Goal: Task Accomplishment & Management: Manage account settings

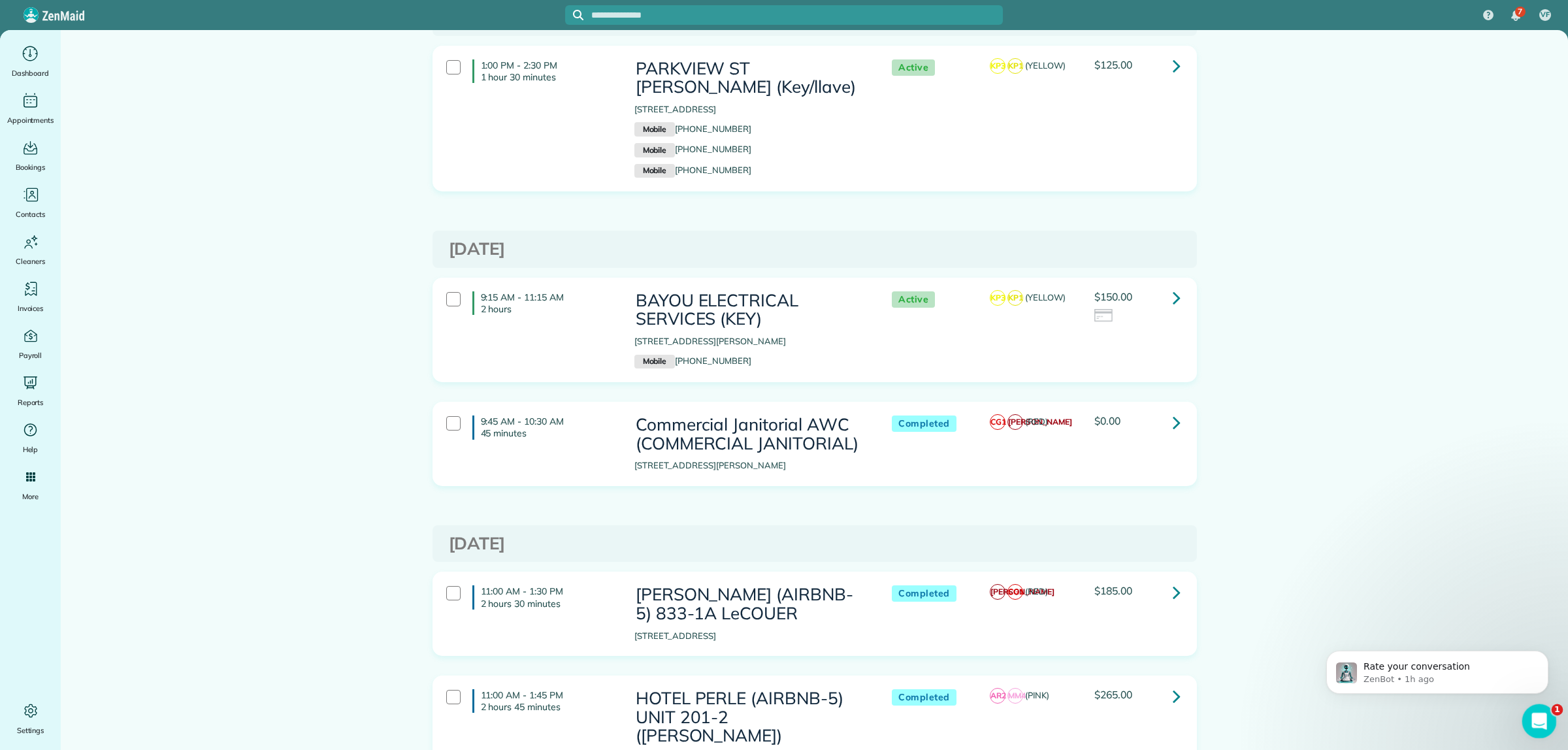
click at [1551, 720] on div "Open Intercom Messenger" at bounding box center [1537, 719] width 43 height 43
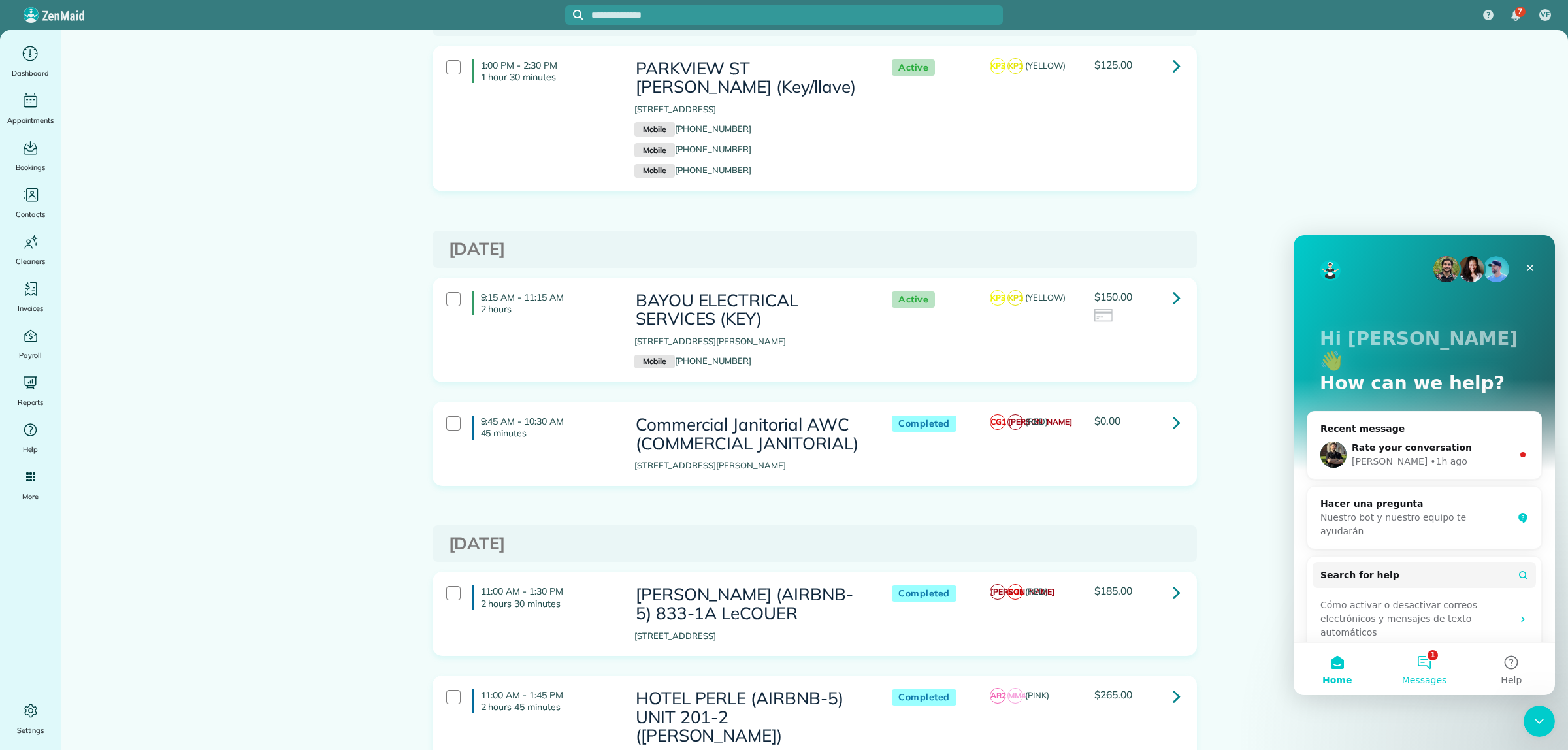
click at [1427, 664] on button "1 Messages" at bounding box center [1424, 669] width 87 height 52
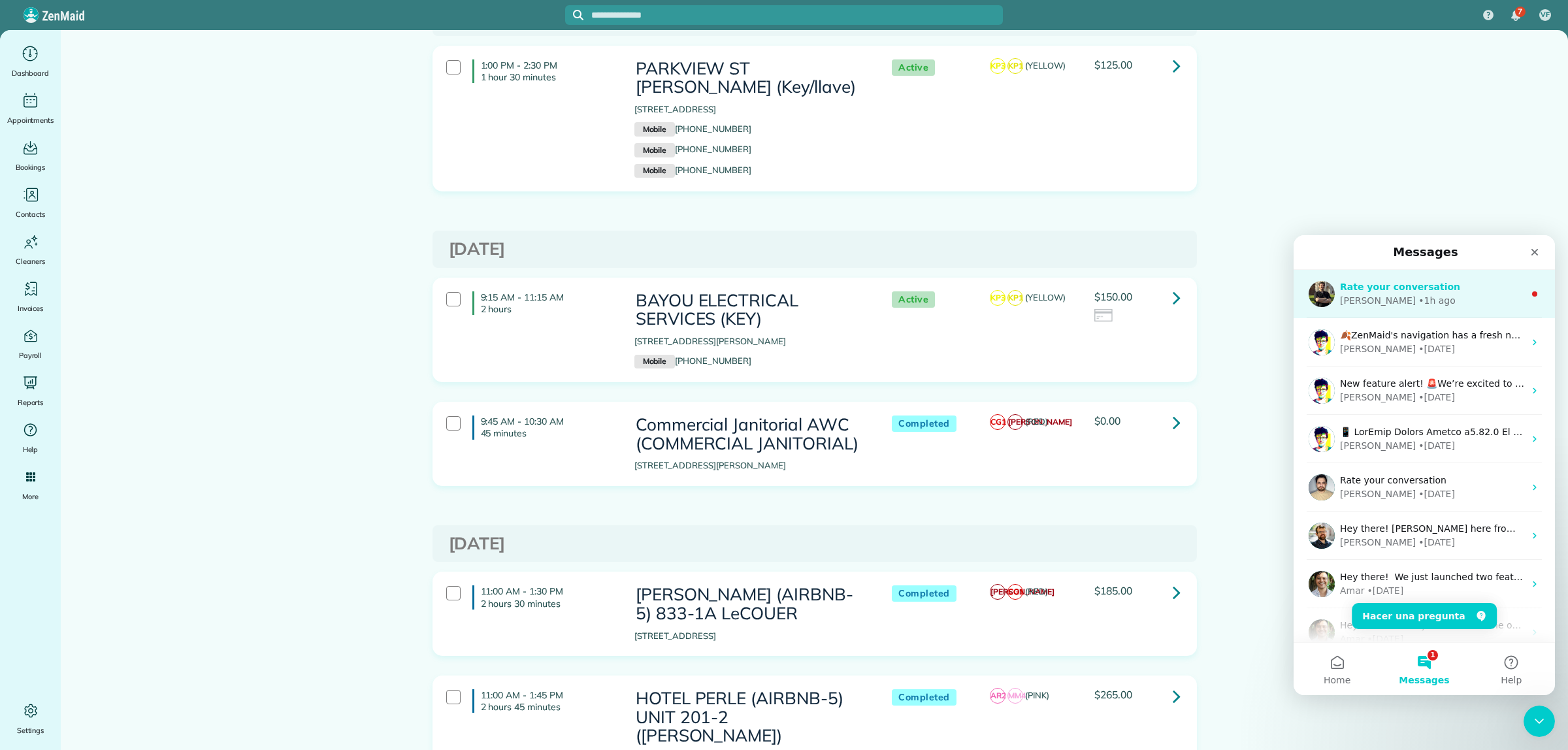
click at [1447, 298] on div "Ivan • 1h ago" at bounding box center [1432, 301] width 185 height 13
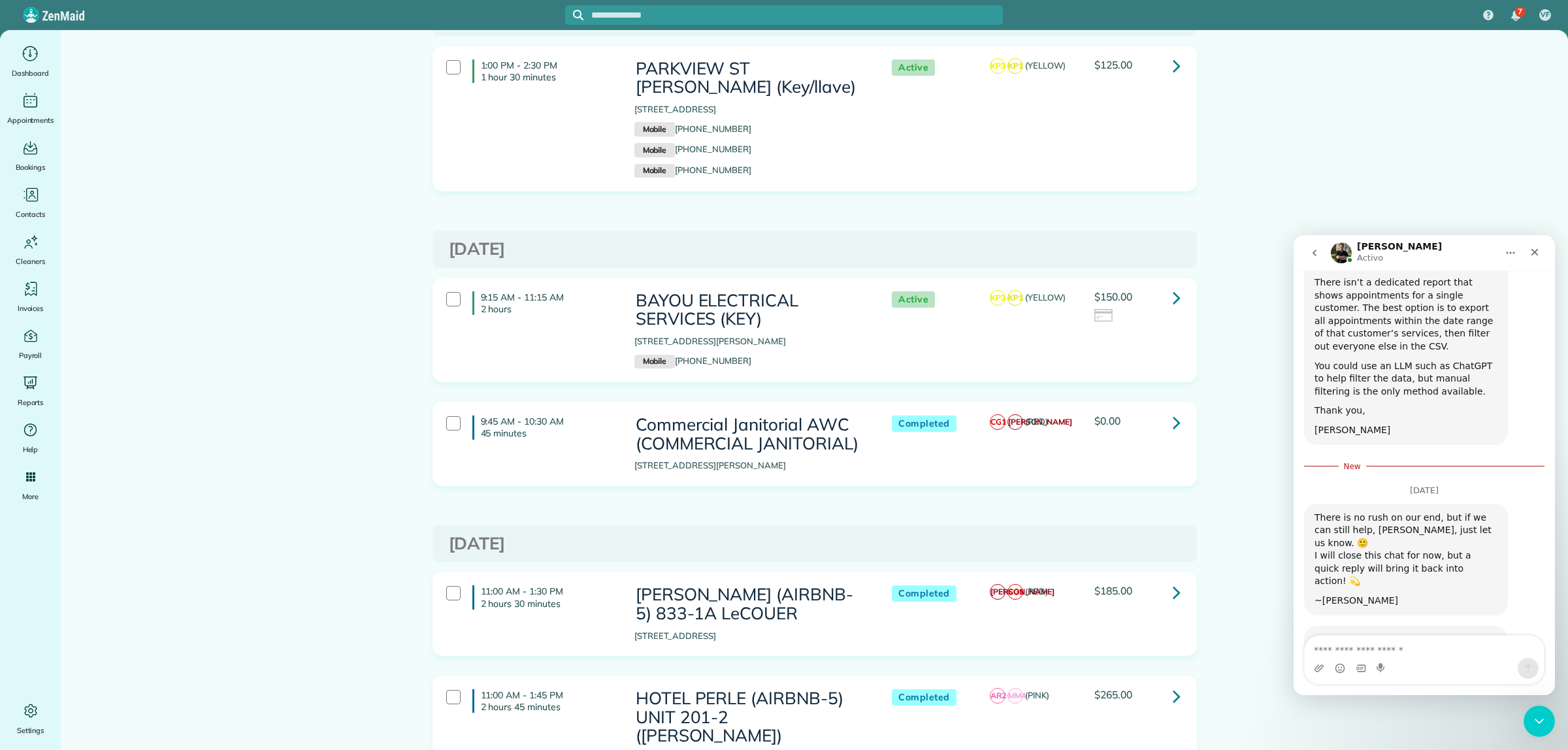
scroll to position [756, 0]
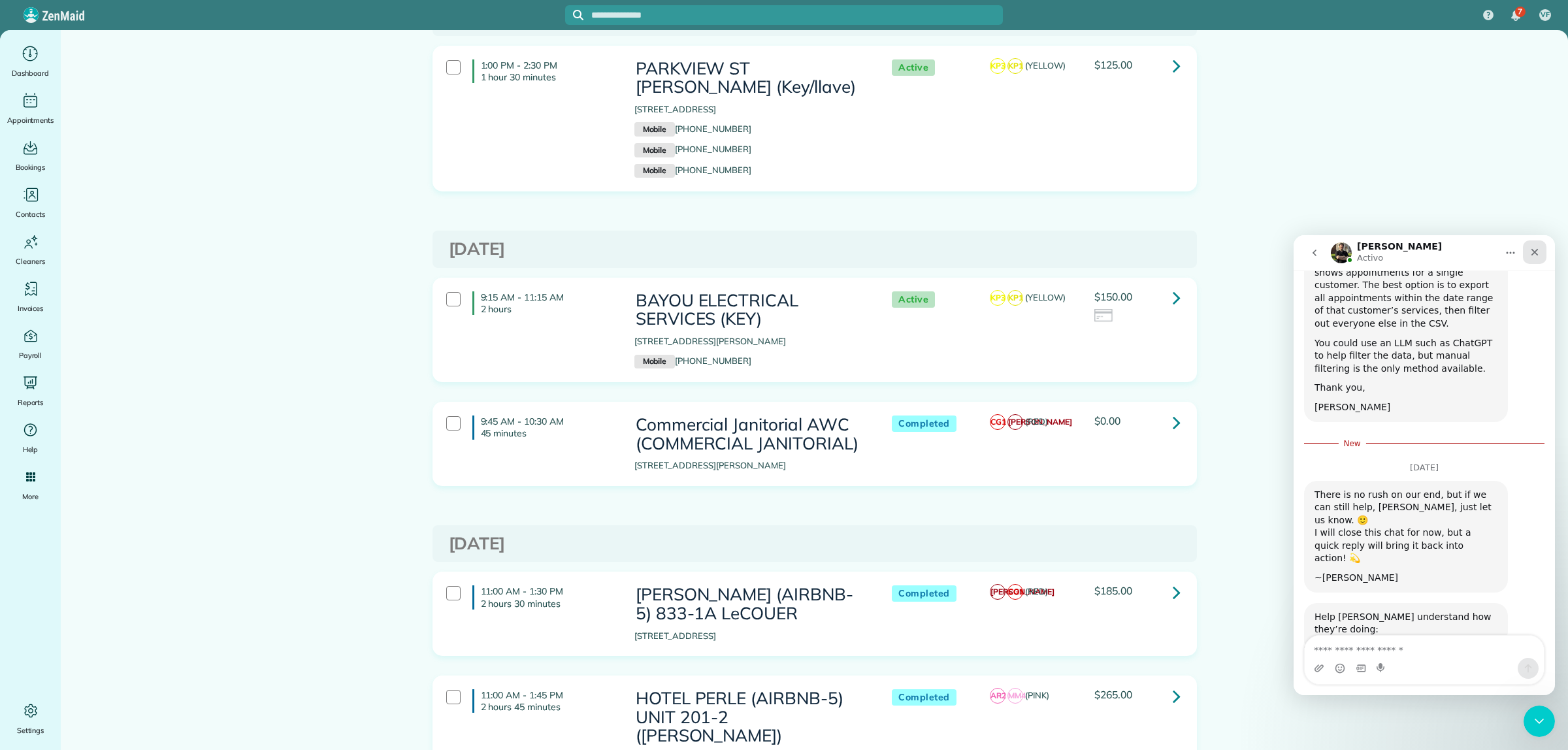
click at [1536, 251] on icon "Close" at bounding box center [1534, 252] width 7 height 7
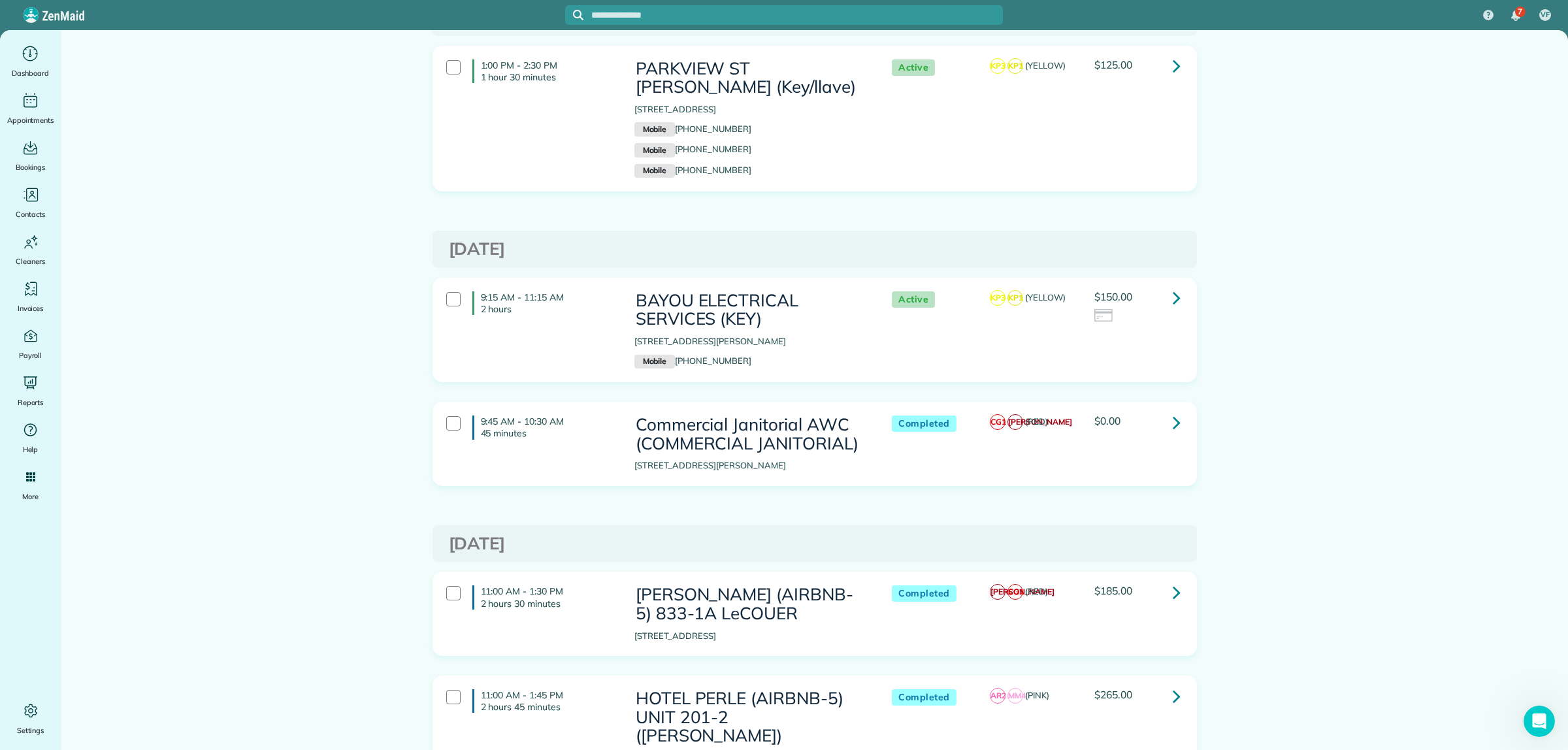
scroll to position [726, 0]
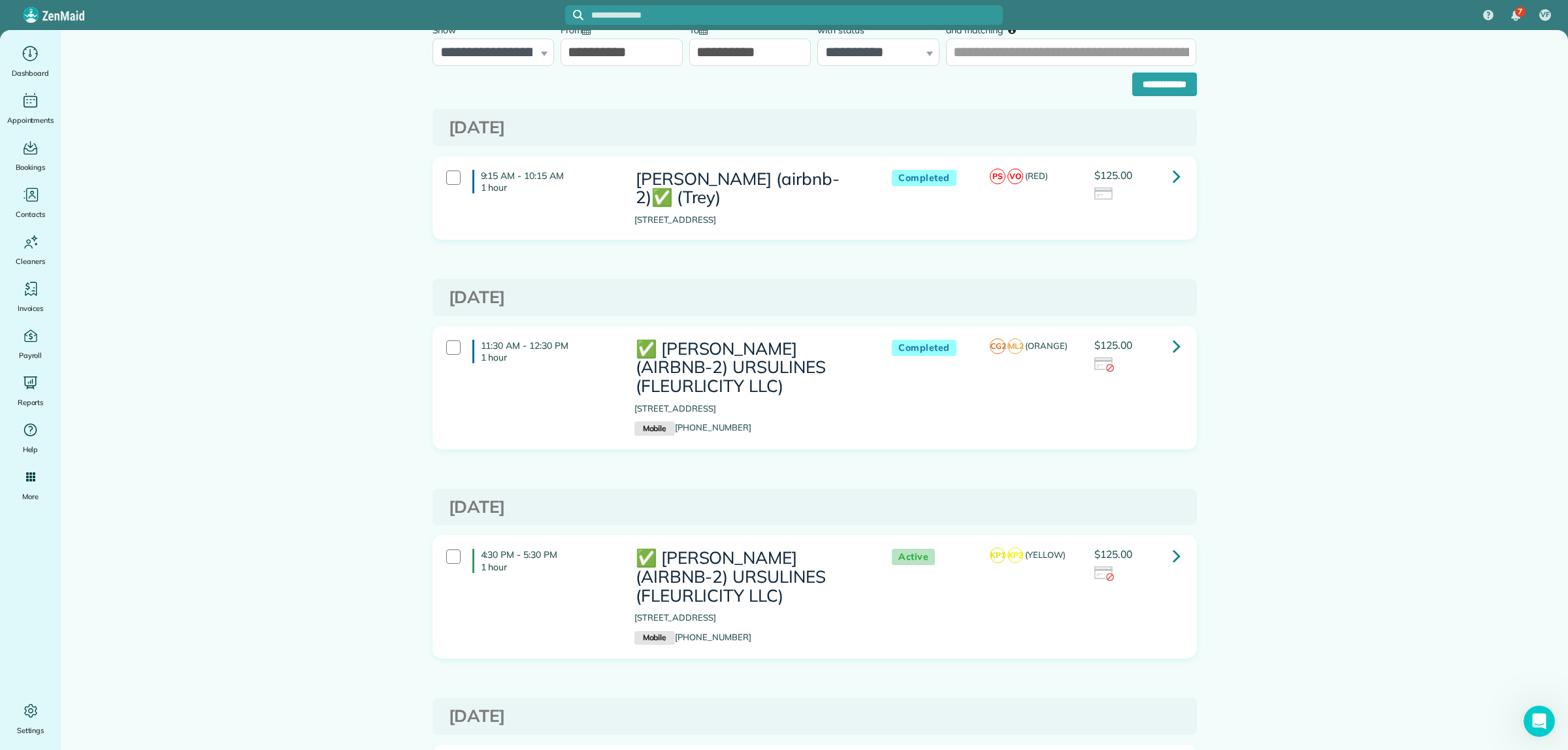
scroll to position [0, 0]
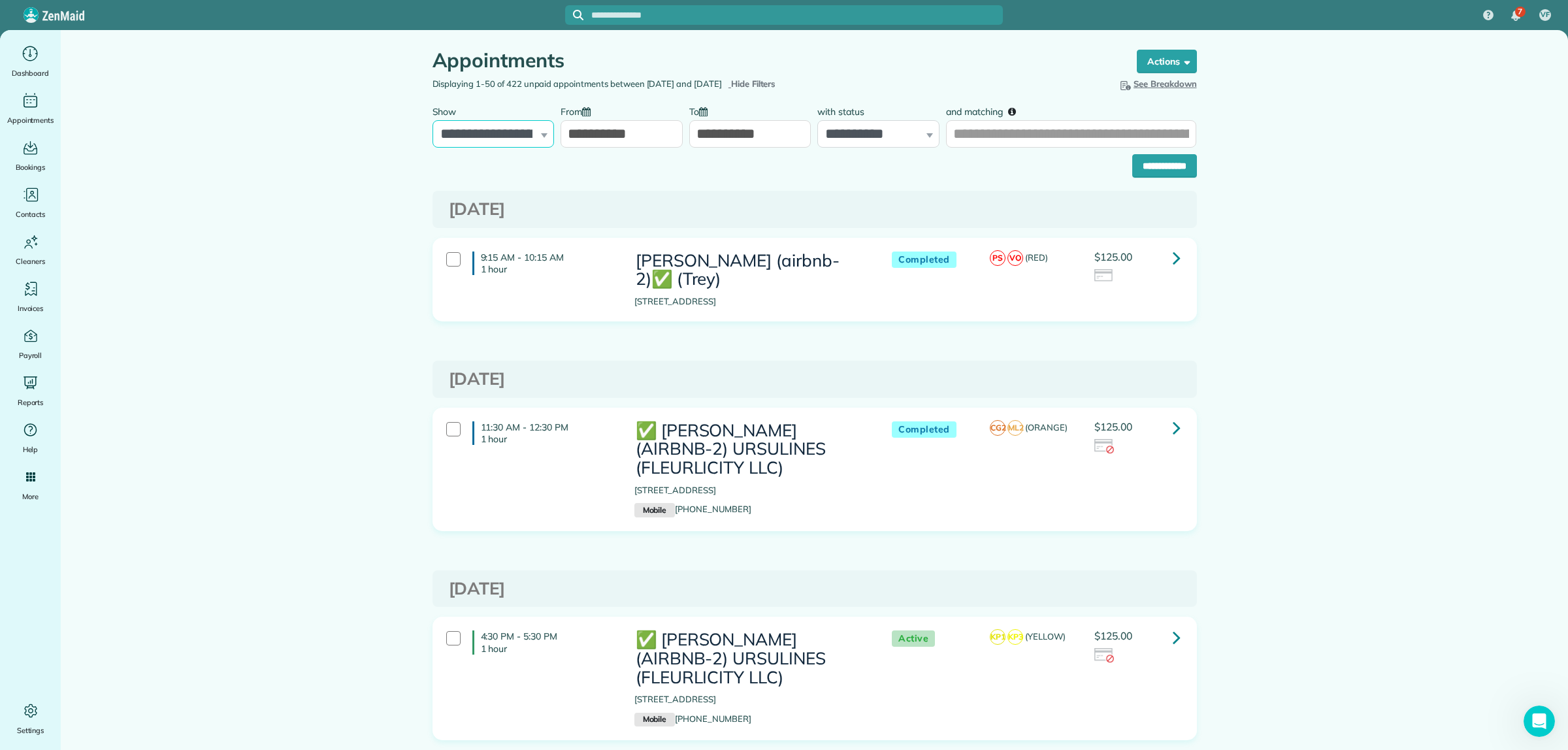
click at [521, 148] on select "**********" at bounding box center [493, 134] width 122 height 28
select select "**********"
click select "**********"
click input "**********"
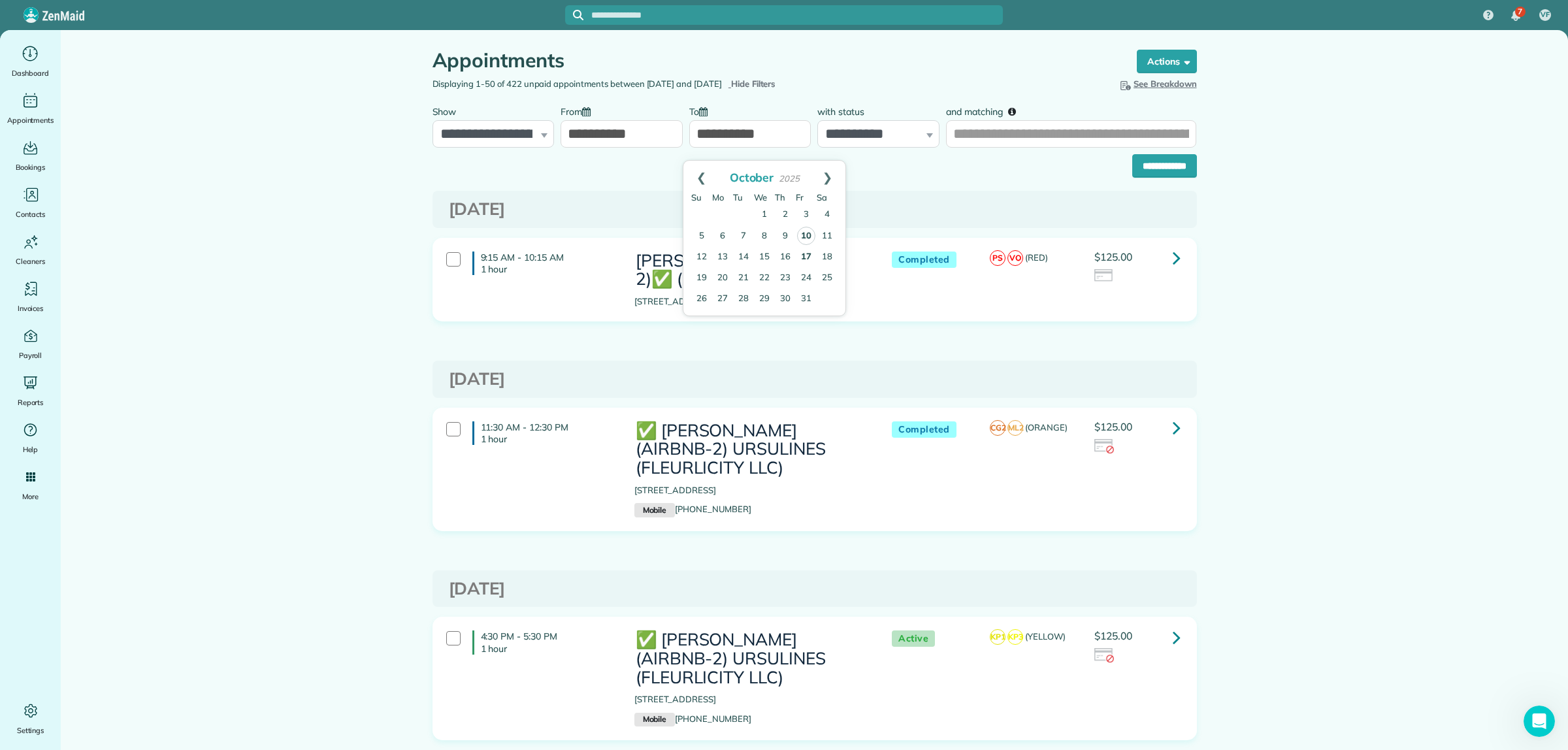
click link "10"
type input "**********"
click input "**********"
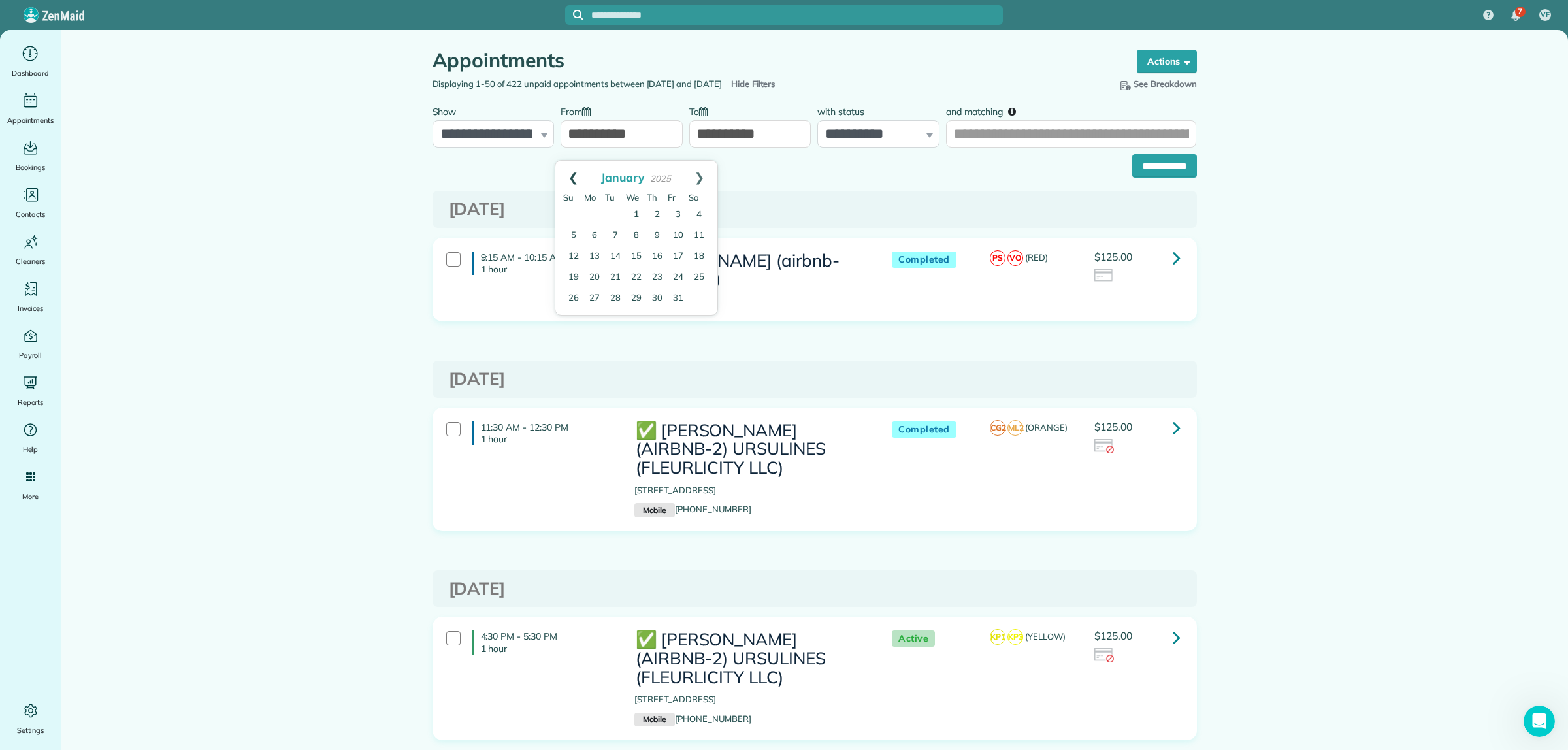
click link "Prev"
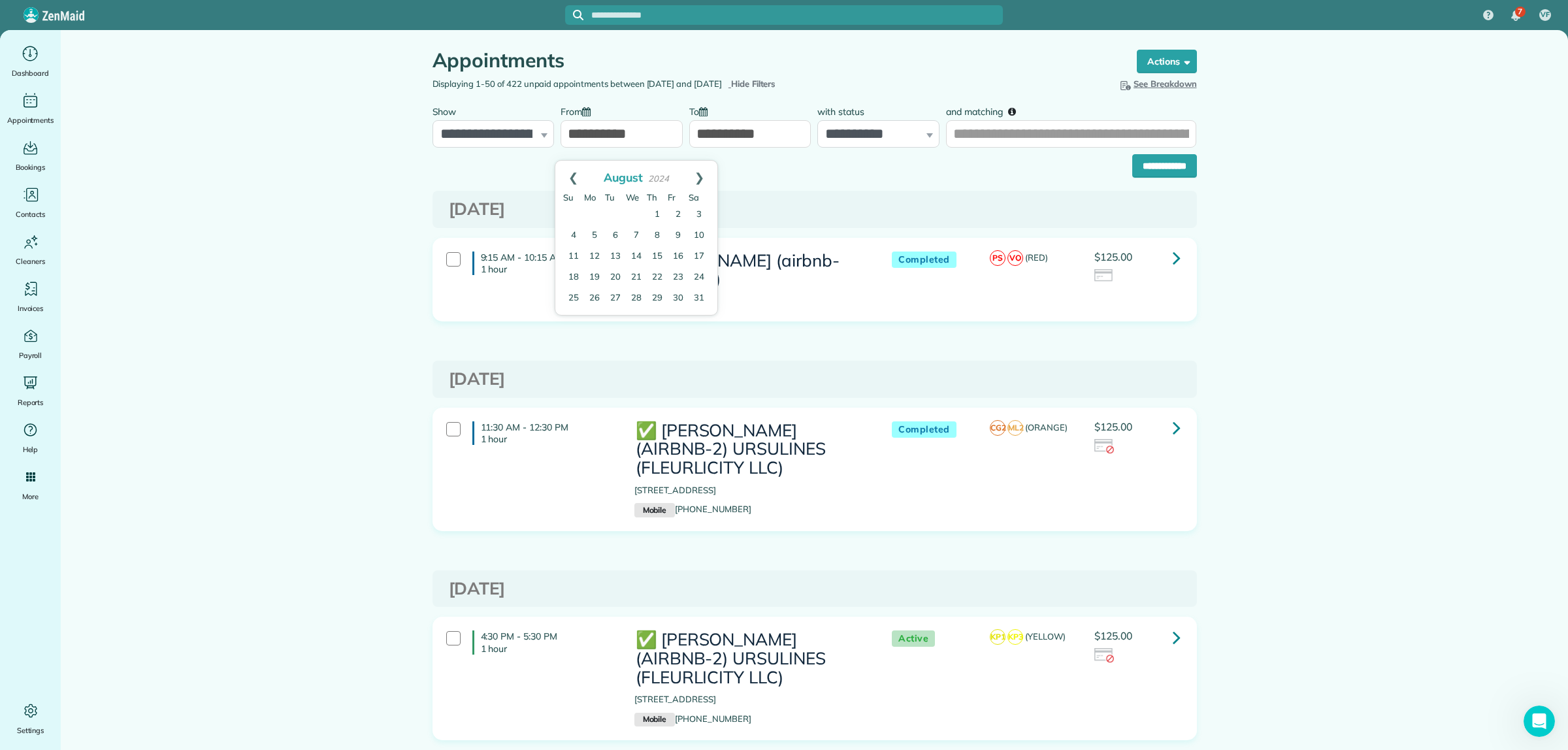
click link "Prev"
click link "1"
type input "**********"
click input "**********"
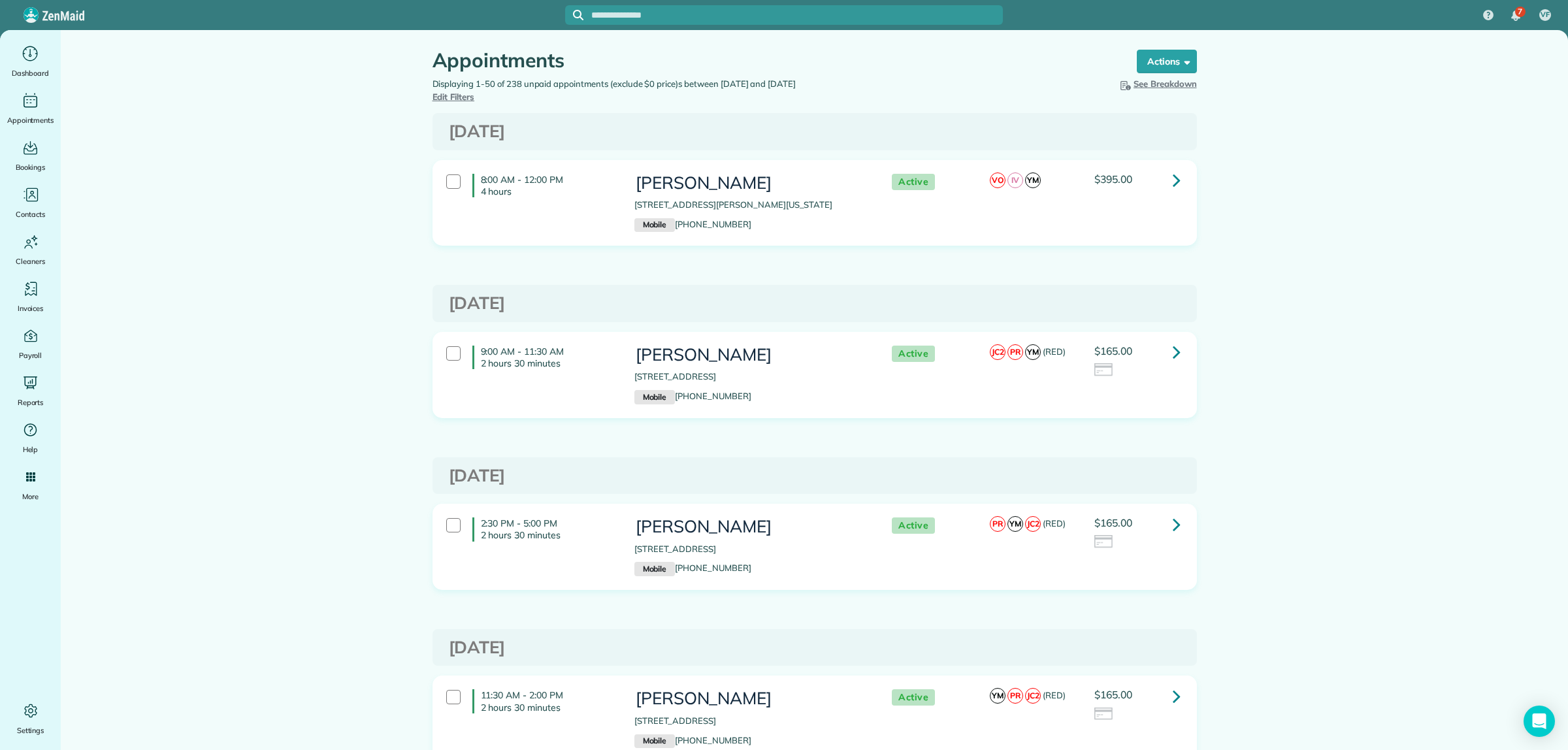
click at [1173, 182] on icon at bounding box center [1177, 180] width 8 height 23
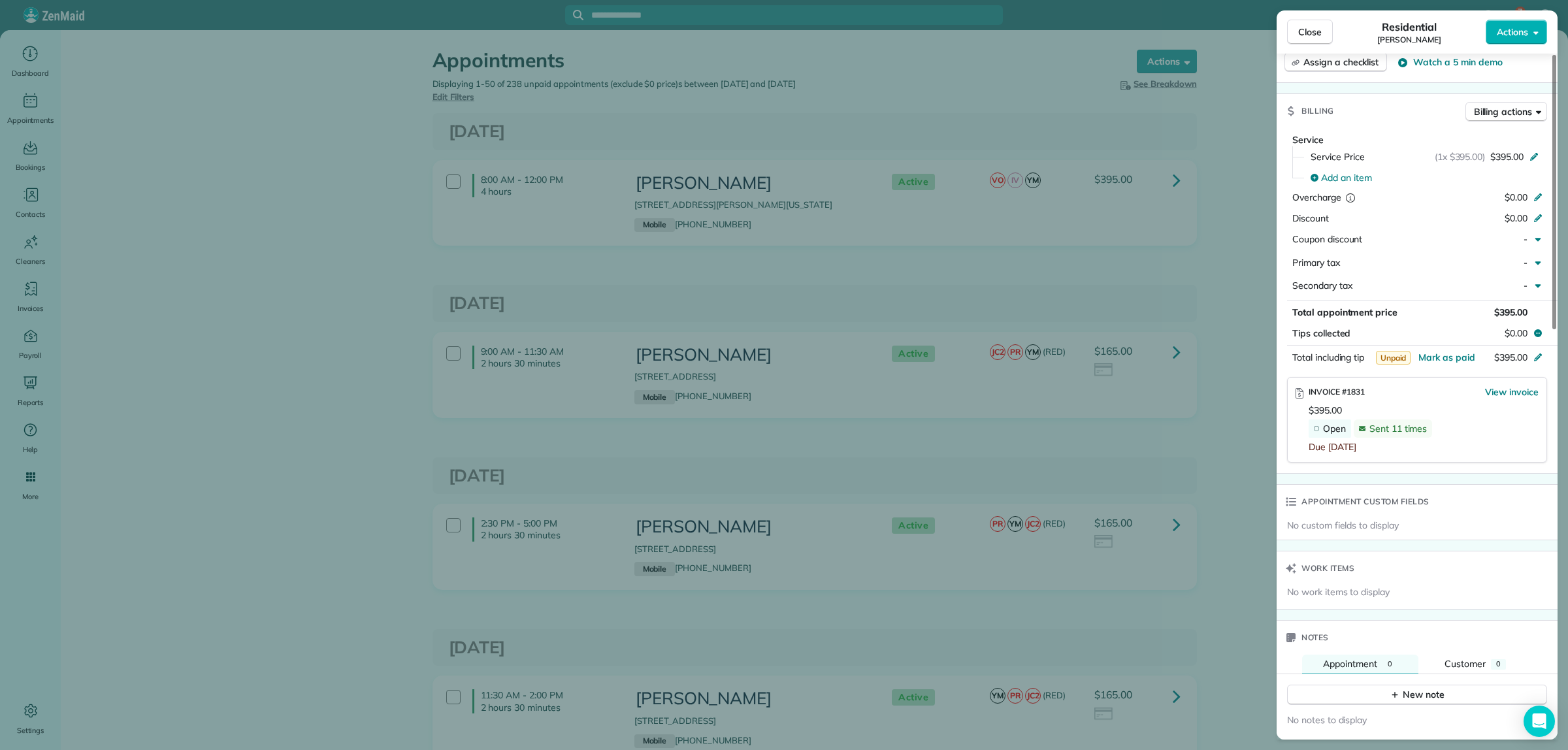
scroll to position [654, 0]
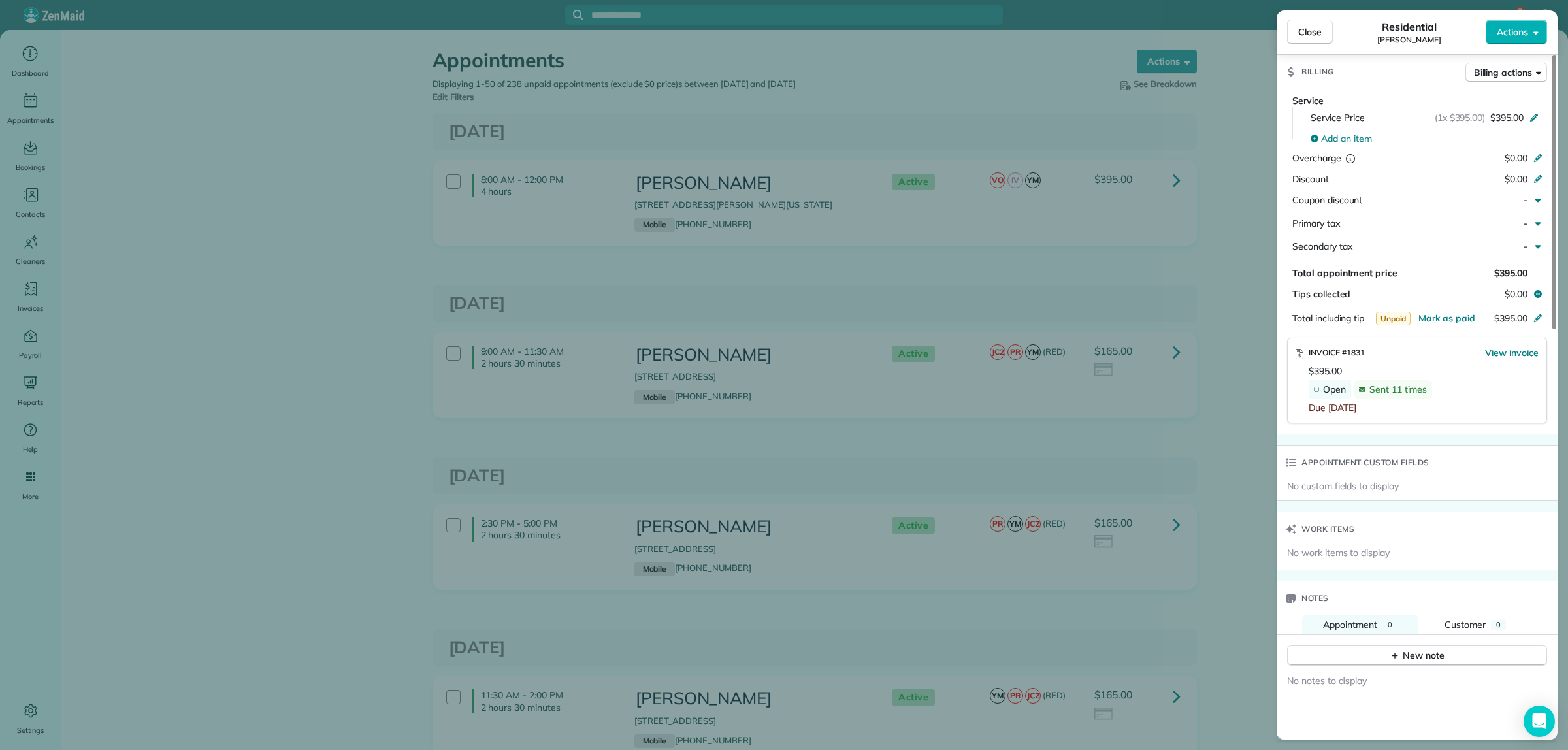
click at [1219, 297] on div "Close Residential [PERSON_NAME] Actions Status Active [PERSON_NAME] · Open prof…" at bounding box center [784, 375] width 1568 height 750
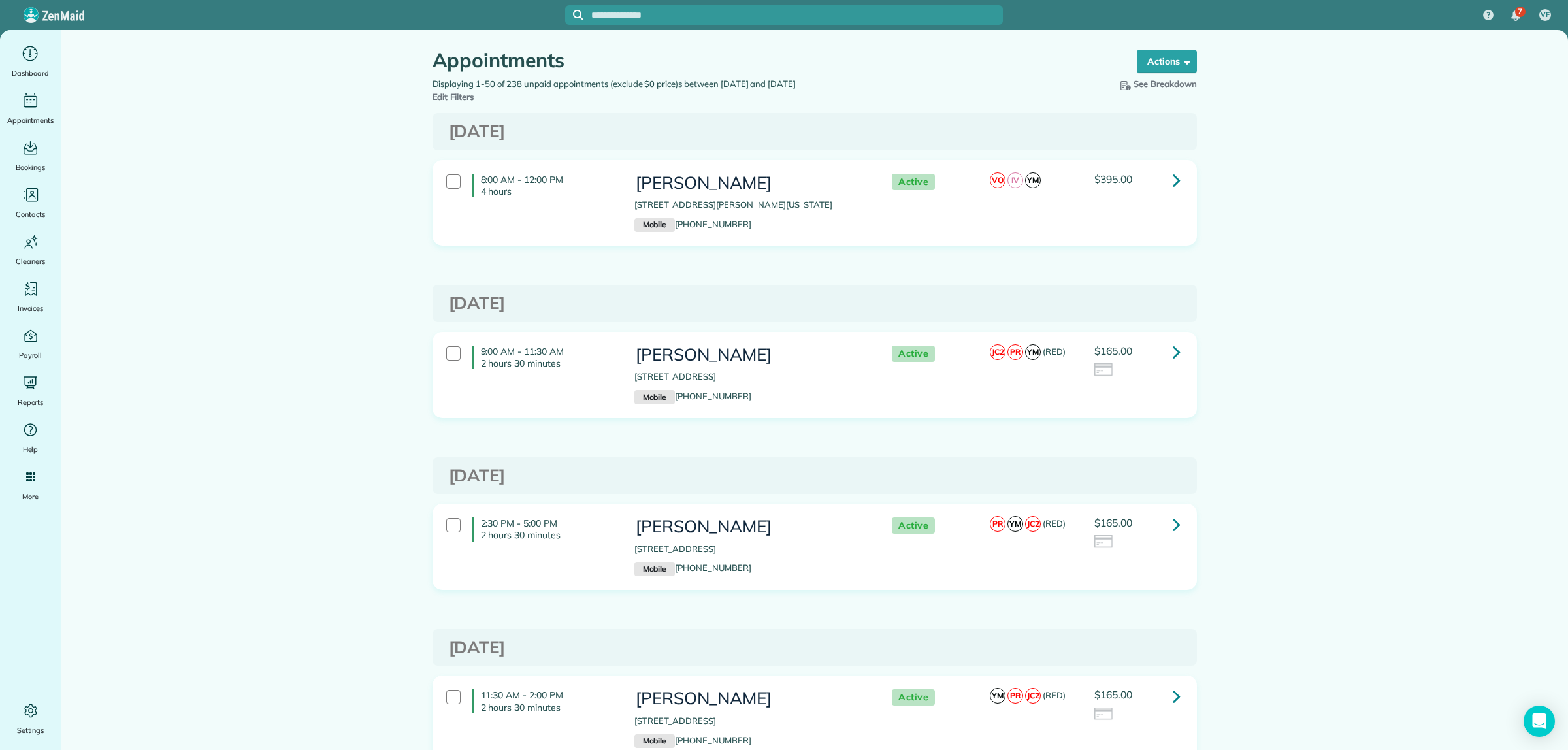
click at [1164, 175] on link at bounding box center [1176, 180] width 26 height 26
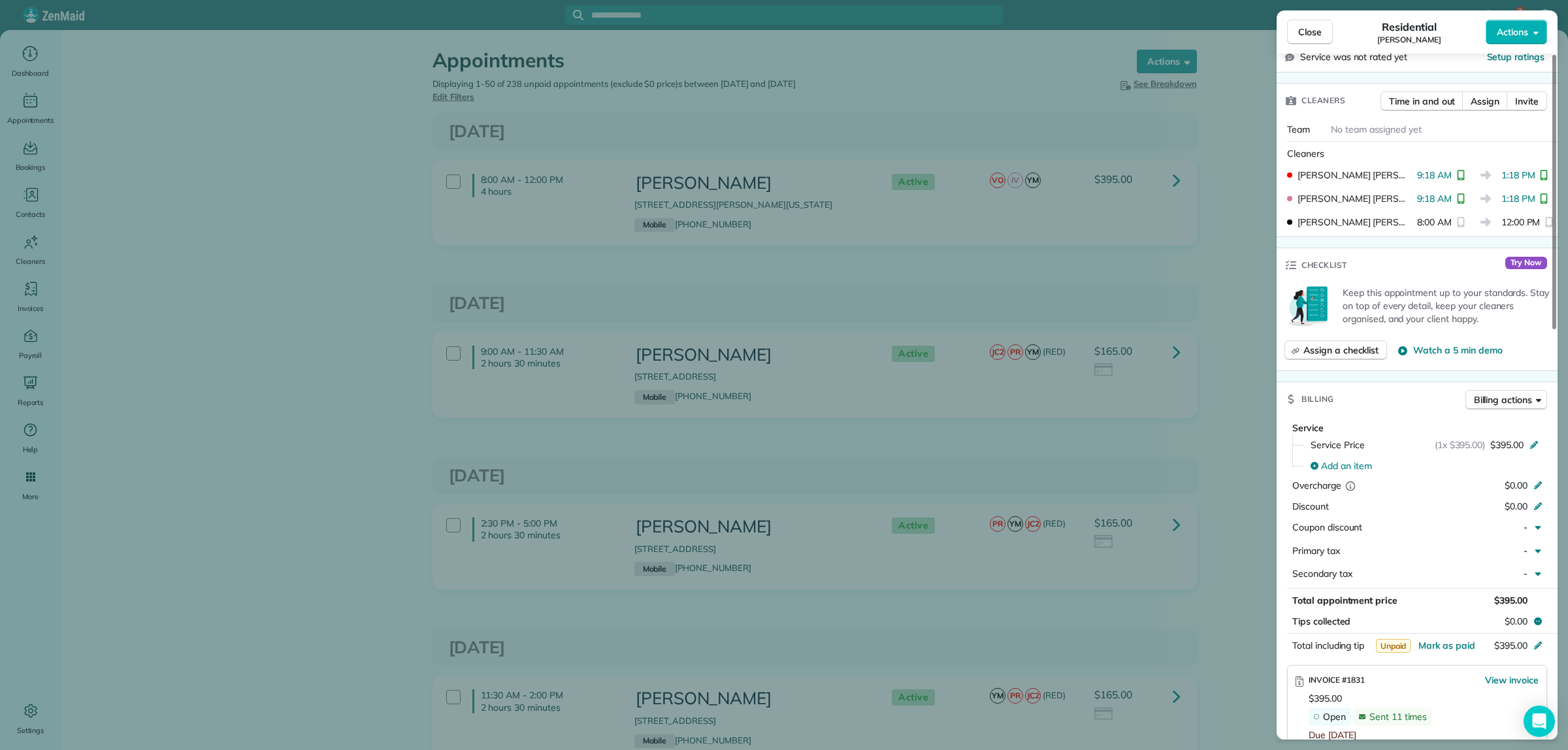
scroll to position [490, 0]
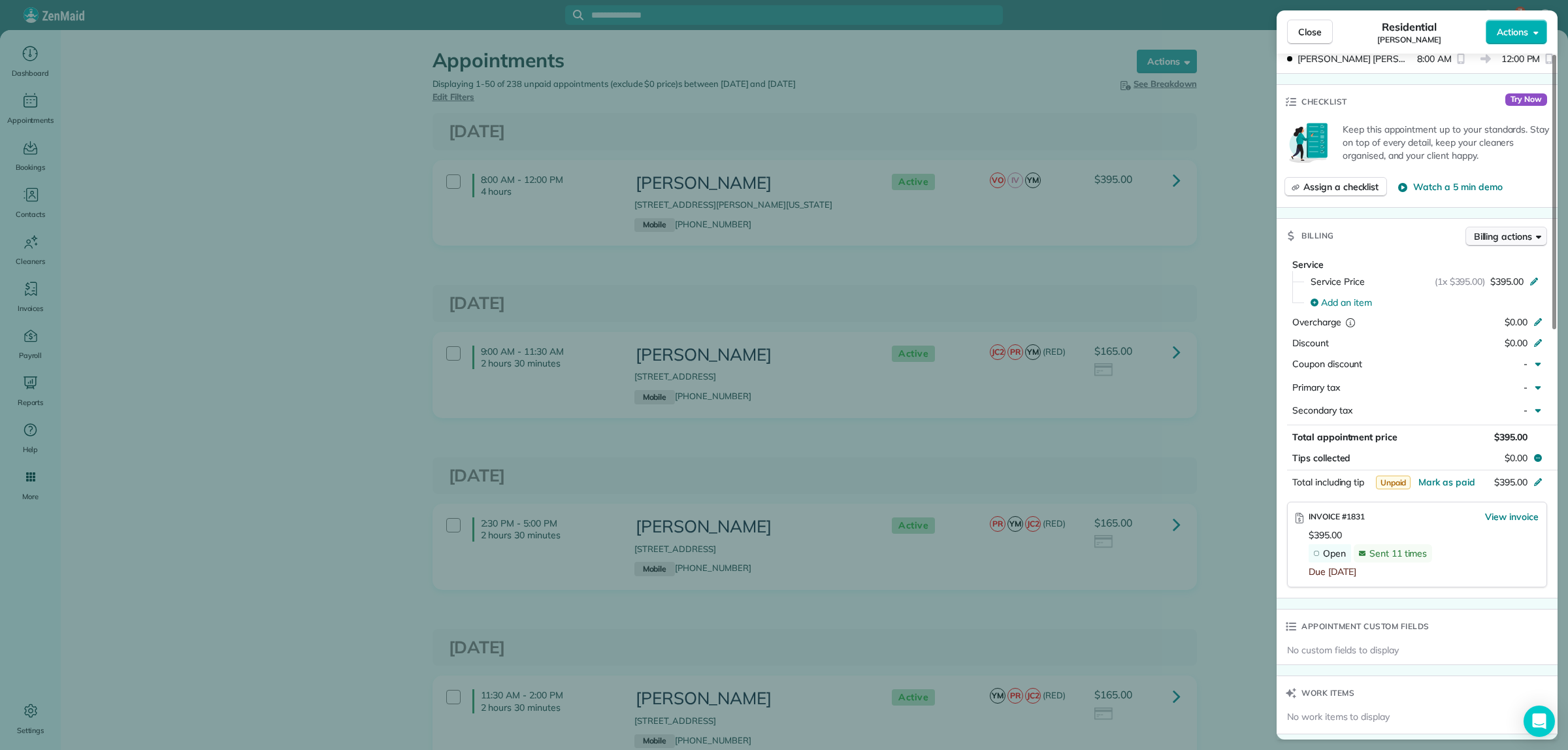
click at [1534, 246] on button "Billing actions" at bounding box center [1506, 237] width 82 height 19
click at [1495, 276] on span "Manage or resend invoice…" at bounding box center [1480, 279] width 113 height 13
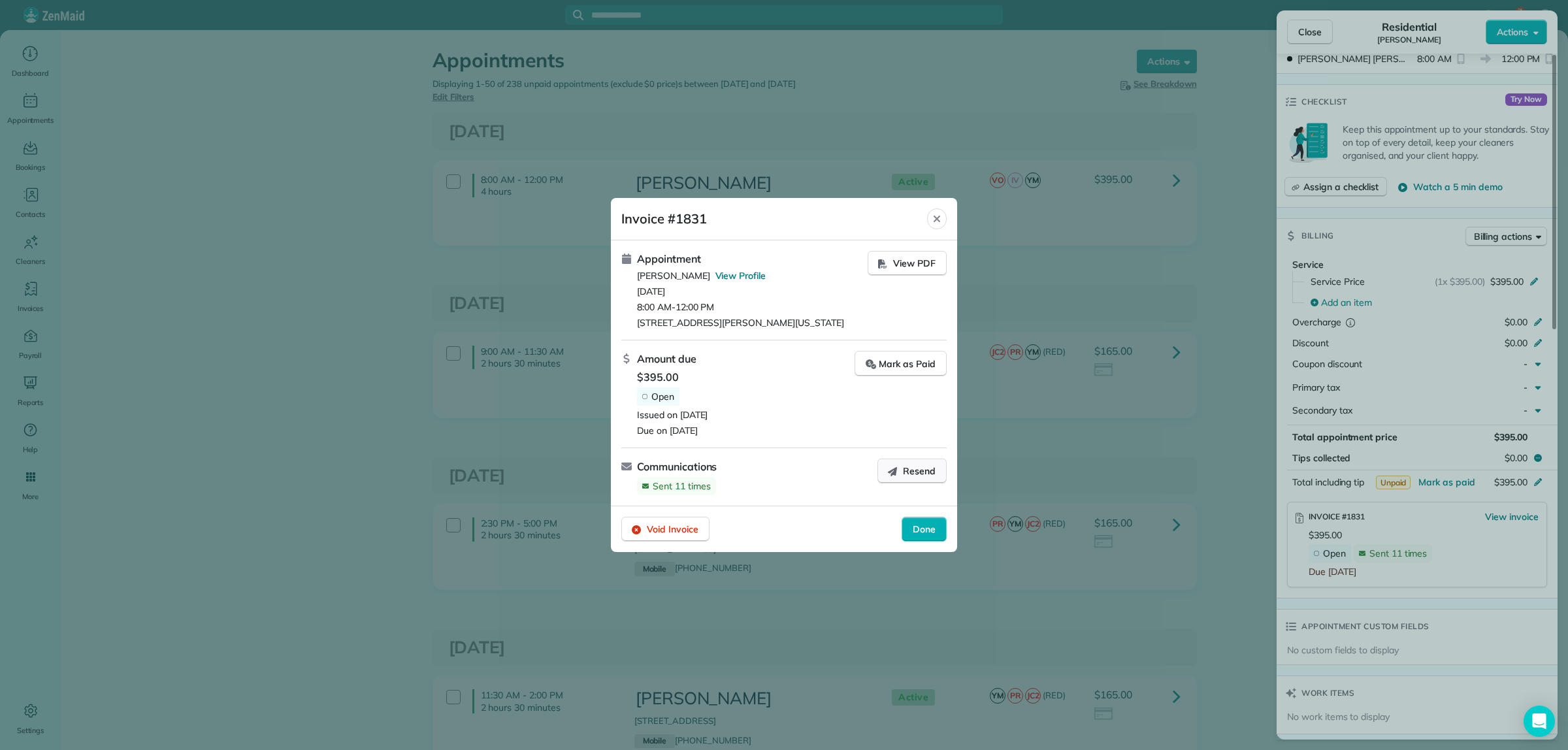
click at [900, 479] on button "Resend" at bounding box center [912, 471] width 69 height 25
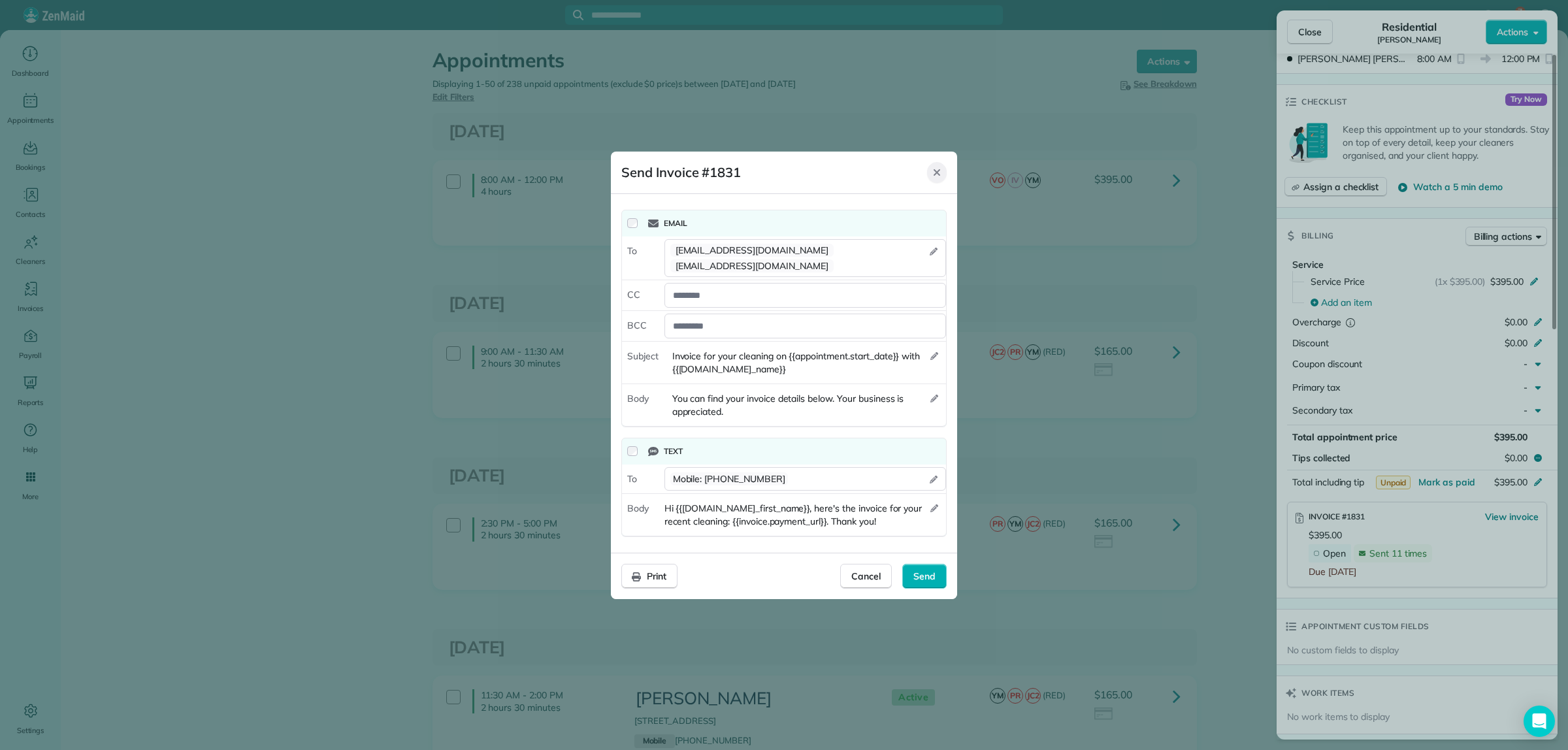
click at [941, 178] on icon "Close" at bounding box center [936, 172] width 11 height 11
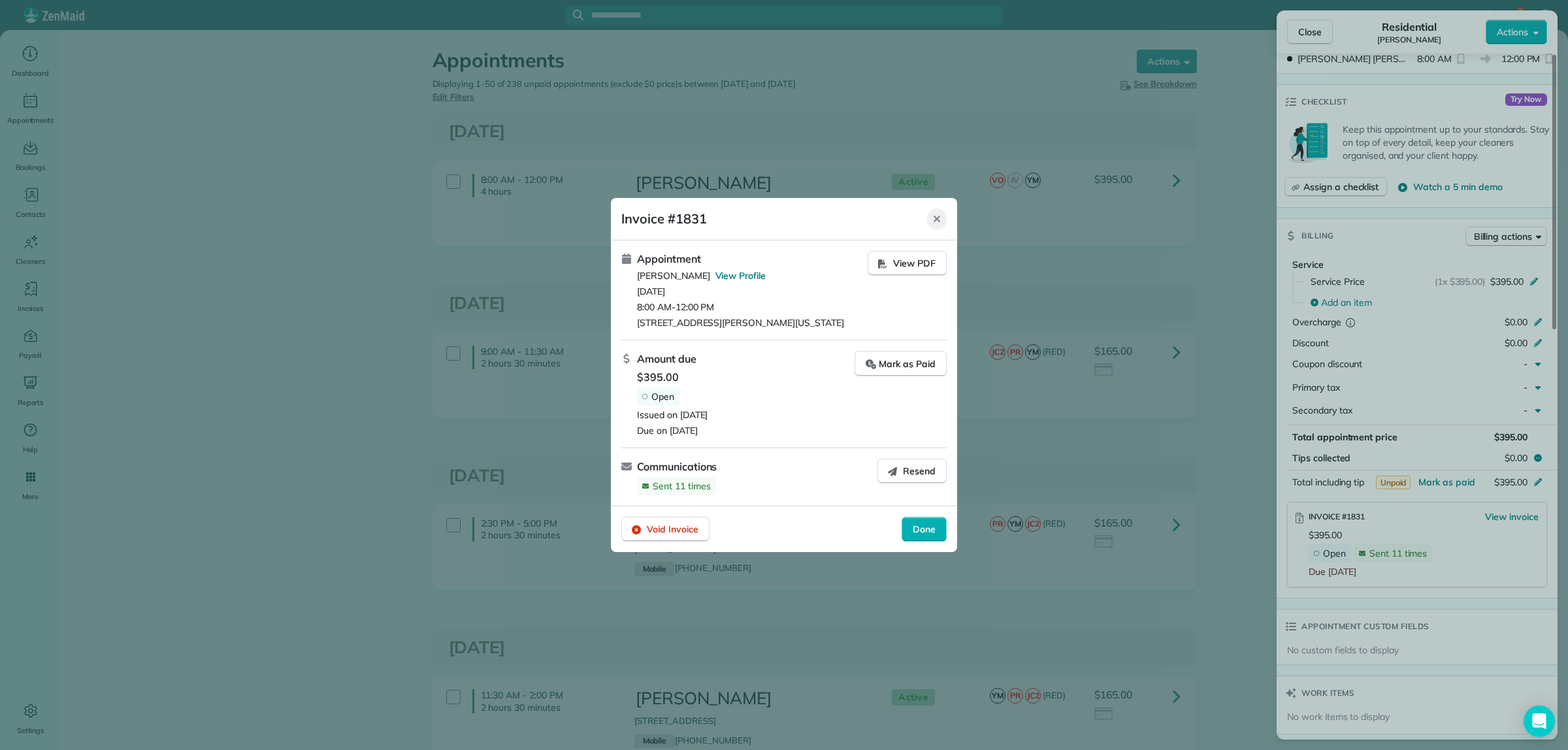
click at [941, 213] on icon "Close" at bounding box center [936, 218] width 11 height 11
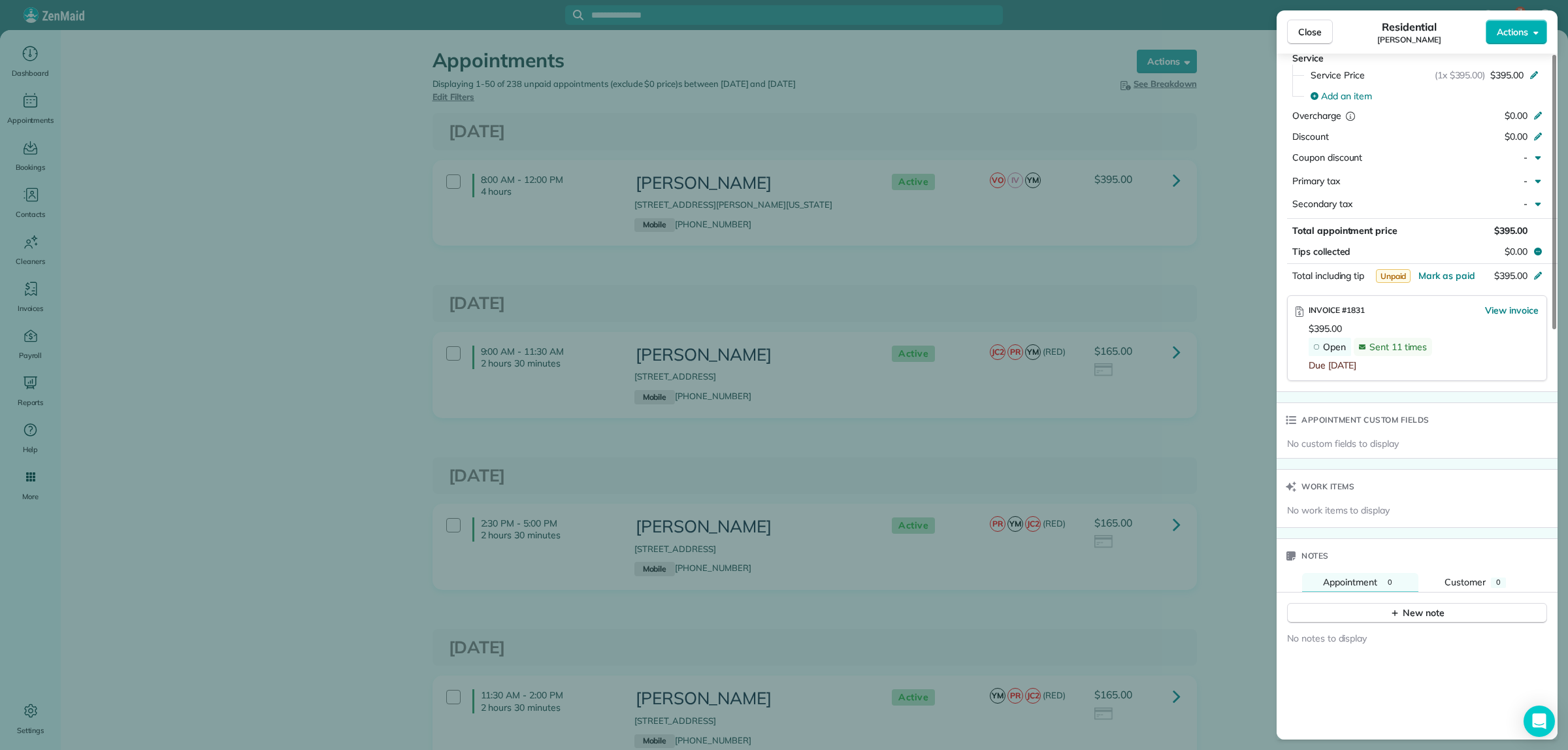
scroll to position [1023, 0]
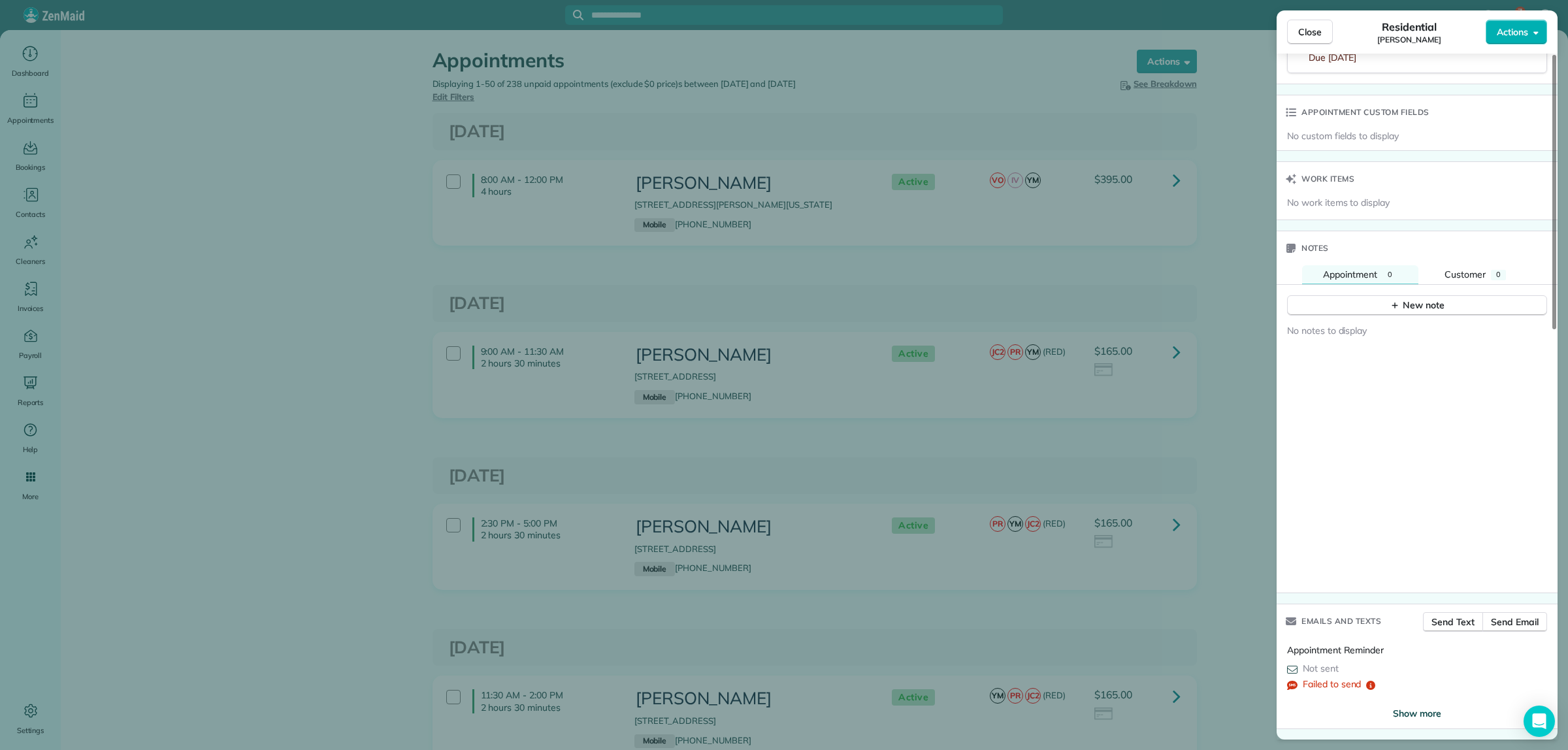
click at [1410, 714] on span "Show more" at bounding box center [1417, 713] width 48 height 13
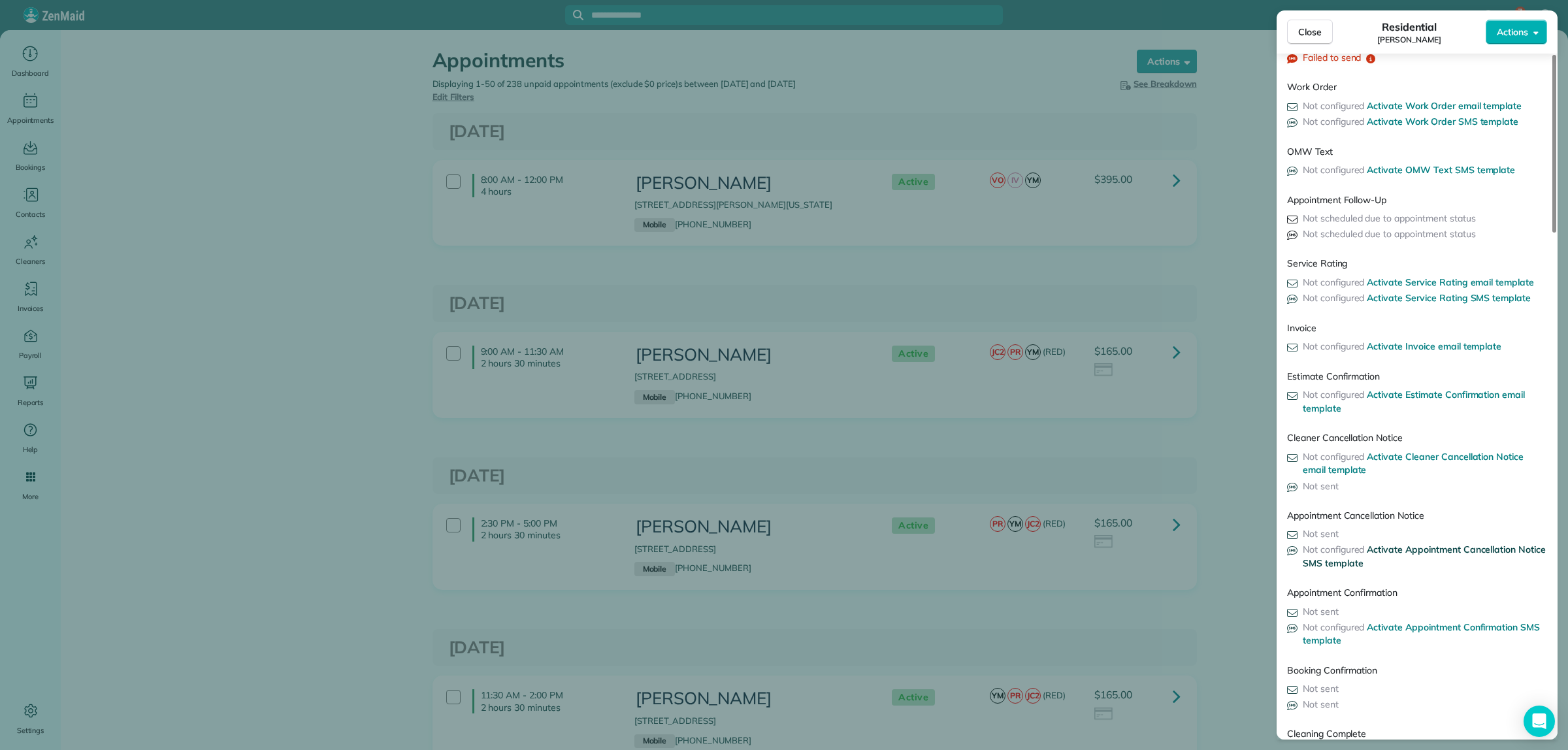
scroll to position [1958, 0]
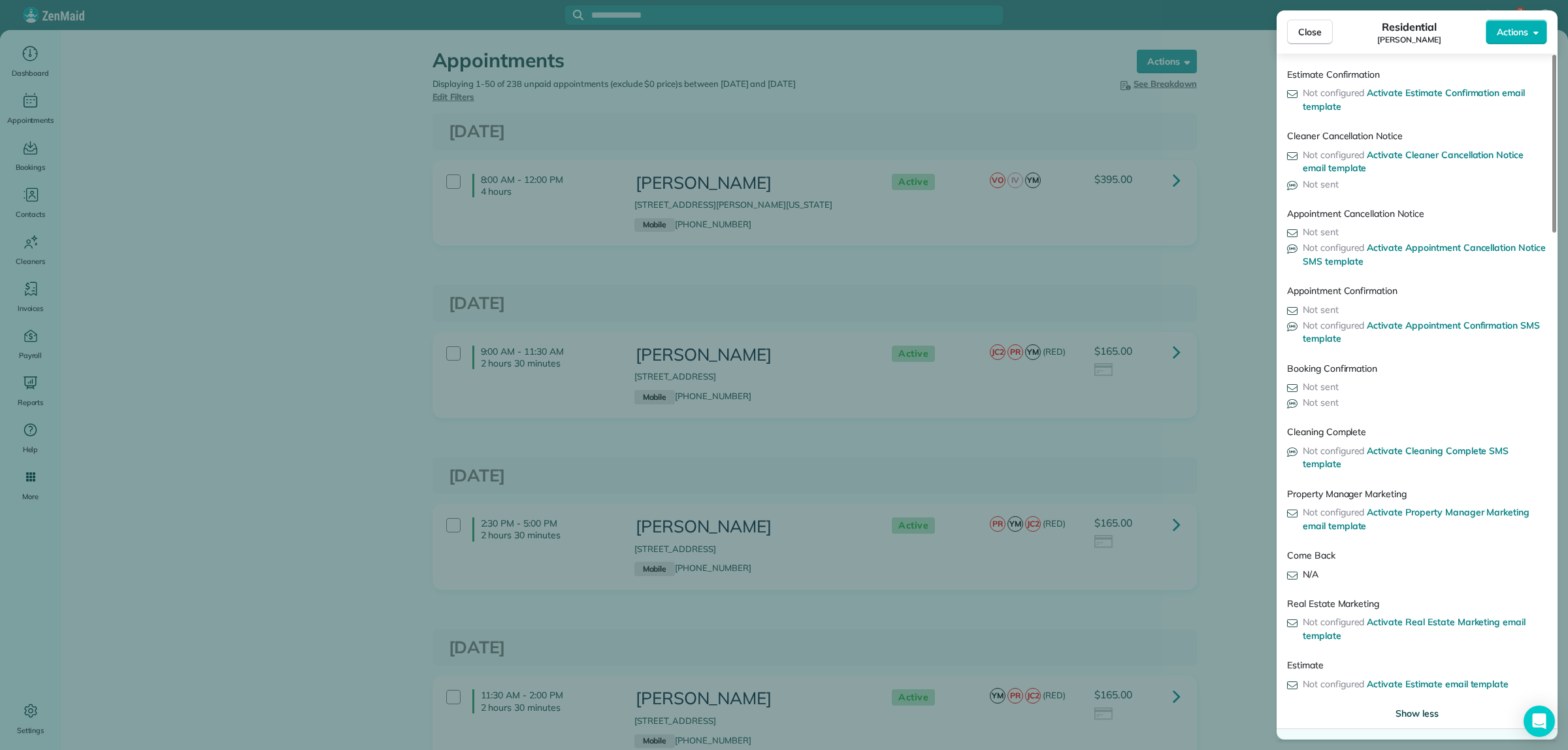
click at [1418, 713] on span "Show less" at bounding box center [1417, 713] width 43 height 13
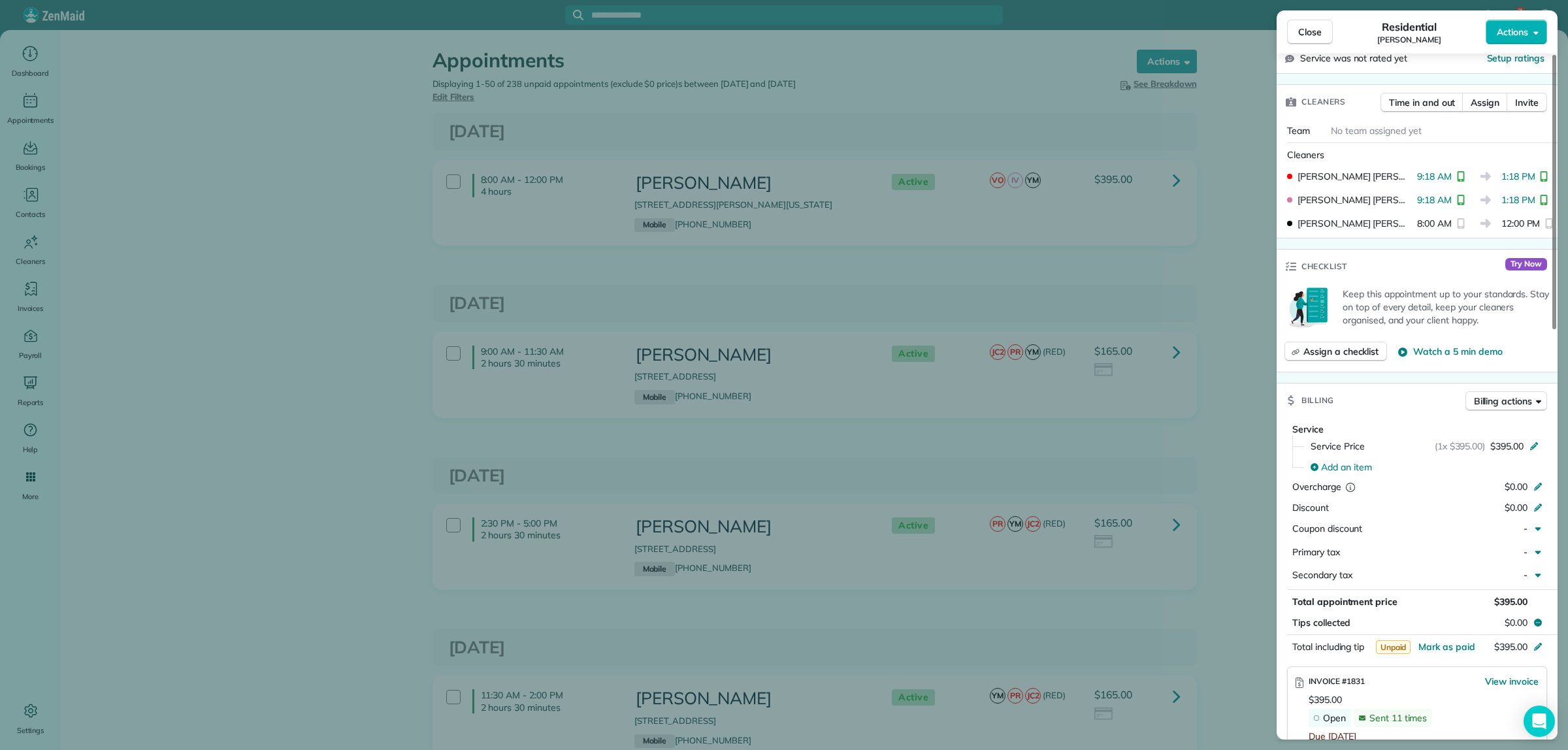
scroll to position [327, 0]
click at [1537, 403] on icon "button" at bounding box center [1538, 400] width 5 height 3
click at [1446, 448] on span "Manage or resend invoice…" at bounding box center [1480, 442] width 113 height 13
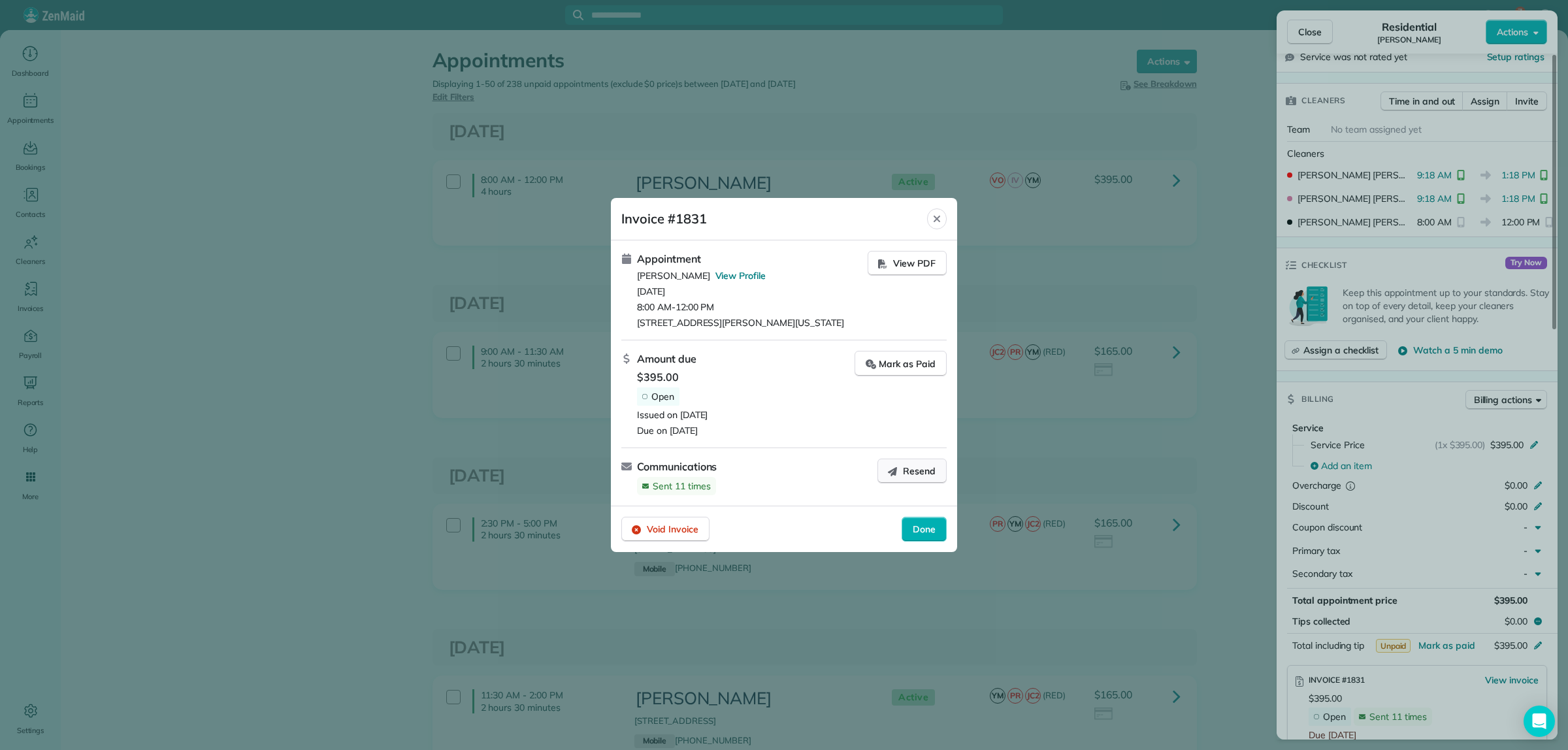
click at [926, 478] on span "Resend" at bounding box center [919, 471] width 33 height 13
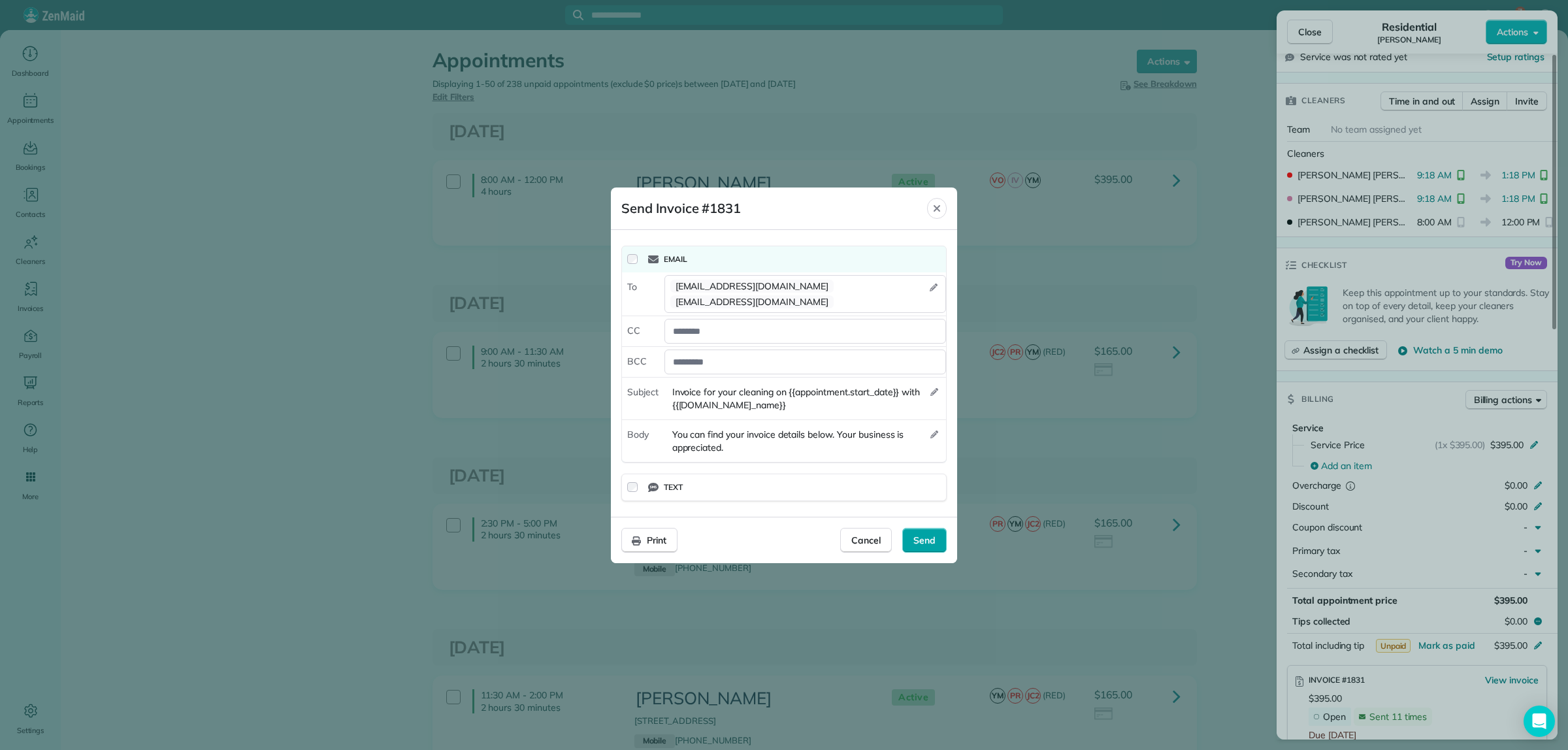
click at [930, 534] on span "Send" at bounding box center [924, 540] width 22 height 13
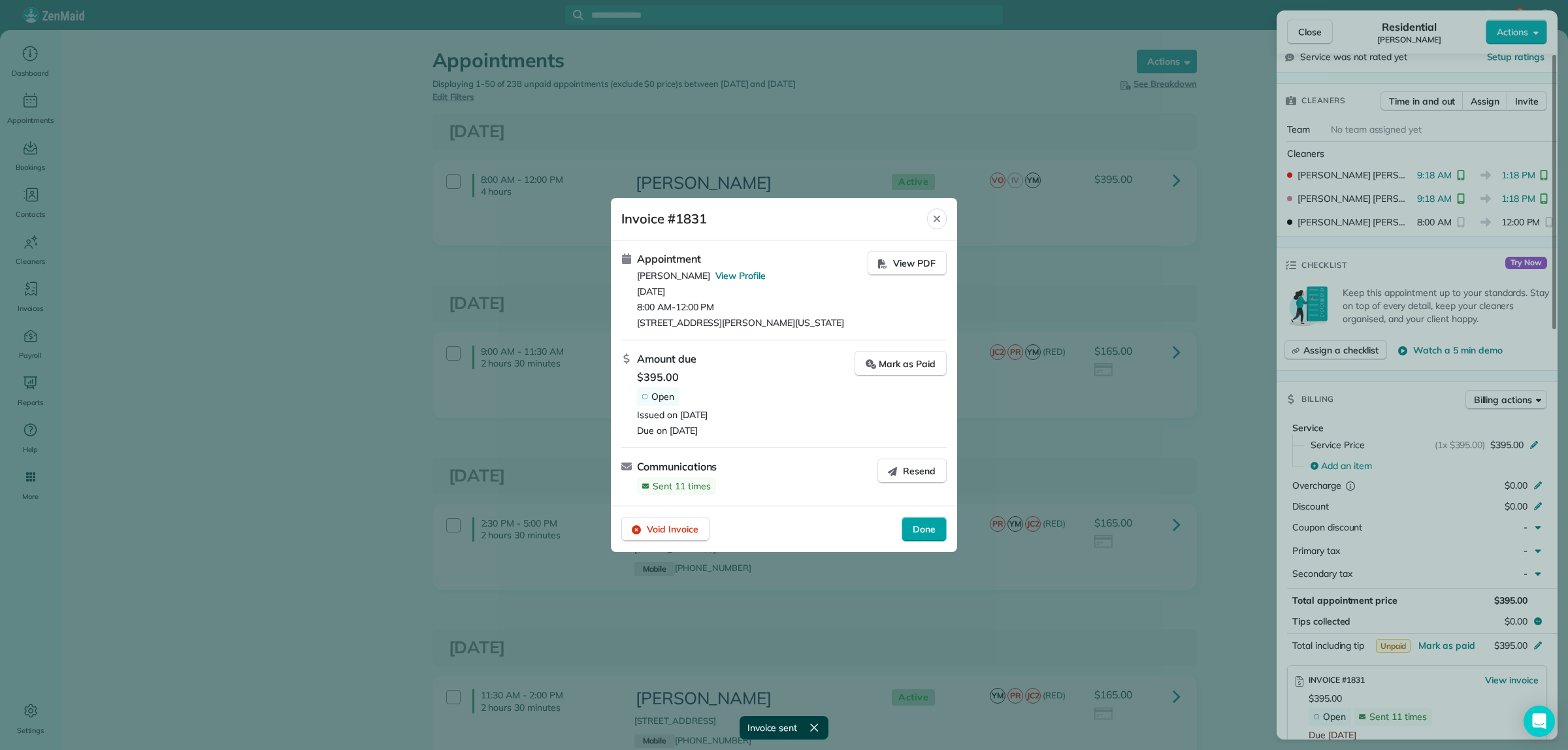
click at [930, 536] on span "Done" at bounding box center [924, 530] width 23 height 13
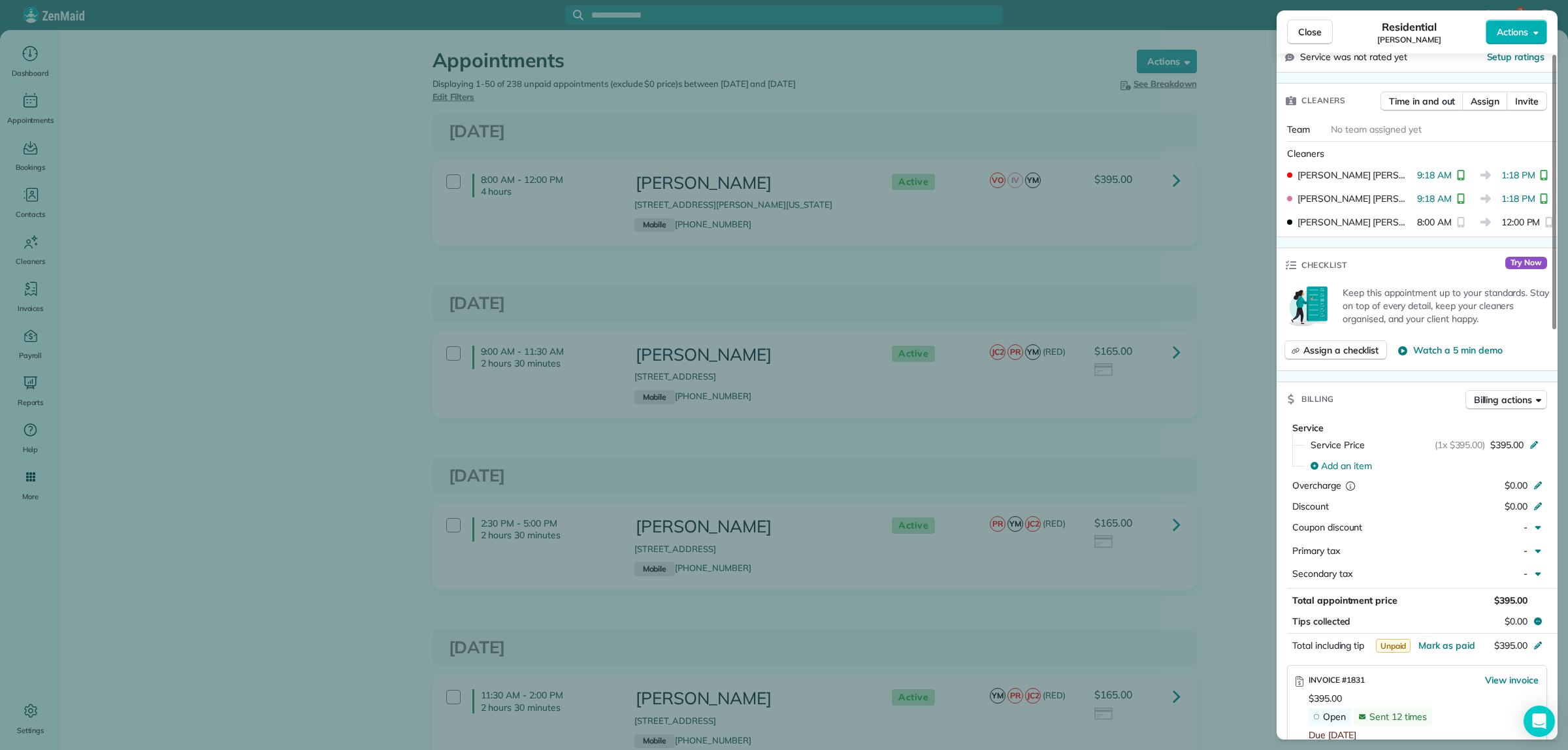
click at [1232, 112] on div "Close Residential SENNETT HOLCOMB Actions Status Active SENNETT HOLCOMB · Open …" at bounding box center [784, 375] width 1568 height 750
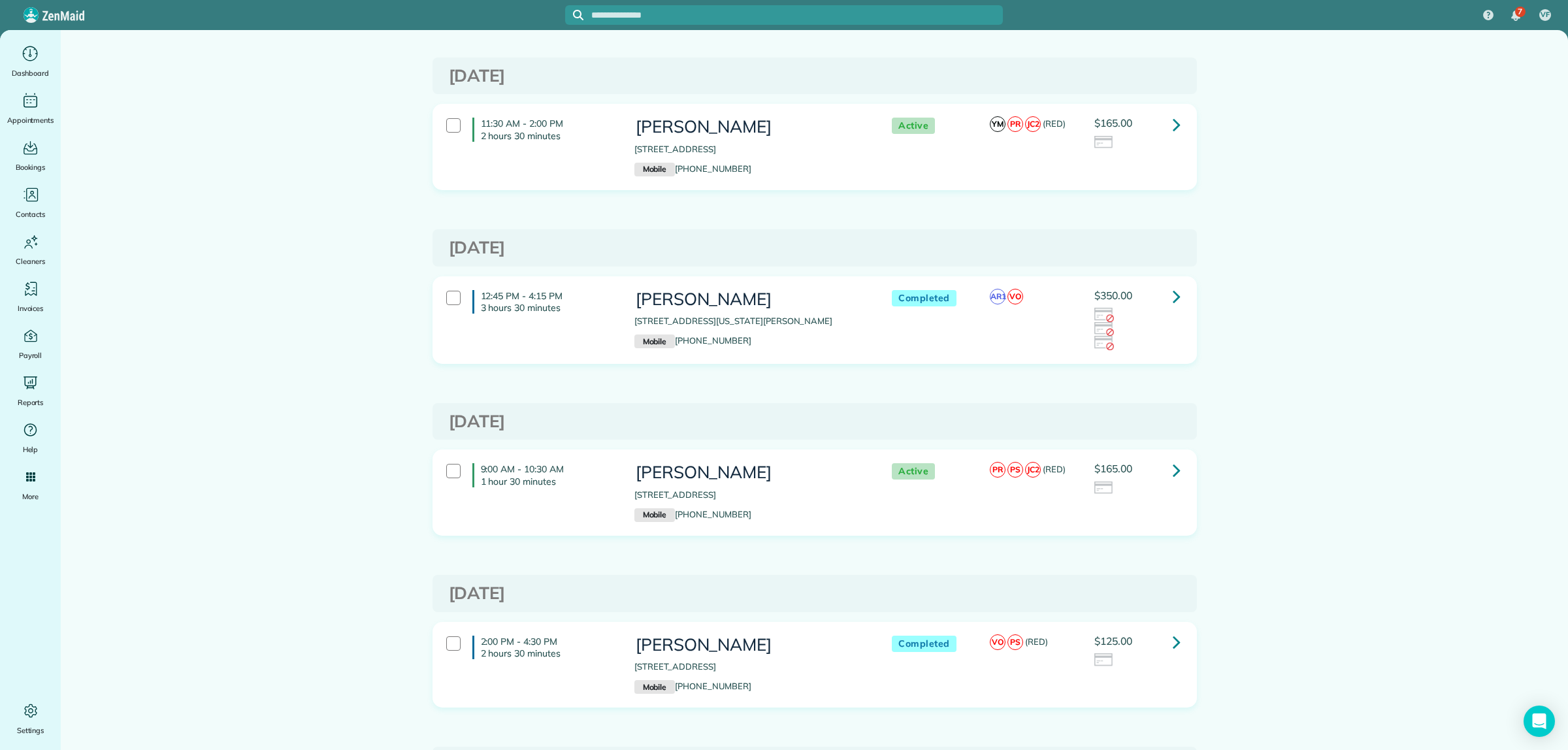
scroll to position [654, 0]
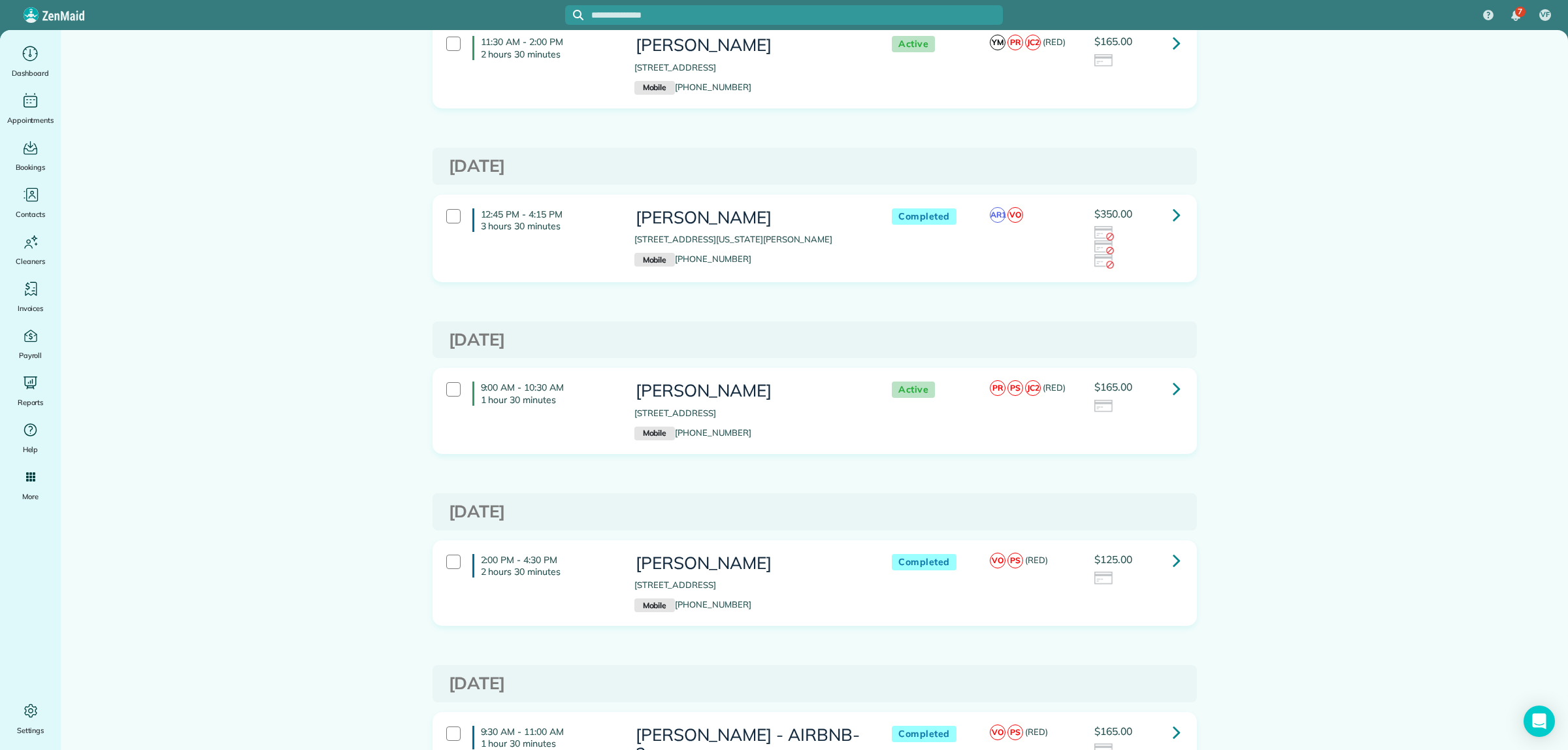
drag, startPoint x: 632, startPoint y: 234, endPoint x: 731, endPoint y: 236, distance: 99.0
click at [731, 228] on h3 "[PERSON_NAME]" at bounding box center [750, 218] width 232 height 19
copy h3 "[PERSON_NAME]"
click at [446, 223] on div at bounding box center [453, 215] width 14 height 14
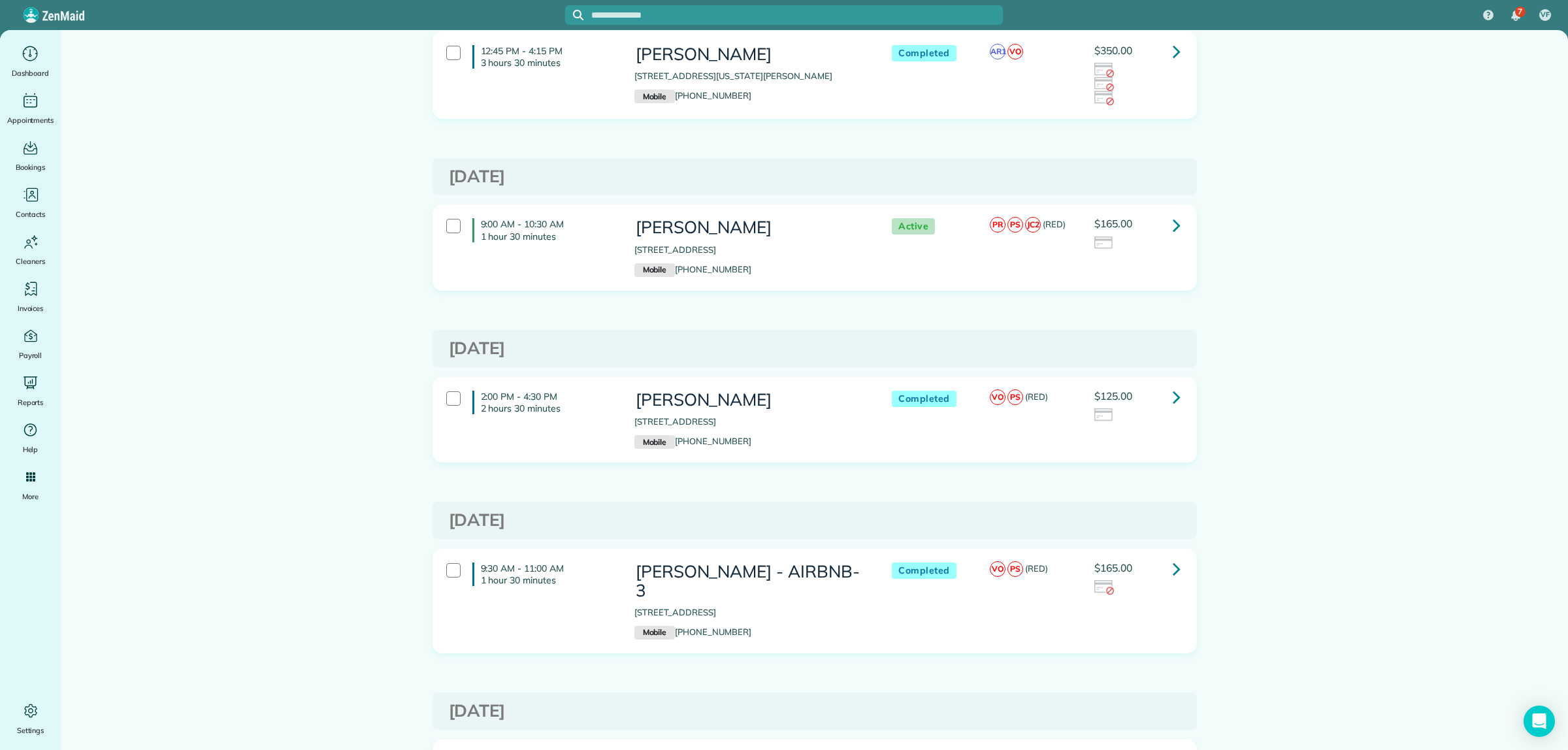
scroll to position [899, 0]
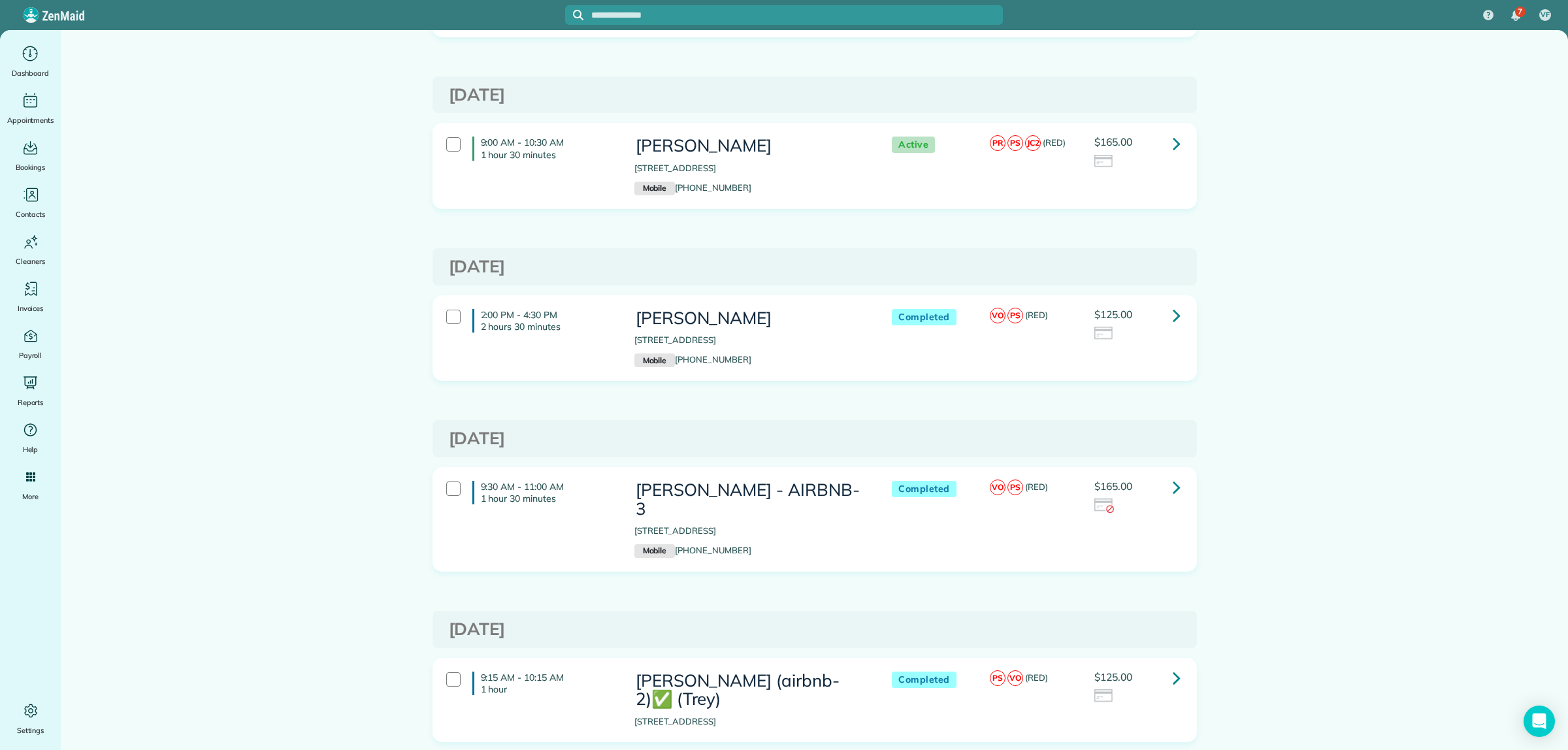
click at [1173, 327] on icon at bounding box center [1177, 315] width 8 height 23
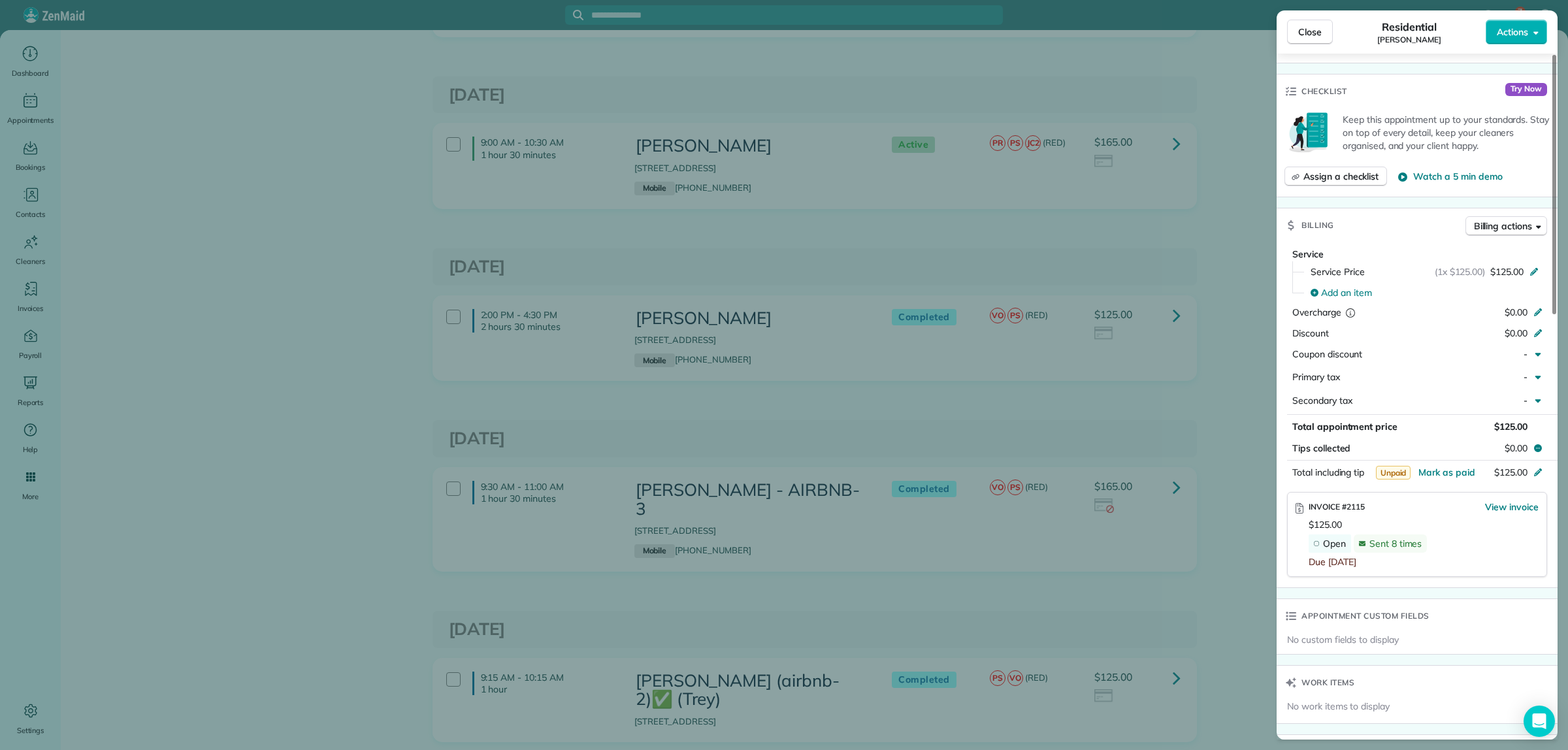
scroll to position [327, 0]
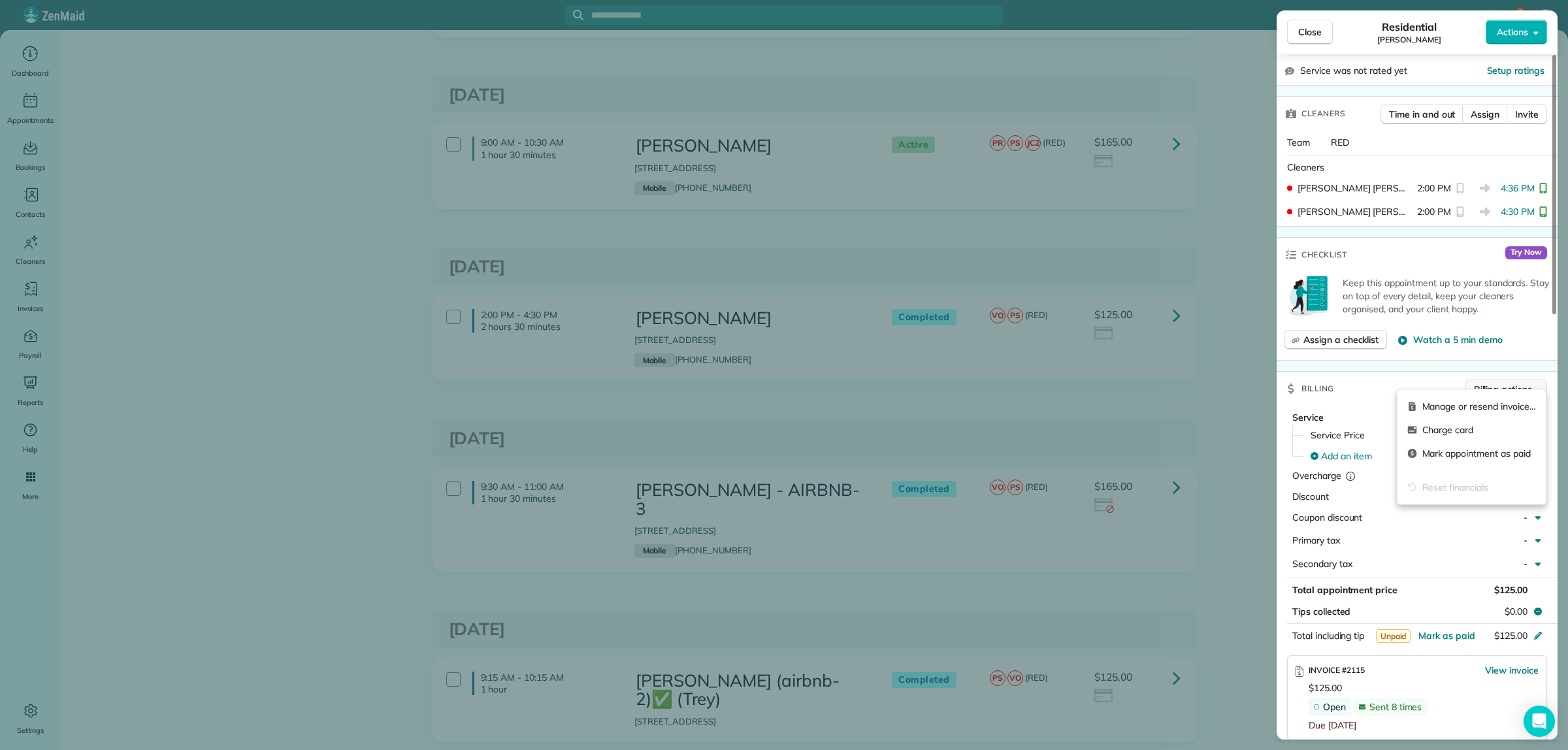
click at [1521, 384] on span "Billing actions" at bounding box center [1503, 389] width 58 height 13
click at [1452, 412] on span "Manage or resend invoice…" at bounding box center [1480, 407] width 113 height 13
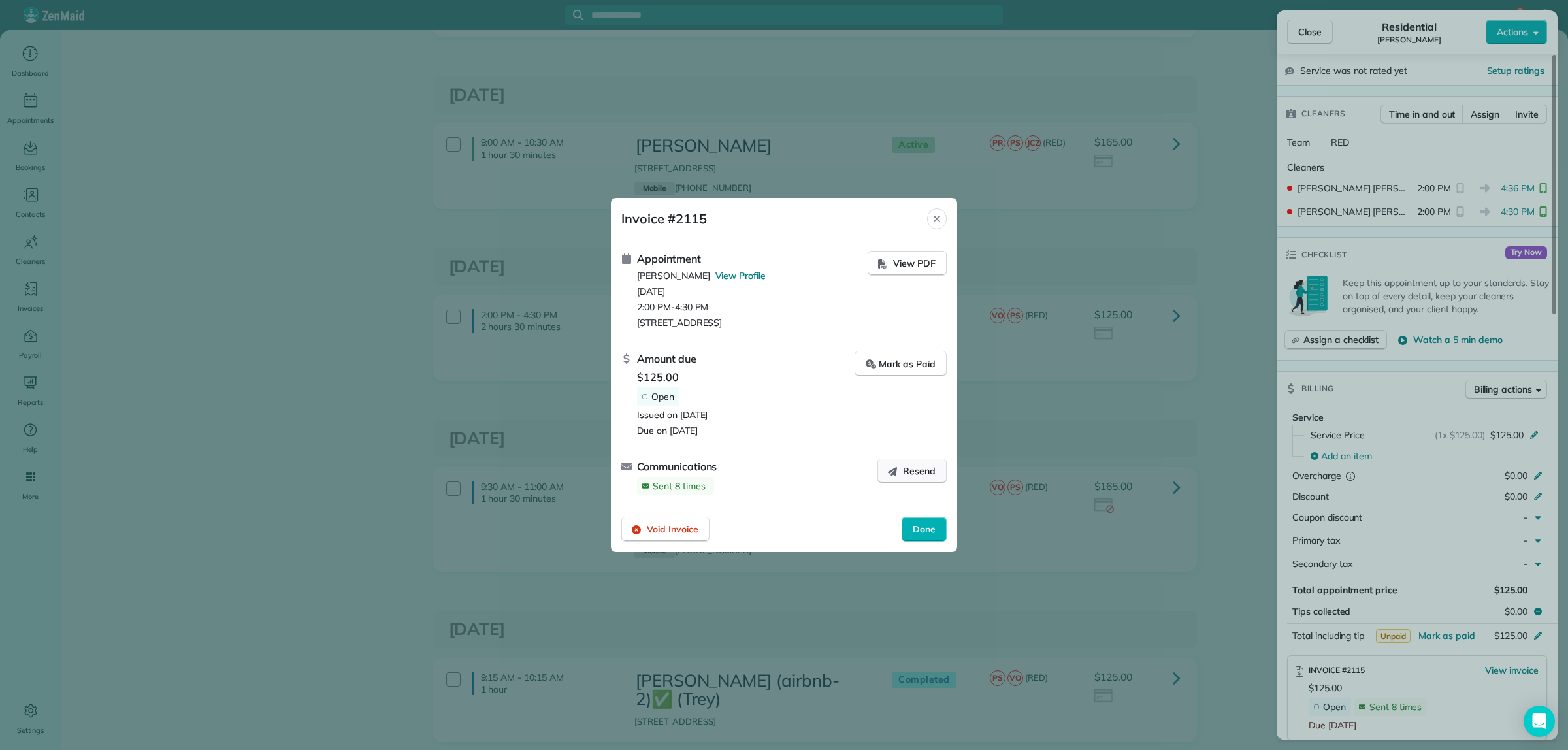
click at [915, 467] on span "Resend" at bounding box center [919, 471] width 33 height 13
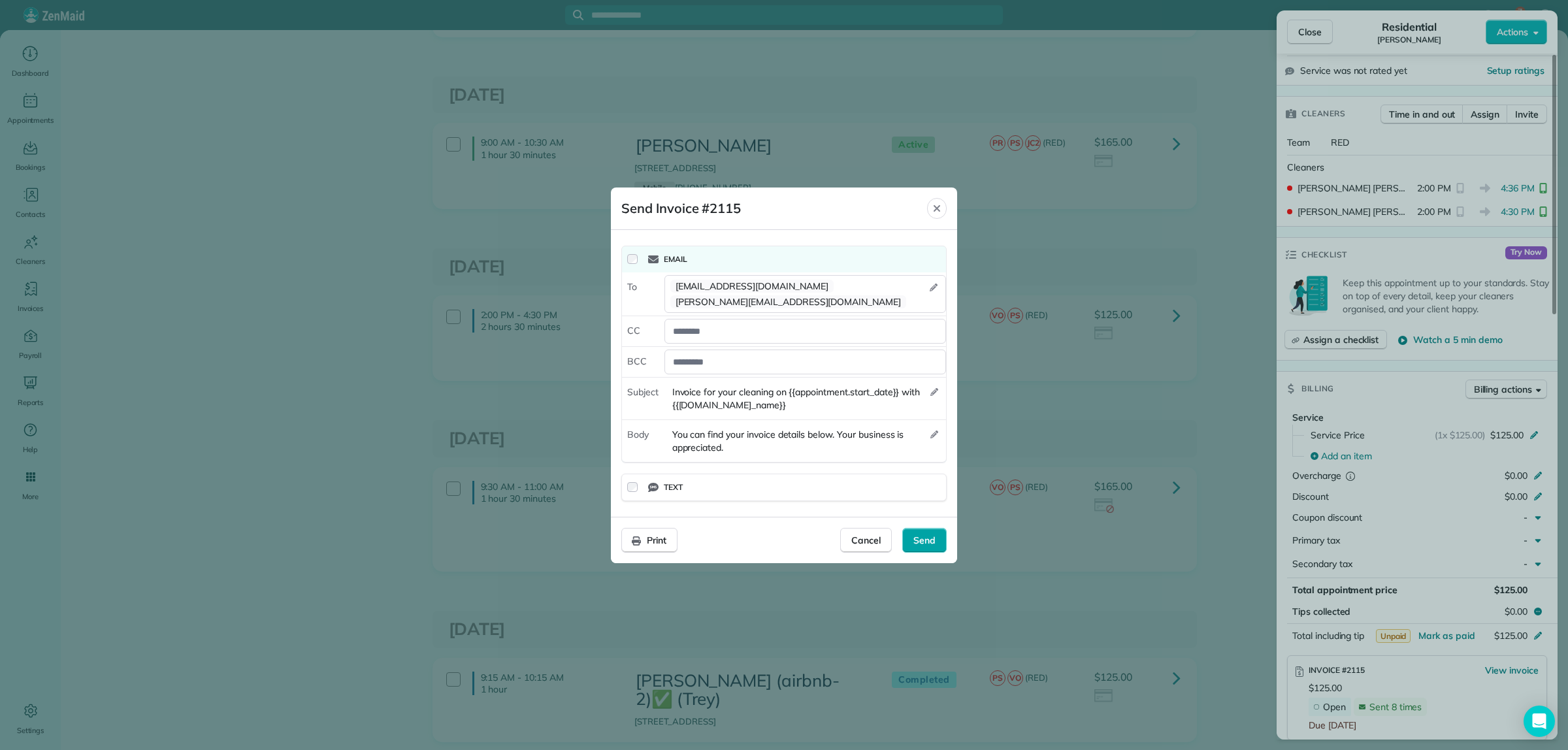
click at [932, 540] on span "Send" at bounding box center [924, 540] width 22 height 13
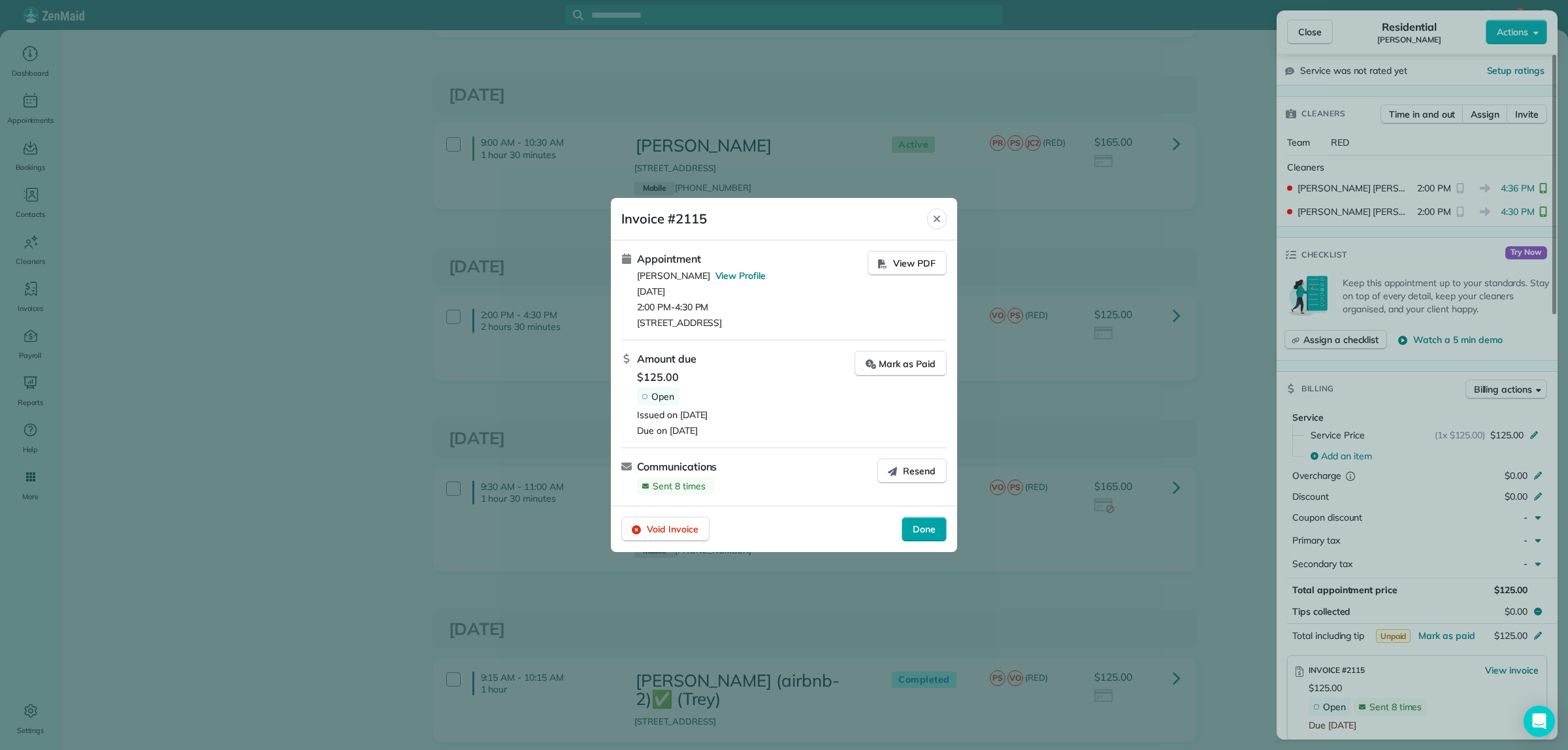
click at [915, 530] on span "Done" at bounding box center [924, 530] width 23 height 13
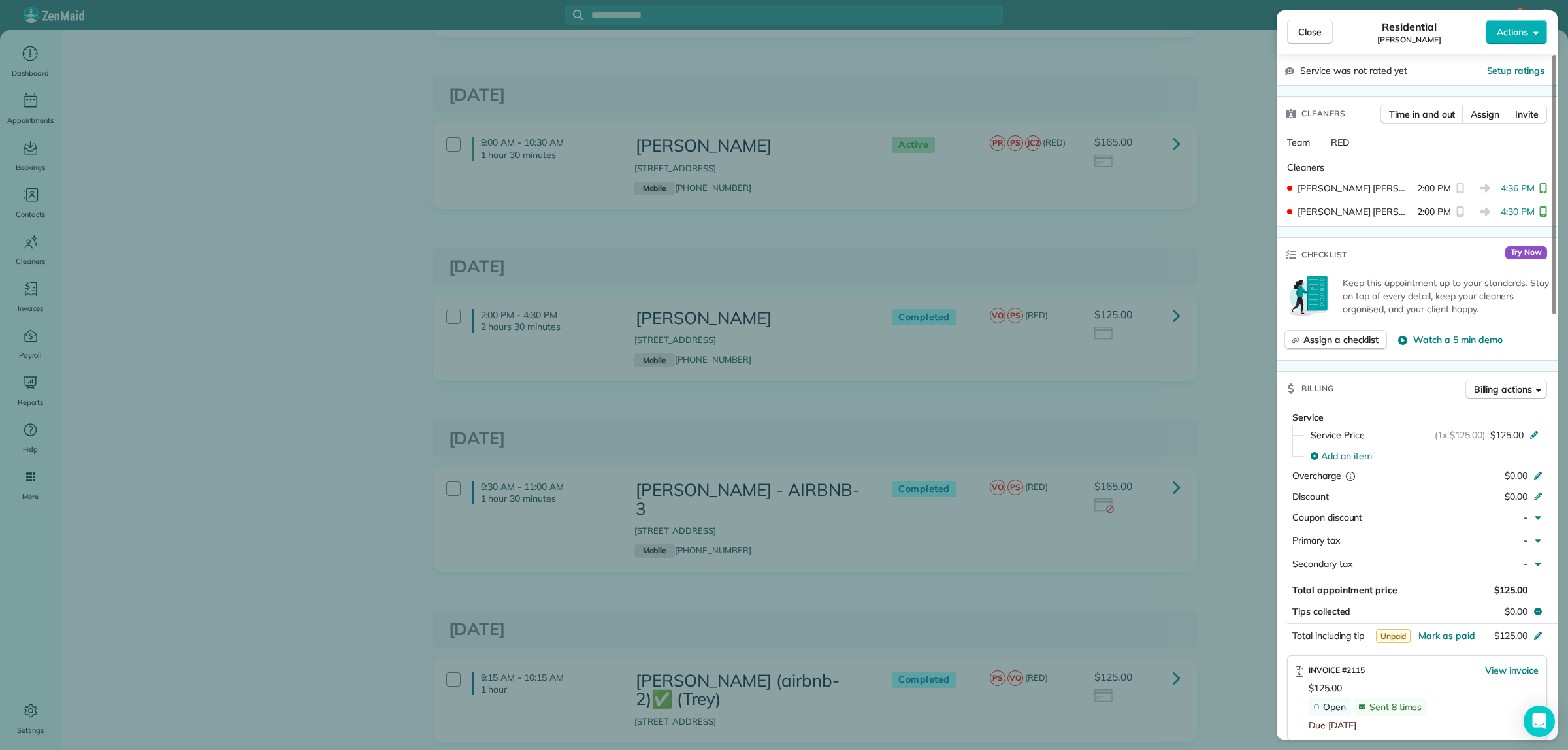
click at [1201, 587] on div "Close Residential Eric Winins Actions Status Completed Eric Winins · Open profi…" at bounding box center [784, 375] width 1568 height 750
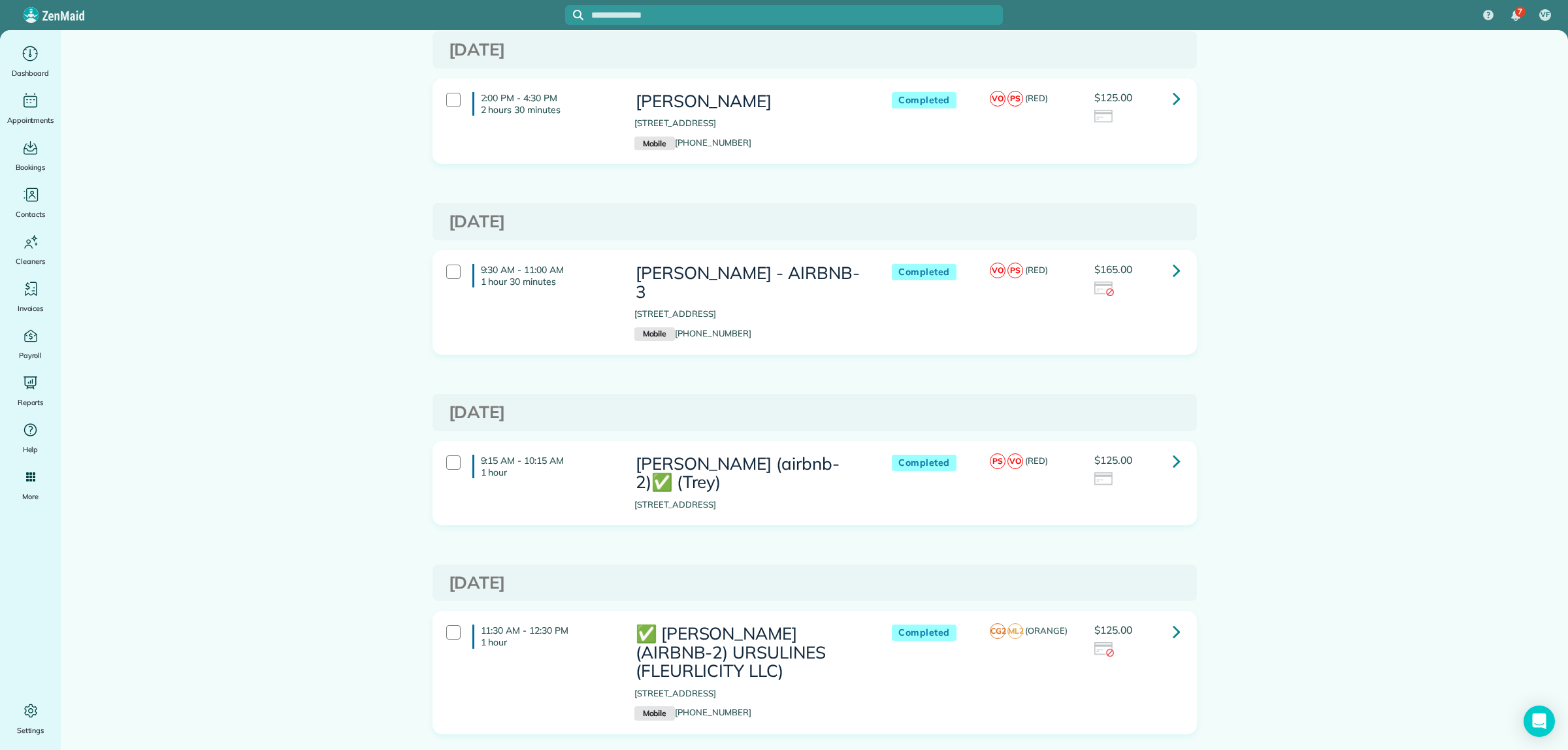
scroll to position [1143, 0]
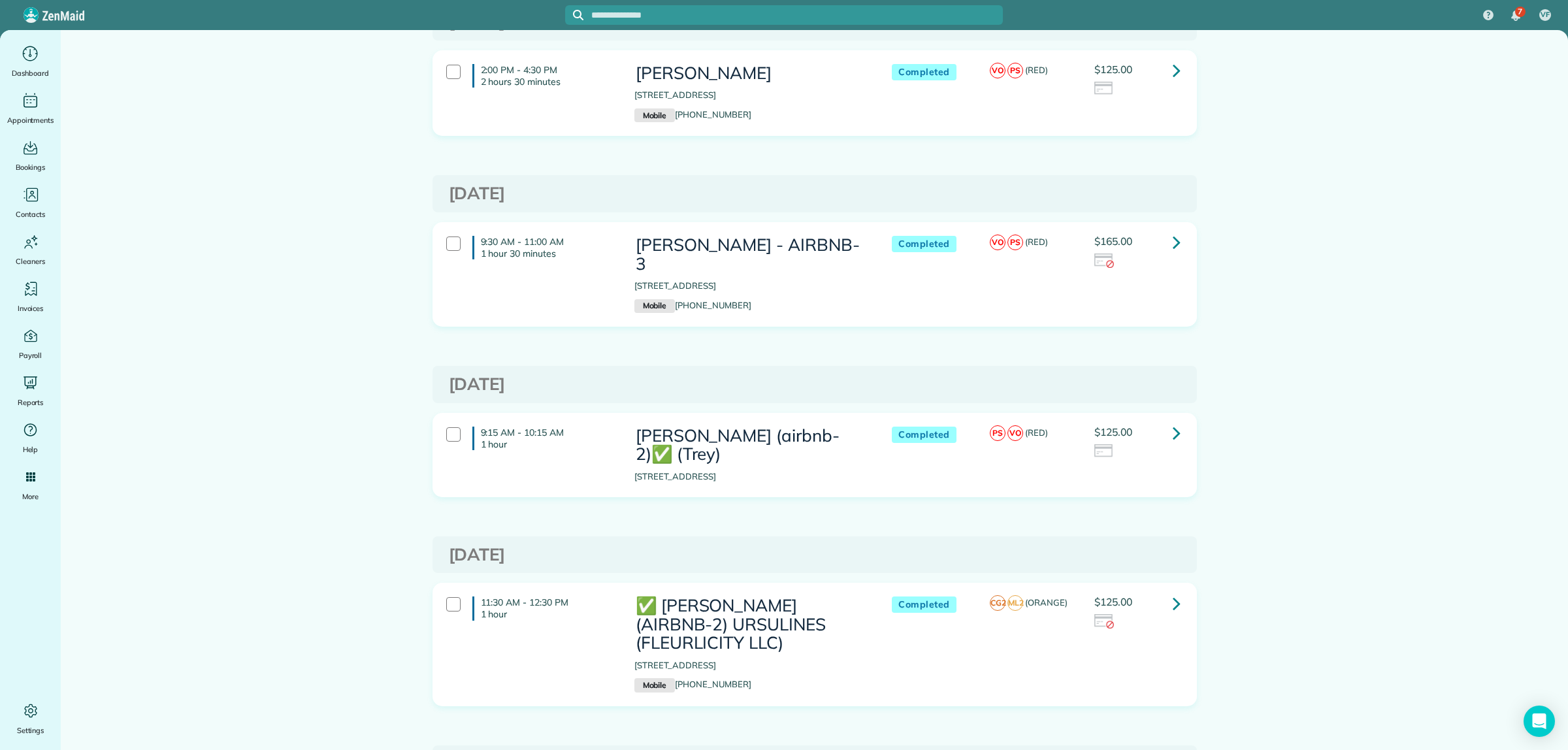
click at [1174, 256] on link at bounding box center [1176, 242] width 26 height 26
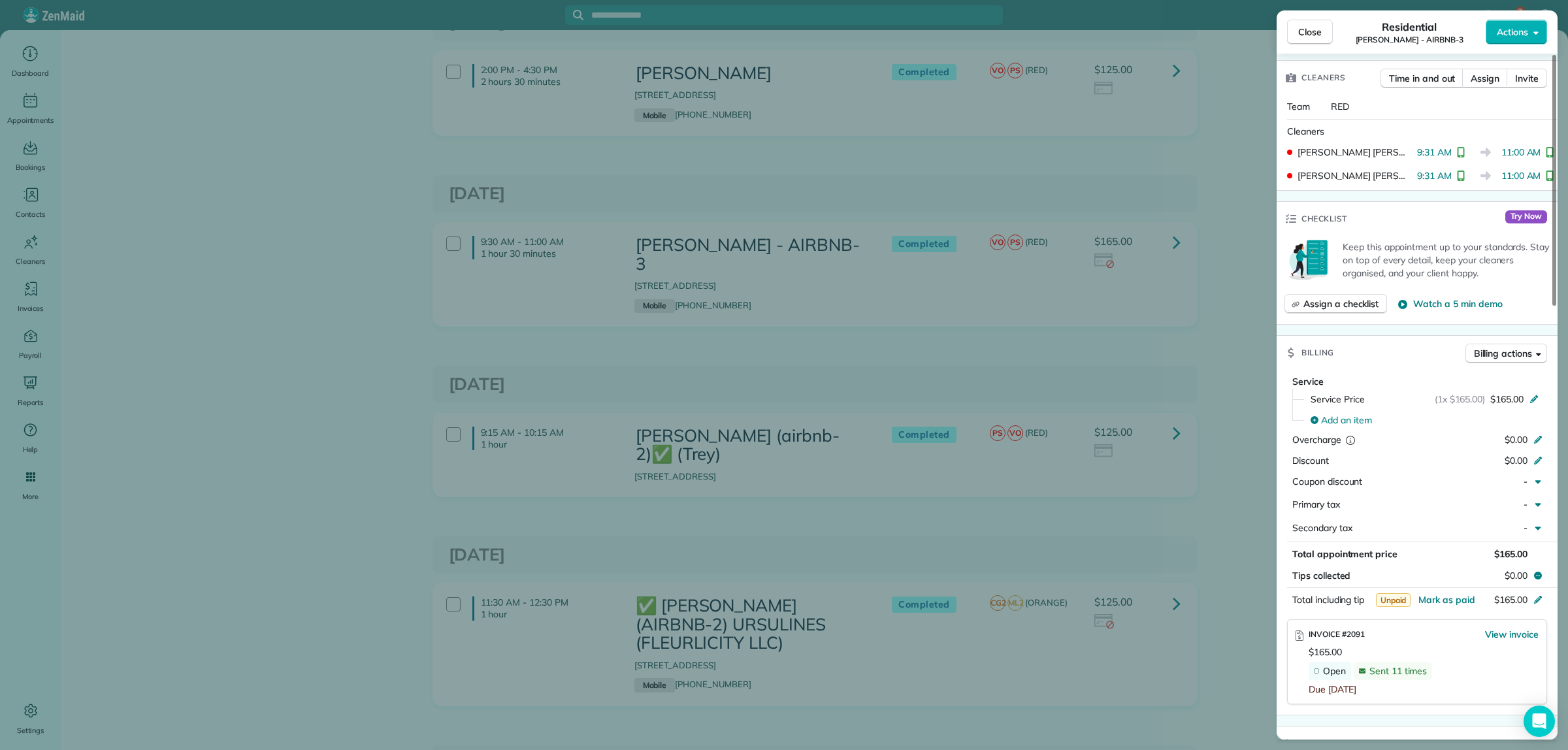
scroll to position [490, 0]
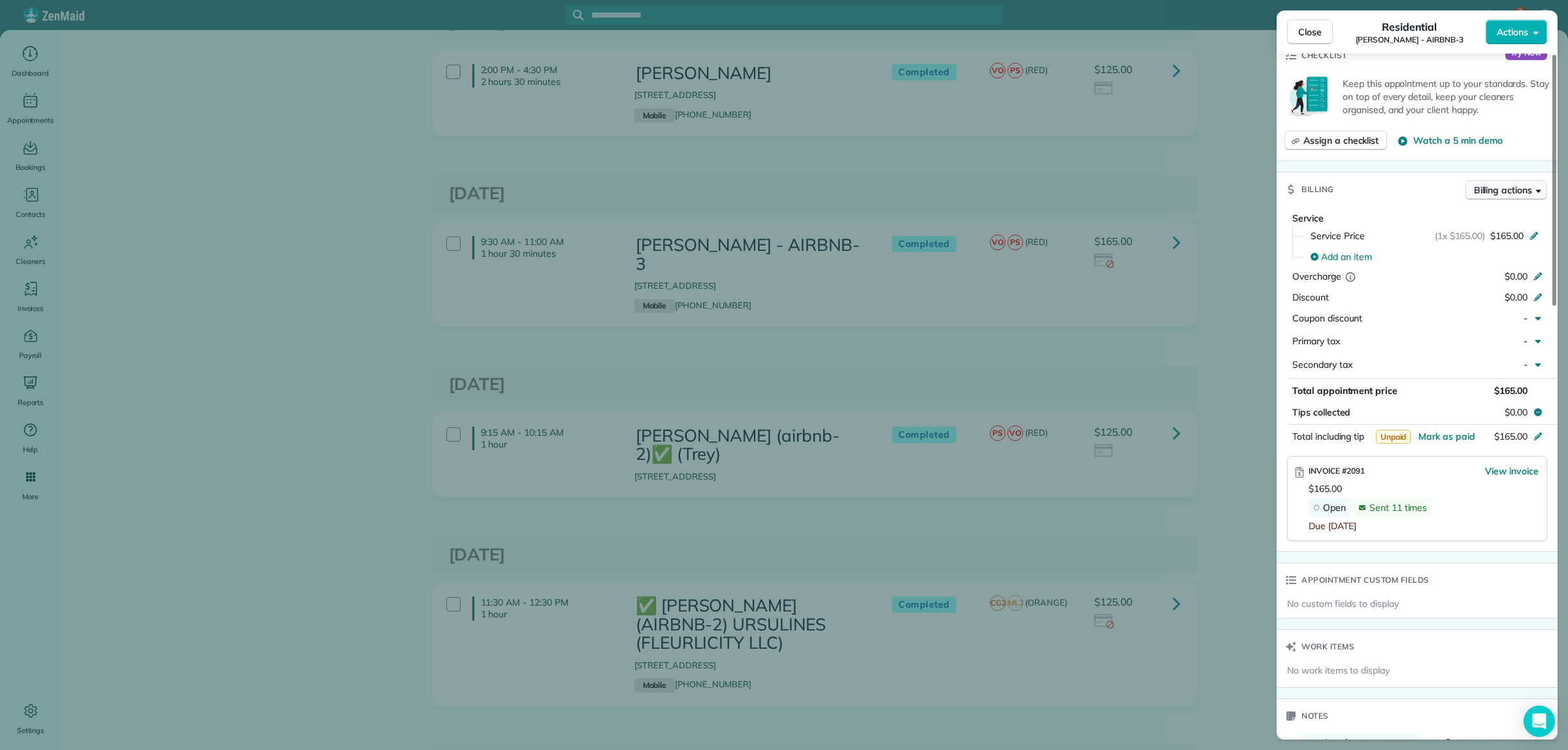
click at [1506, 191] on span "Billing actions" at bounding box center [1503, 190] width 58 height 13
click at [1454, 242] on span "Charge card" at bounding box center [1480, 244] width 113 height 13
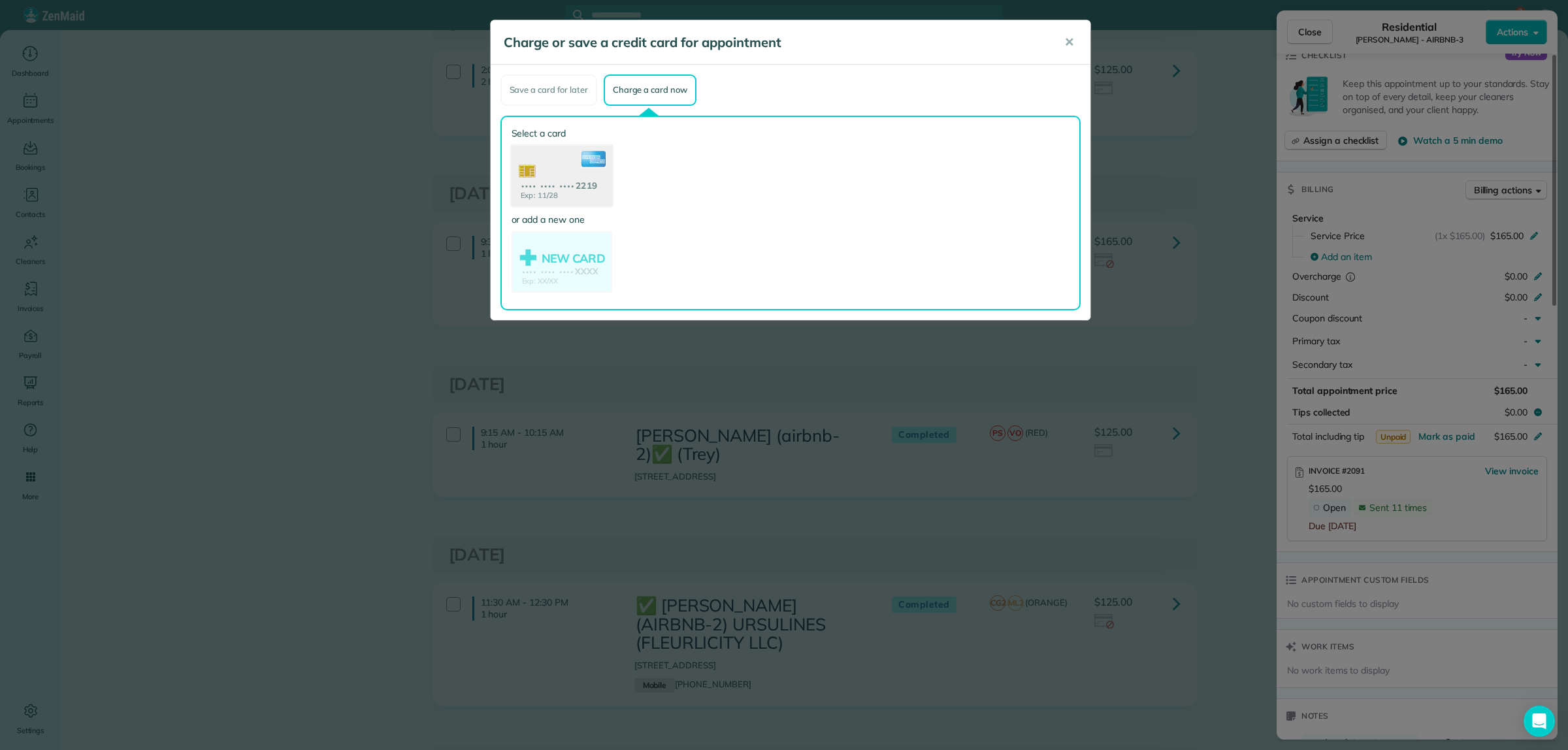
click at [586, 174] on use at bounding box center [560, 177] width 101 height 63
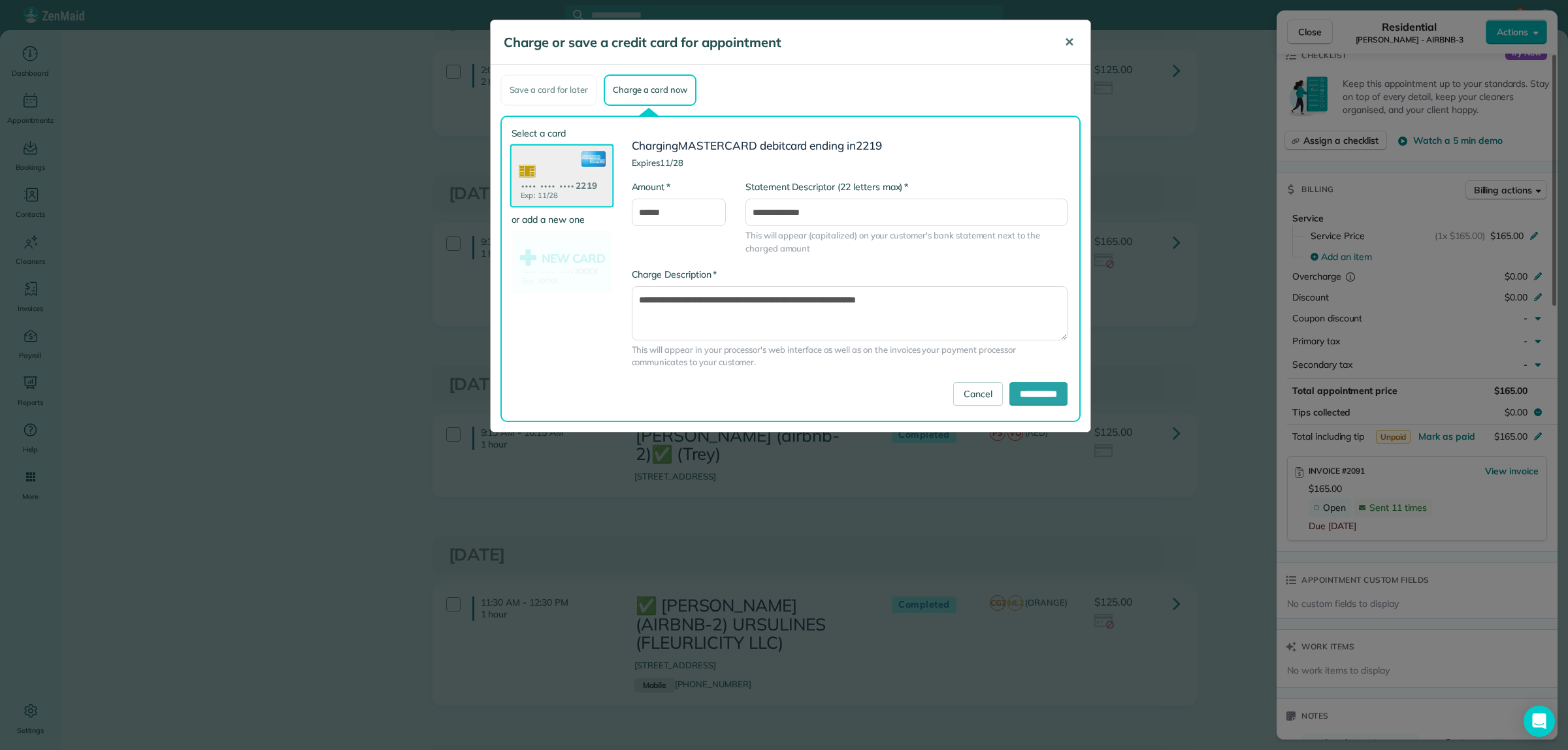
click at [1072, 42] on span "✕" at bounding box center [1069, 42] width 10 height 15
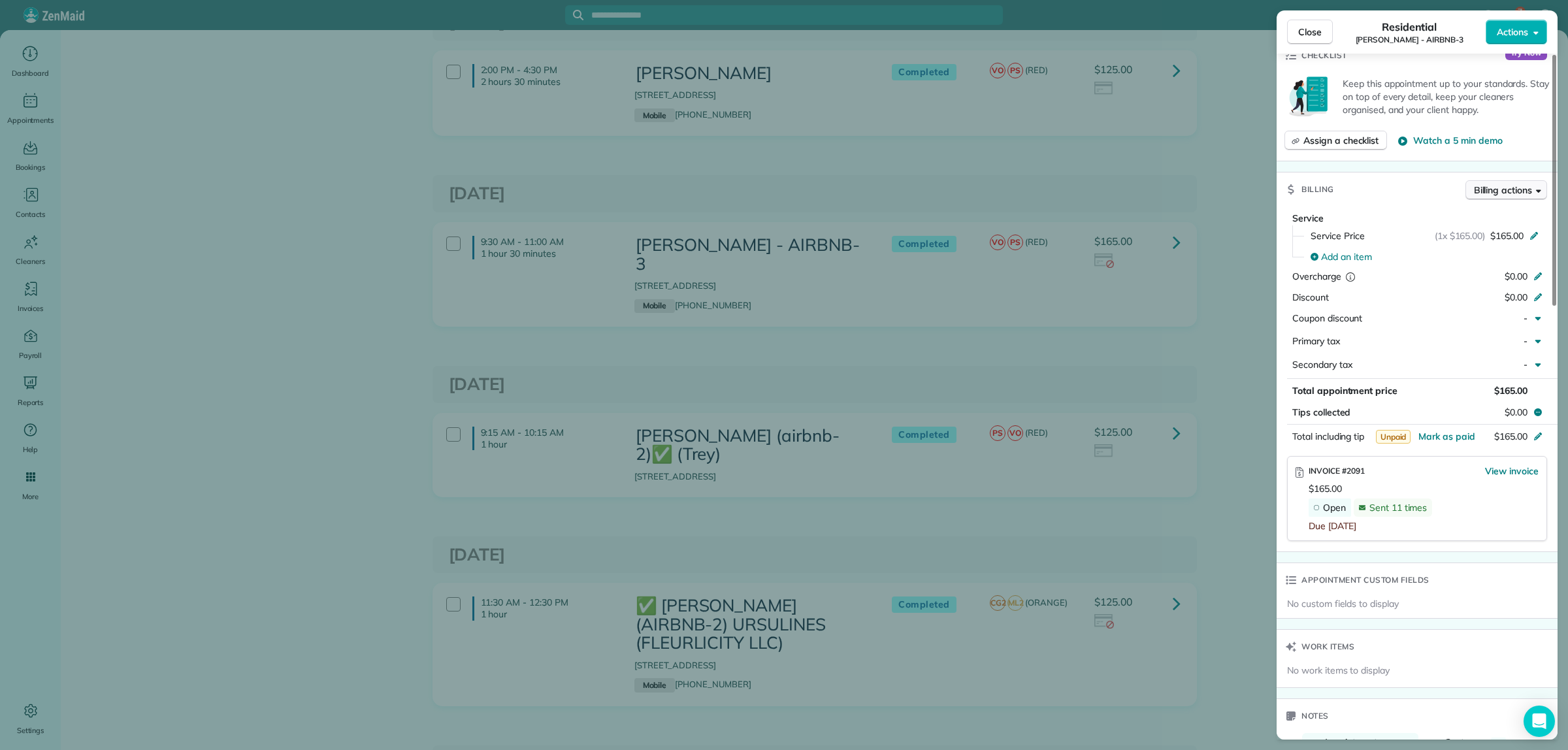
click at [1516, 189] on span "Billing actions" at bounding box center [1503, 190] width 58 height 13
click at [1465, 241] on span "Charge card" at bounding box center [1480, 244] width 113 height 13
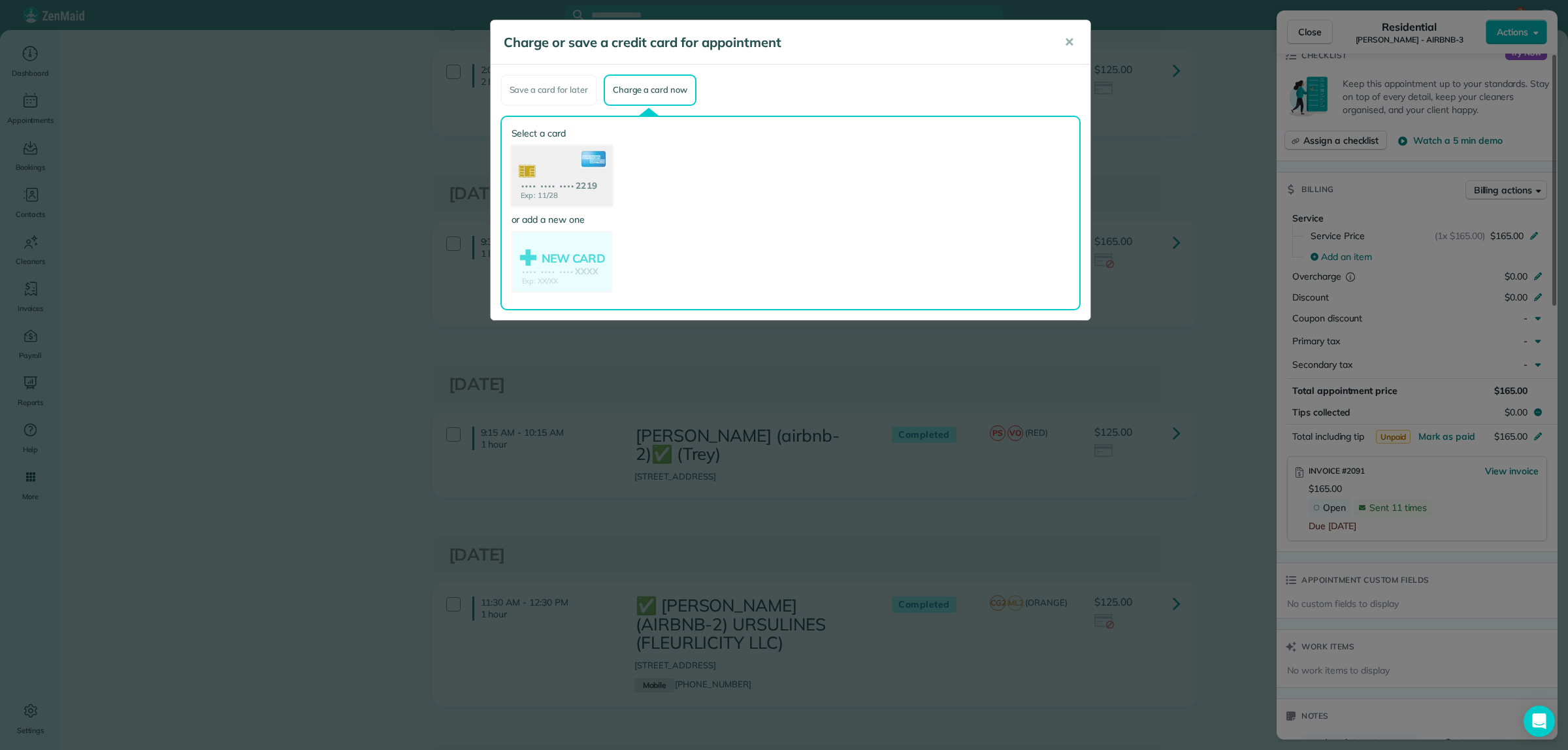
click at [559, 164] on use at bounding box center [560, 177] width 101 height 63
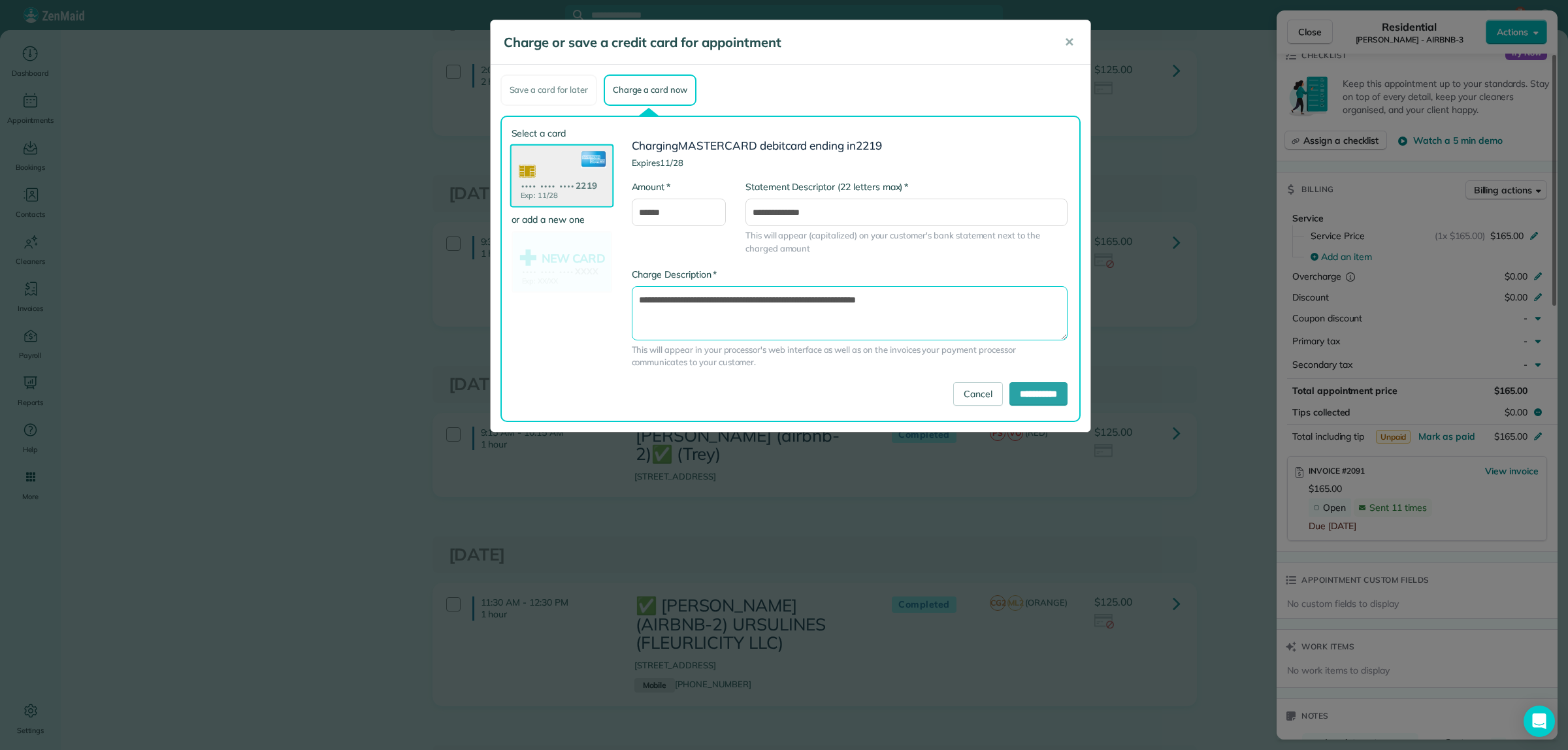
click at [807, 295] on textarea "**********" at bounding box center [850, 313] width 436 height 54
type textarea "**********"
click at [1027, 390] on input "**********" at bounding box center [1038, 394] width 58 height 23
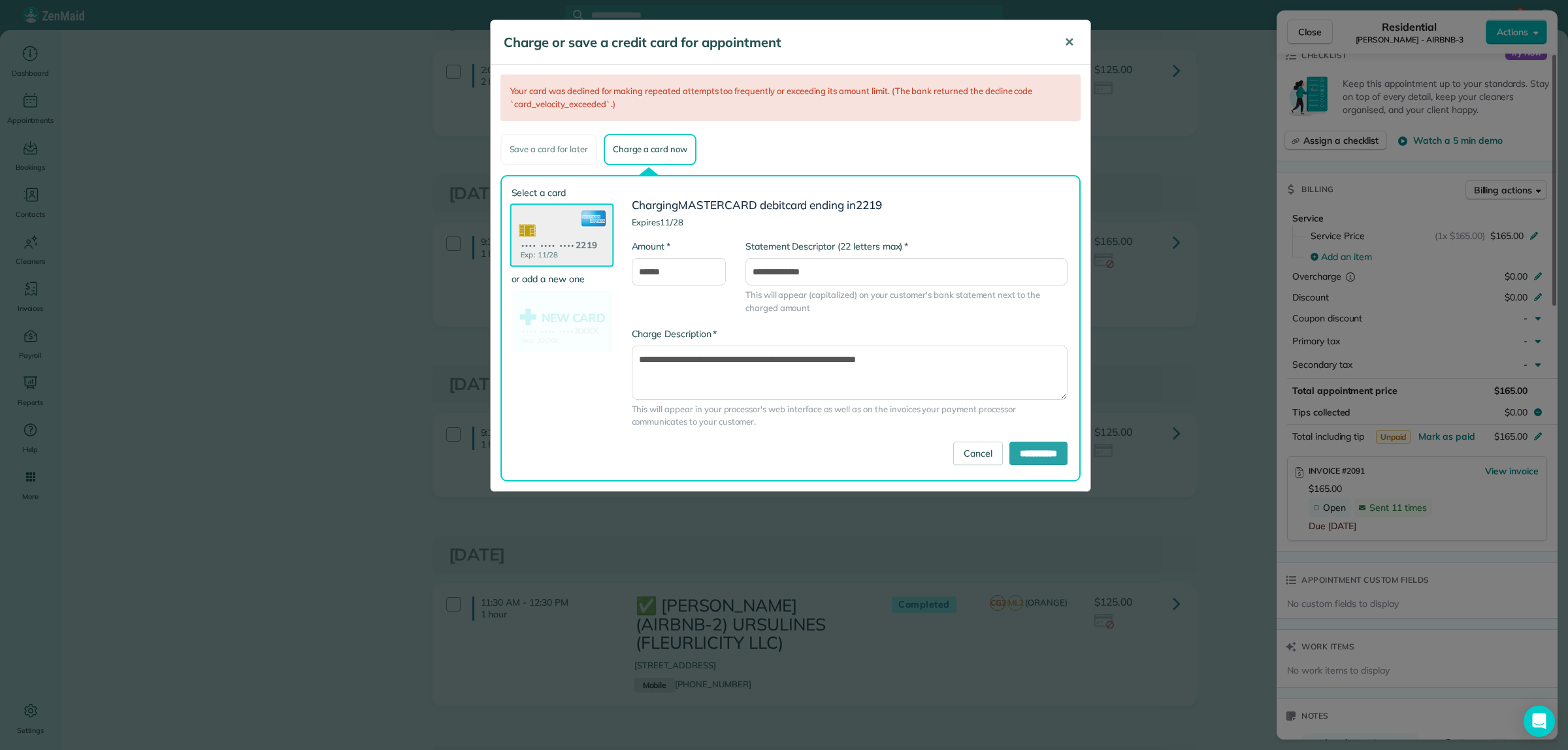
click at [1069, 41] on span "✕" at bounding box center [1069, 42] width 10 height 15
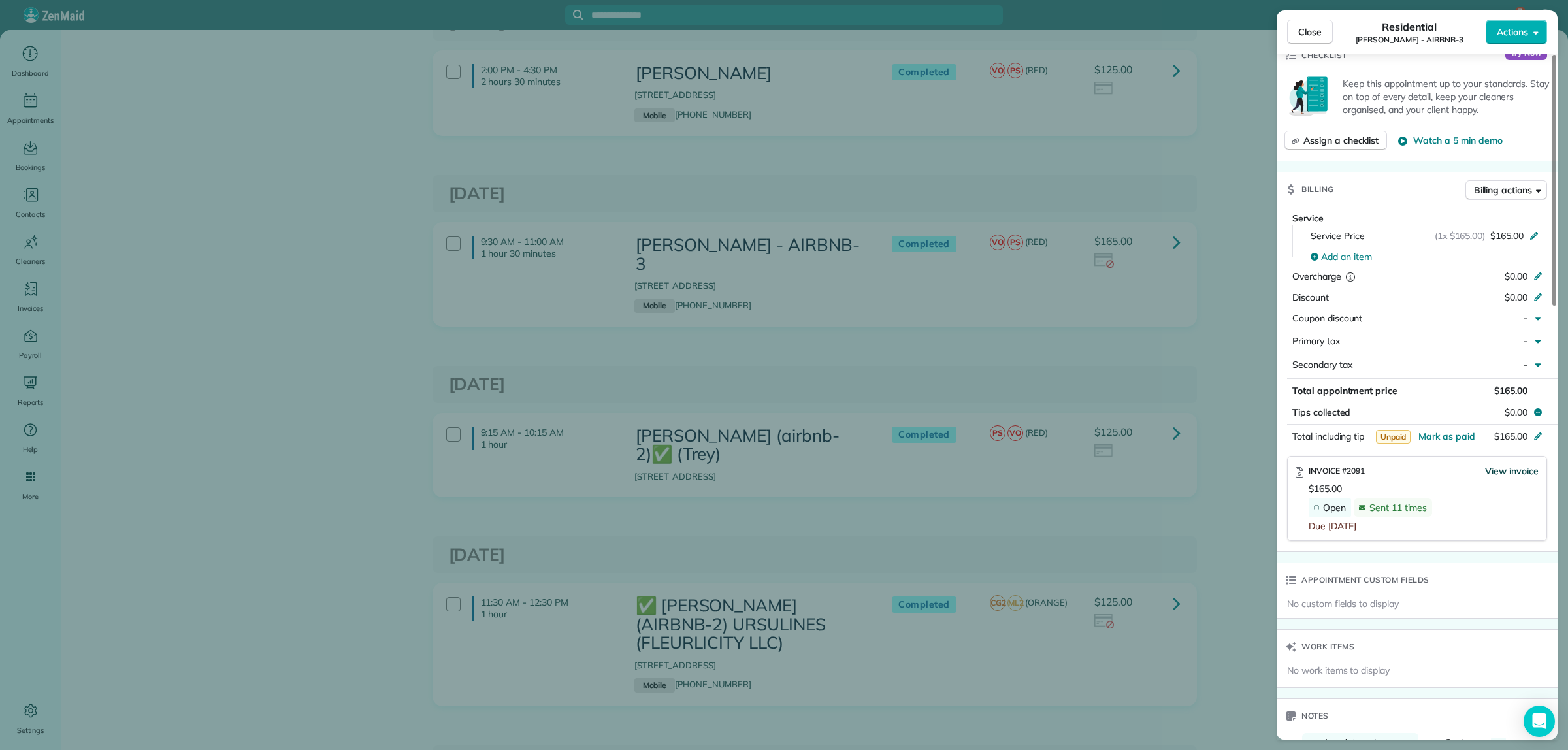
click at [1506, 472] on span "View invoice" at bounding box center [1512, 471] width 54 height 13
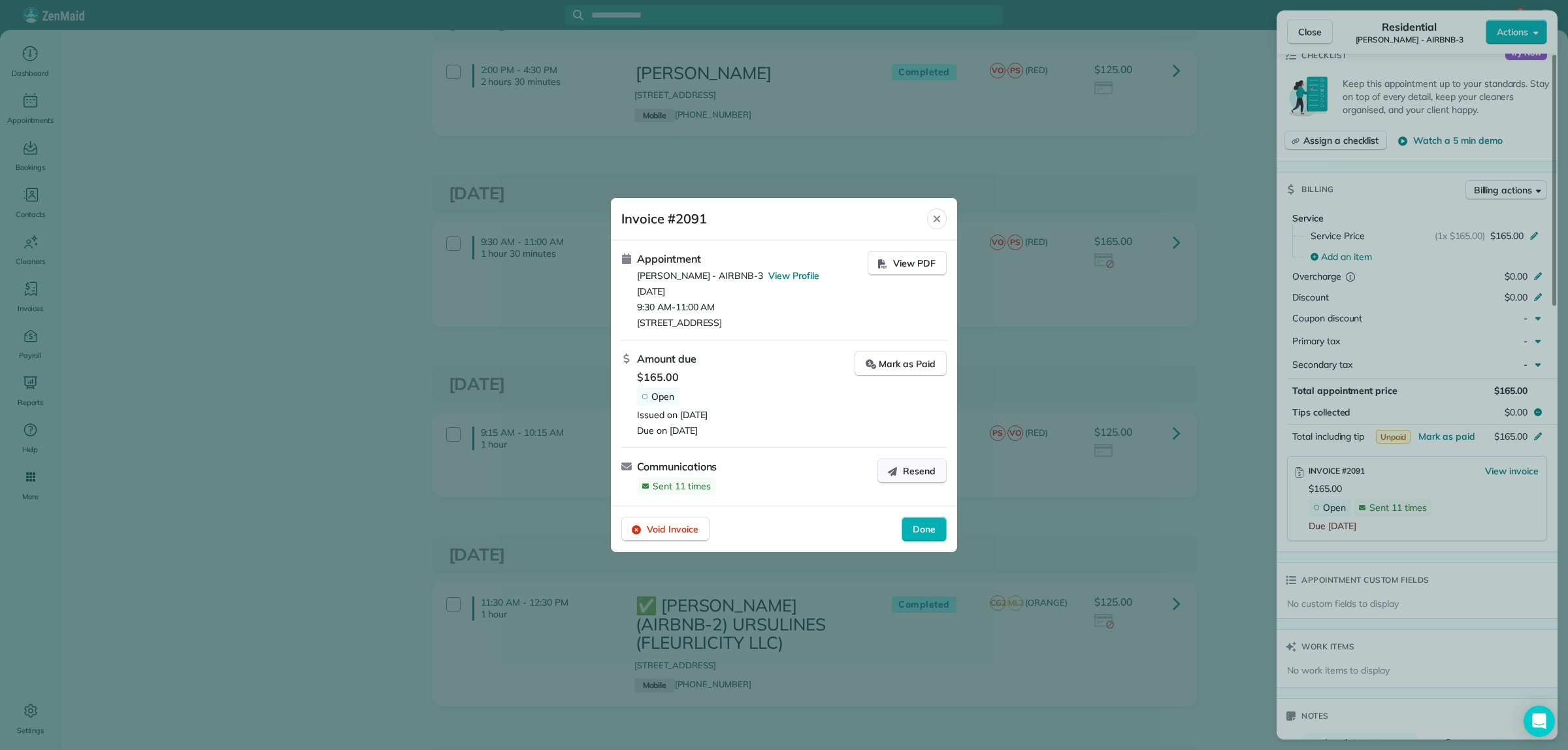
click at [898, 470] on icon "button" at bounding box center [892, 471] width 11 height 11
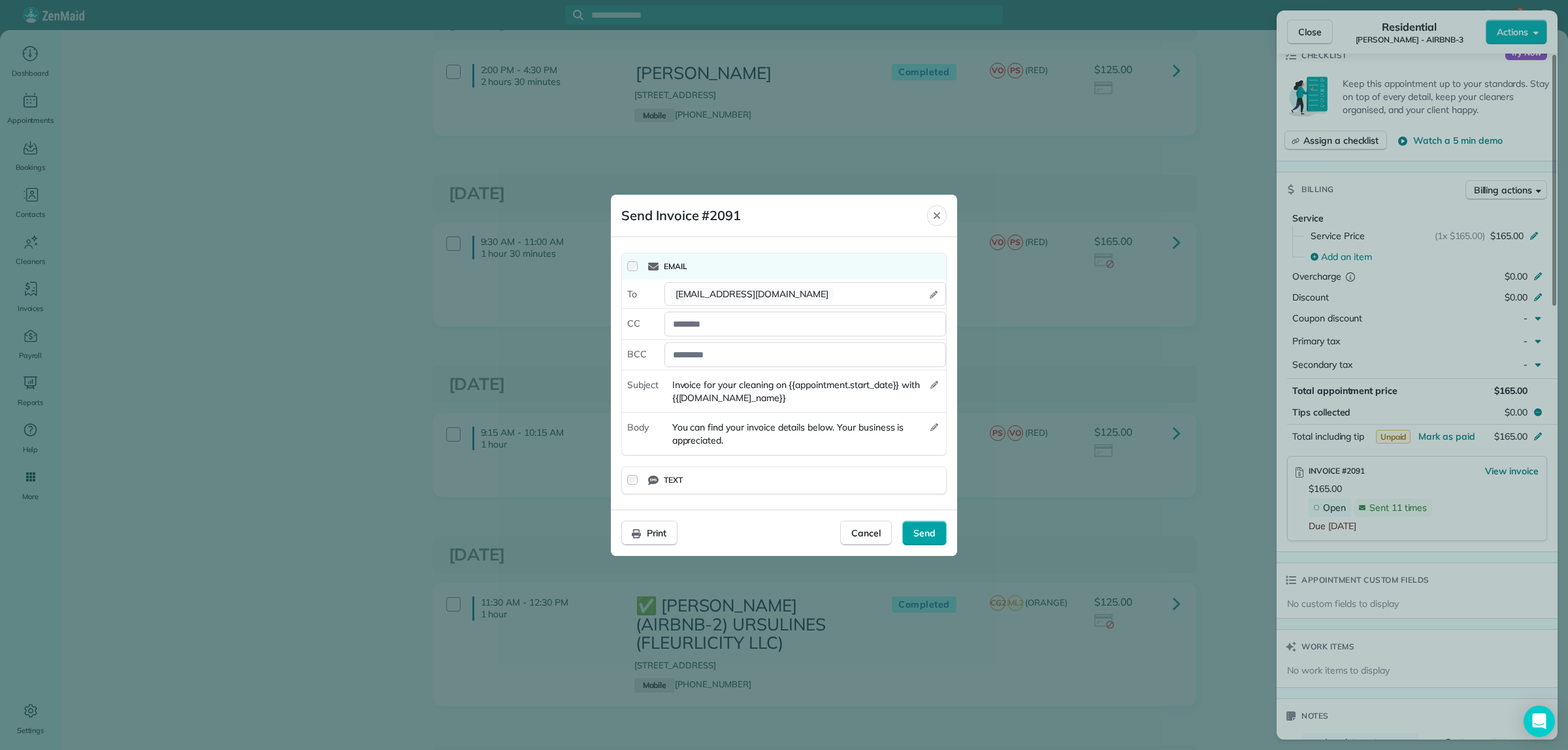
click at [935, 534] on span "Send" at bounding box center [924, 534] width 22 height 13
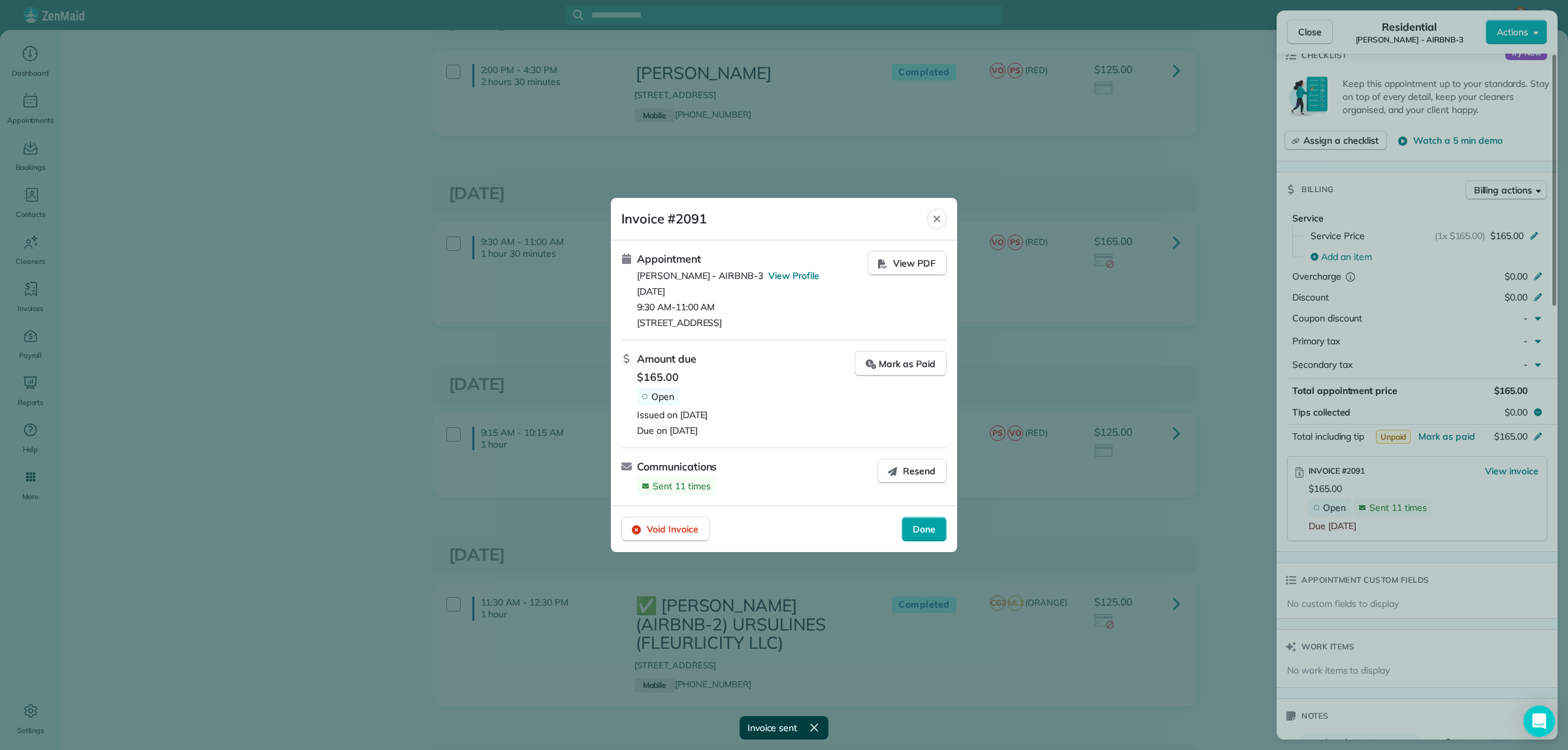
click at [917, 527] on span "Done" at bounding box center [924, 530] width 23 height 13
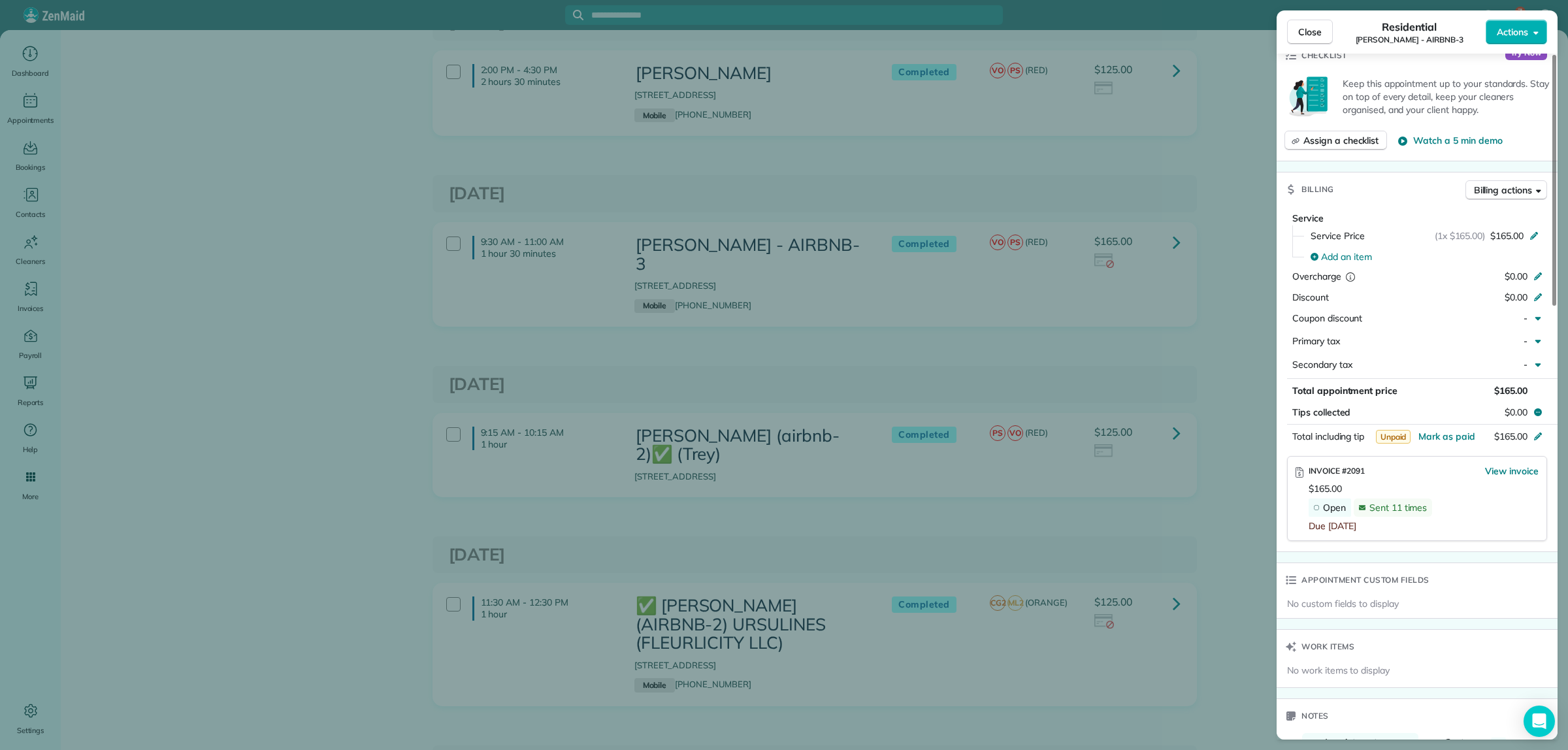
click at [1233, 373] on div "Close Residential ERIC JOHNSON - AIRBNB-3 Actions Status Completed ERIC JOHNSON…" at bounding box center [784, 375] width 1568 height 750
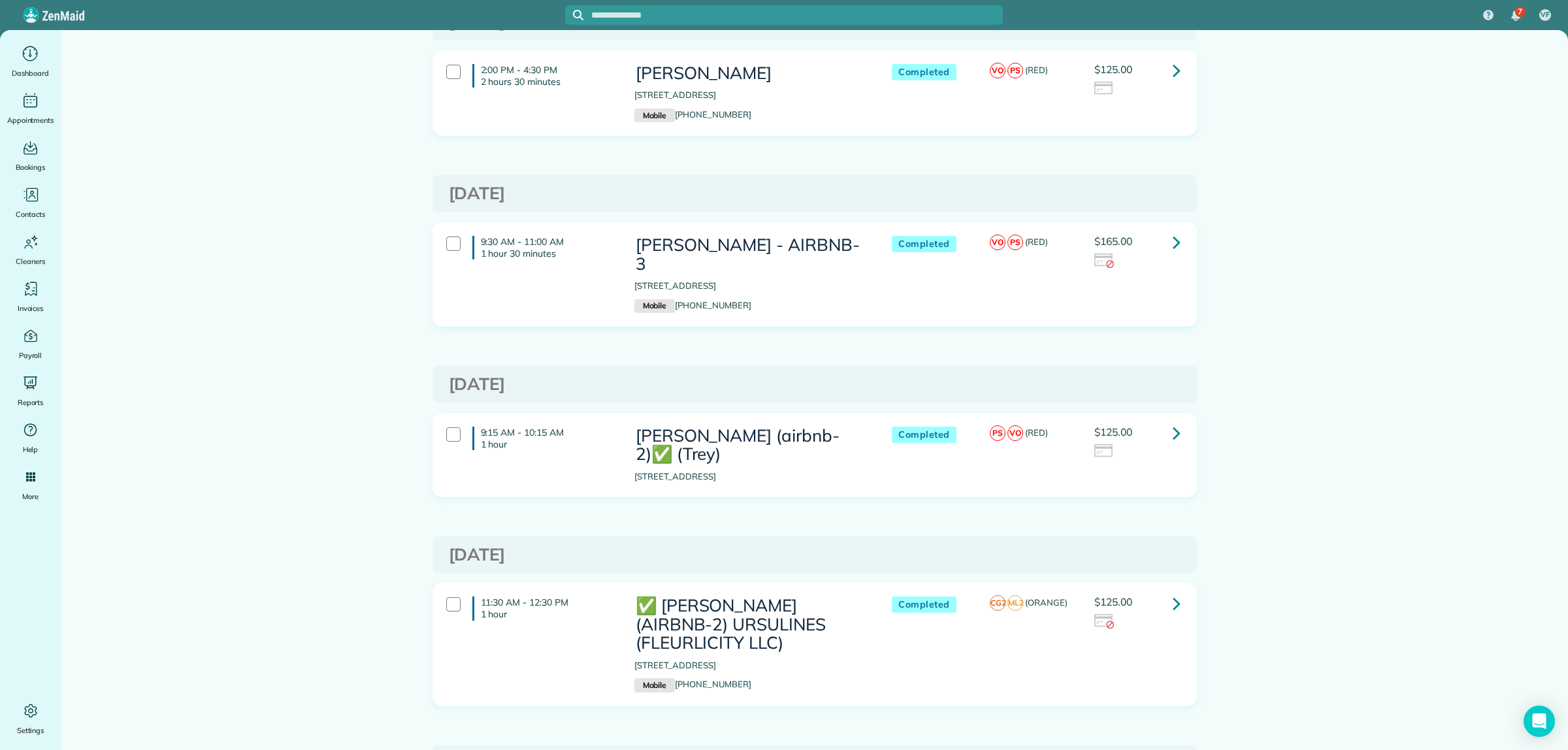
click at [1173, 433] on icon at bounding box center [1177, 433] width 8 height 23
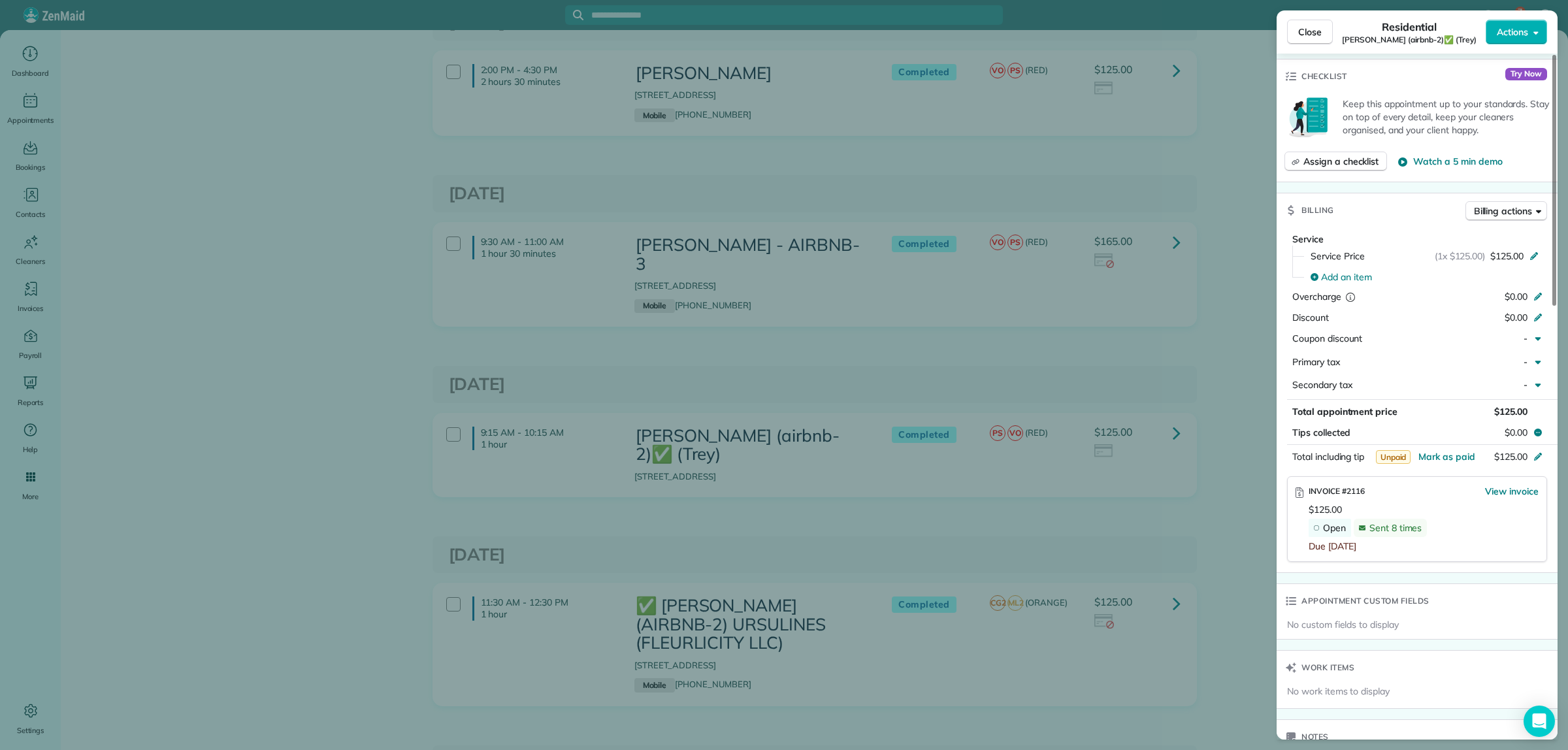
scroll to position [490, 0]
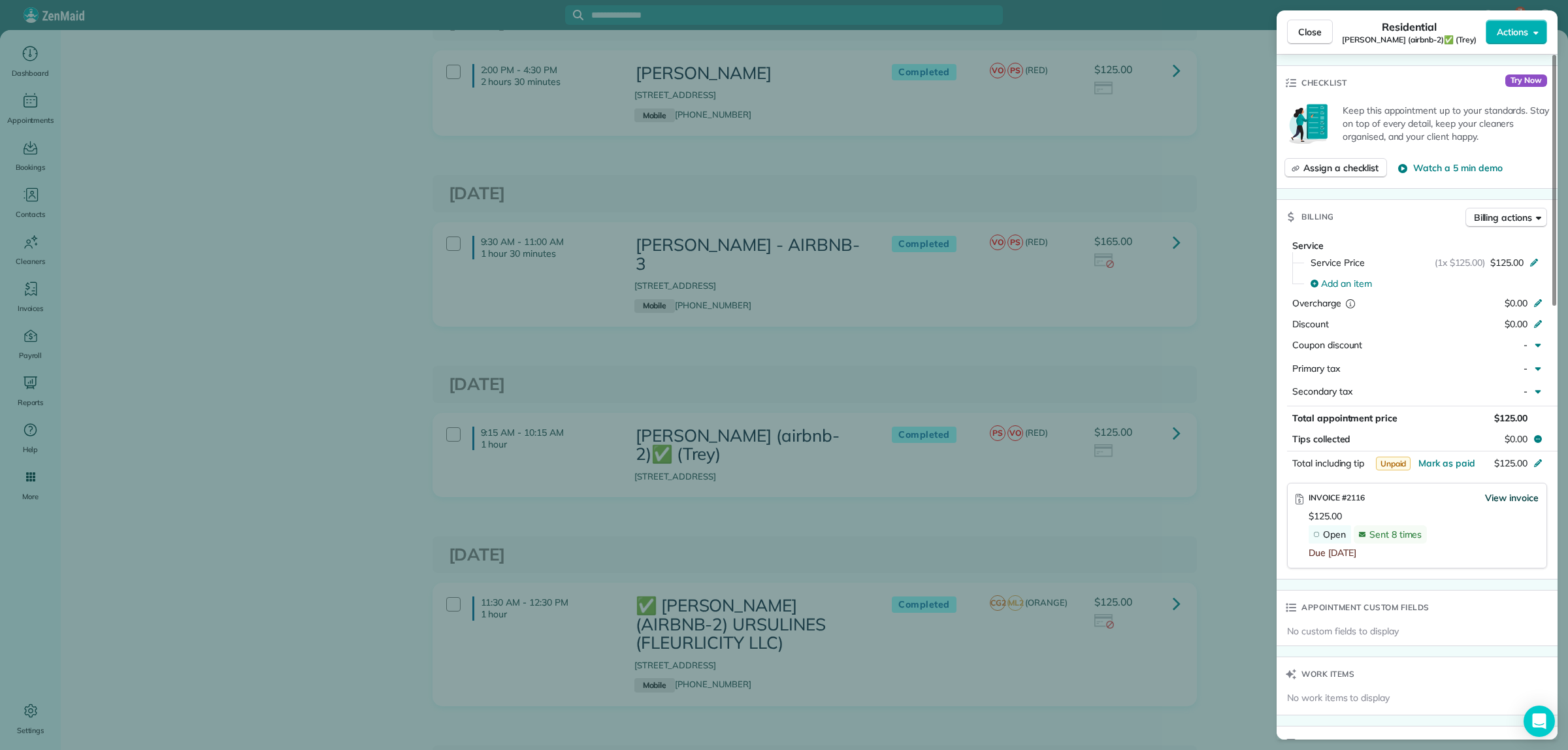
click at [1506, 501] on span "View invoice" at bounding box center [1512, 498] width 54 height 13
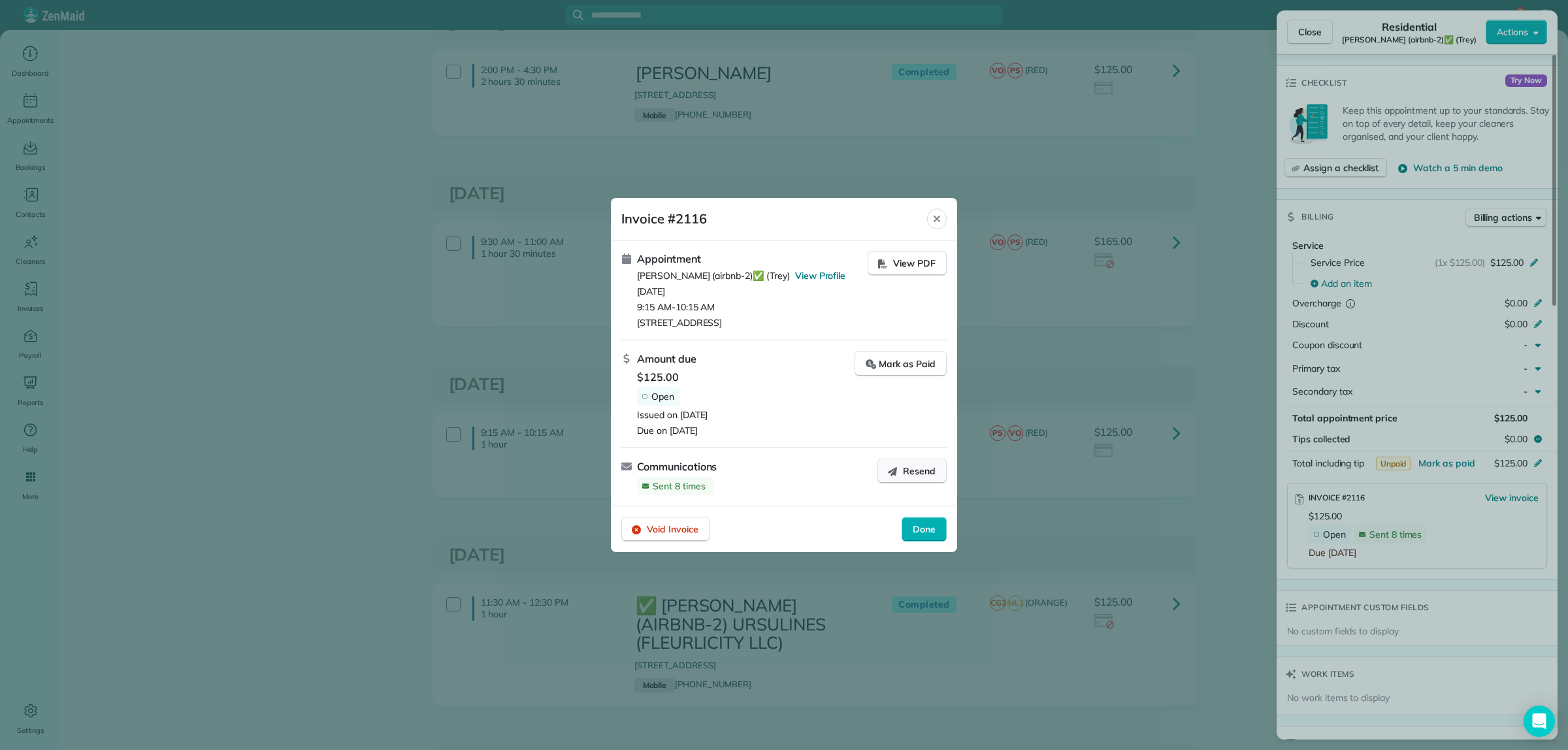
click at [906, 478] on span "Resend" at bounding box center [919, 471] width 33 height 13
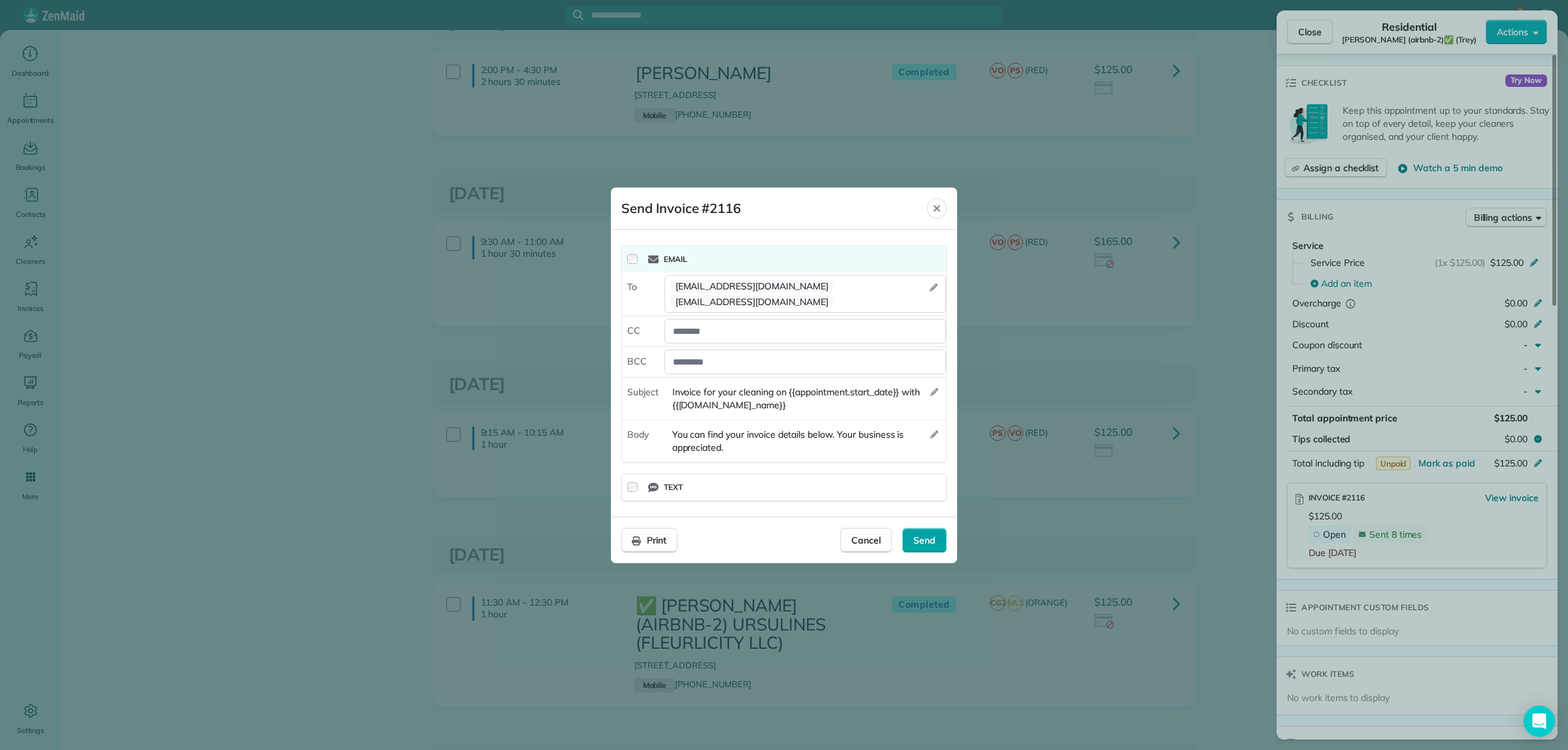
click at [923, 539] on span "Send" at bounding box center [924, 540] width 22 height 13
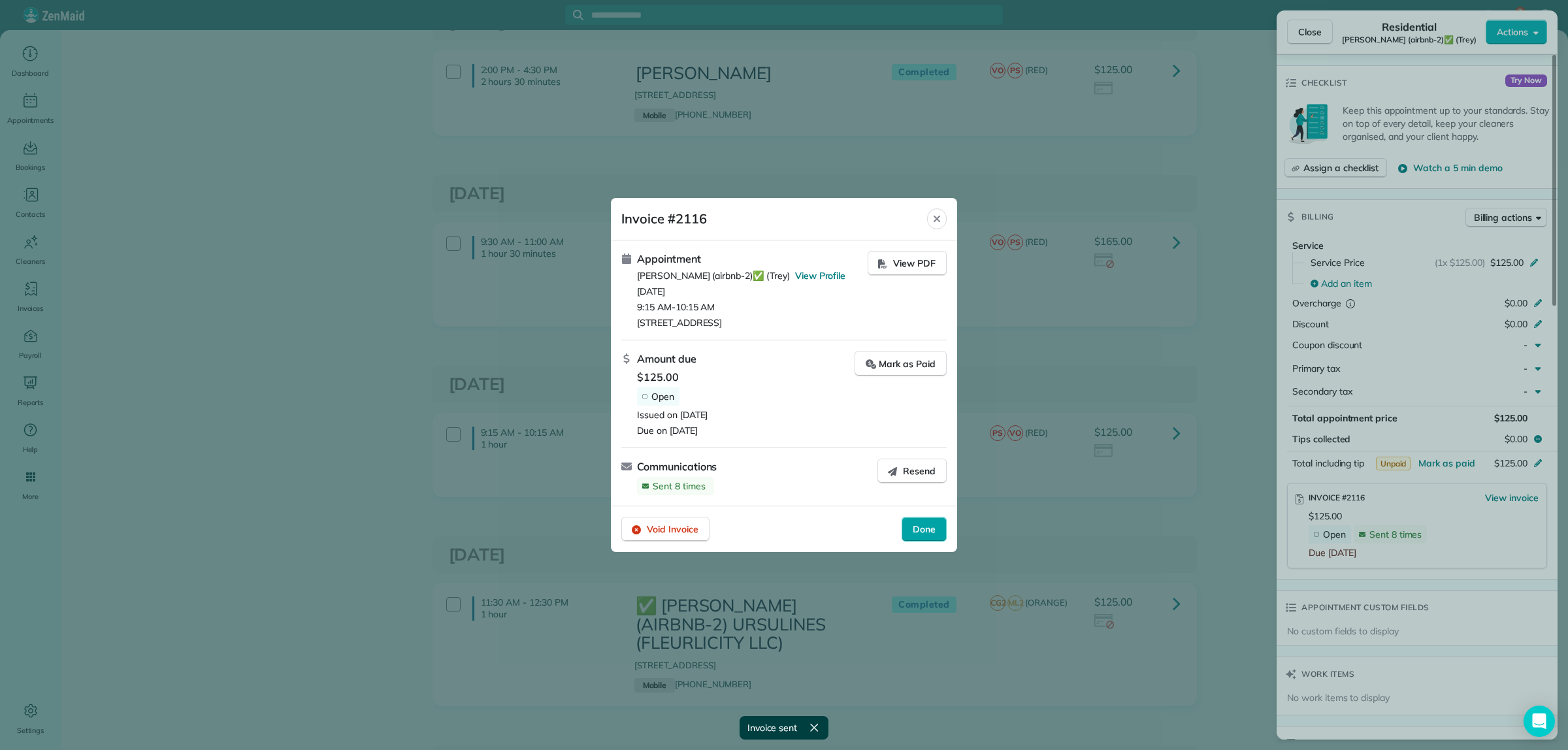
click at [923, 536] on span "Done" at bounding box center [924, 530] width 23 height 13
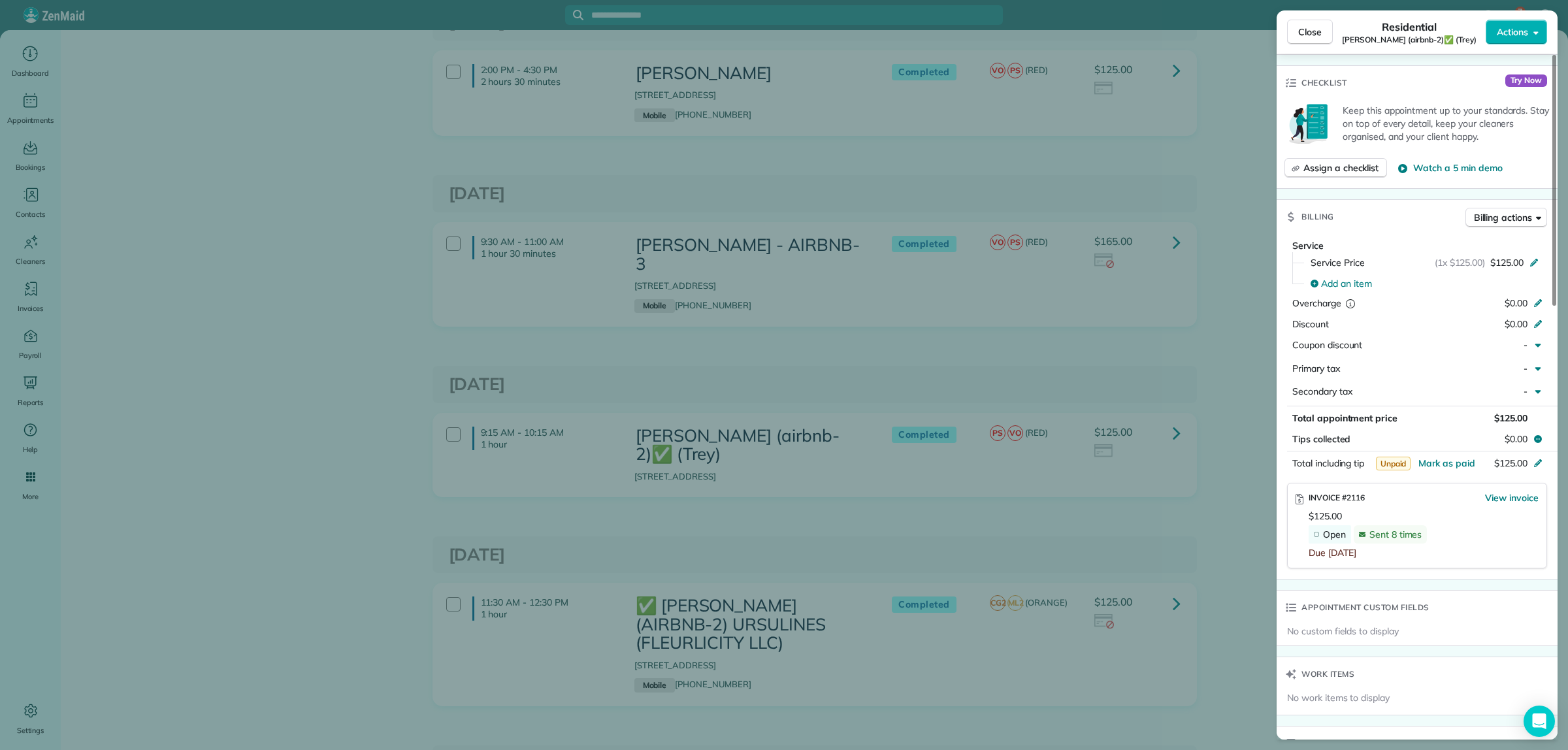
click at [1238, 321] on div "Close Residential ERIC WININS (airbnb-2)✅ (Trey) Actions Status Completed ERIC …" at bounding box center [784, 375] width 1568 height 750
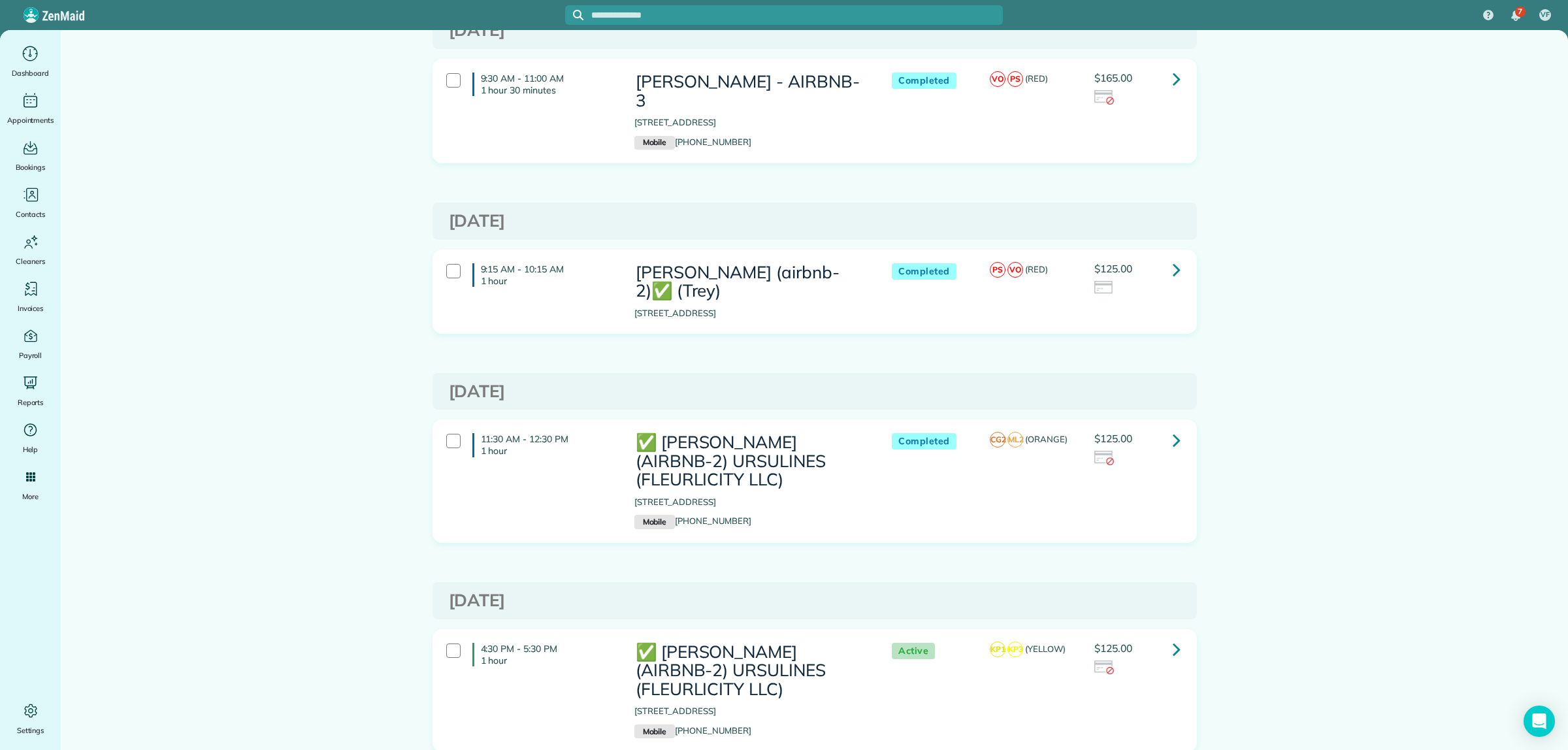
scroll to position [1470, 0]
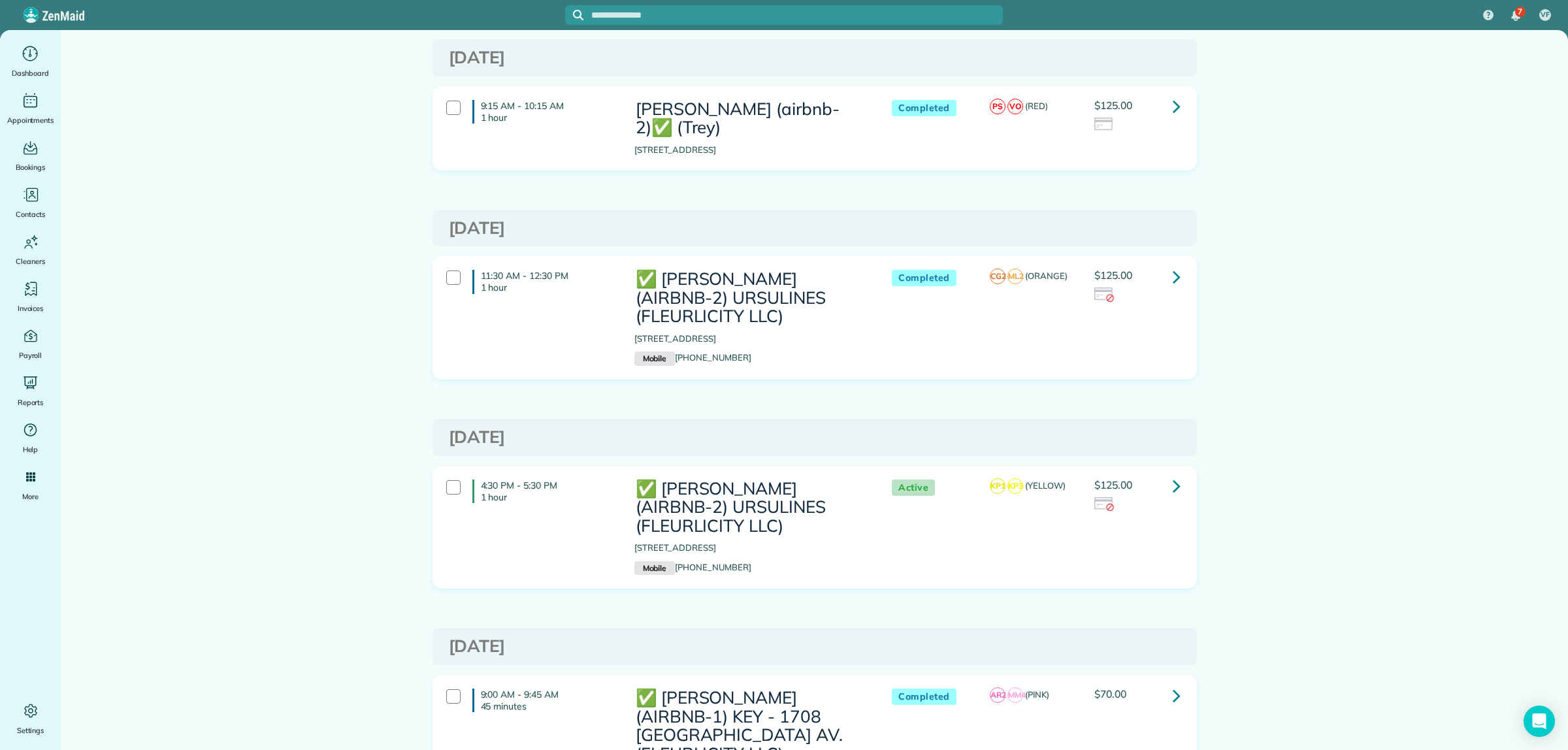
click at [1174, 276] on icon at bounding box center [1177, 277] width 8 height 23
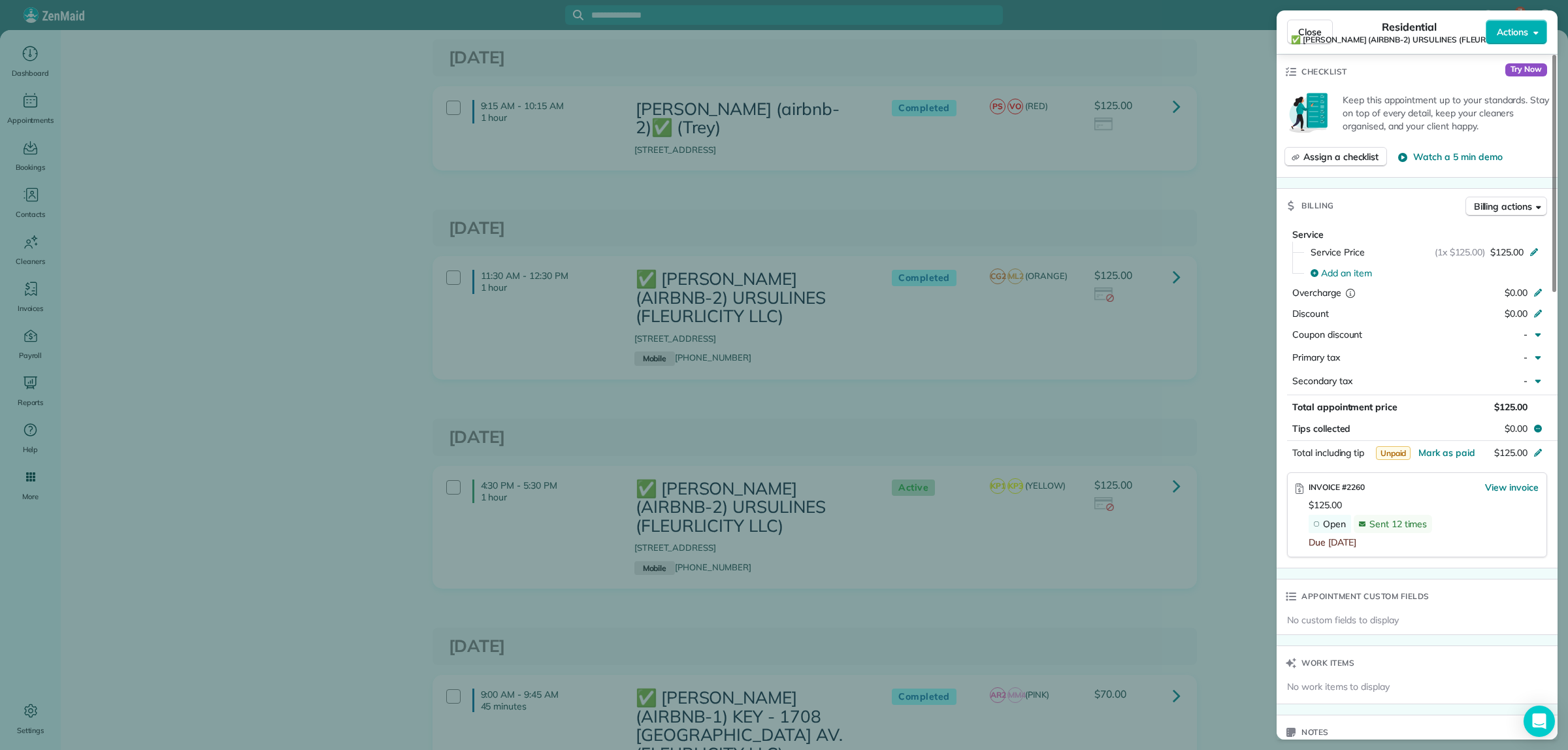
scroll to position [572, 0]
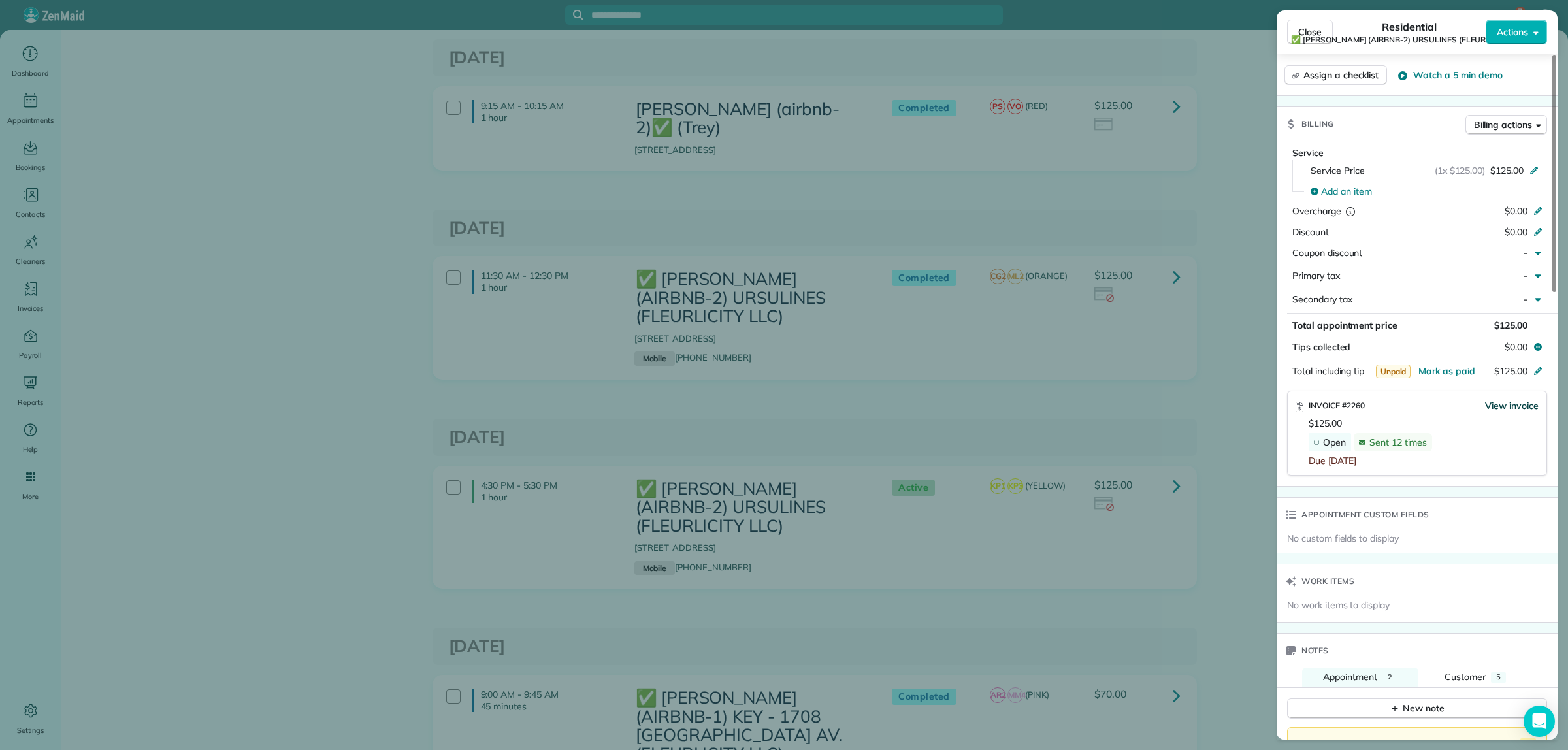
click at [1509, 409] on span "View invoice" at bounding box center [1512, 406] width 54 height 13
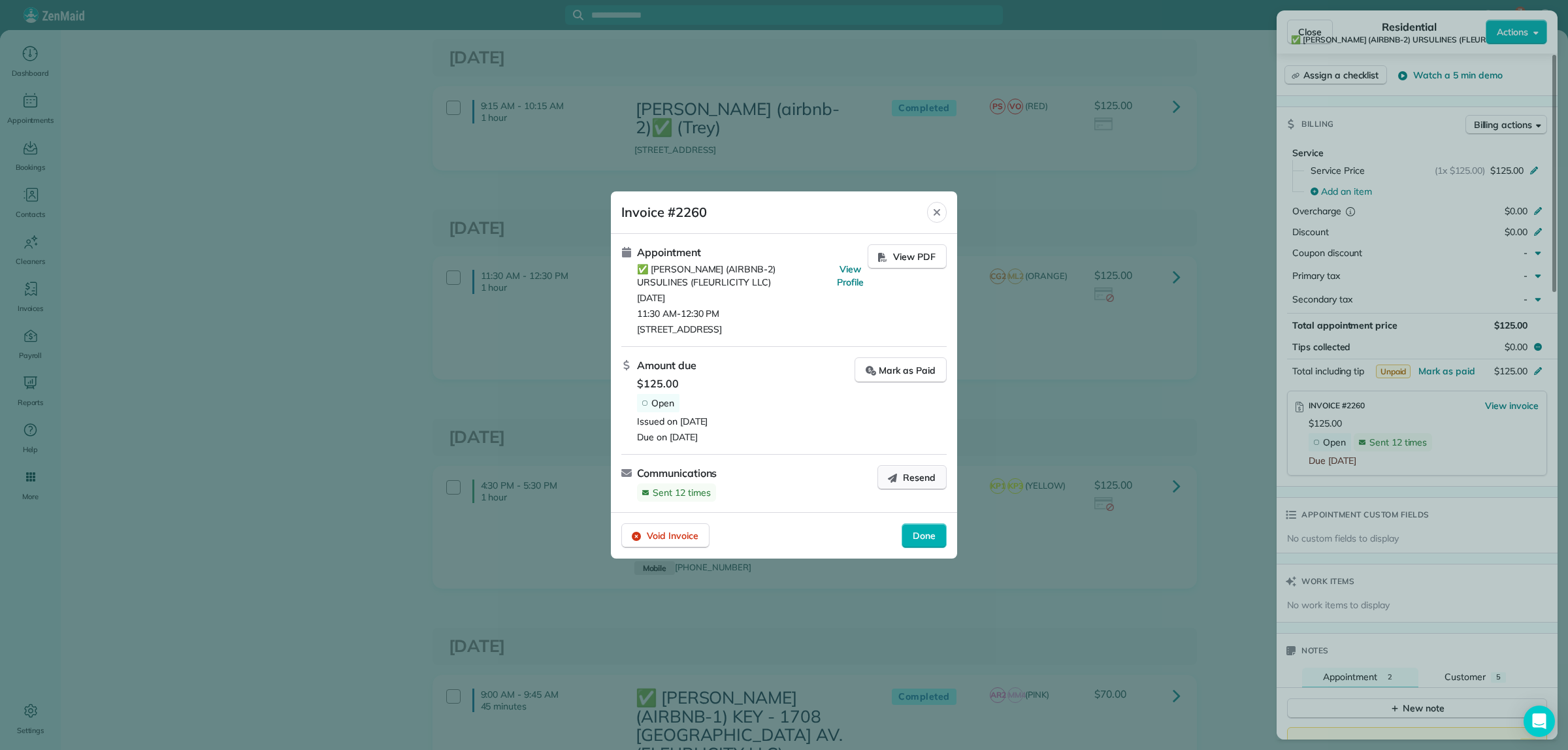
click at [911, 479] on span "Resend" at bounding box center [919, 478] width 33 height 13
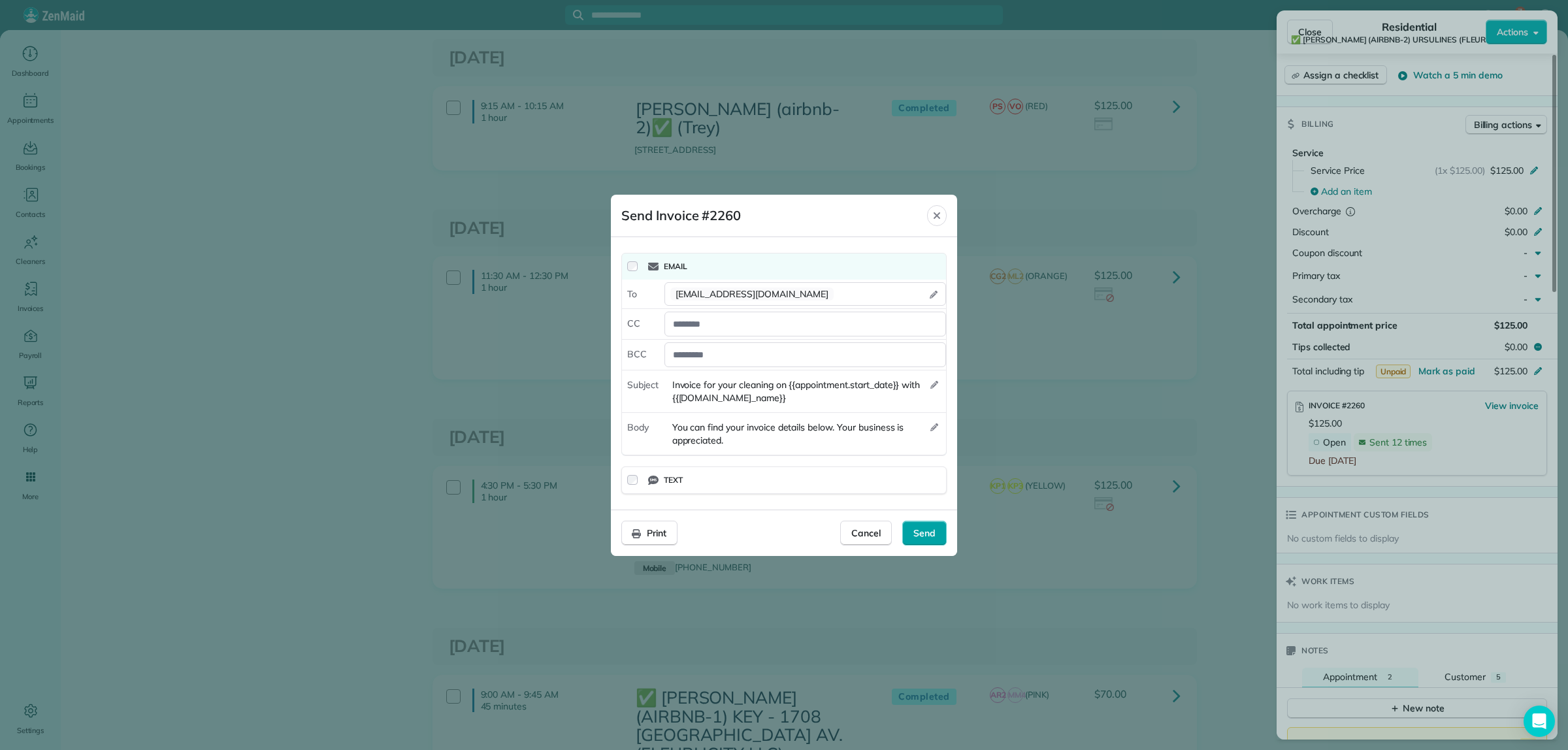
click at [934, 539] on span "Send" at bounding box center [924, 534] width 22 height 13
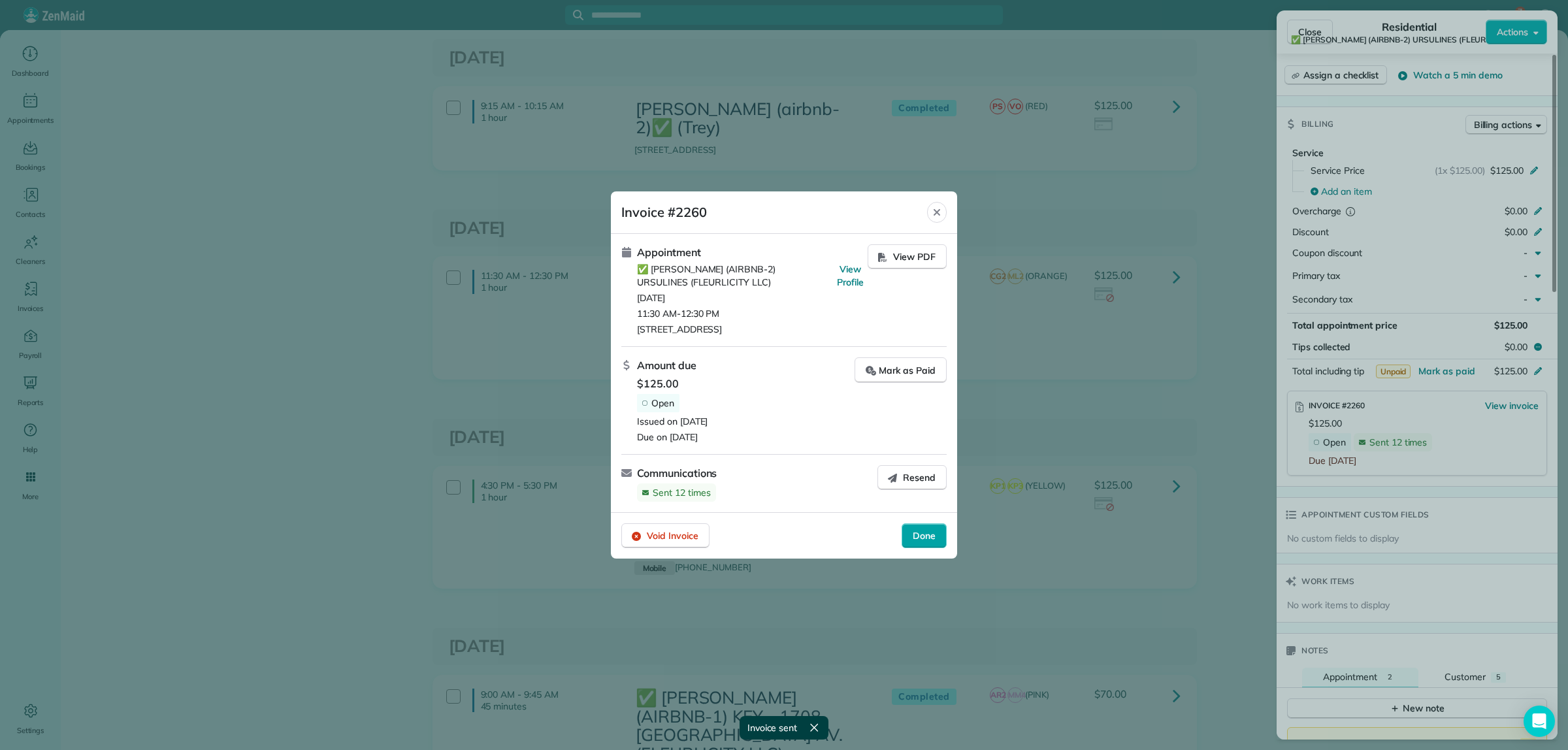
click at [932, 538] on span "Done" at bounding box center [924, 537] width 23 height 13
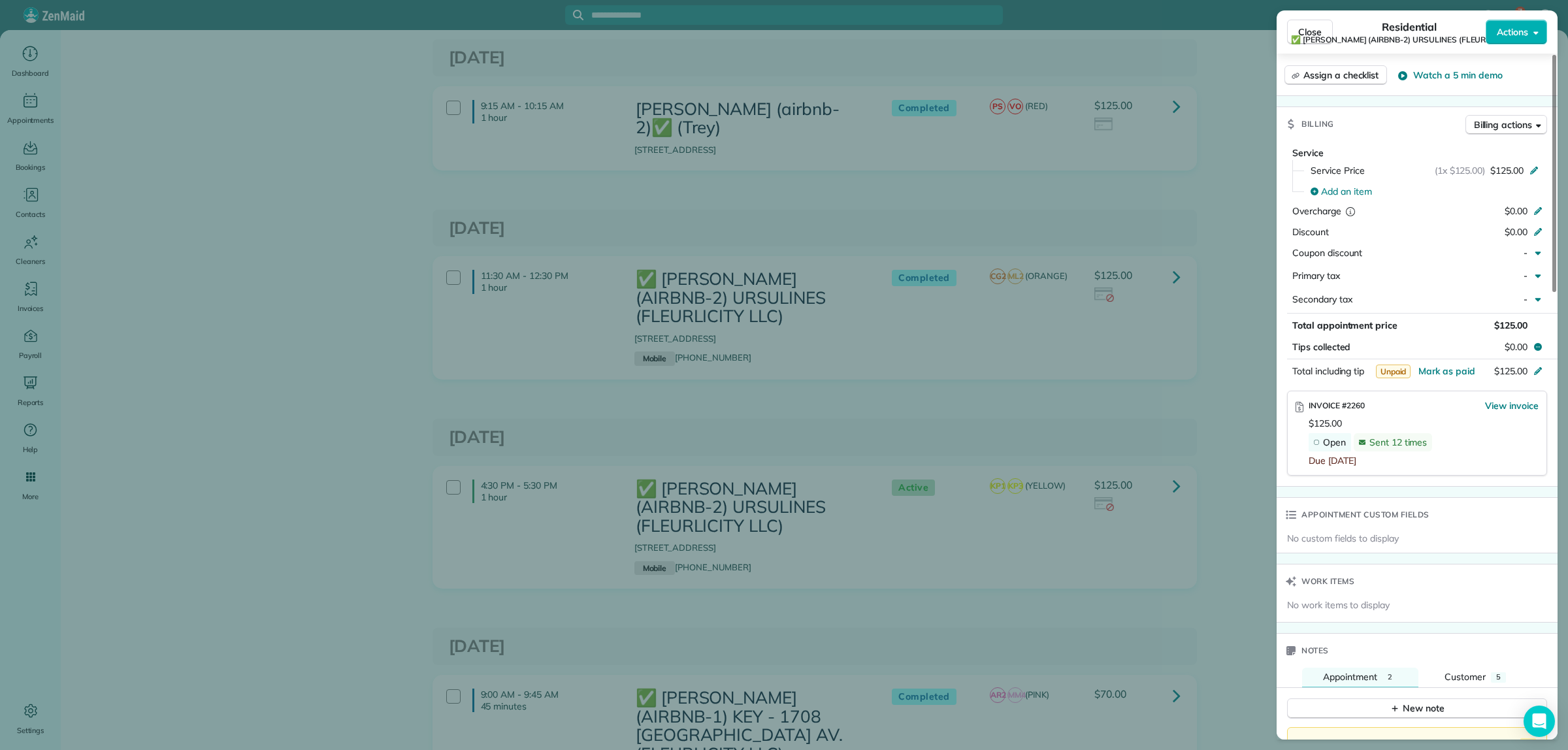
click at [1236, 289] on div "Close Residential ✅ ALTON BUXTON (AIRBNB-2) URSULINES (FLEURLICITY LLC) Actions…" at bounding box center [784, 375] width 1568 height 750
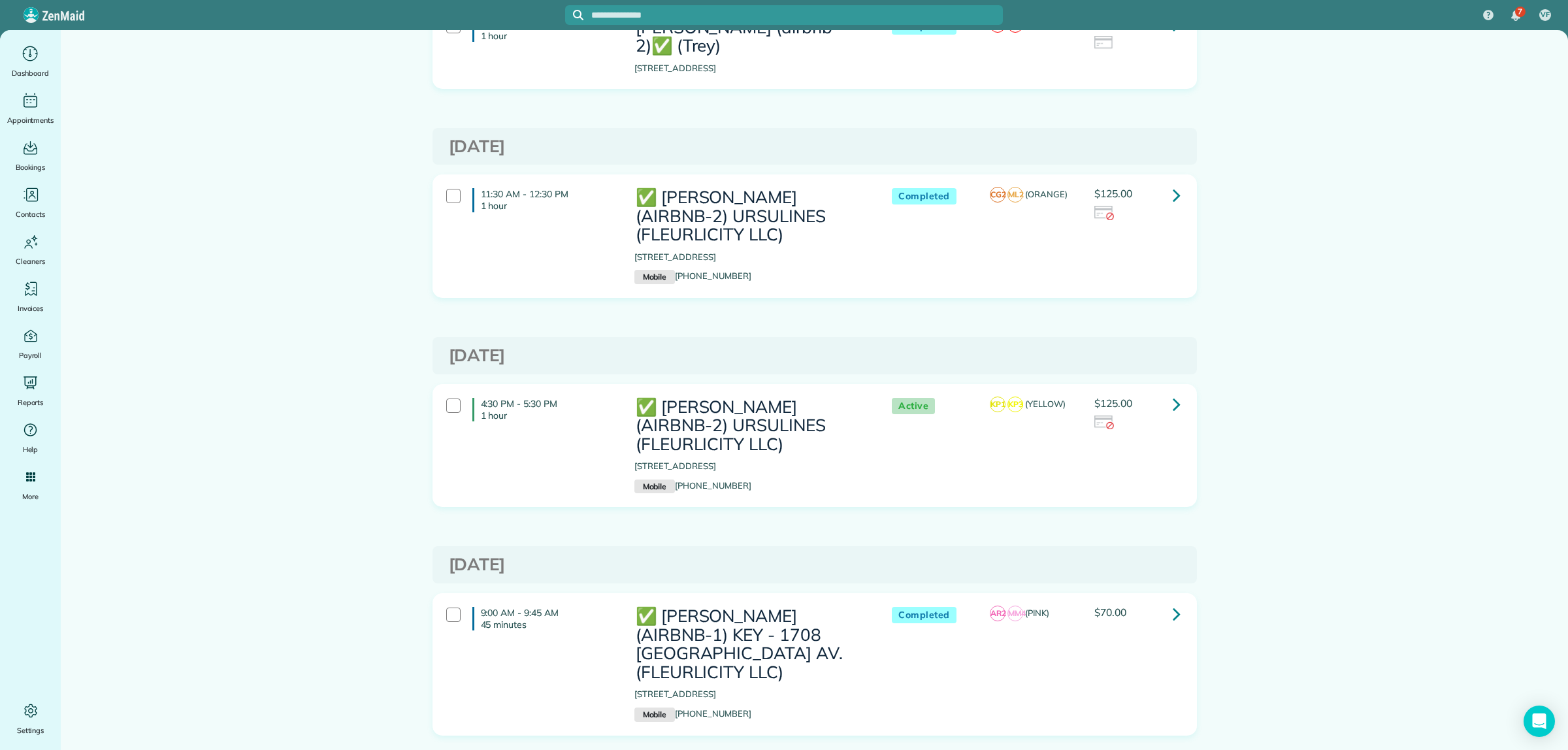
scroll to position [1634, 0]
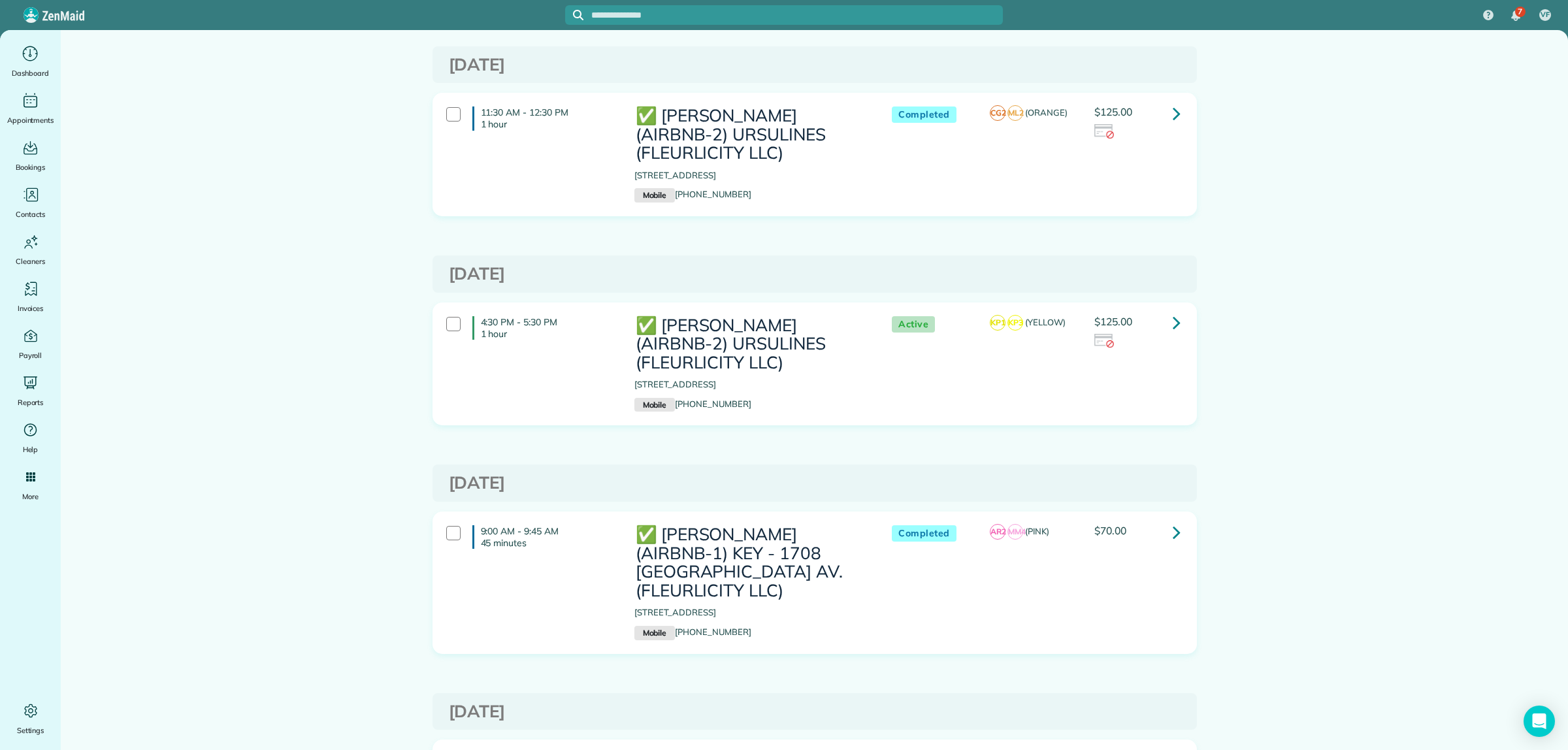
click at [1173, 321] on icon at bounding box center [1177, 323] width 8 height 23
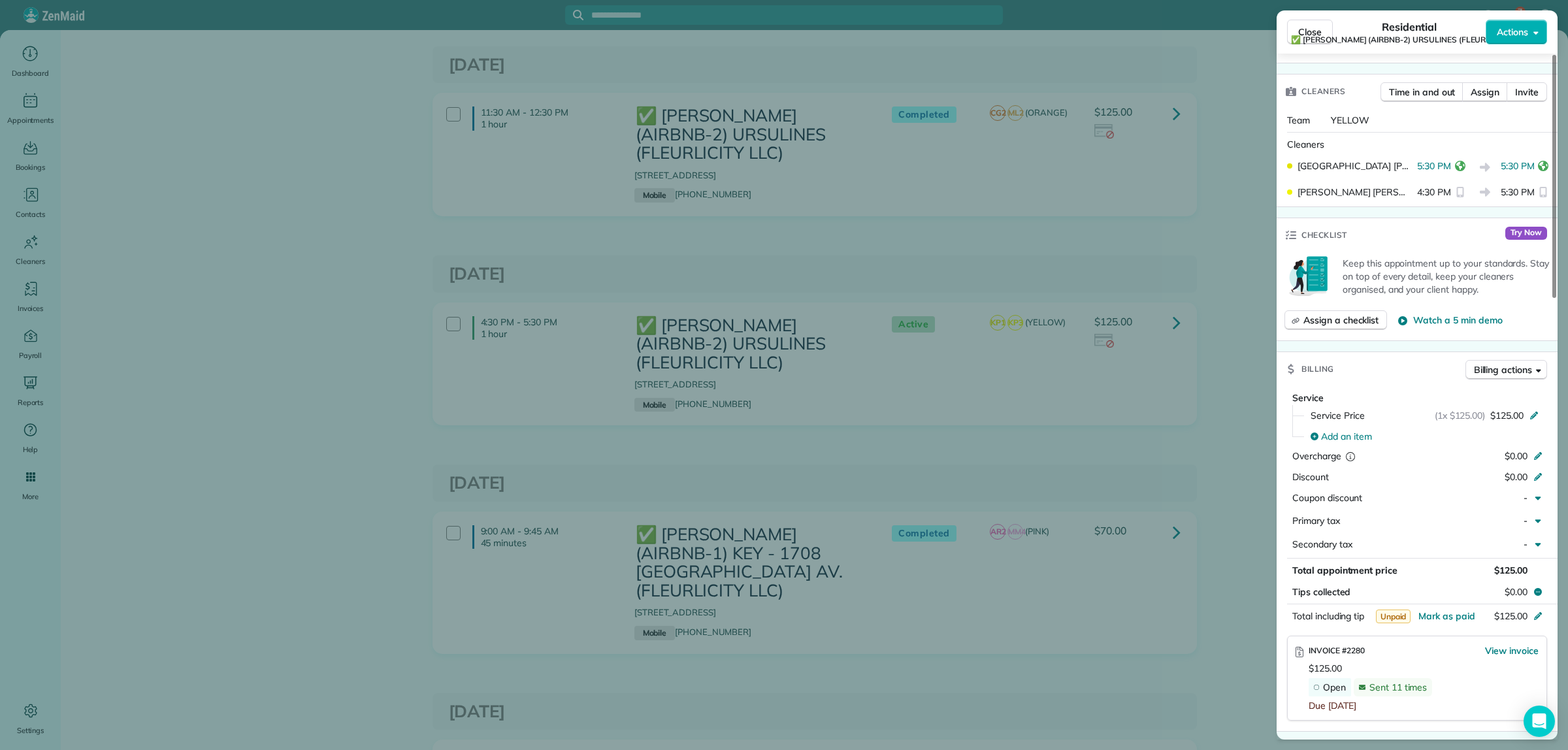
scroll to position [490, 0]
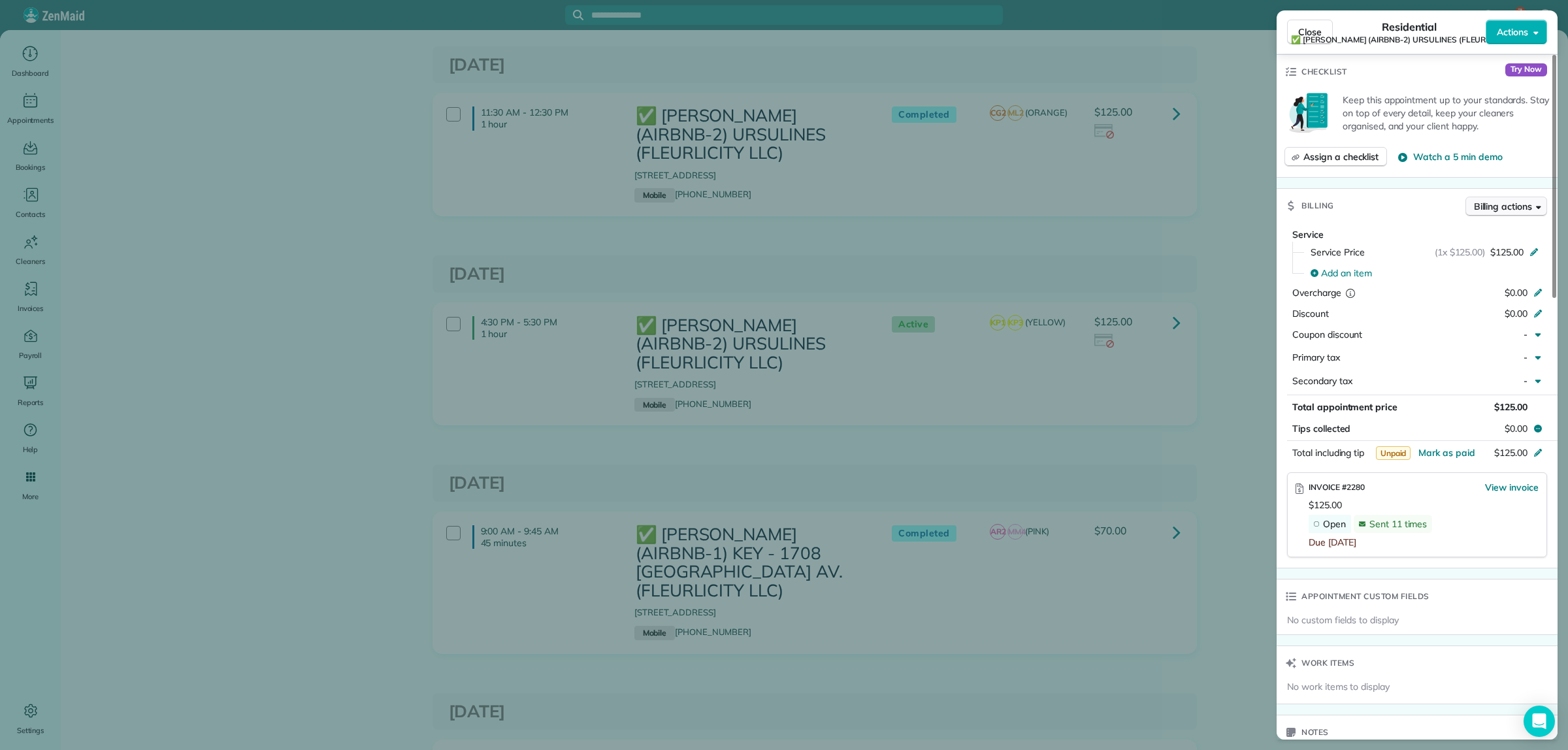
click at [1498, 203] on span "Billing actions" at bounding box center [1503, 207] width 58 height 13
click at [1481, 238] on span "Manage or resend invoice…" at bounding box center [1480, 237] width 113 height 13
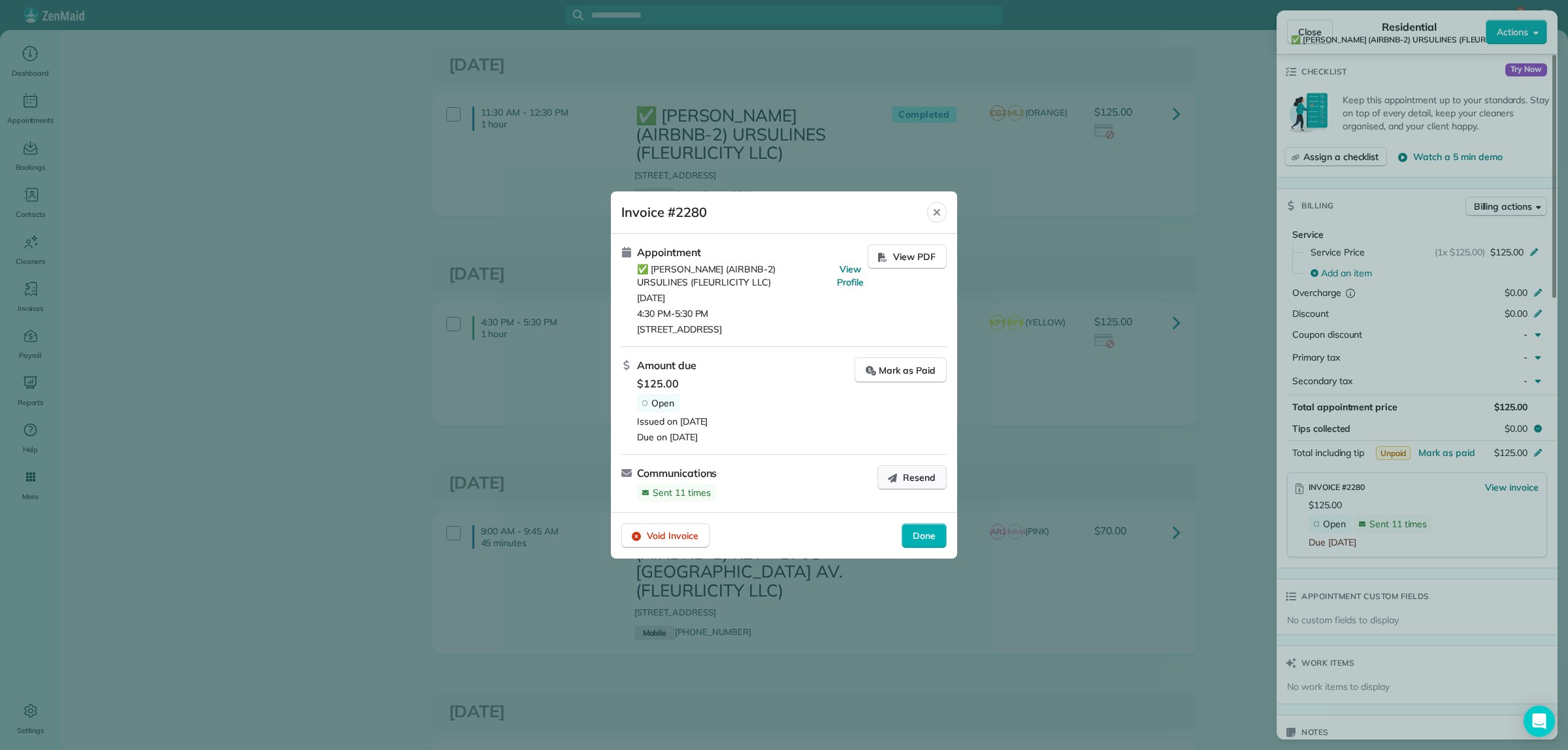
click at [930, 482] on span "Resend" at bounding box center [919, 478] width 33 height 13
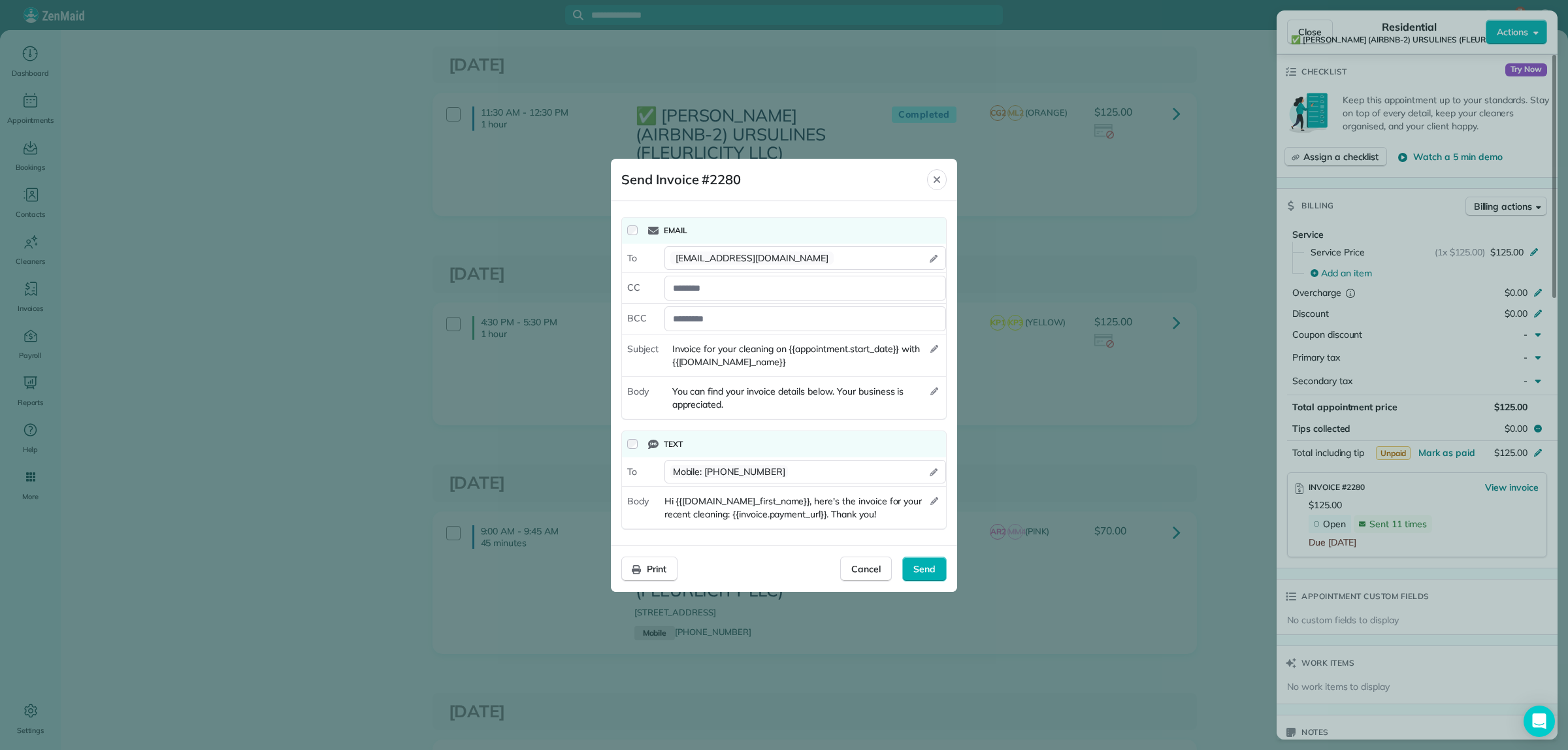
click at [625, 444] on div "Text" at bounding box center [784, 444] width 324 height 26
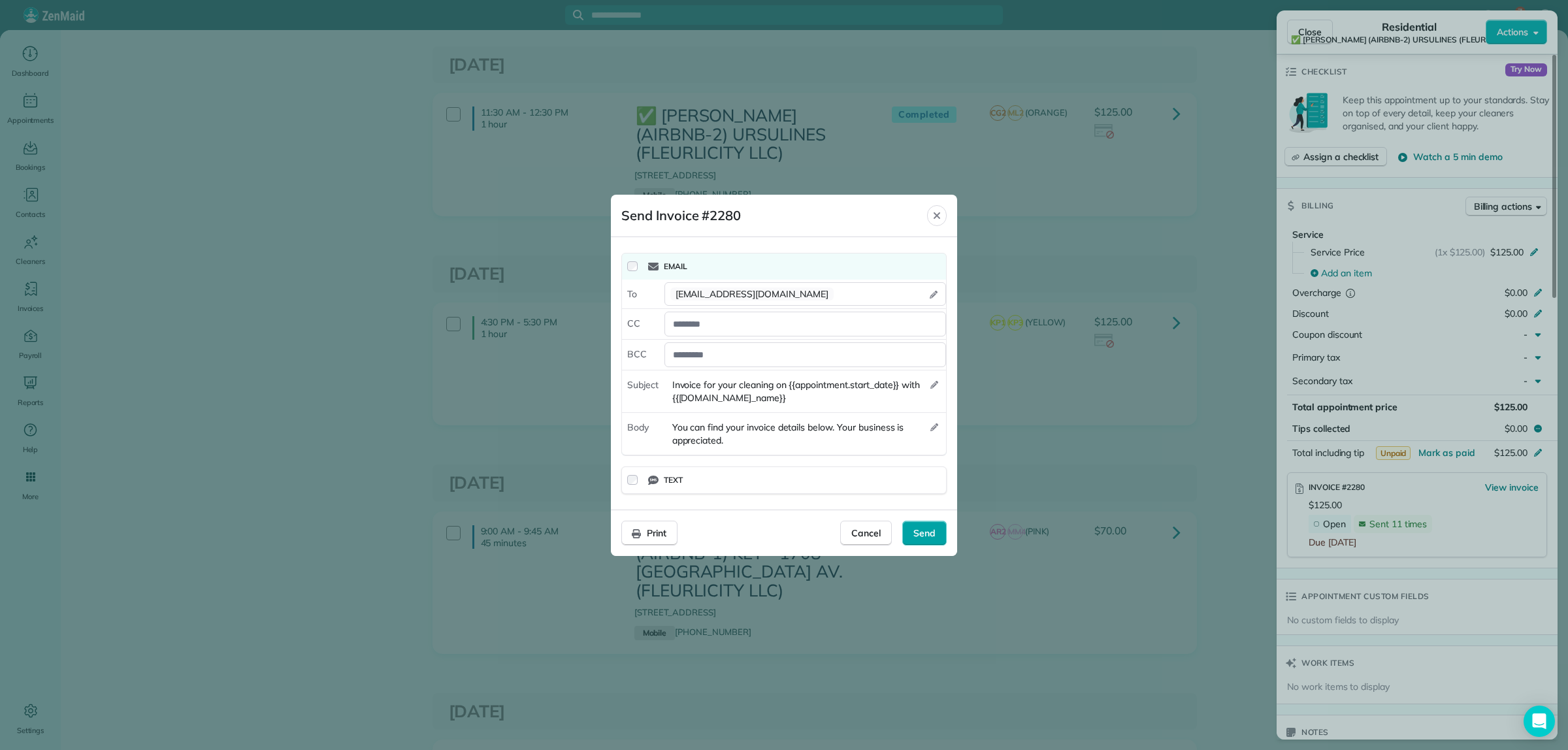
click at [937, 532] on div "Send" at bounding box center [925, 534] width 44 height 25
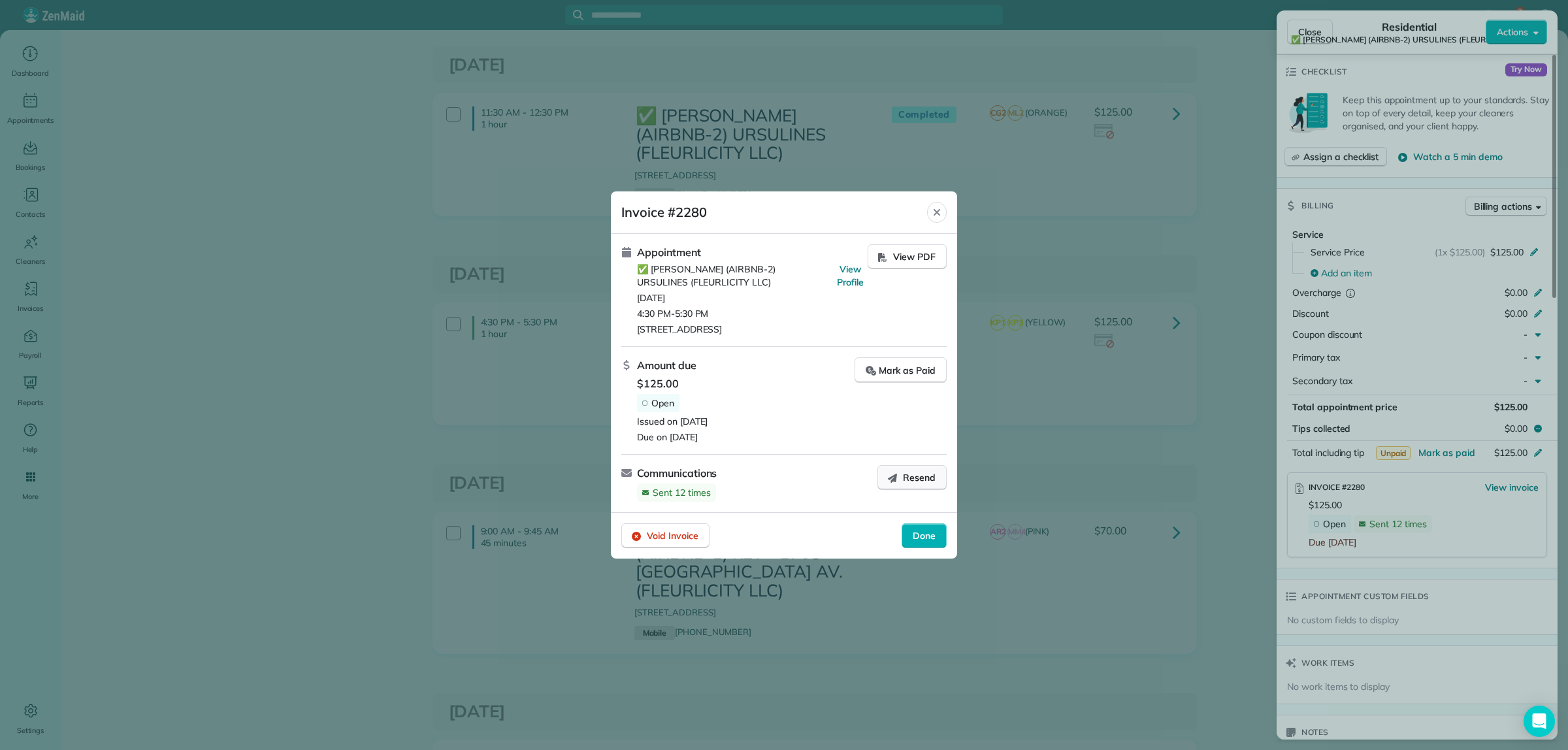
click at [923, 475] on span "Resend" at bounding box center [919, 478] width 33 height 13
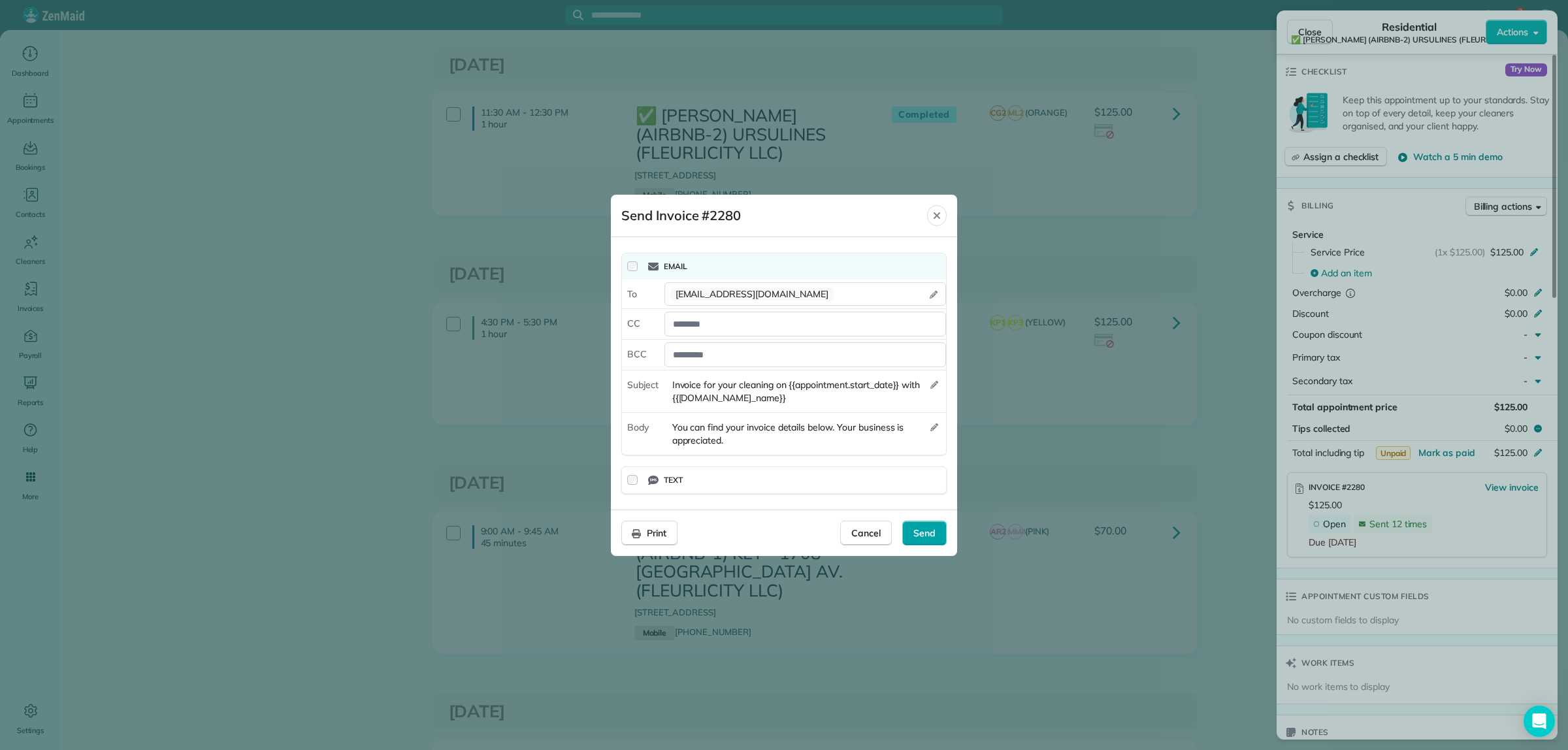
click at [933, 538] on span "Send" at bounding box center [924, 534] width 22 height 13
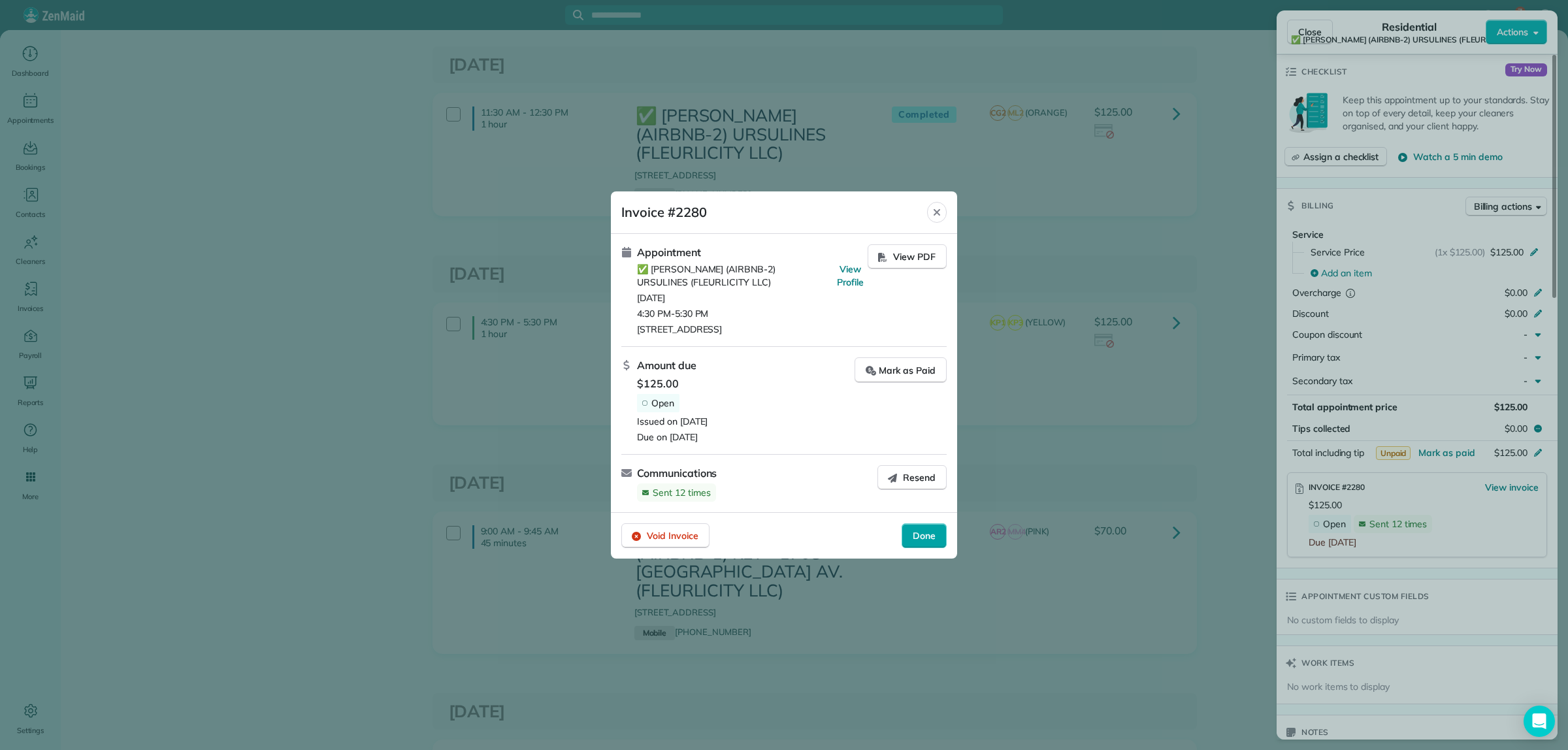
click at [923, 540] on span "Done" at bounding box center [924, 537] width 23 height 13
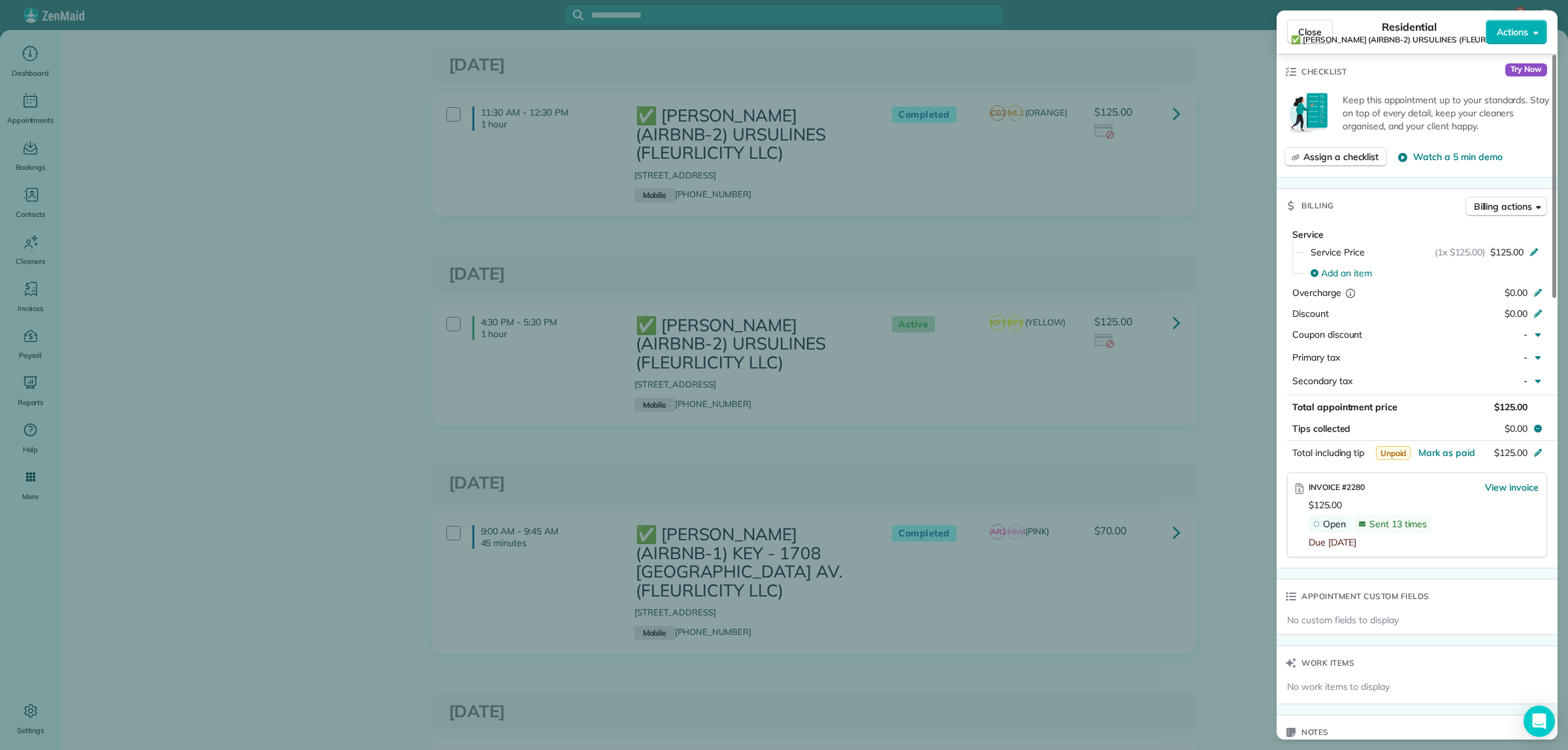
click at [1209, 372] on div "Close Residential ✅ ALTON BUXTON (AIRBNB-2) URSULINES (FLEURLICITY LLC) Actions…" at bounding box center [784, 375] width 1568 height 750
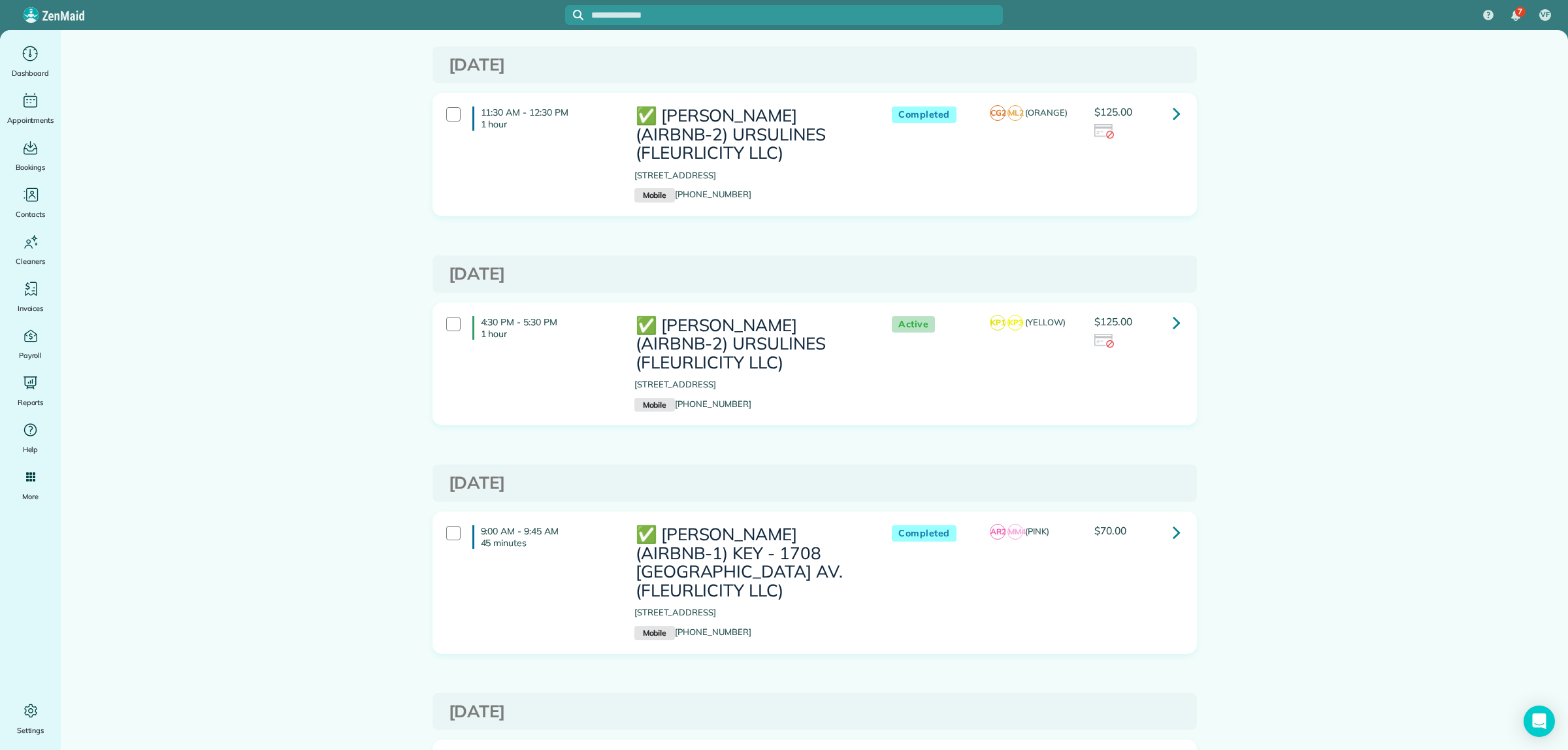
click at [1173, 315] on icon at bounding box center [1177, 323] width 8 height 23
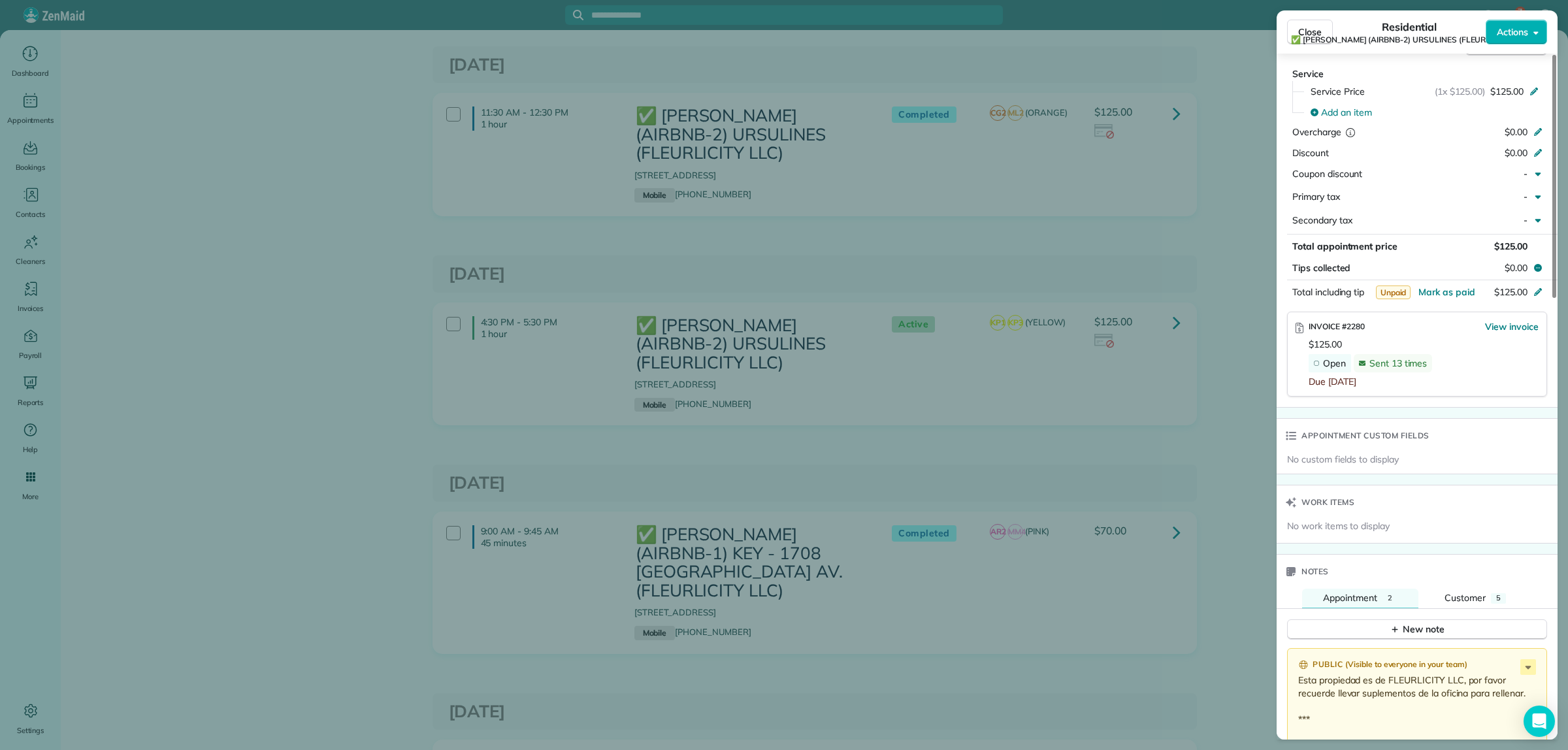
scroll to position [570, 0]
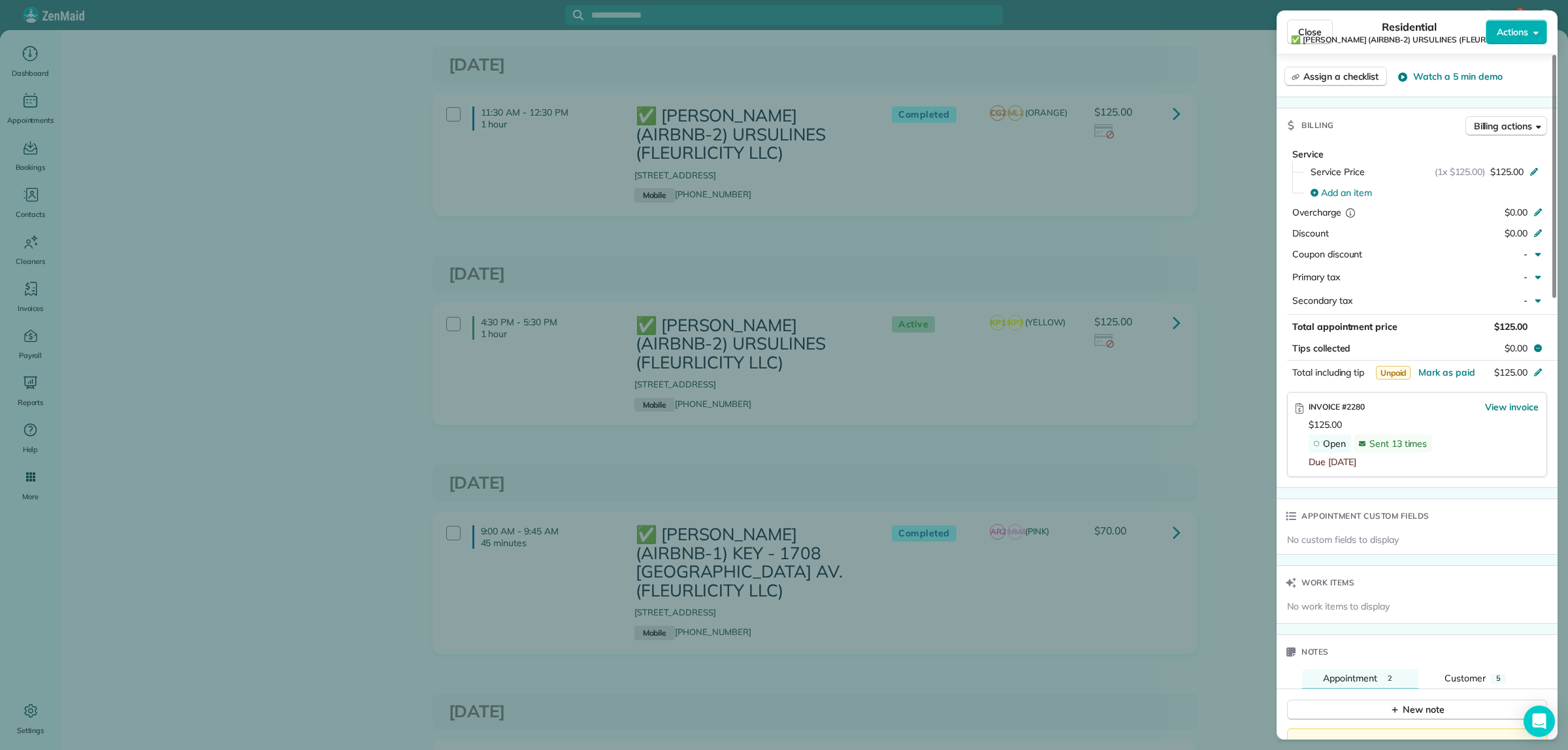
click at [1256, 351] on div "Close Residential ✅ ALTON BUXTON (AIRBNB-2) URSULINES (FLEURLICITY LLC) Actions…" at bounding box center [784, 375] width 1568 height 750
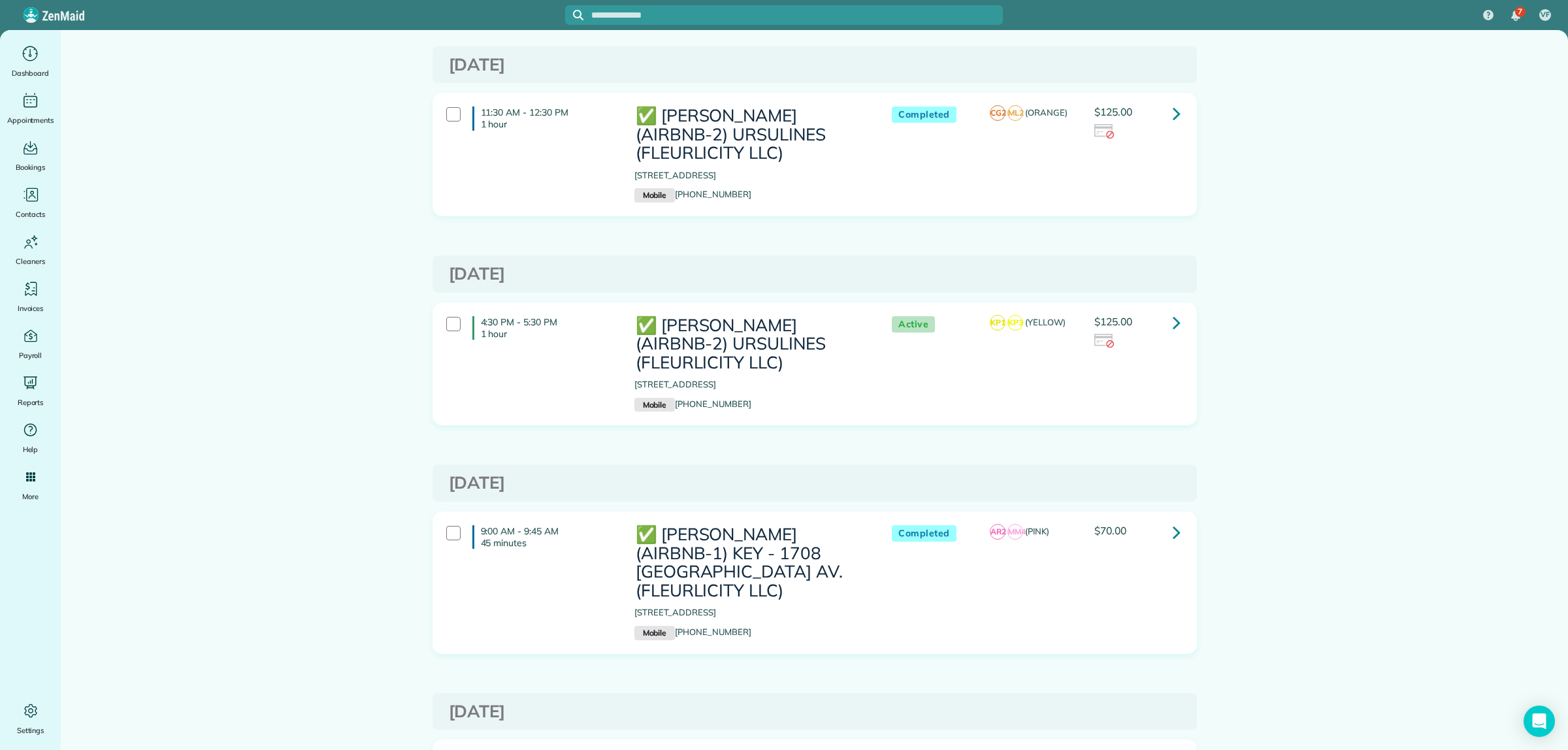
click at [1173, 523] on icon at bounding box center [1177, 533] width 8 height 23
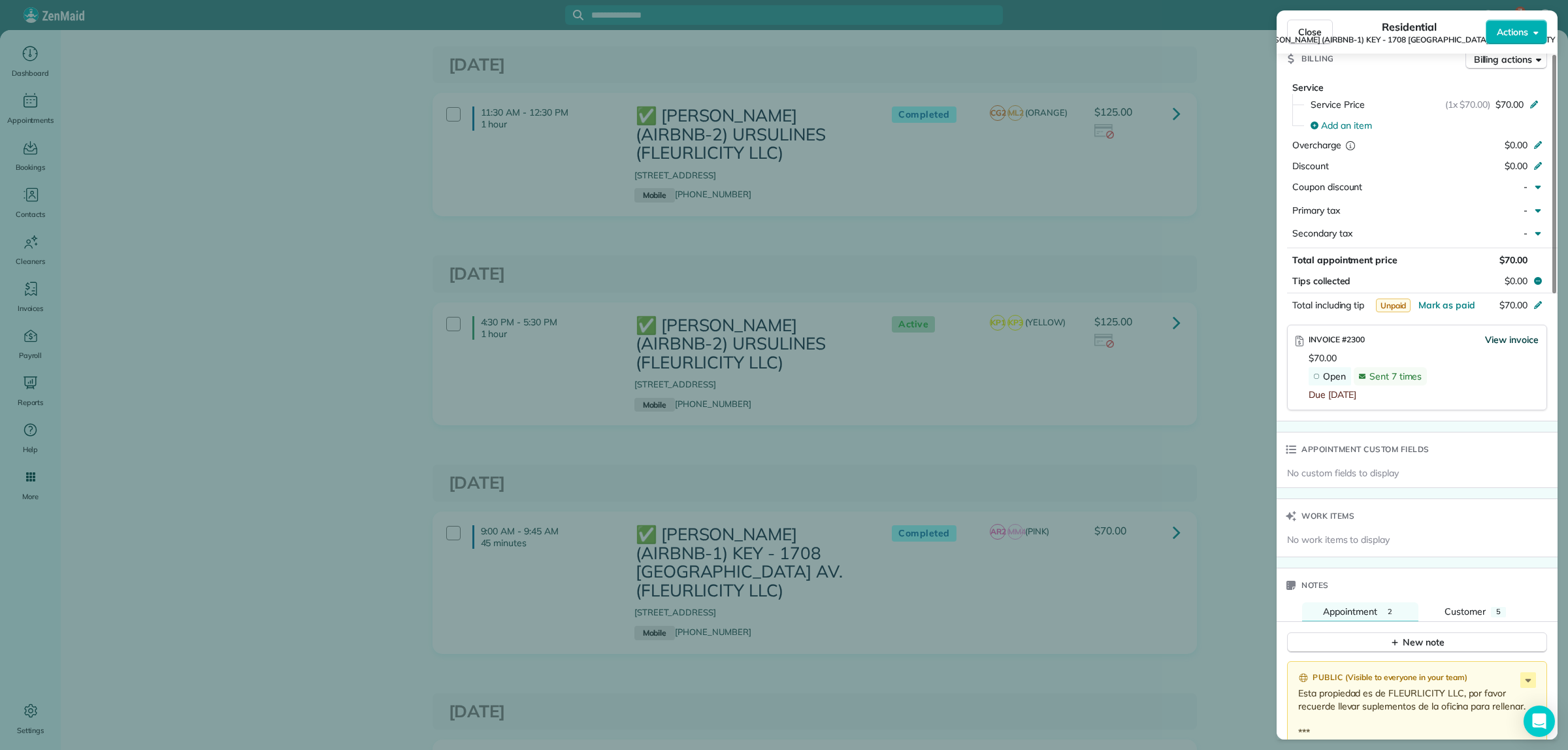
scroll to position [488, 0]
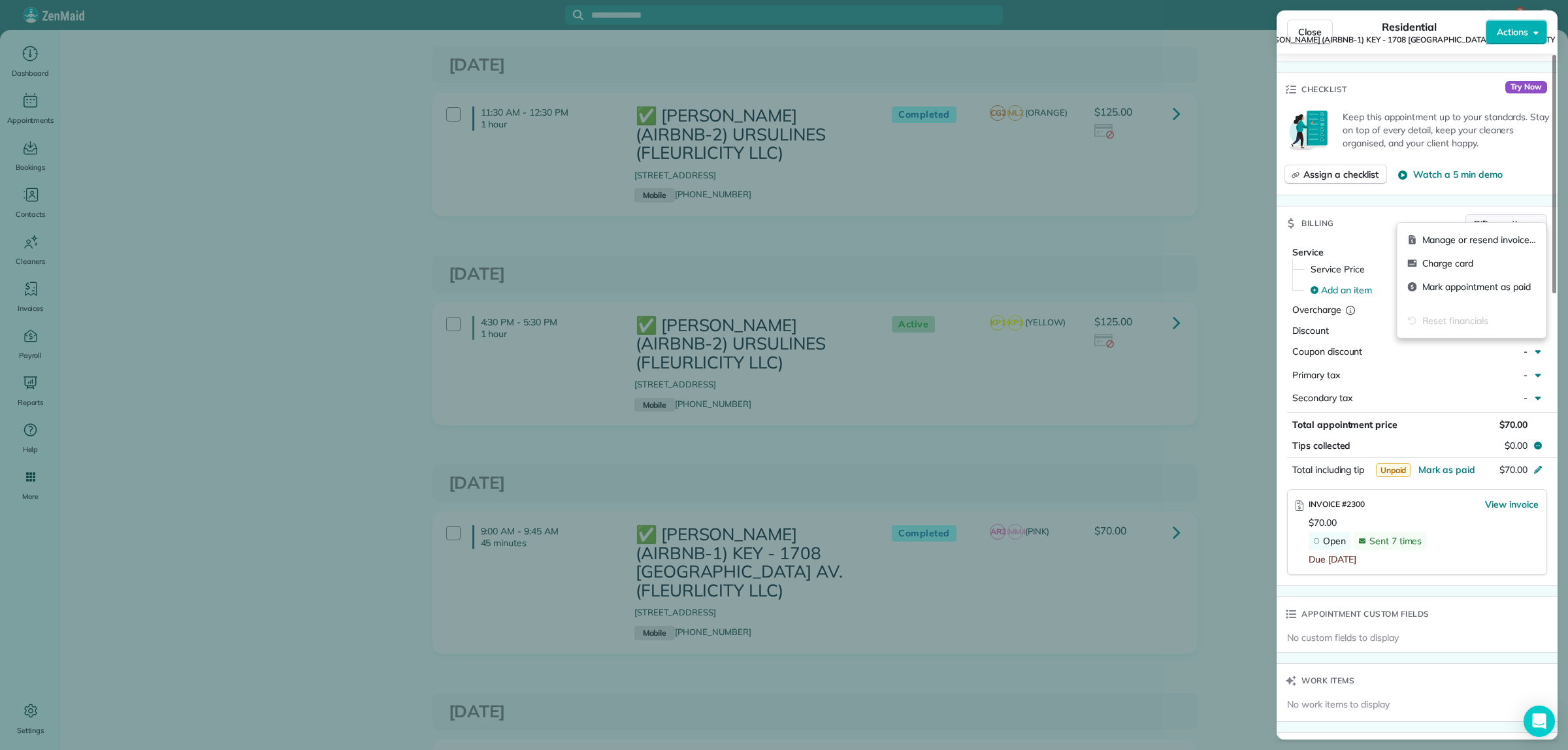
click at [1521, 219] on span "Billing actions" at bounding box center [1503, 224] width 58 height 13
click at [1474, 242] on span "Manage or resend invoice…" at bounding box center [1480, 240] width 113 height 13
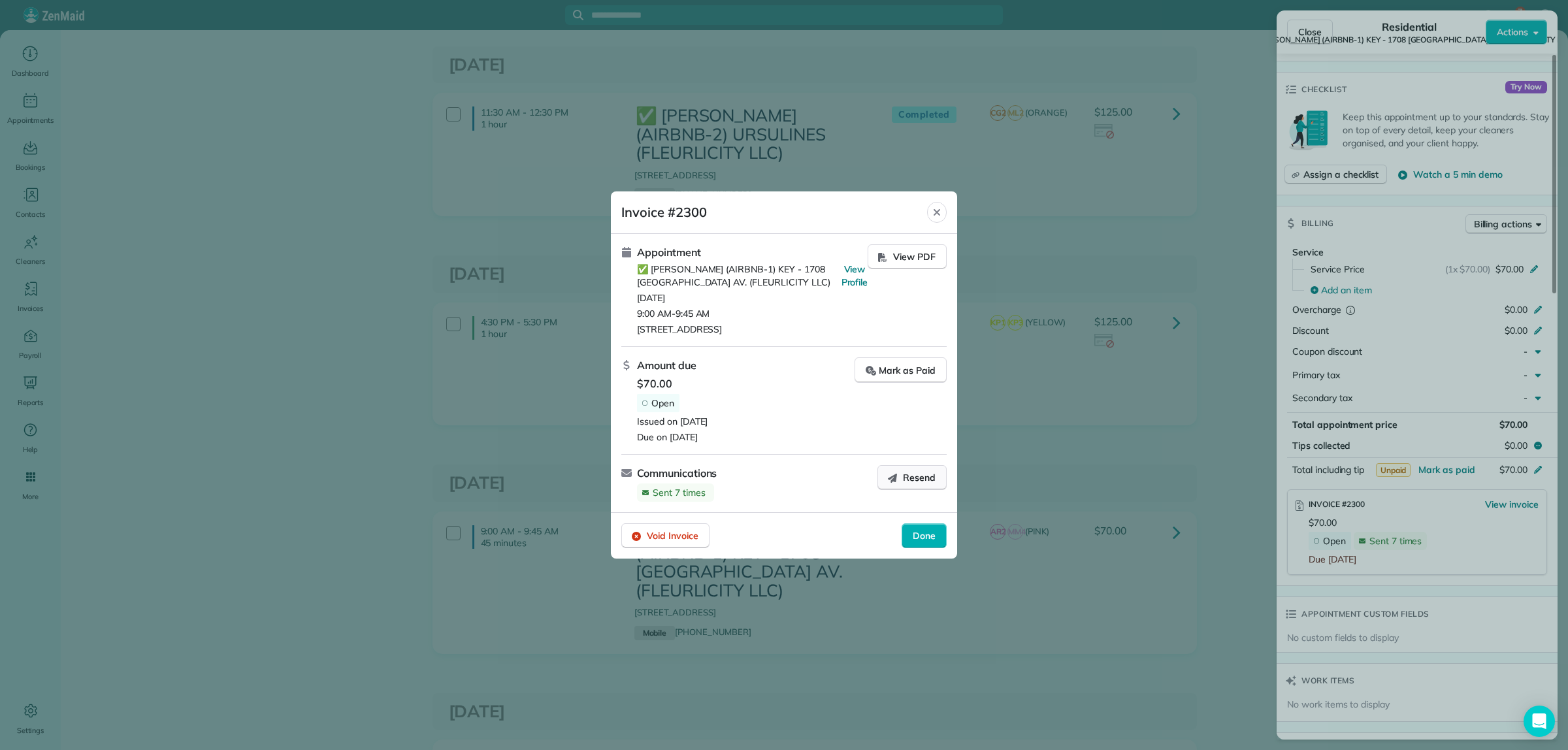
click at [903, 479] on span "Resend" at bounding box center [919, 478] width 33 height 13
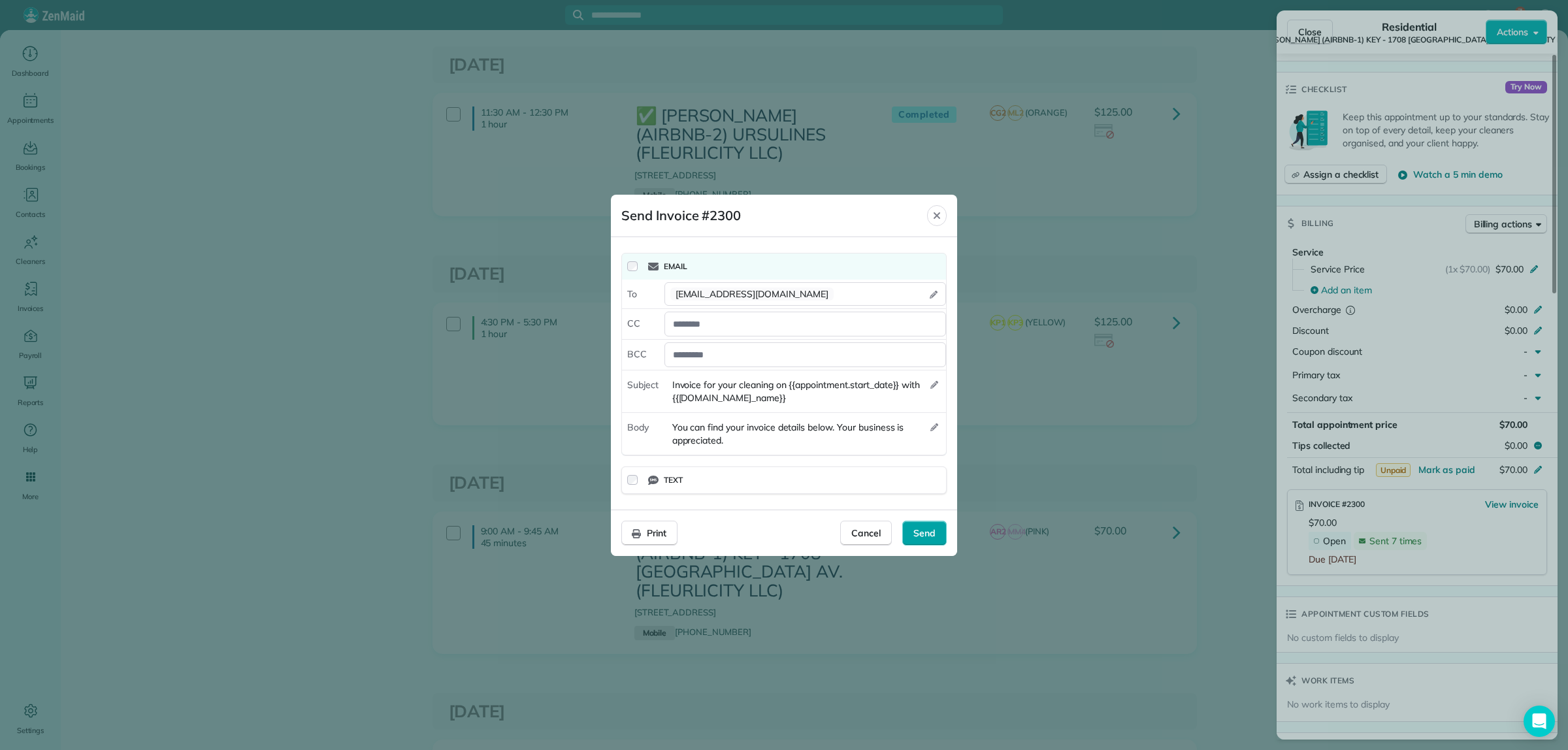
click at [918, 536] on span "Send" at bounding box center [924, 534] width 22 height 13
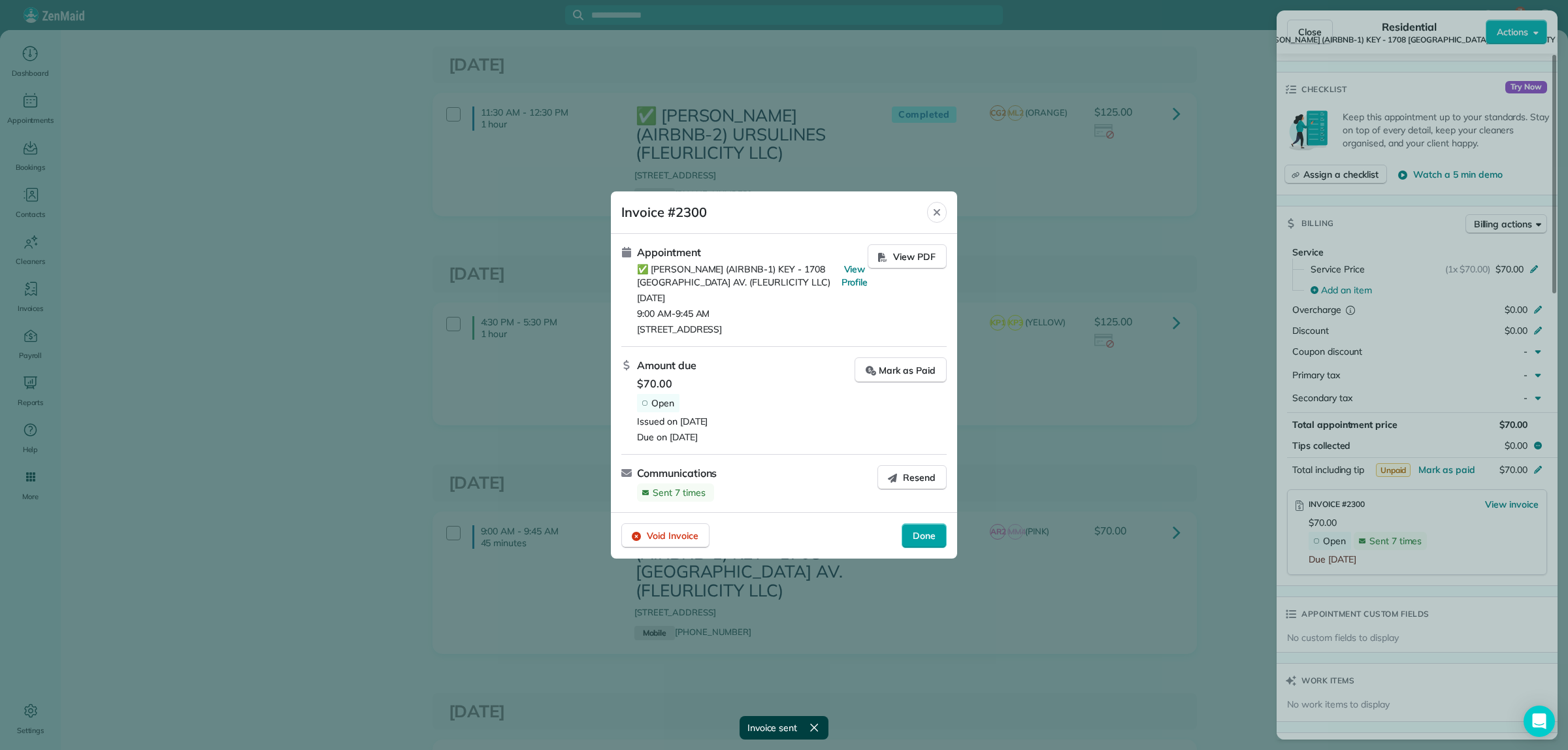
click at [920, 542] on span "Done" at bounding box center [924, 537] width 23 height 13
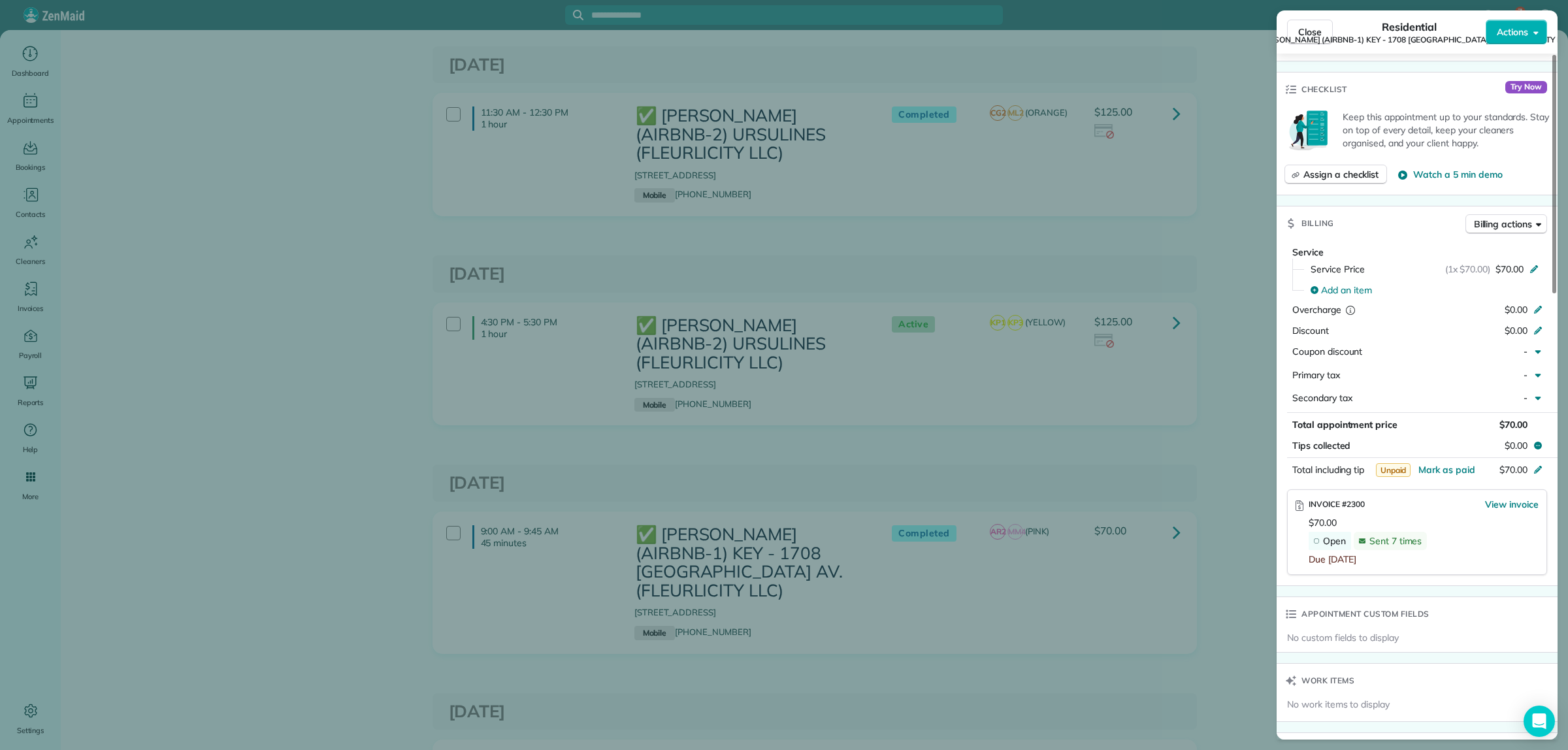
click at [960, 596] on div "Close Residential ✅ NELSON RICHARD (AIRBNB-1) KEY - 1708 POLAND AV. (FLEURLICIT…" at bounding box center [784, 375] width 1568 height 750
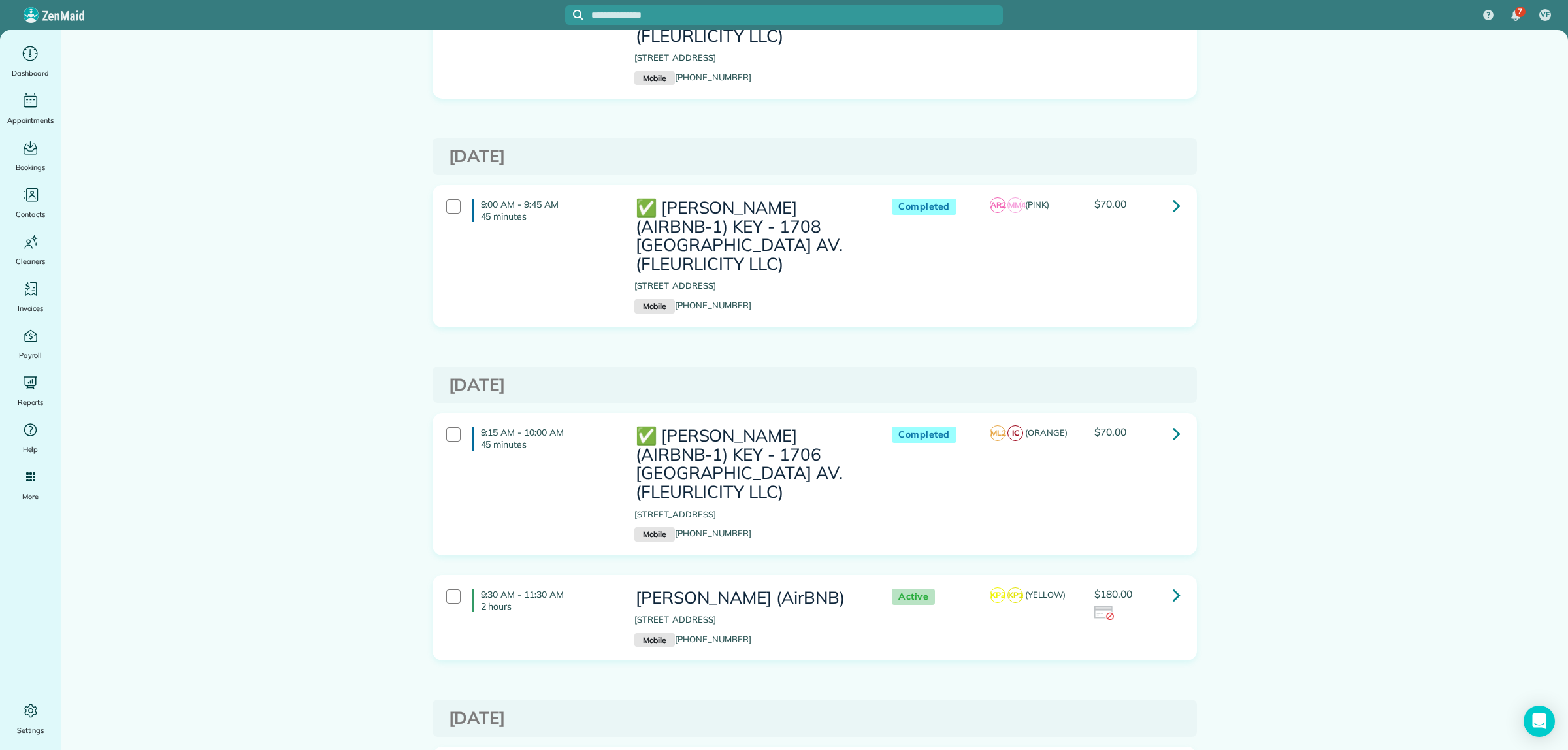
scroll to position [2042, 0]
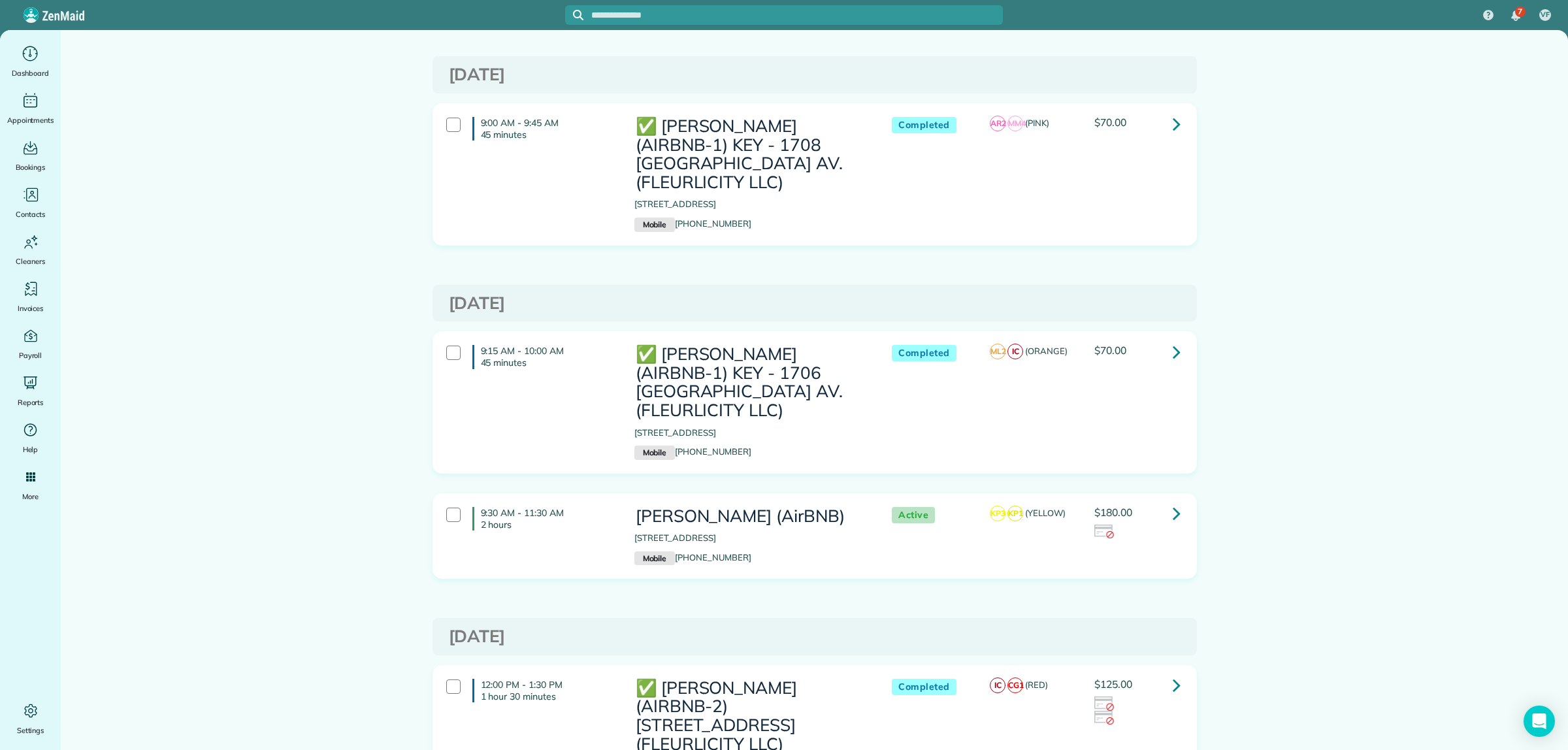
click at [1173, 351] on icon at bounding box center [1177, 352] width 8 height 23
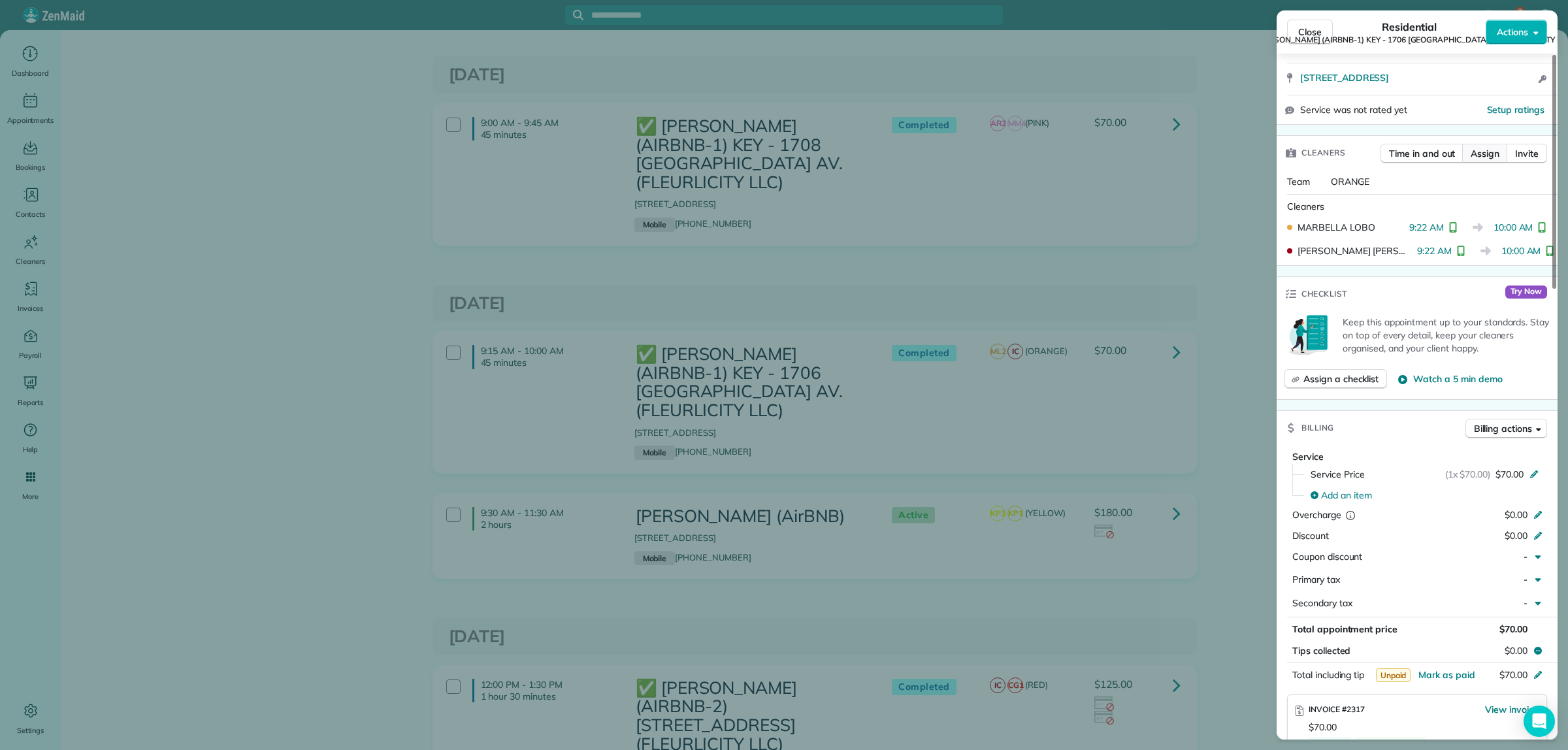
scroll to position [327, 0]
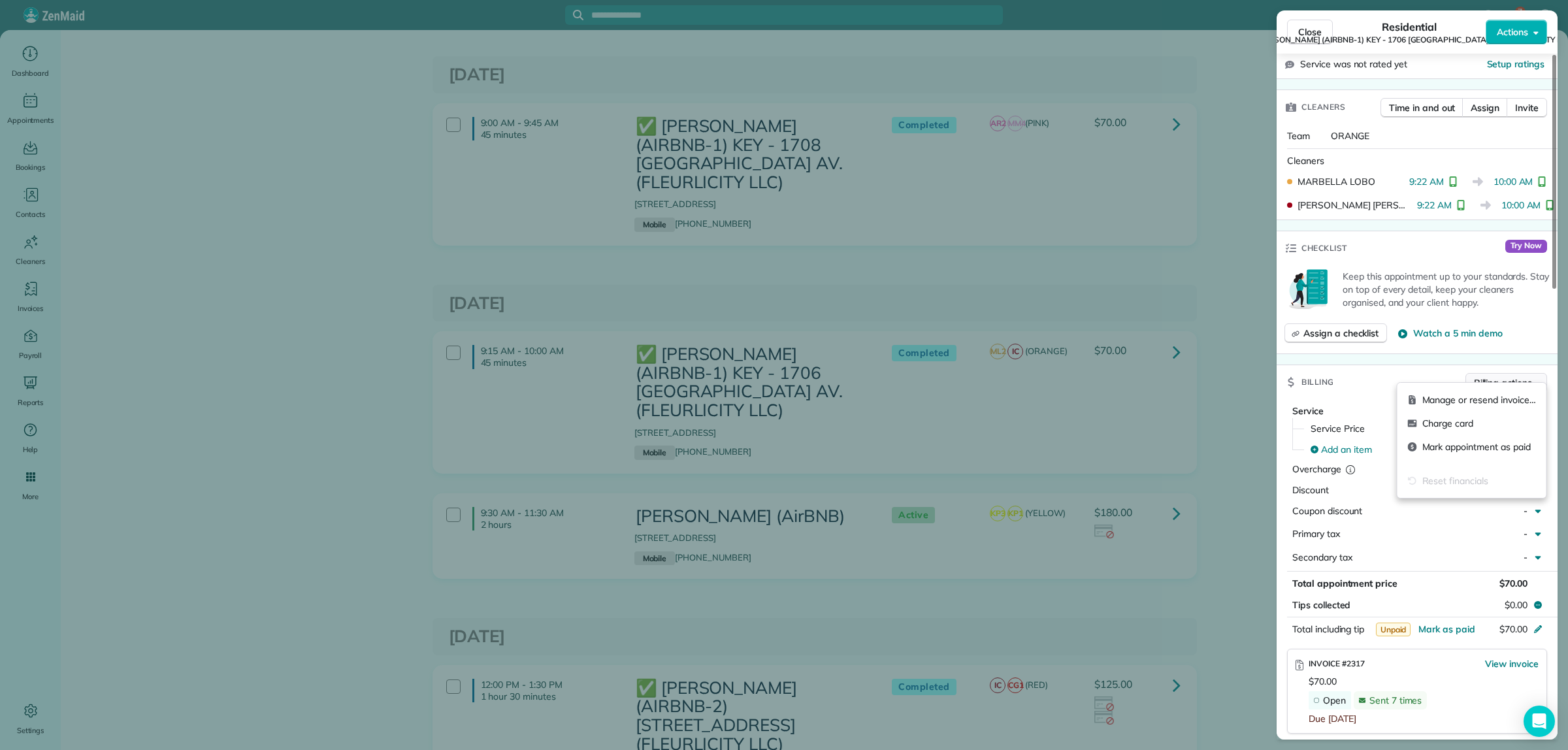
click at [1510, 376] on span "Billing actions" at bounding box center [1503, 383] width 58 height 13
click at [1443, 401] on span "Manage or resend invoice…" at bounding box center [1480, 400] width 113 height 13
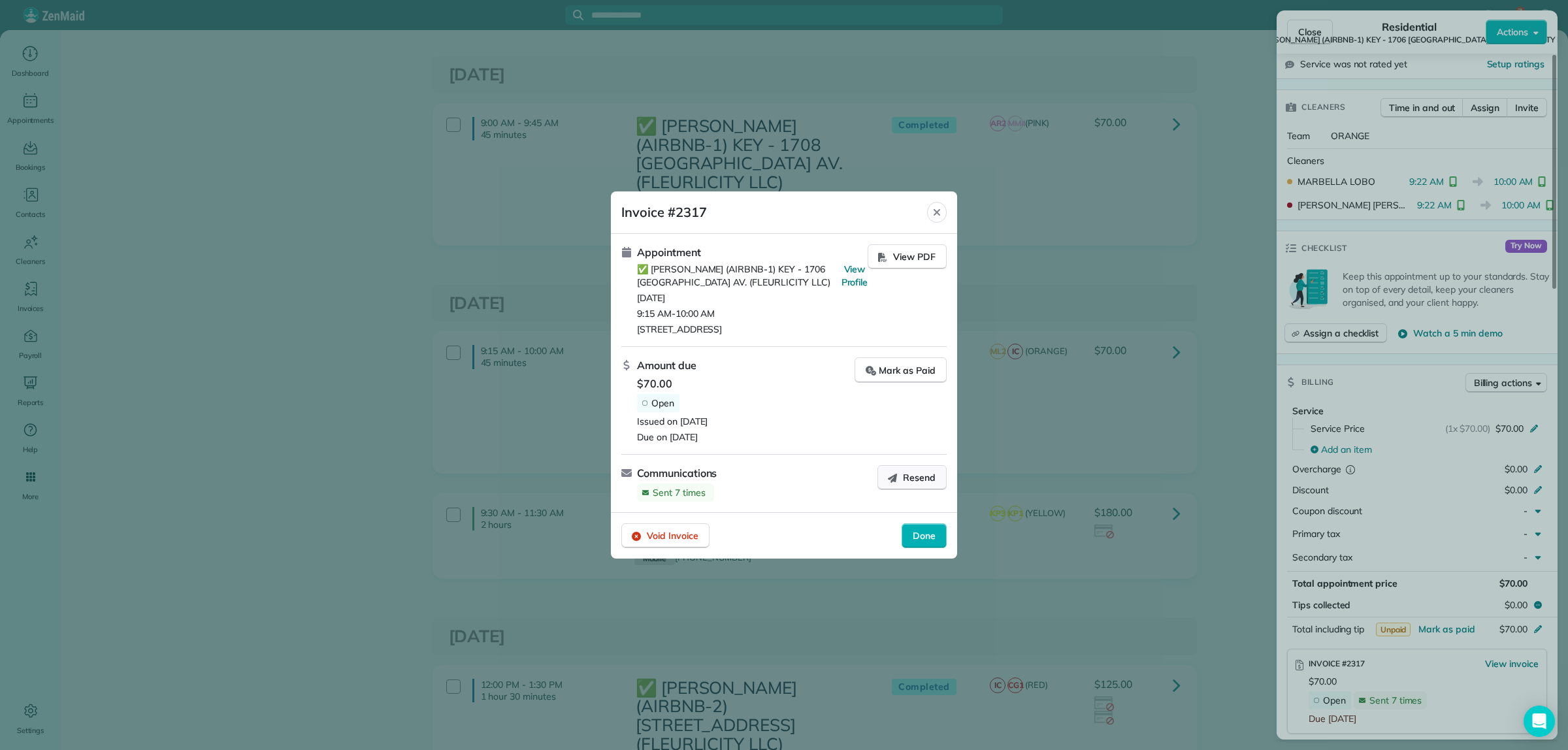
click at [921, 481] on span "Resend" at bounding box center [919, 478] width 33 height 13
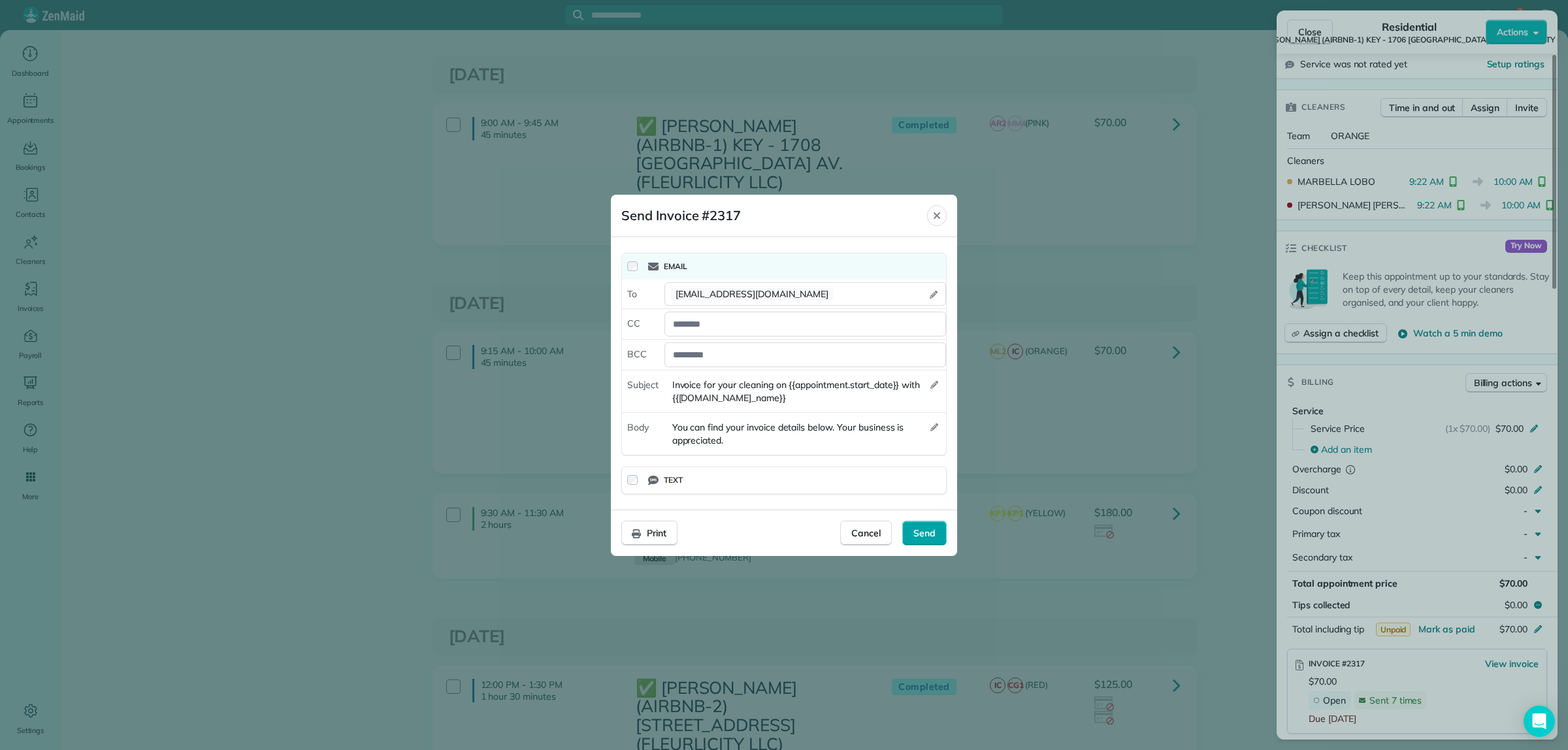
click at [933, 531] on span "Send" at bounding box center [924, 534] width 22 height 13
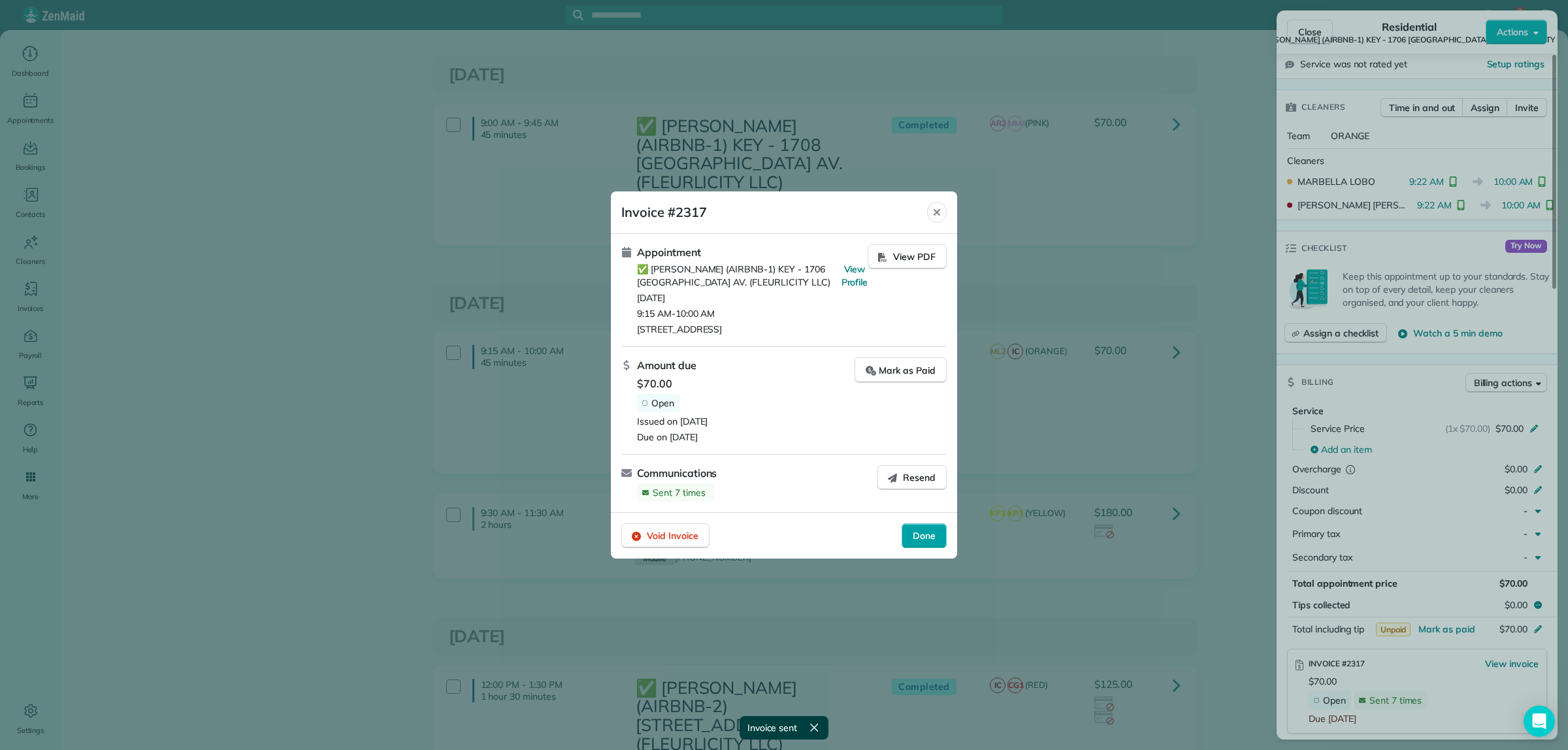
click at [933, 538] on span "Done" at bounding box center [924, 537] width 23 height 13
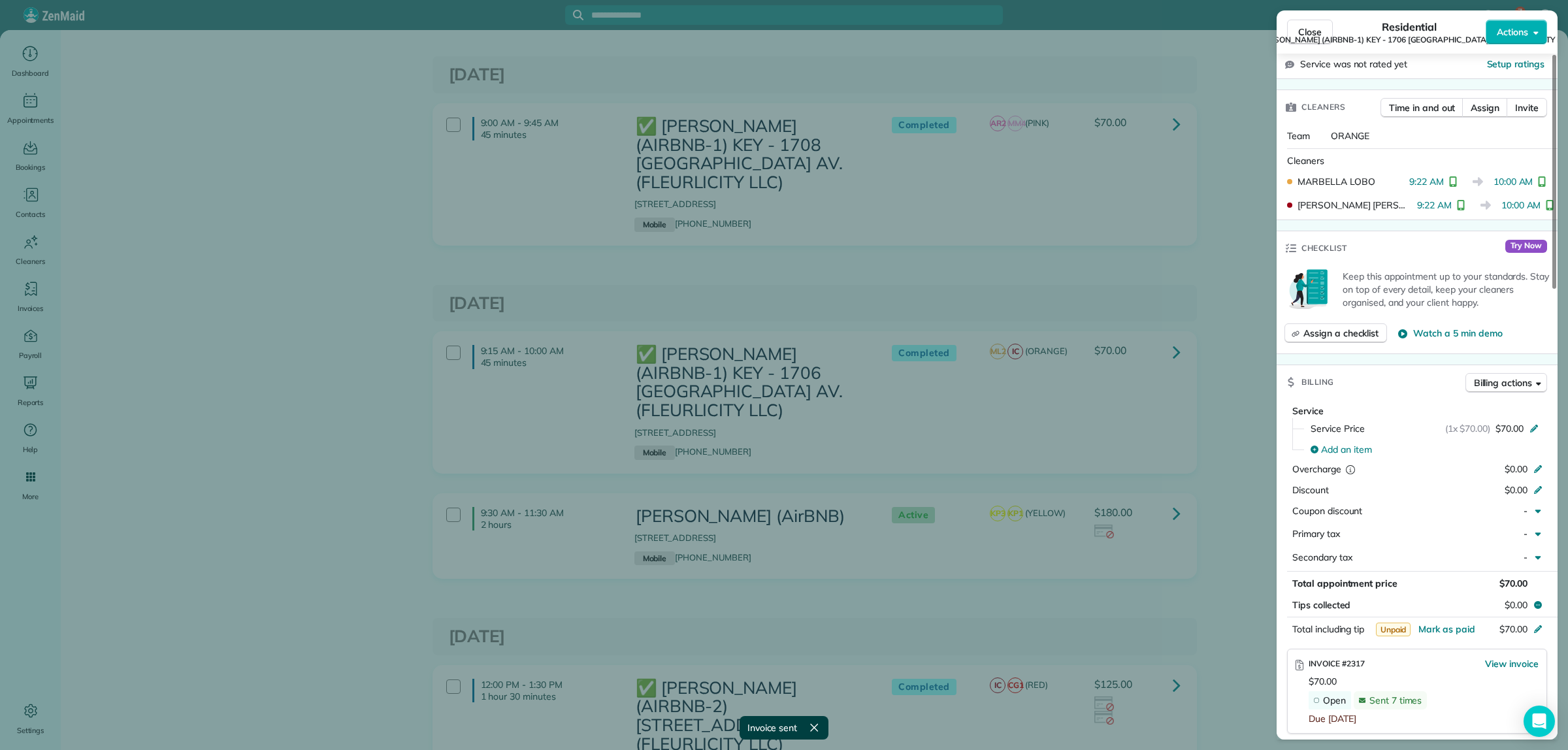
click at [1187, 419] on div "Close Residential ✅ NELSON RICHARD (AIRBNB-1) KEY - 1706 POLAND AV. (FLEURLICIT…" at bounding box center [784, 375] width 1568 height 750
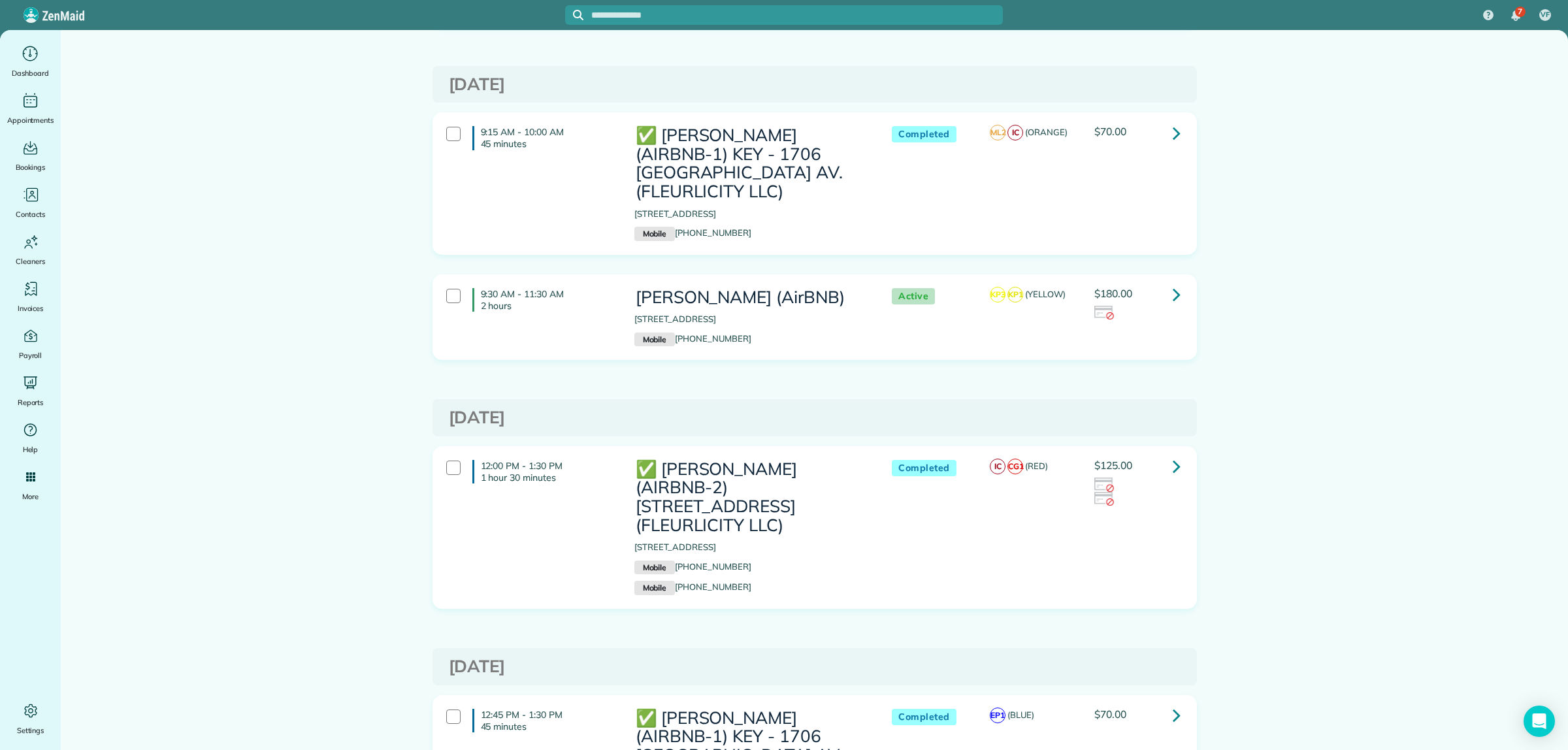
scroll to position [2288, 0]
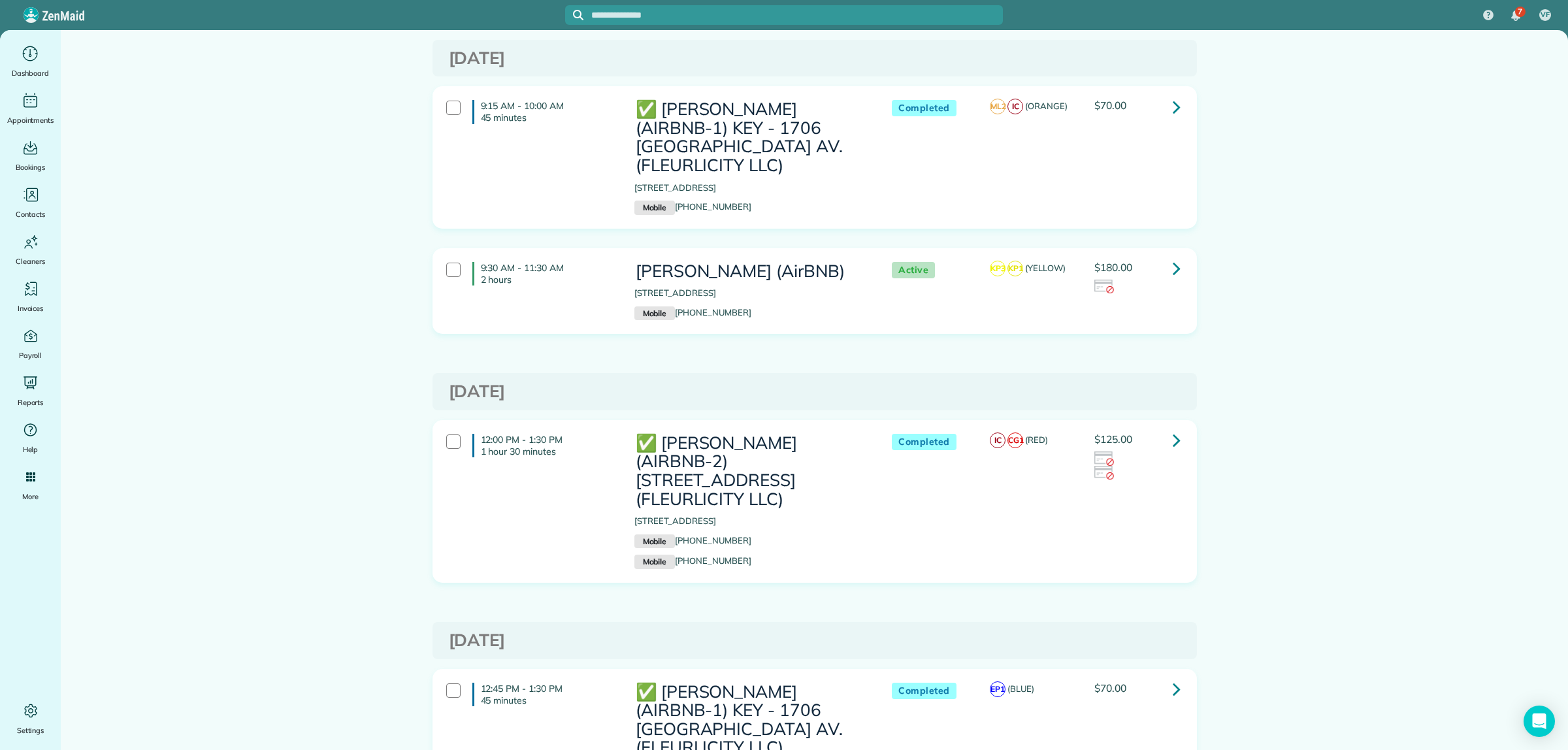
click at [1173, 268] on icon at bounding box center [1177, 268] width 8 height 23
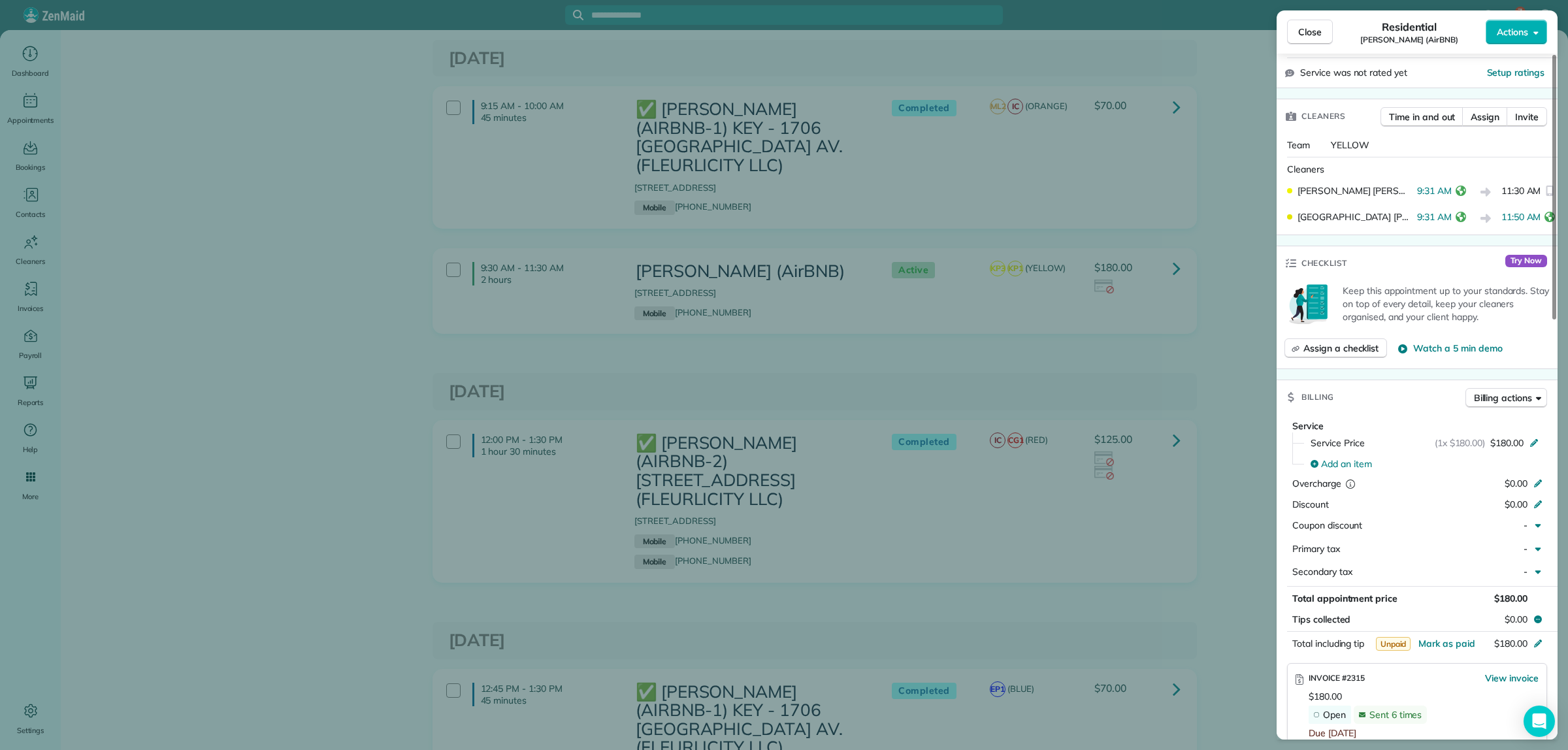
scroll to position [245, 0]
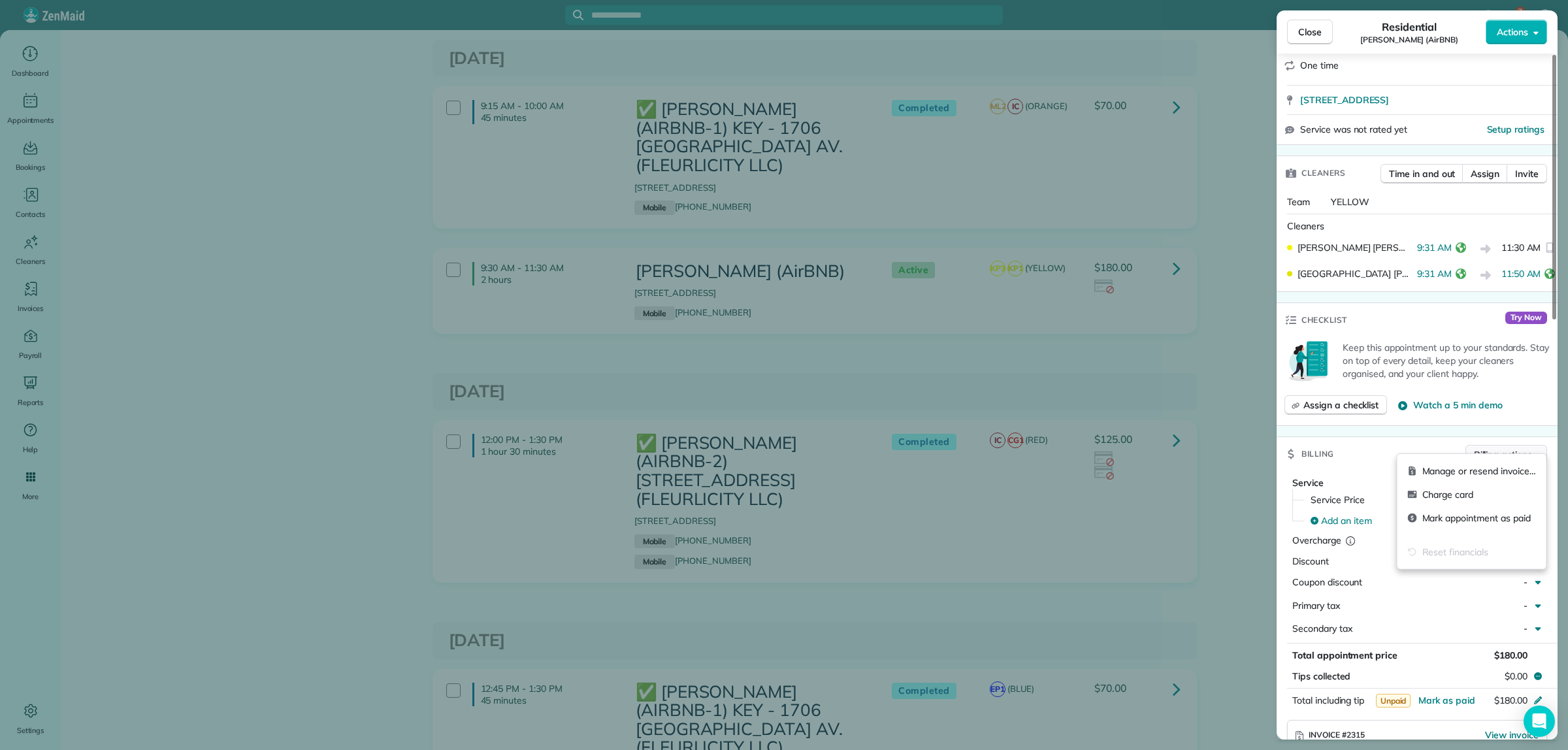
click at [1495, 448] on span "Billing actions" at bounding box center [1503, 455] width 58 height 13
click at [1502, 448] on span "Billing actions" at bounding box center [1503, 455] width 58 height 13
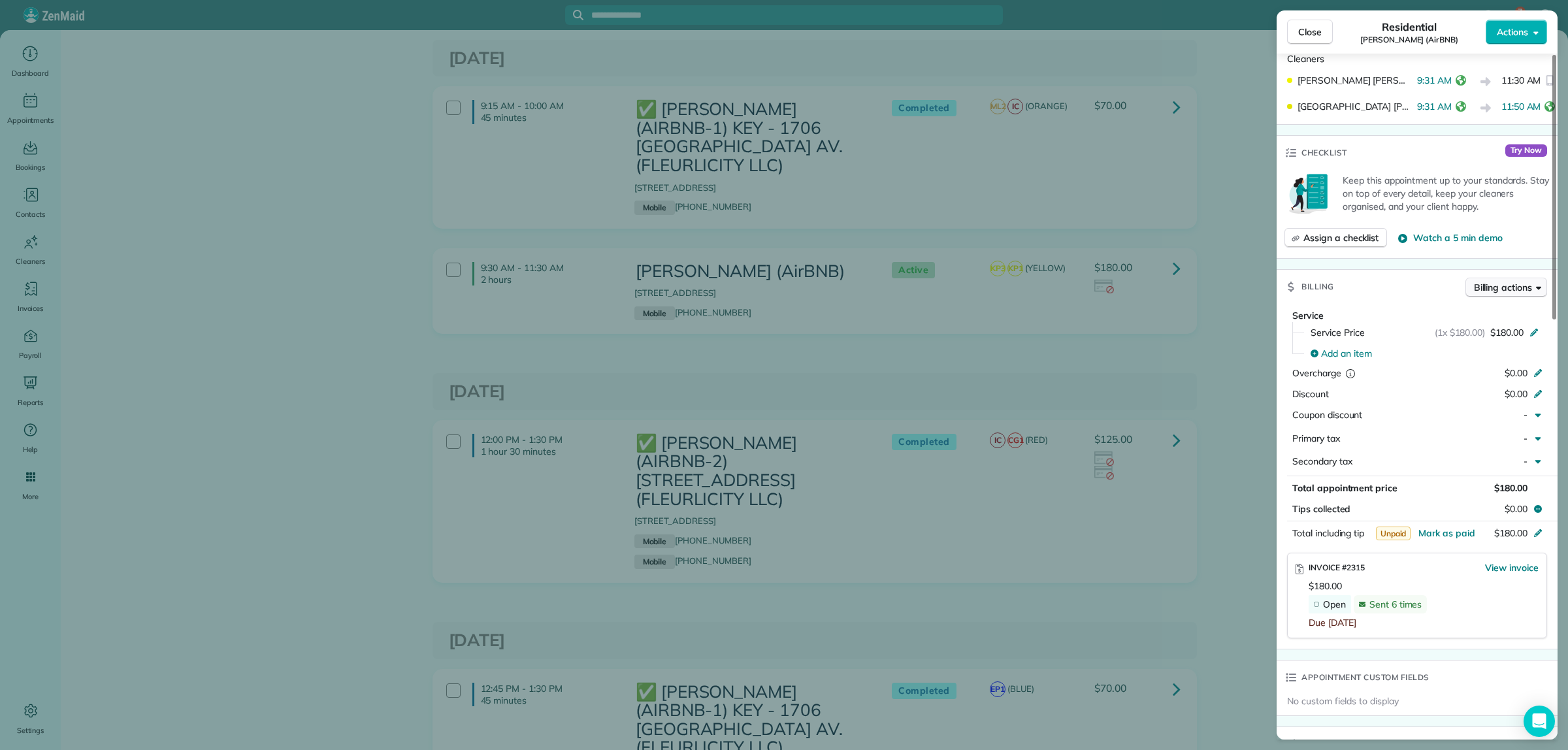
scroll to position [409, 0]
click at [1485, 285] on span "Billing actions" at bounding box center [1503, 291] width 58 height 13
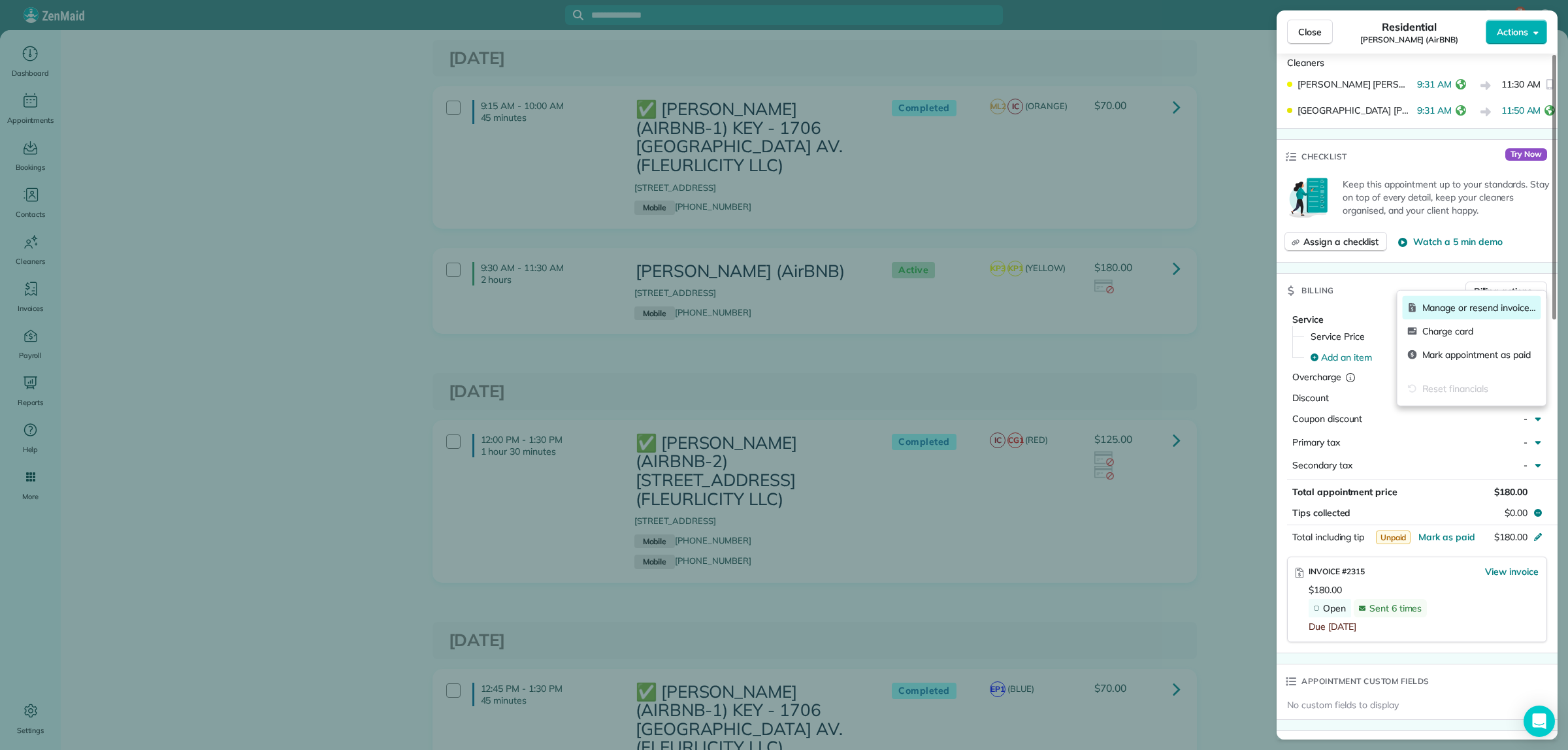
click at [1472, 307] on span "Manage or resend invoice…" at bounding box center [1480, 308] width 113 height 13
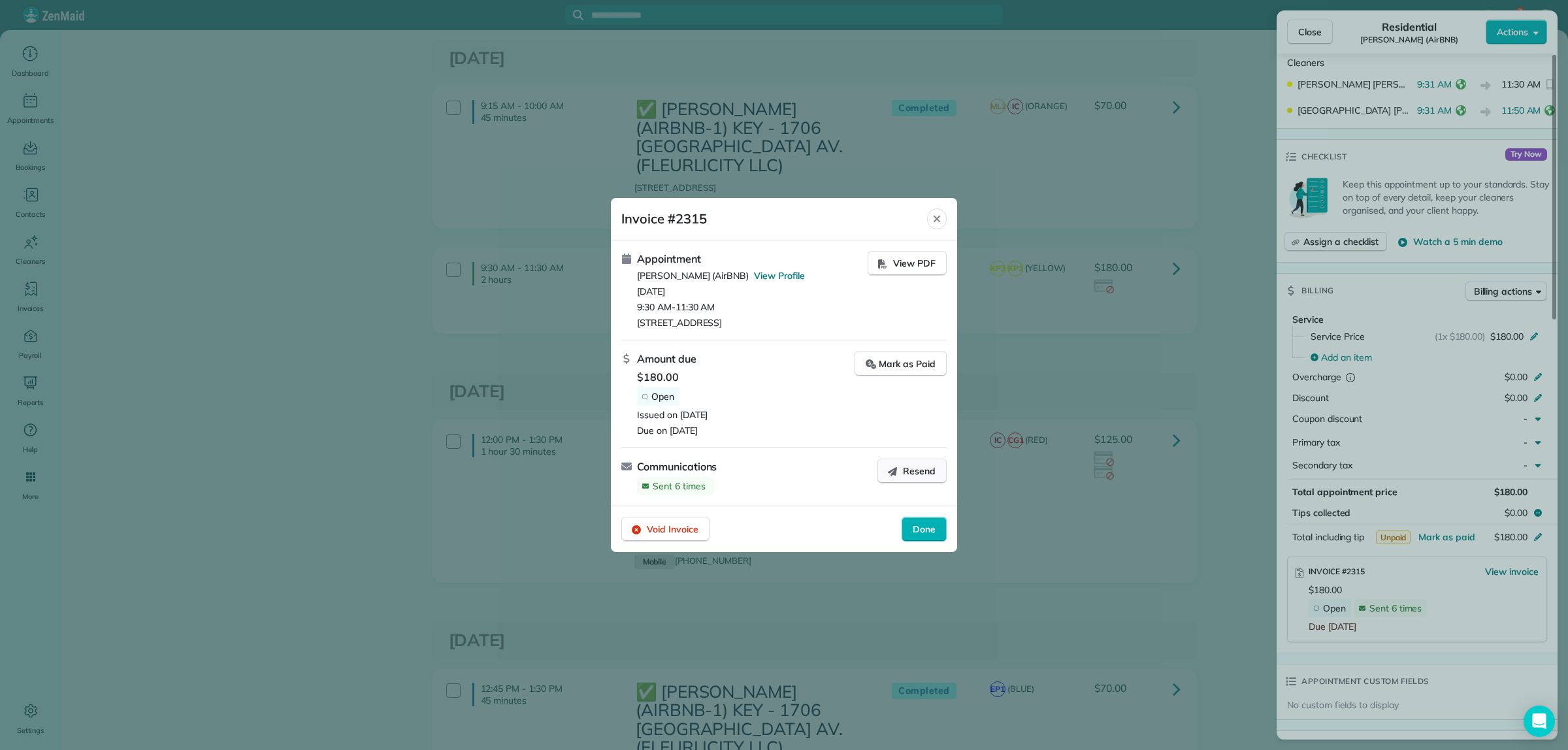
click at [916, 468] on span "Resend" at bounding box center [919, 471] width 33 height 13
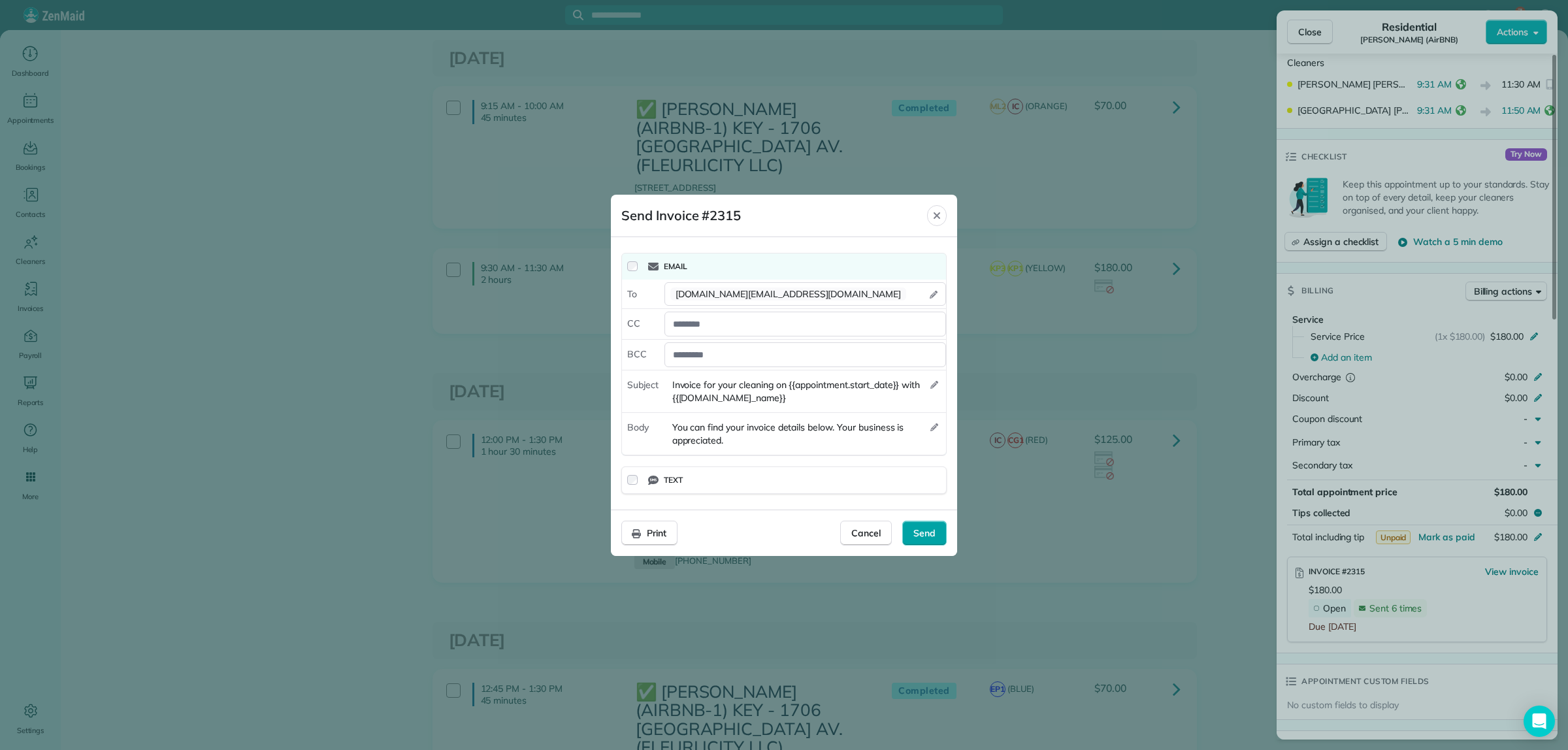
click at [921, 528] on span "Send" at bounding box center [924, 534] width 22 height 13
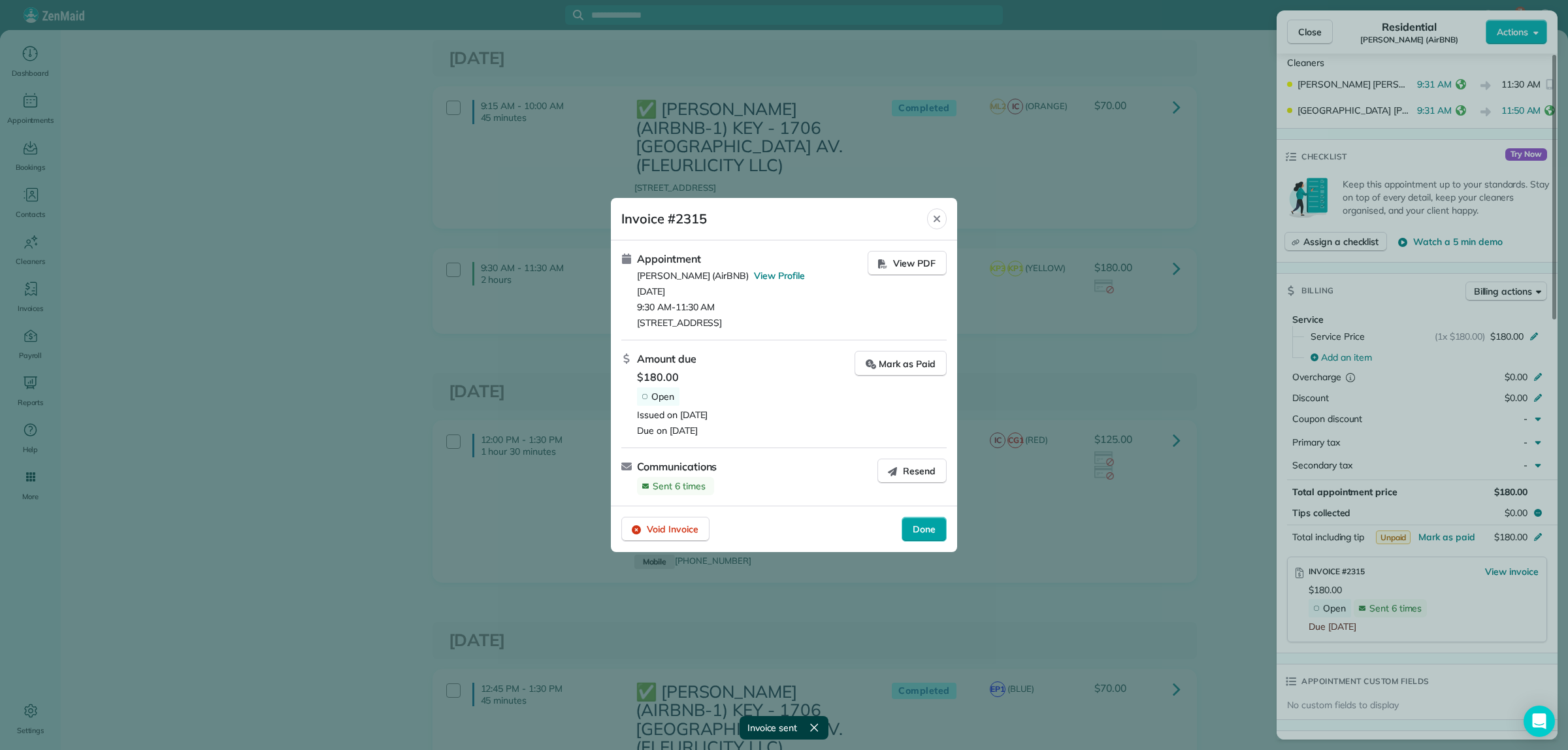
click at [923, 532] on span "Done" at bounding box center [924, 530] width 23 height 13
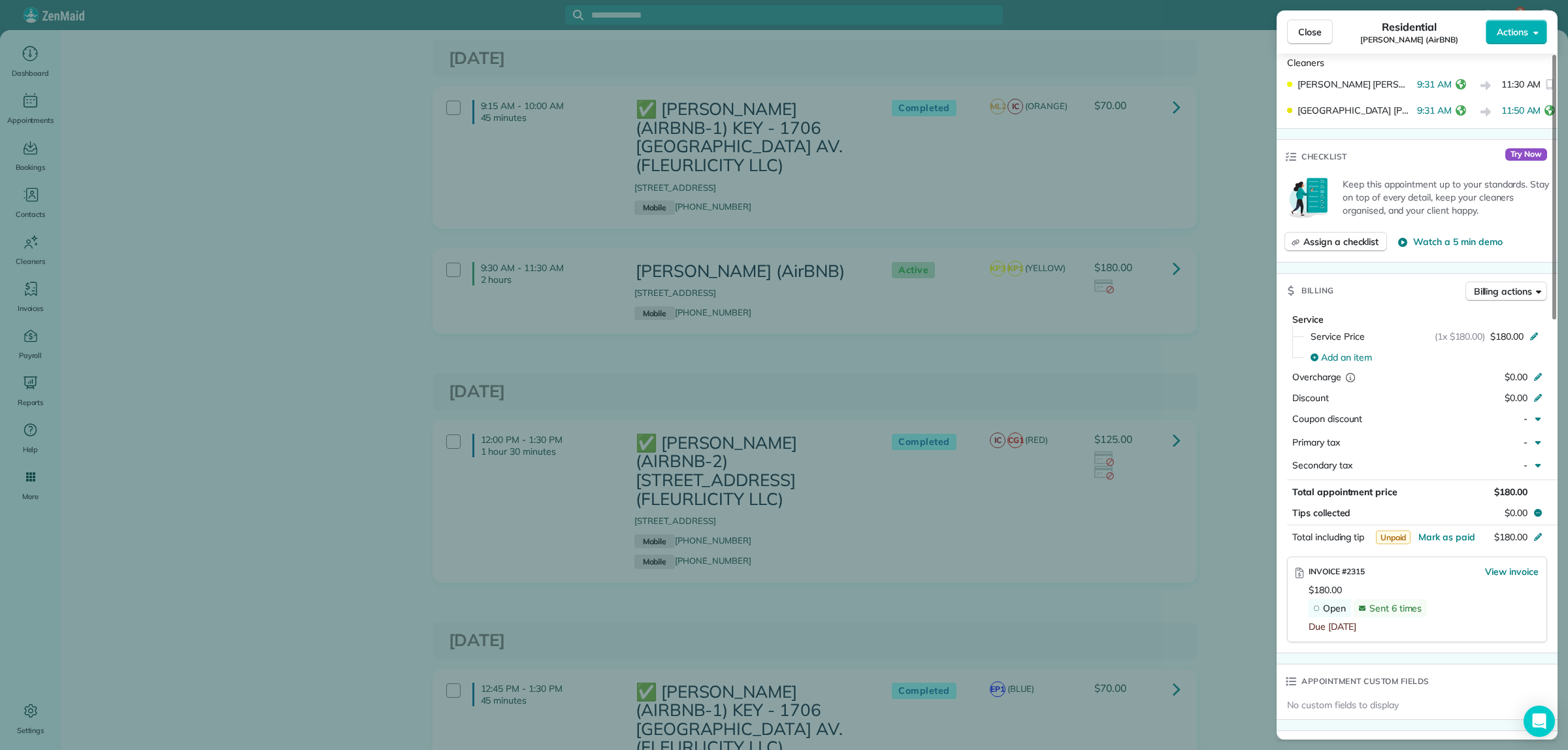
click at [1232, 367] on div "Close Residential Cassandra Duncan (AirBNB) Actions Status Active Cassandra Dun…" at bounding box center [784, 375] width 1568 height 750
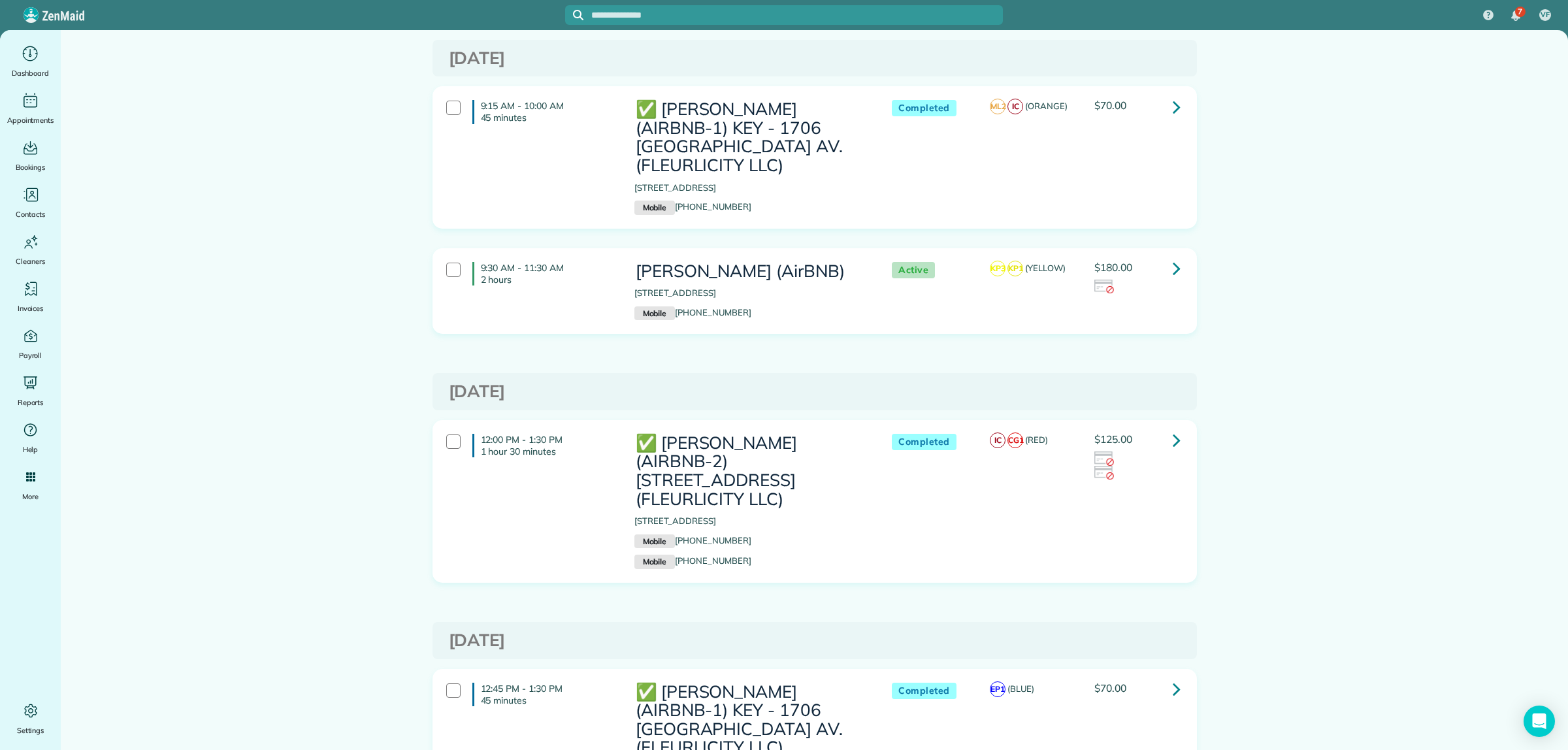
click at [1173, 438] on icon at bounding box center [1177, 440] width 8 height 23
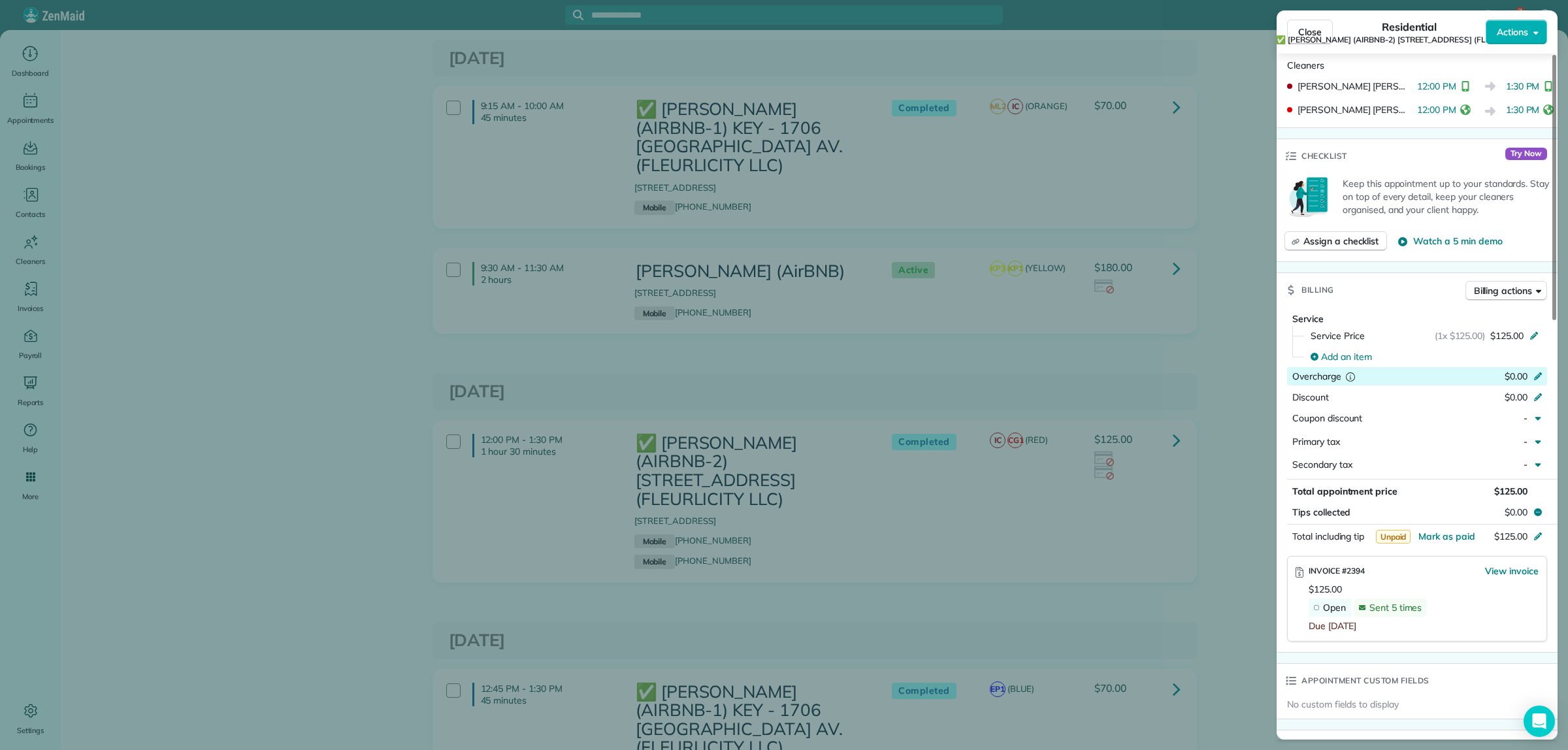
scroll to position [490, 0]
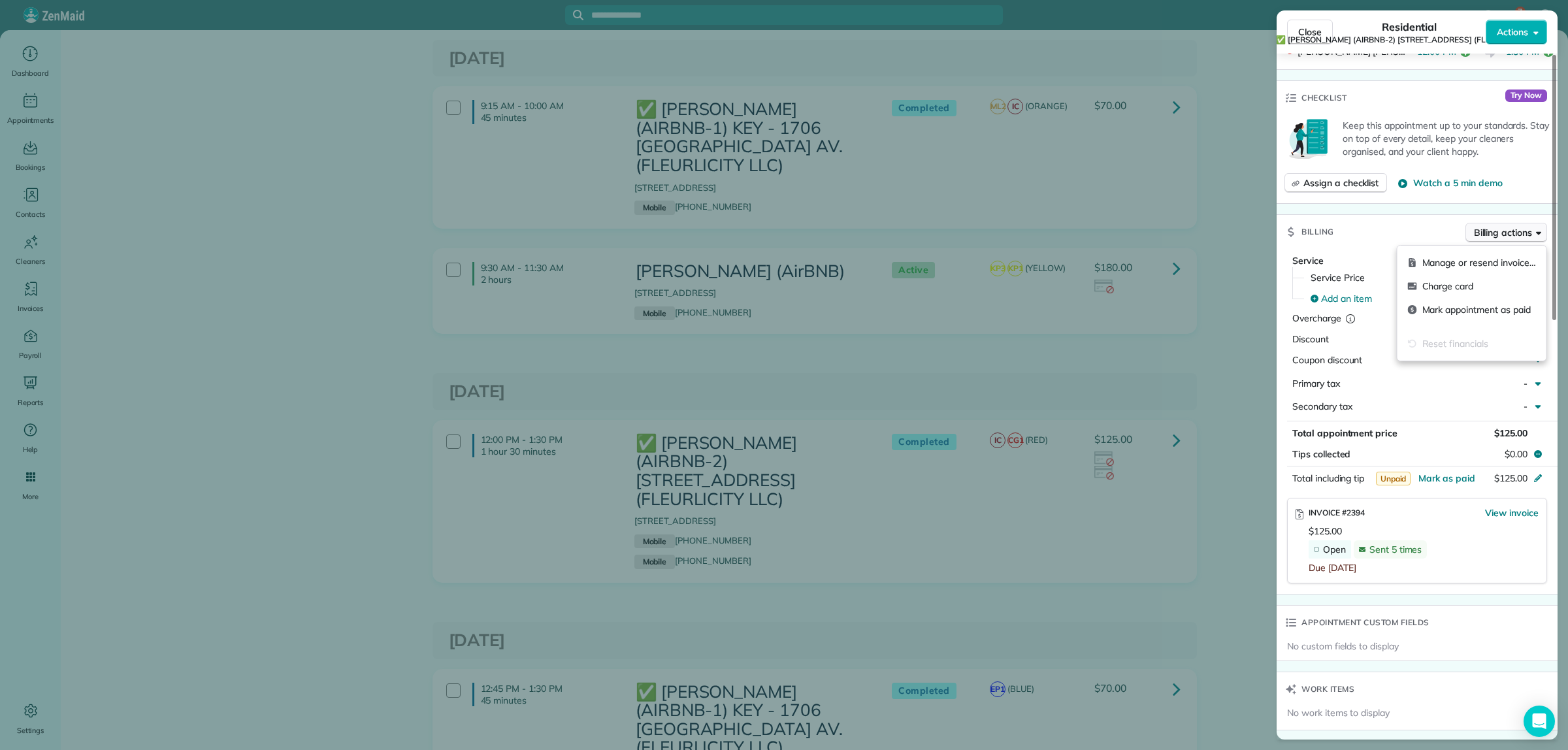
click at [1516, 230] on span "Billing actions" at bounding box center [1503, 233] width 58 height 13
click at [1518, 256] on span "Manage or resend invoice…" at bounding box center [1480, 262] width 113 height 13
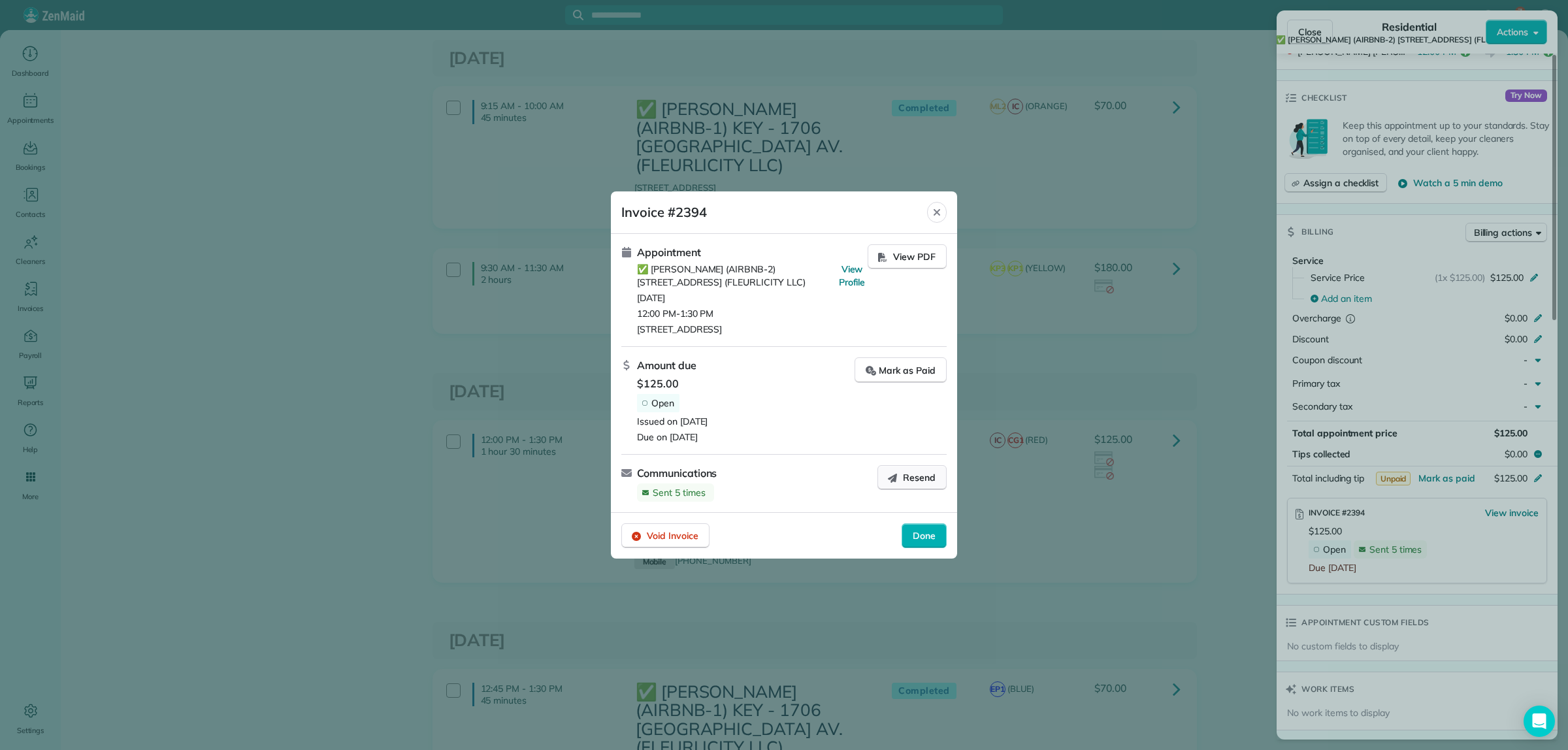
click at [910, 485] on span "Resend" at bounding box center [919, 478] width 33 height 13
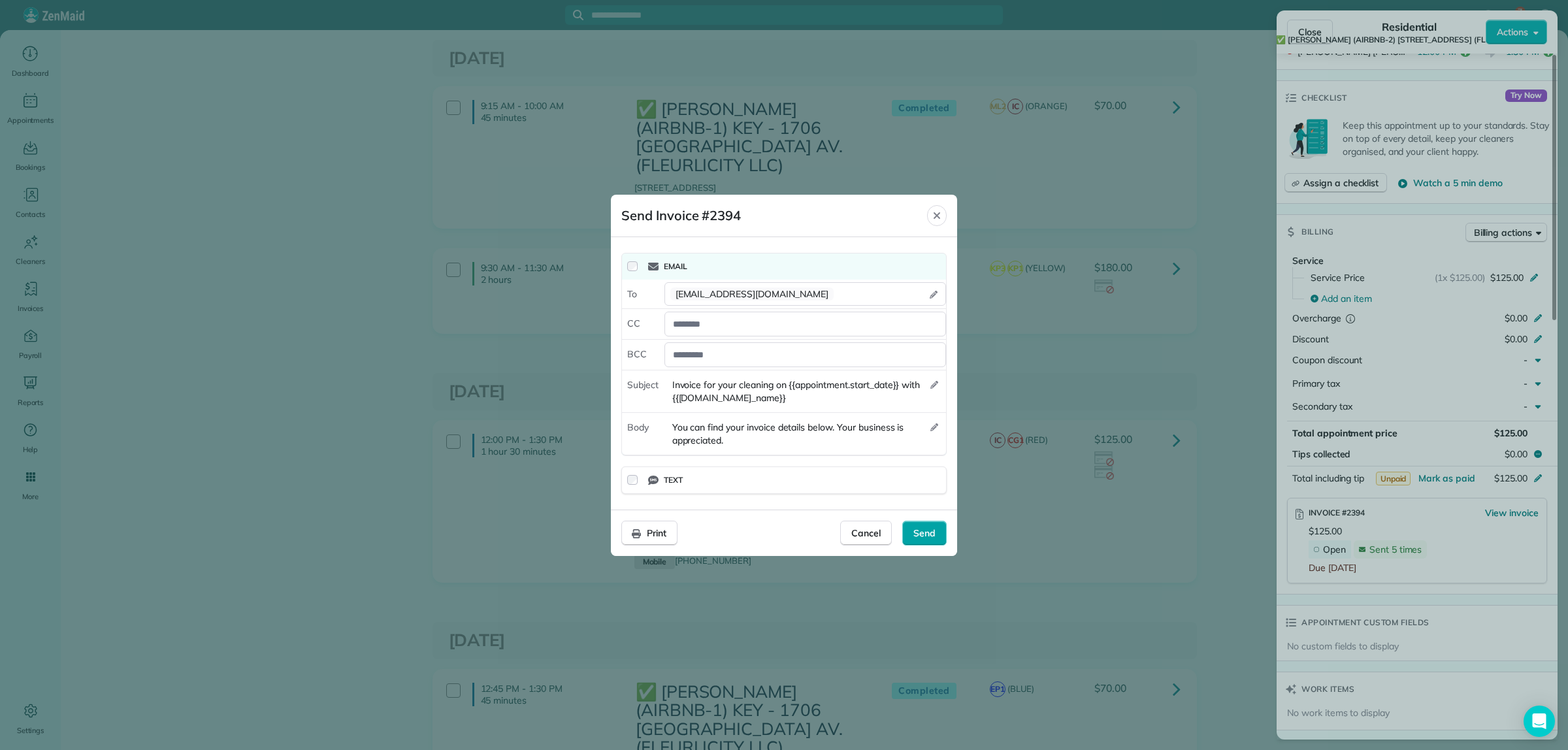
click at [929, 534] on span "Send" at bounding box center [924, 534] width 22 height 13
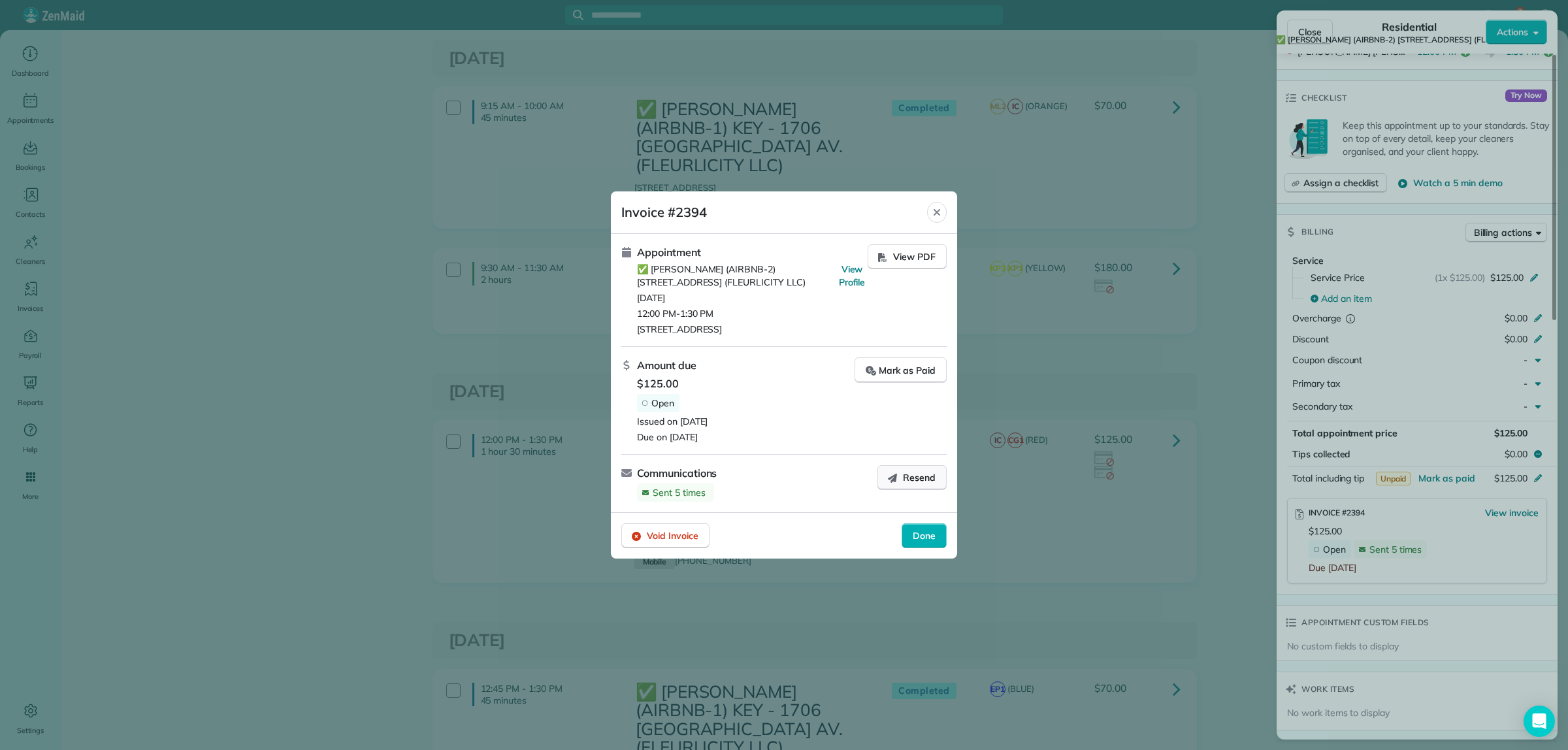
click at [926, 481] on span "Resend" at bounding box center [919, 478] width 33 height 13
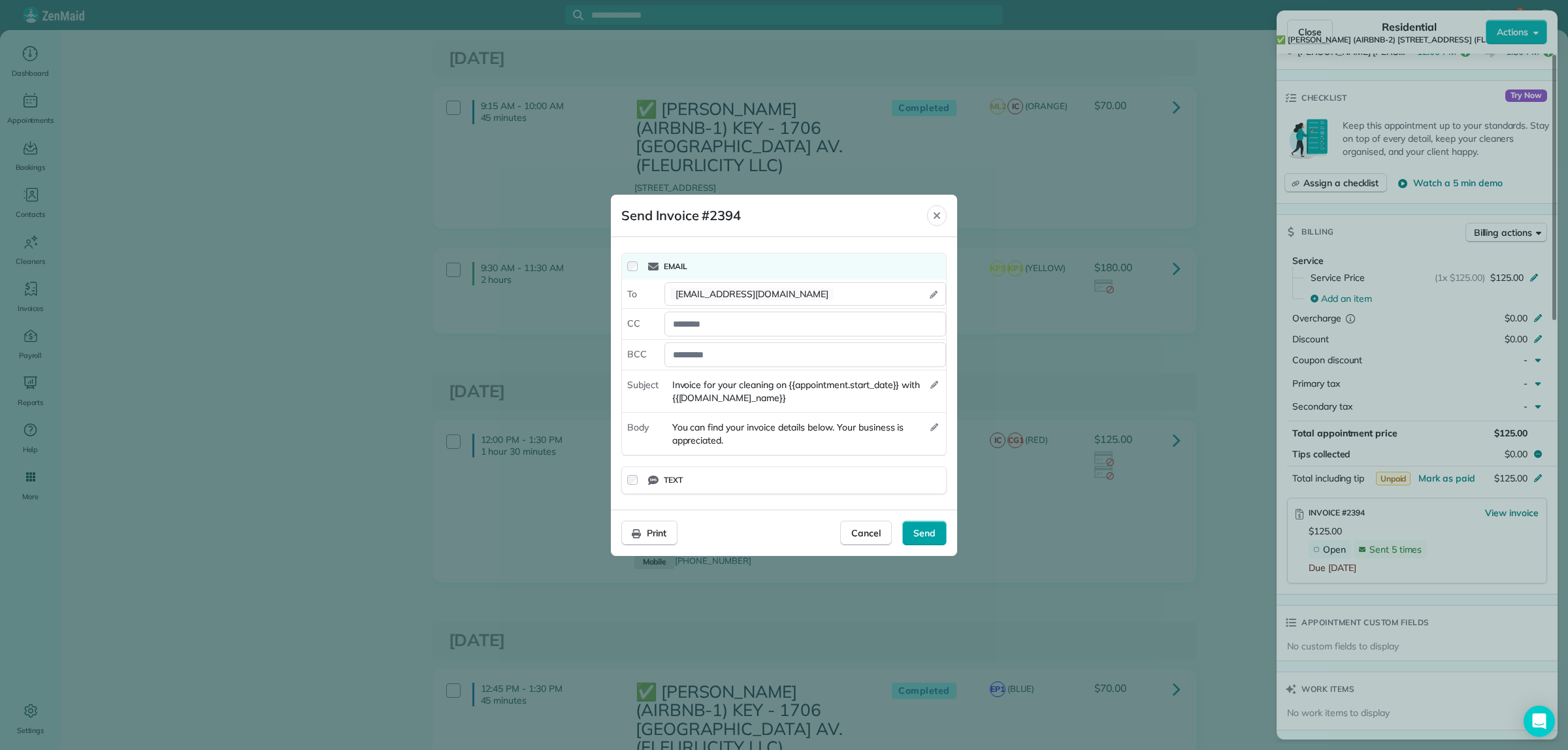
click at [918, 530] on span "Send" at bounding box center [924, 534] width 22 height 13
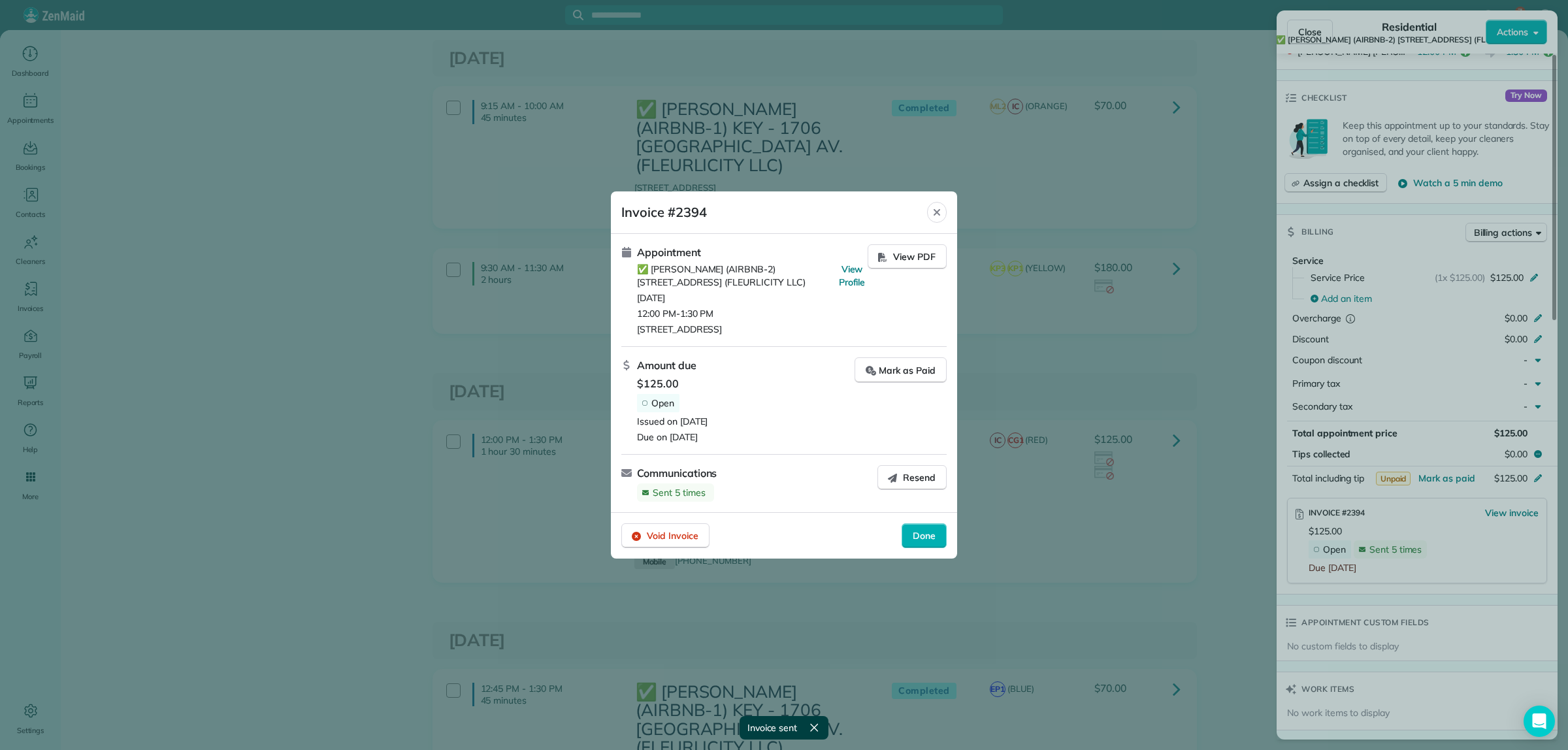
click at [918, 530] on span "Done" at bounding box center [924, 537] width 23 height 13
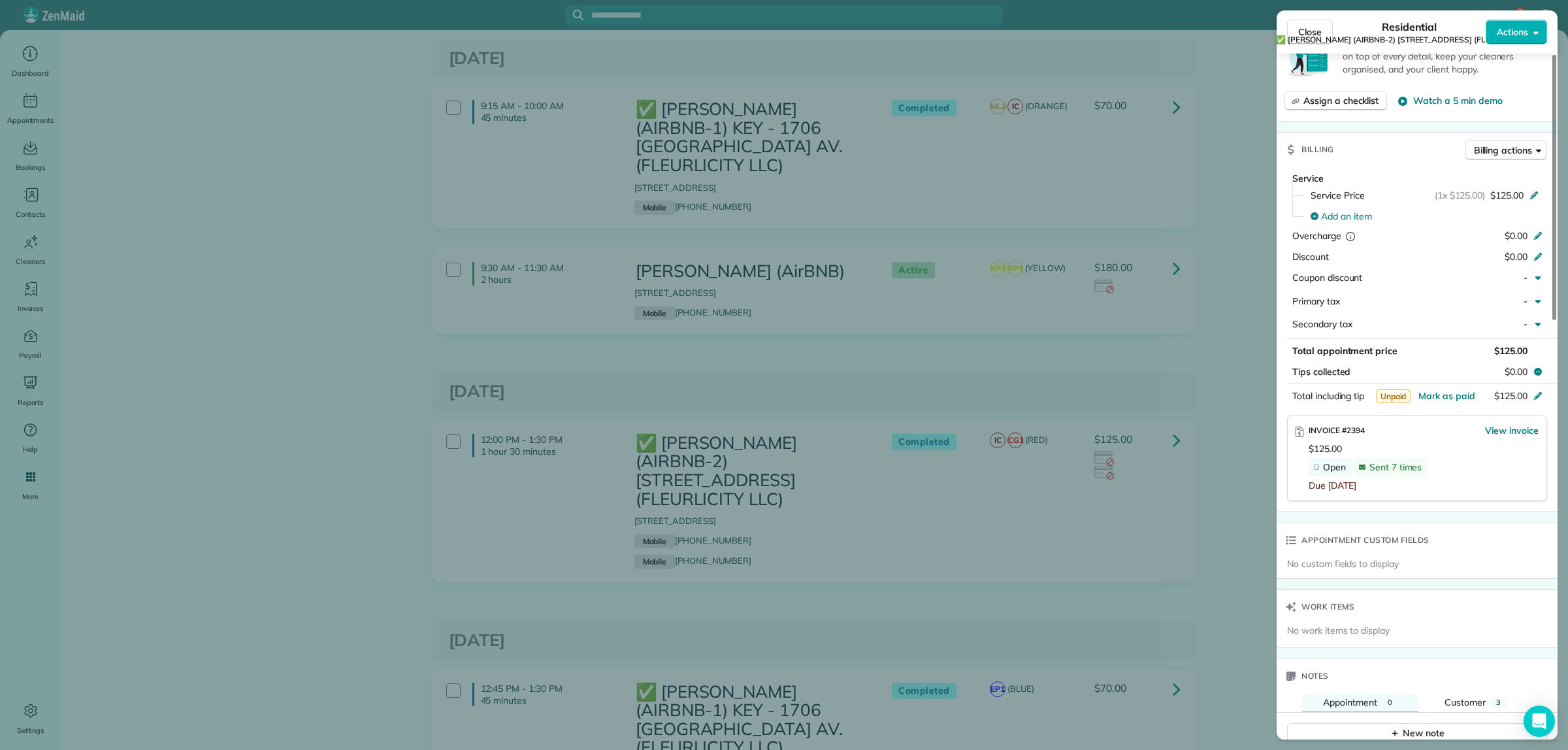
scroll to position [572, 0]
click at [1500, 152] on span "Billing actions" at bounding box center [1503, 151] width 58 height 13
click at [1472, 178] on span "Manage or resend invoice…" at bounding box center [1480, 181] width 113 height 13
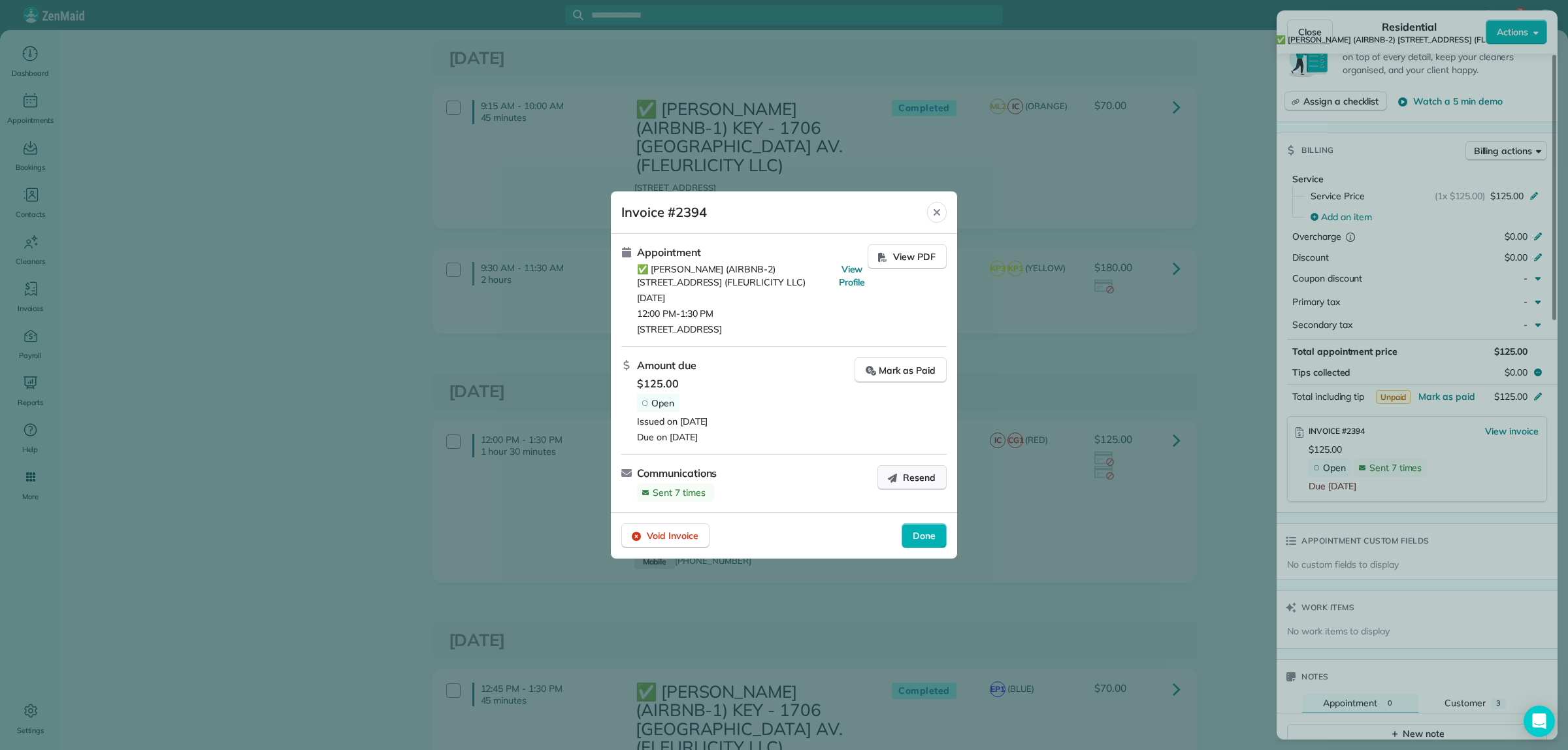
click at [913, 479] on span "Resend" at bounding box center [919, 478] width 33 height 13
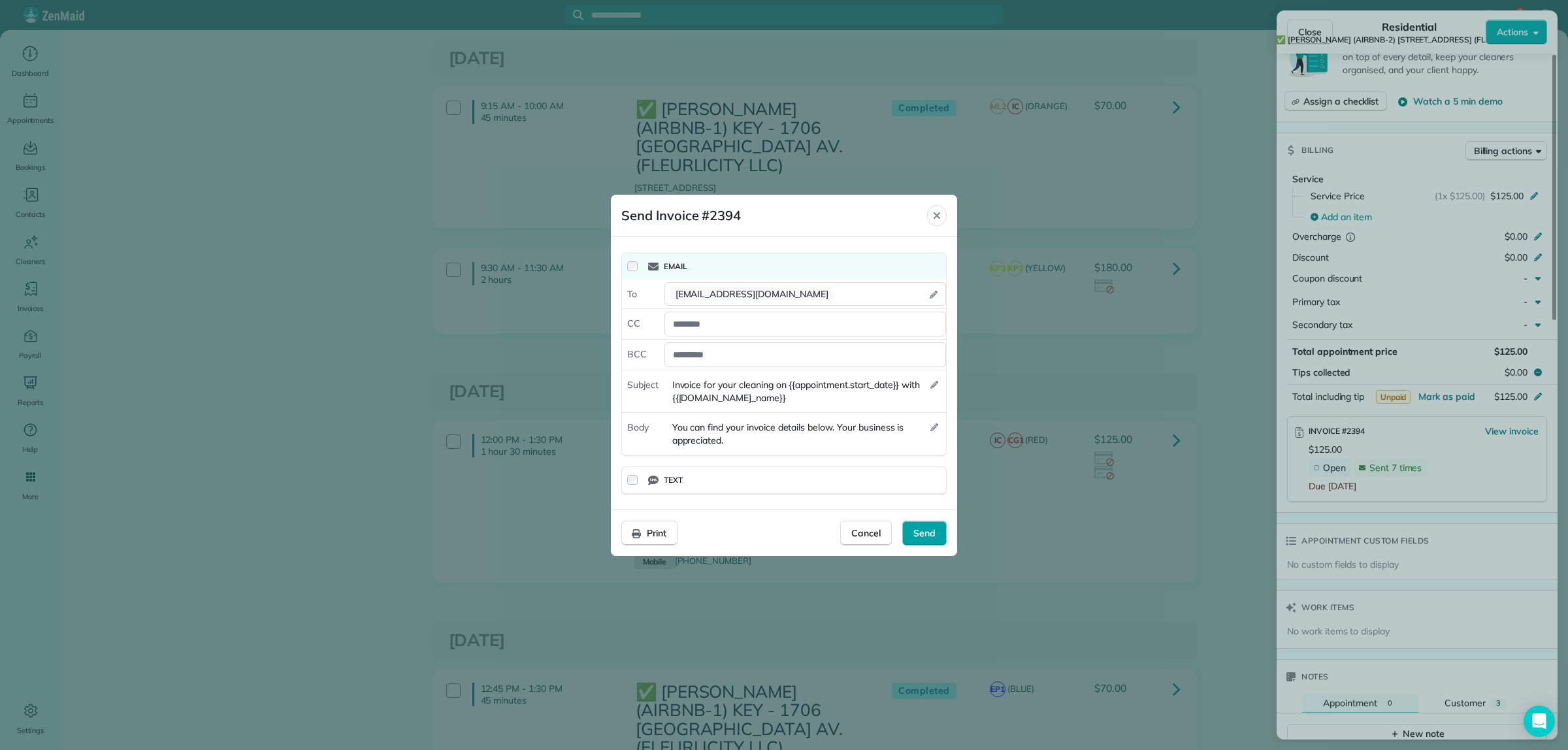
click at [923, 527] on span "Send" at bounding box center [924, 534] width 22 height 13
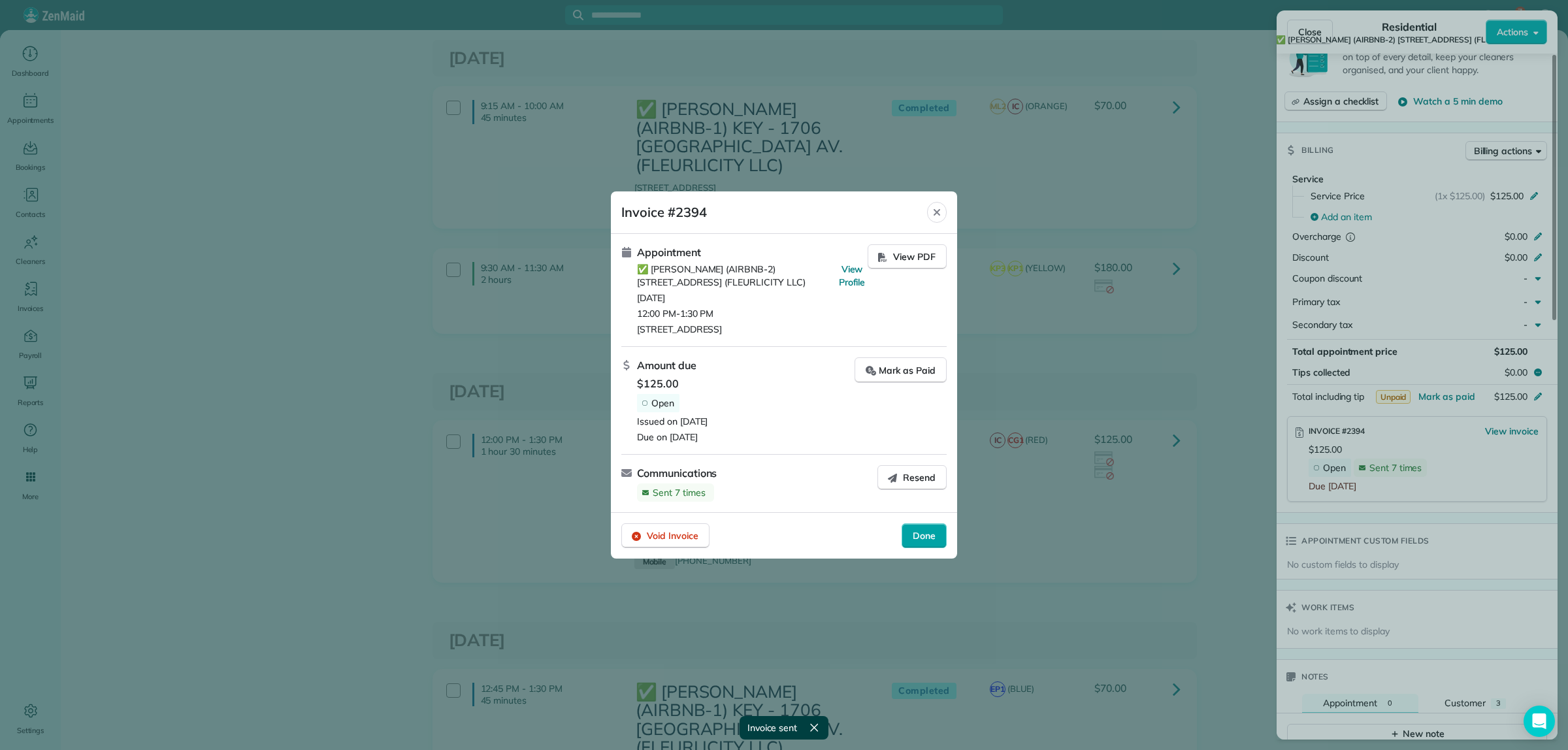
click at [930, 538] on span "Done" at bounding box center [924, 537] width 23 height 13
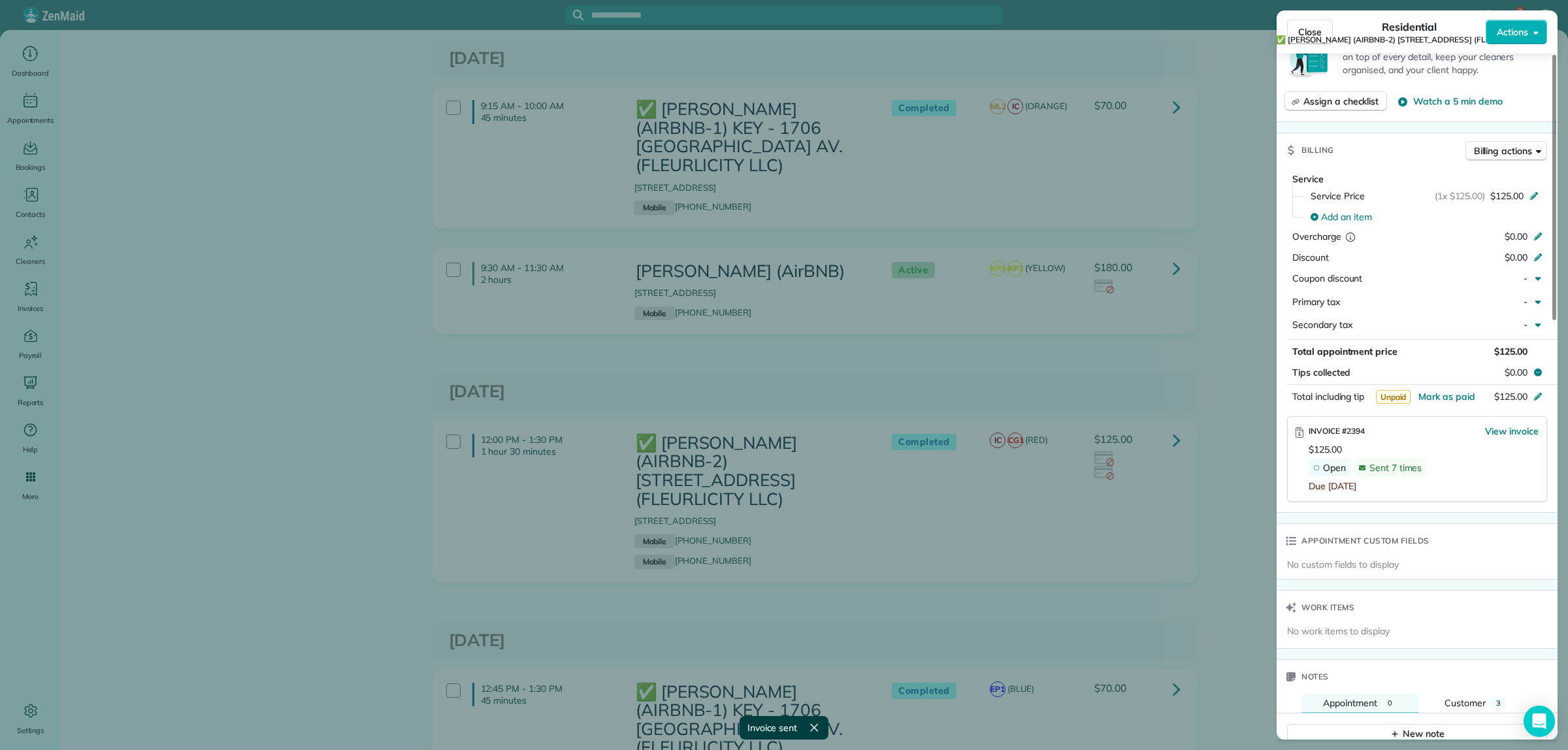
click at [1237, 219] on div "Close Residential ✅ COURTNEY WATSON (AIRBNB-2) 2227 2ND ST (FLEURLICITY LLC) Ac…" at bounding box center [784, 375] width 1568 height 750
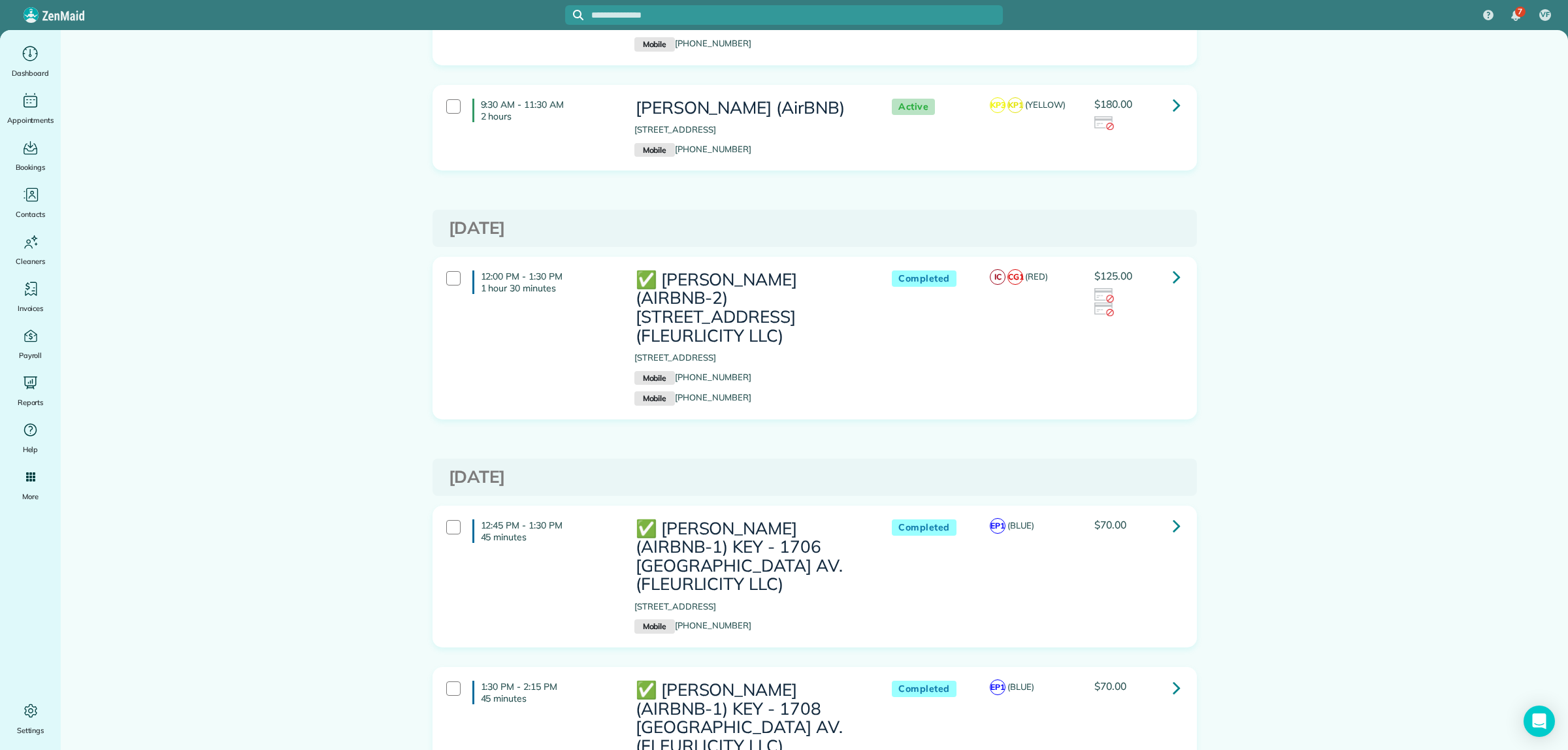
scroll to position [2614, 0]
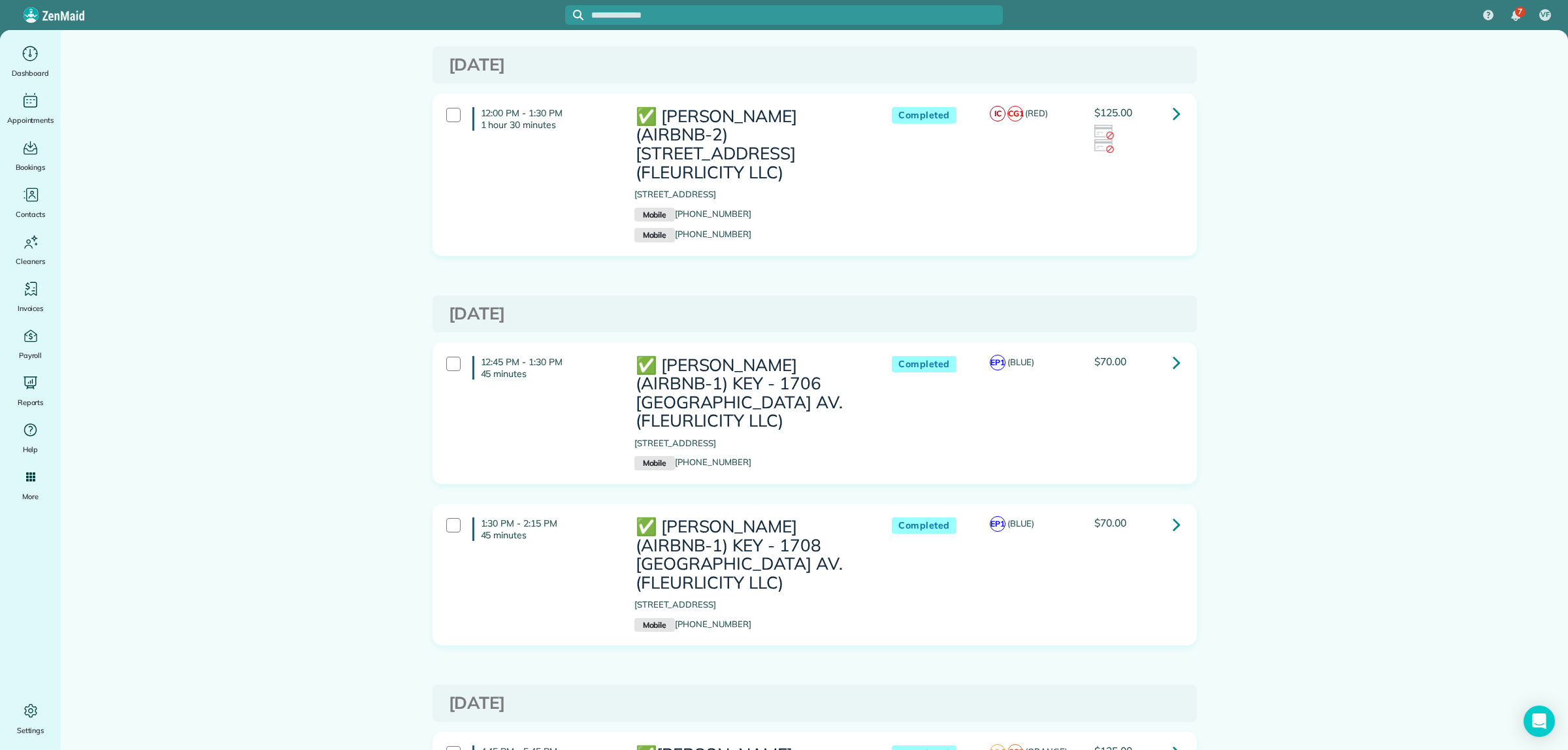
click at [1173, 351] on icon at bounding box center [1177, 362] width 8 height 23
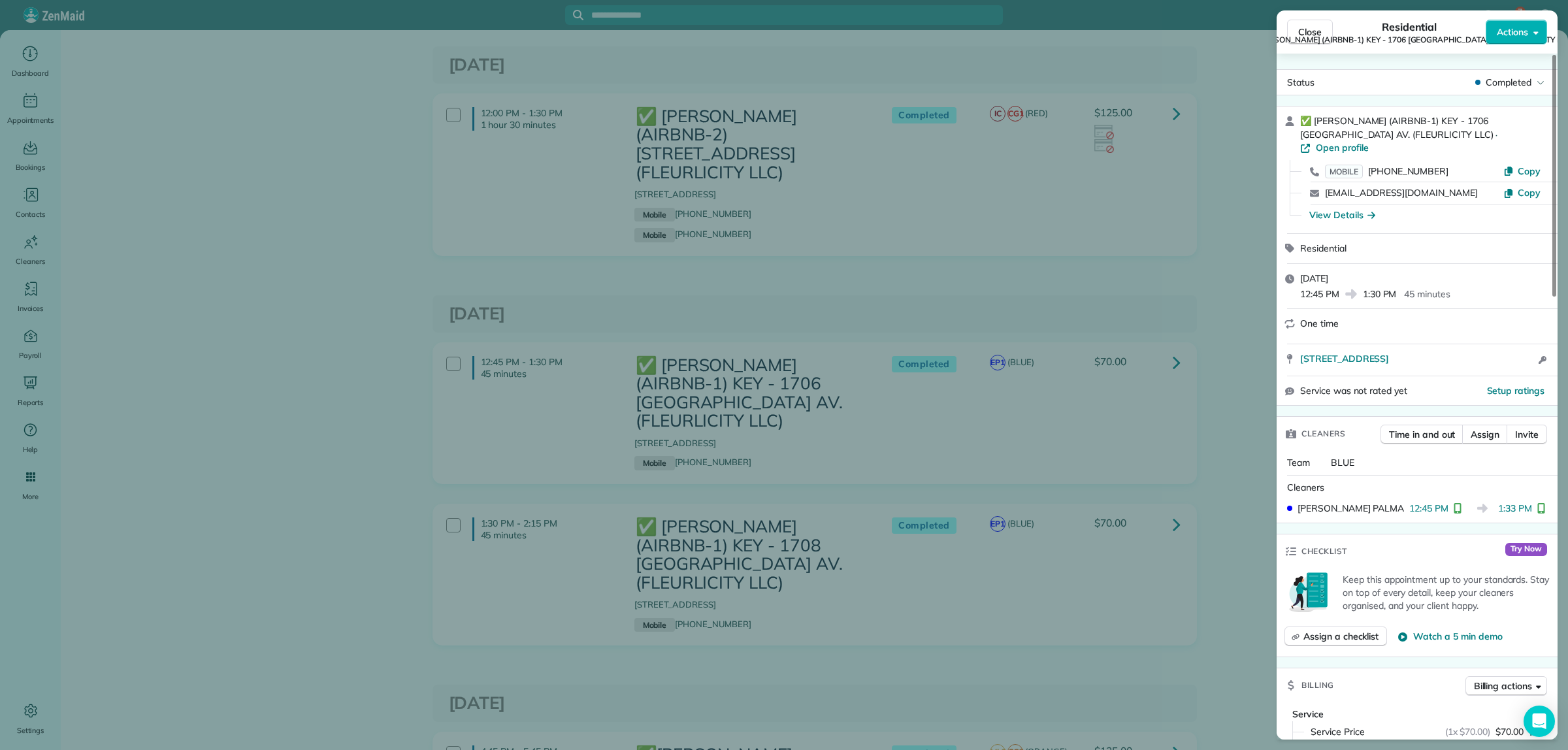
scroll to position [327, 0]
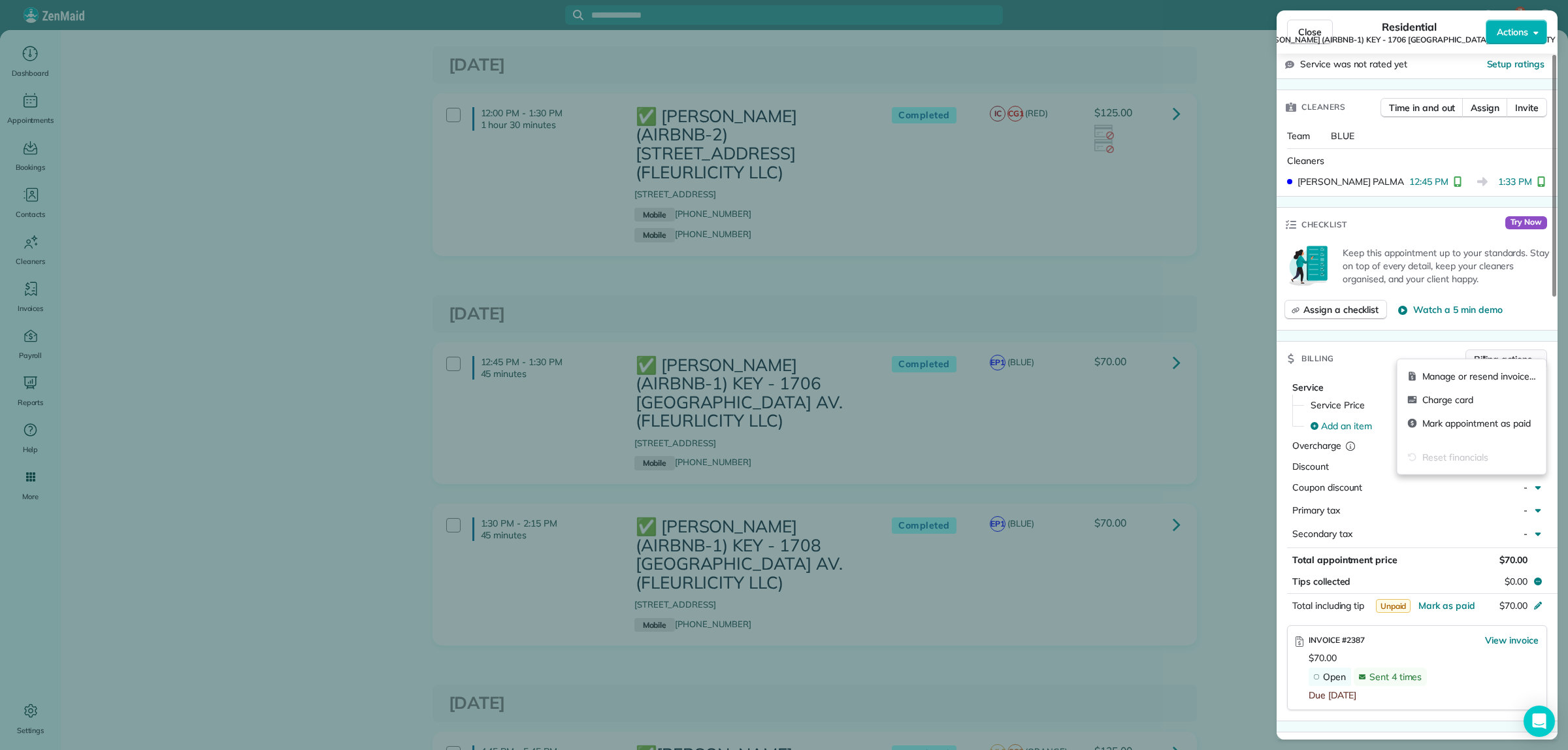
click at [1498, 353] on span "Billing actions" at bounding box center [1503, 360] width 58 height 13
click at [1448, 377] on span "Manage or resend invoice…" at bounding box center [1480, 377] width 113 height 13
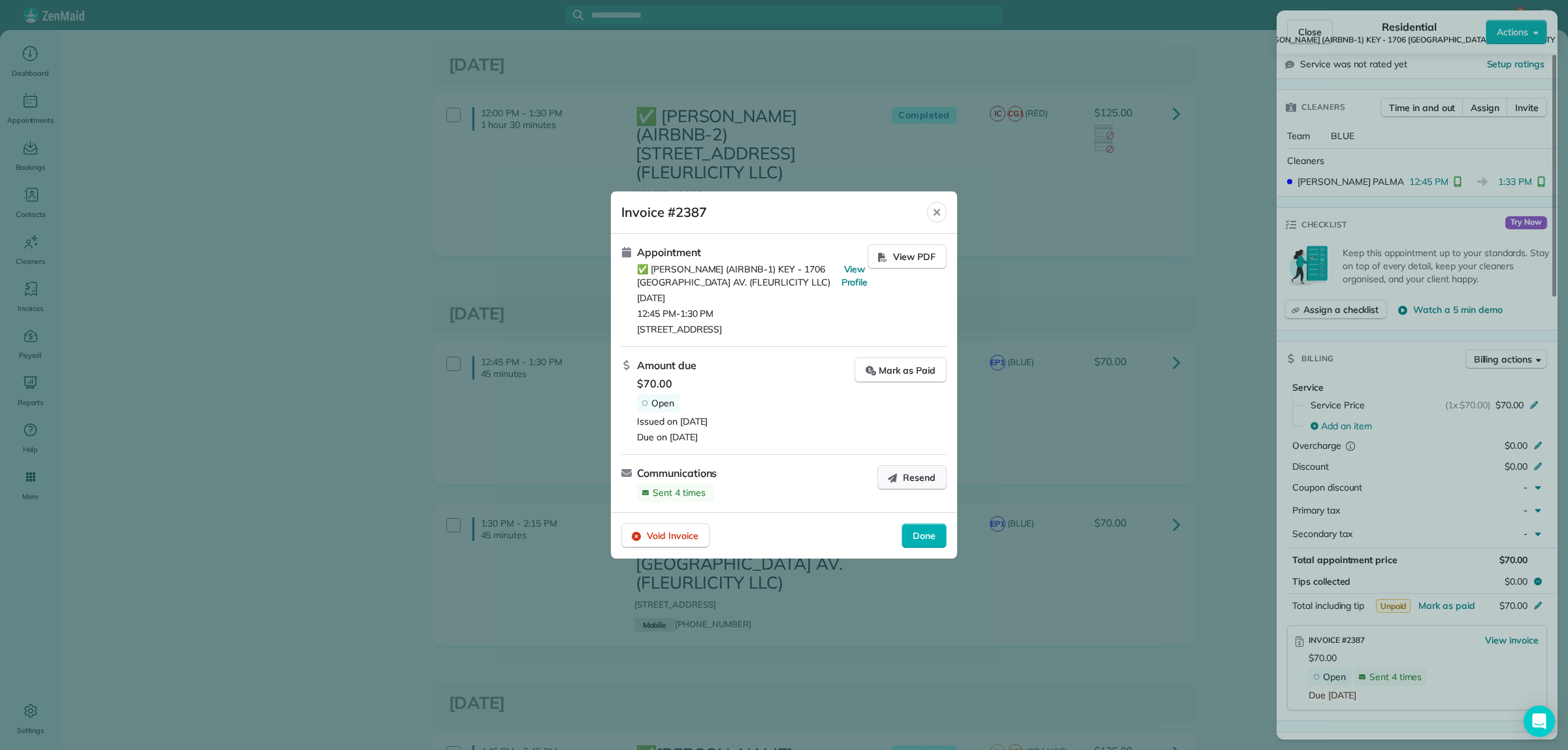
click at [889, 476] on icon "button" at bounding box center [892, 477] width 11 height 11
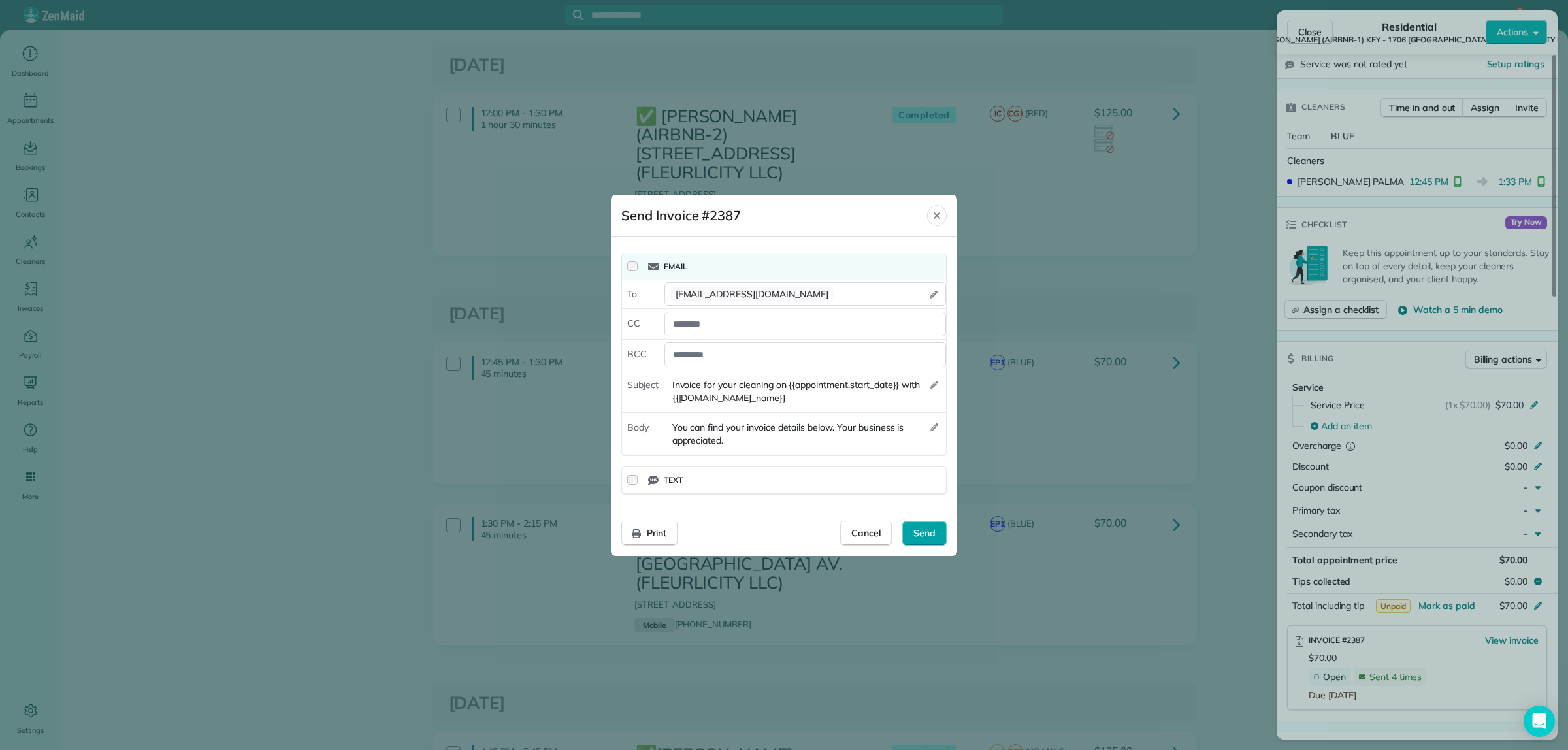
click at [928, 521] on div "Send" at bounding box center [925, 534] width 44 height 25
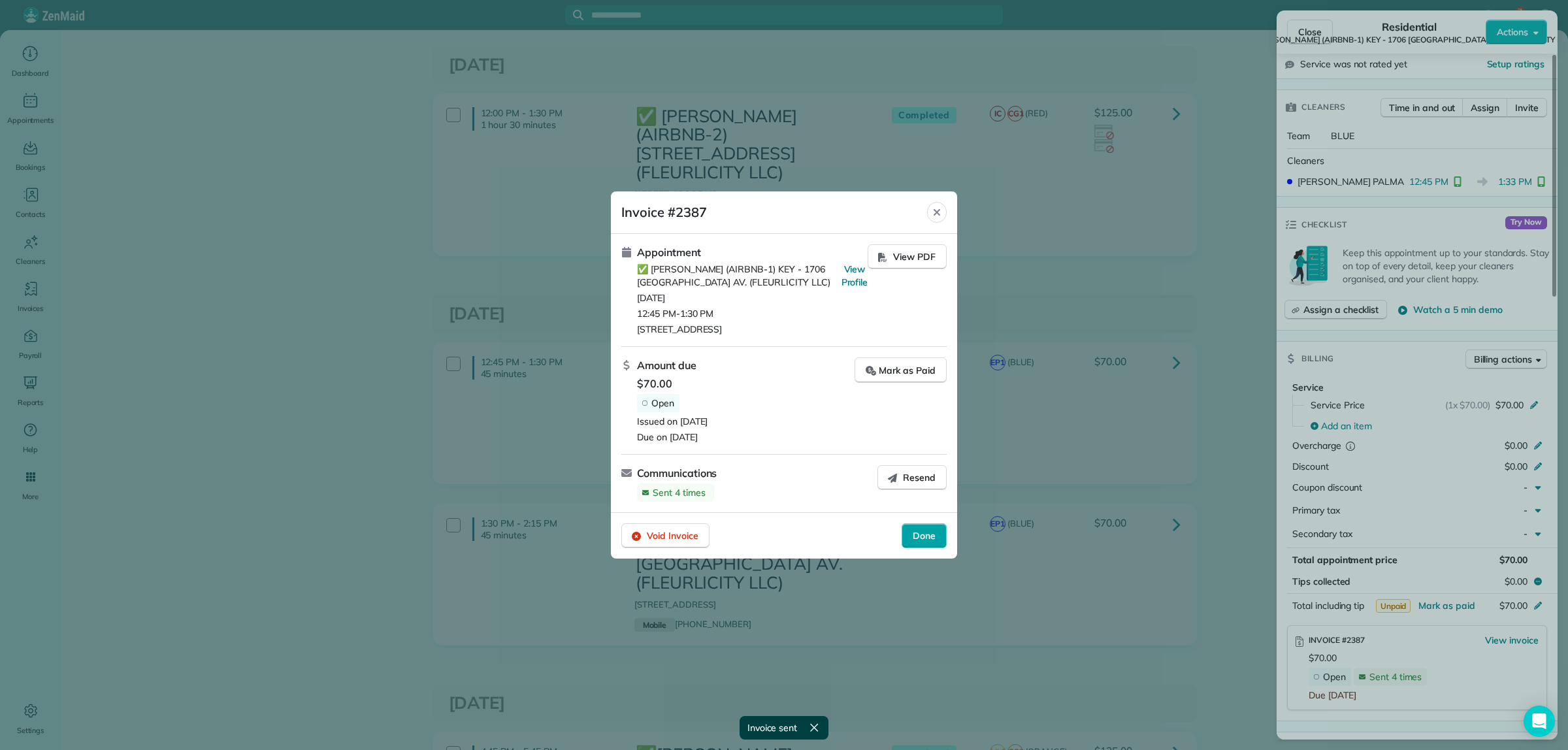
click at [912, 535] on span "Done" at bounding box center [924, 537] width 23 height 13
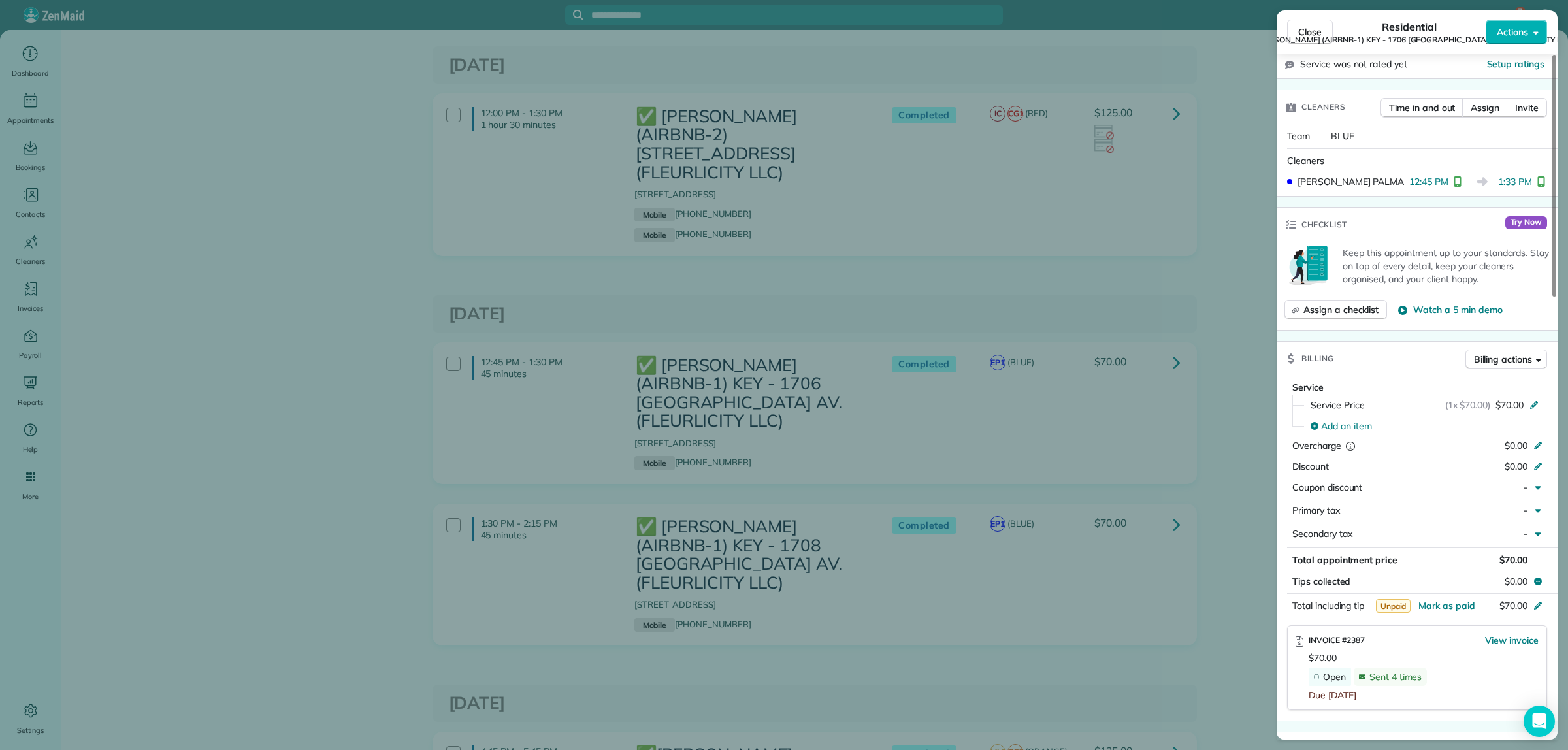
click at [1224, 292] on div "Close Residential ✅ NELSON RICHARD (AIRBNB-1) KEY - 1706 POLAND AV. (FLEURLICIT…" at bounding box center [784, 375] width 1568 height 750
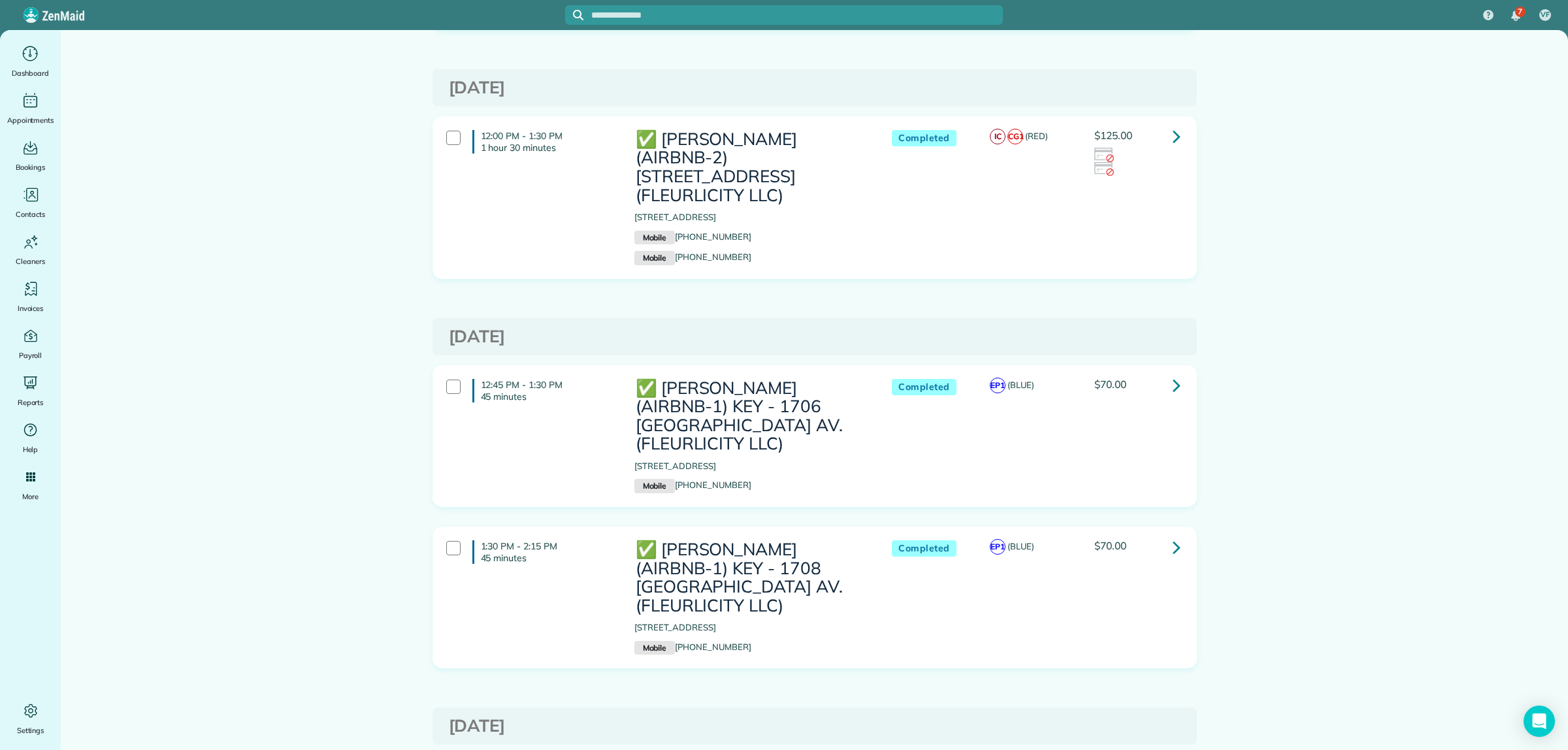
scroll to position [2614, 0]
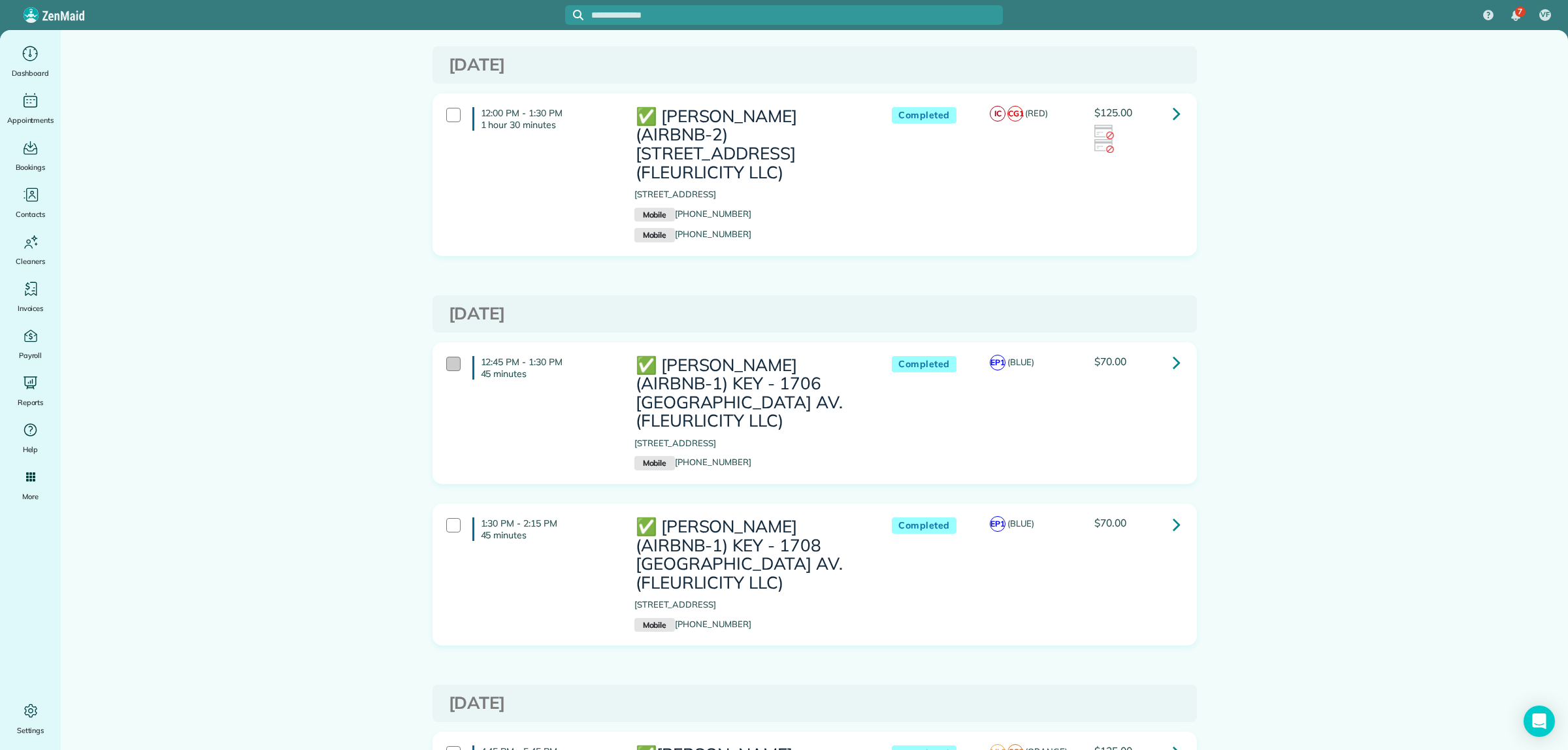
click at [452, 357] on div at bounding box center [453, 363] width 14 height 14
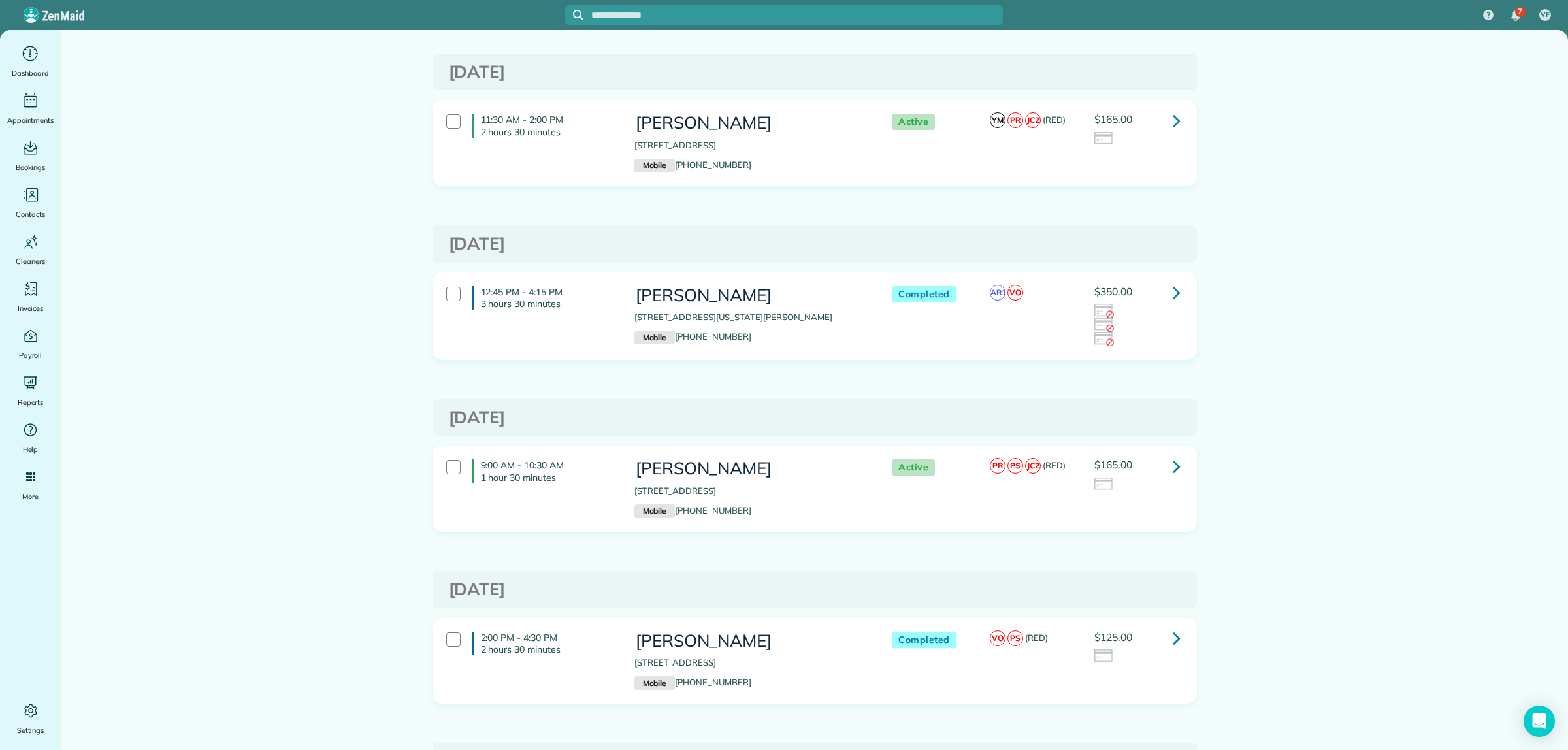
scroll to position [0, 0]
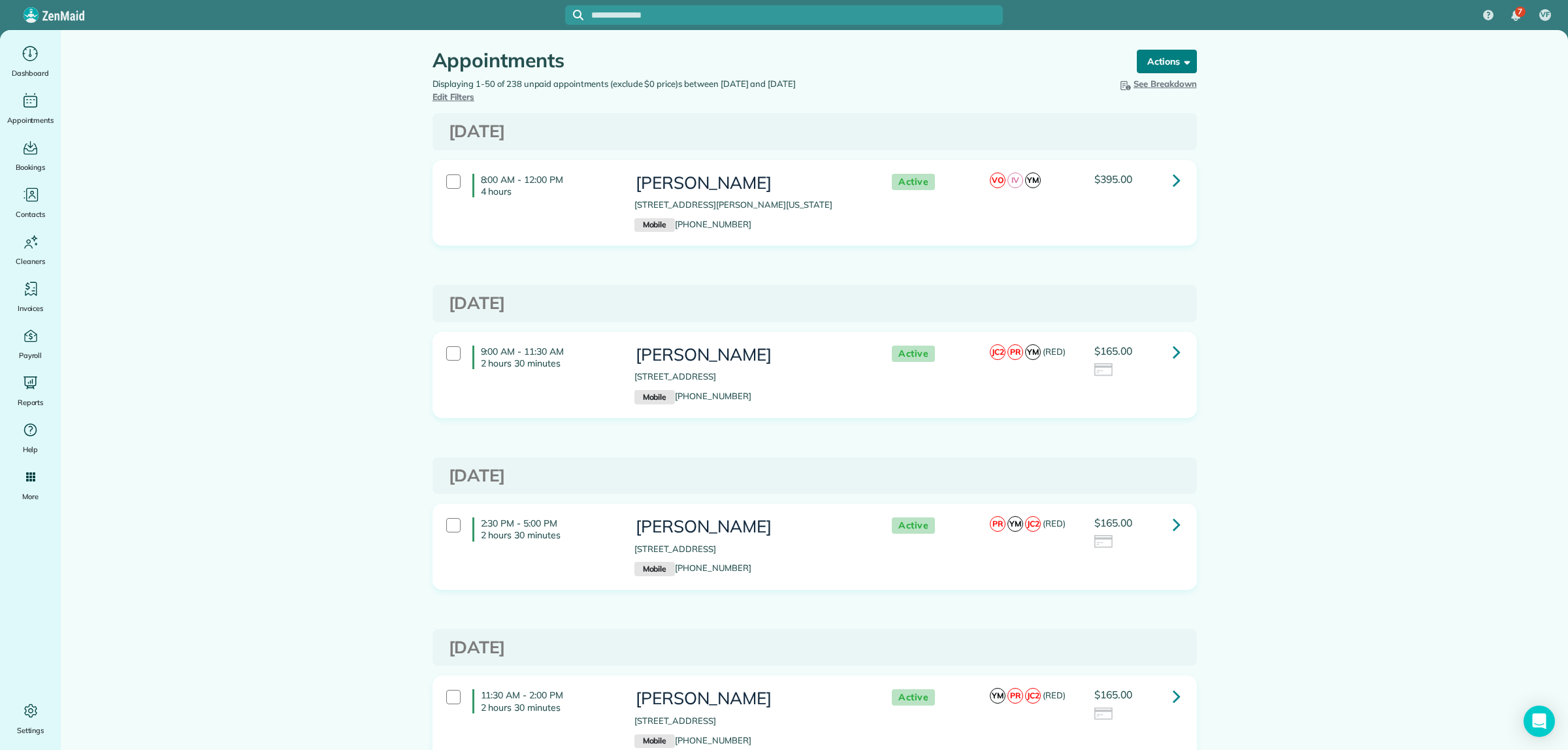
click at [1160, 59] on button "Actions" at bounding box center [1167, 62] width 61 height 23
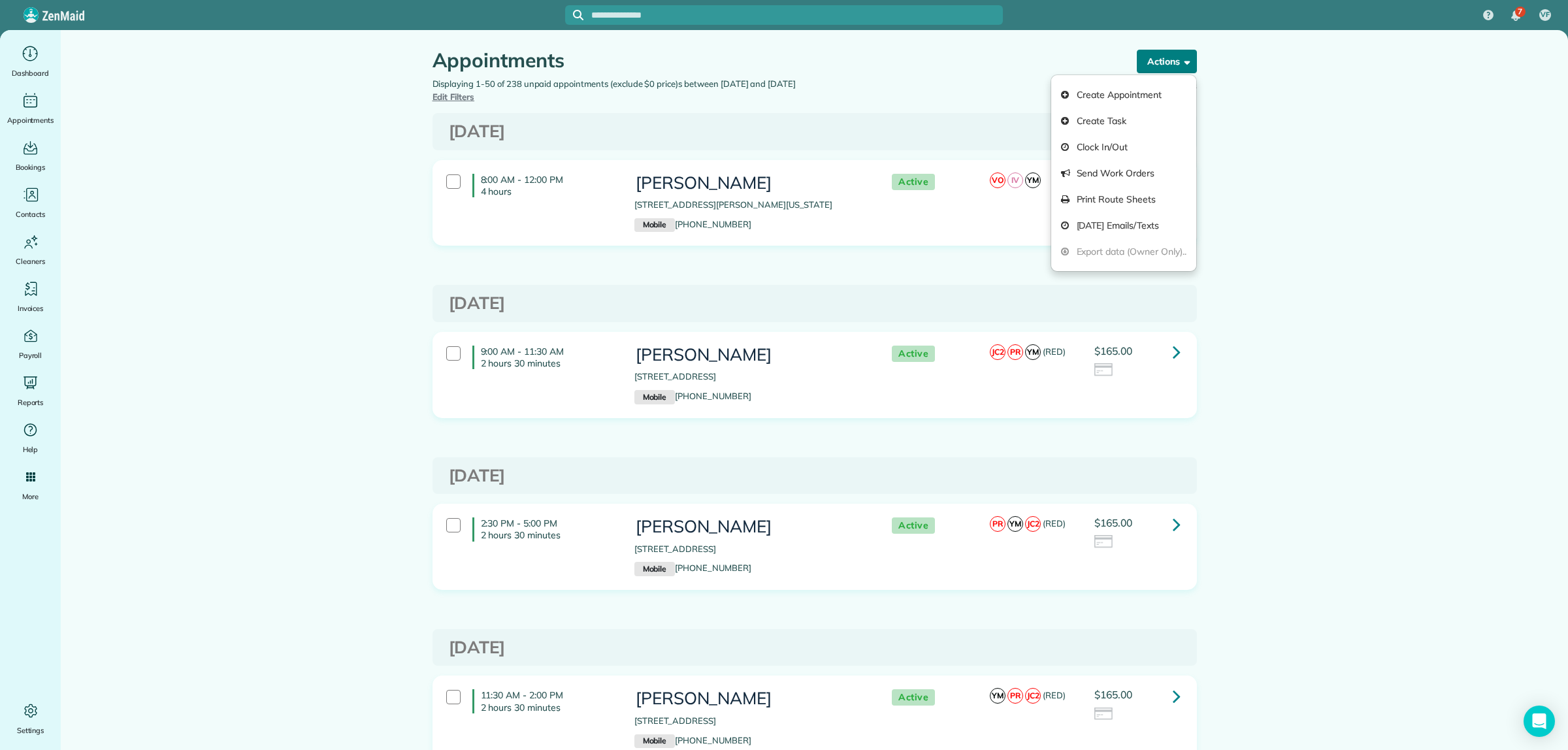
click at [1160, 59] on button "Actions" at bounding box center [1167, 62] width 61 height 23
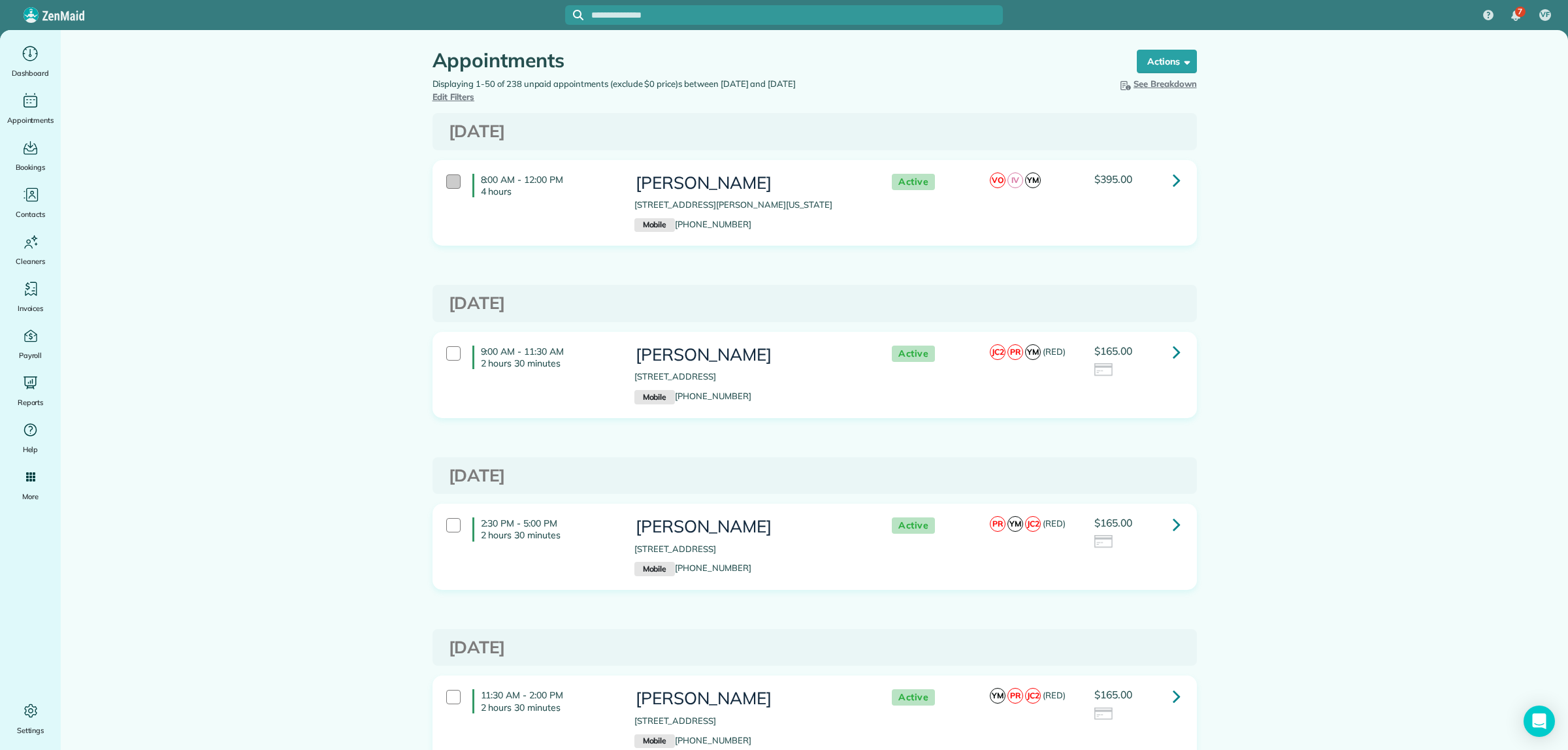
click at [446, 174] on div at bounding box center [453, 181] width 14 height 14
click at [1180, 62] on span at bounding box center [1184, 61] width 10 height 10
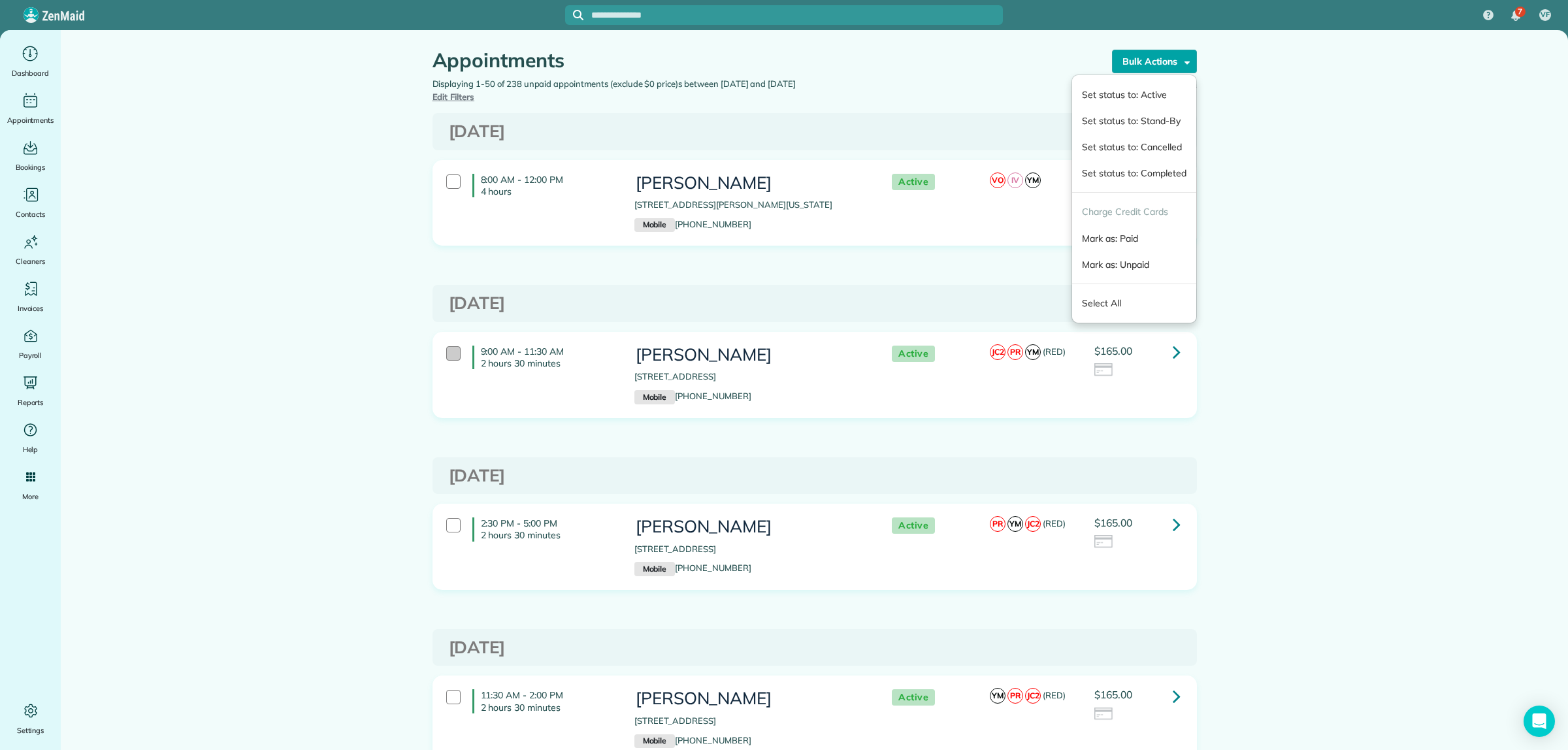
click at [446, 361] on div at bounding box center [453, 353] width 14 height 14
click at [449, 182] on div at bounding box center [453, 181] width 14 height 14
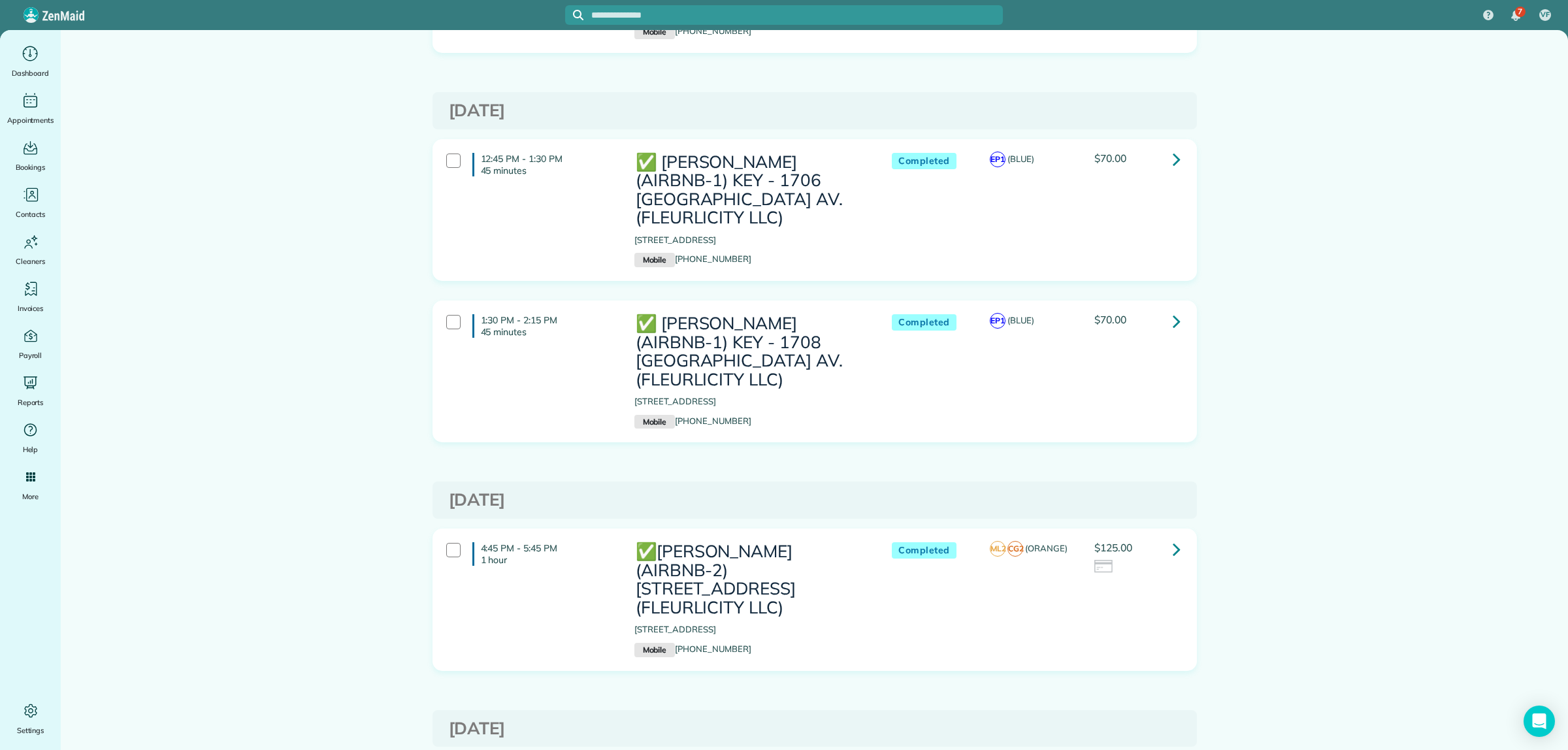
scroll to position [2778, 0]
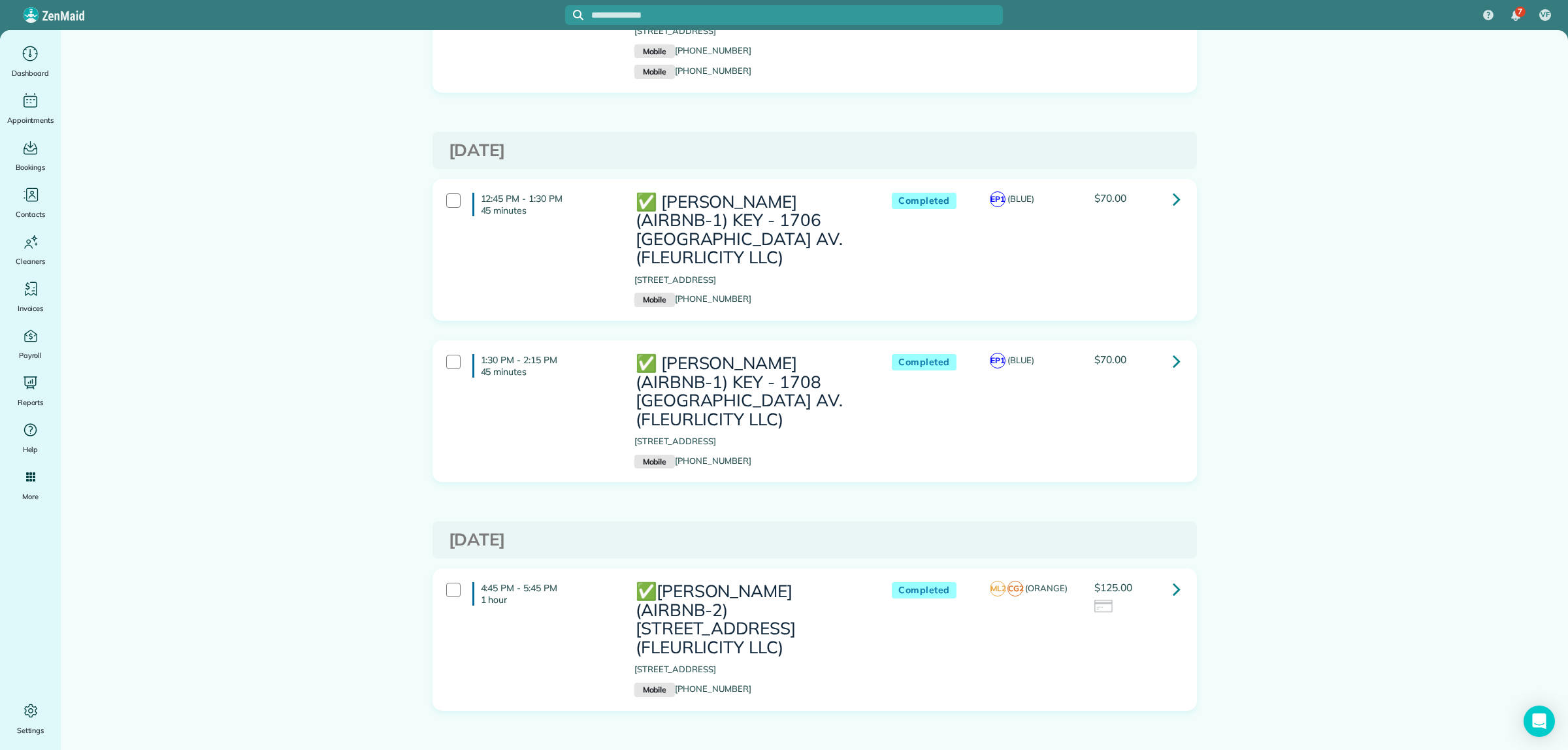
click at [1174, 348] on link at bounding box center [1176, 361] width 26 height 26
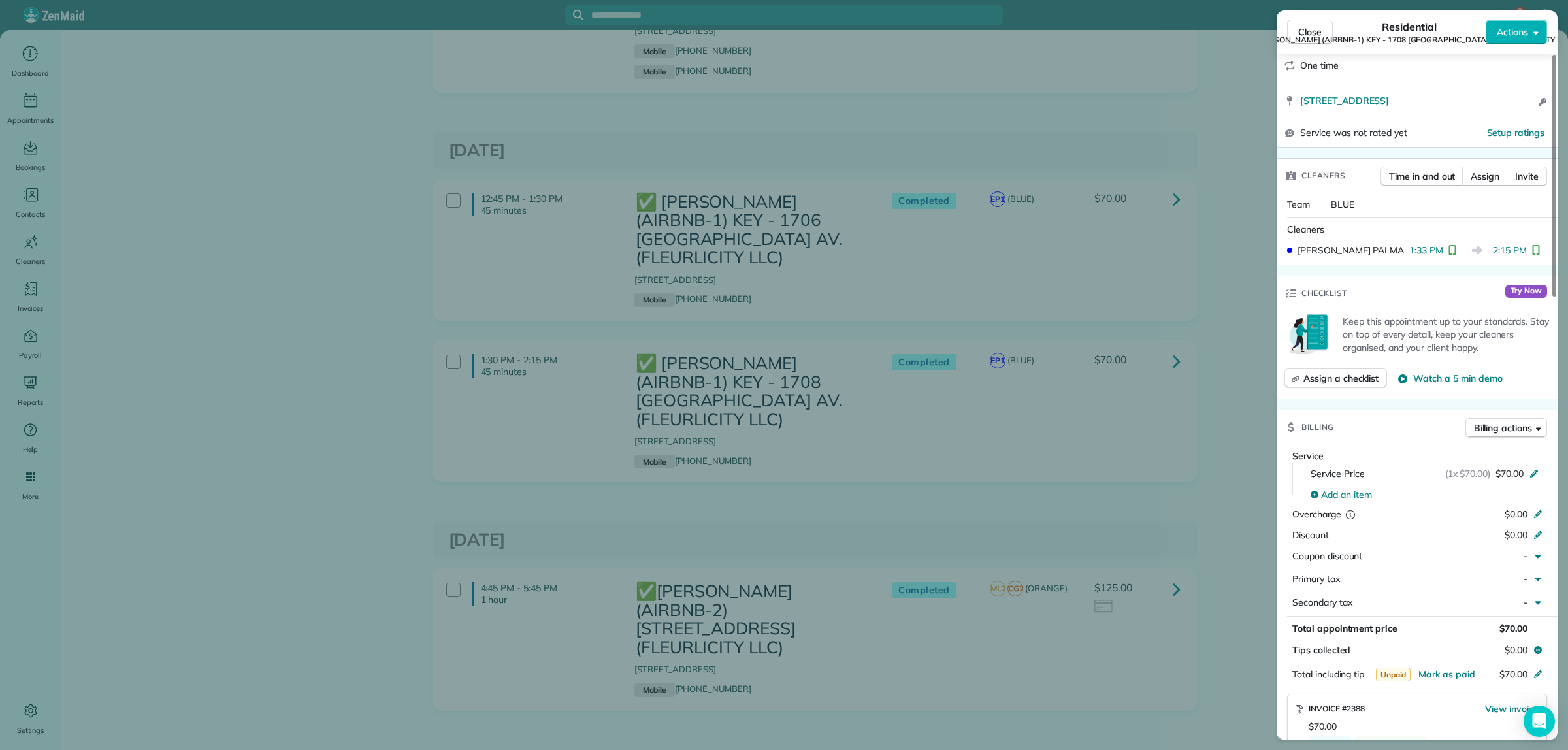
scroll to position [245, 0]
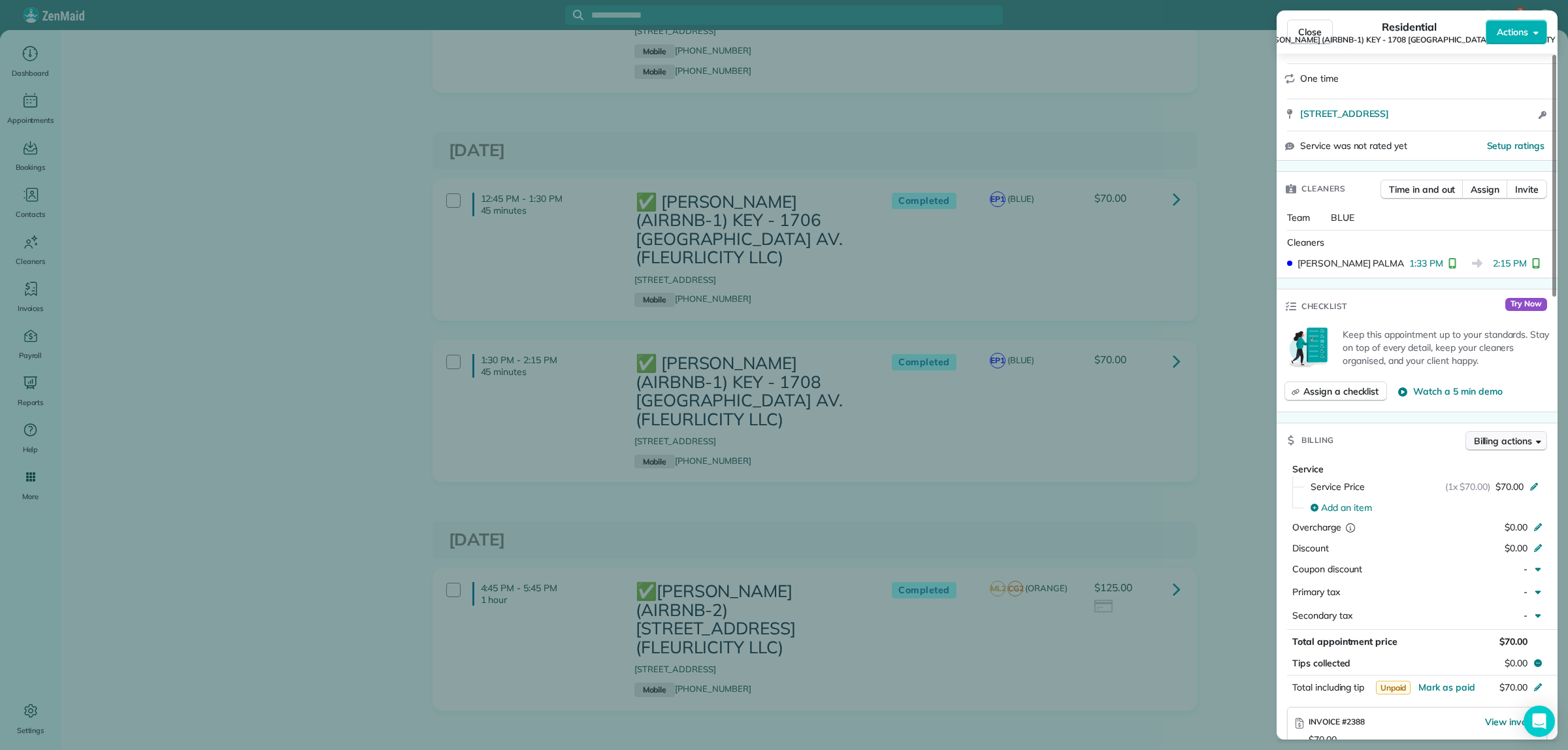
click at [1490, 435] on span "Billing actions" at bounding box center [1503, 441] width 58 height 13
click at [1462, 458] on span "Manage or resend invoice…" at bounding box center [1480, 459] width 113 height 13
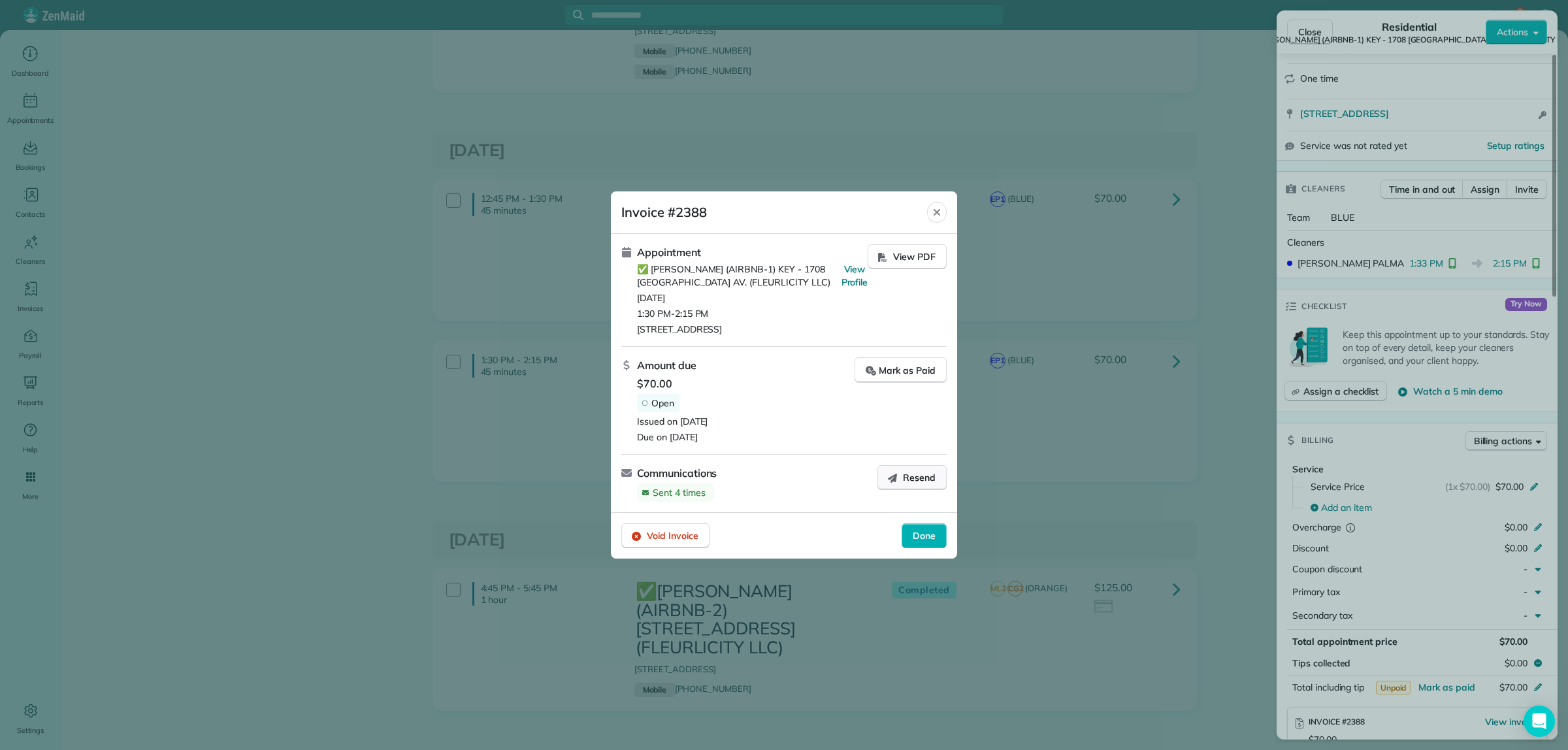
click at [910, 481] on span "Resend" at bounding box center [919, 478] width 33 height 13
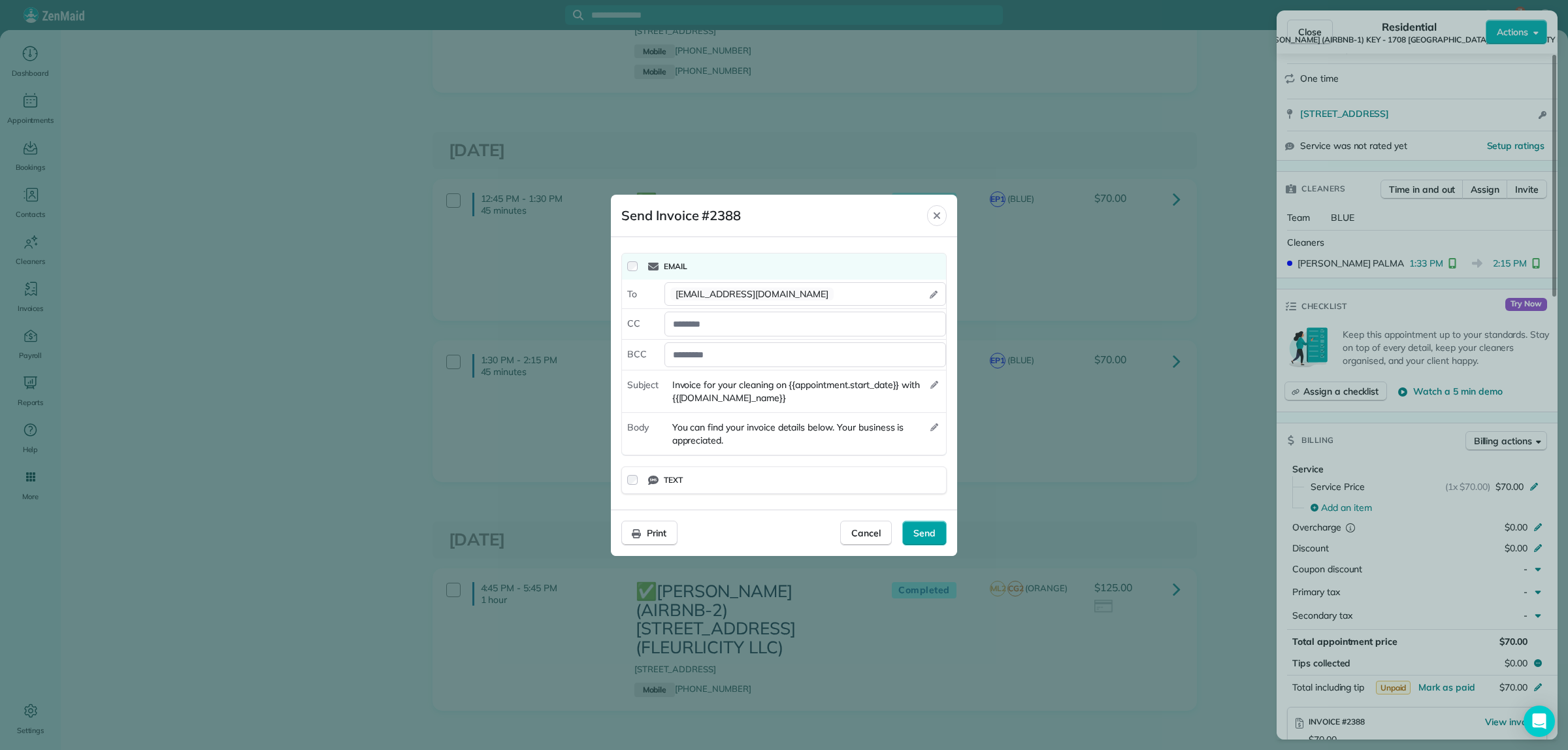
click at [932, 530] on span "Send" at bounding box center [924, 534] width 22 height 13
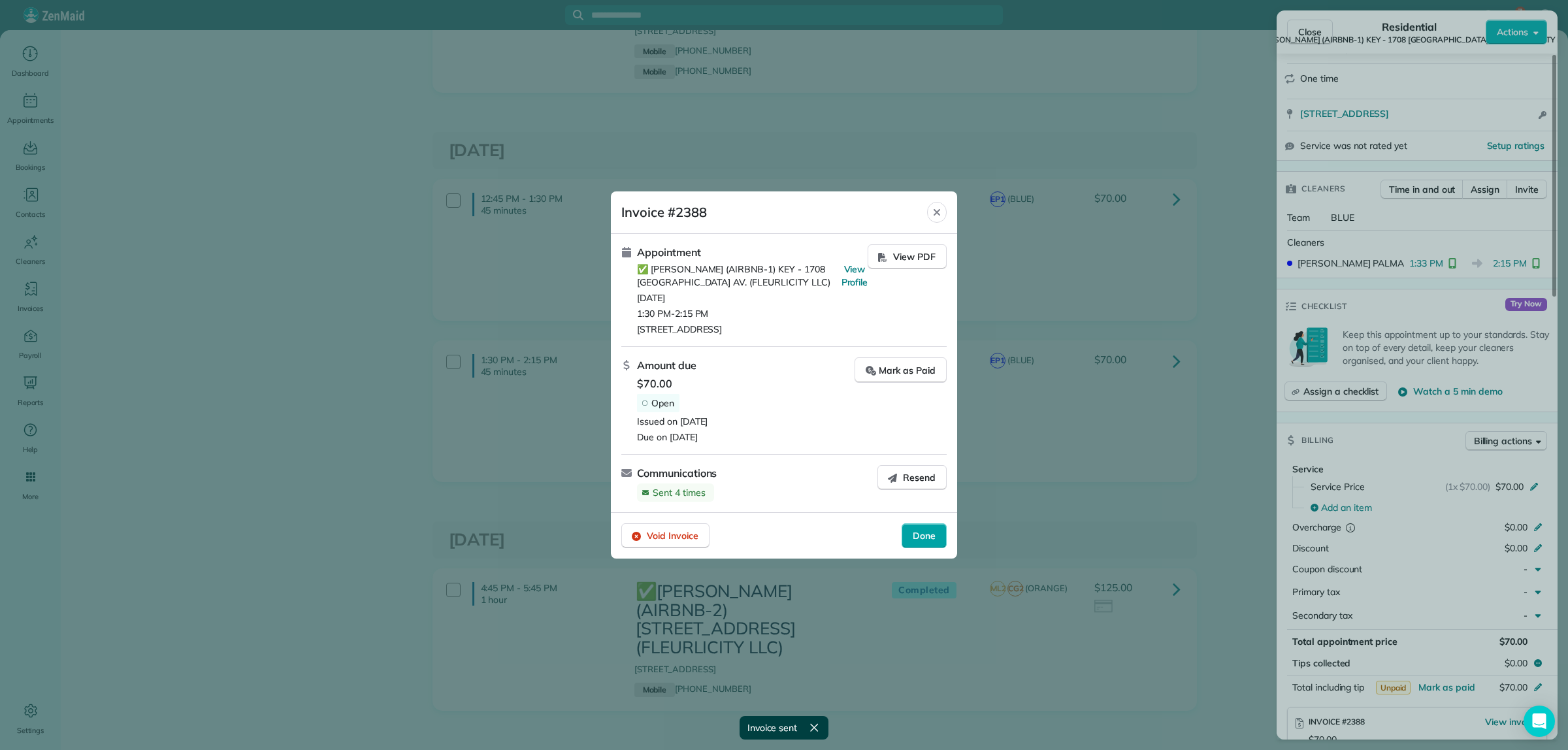
click at [930, 536] on span "Done" at bounding box center [924, 537] width 23 height 13
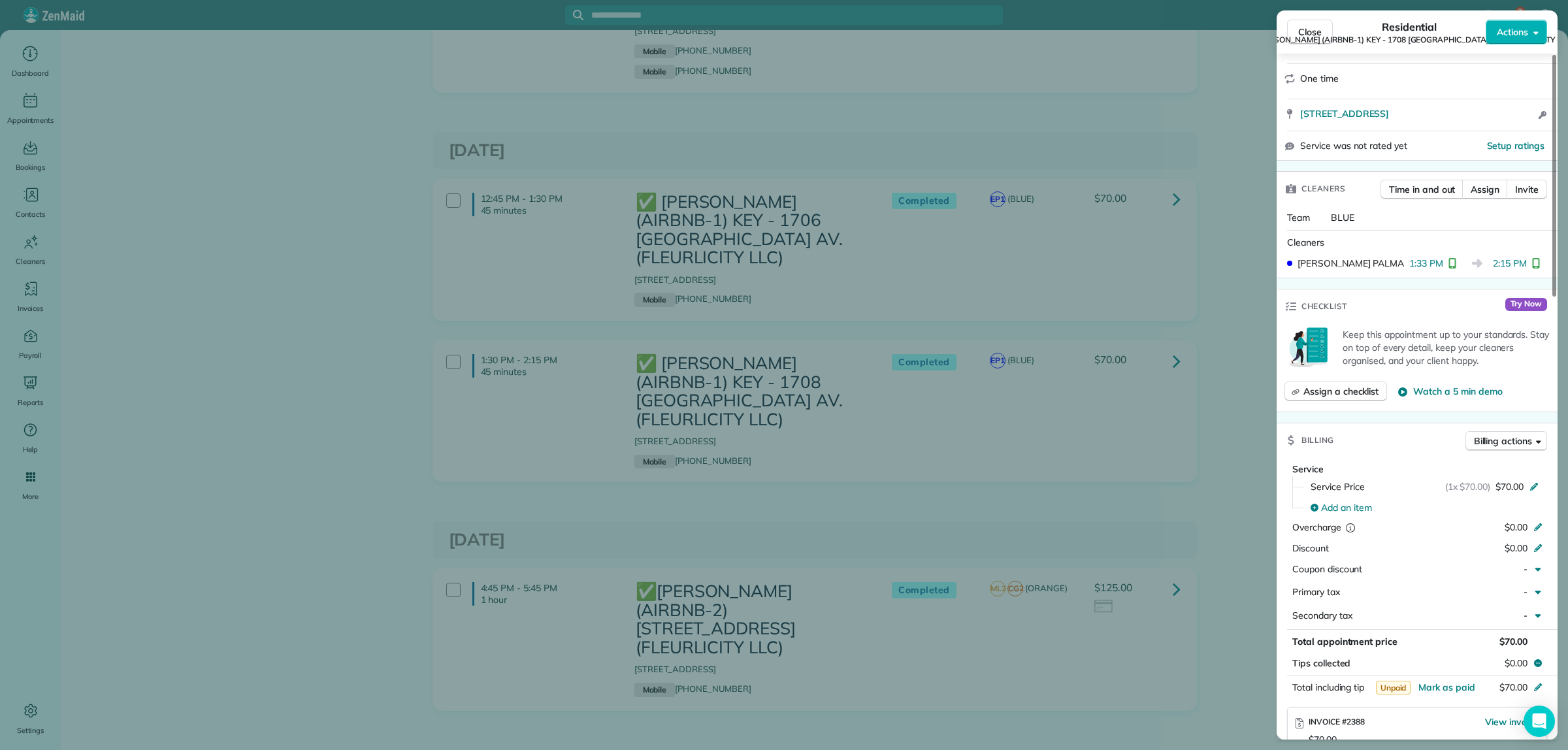
click at [1170, 344] on div "Close Residential ✅ NELSON RICHARD (AIRBNB-1) KEY - 1708 POLAND AV. (FLEURLICIT…" at bounding box center [784, 375] width 1568 height 750
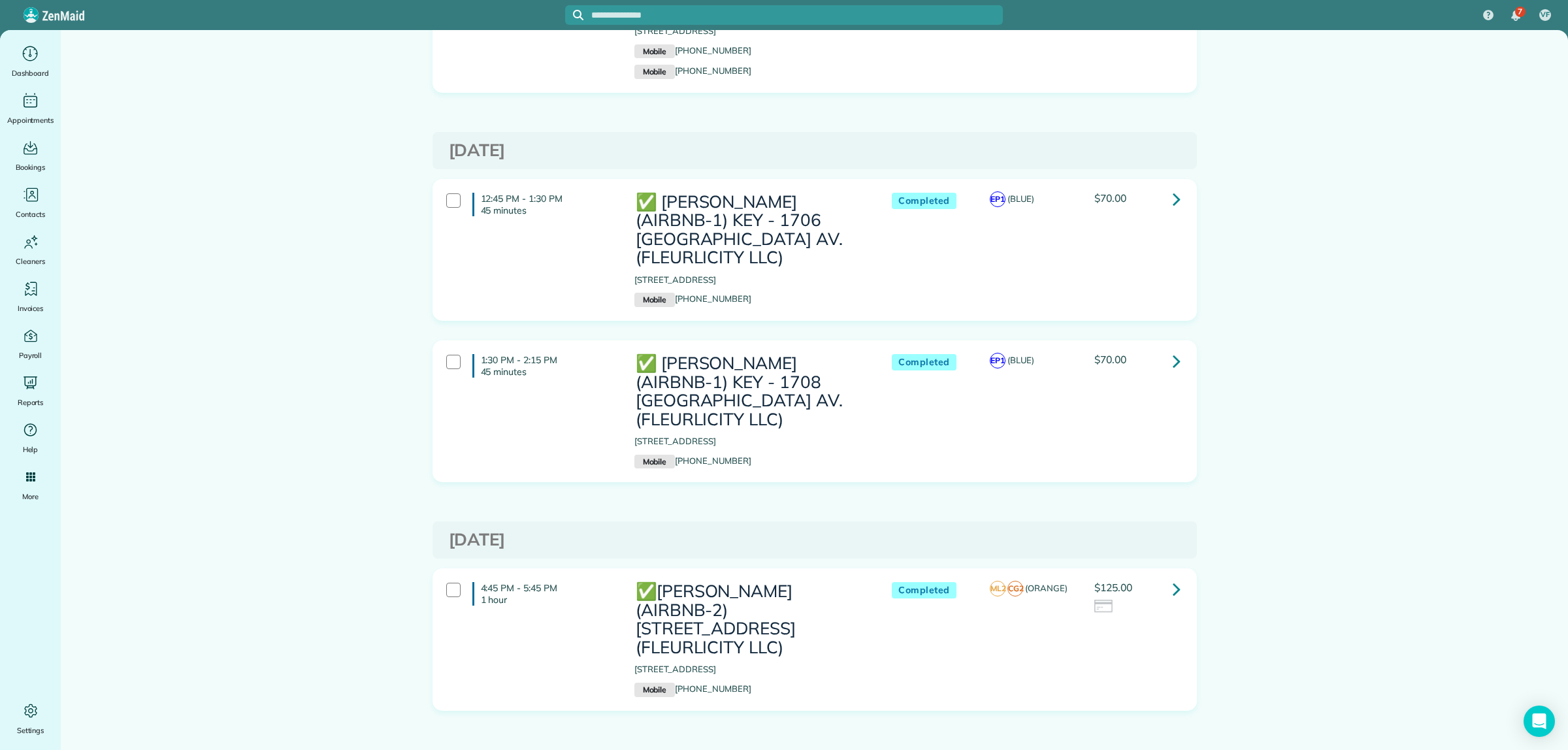
click at [1173, 350] on icon at bounding box center [1177, 362] width 8 height 23
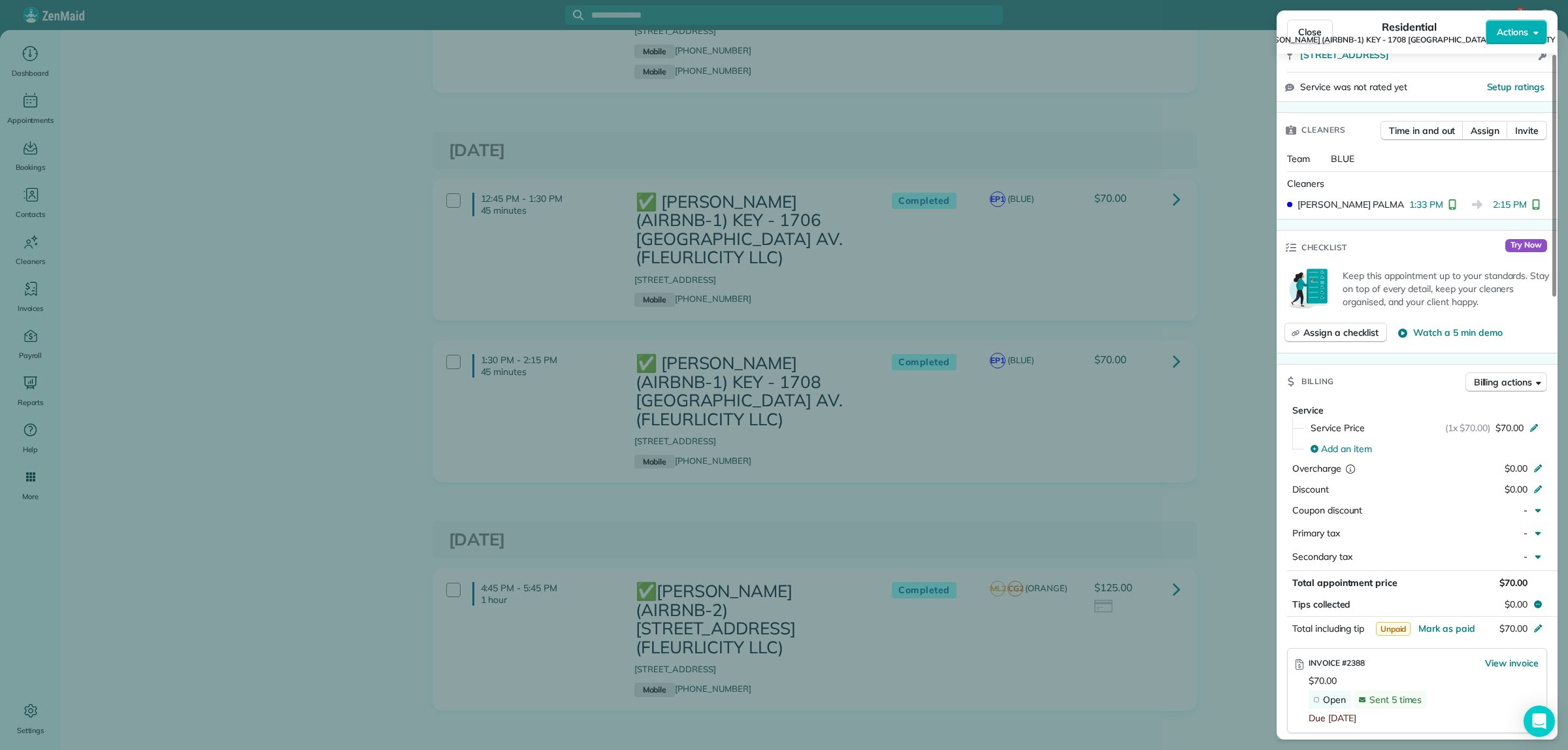
scroll to position [327, 0]
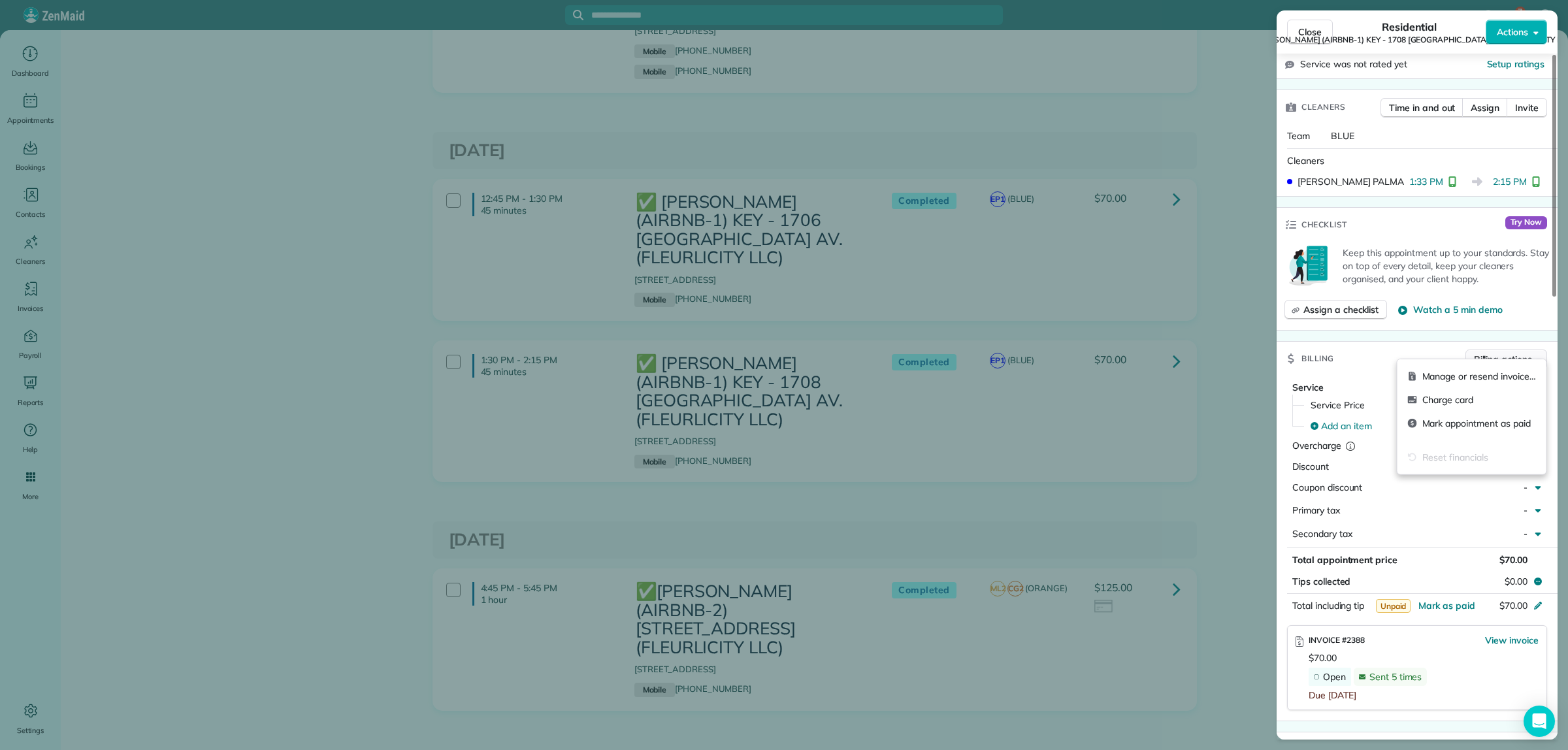
click at [1481, 353] on span "Billing actions" at bounding box center [1503, 360] width 58 height 13
click at [1452, 374] on span "Manage or resend invoice…" at bounding box center [1480, 377] width 113 height 13
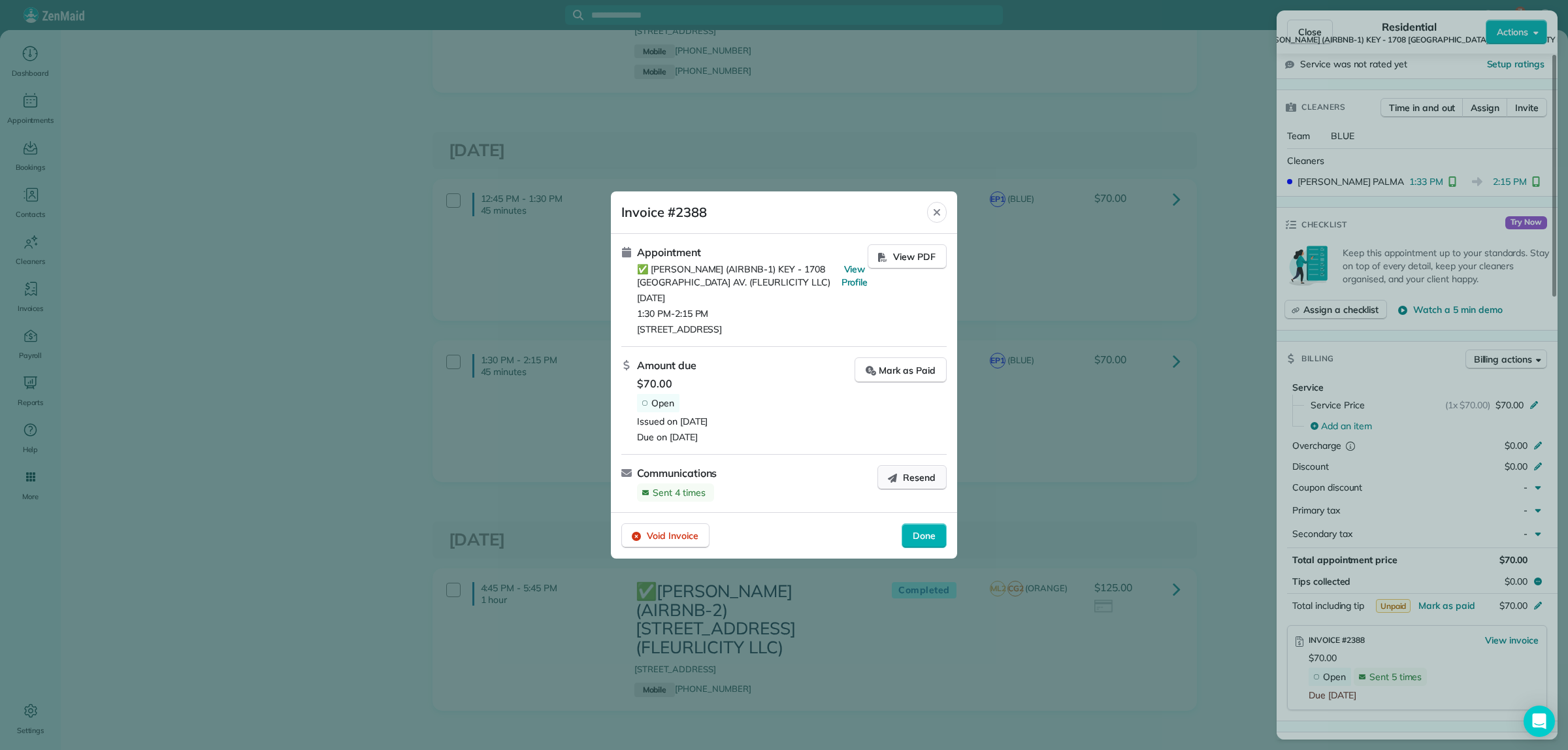
click at [907, 476] on span "Resend" at bounding box center [919, 478] width 33 height 13
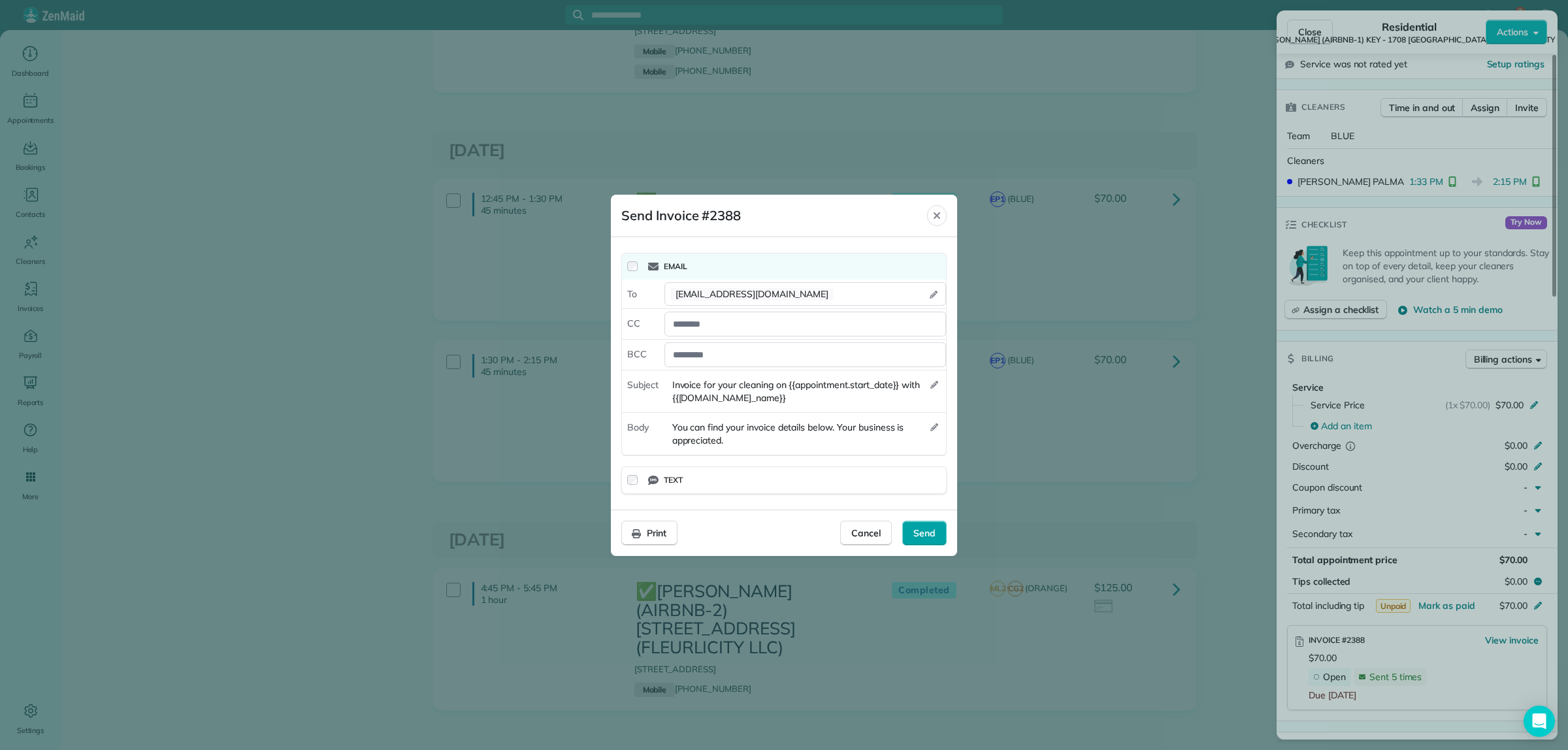
click at [933, 532] on span "Send" at bounding box center [924, 534] width 22 height 13
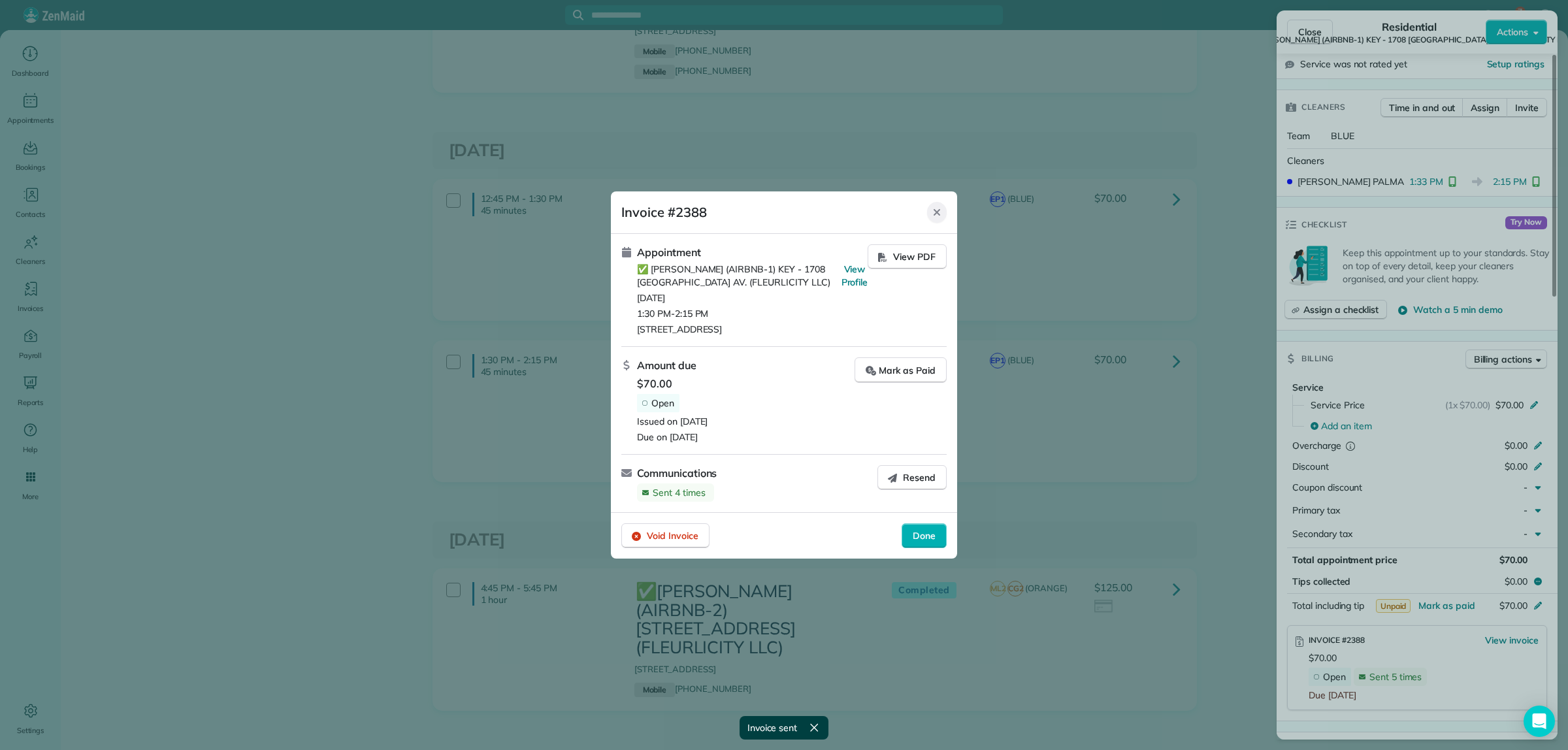
click at [937, 211] on icon "Close" at bounding box center [936, 212] width 7 height 7
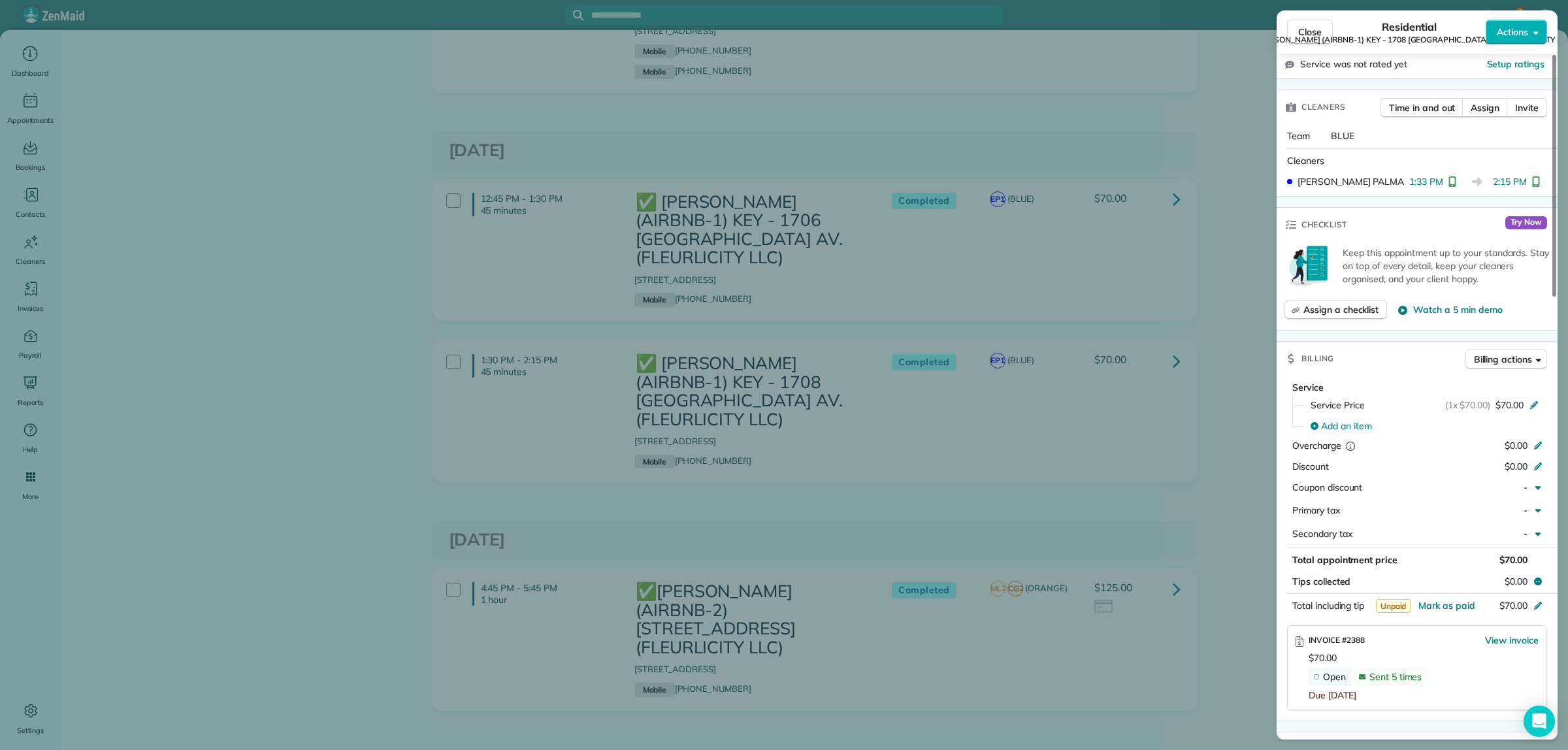
click at [1164, 567] on div "Close Residential ✅ NELSON RICHARD (AIRBNB-1) KEY - 1708 POLAND AV. (FLEURLICIT…" at bounding box center [784, 375] width 1568 height 750
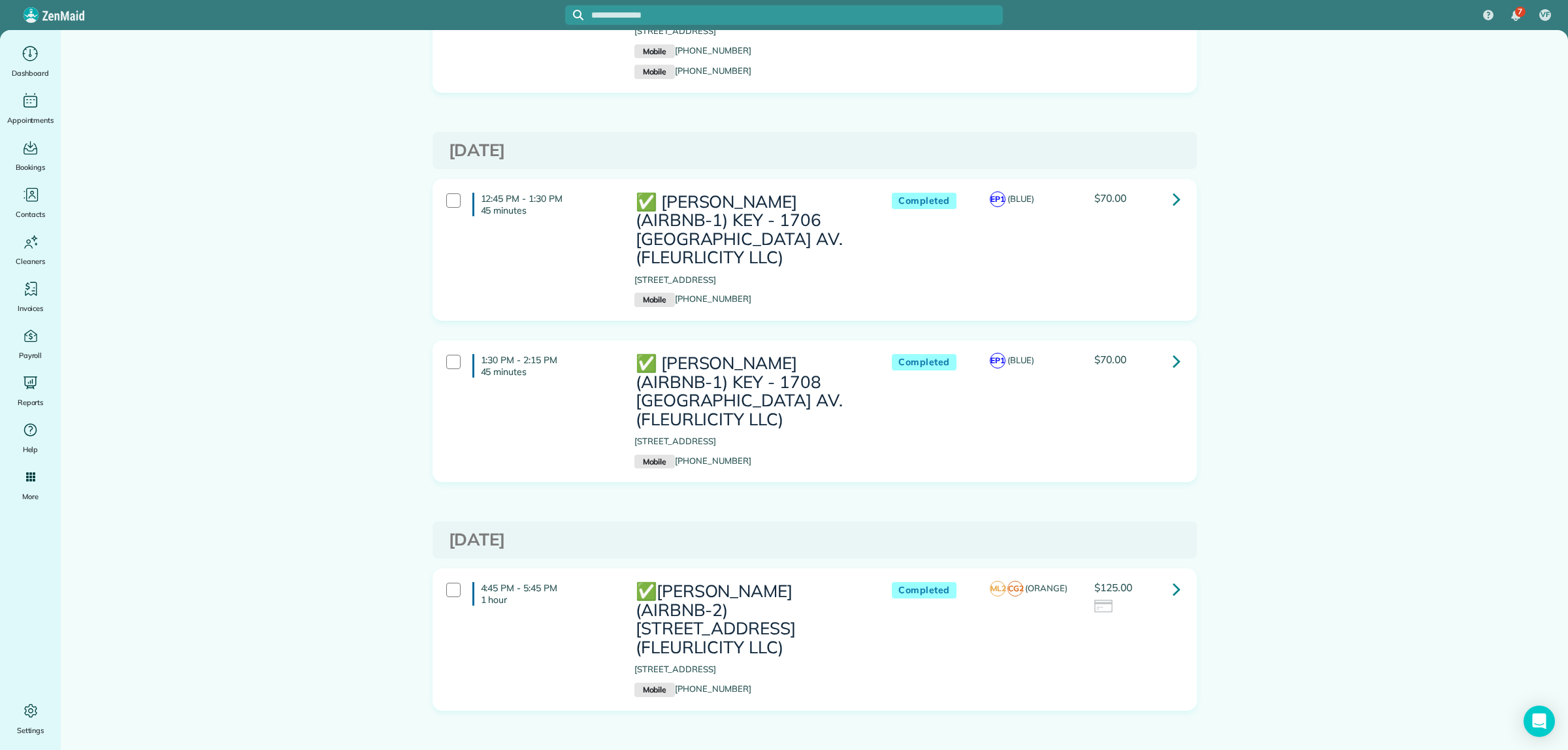
click at [1164, 576] on link at bounding box center [1176, 588] width 26 height 26
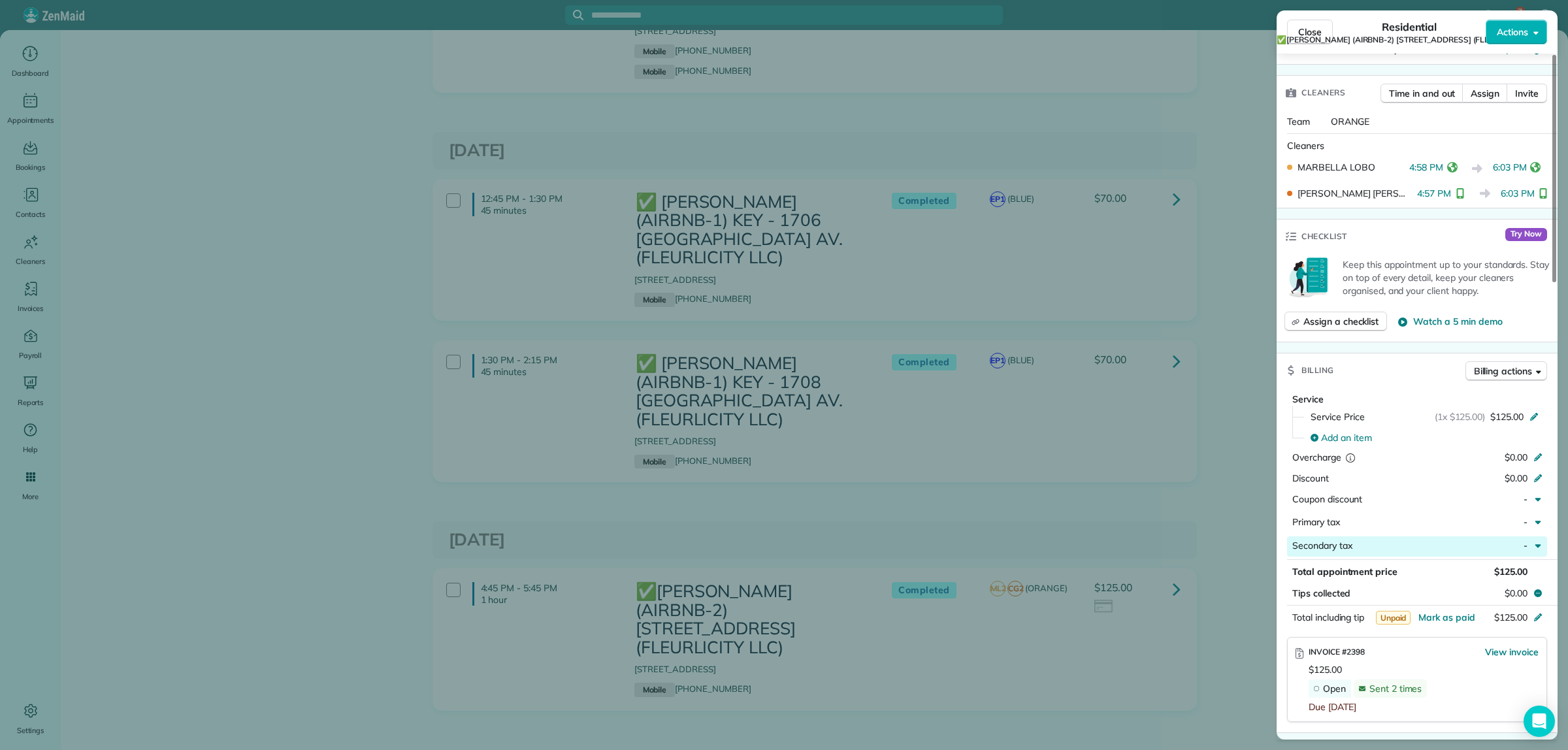
scroll to position [327, 0]
click at [1519, 369] on span "Billing actions" at bounding box center [1503, 370] width 58 height 13
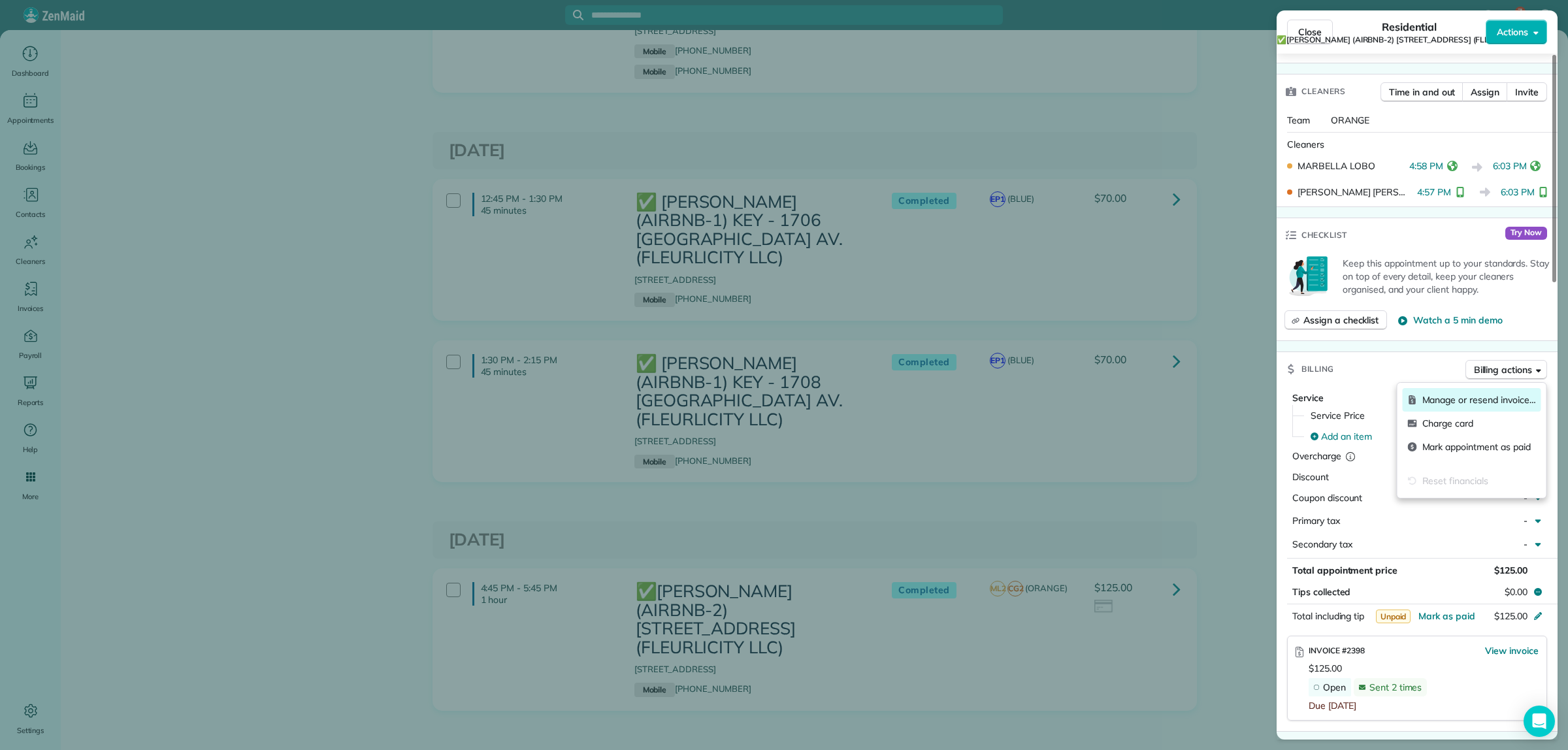
click at [1462, 404] on span "Manage or resend invoice…" at bounding box center [1480, 400] width 113 height 13
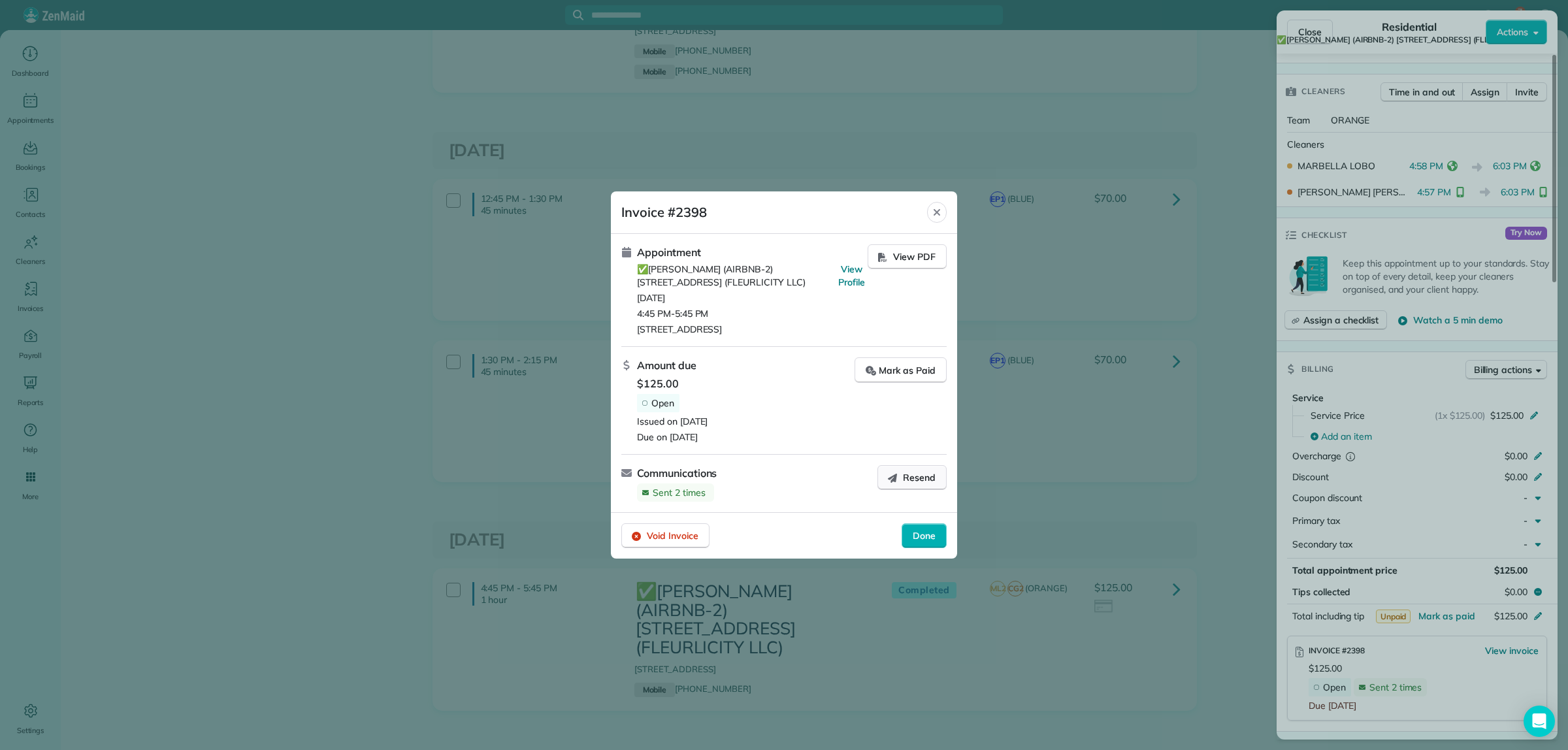
click at [906, 472] on span "Resend" at bounding box center [919, 478] width 33 height 13
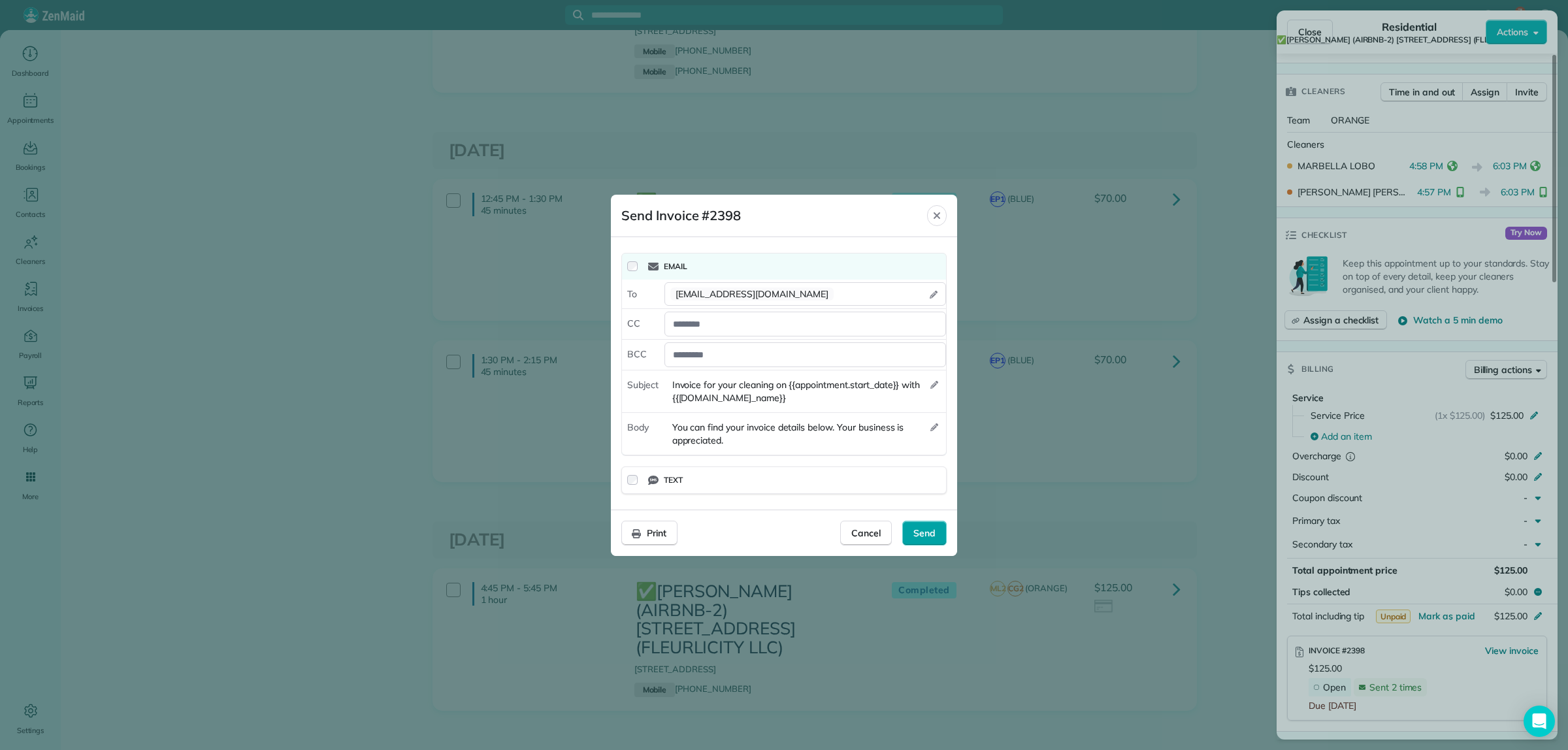
click at [937, 534] on div "Send" at bounding box center [925, 534] width 44 height 25
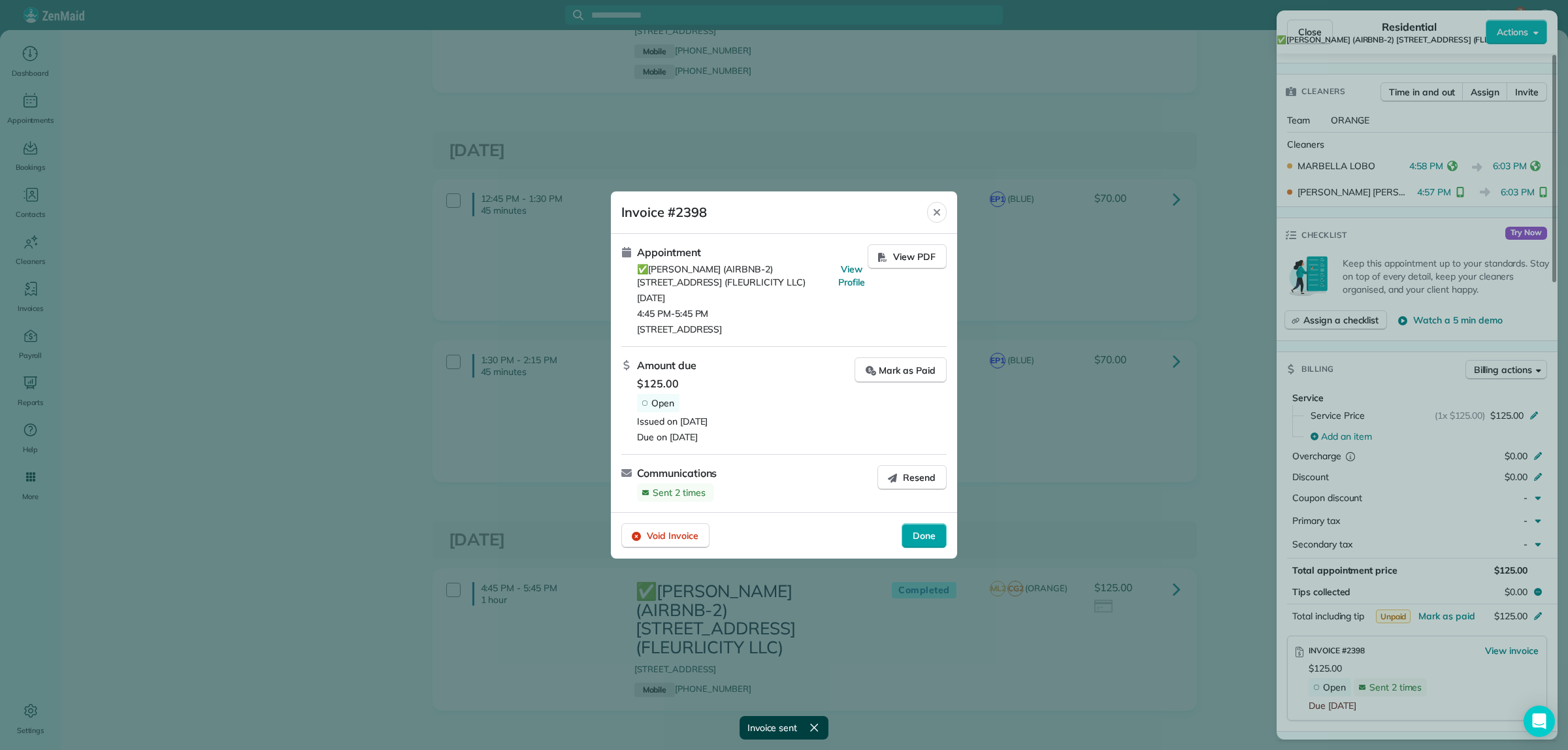
click at [925, 534] on span "Done" at bounding box center [924, 537] width 23 height 13
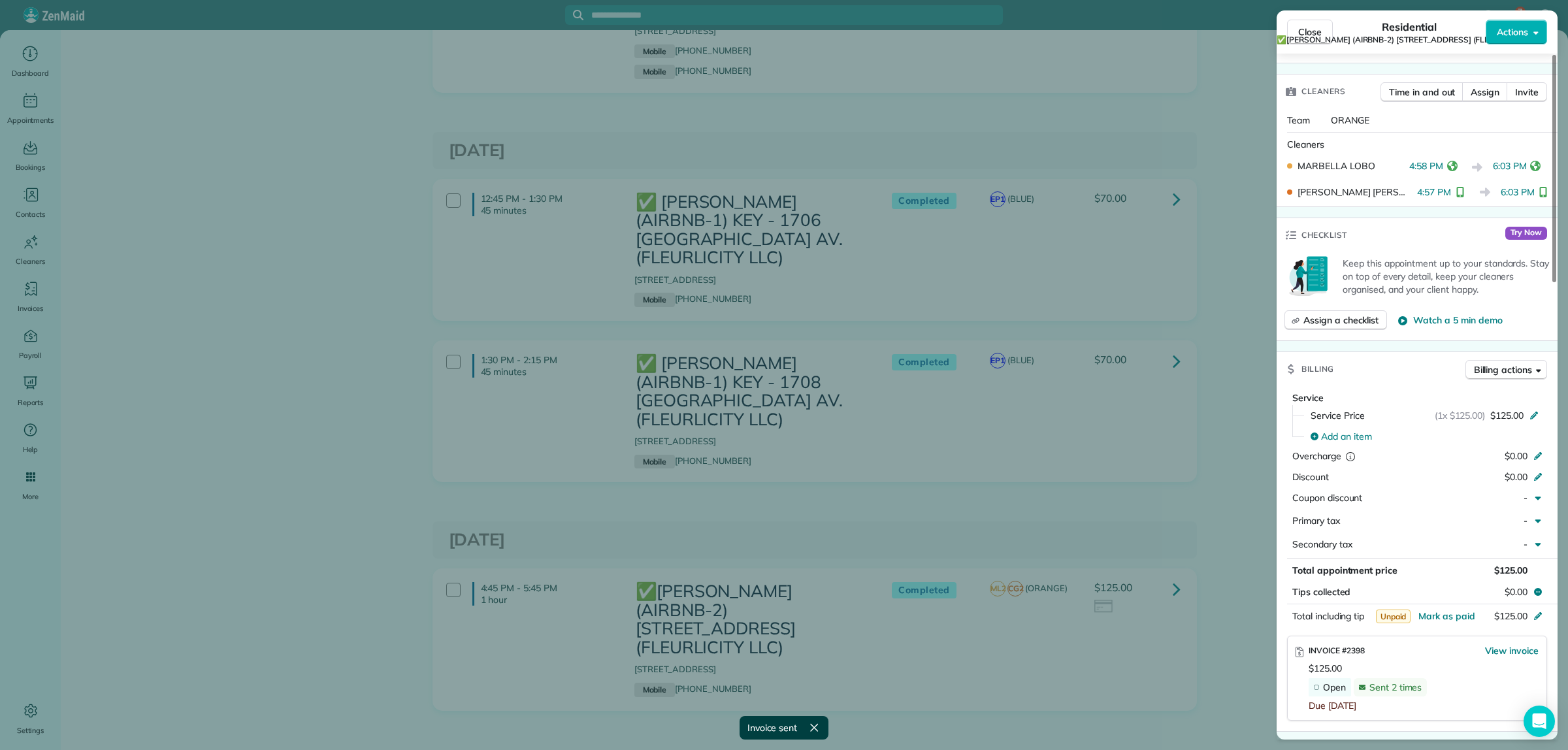
click at [1101, 494] on div "Close Residential ✅CONRAD BARRE (AIRBNB-2) 2516 Myrtle St. (FLEURLICITY LLC) Ac…" at bounding box center [784, 375] width 1568 height 750
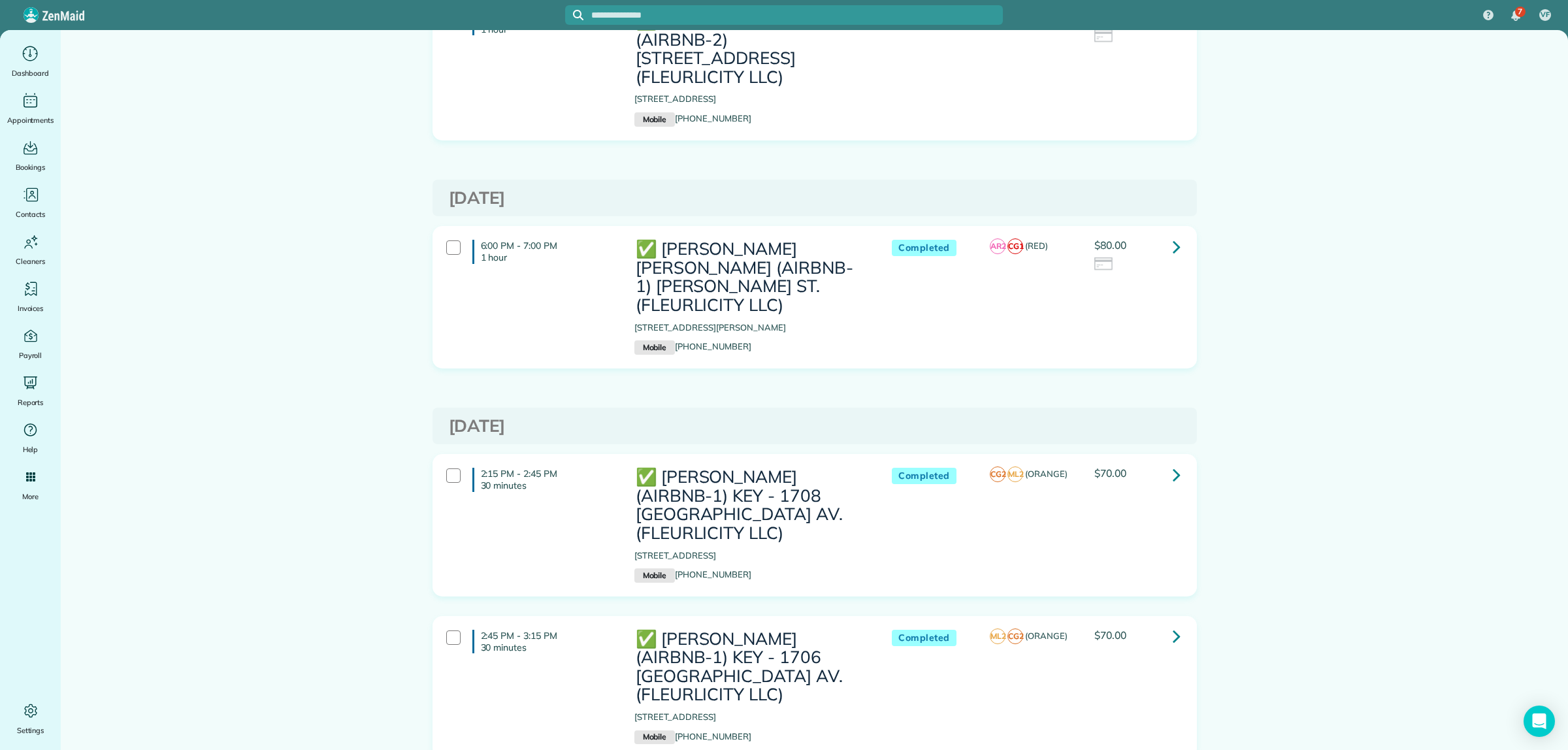
scroll to position [3349, 0]
click at [1173, 234] on icon at bounding box center [1177, 245] width 8 height 23
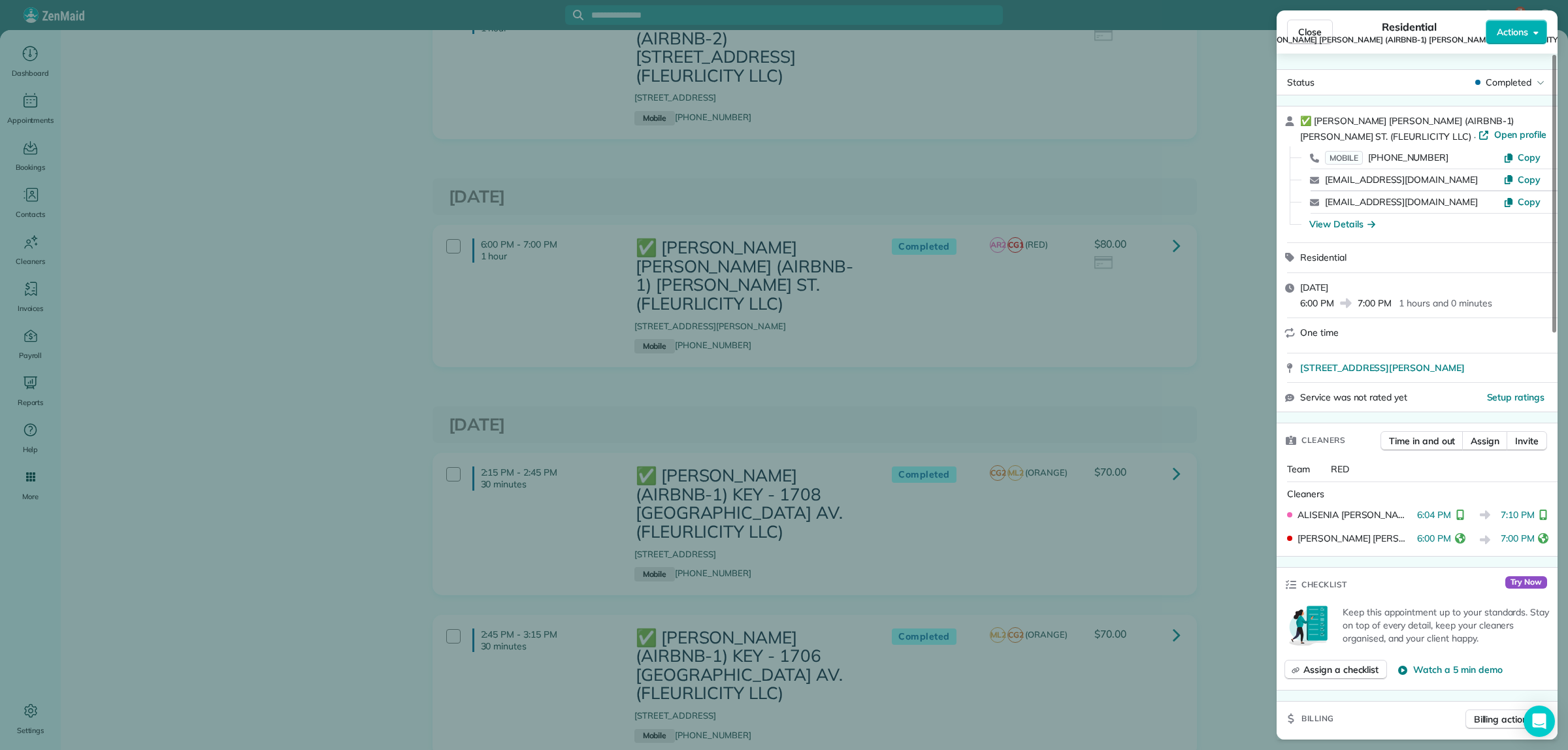
click at [1170, 207] on div "Close Residential ✅ LENO KNOX (AIRBNB-1) PAUL MORPHY ST. (FLEURLICITY LLC) Acti…" at bounding box center [784, 375] width 1568 height 750
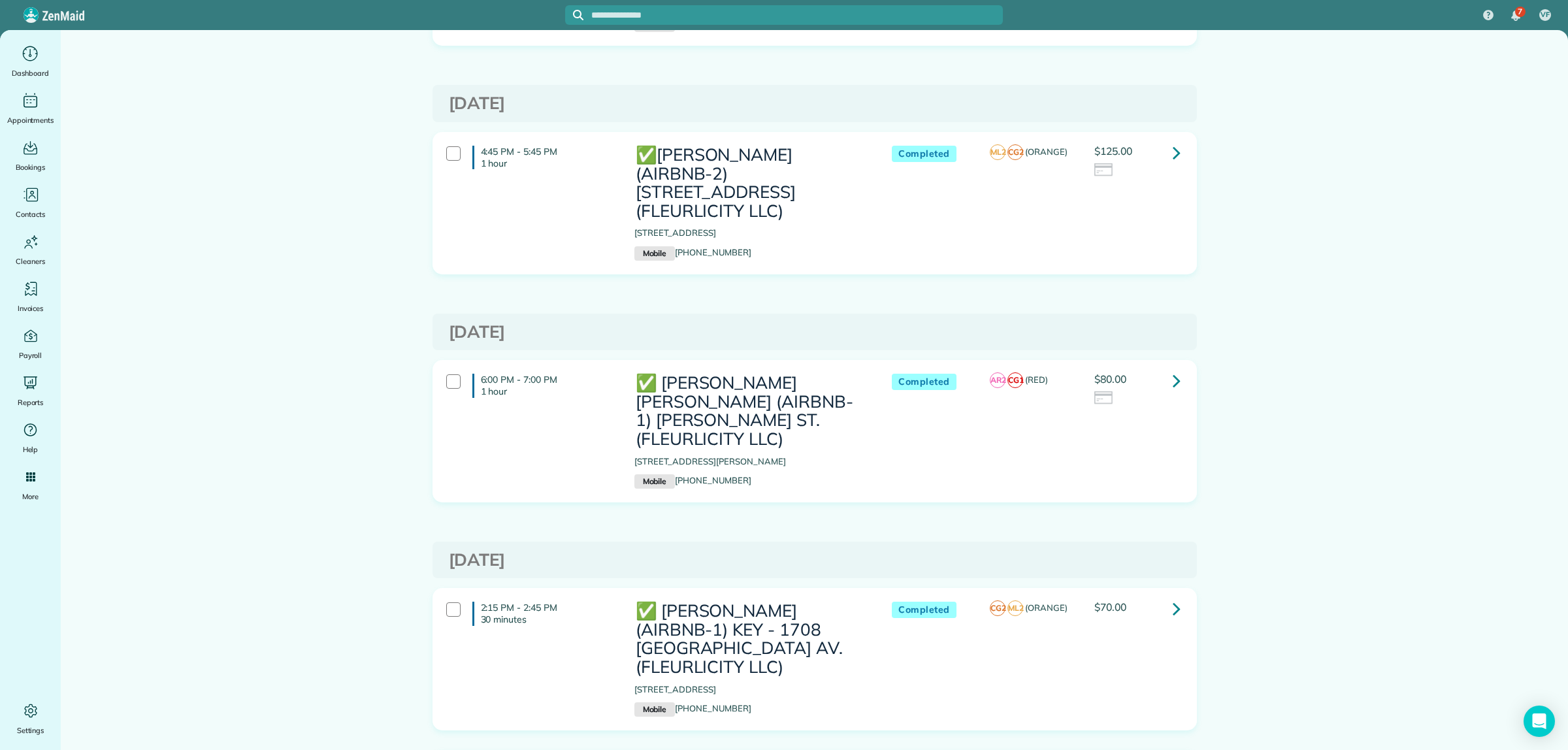
scroll to position [3186, 0]
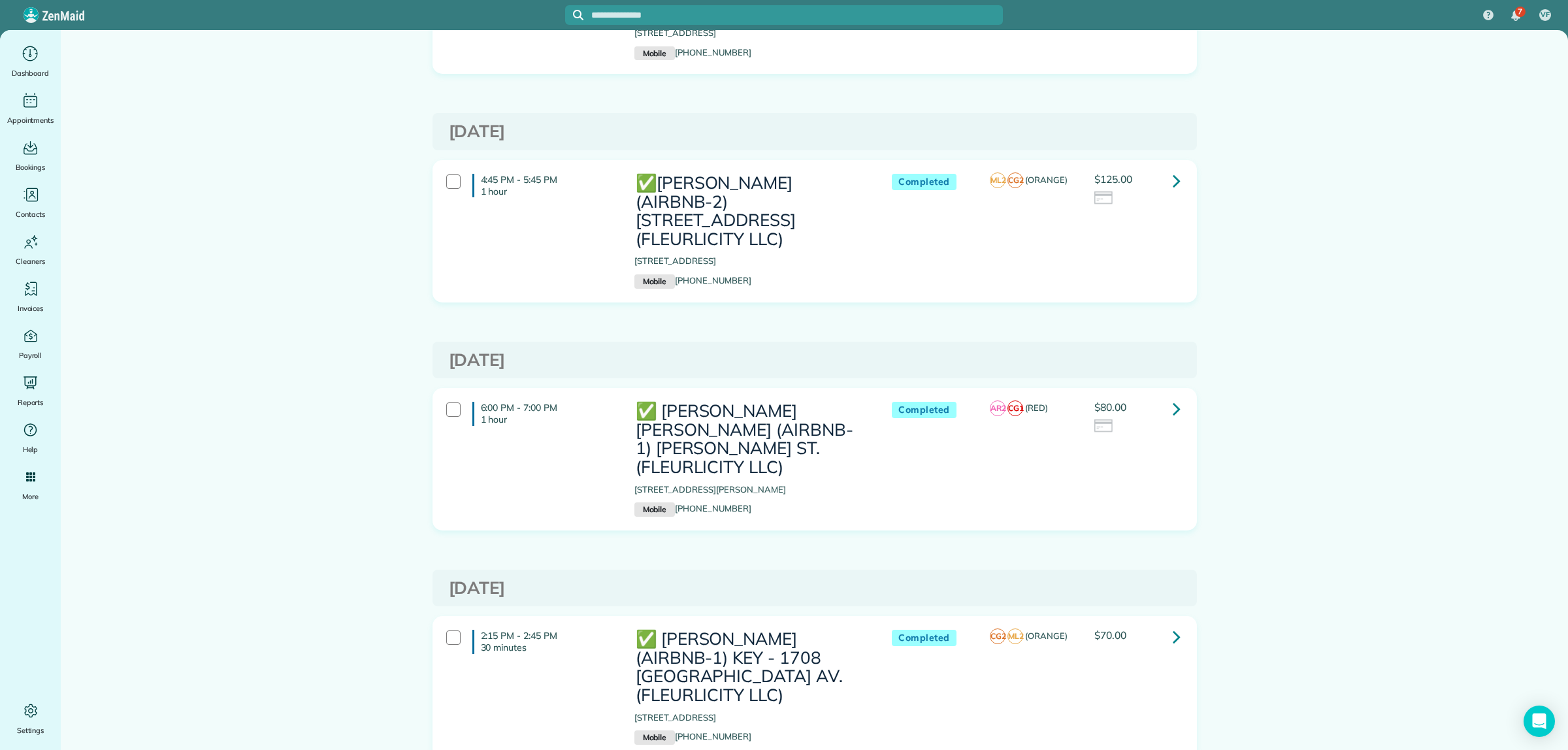
click at [1173, 397] on icon at bounding box center [1177, 409] width 8 height 23
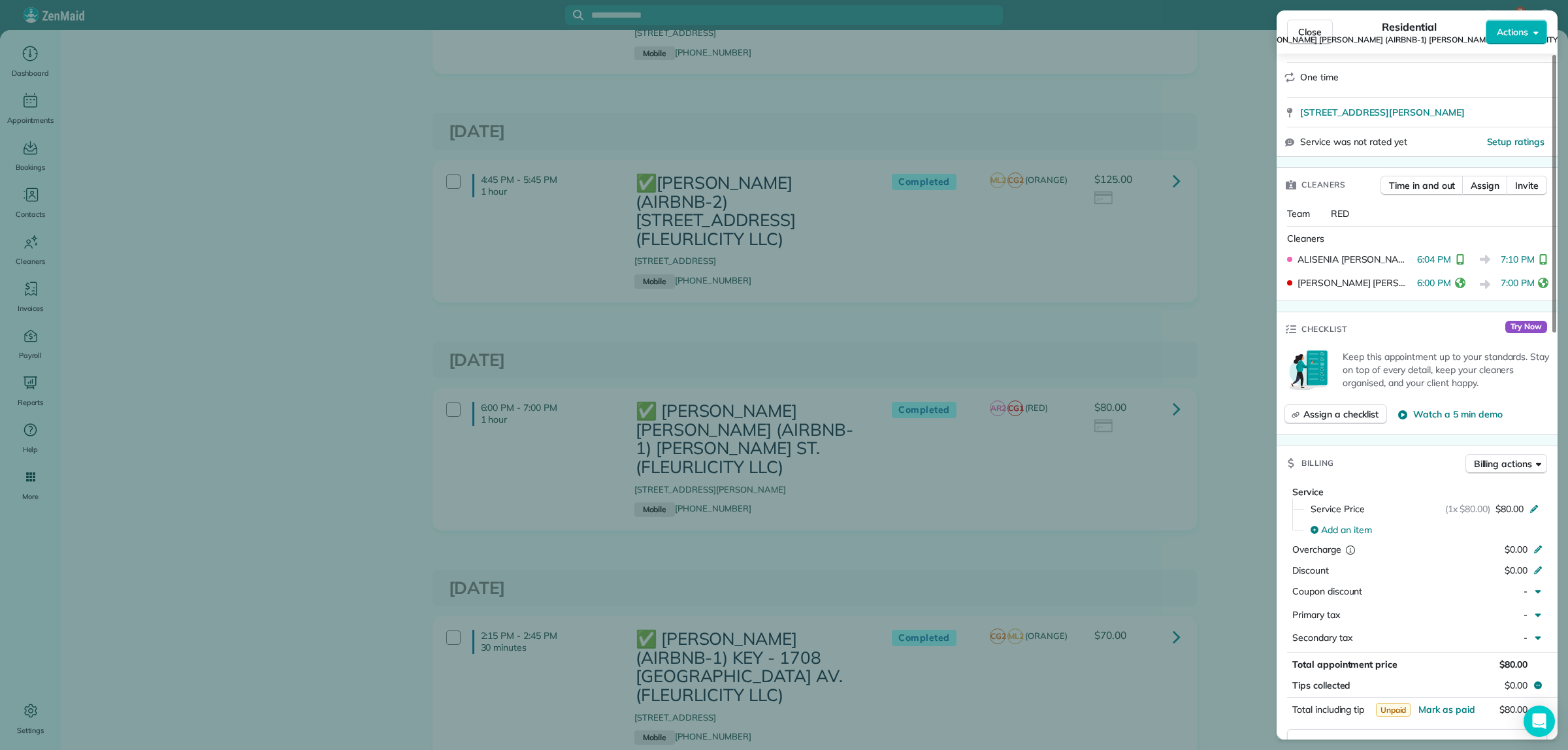
scroll to position [327, 0]
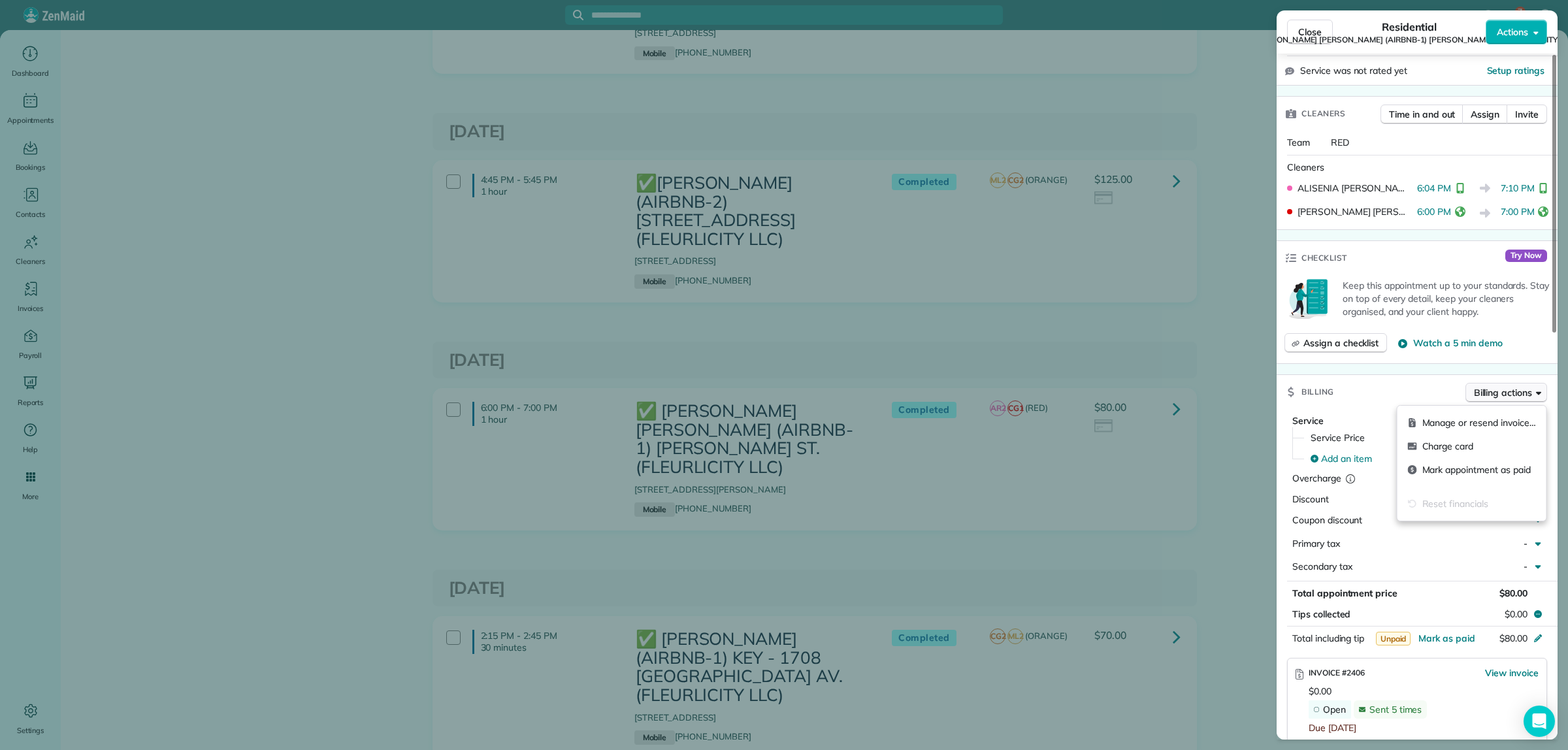
click at [1507, 403] on button "Billing actions" at bounding box center [1506, 392] width 82 height 19
click at [1488, 429] on span "Manage or resend invoice…" at bounding box center [1480, 423] width 113 height 13
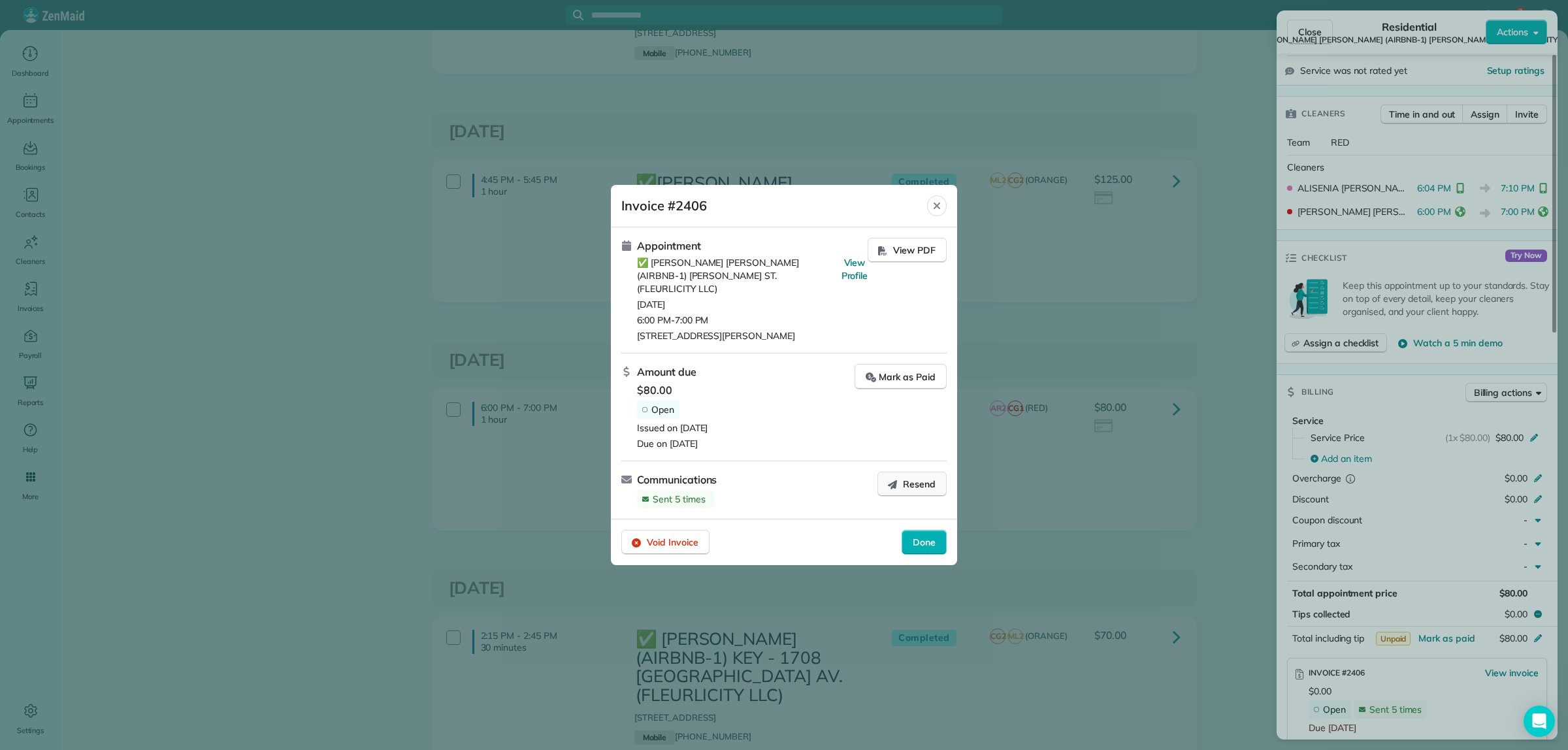
click at [905, 478] on span "Resend" at bounding box center [919, 485] width 33 height 13
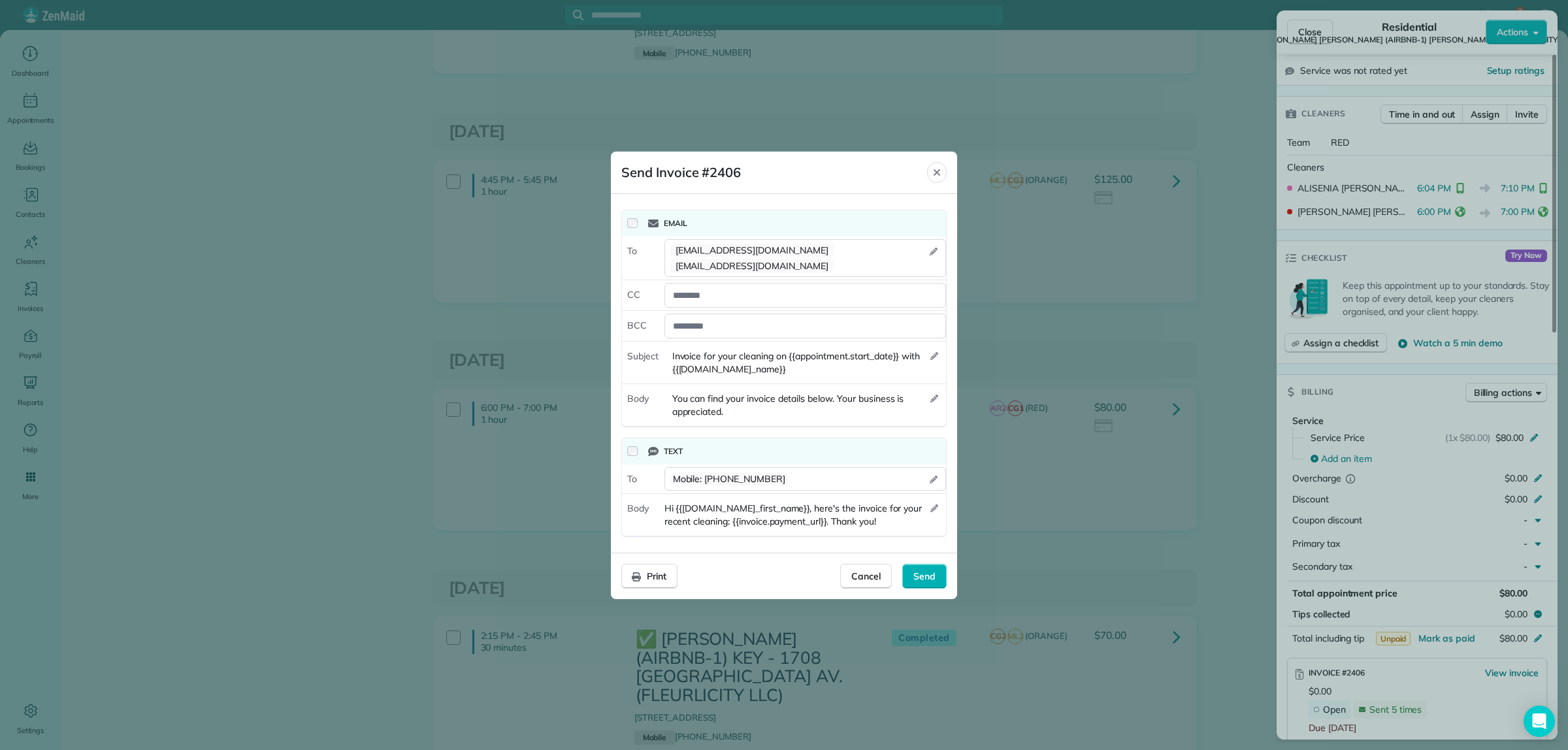
click at [626, 448] on div "Text" at bounding box center [784, 451] width 324 height 26
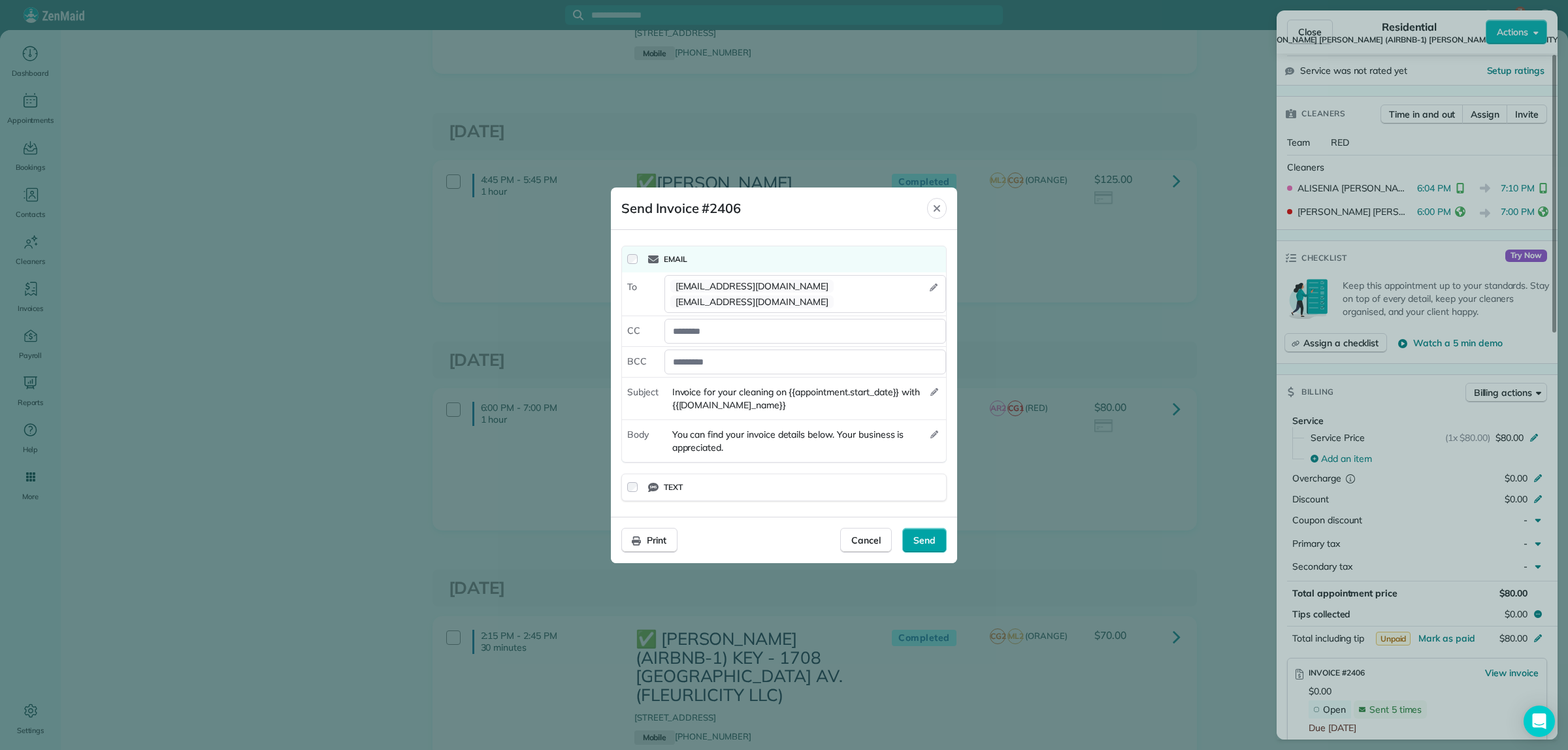
click at [935, 533] on div "Send" at bounding box center [925, 540] width 44 height 25
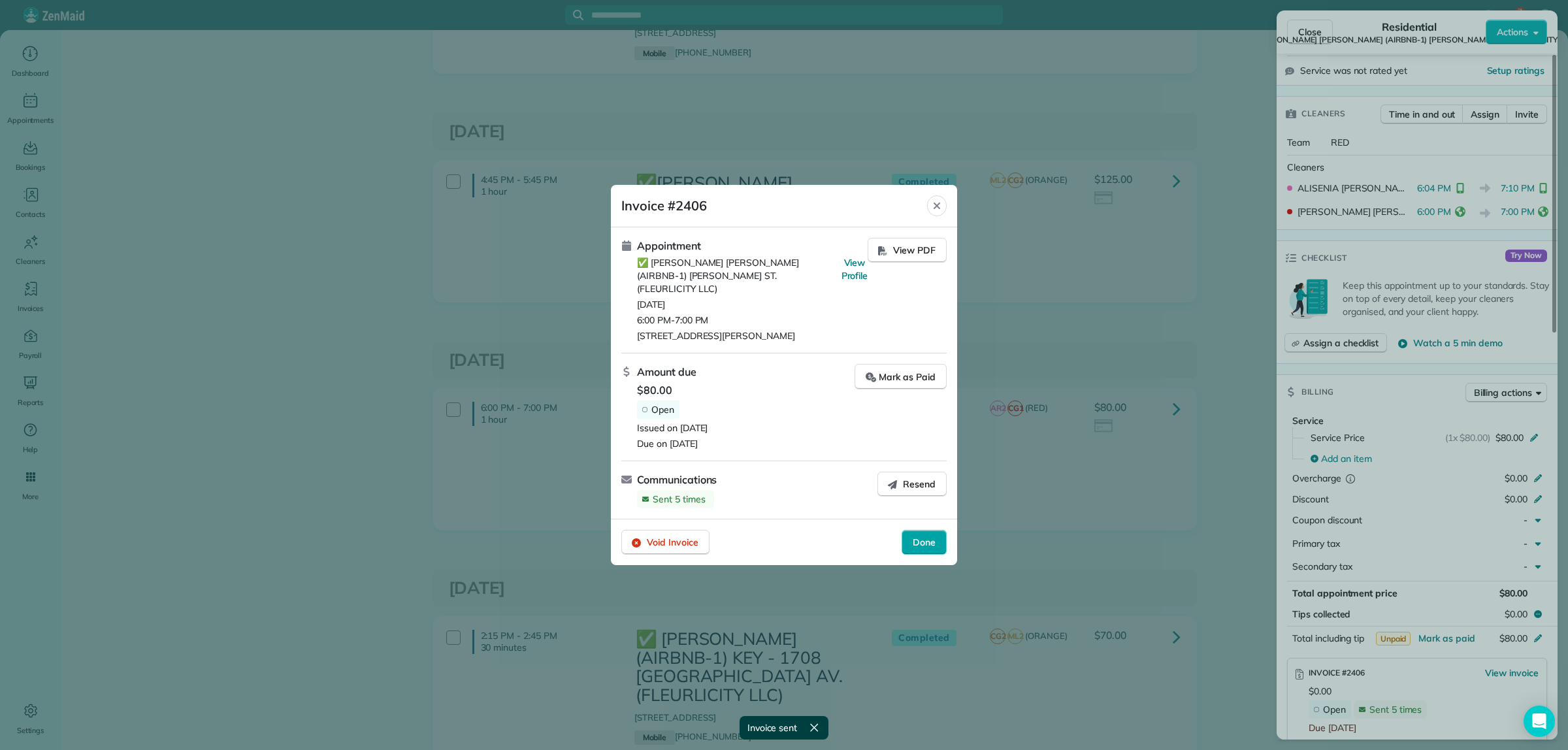
click at [936, 534] on div "Done" at bounding box center [924, 542] width 45 height 25
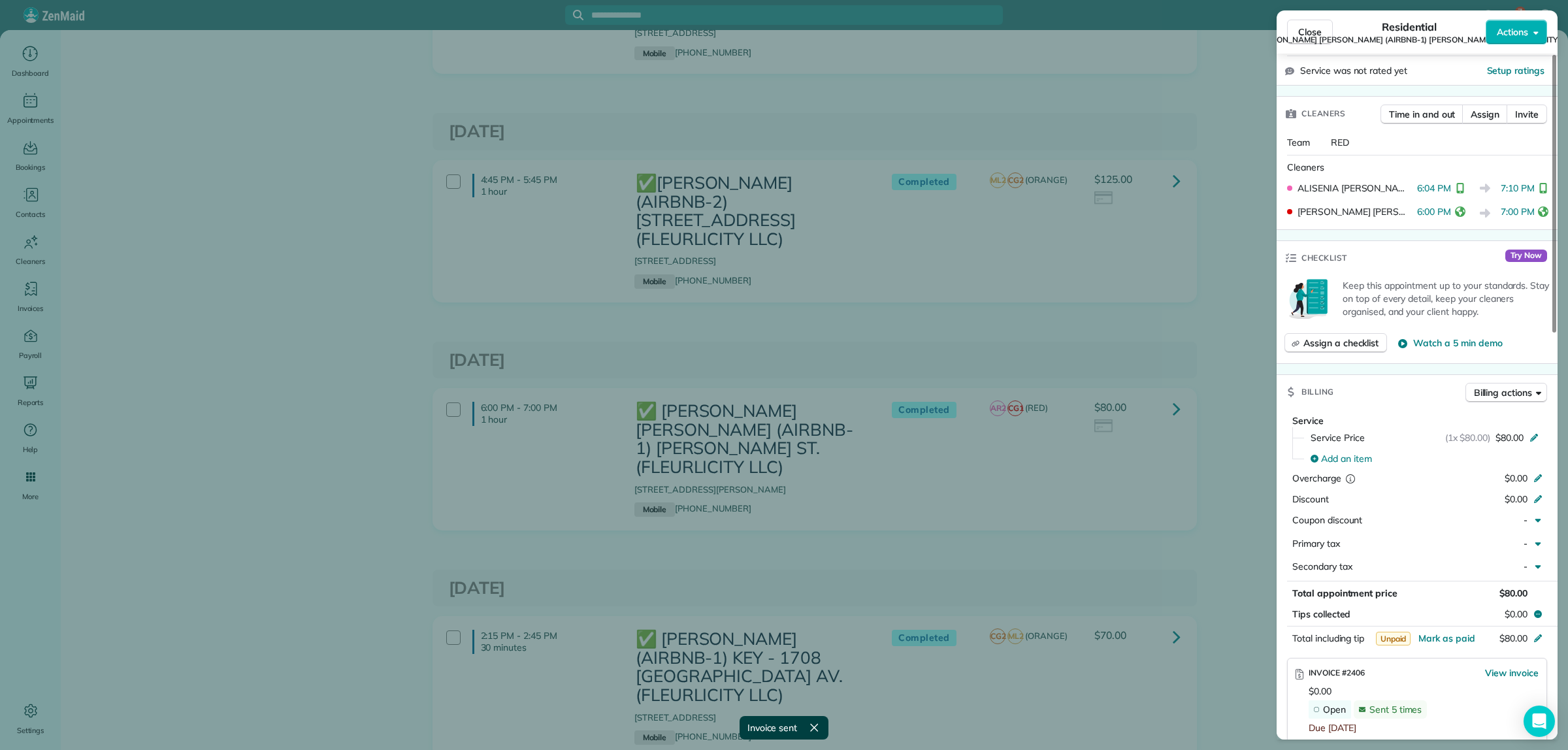
click at [1102, 474] on div "Close Residential ✅ LENO KNOX (AIRBNB-1) PAUL MORPHY ST. (FLEURLICITY LLC) Acti…" at bounding box center [784, 375] width 1568 height 750
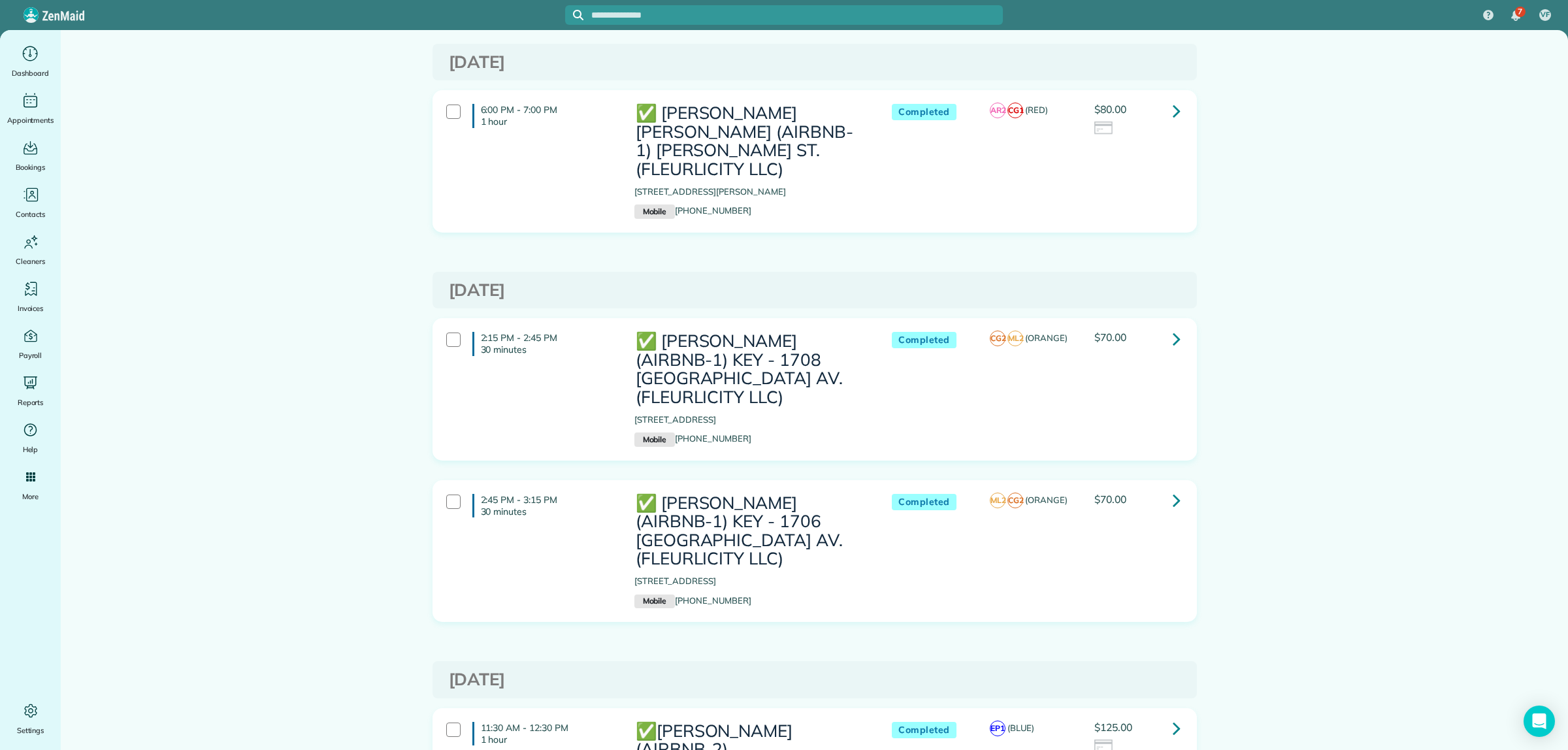
click at [1168, 332] on div "2:15 PM - 2:45 PM 30 minutes ✅ NELSON RICHARD (AIRBNB-1) KEY - 1708 POLAND AV. …" at bounding box center [813, 388] width 754 height 128
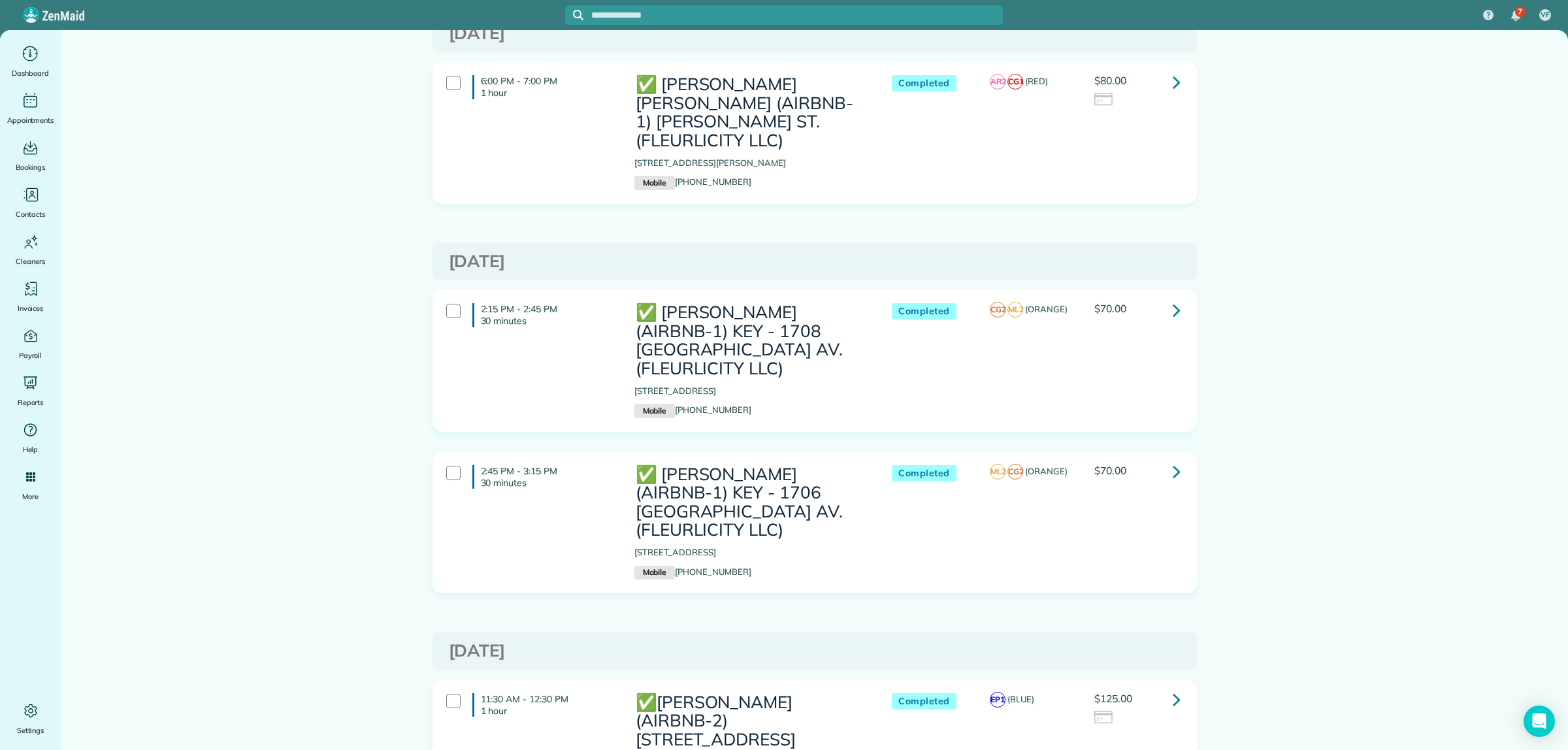
click at [1173, 299] on icon at bounding box center [1177, 311] width 8 height 23
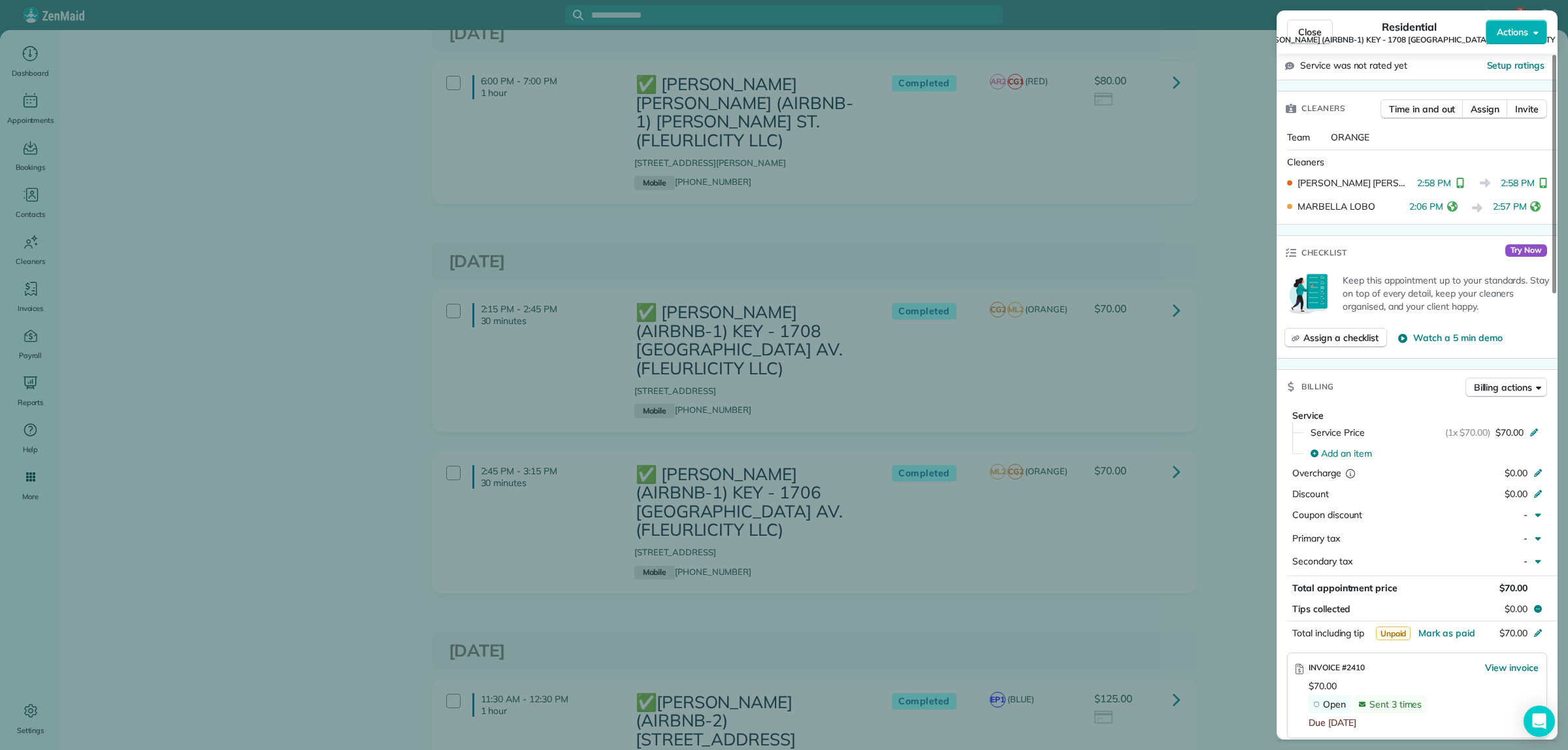
scroll to position [327, 0]
click at [1521, 380] on span "Billing actions" at bounding box center [1503, 387] width 58 height 13
click at [1442, 407] on span "Manage or resend invoice…" at bounding box center [1480, 403] width 113 height 13
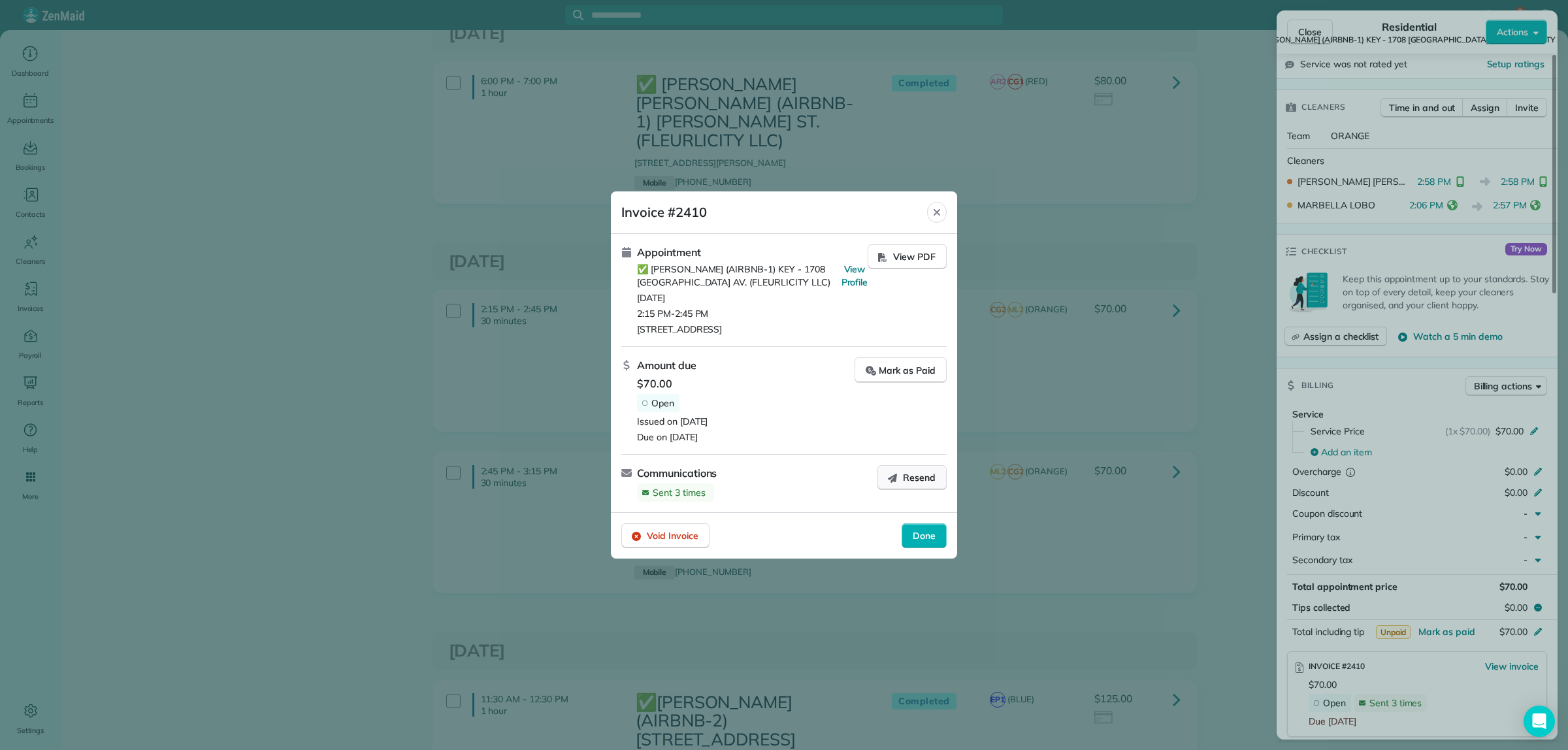
click at [921, 481] on span "Resend" at bounding box center [919, 478] width 33 height 13
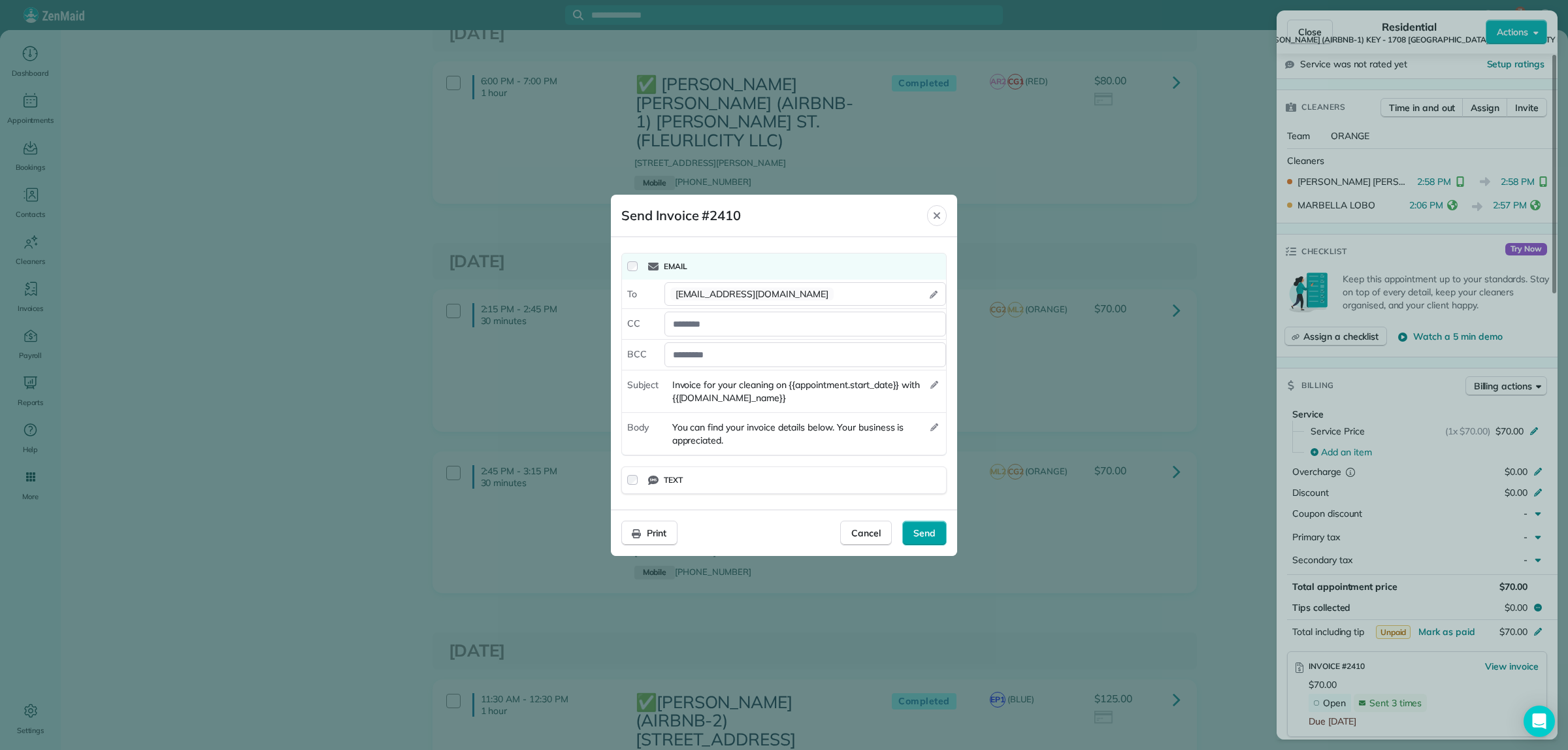
click at [927, 537] on span "Send" at bounding box center [924, 534] width 22 height 13
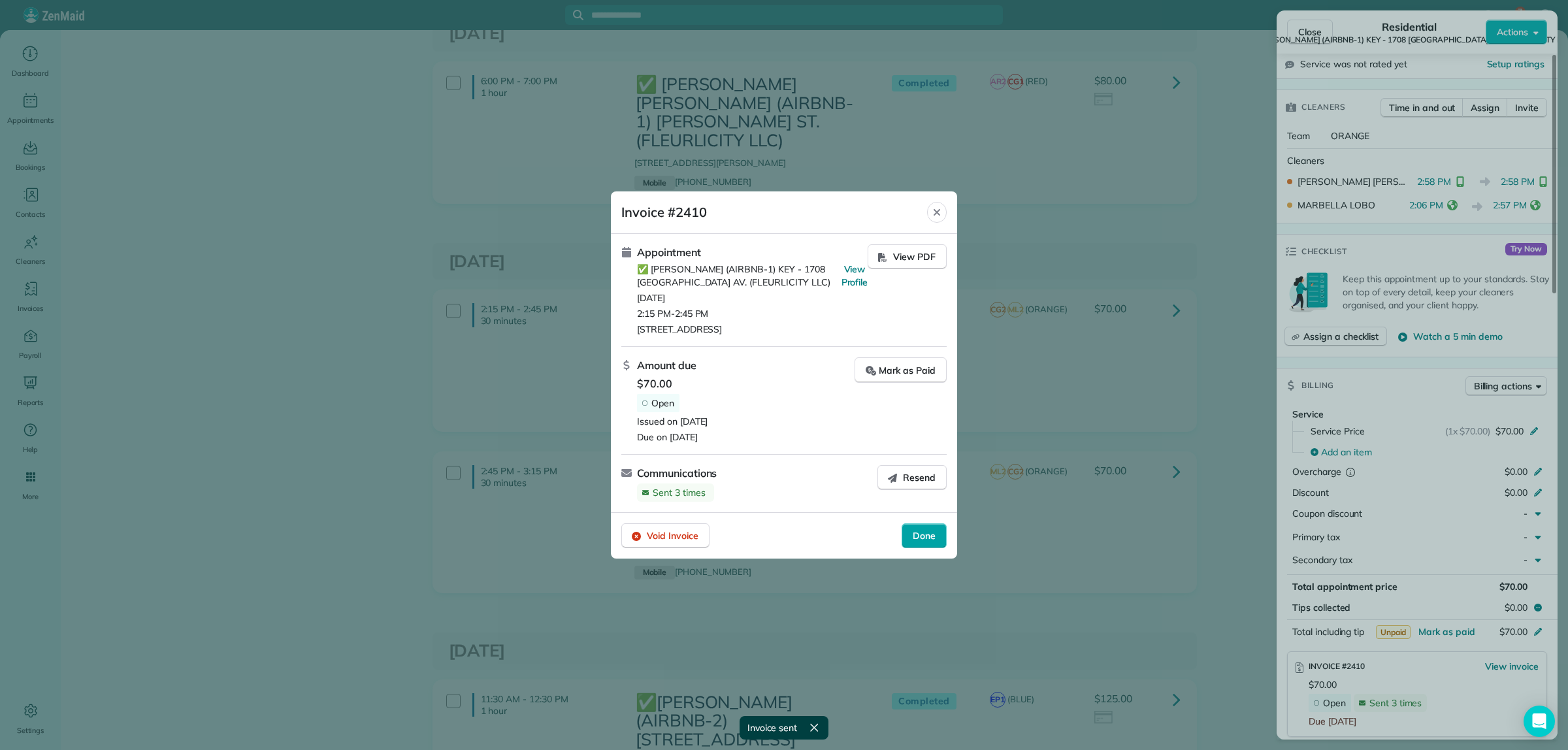
click at [916, 538] on span "Done" at bounding box center [924, 537] width 23 height 13
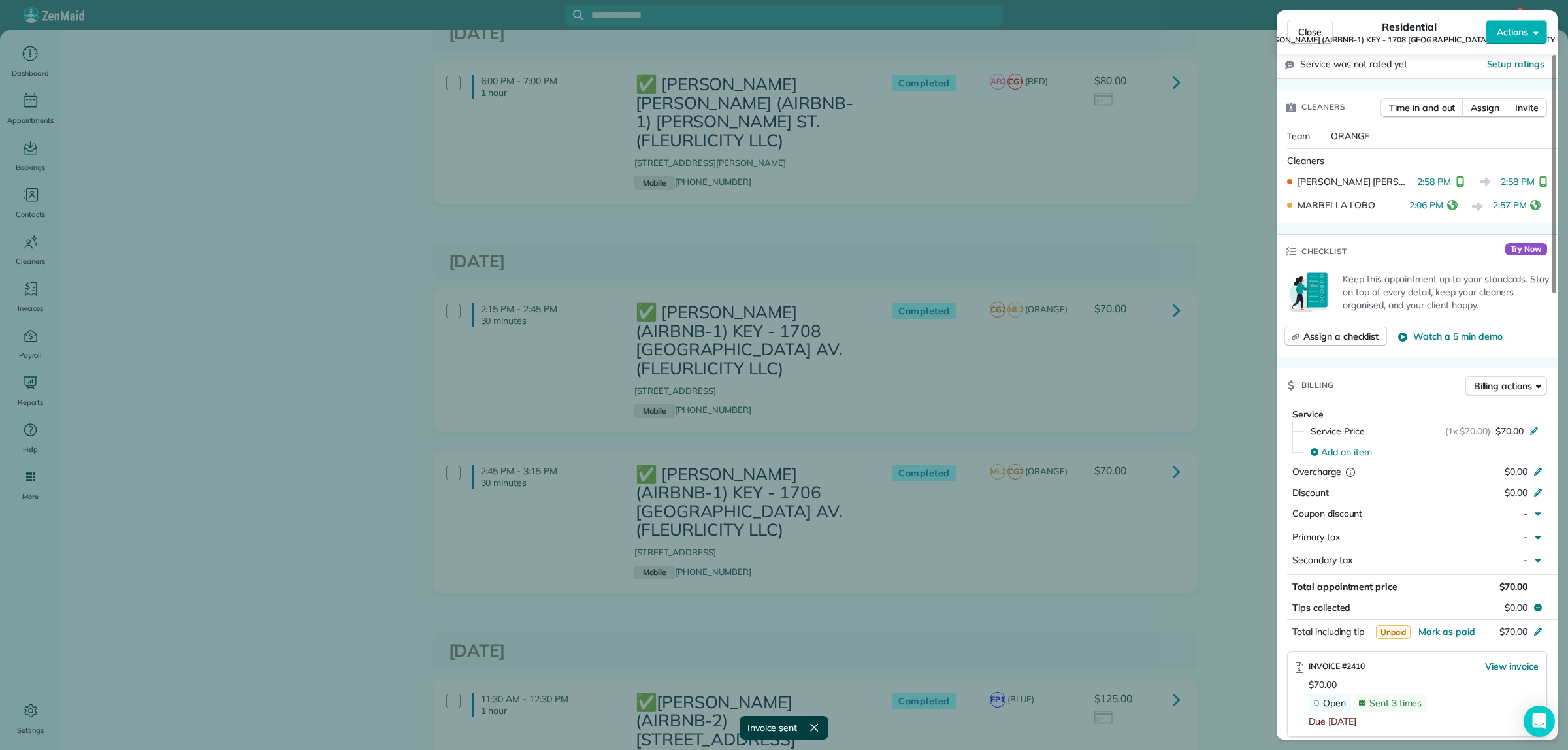
click at [1057, 464] on div "Close Residential ✅ NELSON RICHARD (AIRBNB-1) KEY - 1708 POLAND AV. (FLEURLICIT…" at bounding box center [784, 375] width 1568 height 750
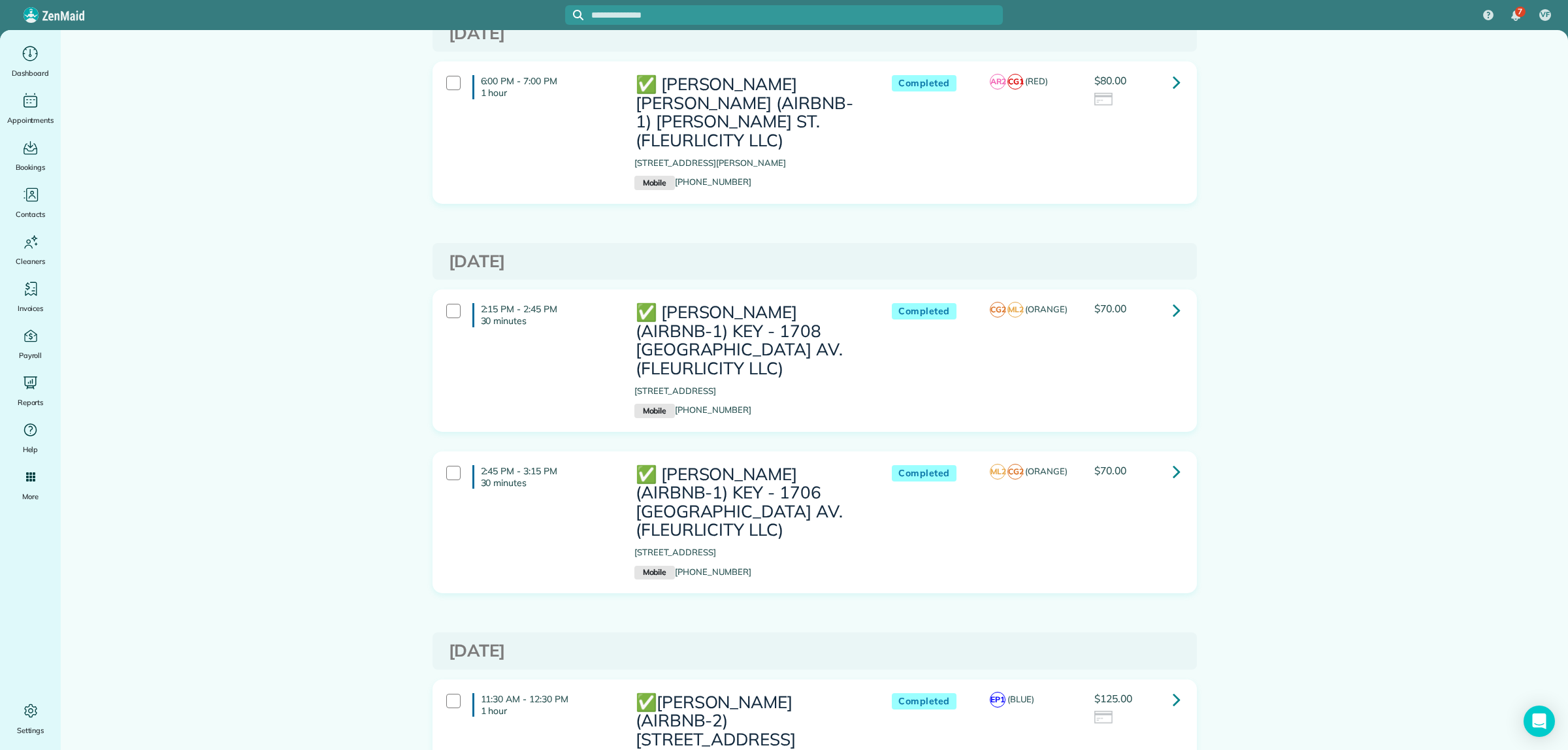
click at [1173, 460] on icon at bounding box center [1177, 471] width 8 height 23
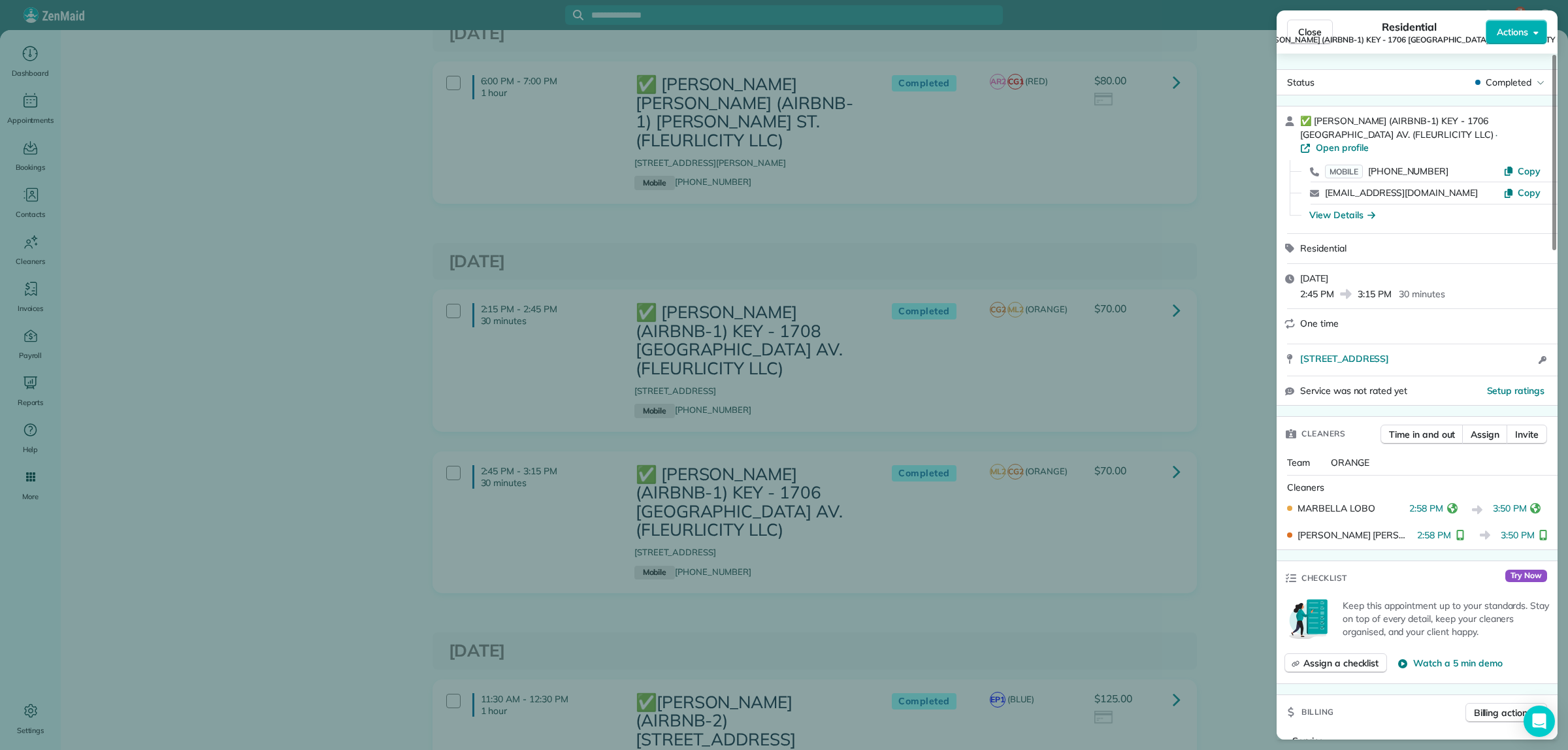
click at [1154, 479] on div "Close Residential ✅ NELSON RICHARD (AIRBNB-1) KEY - 1706 POLAND AV. (FLEURLICIT…" at bounding box center [784, 375] width 1568 height 750
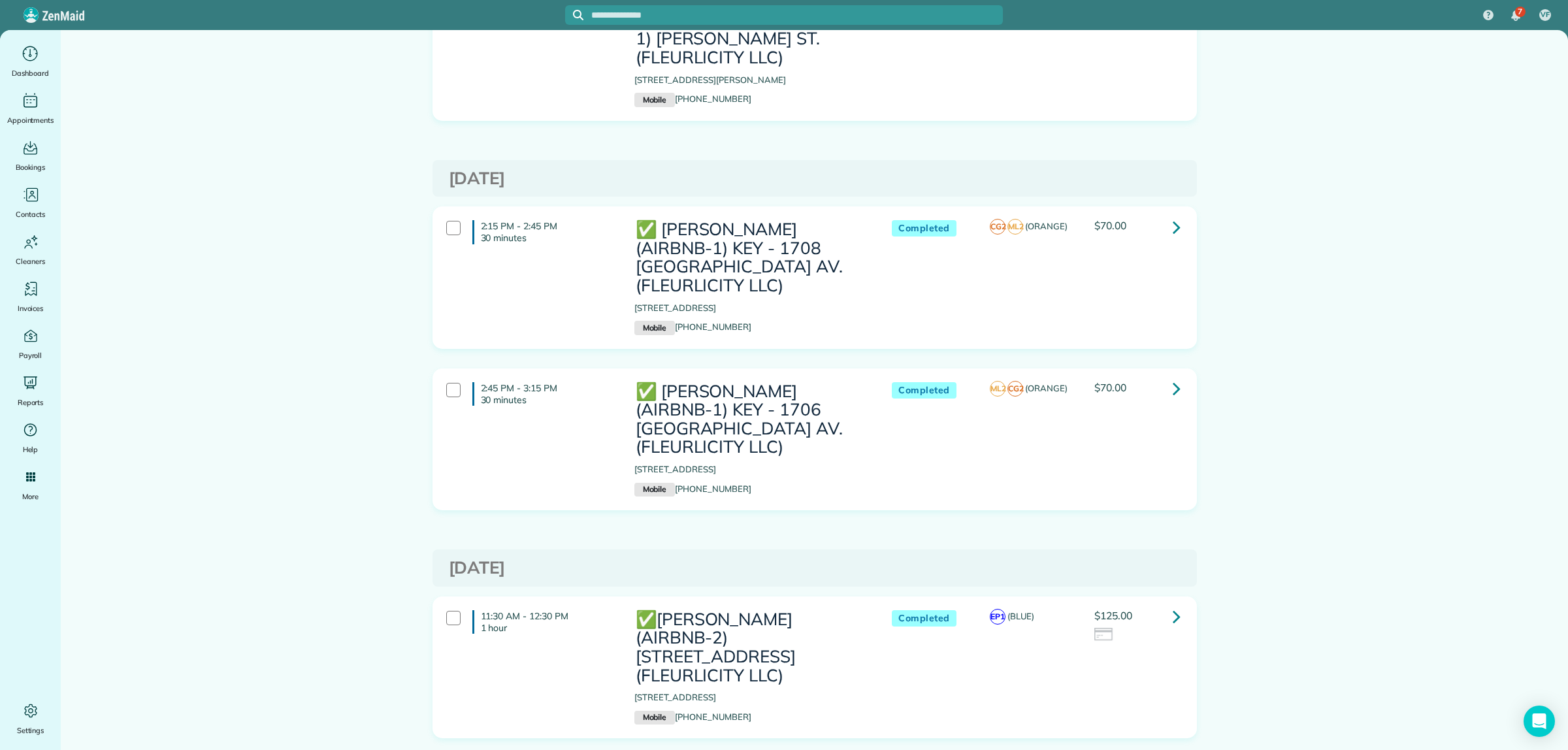
scroll to position [3594, 0]
click at [1173, 379] on icon at bounding box center [1177, 390] width 8 height 23
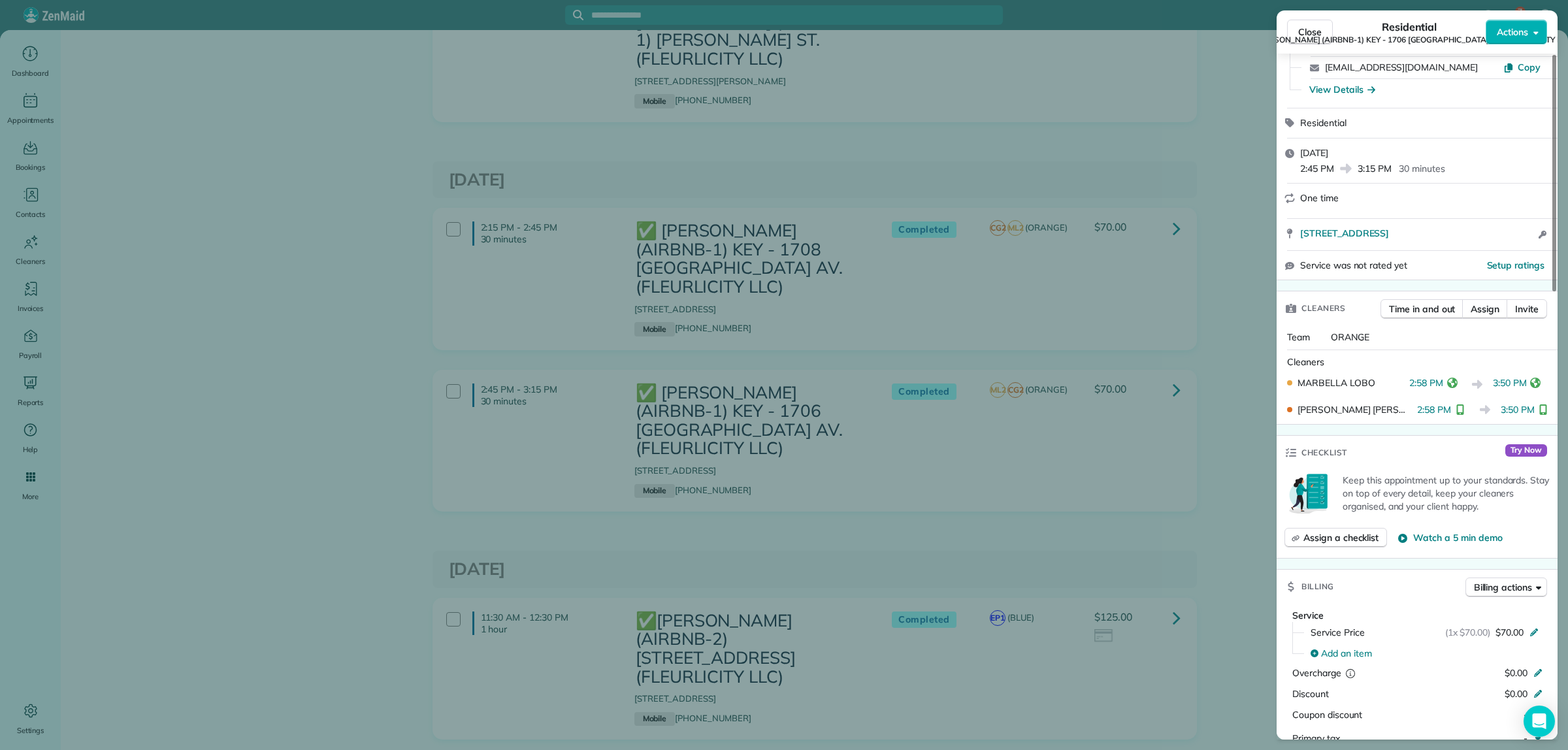
scroll to position [163, 0]
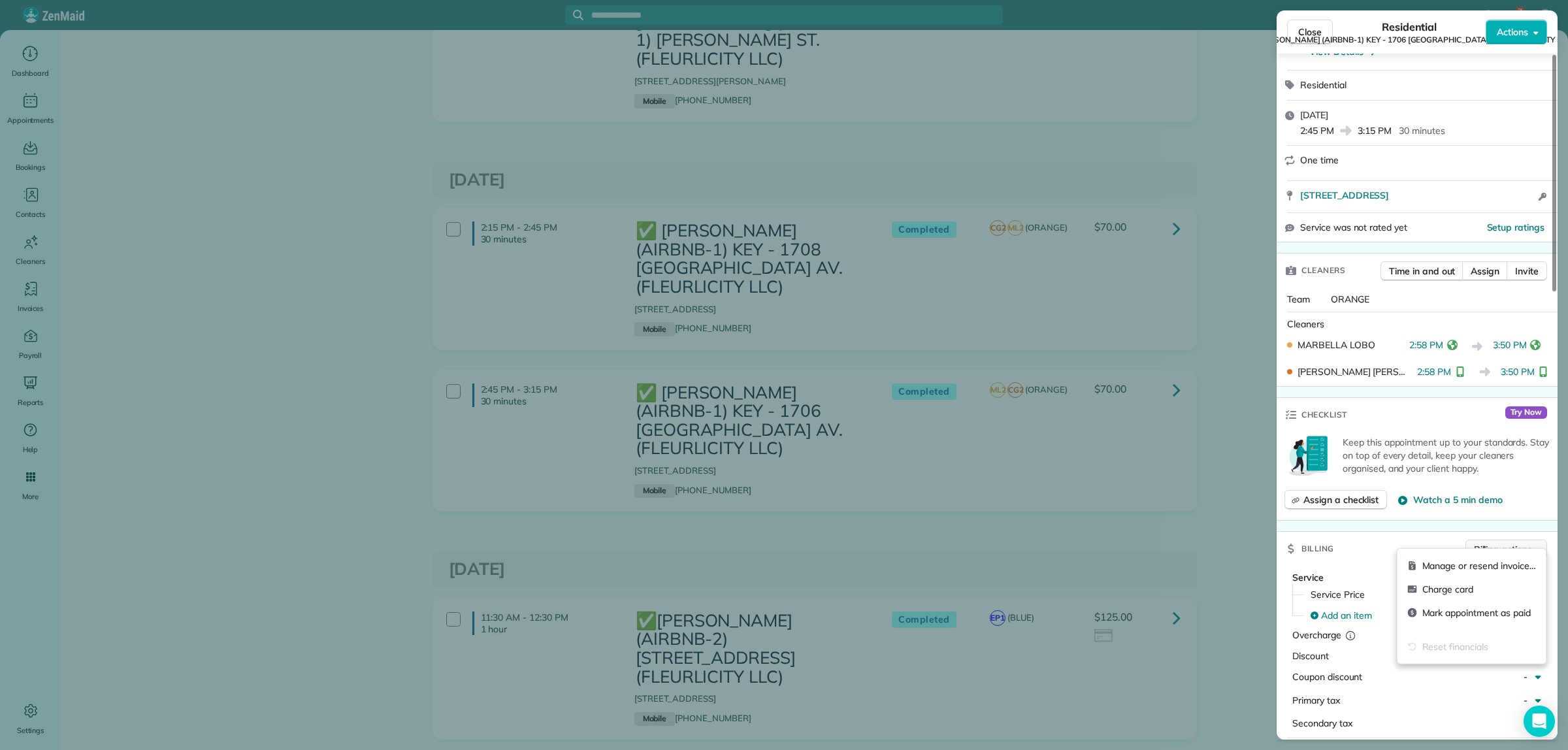
click at [1504, 543] on span "Billing actions" at bounding box center [1503, 550] width 58 height 13
click at [1488, 563] on span "Manage or resend invoice…" at bounding box center [1480, 566] width 113 height 13
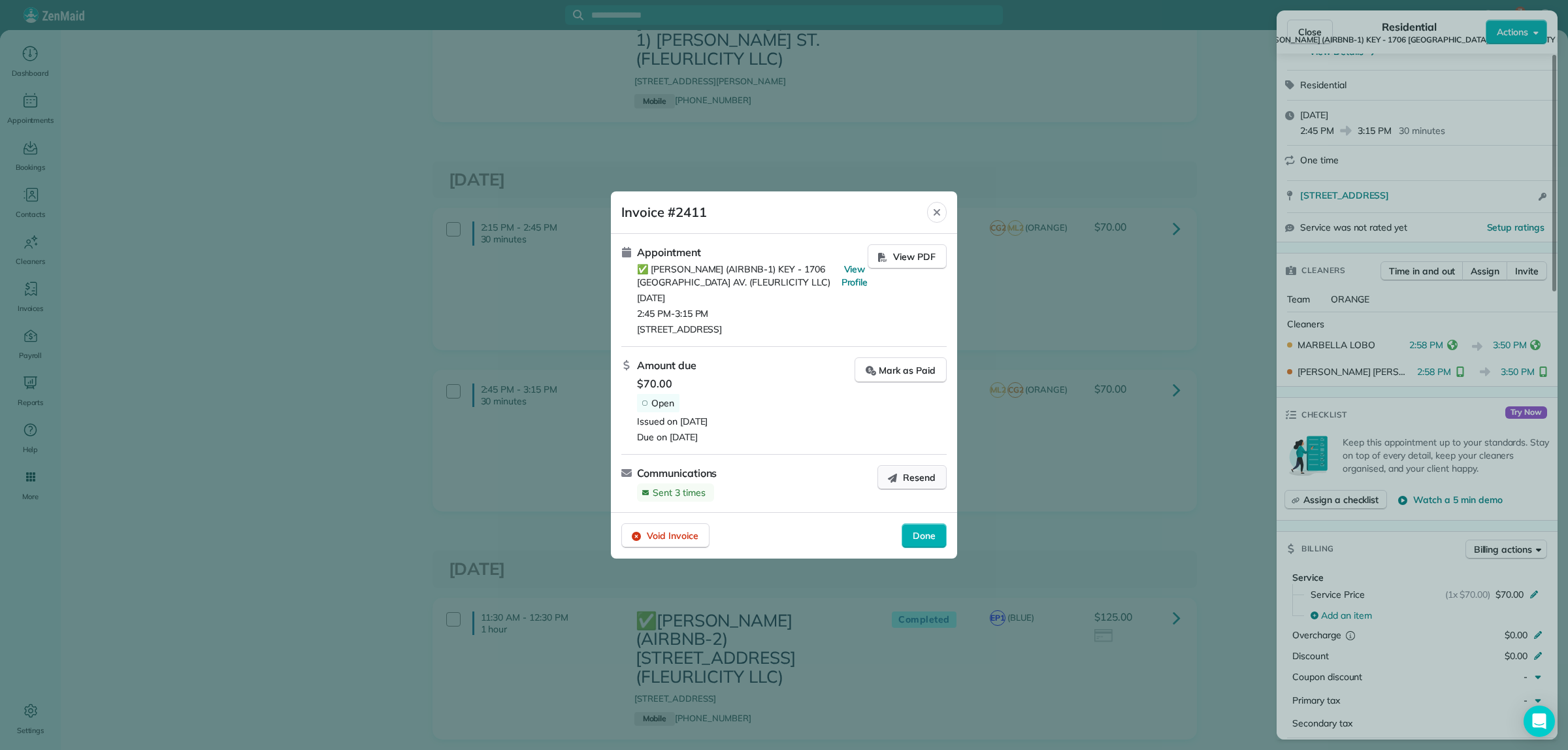
click at [907, 475] on span "Resend" at bounding box center [919, 478] width 33 height 13
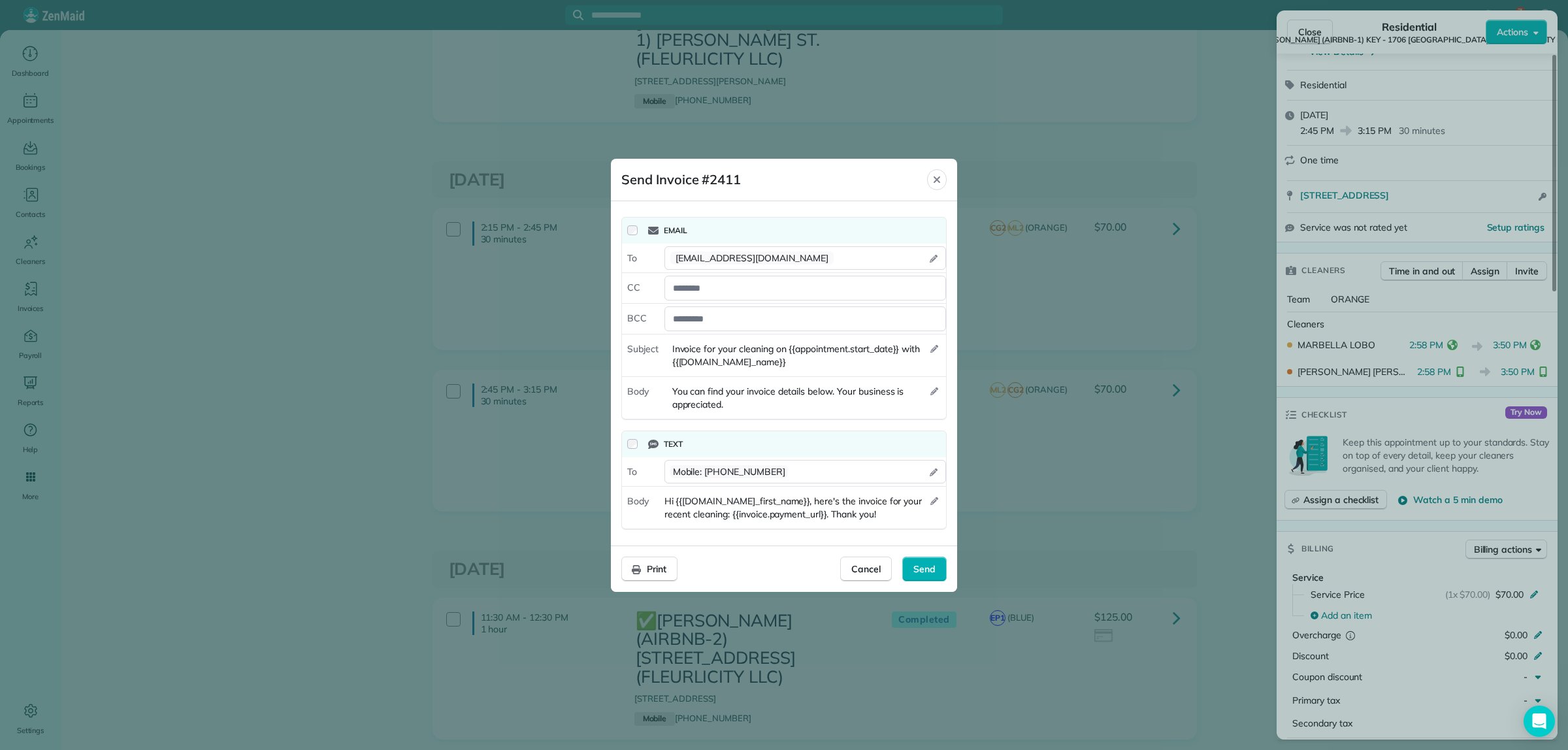
click at [625, 445] on div "Text" at bounding box center [784, 444] width 324 height 26
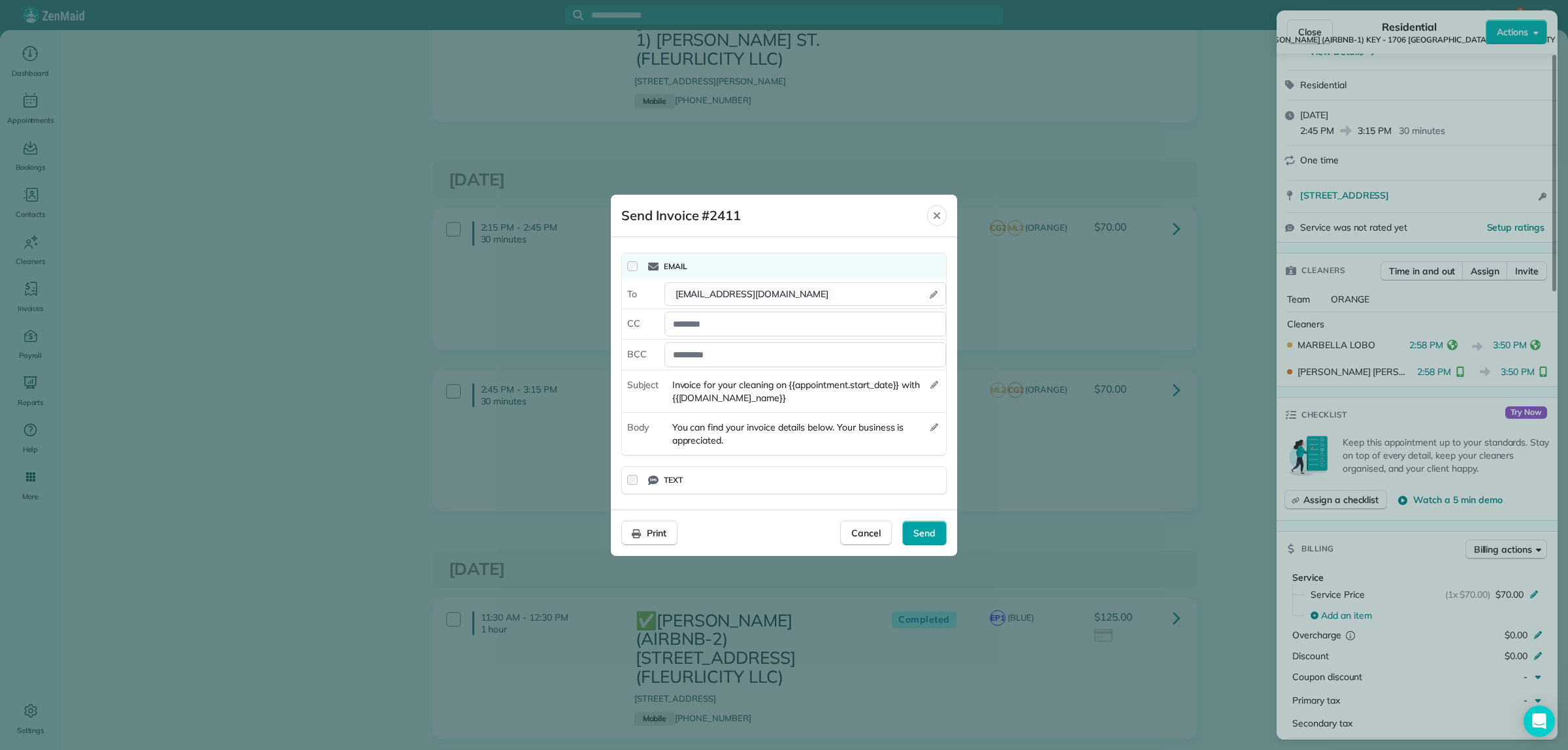
click at [917, 534] on span "Send" at bounding box center [924, 534] width 22 height 13
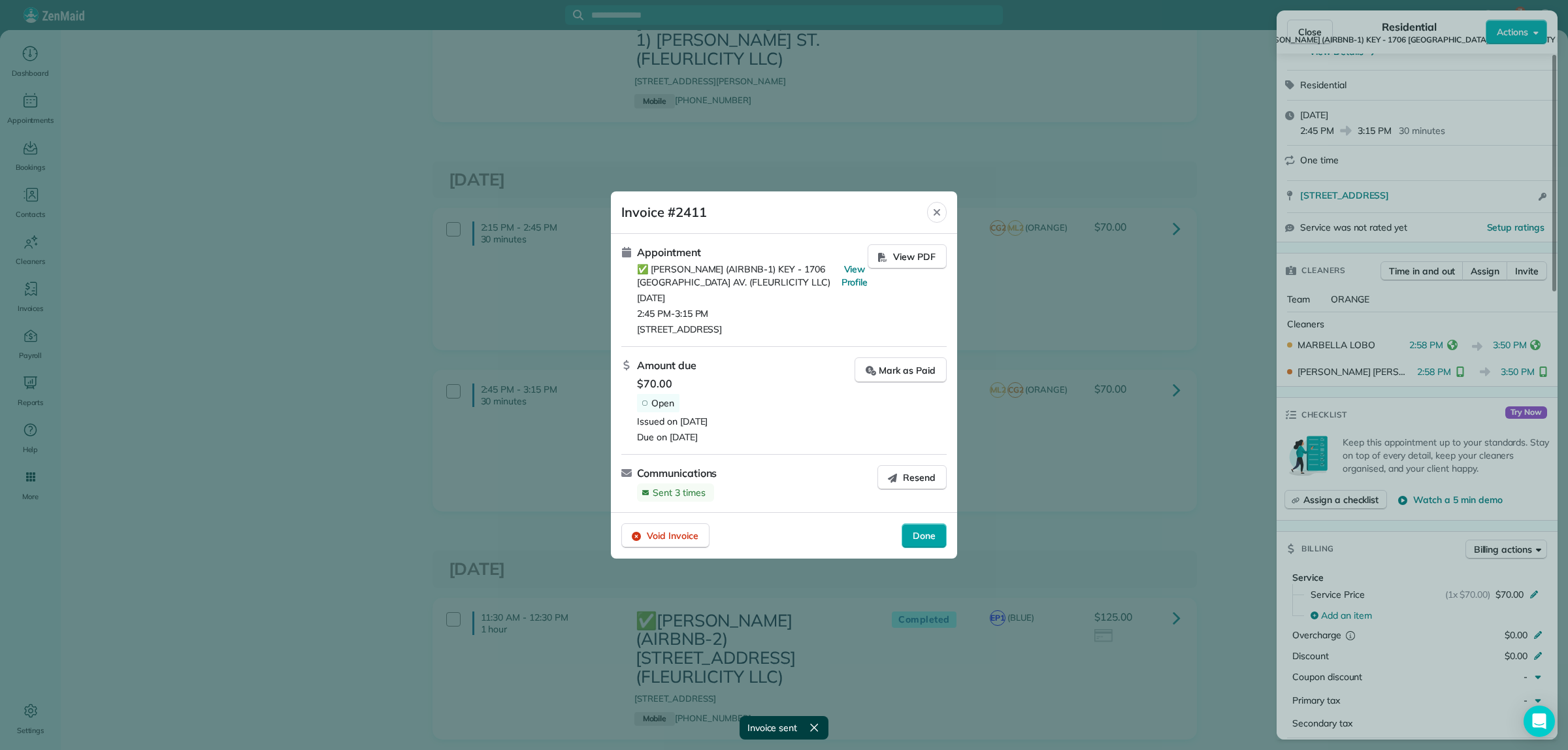
click at [922, 537] on span "Done" at bounding box center [924, 537] width 23 height 13
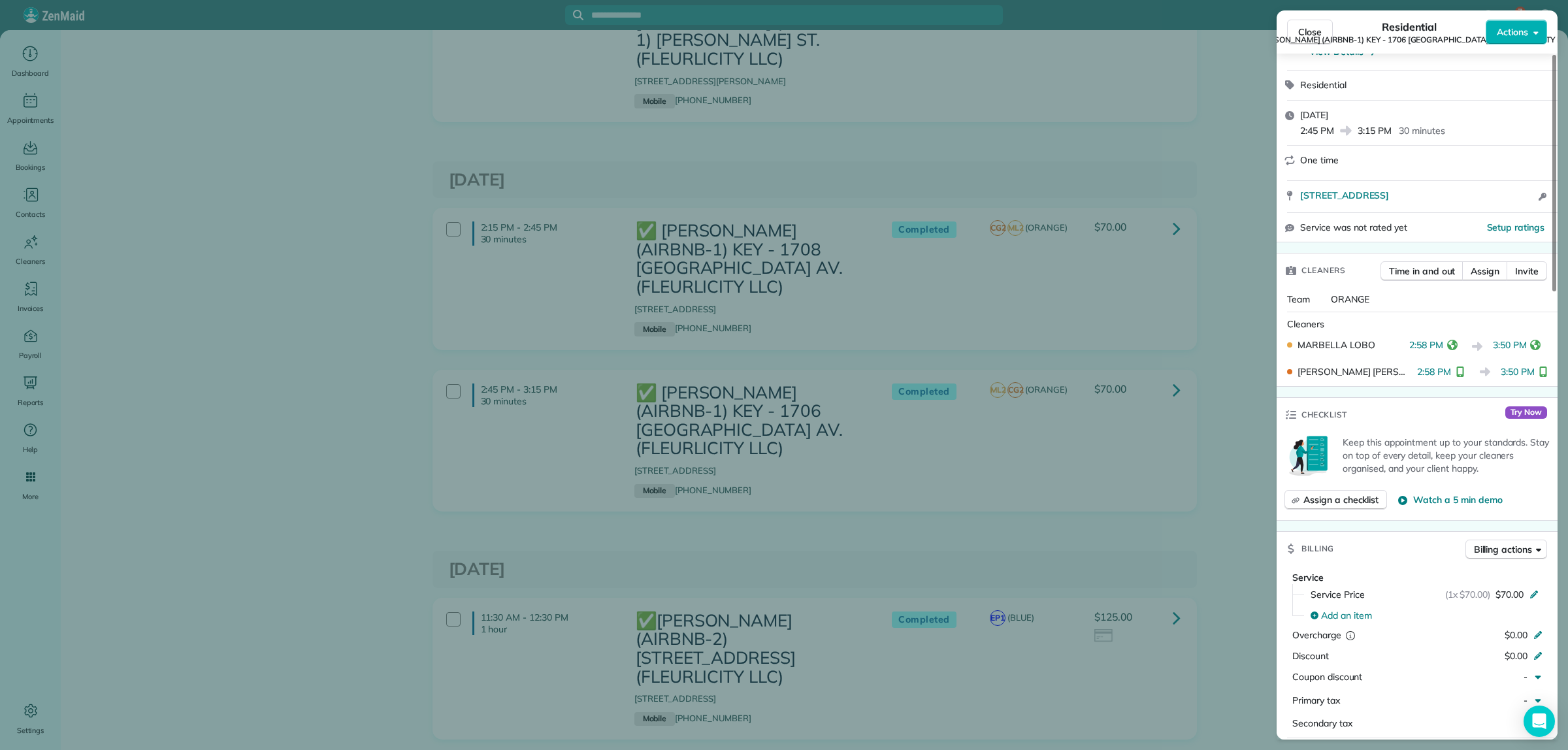
click at [1223, 578] on div "Close Residential ✅ NELSON RICHARD (AIRBNB-1) KEY - 1706 POLAND AV. (FLEURLICIT…" at bounding box center [784, 375] width 1568 height 750
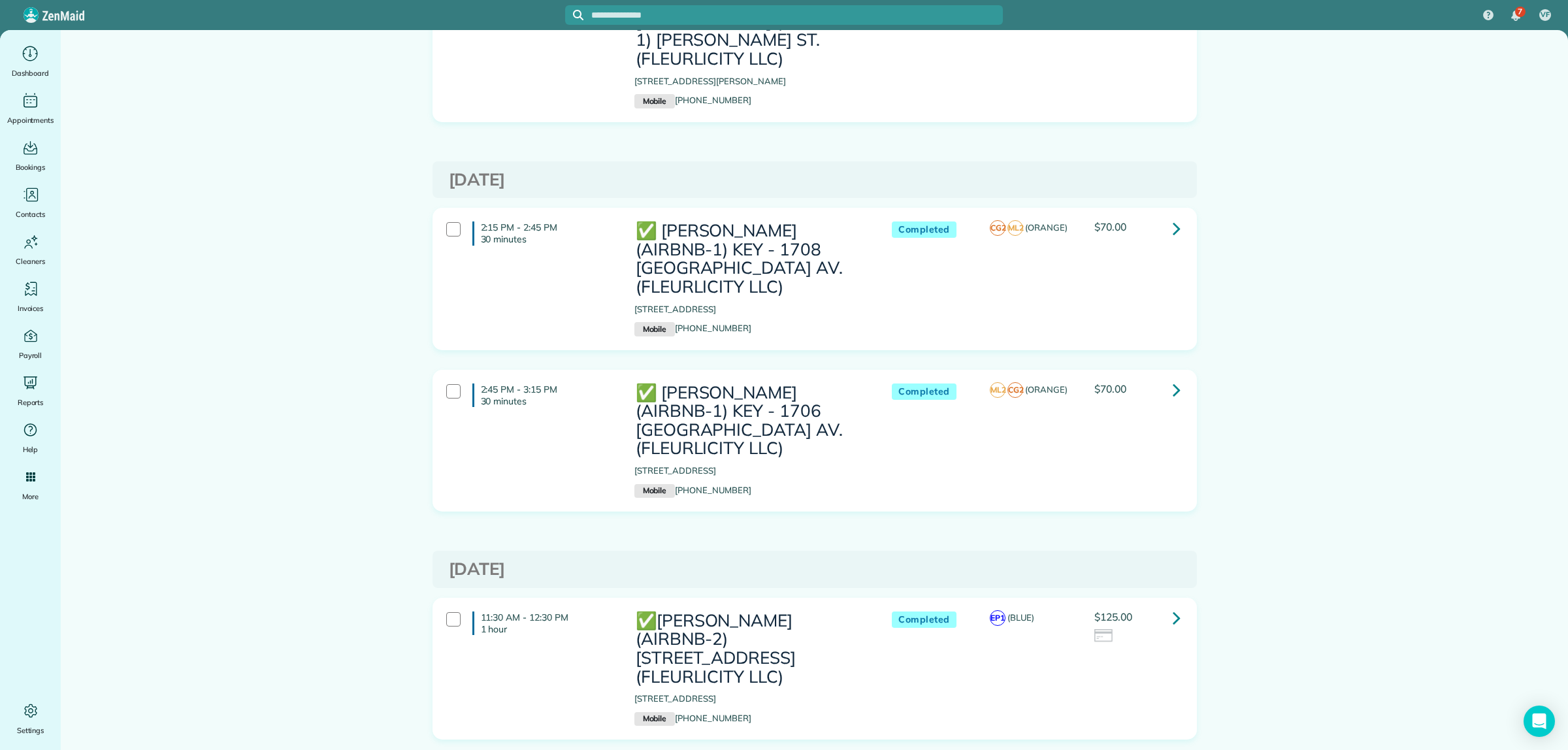
click at [1173, 607] on icon at bounding box center [1177, 618] width 8 height 23
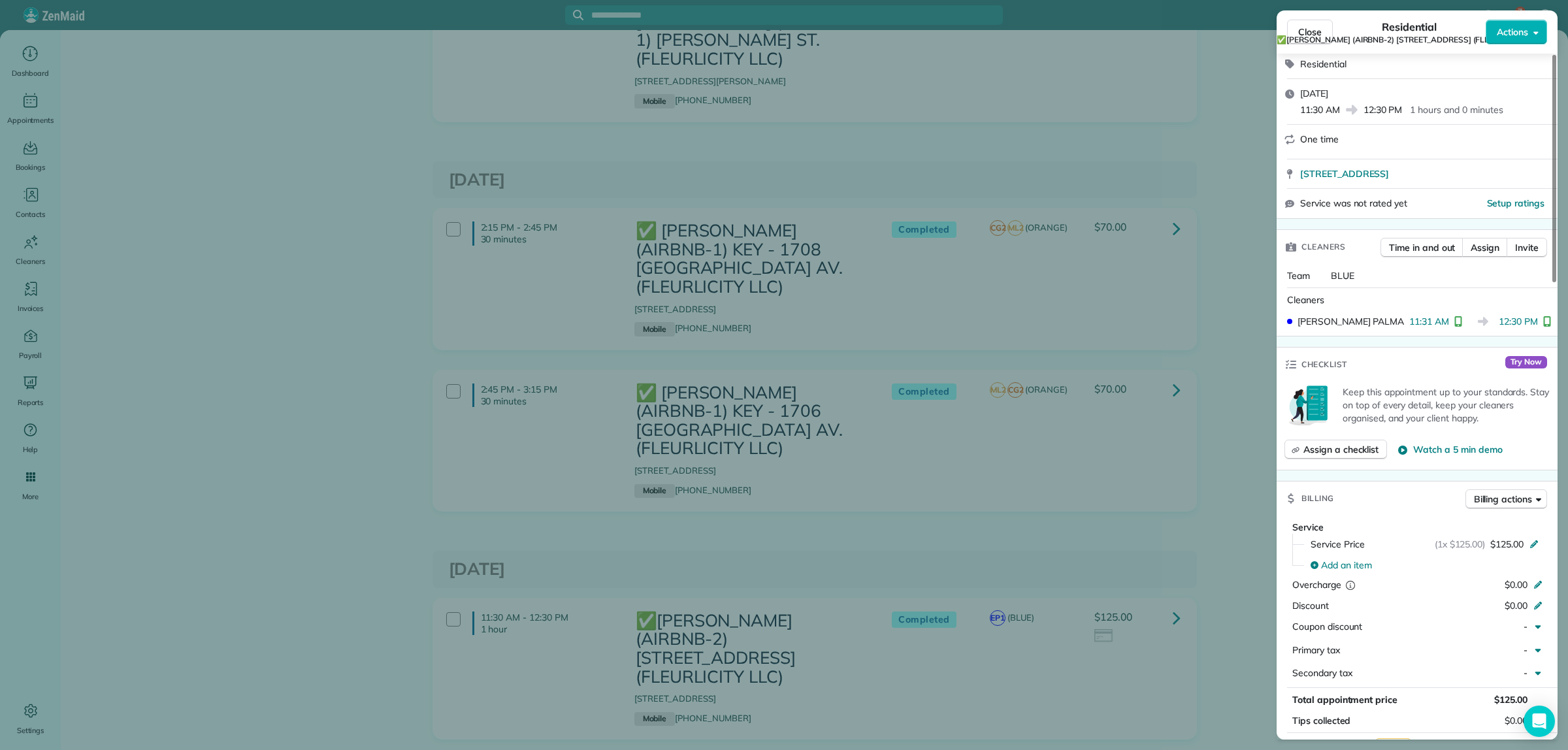
scroll to position [163, 0]
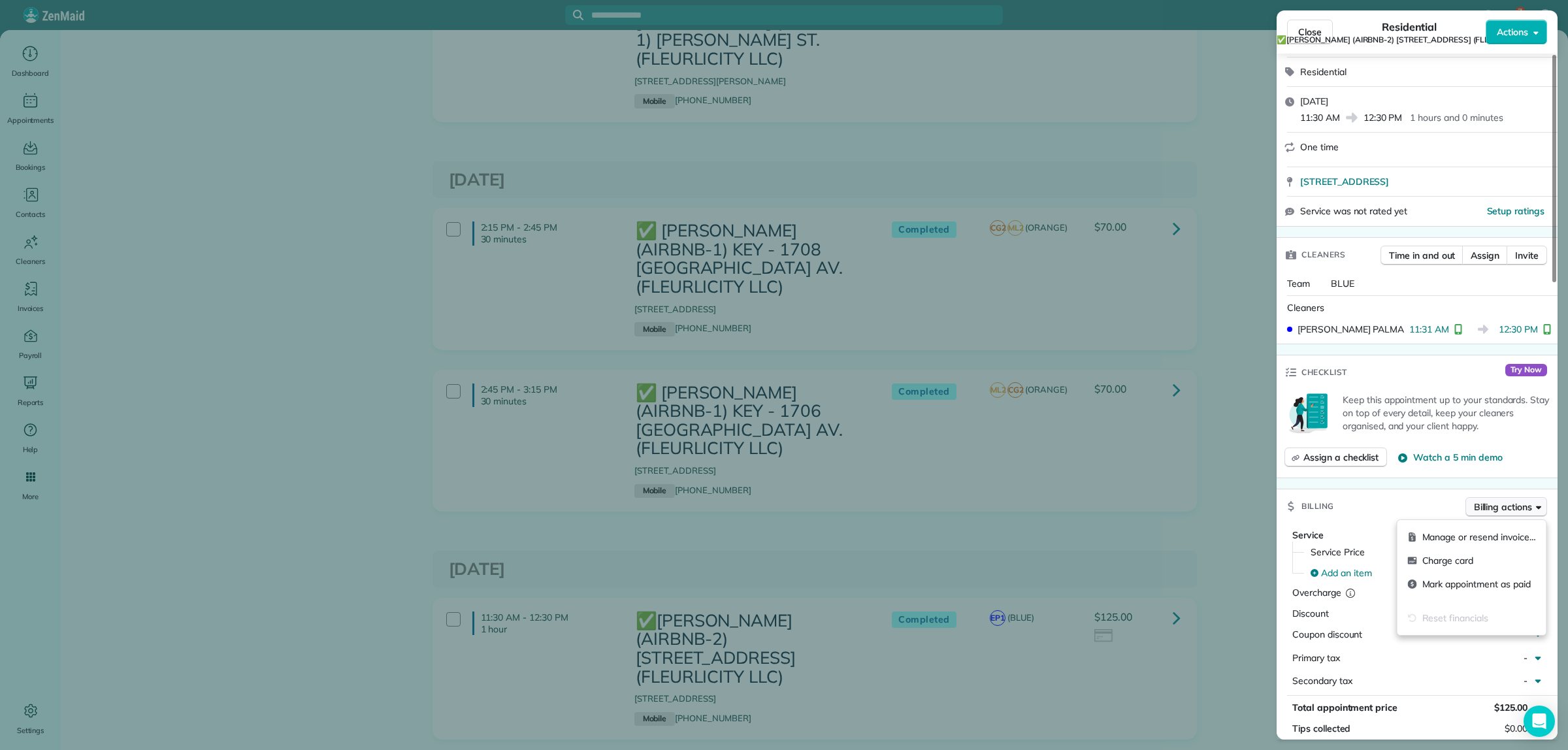
click at [1501, 510] on span "Billing actions" at bounding box center [1503, 508] width 58 height 13
click at [1470, 541] on span "Manage or resend invoice…" at bounding box center [1480, 538] width 113 height 13
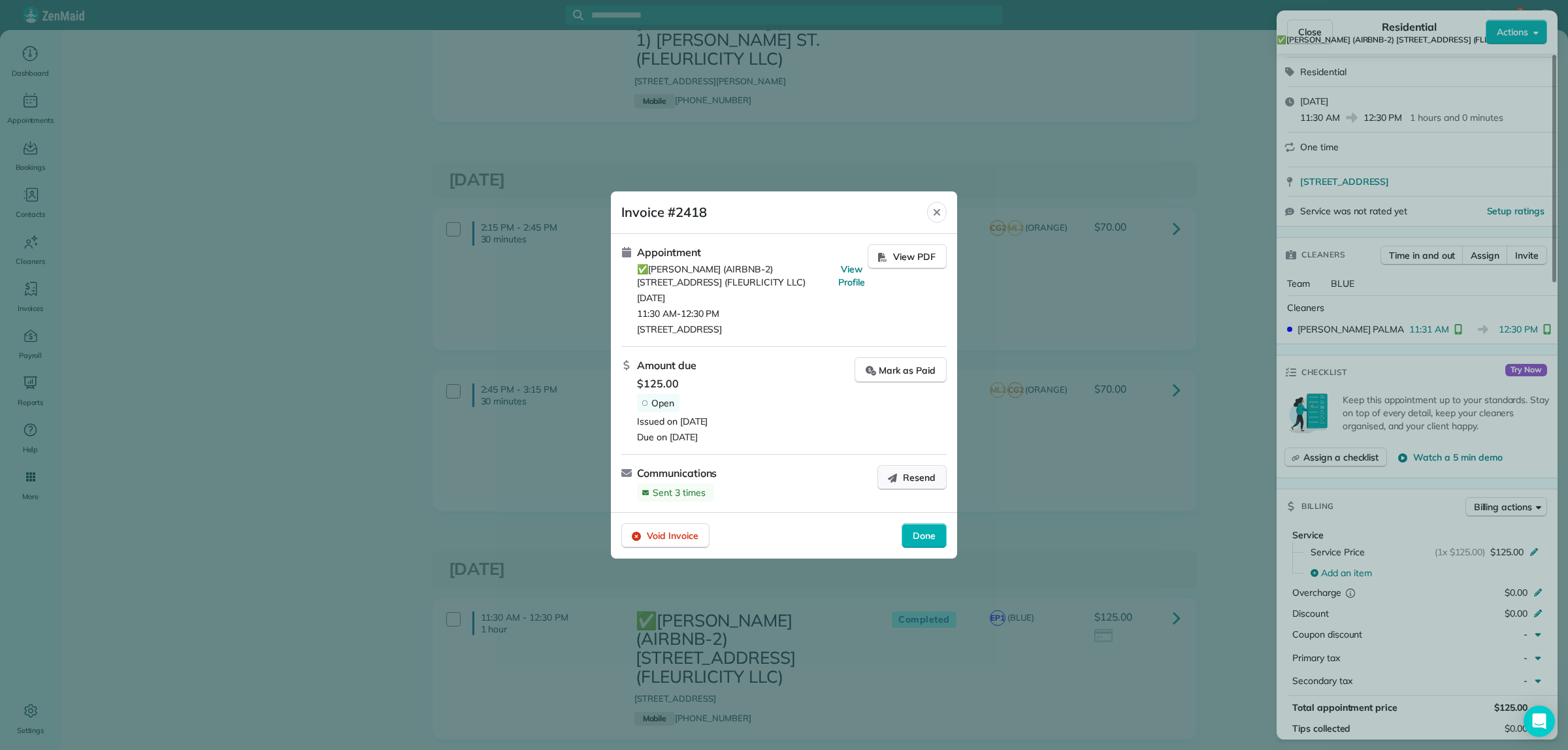
click at [894, 472] on icon "button" at bounding box center [892, 477] width 11 height 11
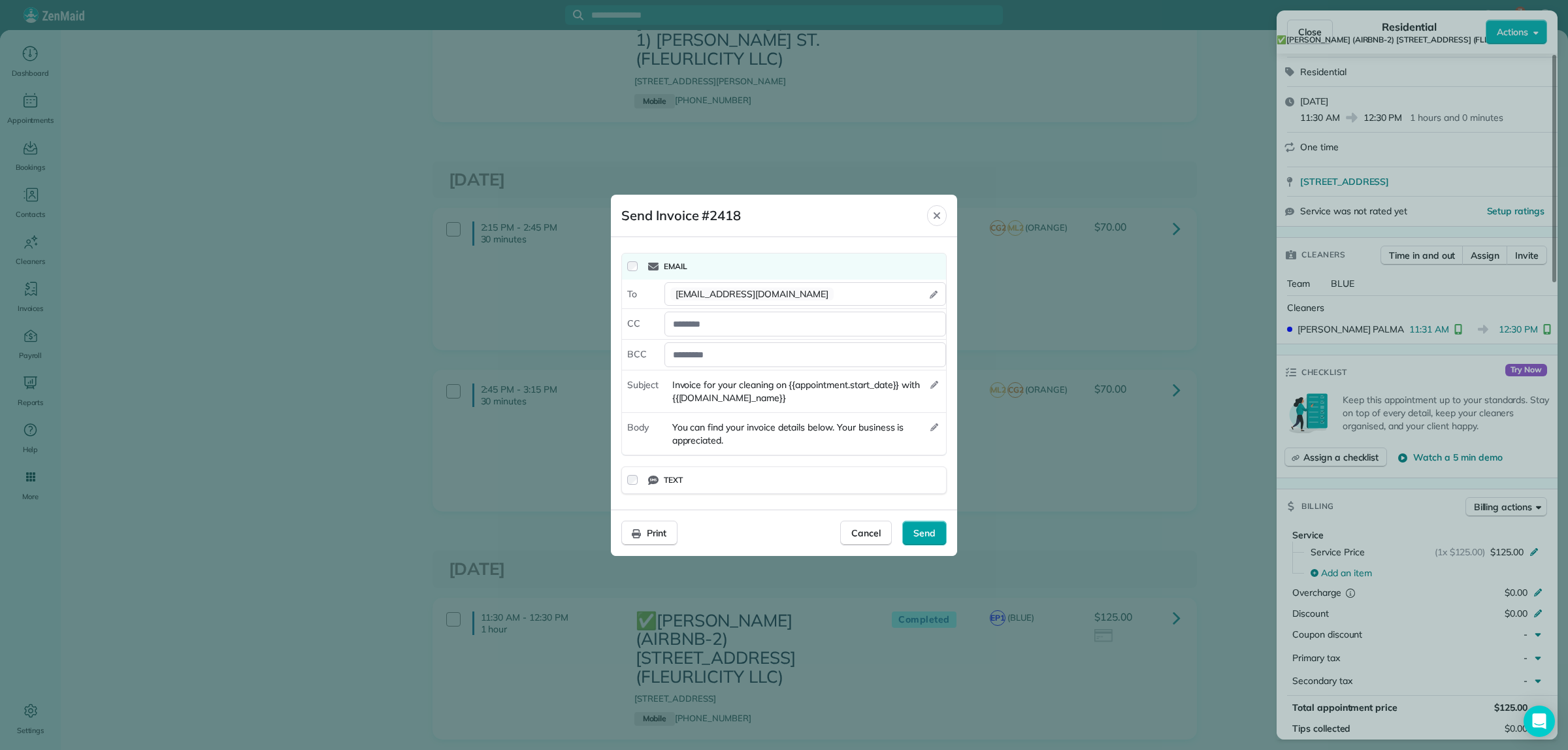
click at [923, 527] on span "Send" at bounding box center [924, 534] width 22 height 13
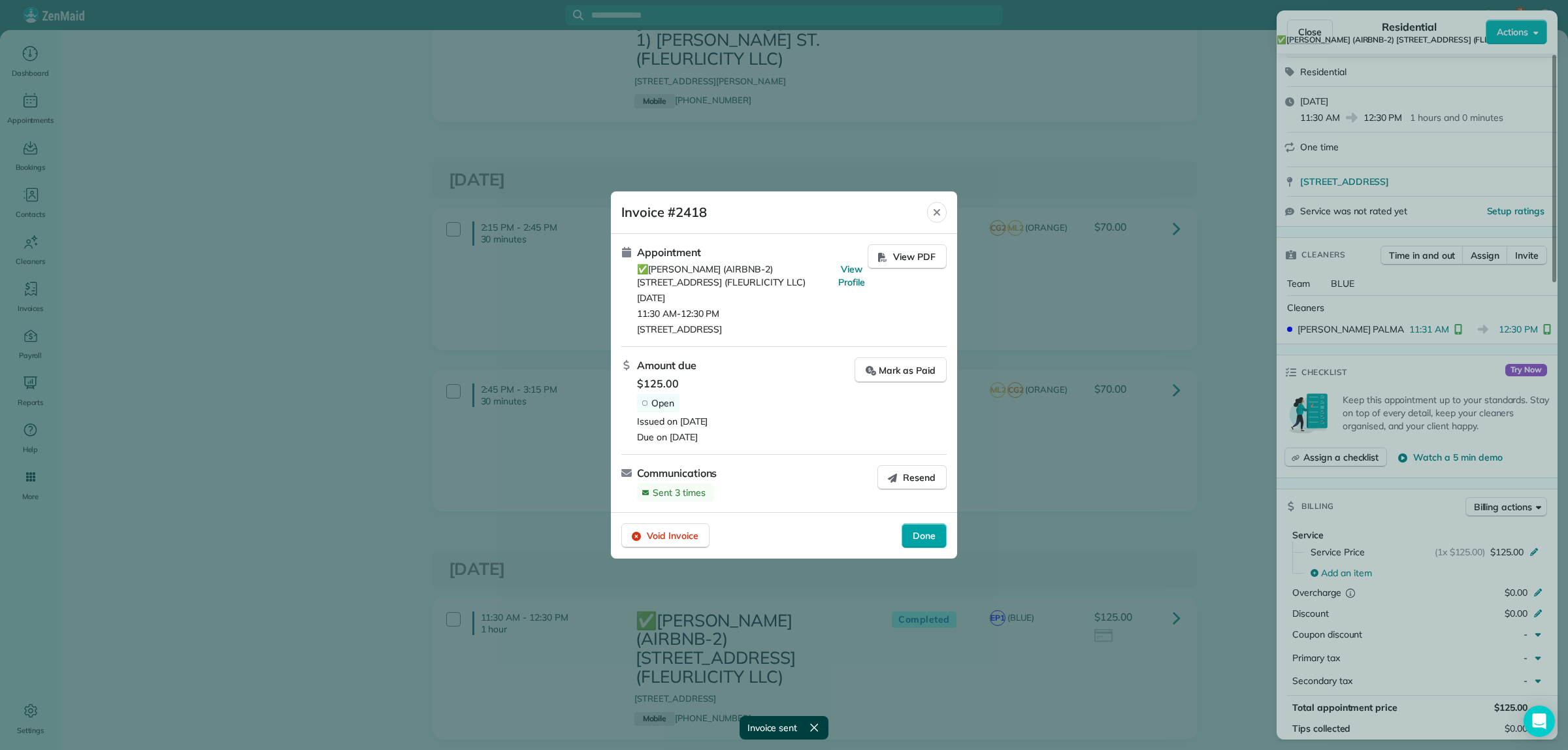
click at [919, 530] on span "Done" at bounding box center [924, 537] width 23 height 13
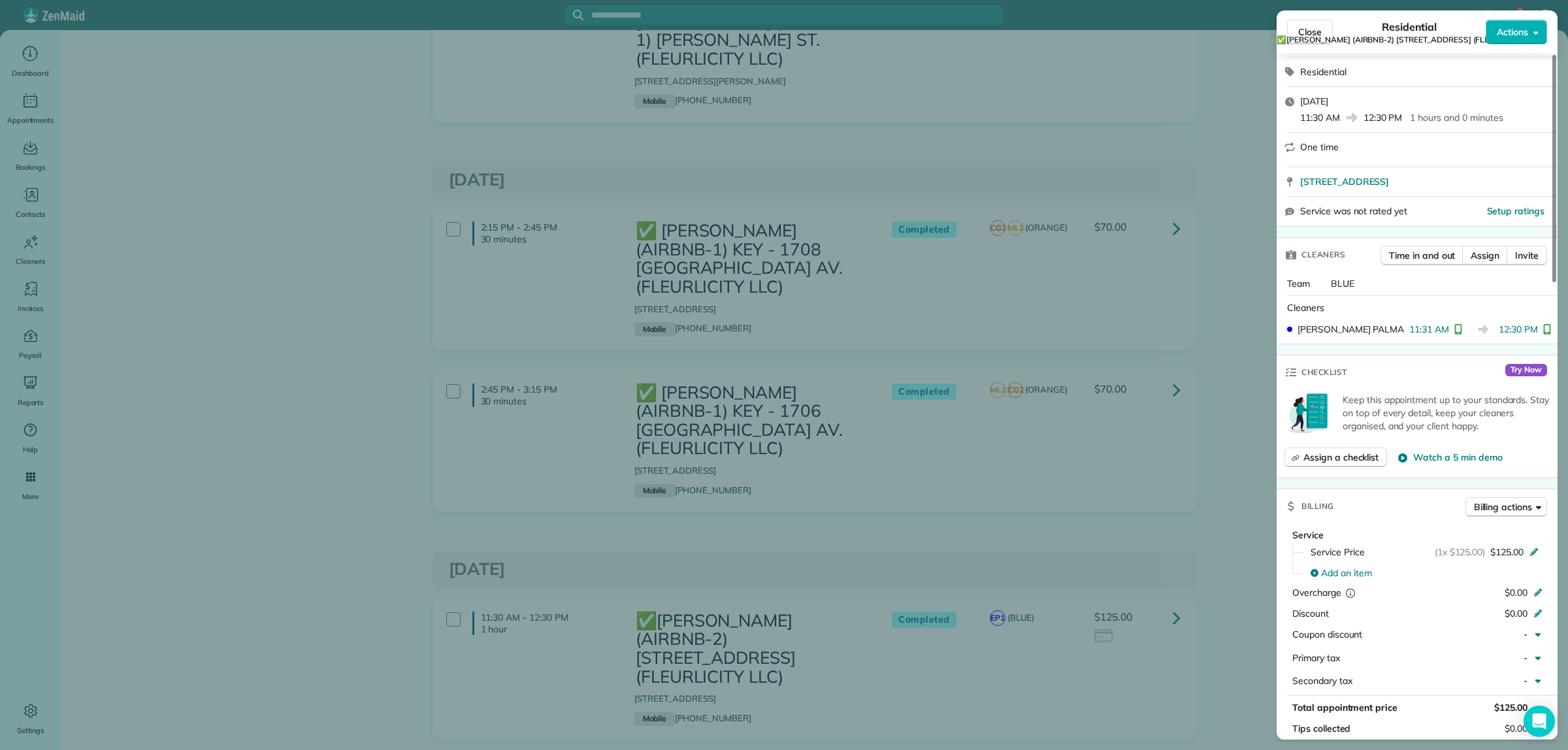
click at [1139, 444] on div "Close Residential ✅CONRAD BARRE (AIRBNB-2) 2516 Myrtle St. (FLEURLICITY LLC) Ac…" at bounding box center [784, 375] width 1568 height 750
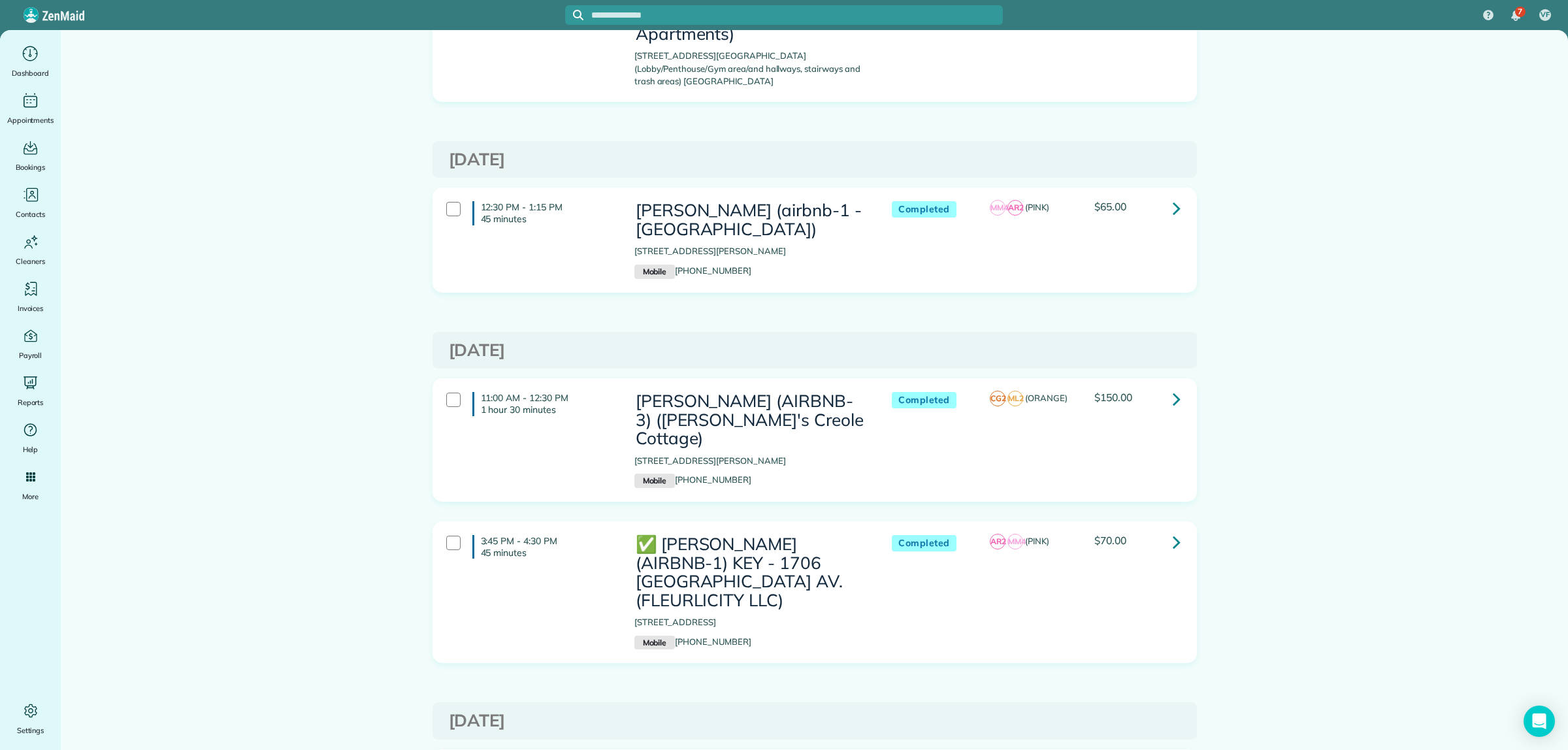
scroll to position [4493, 0]
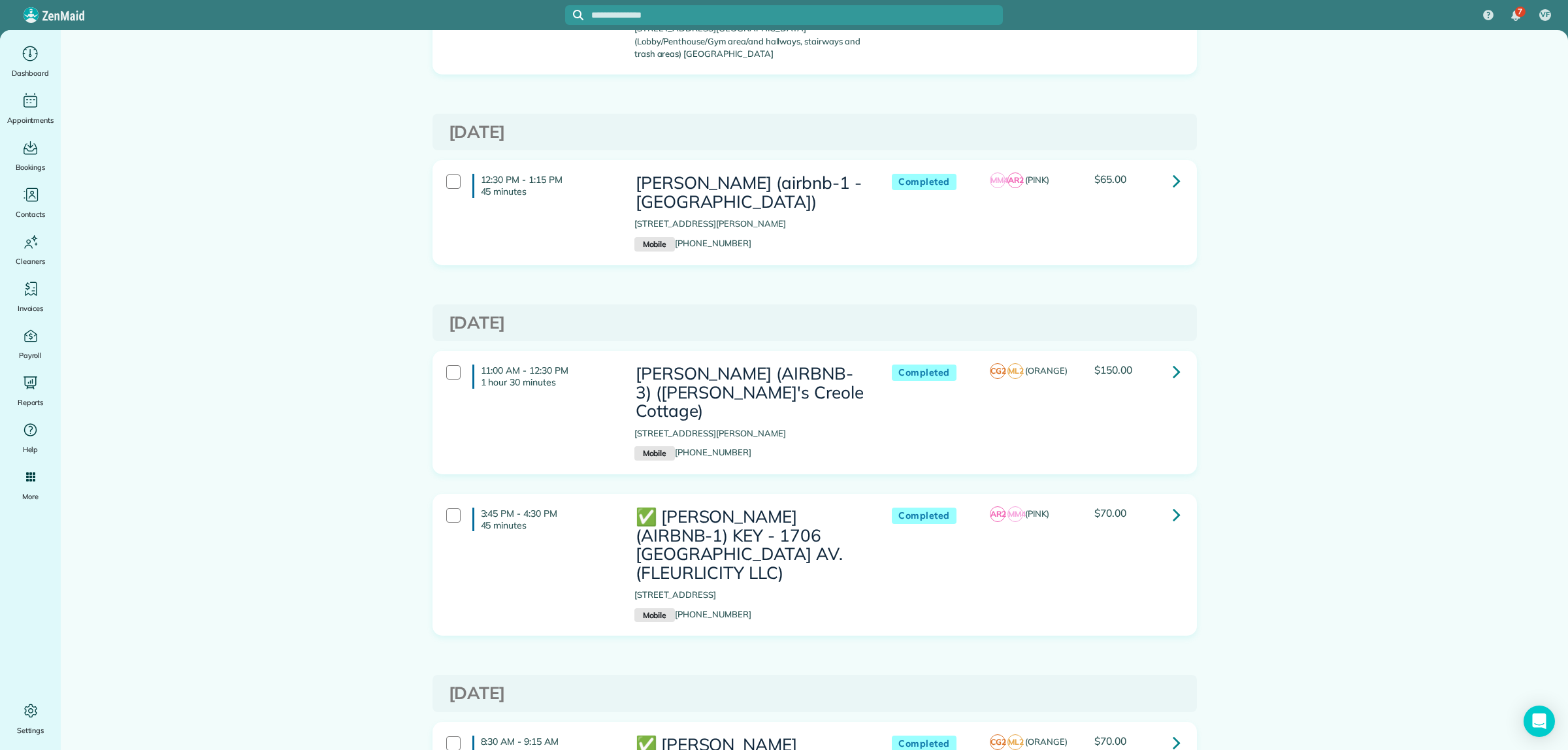
click at [1173, 169] on icon at bounding box center [1177, 181] width 8 height 23
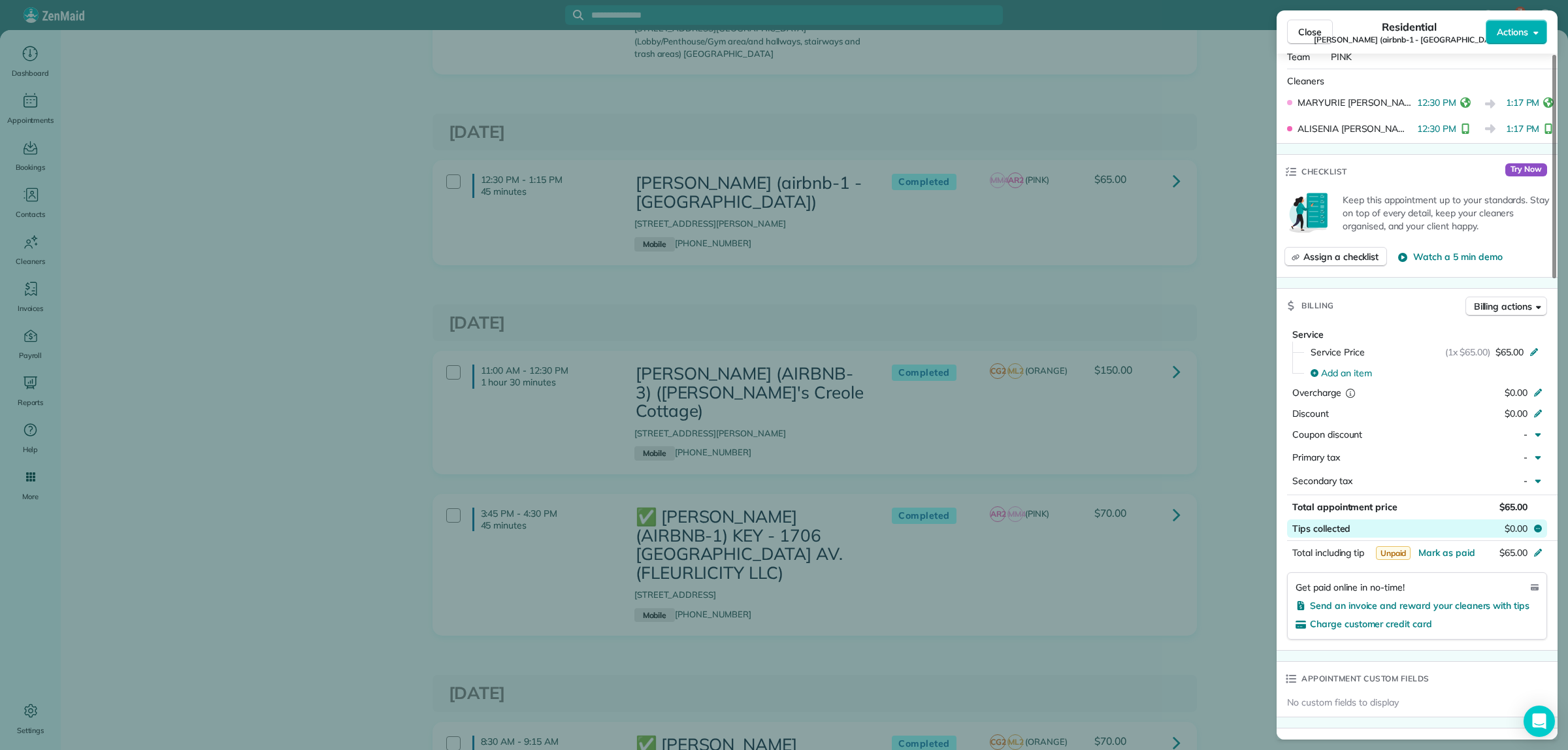
scroll to position [490, 0]
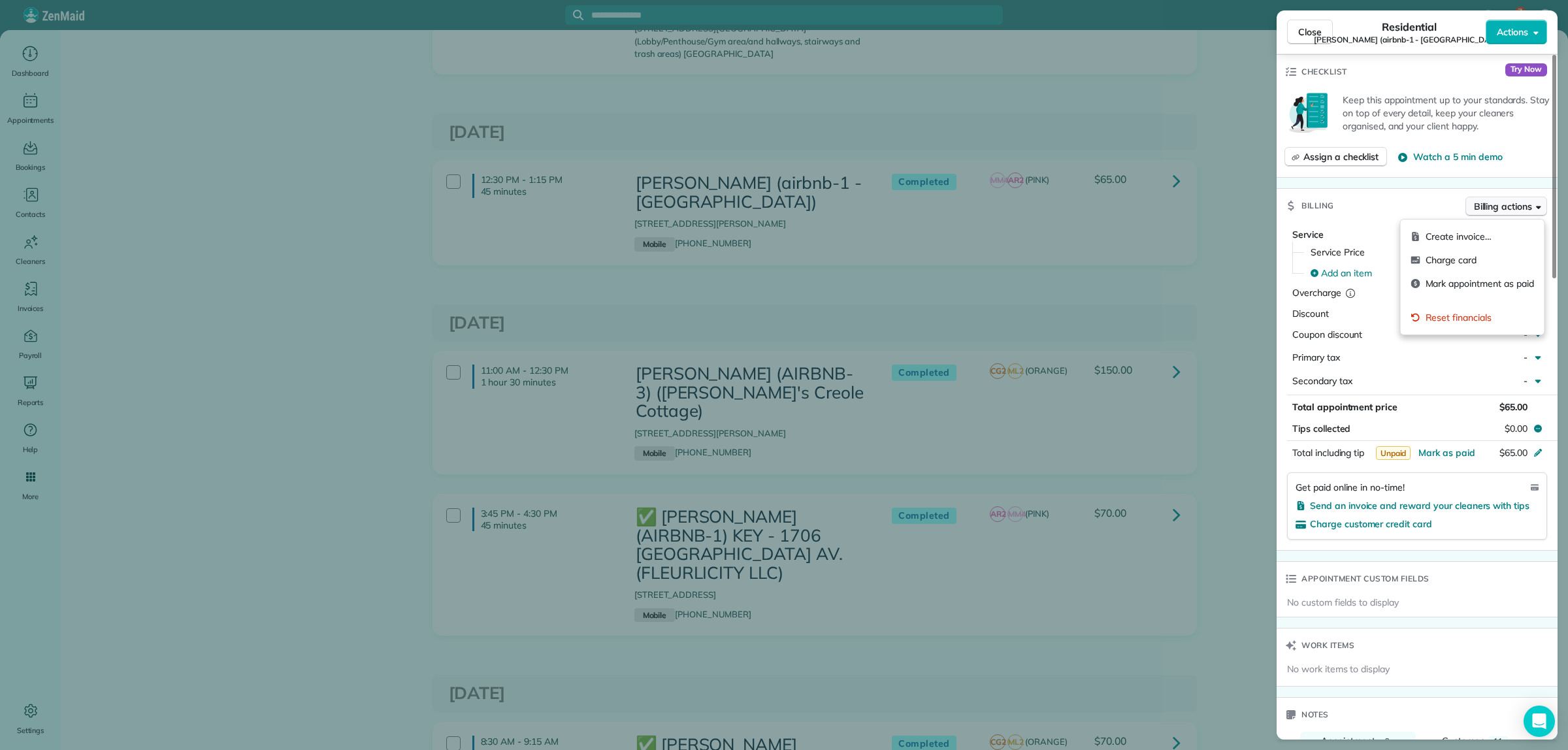
click at [1478, 211] on span "Billing actions" at bounding box center [1503, 207] width 58 height 13
click at [1445, 209] on div "Billing Billing actions" at bounding box center [1417, 205] width 281 height 34
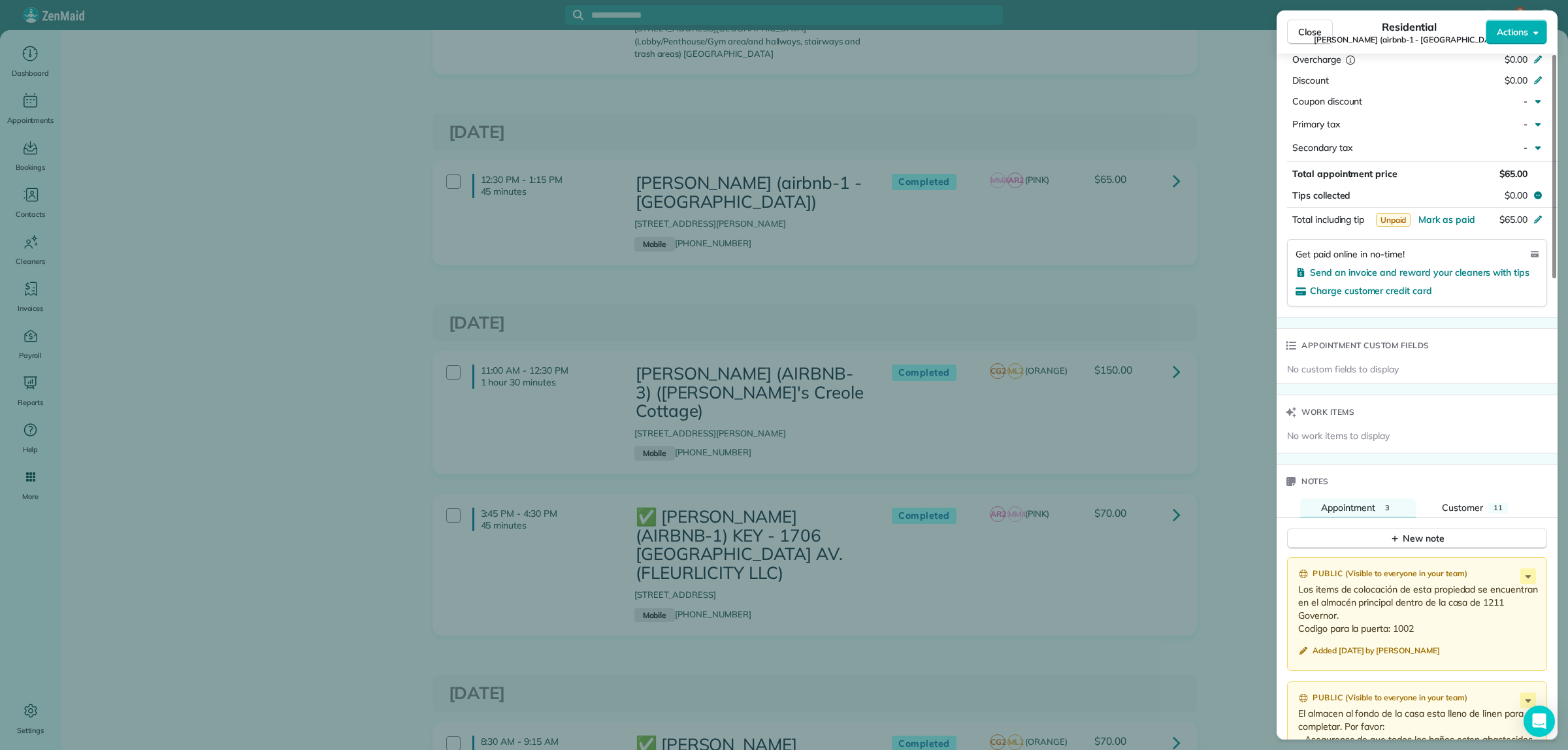
scroll to position [737, 0]
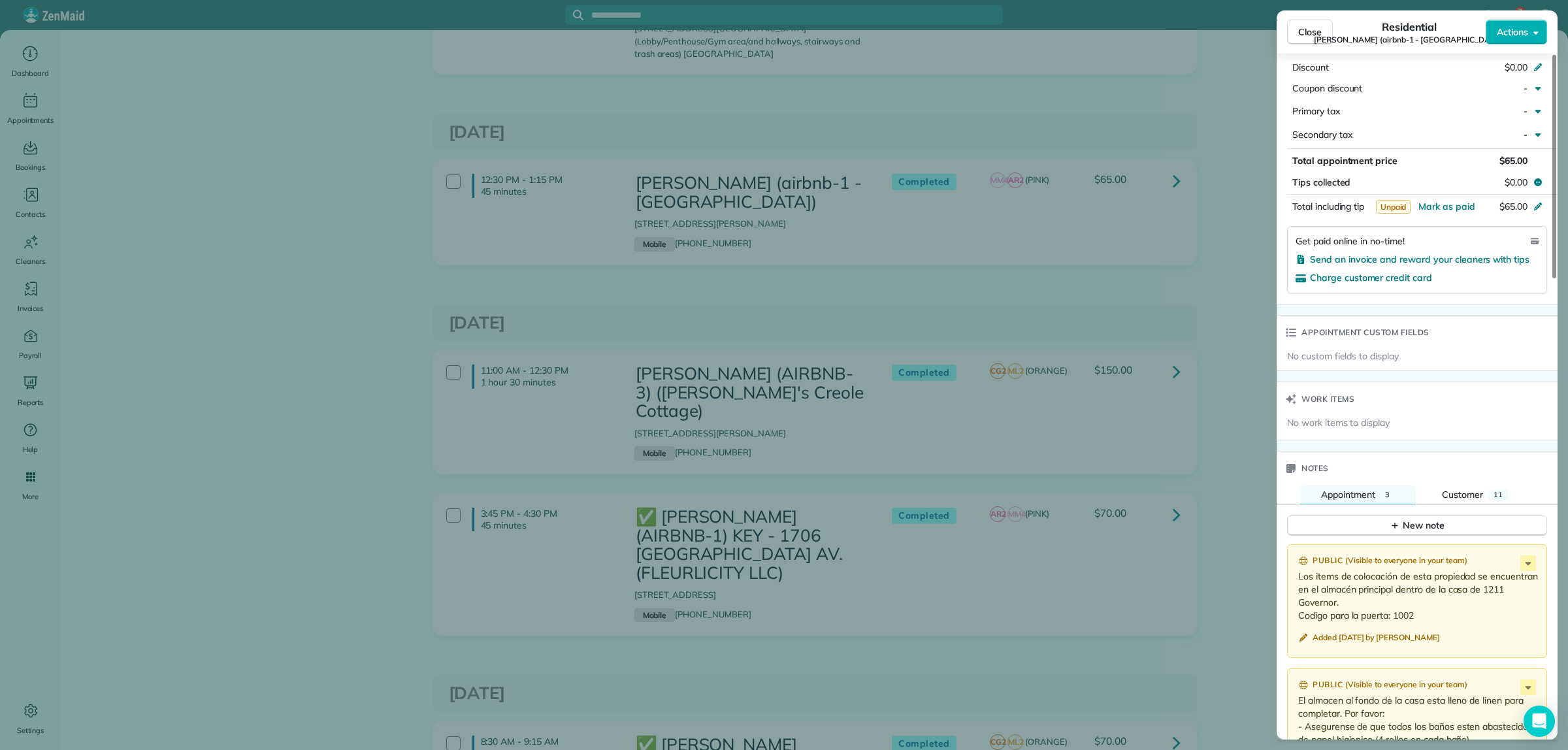
click at [1233, 212] on div "Close Residential Penelope Randolph (airbnb-1 - Orleans Grand Suite) Actions St…" at bounding box center [784, 375] width 1568 height 750
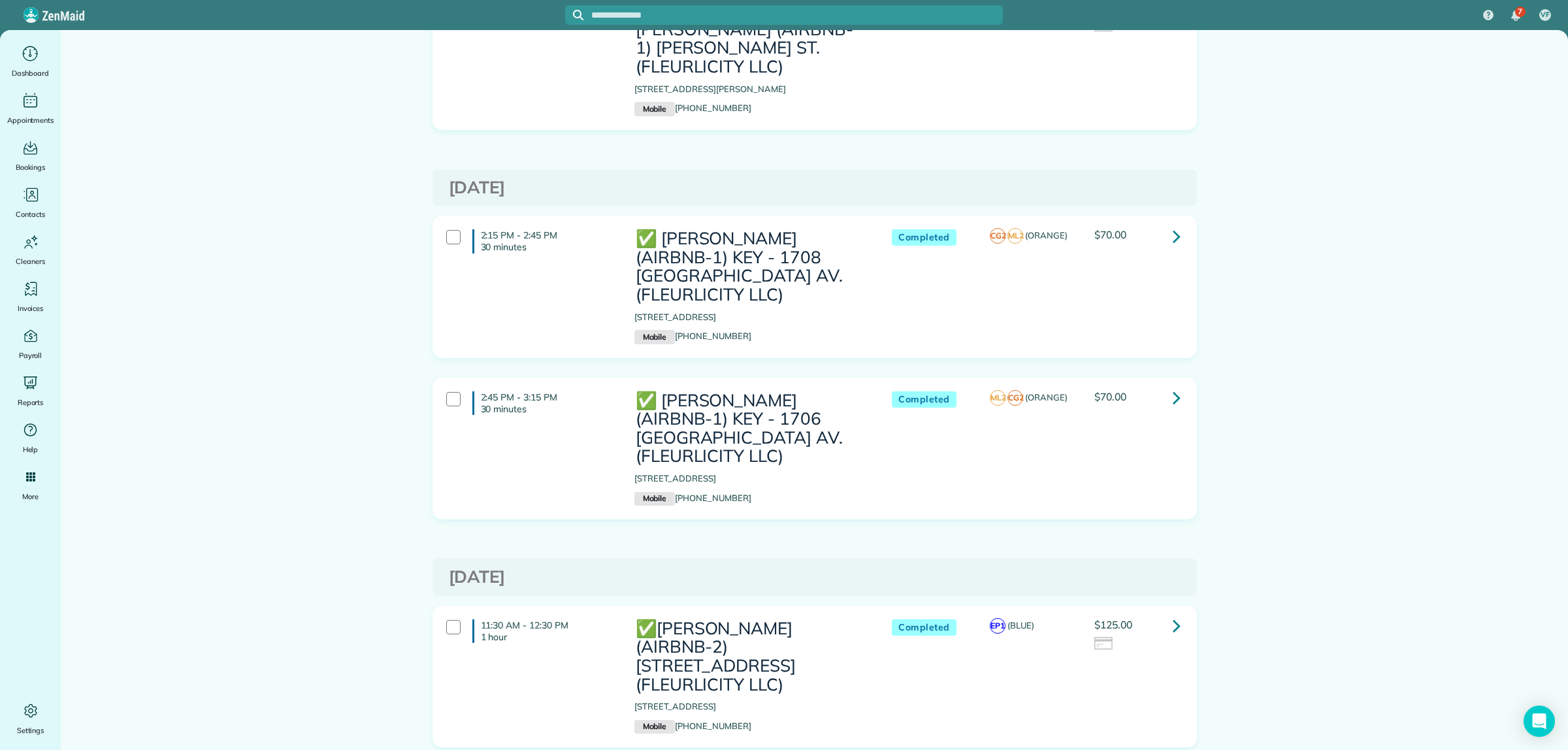
scroll to position [3594, 0]
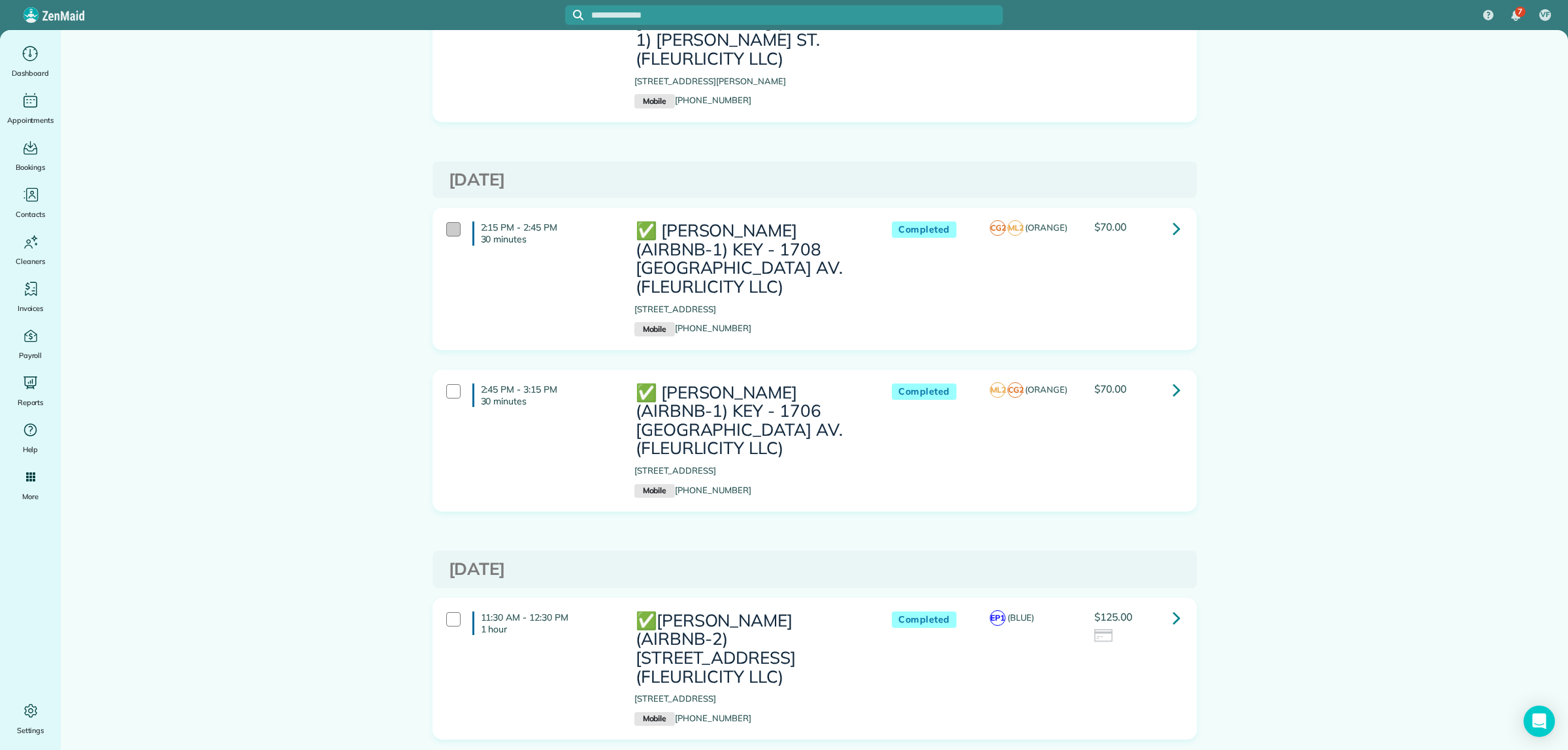
click at [446, 222] on div at bounding box center [453, 229] width 14 height 14
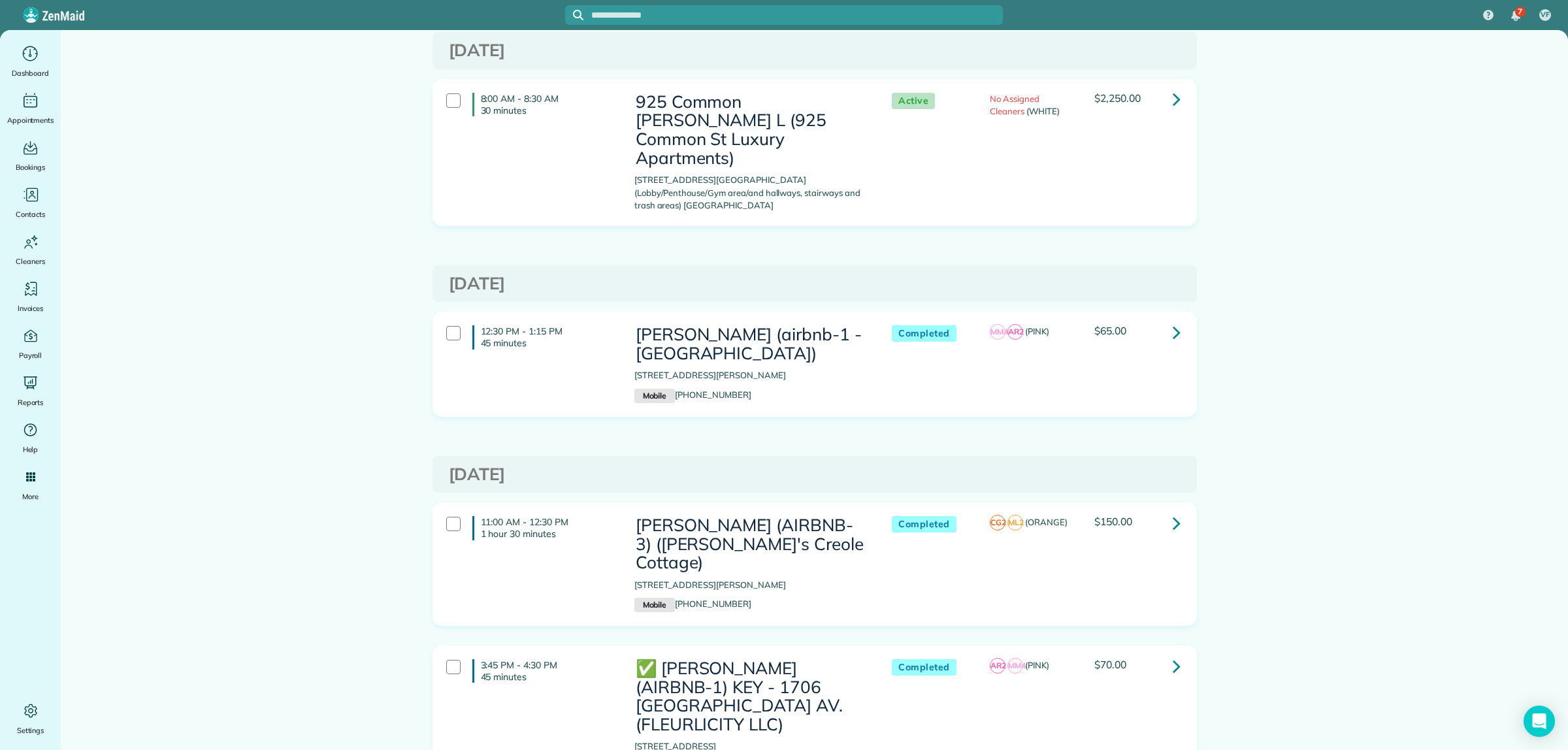
scroll to position [4330, 0]
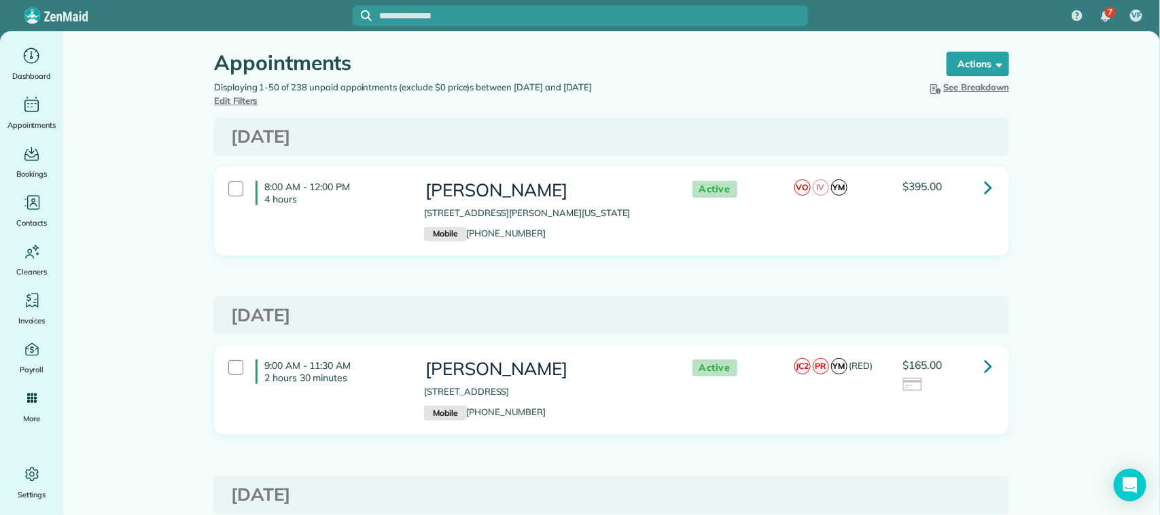
click at [984, 181] on icon at bounding box center [988, 187] width 8 height 24
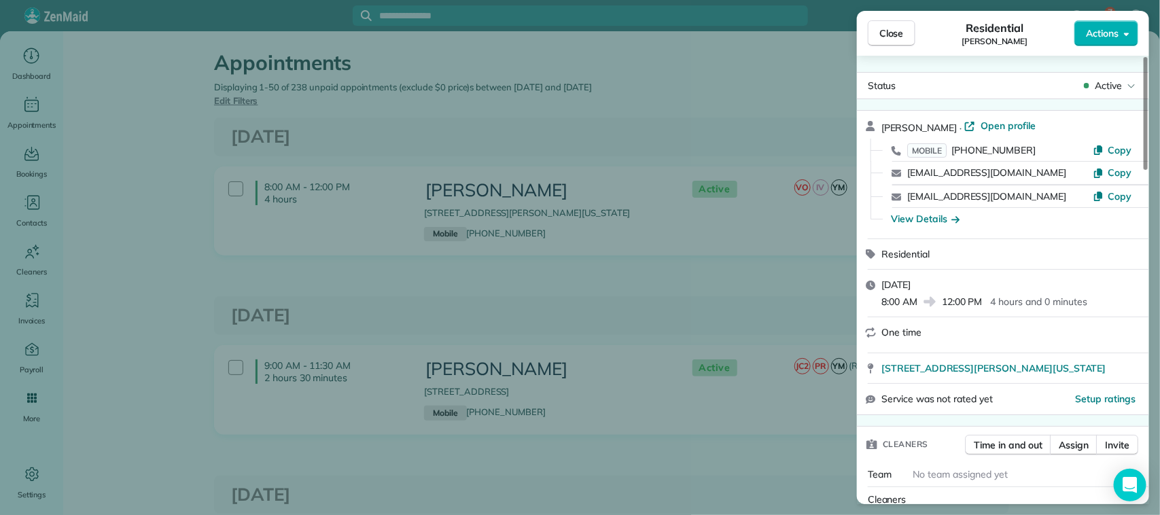
click at [732, 104] on div "Close Residential SENNETT HOLCOMB Actions Status Active SENNETT HOLCOMB · Open …" at bounding box center [580, 257] width 1160 height 515
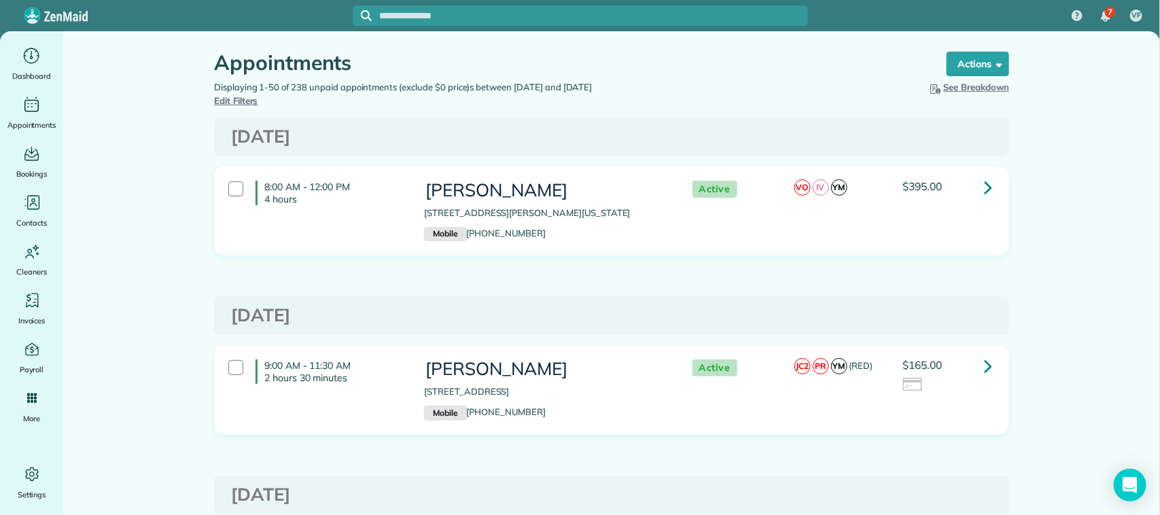
click at [258, 95] on span "Edit Filters" at bounding box center [236, 100] width 44 height 11
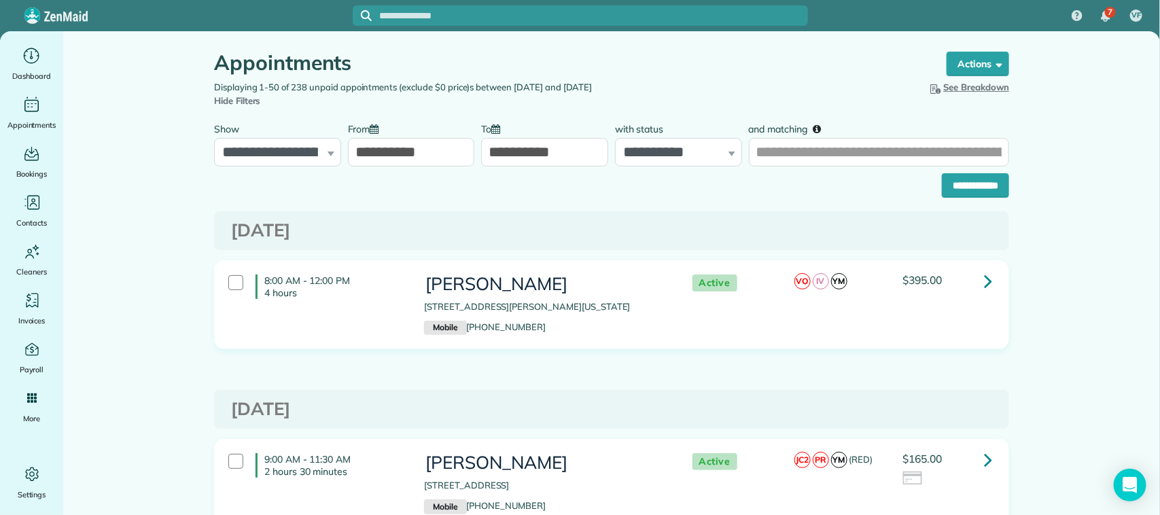
drag, startPoint x: 598, startPoint y: 287, endPoint x: 413, endPoint y: 285, distance: 185.6
click at [414, 285] on div "SENNETT HOLCOMB 1138 Governor Nicholls Street New Orleans Louisiana 70116 Mobil…" at bounding box center [544, 305] width 261 height 75
copy h3 "SENNETT HOLCOMB"
click at [860, 148] on input "and matching" at bounding box center [879, 152] width 260 height 29
paste input "**********"
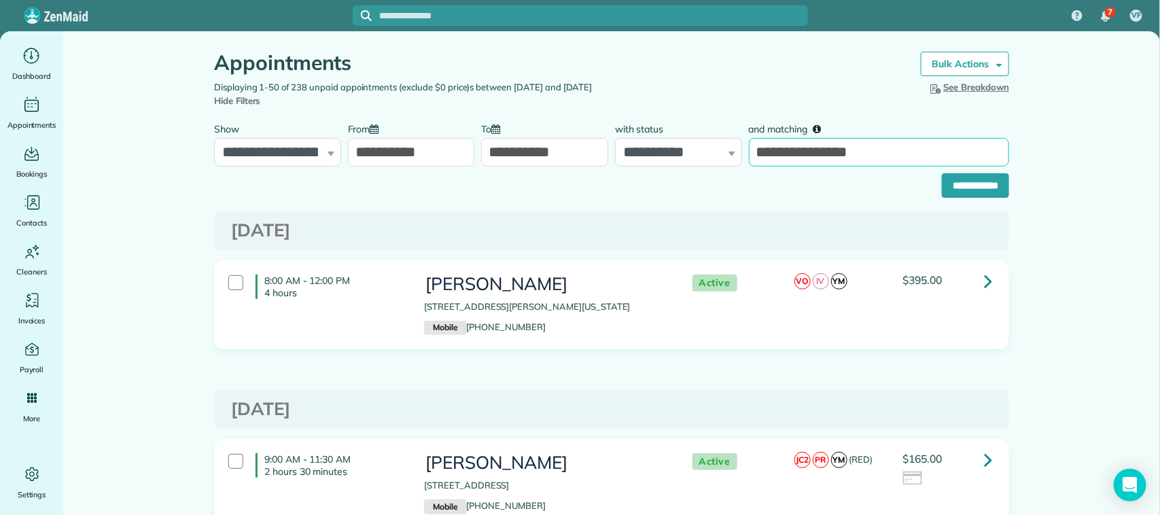
type input "**********"
click at [942, 173] on input "**********" at bounding box center [975, 185] width 67 height 24
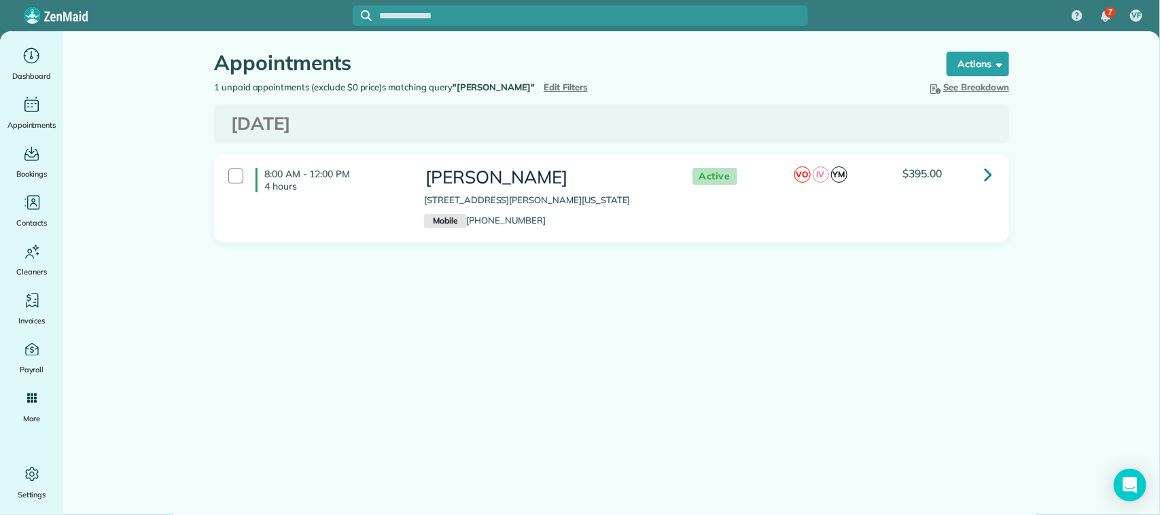
click at [986, 186] on icon at bounding box center [988, 174] width 8 height 24
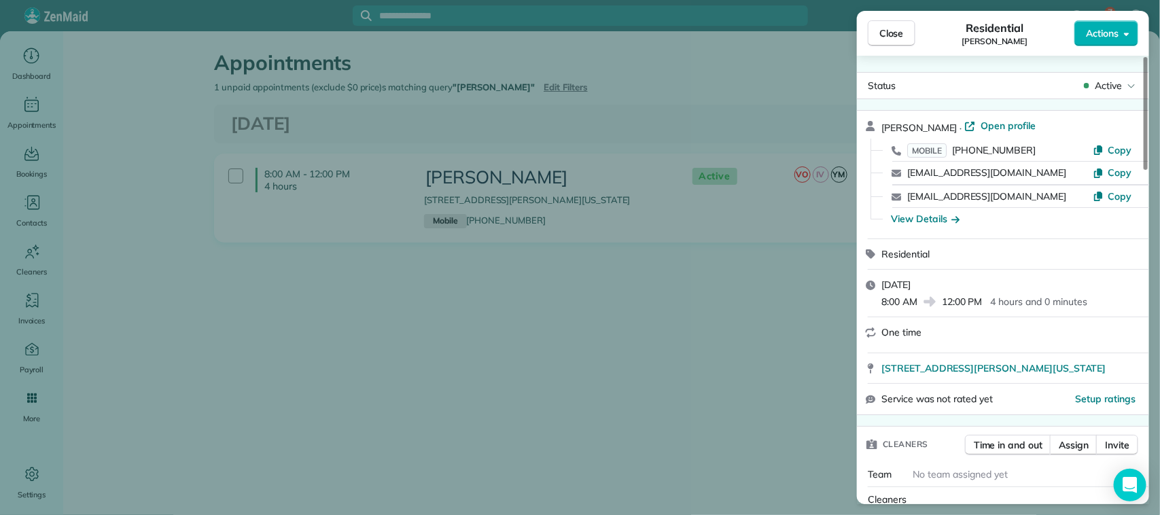
click at [433, 338] on div "Close Residential [PERSON_NAME] Actions Status Active [PERSON_NAME] · Open prof…" at bounding box center [580, 257] width 1160 height 515
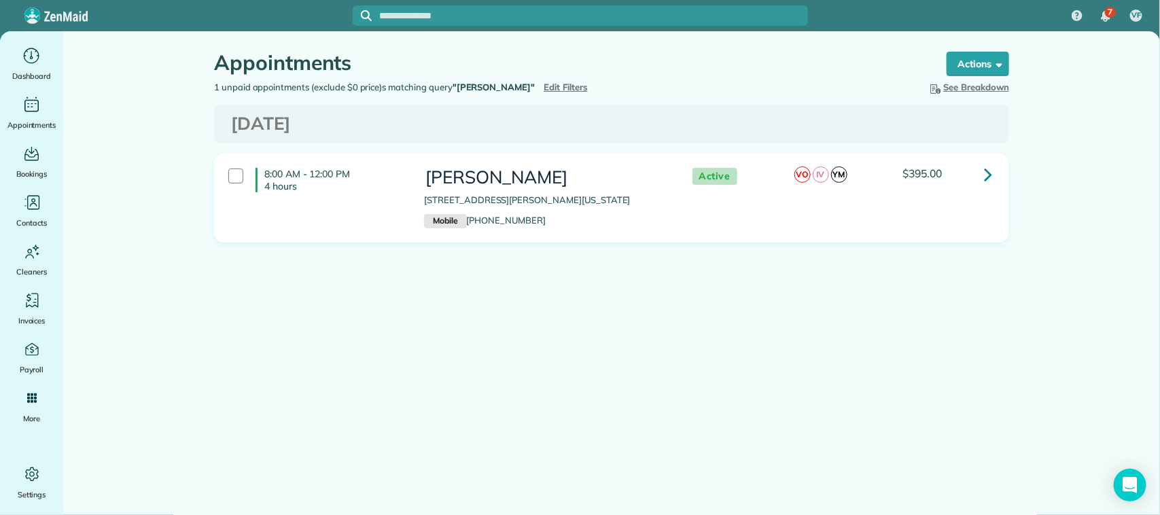
click at [565, 86] on span "Edit Filters" at bounding box center [566, 87] width 44 height 11
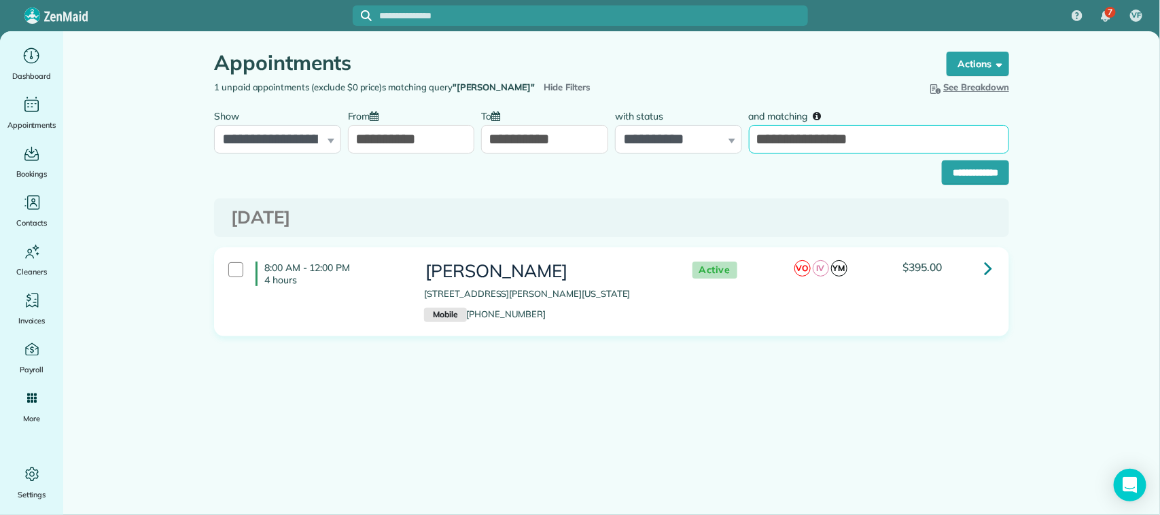
click at [916, 154] on input "**********" at bounding box center [879, 139] width 260 height 29
drag, startPoint x: 915, startPoint y: 150, endPoint x: 746, endPoint y: 150, distance: 169.9
click at [746, 150] on div "**********" at bounding box center [879, 128] width 267 height 51
type input "**********"
click at [942, 160] on input "**********" at bounding box center [975, 172] width 67 height 24
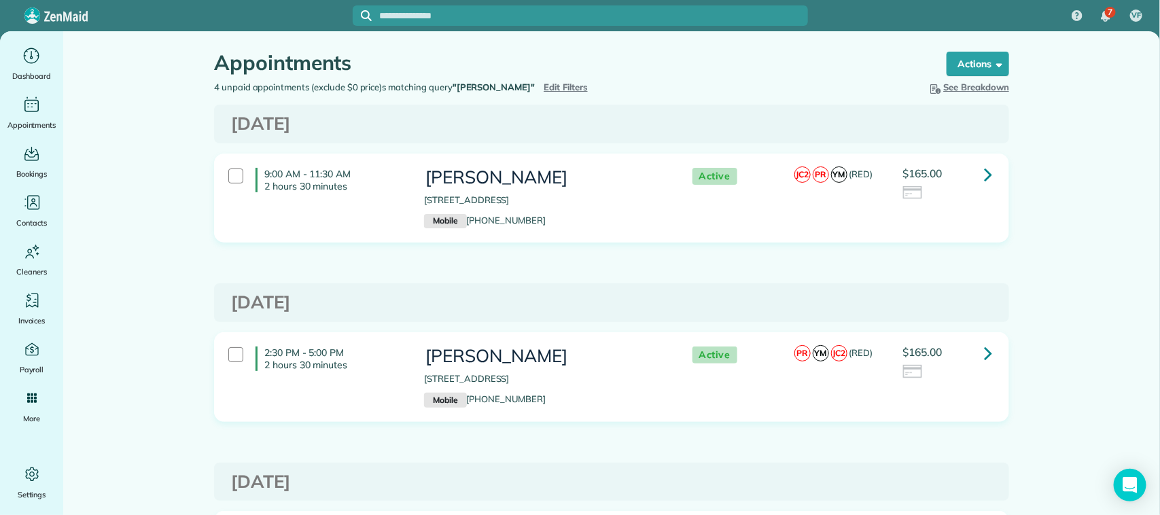
click at [984, 177] on icon at bounding box center [988, 174] width 8 height 24
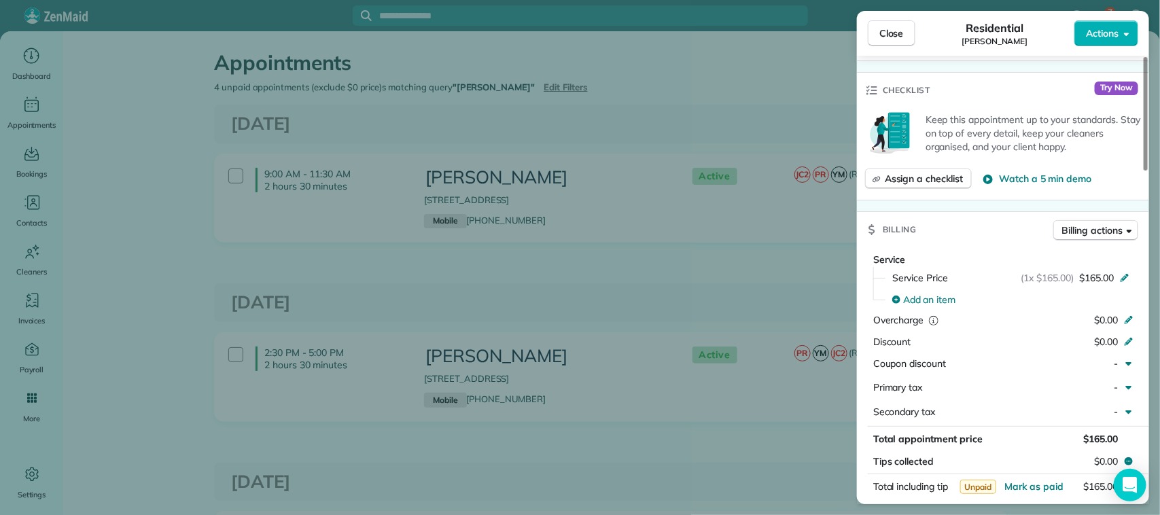
scroll to position [510, 0]
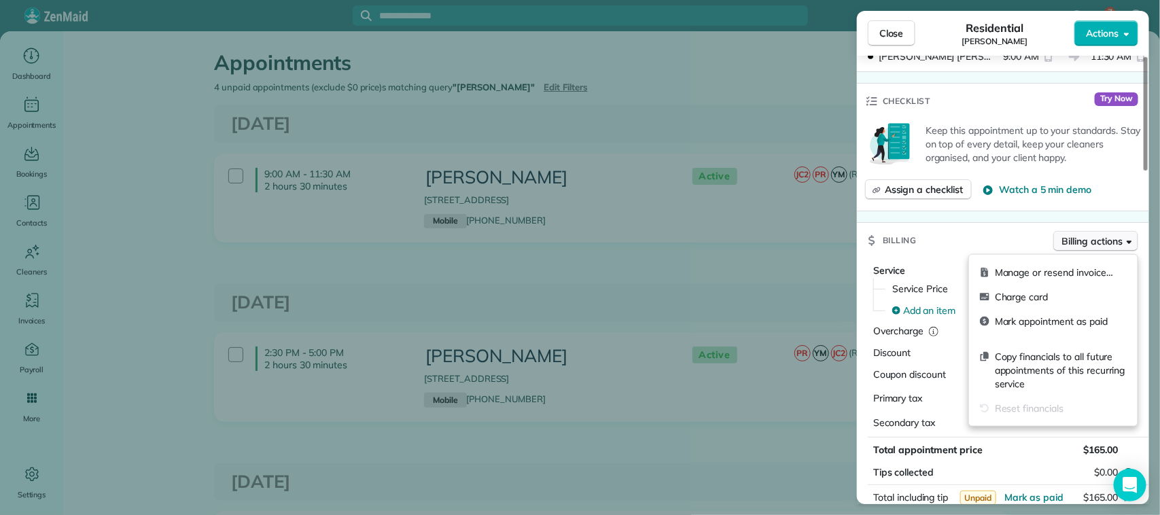
click at [1123, 245] on button "Billing actions" at bounding box center [1095, 241] width 85 height 20
click at [1058, 273] on span "Manage or resend invoice…" at bounding box center [1061, 273] width 132 height 14
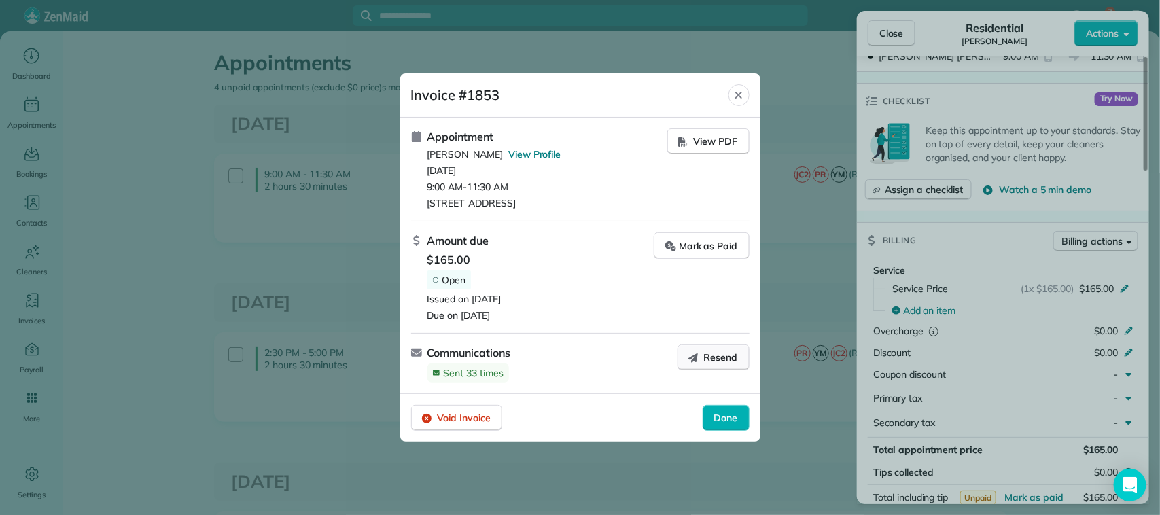
click at [732, 358] on span "Resend" at bounding box center [721, 358] width 34 height 14
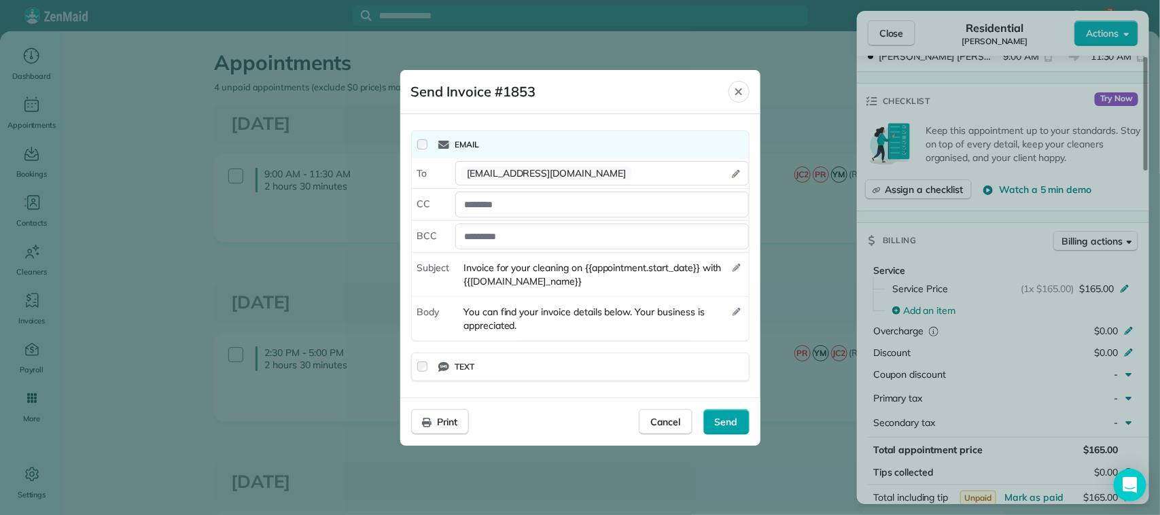
click at [739, 423] on div "Send" at bounding box center [726, 422] width 46 height 26
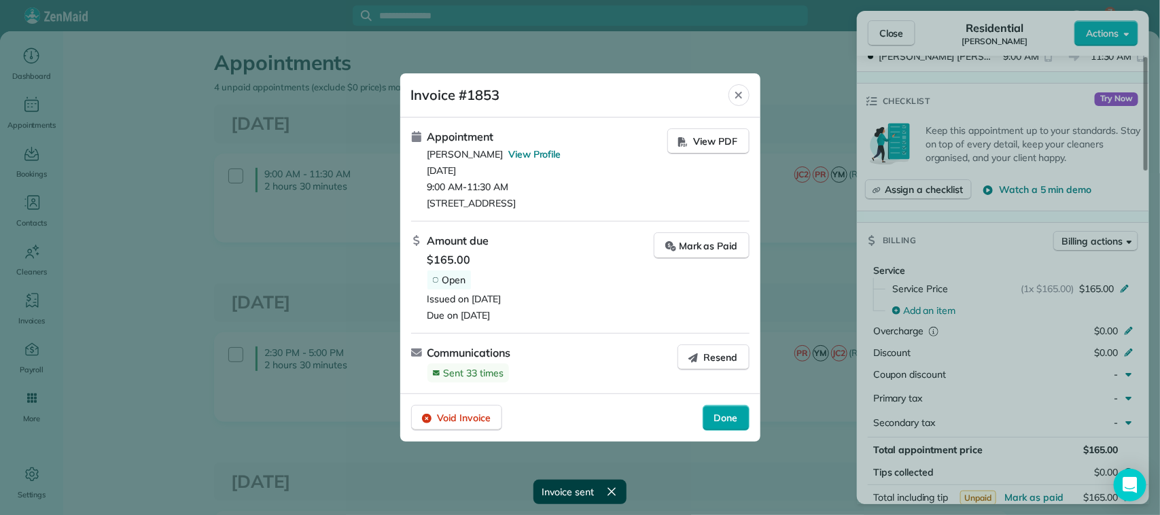
click at [720, 418] on span "Done" at bounding box center [726, 418] width 24 height 14
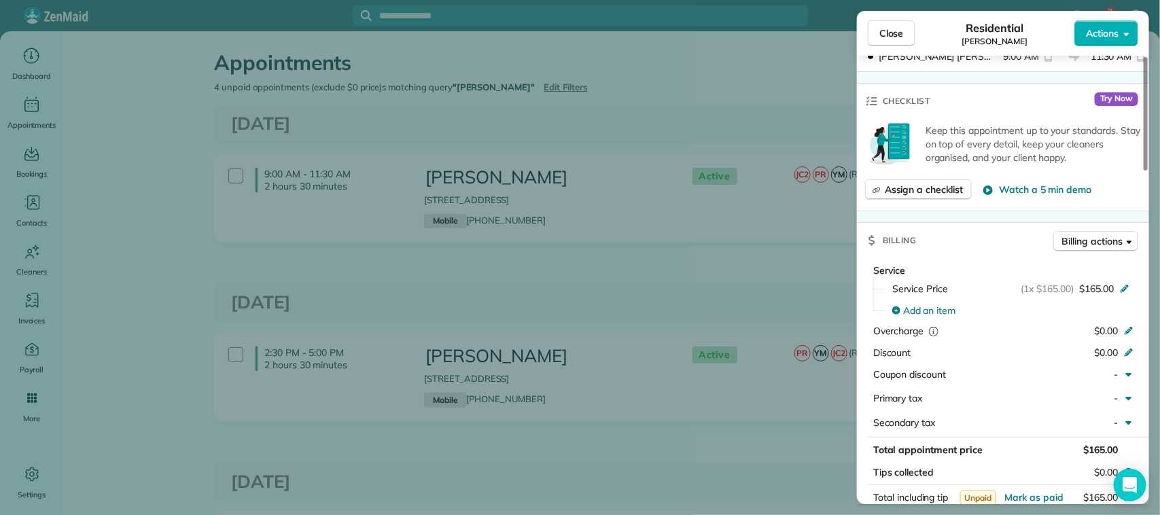
click at [788, 120] on div "Close Residential ROBERT JAMISON Actions Status Active ROBERT JAMISON · Open pr…" at bounding box center [580, 257] width 1160 height 515
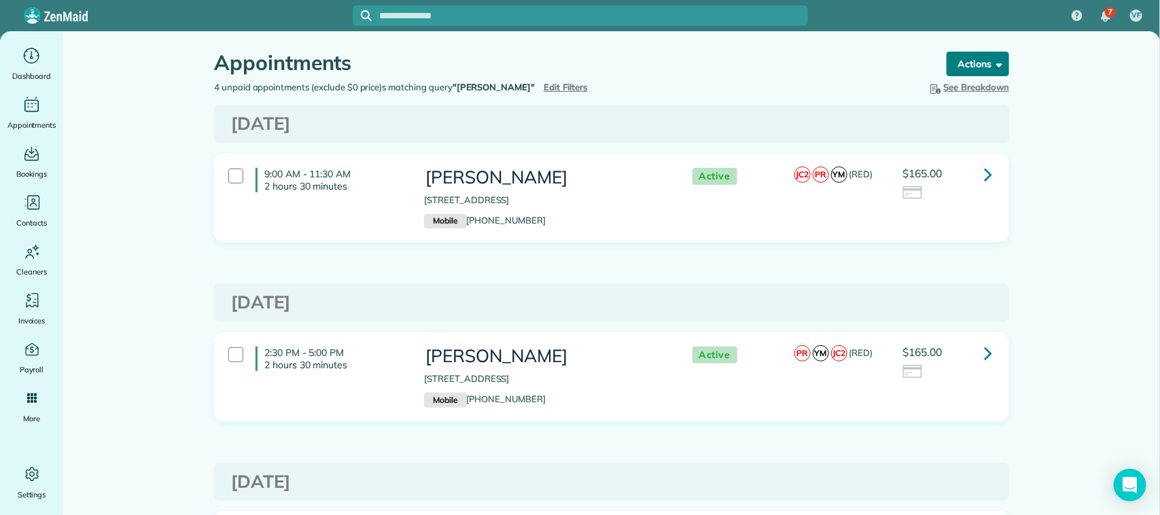
click at [975, 65] on button "Actions" at bounding box center [978, 64] width 63 height 24
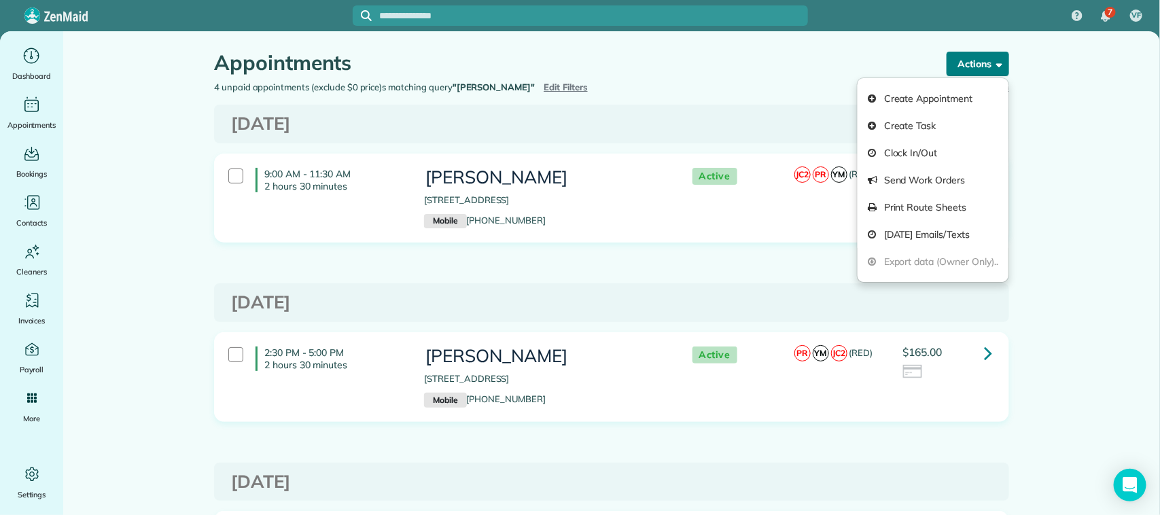
click at [975, 63] on button "Actions" at bounding box center [978, 64] width 63 height 24
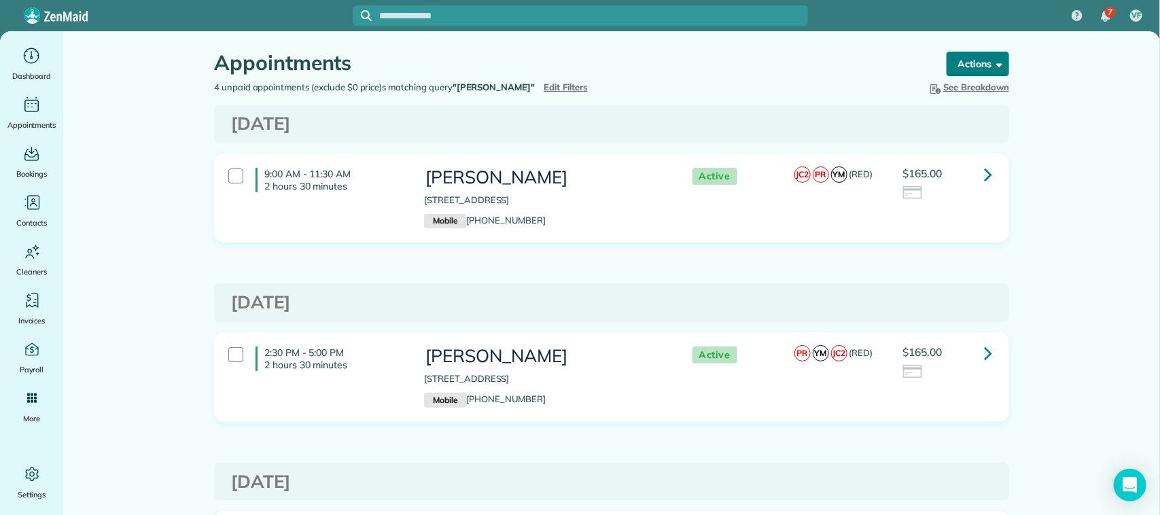
scroll to position [85, 0]
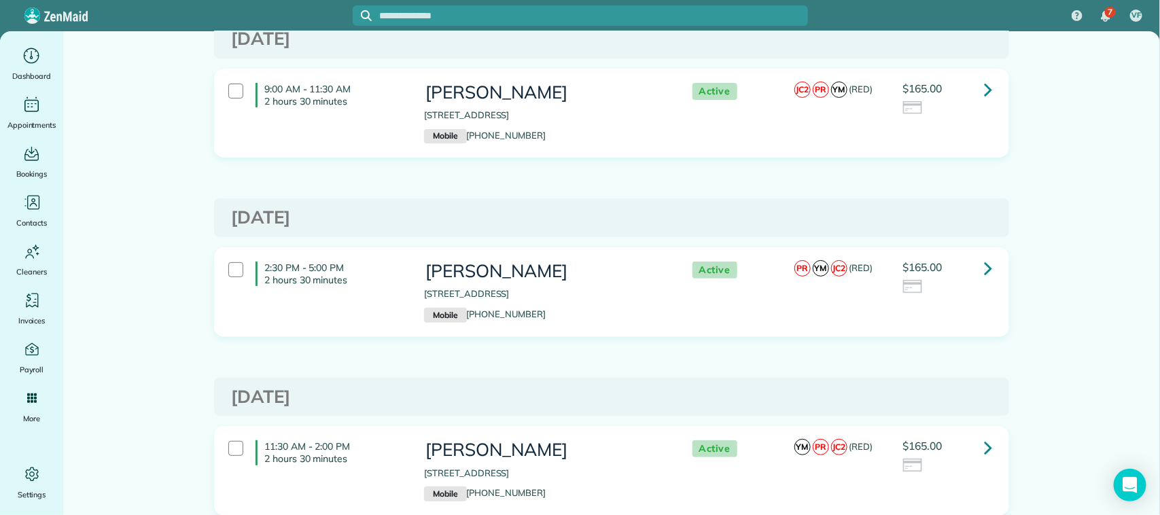
click at [984, 271] on icon at bounding box center [988, 268] width 8 height 24
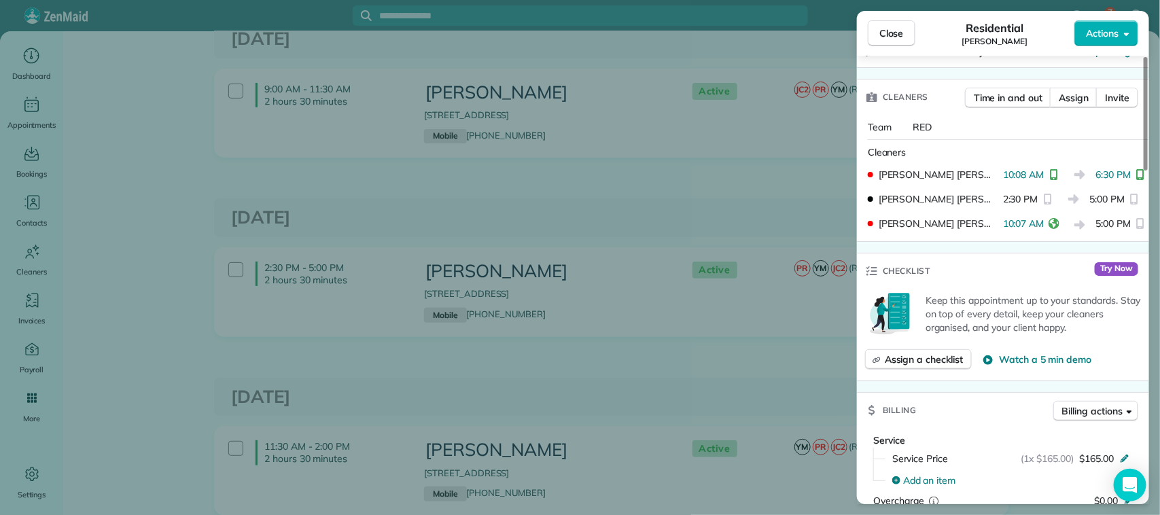
scroll to position [510, 0]
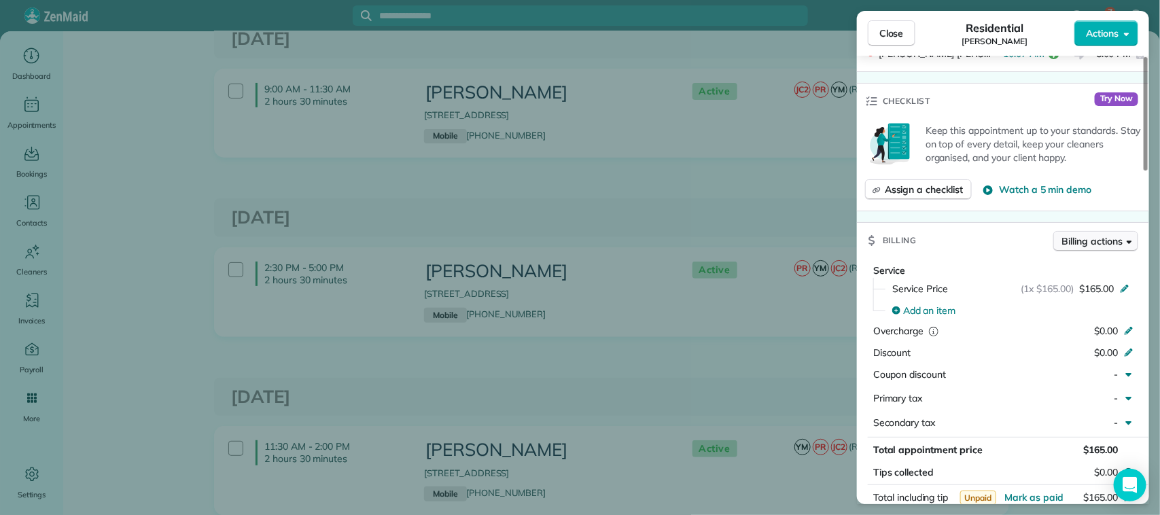
click at [1094, 248] on span "Billing actions" at bounding box center [1092, 241] width 60 height 14
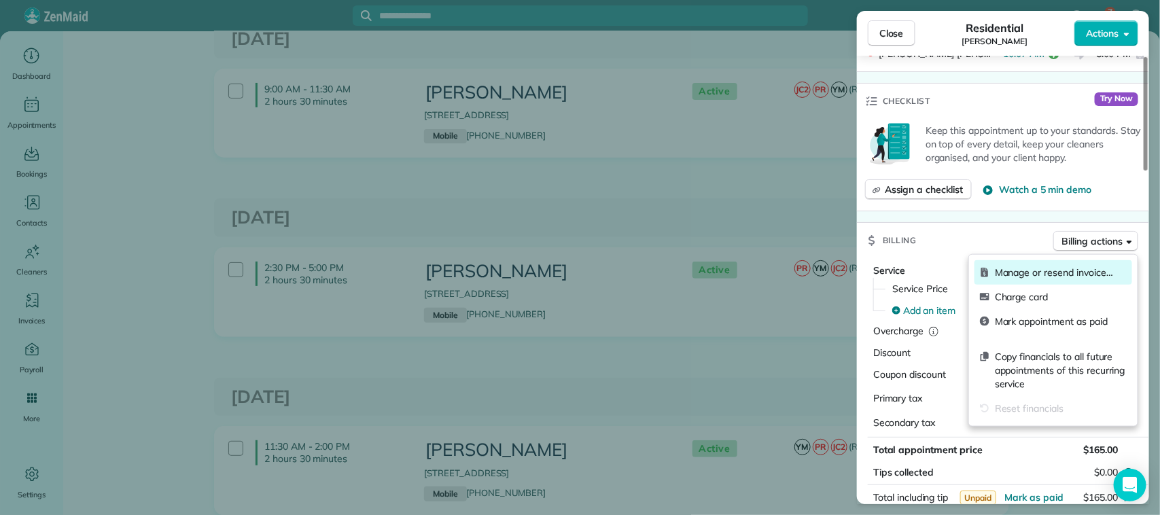
click at [1030, 275] on span "Manage or resend invoice…" at bounding box center [1061, 273] width 132 height 14
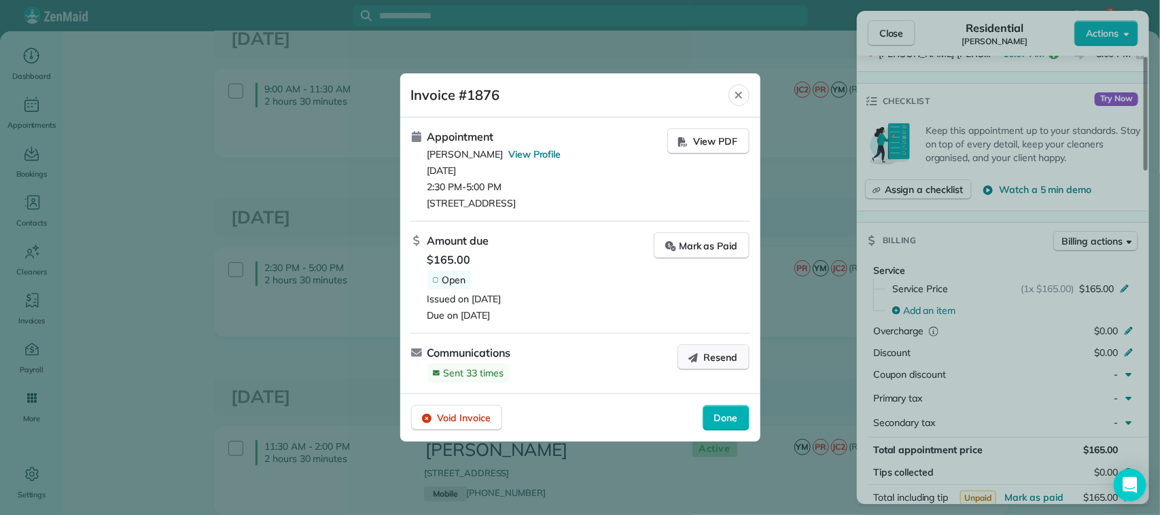
click at [701, 359] on button "Resend" at bounding box center [714, 358] width 72 height 26
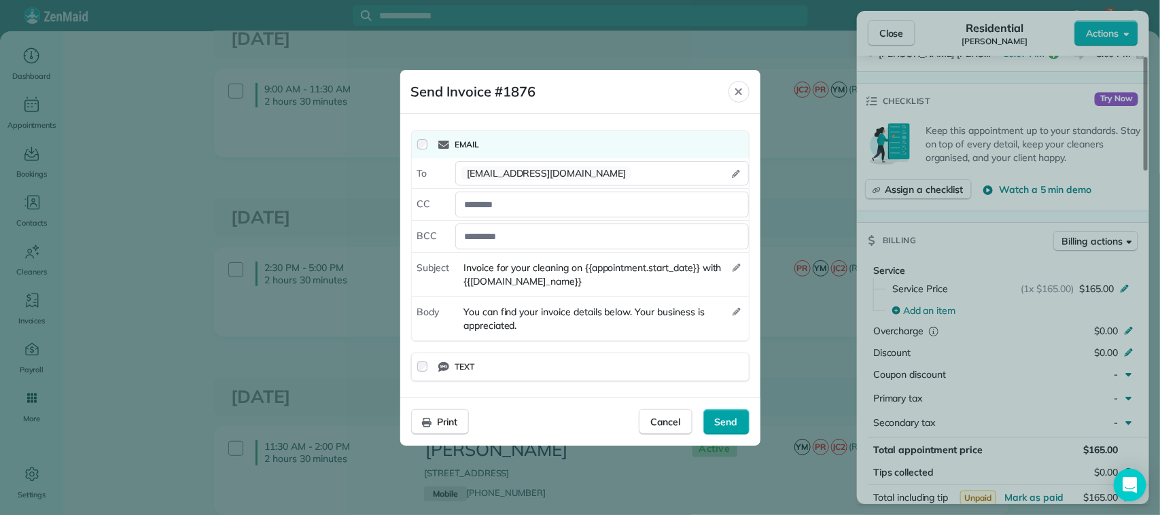
click at [719, 423] on span "Send" at bounding box center [726, 422] width 23 height 14
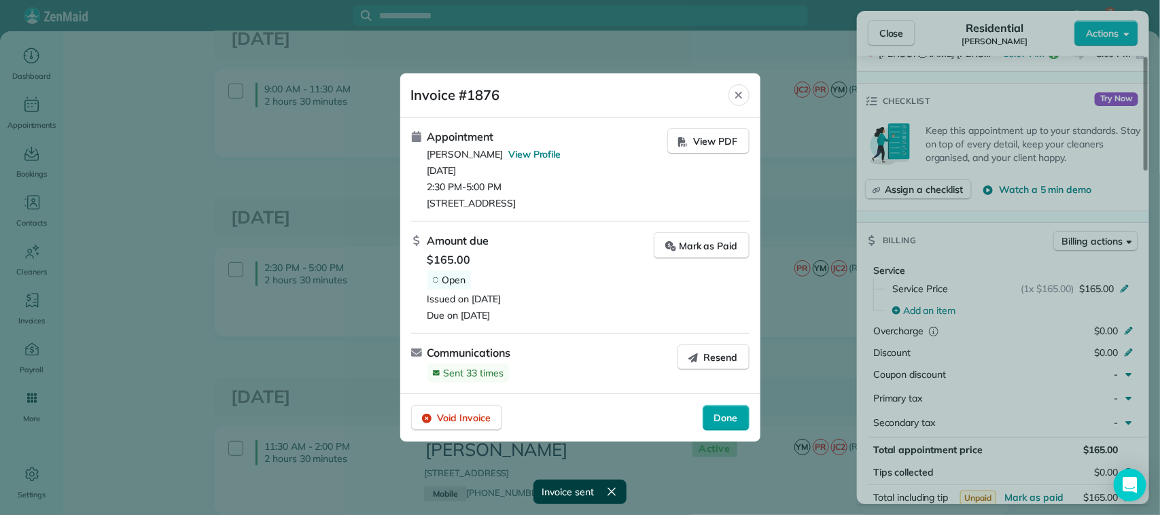
click at [746, 420] on div "Done" at bounding box center [726, 418] width 47 height 26
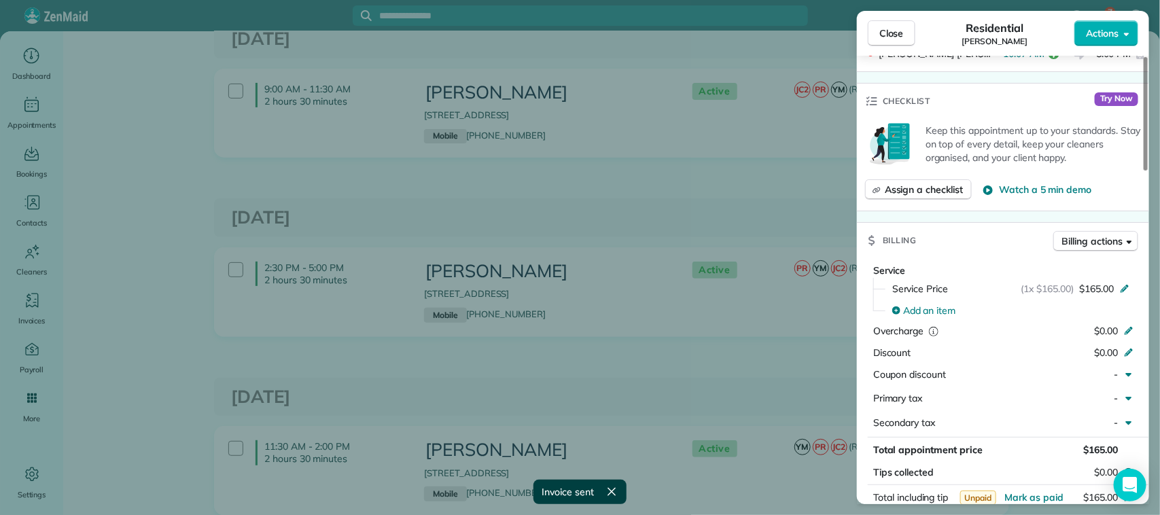
click at [824, 167] on div "Close Residential ROBERT JAMISON Actions Status Active ROBERT JAMISON · Open pr…" at bounding box center [580, 257] width 1160 height 515
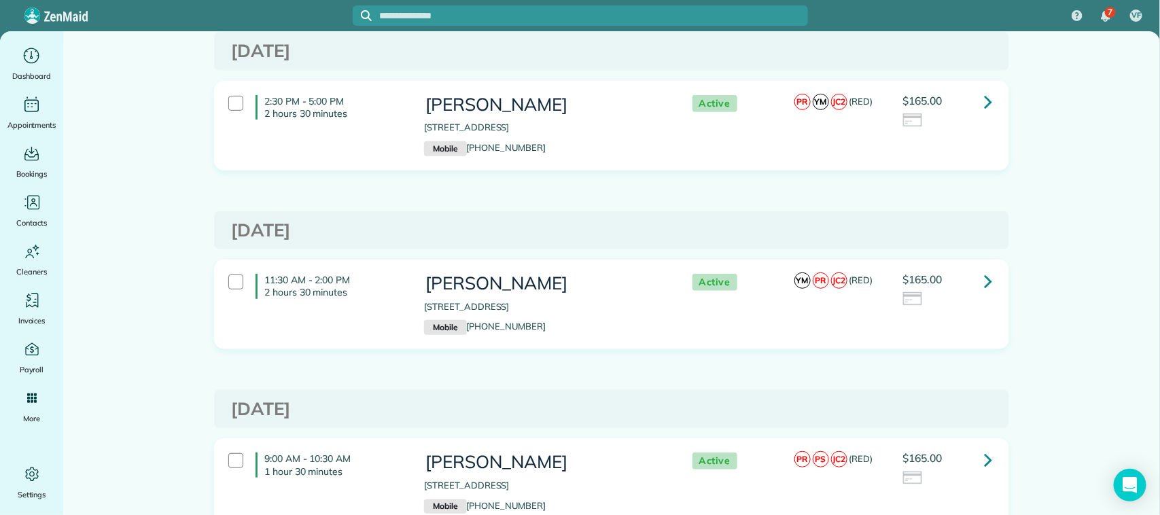
scroll to position [255, 0]
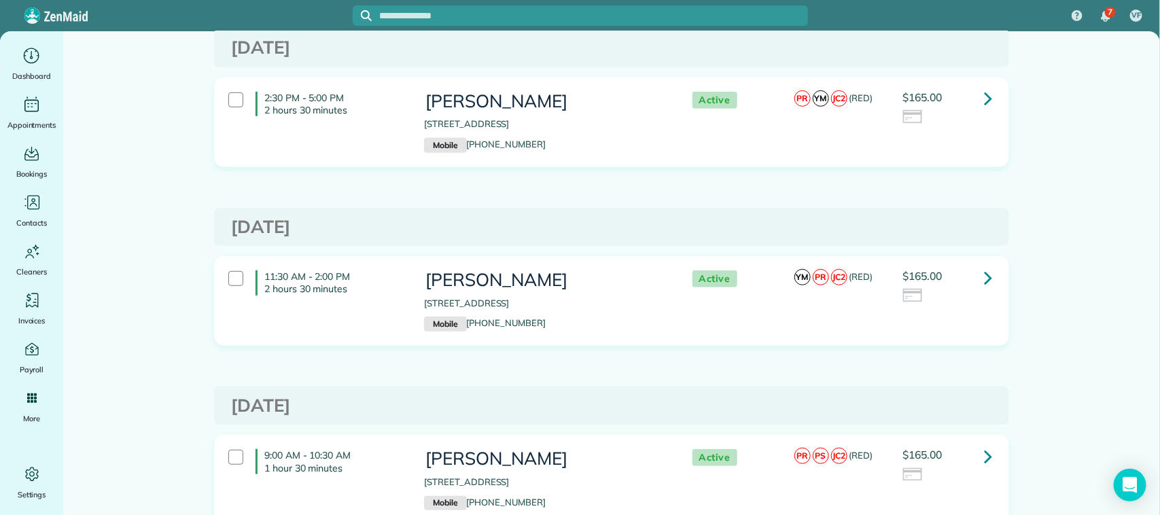
click at [984, 273] on icon at bounding box center [988, 278] width 8 height 24
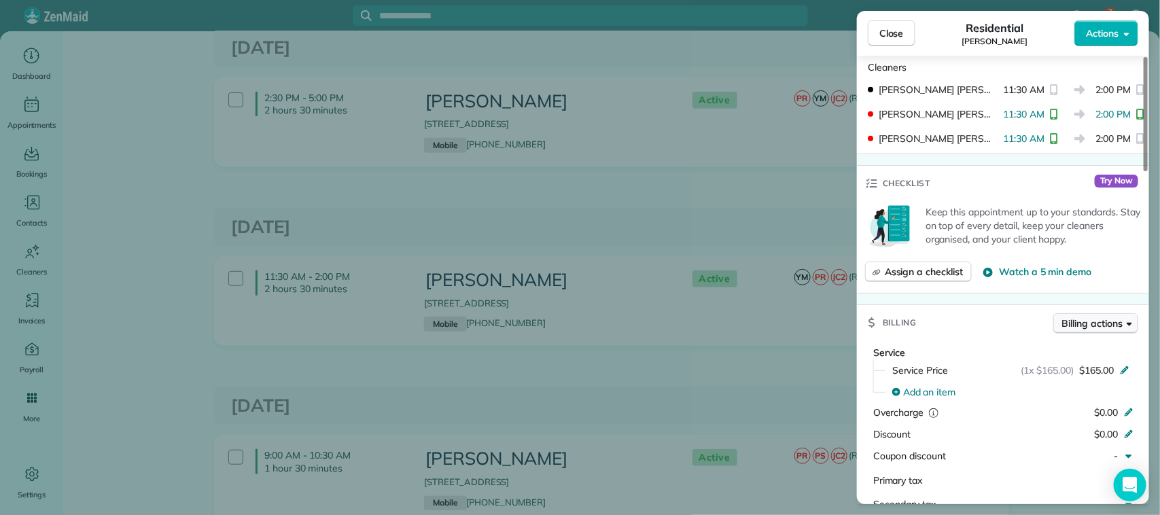
scroll to position [510, 0]
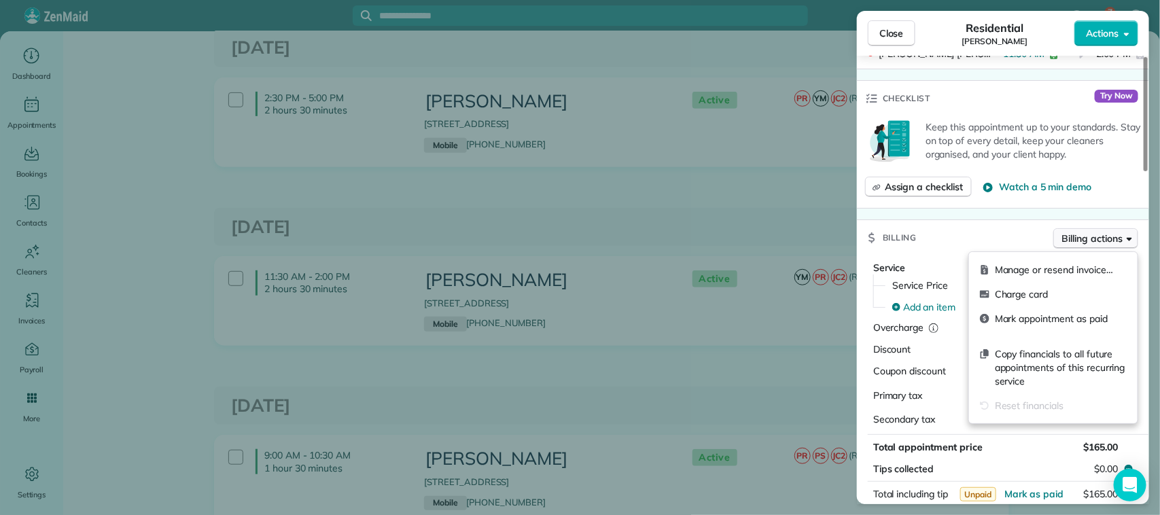
click at [1076, 242] on span "Billing actions" at bounding box center [1092, 239] width 60 height 14
click at [1042, 271] on span "Manage or resend invoice…" at bounding box center [1061, 270] width 132 height 14
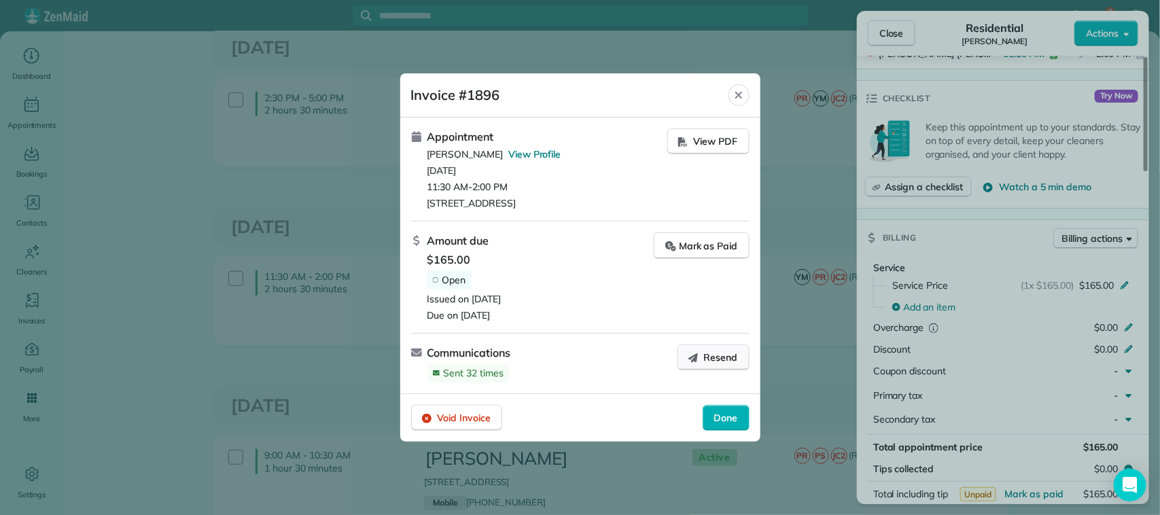
click at [712, 357] on span "Resend" at bounding box center [721, 358] width 34 height 14
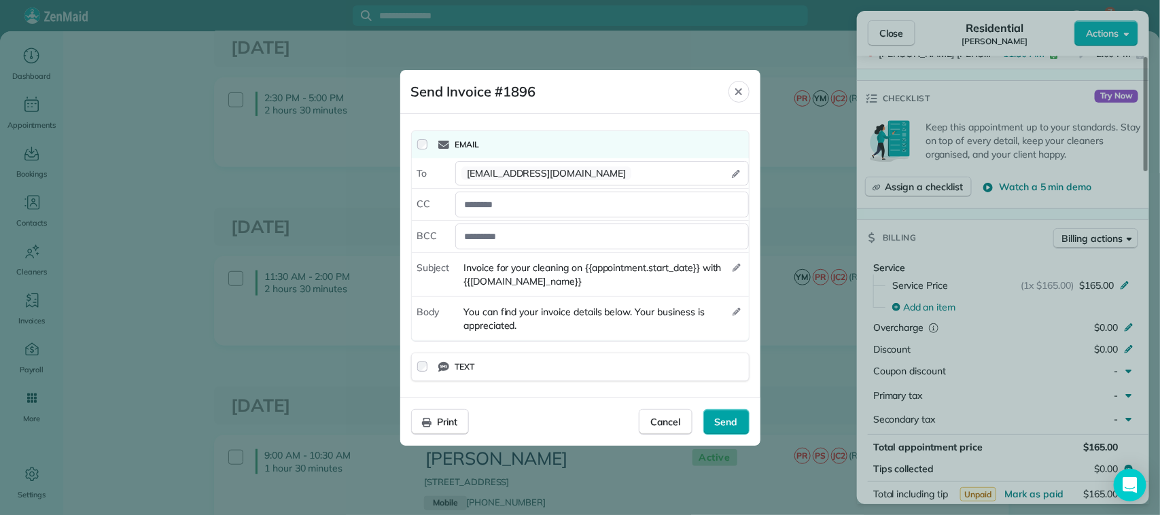
click at [741, 423] on div "Send" at bounding box center [726, 422] width 46 height 26
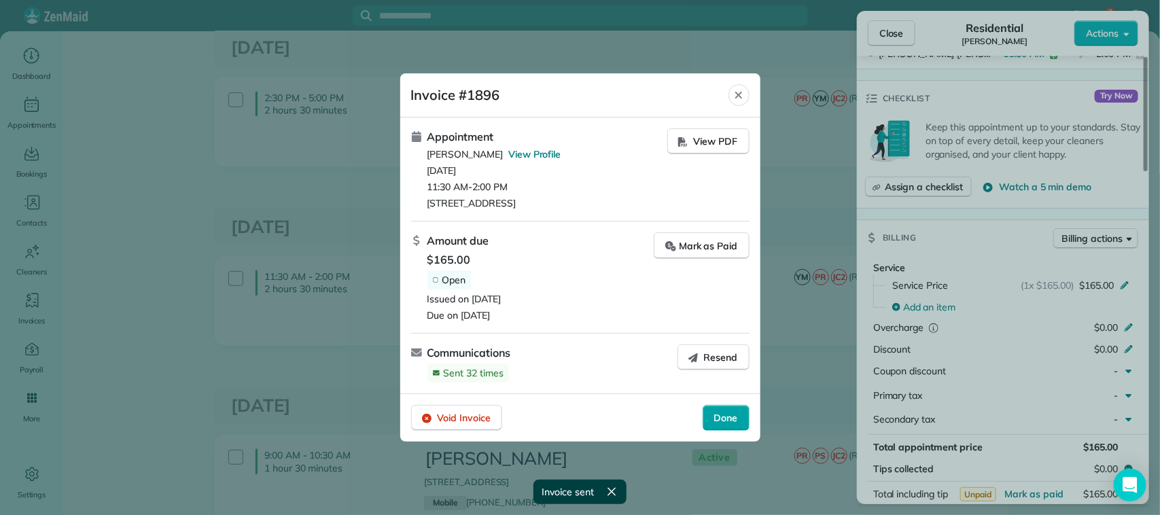
click at [736, 413] on span "Done" at bounding box center [726, 418] width 24 height 14
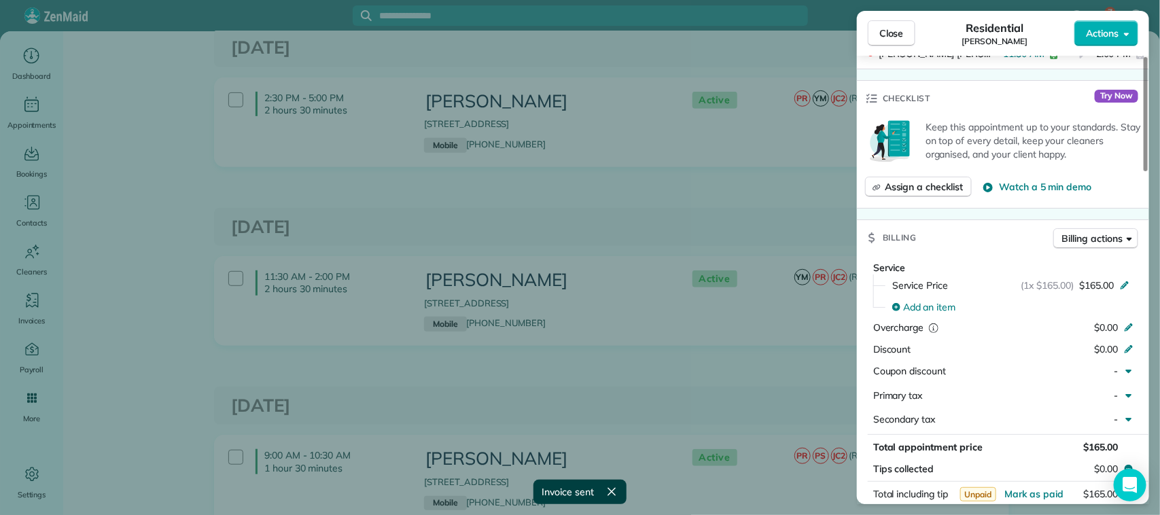
click at [837, 224] on div "Close Residential ROBERT JAMISON Actions Status Active ROBERT JAMISON · Open pr…" at bounding box center [580, 257] width 1160 height 515
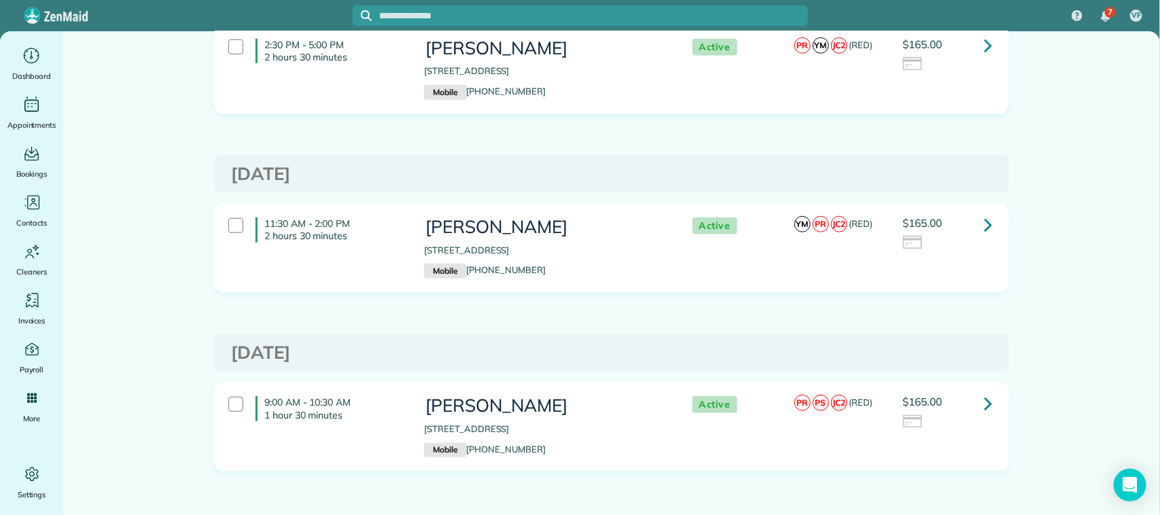
scroll to position [335, 0]
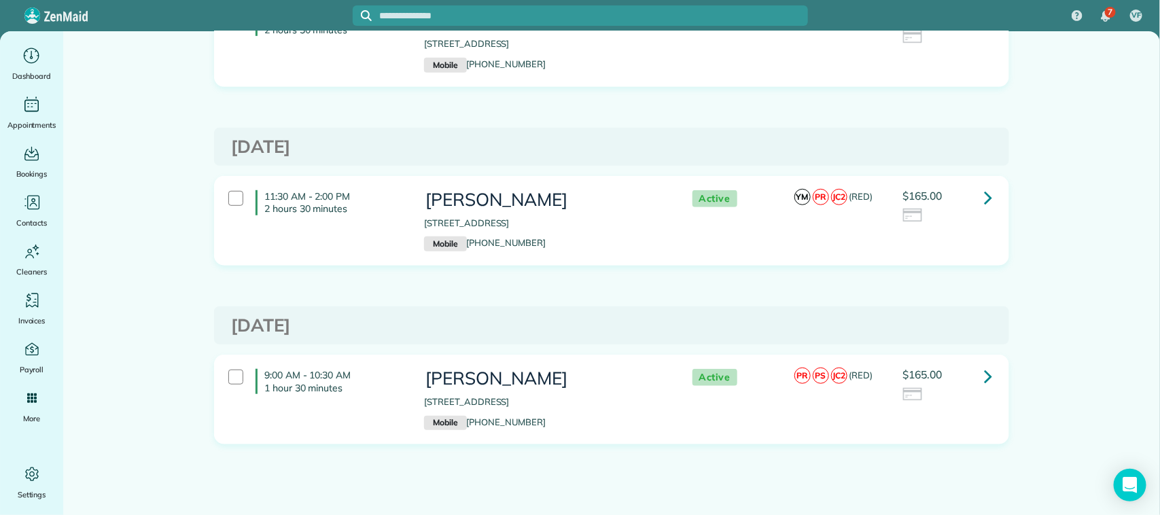
click at [984, 378] on icon at bounding box center [988, 376] width 8 height 24
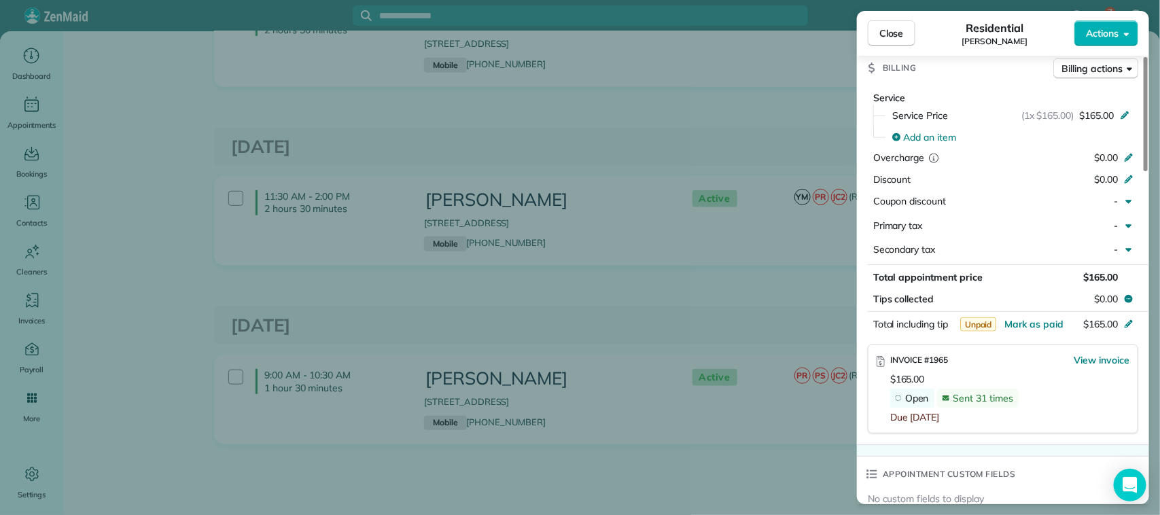
scroll to position [510, 0]
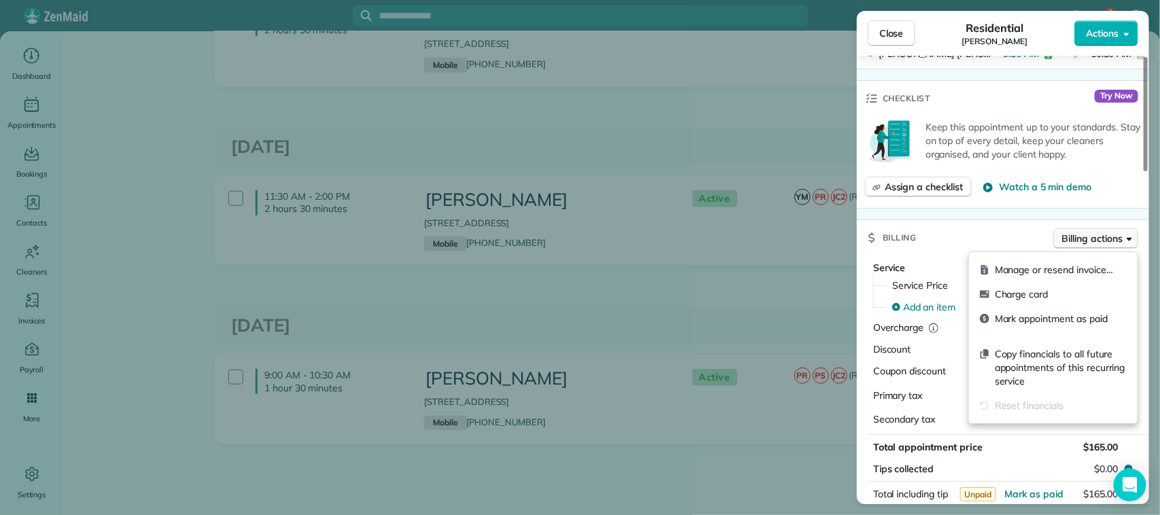
click at [1077, 238] on span "Billing actions" at bounding box center [1092, 239] width 60 height 14
click at [1025, 269] on span "Manage or resend invoice…" at bounding box center [1061, 270] width 132 height 14
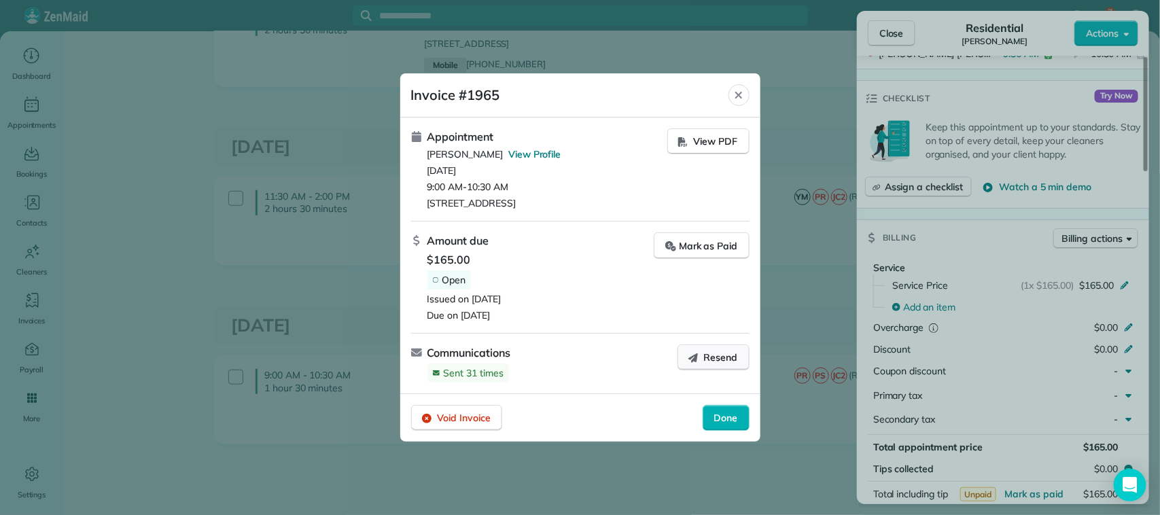
click at [708, 361] on span "Resend" at bounding box center [721, 358] width 34 height 14
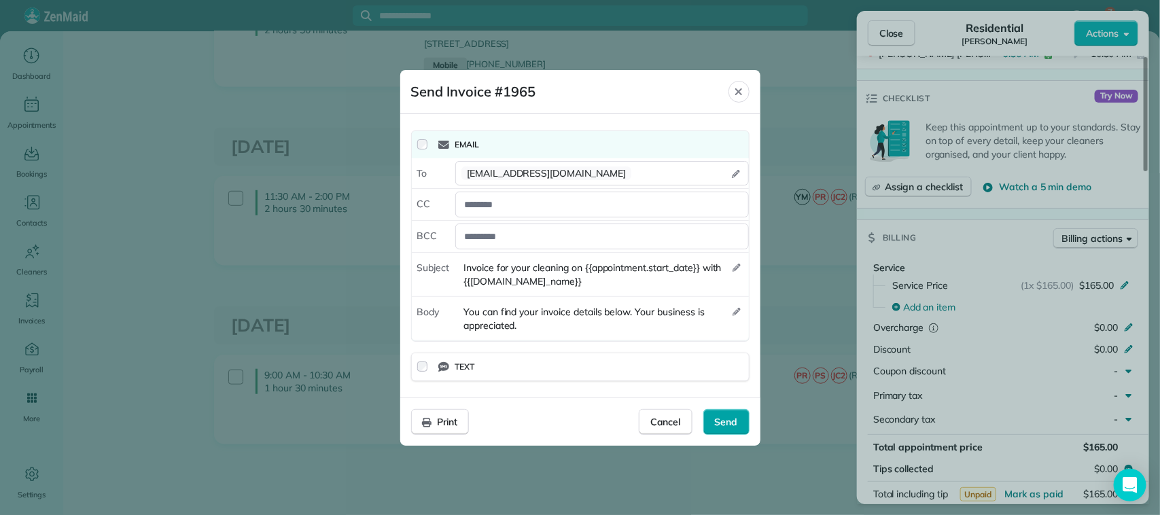
click at [729, 422] on span "Send" at bounding box center [726, 422] width 23 height 14
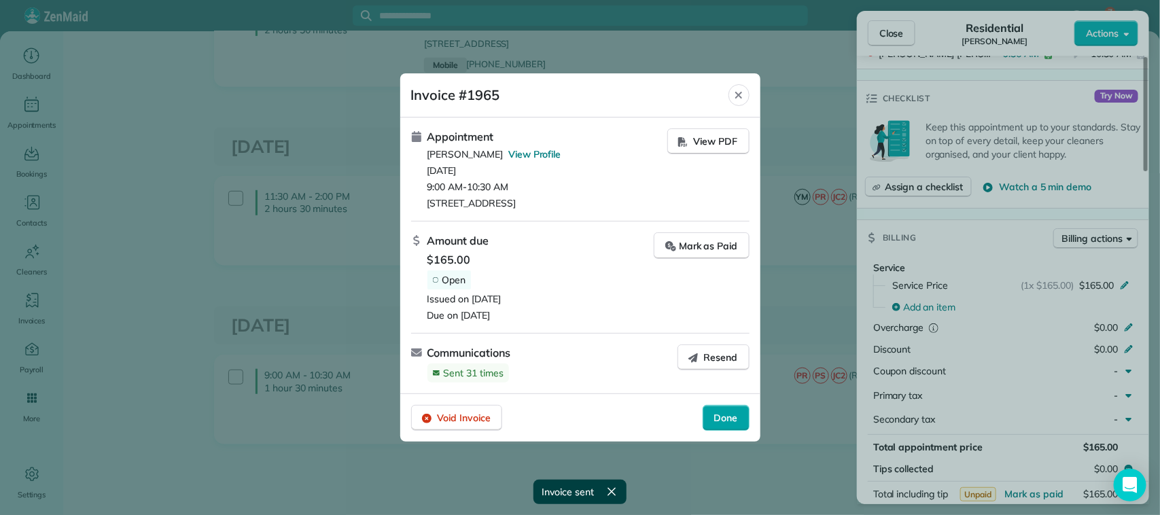
click at [719, 419] on span "Done" at bounding box center [726, 418] width 24 height 14
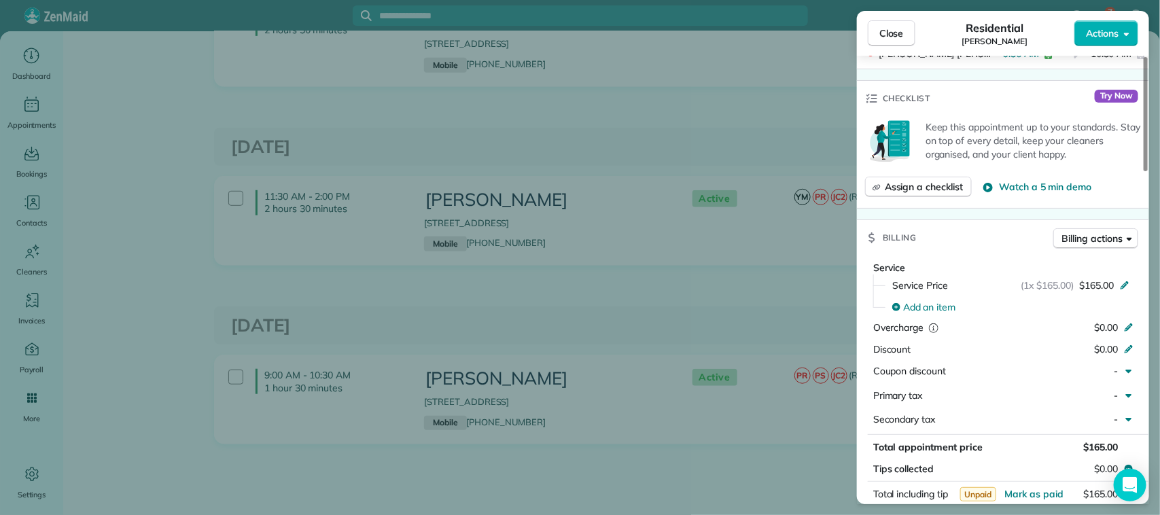
click at [729, 268] on div "Close Residential ROBERT JAMISON Actions Status Active ROBERT JAMISON · Open pr…" at bounding box center [580, 257] width 1160 height 515
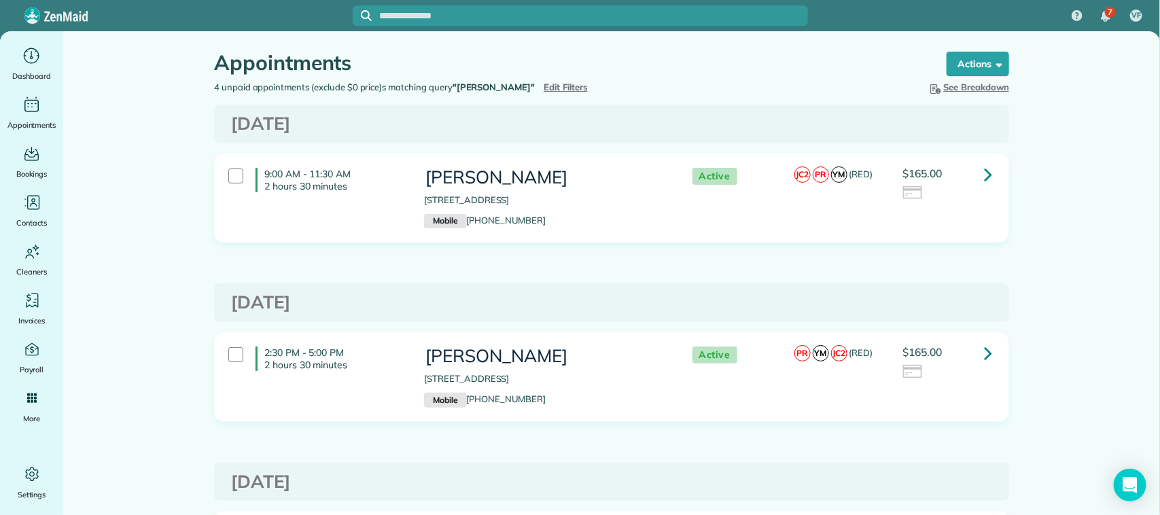
click at [569, 86] on span "Edit Filters" at bounding box center [566, 87] width 44 height 11
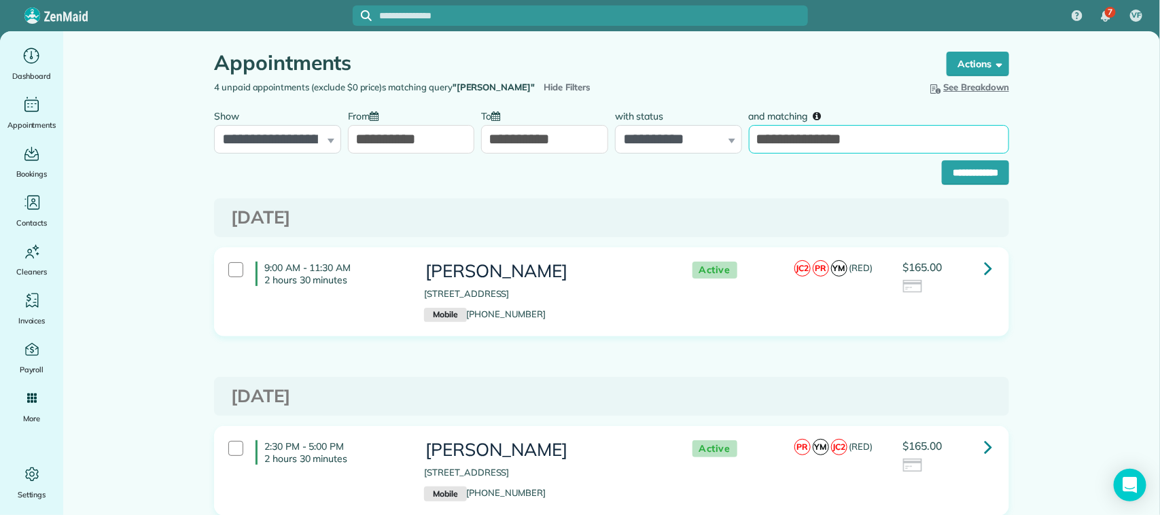
click at [871, 136] on input "**********" at bounding box center [879, 139] width 260 height 29
drag, startPoint x: 892, startPoint y: 139, endPoint x: 742, endPoint y: 143, distance: 149.6
click at [749, 143] on input "**********" at bounding box center [879, 139] width 260 height 29
paste input "text"
type input "**********"
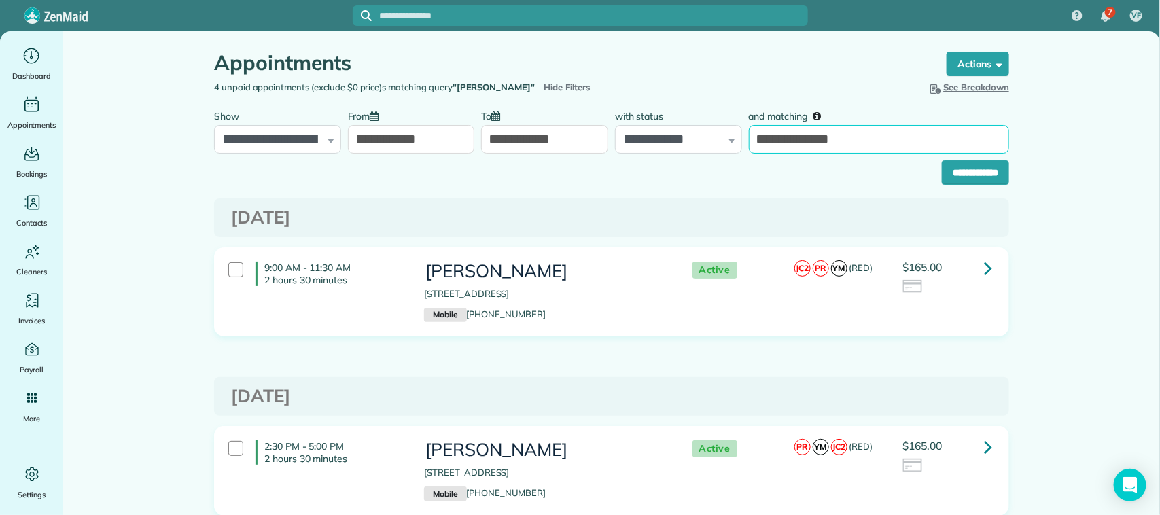
click at [942, 160] on input "**********" at bounding box center [975, 172] width 67 height 24
click at [862, 144] on input "**********" at bounding box center [879, 139] width 260 height 29
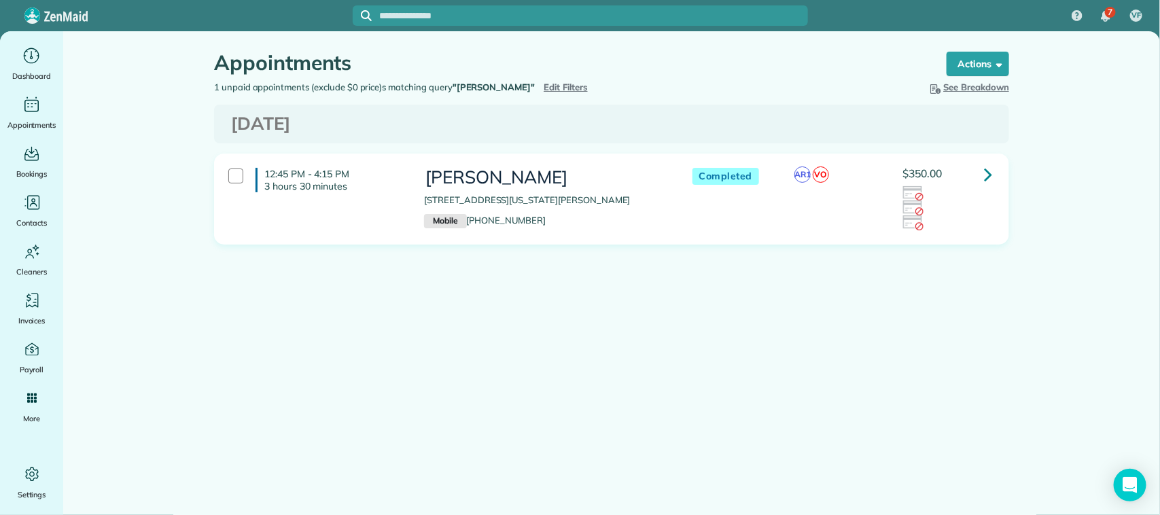
click at [133, 122] on main "Appointments the List View [2 min] Schedule Changes Actions Create Appointment …" at bounding box center [611, 288] width 1097 height 515
click at [986, 171] on icon at bounding box center [988, 174] width 8 height 24
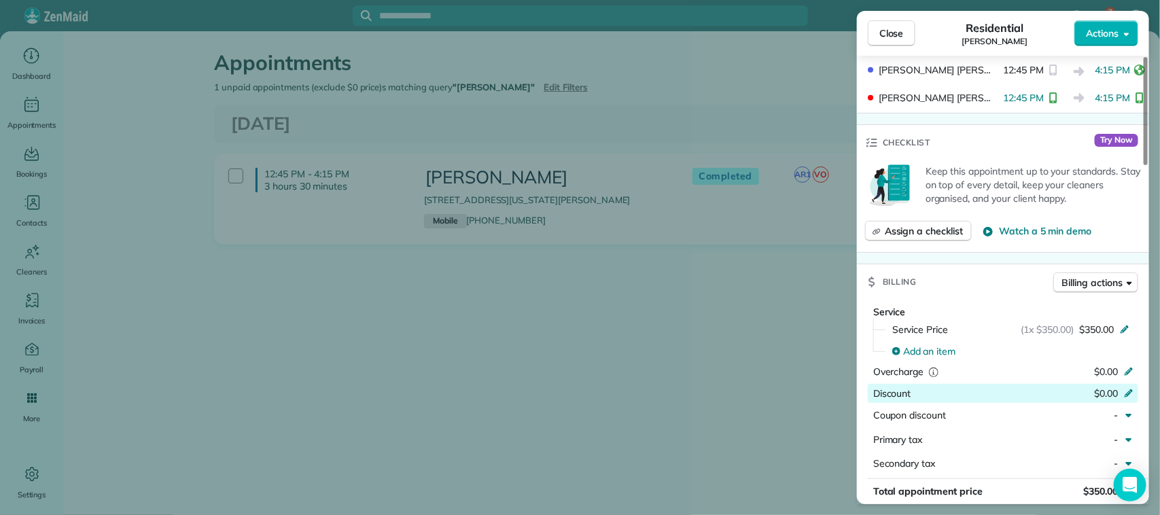
scroll to position [425, 0]
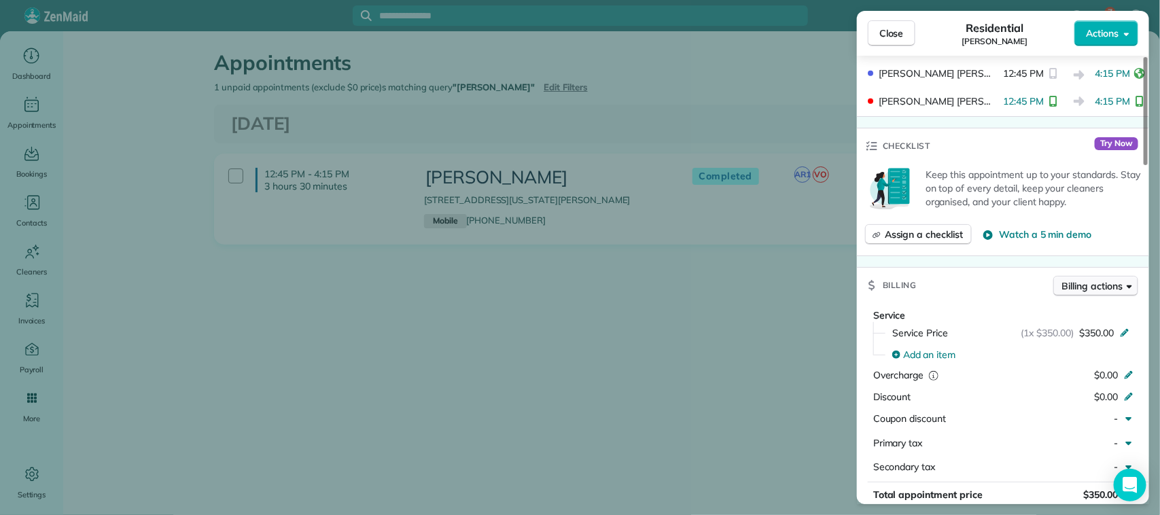
click at [1123, 290] on button "Billing actions" at bounding box center [1095, 286] width 85 height 20
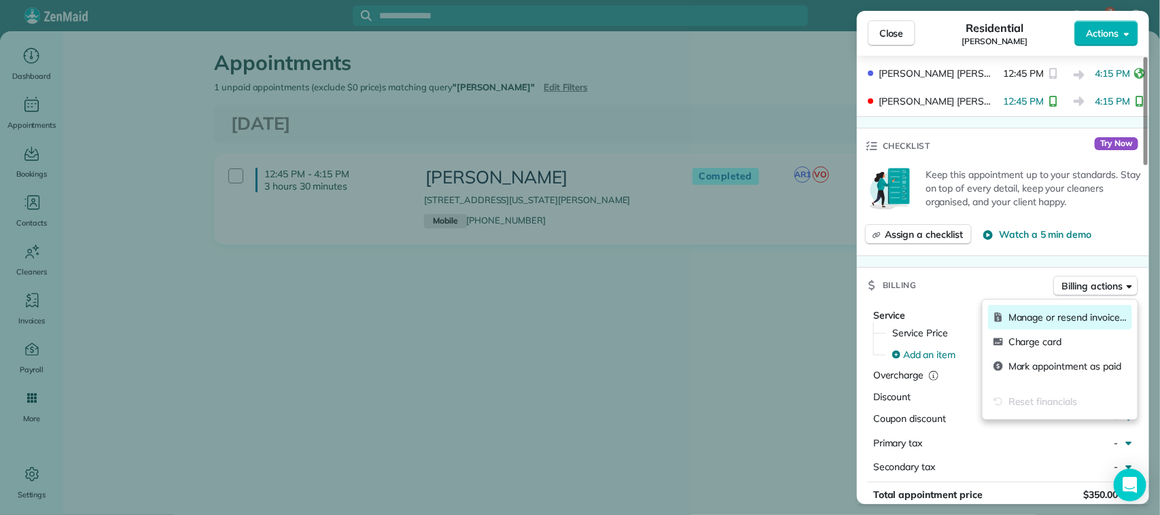
click at [1047, 314] on span "Manage or resend invoice…" at bounding box center [1068, 318] width 118 height 14
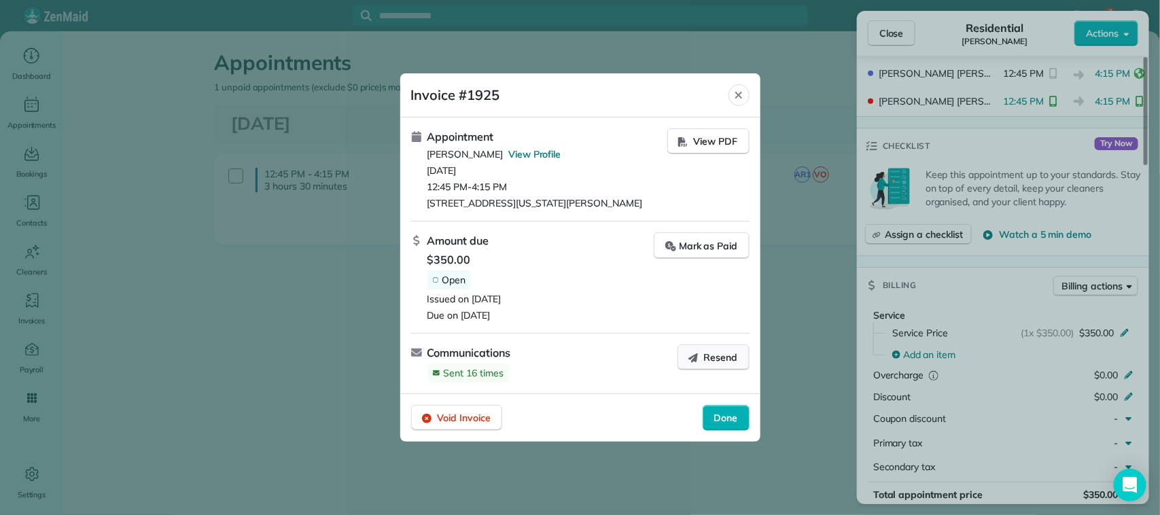
click at [697, 355] on icon "button" at bounding box center [693, 358] width 10 height 10
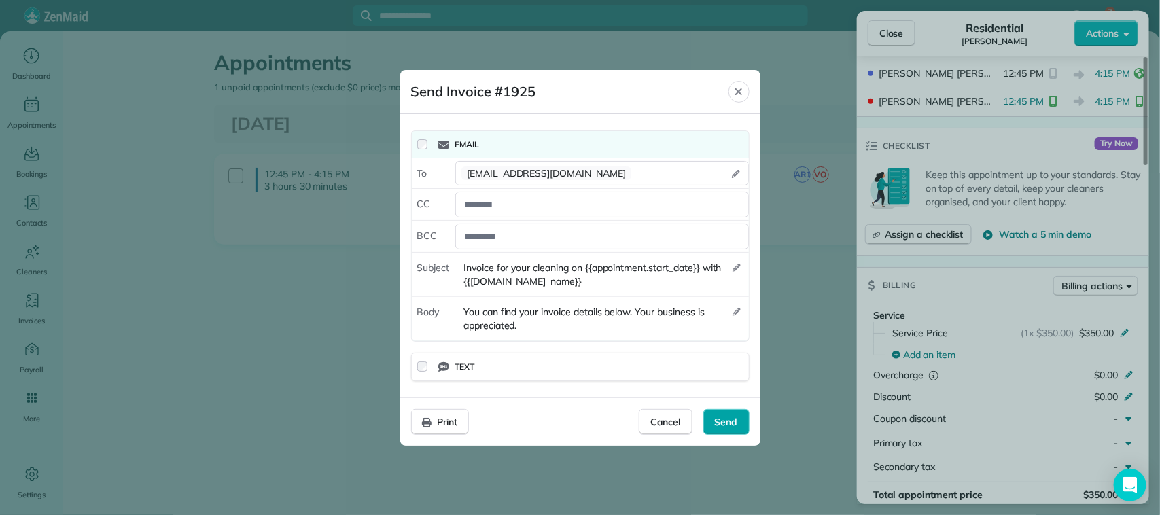
click at [731, 418] on span "Send" at bounding box center [726, 422] width 23 height 14
click at [737, 90] on icon "Close" at bounding box center [738, 91] width 11 height 11
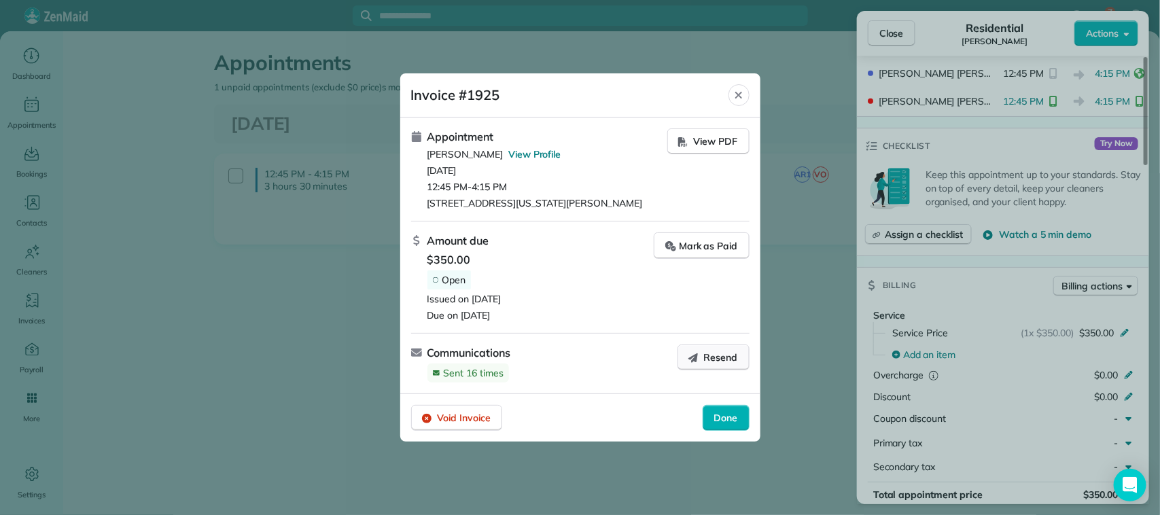
click at [714, 360] on span "Resend" at bounding box center [721, 358] width 34 height 14
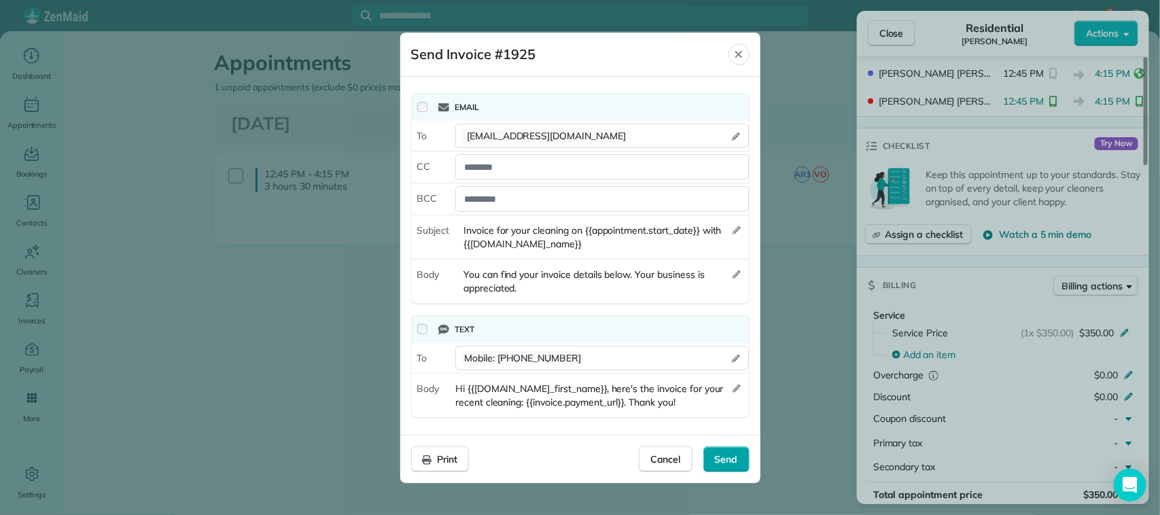
click at [729, 453] on div "Send" at bounding box center [726, 460] width 46 height 26
click at [748, 52] on div "Close" at bounding box center [739, 54] width 20 height 22
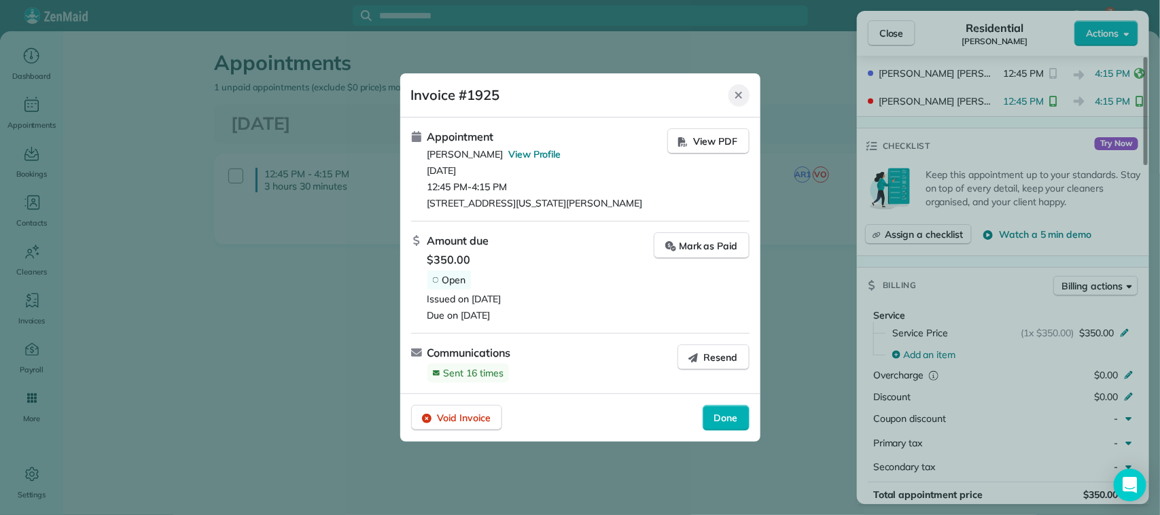
click at [743, 90] on icon "Close" at bounding box center [738, 95] width 11 height 11
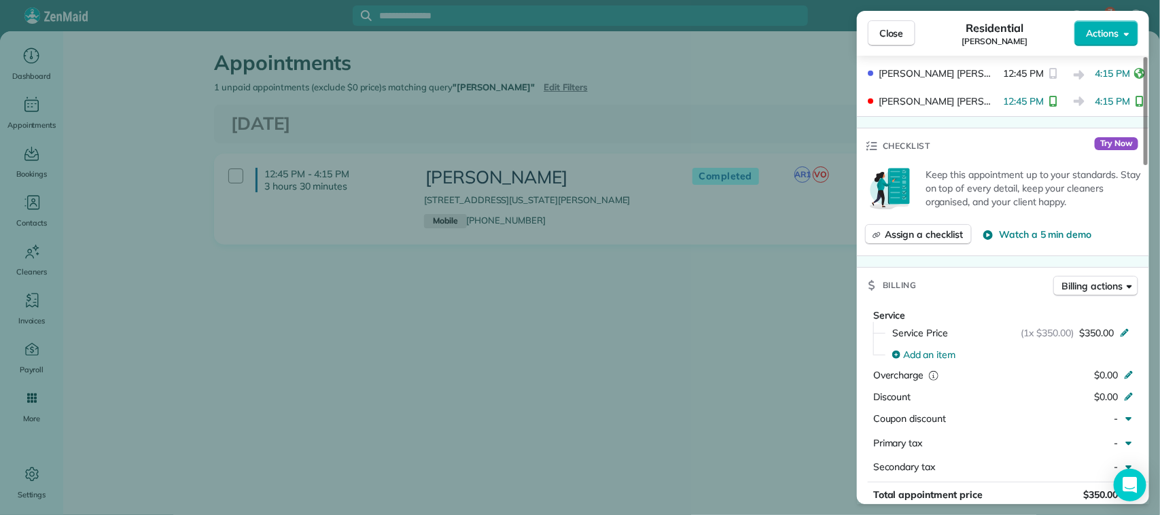
click at [787, 331] on div "Close Residential [PERSON_NAME] Actions Status Completed [PERSON_NAME] · Open p…" at bounding box center [580, 257] width 1160 height 515
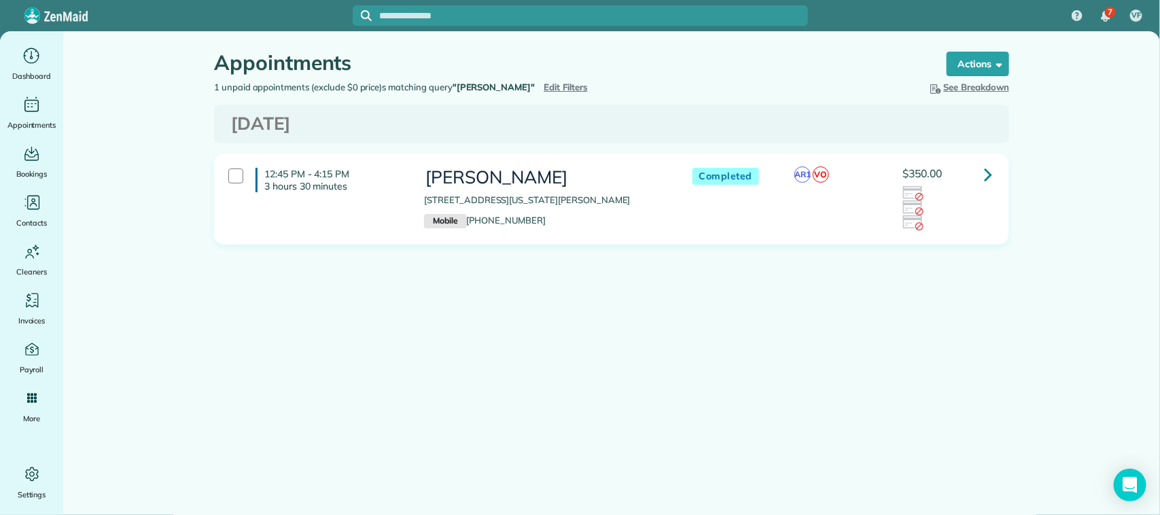
click at [991, 174] on icon at bounding box center [988, 174] width 8 height 24
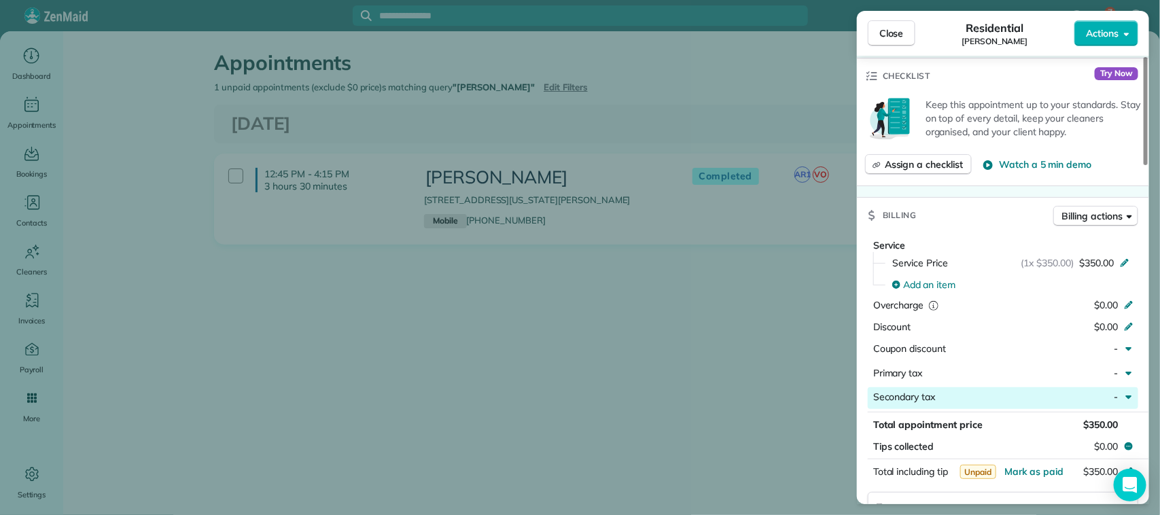
scroll to position [510, 0]
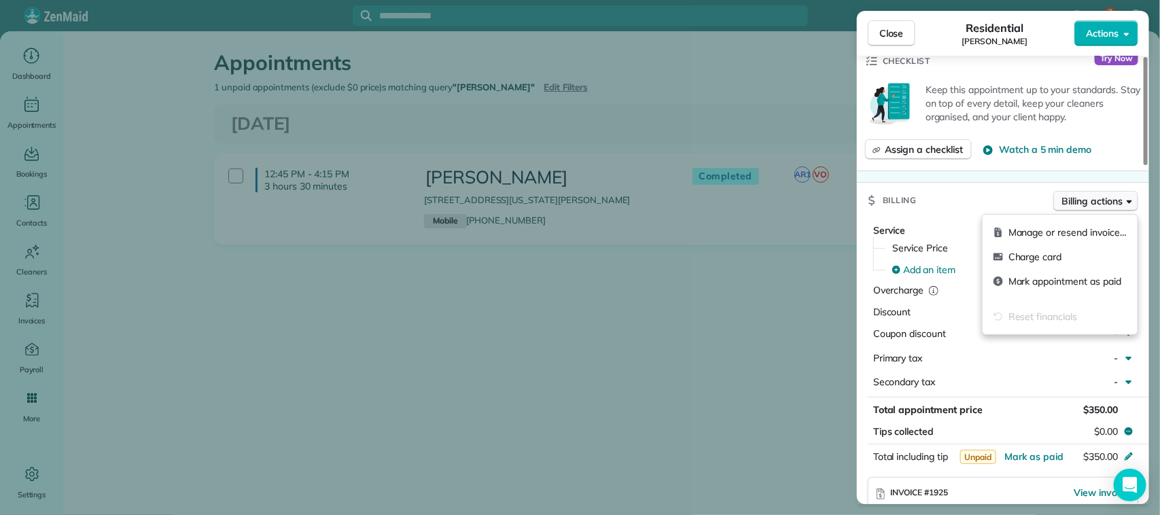
click at [1099, 203] on span "Billing actions" at bounding box center [1092, 201] width 60 height 14
click at [1072, 234] on span "Manage or resend invoice…" at bounding box center [1068, 233] width 118 height 14
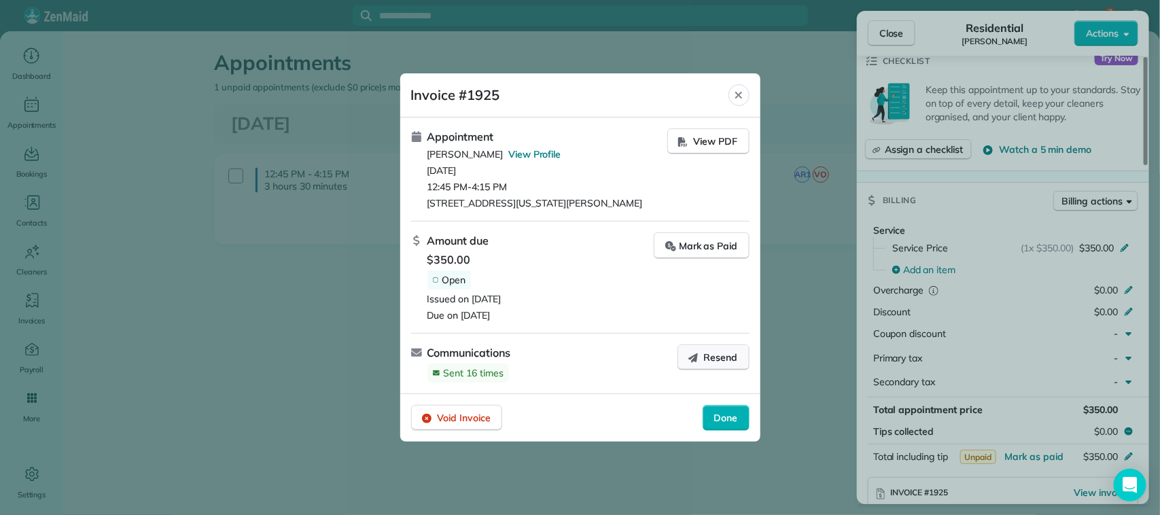
click at [739, 359] on button "Resend" at bounding box center [714, 358] width 72 height 26
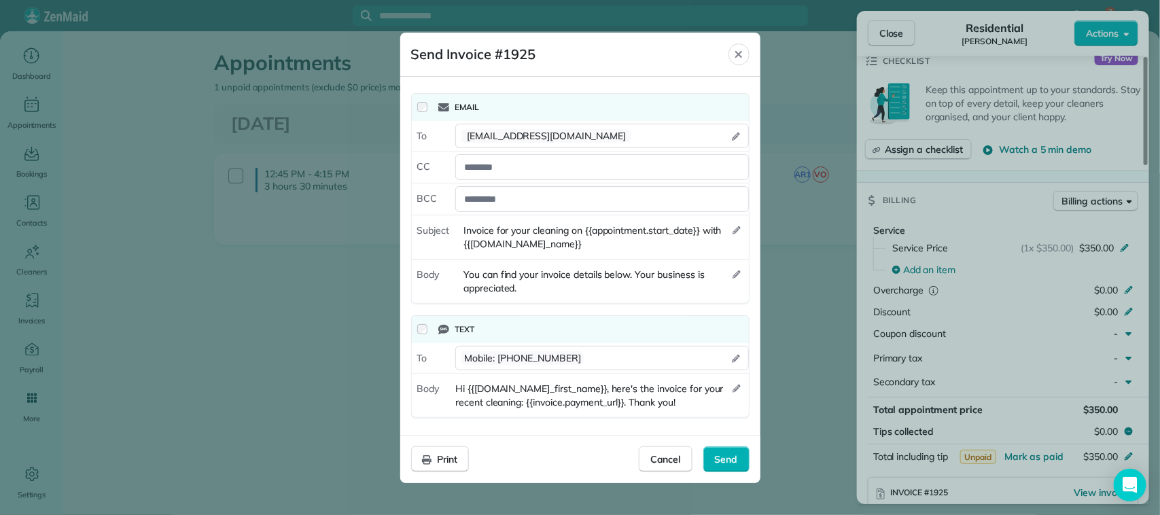
click at [418, 336] on div "Text" at bounding box center [580, 329] width 337 height 27
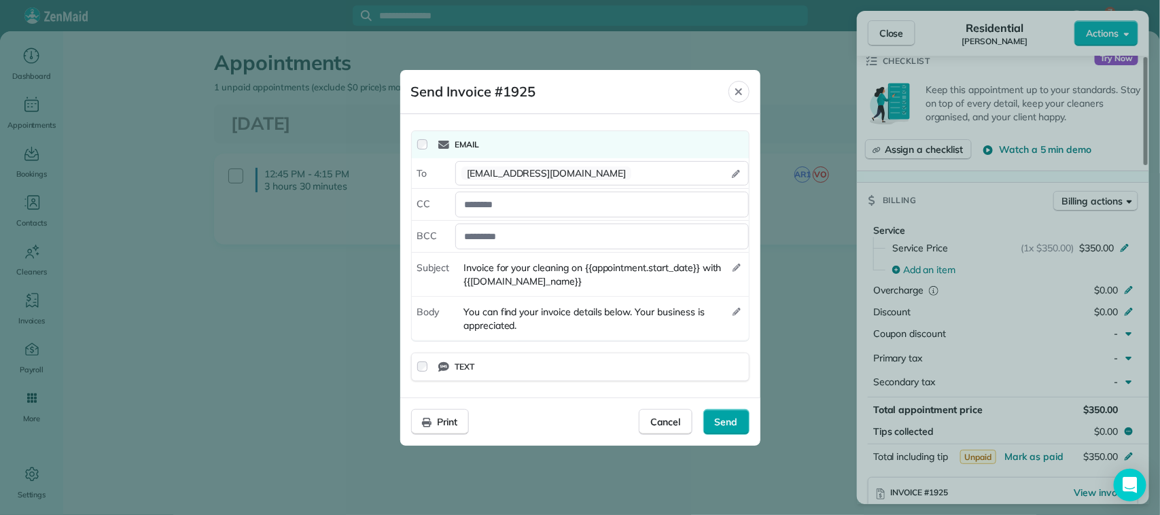
click at [726, 422] on span "Send" at bounding box center [726, 422] width 23 height 14
click at [741, 86] on icon "Close" at bounding box center [738, 91] width 11 height 11
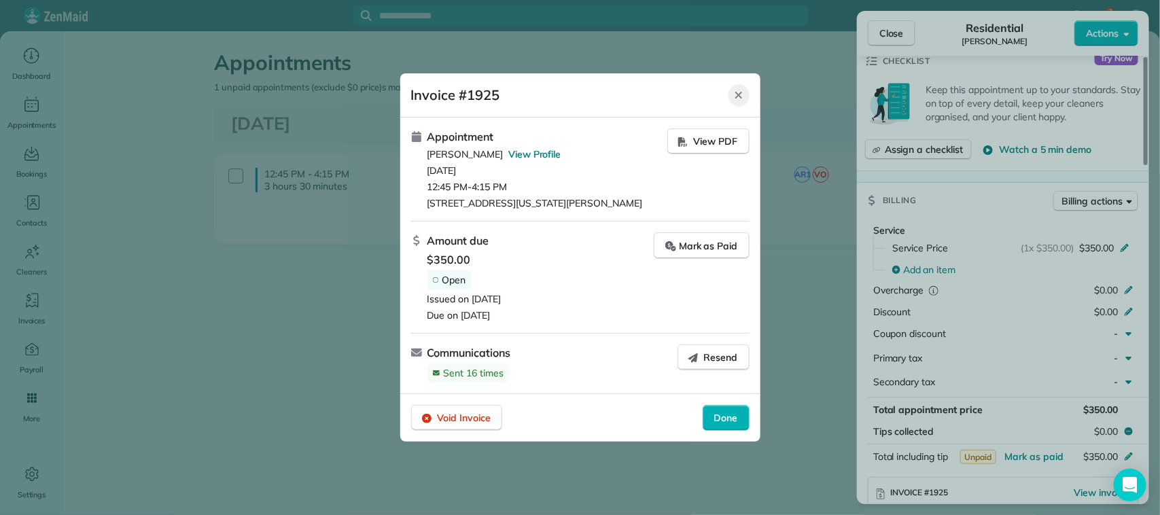
click at [741, 90] on icon "Close" at bounding box center [738, 95] width 11 height 11
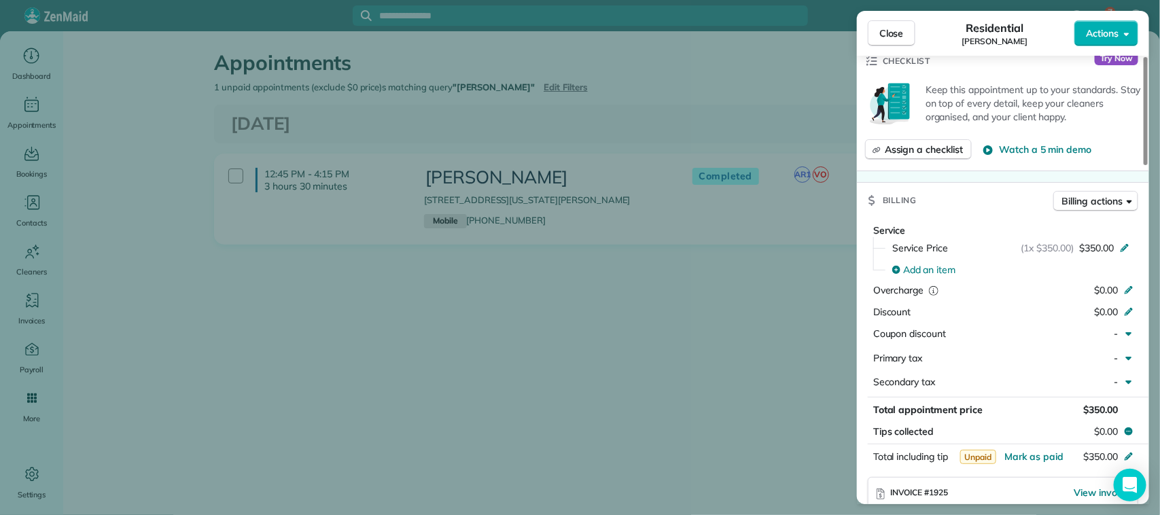
click at [722, 406] on div "Close Residential [PERSON_NAME] Actions Status Completed [PERSON_NAME] · Open p…" at bounding box center [580, 257] width 1160 height 515
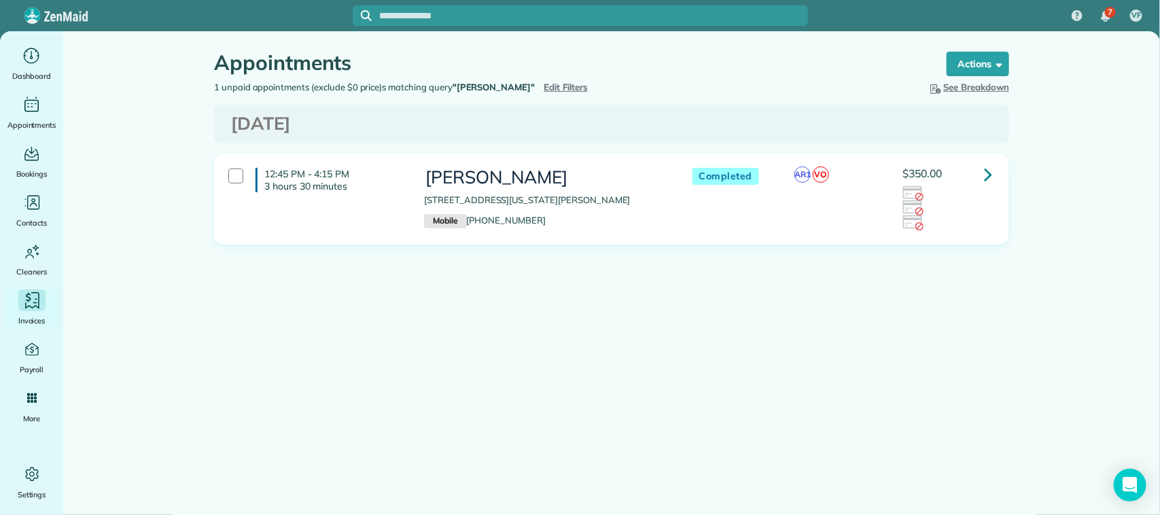
click at [28, 307] on icon "Main" at bounding box center [32, 300] width 14 height 16
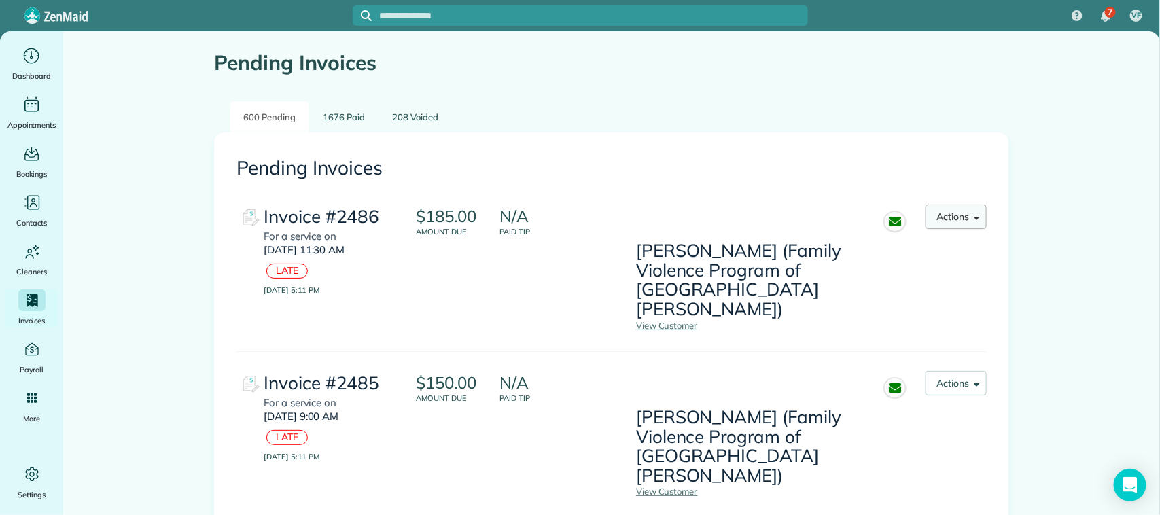
click at [956, 221] on button "Actions" at bounding box center [956, 217] width 61 height 24
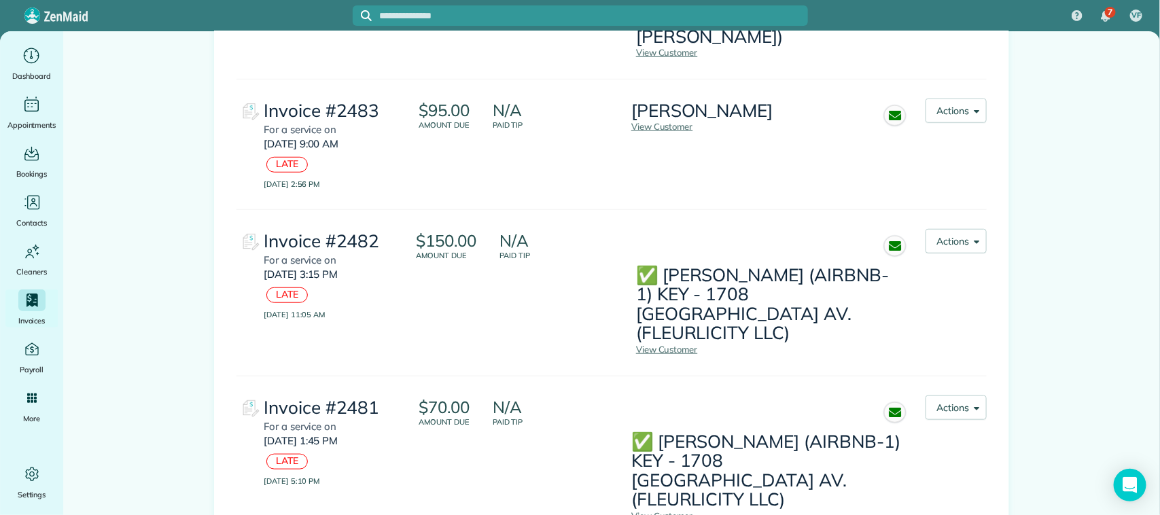
scroll to position [510, 0]
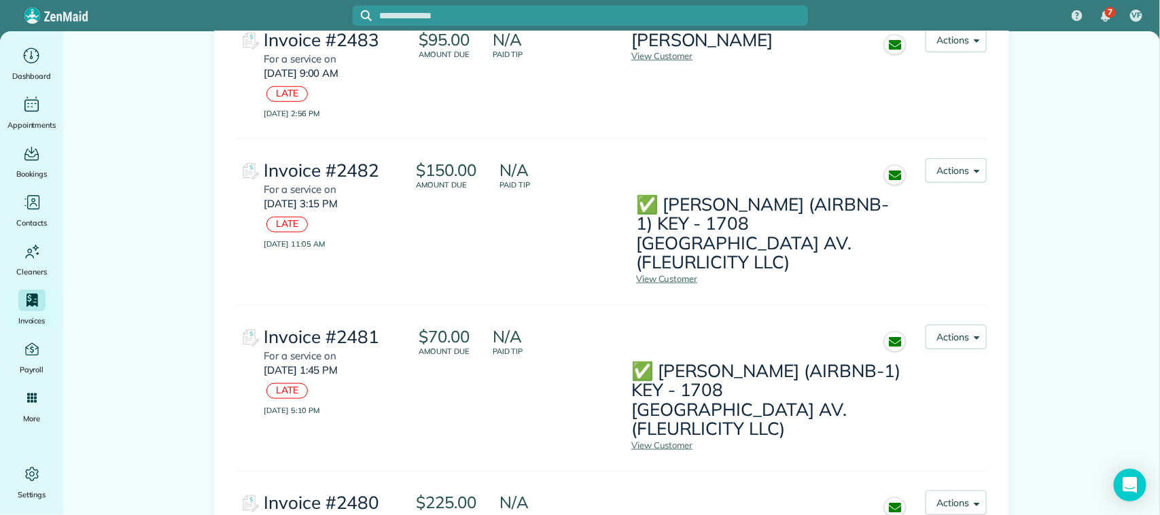
click at [240, 158] on img at bounding box center [250, 171] width 27 height 27
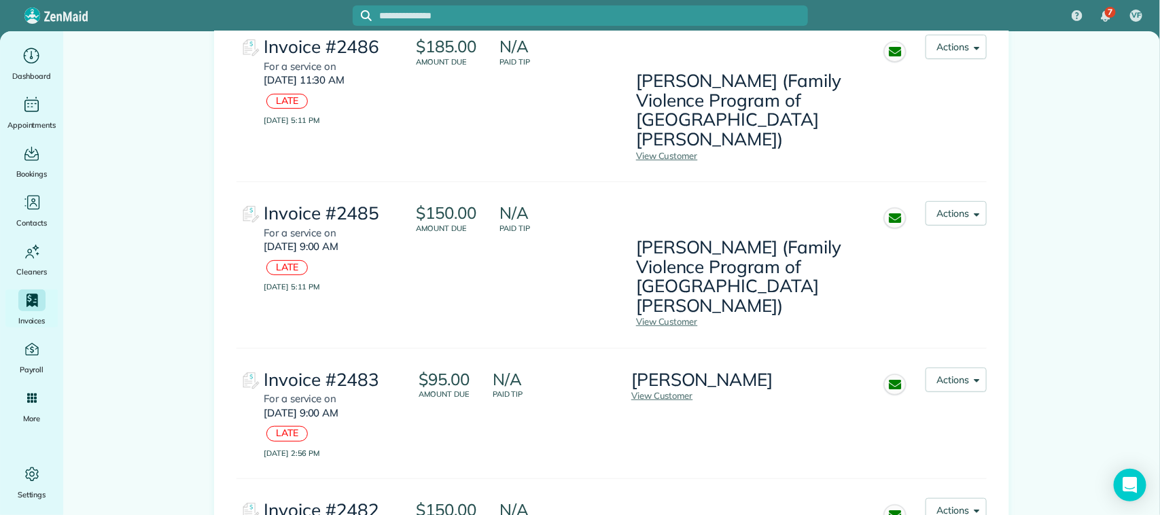
scroll to position [0, 0]
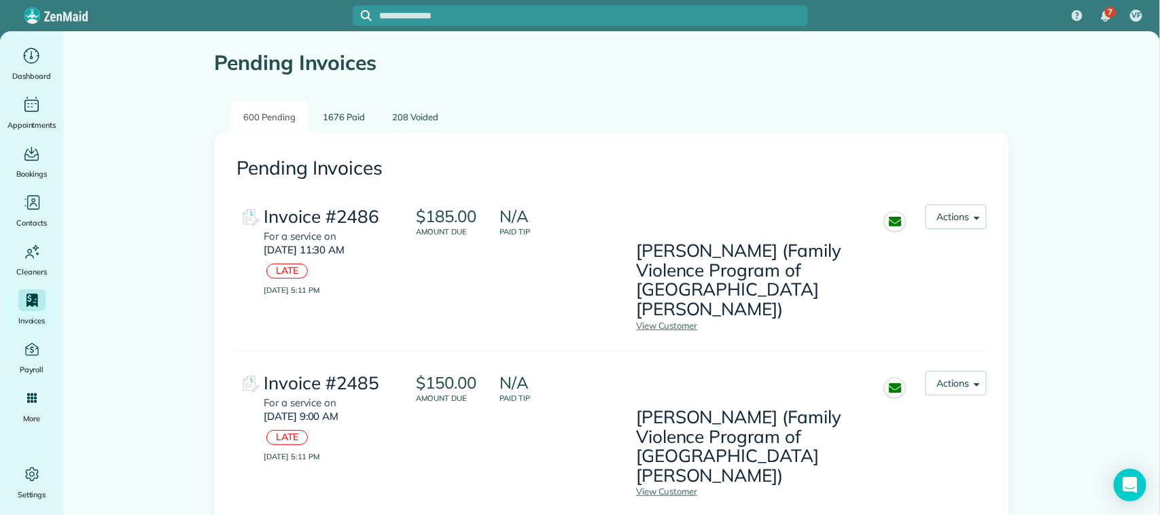
click at [258, 112] on link "600 Pending" at bounding box center [269, 117] width 78 height 32
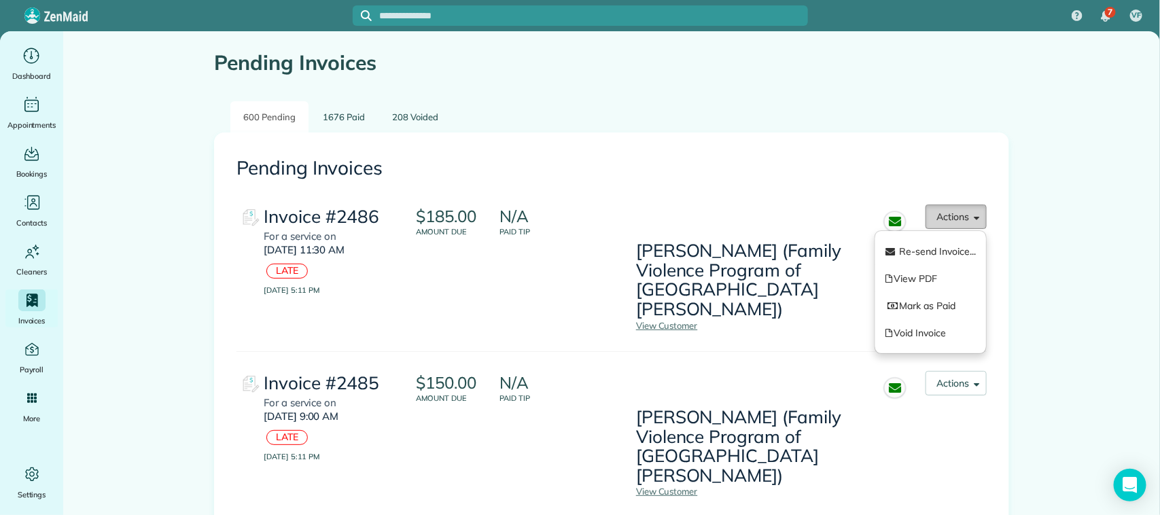
click at [977, 214] on button "Actions" at bounding box center [956, 217] width 61 height 24
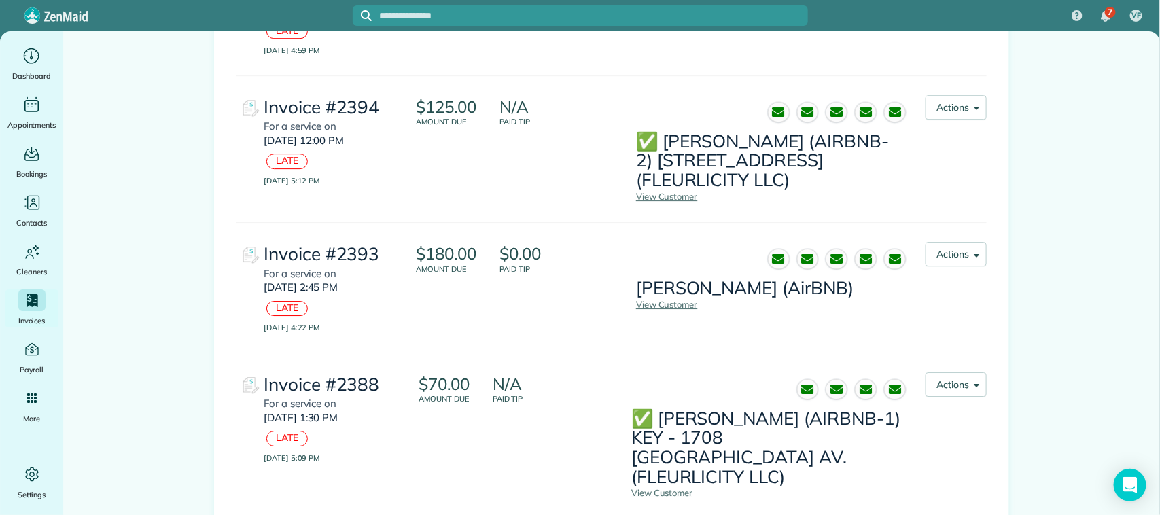
scroll to position [6699, 0]
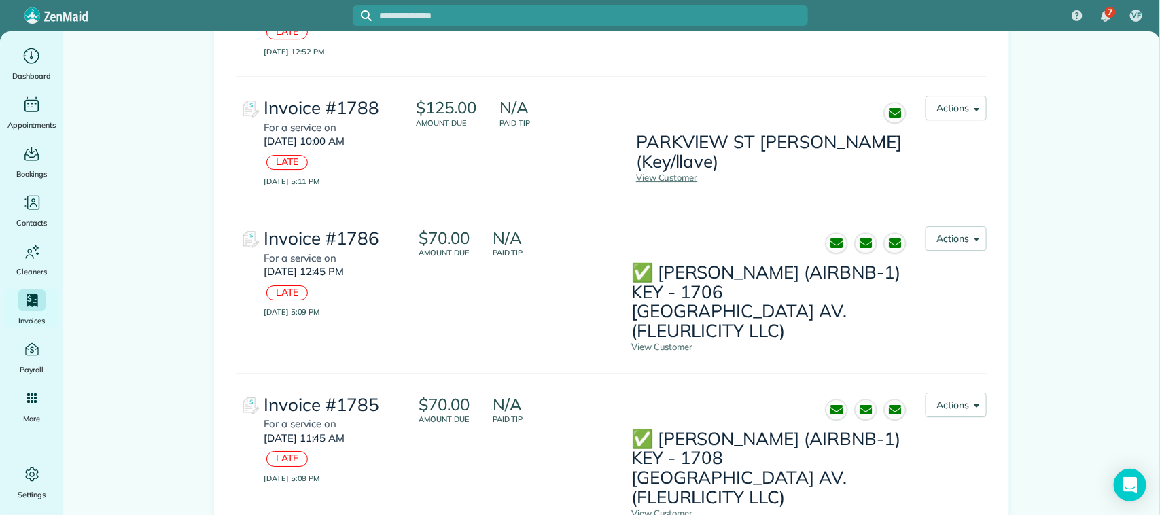
scroll to position [6707, 0]
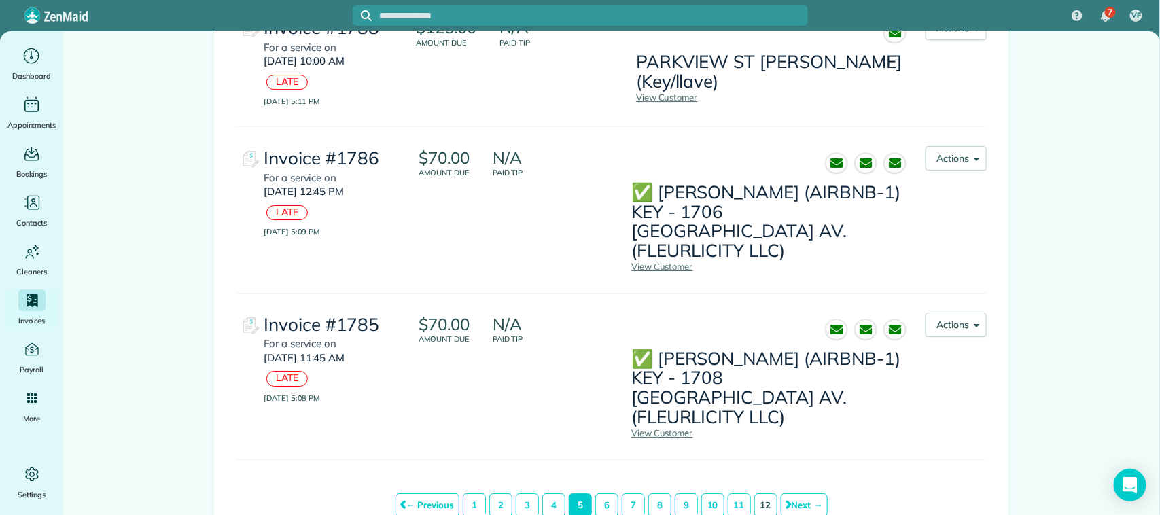
click at [755, 493] on link "12" at bounding box center [765, 505] width 23 height 24
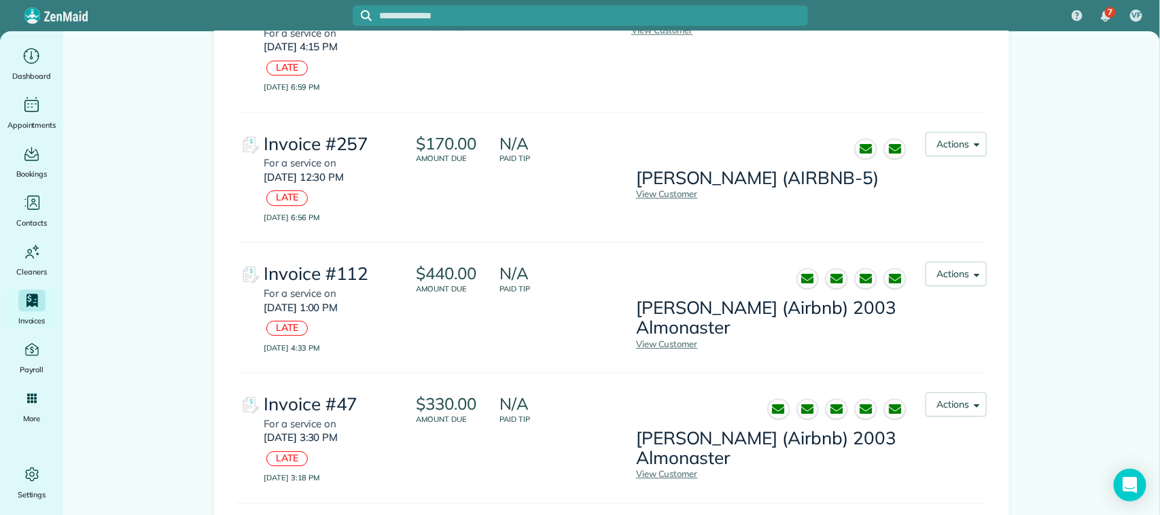
scroll to position [6396, 0]
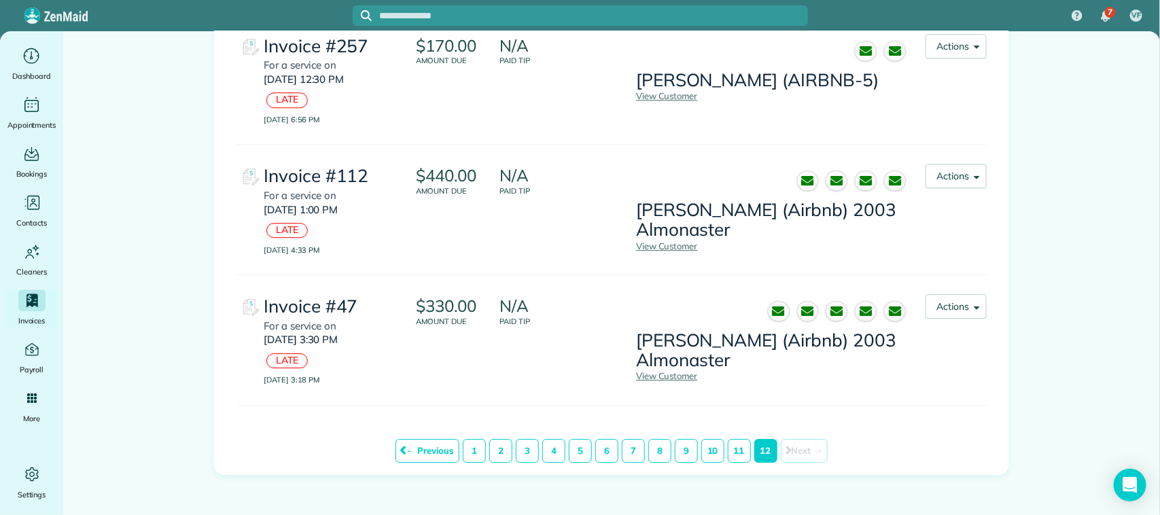
click at [765, 439] on em "12" at bounding box center [765, 451] width 23 height 24
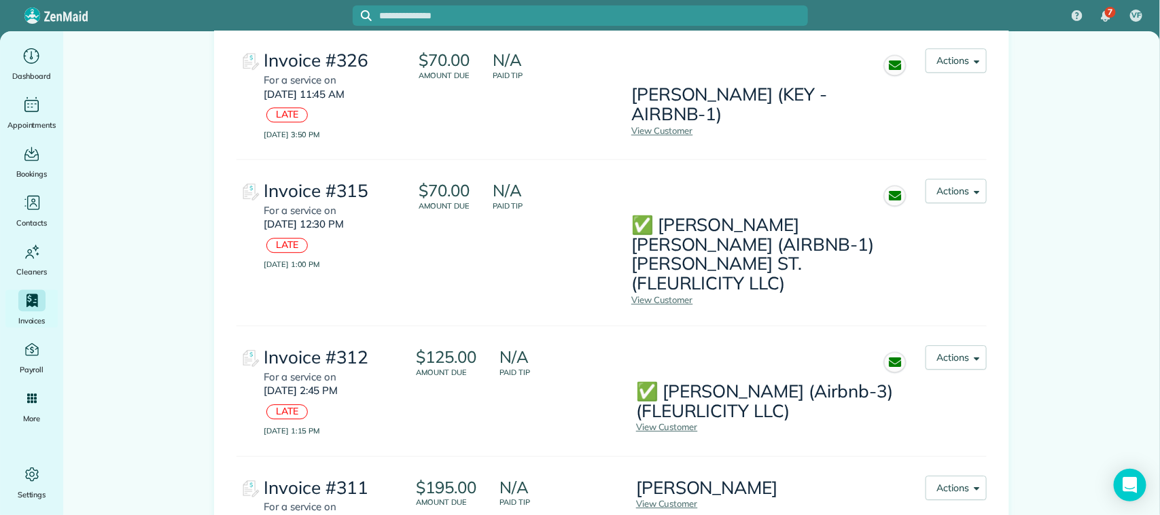
scroll to position [3961, 0]
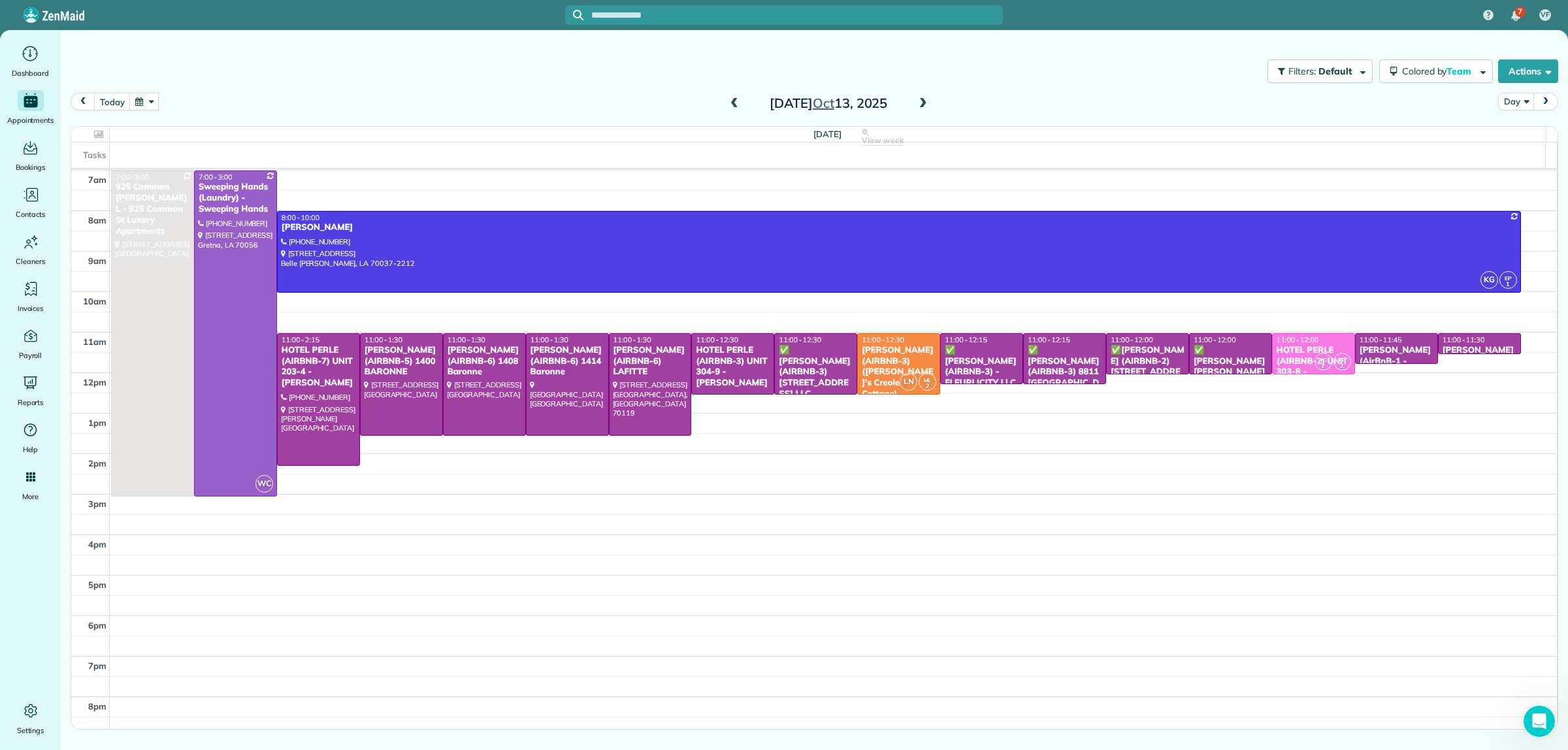
click at [923, 100] on span at bounding box center [923, 104] width 14 height 12
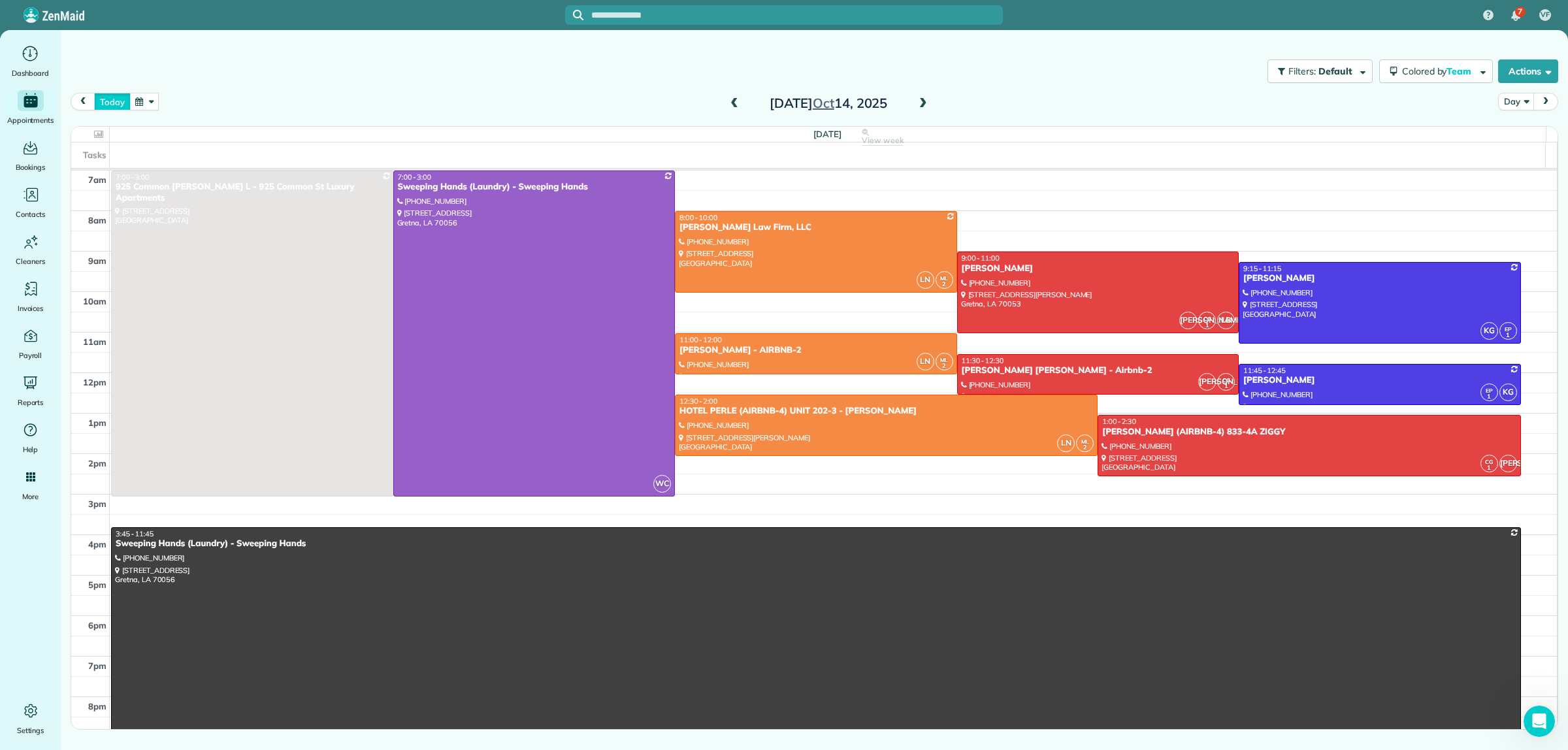
click at [117, 99] on button "today" at bounding box center [112, 102] width 36 height 17
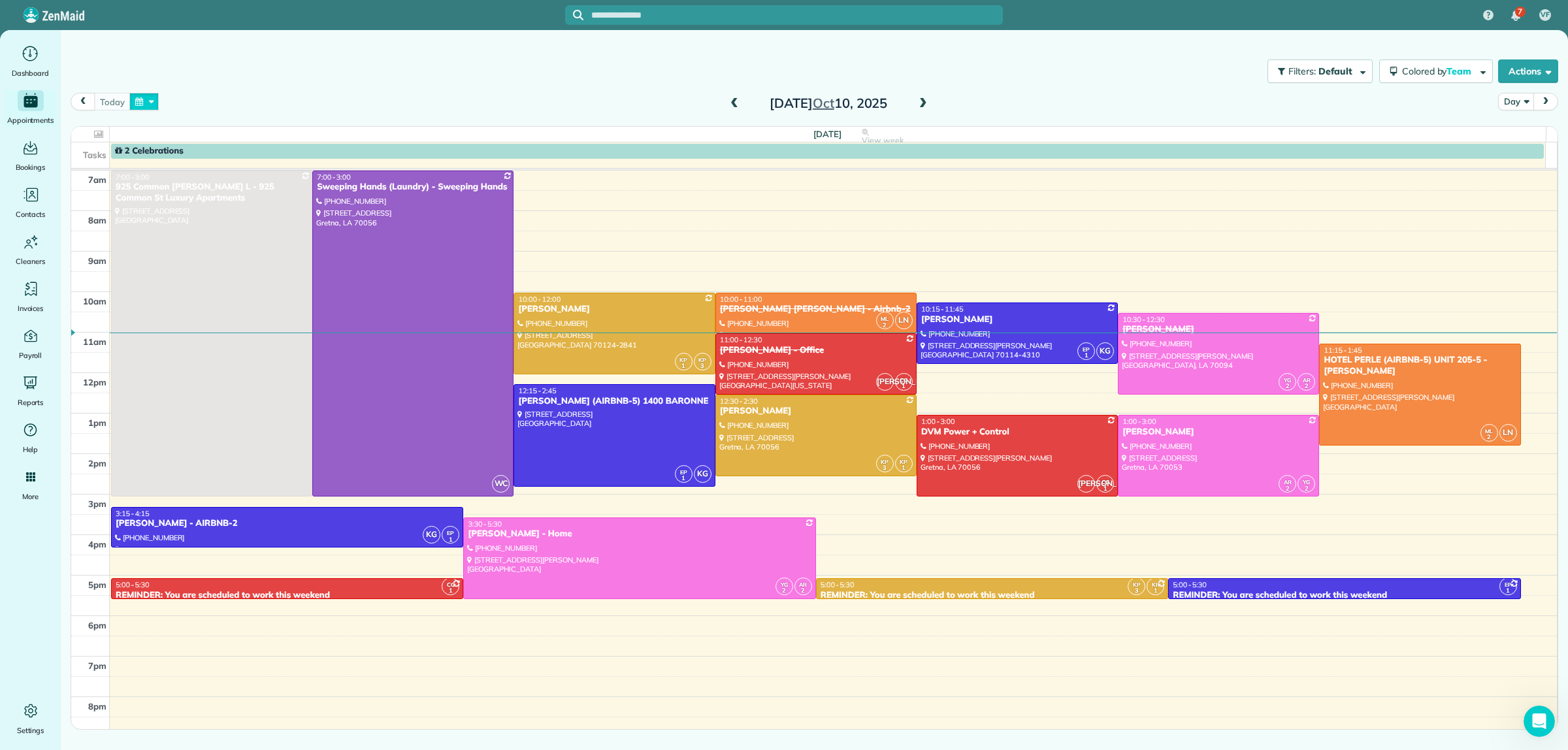
click at [139, 99] on button "button" at bounding box center [144, 102] width 30 height 17
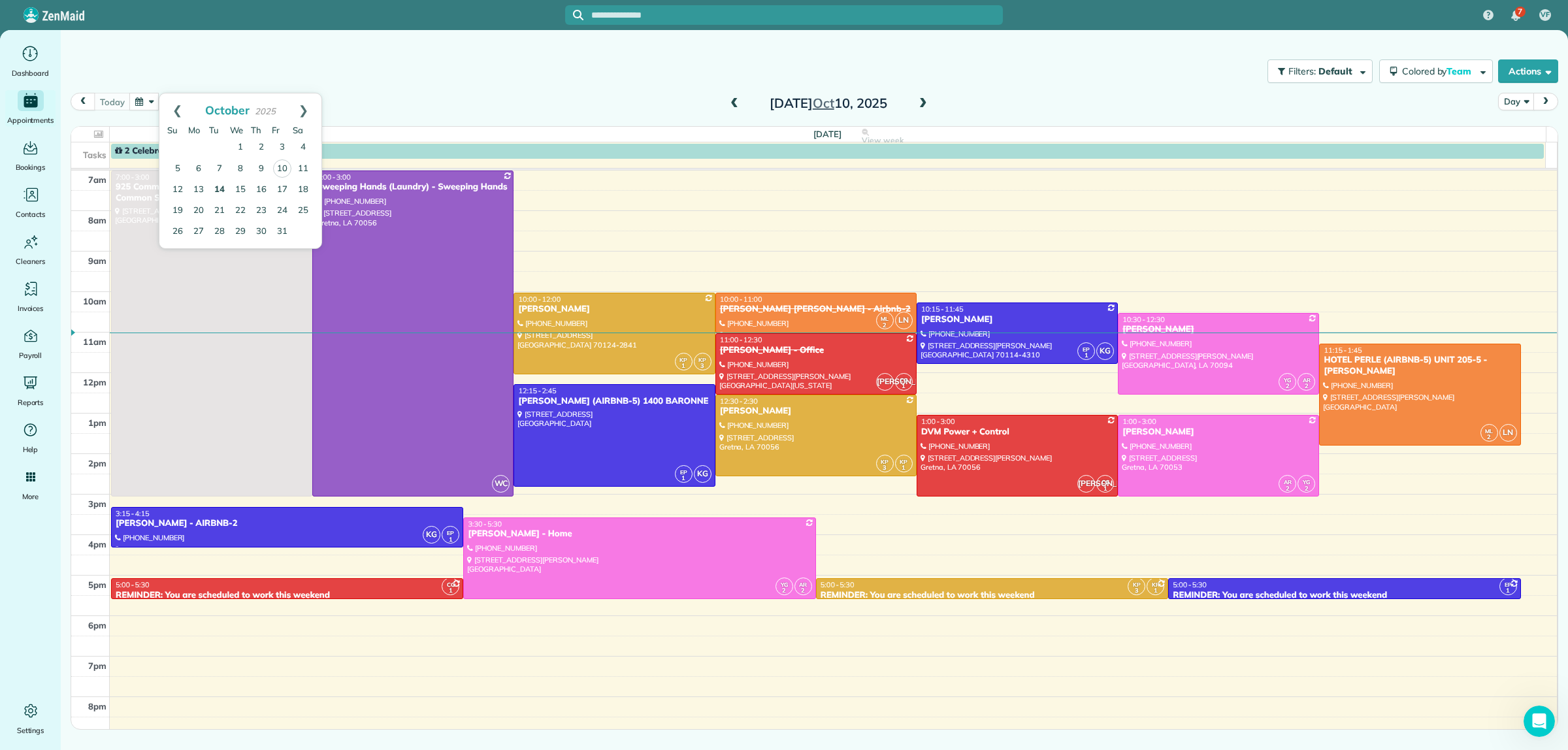
click at [223, 188] on link "14" at bounding box center [219, 190] width 21 height 21
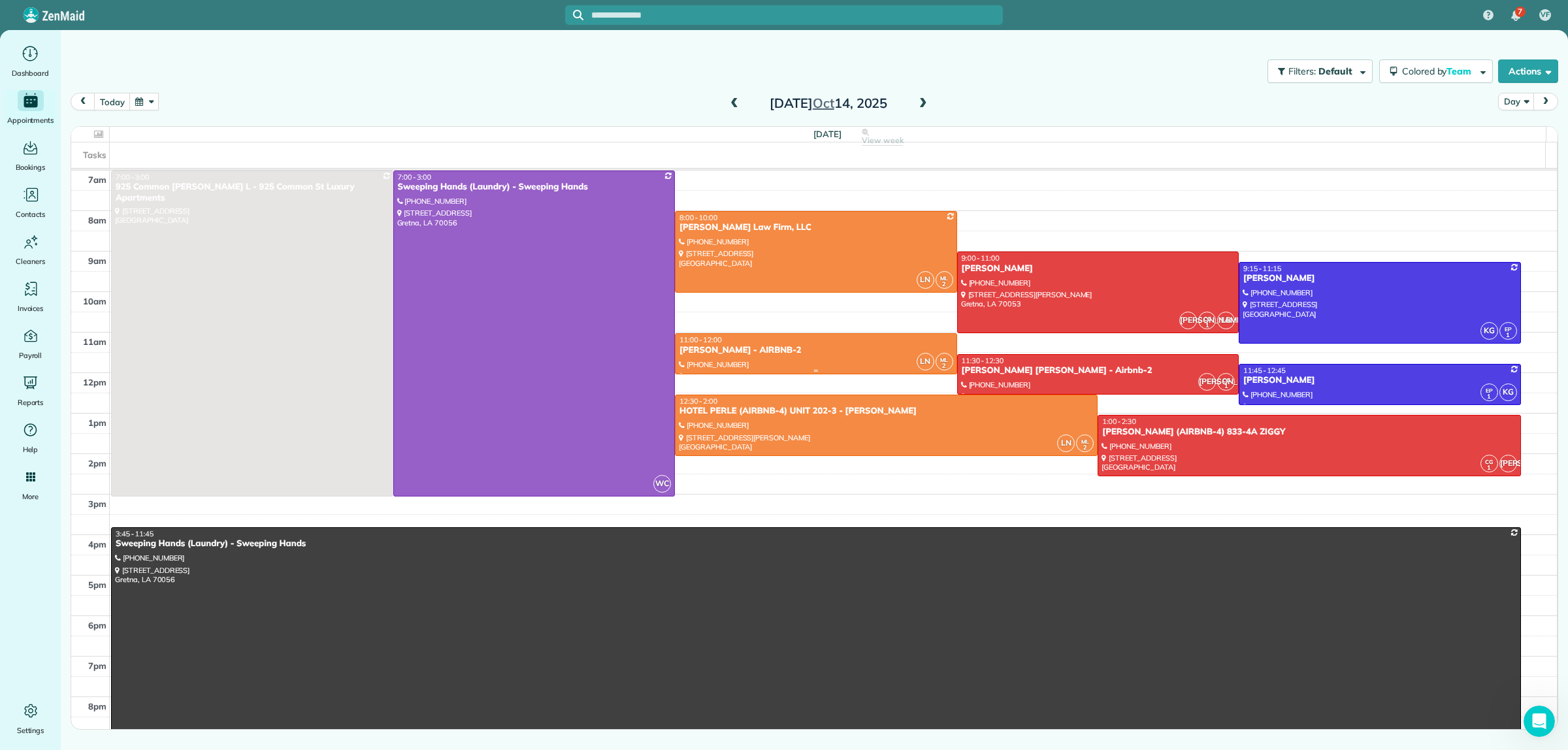
click at [772, 353] on div "[PERSON_NAME] - AIRBNB-2" at bounding box center [815, 351] width 274 height 12
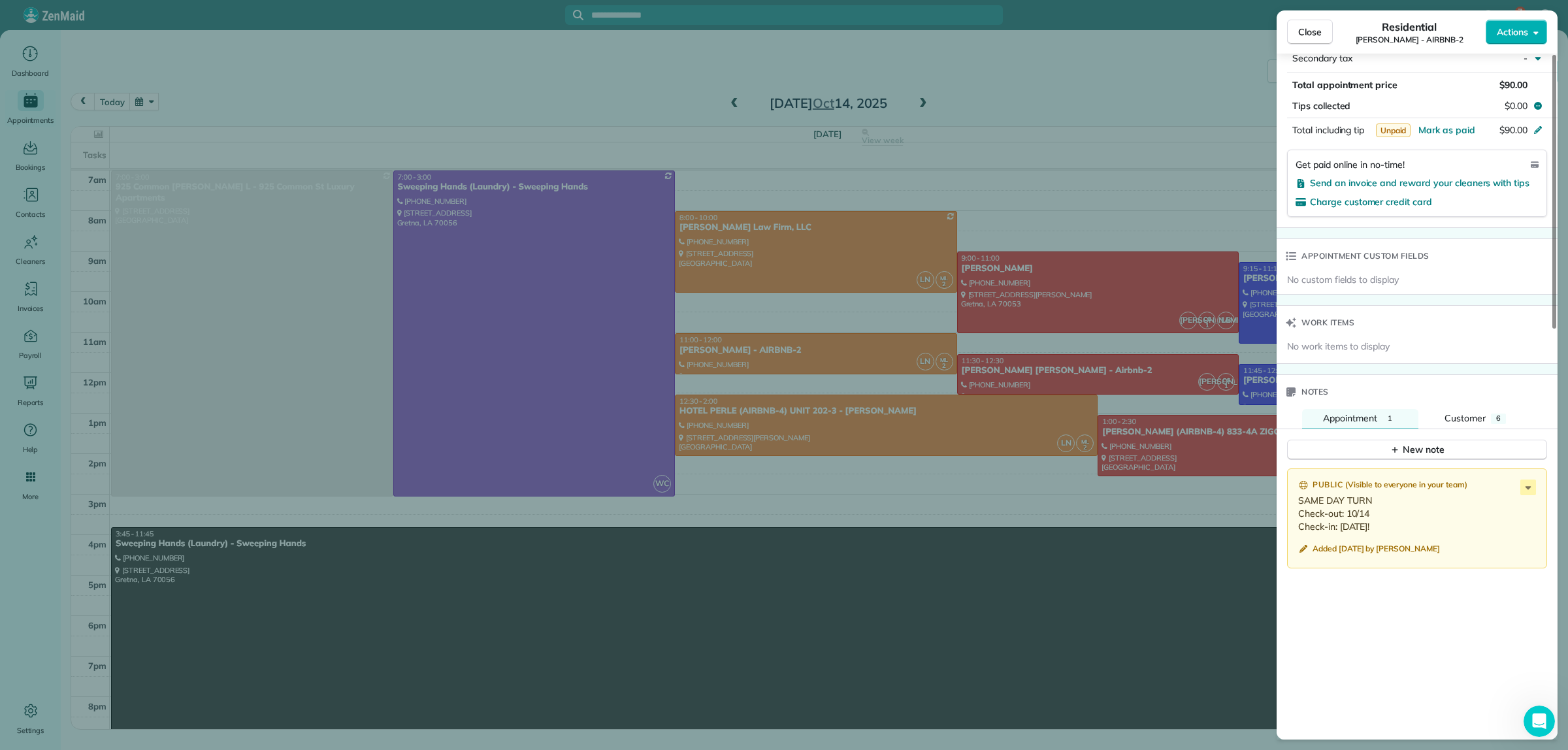
scroll to position [901, 0]
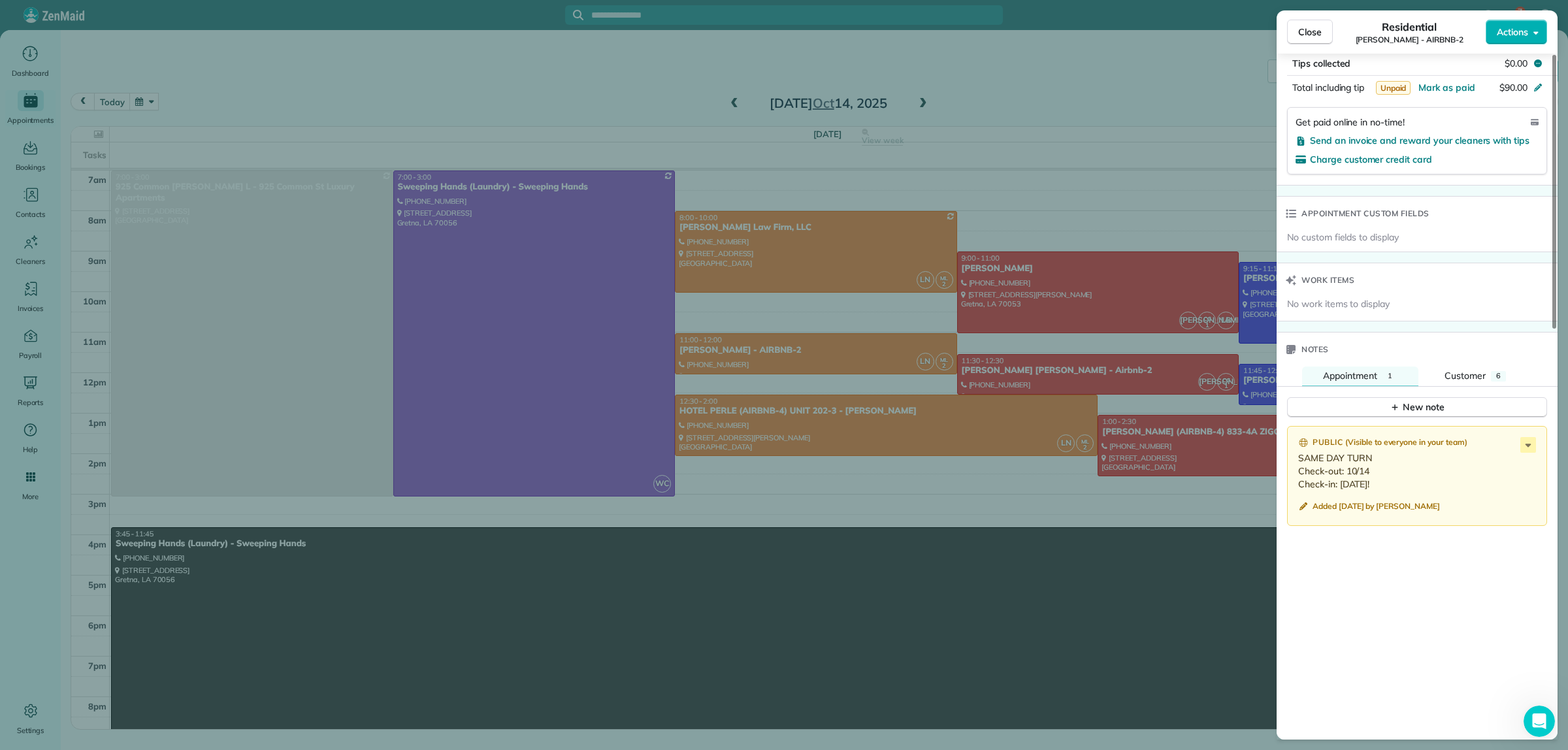
click at [998, 92] on div "Close Residential [PERSON_NAME] - AIRBNB-2 Actions Status Active [PERSON_NAME] …" at bounding box center [784, 375] width 1568 height 750
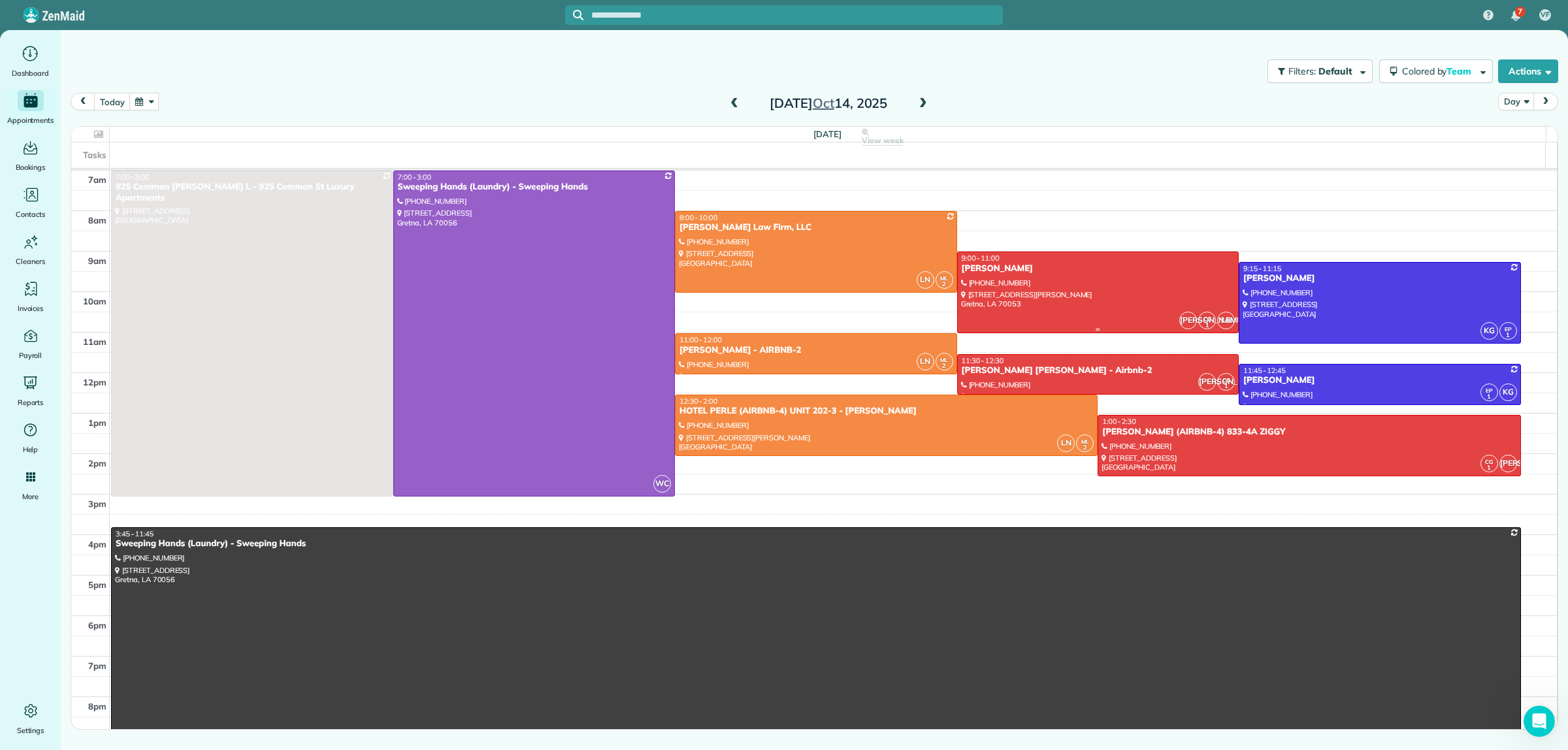
click at [1092, 285] on div at bounding box center [1098, 292] width 281 height 81
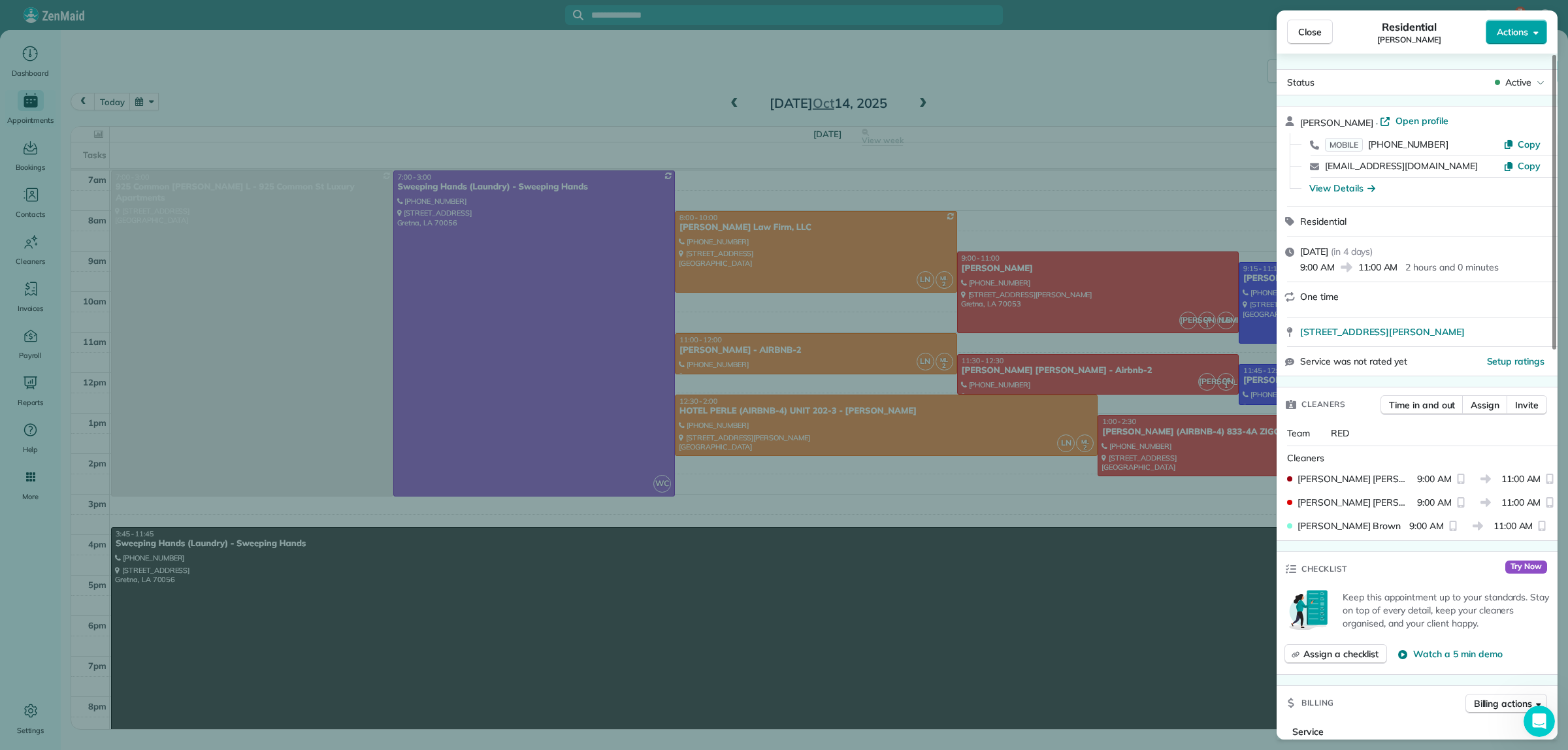
click at [1537, 31] on icon "button" at bounding box center [1535, 33] width 5 height 10
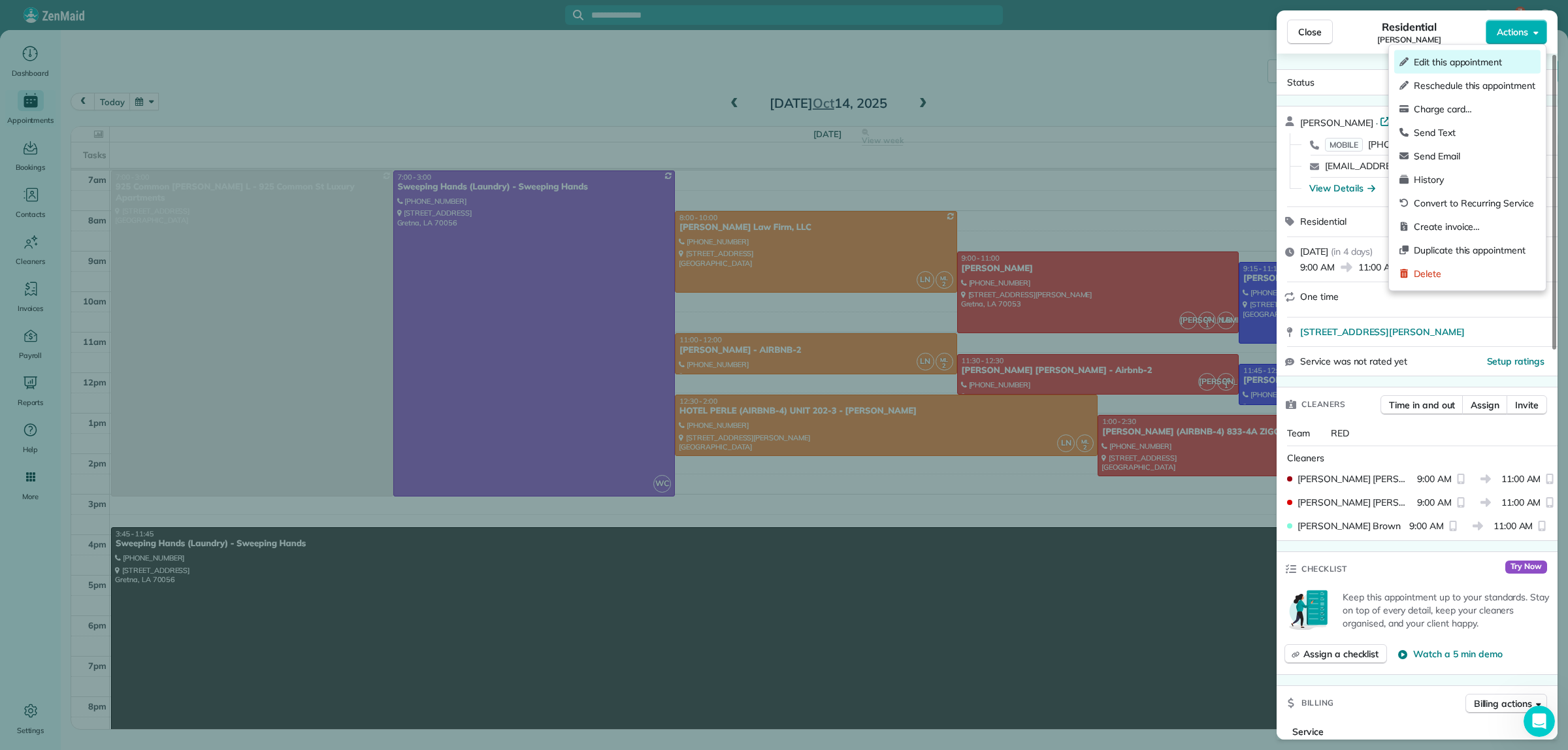
click at [1508, 66] on span "Edit this appointment" at bounding box center [1475, 62] width 121 height 13
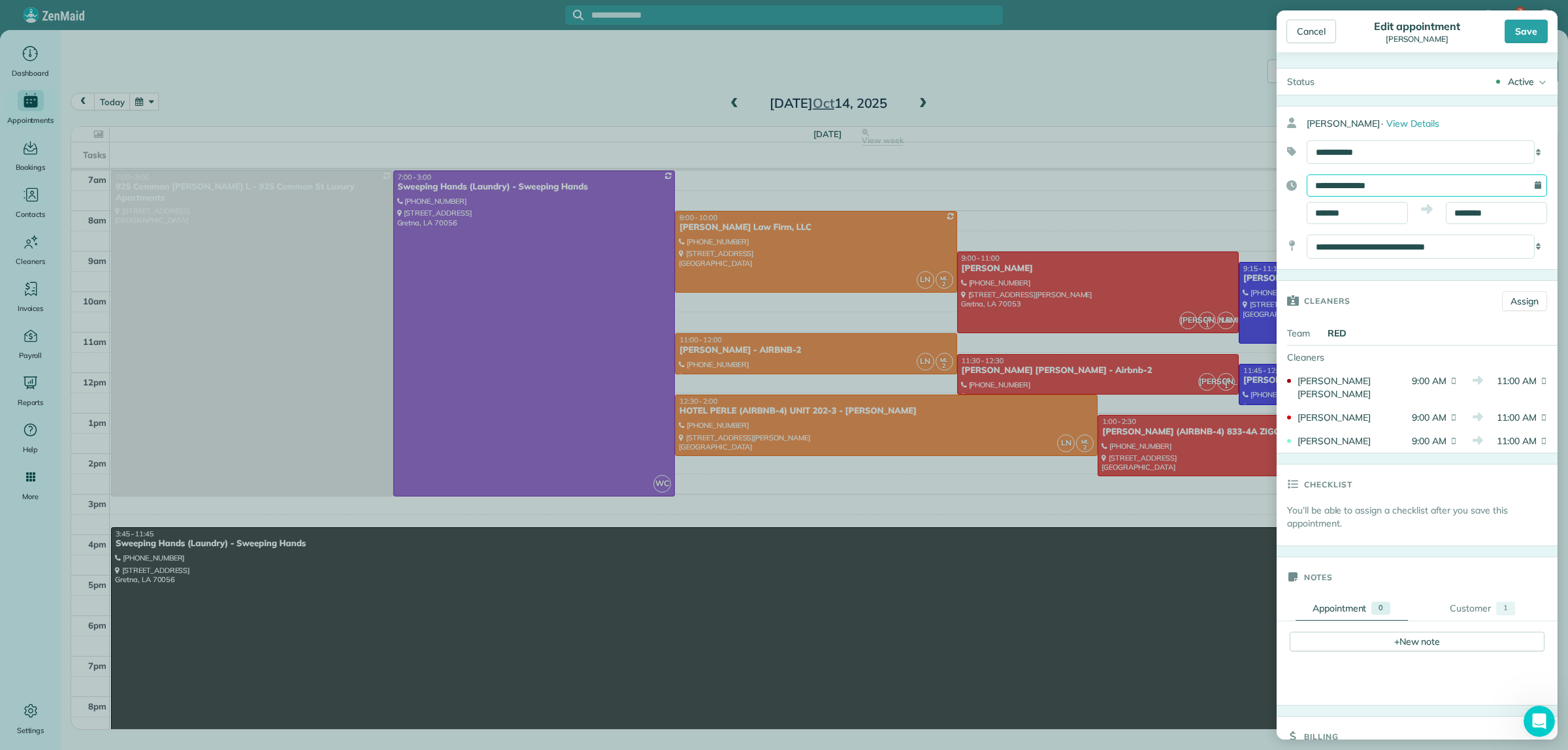
click at [1397, 185] on input "**********" at bounding box center [1427, 185] width 240 height 22
click at [1387, 292] on link "15" at bounding box center [1388, 295] width 21 height 21
type input "**********"
click at [1520, 36] on div "Save" at bounding box center [1526, 31] width 43 height 23
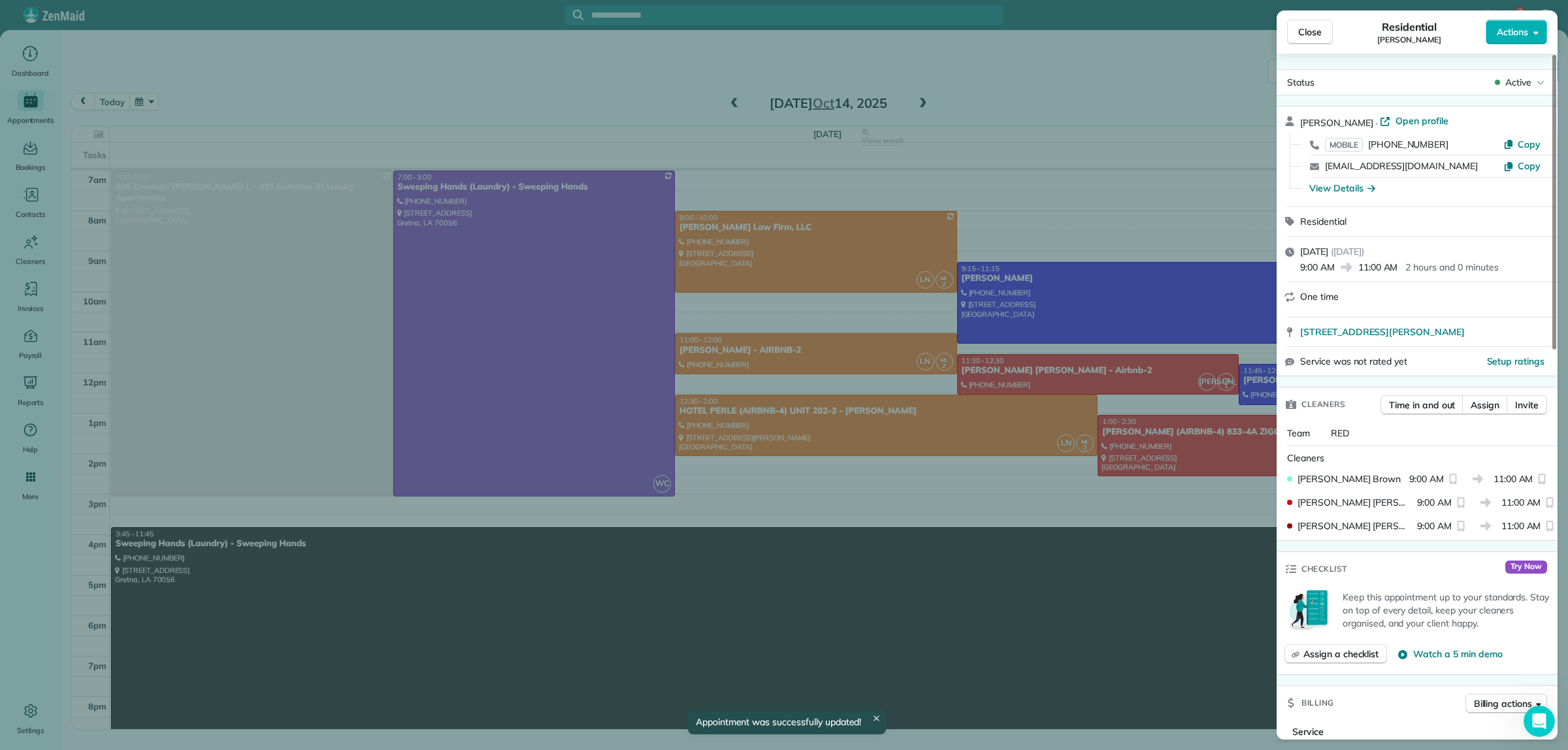
click at [933, 96] on div "Close Residential [PERSON_NAME] Actions Status Active [PERSON_NAME] · Open prof…" at bounding box center [784, 375] width 1568 height 750
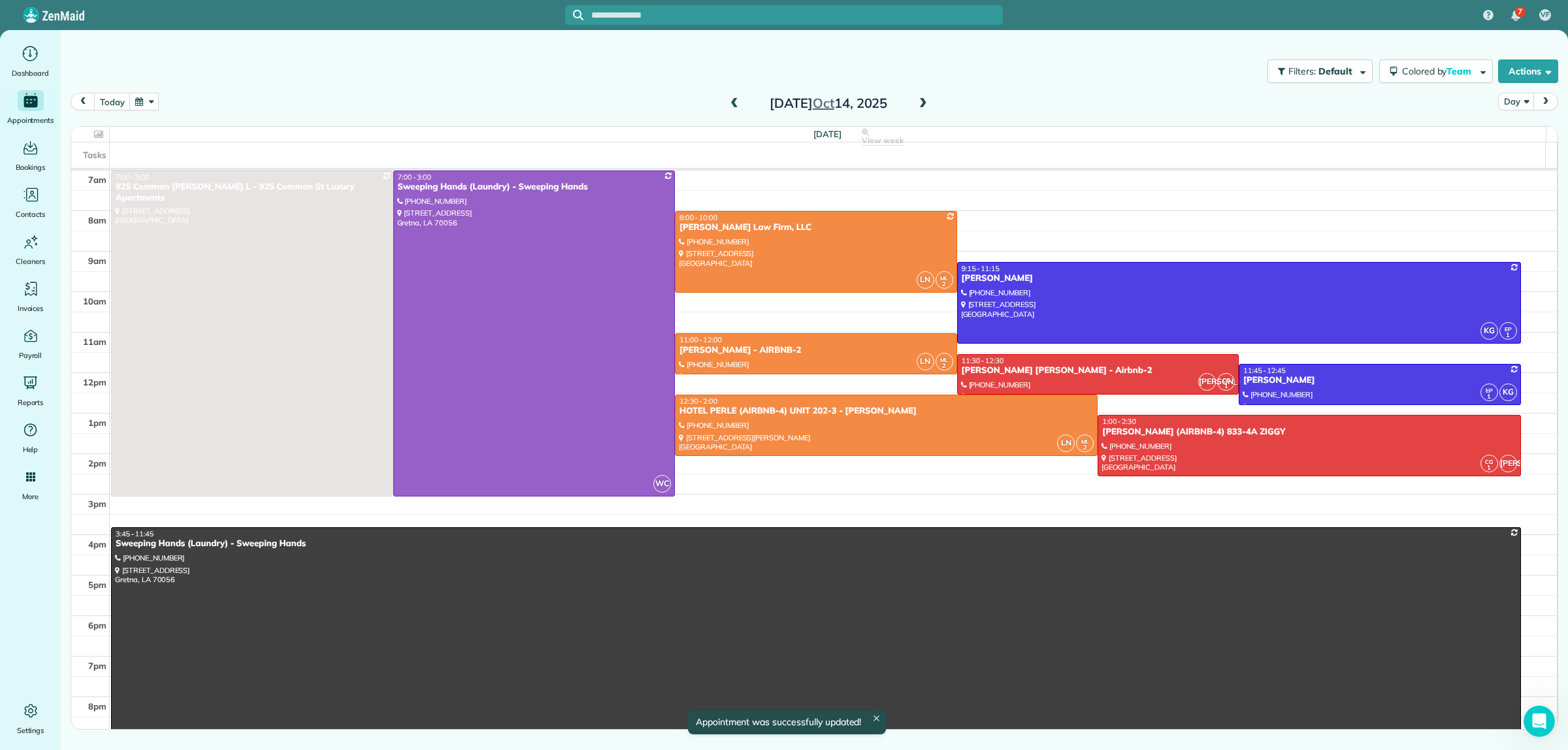
click at [919, 103] on span at bounding box center [923, 104] width 14 height 12
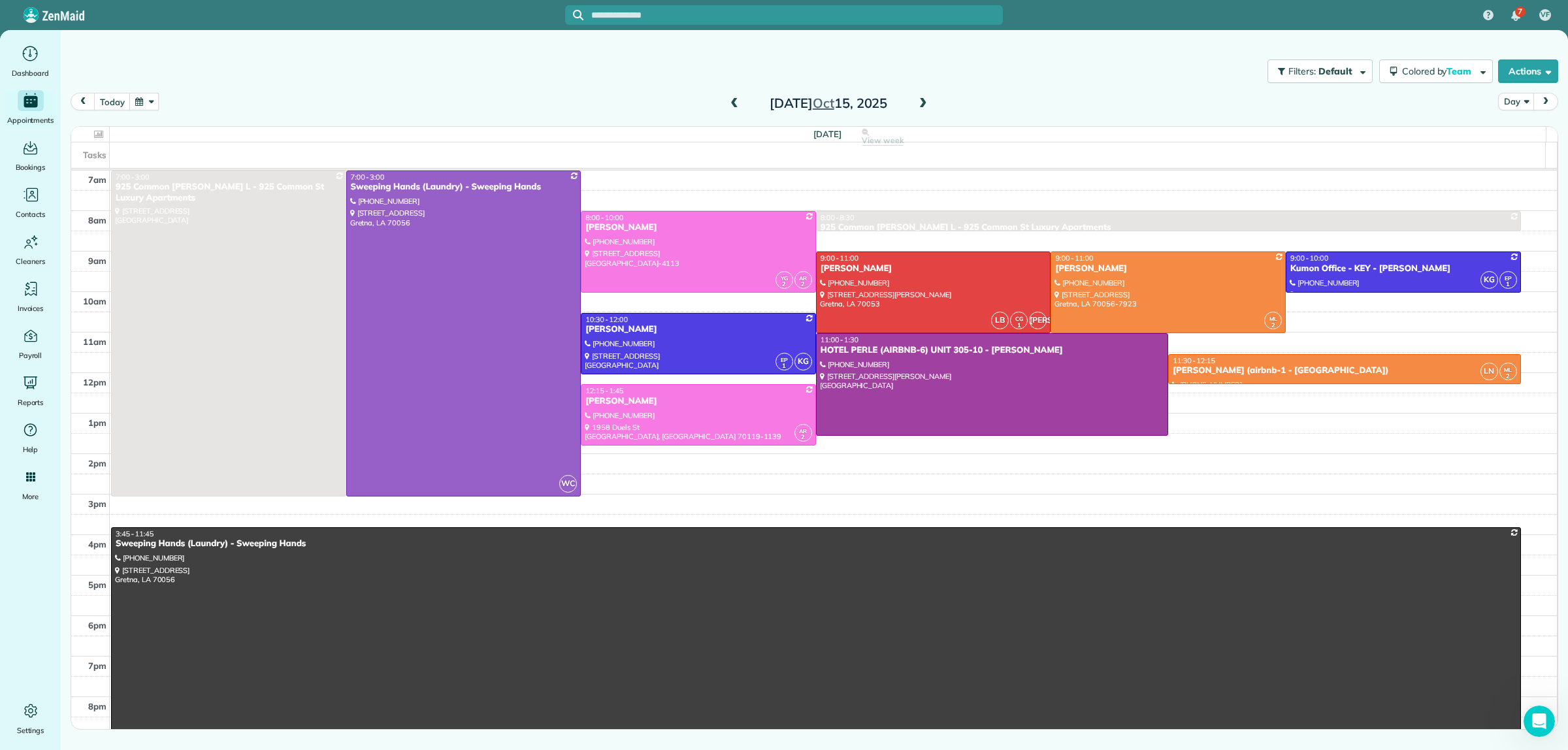
click at [1516, 378] on td at bounding box center [834, 383] width 1448 height 20
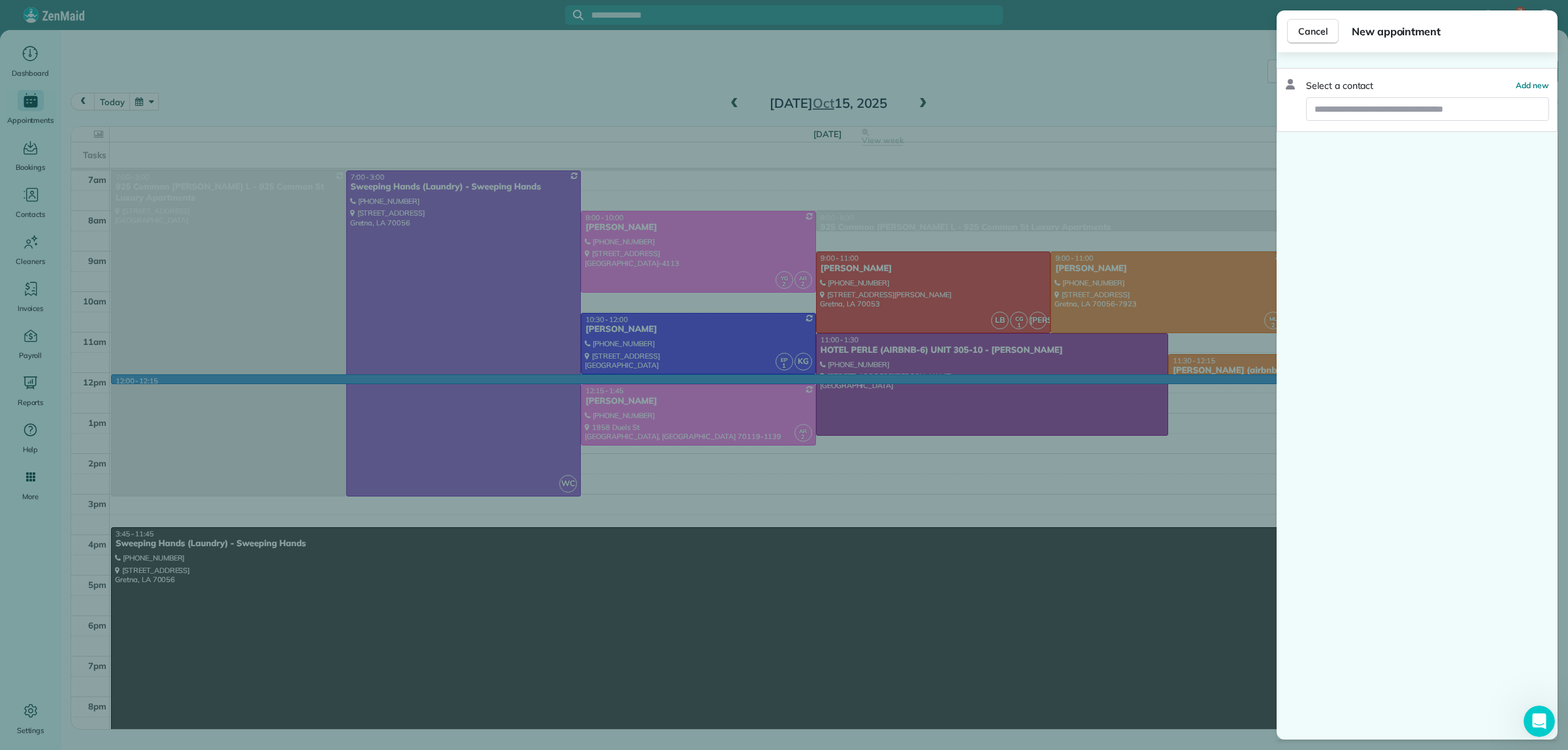
click at [1160, 86] on div "Cancel New appointment Select a contact Add new" at bounding box center [784, 375] width 1568 height 750
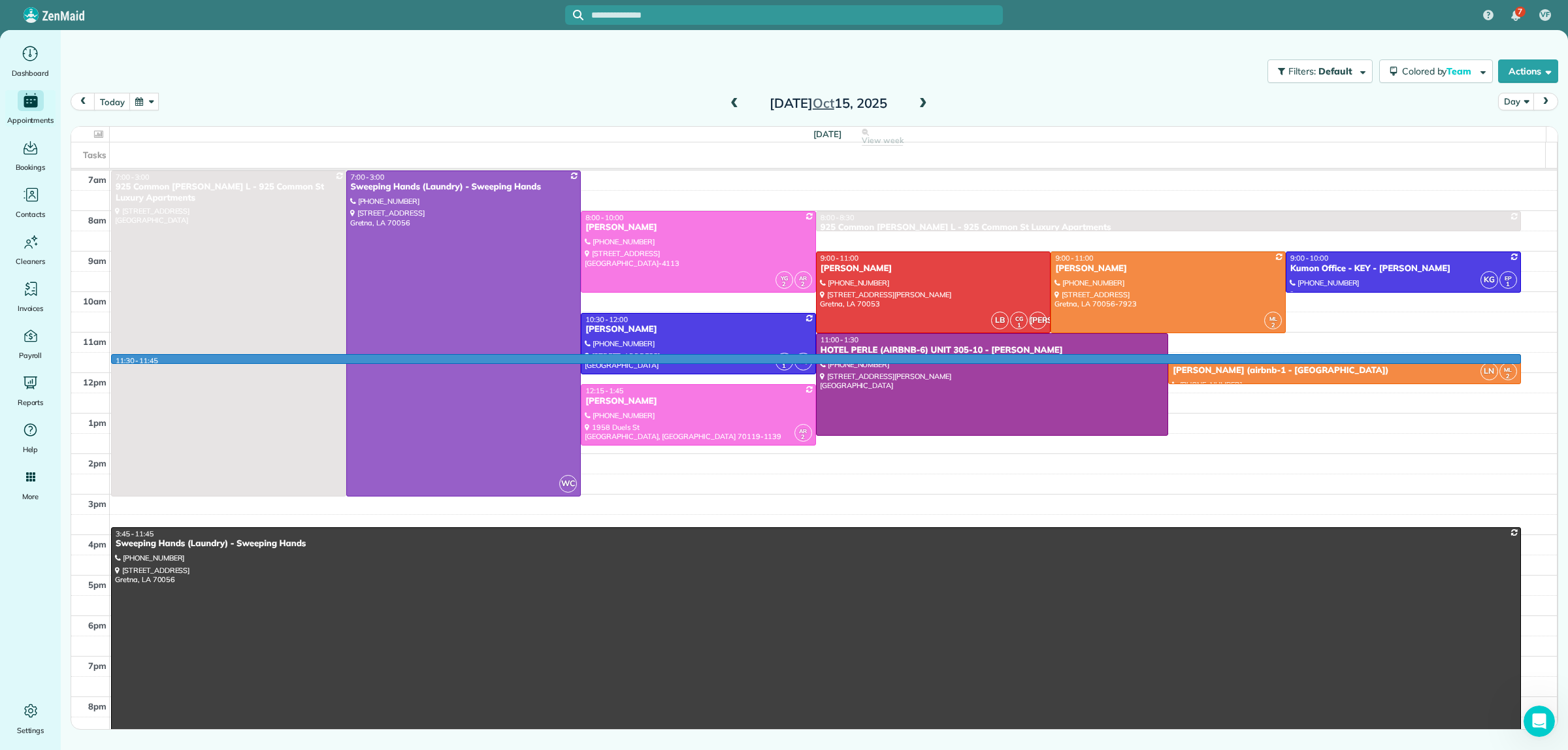
click at [1521, 356] on td at bounding box center [834, 362] width 1448 height 20
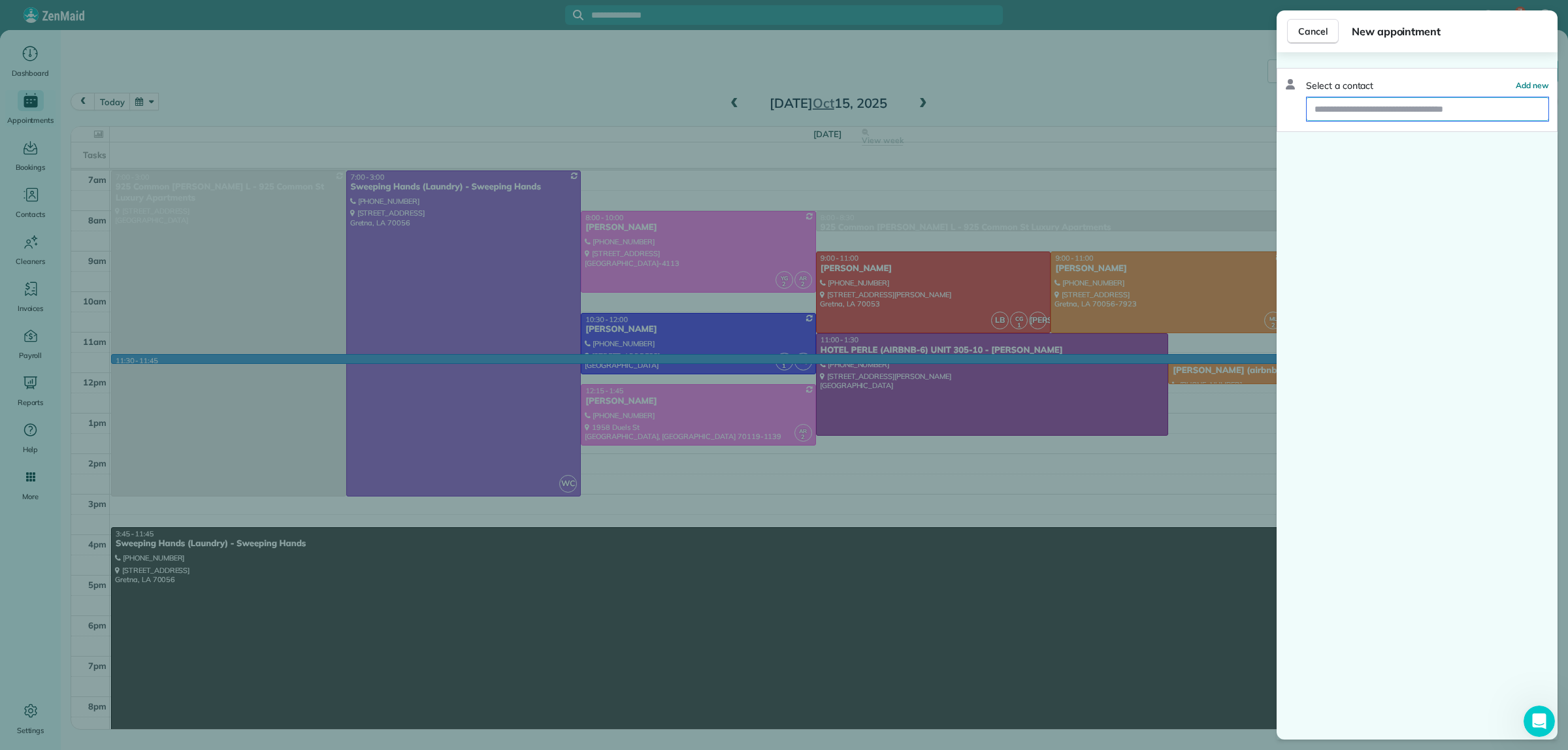
click at [1382, 105] on input "text" at bounding box center [1427, 109] width 241 height 23
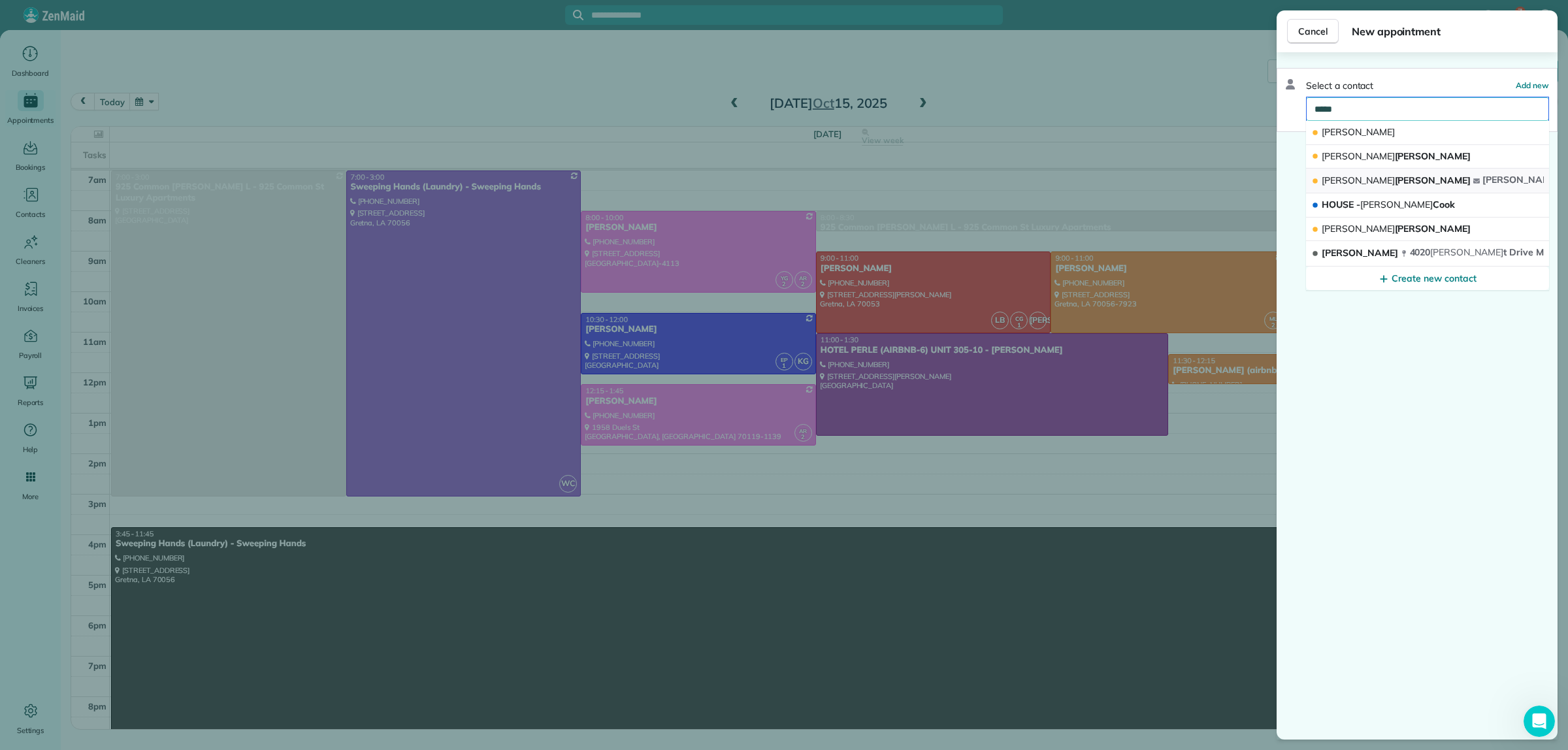
type input "*****"
click at [1405, 181] on button "[PERSON_NAME] [PERSON_NAME] 0@[DOMAIN_NAME]" at bounding box center [1428, 181] width 243 height 25
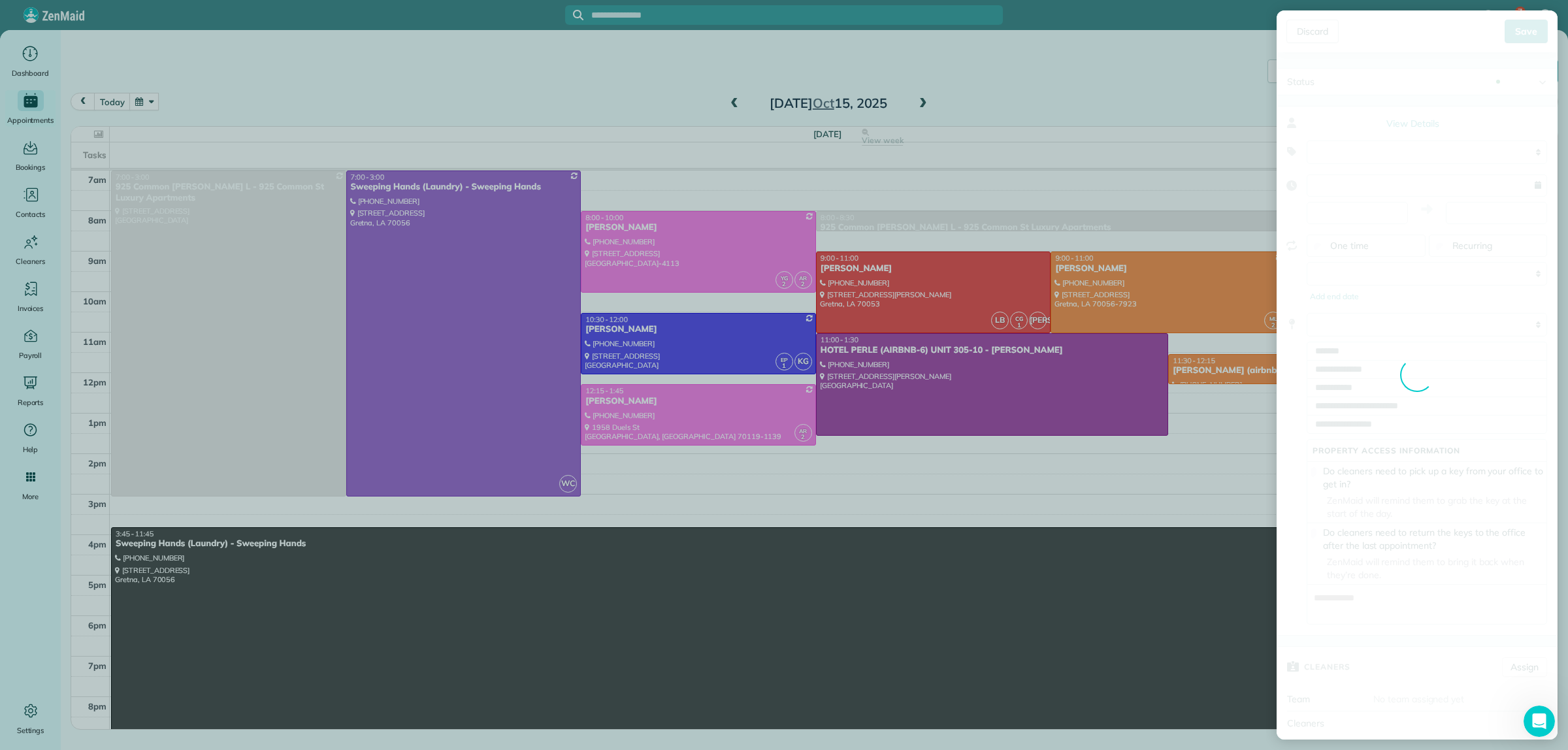
type input "**********"
type input "*****"
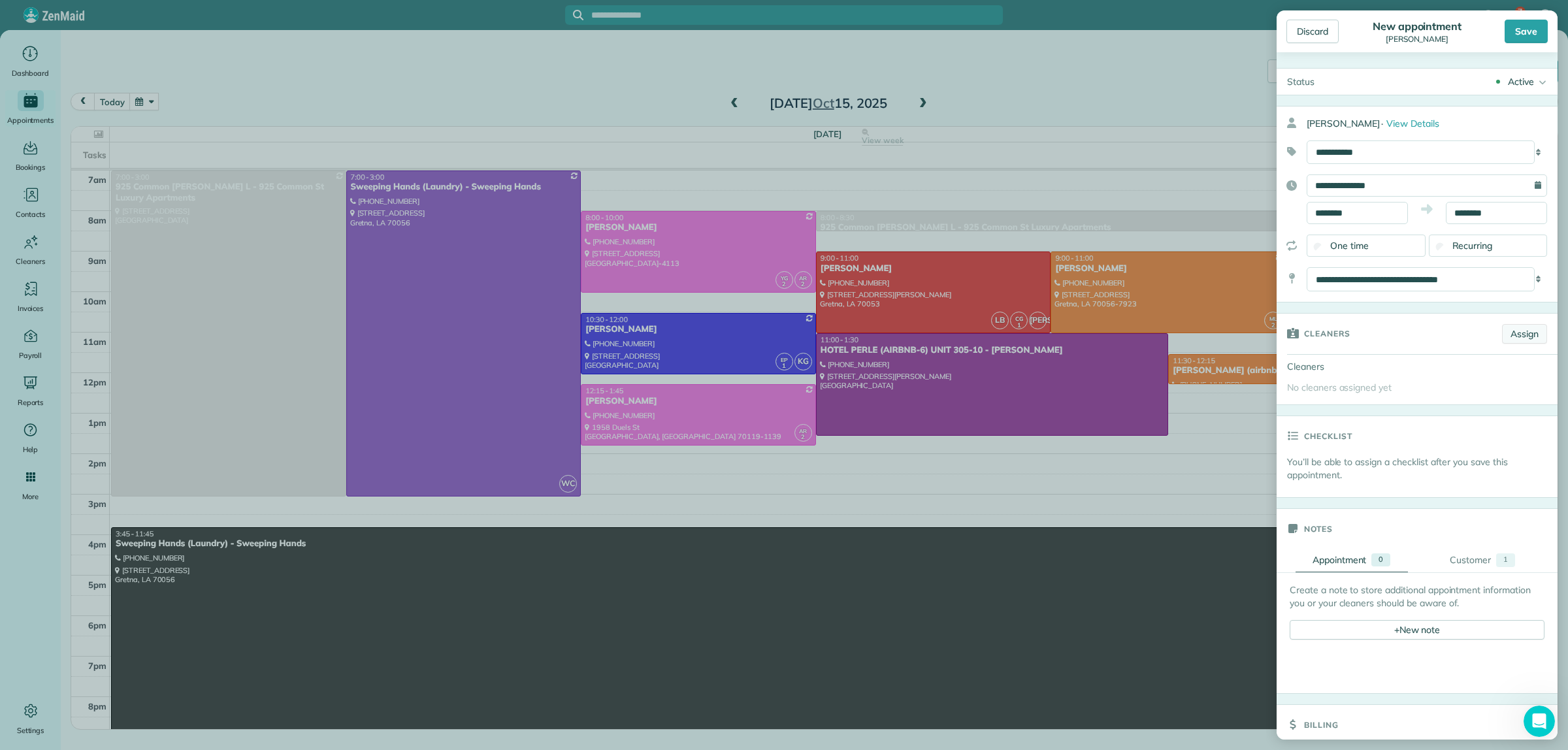
click at [1513, 340] on link "Assign" at bounding box center [1525, 334] width 45 height 19
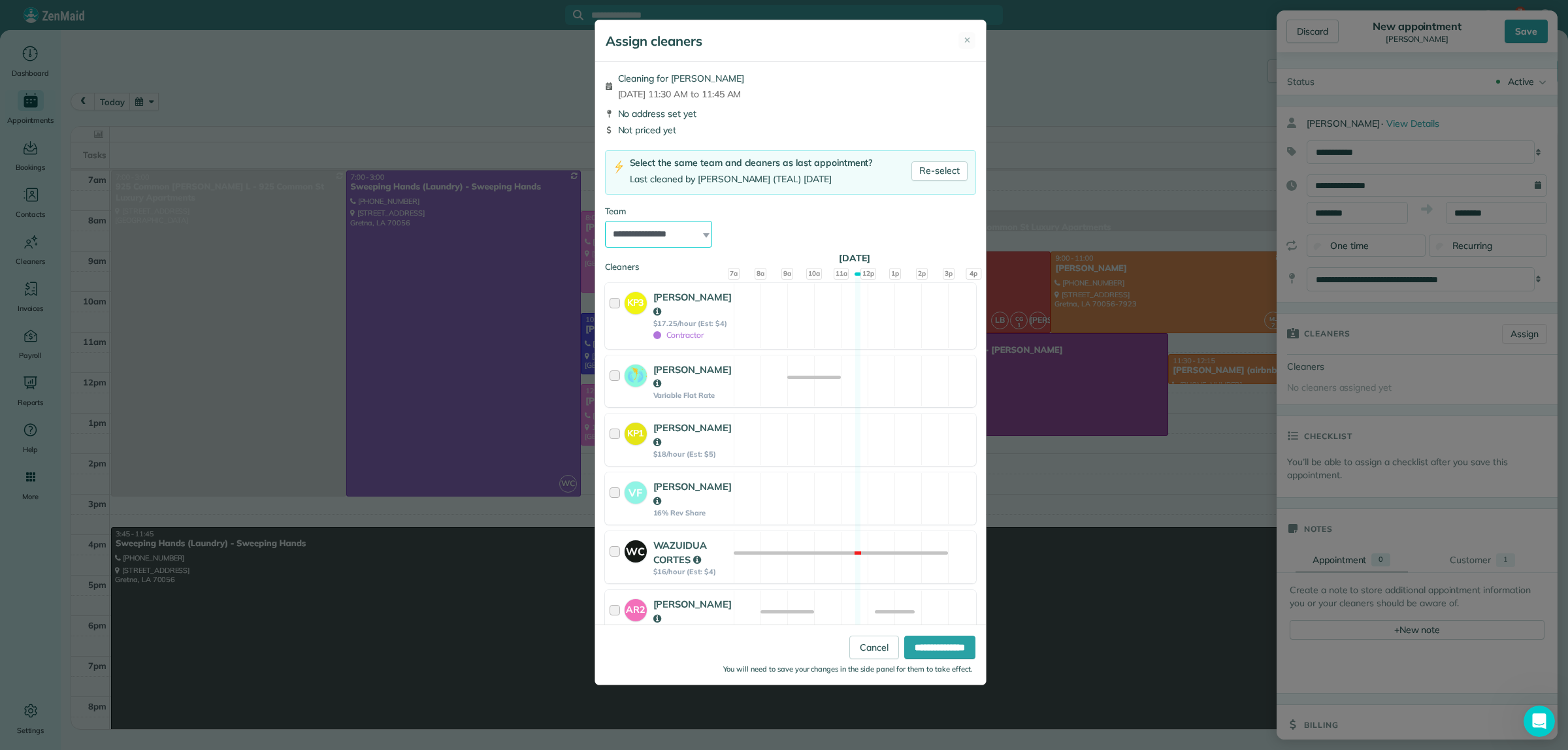
click at [664, 238] on select "**********" at bounding box center [659, 235] width 108 height 28
select select "****"
click at [605, 221] on select "**********" at bounding box center [659, 235] width 108 height 28
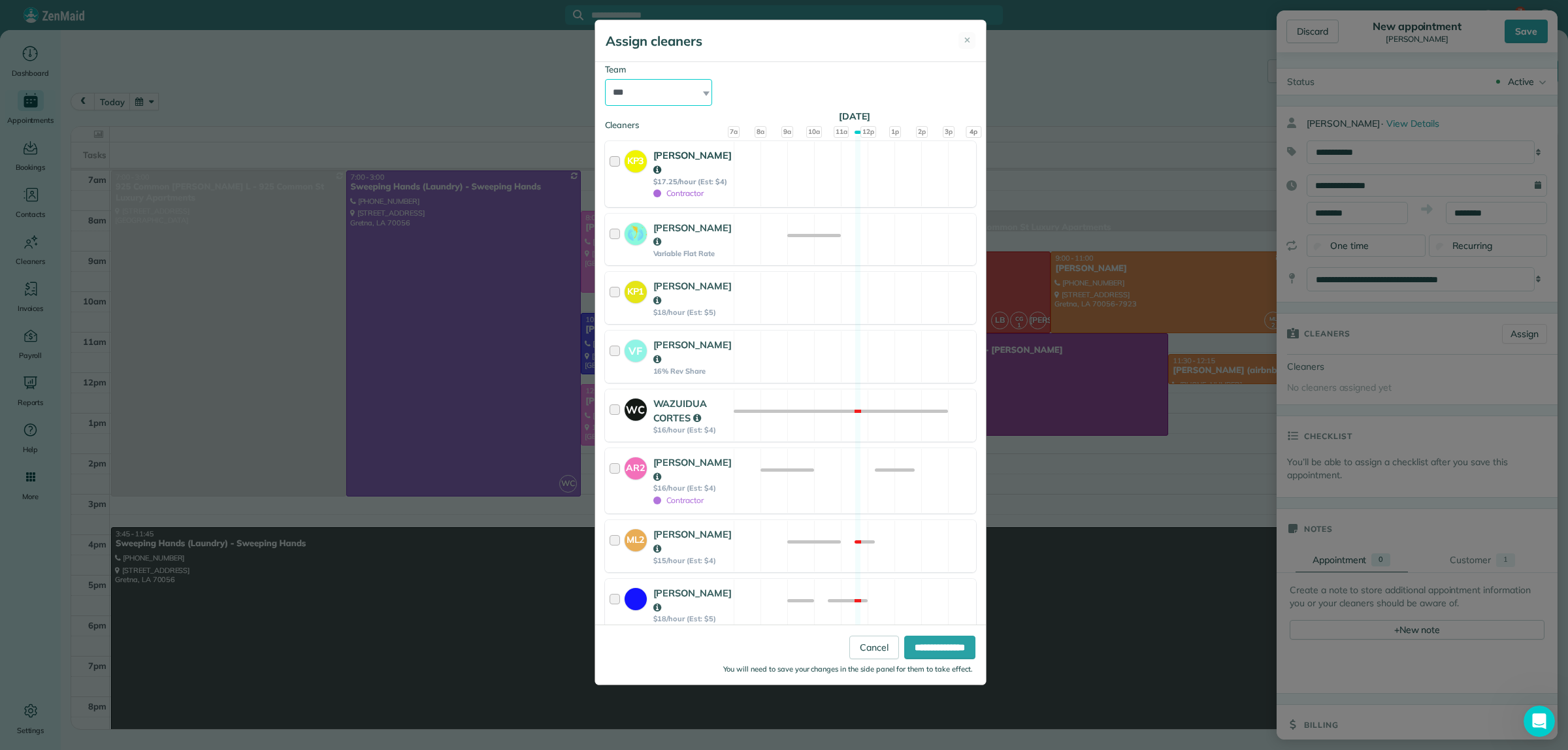
scroll to position [163, 0]
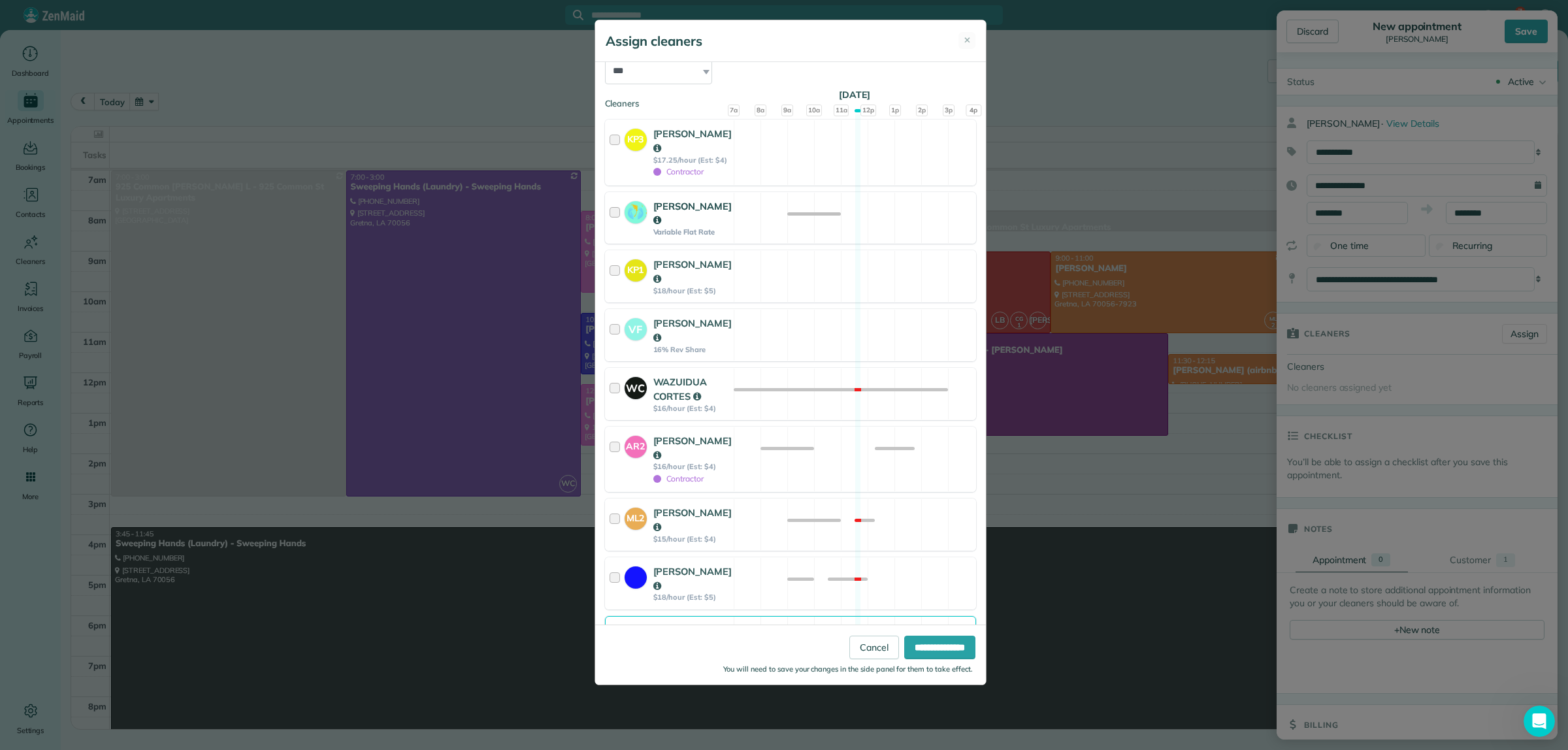
click at [614, 213] on div at bounding box center [617, 217] width 15 height 38
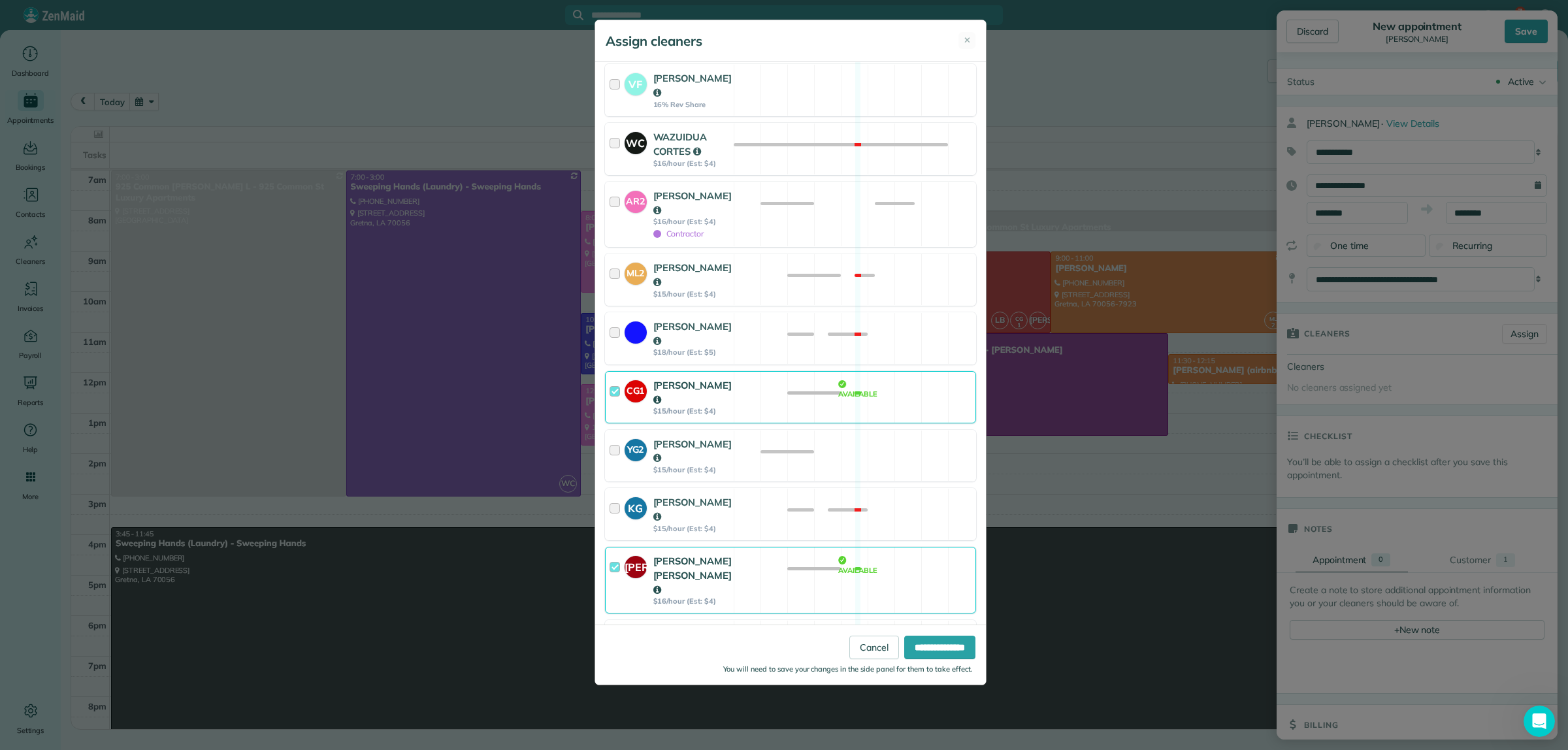
scroll to position [490, 0]
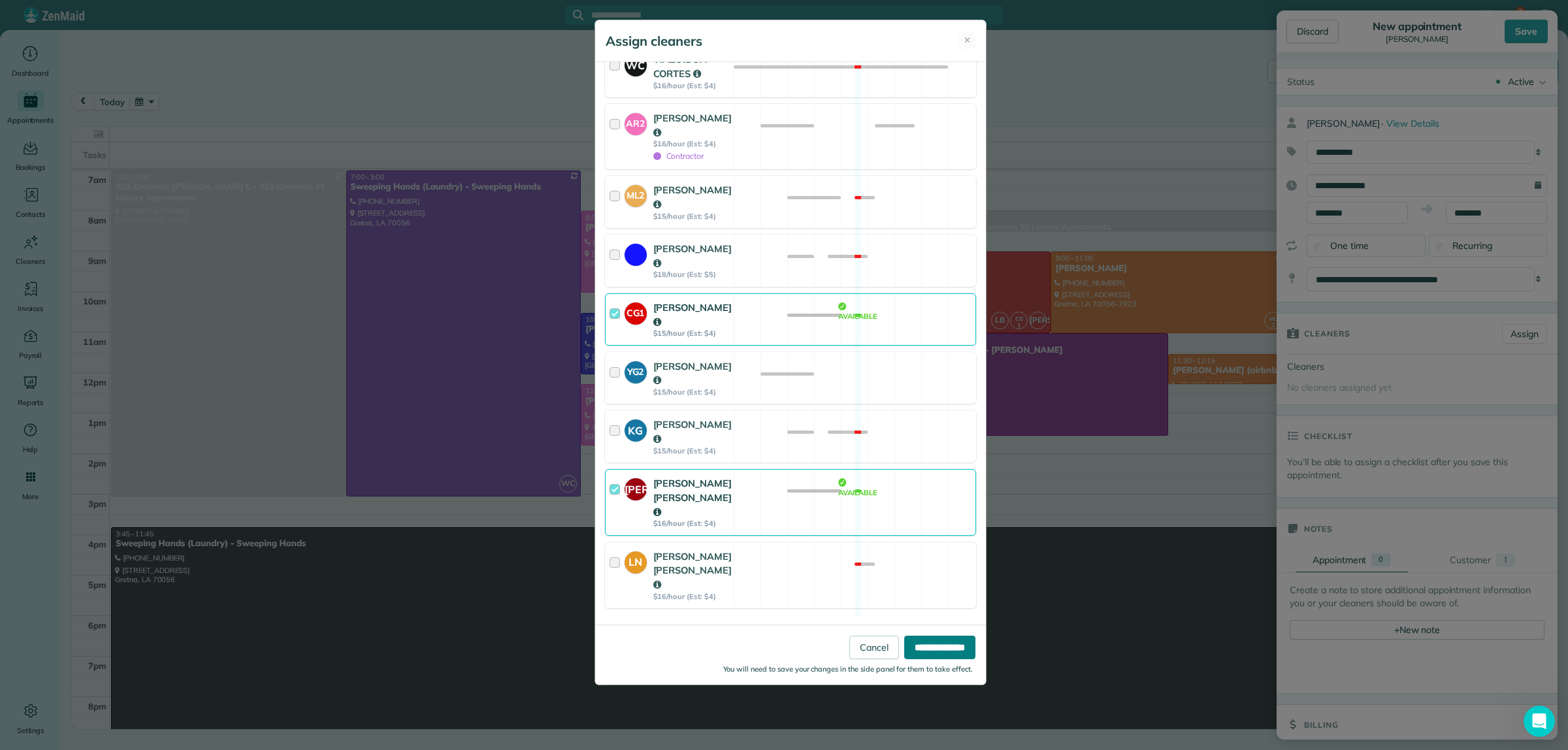
click at [910, 649] on input "**********" at bounding box center [940, 647] width 71 height 23
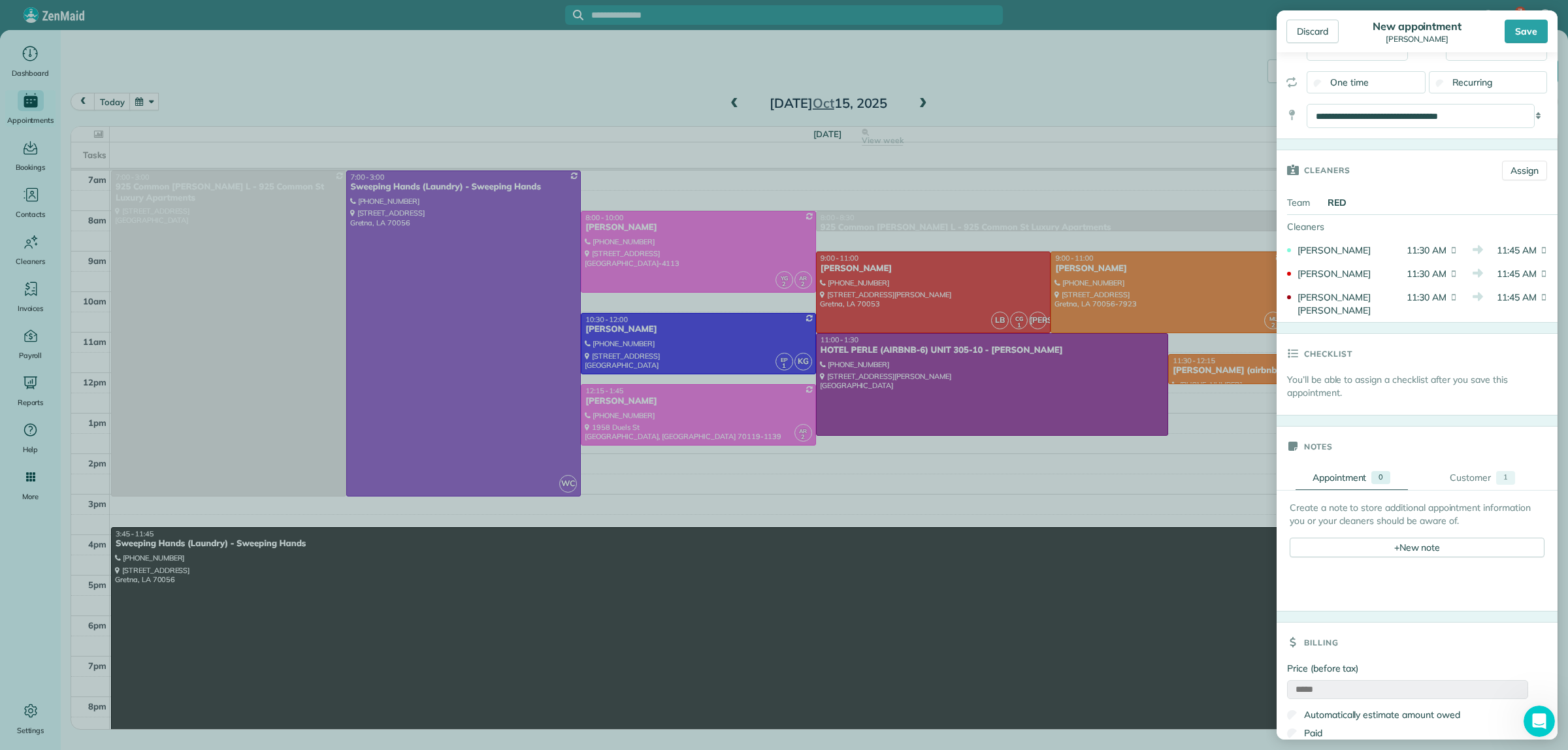
scroll to position [239, 0]
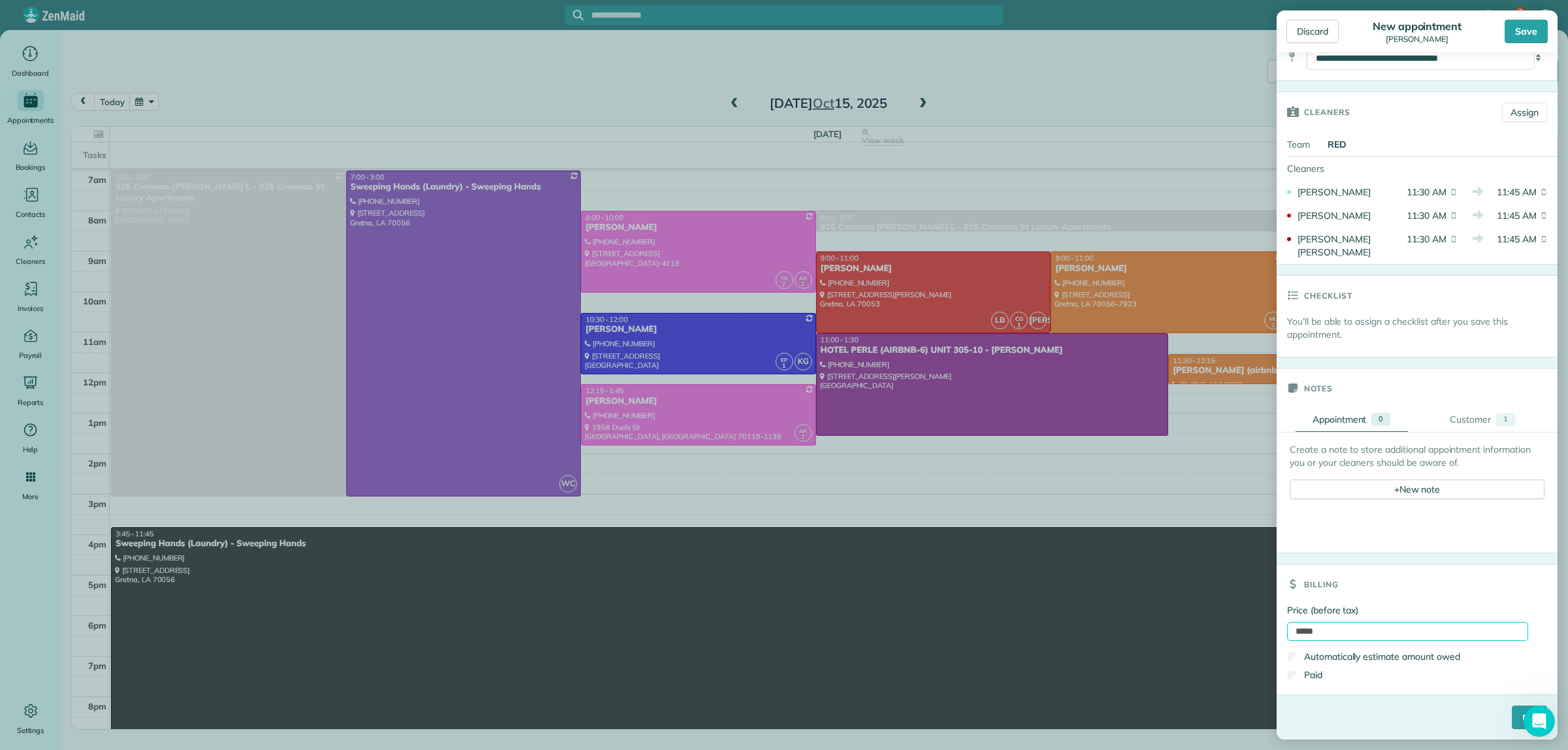
click at [1305, 626] on input "*****" at bounding box center [1407, 632] width 241 height 19
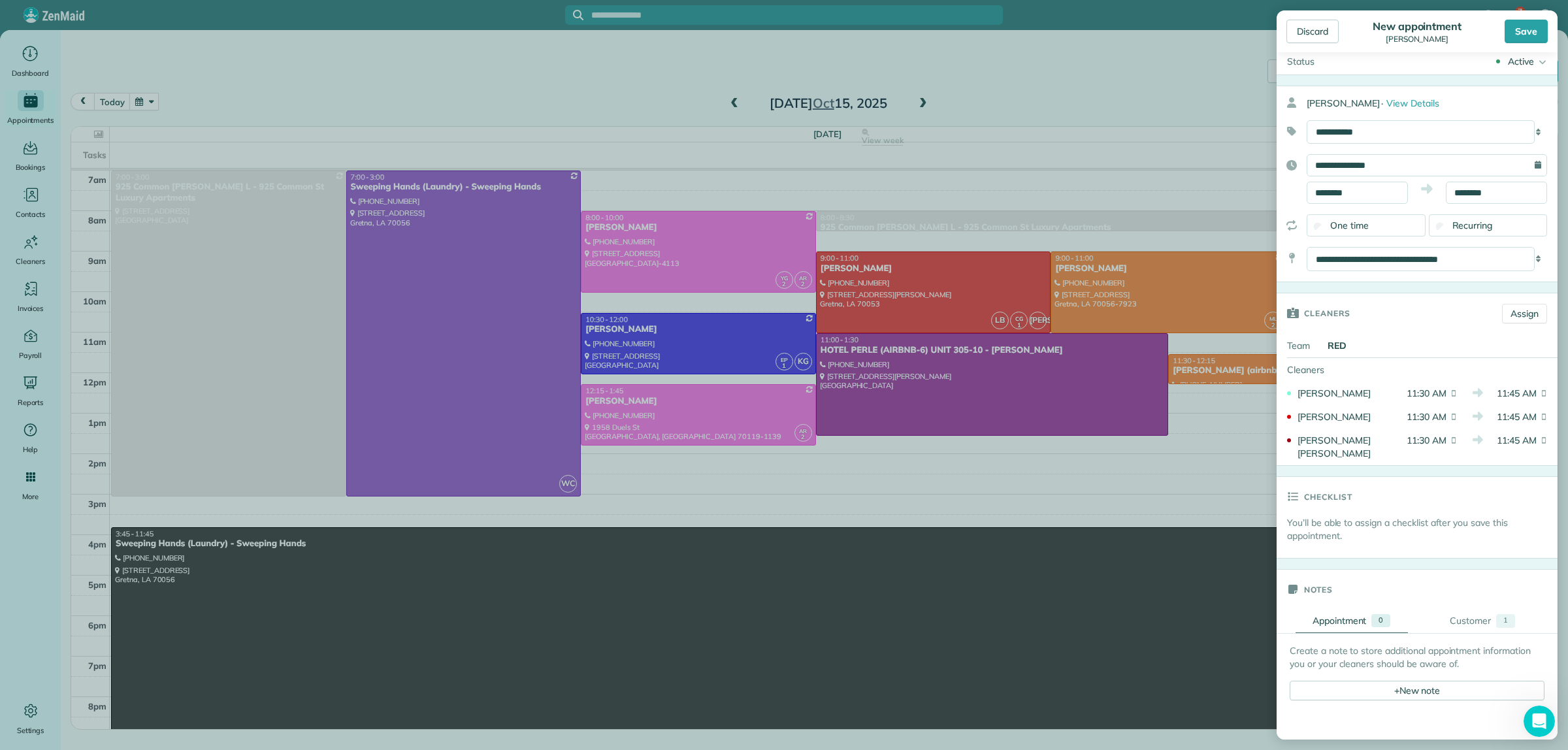
scroll to position [0, 0]
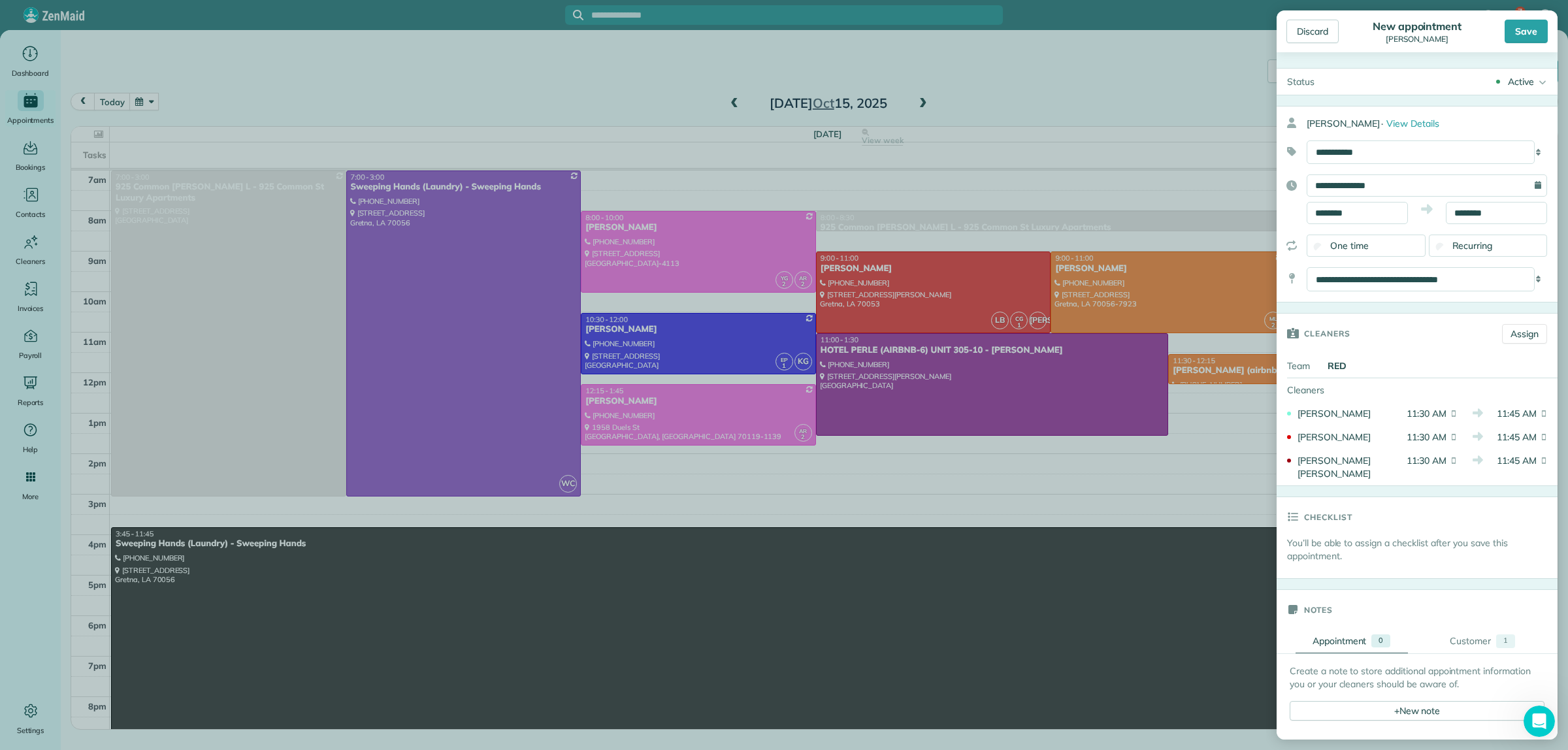
type input "*******"
click at [1474, 209] on input "********" at bounding box center [1496, 212] width 101 height 22
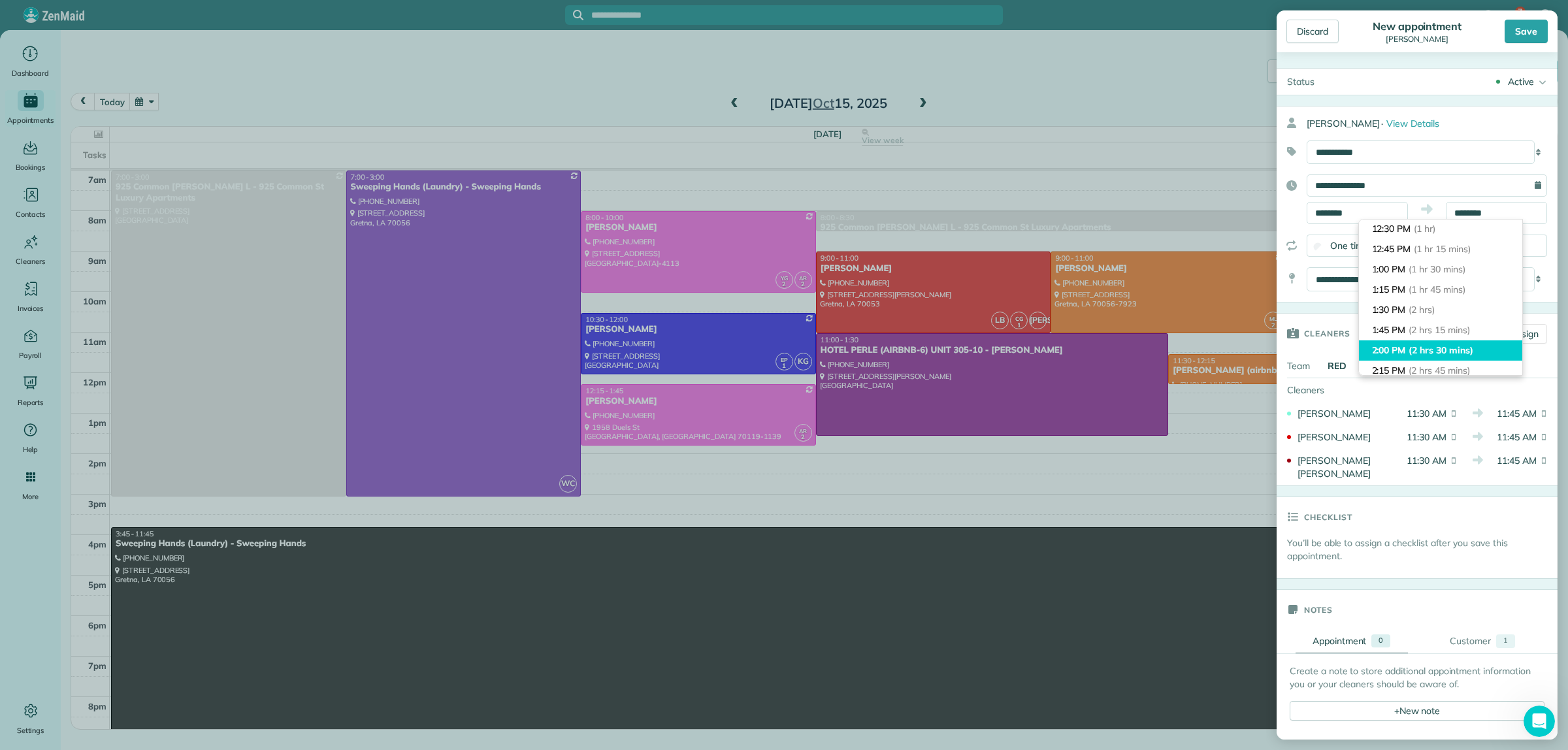
type input "*******"
click at [1456, 351] on span "(2 hrs 30 mins)" at bounding box center [1440, 350] width 64 height 12
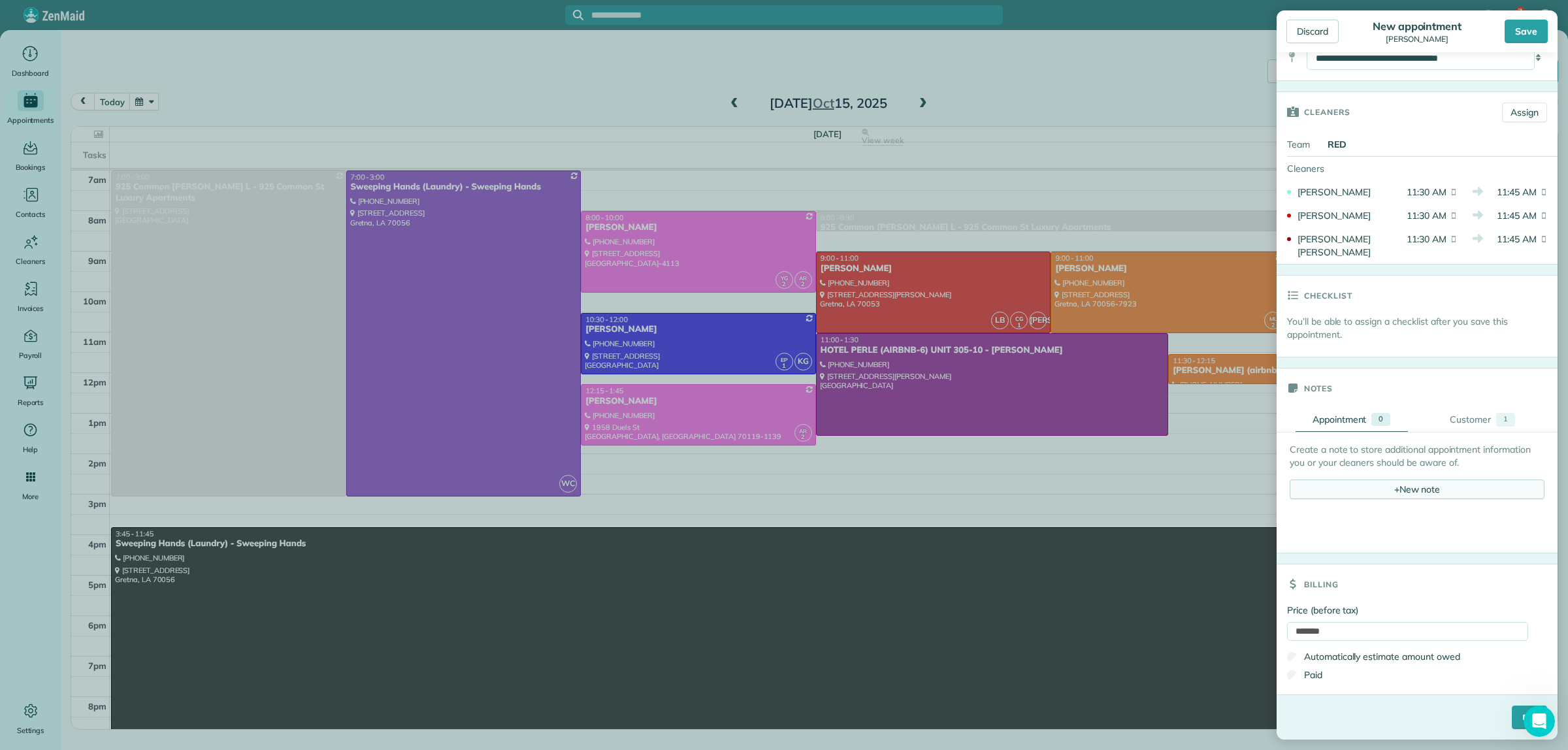
scroll to position [239, 0]
click at [1512, 717] on input "****" at bounding box center [1530, 717] width 36 height 23
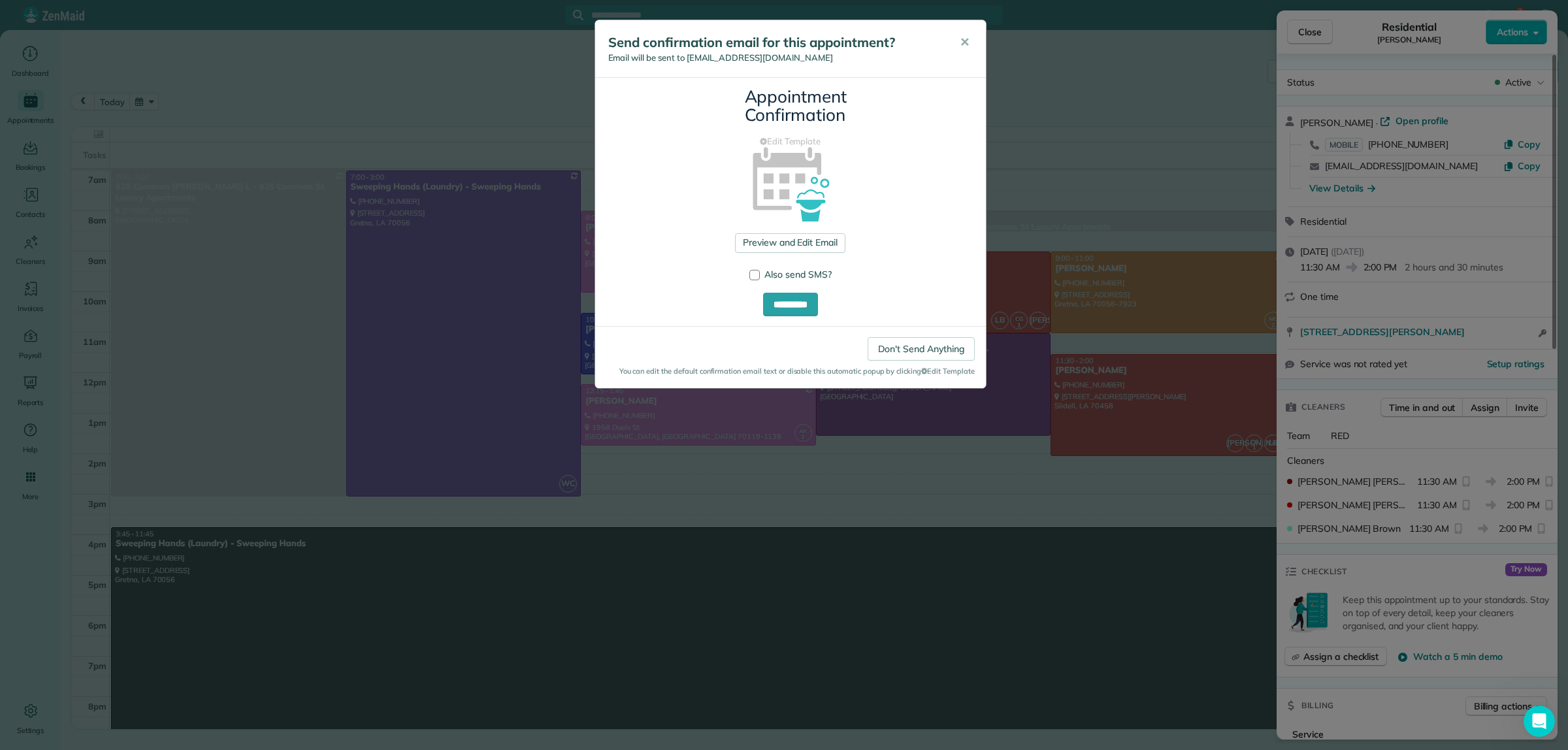
click at [1094, 79] on div "**********" at bounding box center [784, 375] width 1568 height 750
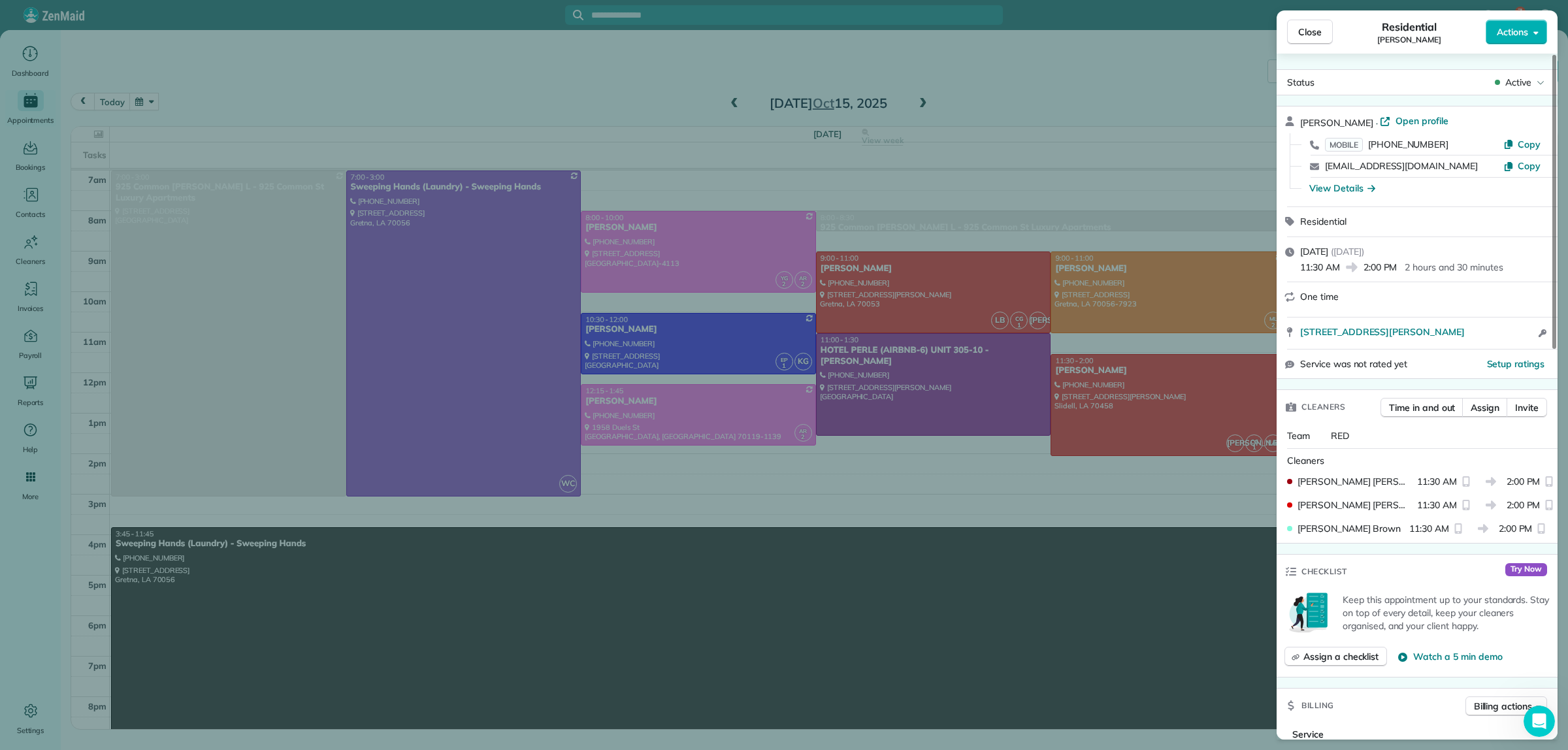
click at [1143, 107] on div "Close Residential Brian Picquet Actions Status Active Brian Picquet · Open prof…" at bounding box center [784, 375] width 1568 height 750
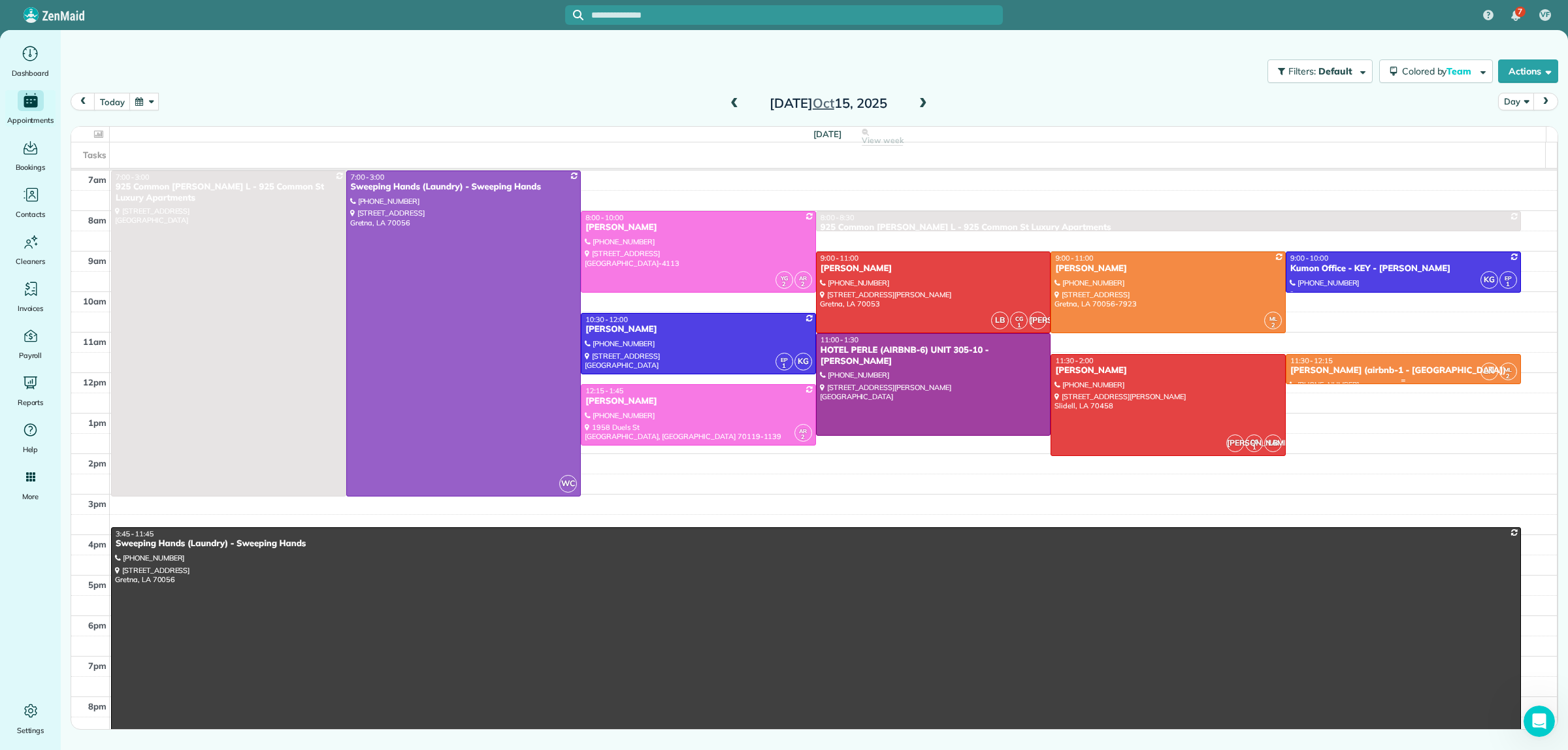
click at [1392, 369] on div "Penelope Randolph (airbnb-1 - Orleans Grand Suite)" at bounding box center [1404, 371] width 228 height 12
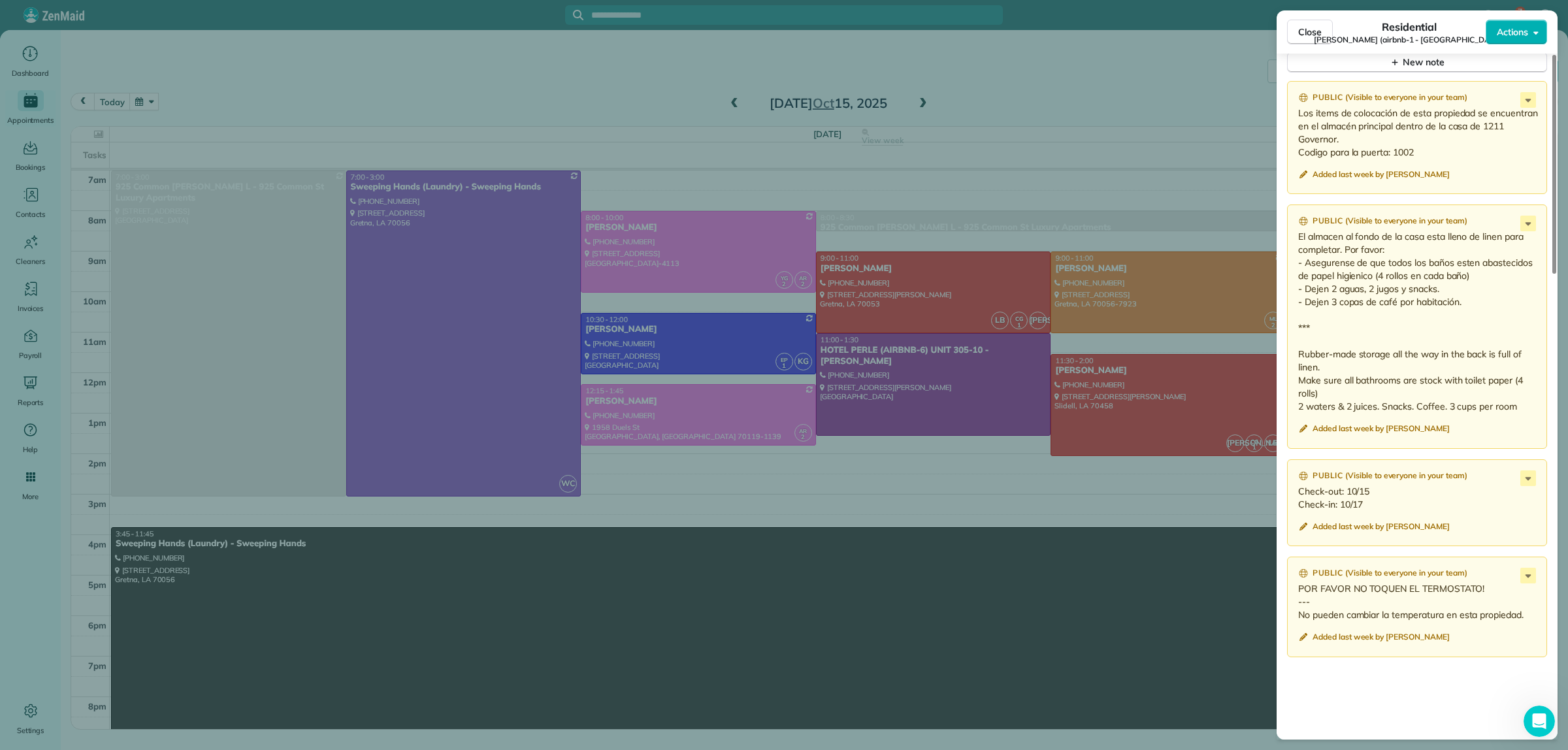
scroll to position [1225, 0]
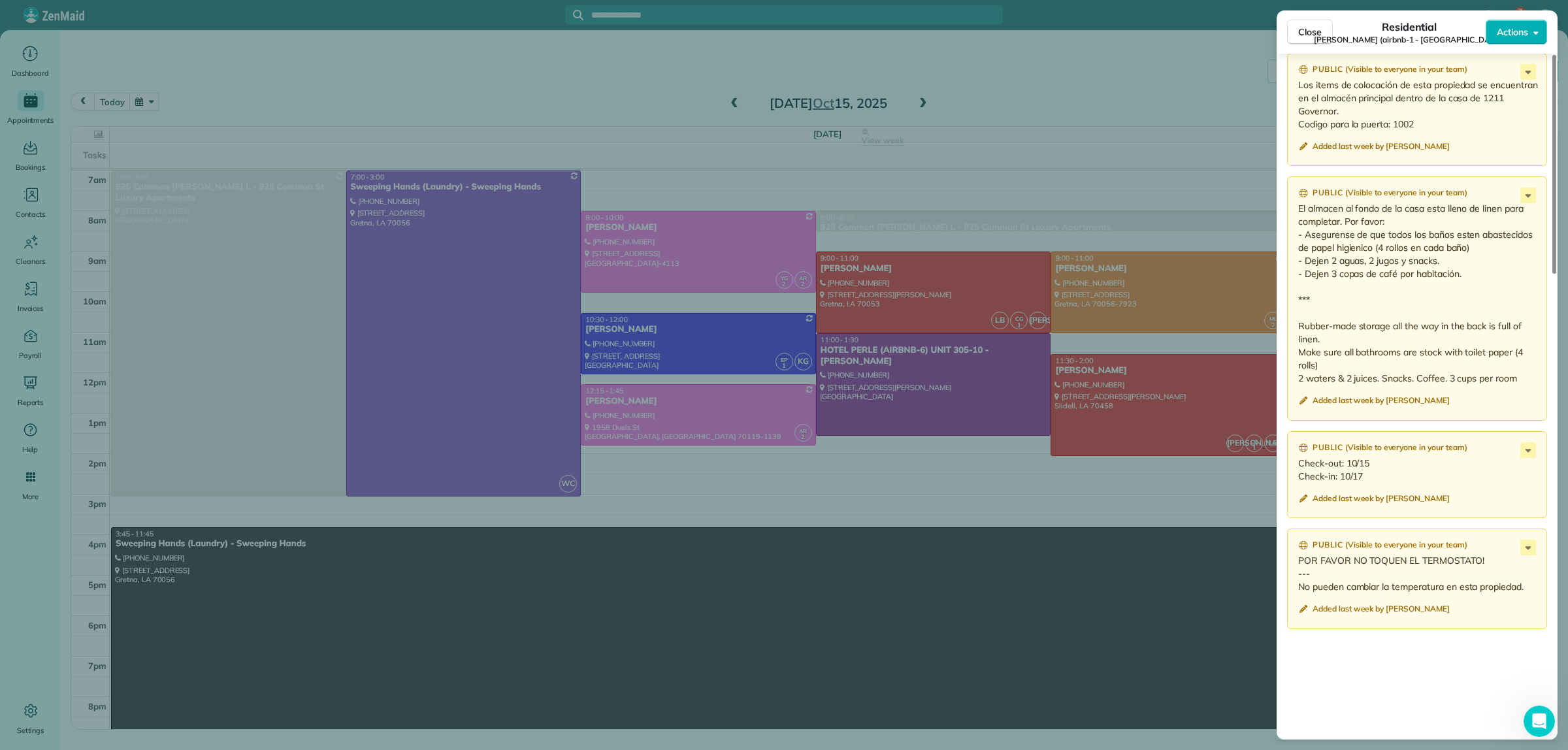
click at [1047, 76] on div "Close Residential Penelope Randolph (airbnb-1 - Orleans Grand Suite) Actions St…" at bounding box center [784, 375] width 1568 height 750
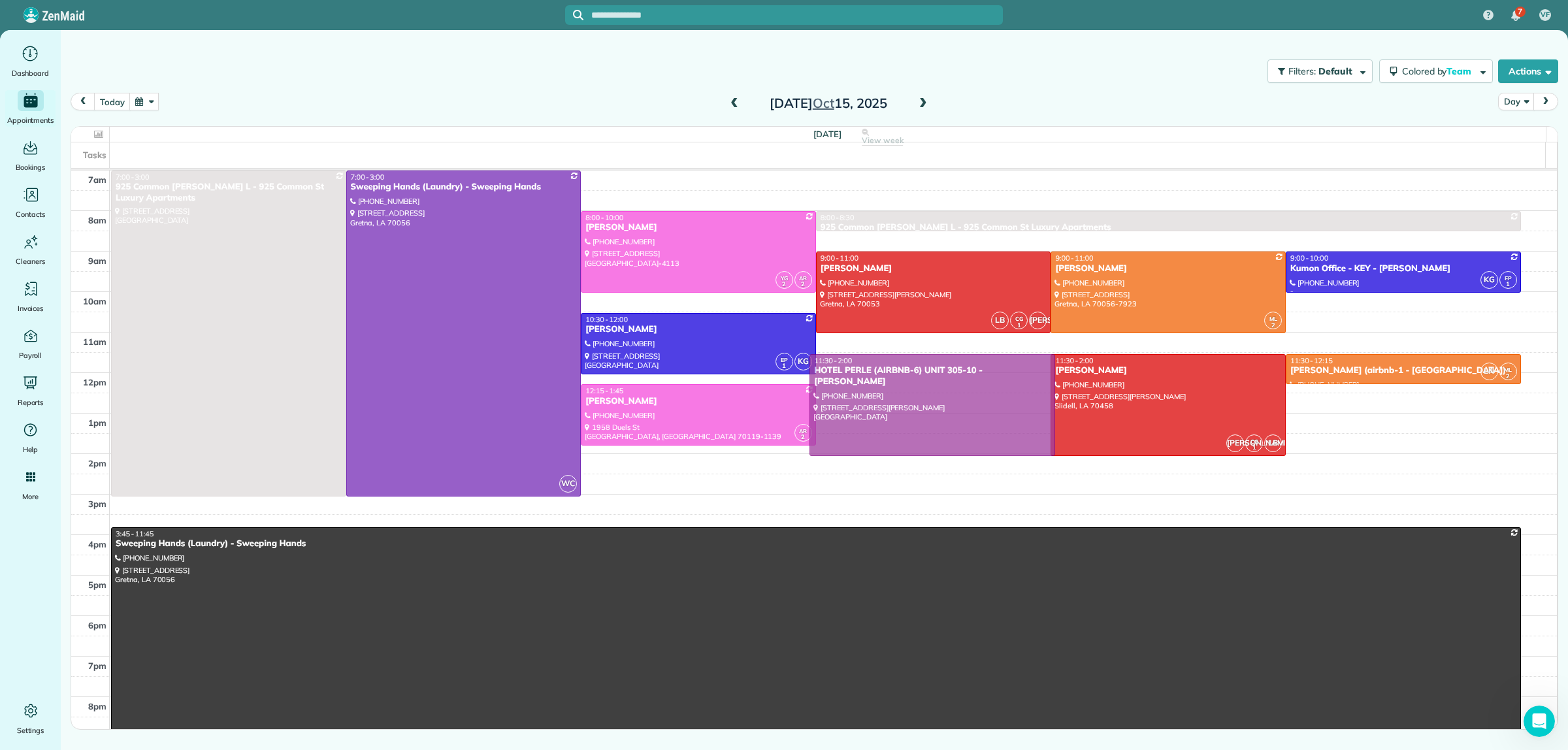
drag, startPoint x: 944, startPoint y: 390, endPoint x: 952, endPoint y: 412, distance: 23.4
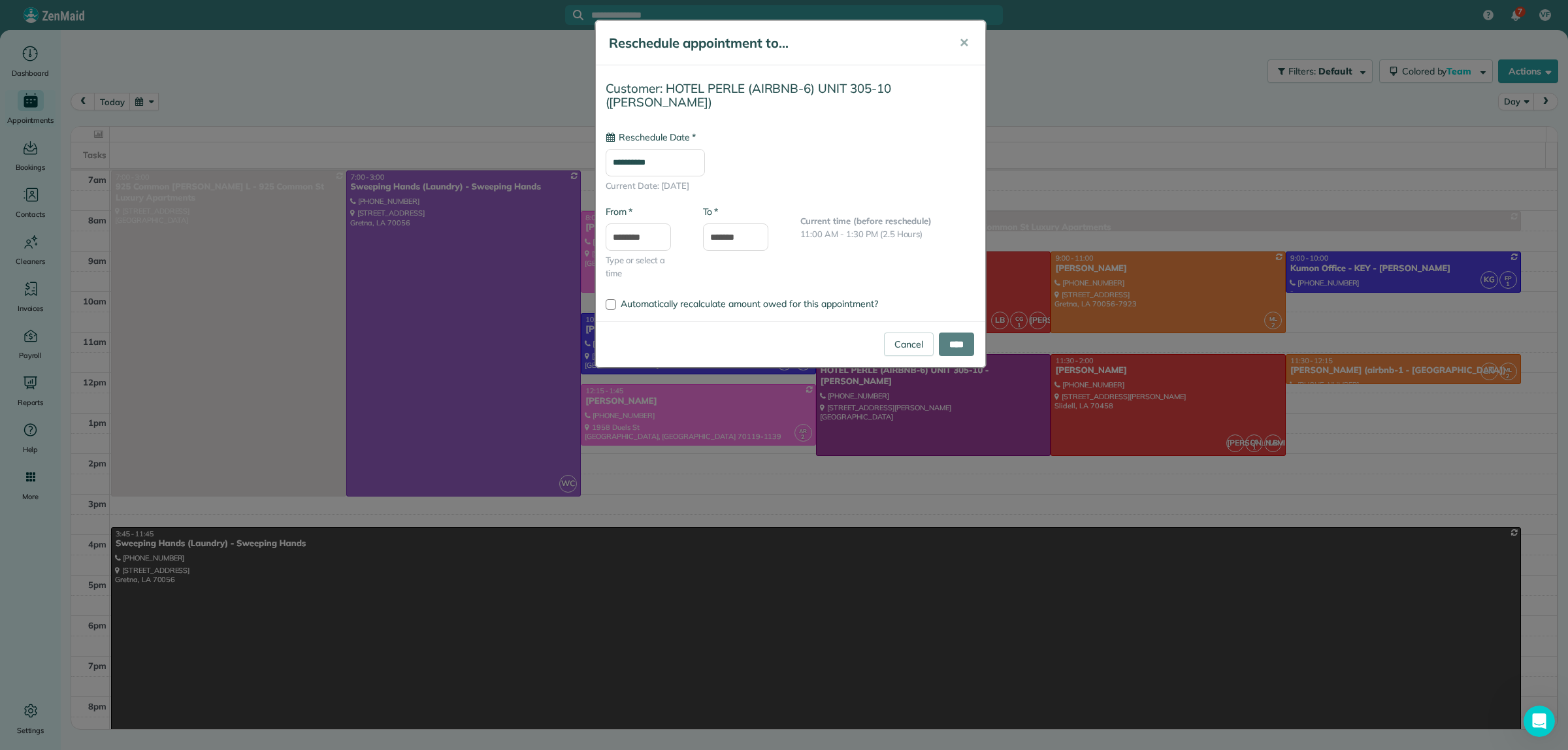
type input "**********"
click at [952, 346] on input "****" at bounding box center [957, 344] width 36 height 23
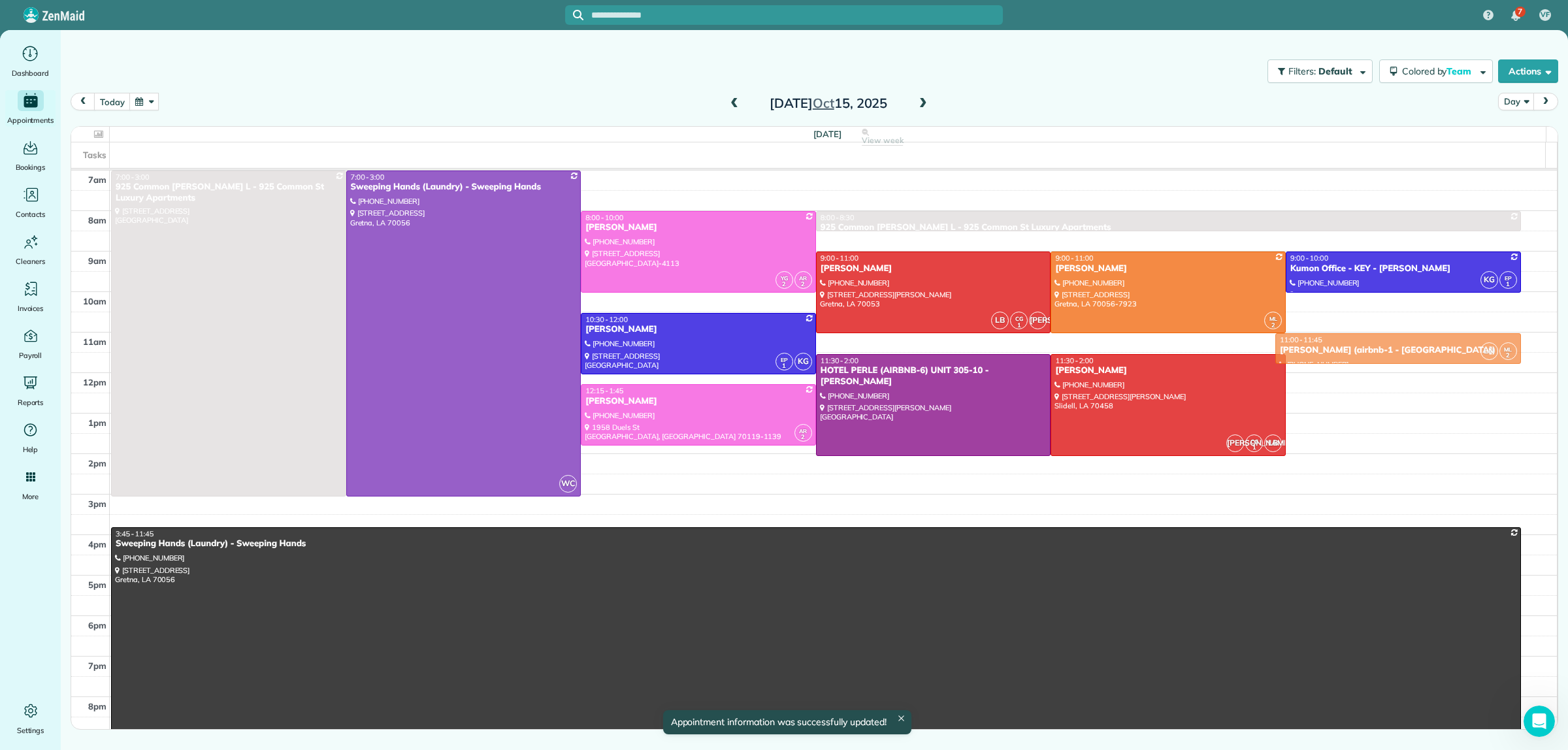
drag, startPoint x: 1330, startPoint y: 364, endPoint x: 1331, endPoint y: 344, distance: 20.0
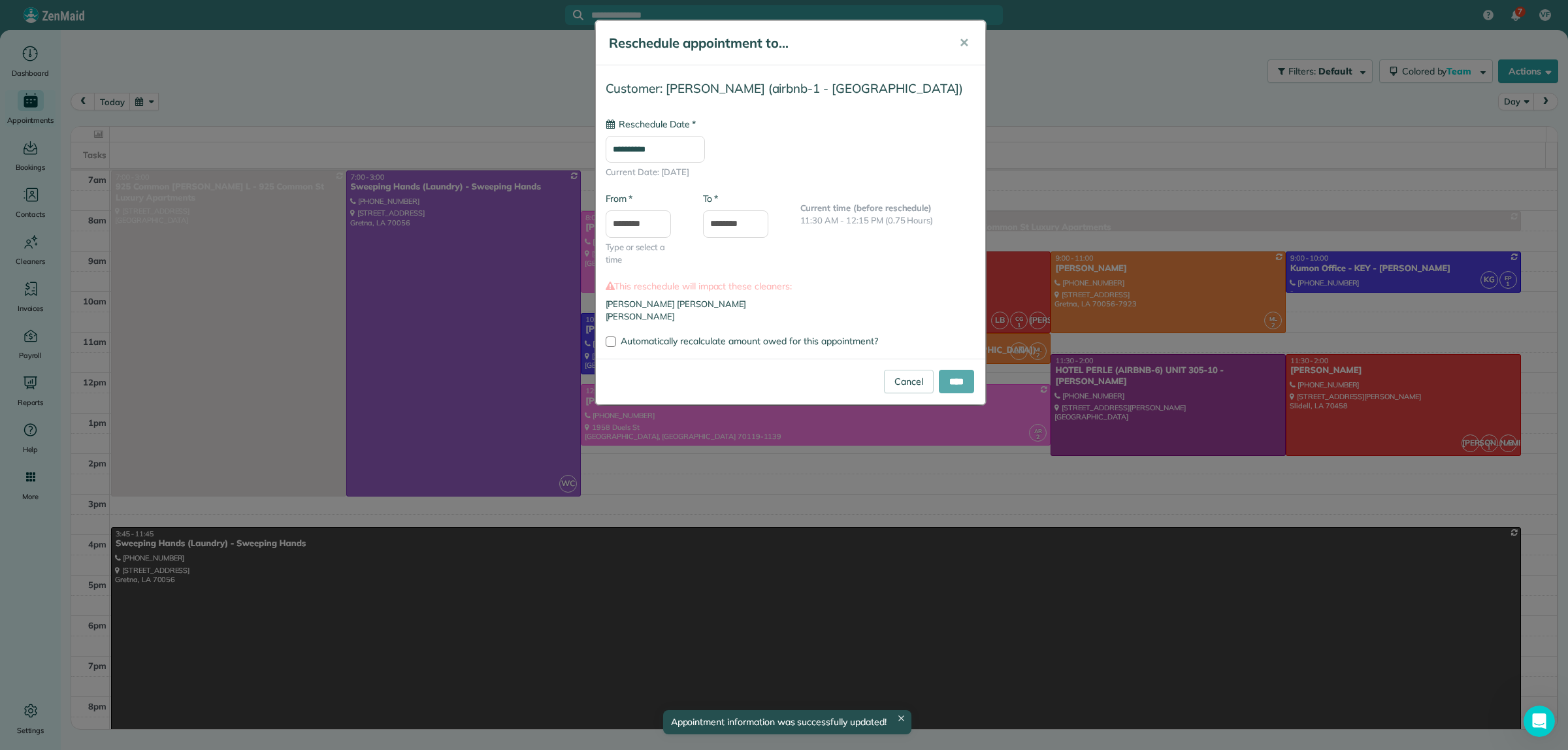
type input "**********"
click at [966, 380] on input "****" at bounding box center [957, 382] width 36 height 23
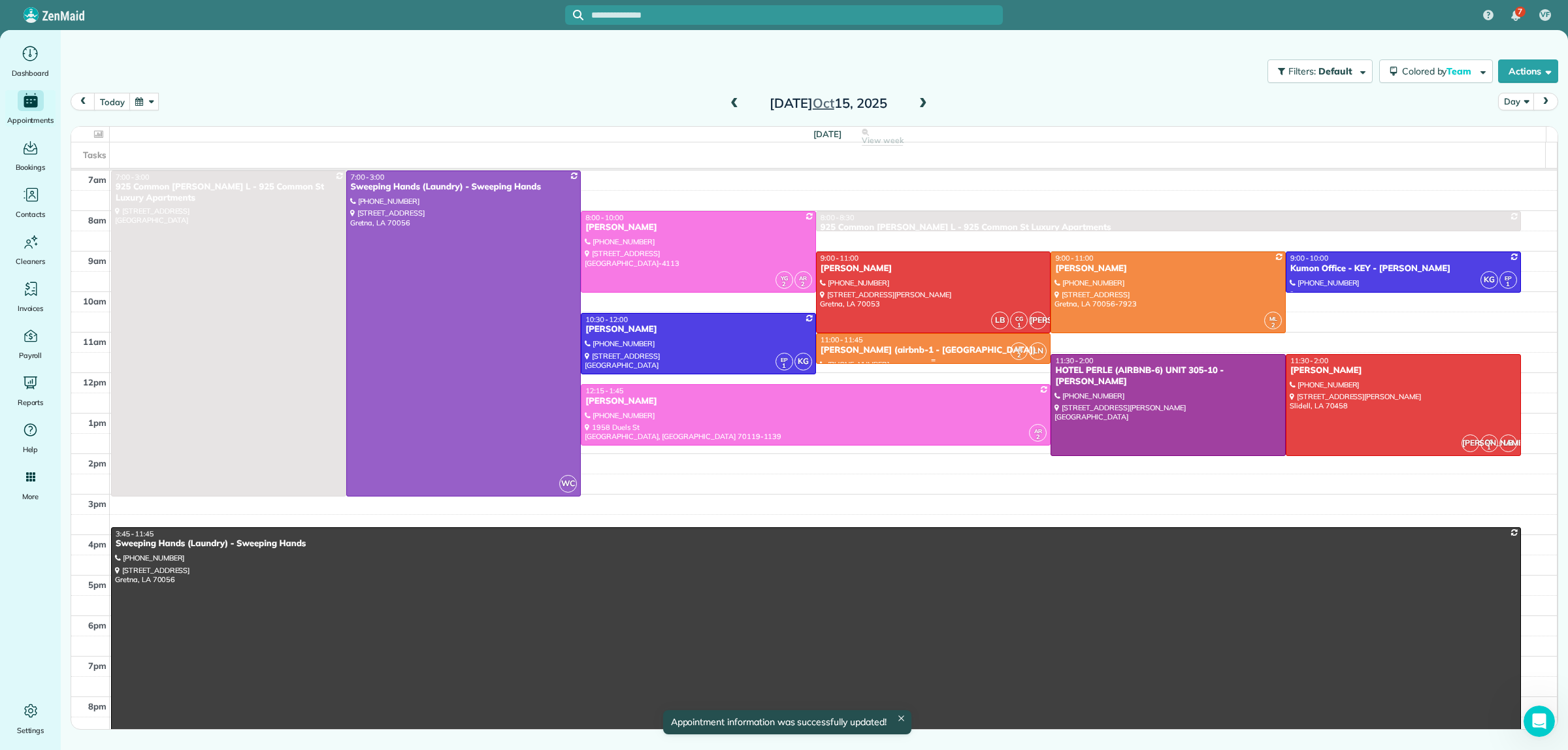
click at [902, 343] on div "11:00 - 11:45" at bounding box center [933, 340] width 228 height 10
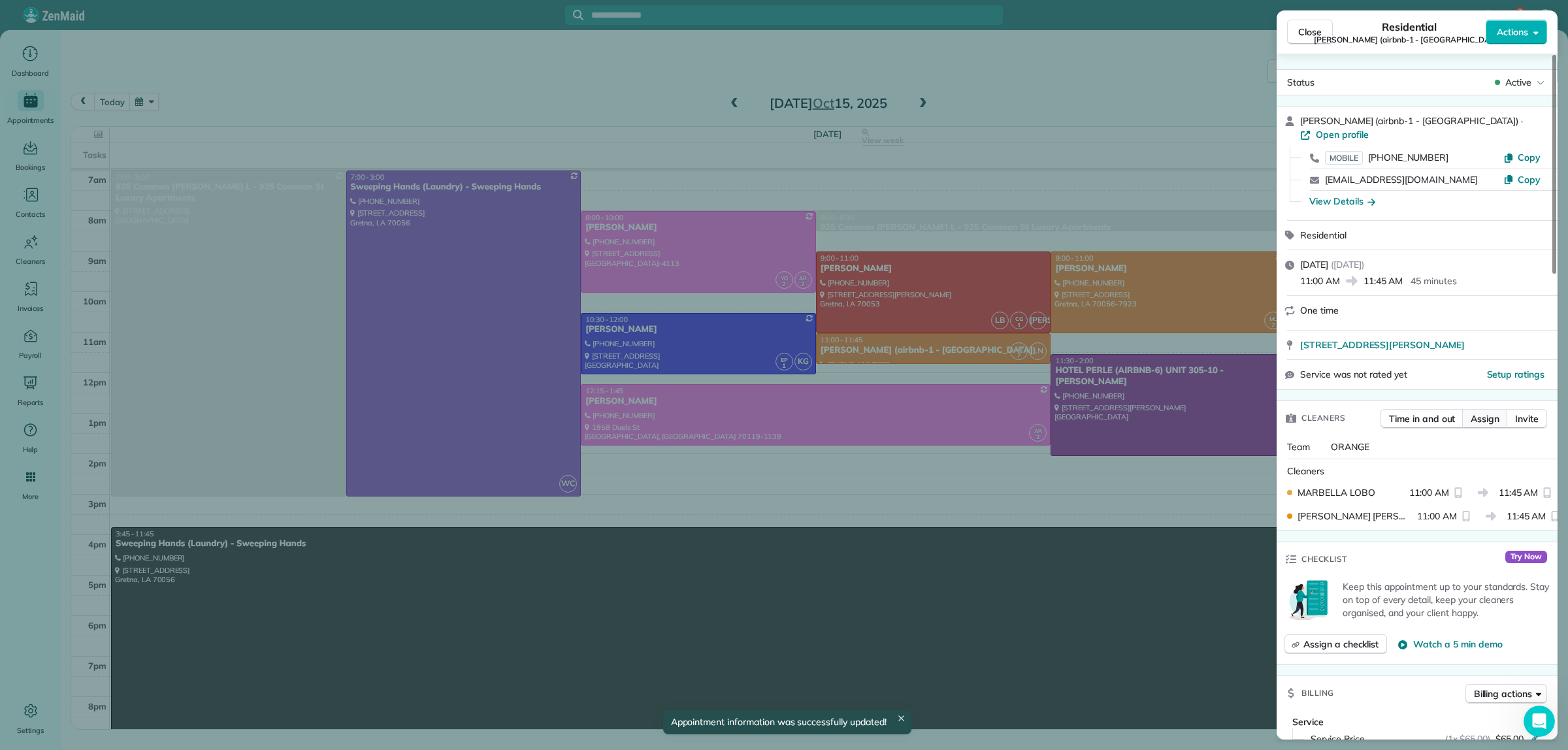
click at [1494, 416] on span "Assign" at bounding box center [1485, 419] width 29 height 13
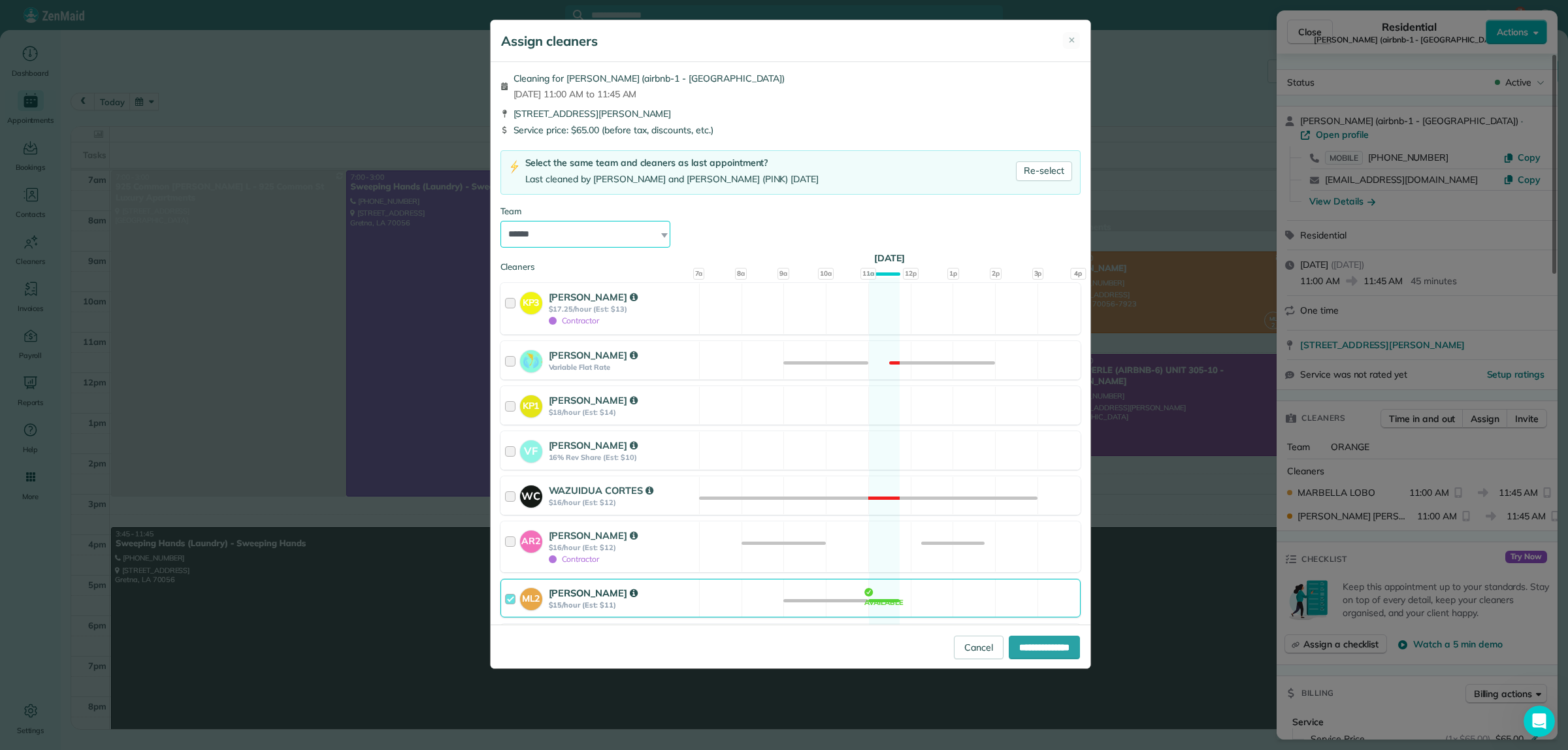
click at [592, 236] on select "**********" at bounding box center [585, 235] width 170 height 28
select select "*****"
click at [501, 221] on select "**********" at bounding box center [585, 235] width 170 height 28
click at [1043, 650] on input "**********" at bounding box center [1044, 647] width 71 height 23
type input "**********"
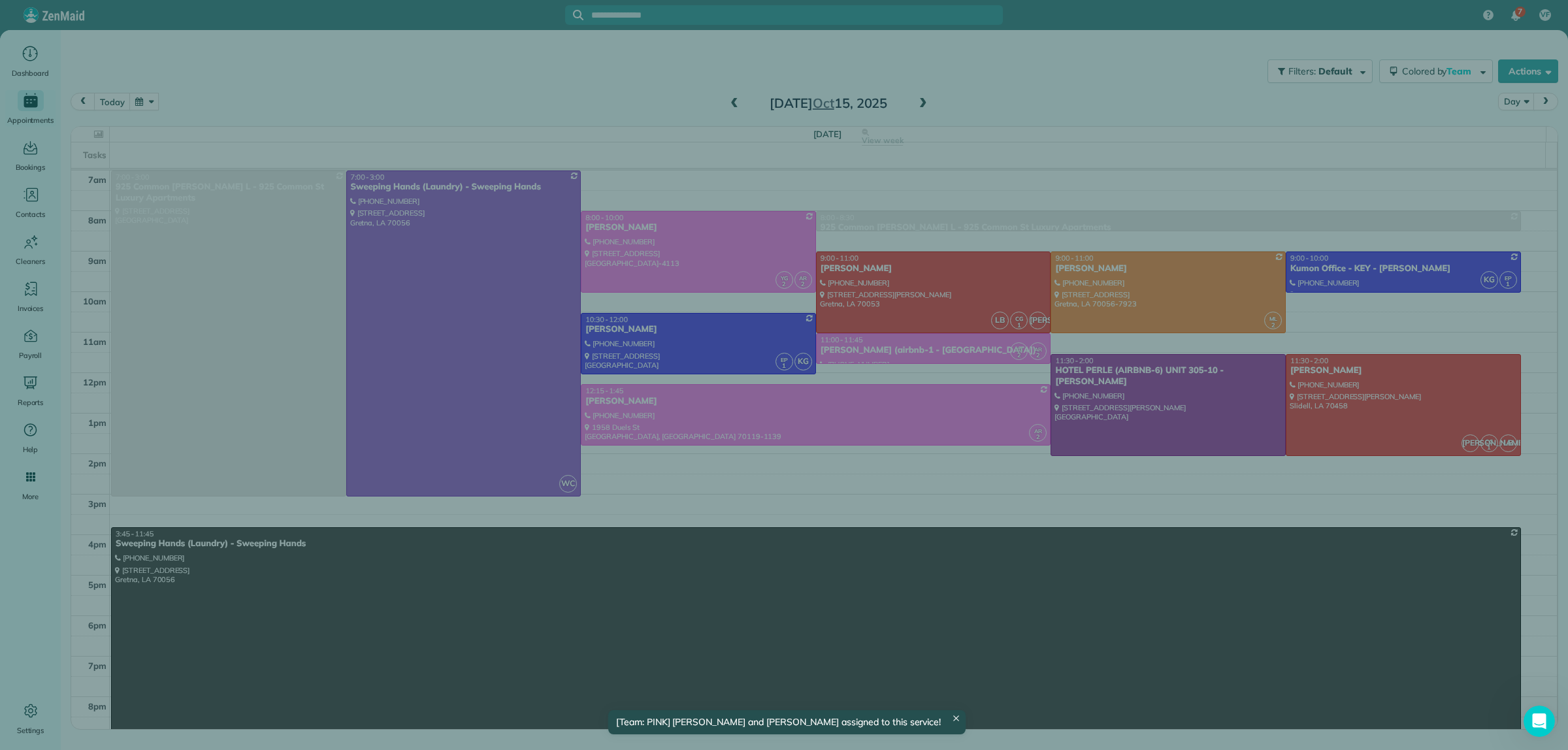
click at [1170, 388] on div "Close Residential Penelope Randolph (airbnb-1 - Orleans Grand Suite) Actions St…" at bounding box center [784, 375] width 1568 height 750
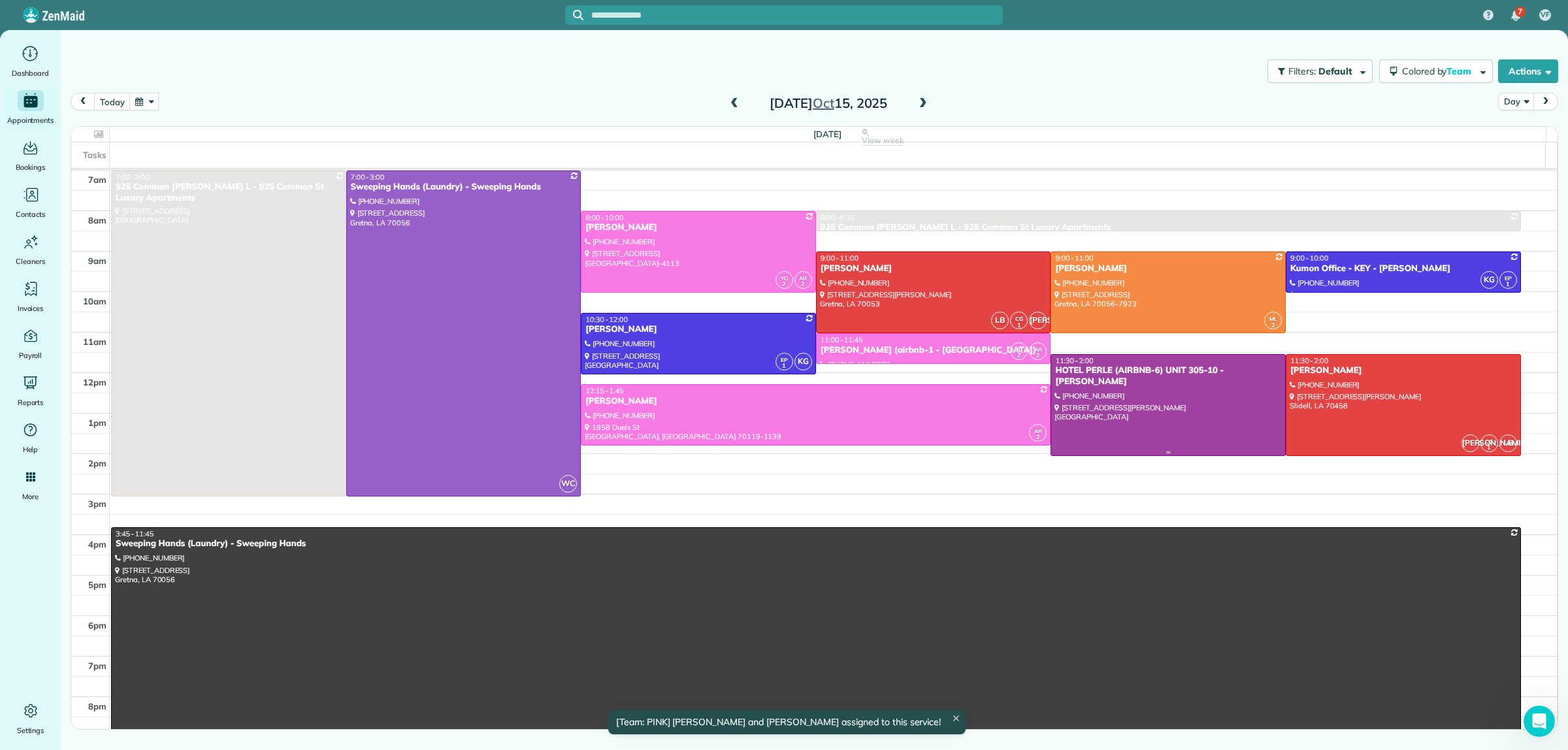
click at [1178, 392] on div at bounding box center [1168, 405] width 234 height 101
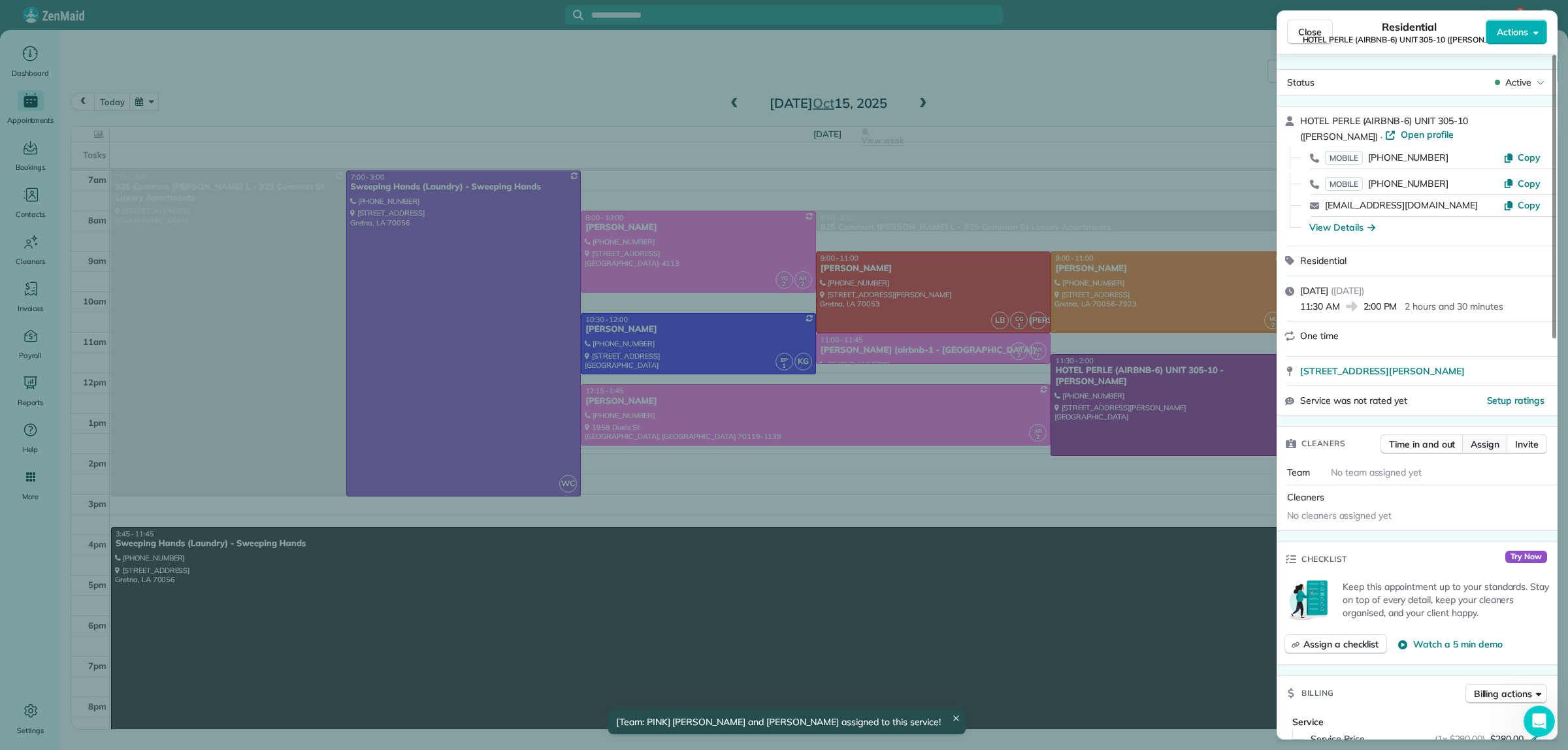
click at [1500, 442] on button "Assign" at bounding box center [1485, 444] width 46 height 19
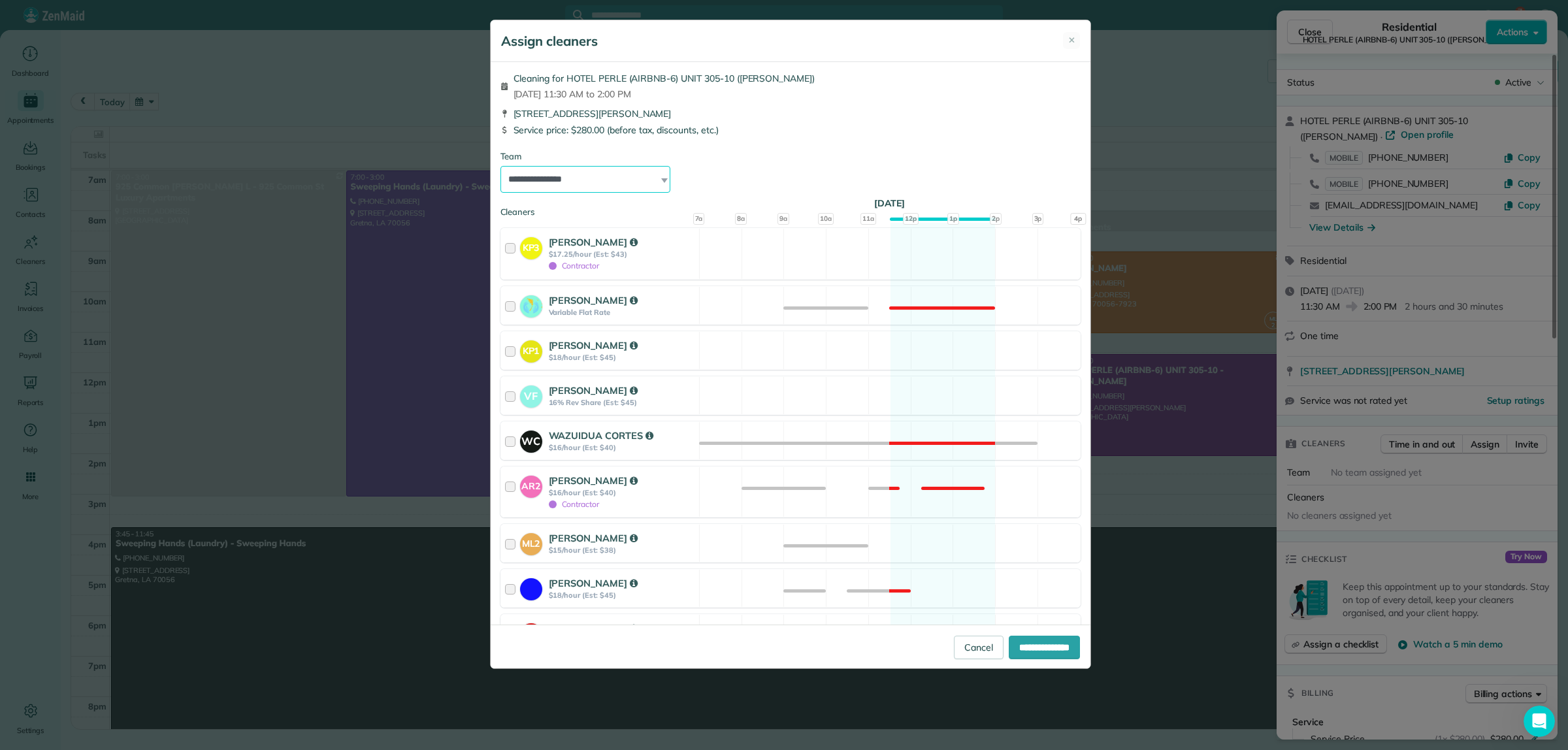
click at [533, 177] on select "**********" at bounding box center [585, 180] width 170 height 28
select select "*****"
click at [501, 166] on select "**********" at bounding box center [585, 180] width 170 height 28
click at [1019, 644] on input "**********" at bounding box center [1044, 647] width 71 height 23
type input "**********"
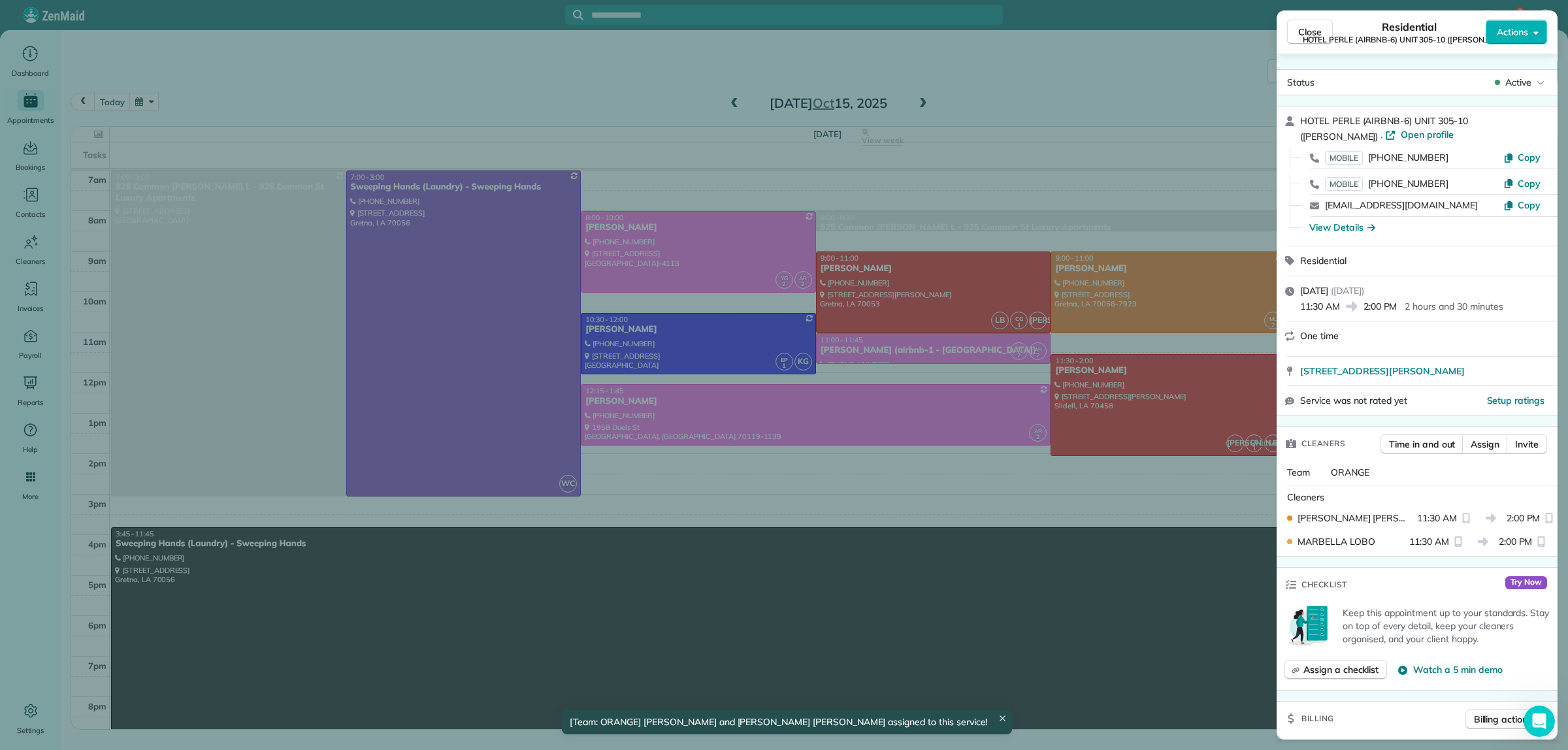
click at [1085, 88] on div "Close Residential HOTEL PERLE (AIRBNB-6) UNIT 305-10 (NICK BRUNO) Actions Statu…" at bounding box center [784, 375] width 1568 height 750
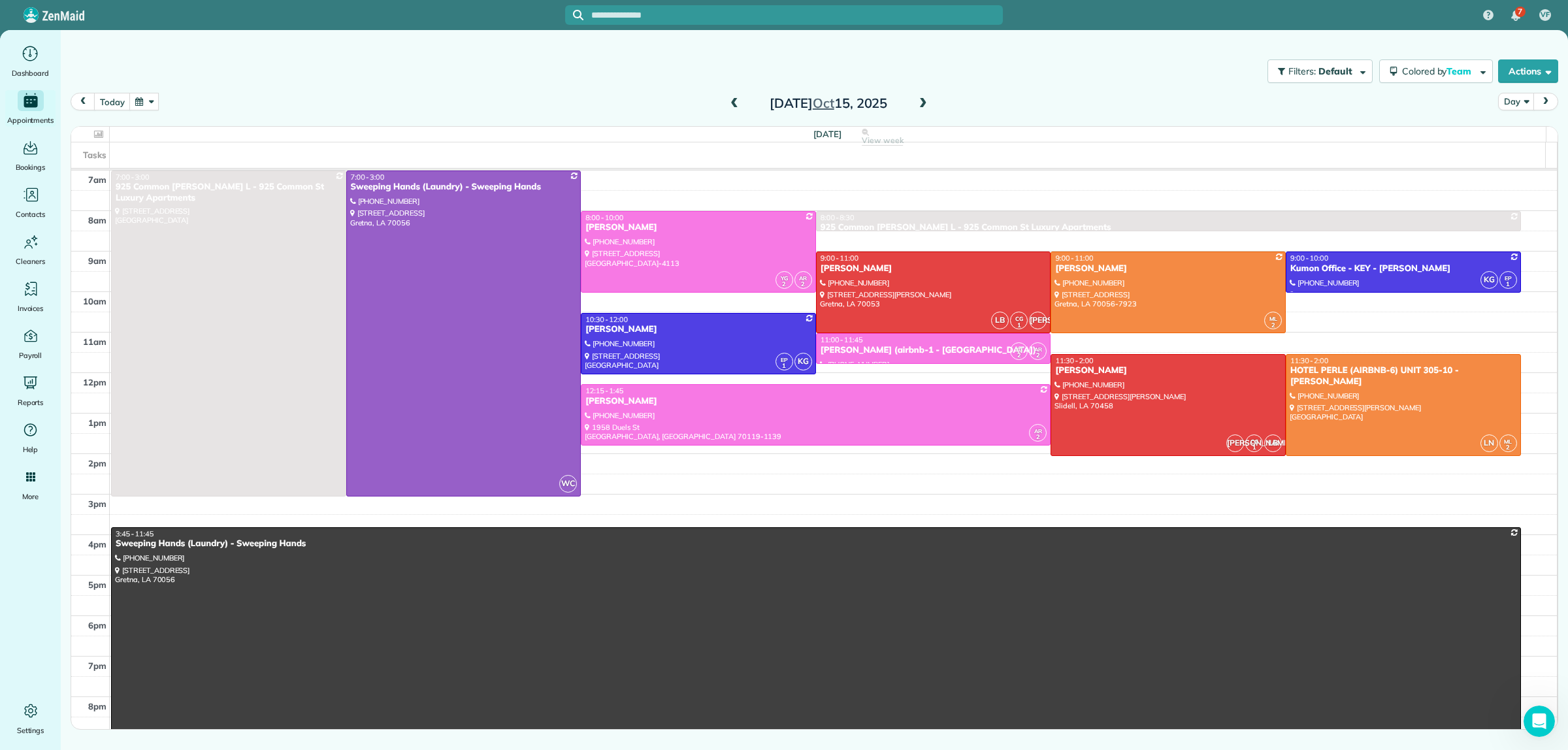
click at [734, 96] on span at bounding box center [734, 104] width 14 height 19
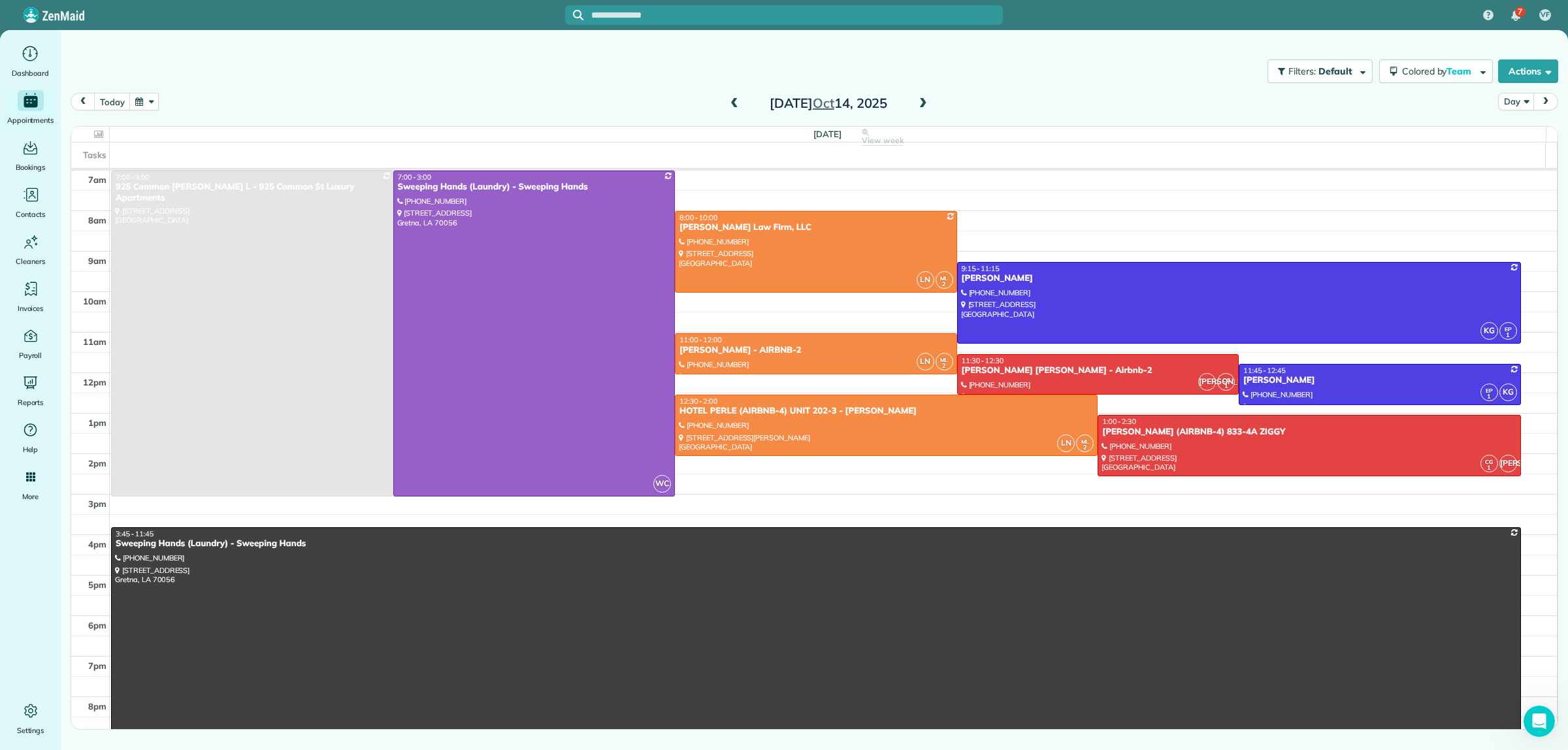
click at [734, 96] on span at bounding box center [734, 104] width 14 height 19
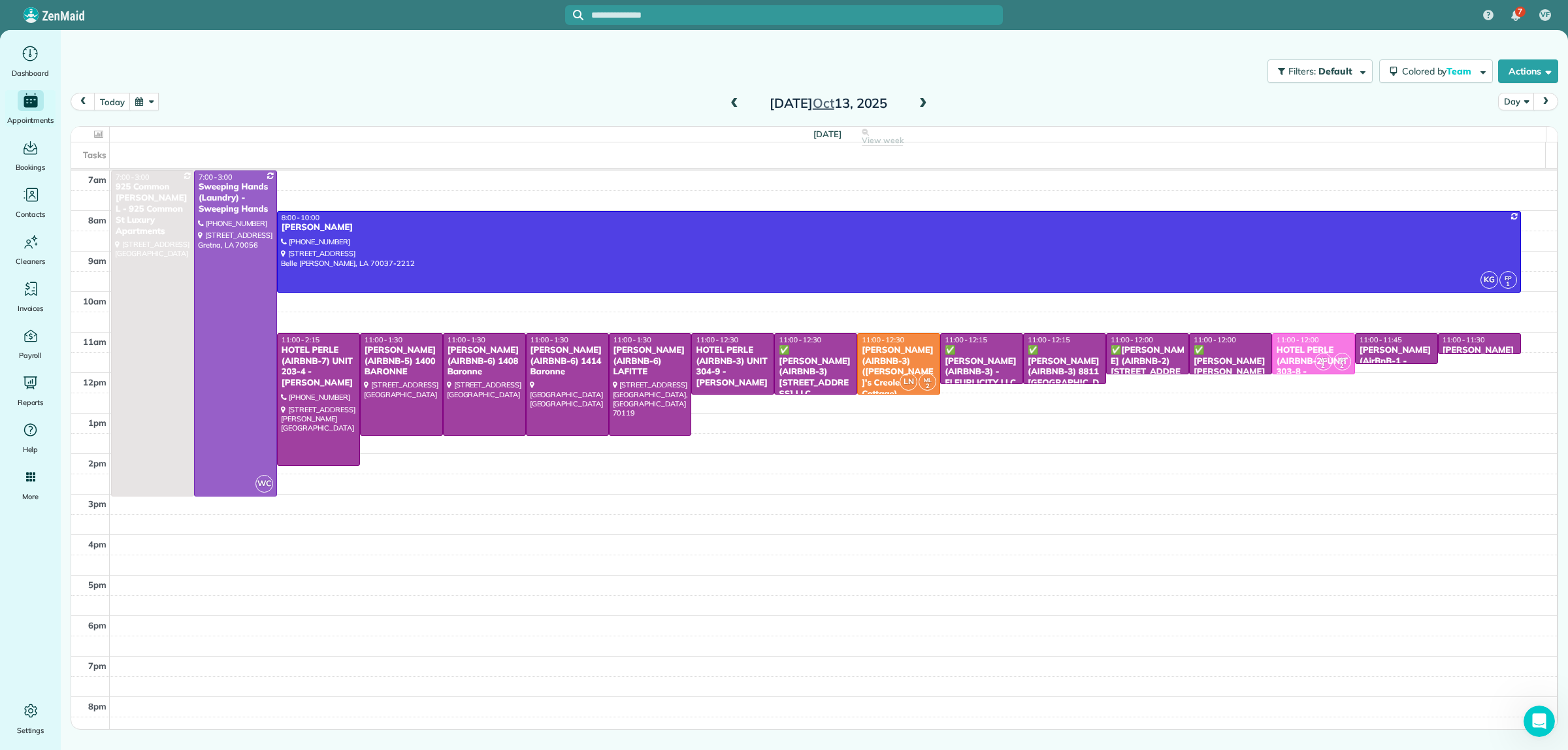
click at [735, 102] on span at bounding box center [734, 104] width 14 height 12
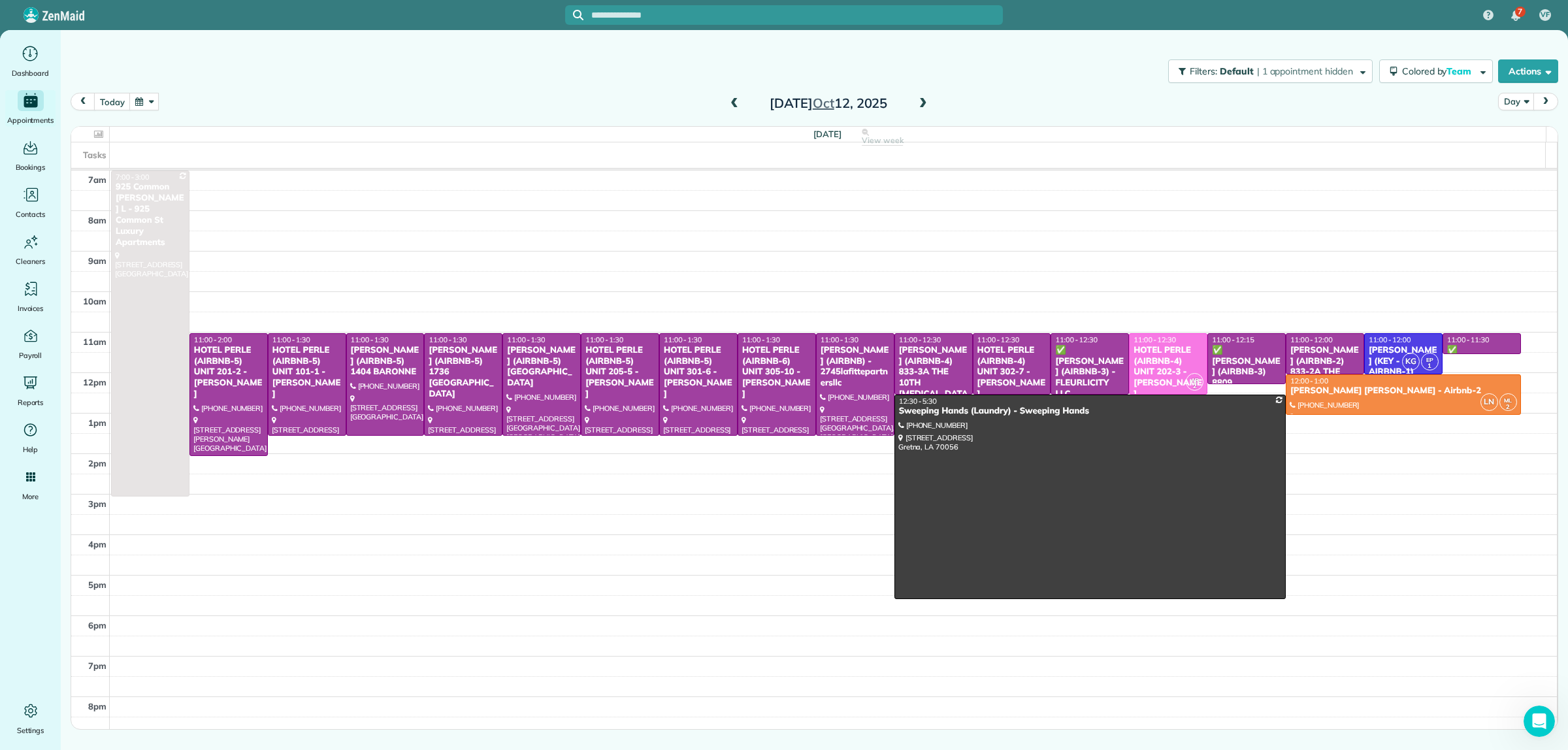
click at [735, 102] on span at bounding box center [734, 104] width 14 height 12
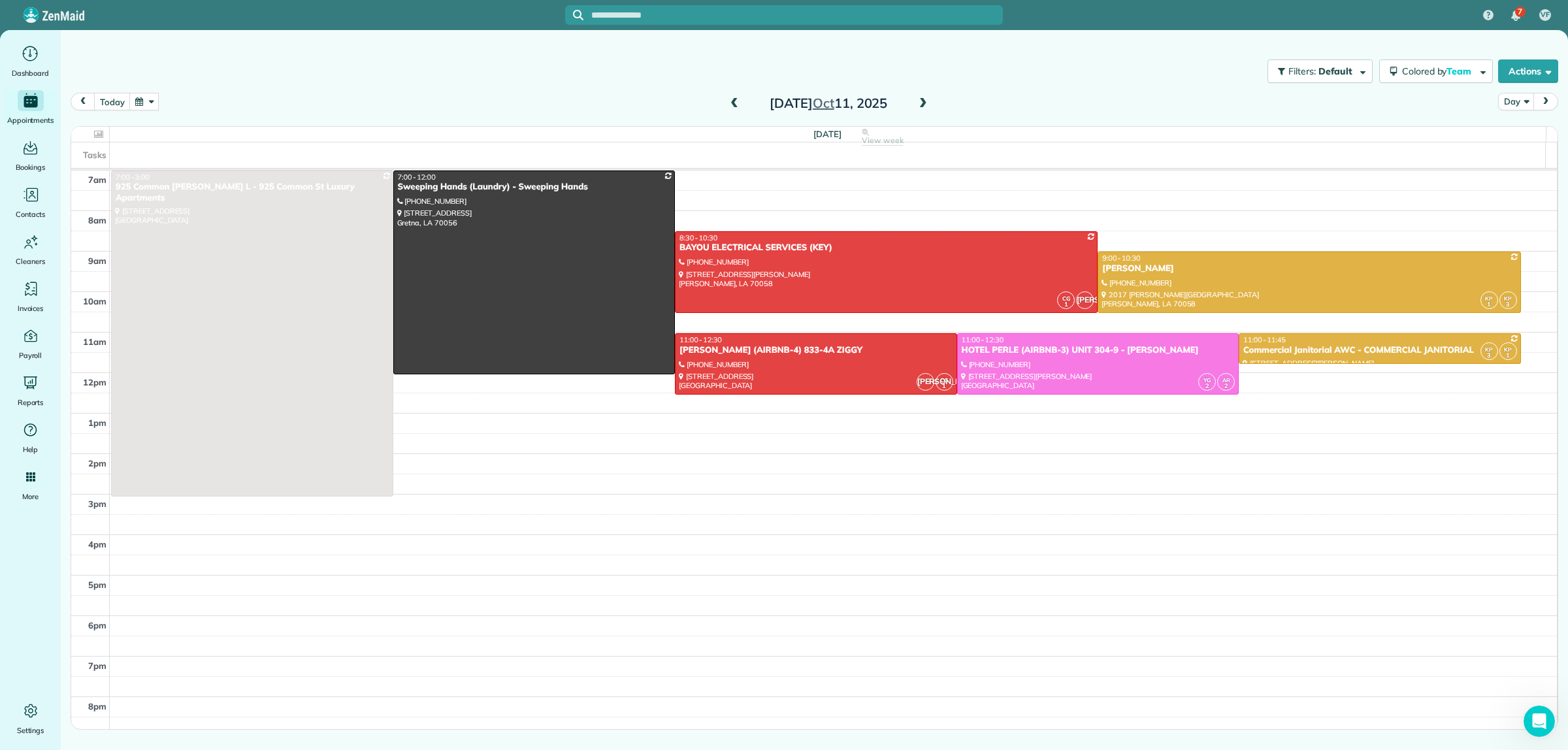
click at [922, 103] on span at bounding box center [923, 104] width 14 height 12
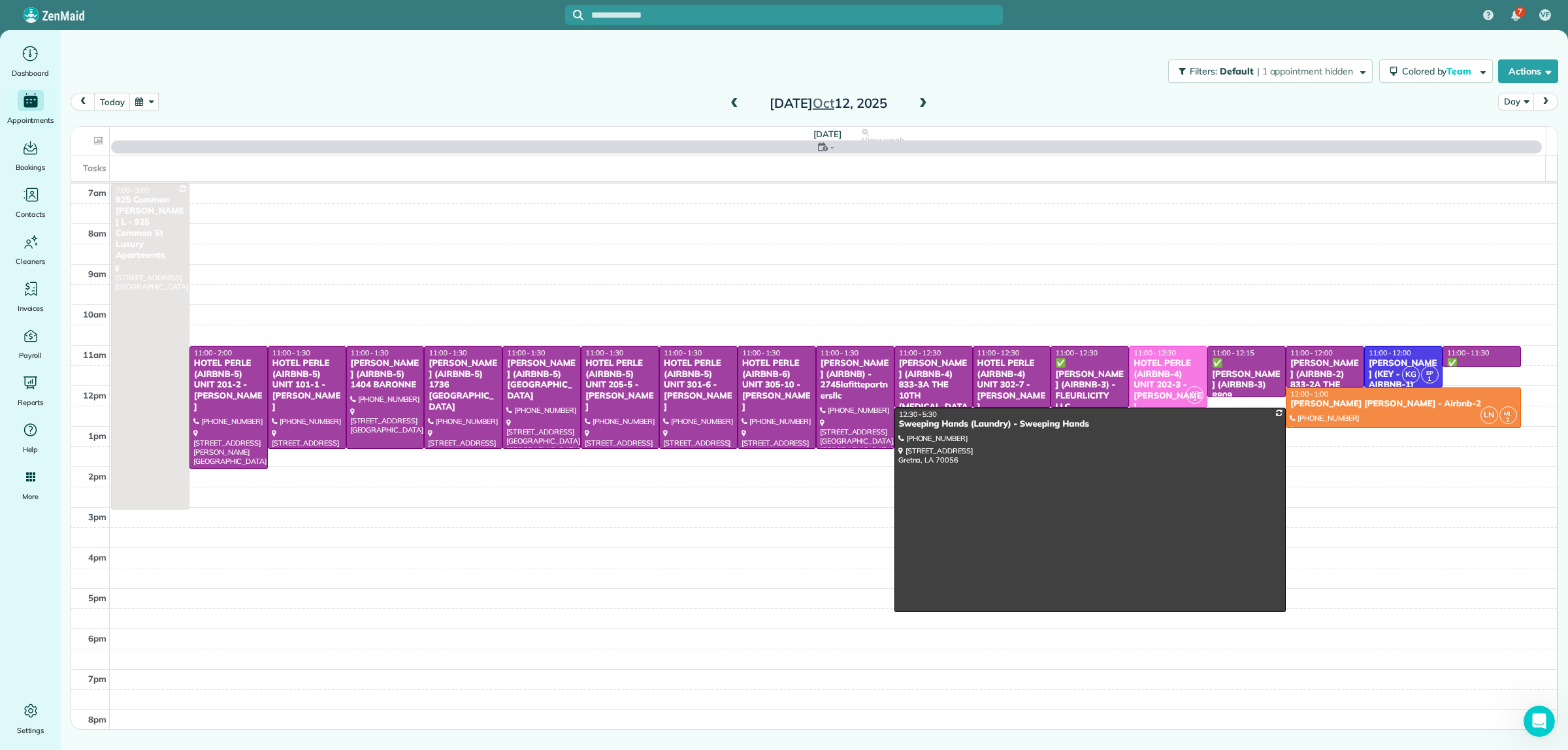
click at [921, 103] on span at bounding box center [923, 104] width 14 height 12
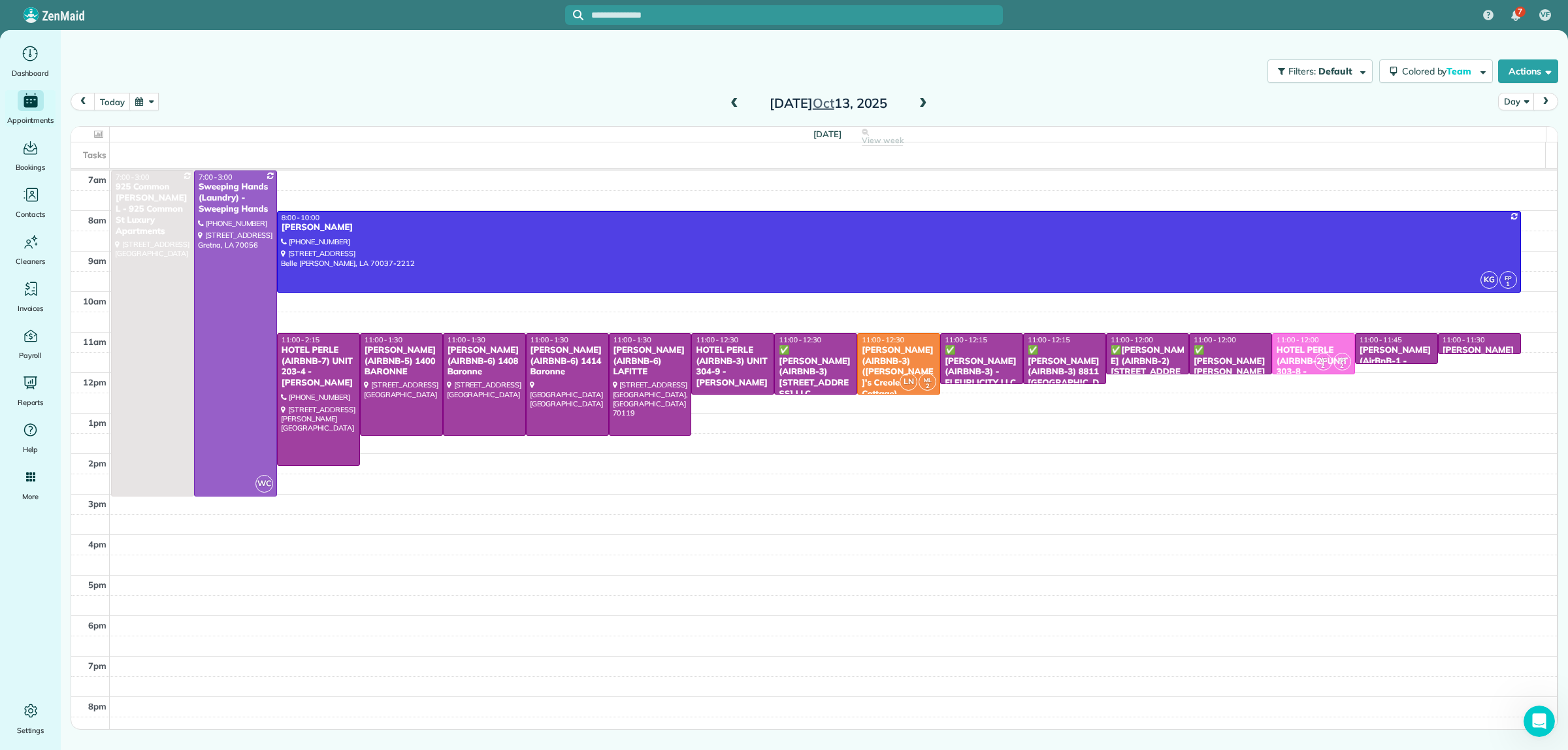
click at [921, 103] on span at bounding box center [923, 104] width 14 height 12
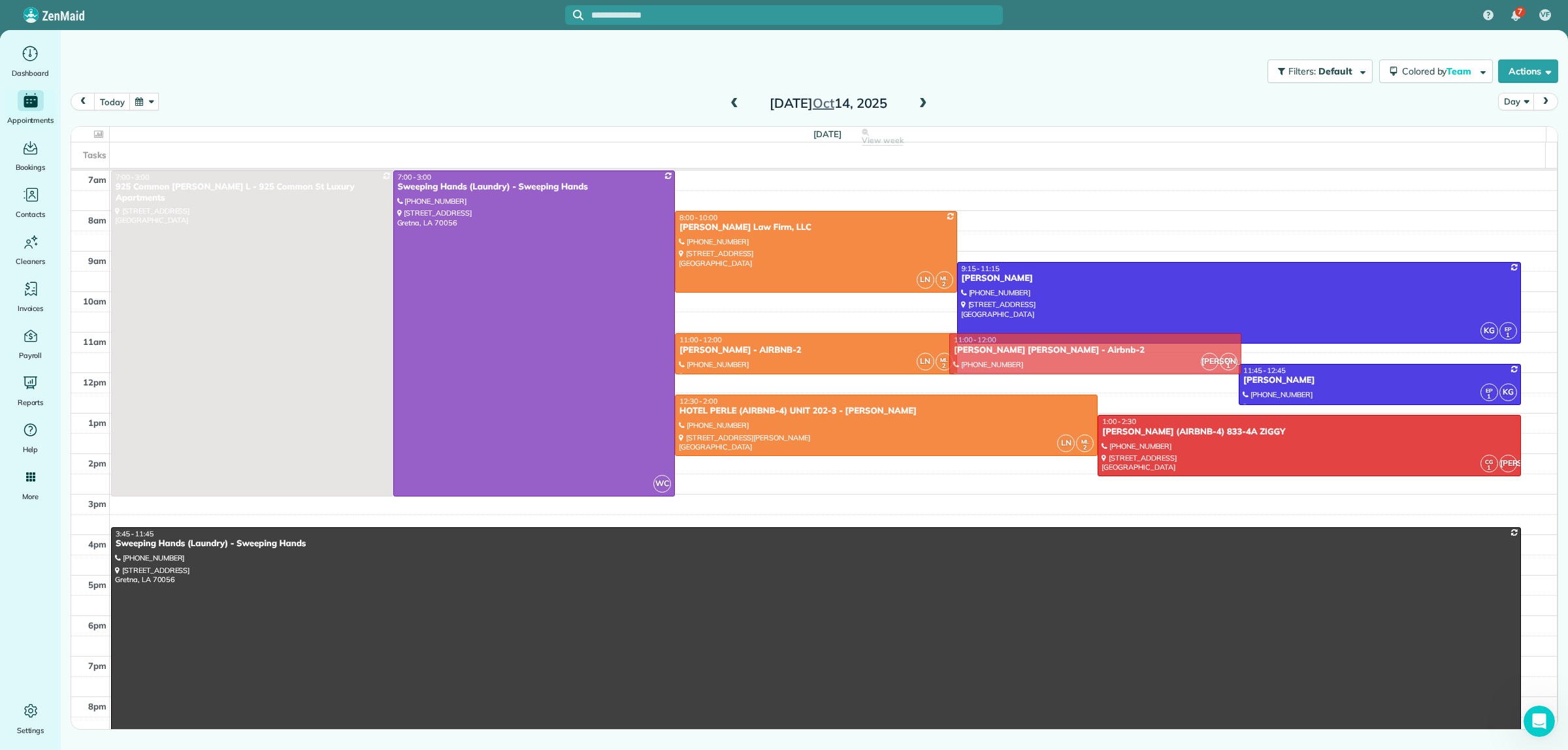
drag, startPoint x: 1166, startPoint y: 374, endPoint x: 1166, endPoint y: 354, distance: 20.0
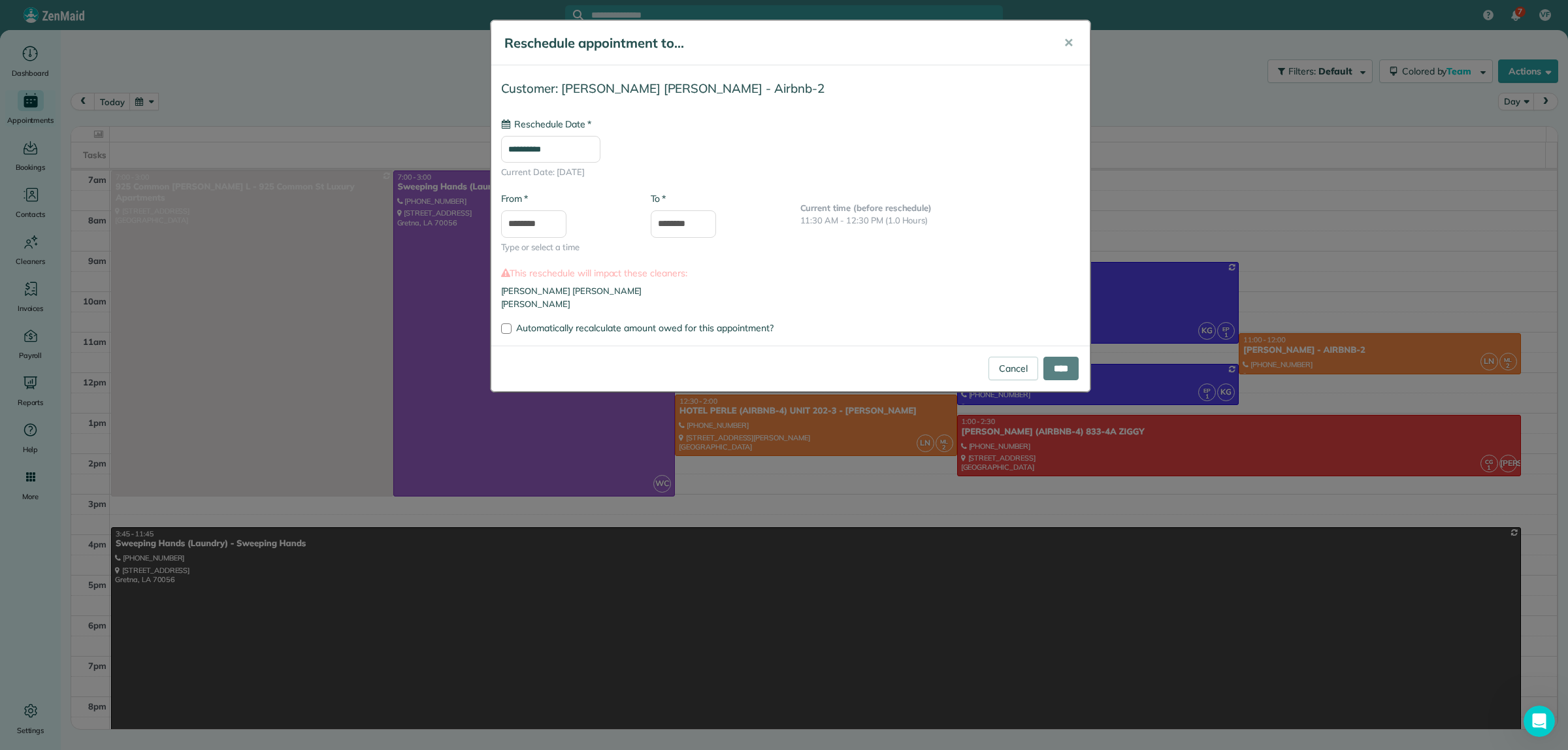
type input "**********"
click at [1062, 366] on input "****" at bounding box center [1060, 368] width 36 height 23
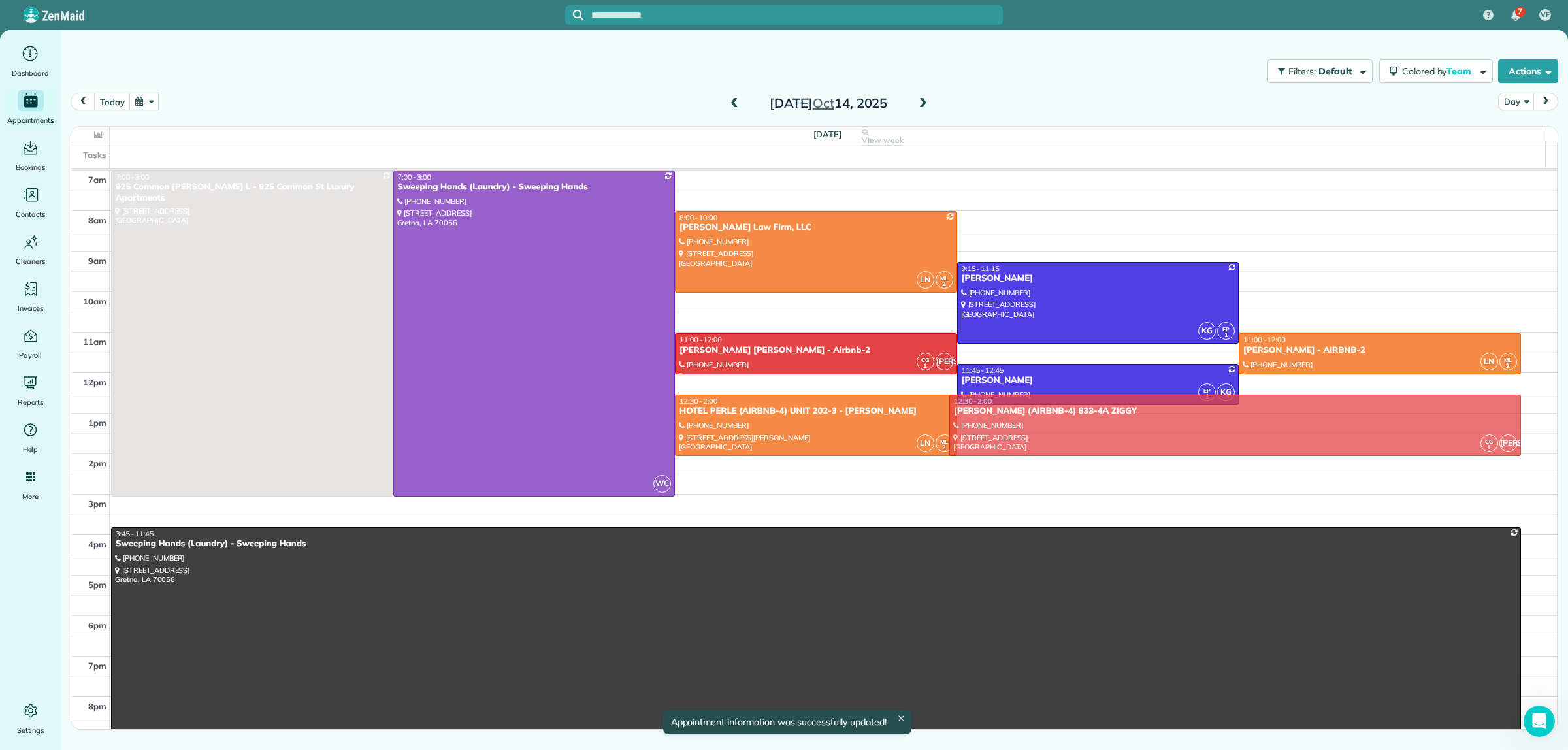
drag, startPoint x: 1158, startPoint y: 454, endPoint x: 1158, endPoint y: 438, distance: 16.0
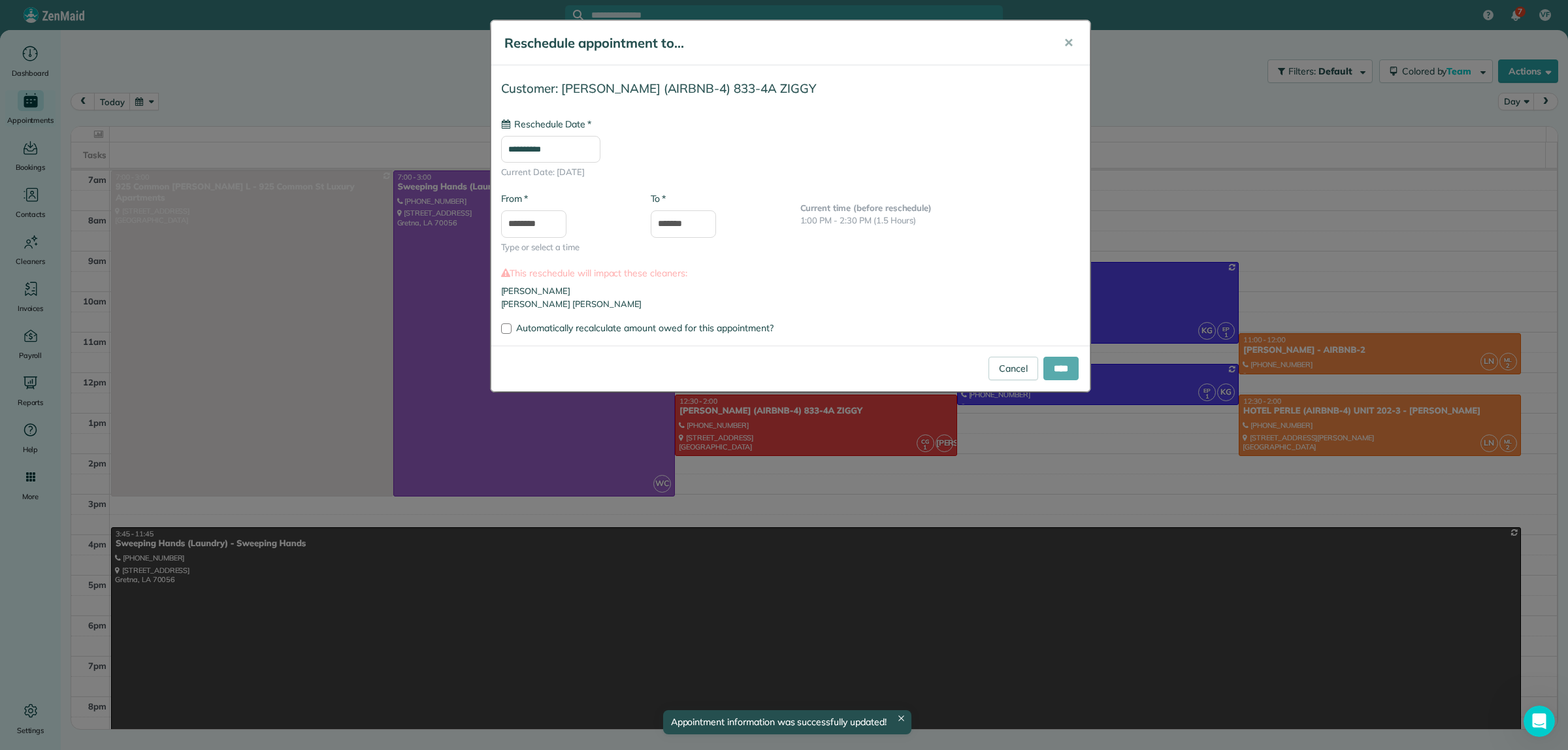
type input "**********"
click at [1057, 370] on input "****" at bounding box center [1060, 368] width 36 height 23
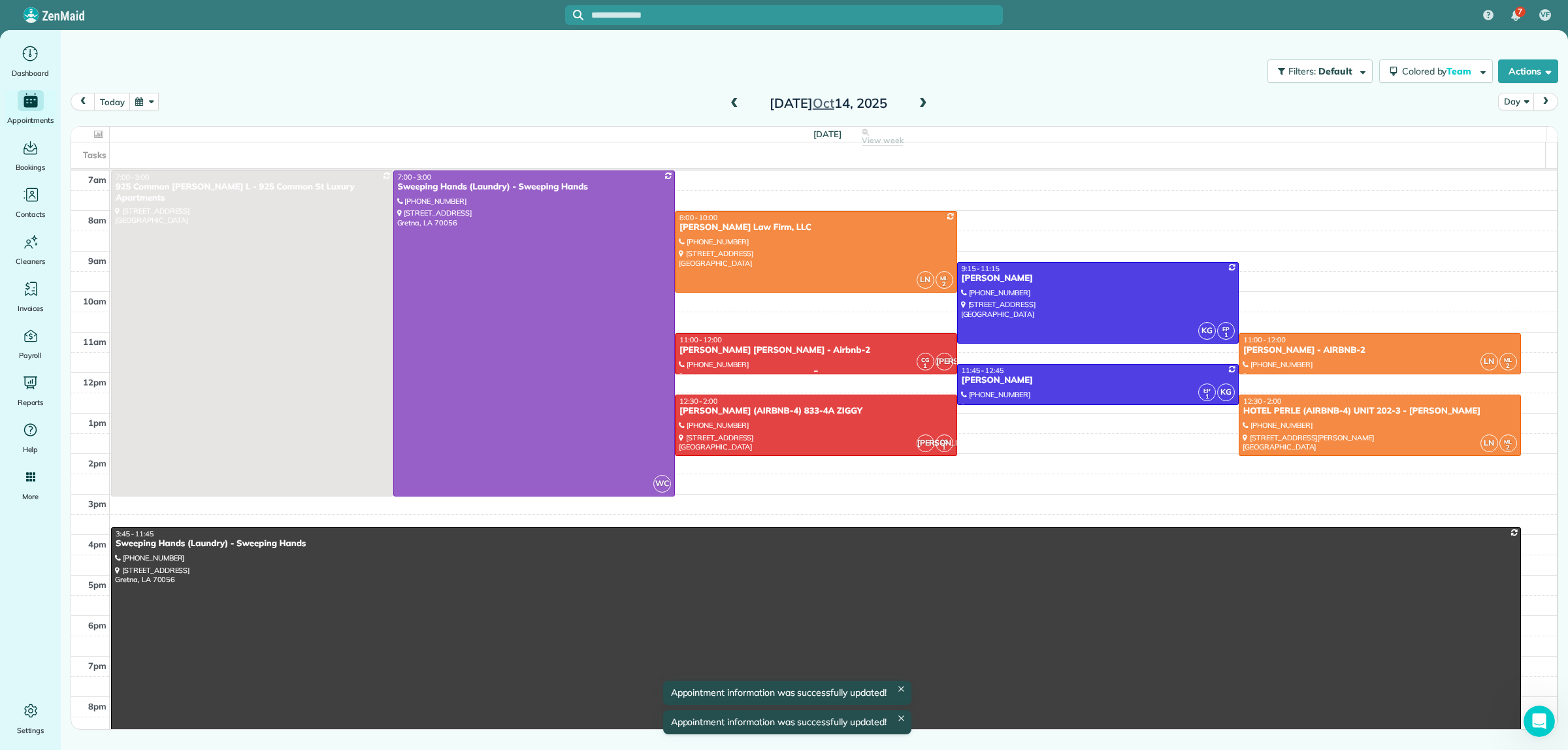
click at [811, 352] on div "Kirkland Sanfor Oretha - Airbnb-2" at bounding box center [815, 351] width 274 height 12
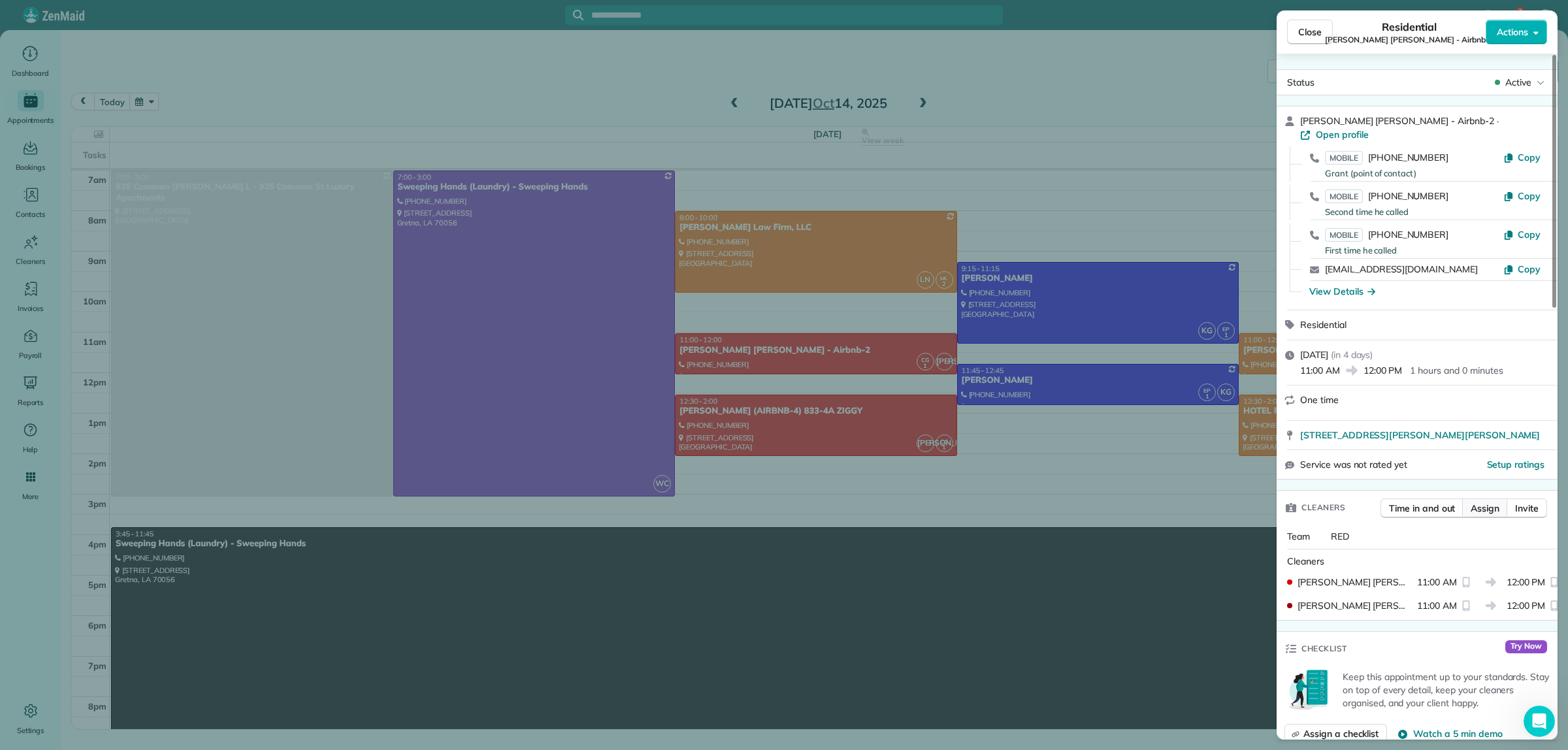
click at [1481, 503] on span "Assign" at bounding box center [1485, 509] width 29 height 13
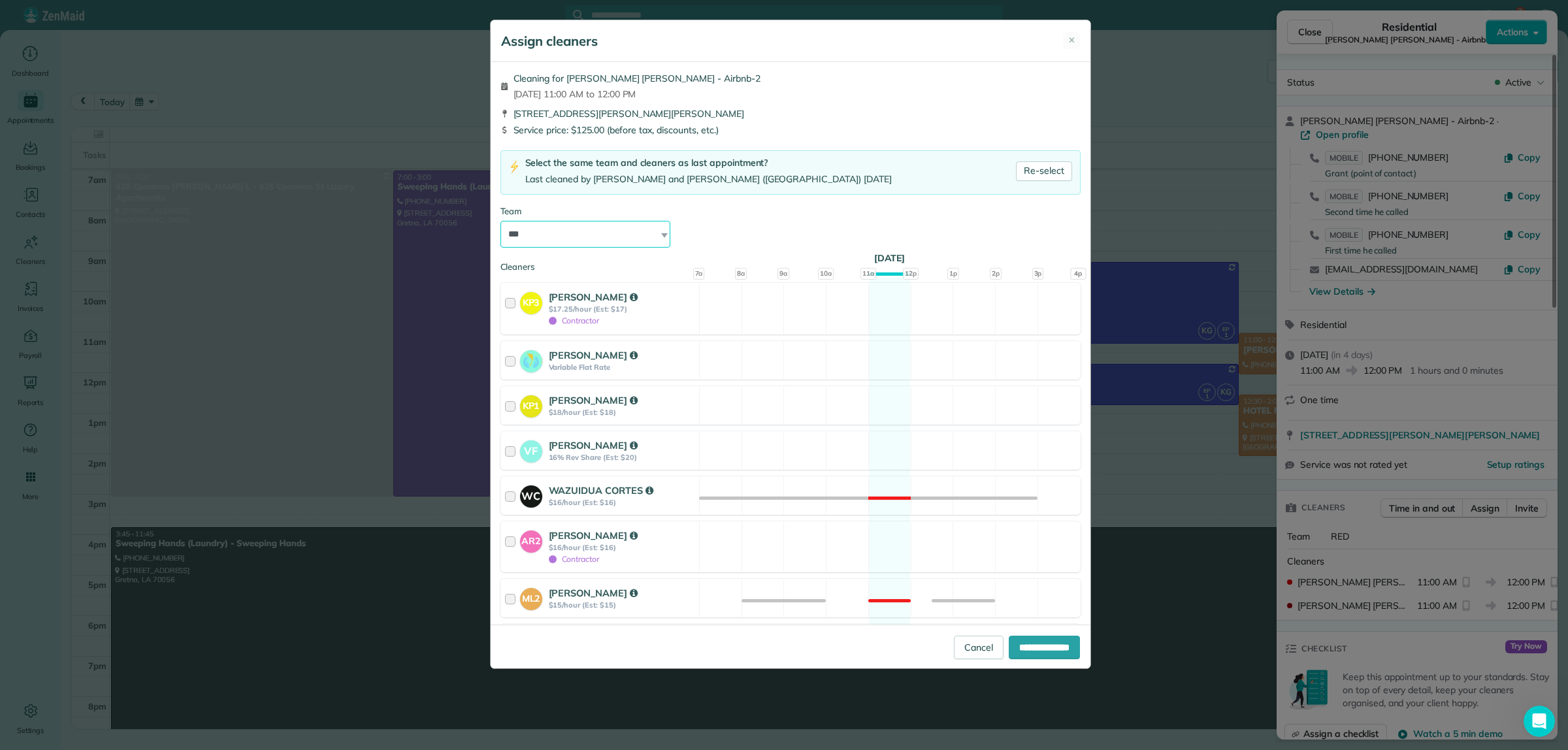
click at [528, 239] on select "**********" at bounding box center [585, 235] width 170 height 28
select select "*****"
click at [501, 221] on select "**********" at bounding box center [585, 235] width 170 height 28
click at [1041, 649] on input "**********" at bounding box center [1044, 647] width 71 height 23
type input "**********"
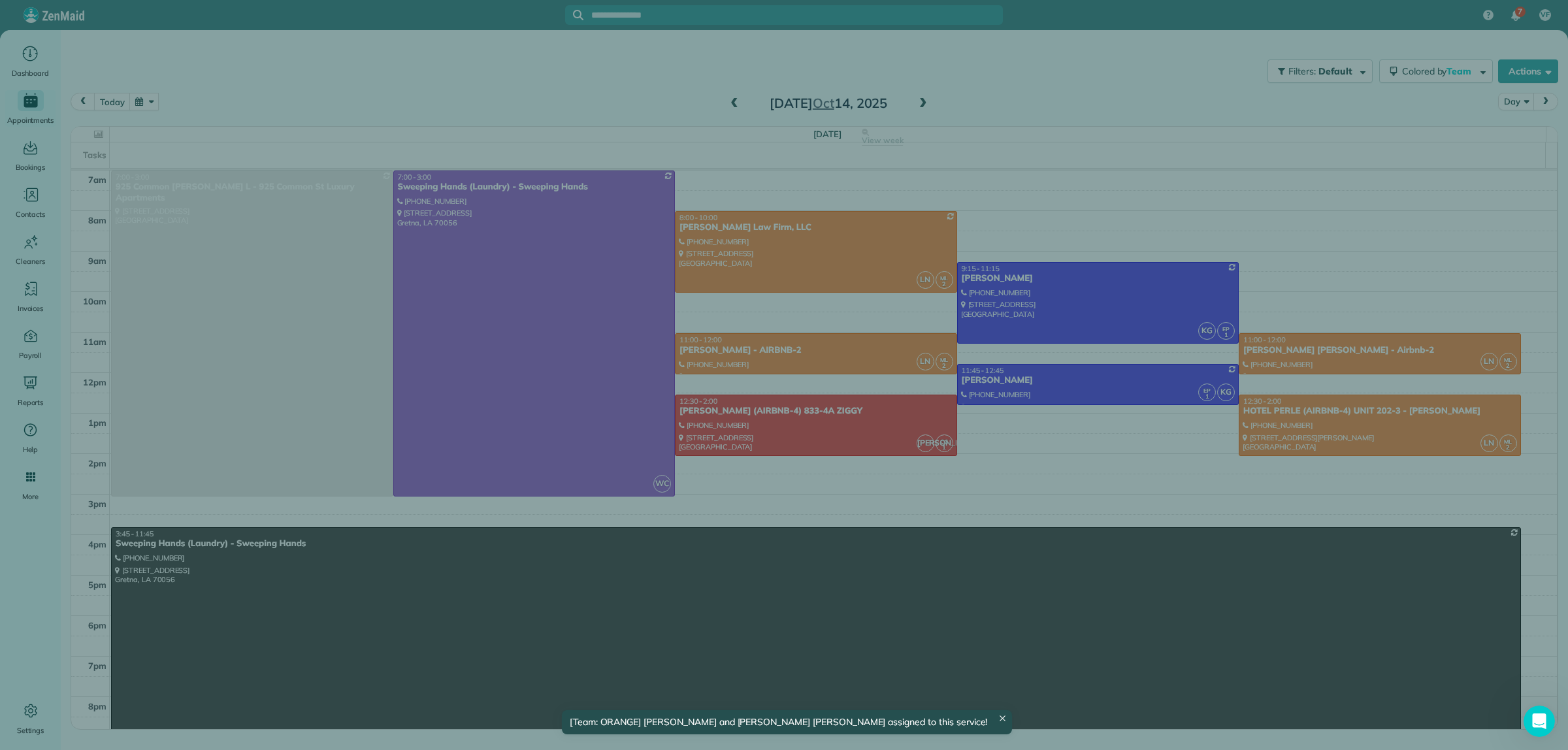
click at [1067, 81] on div "Close Residential Kirkland Sanfor Oretha - Airbnb-2 Actions Status Active Kirkl…" at bounding box center [784, 375] width 1568 height 750
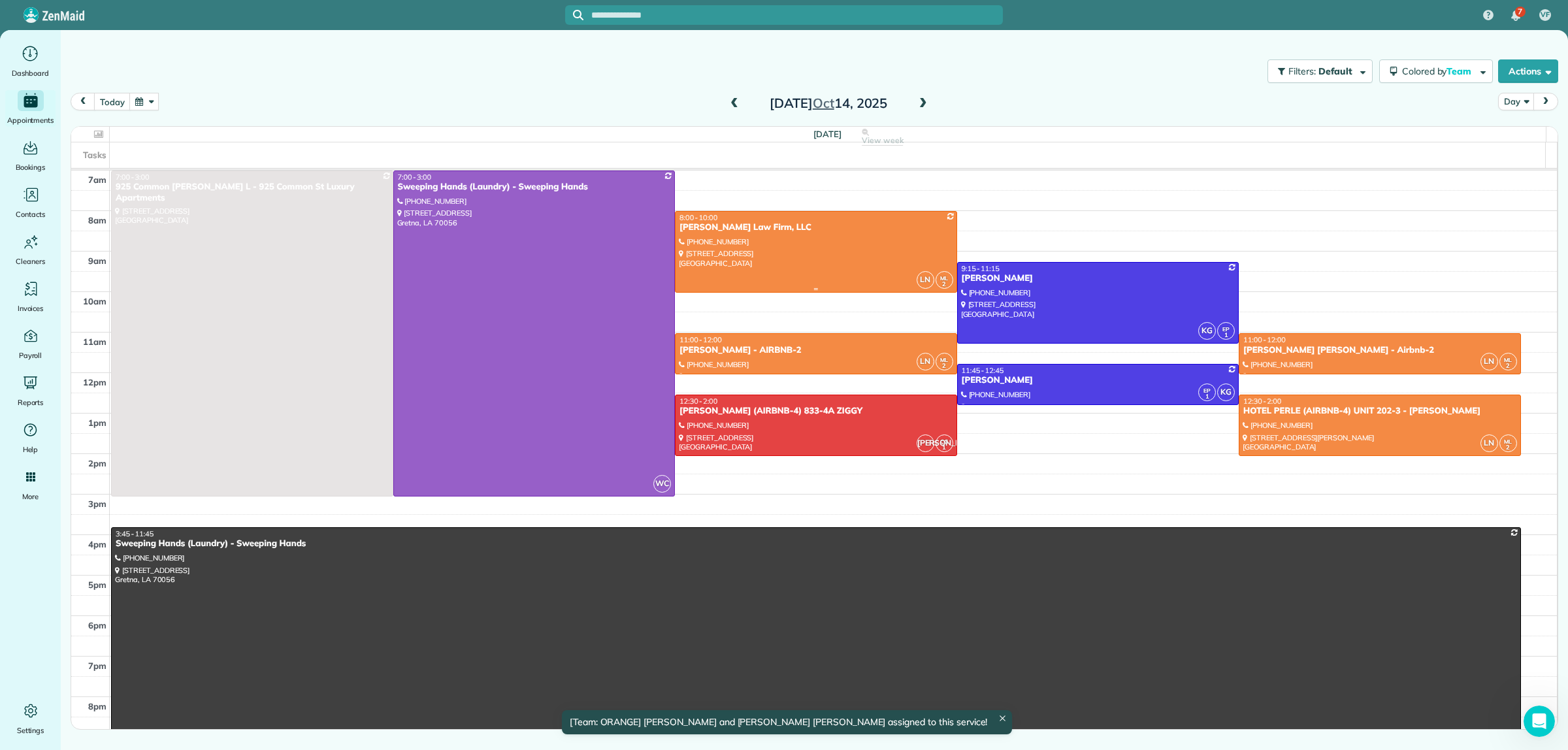
click at [821, 261] on div at bounding box center [816, 252] width 281 height 81
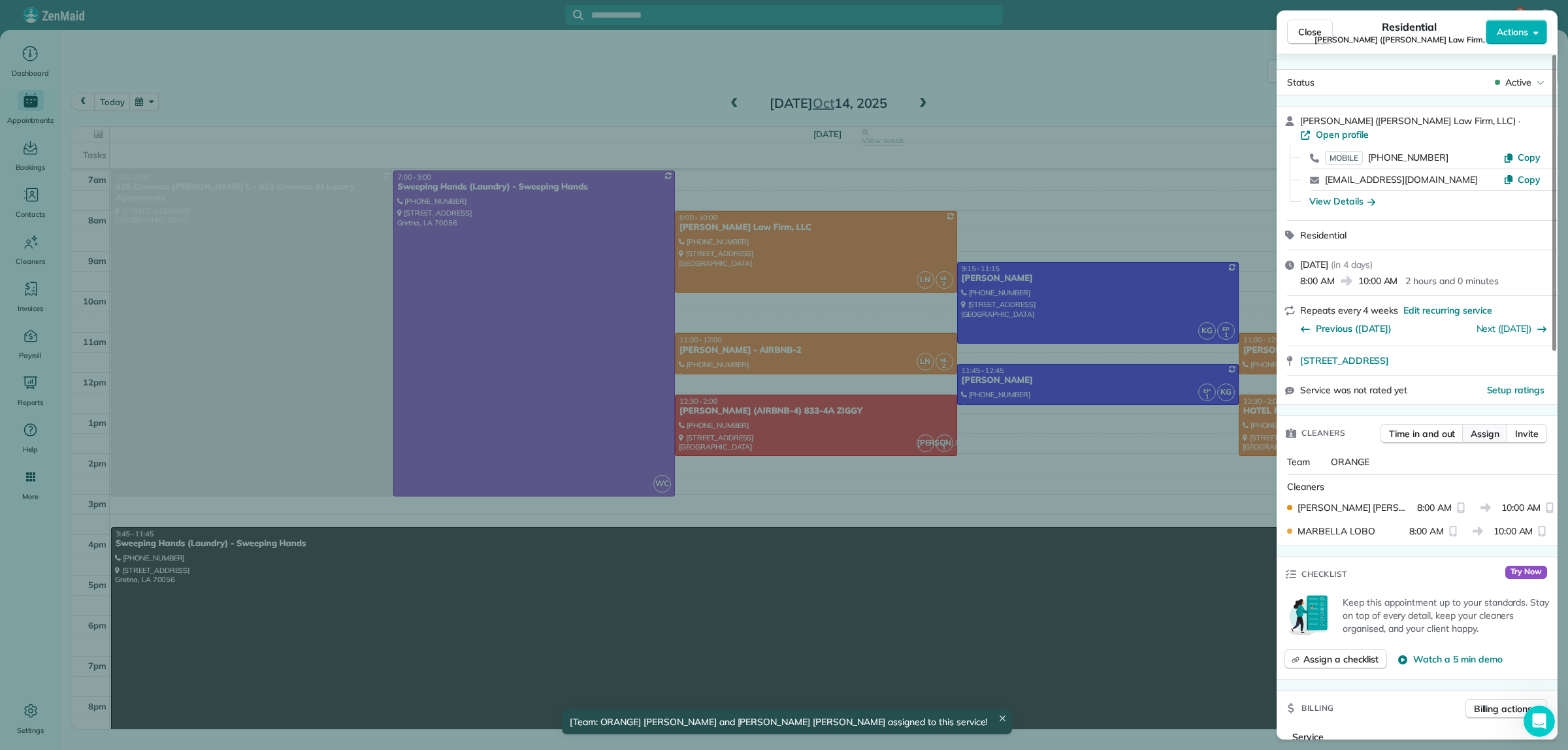
click at [1479, 427] on span "Assign" at bounding box center [1485, 434] width 29 height 13
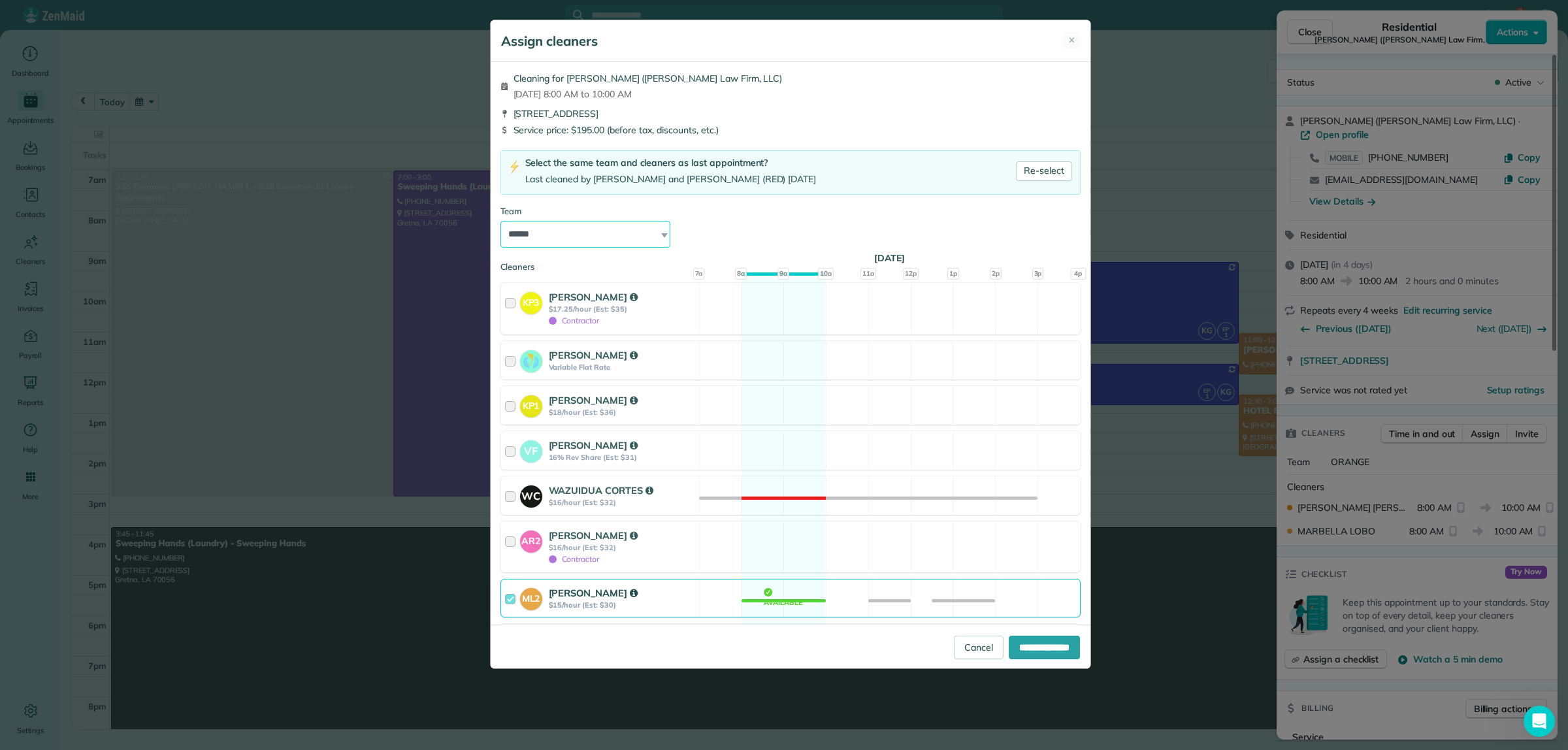
click at [554, 237] on select "**********" at bounding box center [585, 235] width 170 height 28
select select "****"
click at [501, 221] on select "**********" at bounding box center [585, 235] width 170 height 28
click at [1061, 640] on input "**********" at bounding box center [1044, 647] width 71 height 23
type input "**********"
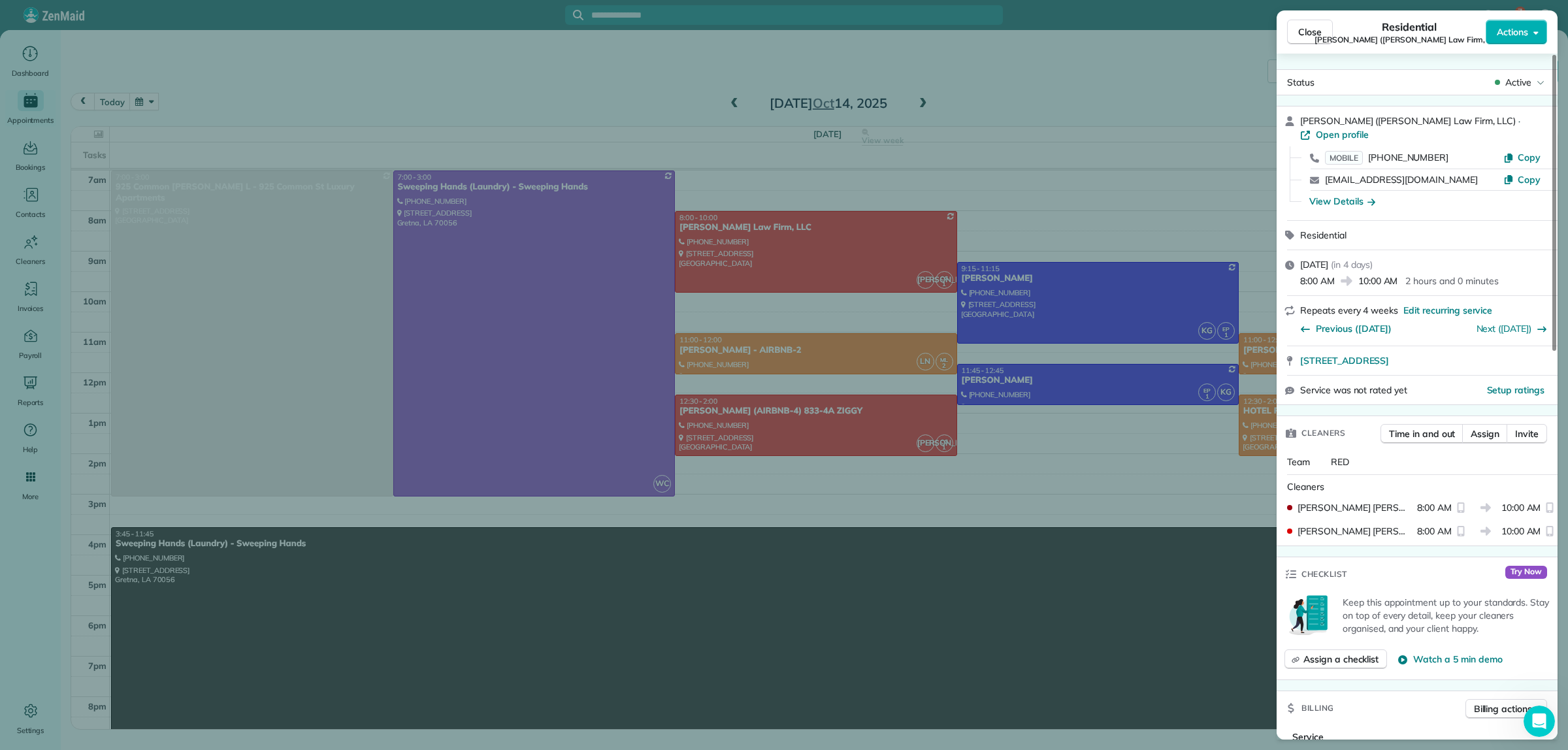
click at [817, 434] on div "Close Residential Jennifer Crisp (Roth Law Firm, LLC) Actions Status Active Jen…" at bounding box center [784, 375] width 1568 height 750
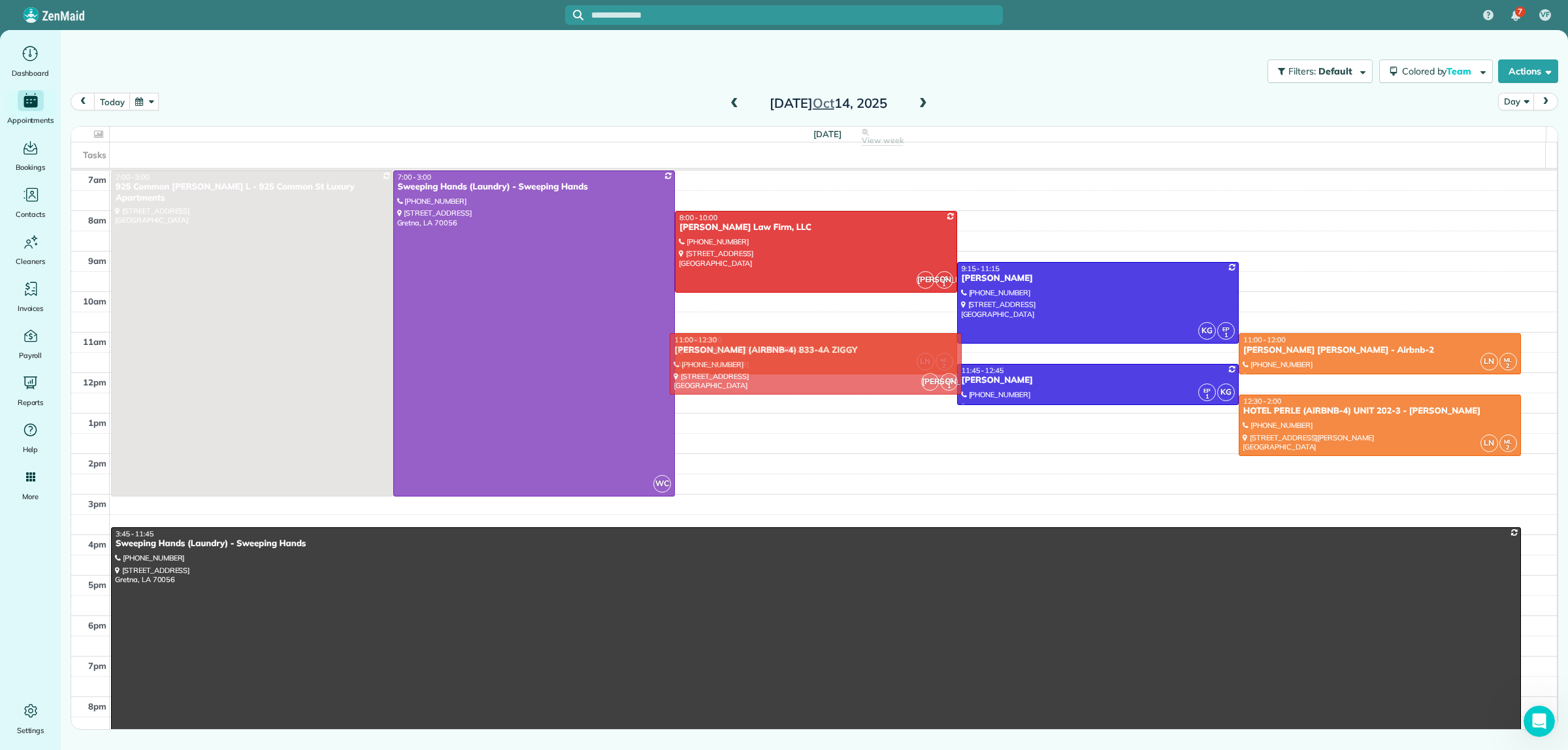
drag, startPoint x: 850, startPoint y: 425, endPoint x: 854, endPoint y: 366, distance: 59.1
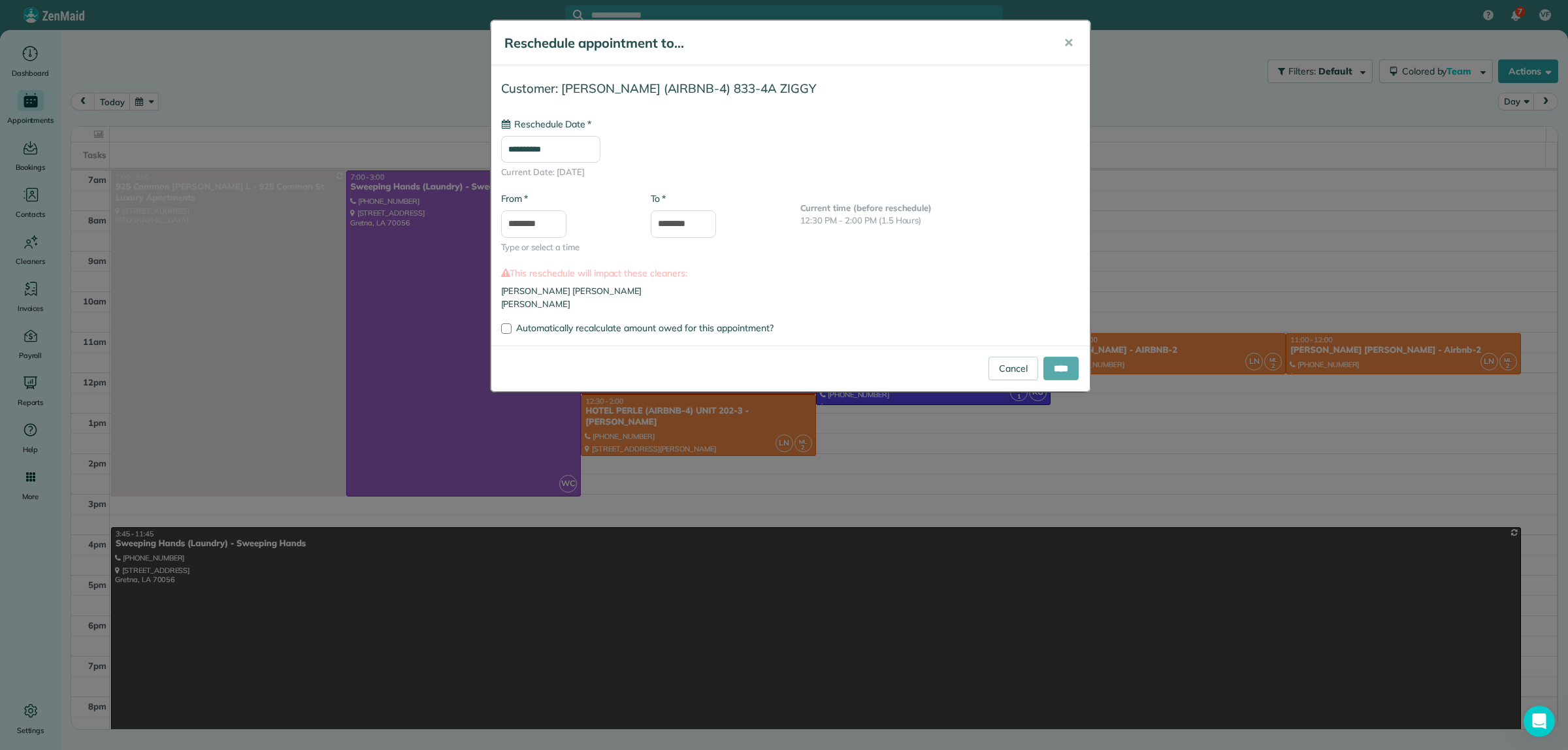
type input "**********"
click at [1068, 372] on input "****" at bounding box center [1060, 368] width 36 height 23
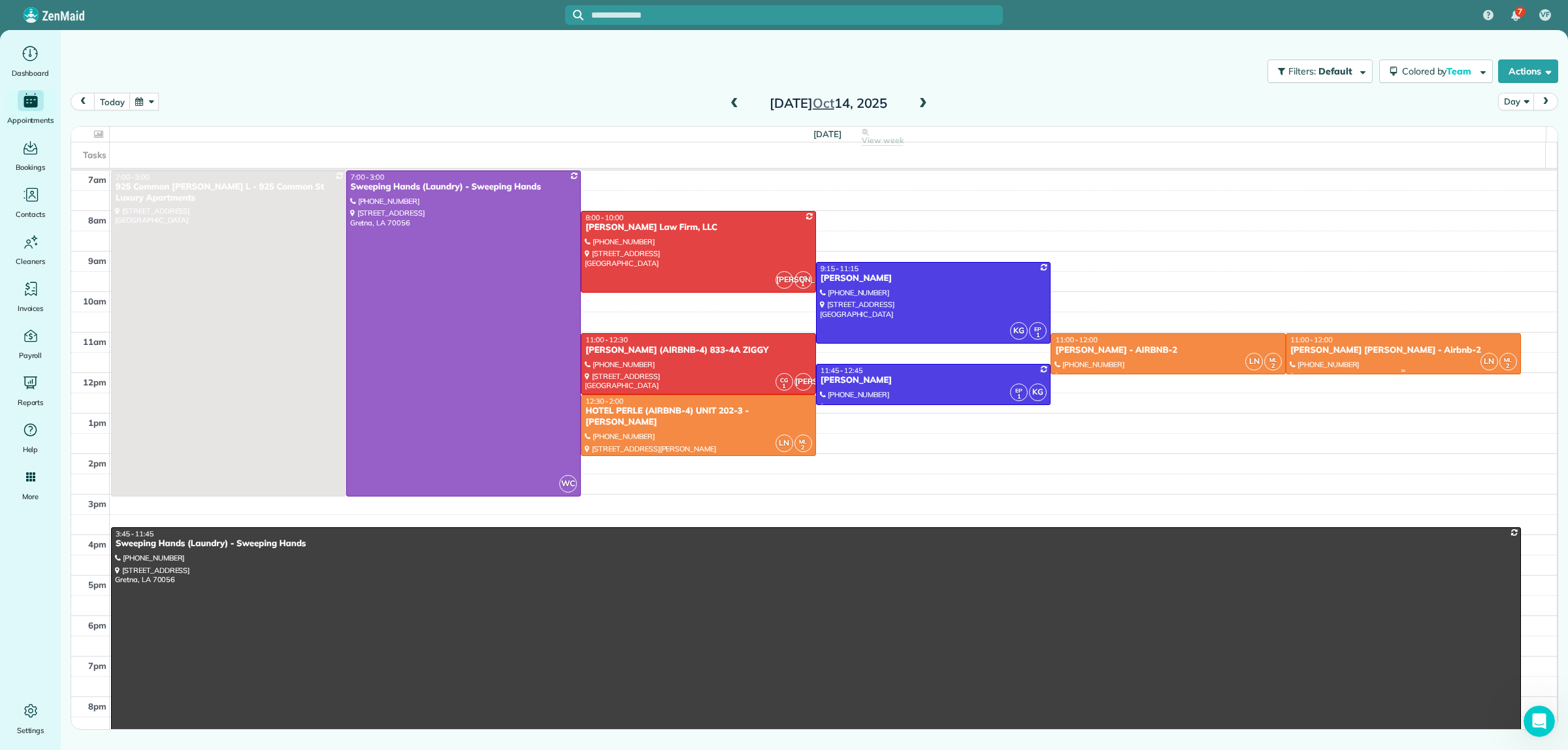
click at [1374, 356] on div "Kirkland Sanfor Oretha - Airbnb-2" at bounding box center [1404, 351] width 228 height 12
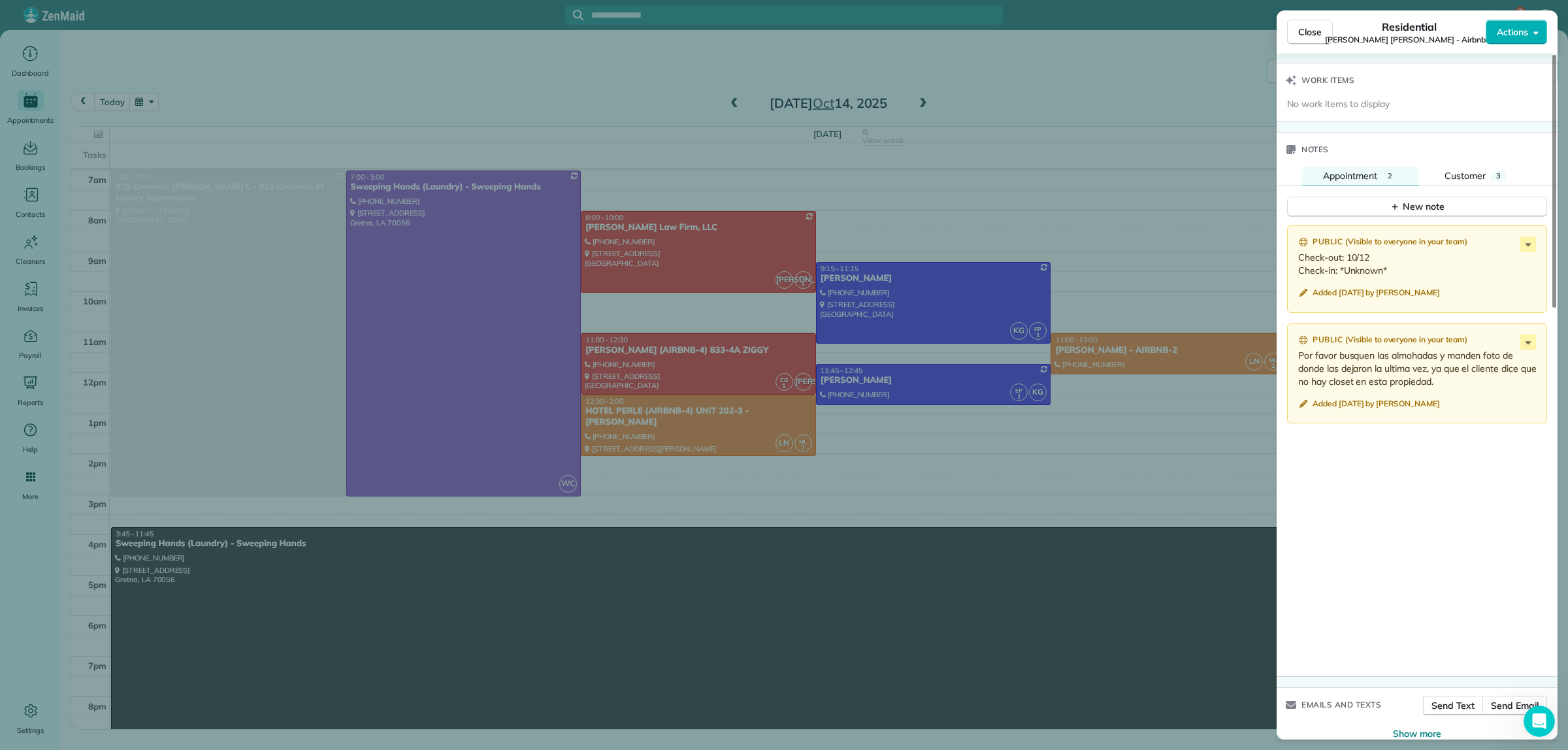
scroll to position [1143, 0]
click at [1092, 70] on div "Close Residential Kirkland Sanfor Oretha - Airbnb-2 Actions Status Active Kirkl…" at bounding box center [784, 375] width 1568 height 750
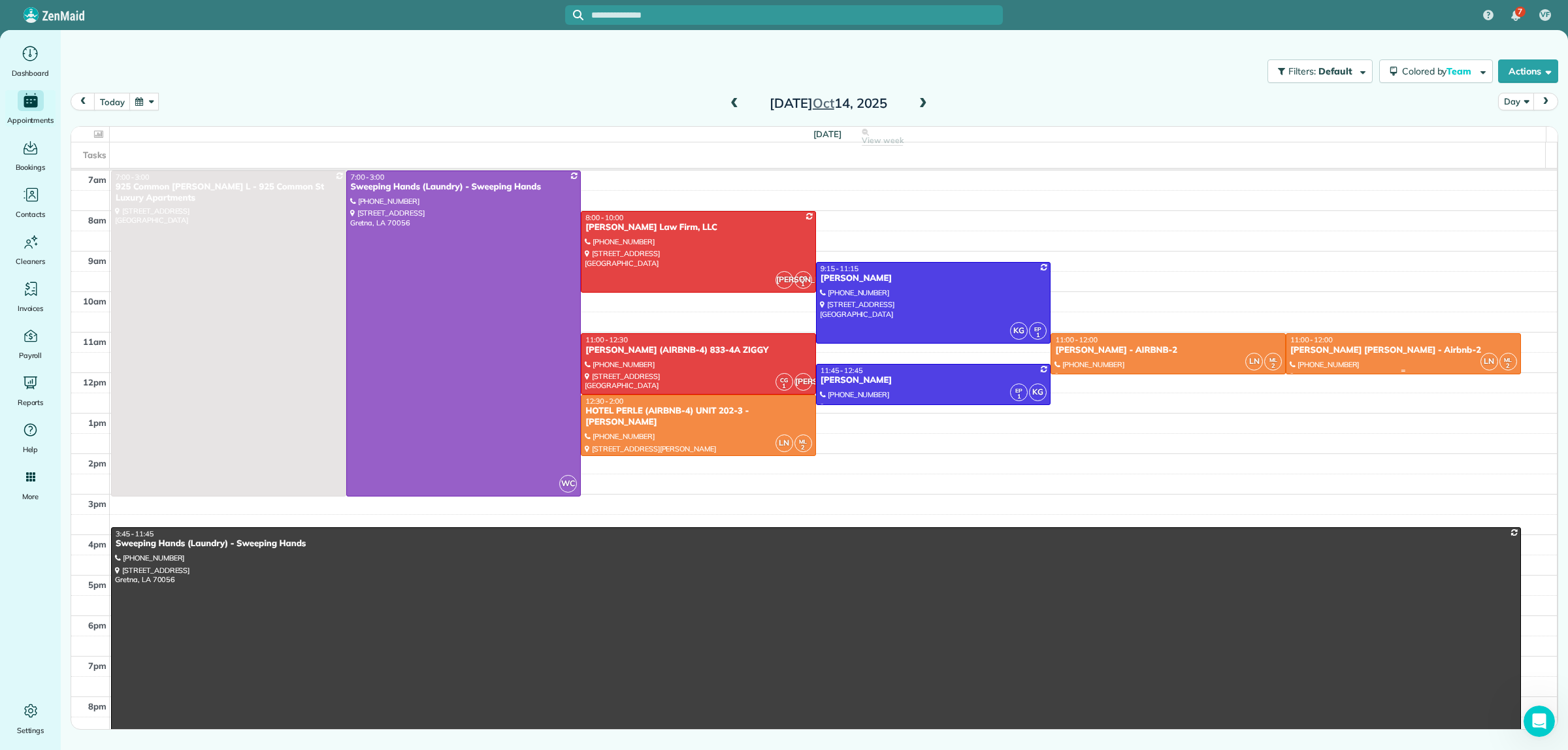
click at [1335, 348] on div "Kirkland Sanfor Oretha - Airbnb-2" at bounding box center [1404, 351] width 228 height 12
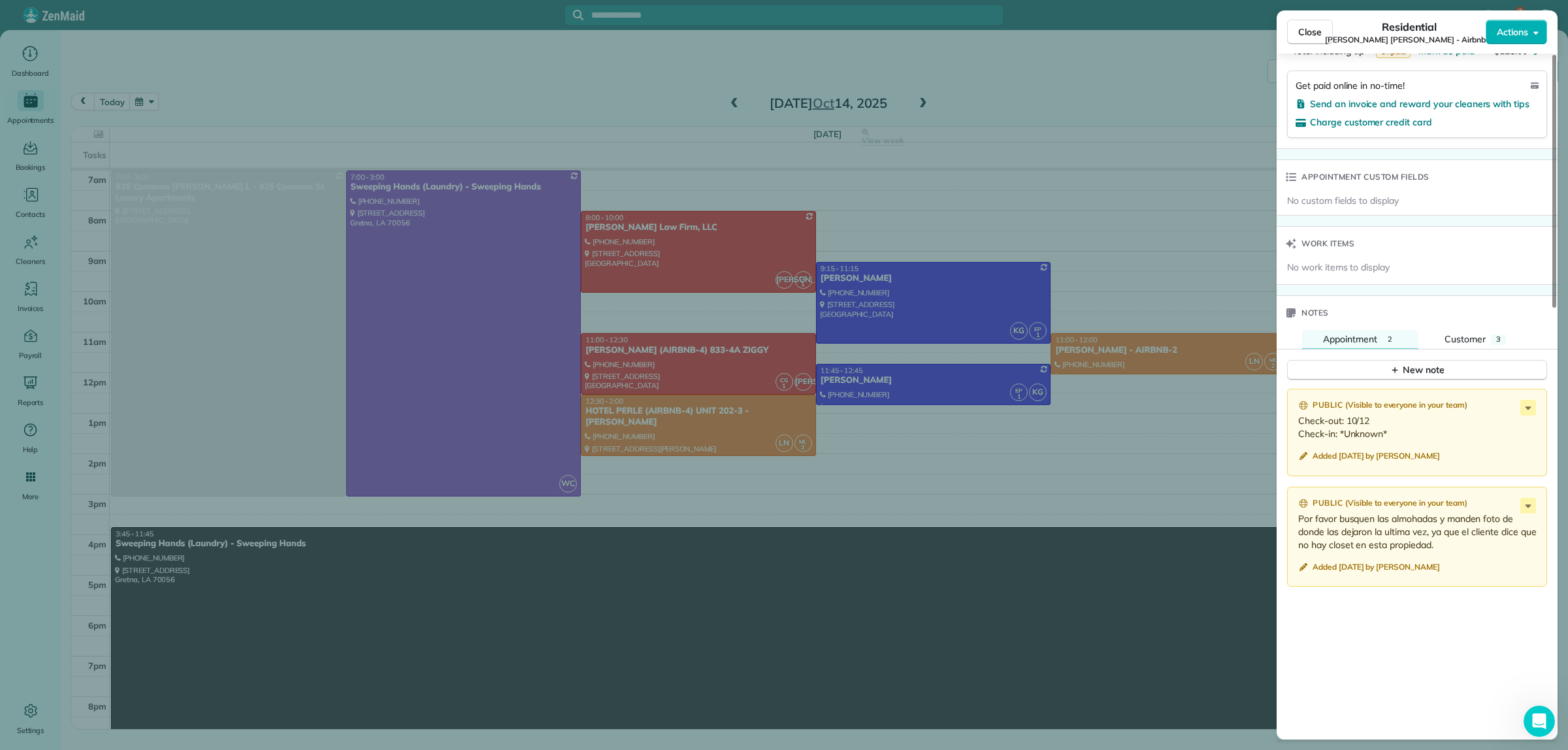
scroll to position [980, 0]
click at [1527, 413] on icon at bounding box center [1529, 407] width 15 height 15
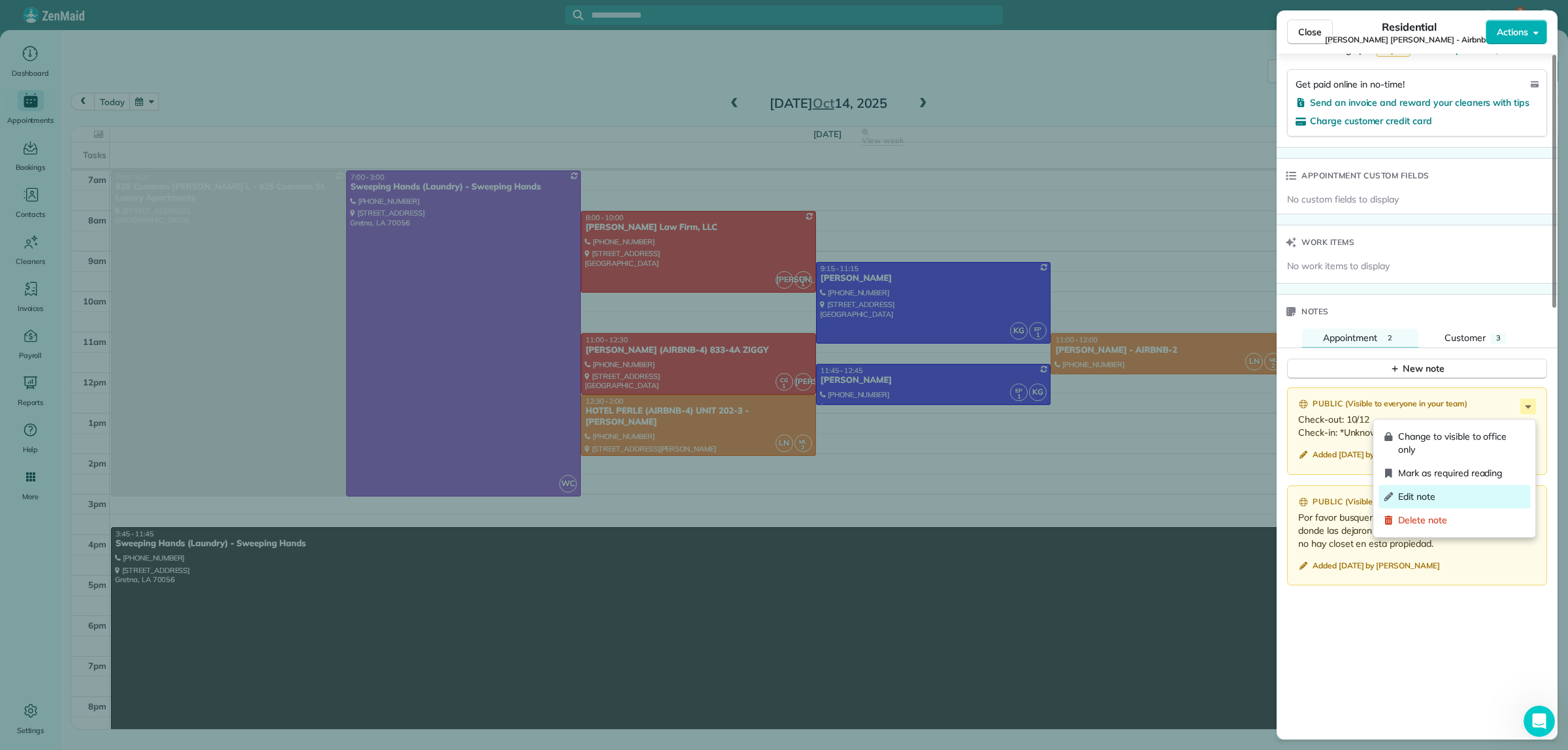
click at [1438, 499] on span "Edit note" at bounding box center [1461, 497] width 127 height 13
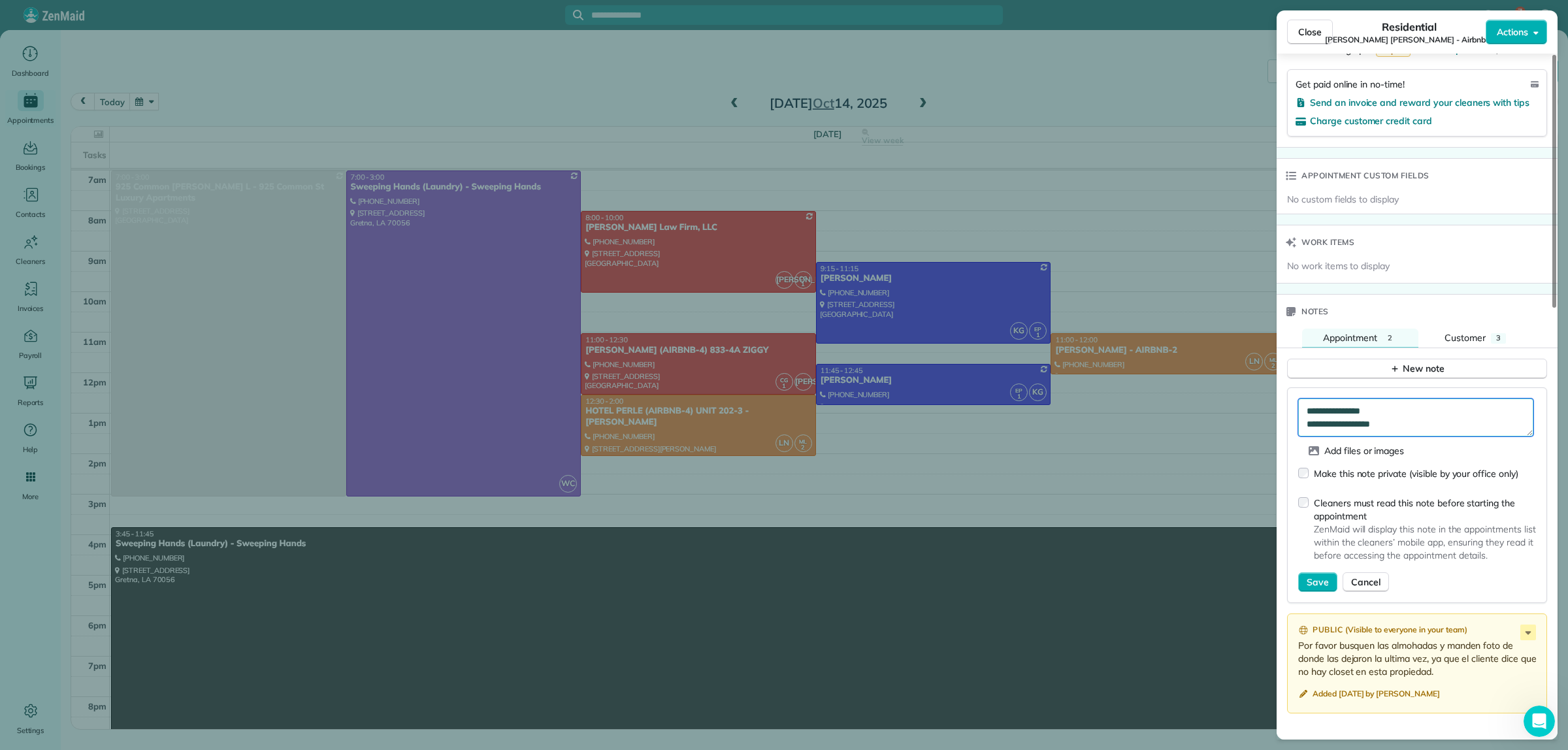
click at [1388, 413] on textarea "**********" at bounding box center [1415, 417] width 236 height 38
type textarea "**********"
click at [1321, 584] on span "Save" at bounding box center [1317, 583] width 22 height 13
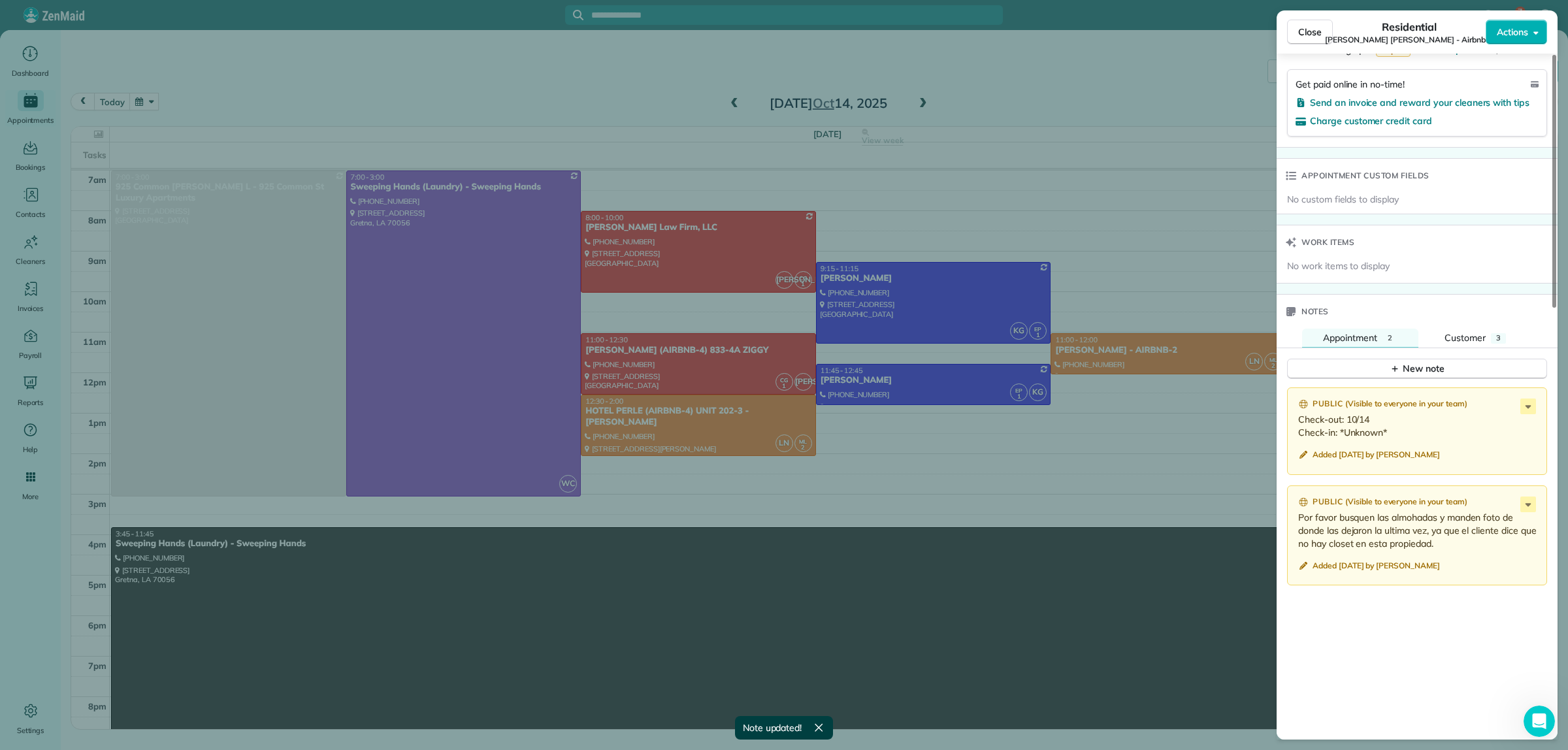
click at [1062, 108] on div "Close Residential Kirkland Sanfor Oretha - Airbnb-2 Actions Status Active Kirkl…" at bounding box center [784, 375] width 1568 height 750
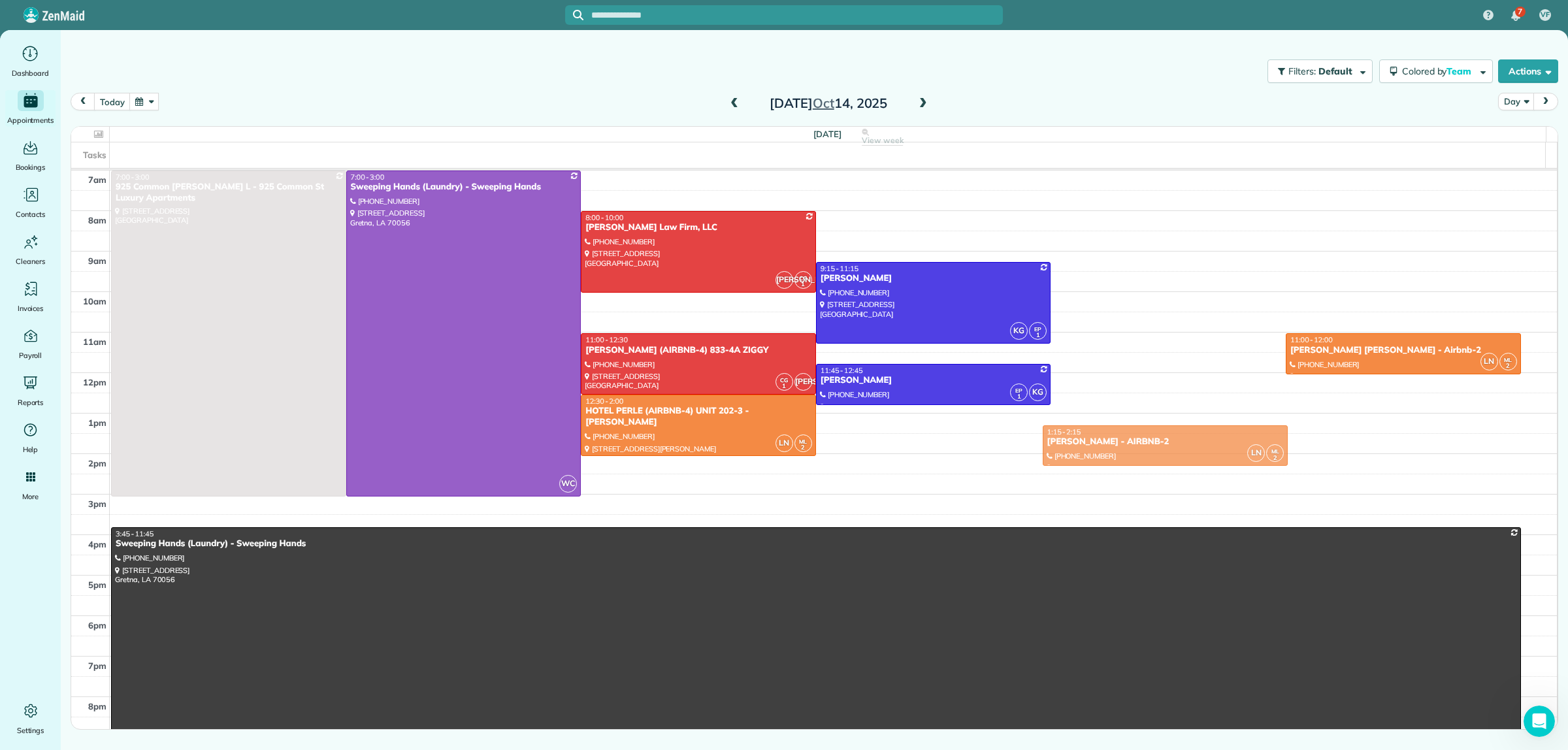
drag, startPoint x: 1110, startPoint y: 352, endPoint x: 1109, endPoint y: 438, distance: 86.0
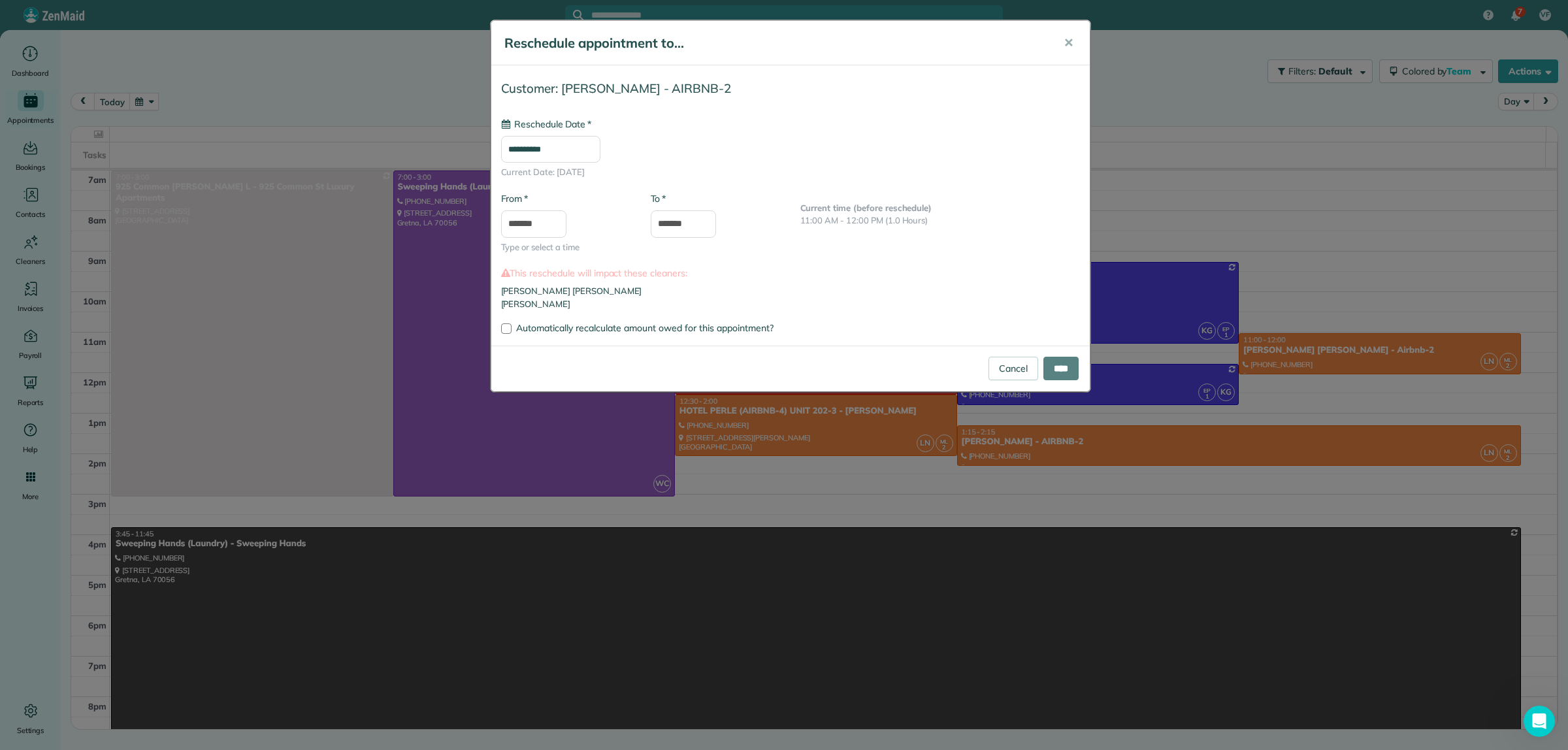
type input "**********"
click at [1066, 364] on input "****" at bounding box center [1060, 368] width 36 height 23
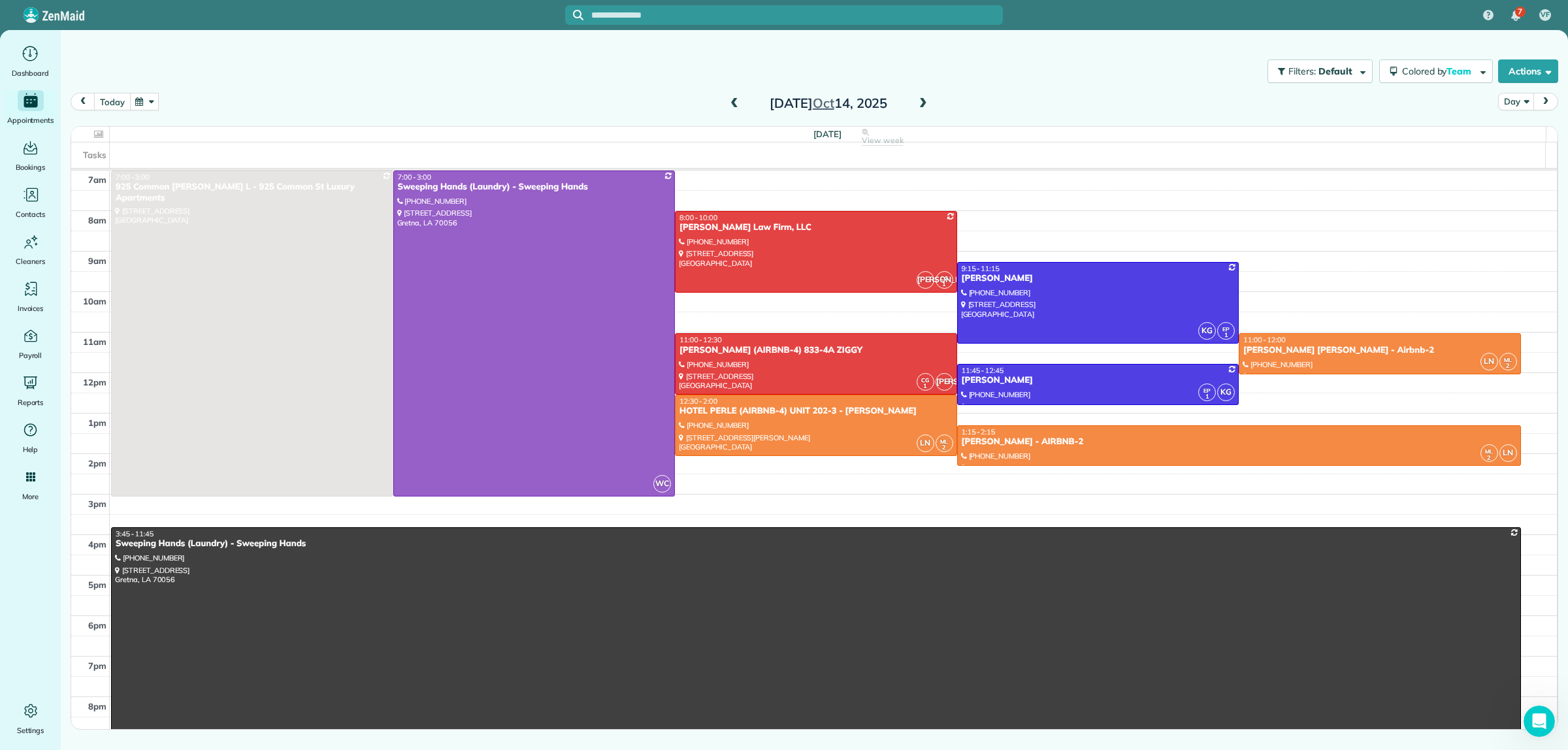
click at [110, 103] on button "today" at bounding box center [112, 102] width 36 height 17
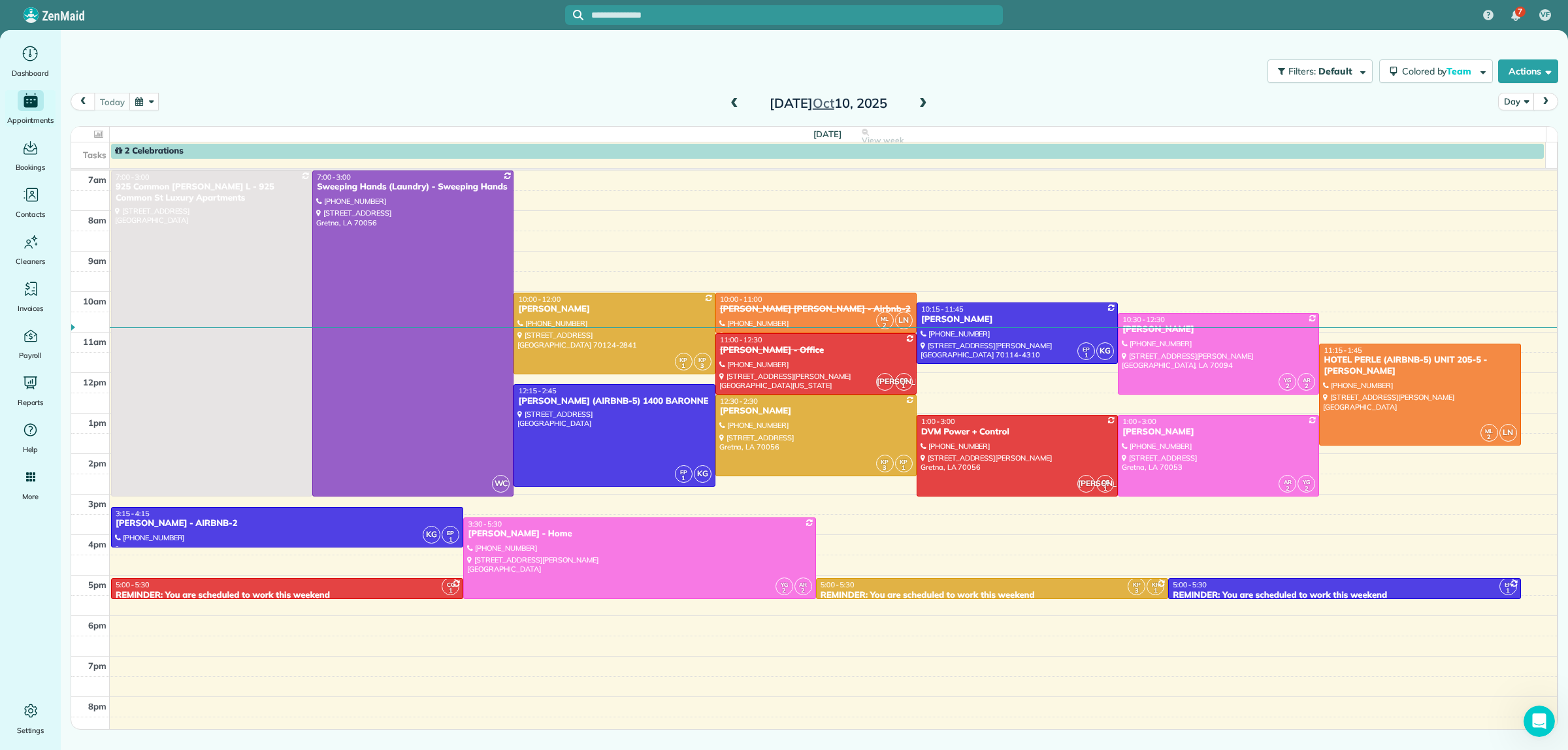
click at [738, 103] on span at bounding box center [734, 104] width 14 height 12
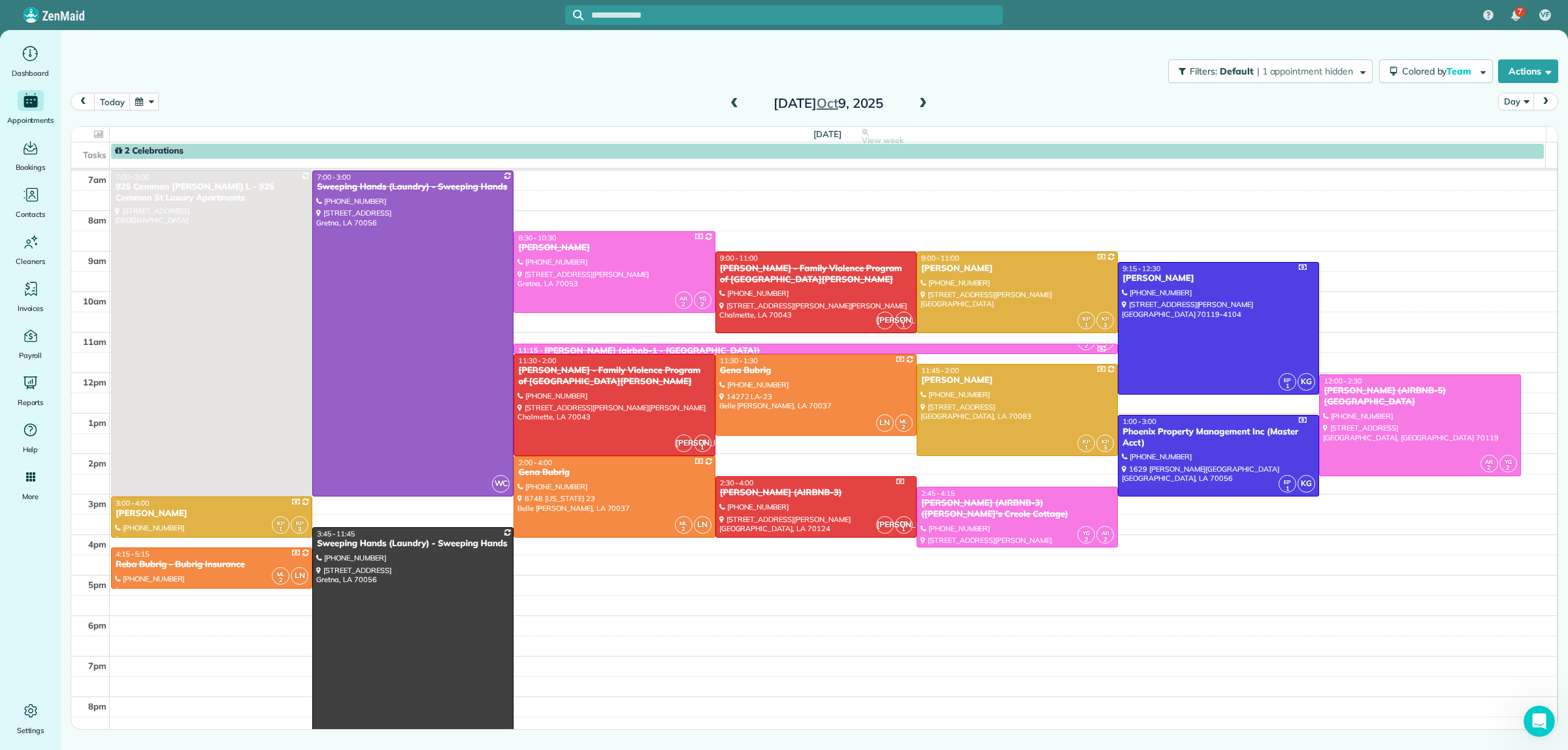
click at [735, 101] on span at bounding box center [734, 104] width 14 height 12
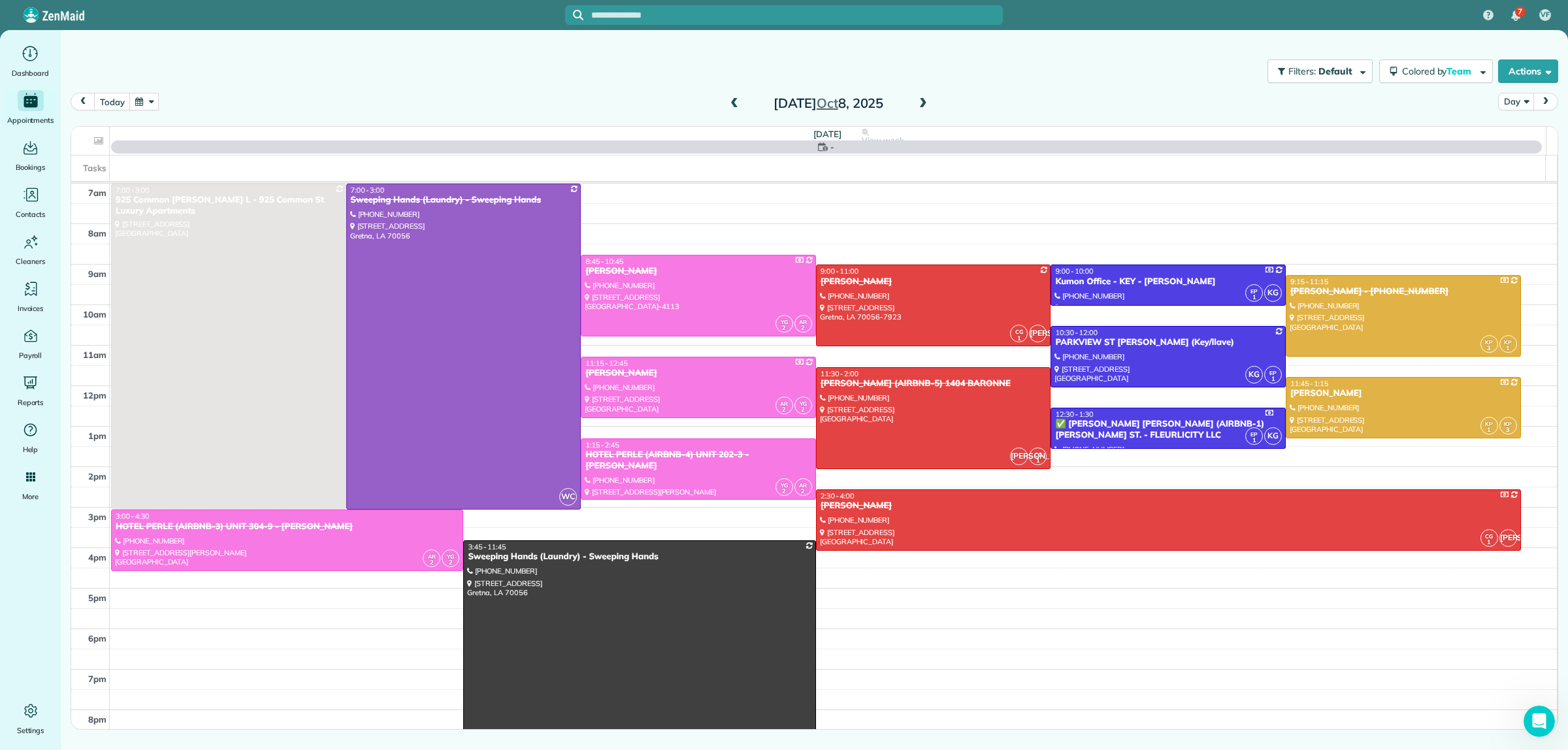
click at [920, 103] on span at bounding box center [923, 104] width 14 height 12
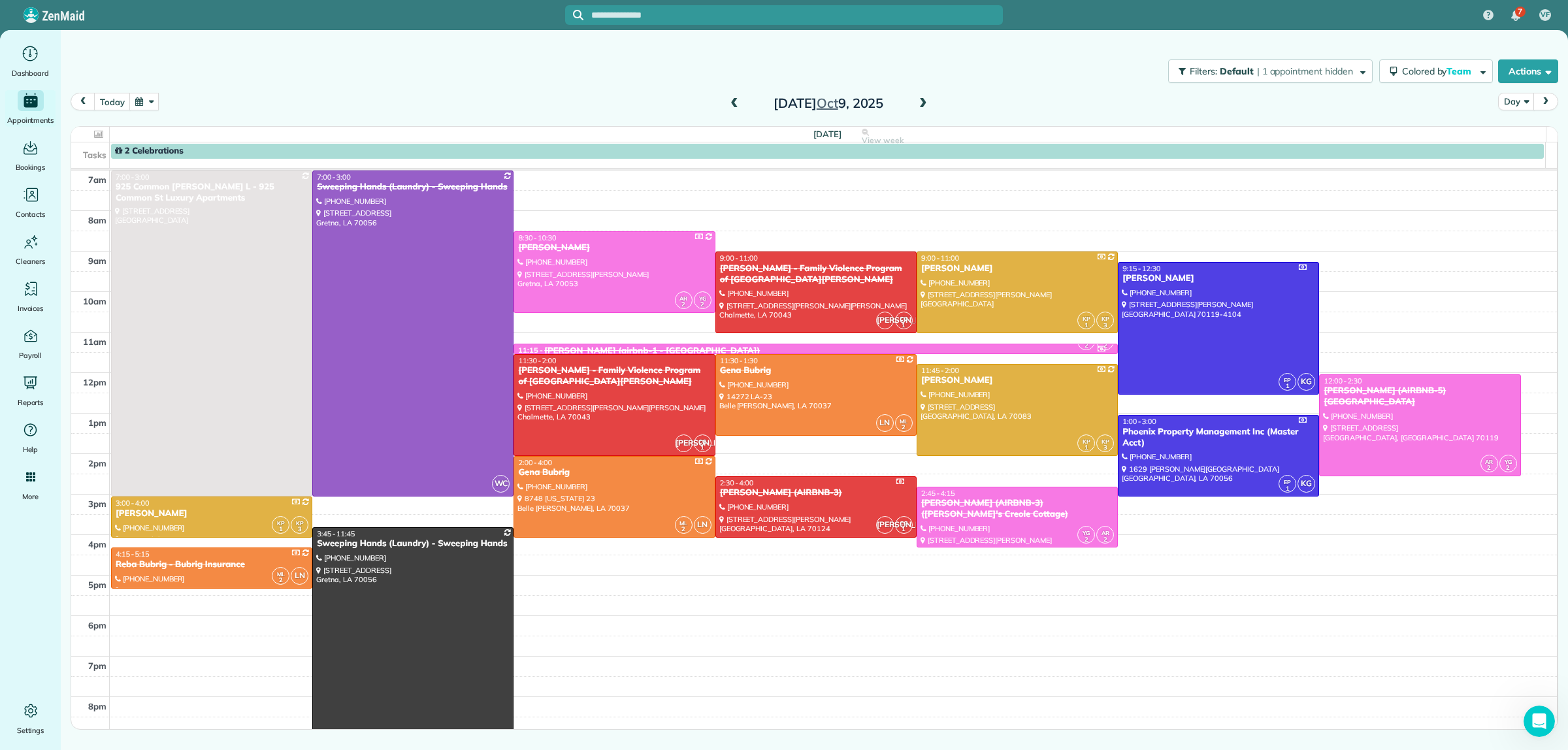
click at [920, 103] on span at bounding box center [923, 104] width 14 height 12
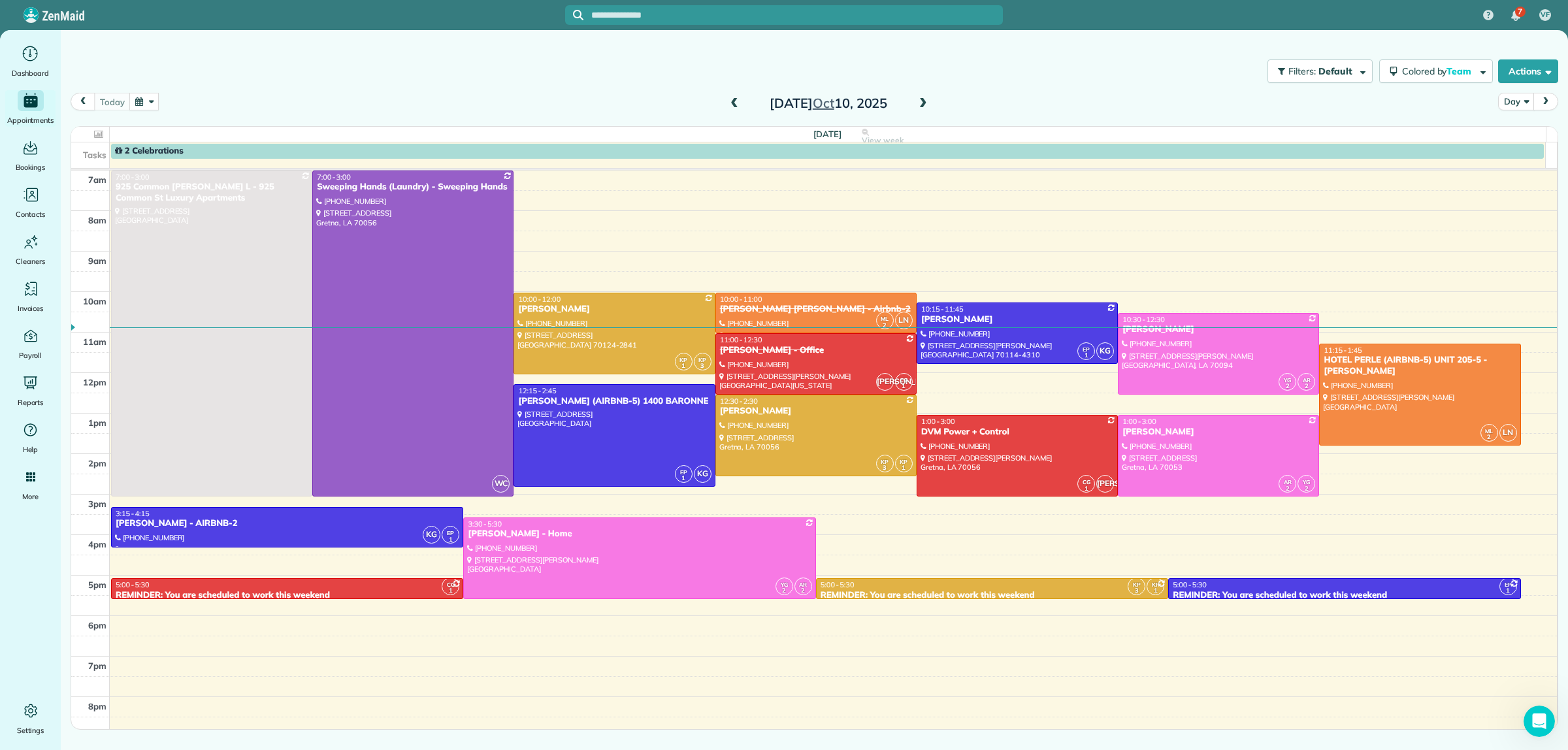
click at [131, 99] on button "button" at bounding box center [144, 102] width 30 height 17
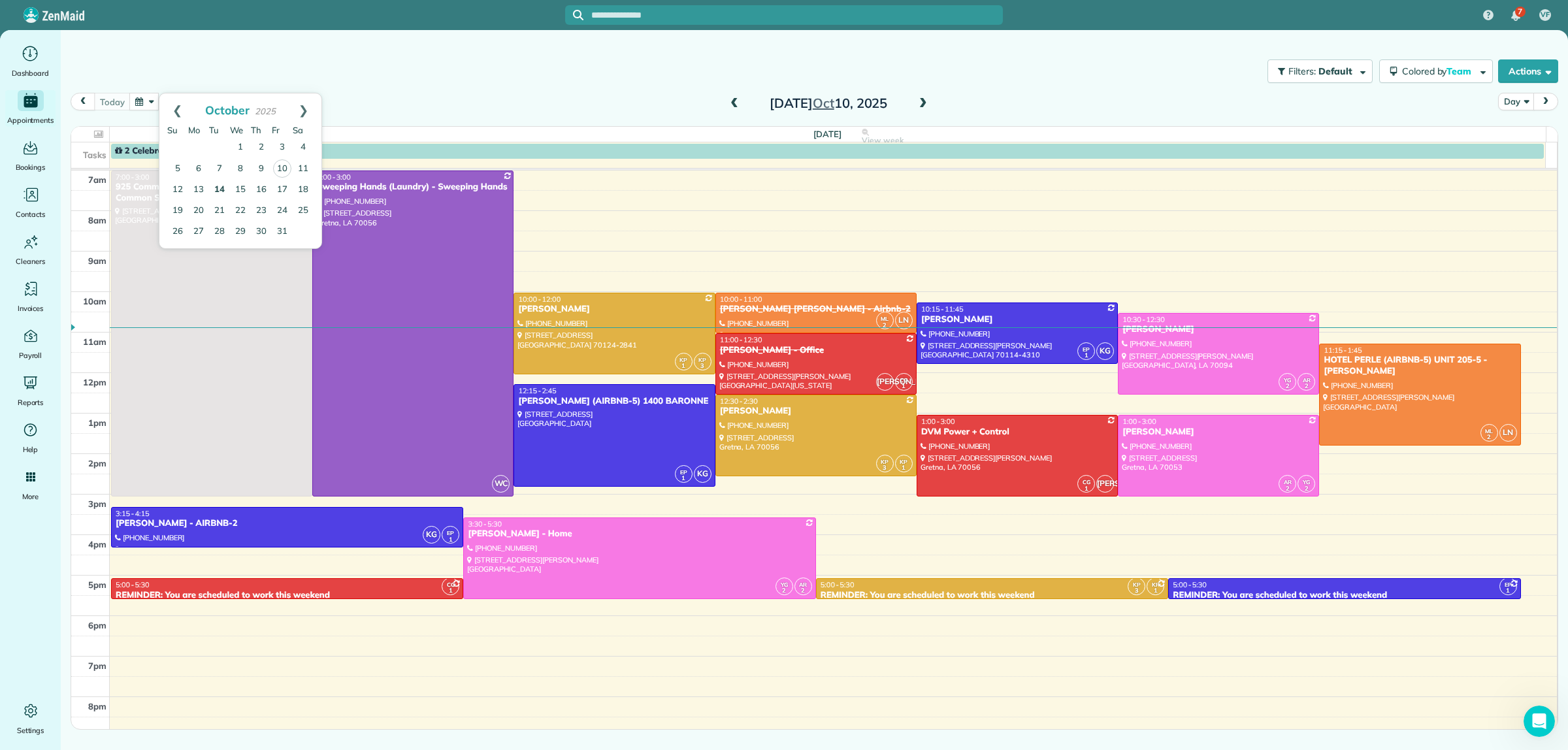
click at [223, 188] on link "14" at bounding box center [219, 190] width 21 height 21
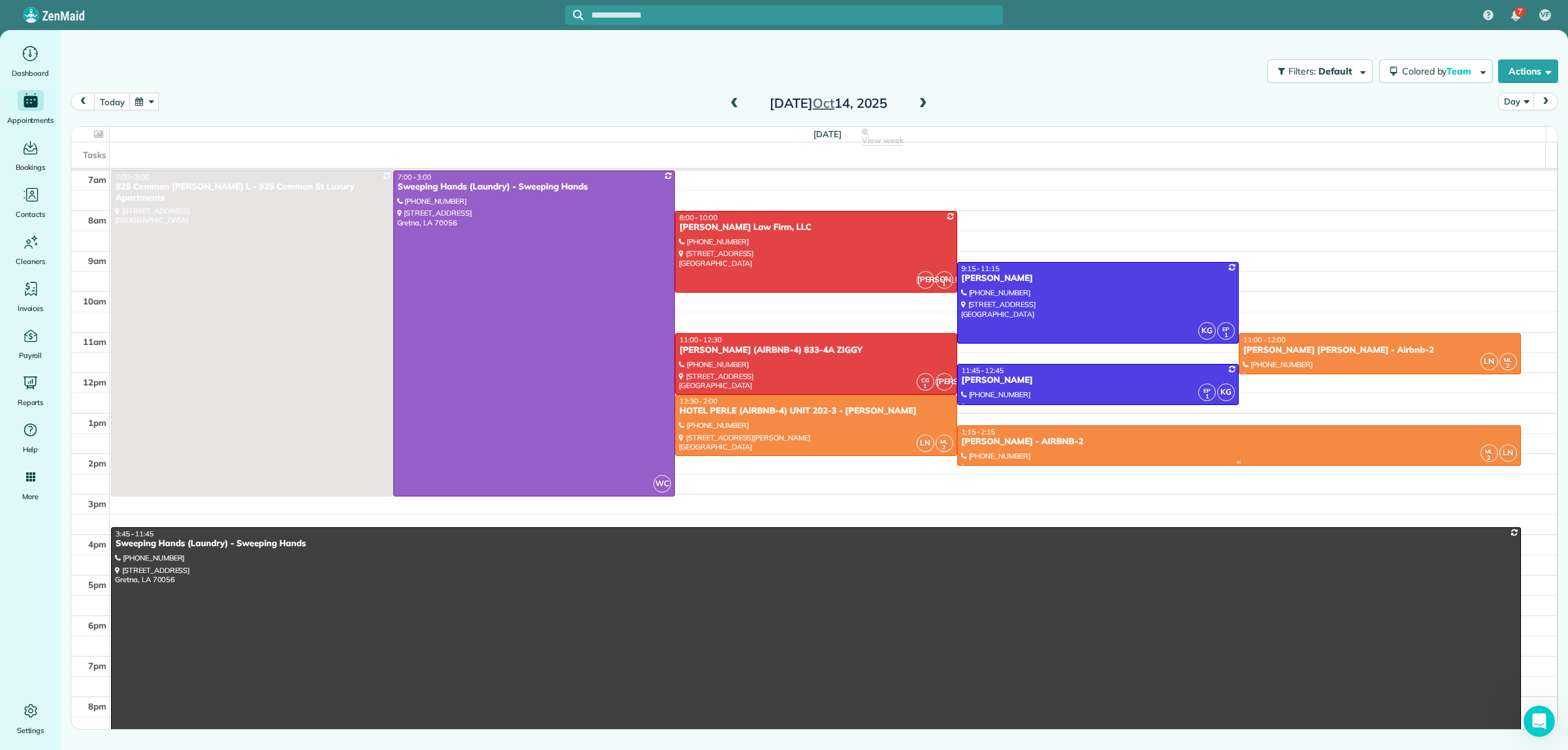
click at [1103, 439] on div "PEGGY LITTLEJOHN - AIRBNB-2" at bounding box center [1239, 442] width 556 height 12
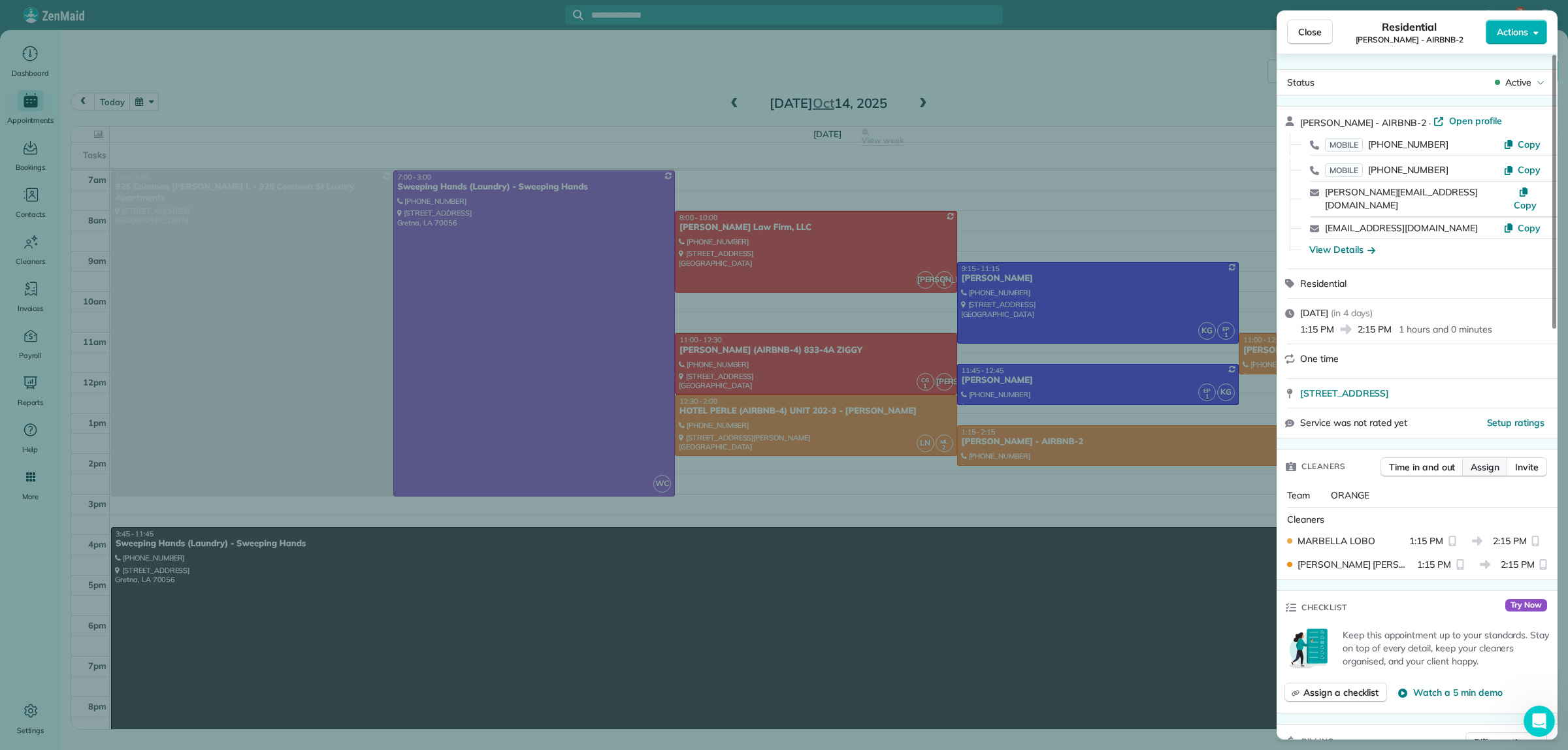
click at [1478, 468] on span "Assign" at bounding box center [1485, 467] width 29 height 13
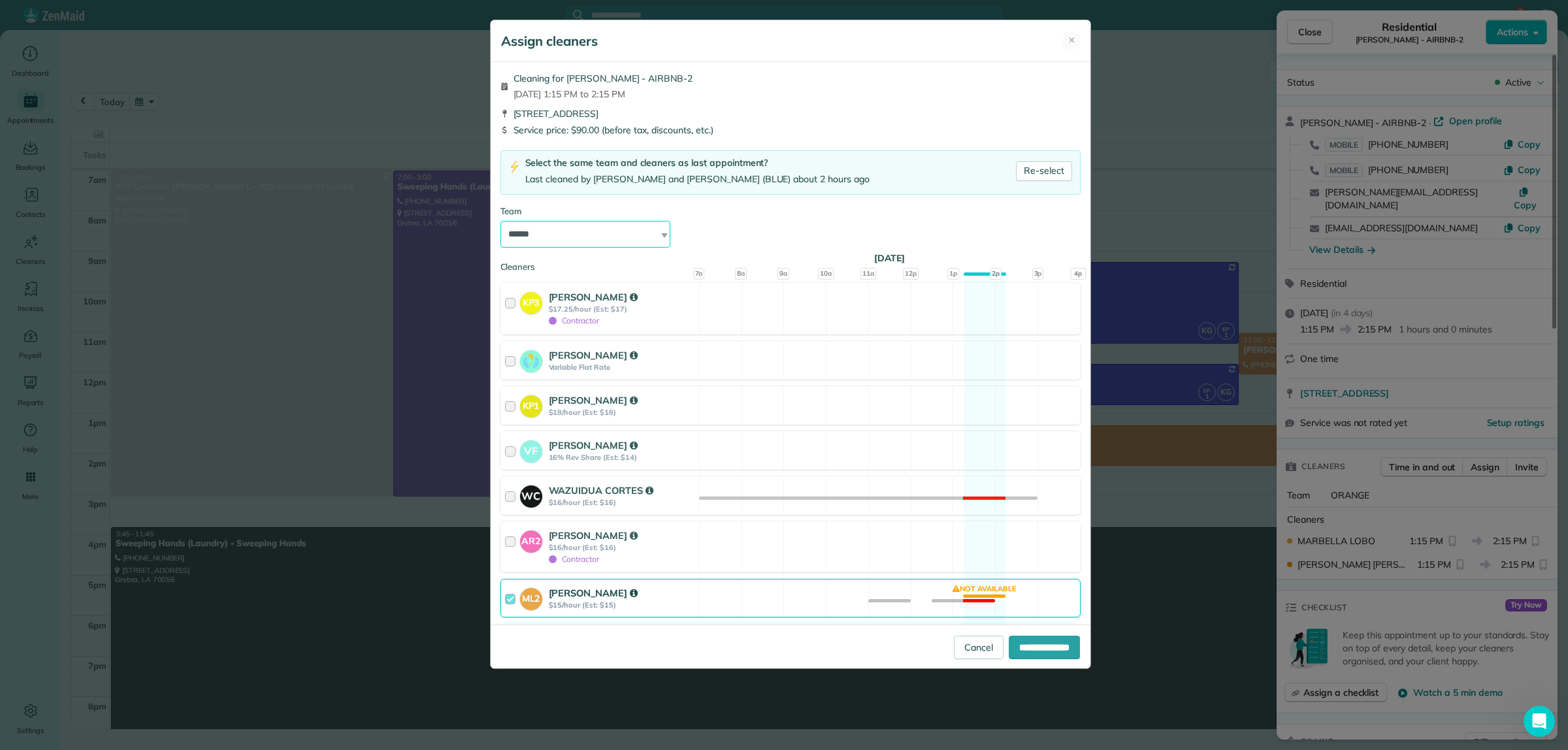
click at [609, 238] on select "**********" at bounding box center [585, 235] width 170 height 28
select select "*****"
click at [501, 221] on select "**********" at bounding box center [585, 235] width 170 height 28
click at [1054, 643] on input "**********" at bounding box center [1044, 647] width 71 height 23
type input "**********"
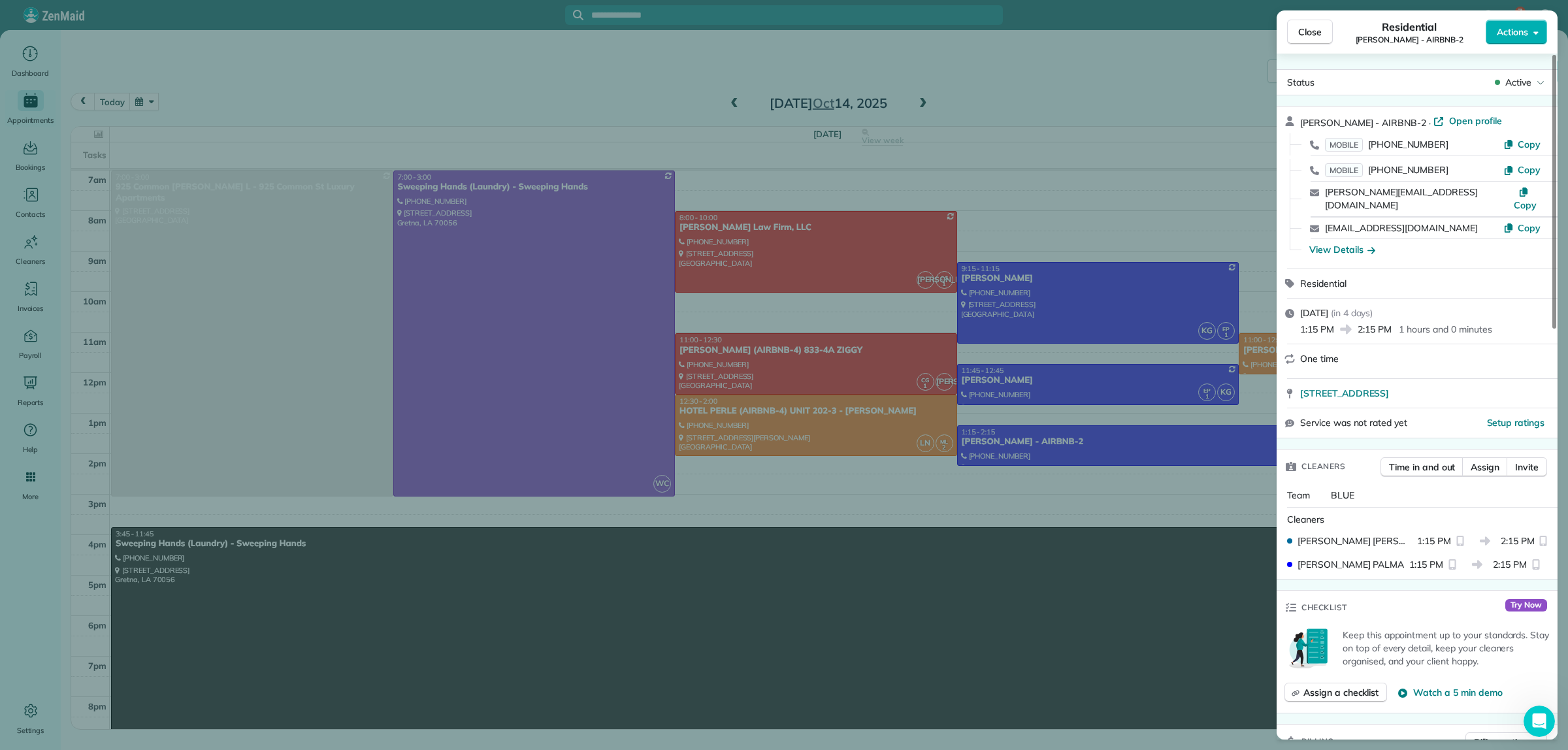
click at [1077, 102] on div "Close Residential PEGGY LITTLEJOHN - AIRBNB-2 Actions Status Active PEGGY LITTL…" at bounding box center [784, 375] width 1568 height 750
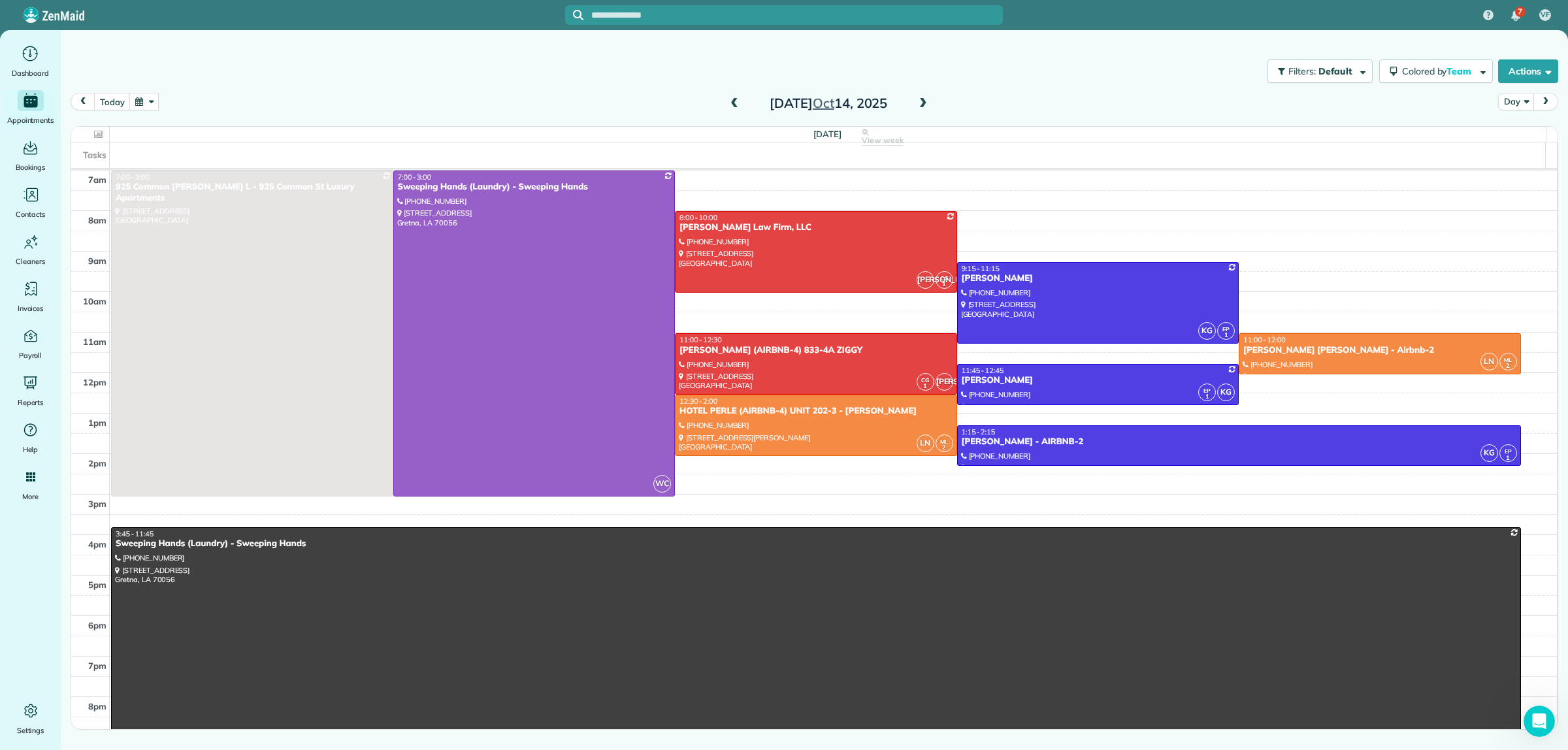
click at [926, 99] on span at bounding box center [923, 104] width 14 height 12
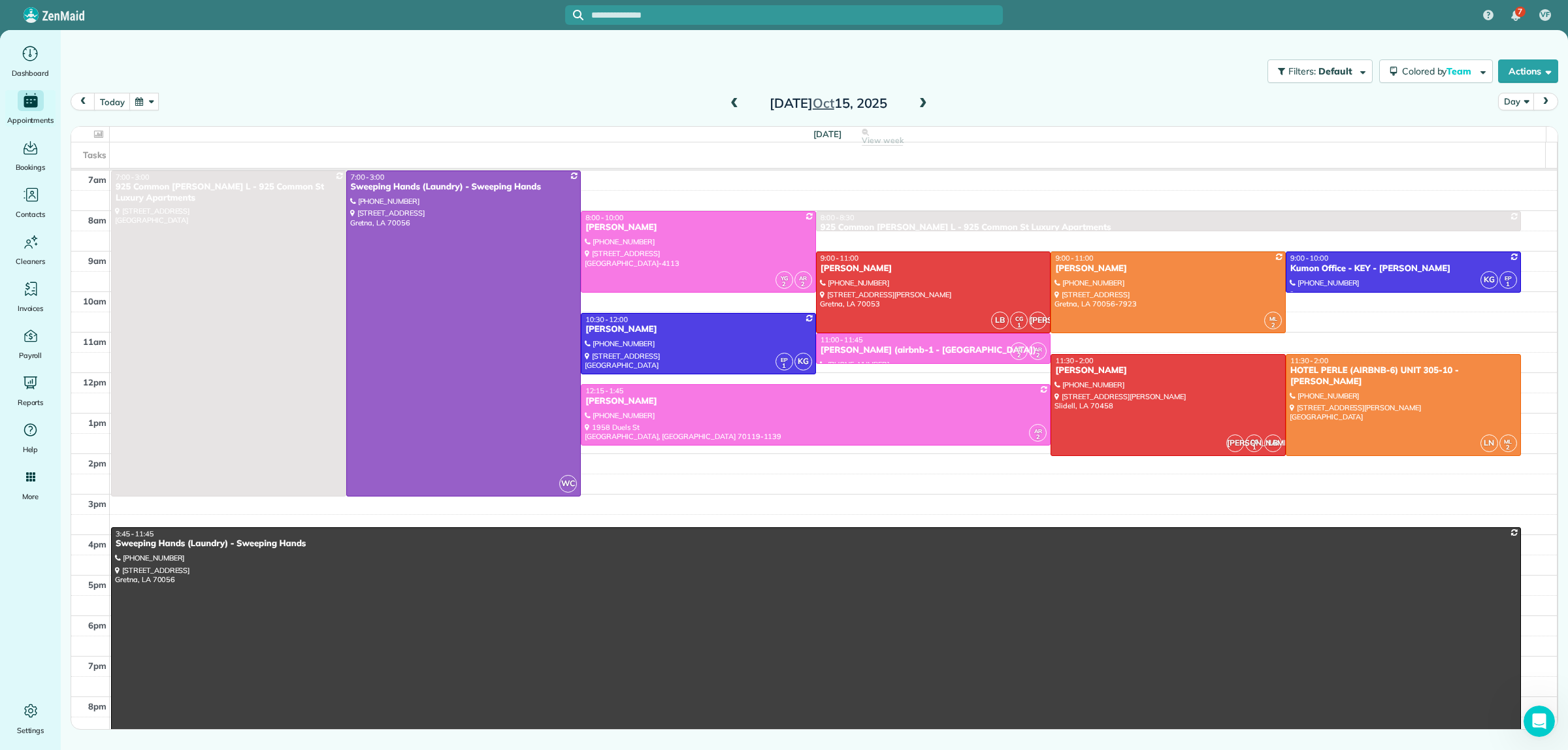
click at [927, 102] on span at bounding box center [923, 104] width 14 height 12
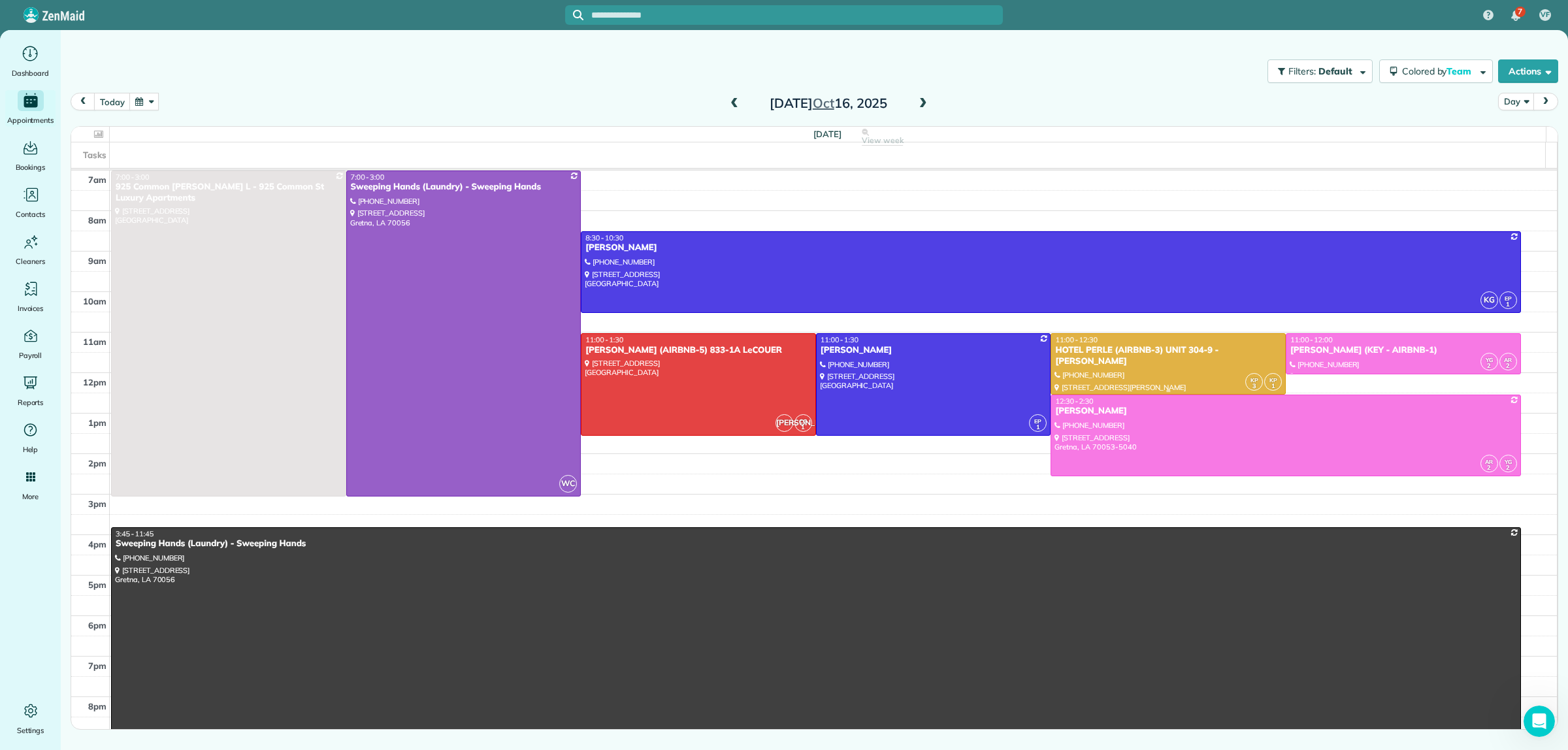
click at [1174, 367] on div at bounding box center [1168, 363] width 234 height 61
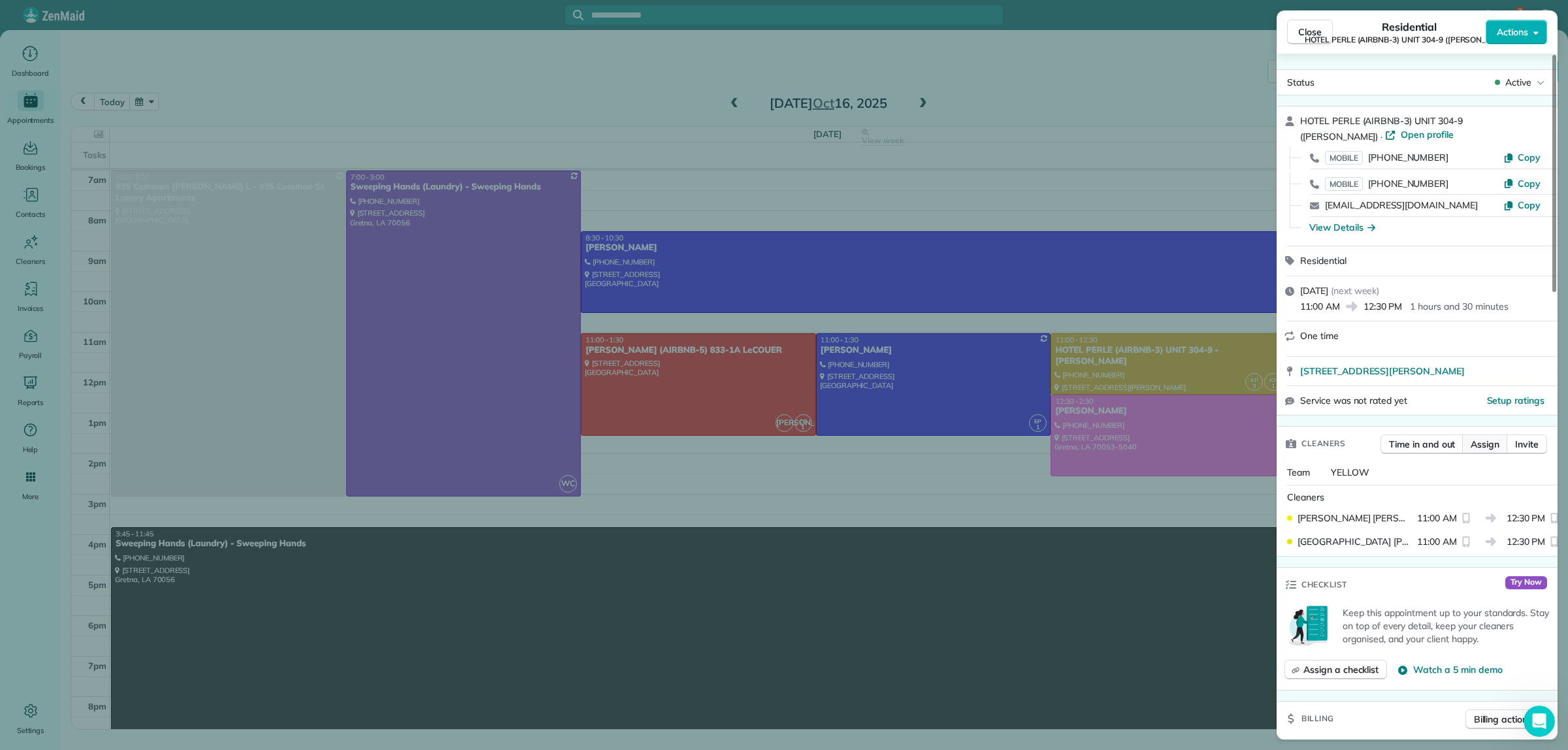
click at [1488, 446] on span "Assign" at bounding box center [1485, 444] width 29 height 13
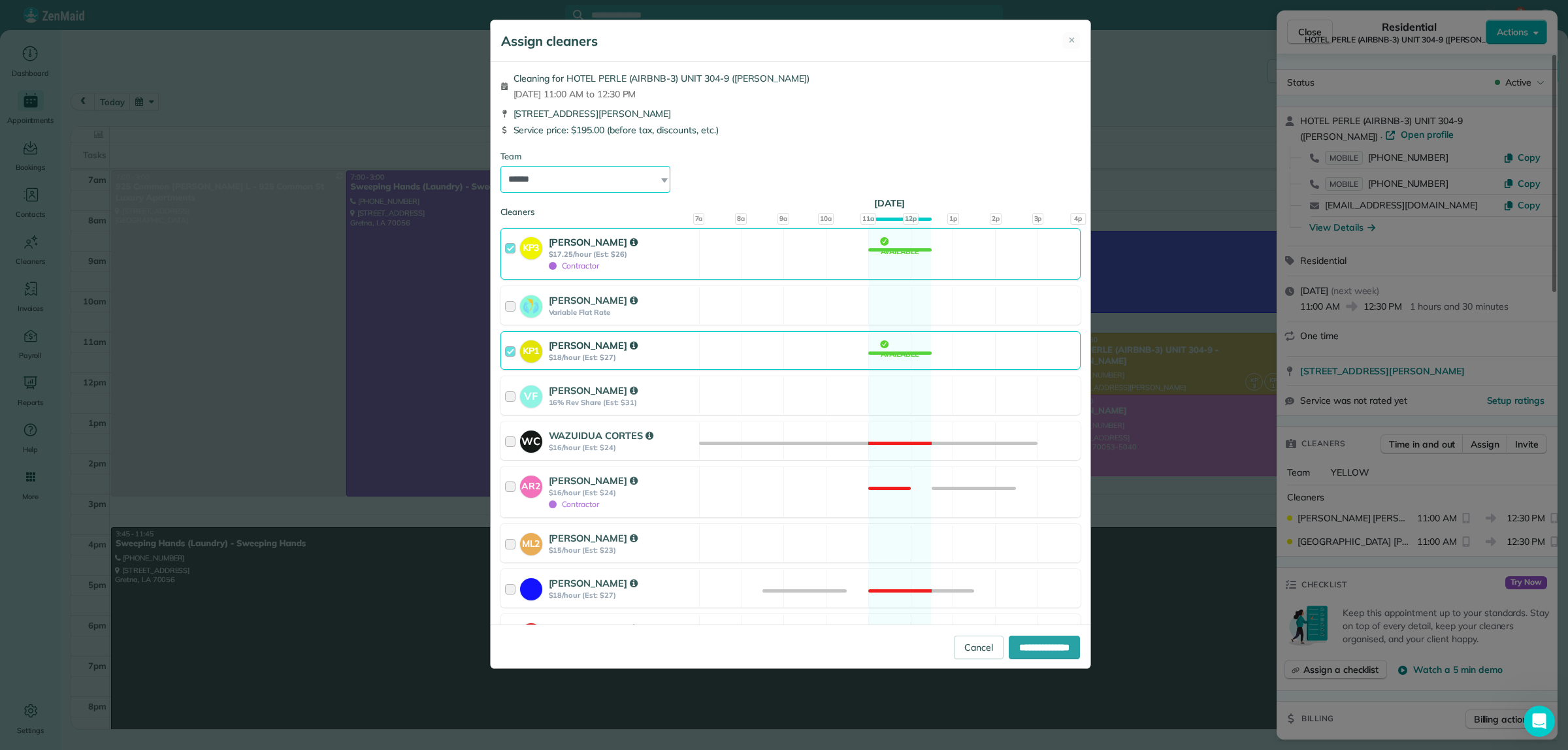
click at [570, 181] on select "**********" at bounding box center [585, 180] width 170 height 28
select select "*****"
click at [501, 166] on select "**********" at bounding box center [585, 180] width 170 height 28
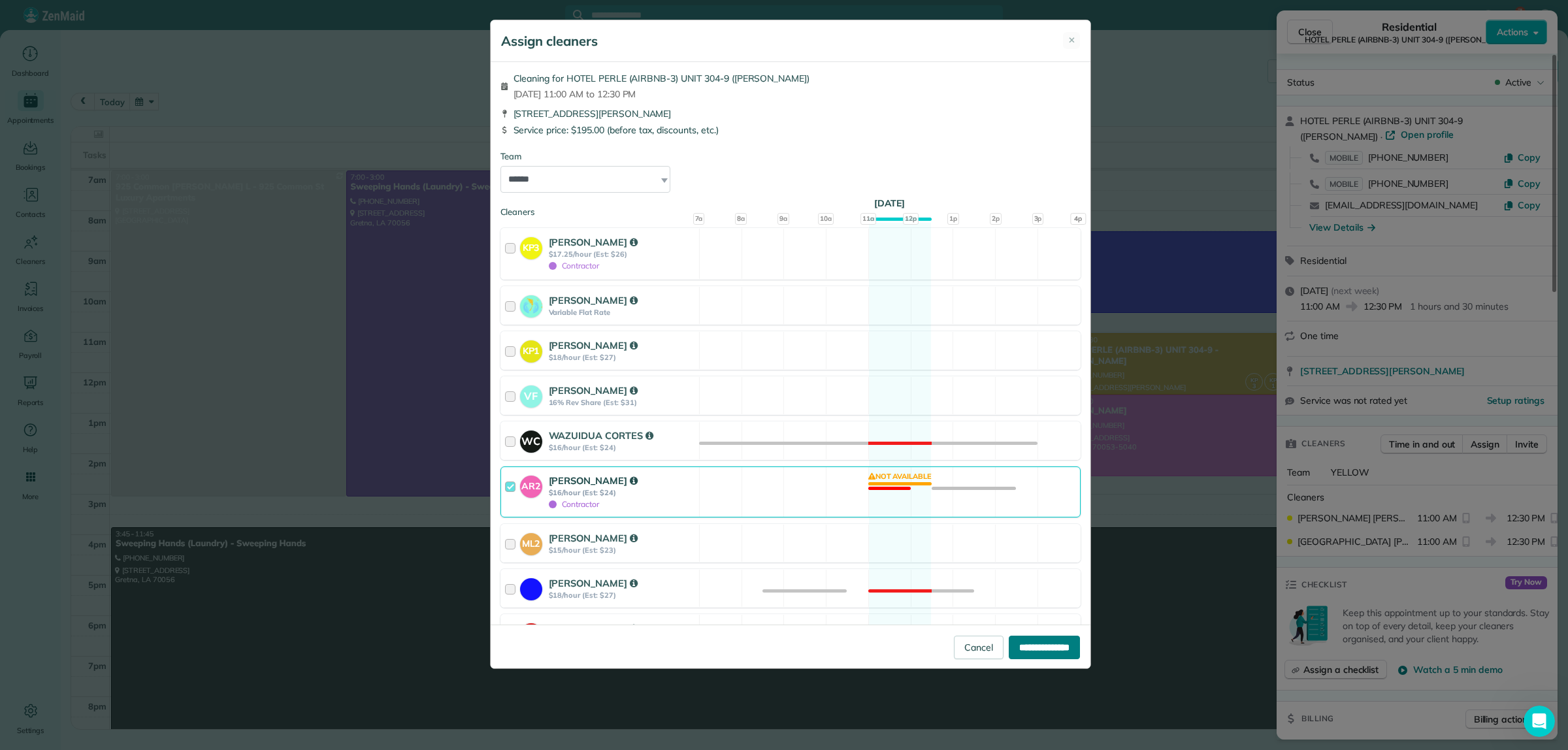
click at [1027, 651] on input "**********" at bounding box center [1044, 647] width 71 height 23
type input "**********"
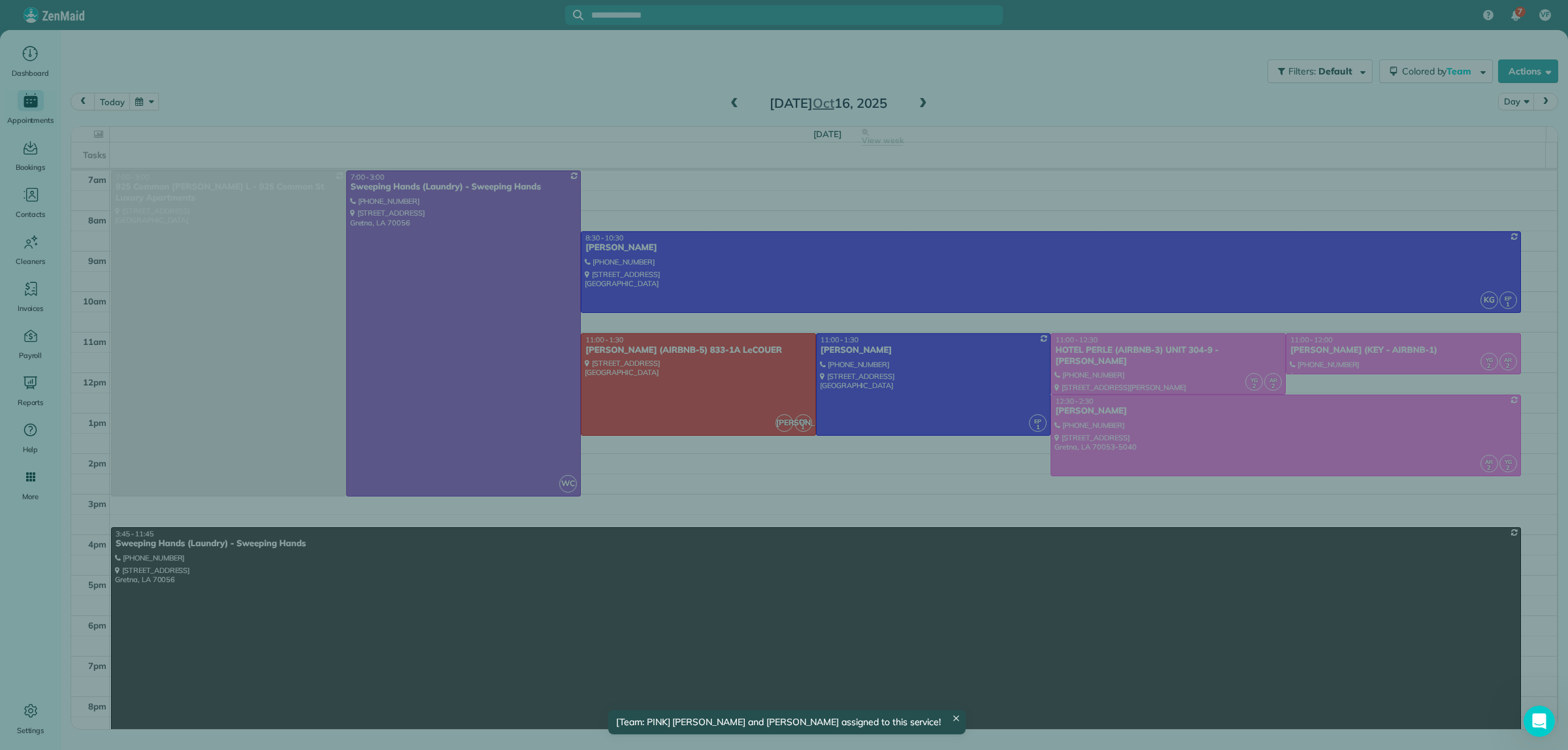
click at [1102, 110] on div "Close Residential HOTEL PERLE (AIRBNB-3) UNIT 304-9 (NICK BRUNO) Actions Status…" at bounding box center [784, 375] width 1568 height 750
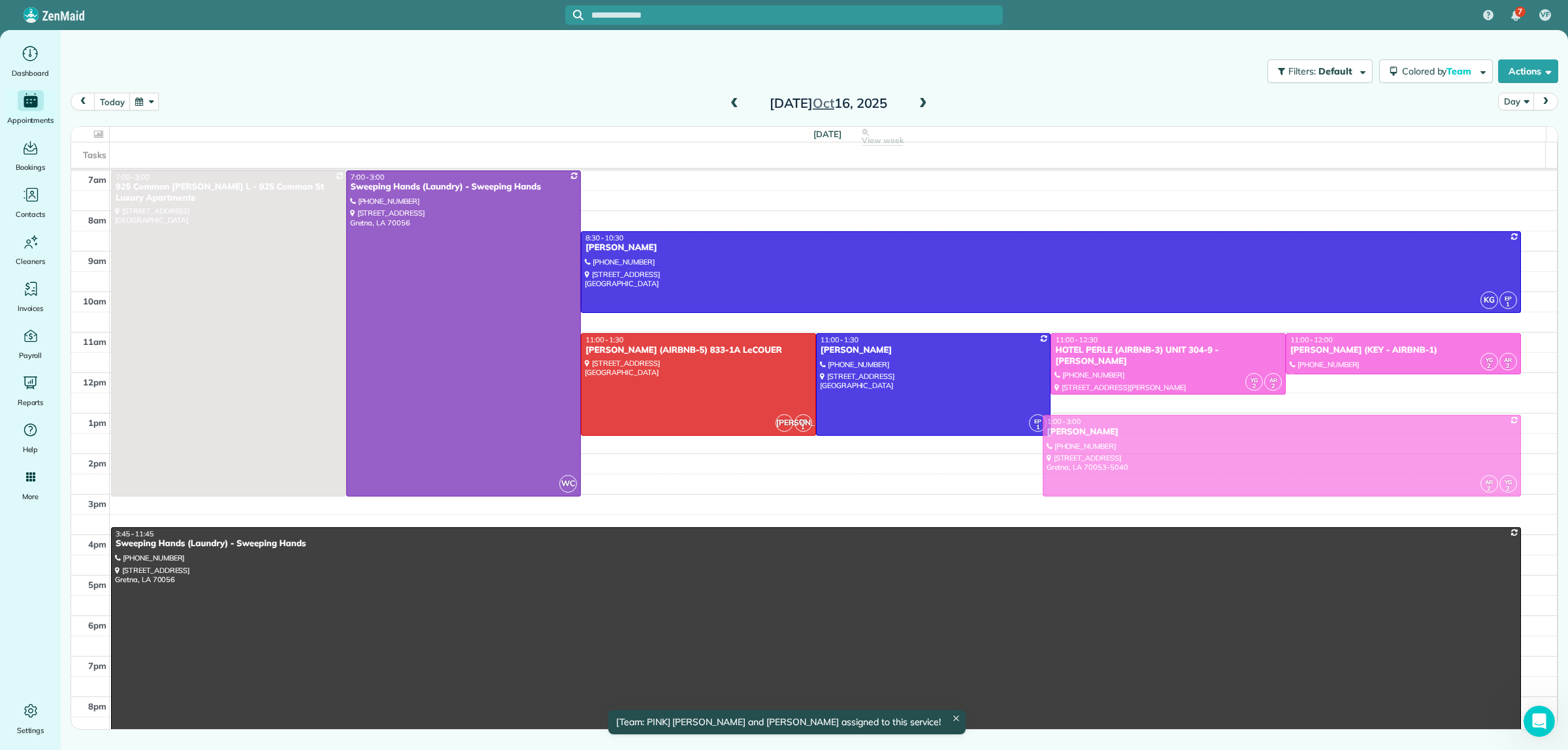
drag, startPoint x: 1148, startPoint y: 428, endPoint x: 1147, endPoint y: 453, distance: 25.0
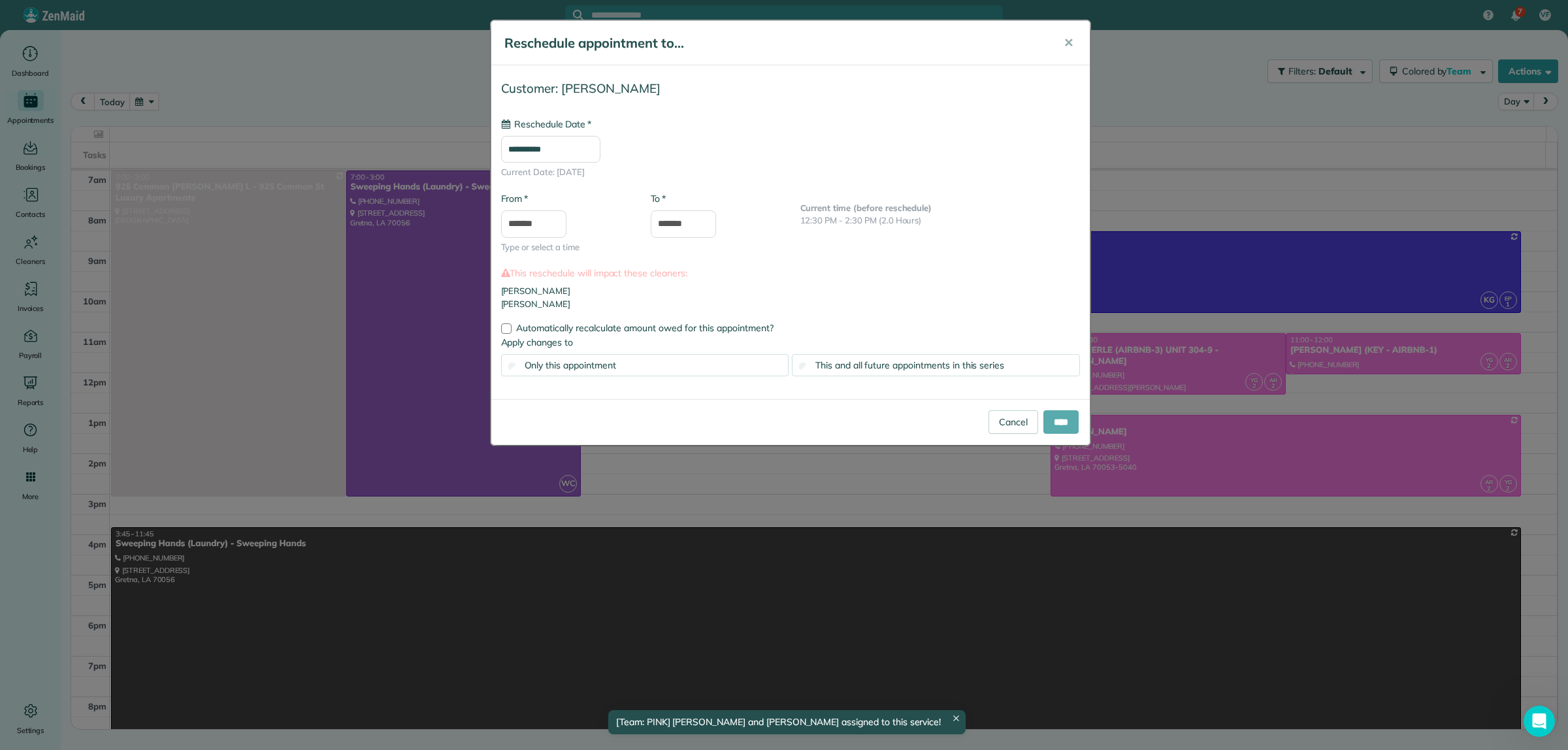
type input "**********"
click at [1076, 420] on input "****" at bounding box center [1060, 422] width 36 height 23
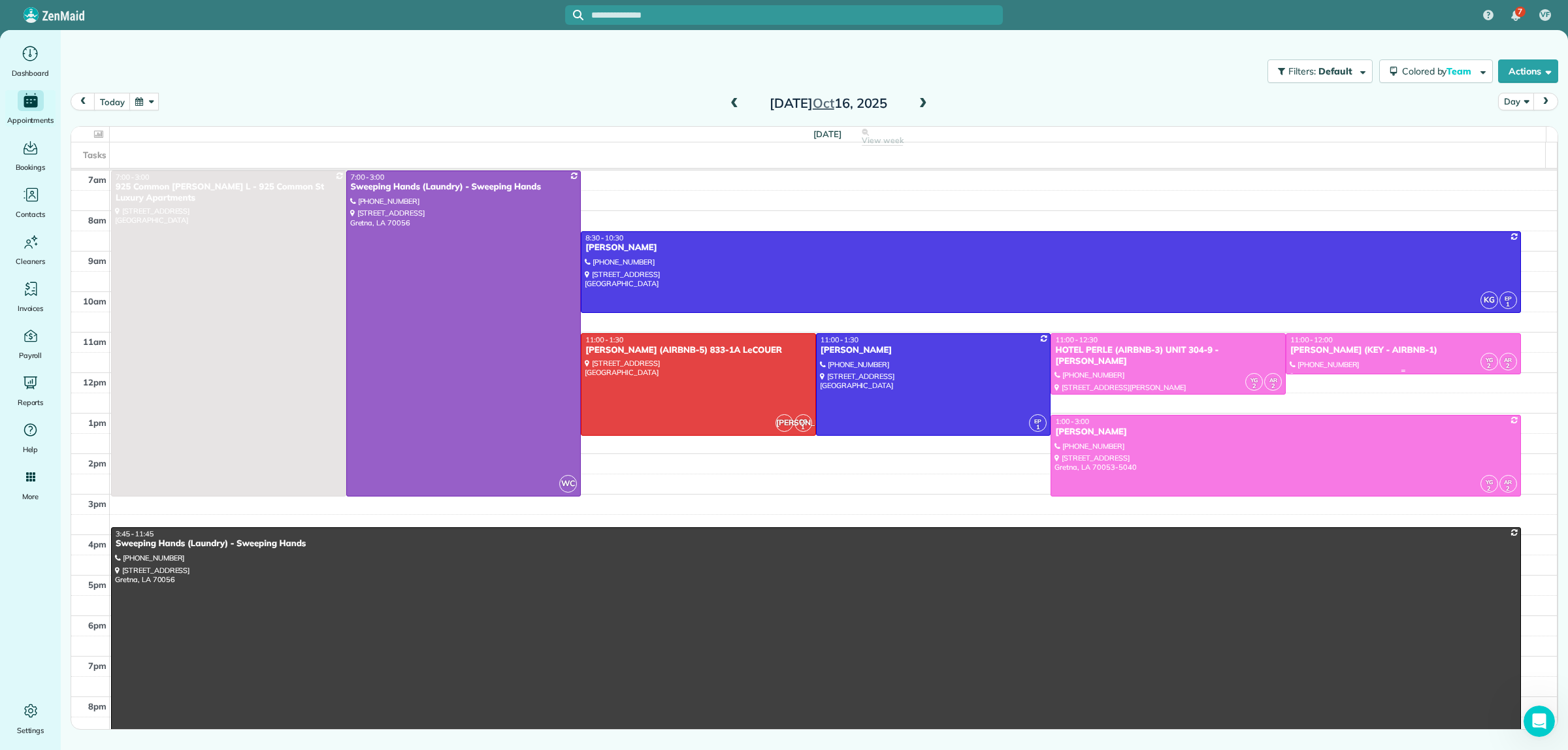
click at [1363, 350] on div "[PERSON_NAME] (KEY - AIRBNB-1)" at bounding box center [1404, 351] width 228 height 12
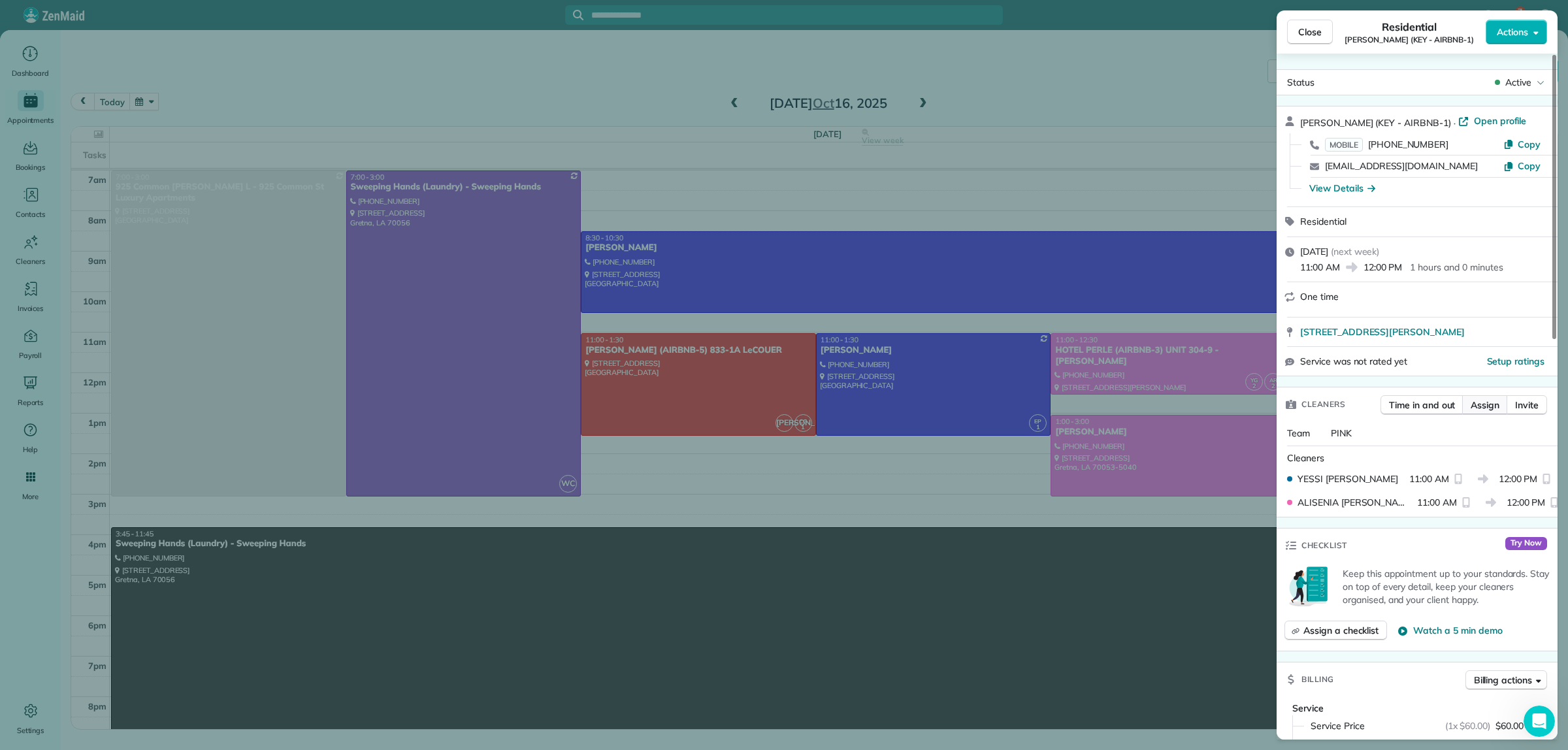
click at [1500, 406] on button "Assign" at bounding box center [1485, 405] width 46 height 19
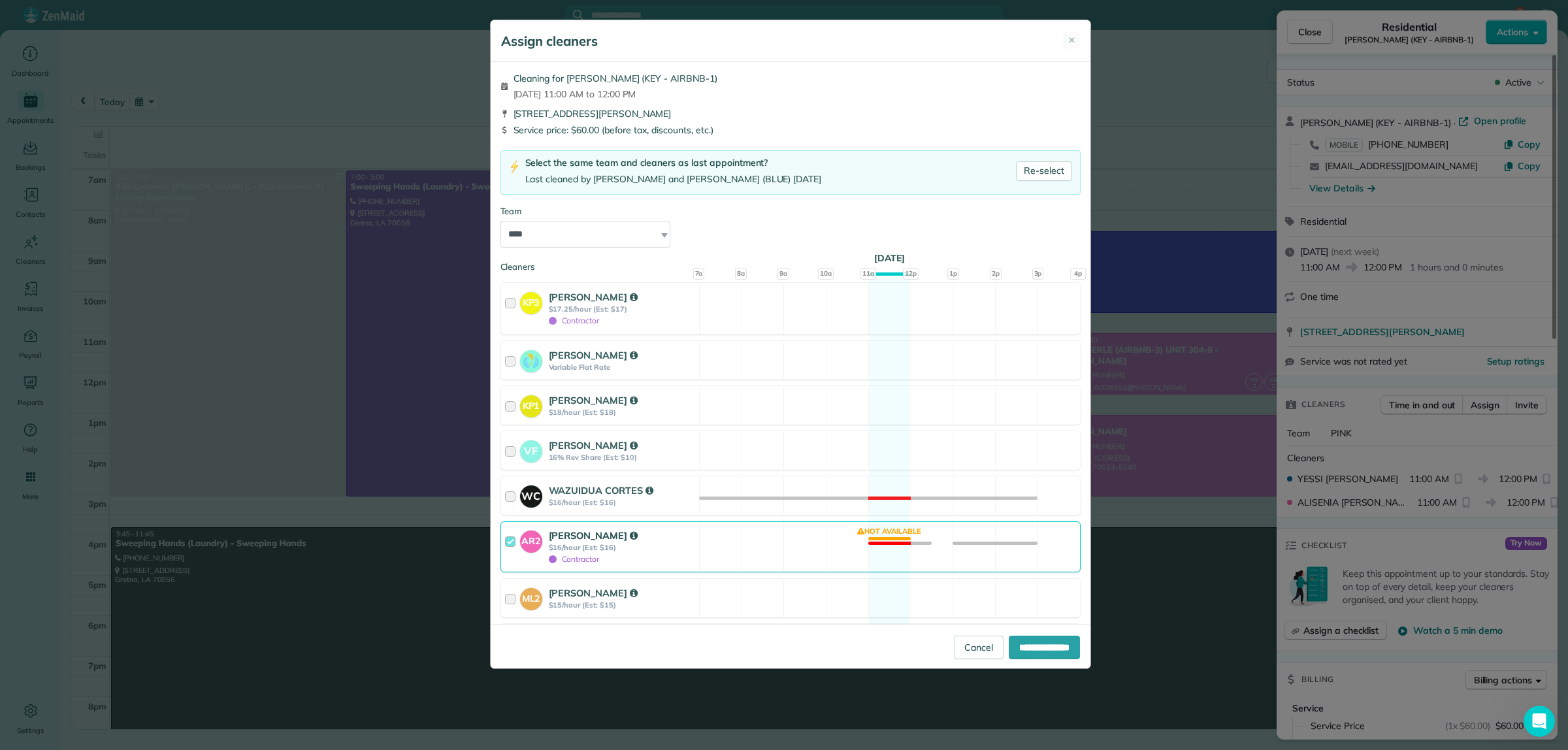
click at [1133, 54] on div "**********" at bounding box center [784, 375] width 1568 height 750
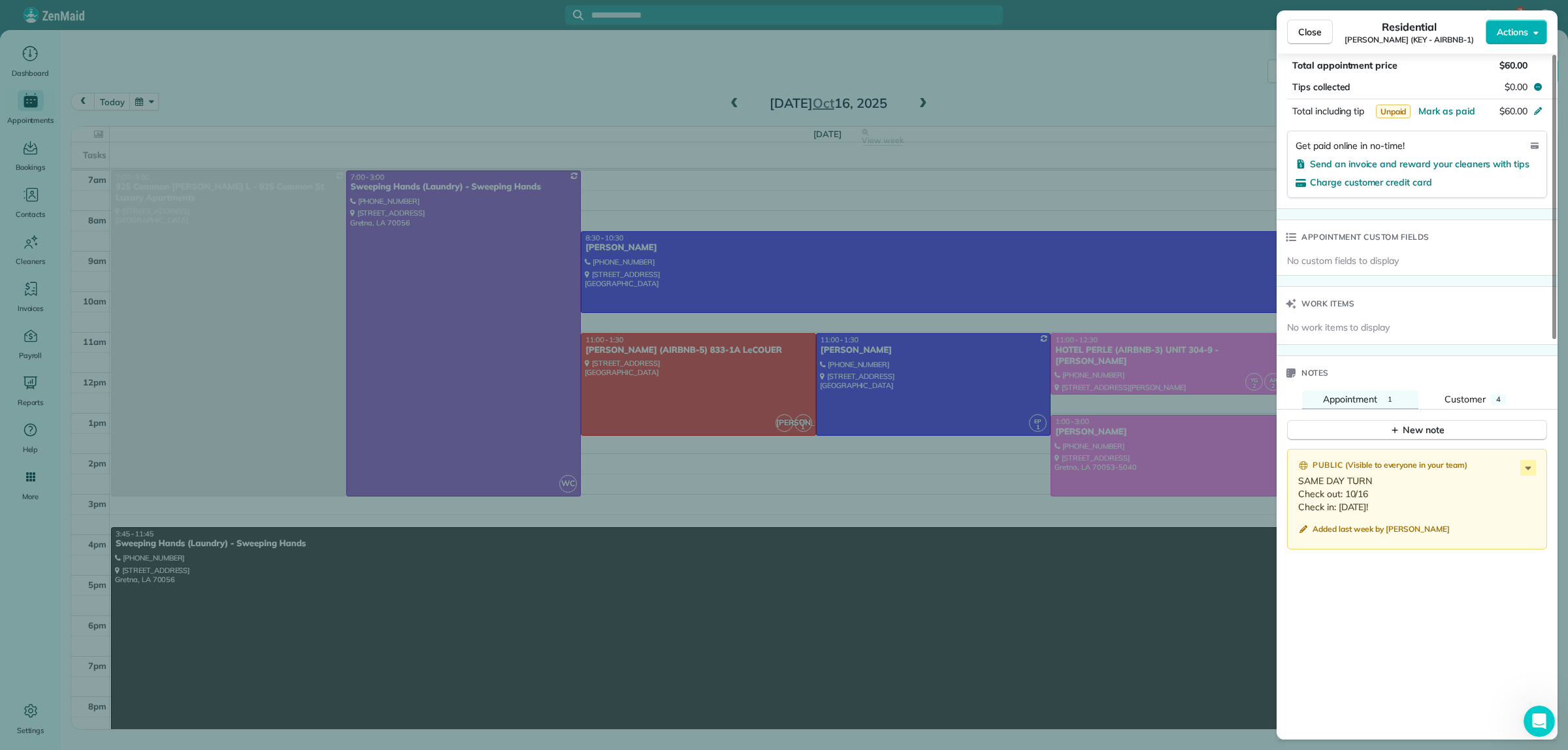
scroll to position [817, 0]
click at [1125, 90] on div "Close Residential DEIDRA WILLIAMS (KEY - AIRBNB-1) Actions Status Active DEIDRA…" at bounding box center [784, 375] width 1568 height 750
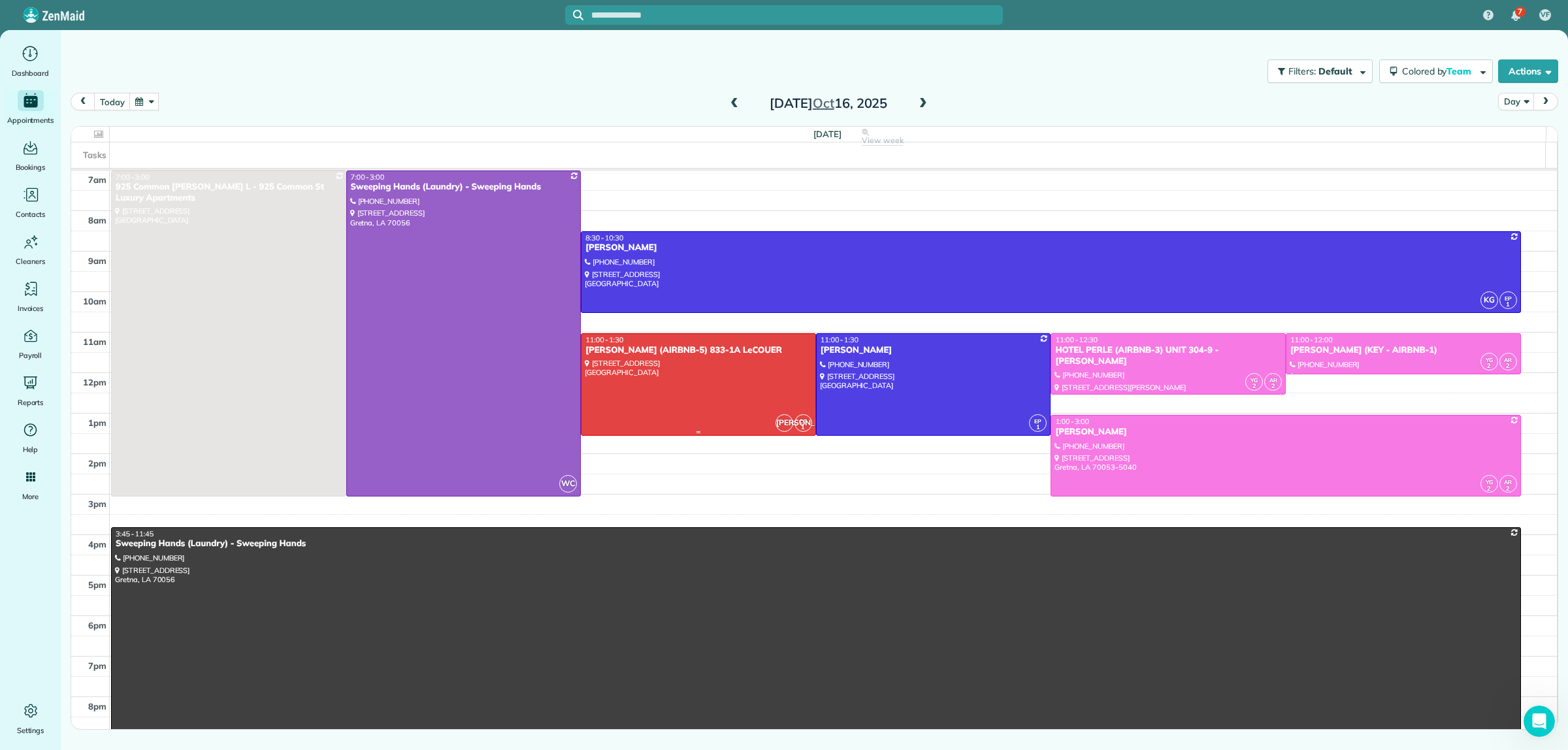
click at [761, 351] on div "NICK BRUNO (AIRBNB-5) 833-1A LeCOUER" at bounding box center [698, 351] width 228 height 12
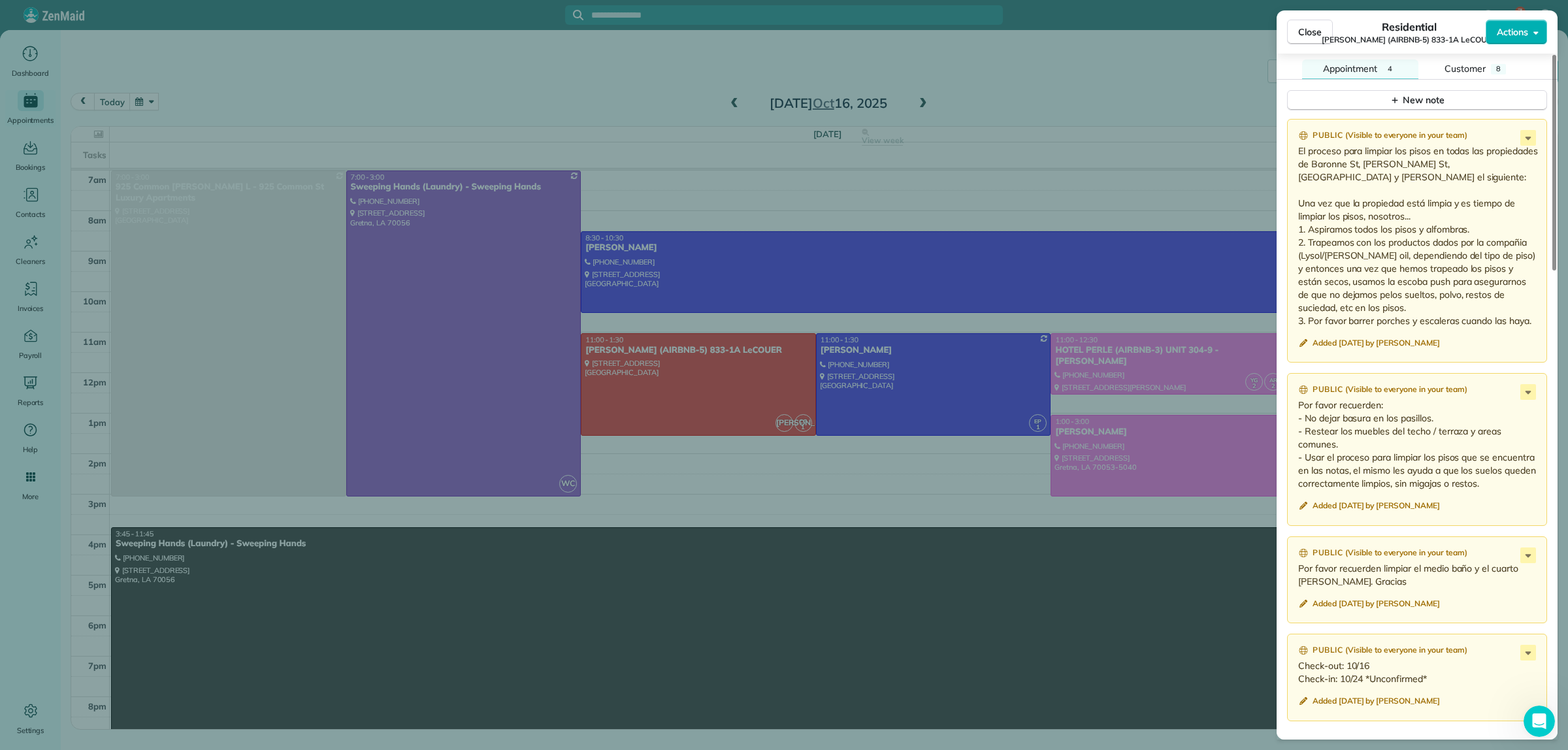
scroll to position [1314, 0]
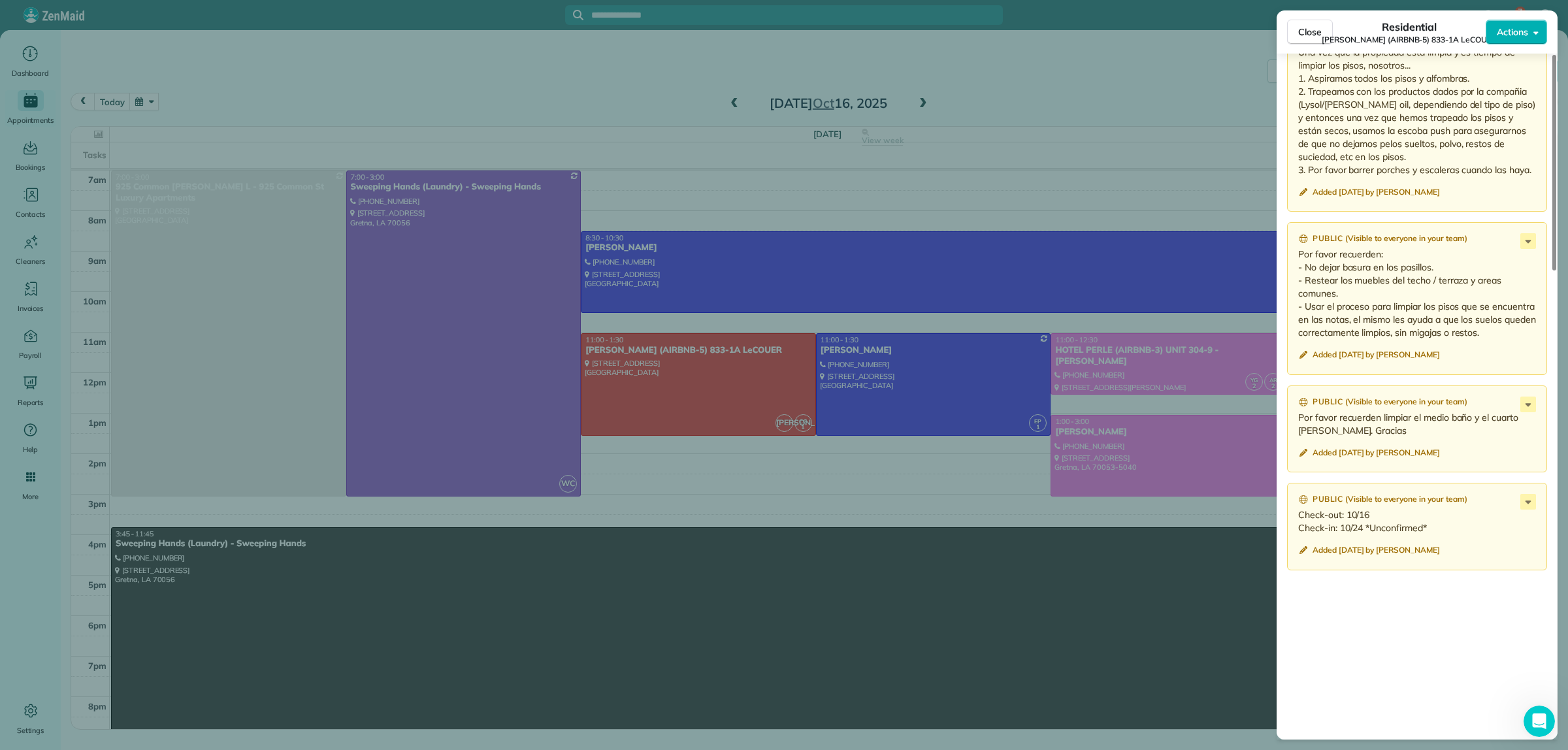
click at [1124, 92] on div "Close Residential NICK BRUNO (AIRBNB-5) 833-1A LeCOUER Actions Status Active NI…" at bounding box center [784, 375] width 1568 height 750
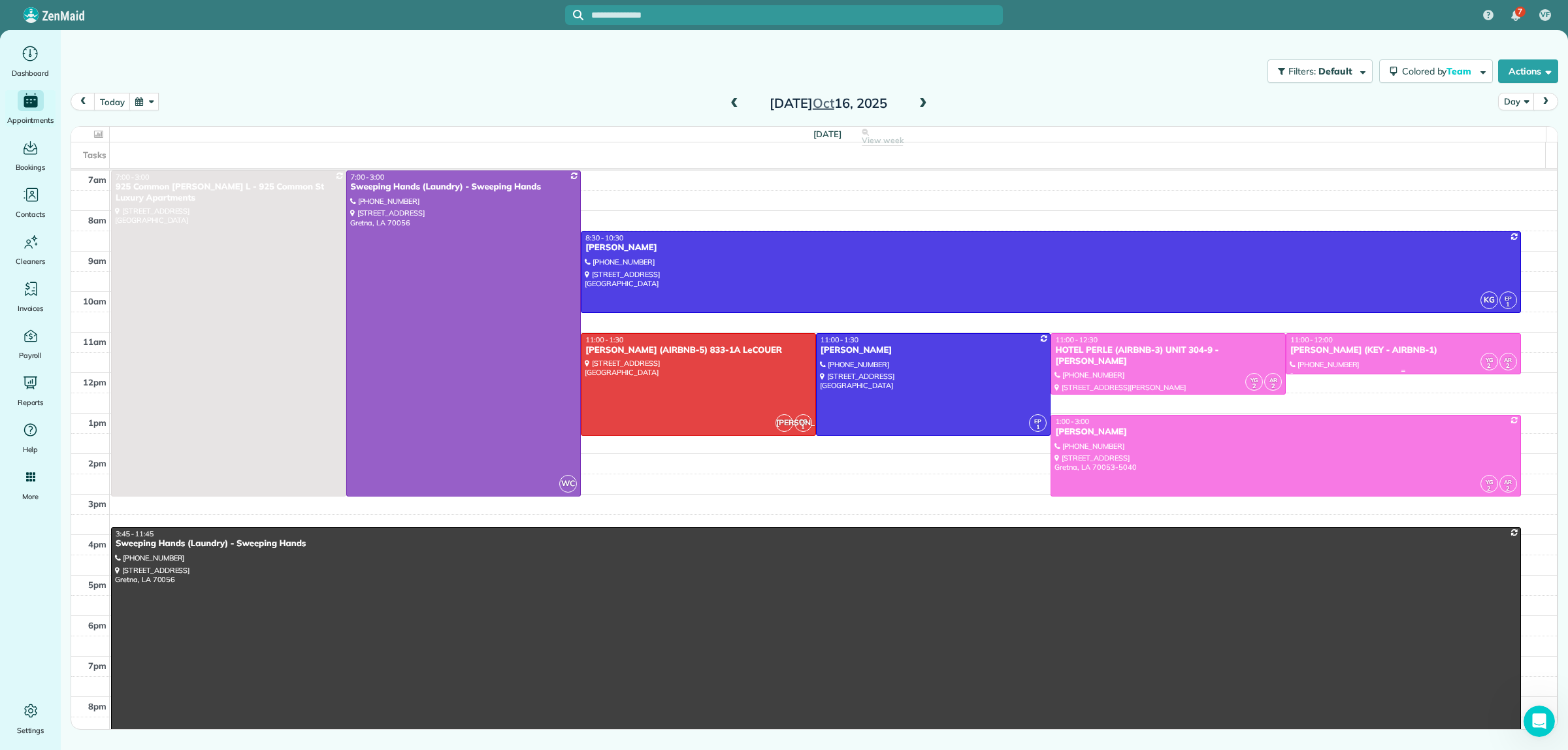
click at [1347, 363] on div at bounding box center [1403, 353] width 234 height 39
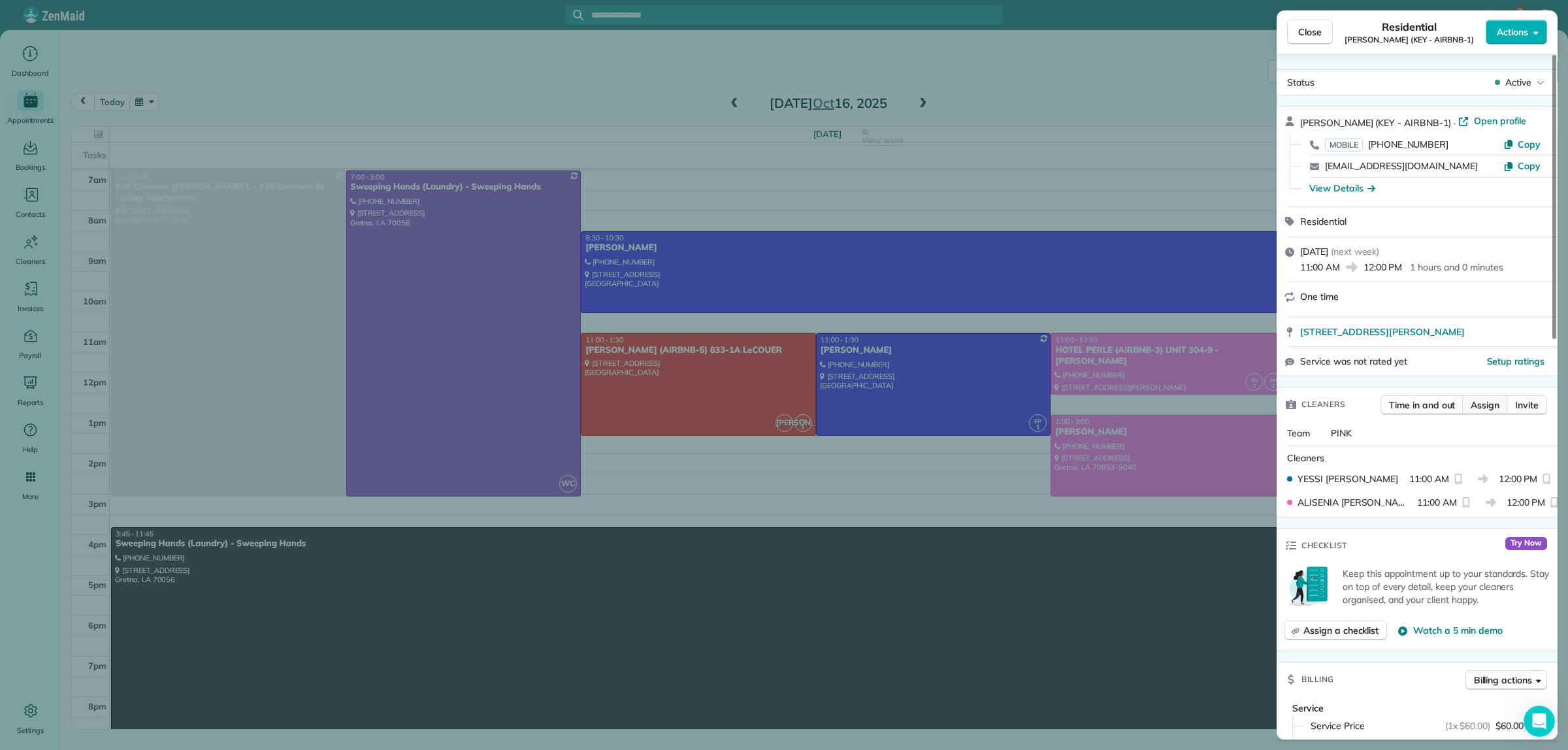
click at [1486, 410] on span "Assign" at bounding box center [1485, 406] width 29 height 13
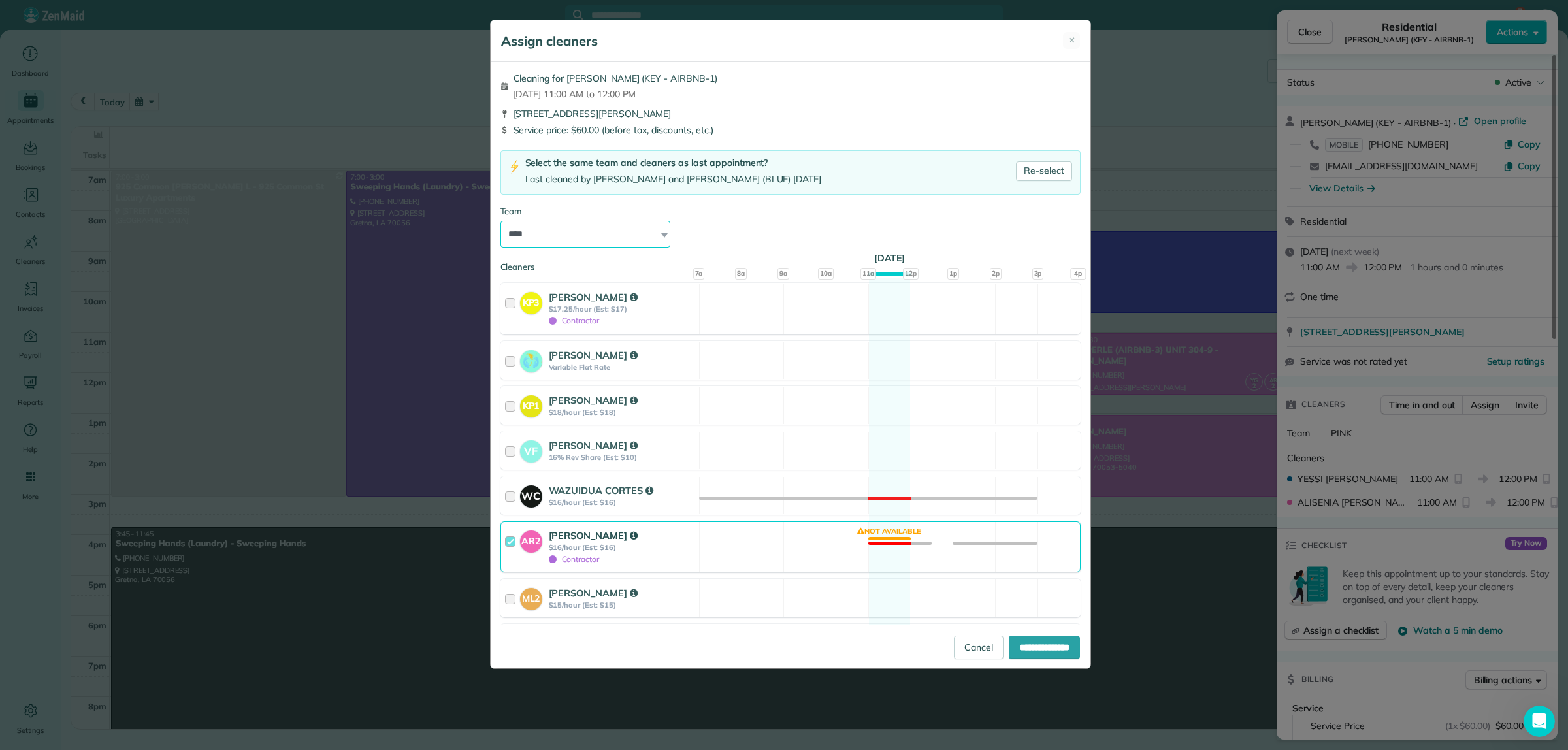
click at [582, 230] on select "**********" at bounding box center [585, 235] width 170 height 28
select select "*****"
click at [501, 221] on select "**********" at bounding box center [585, 235] width 170 height 28
click at [1043, 645] on input "**********" at bounding box center [1044, 647] width 71 height 23
type input "**********"
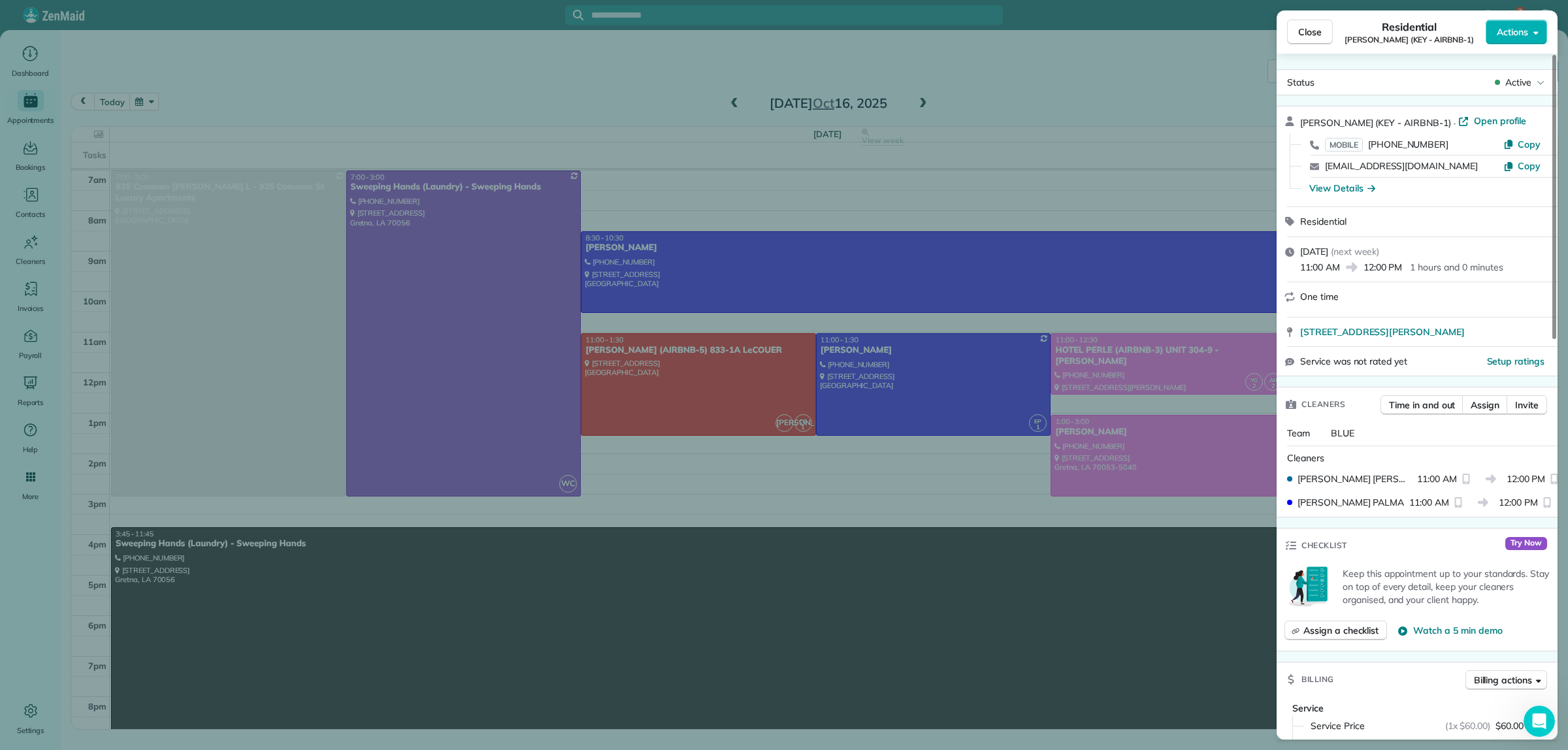
drag, startPoint x: 1092, startPoint y: 60, endPoint x: 1059, endPoint y: 60, distance: 33.0
click at [1092, 60] on div "Close Residential DEIDRA WILLIAMS (KEY - AIRBNB-1) Actions Status Active DEIDRA…" at bounding box center [784, 375] width 1568 height 750
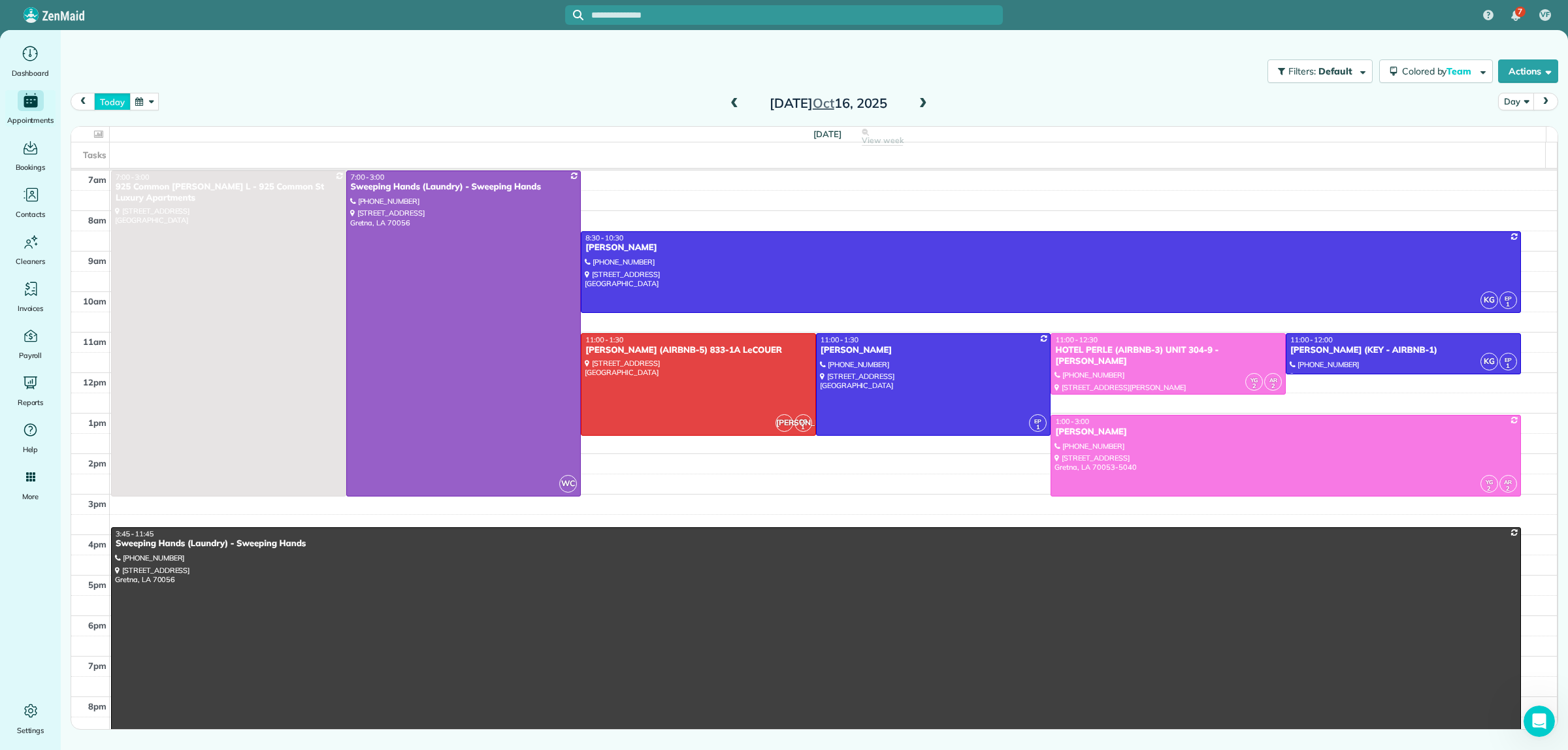
click at [114, 93] on button "today" at bounding box center [112, 102] width 36 height 17
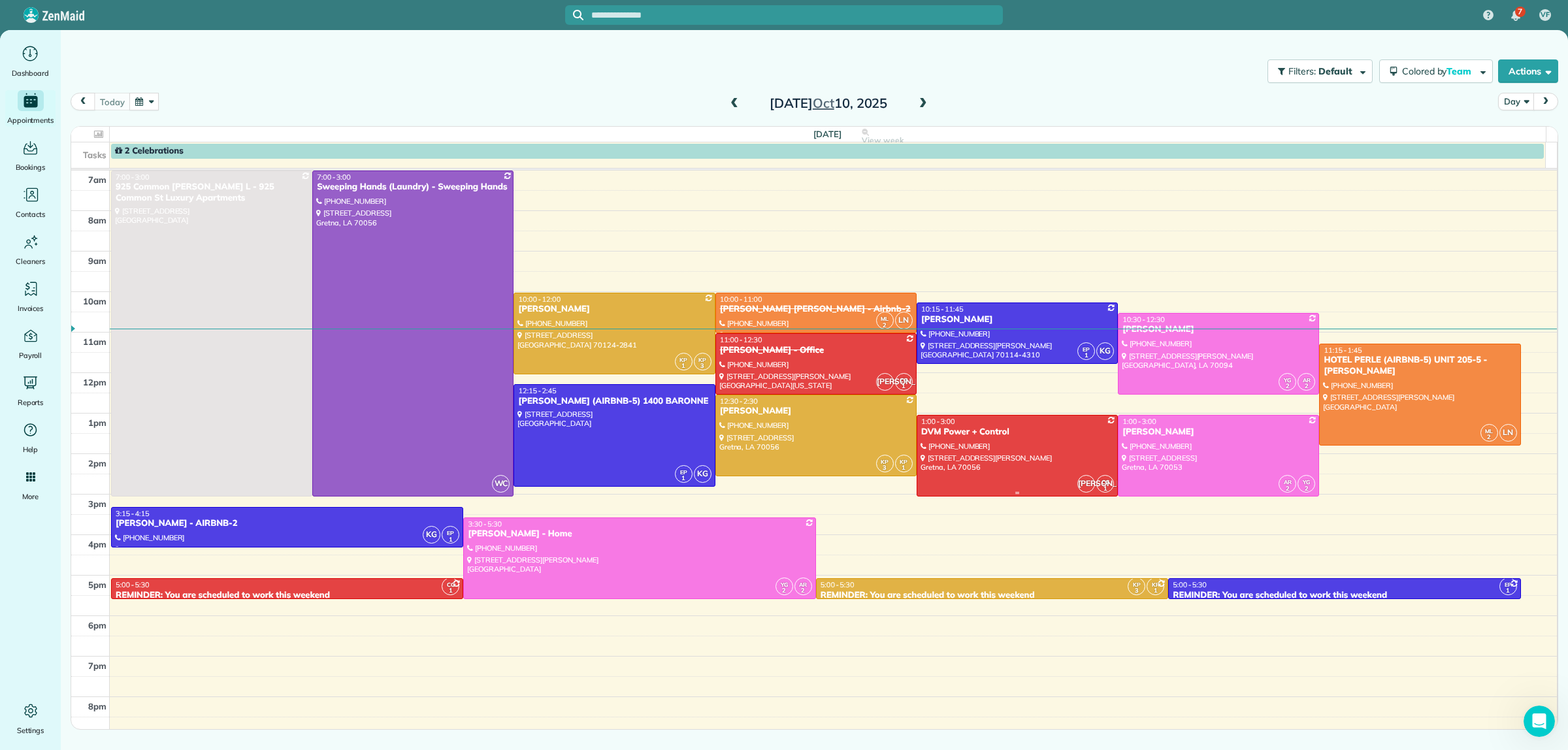
click at [965, 446] on div at bounding box center [1017, 456] width 200 height 81
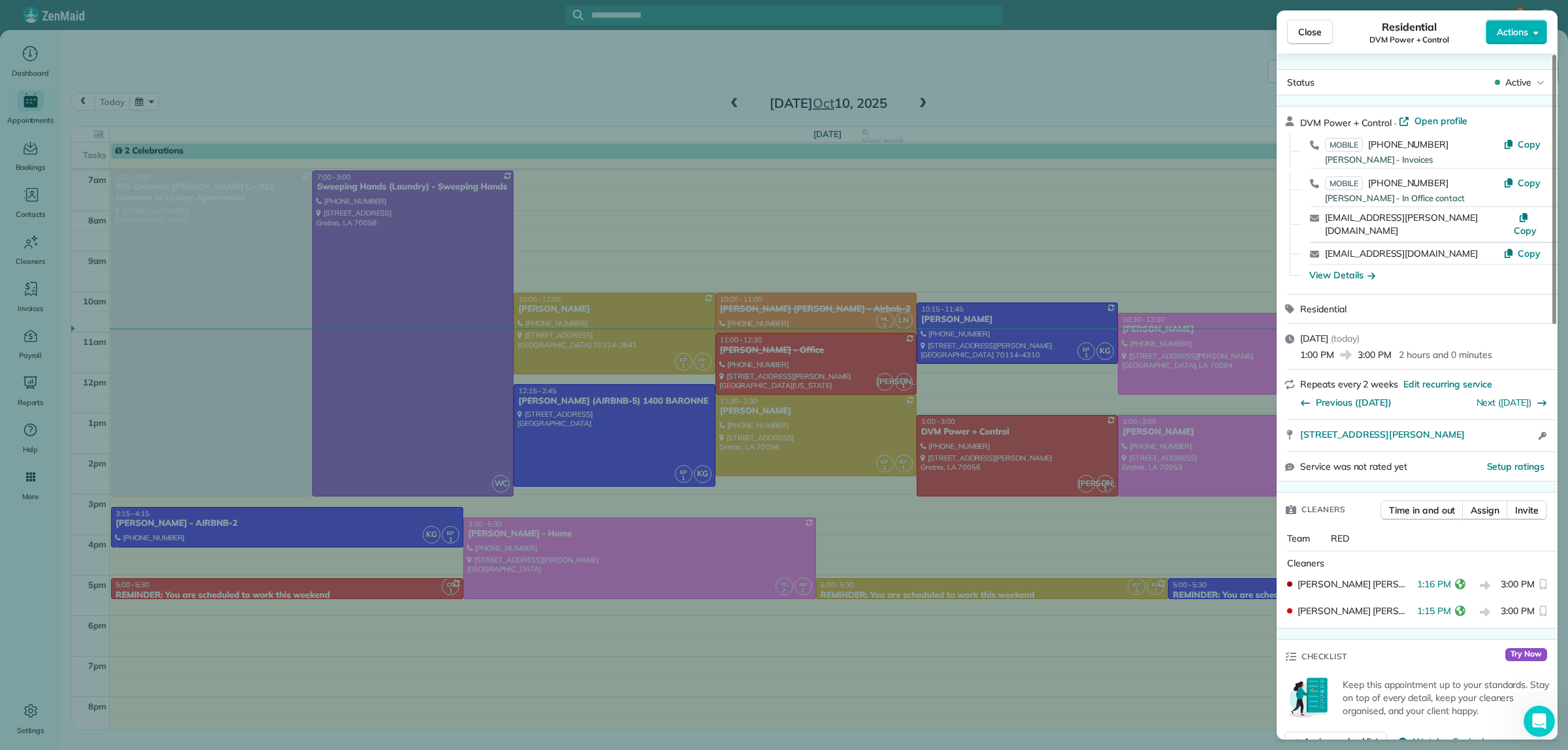
click at [965, 446] on div "Close Residential DVM Power + Control Actions Status Active DVM Power + Control…" at bounding box center [784, 375] width 1568 height 750
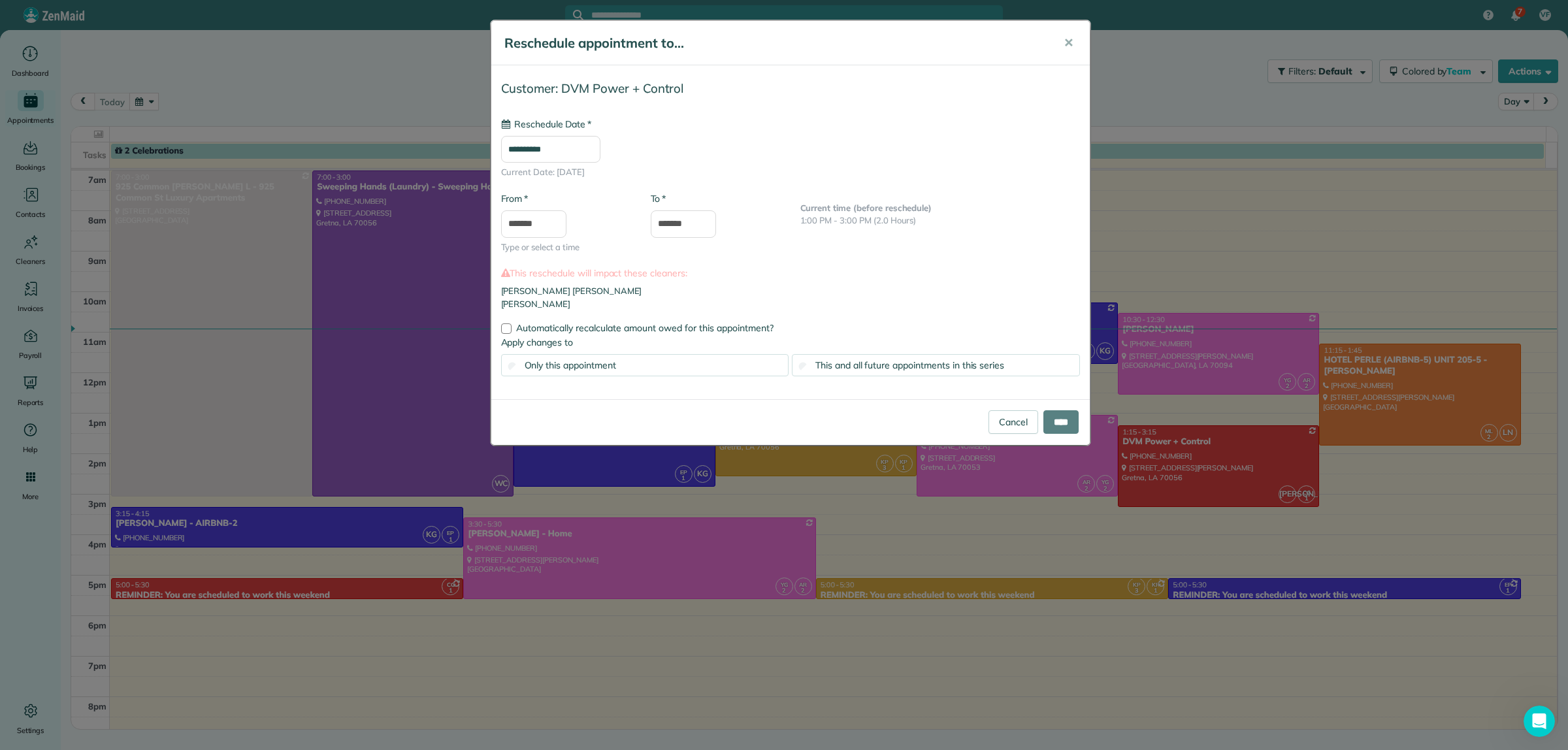
type input "**********"
click at [1051, 425] on input "****" at bounding box center [1060, 422] width 36 height 23
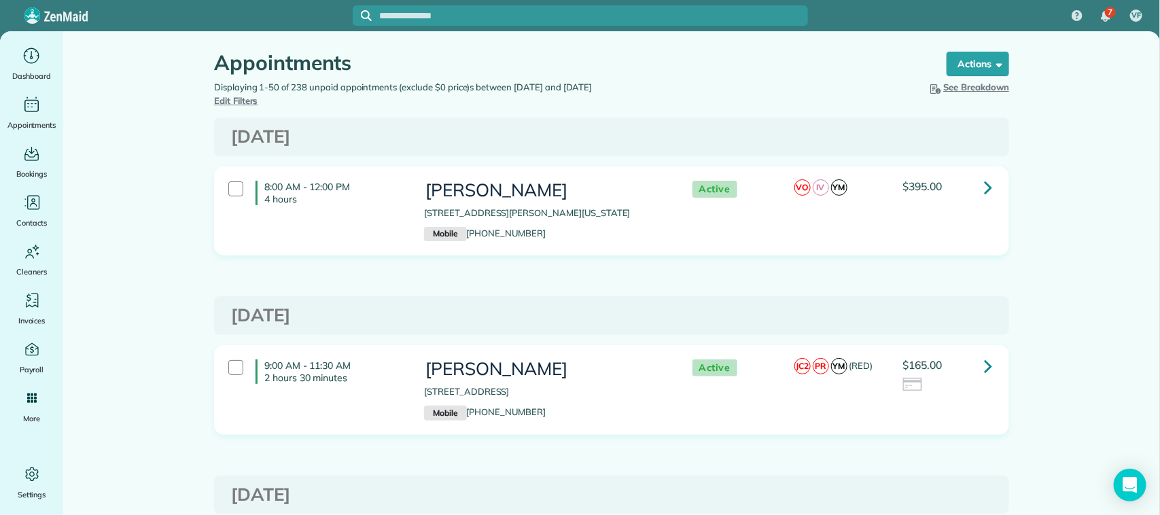
click at [258, 100] on span "Edit Filters" at bounding box center [236, 100] width 44 height 11
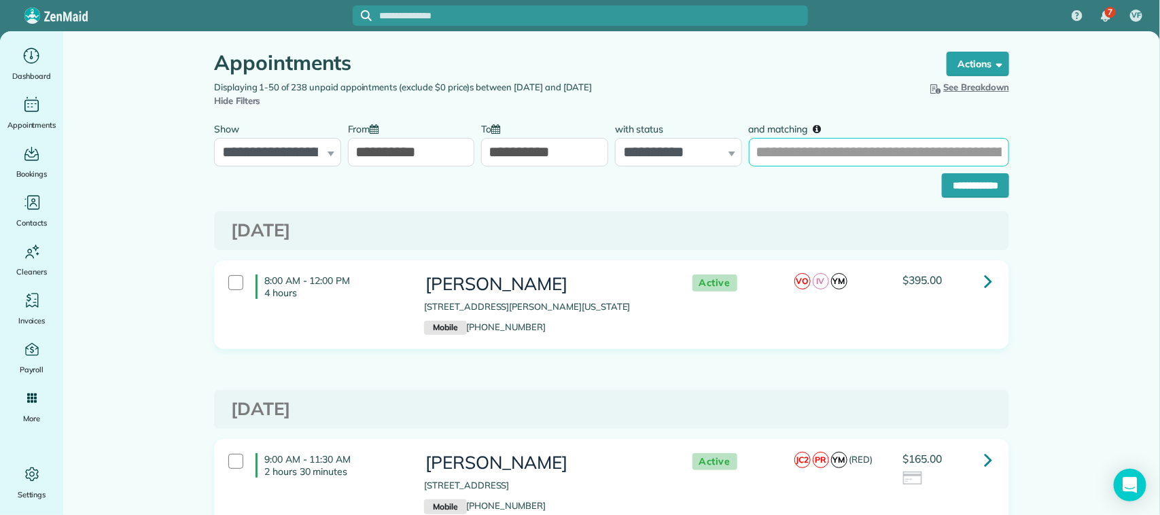
click at [837, 148] on input "and matching" at bounding box center [879, 152] width 260 height 29
type input "********"
click at [942, 173] on input "**********" at bounding box center [975, 185] width 67 height 24
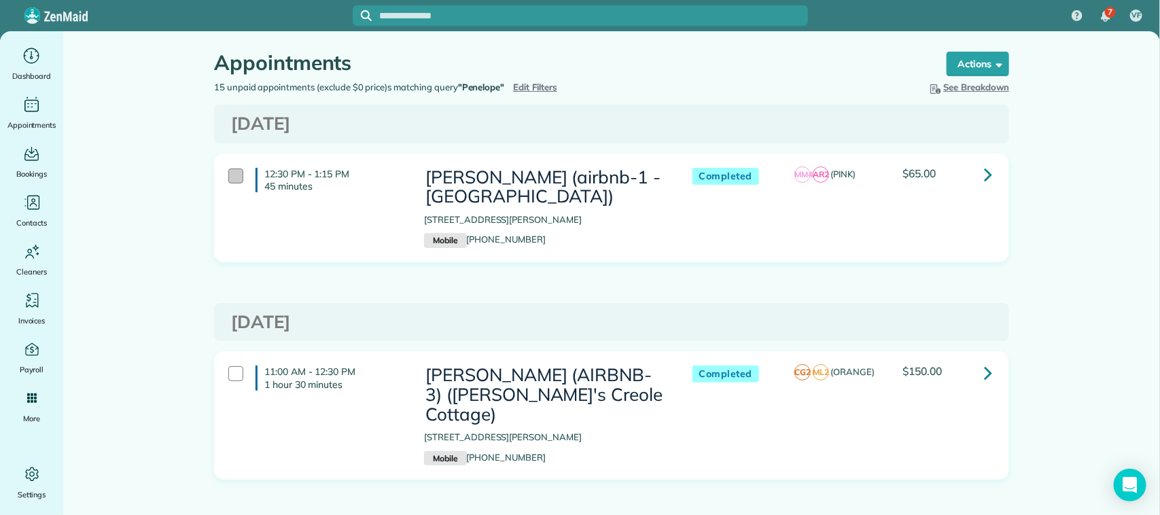
click at [228, 178] on div at bounding box center [235, 176] width 15 height 15
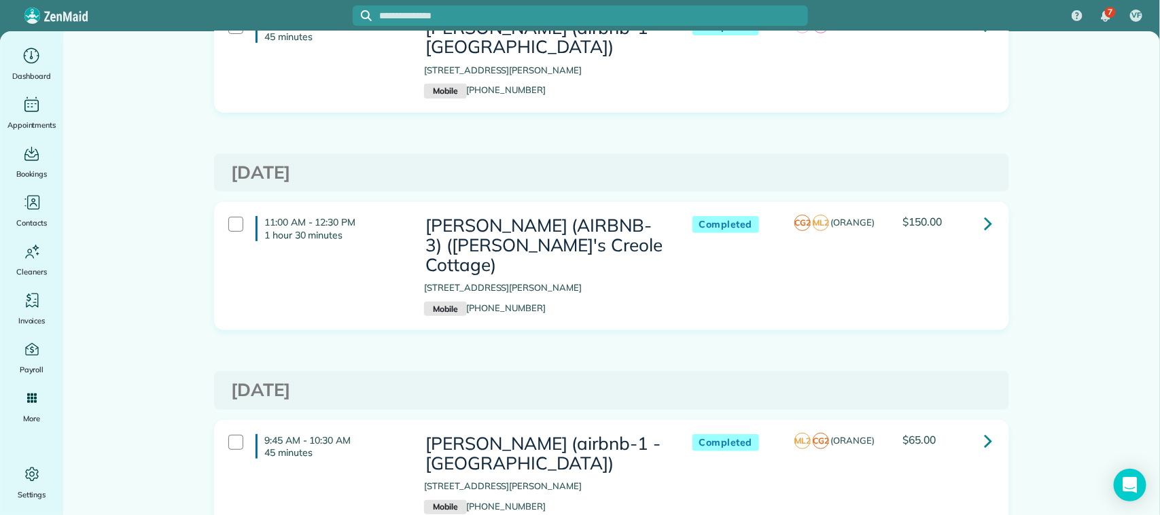
scroll to position [170, 0]
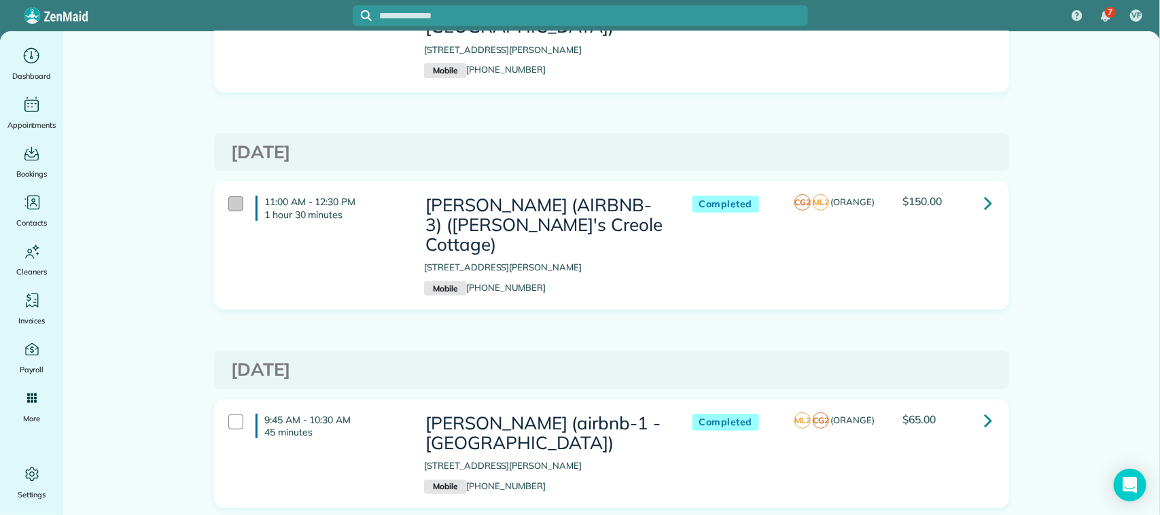
click at [233, 205] on div at bounding box center [235, 203] width 15 height 15
click at [234, 419] on div at bounding box center [235, 422] width 15 height 15
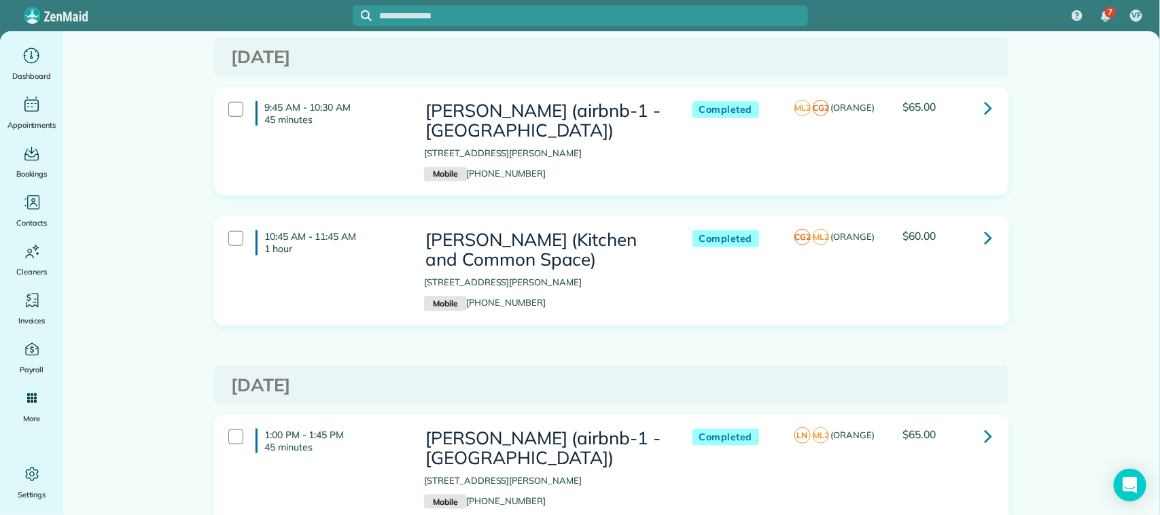
scroll to position [595, 0]
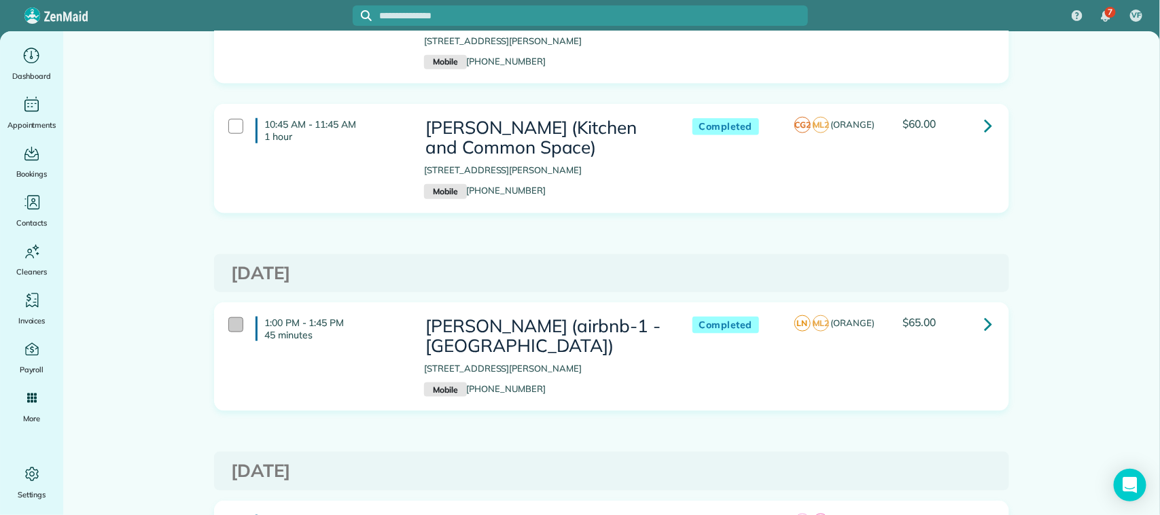
click at [231, 325] on div at bounding box center [235, 324] width 15 height 15
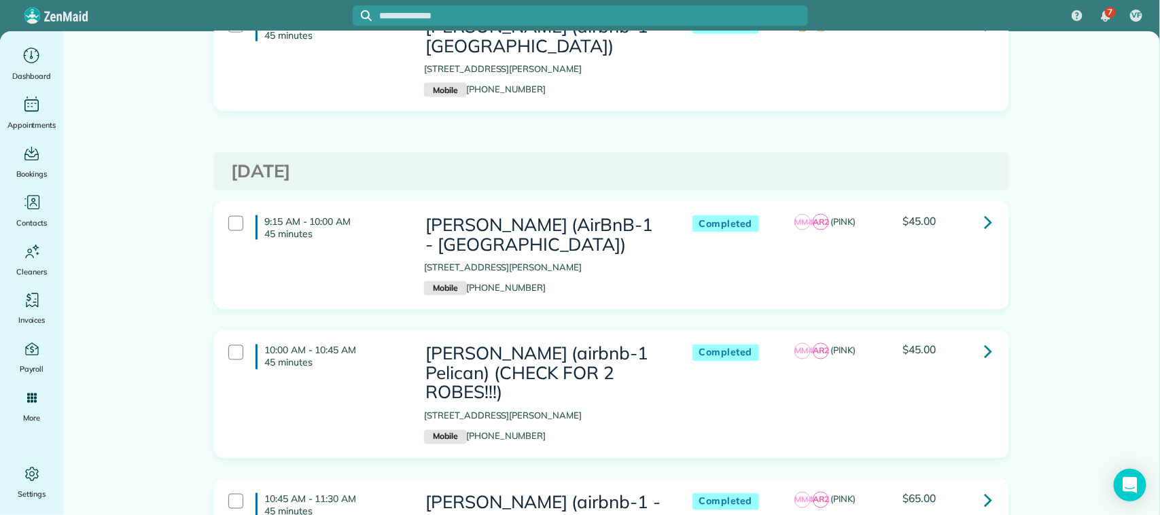
scroll to position [935, 0]
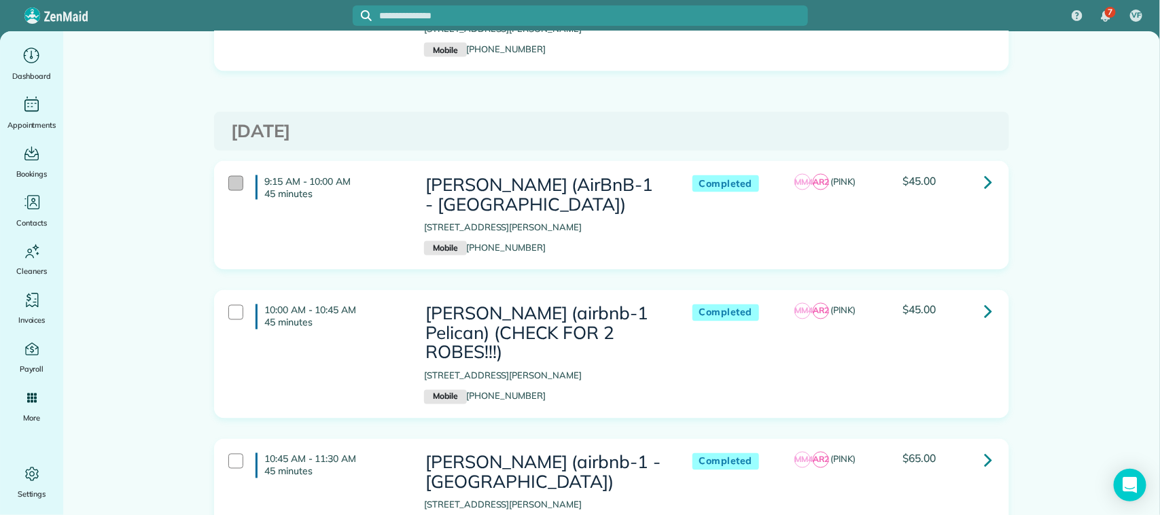
click at [228, 188] on div at bounding box center [235, 183] width 15 height 15
click at [229, 317] on div at bounding box center [235, 312] width 15 height 15
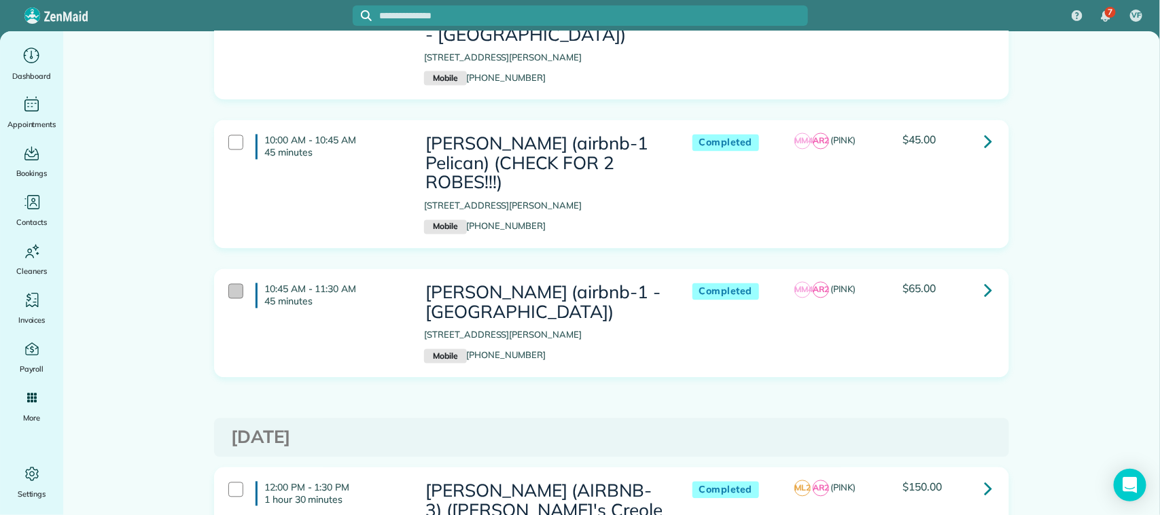
click at [236, 289] on div at bounding box center [235, 291] width 15 height 15
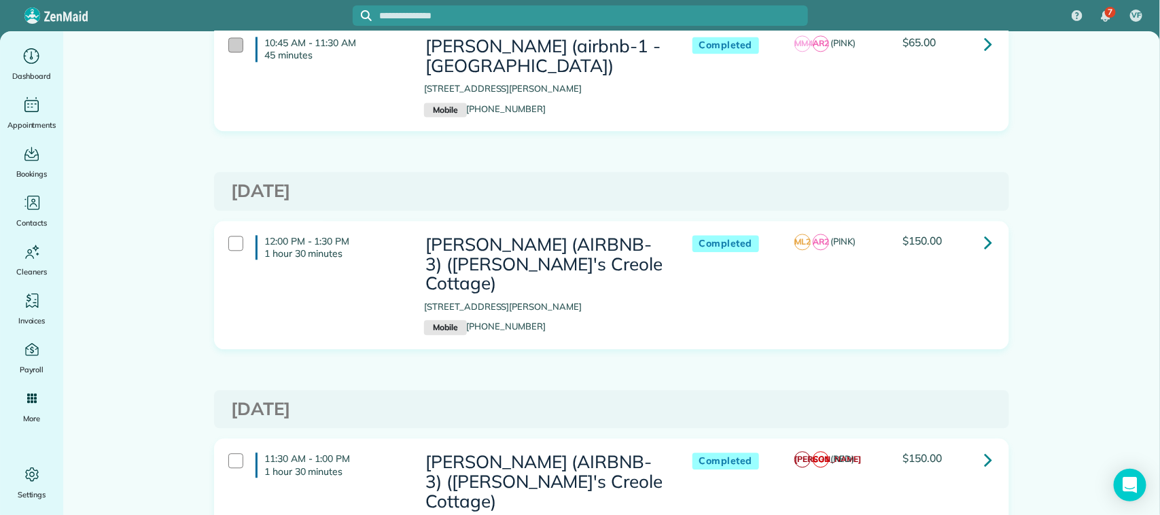
scroll to position [1359, 0]
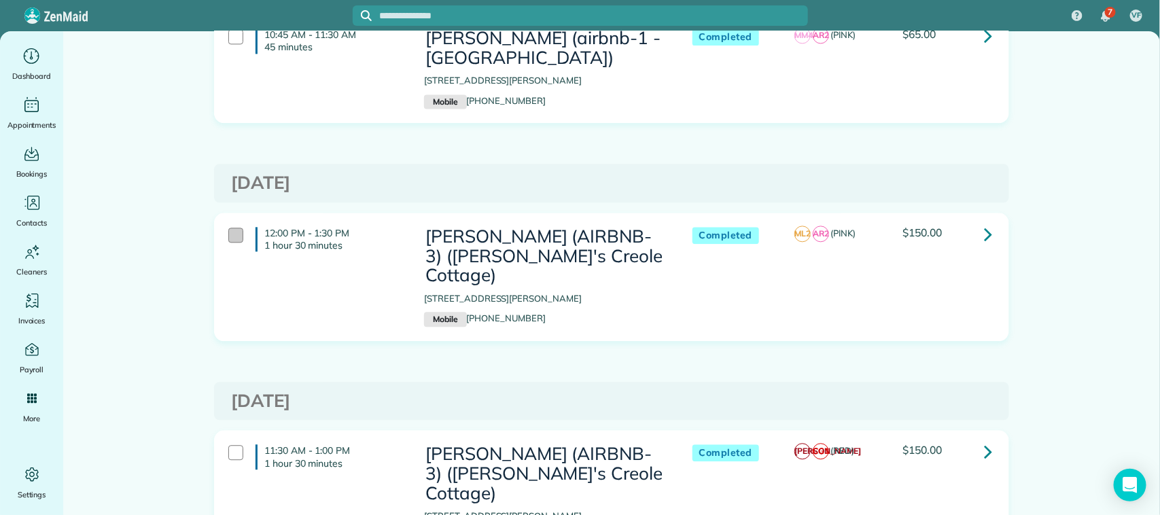
click at [228, 237] on div at bounding box center [235, 235] width 15 height 15
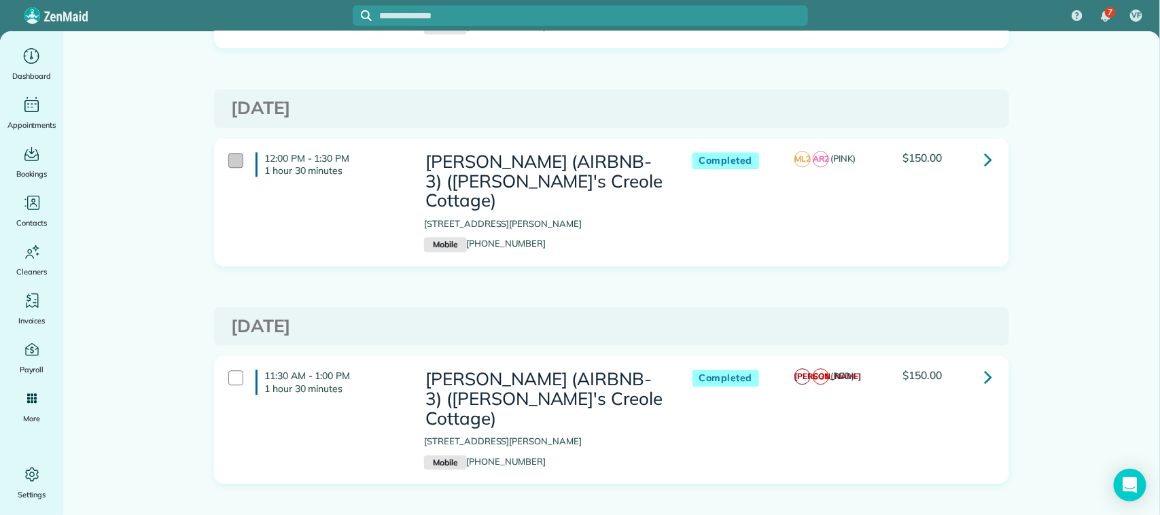
scroll to position [1529, 0]
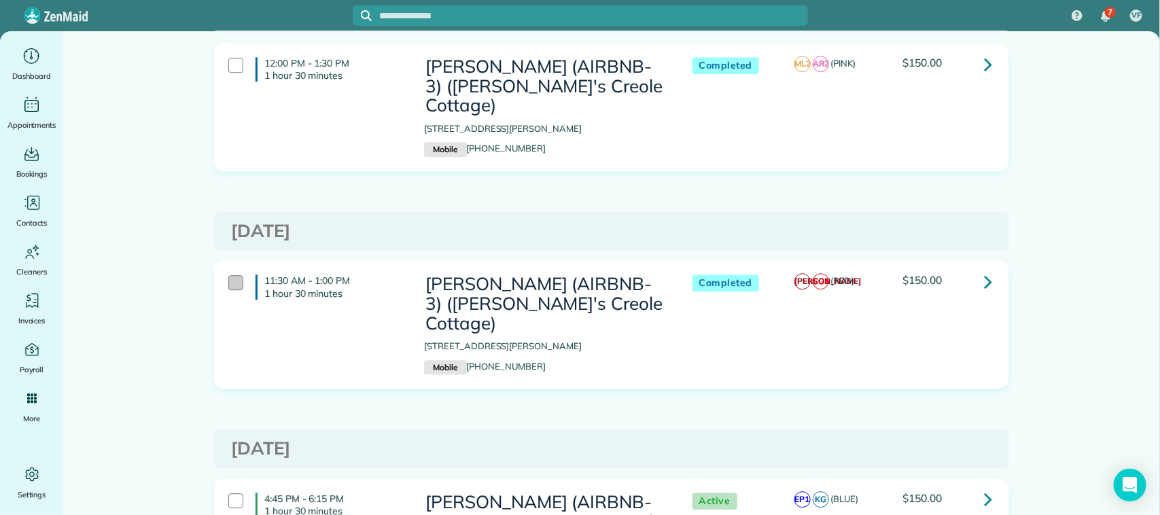
click at [232, 287] on div at bounding box center [235, 282] width 15 height 15
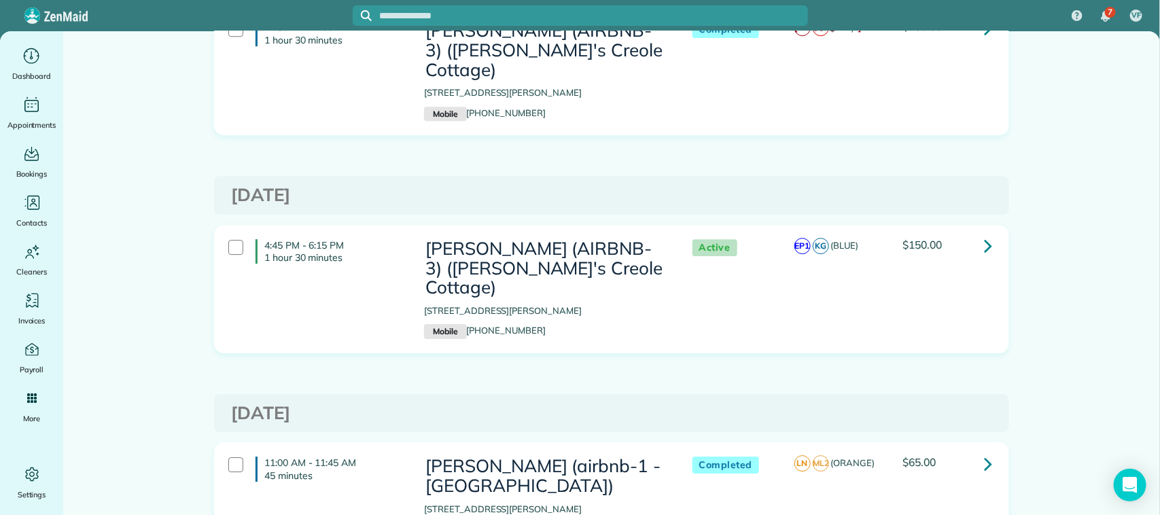
scroll to position [1784, 0]
click at [232, 249] on div at bounding box center [235, 246] width 15 height 15
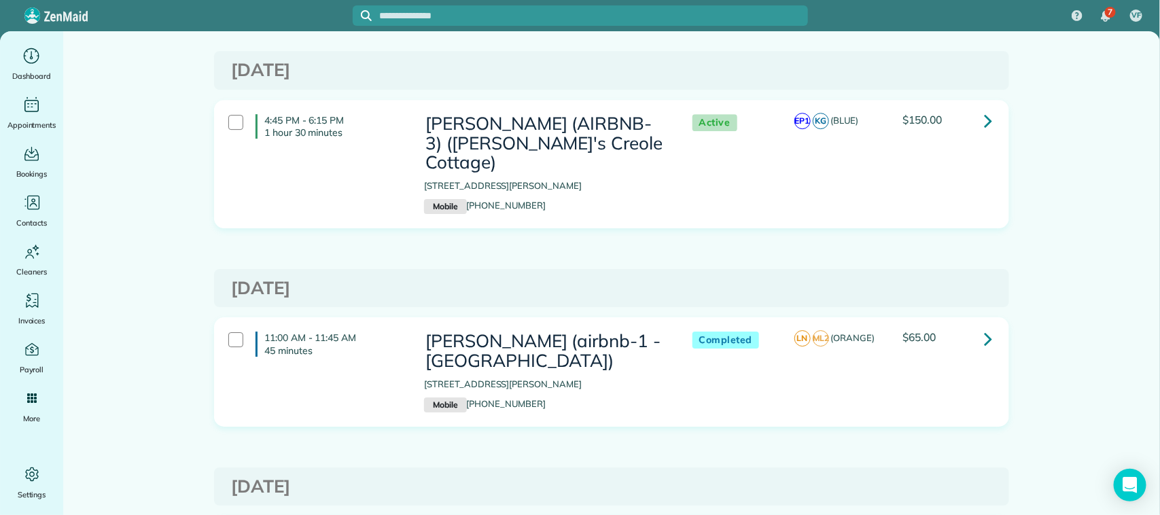
scroll to position [1954, 0]
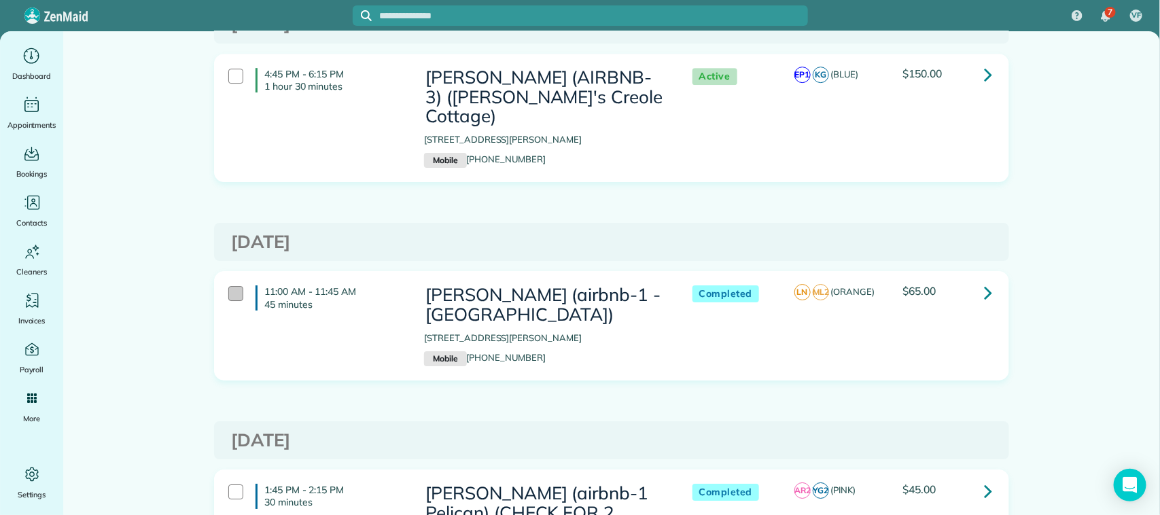
click at [232, 294] on div at bounding box center [235, 293] width 15 height 15
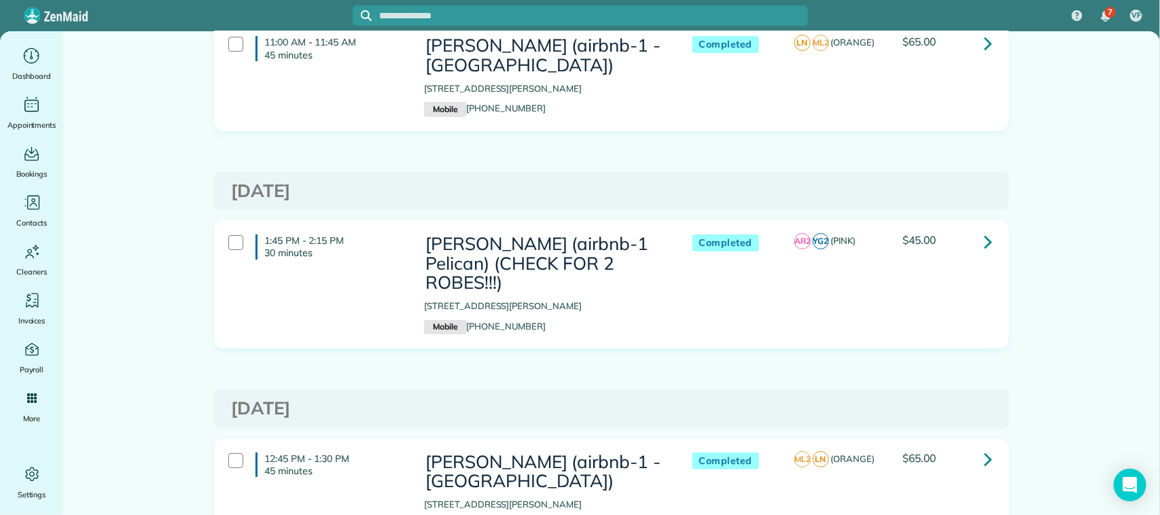
scroll to position [2209, 0]
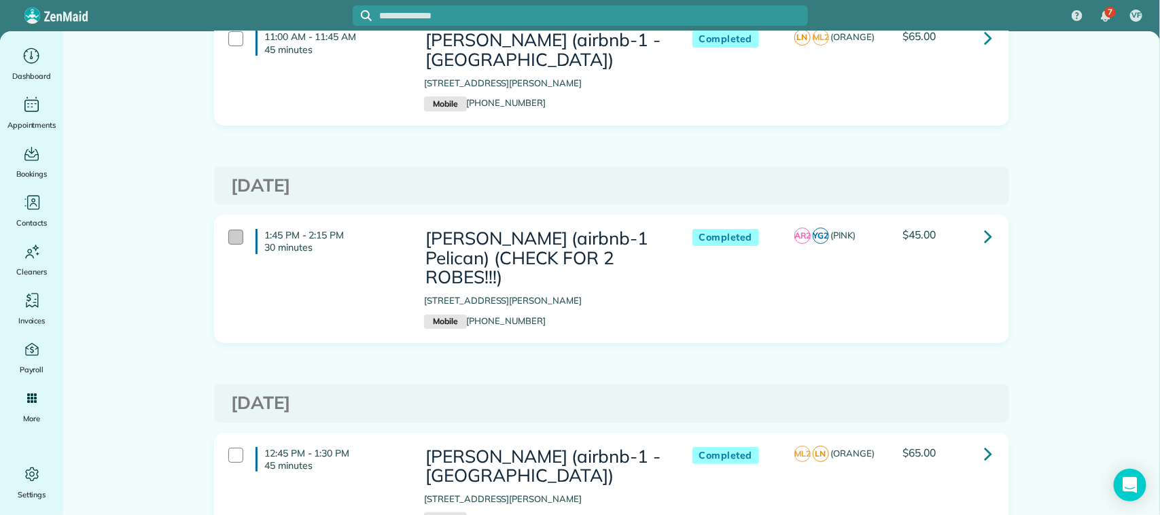
click at [231, 243] on div at bounding box center [235, 237] width 15 height 15
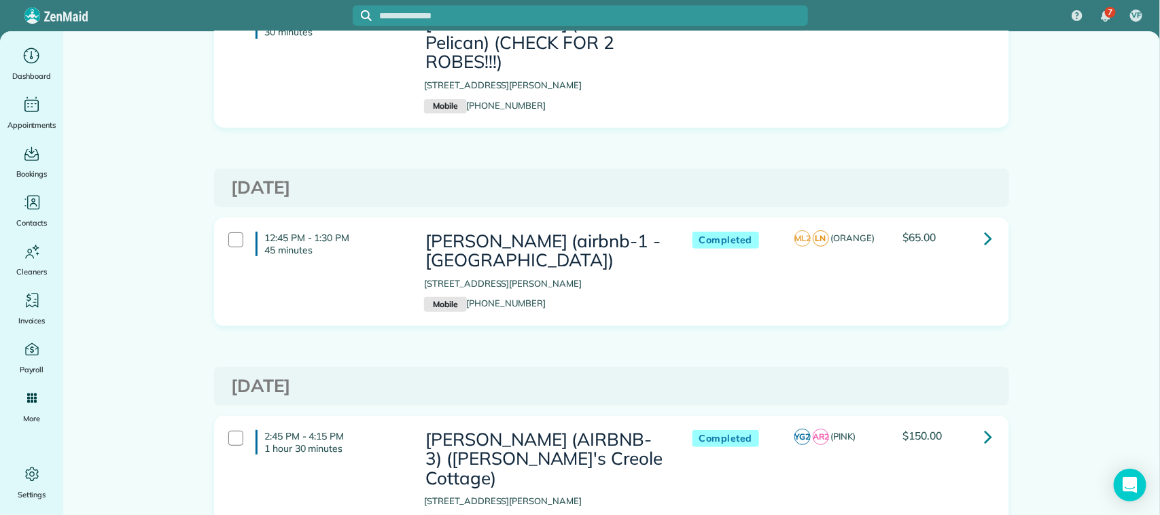
scroll to position [2464, 0]
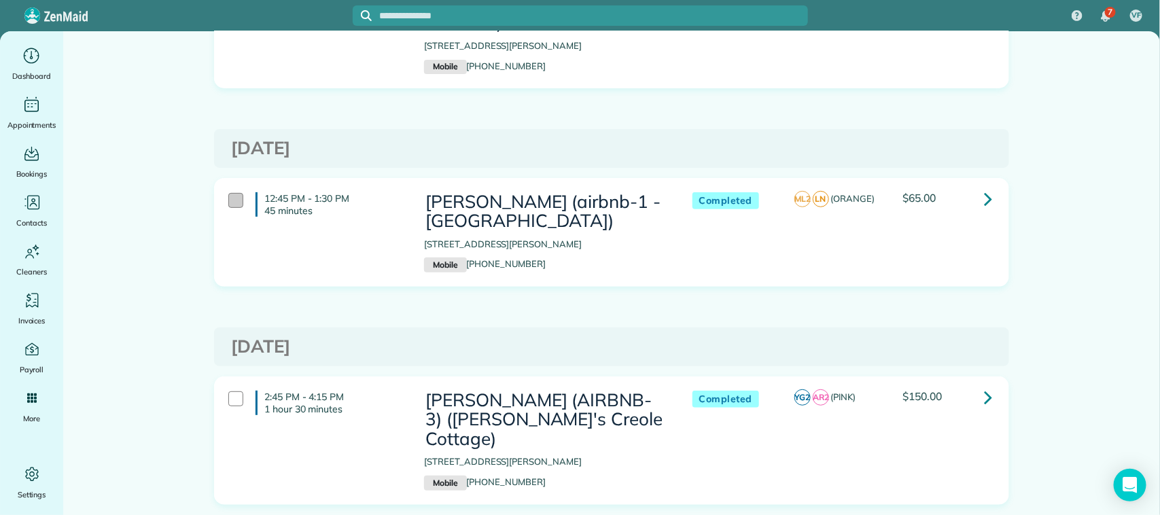
click at [228, 203] on div at bounding box center [235, 200] width 15 height 15
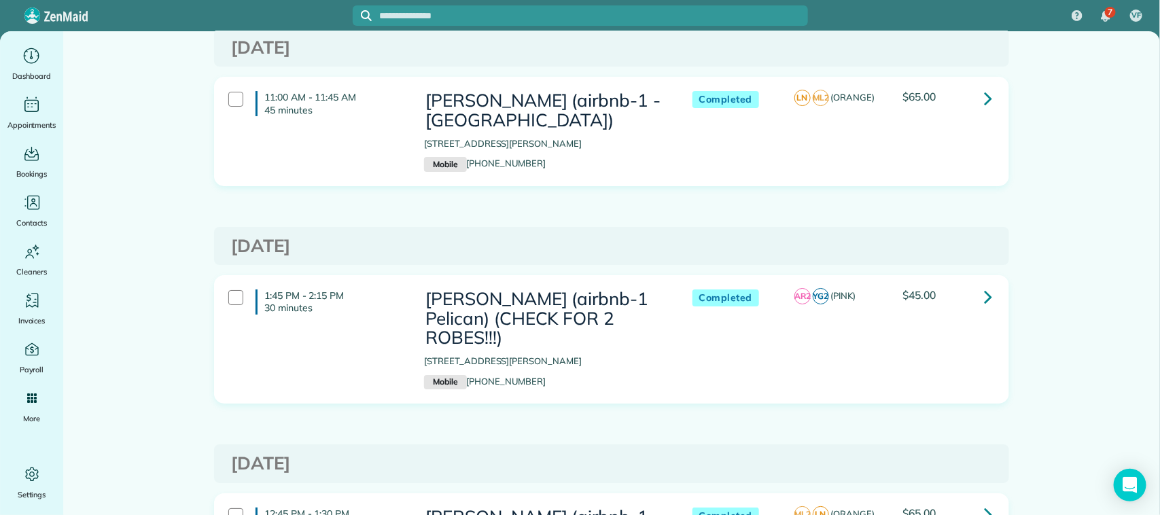
scroll to position [2187, 0]
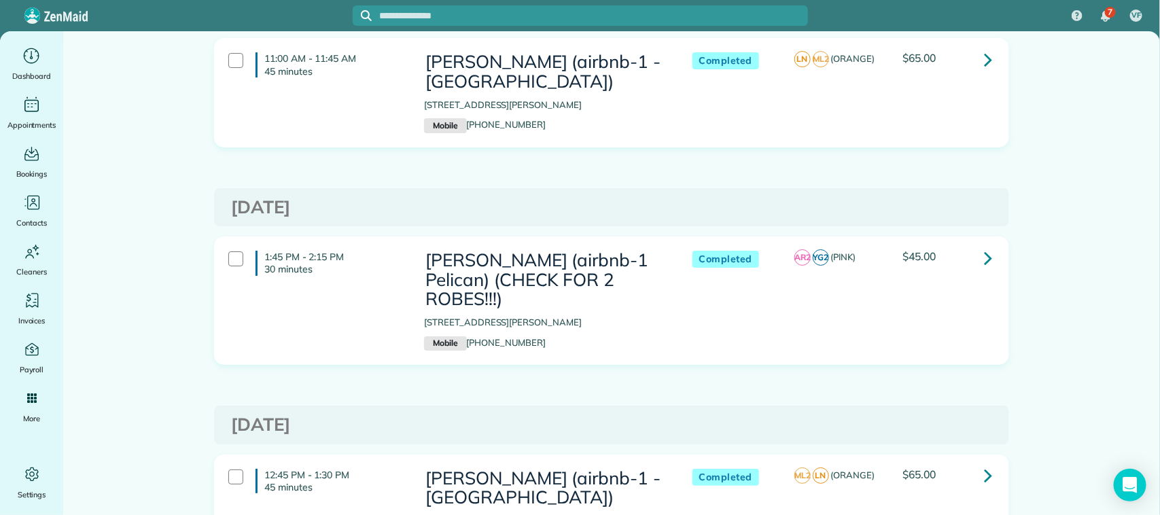
click at [232, 262] on div at bounding box center [235, 258] width 15 height 15
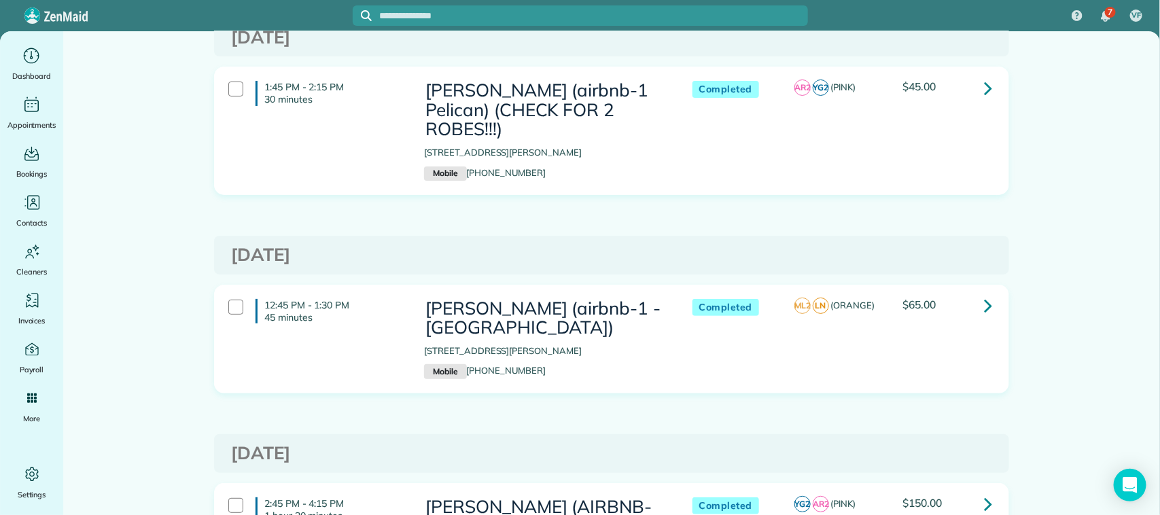
scroll to position [2527, 0]
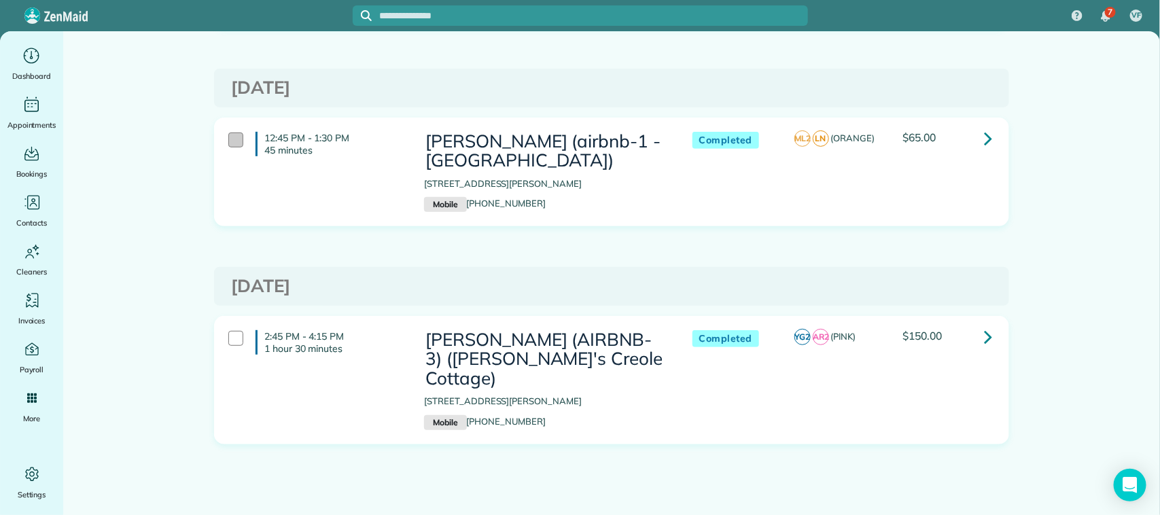
click at [231, 145] on div at bounding box center [235, 140] width 15 height 15
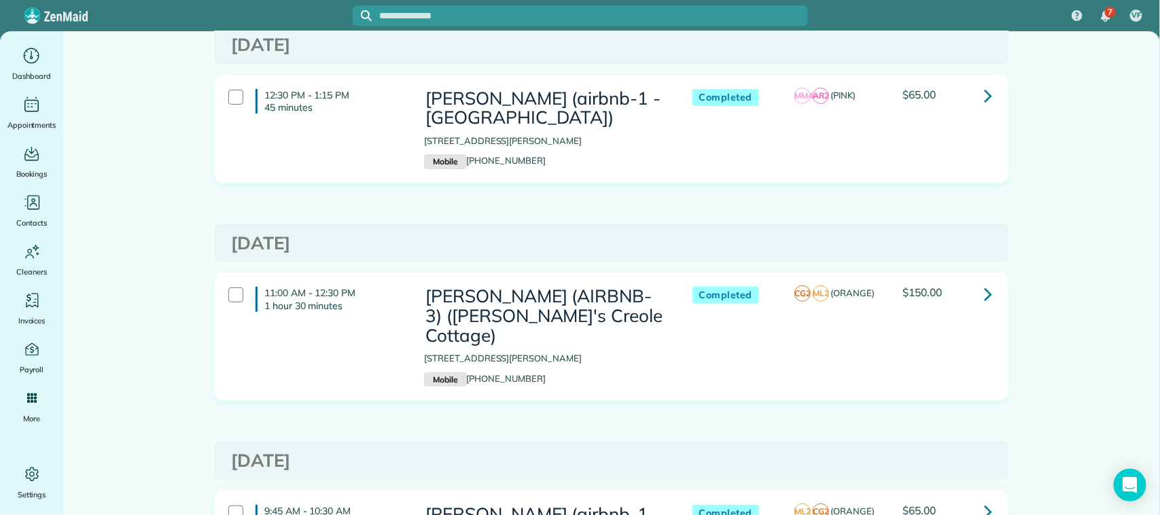
scroll to position [0, 0]
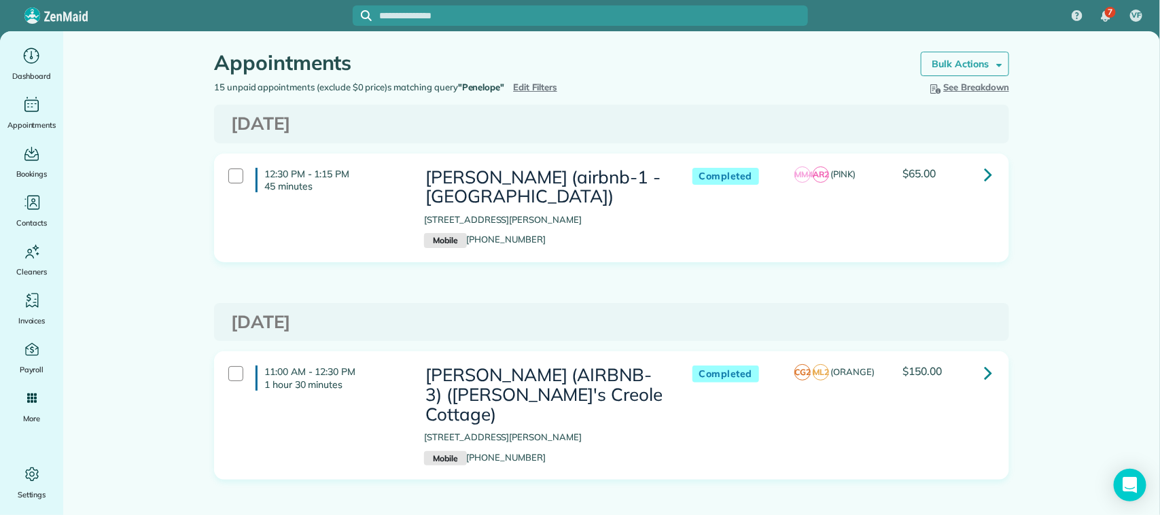
click at [992, 67] on span at bounding box center [997, 63] width 10 height 10
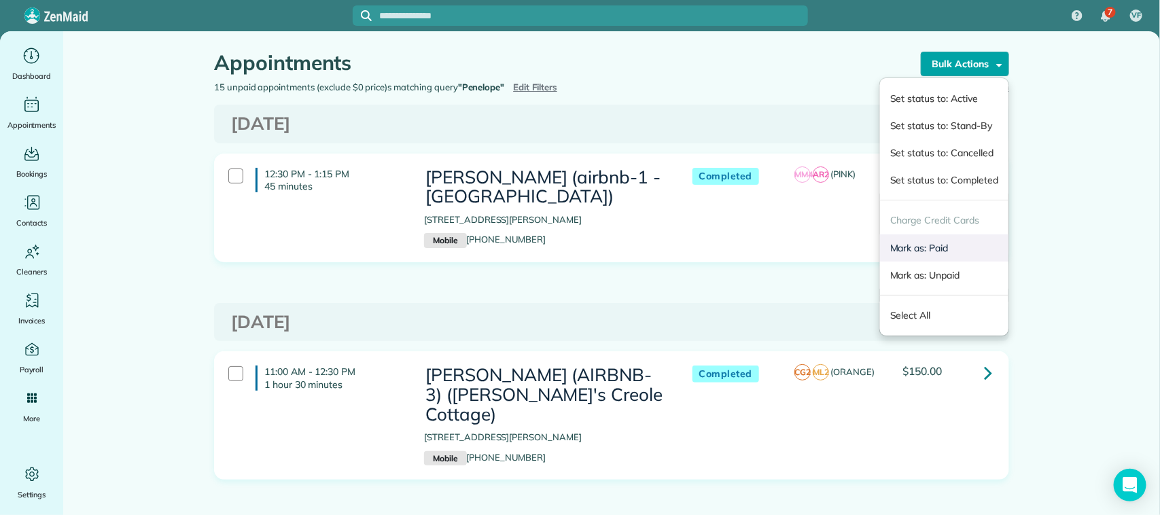
click at [901, 245] on link "Mark as: Paid" at bounding box center [944, 247] width 128 height 27
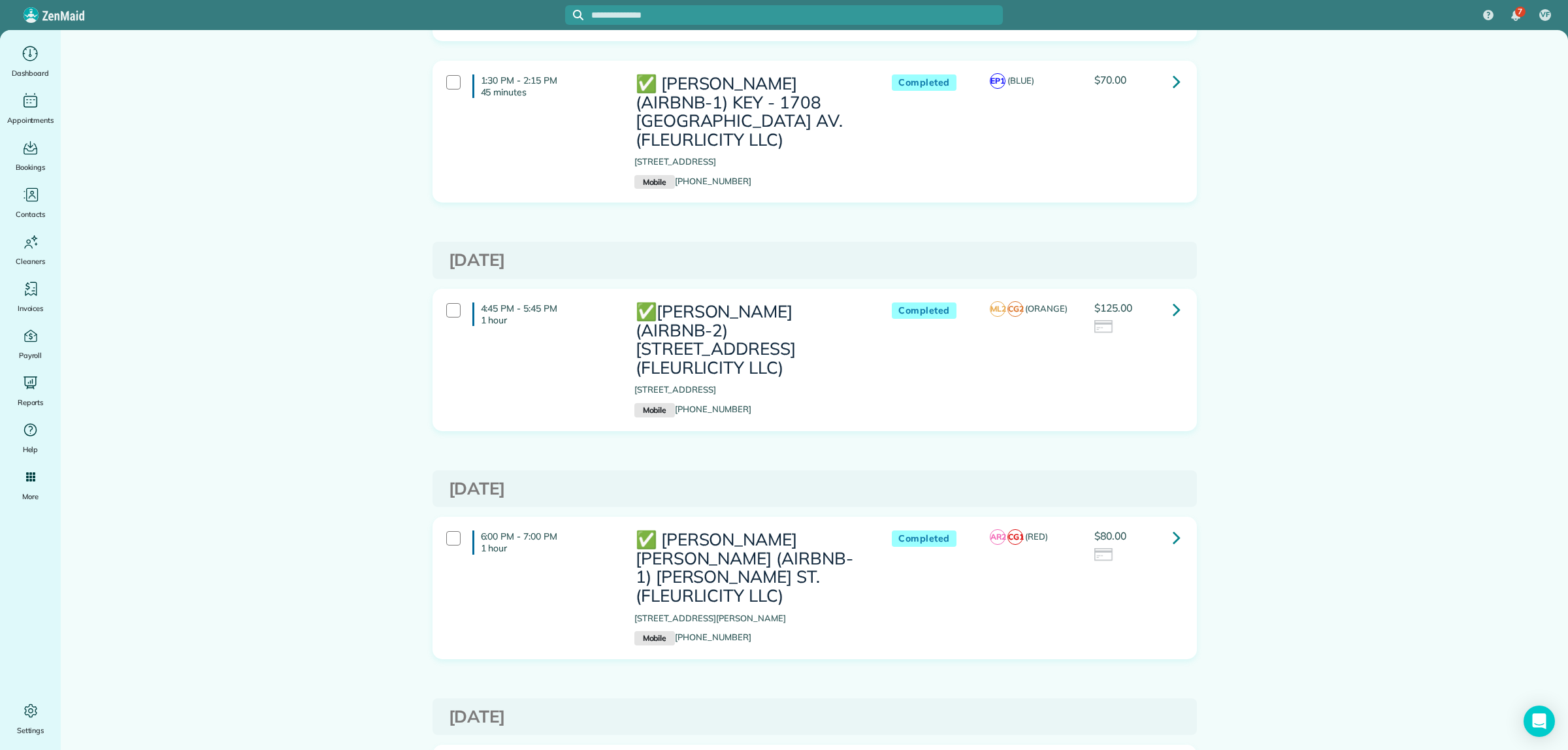
scroll to position [3186, 0]
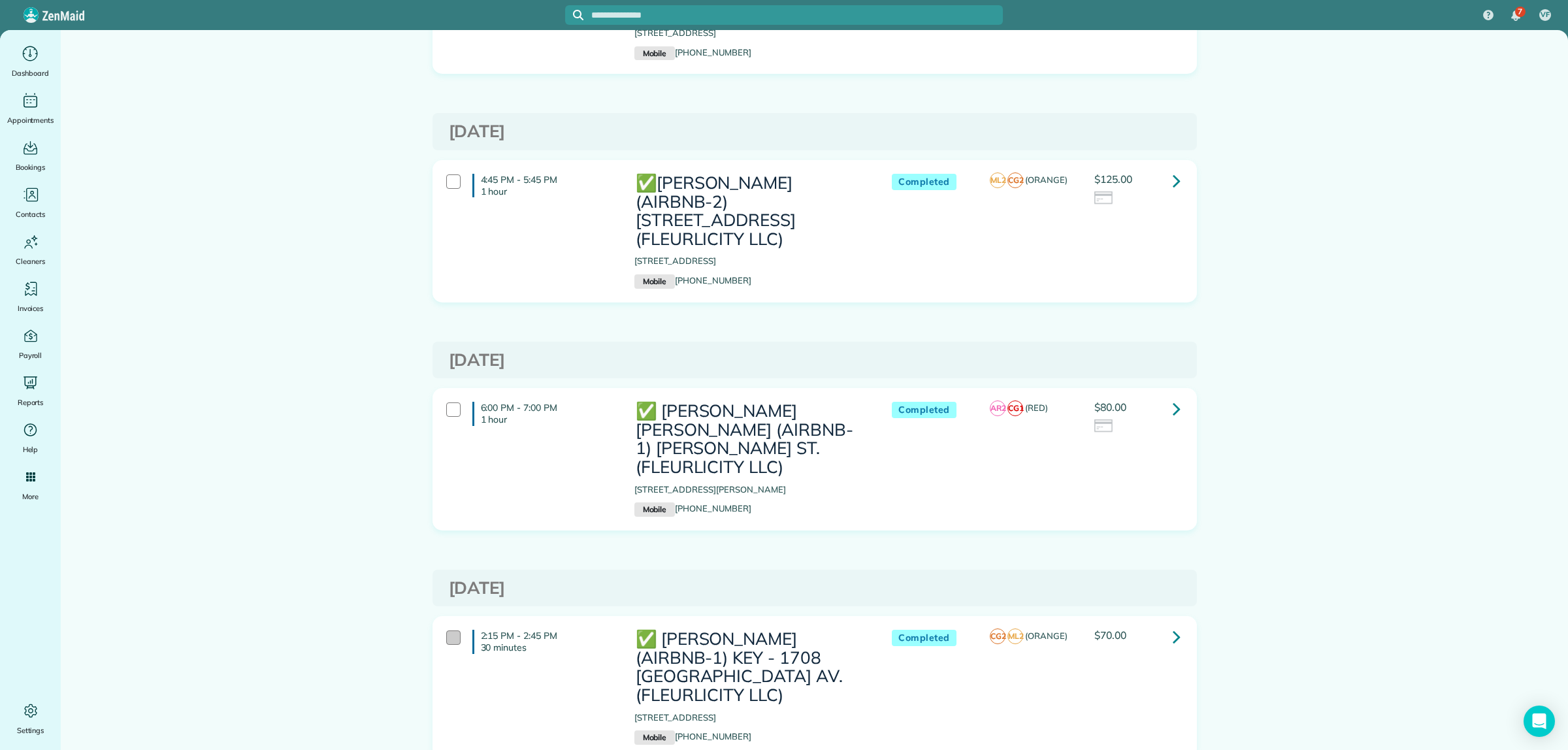
click at [446, 494] on div at bounding box center [453, 638] width 14 height 14
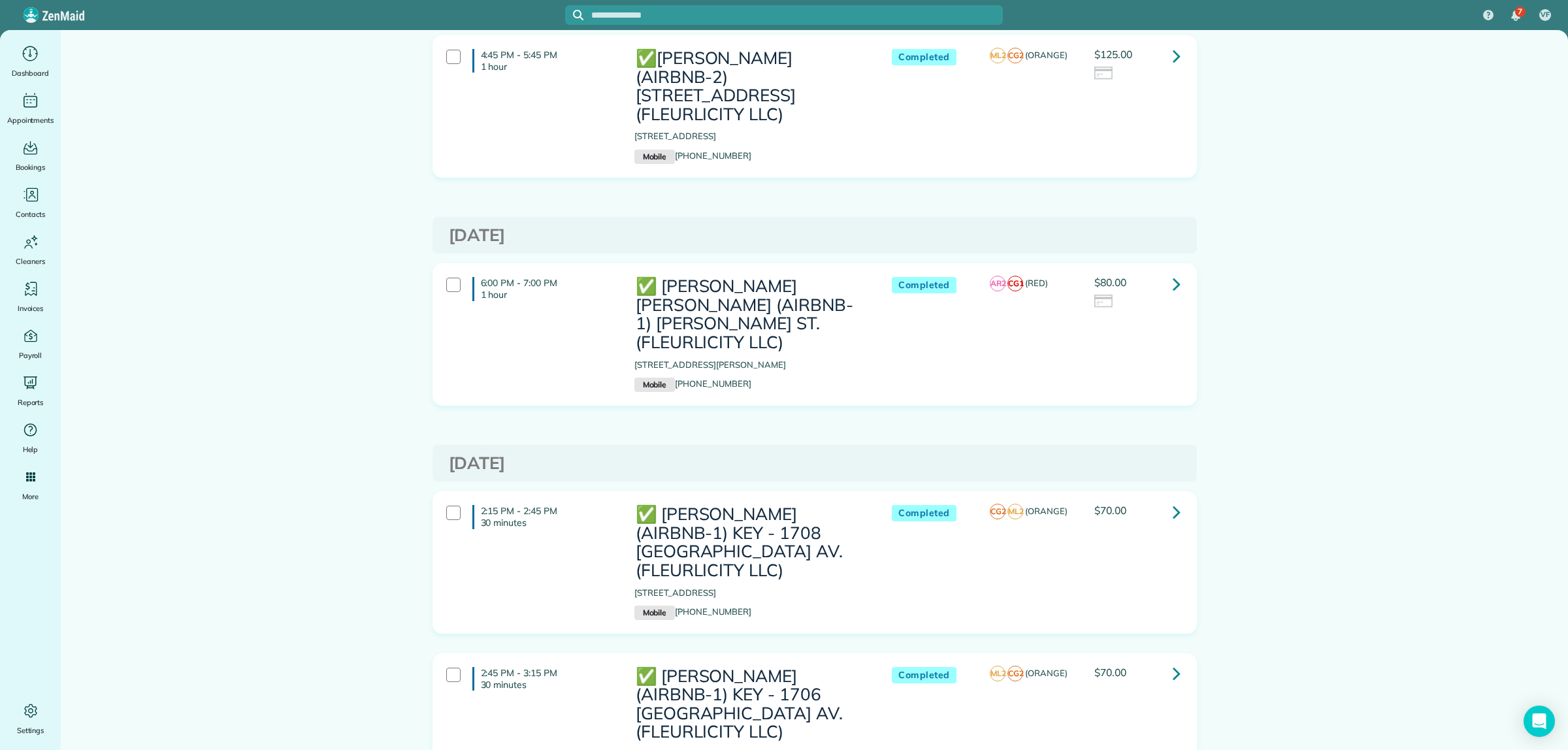
scroll to position [3349, 0]
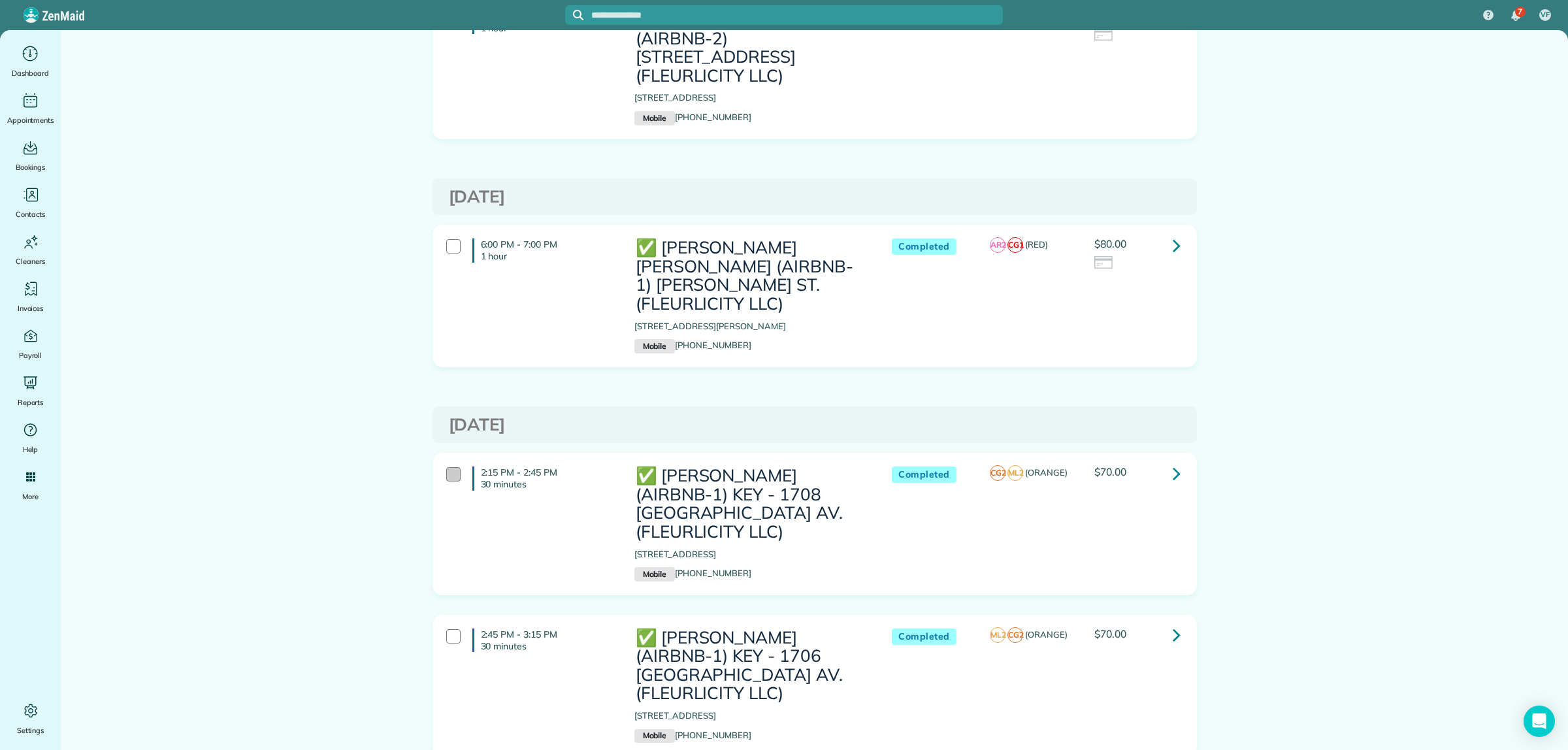
click at [446, 467] on div at bounding box center [453, 474] width 14 height 14
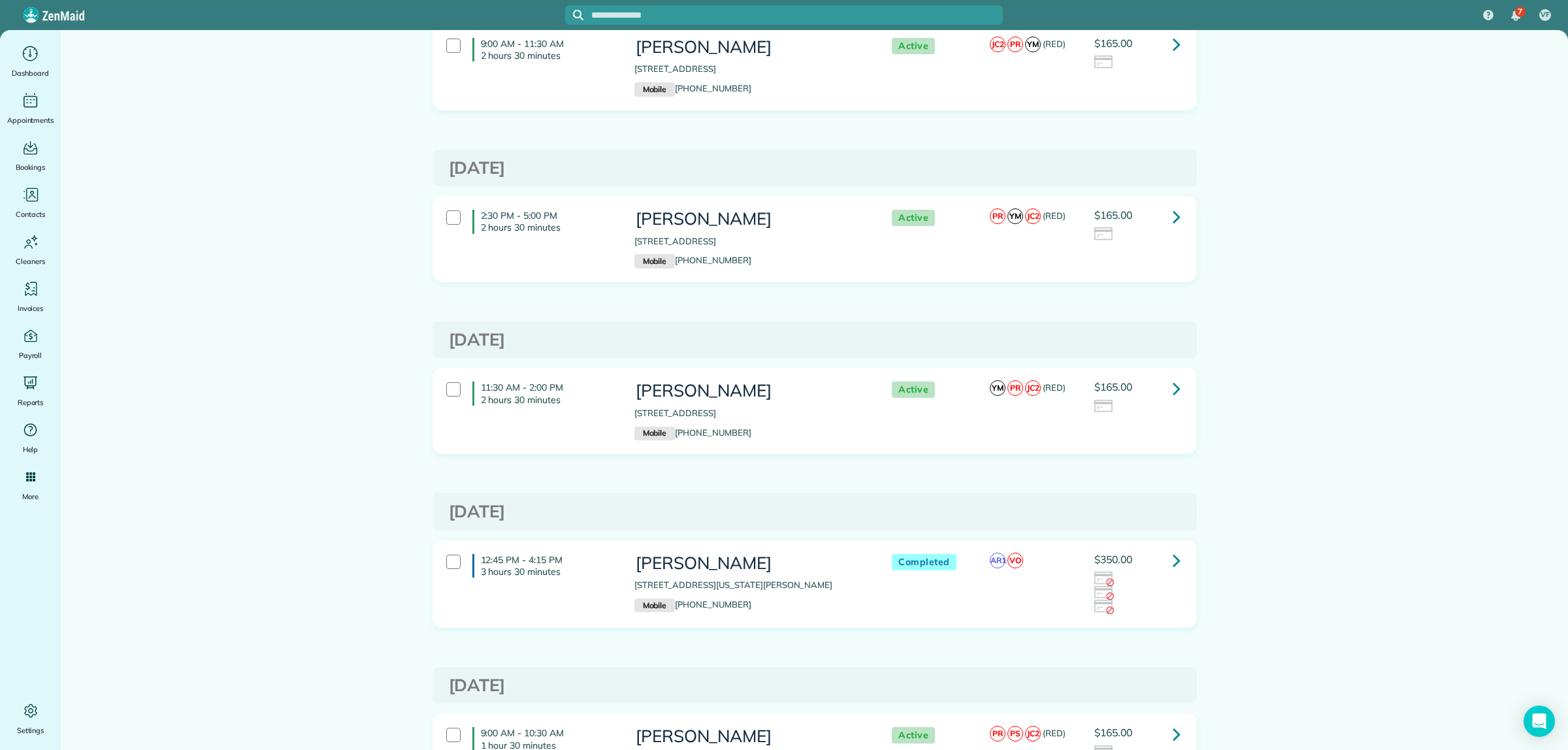
scroll to position [0, 0]
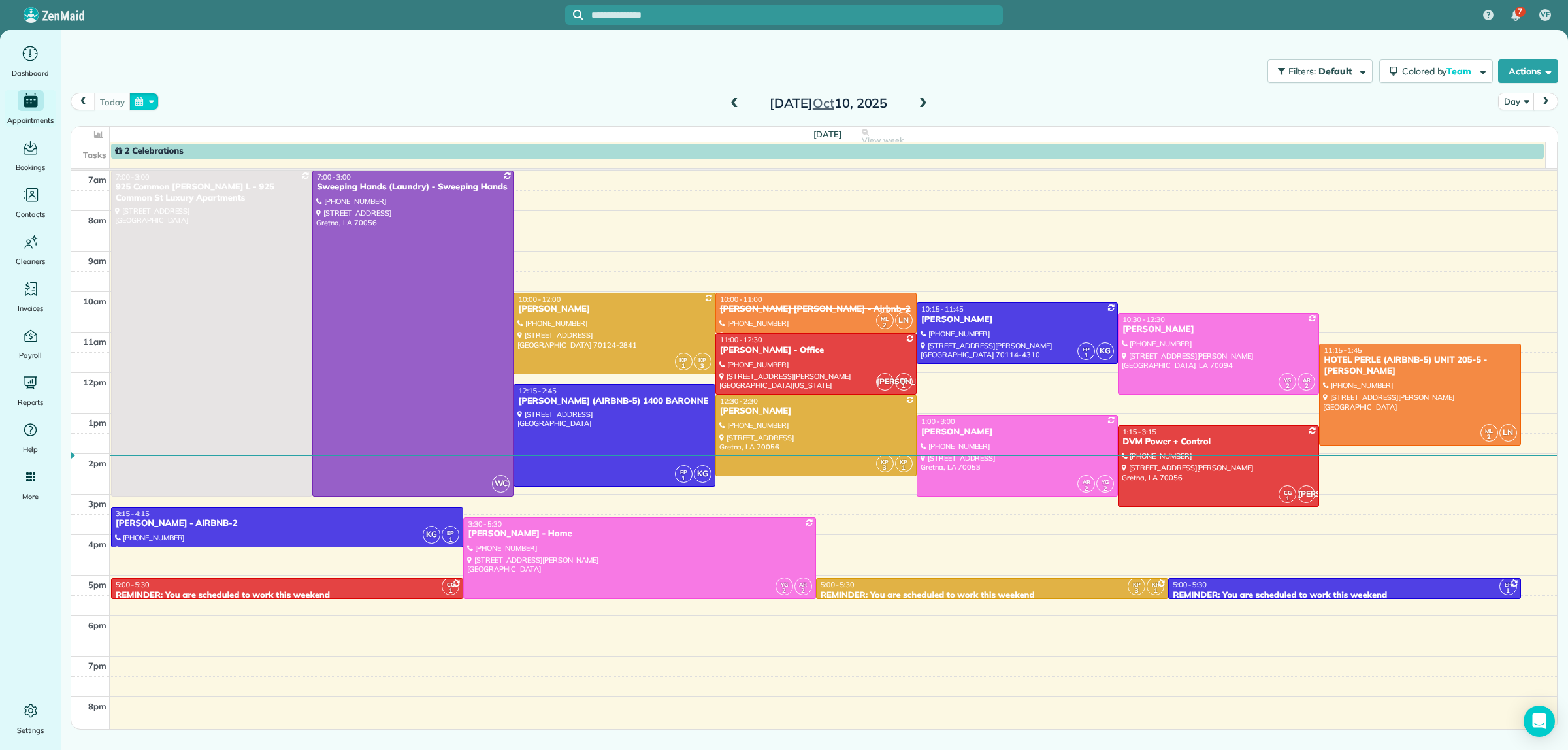
click at [142, 95] on button "button" at bounding box center [144, 102] width 30 height 17
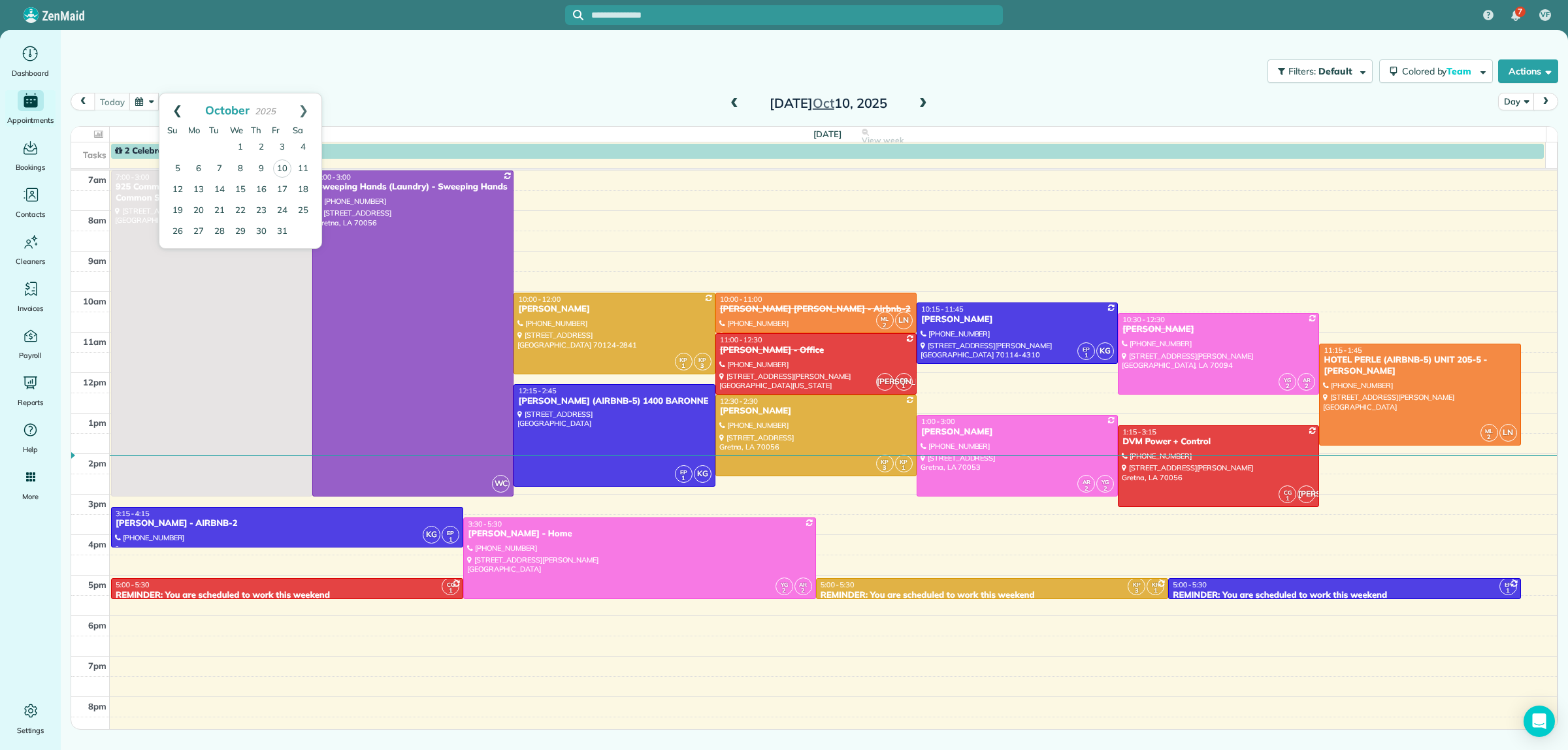
click at [173, 105] on link "Prev" at bounding box center [177, 110] width 36 height 33
click at [222, 208] on link "23" at bounding box center [219, 211] width 21 height 21
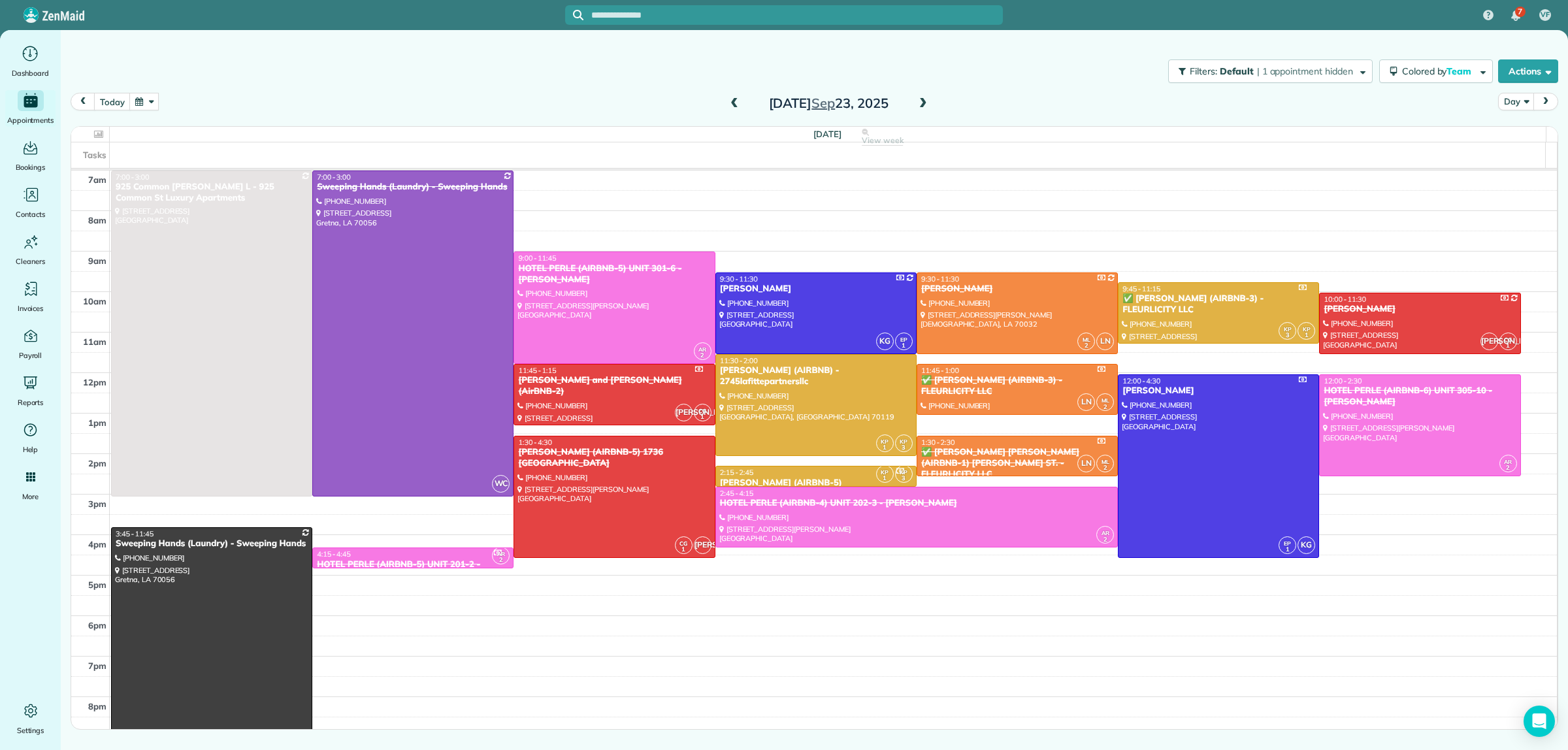
click at [734, 89] on div "Filters: Default | 1 appointment hidden Colored by Team Color by Cleaner Color …" at bounding box center [814, 71] width 1507 height 43
click at [734, 101] on span at bounding box center [734, 104] width 14 height 12
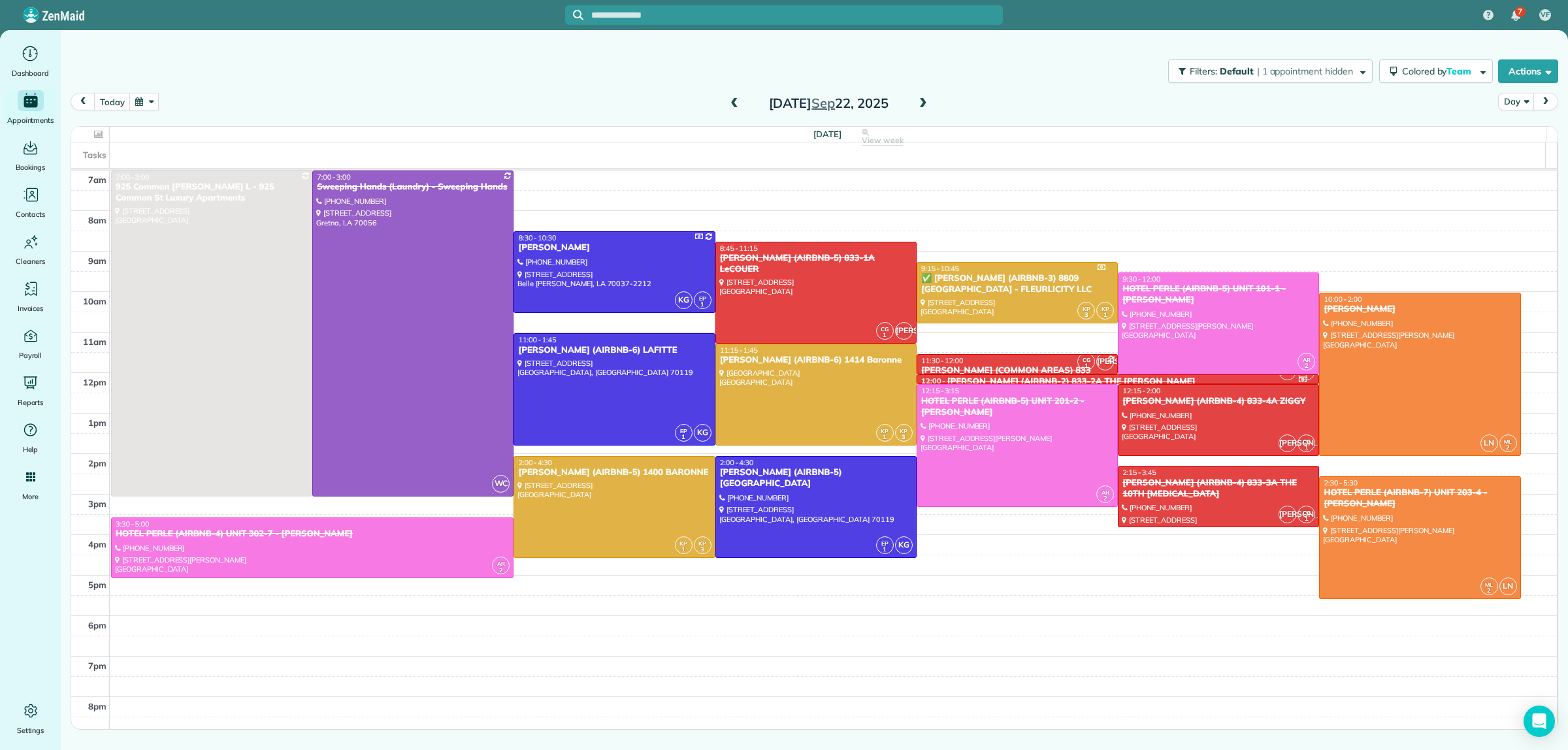
click at [918, 102] on span at bounding box center [923, 104] width 14 height 12
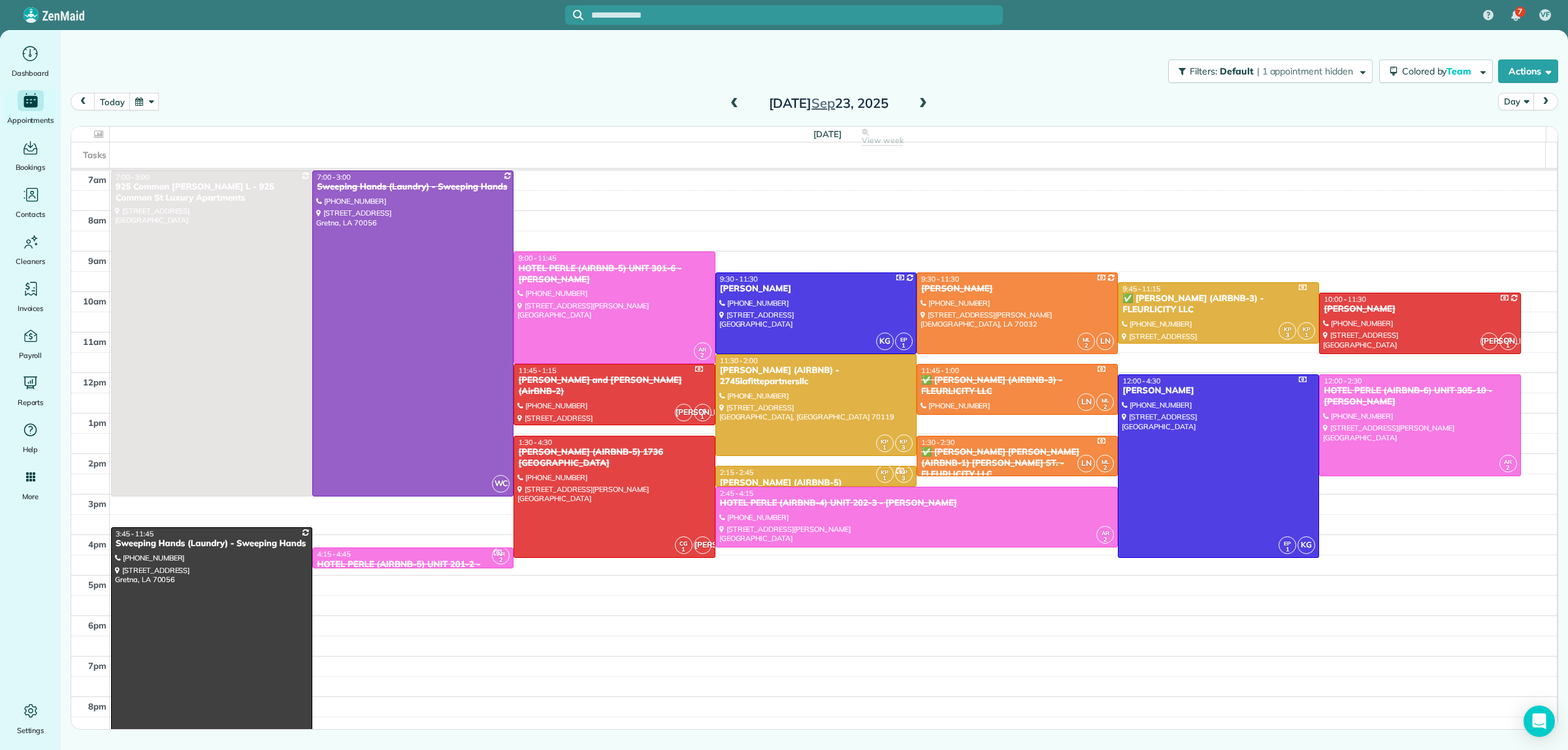
click at [918, 102] on span at bounding box center [923, 104] width 14 height 12
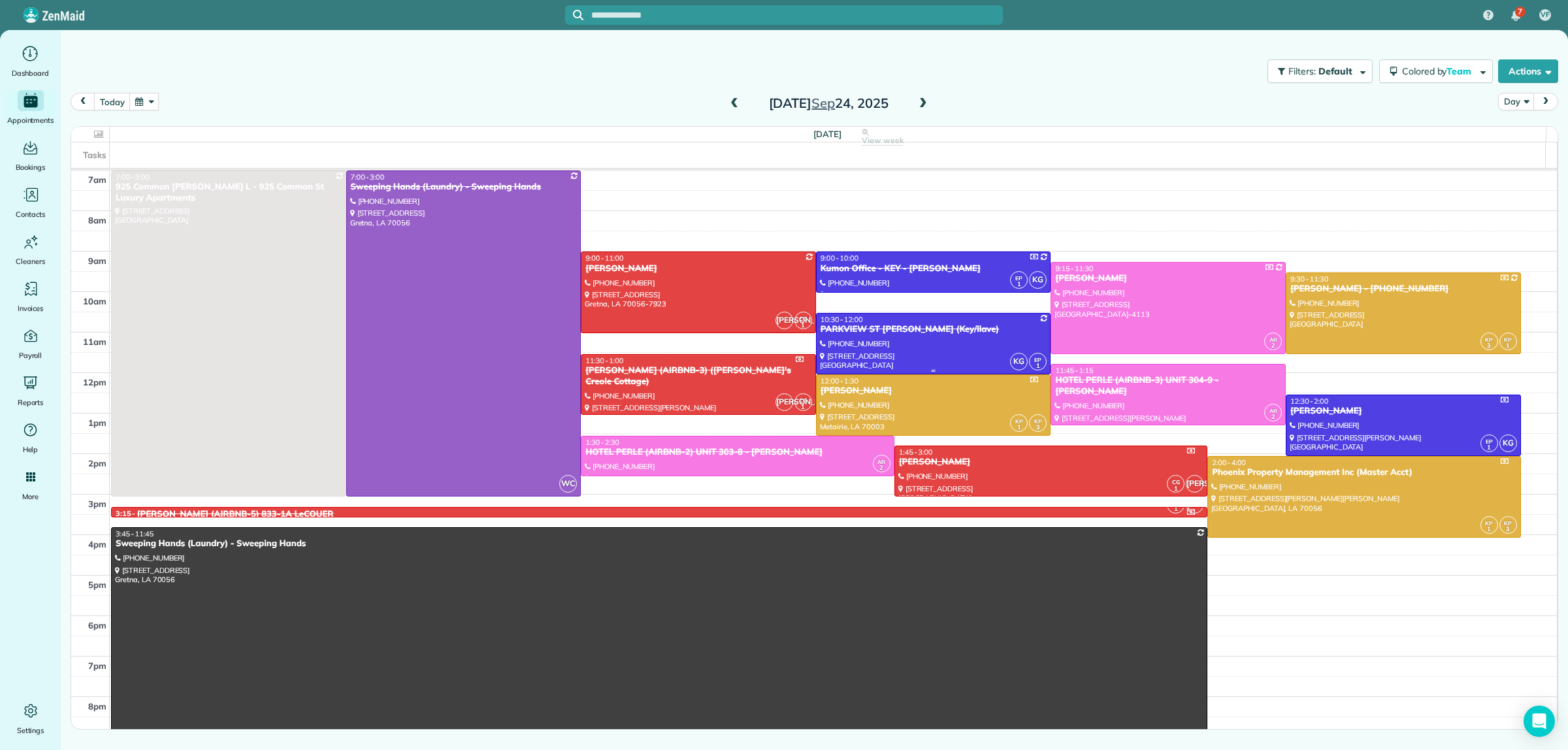
click at [953, 341] on div at bounding box center [933, 343] width 234 height 61
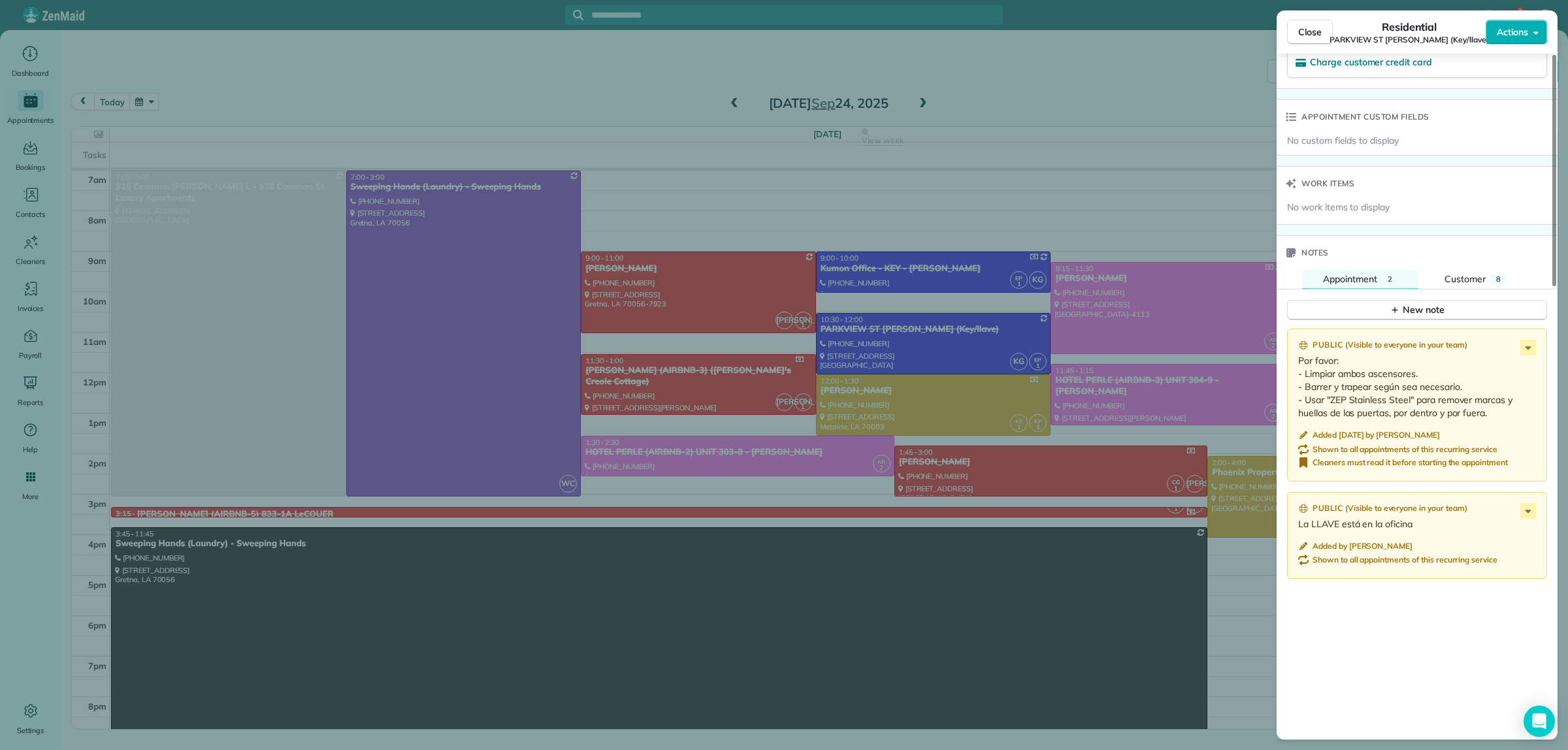
scroll to position [1062, 0]
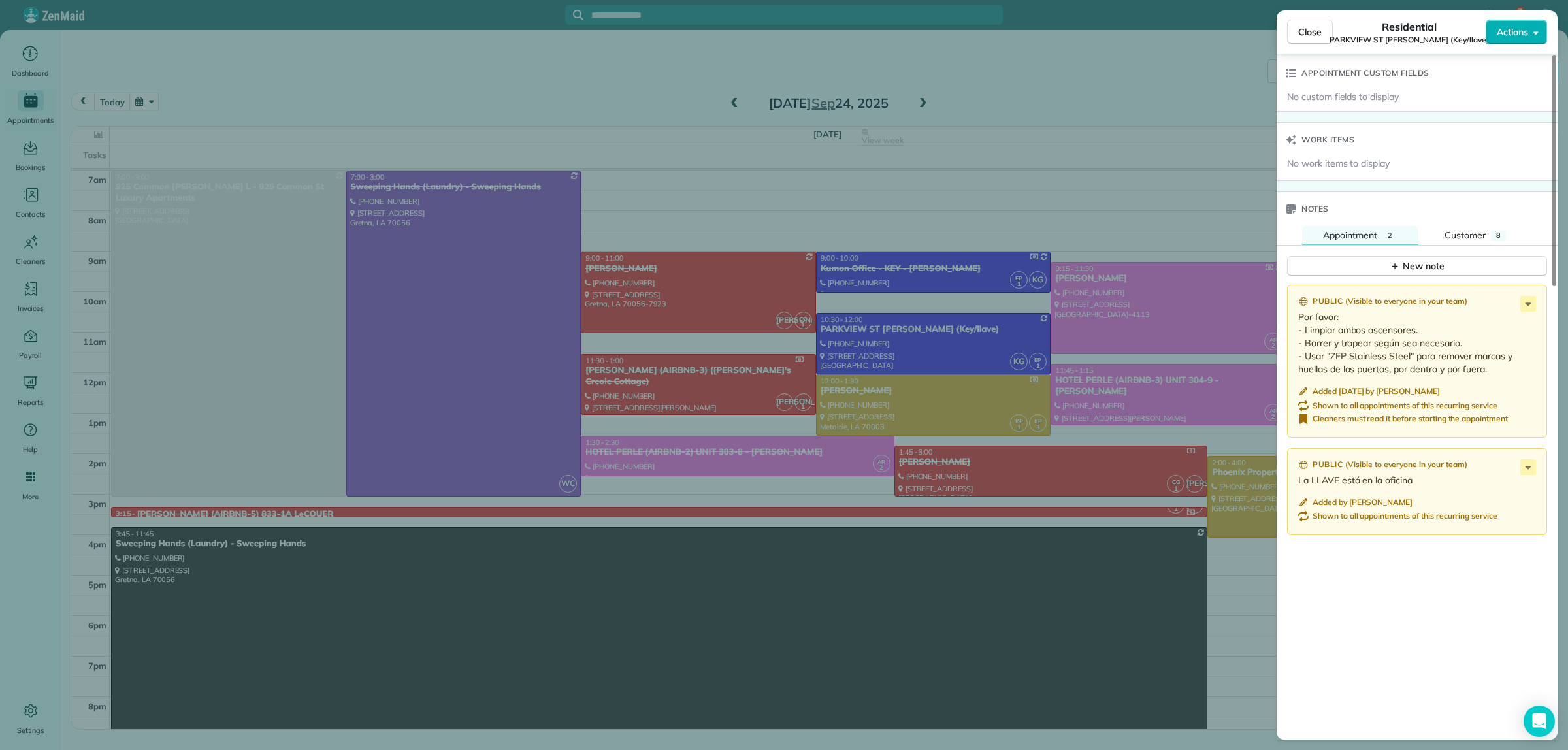
click at [1108, 85] on div "Close Residential PARKVIEW [GEOGRAPHIC_DATA][PERSON_NAME] (Key/llave) Actions S…" at bounding box center [784, 375] width 1568 height 750
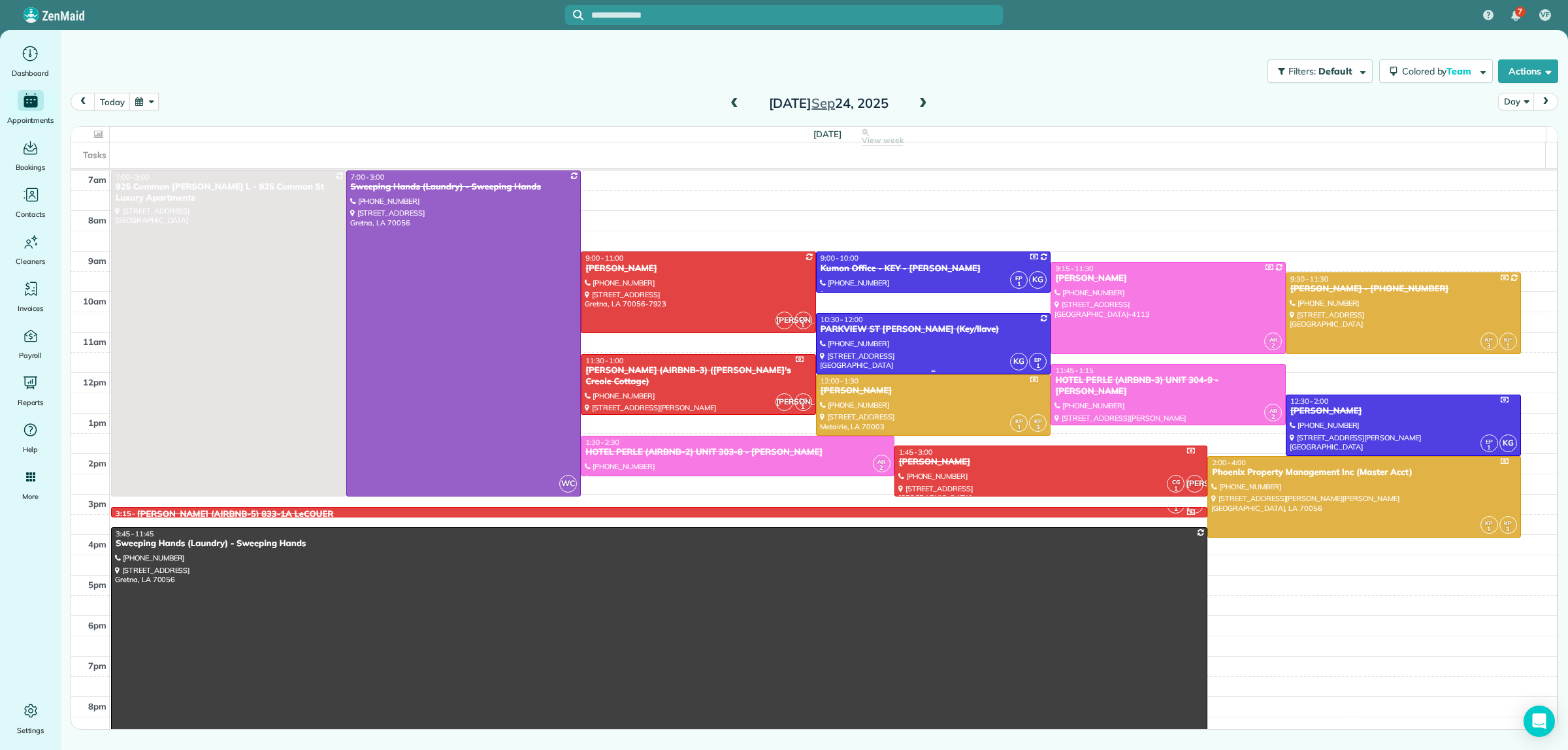
click at [899, 321] on div "10:30 - 12:00" at bounding box center [933, 320] width 228 height 10
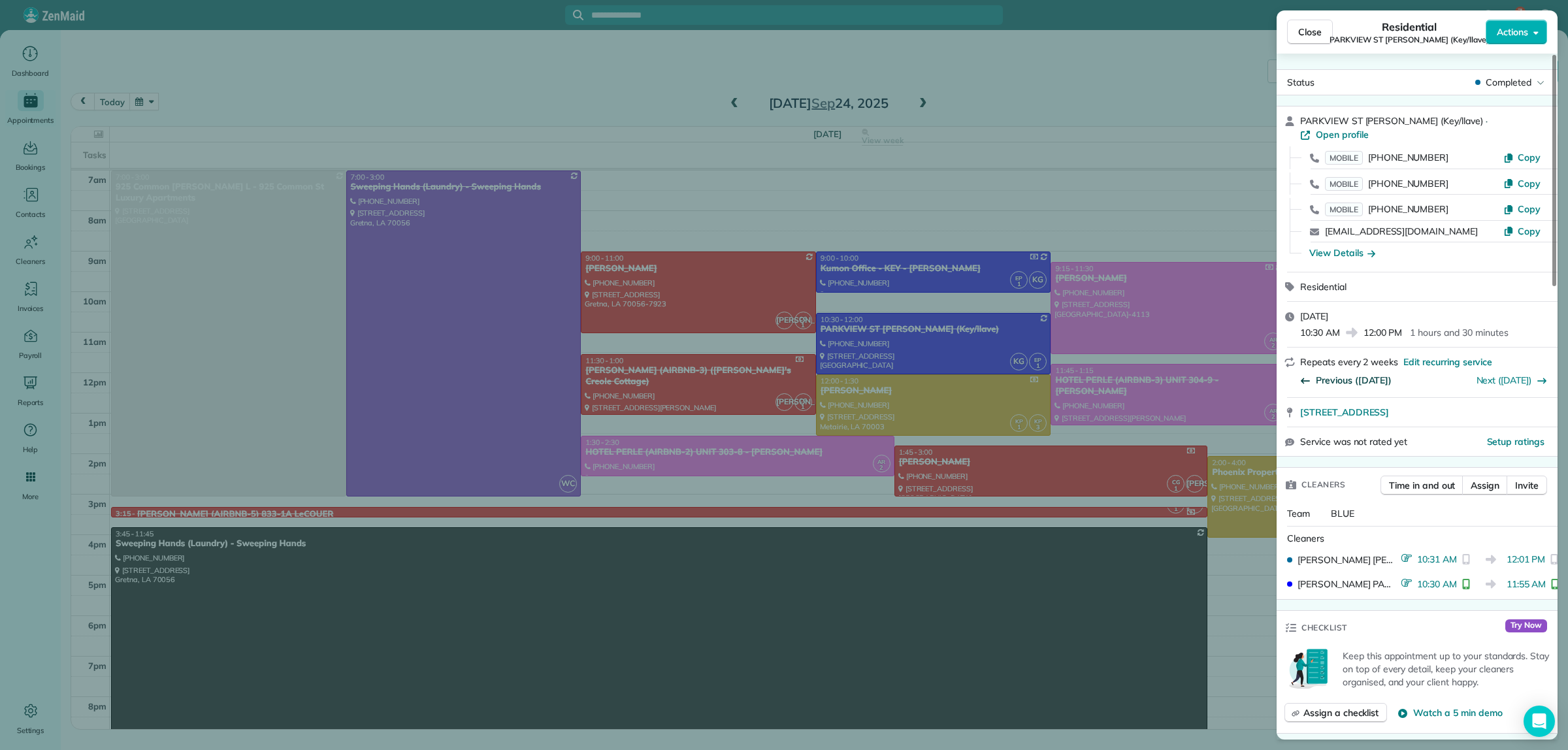
click at [1114, 374] on span "Previous (Sep 10)" at bounding box center [1354, 381] width 76 height 13
click at [1114, 374] on link "Next (Sep 24)" at bounding box center [1505, 380] width 56 height 12
click at [1007, 79] on div "Close Residential PARKVIEW ST JOHN (Key/llave) Actions Status Completed PARKVIE…" at bounding box center [784, 375] width 1568 height 750
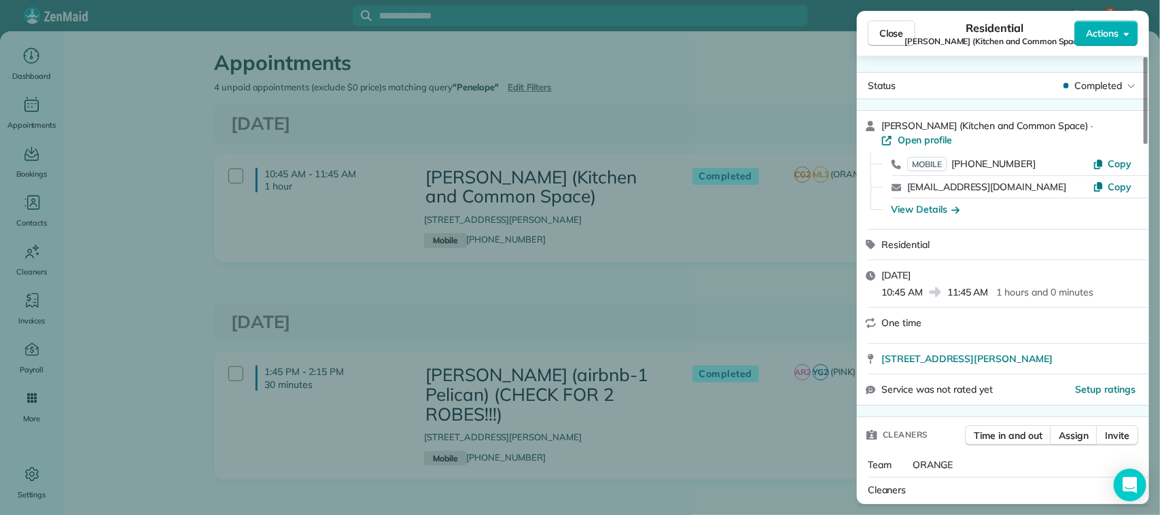
scroll to position [850, 0]
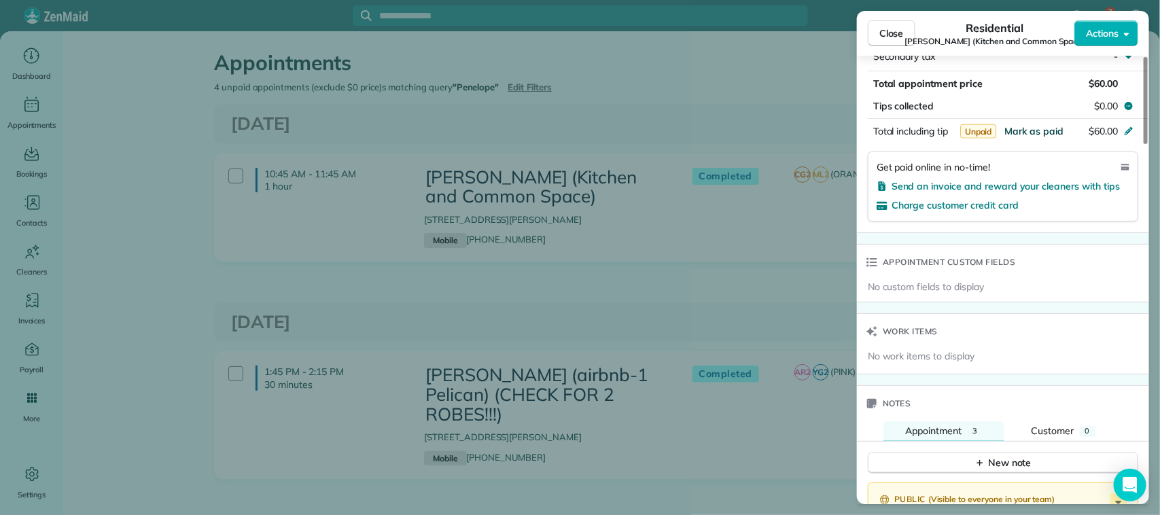
click at [1030, 135] on span "Mark as paid" at bounding box center [1034, 131] width 59 height 12
click at [167, 137] on div "Close Residential [PERSON_NAME] (Kitchen and Common Space) Actions Status Compl…" at bounding box center [580, 257] width 1160 height 515
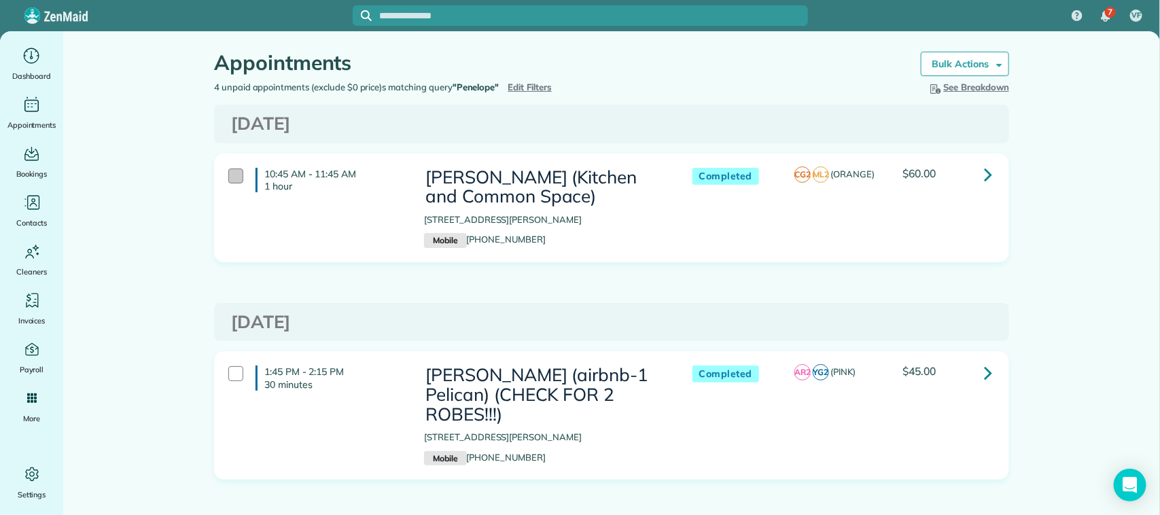
click at [231, 175] on div at bounding box center [235, 176] width 15 height 15
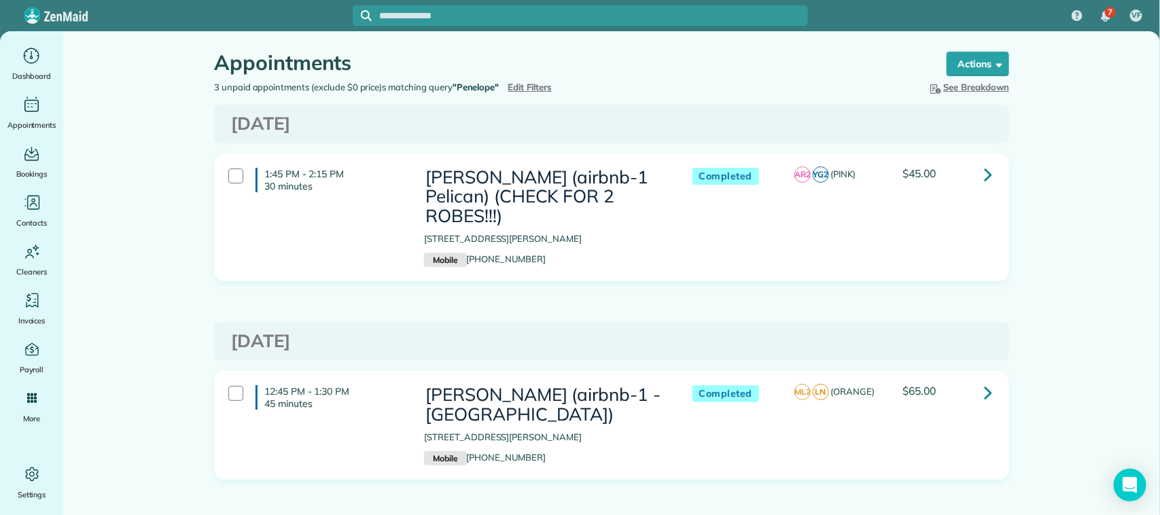
click at [527, 89] on span "Edit Filters" at bounding box center [530, 87] width 44 height 11
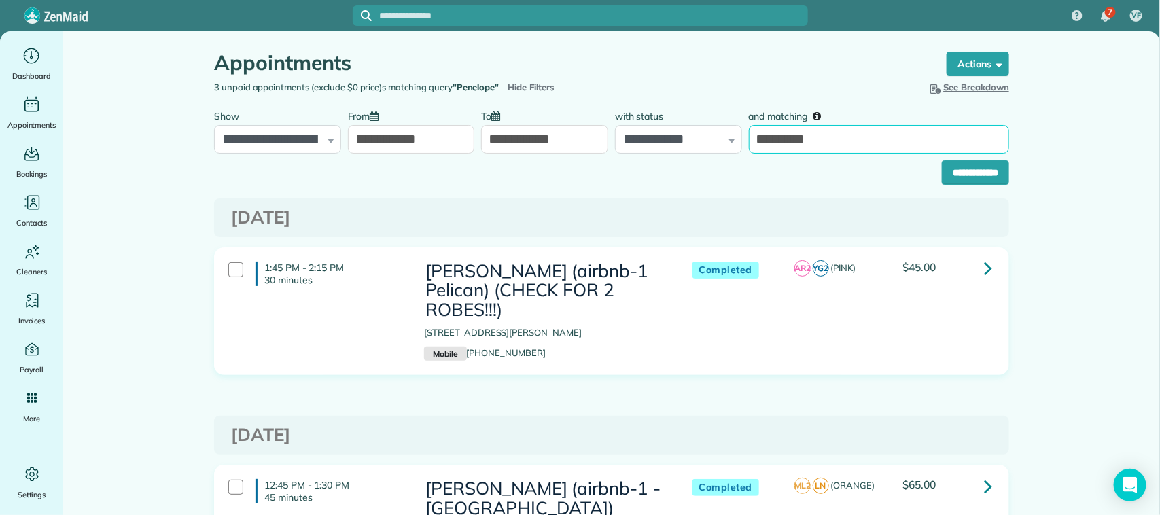
click at [813, 131] on input "********" at bounding box center [879, 139] width 260 height 29
drag, startPoint x: 822, startPoint y: 129, endPoint x: 737, endPoint y: 138, distance: 85.4
click at [737, 138] on div "**********" at bounding box center [612, 128] width 802 height 51
type input "********"
click at [942, 160] on input "**********" at bounding box center [975, 172] width 67 height 24
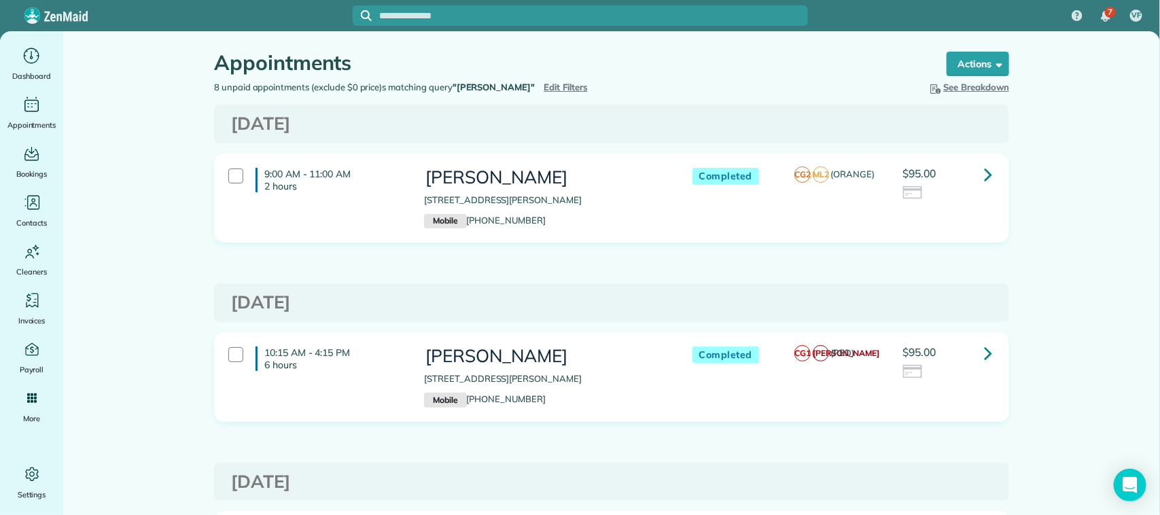
click at [544, 86] on span "Edit Filters" at bounding box center [566, 87] width 44 height 11
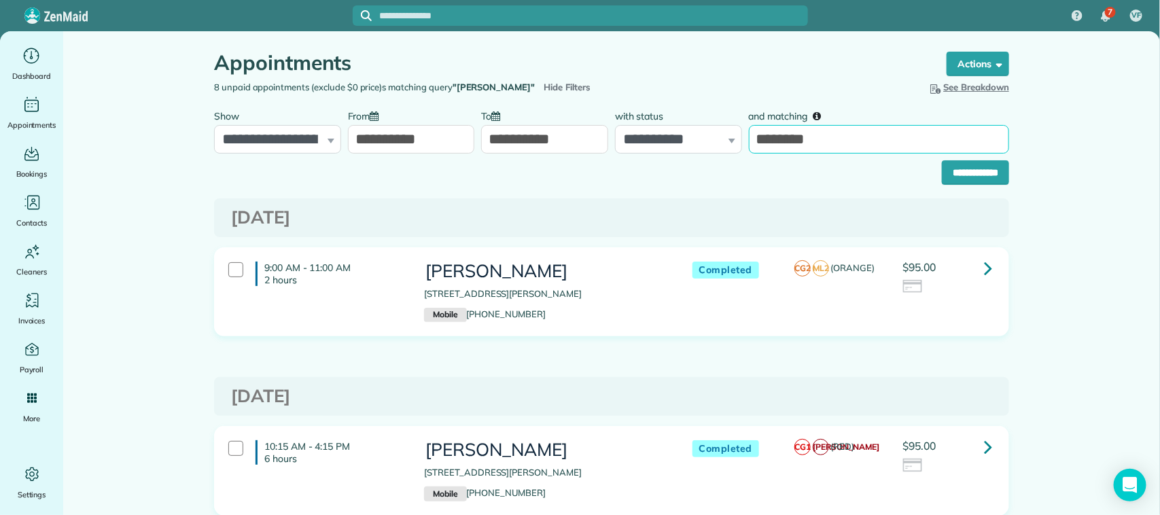
click at [820, 143] on input "********" at bounding box center [879, 139] width 260 height 29
drag, startPoint x: 814, startPoint y: 140, endPoint x: 746, endPoint y: 141, distance: 67.3
click at [749, 141] on input "********" at bounding box center [879, 139] width 260 height 29
type input "********"
click at [942, 160] on input "**********" at bounding box center [975, 172] width 67 height 24
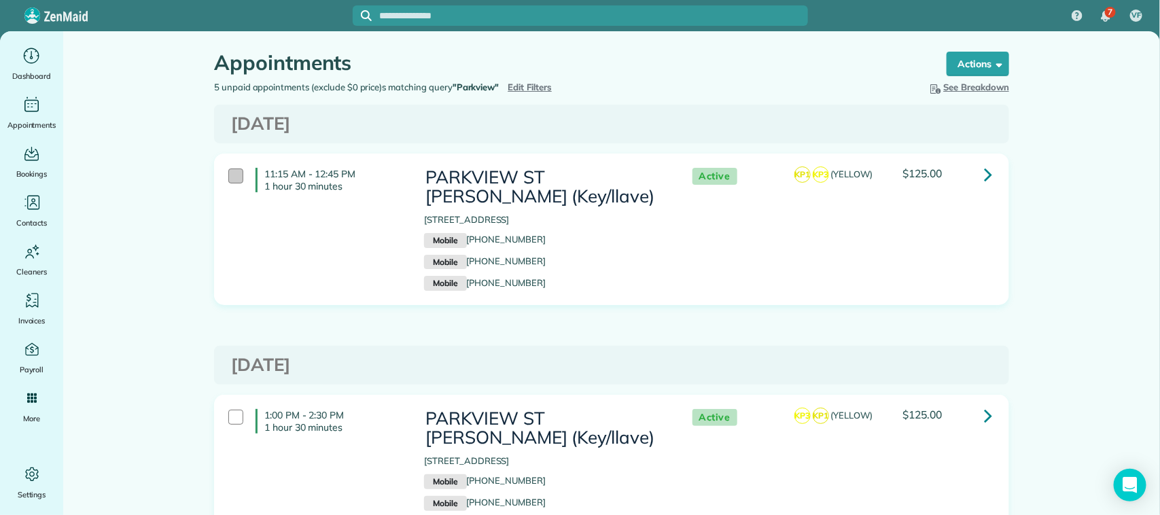
click at [232, 179] on div at bounding box center [235, 176] width 15 height 15
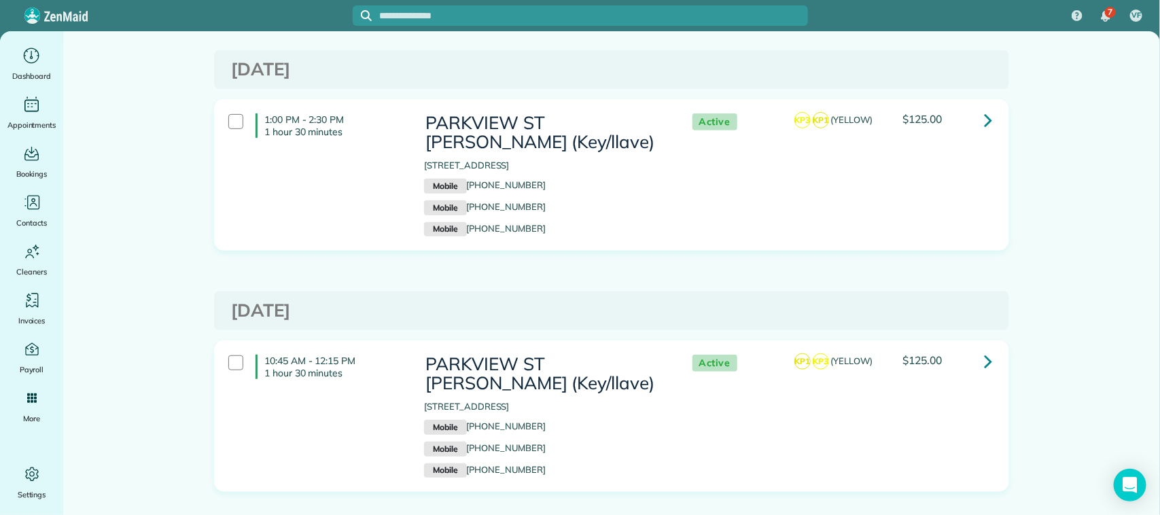
scroll to position [255, 0]
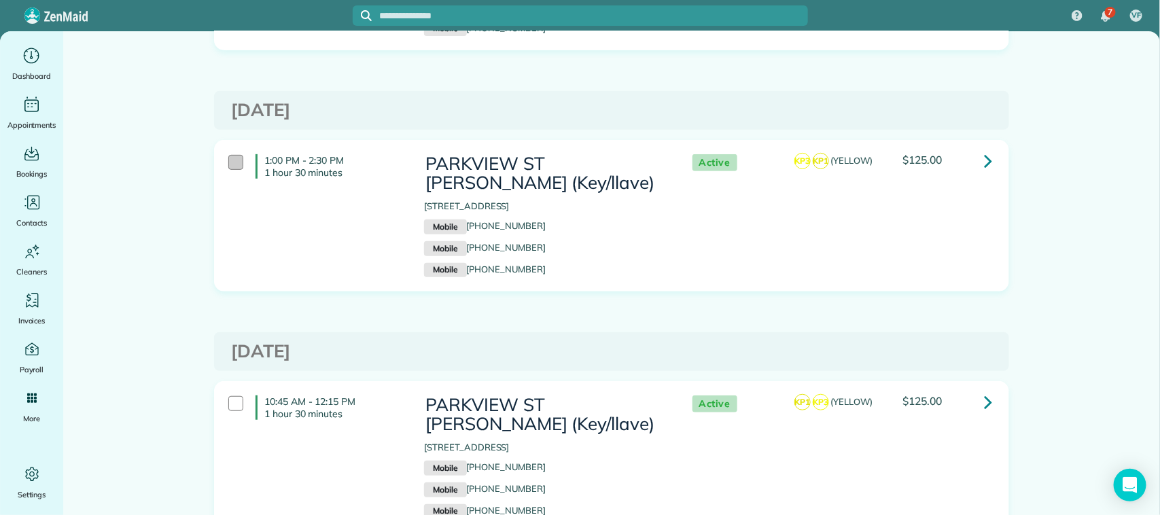
click at [228, 163] on div at bounding box center [235, 162] width 15 height 15
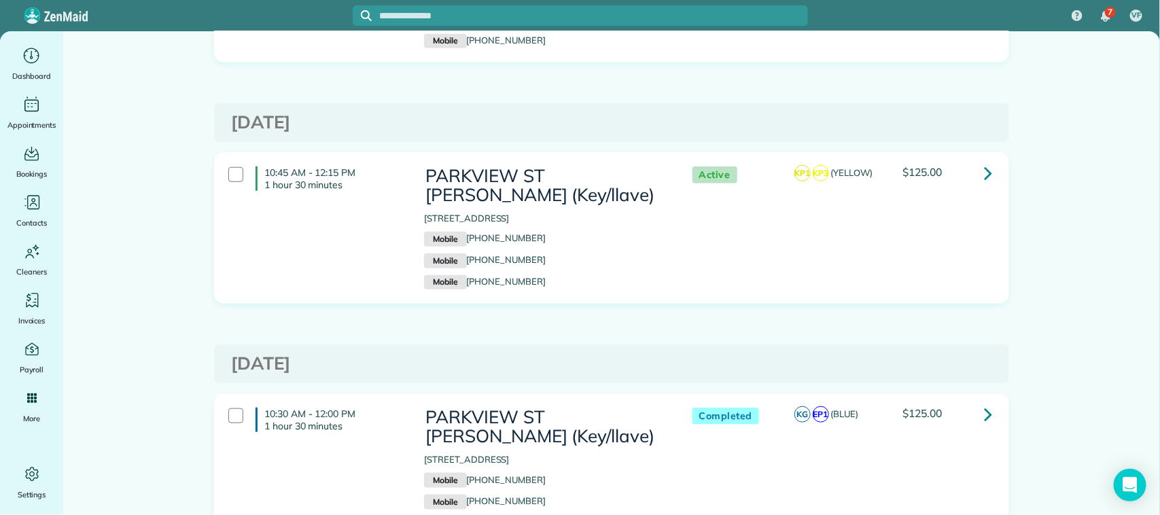
scroll to position [510, 0]
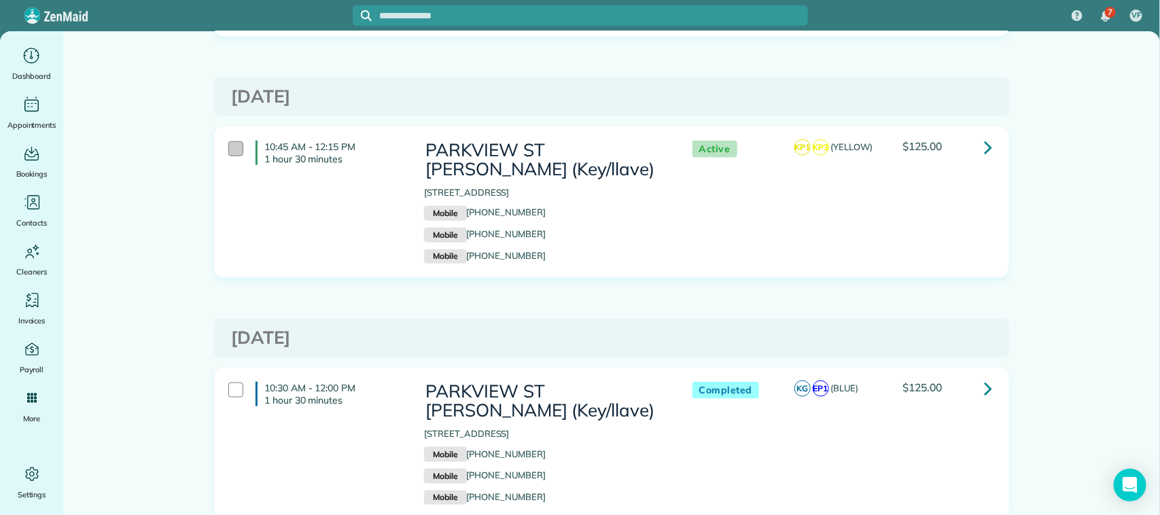
click at [231, 153] on div at bounding box center [235, 148] width 15 height 15
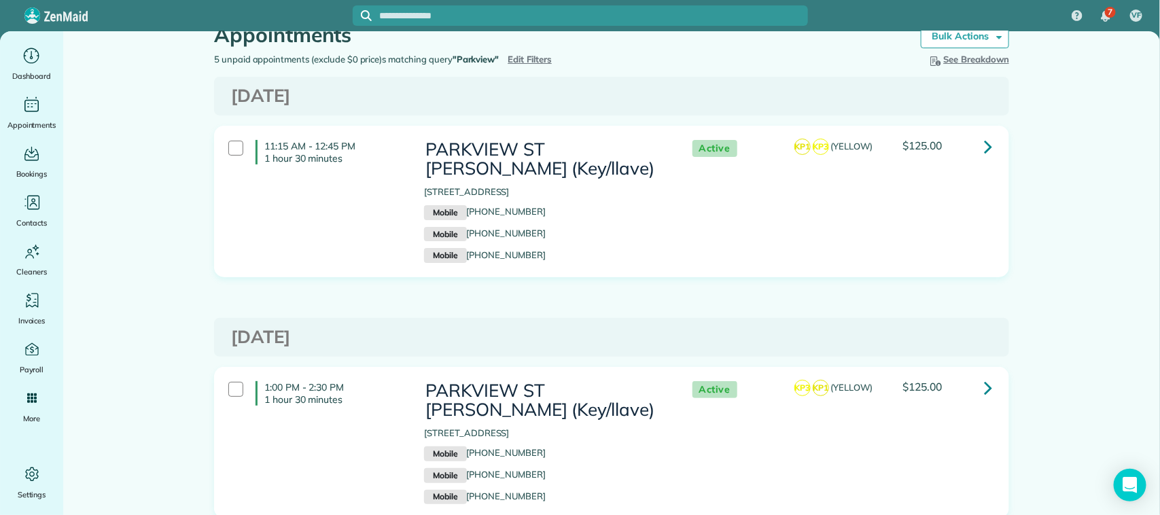
scroll to position [0, 0]
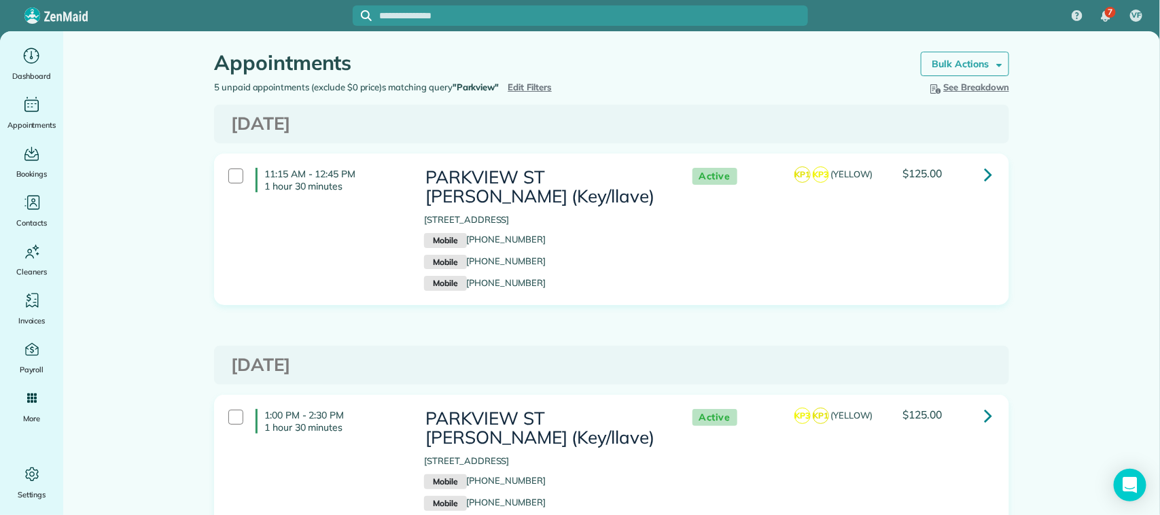
click at [932, 66] on strong "Bulk Actions" at bounding box center [960, 64] width 57 height 12
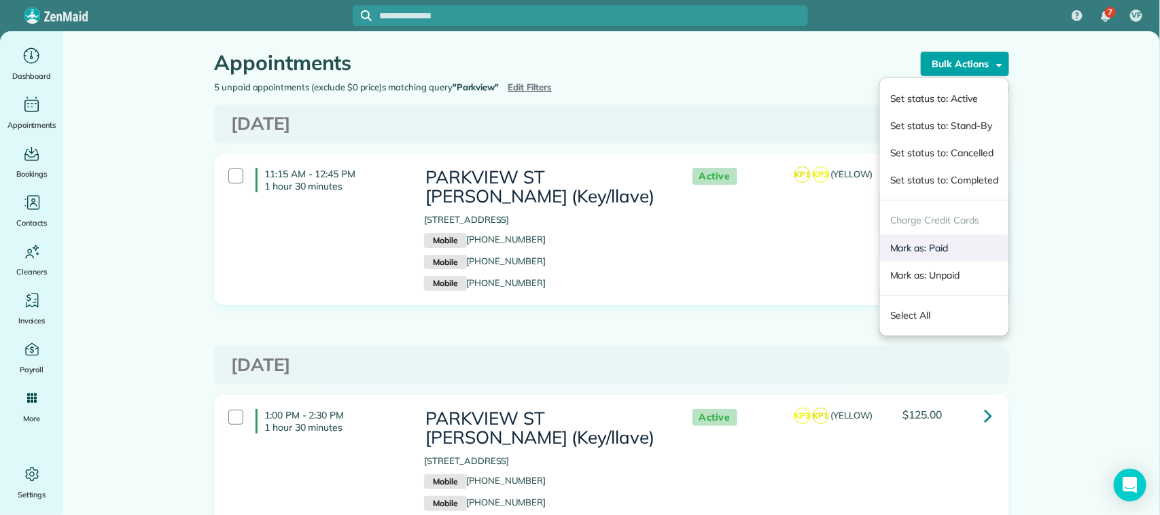
click at [918, 247] on link "Mark as: Paid" at bounding box center [944, 247] width 128 height 27
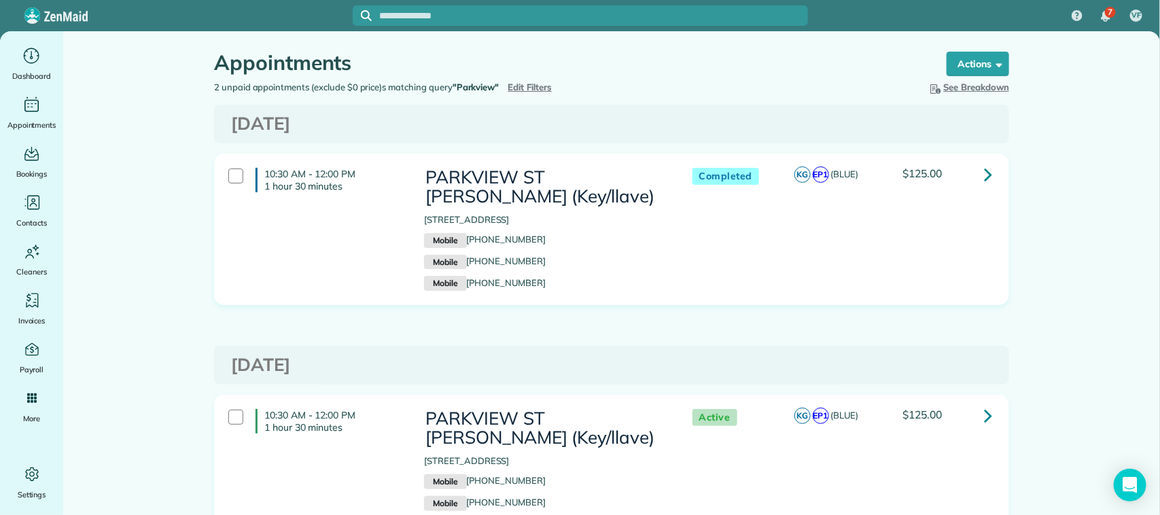
click at [518, 87] on span "Edit Filters" at bounding box center [530, 87] width 44 height 11
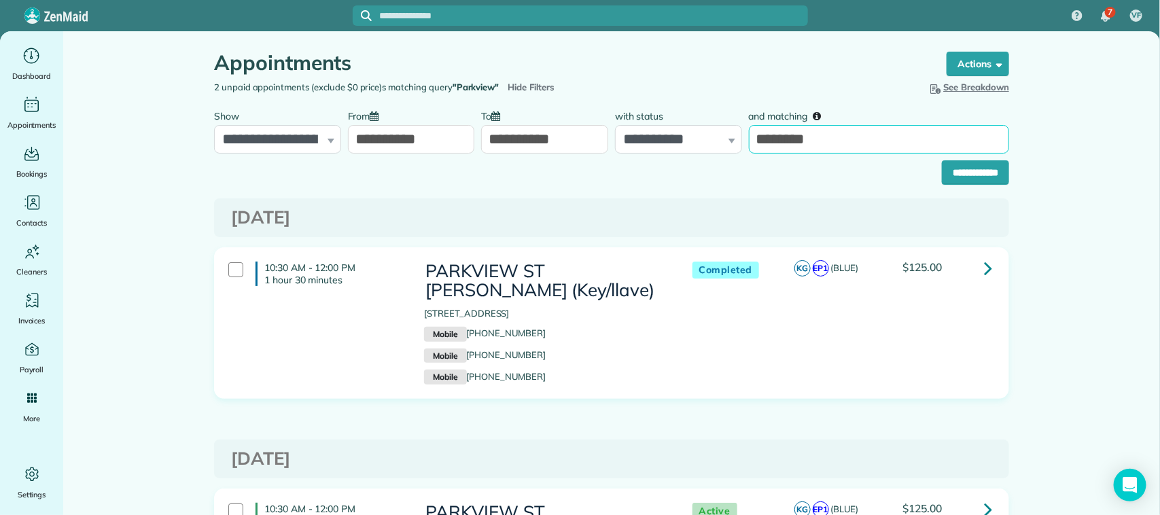
drag, startPoint x: 843, startPoint y: 141, endPoint x: 738, endPoint y: 141, distance: 105.3
click at [738, 141] on div "**********" at bounding box center [612, 128] width 802 height 51
type input "**********"
click at [942, 172] on input "**********" at bounding box center [975, 172] width 67 height 24
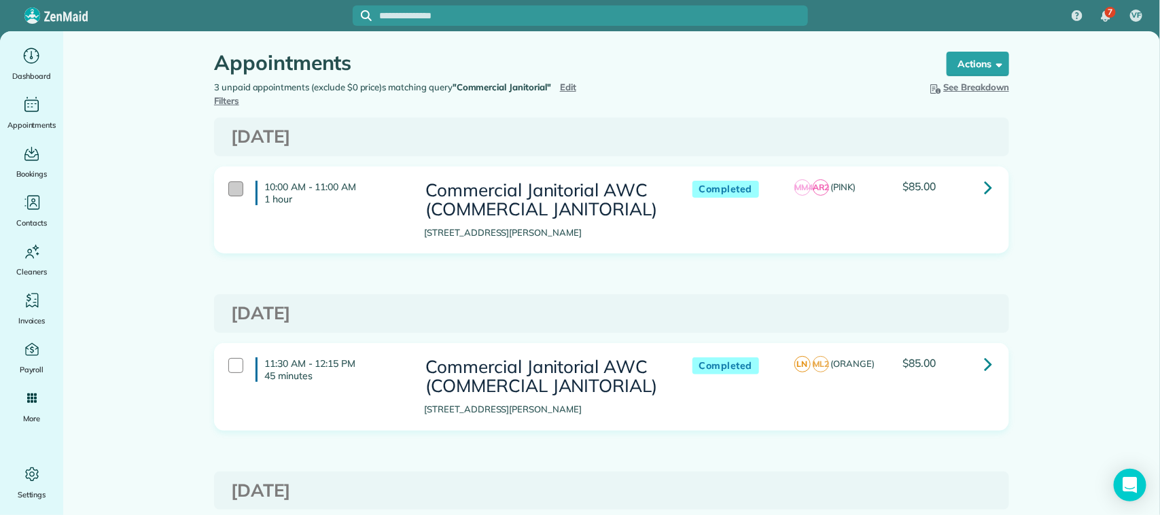
click at [232, 188] on div at bounding box center [235, 188] width 15 height 15
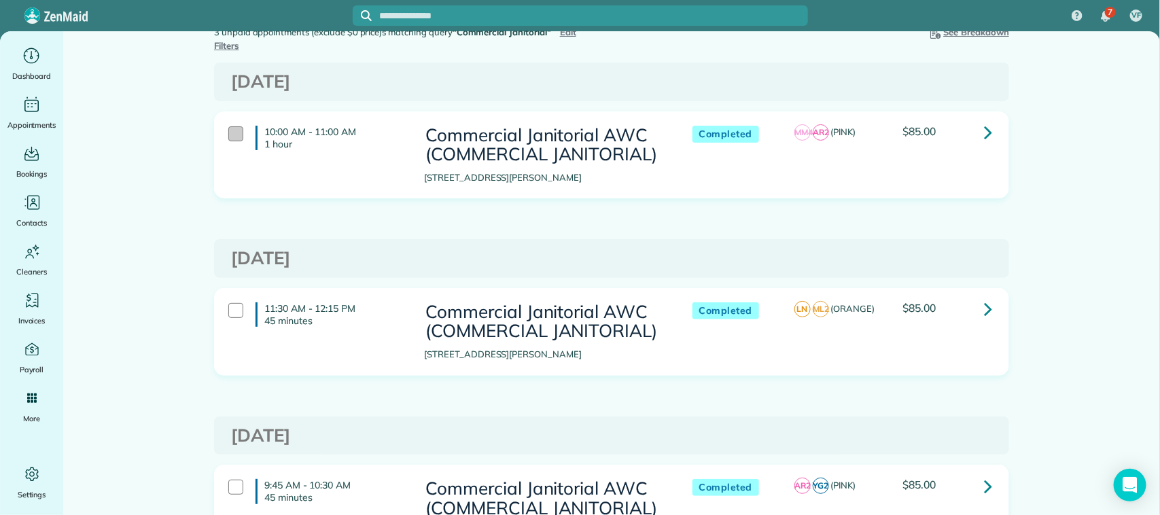
scroll to position [85, 0]
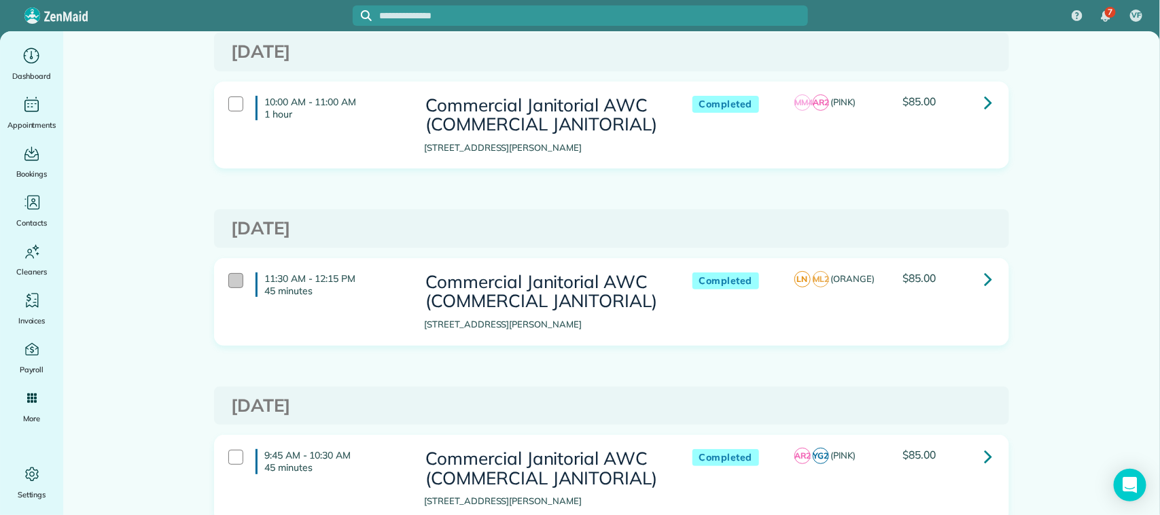
click at [232, 281] on div at bounding box center [235, 280] width 15 height 15
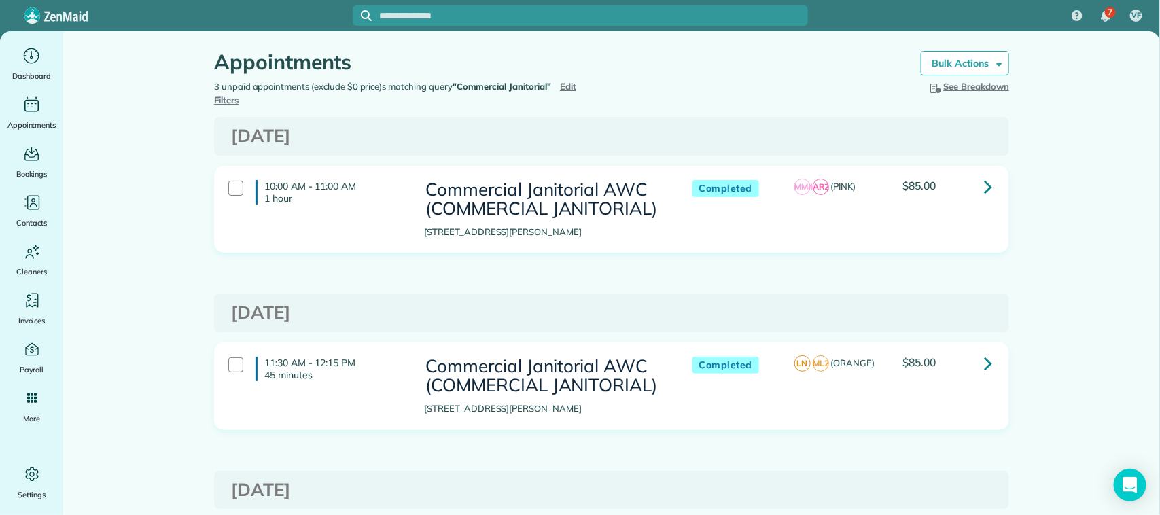
scroll to position [0, 0]
click at [984, 67] on link "Bulk Actions" at bounding box center [965, 64] width 88 height 24
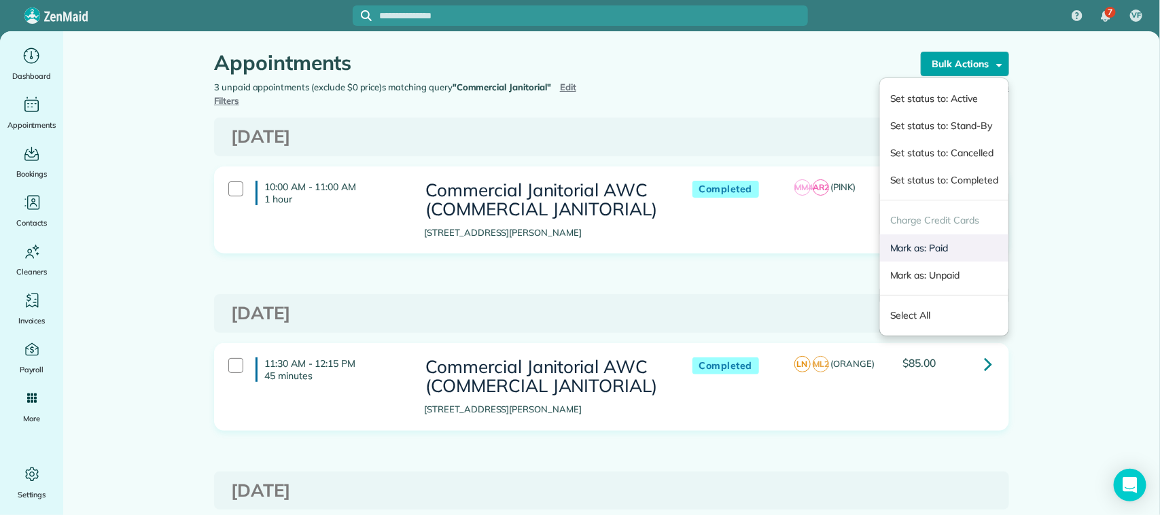
click at [899, 253] on link "Mark as: Paid" at bounding box center [944, 247] width 128 height 27
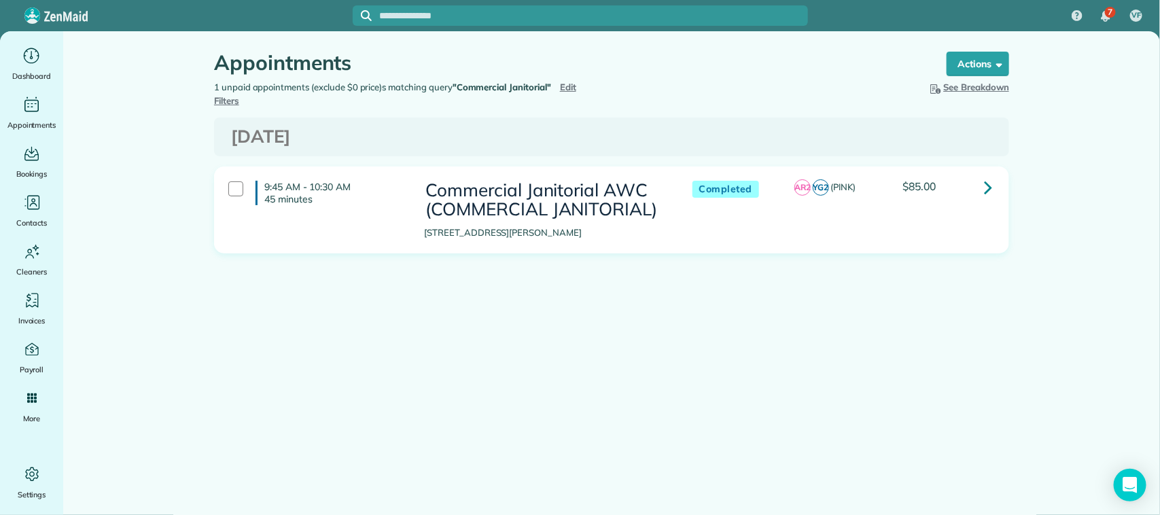
click at [572, 85] on span "Edit Filters" at bounding box center [395, 94] width 362 height 24
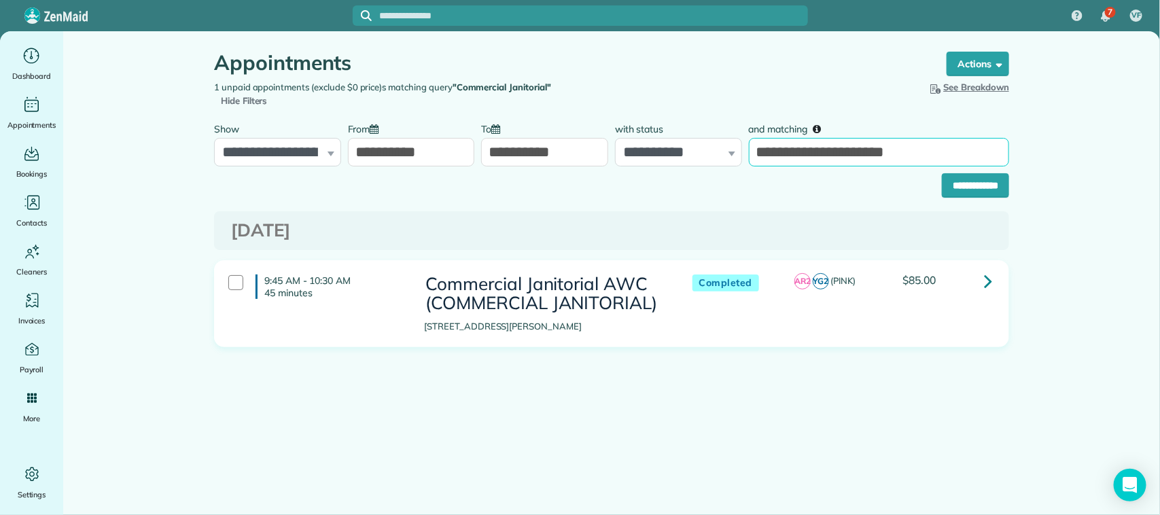
drag, startPoint x: 915, startPoint y: 154, endPoint x: 712, endPoint y: 154, distance: 203.2
click at [712, 154] on div "**********" at bounding box center [612, 141] width 802 height 51
type input "*****"
click at [942, 173] on input "**********" at bounding box center [975, 185] width 67 height 24
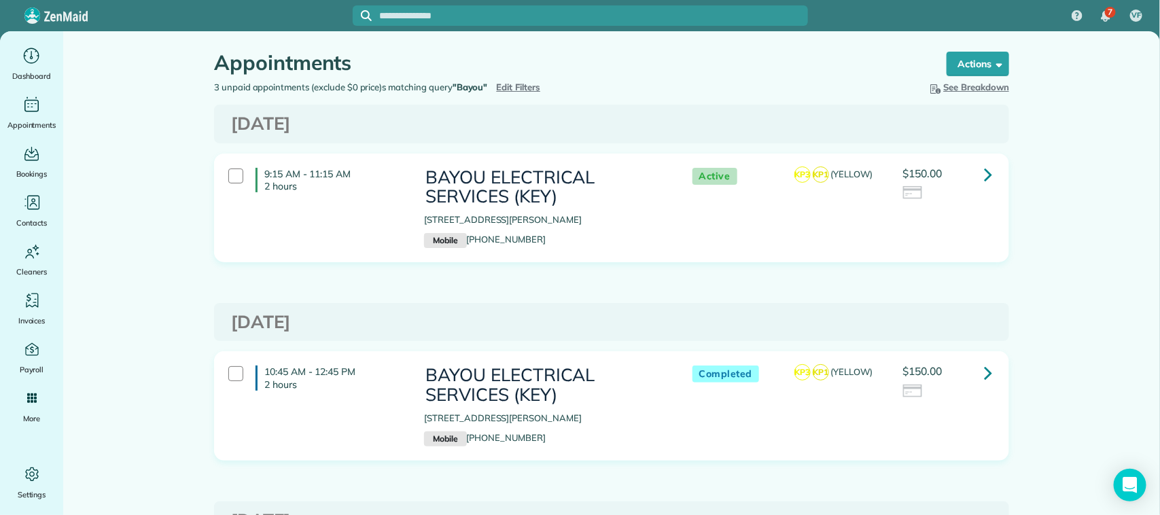
click at [525, 86] on span "Edit Filters" at bounding box center [519, 87] width 44 height 11
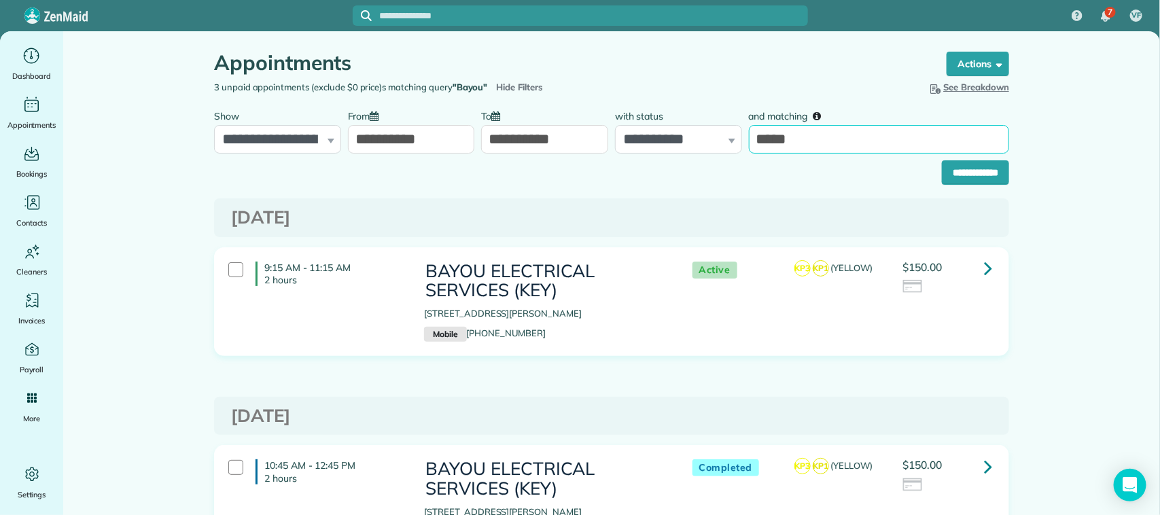
drag, startPoint x: 799, startPoint y: 134, endPoint x: 743, endPoint y: 135, distance: 55.7
click at [749, 135] on input "*****" at bounding box center [879, 139] width 260 height 29
type input "**********"
click at [942, 160] on input "**********" at bounding box center [975, 172] width 67 height 24
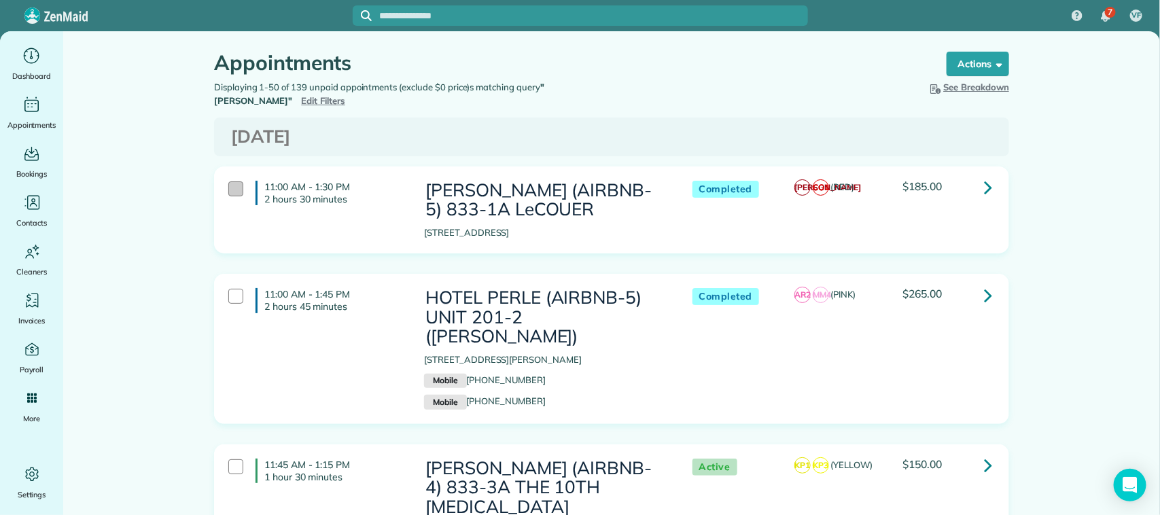
click at [232, 188] on div at bounding box center [235, 188] width 15 height 15
click at [233, 293] on div at bounding box center [235, 296] width 15 height 15
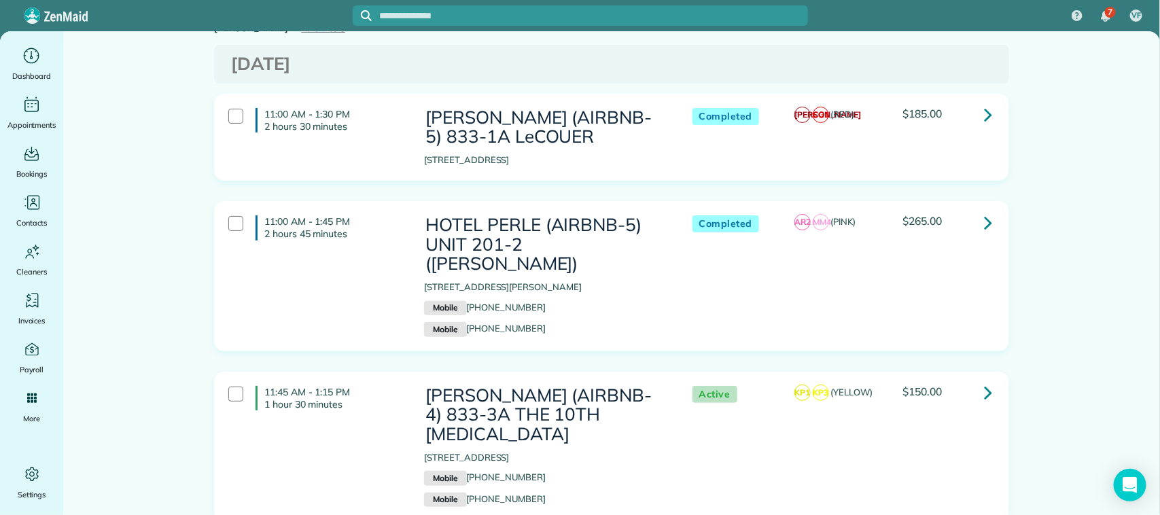
scroll to position [170, 0]
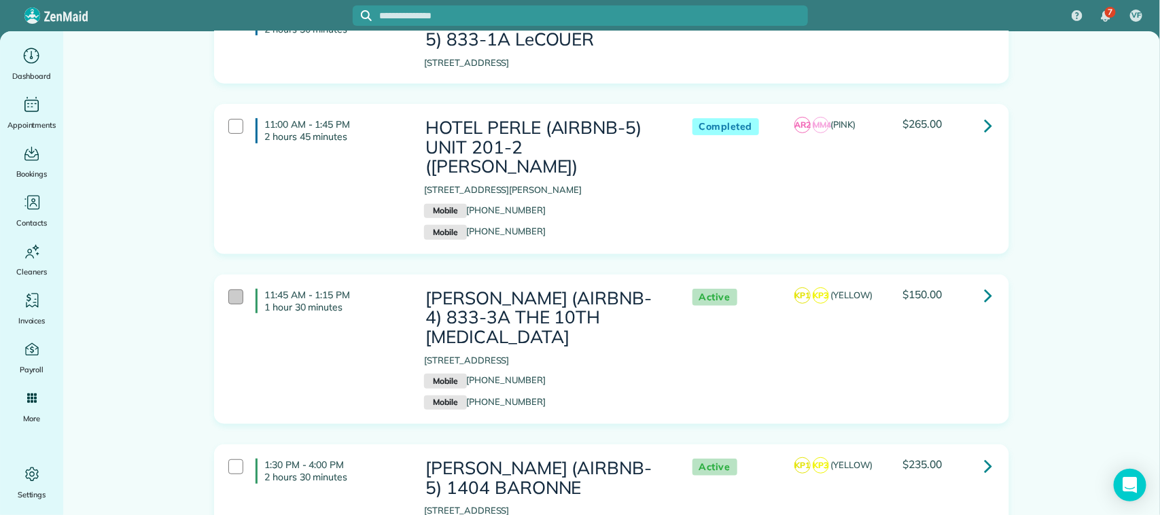
click at [228, 290] on div at bounding box center [235, 297] width 15 height 15
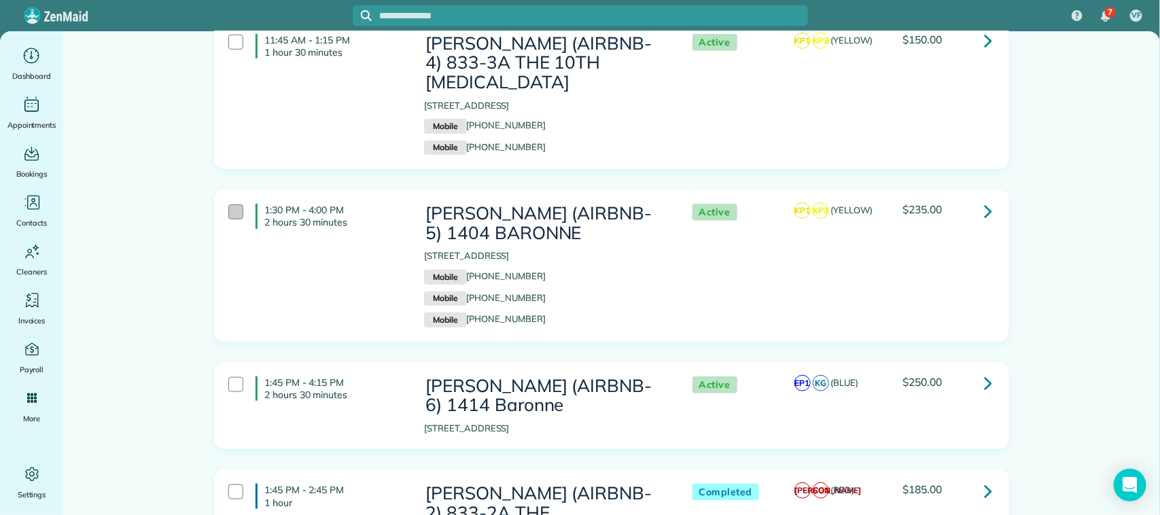
click at [228, 205] on div at bounding box center [235, 212] width 15 height 15
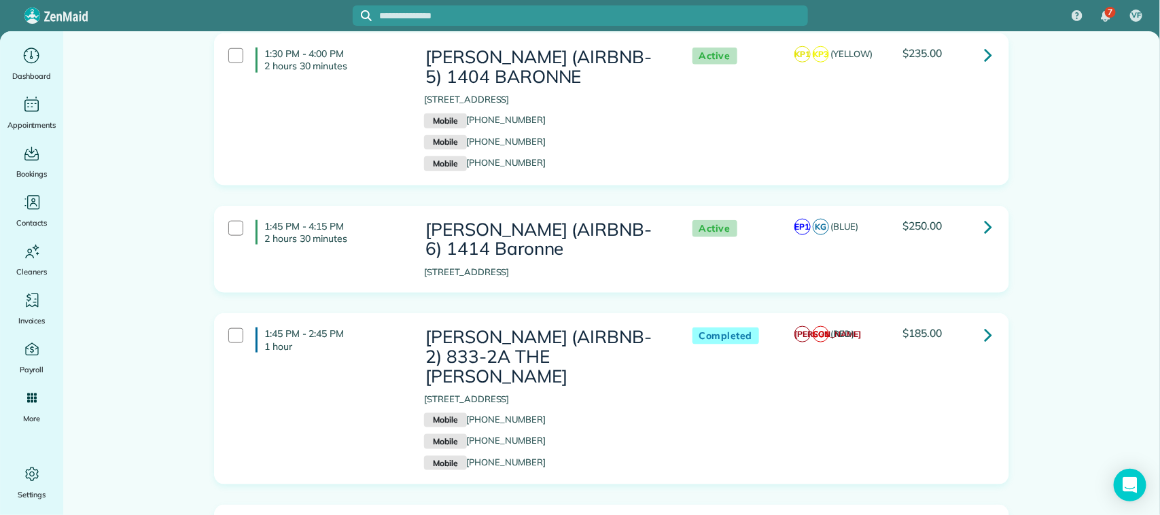
scroll to position [595, 0]
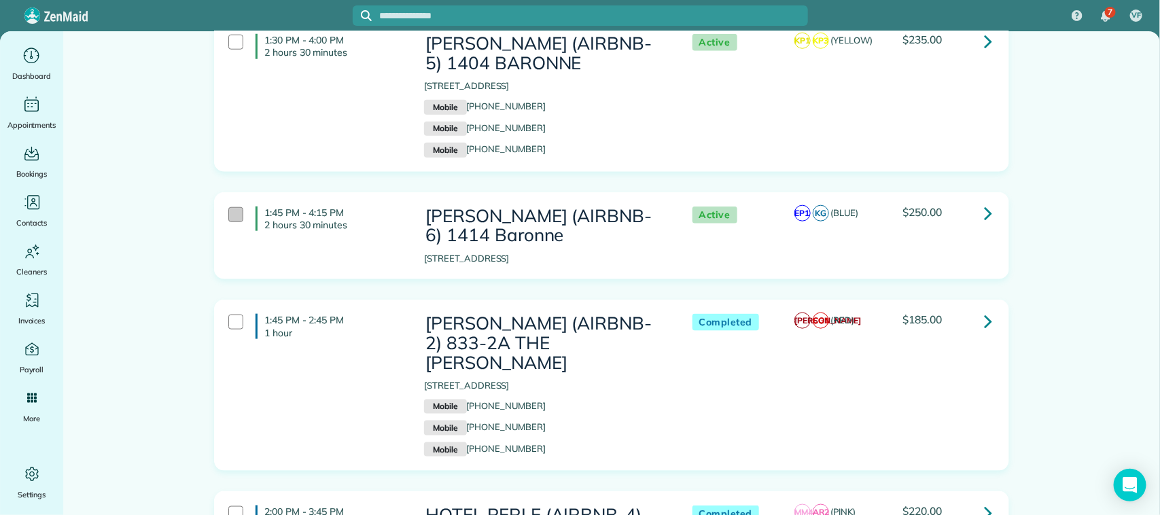
click at [232, 207] on div at bounding box center [235, 214] width 15 height 15
click at [228, 307] on div "1:45 PM - 2:45 PM 1 hour" at bounding box center [316, 326] width 196 height 38
click at [229, 506] on div at bounding box center [235, 513] width 15 height 15
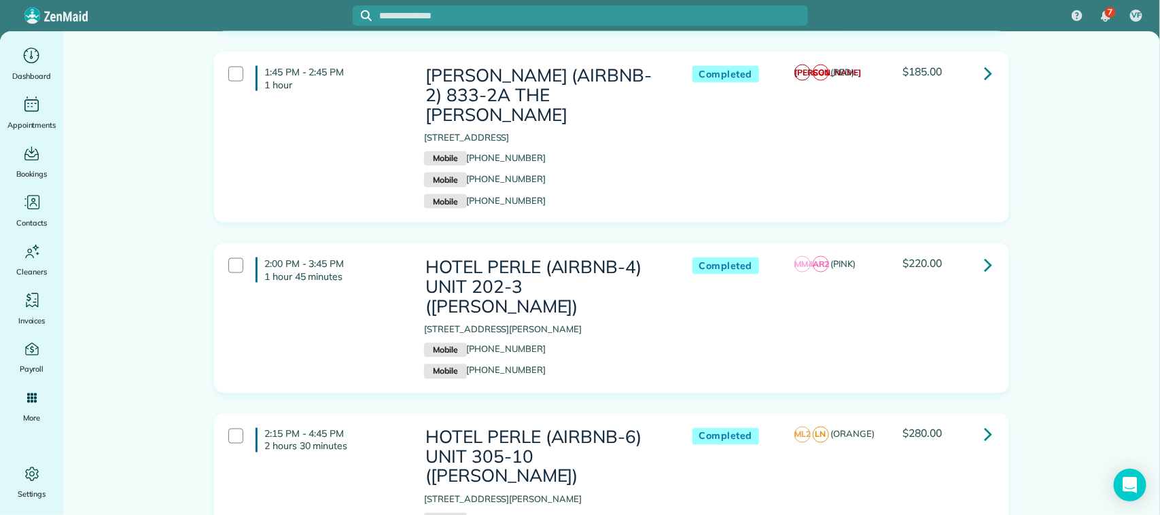
scroll to position [850, 0]
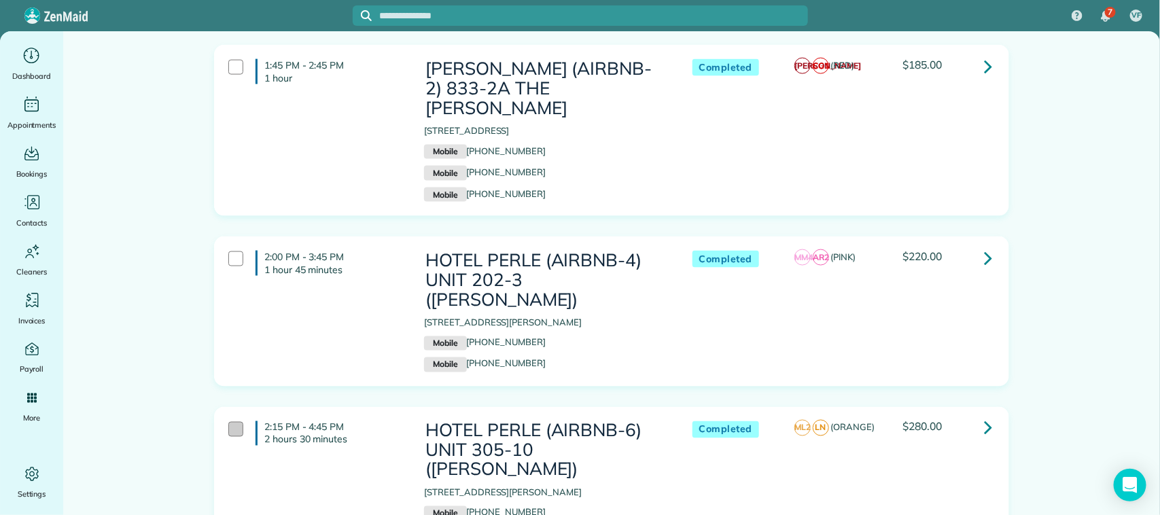
click at [236, 422] on div at bounding box center [235, 429] width 15 height 15
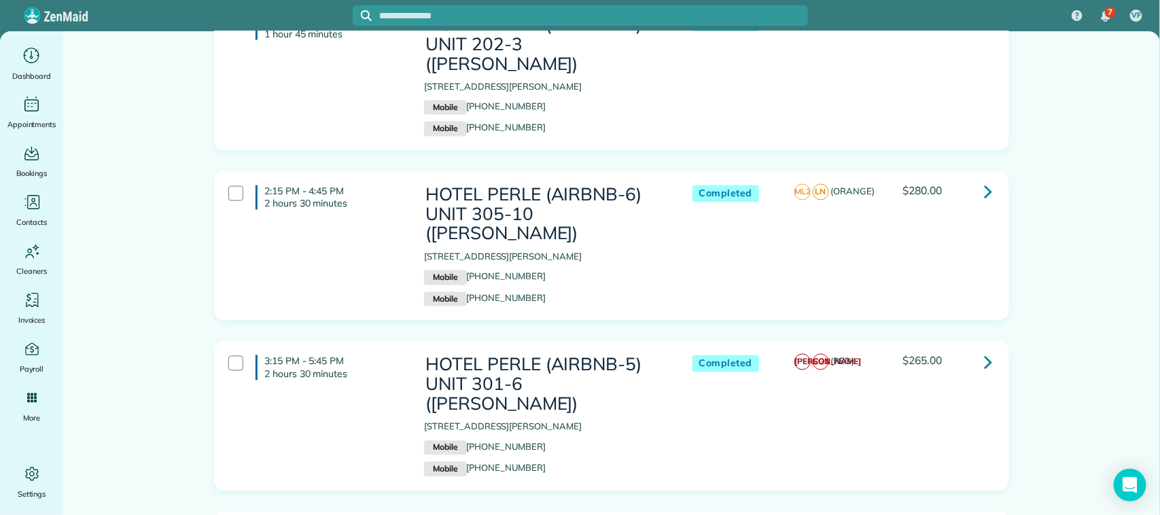
scroll to position [1104, 0]
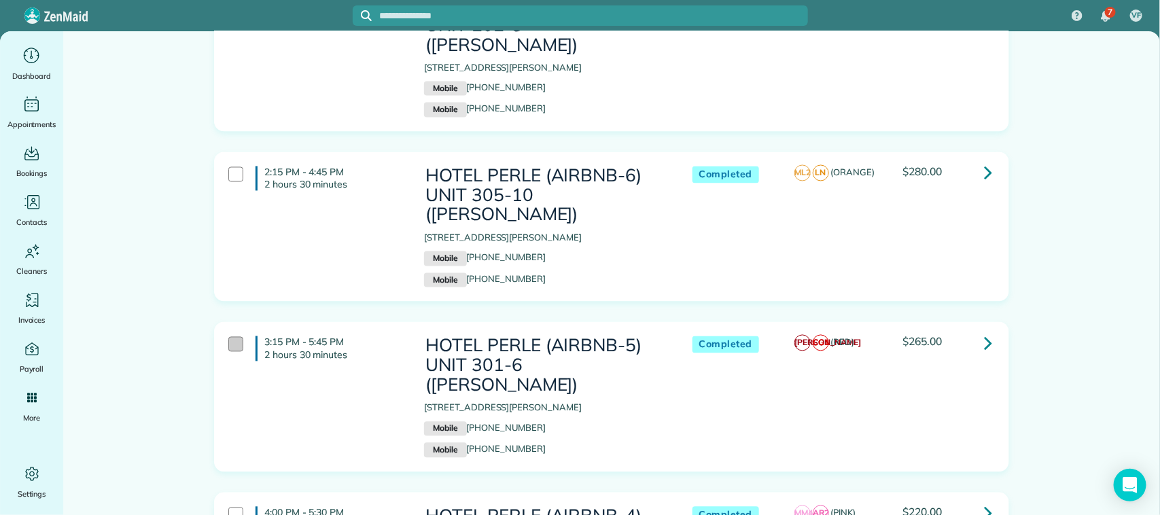
click at [230, 337] on div at bounding box center [235, 344] width 15 height 15
click at [235, 508] on div at bounding box center [235, 515] width 15 height 15
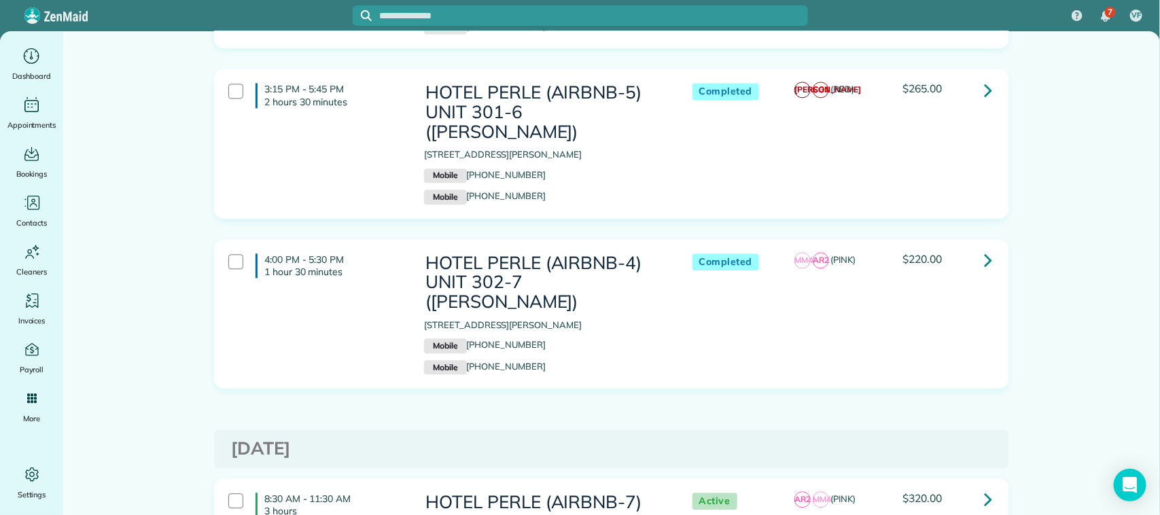
scroll to position [1359, 0]
click at [239, 485] on div "8:30 AM - 11:30 AM 3 hours" at bounding box center [316, 504] width 196 height 38
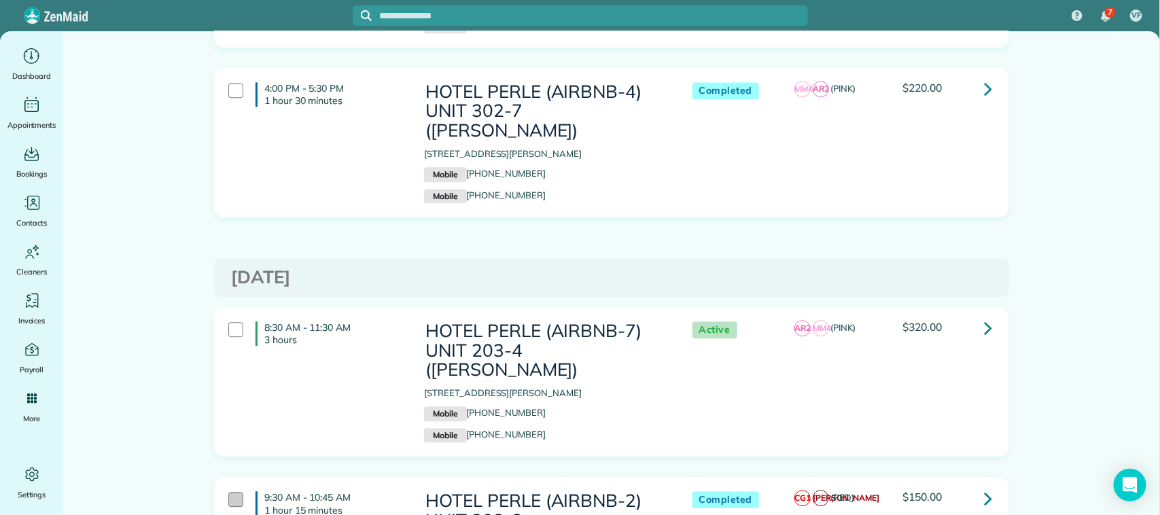
click at [234, 492] on div at bounding box center [235, 499] width 15 height 15
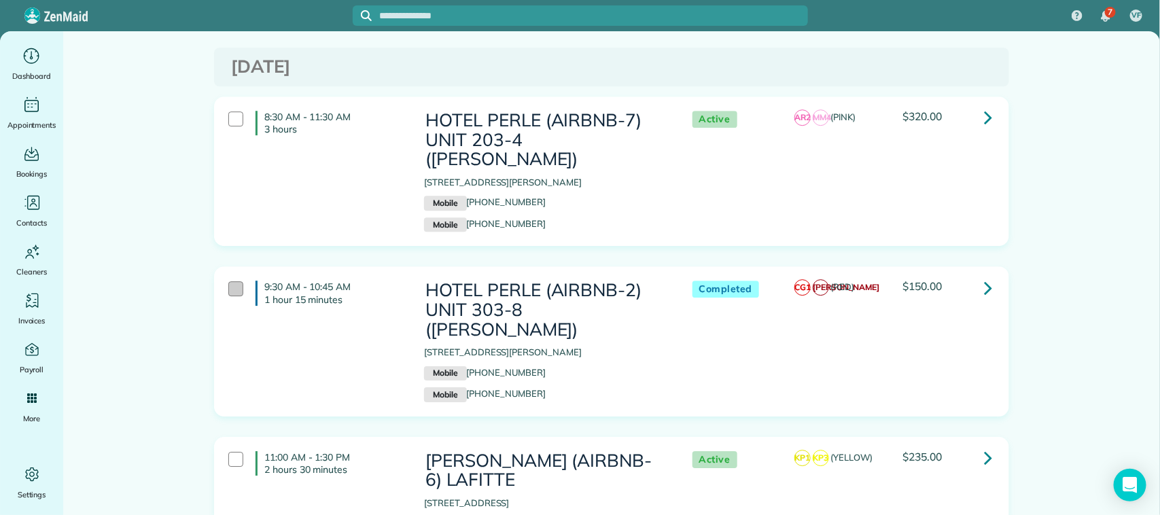
scroll to position [1784, 0]
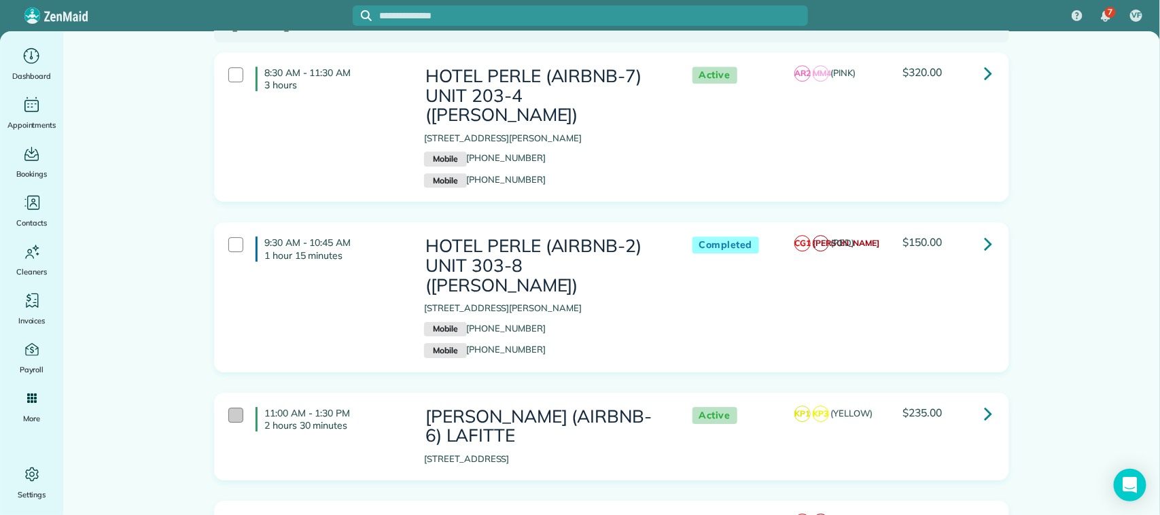
click at [236, 408] on div at bounding box center [235, 415] width 15 height 15
click at [232, 514] on div at bounding box center [235, 523] width 15 height 15
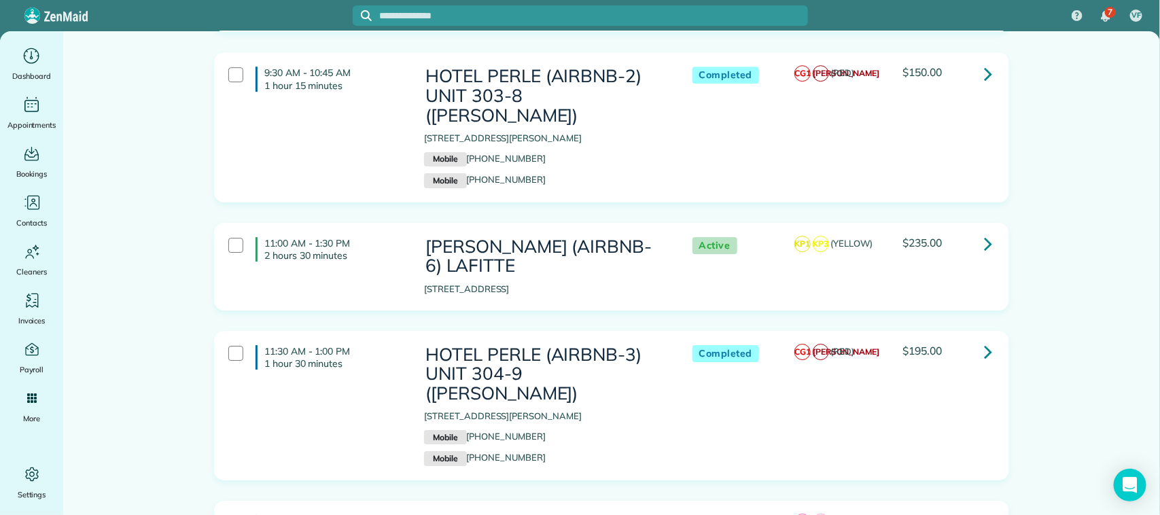
click at [232, 514] on div at bounding box center [235, 523] width 15 height 15
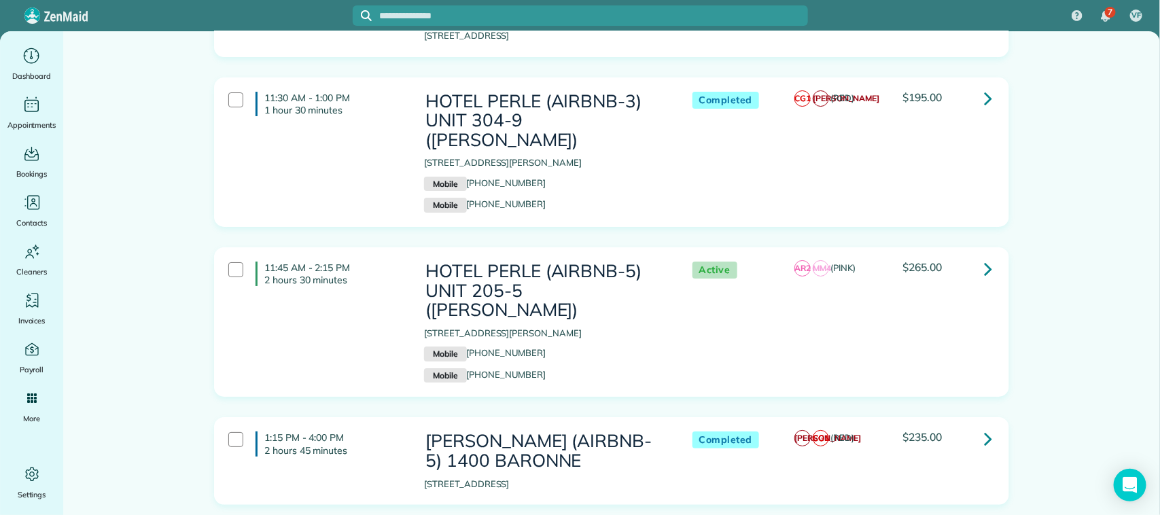
scroll to position [2209, 0]
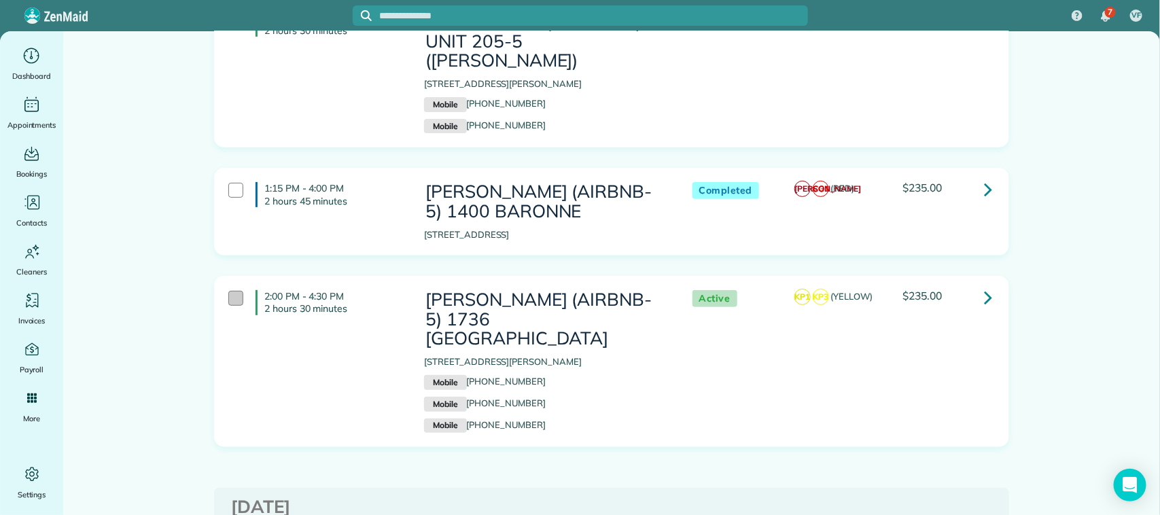
scroll to position [2464, 0]
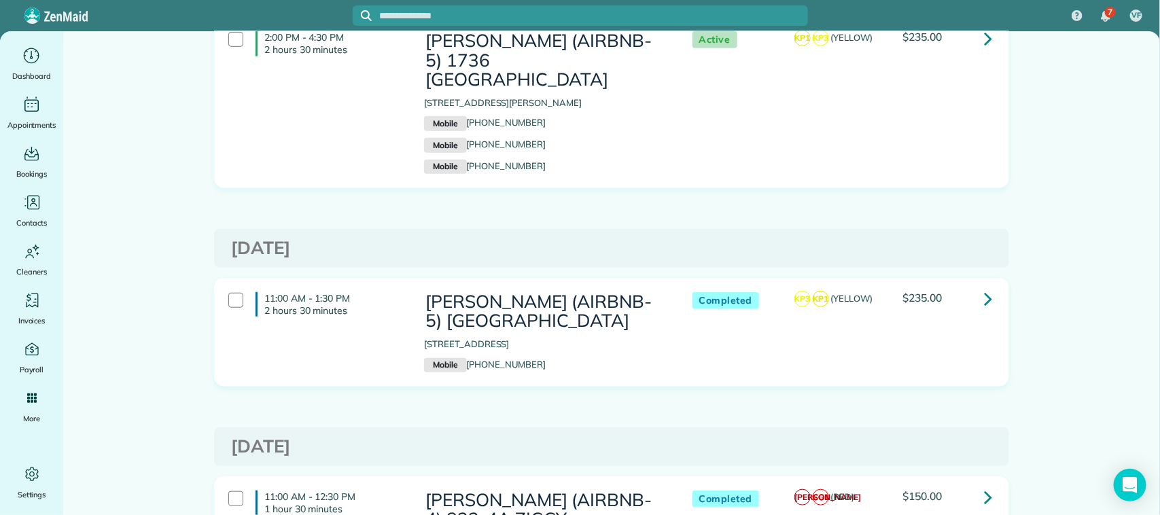
scroll to position [2719, 0]
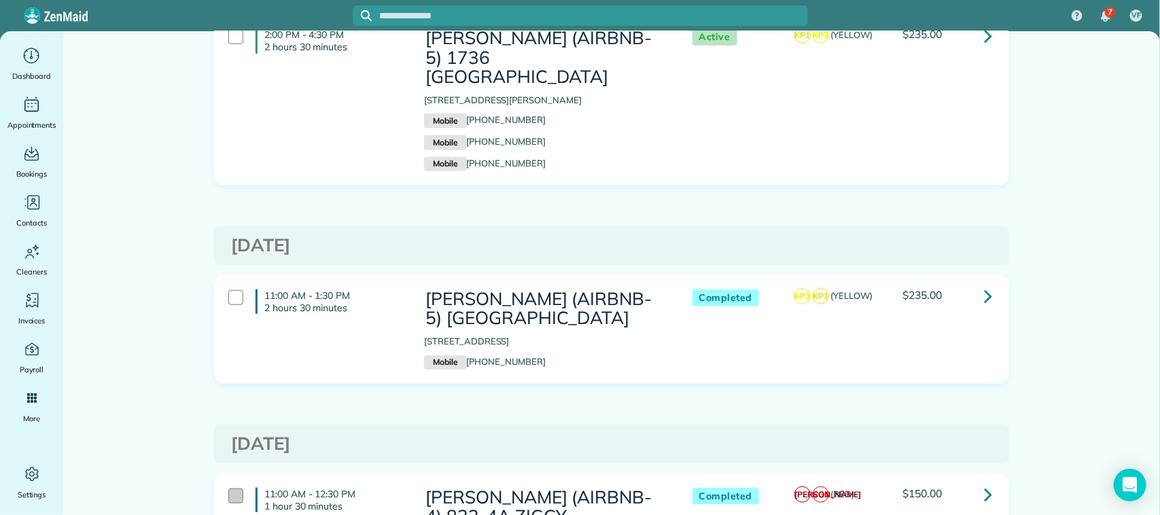
click at [228, 489] on div at bounding box center [235, 496] width 15 height 15
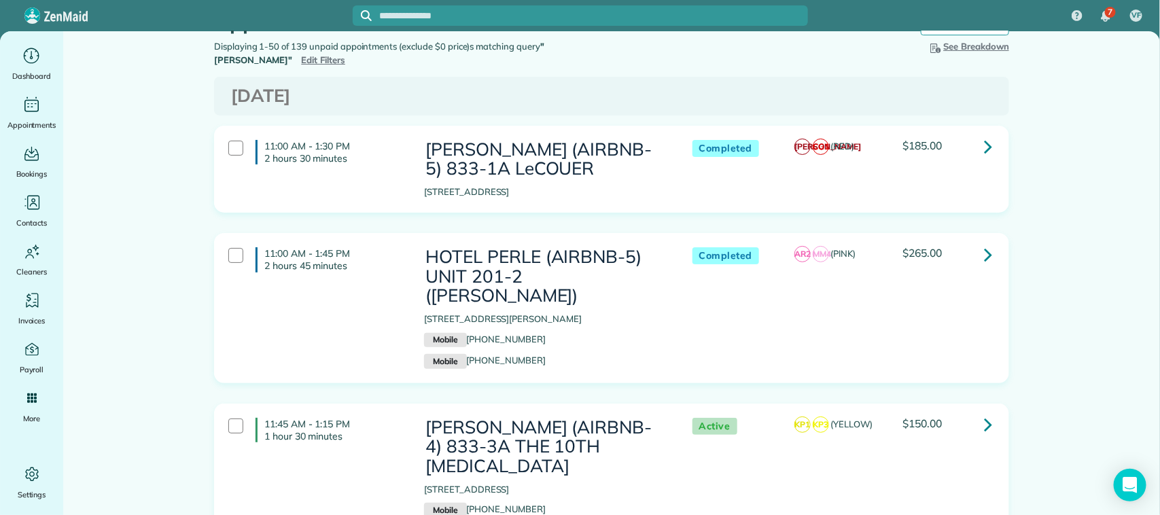
scroll to position [0, 0]
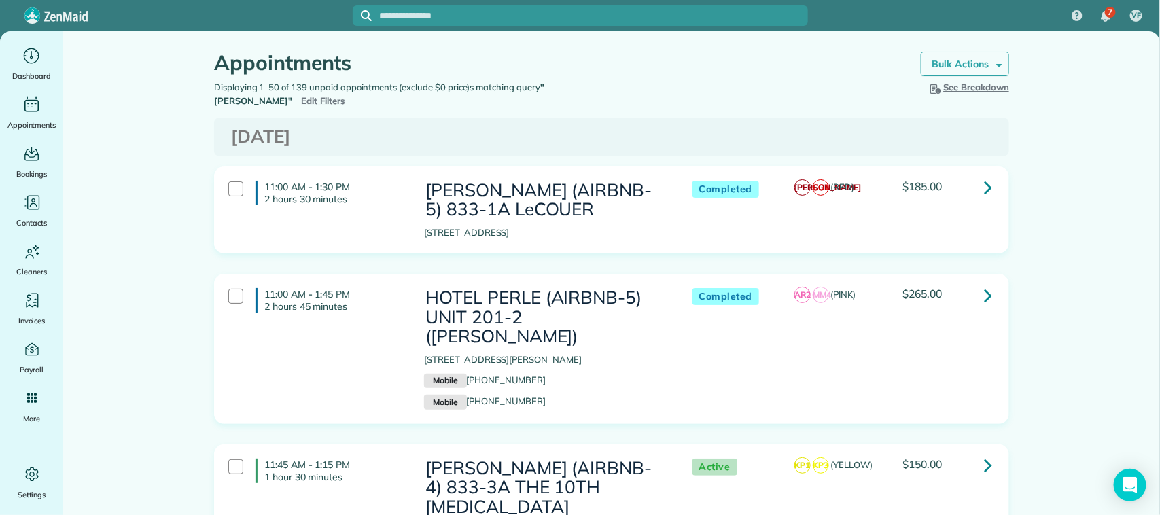
click at [993, 62] on span at bounding box center [997, 63] width 10 height 10
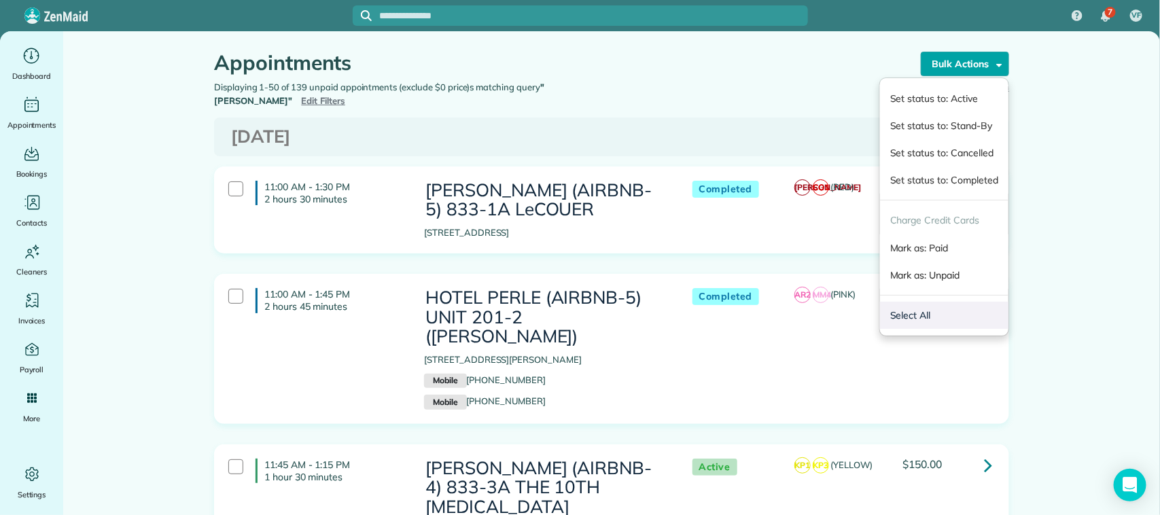
click at [913, 310] on link "Select All" at bounding box center [944, 315] width 128 height 27
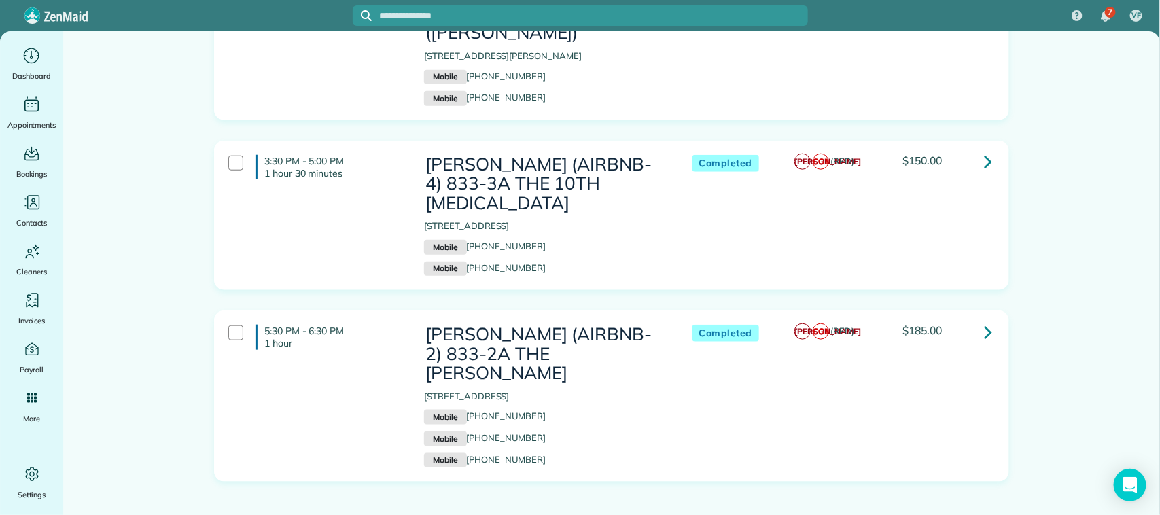
scroll to position [7533, 0]
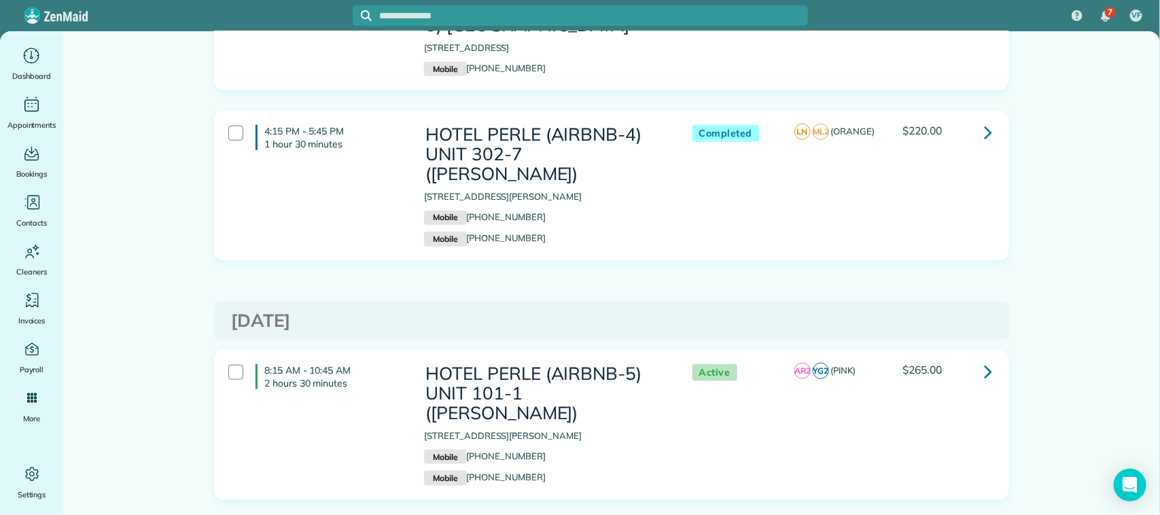
scroll to position [7619, 0]
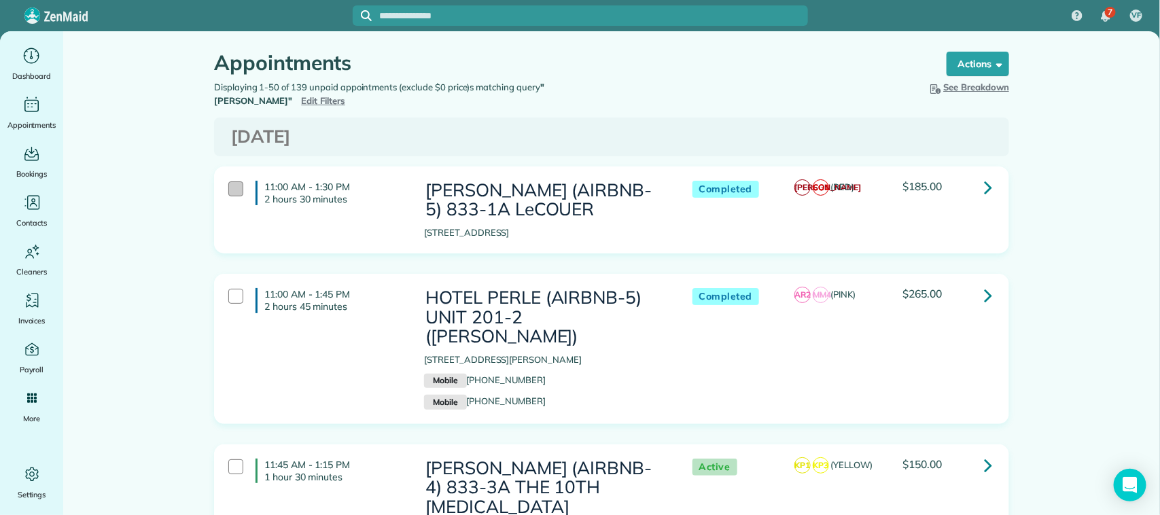
click at [229, 187] on div at bounding box center [235, 188] width 15 height 15
click at [230, 294] on div at bounding box center [235, 296] width 15 height 15
click at [232, 459] on div at bounding box center [235, 466] width 15 height 15
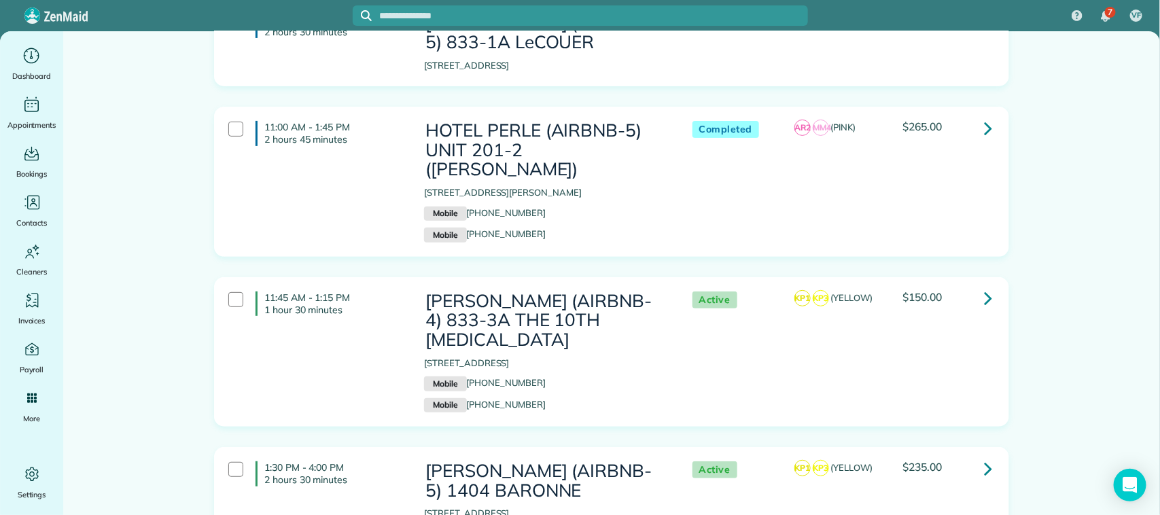
scroll to position [340, 0]
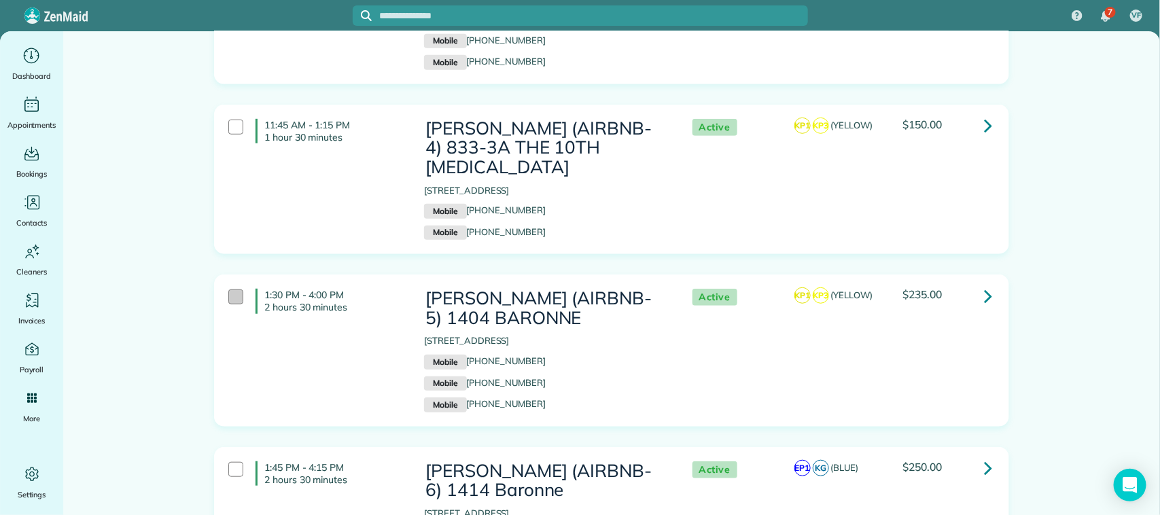
click at [232, 290] on div at bounding box center [235, 297] width 15 height 15
click at [226, 455] on div "1:45 PM - 4:15 PM 2 hours 30 minutes" at bounding box center [316, 474] width 196 height 38
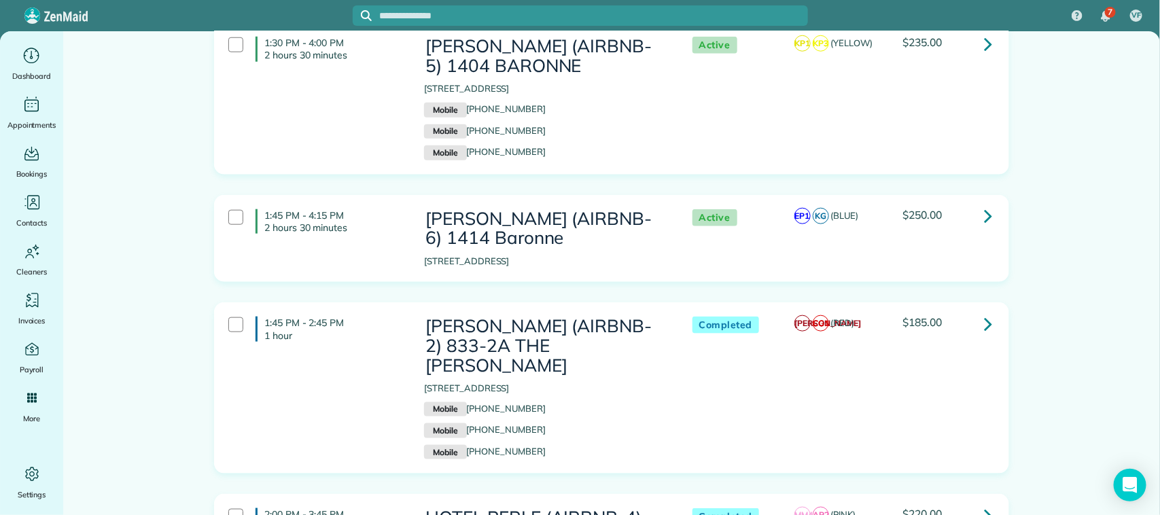
scroll to position [595, 0]
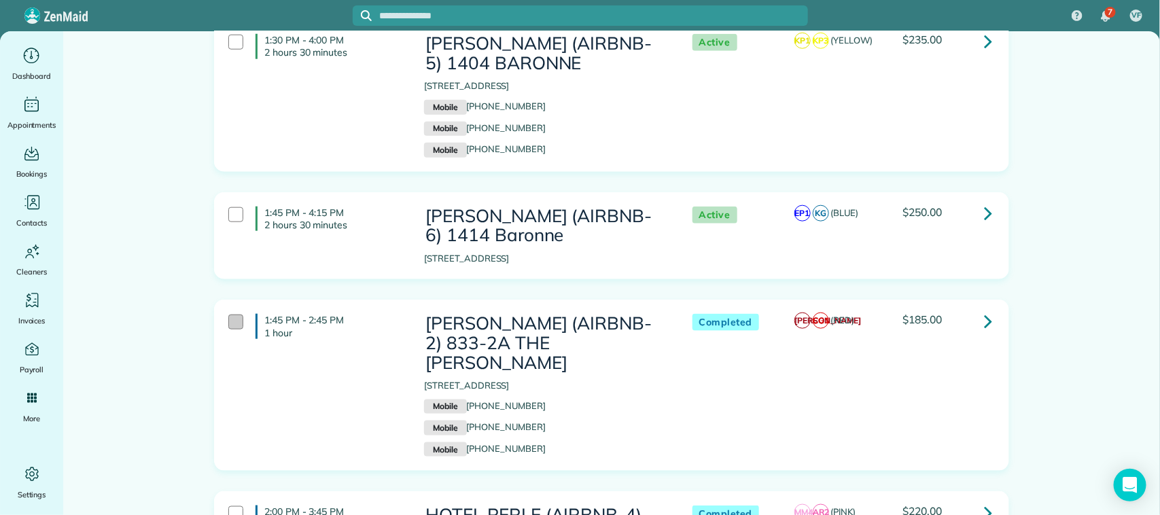
click at [228, 315] on div at bounding box center [235, 322] width 15 height 15
click at [228, 506] on div at bounding box center [235, 513] width 15 height 15
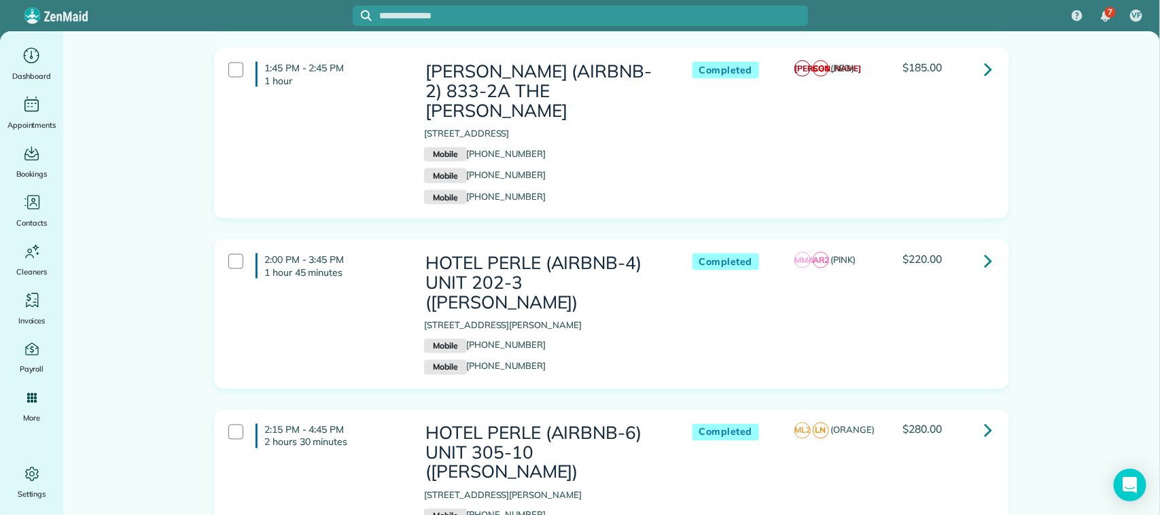
scroll to position [850, 0]
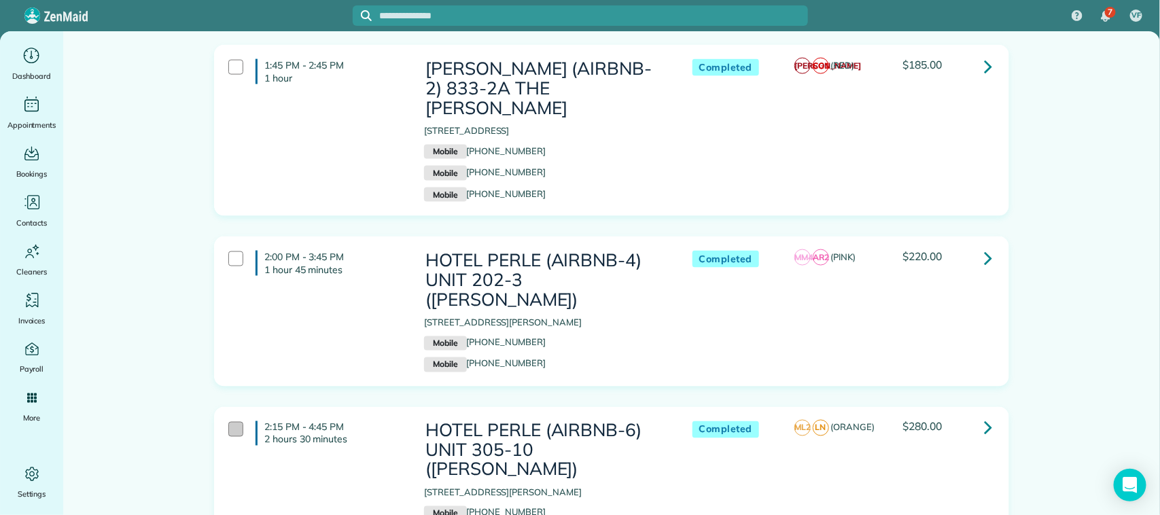
click at [230, 422] on div at bounding box center [235, 429] width 15 height 15
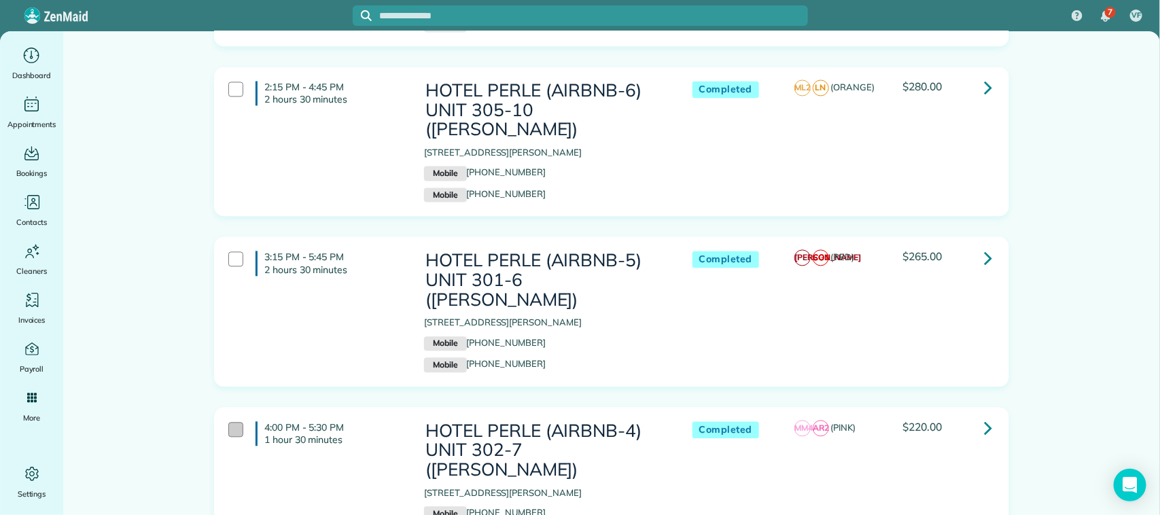
click at [229, 423] on div at bounding box center [235, 430] width 15 height 15
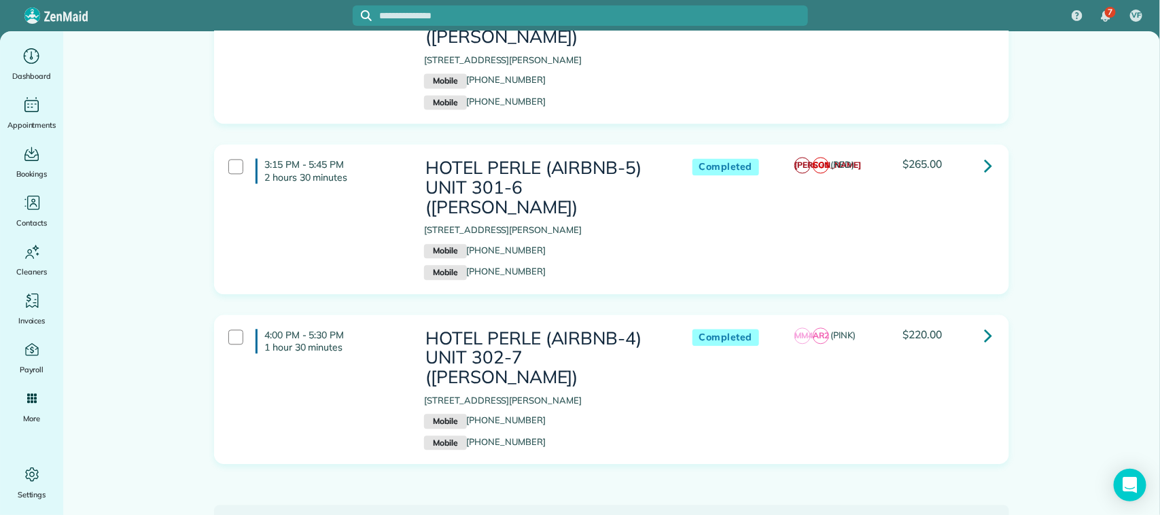
scroll to position [1529, 0]
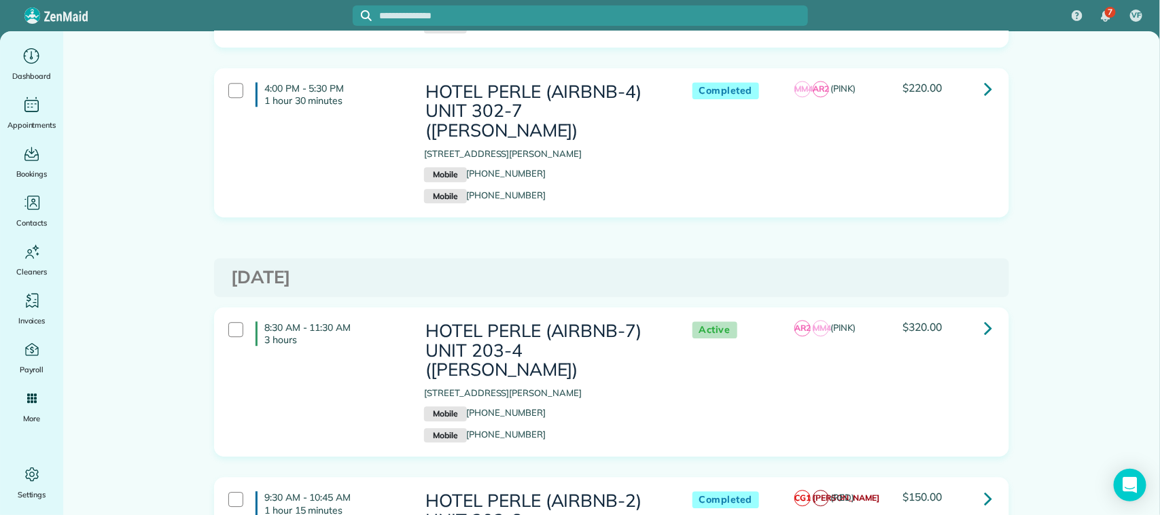
click at [232, 315] on div "8:30 AM - 11:30 AM 3 hours" at bounding box center [316, 334] width 196 height 38
click at [234, 492] on div at bounding box center [235, 499] width 15 height 15
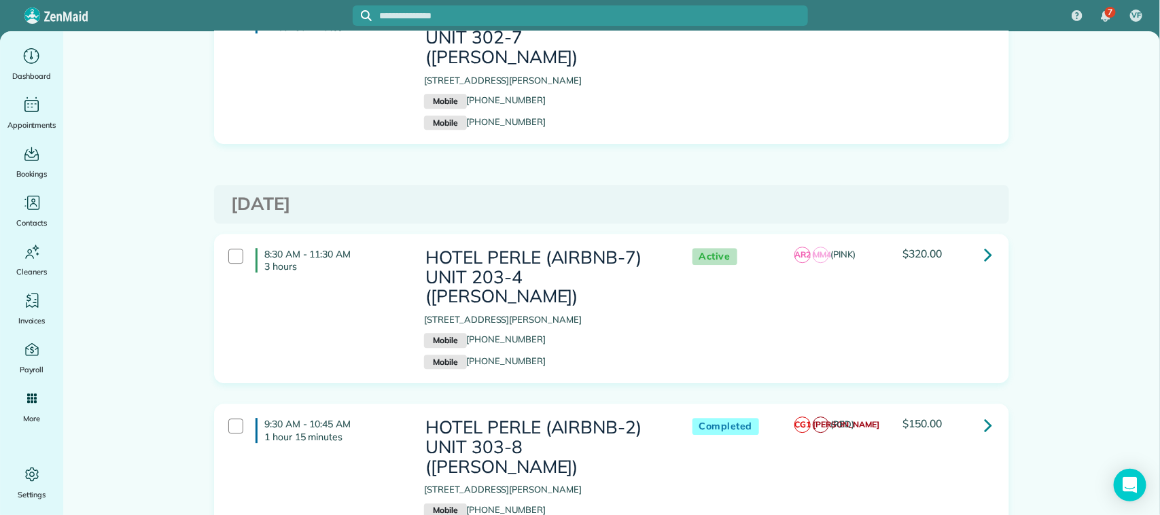
scroll to position [1699, 0]
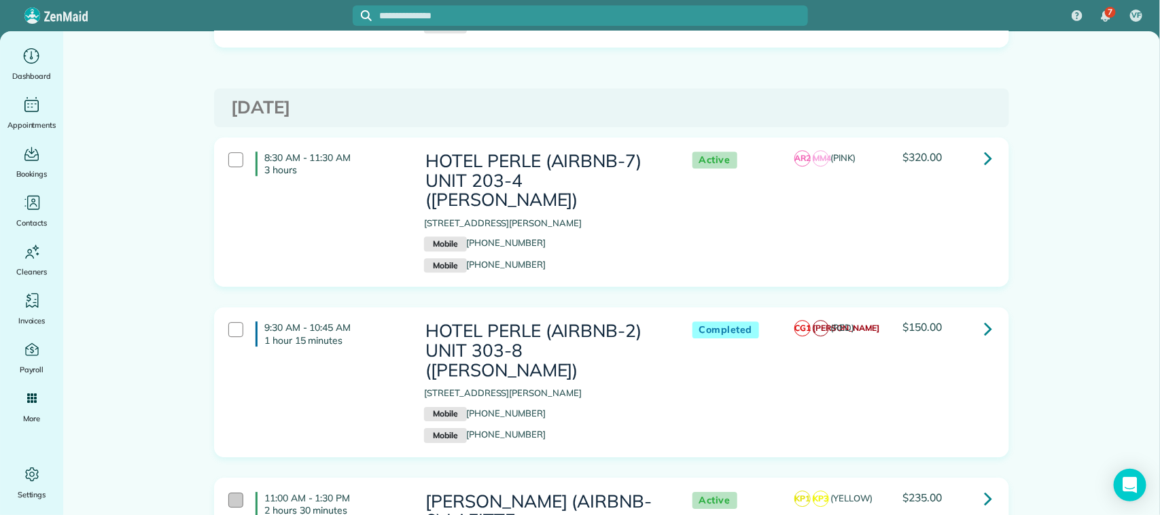
click at [230, 493] on div at bounding box center [235, 500] width 15 height 15
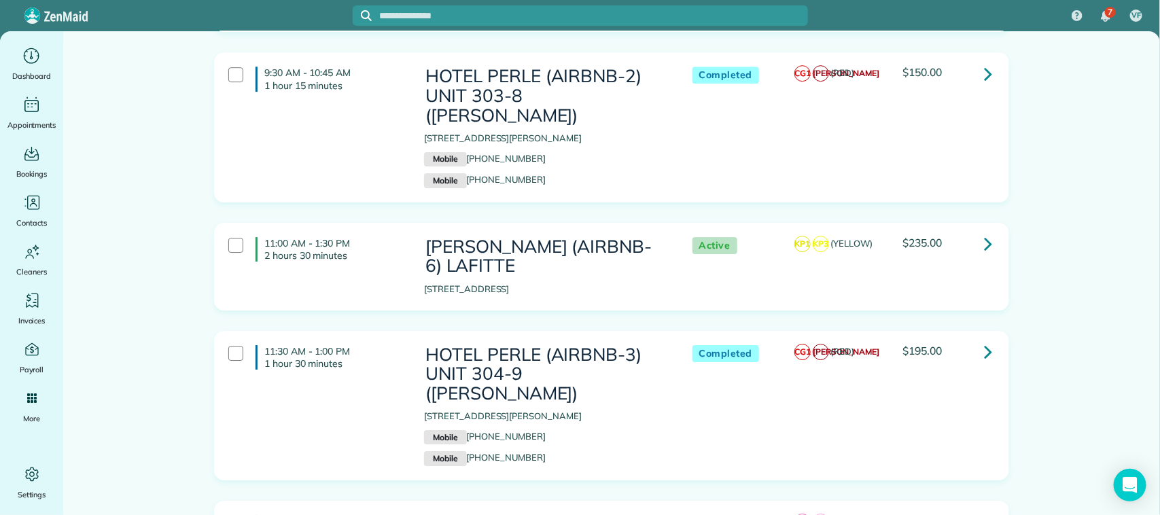
click at [230, 514] on div at bounding box center [235, 523] width 15 height 15
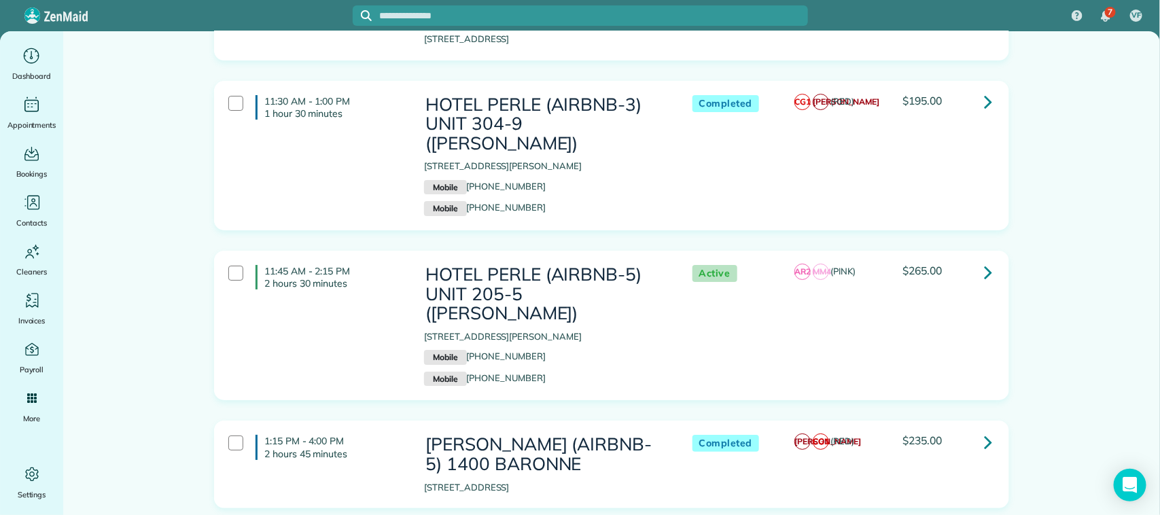
scroll to position [2209, 0]
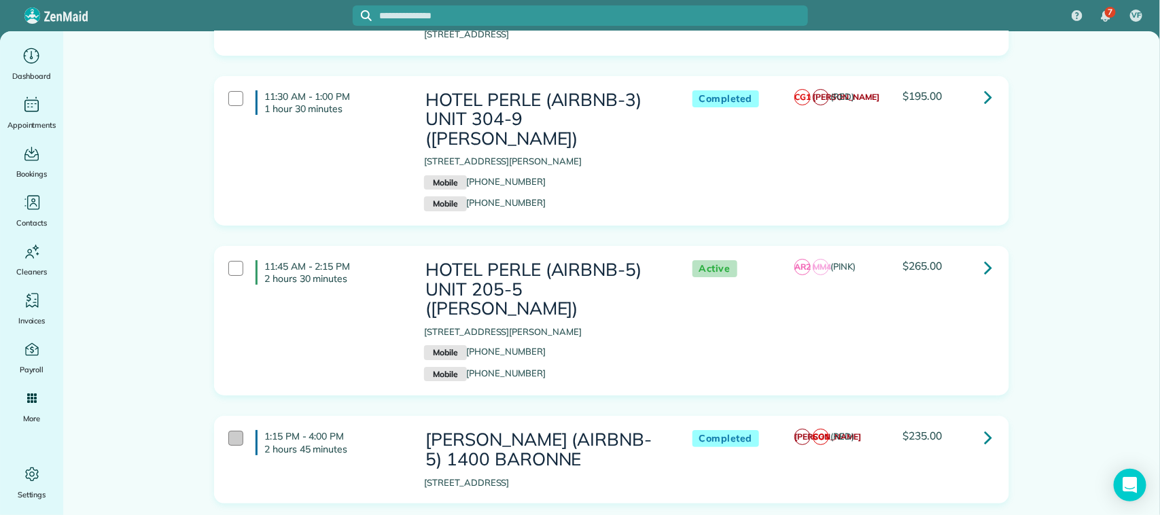
click at [237, 431] on div at bounding box center [235, 438] width 15 height 15
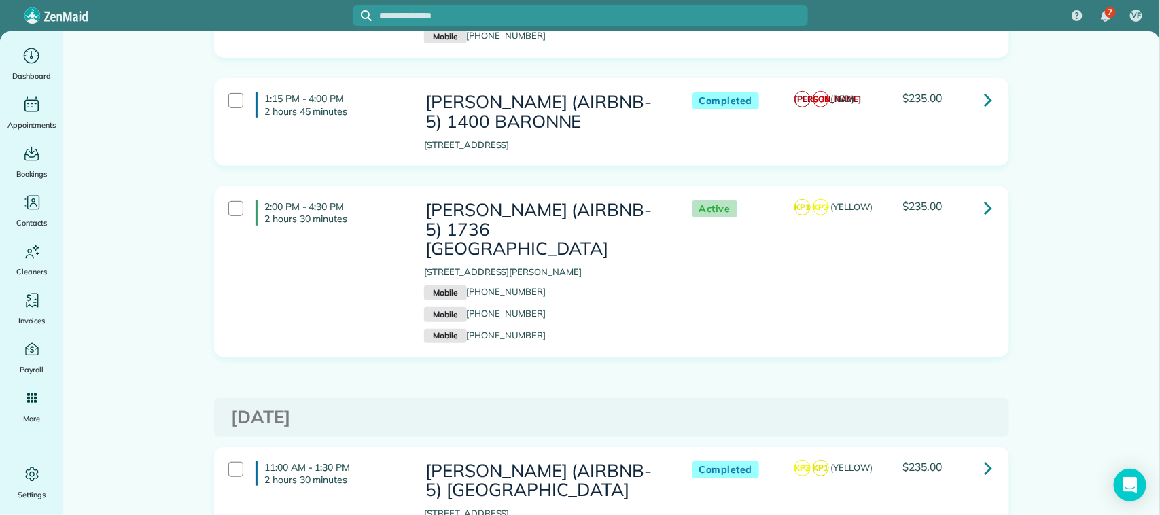
scroll to position [2549, 0]
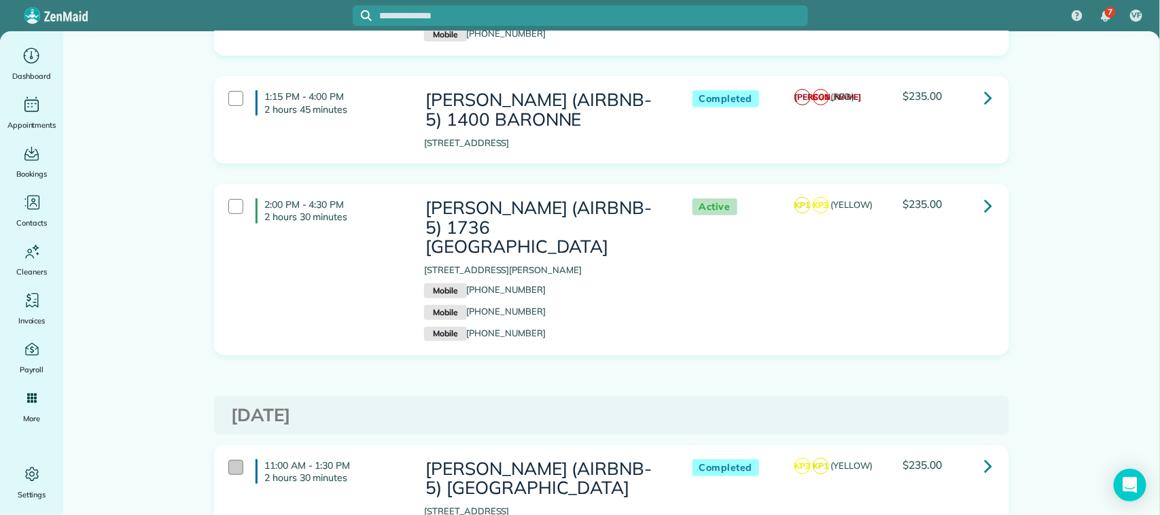
click at [230, 460] on div at bounding box center [235, 467] width 15 height 15
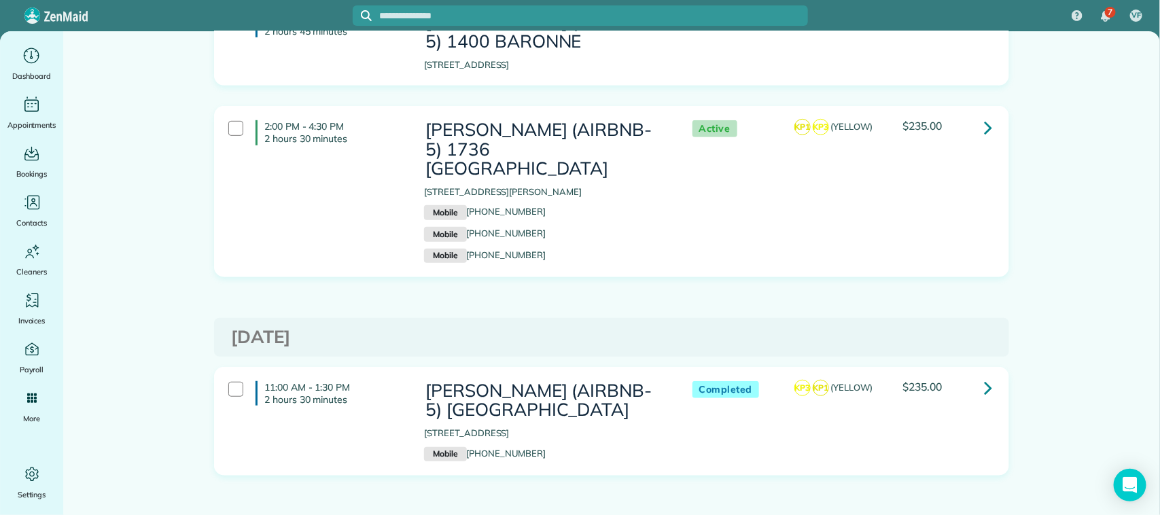
scroll to position [2719, 0]
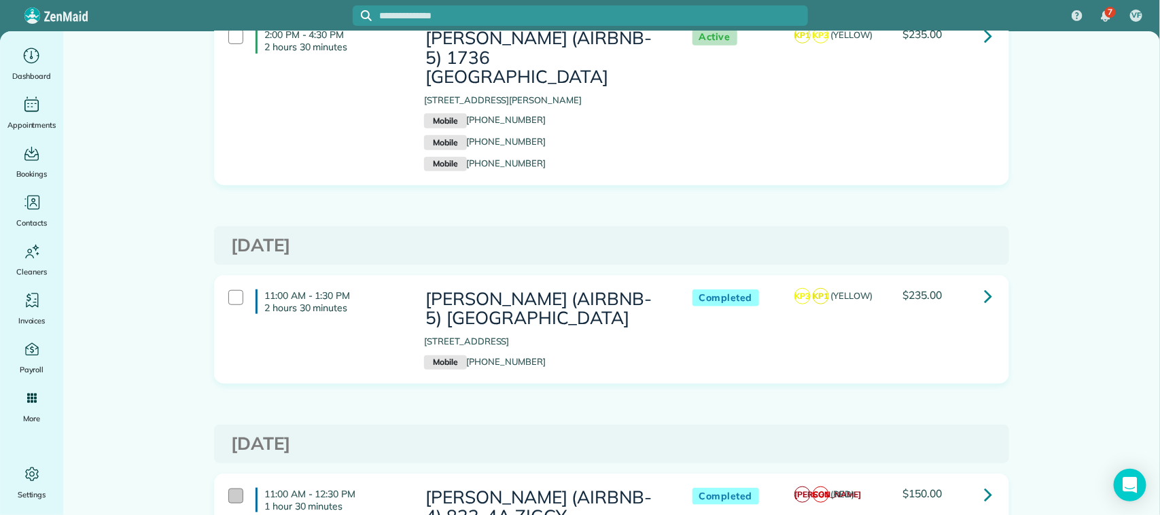
click at [234, 489] on div at bounding box center [235, 496] width 15 height 15
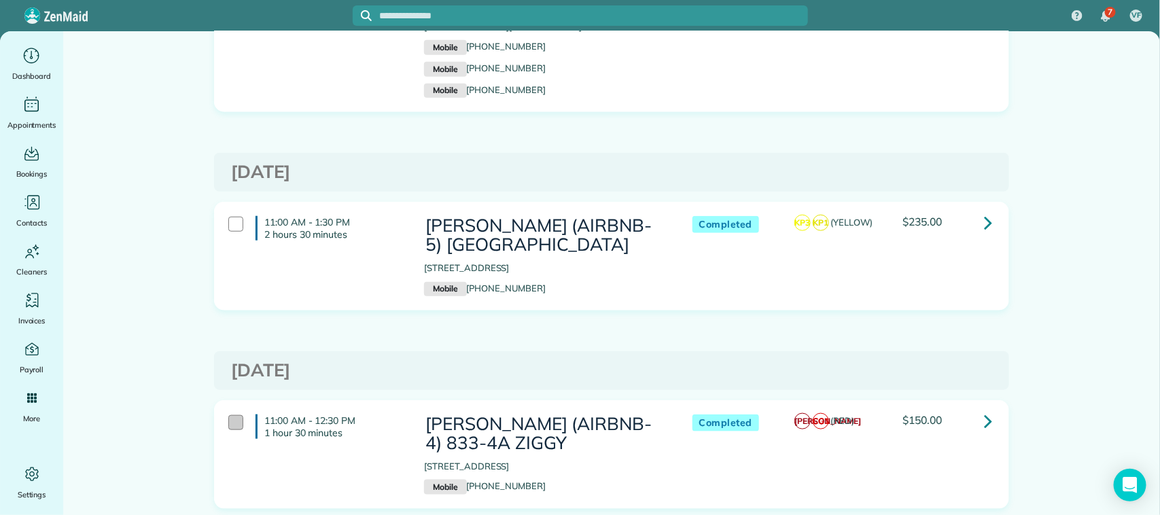
scroll to position [2889, 0]
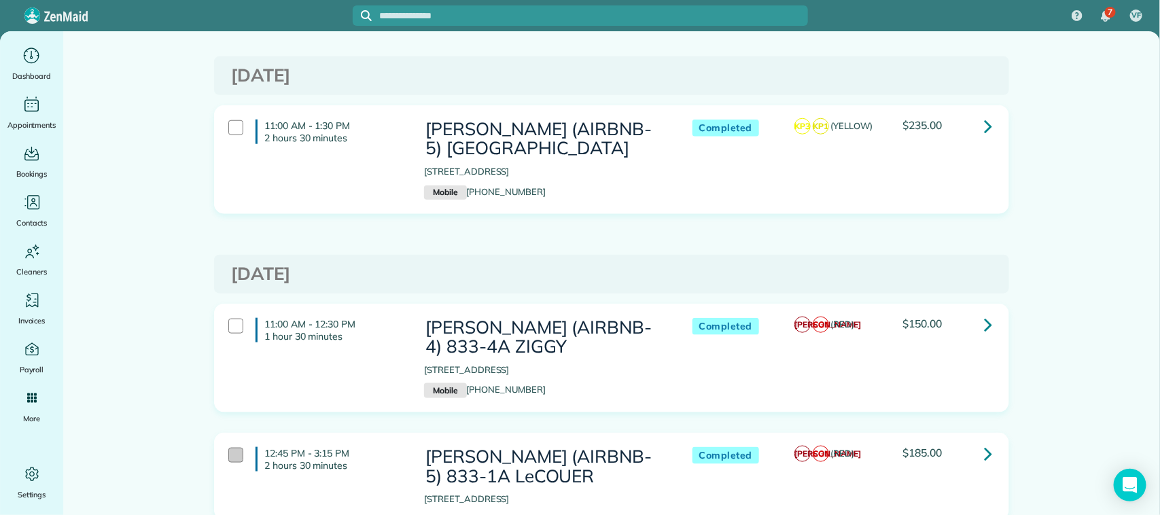
click at [235, 448] on div at bounding box center [235, 455] width 15 height 15
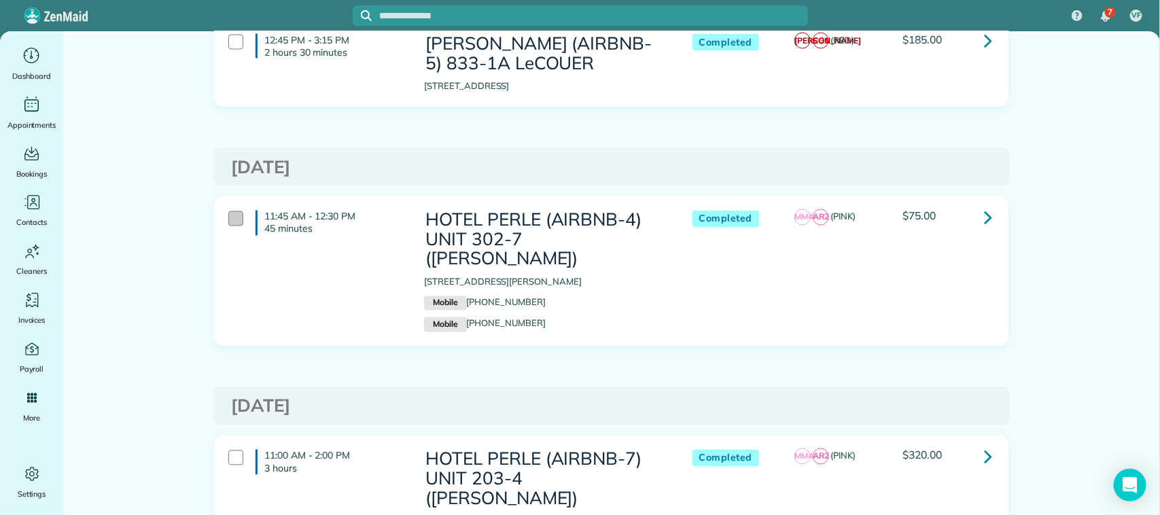
scroll to position [3313, 0]
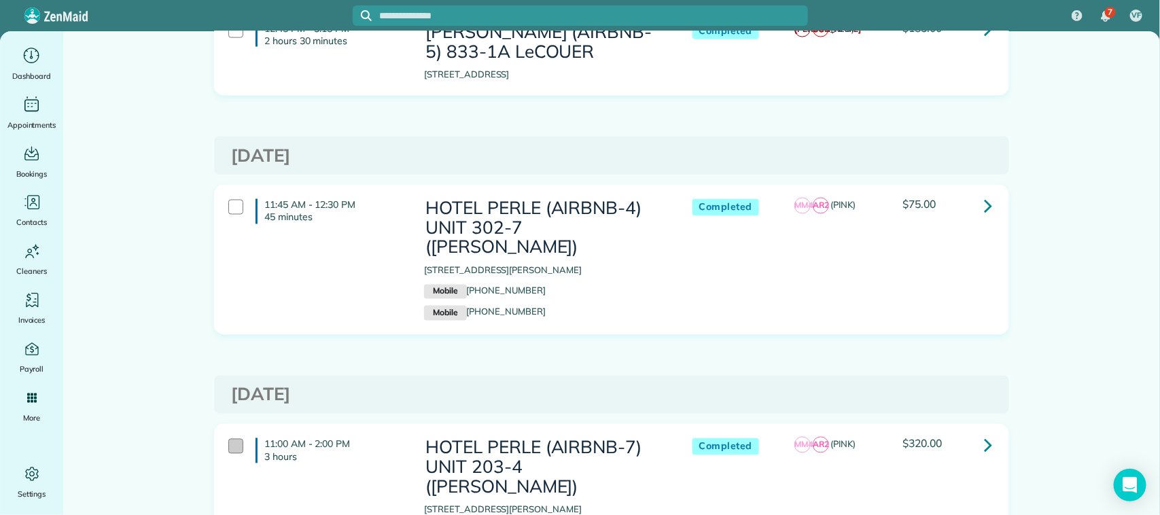
click at [231, 439] on div at bounding box center [235, 446] width 15 height 15
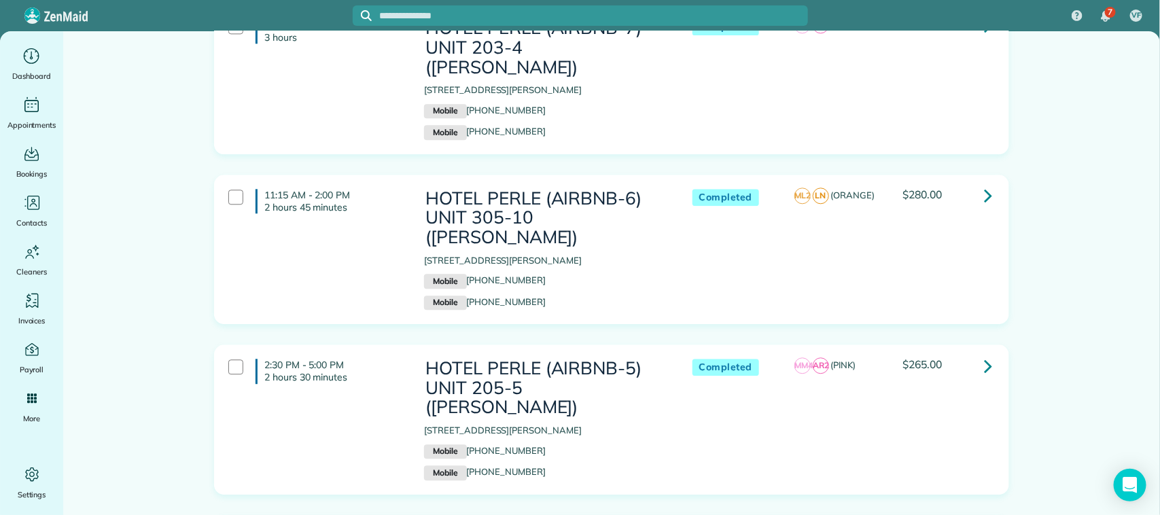
scroll to position [3738, 0]
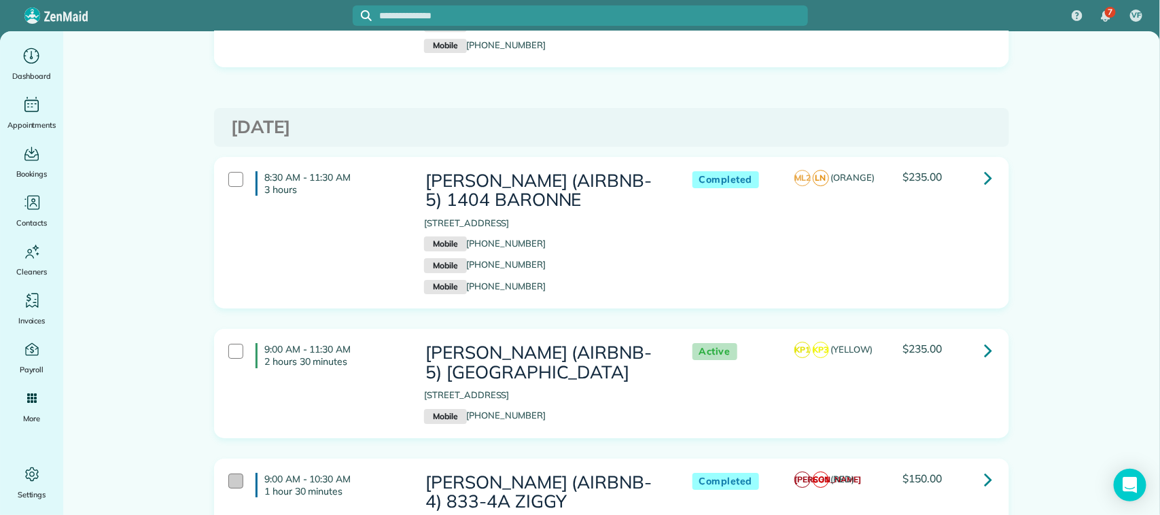
scroll to position [4333, 0]
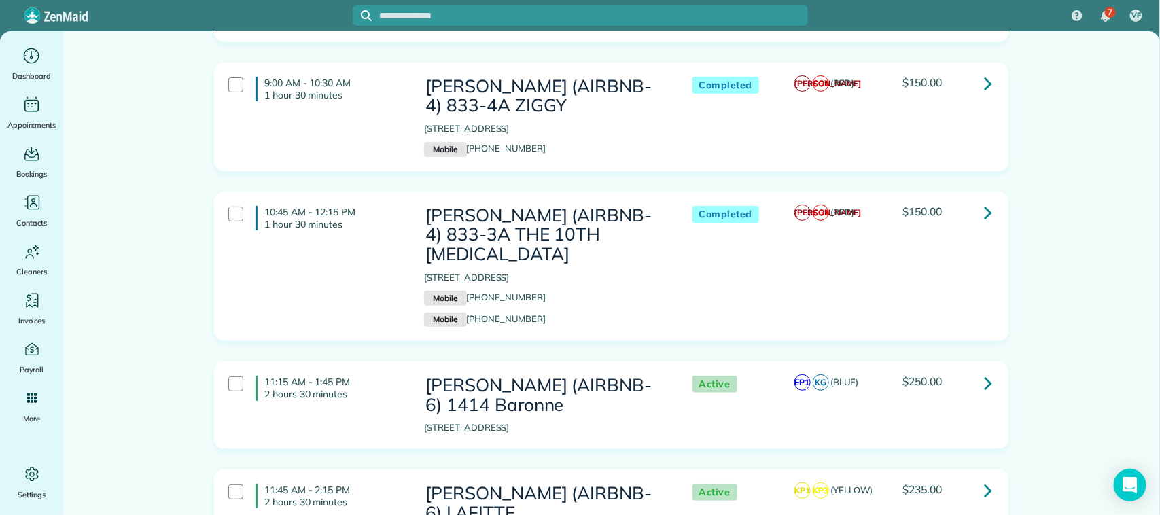
scroll to position [4927, 0]
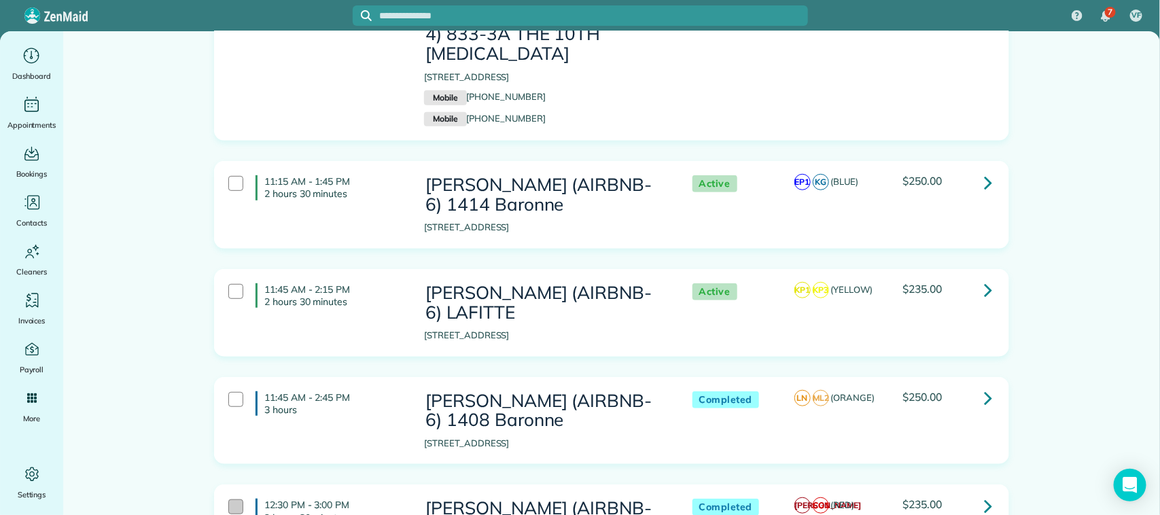
click at [228, 500] on div at bounding box center [235, 507] width 15 height 15
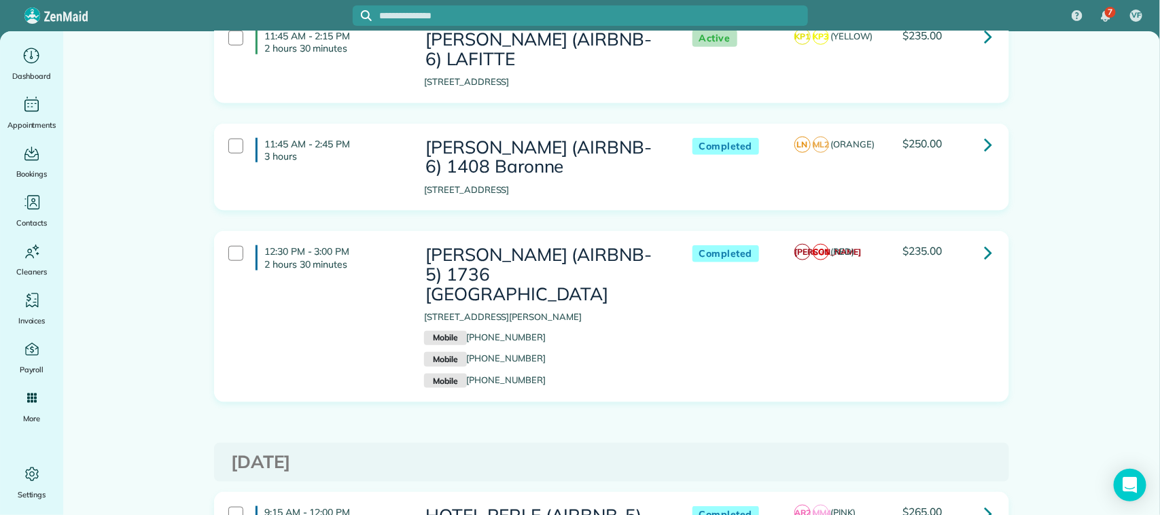
scroll to position [5182, 0]
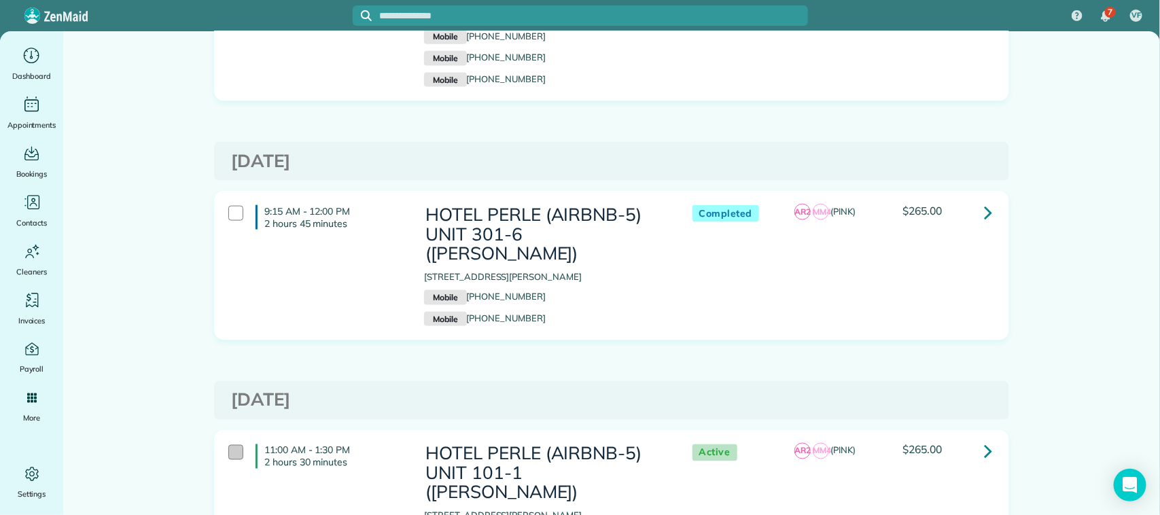
scroll to position [5522, 0]
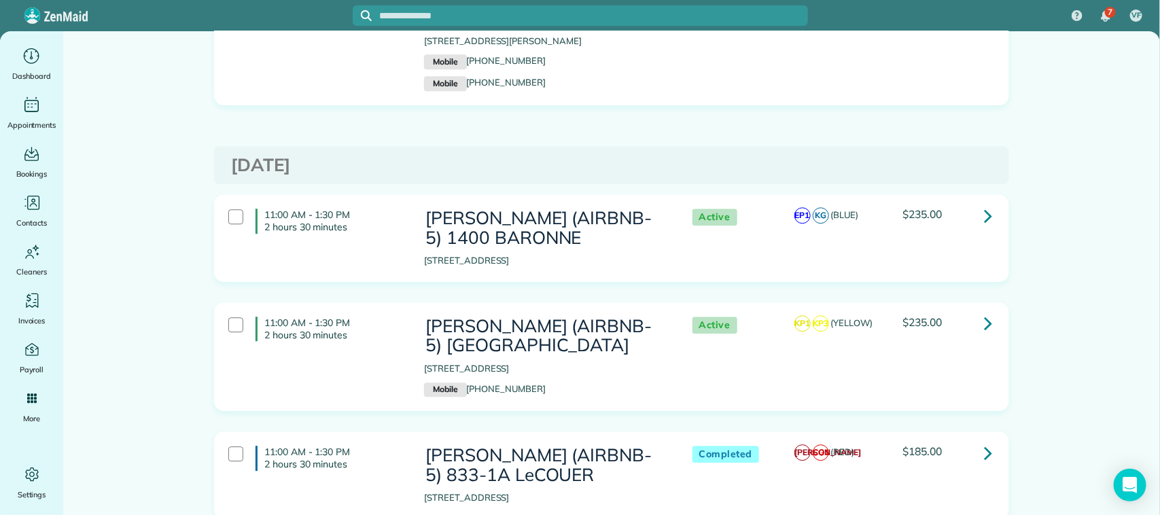
scroll to position [6202, 0]
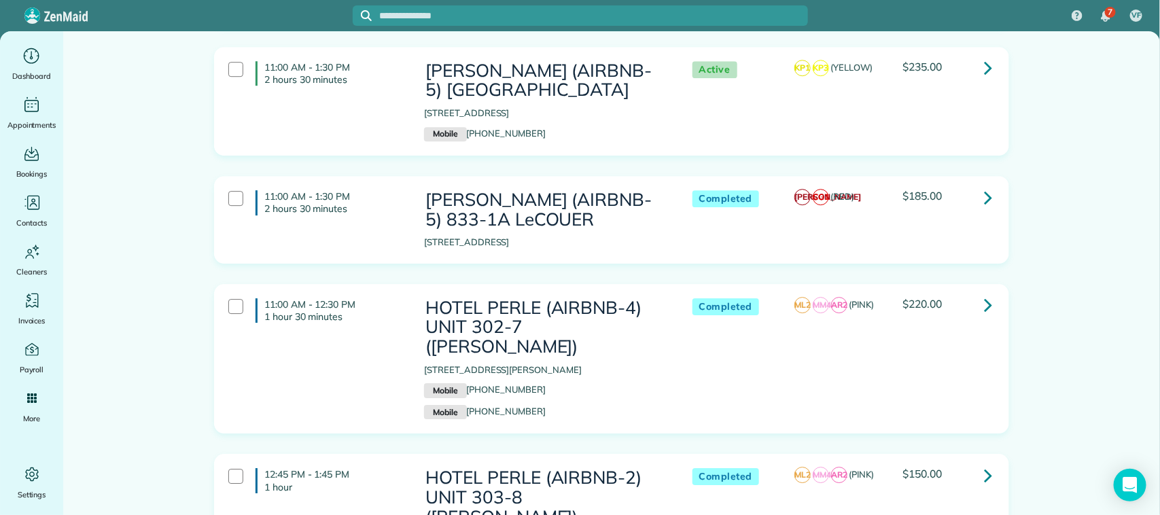
scroll to position [6457, 0]
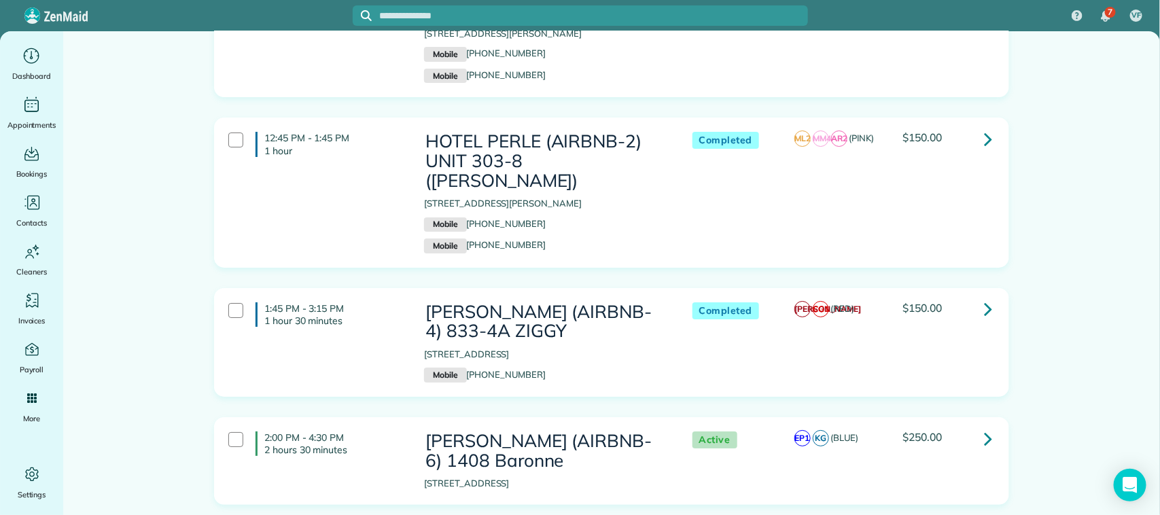
scroll to position [6882, 0]
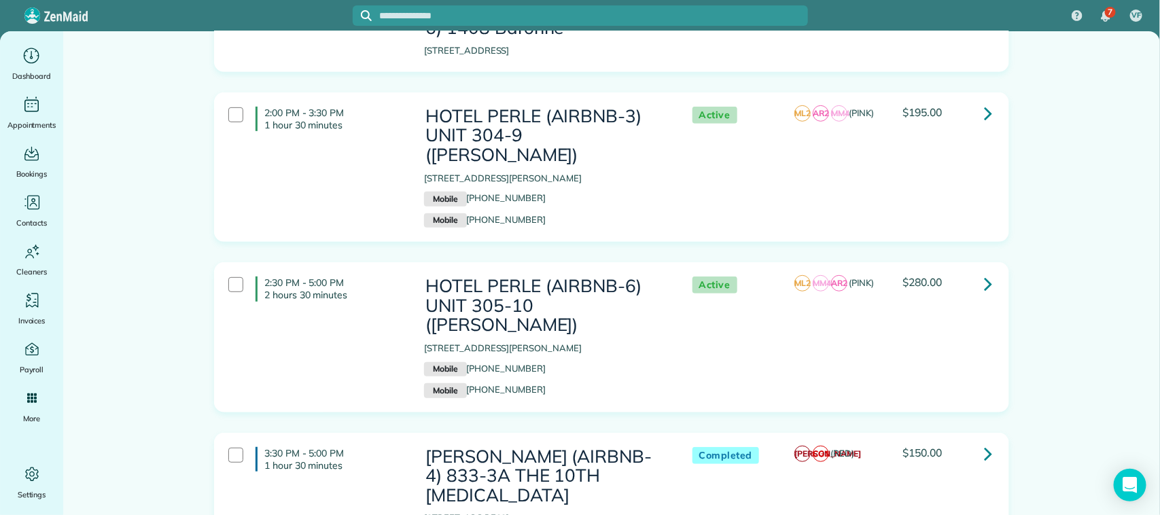
scroll to position [7391, 0]
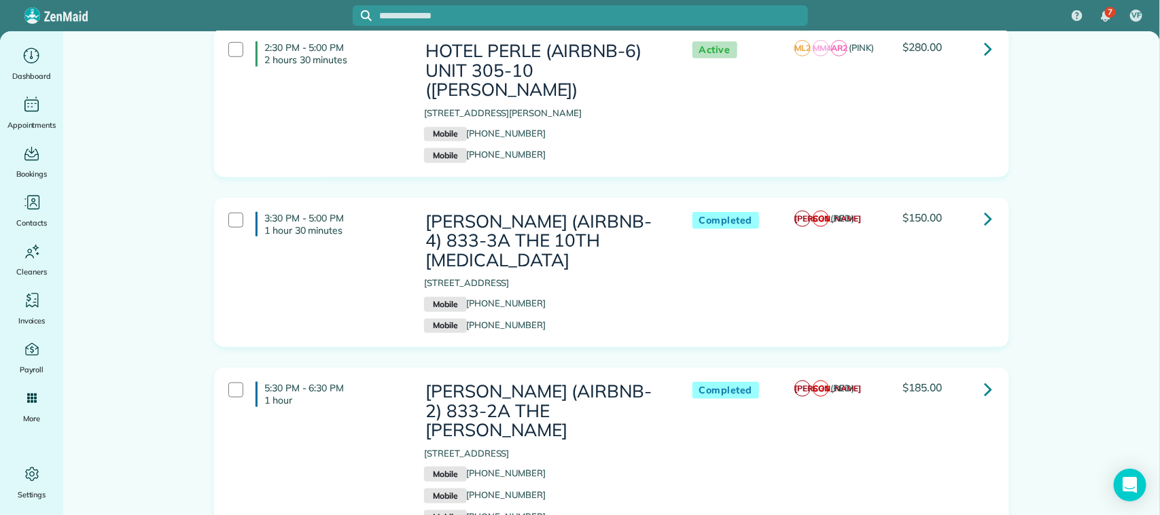
scroll to position [7533, 0]
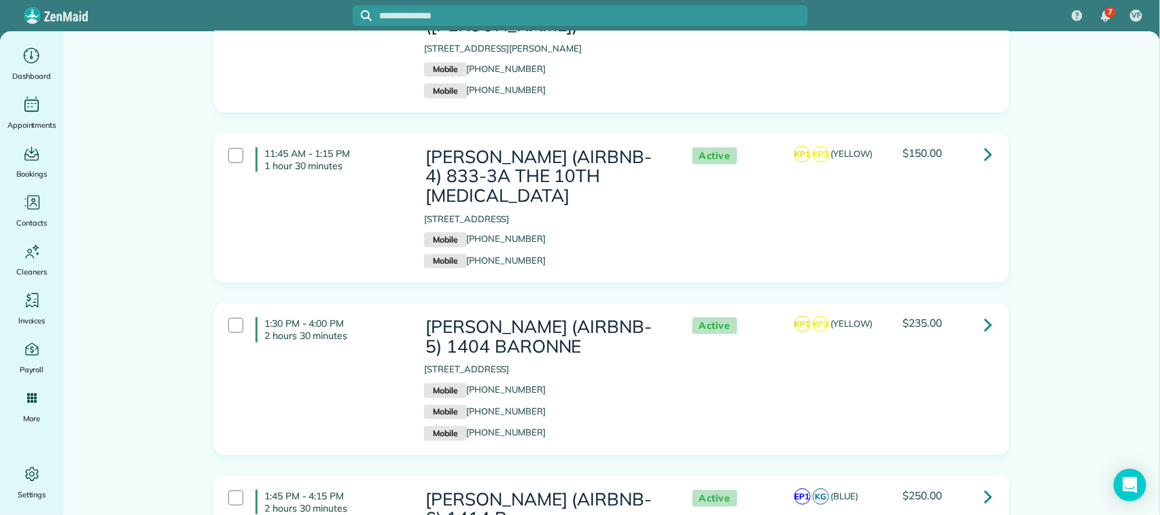
scroll to position [0, 0]
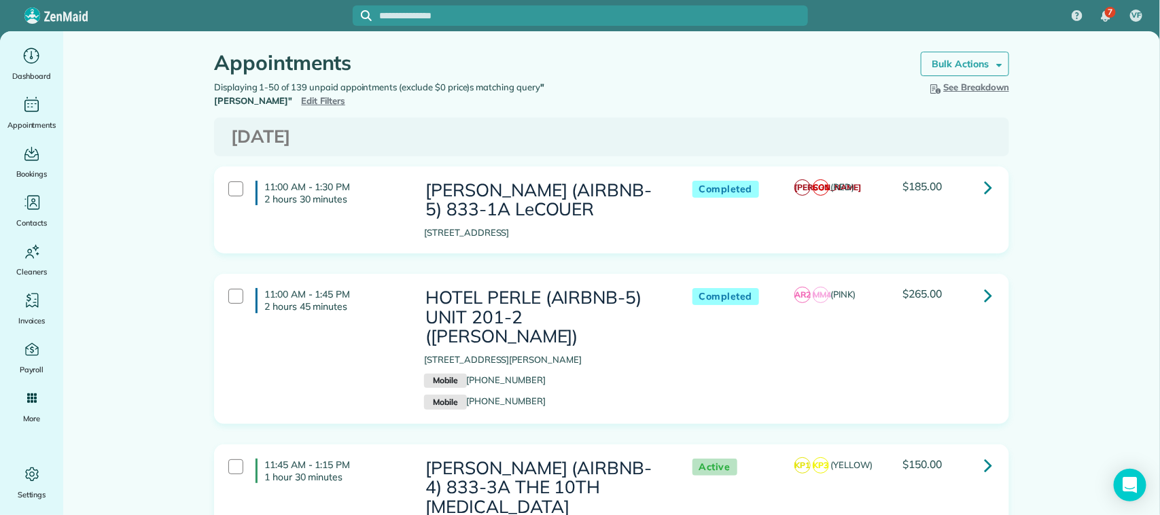
click at [971, 69] on strong "Bulk Actions" at bounding box center [960, 64] width 57 height 12
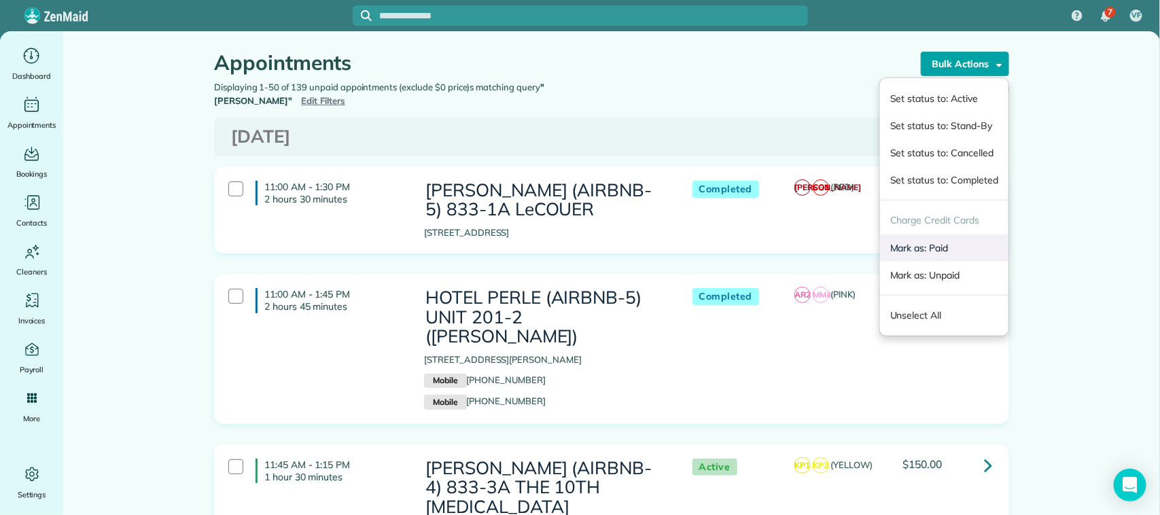
click at [922, 254] on link "Mark as: Paid" at bounding box center [944, 247] width 128 height 27
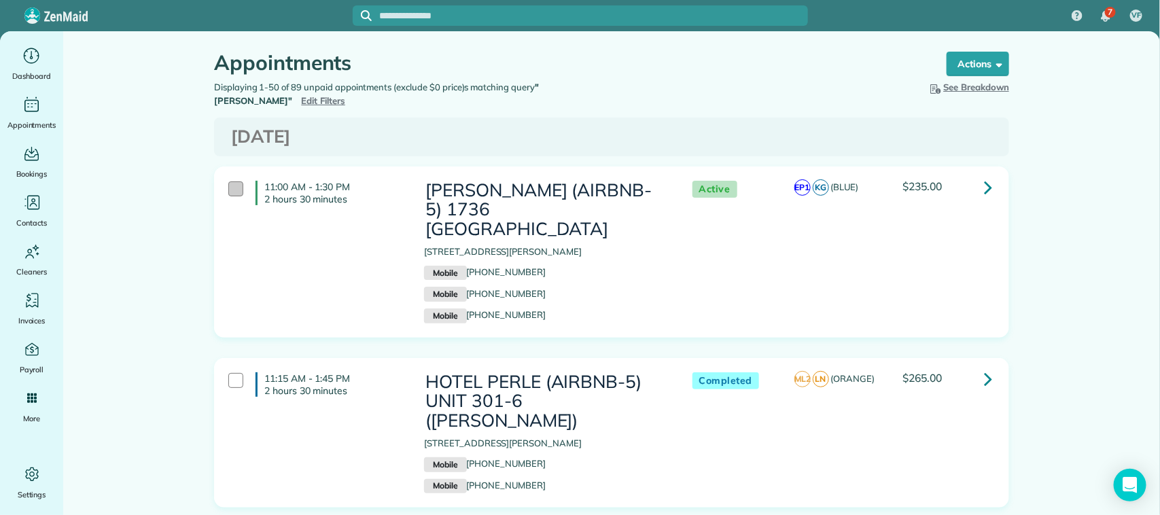
click at [234, 184] on div at bounding box center [235, 188] width 15 height 15
click at [233, 373] on div at bounding box center [235, 380] width 15 height 15
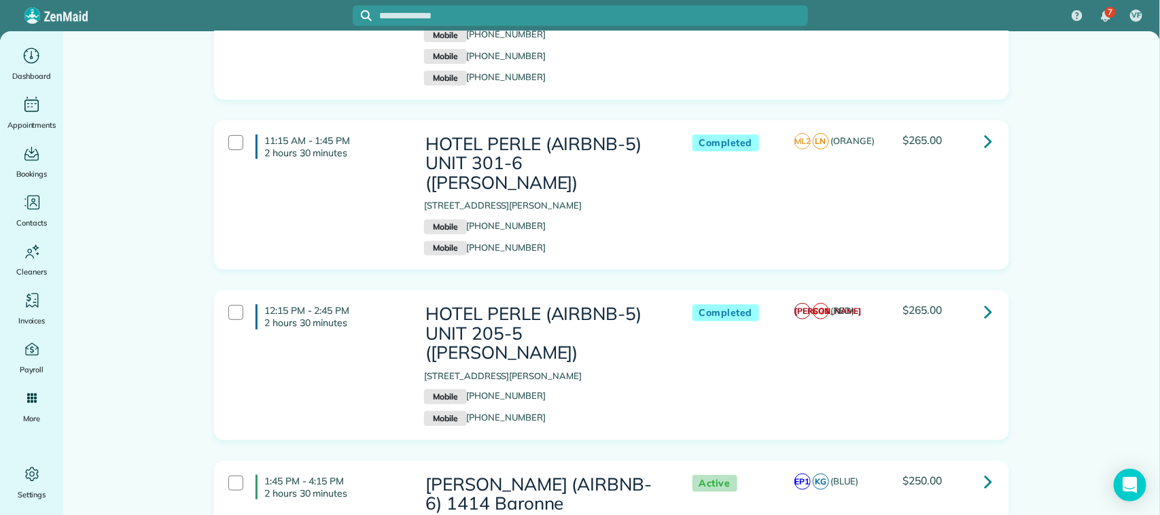
scroll to position [255, 0]
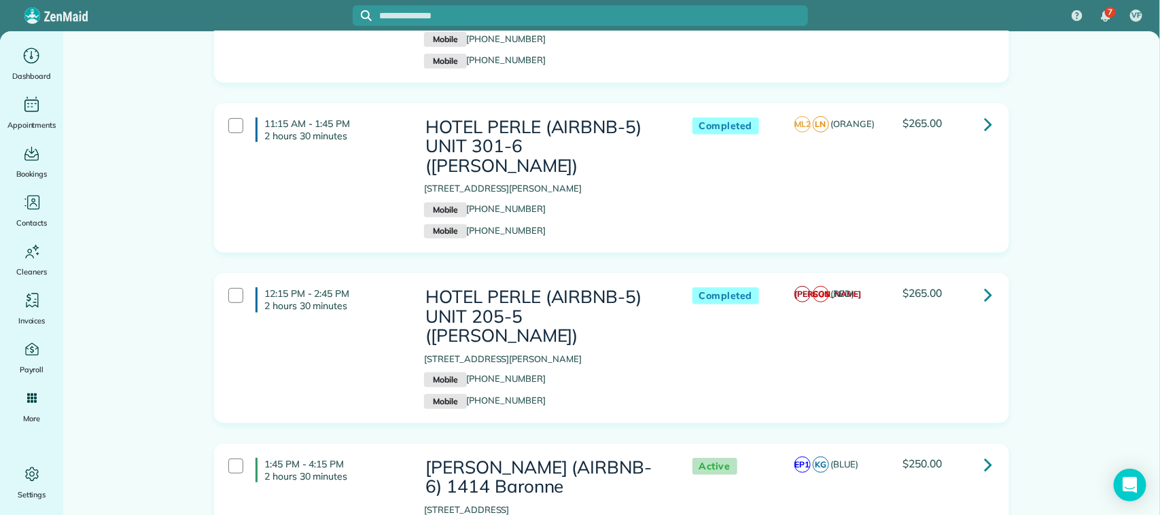
click at [225, 281] on div "12:15 PM - 2:45 PM 2 hours 30 minutes" at bounding box center [316, 300] width 196 height 38
click at [228, 451] on div "1:45 PM - 4:15 PM 2 hours 30 minutes" at bounding box center [316, 470] width 196 height 38
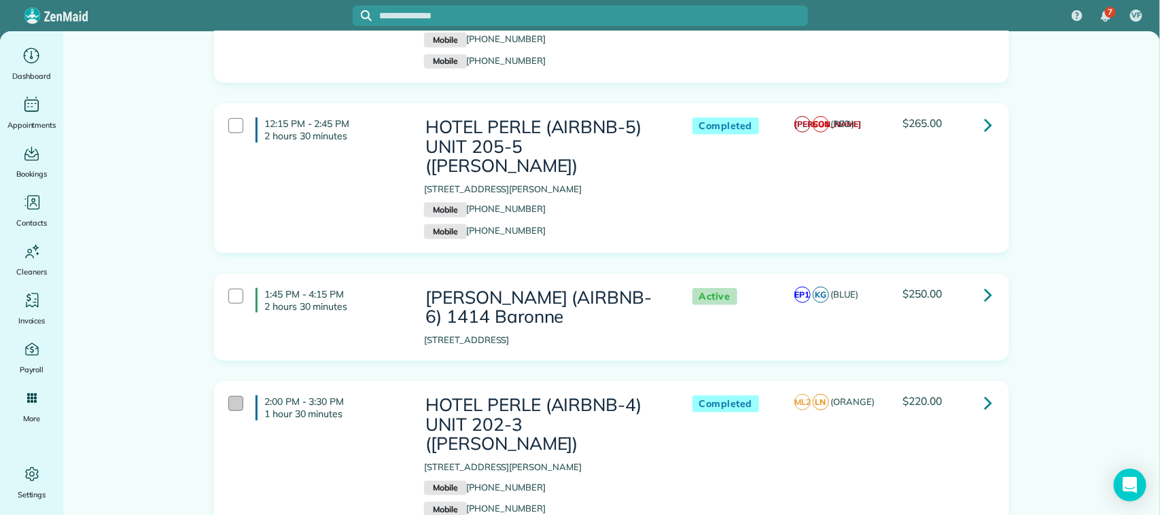
click at [228, 396] on div at bounding box center [235, 403] width 15 height 15
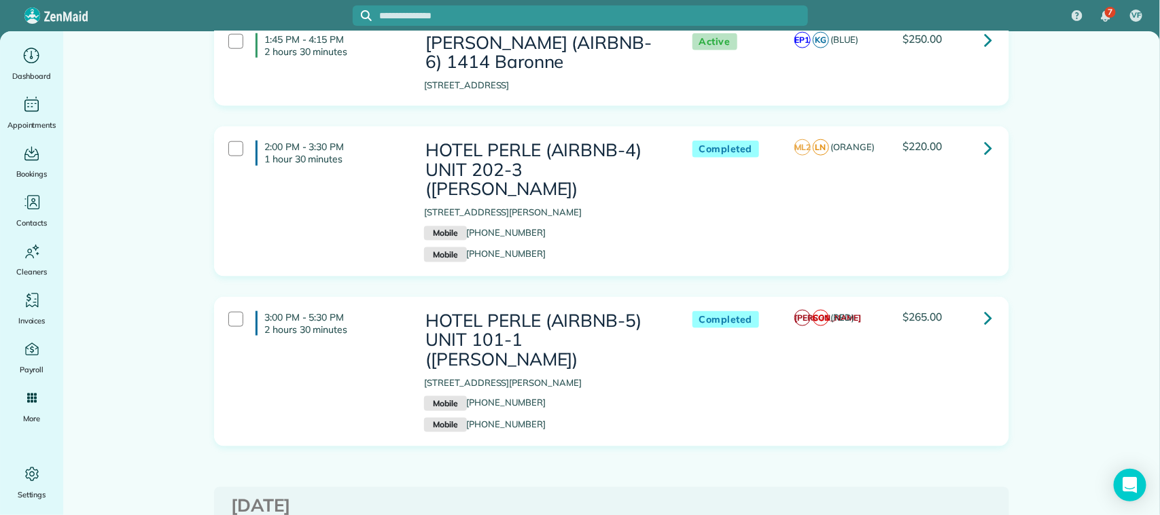
scroll to position [850, 0]
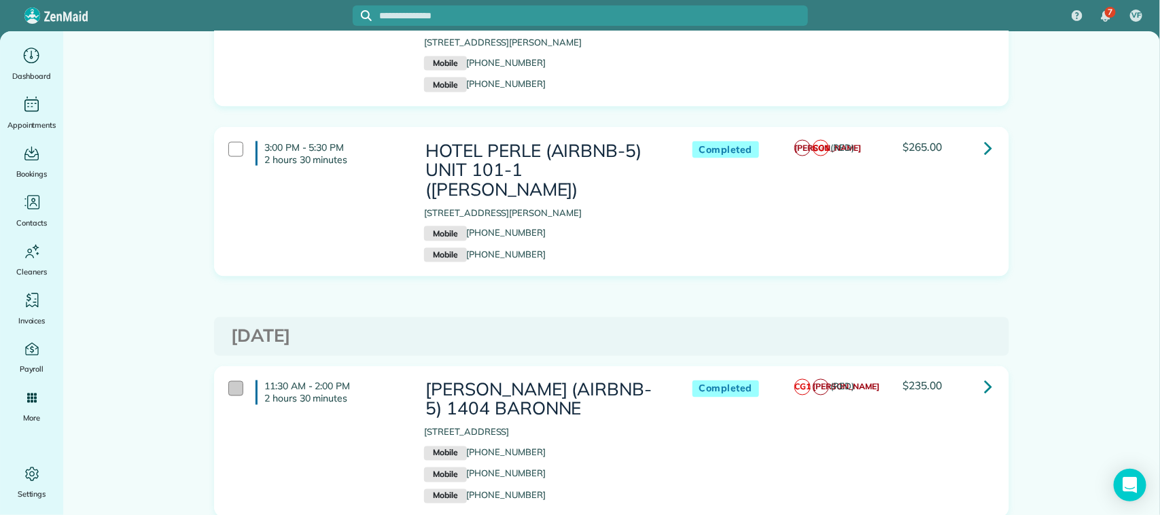
click at [229, 381] on div at bounding box center [235, 388] width 15 height 15
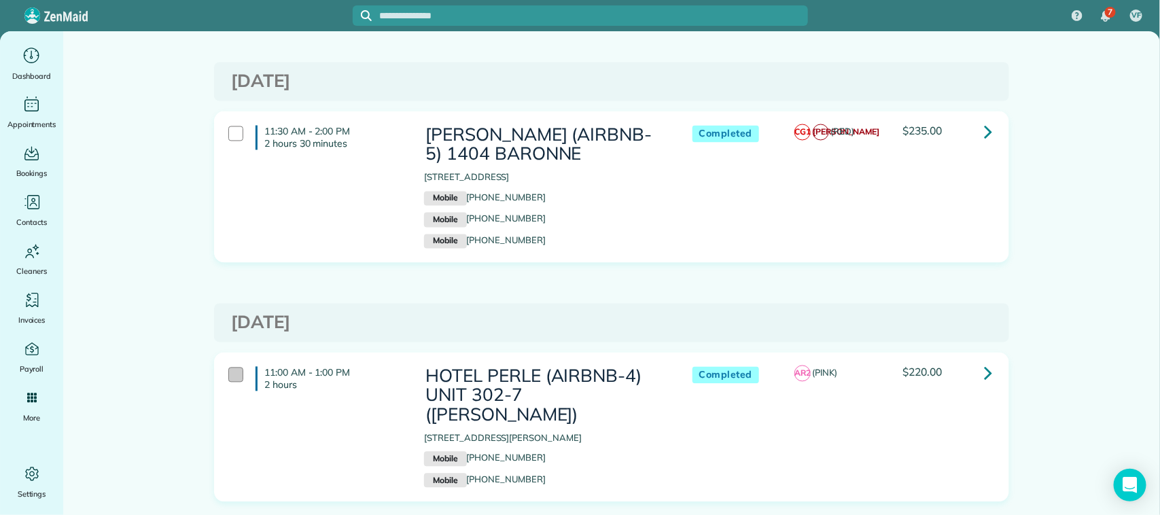
click at [230, 368] on div at bounding box center [235, 375] width 15 height 15
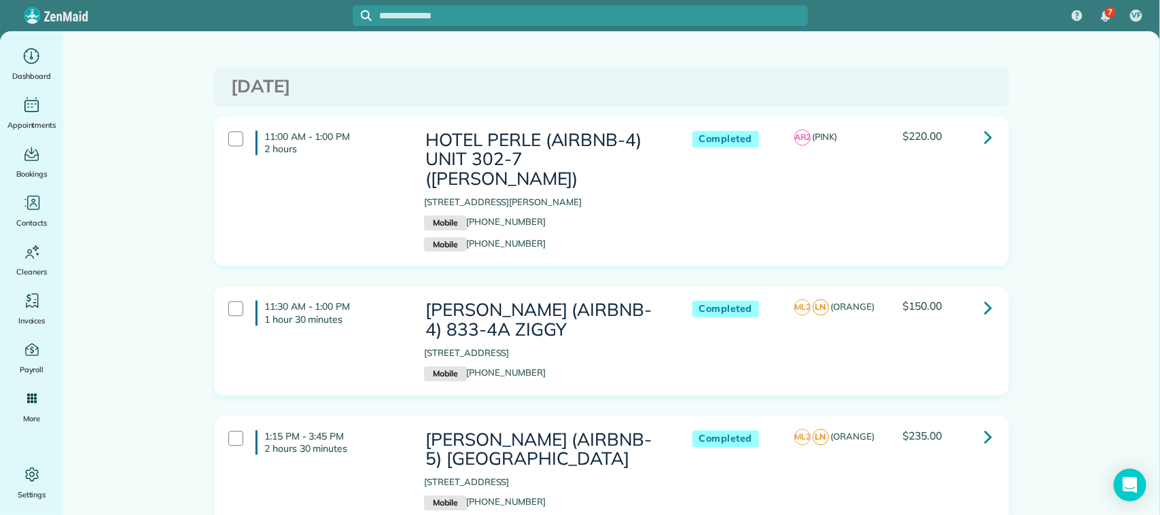
scroll to position [1359, 0]
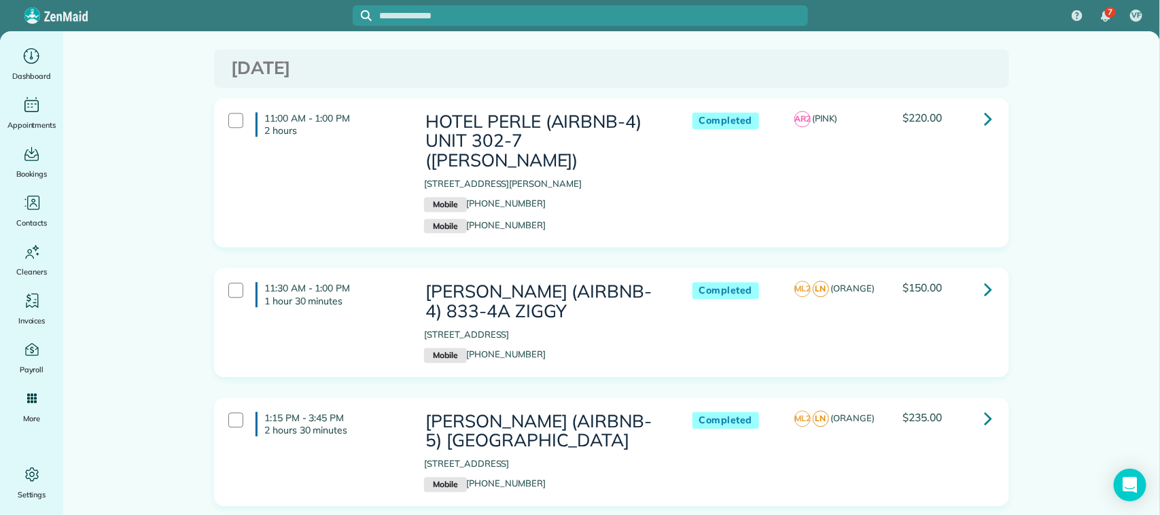
click at [229, 405] on div "1:15 PM - 3:45 PM 2 hours 30 minutes" at bounding box center [316, 424] width 196 height 38
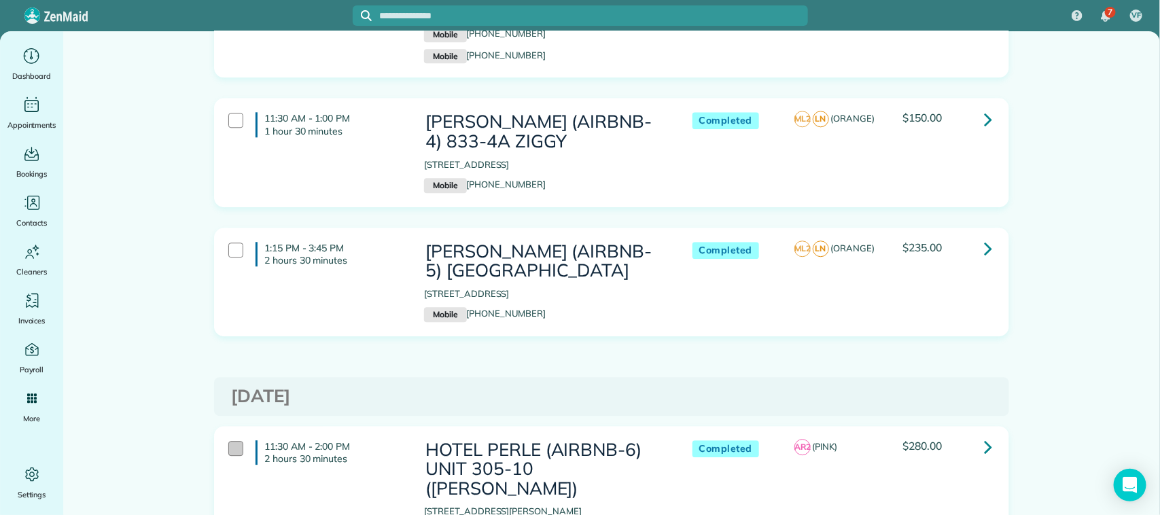
click at [228, 441] on div at bounding box center [235, 448] width 15 height 15
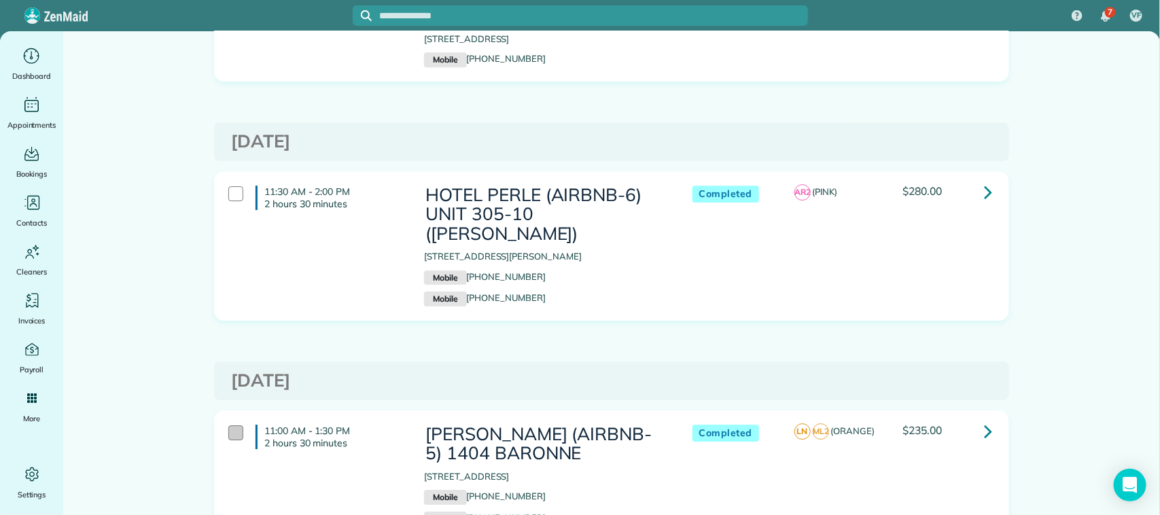
click at [228, 425] on div at bounding box center [235, 432] width 15 height 15
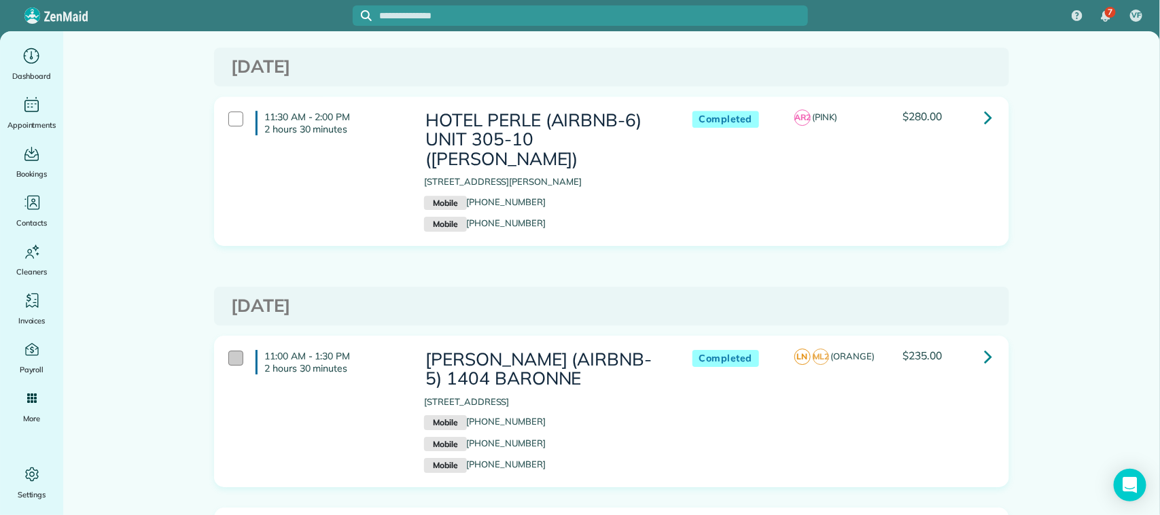
scroll to position [1954, 0]
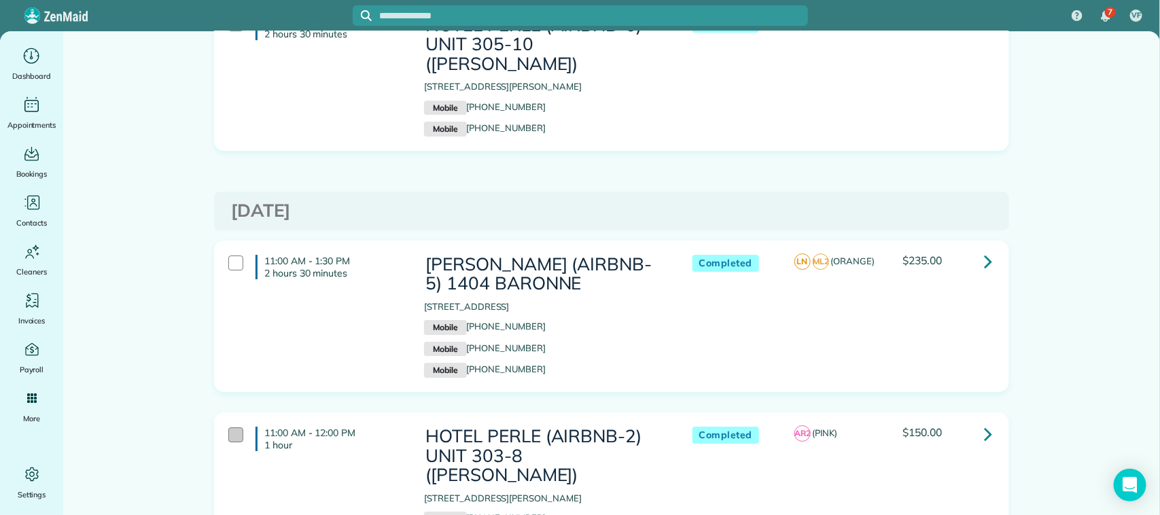
click at [232, 428] on div at bounding box center [235, 435] width 15 height 15
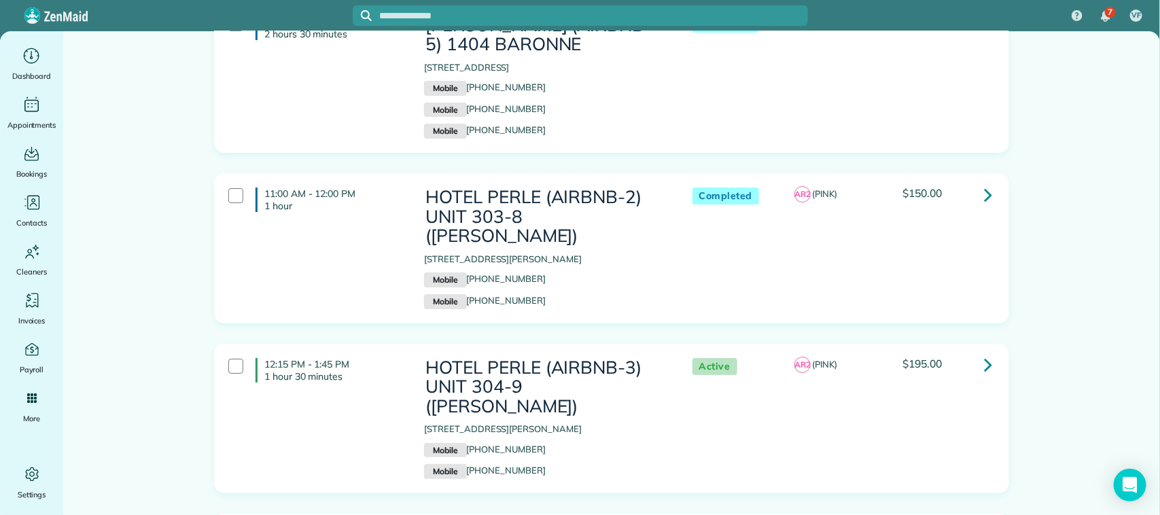
scroll to position [2209, 0]
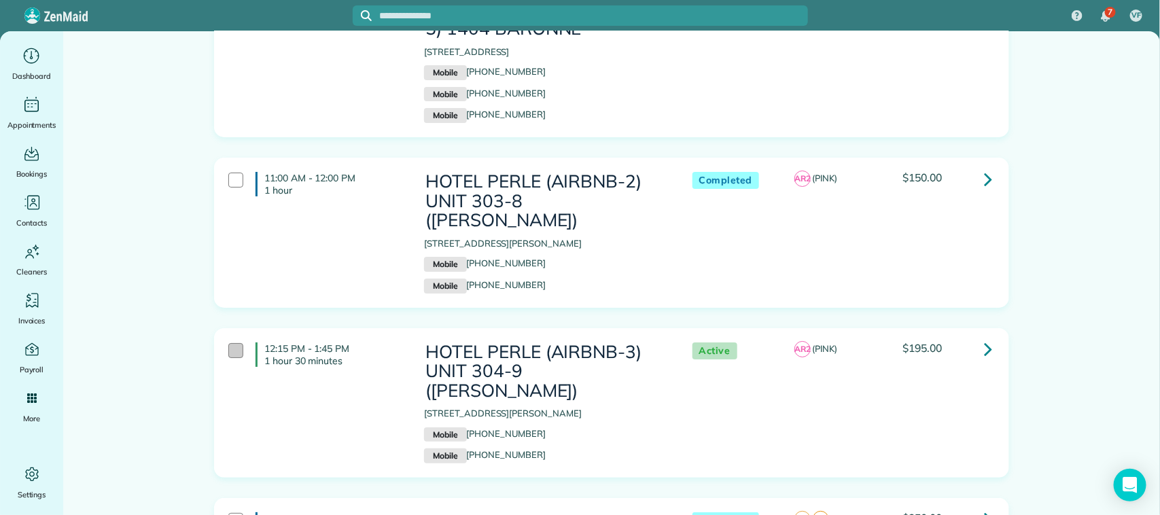
click at [229, 343] on div at bounding box center [235, 350] width 15 height 15
click at [233, 513] on div at bounding box center [235, 520] width 15 height 15
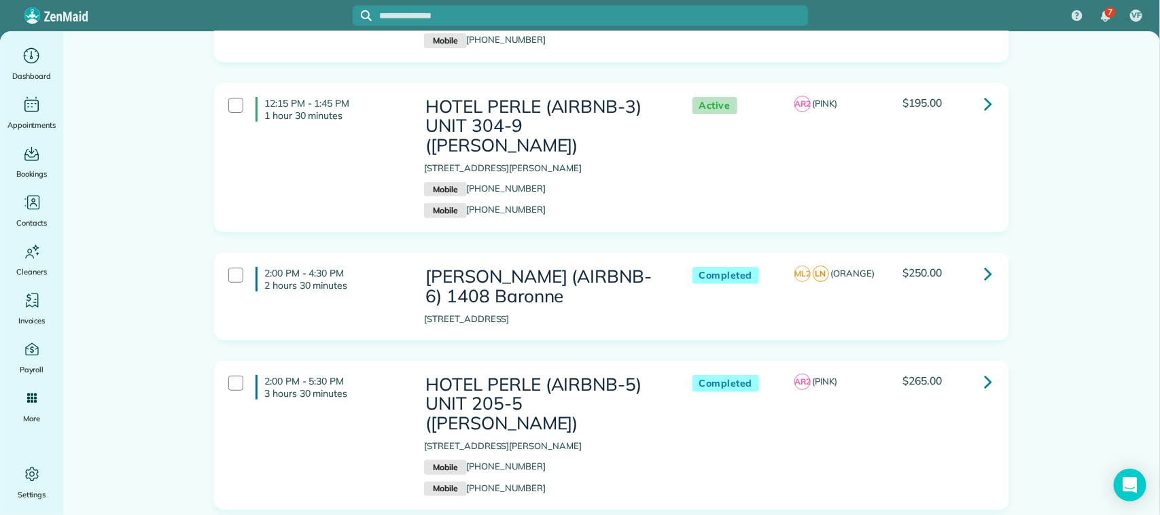
scroll to position [2464, 0]
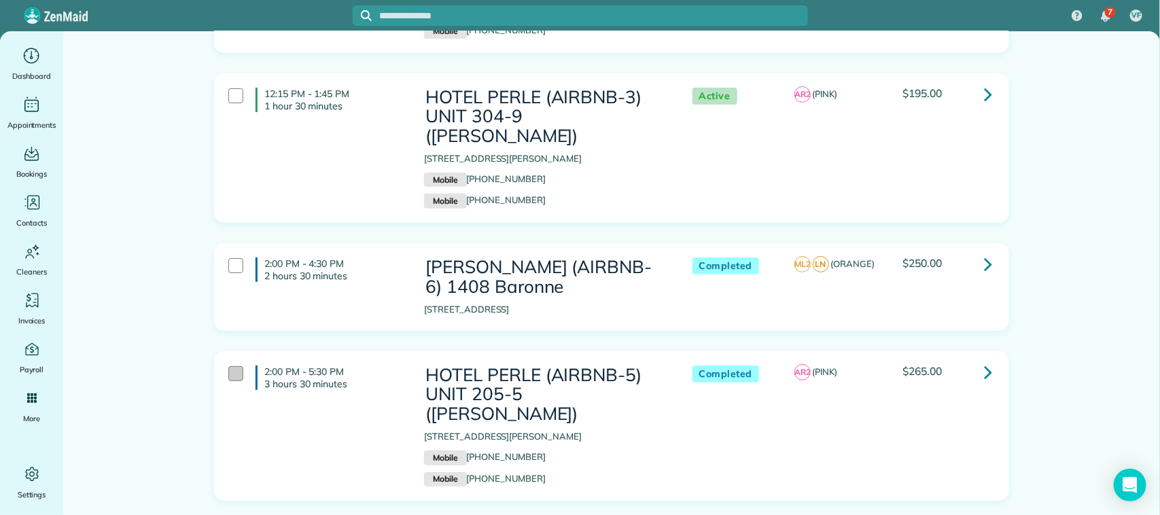
click at [228, 366] on div at bounding box center [235, 373] width 15 height 15
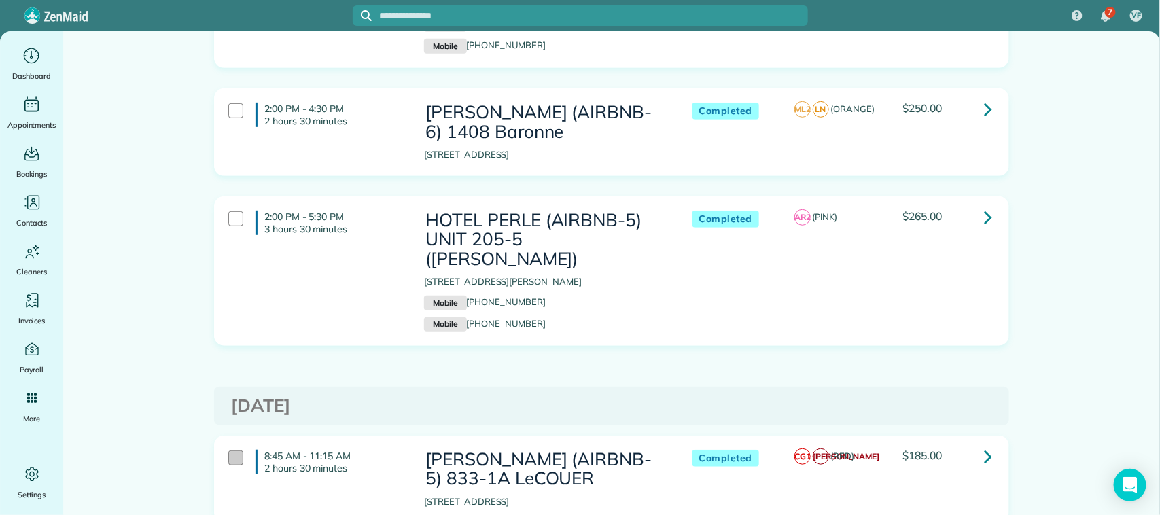
scroll to position [2634, 0]
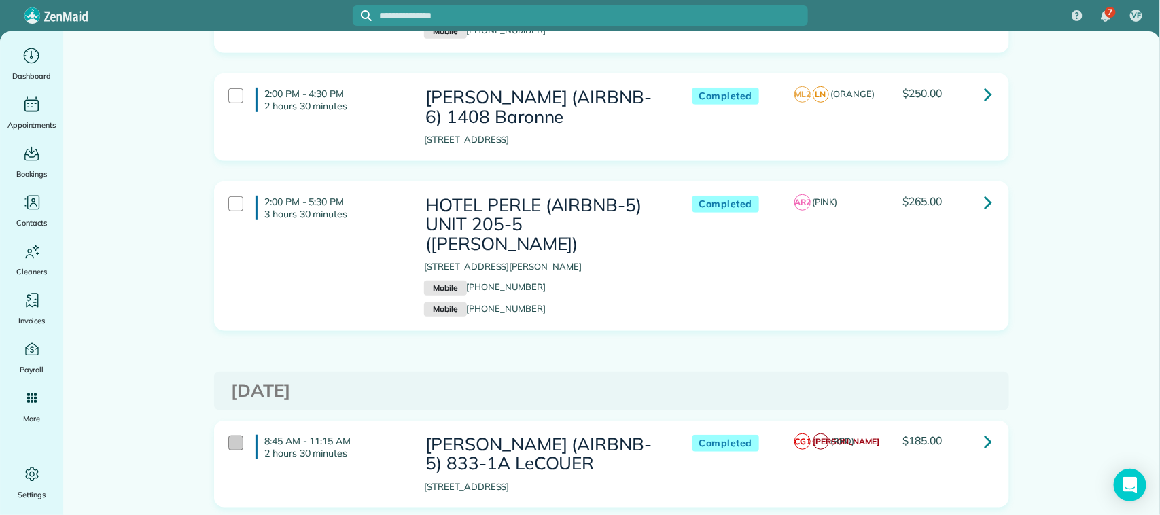
click at [232, 436] on div at bounding box center [235, 443] width 15 height 15
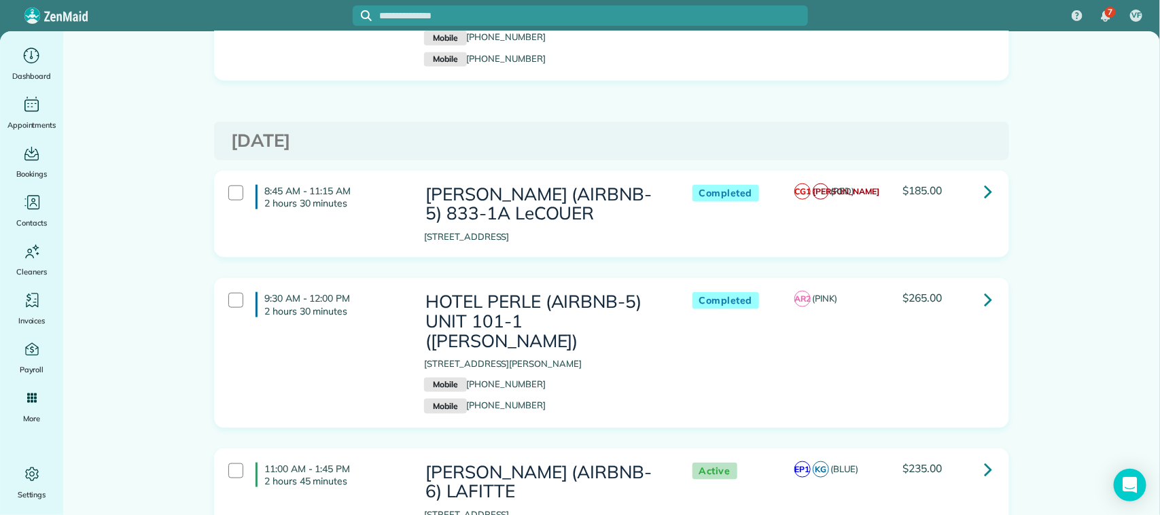
scroll to position [2889, 0]
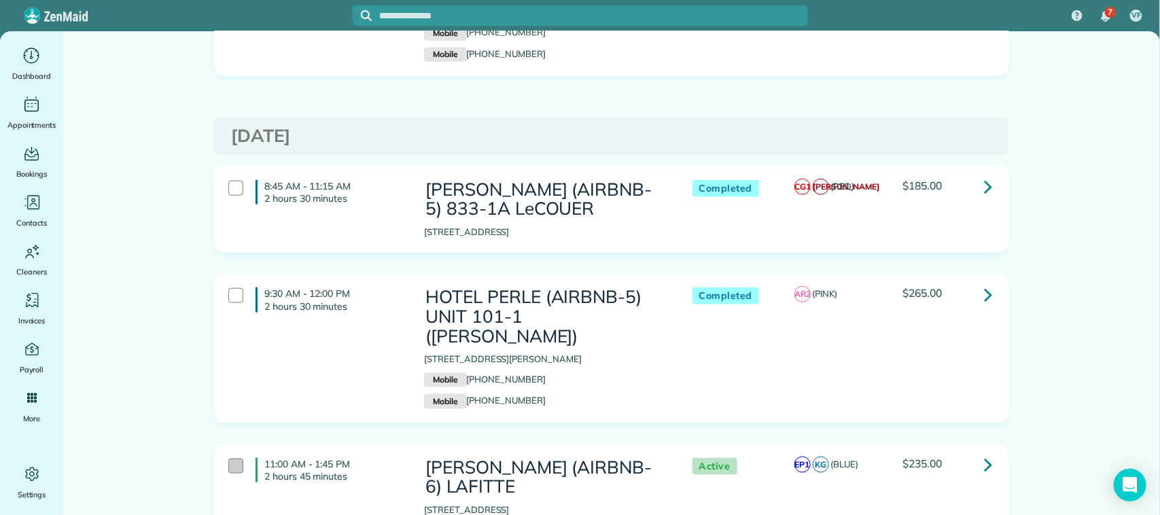
click at [236, 459] on div at bounding box center [235, 466] width 15 height 15
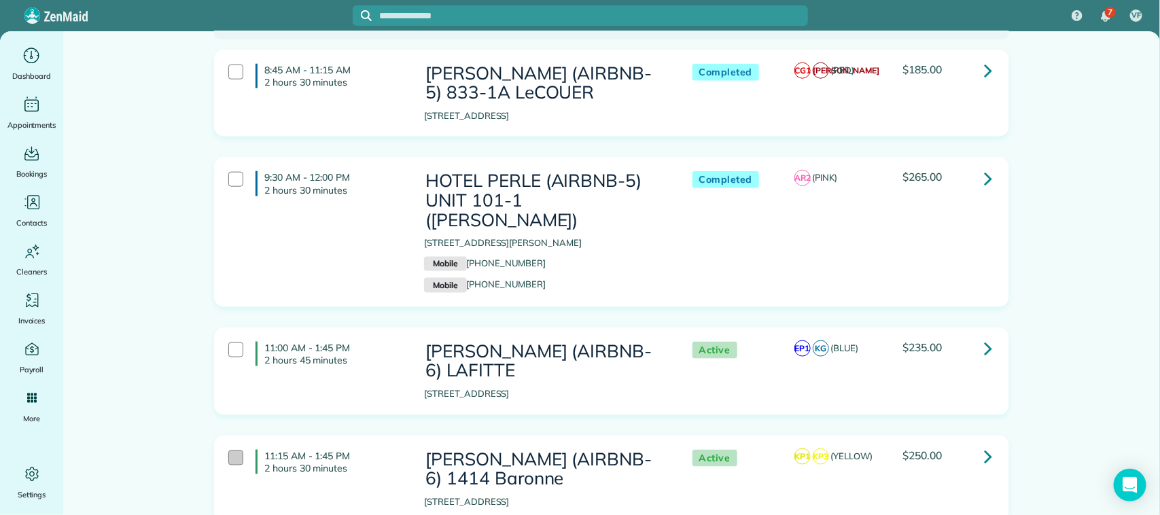
scroll to position [3143, 0]
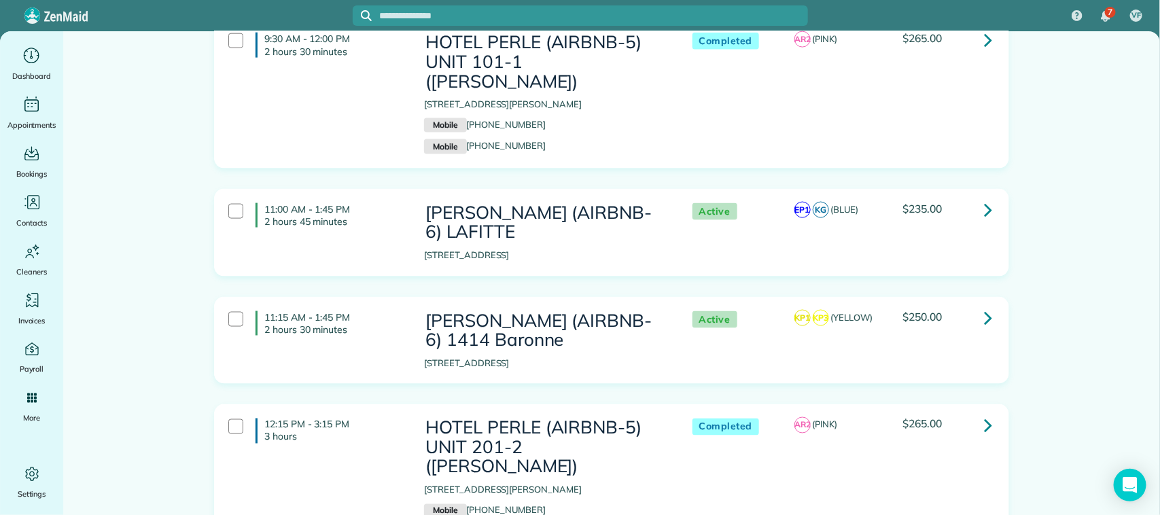
click at [236, 412] on div "12:15 PM - 3:15 PM 3 hours" at bounding box center [316, 431] width 196 height 38
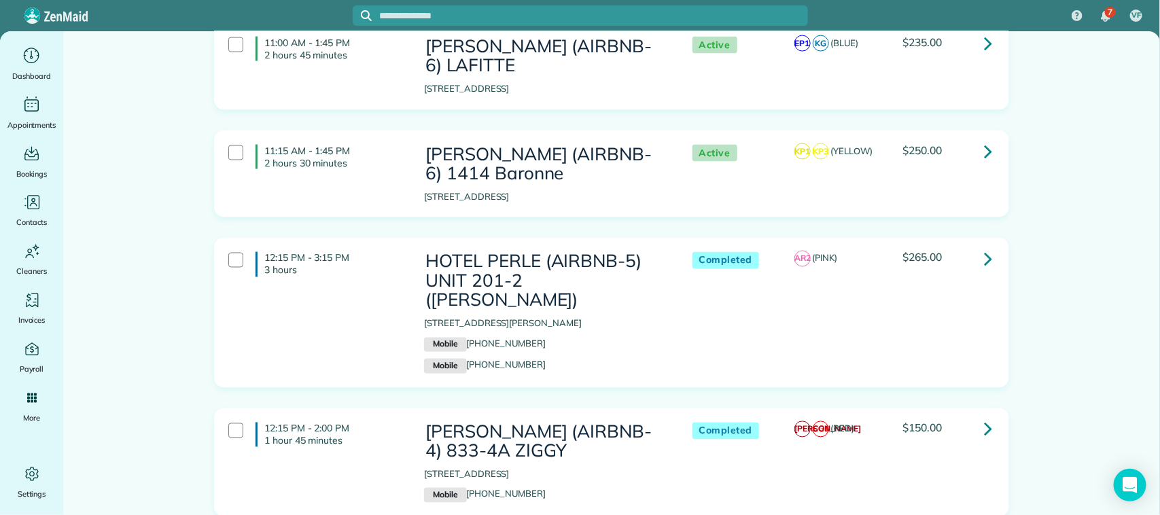
scroll to position [3313, 0]
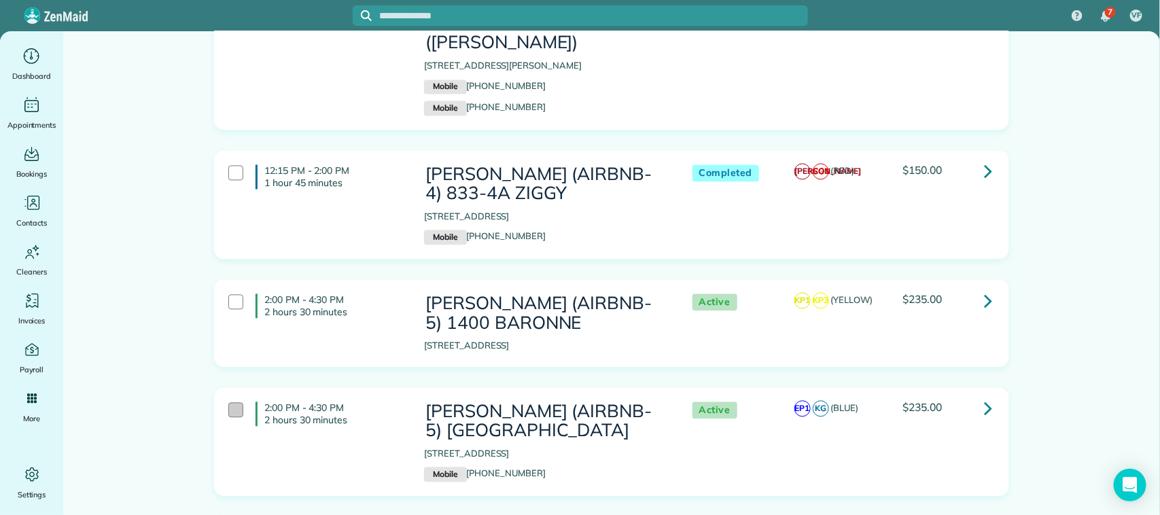
click at [232, 402] on div at bounding box center [235, 409] width 15 height 15
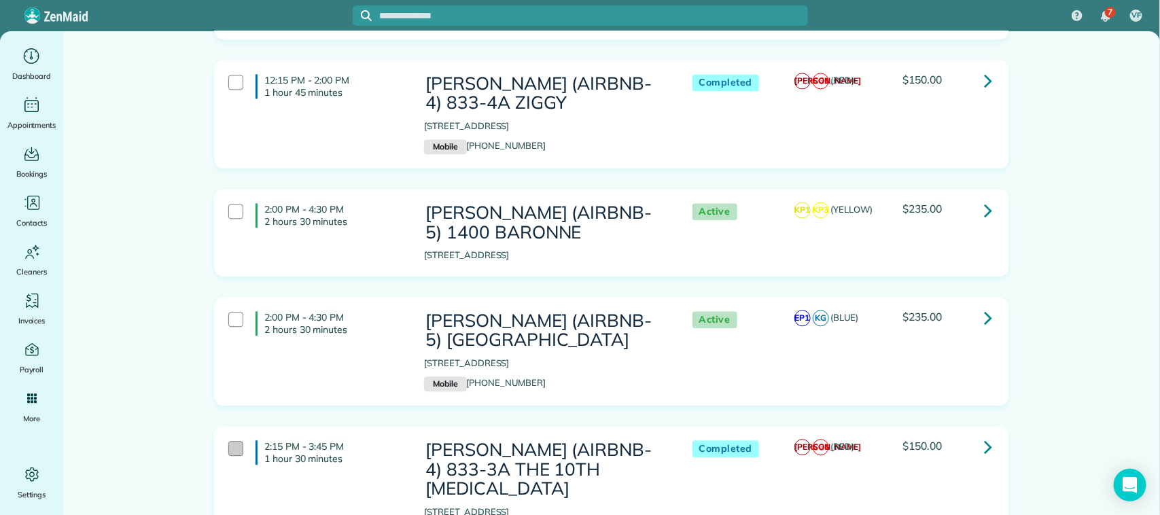
scroll to position [3738, 0]
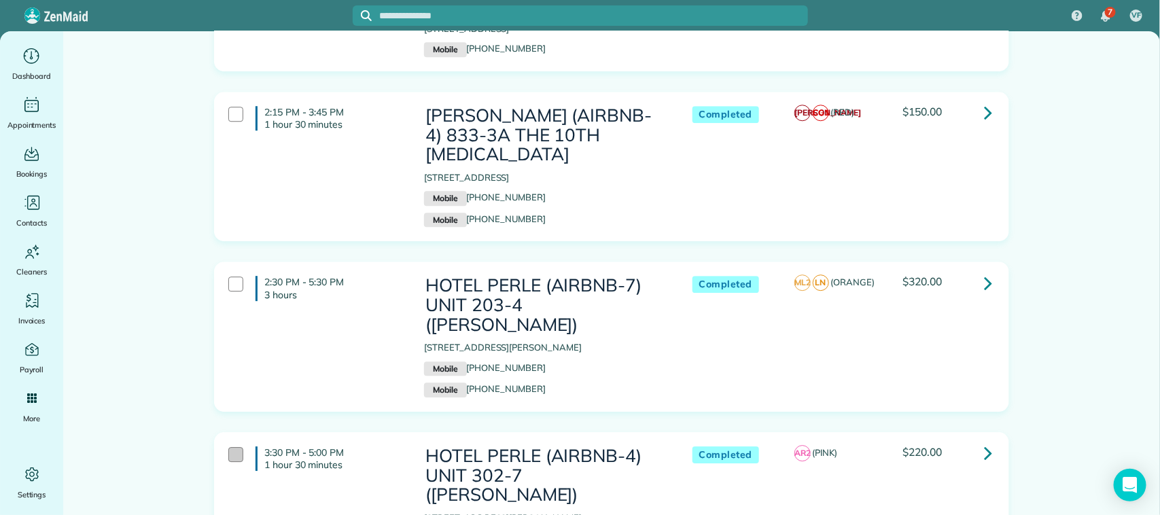
click at [232, 447] on div at bounding box center [235, 454] width 15 height 15
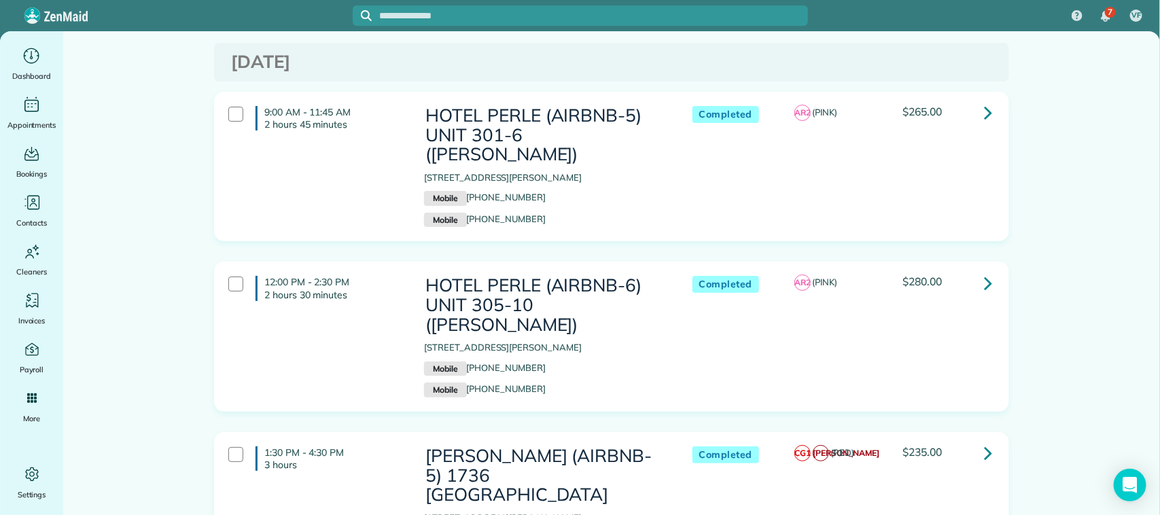
scroll to position [4588, 0]
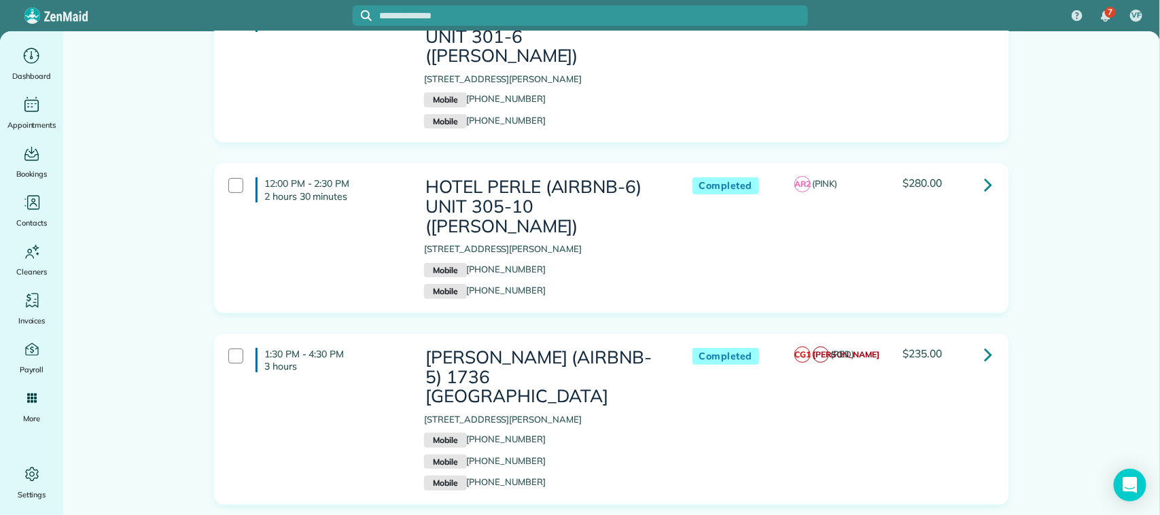
scroll to position [4758, 0]
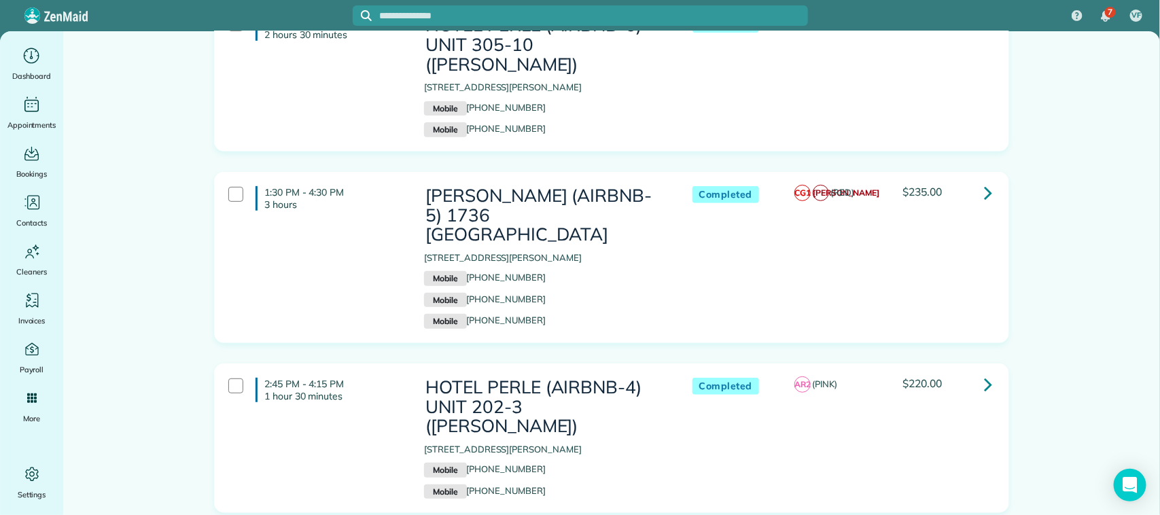
scroll to position [4927, 0]
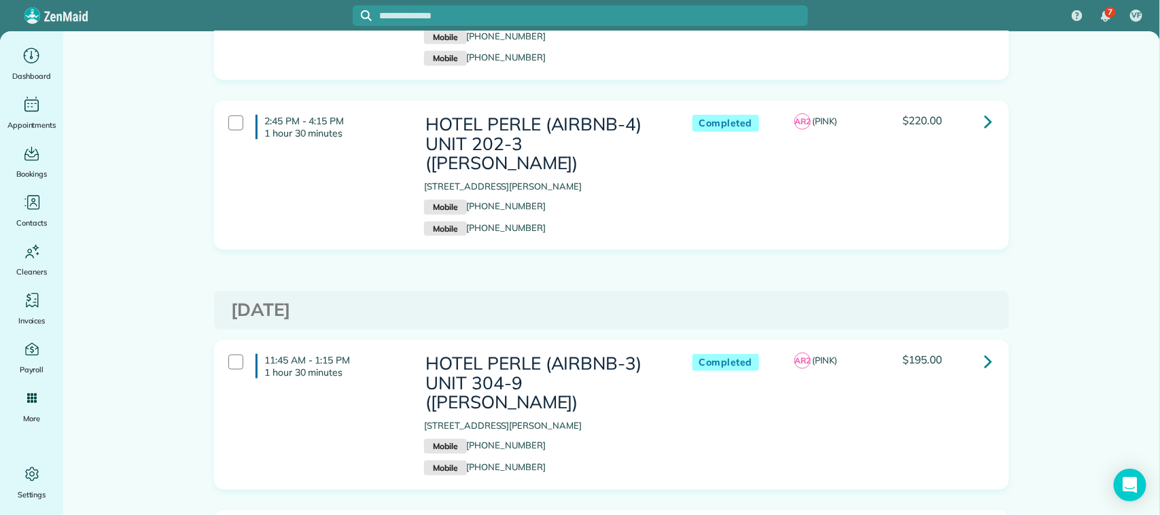
scroll to position [5097, 0]
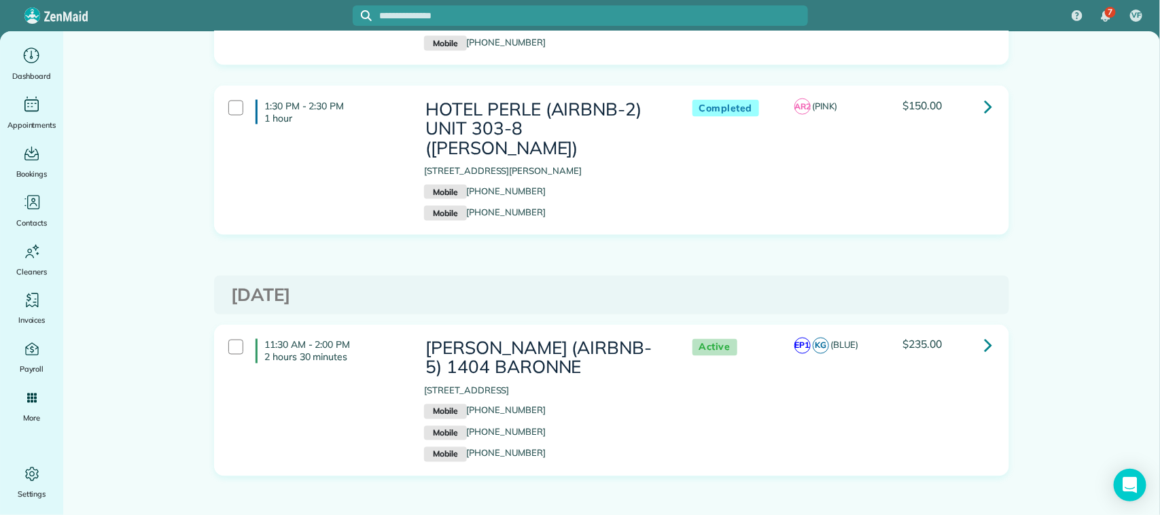
scroll to position [5522, 0]
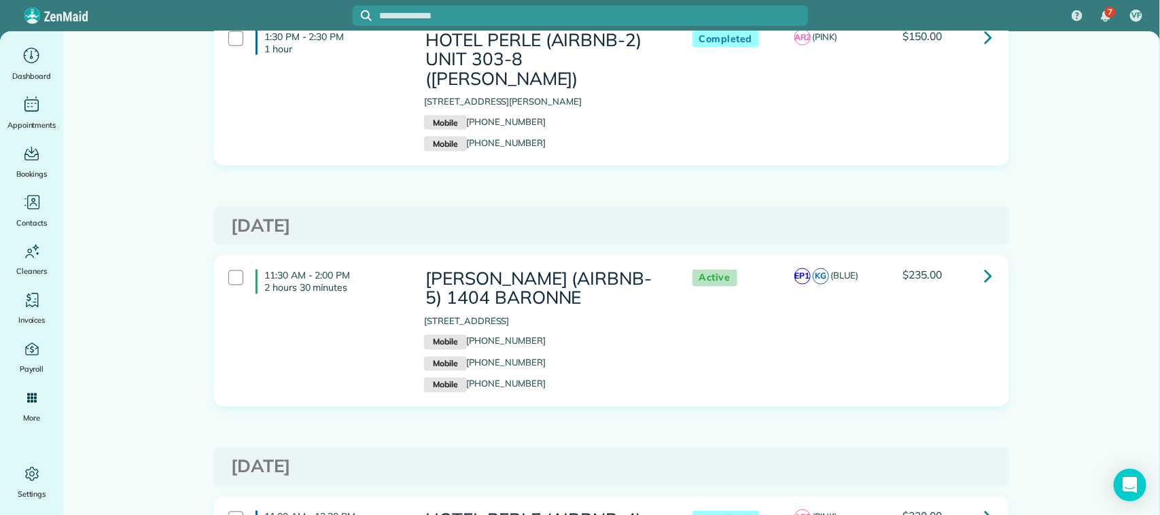
scroll to position [5692, 0]
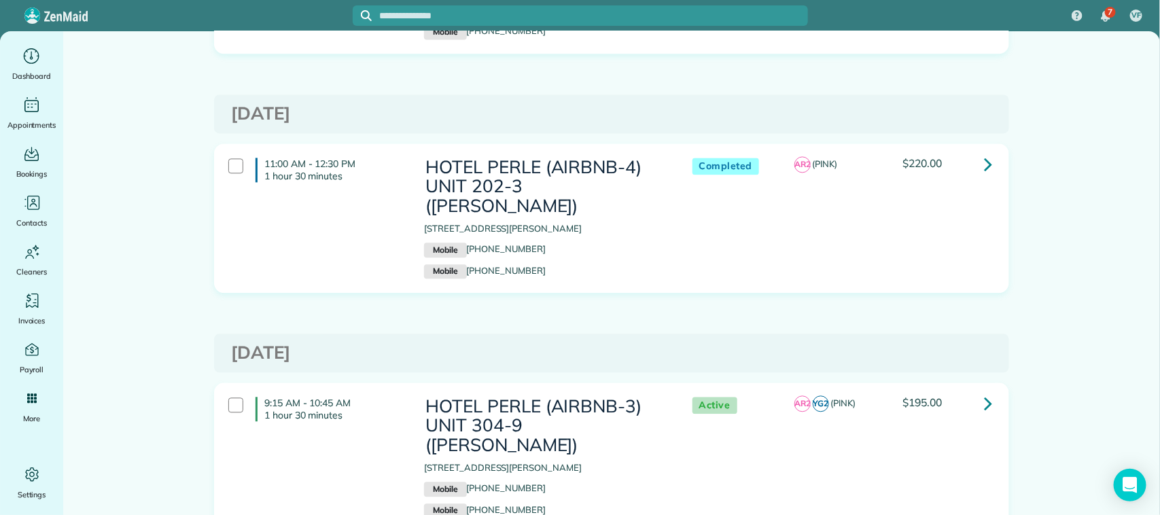
scroll to position [5947, 0]
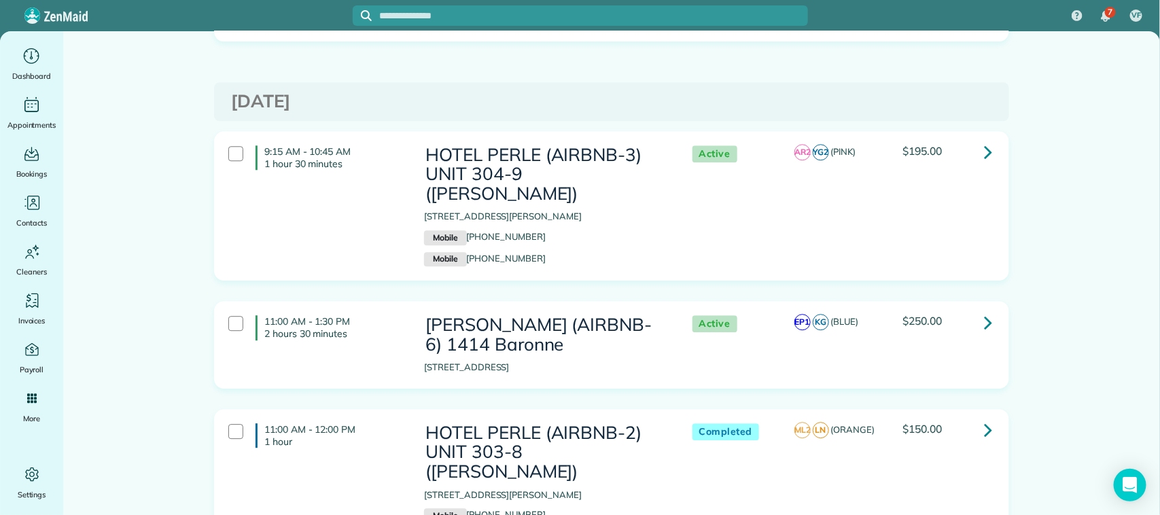
scroll to position [6202, 0]
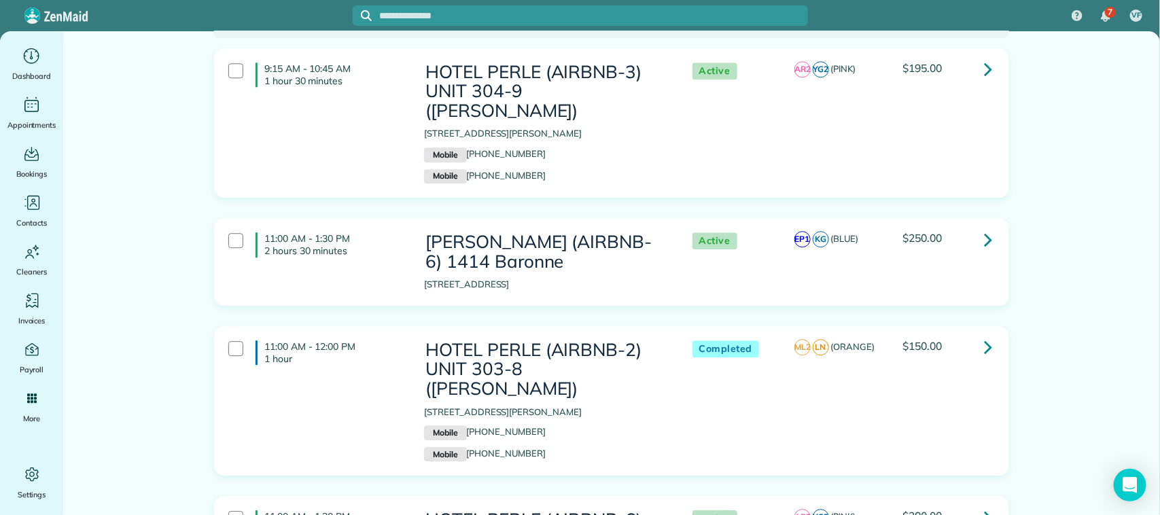
scroll to position [6372, 0]
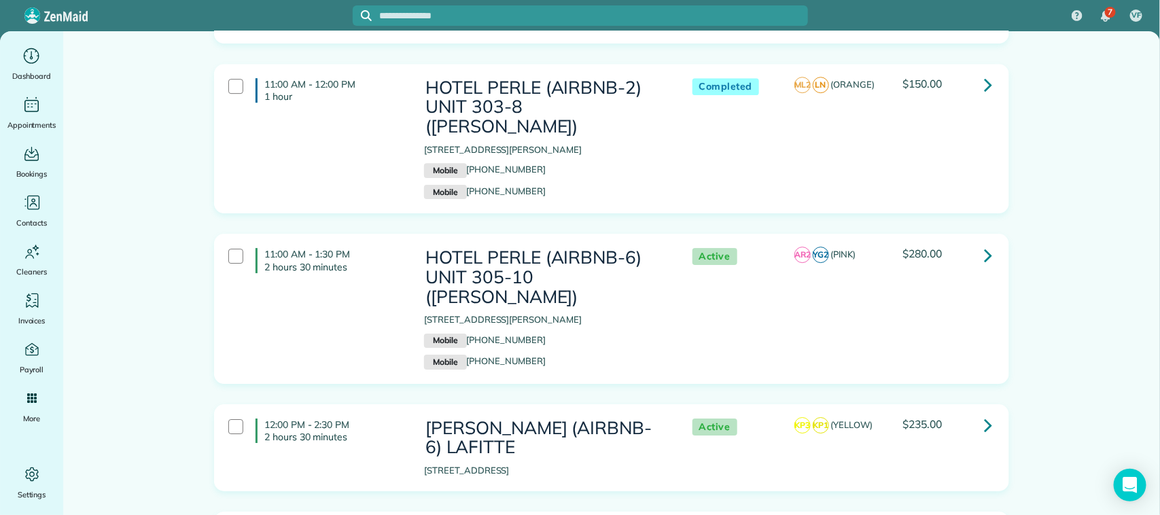
scroll to position [6542, 0]
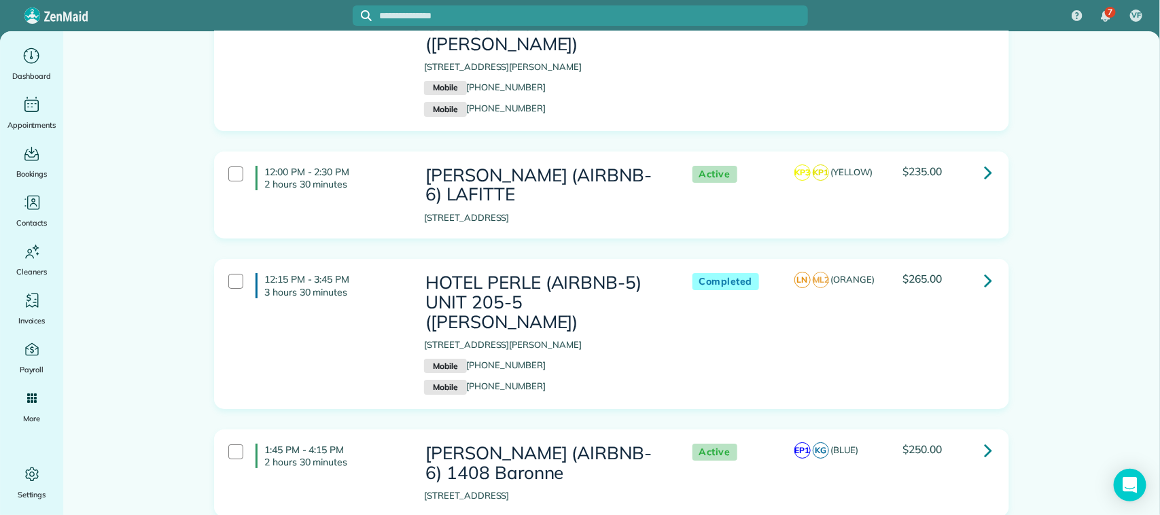
scroll to position [6797, 0]
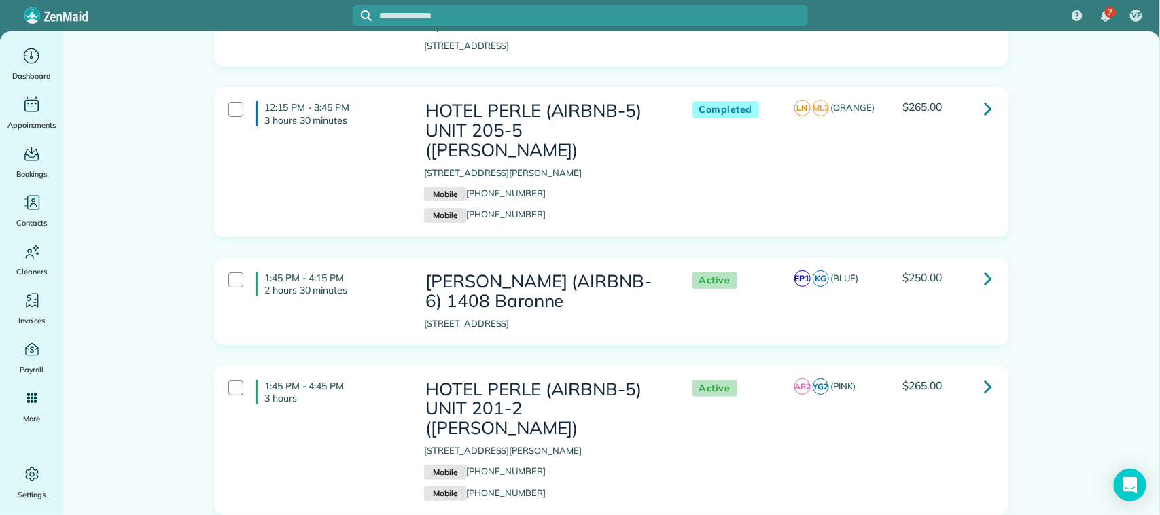
scroll to position [6966, 0]
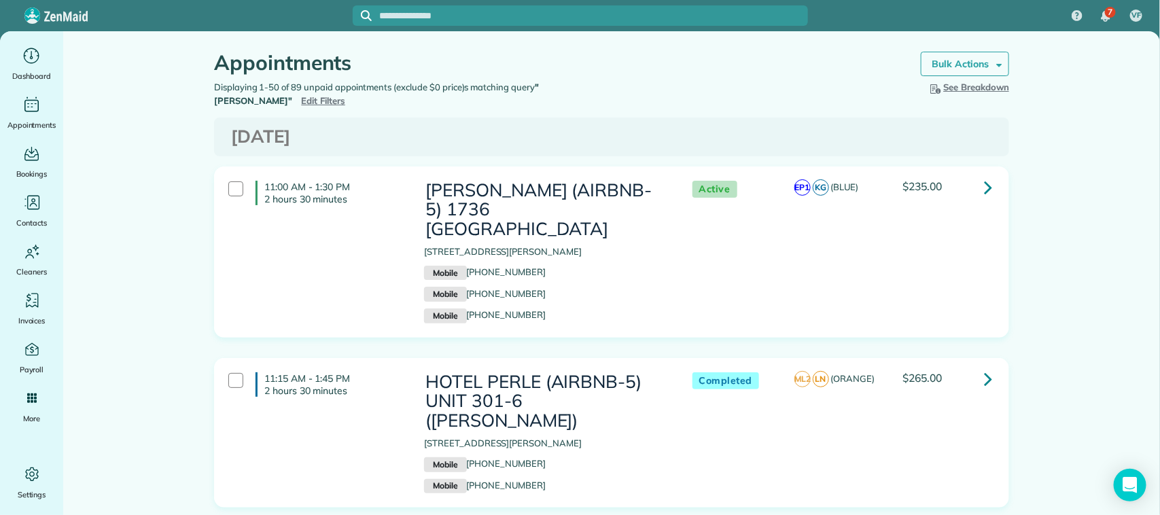
click at [949, 63] on strong "Bulk Actions" at bounding box center [960, 64] width 57 height 12
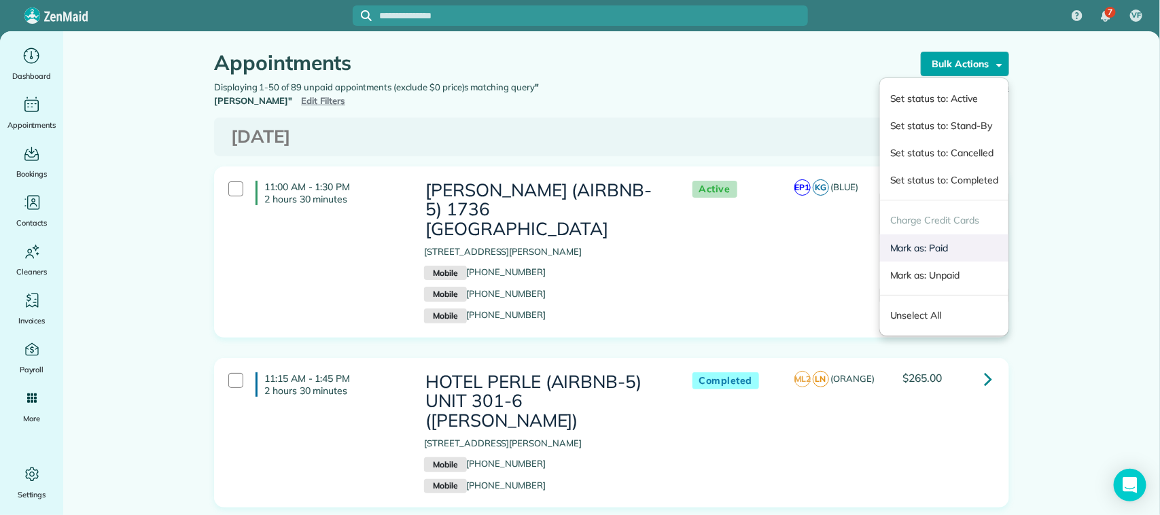
click at [922, 247] on link "Mark as: Paid" at bounding box center [944, 247] width 128 height 27
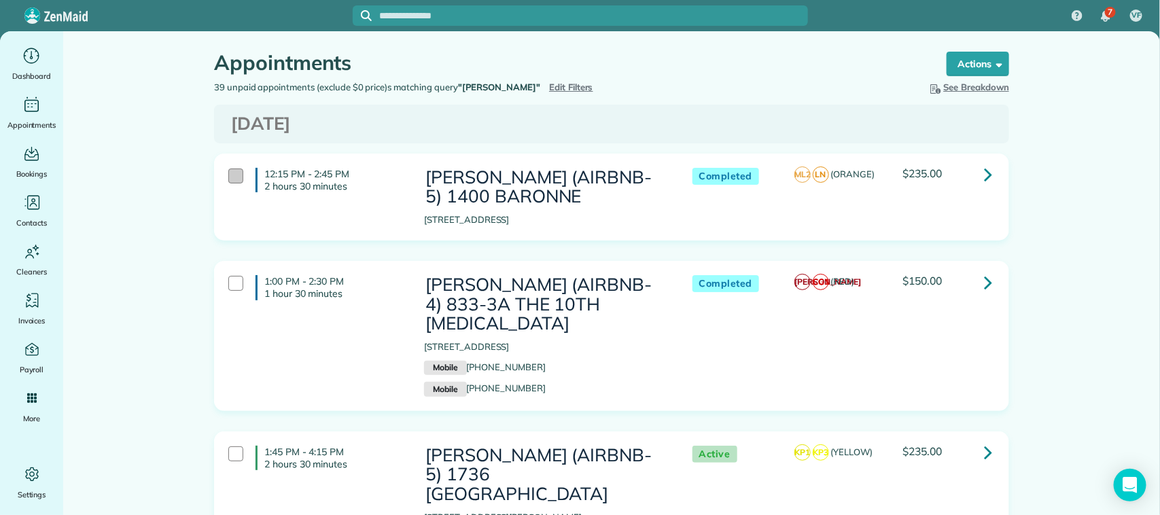
click at [228, 178] on div at bounding box center [235, 176] width 15 height 15
click at [228, 285] on div at bounding box center [235, 283] width 15 height 15
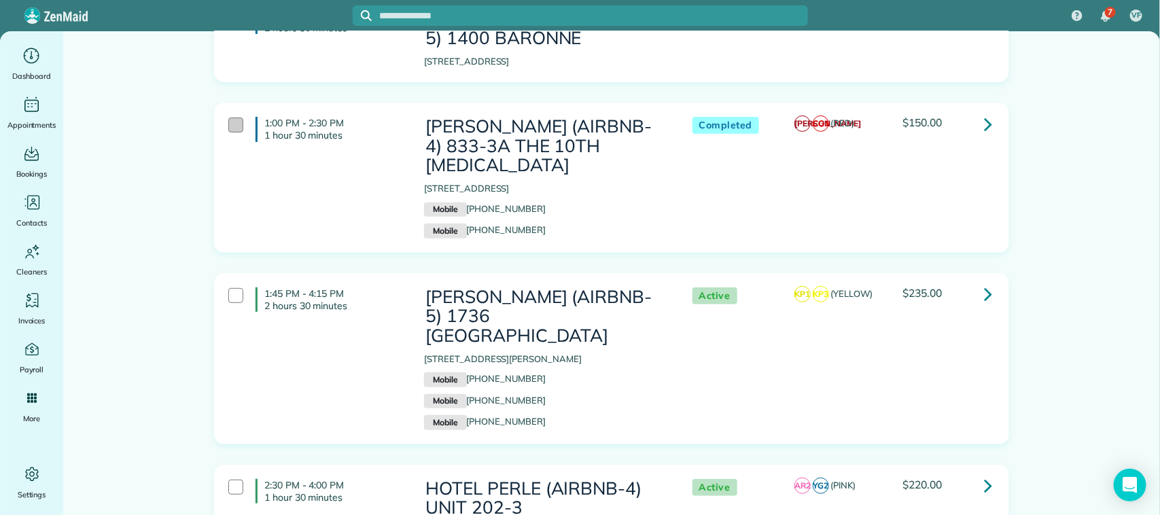
scroll to position [170, 0]
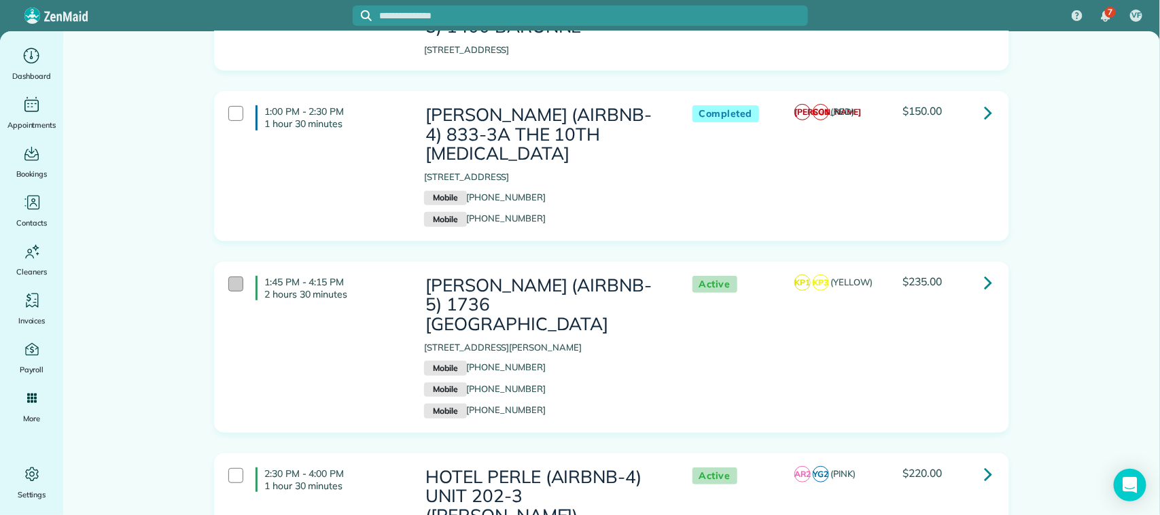
click at [228, 277] on div at bounding box center [235, 284] width 15 height 15
click at [229, 468] on div at bounding box center [235, 475] width 15 height 15
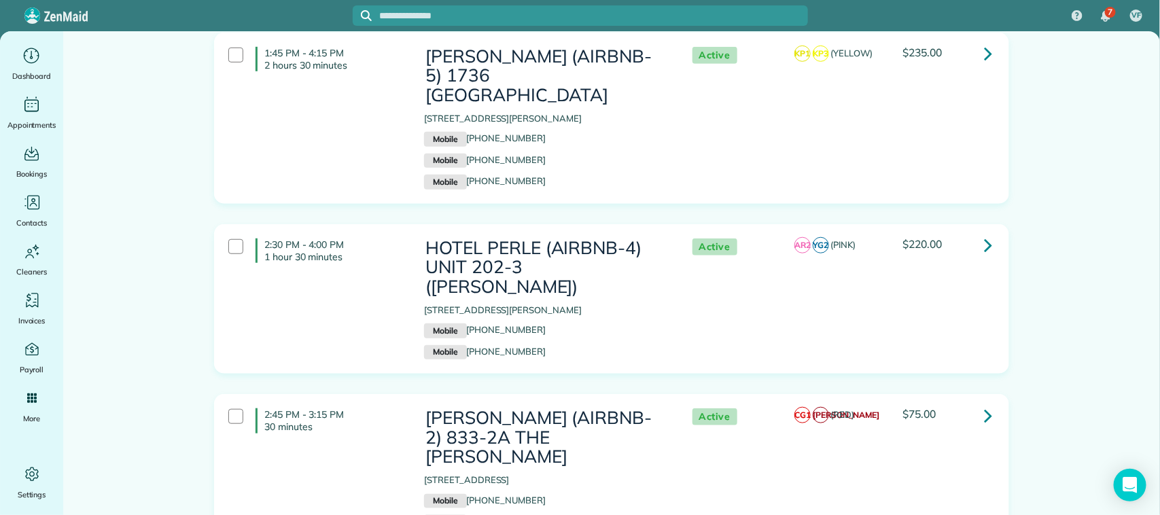
scroll to position [510, 0]
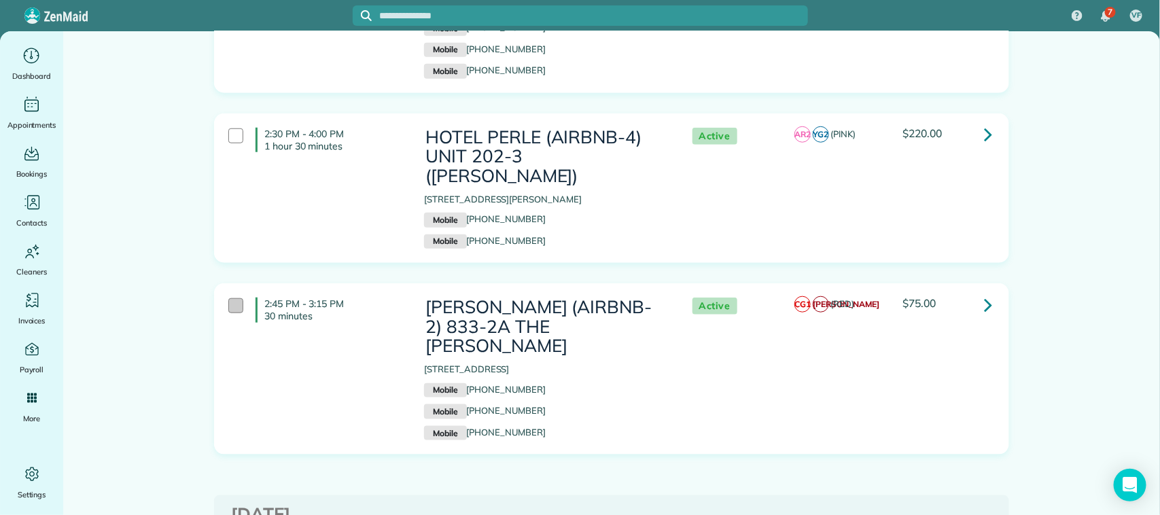
click at [230, 298] on div at bounding box center [235, 305] width 15 height 15
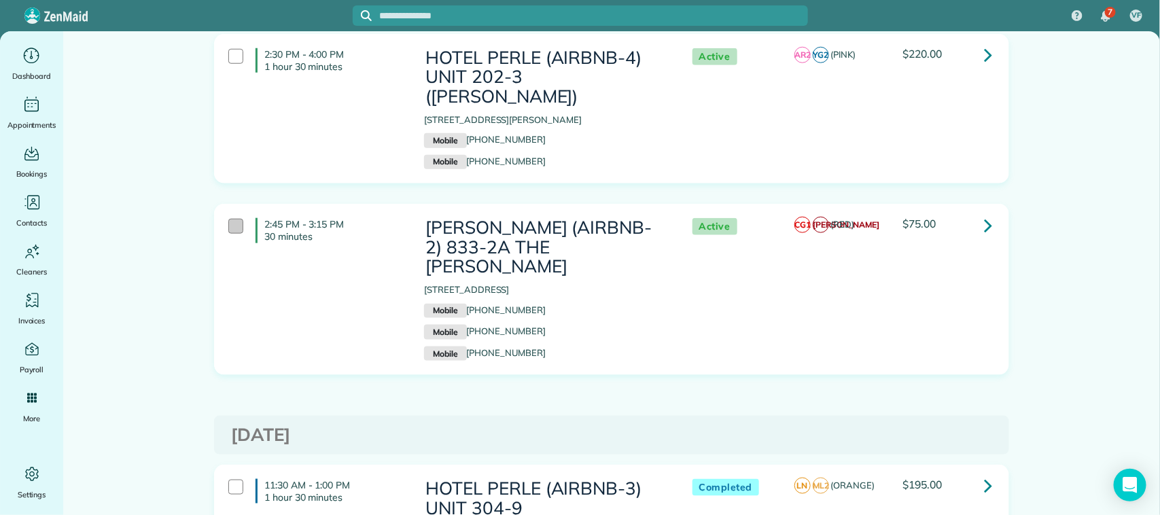
scroll to position [680, 0]
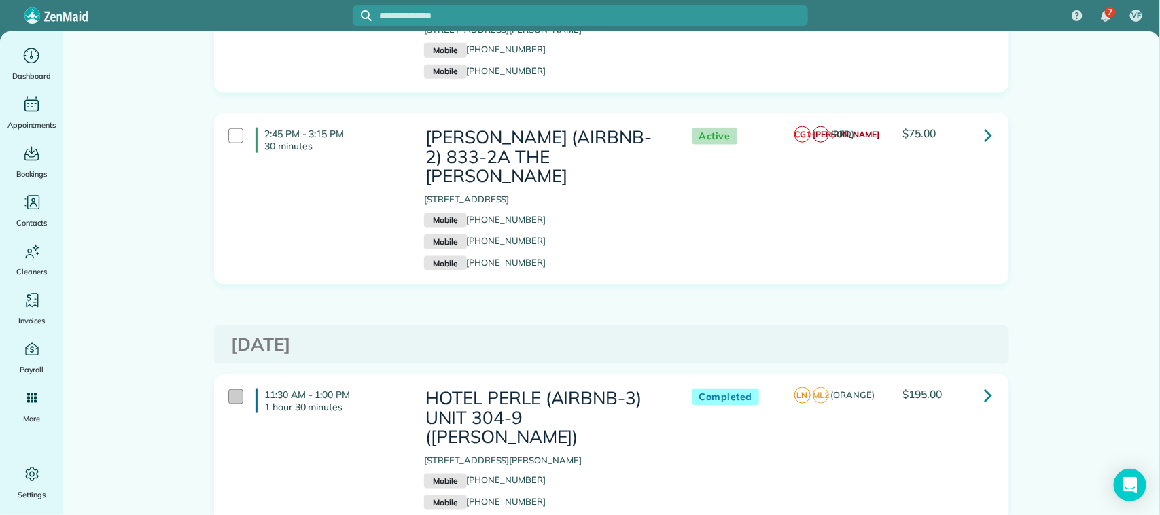
click at [228, 389] on div at bounding box center [235, 396] width 15 height 15
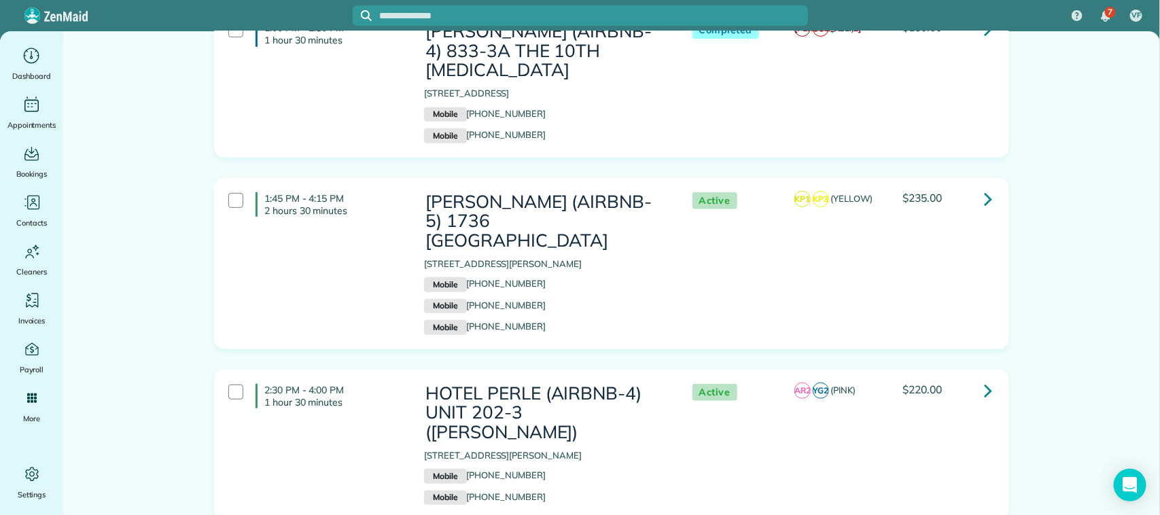
scroll to position [0, 0]
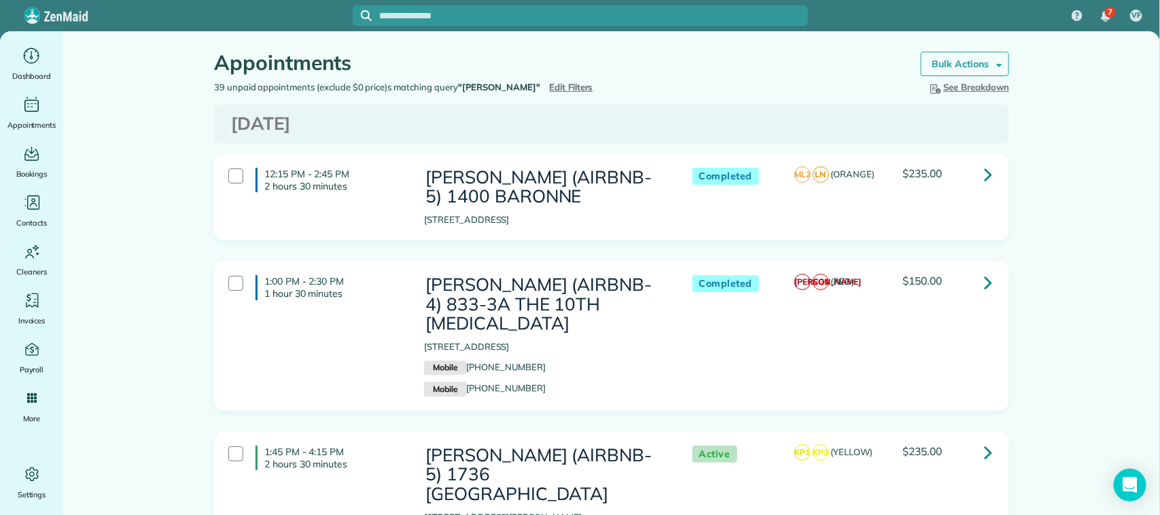
click at [935, 56] on link "Bulk Actions" at bounding box center [965, 64] width 88 height 24
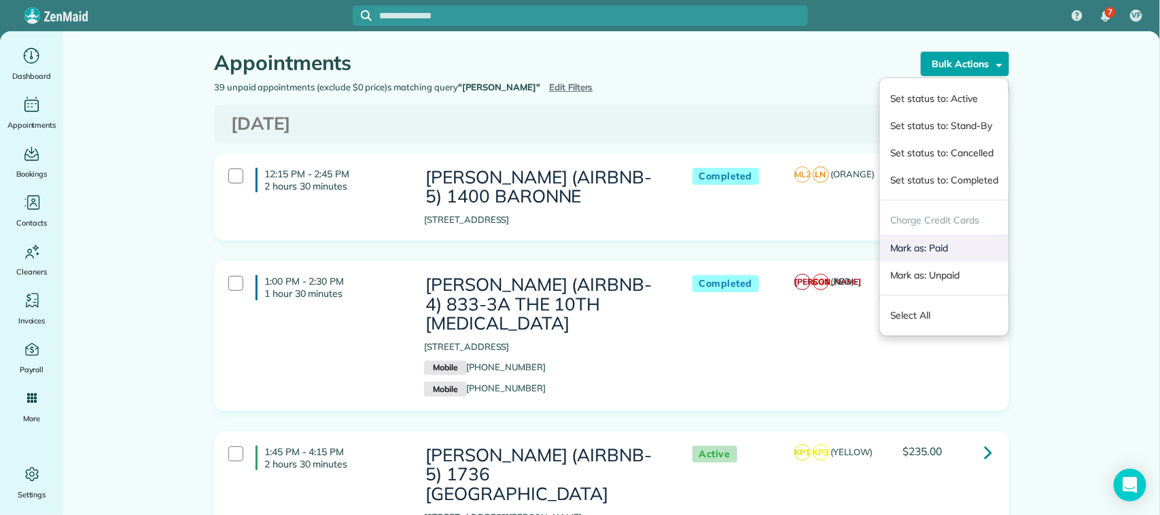
click at [894, 252] on link "Mark as: Paid" at bounding box center [944, 247] width 128 height 27
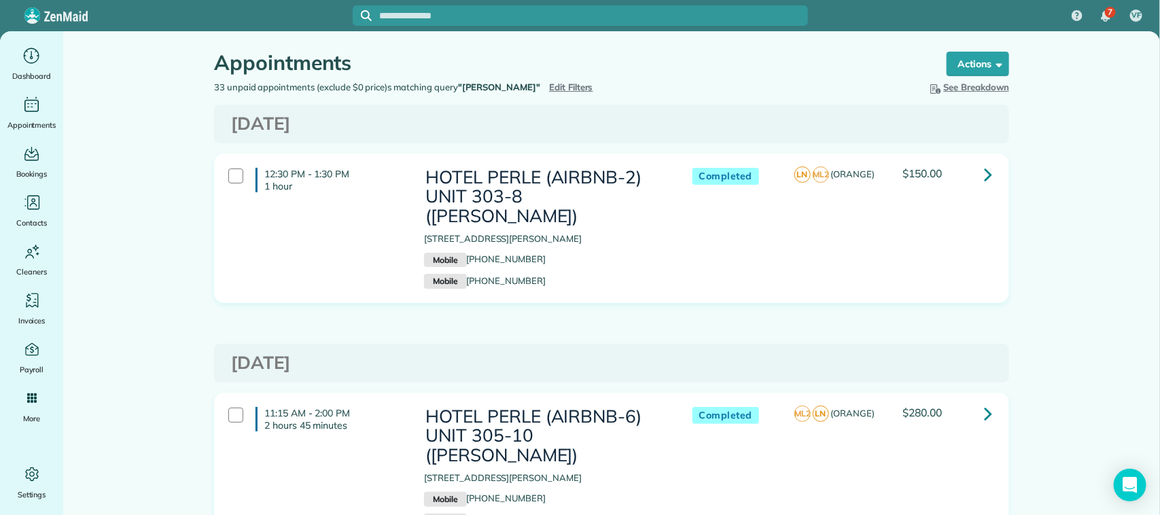
click at [549, 82] on span "Edit Filters" at bounding box center [571, 87] width 44 height 11
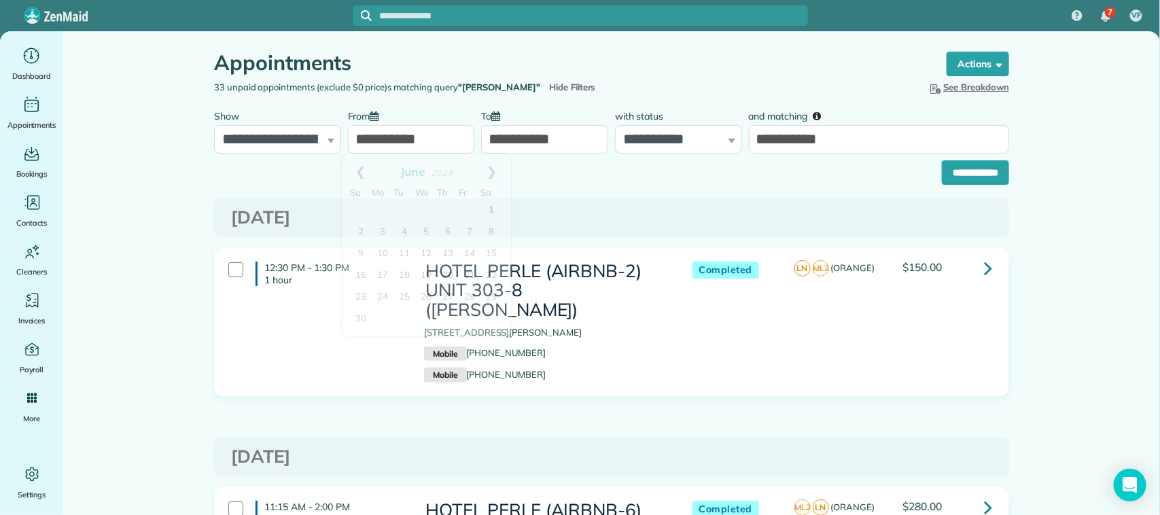
click at [444, 140] on input "**********" at bounding box center [411, 139] width 127 height 29
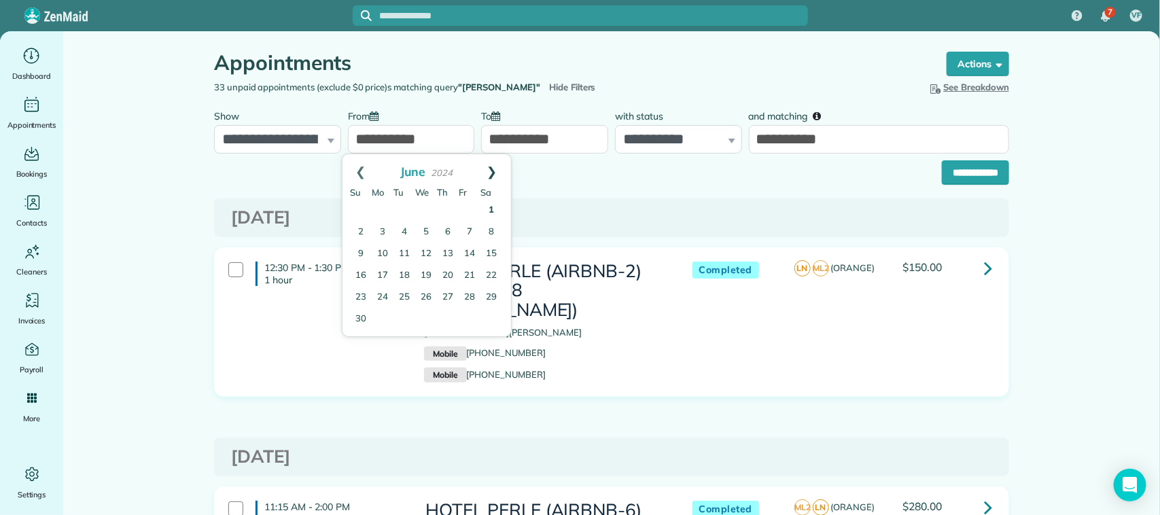
click at [493, 169] on link "Next" at bounding box center [492, 171] width 37 height 34
click at [496, 168] on link "Next" at bounding box center [492, 171] width 37 height 34
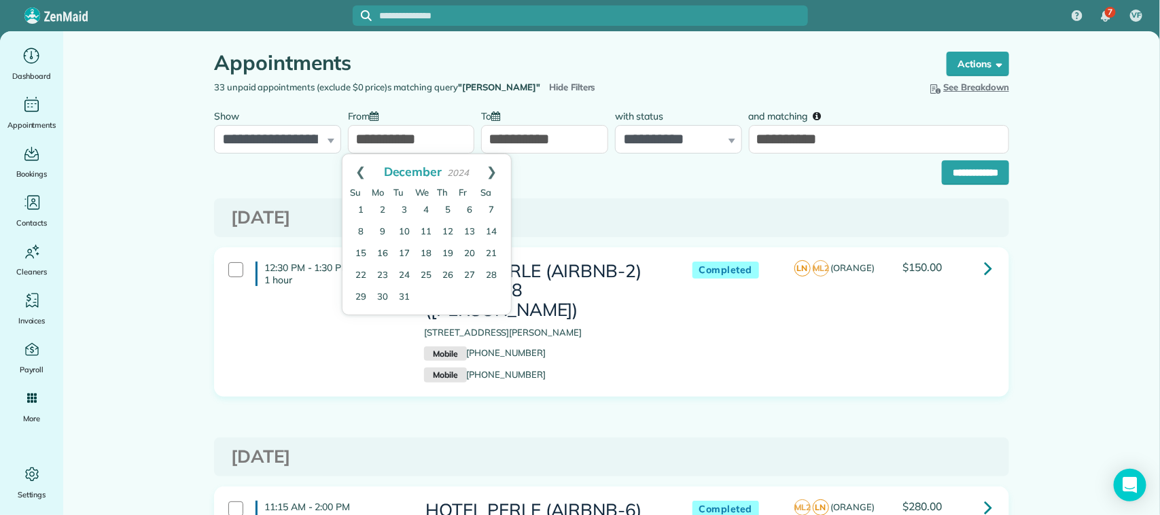
click at [496, 168] on link "Next" at bounding box center [492, 171] width 37 height 34
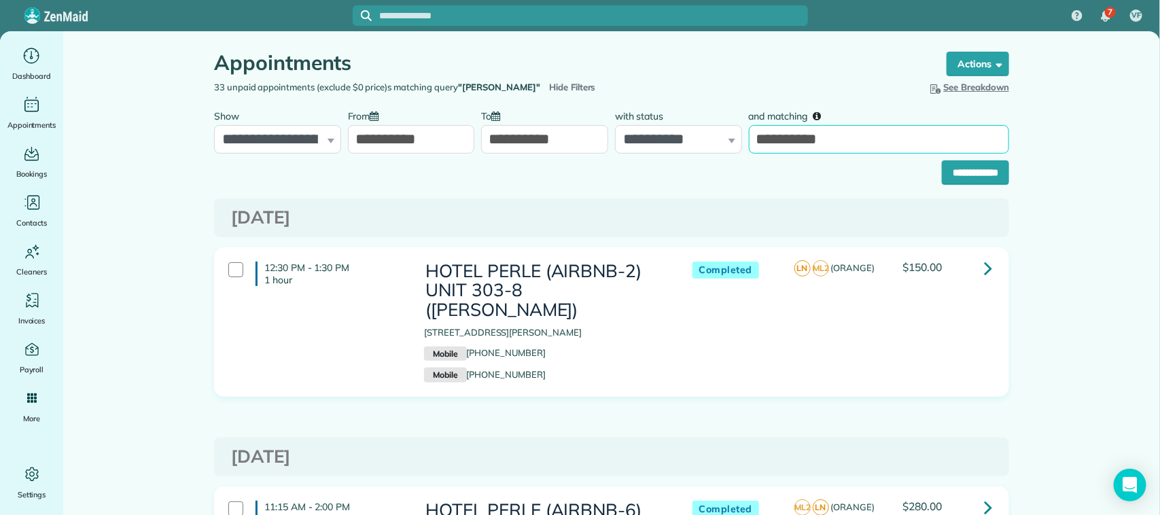
drag, startPoint x: 833, startPoint y: 143, endPoint x: 750, endPoint y: 136, distance: 83.3
click at [750, 136] on input "**********" at bounding box center [879, 139] width 260 height 29
type input "**********"
click at [942, 160] on input "**********" at bounding box center [975, 172] width 67 height 24
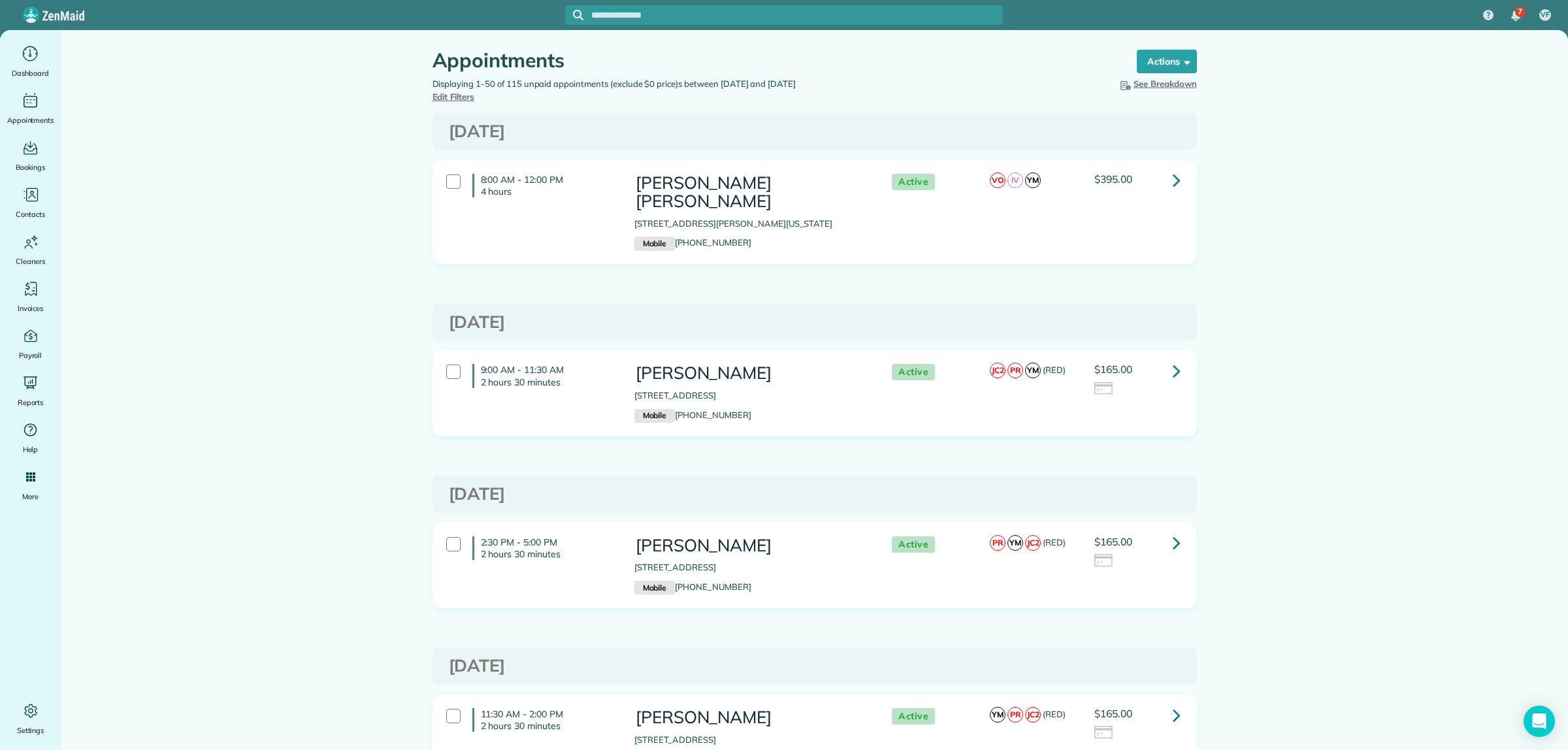
click at [475, 93] on span "Edit Filters" at bounding box center [454, 96] width 42 height 11
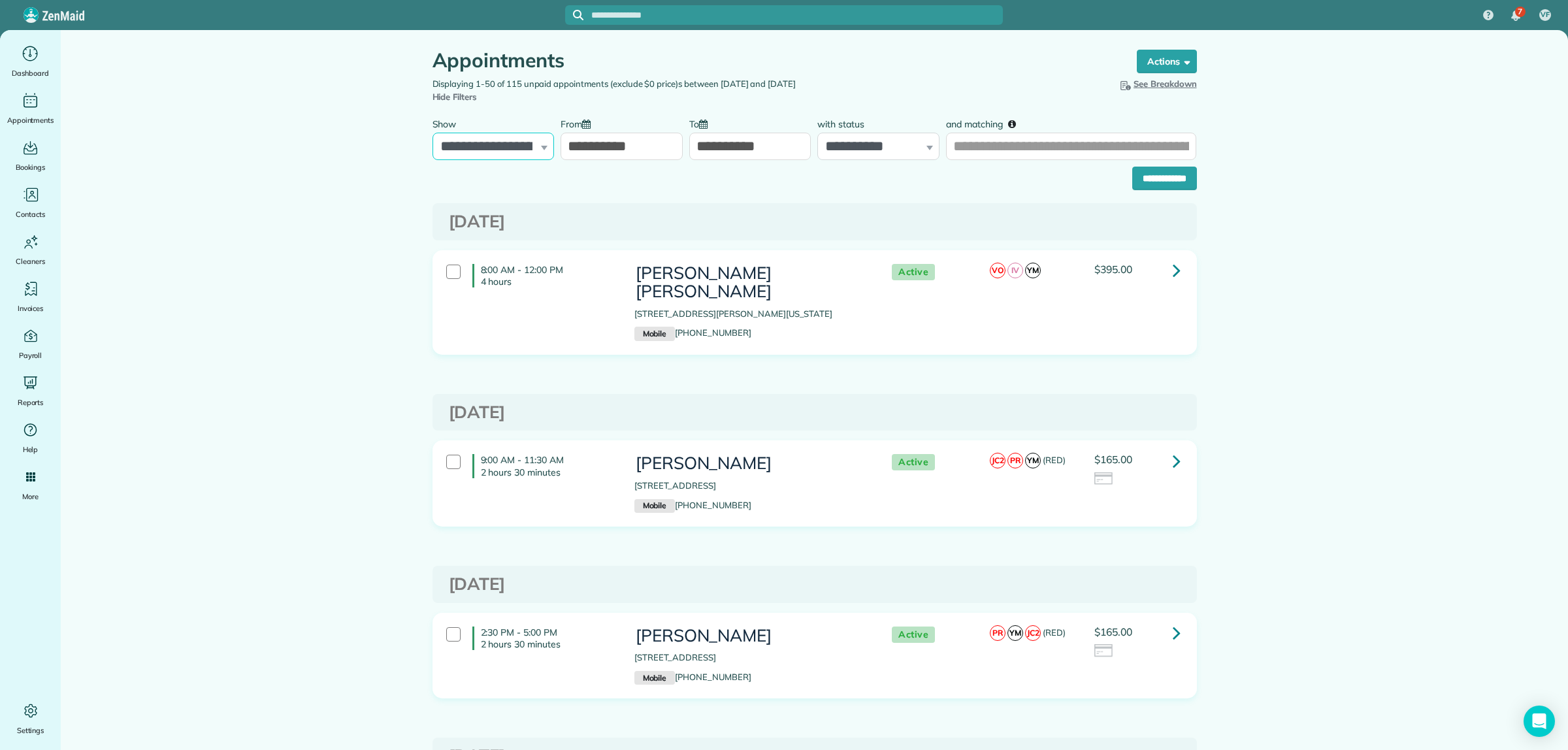
click at [504, 151] on select "**********" at bounding box center [493, 146] width 122 height 28
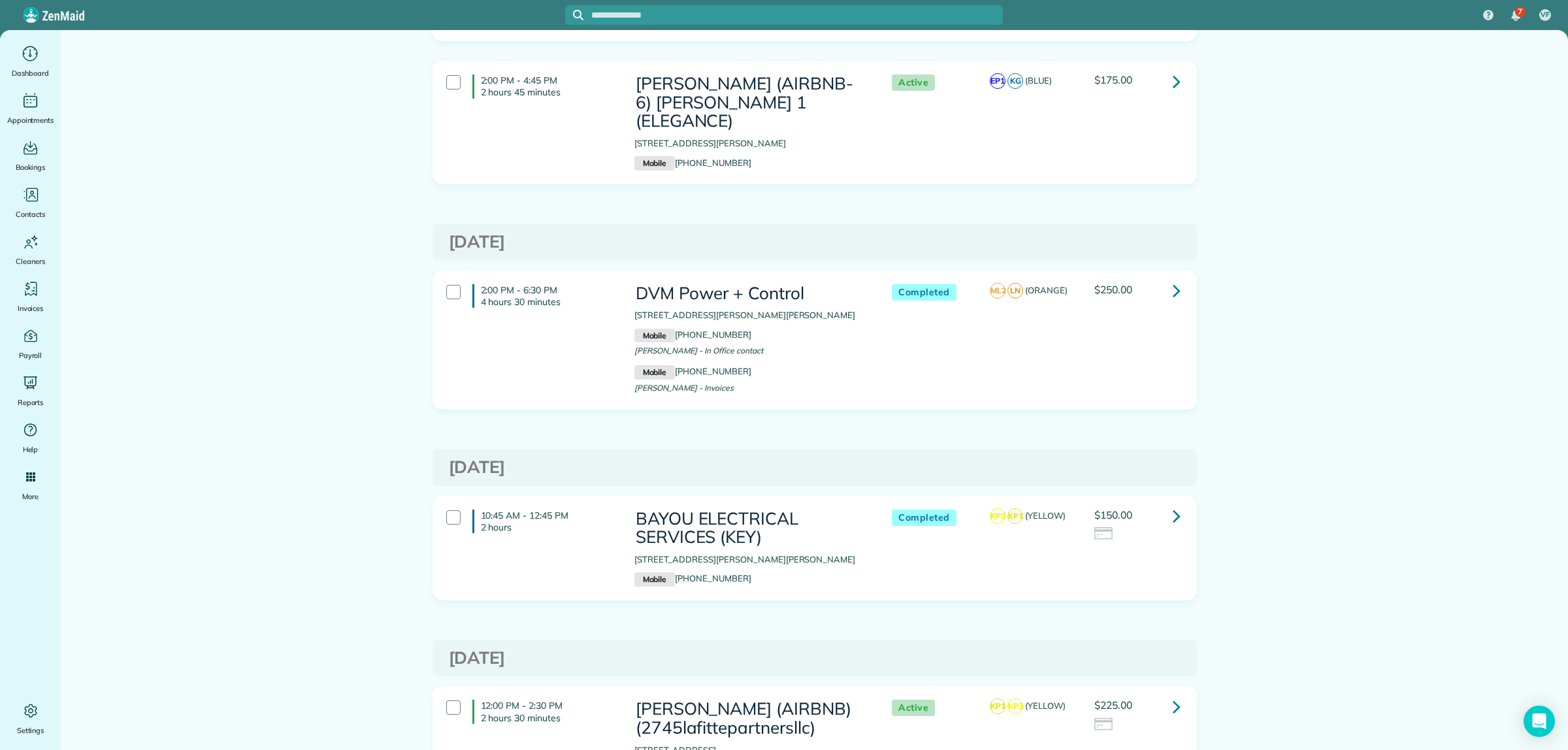
scroll to position [7679, 0]
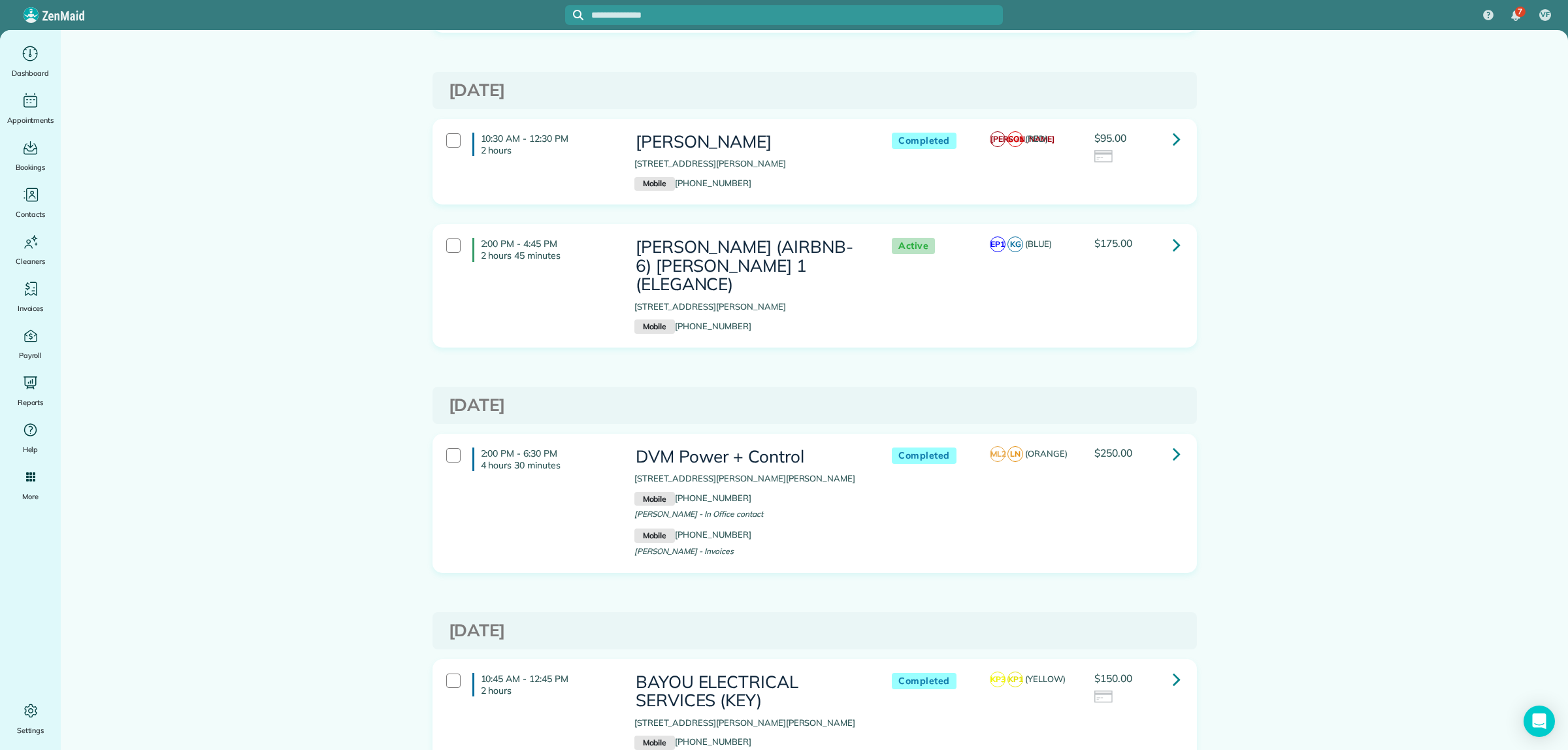
drag, startPoint x: 631, startPoint y: 236, endPoint x: 818, endPoint y: 264, distance: 189.1
click at [818, 448] on div "DVM Power + Control 2346 Belle Chasse Highway Gretna LA 70056 Mobile (504) 717-…" at bounding box center [750, 502] width 232 height 108
click at [761, 448] on div "DVM Power + Control 2346 Belle Chasse Highway Gretna LA 70056 Mobile (504) 717-…" at bounding box center [750, 502] width 232 height 108
click at [1173, 442] on icon at bounding box center [1177, 454] width 8 height 23
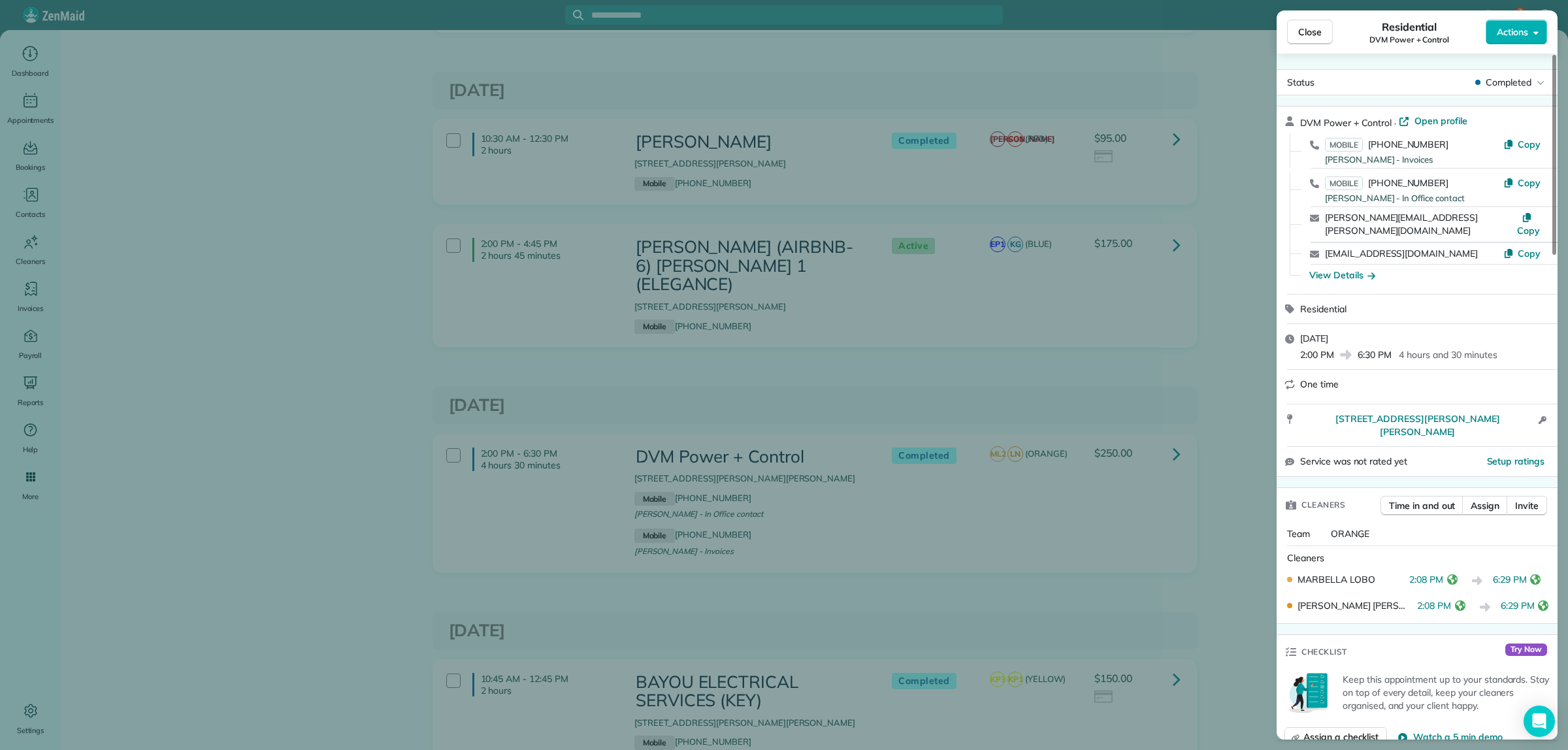
click at [1221, 299] on div "Close Residential DVM Power + Control Actions Status Completed DVM Power + Cont…" at bounding box center [784, 375] width 1568 height 750
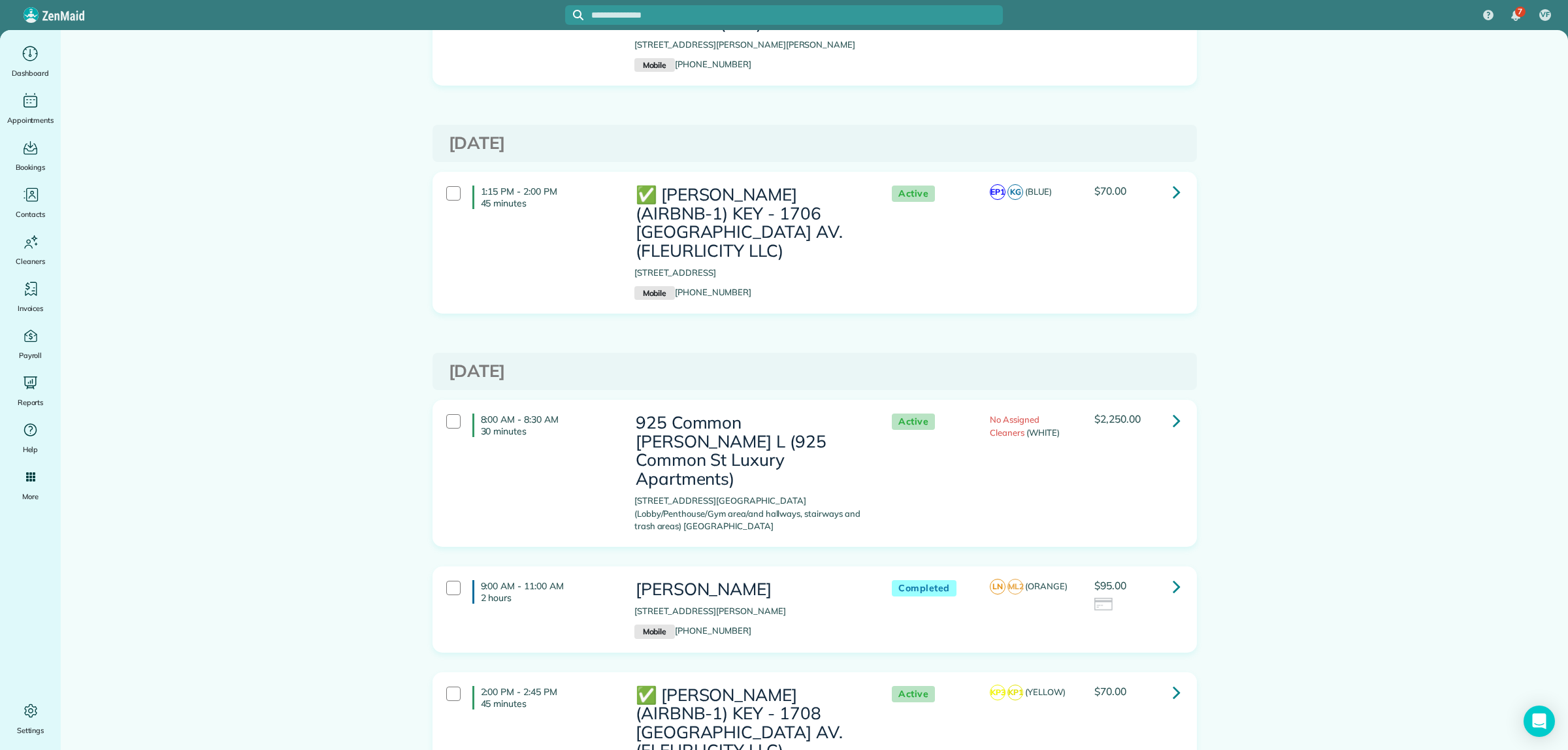
scroll to position [6936, 0]
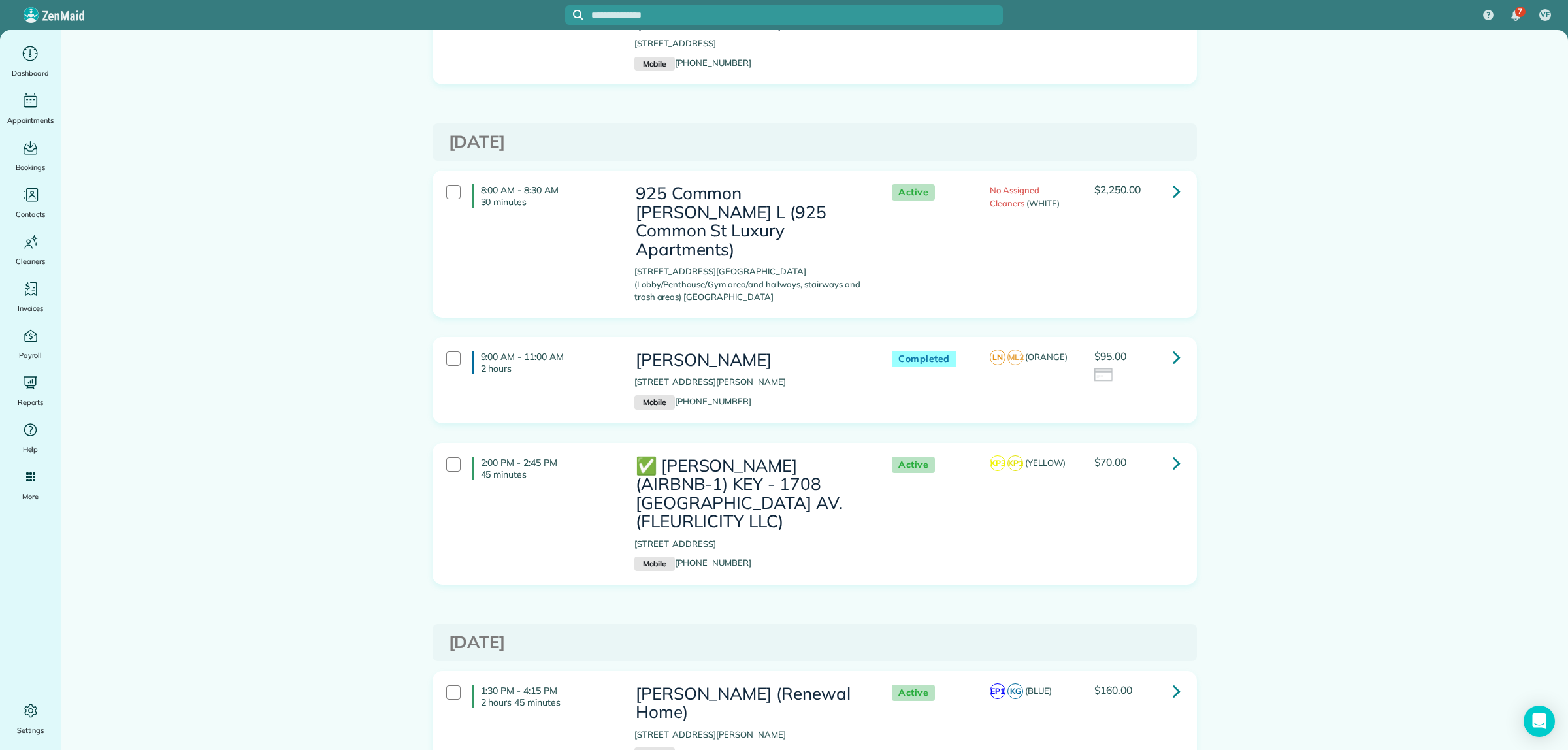
click at [1173, 452] on icon at bounding box center [1177, 463] width 8 height 23
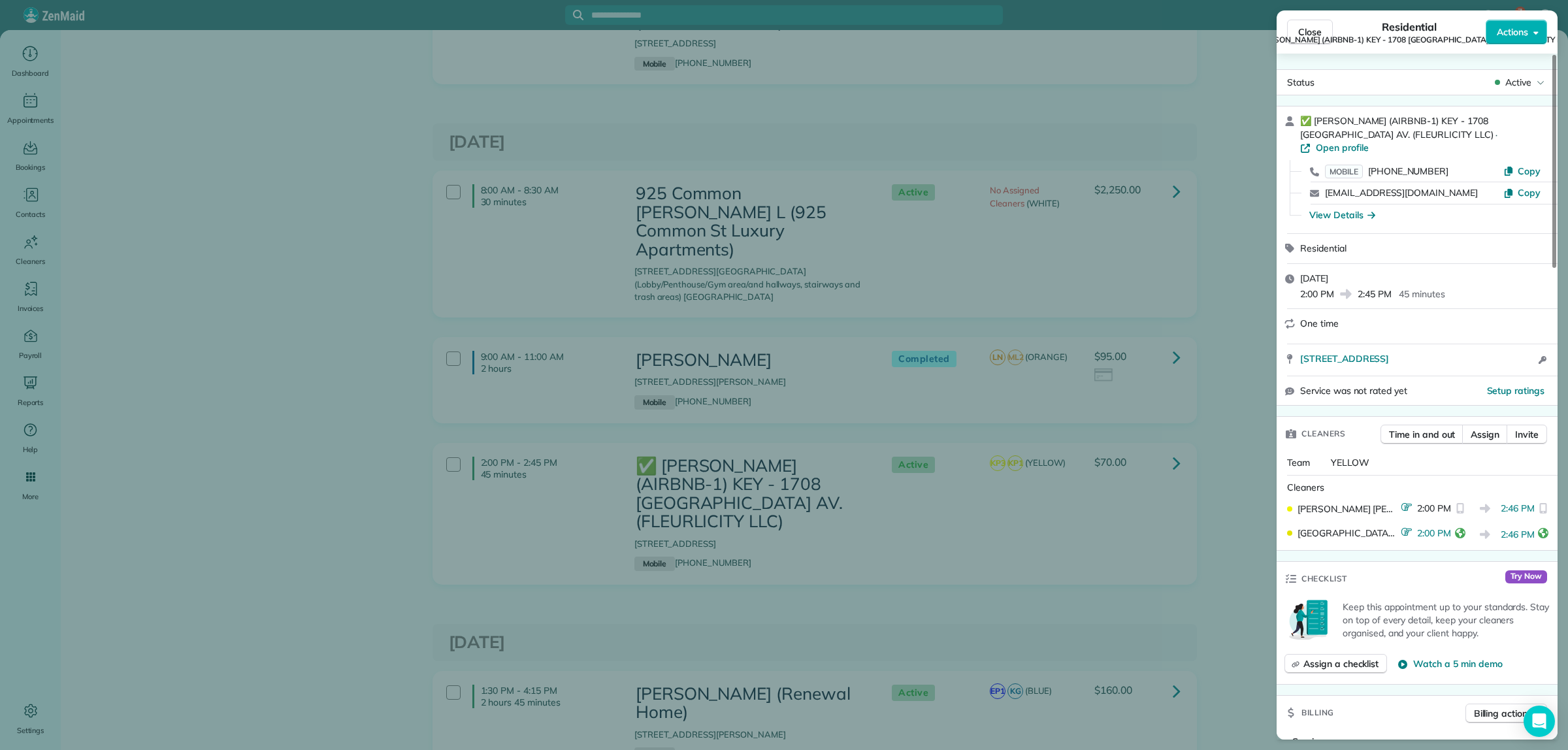
click at [1187, 380] on div "Close Residential ✅ NELSON RICHARD (AIRBNB-1) KEY - 1708 POLAND AV. (FLEURLICIT…" at bounding box center [784, 375] width 1568 height 750
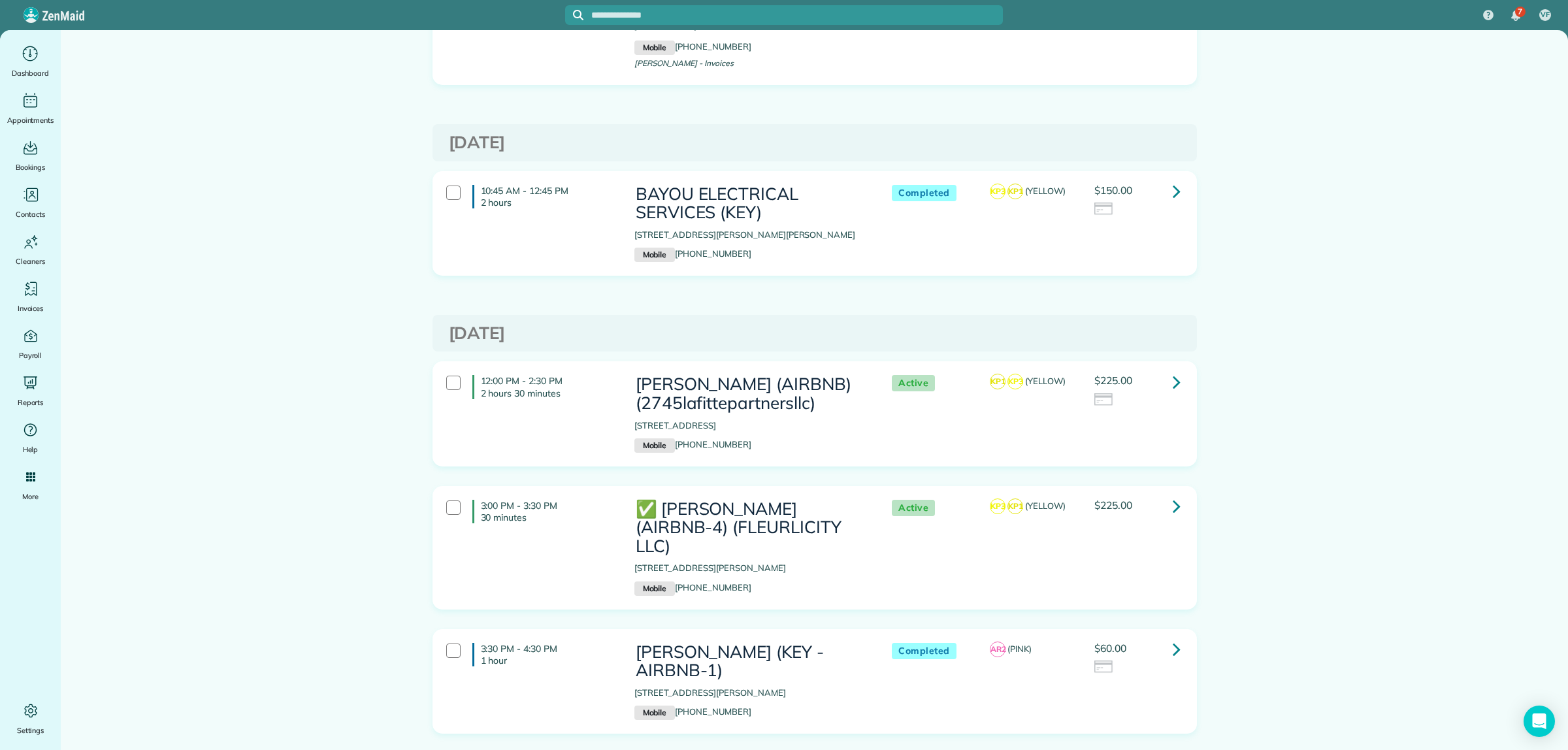
scroll to position [8162, 0]
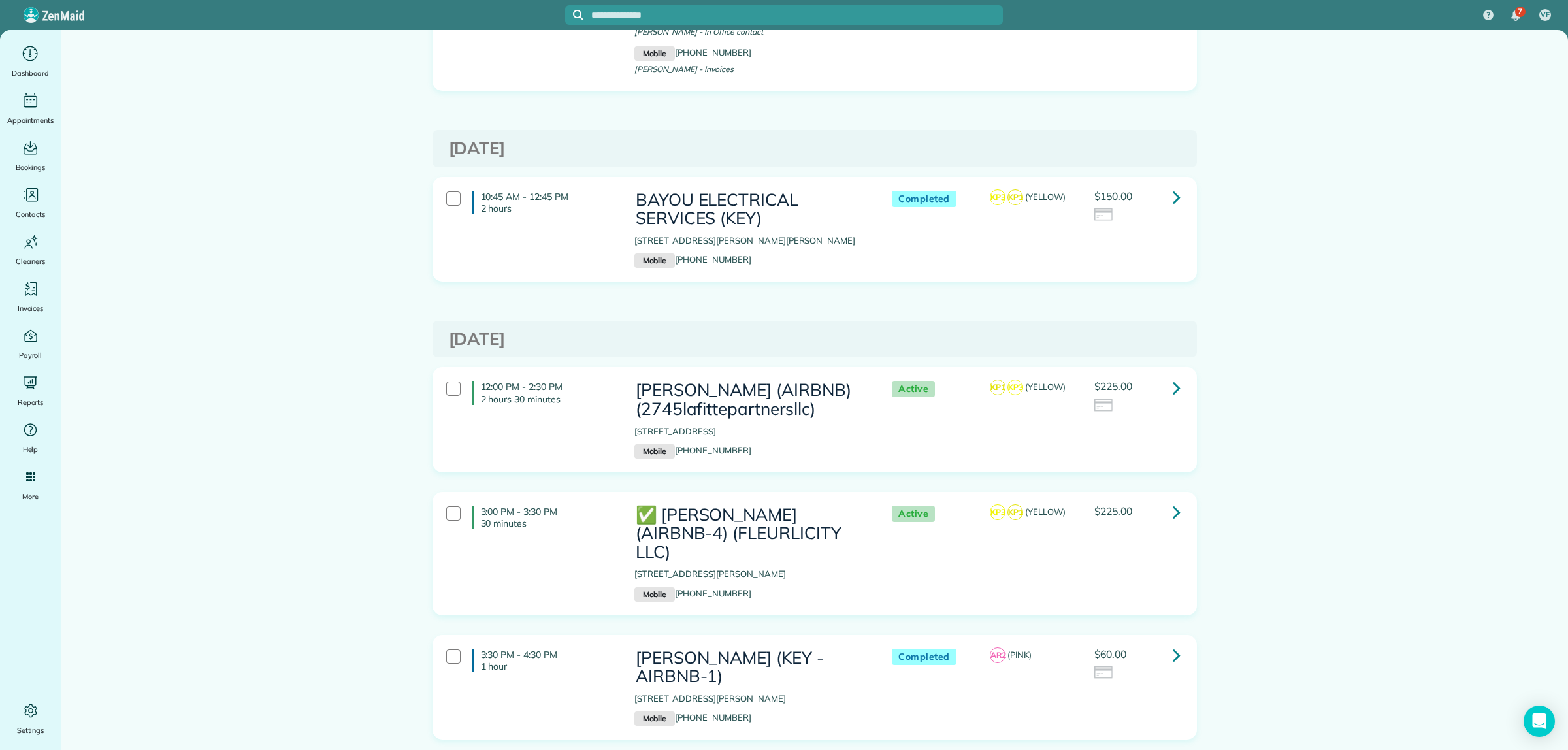
click at [1163, 499] on link at bounding box center [1176, 512] width 26 height 26
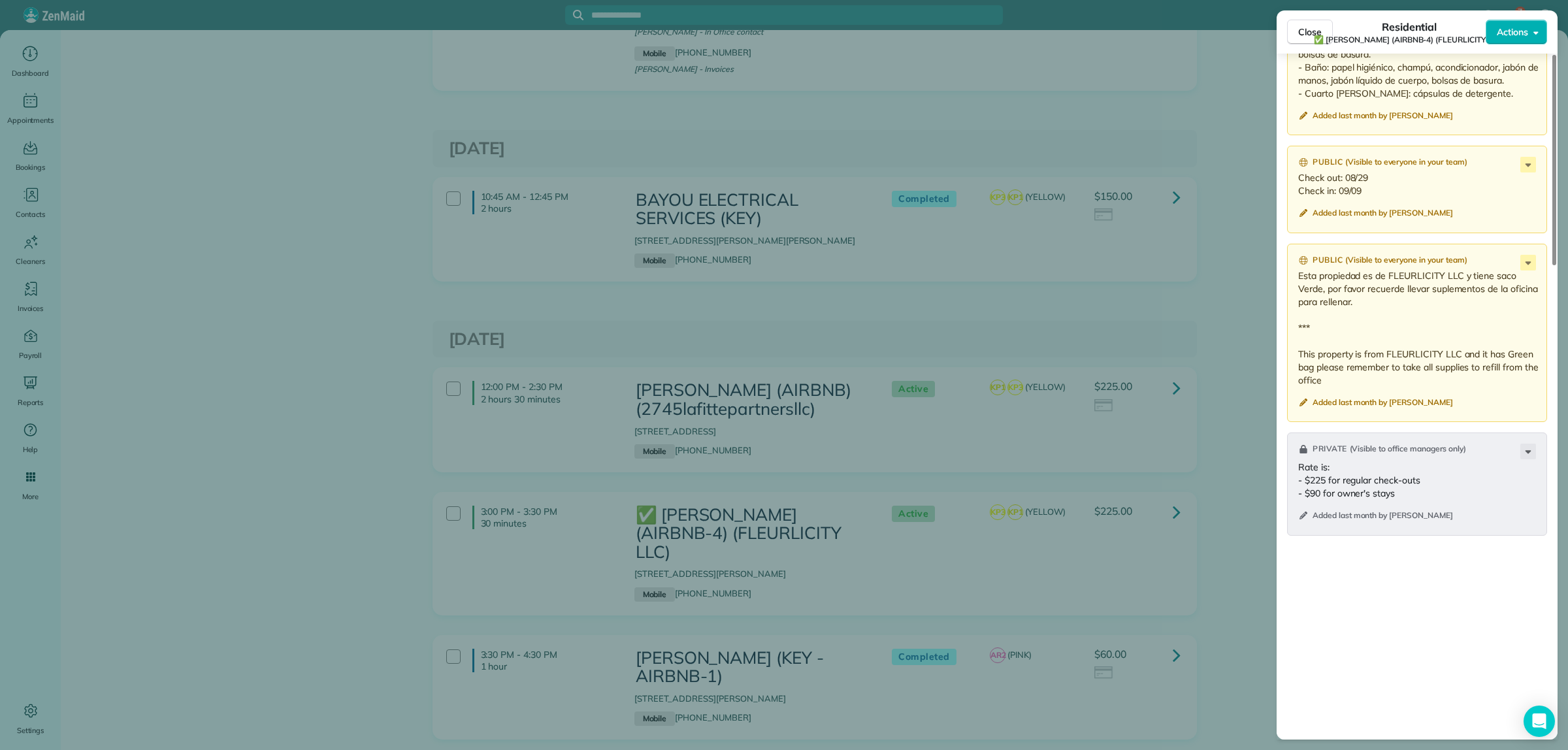
scroll to position [1388, 0]
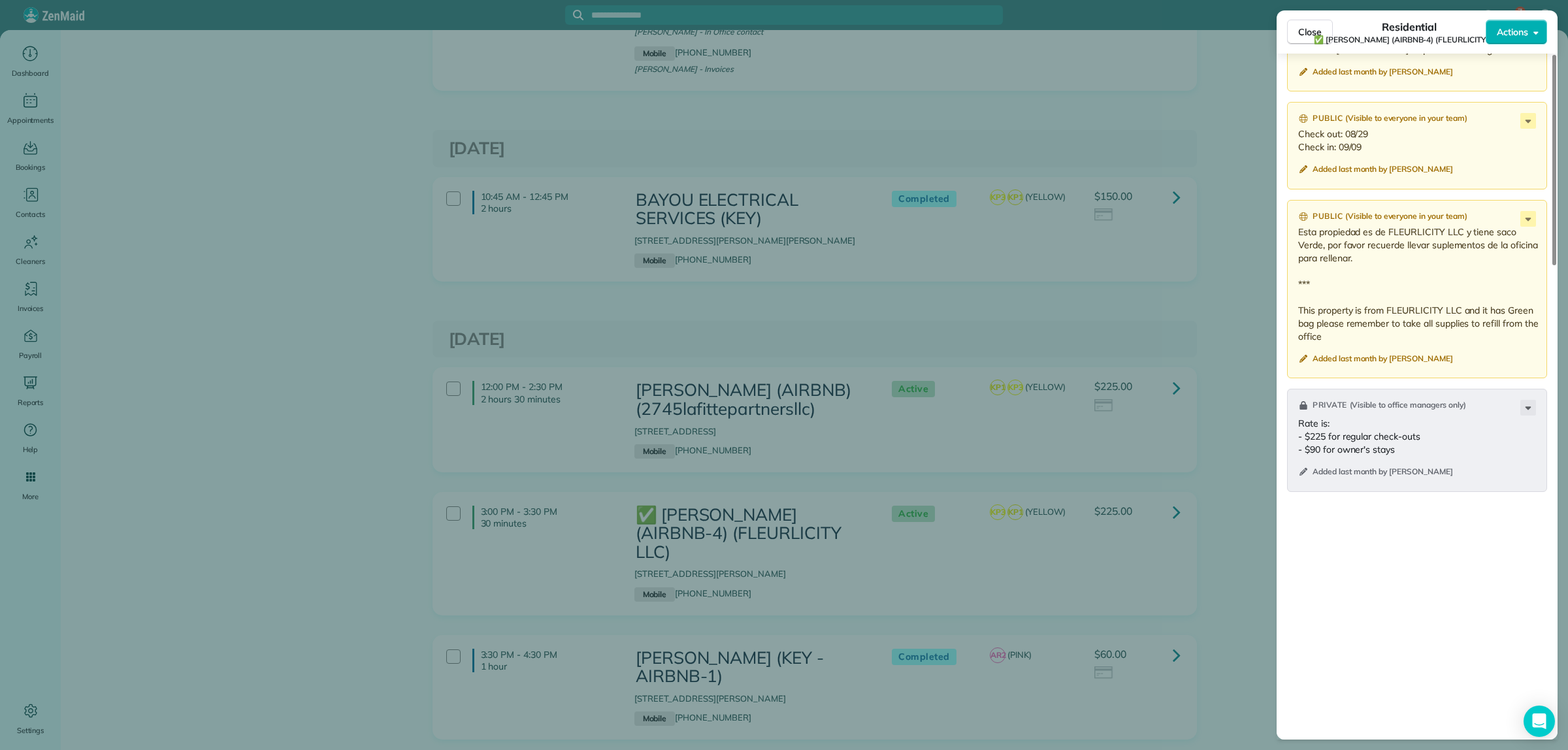
click at [1279, 256] on div "Public ( Visible to everyone in your team ) Suplementos que se dejan o rellenan…" at bounding box center [1417, 325] width 281 height 841
click at [1231, 214] on div "Close Residential ✅ FRANKLIN MANOR (AIRBNB-4) (FLEURLICITY LLC) Actions Status …" at bounding box center [784, 375] width 1568 height 750
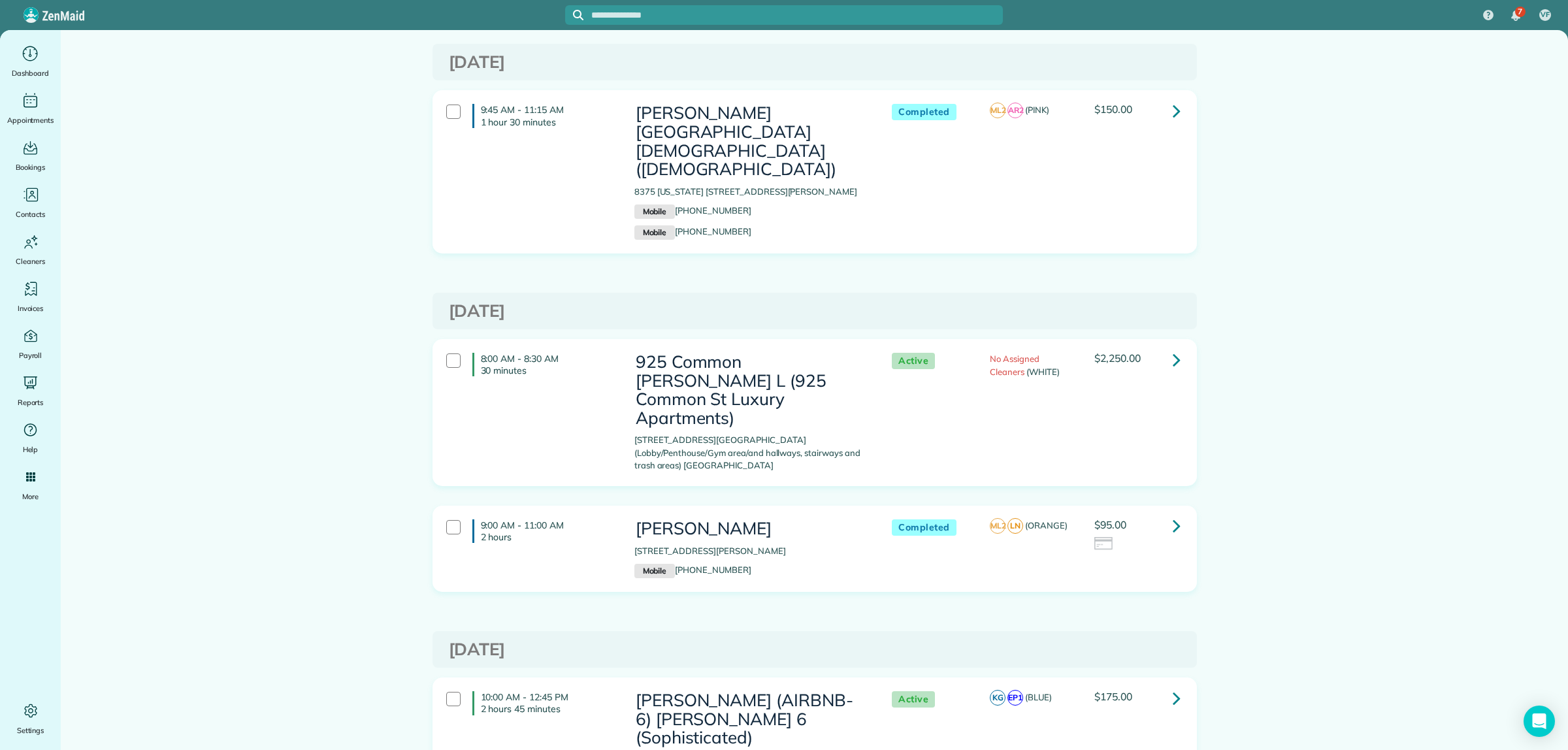
scroll to position [8978, 0]
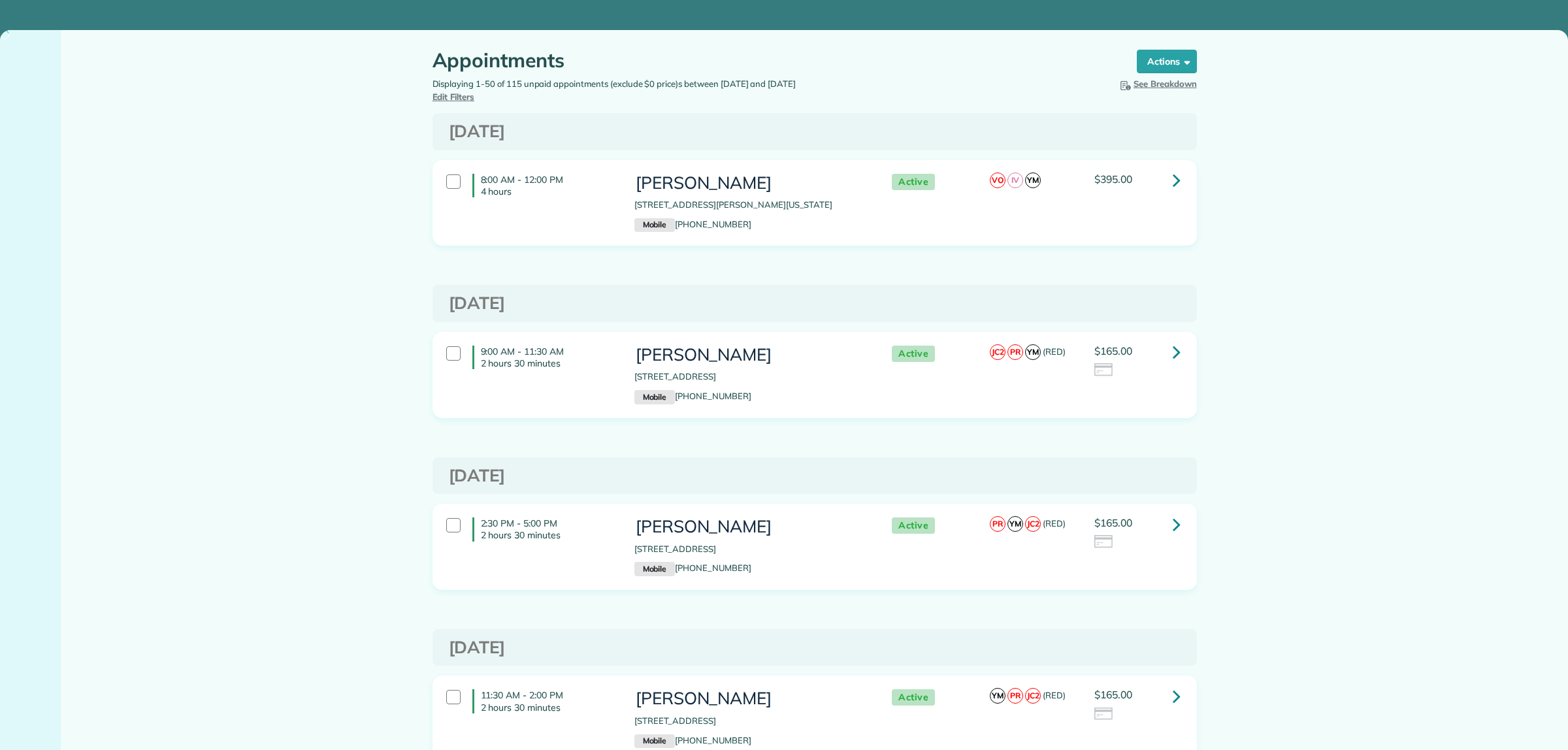
type input "**********"
click at [475, 93] on span "Edit Filters" at bounding box center [454, 96] width 42 height 11
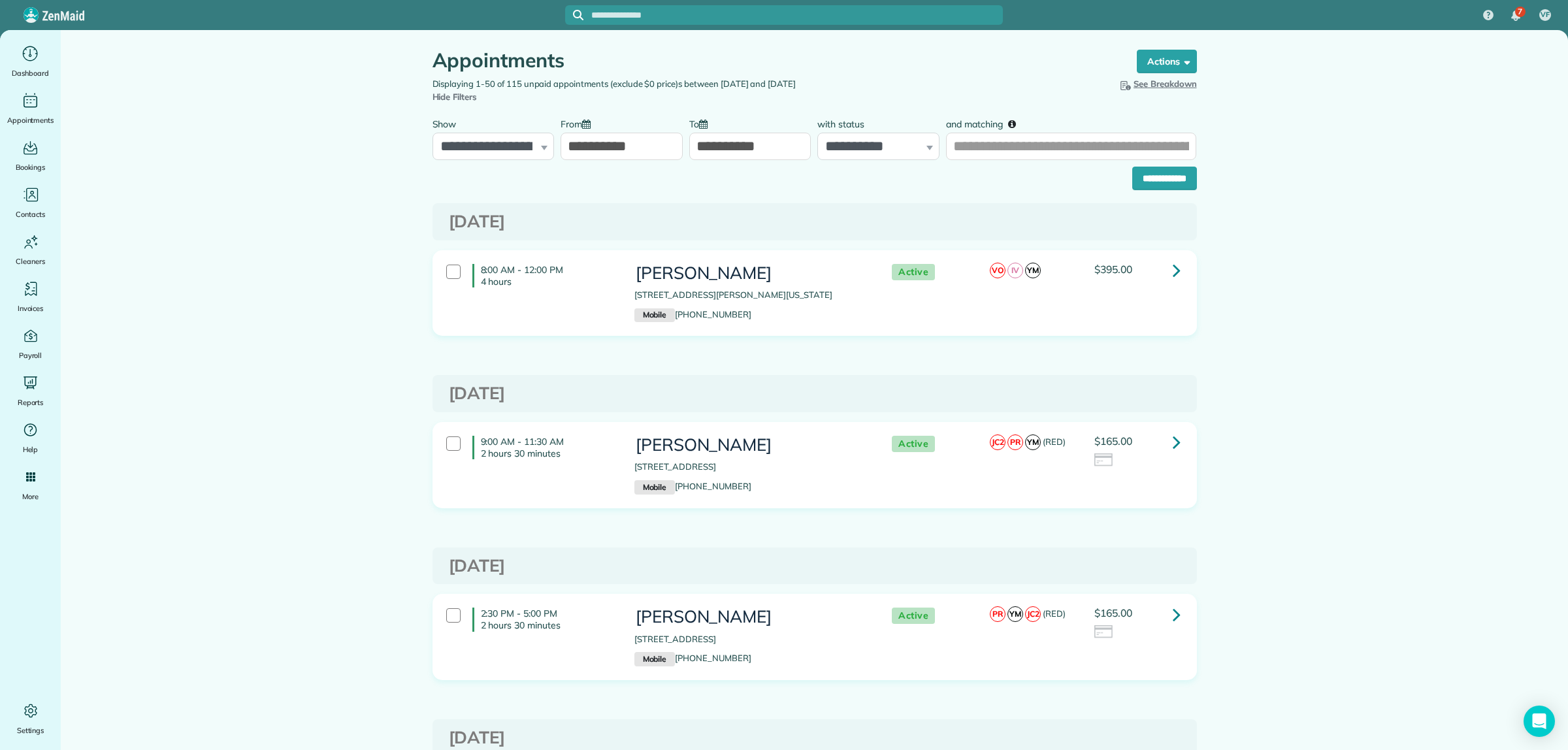
click at [613, 140] on input "**********" at bounding box center [621, 146] width 122 height 28
click at [699, 178] on link "Next" at bounding box center [699, 177] width 36 height 33
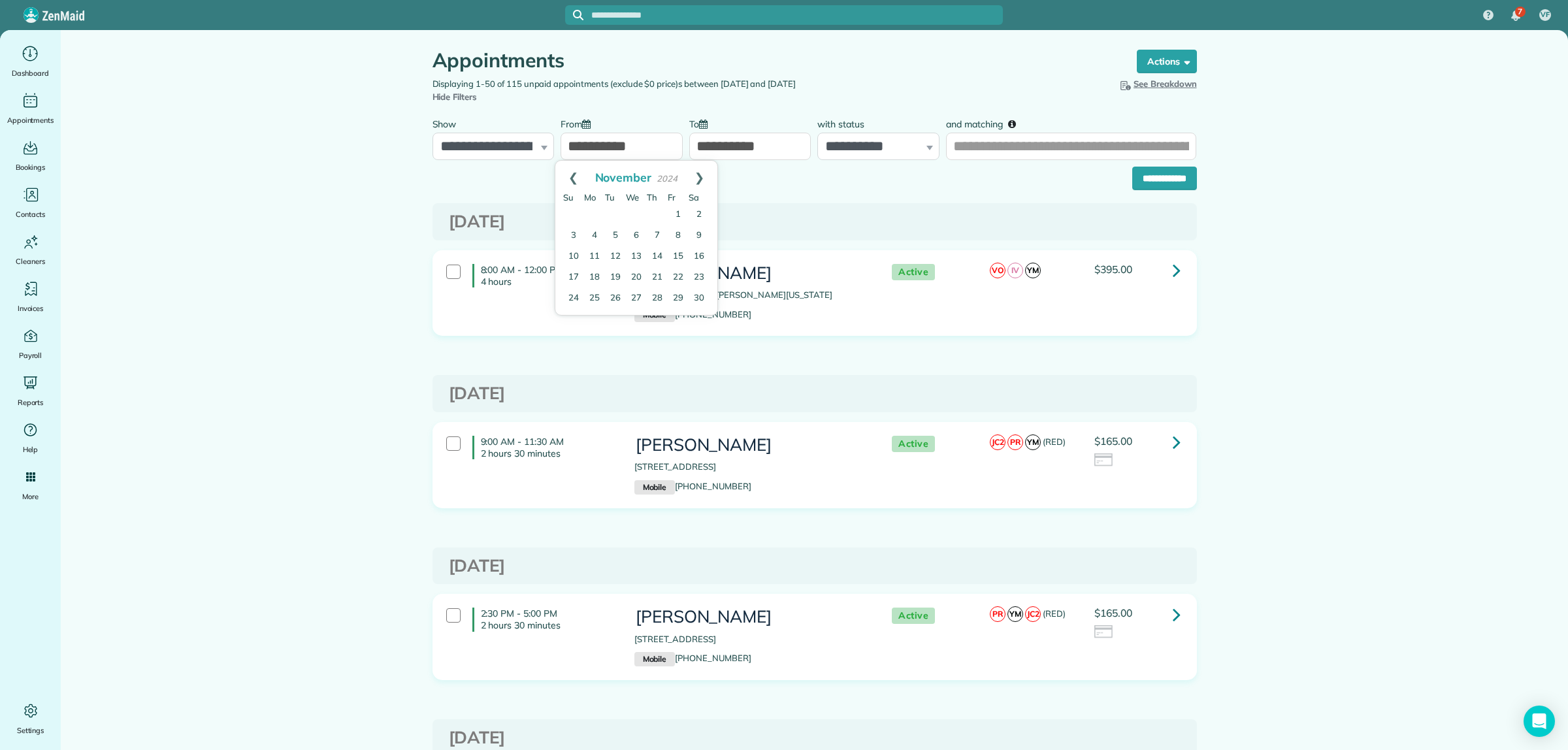
click at [699, 178] on link "Next" at bounding box center [699, 177] width 36 height 33
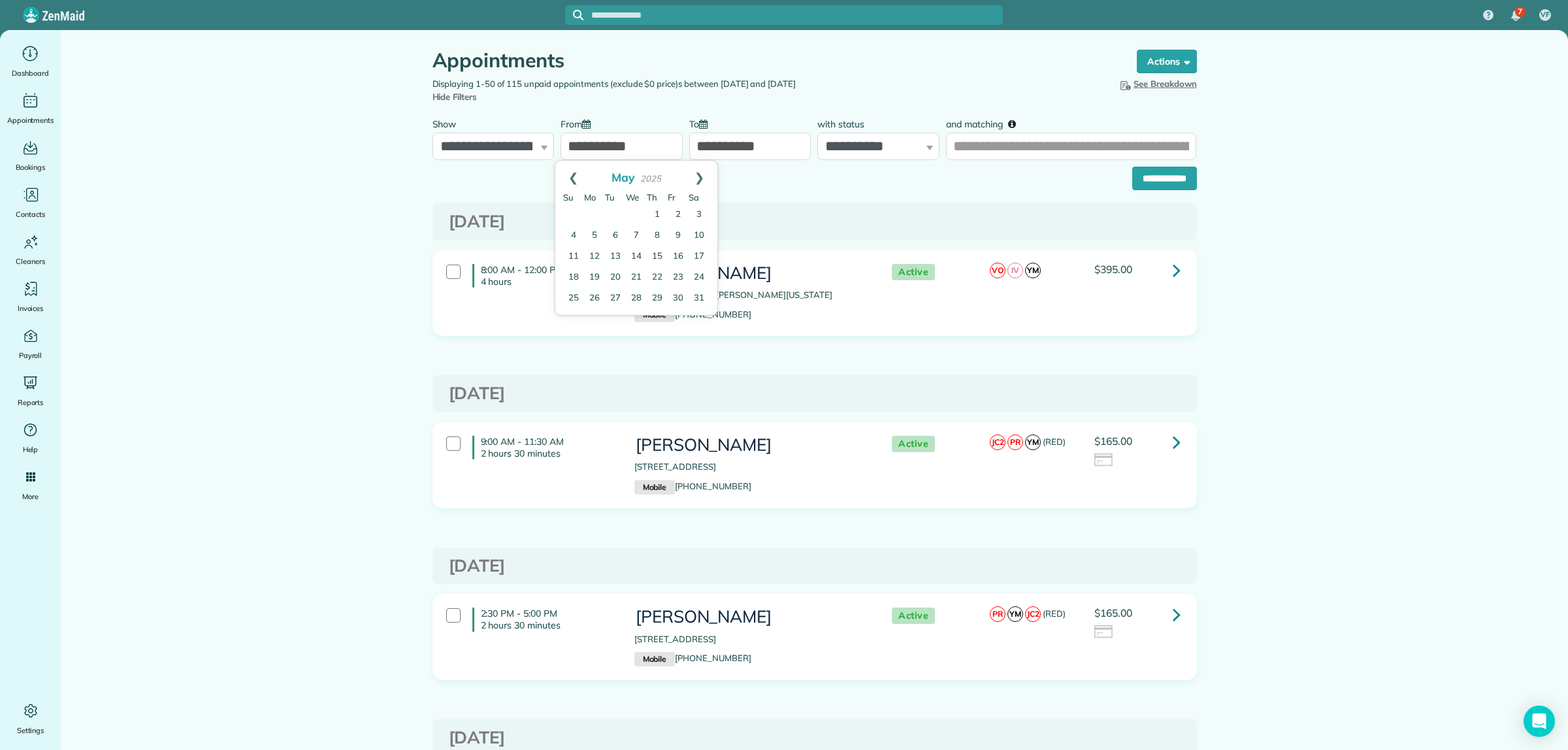
click at [699, 178] on link "Next" at bounding box center [699, 177] width 36 height 33
click at [572, 175] on link "Prev" at bounding box center [573, 177] width 36 height 33
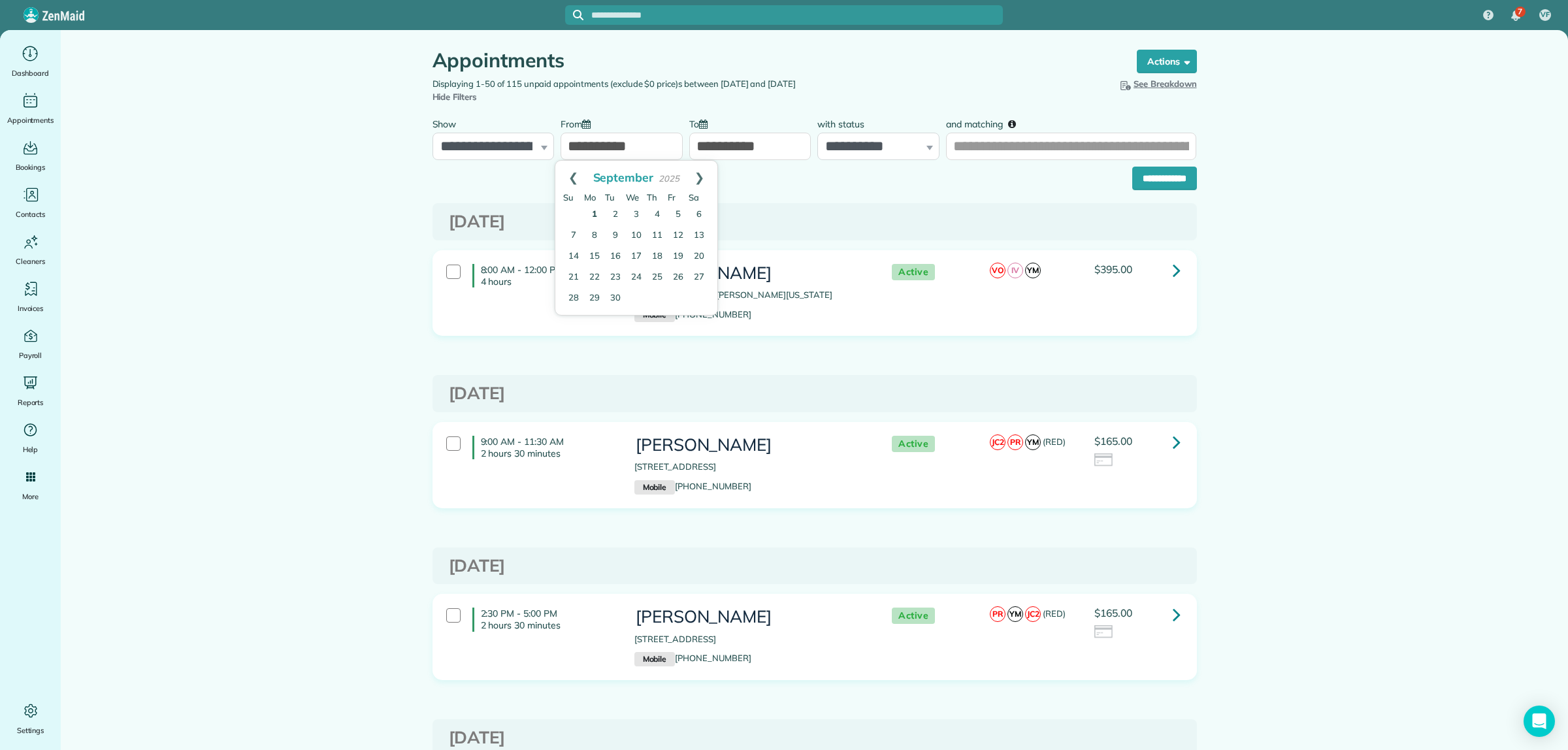
click at [596, 210] on link "1" at bounding box center [595, 215] width 21 height 21
type input "**********"
click at [727, 144] on input "**********" at bounding box center [750, 146] width 122 height 28
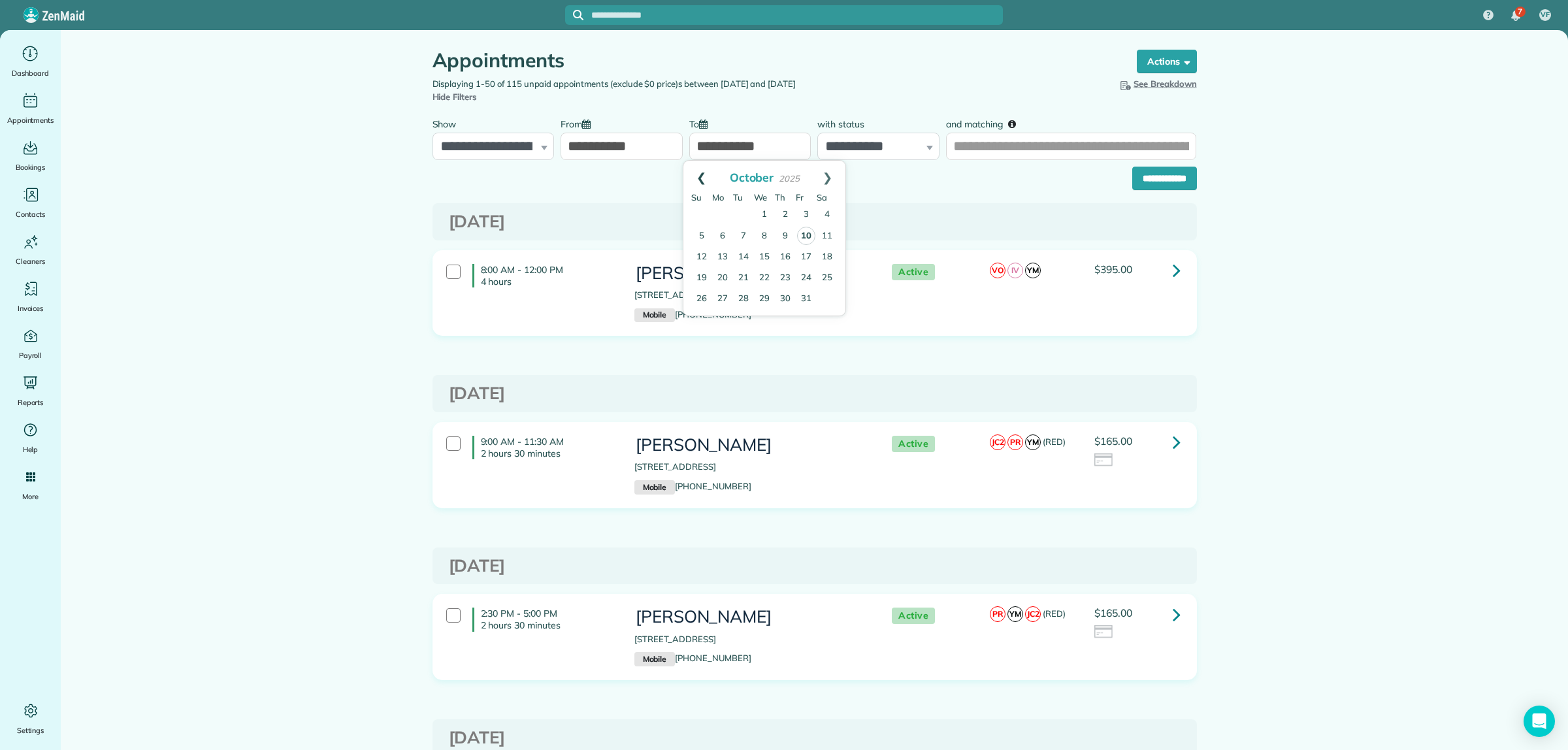
click at [700, 181] on link "Prev" at bounding box center [701, 177] width 36 height 33
click at [742, 295] on link "30" at bounding box center [744, 299] width 21 height 21
type input "**********"
click at [992, 148] on input "and matching" at bounding box center [1071, 146] width 250 height 28
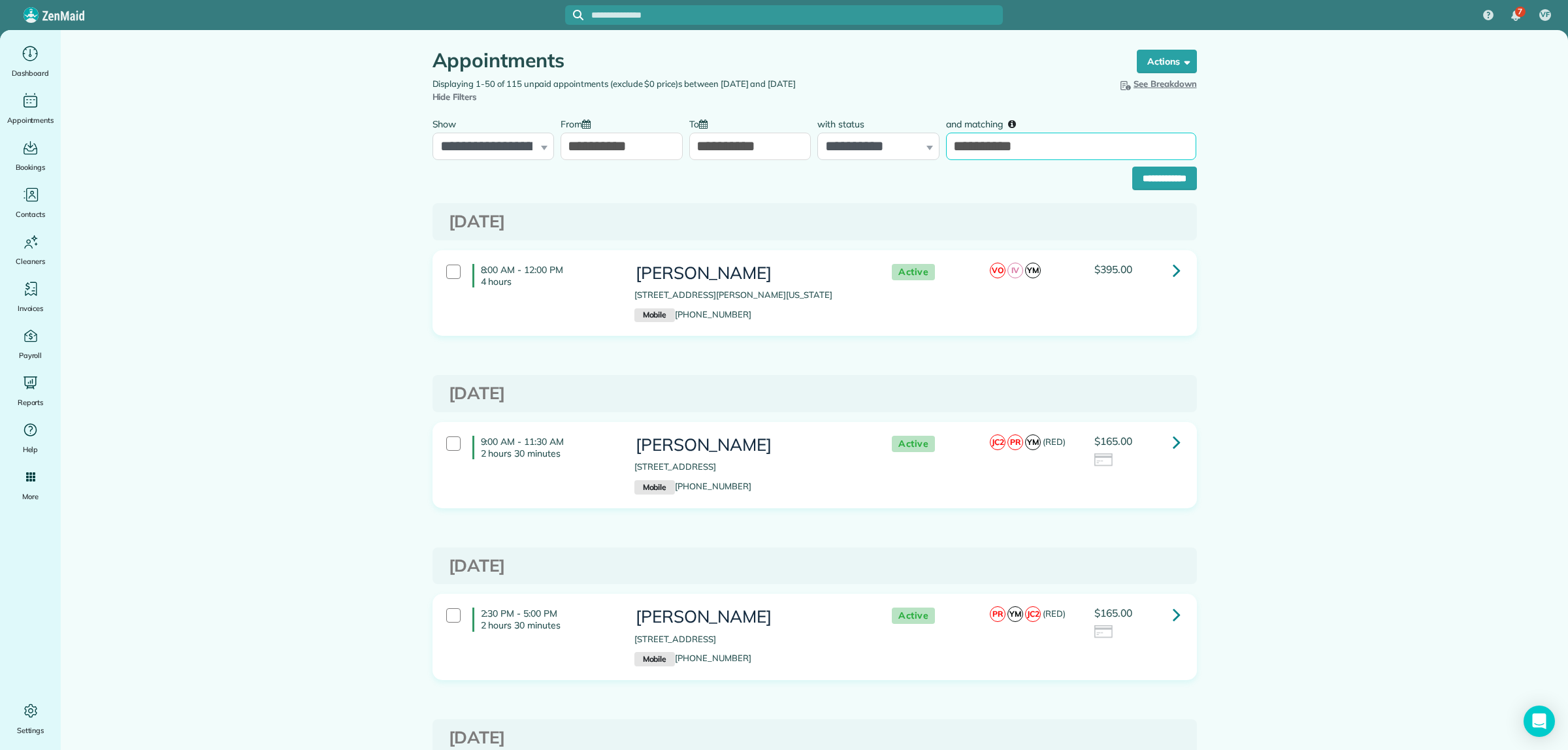
type input "**********"
click at [1132, 166] on input "**********" at bounding box center [1164, 178] width 64 height 23
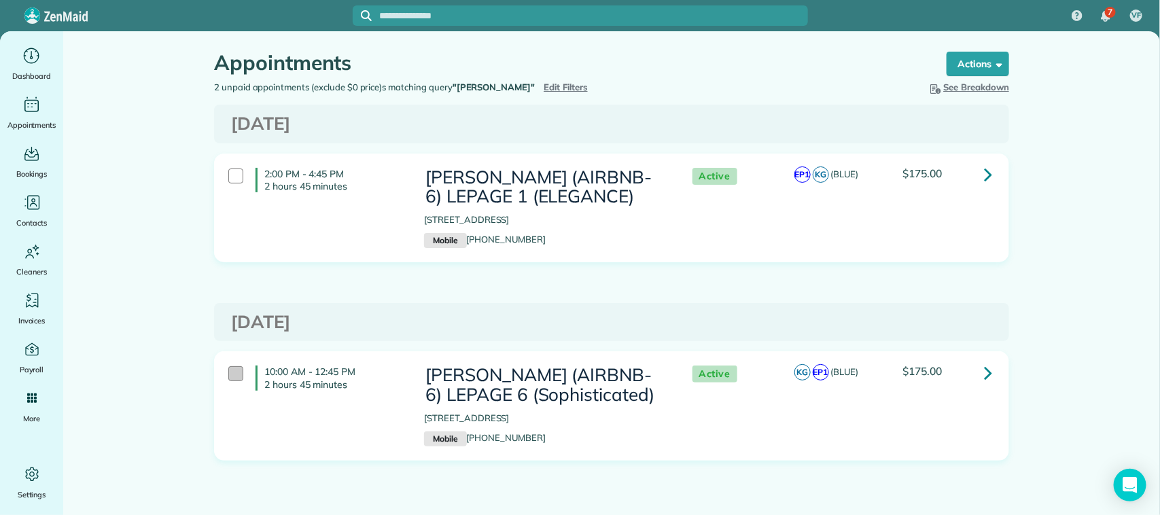
click at [228, 372] on div at bounding box center [235, 373] width 15 height 15
click at [232, 174] on div at bounding box center [235, 176] width 15 height 15
click at [966, 56] on link "Bulk Actions" at bounding box center [965, 64] width 88 height 24
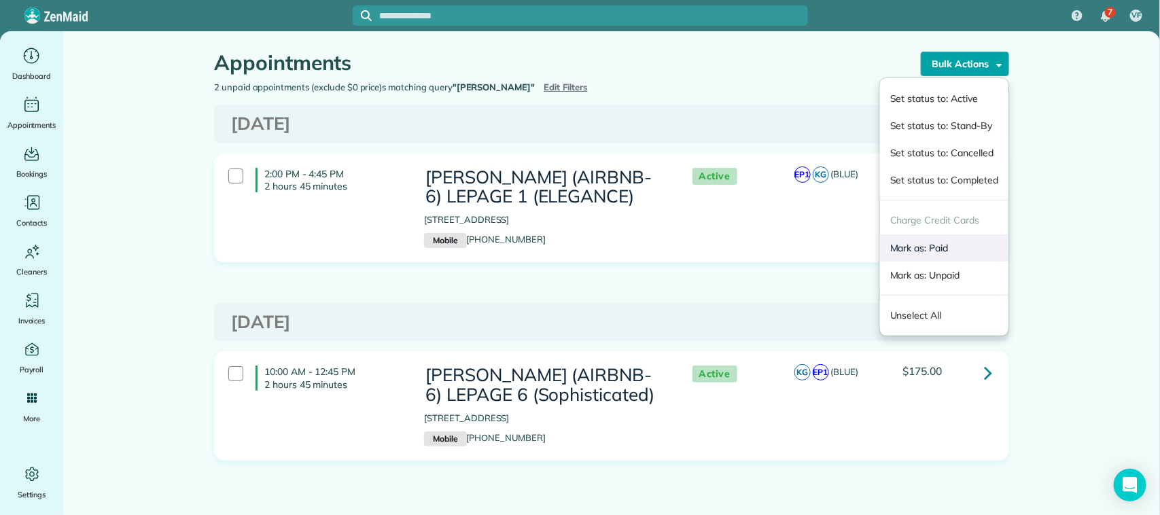
click at [933, 249] on link "Mark as: Paid" at bounding box center [944, 247] width 128 height 27
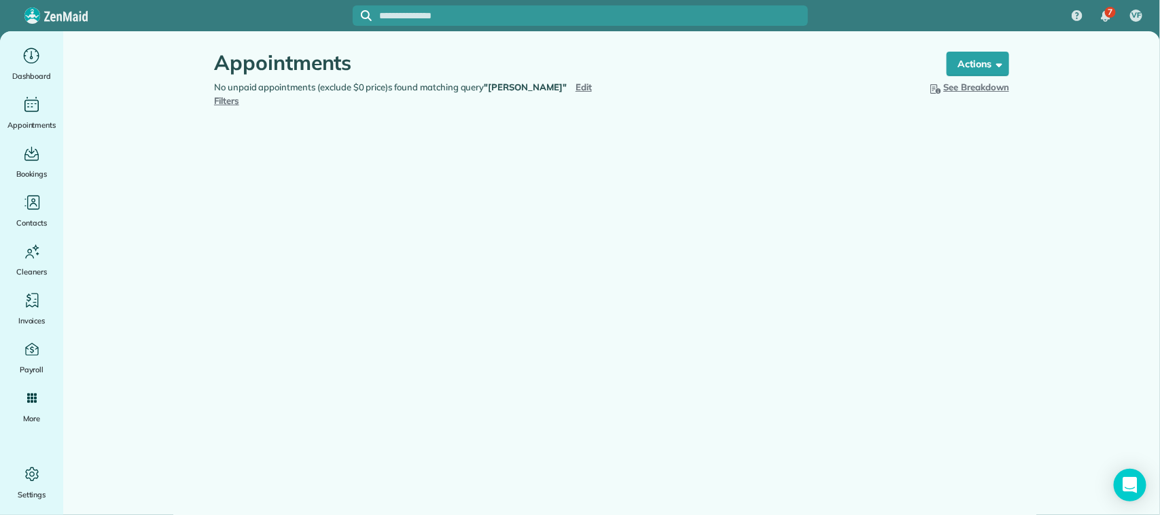
click at [569, 82] on span "Edit Filters" at bounding box center [403, 94] width 378 height 24
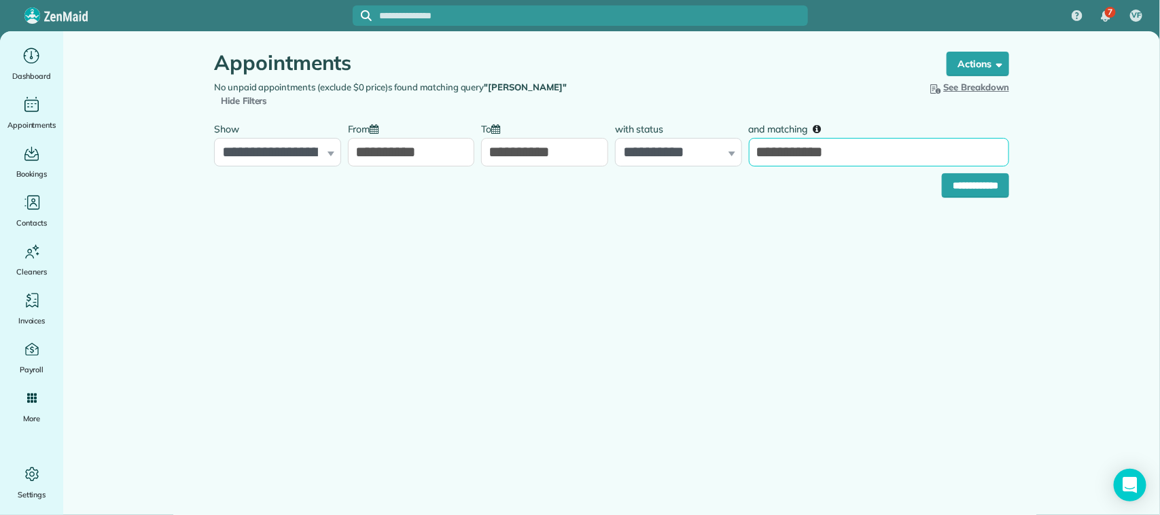
drag, startPoint x: 864, startPoint y: 150, endPoint x: 714, endPoint y: 148, distance: 149.5
click at [714, 148] on div "**********" at bounding box center [612, 141] width 802 height 51
type input "***"
click at [942, 173] on input "**********" at bounding box center [975, 185] width 67 height 24
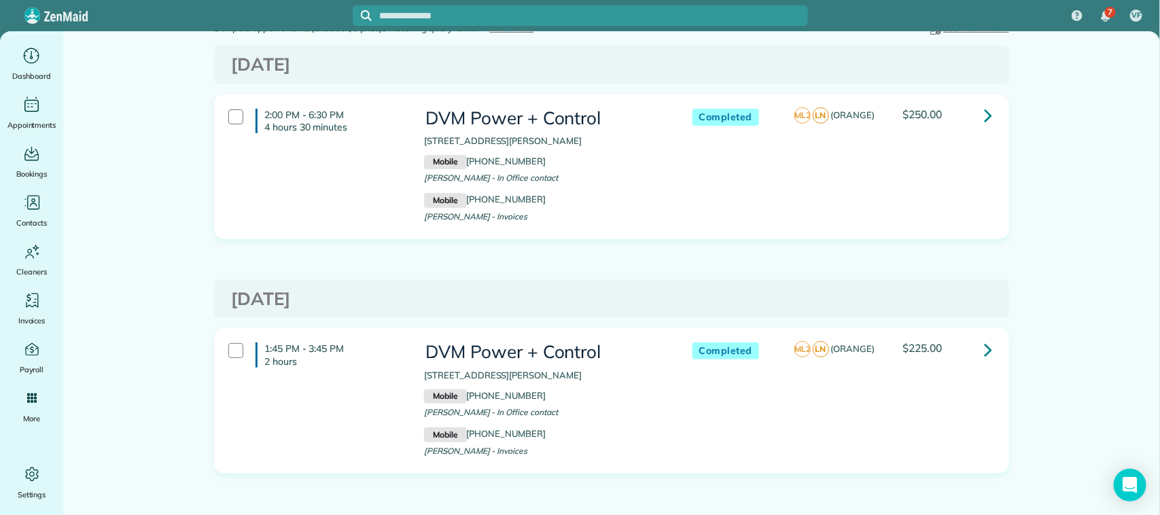
scroll to position [85, 0]
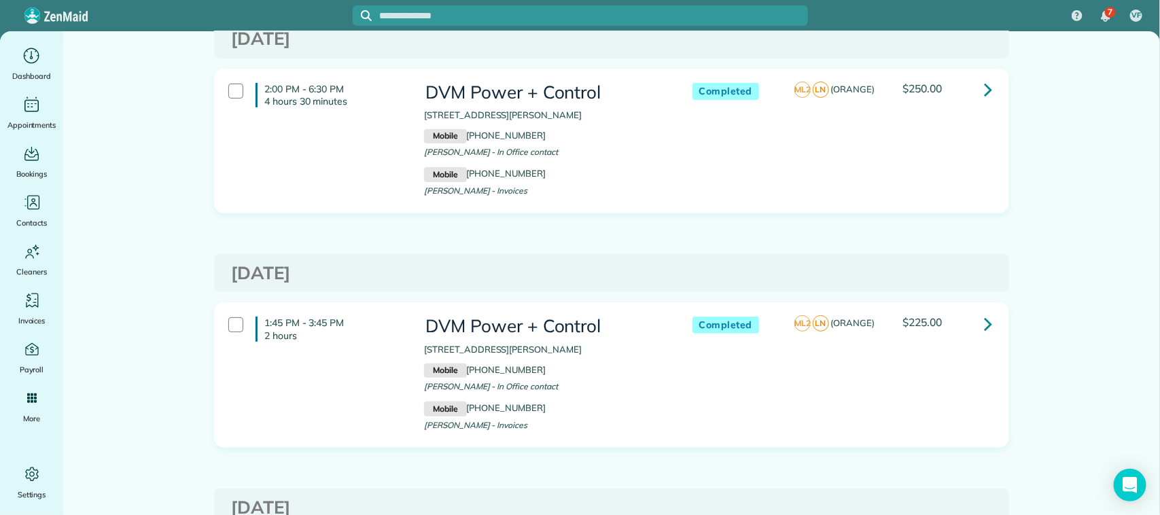
click at [984, 89] on icon at bounding box center [988, 89] width 8 height 24
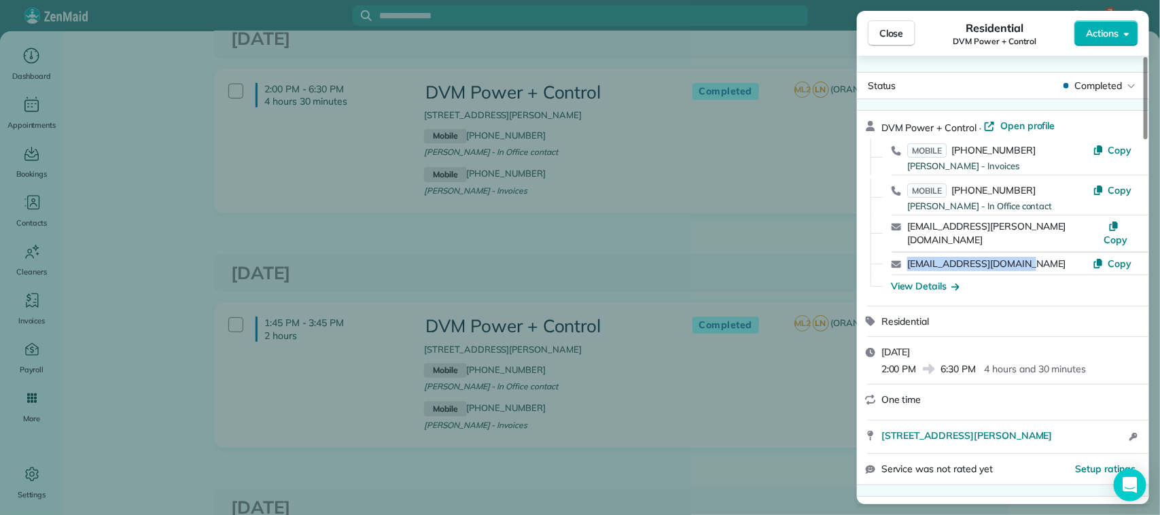
drag, startPoint x: 1048, startPoint y: 251, endPoint x: 906, endPoint y: 250, distance: 142.1
click at [906, 253] on div "[EMAIL_ADDRESS][DOMAIN_NAME] Copy" at bounding box center [1012, 264] width 260 height 22
copy link "[EMAIL_ADDRESS][DOMAIN_NAME]"
click at [926, 279] on div "View Details" at bounding box center [925, 286] width 69 height 14
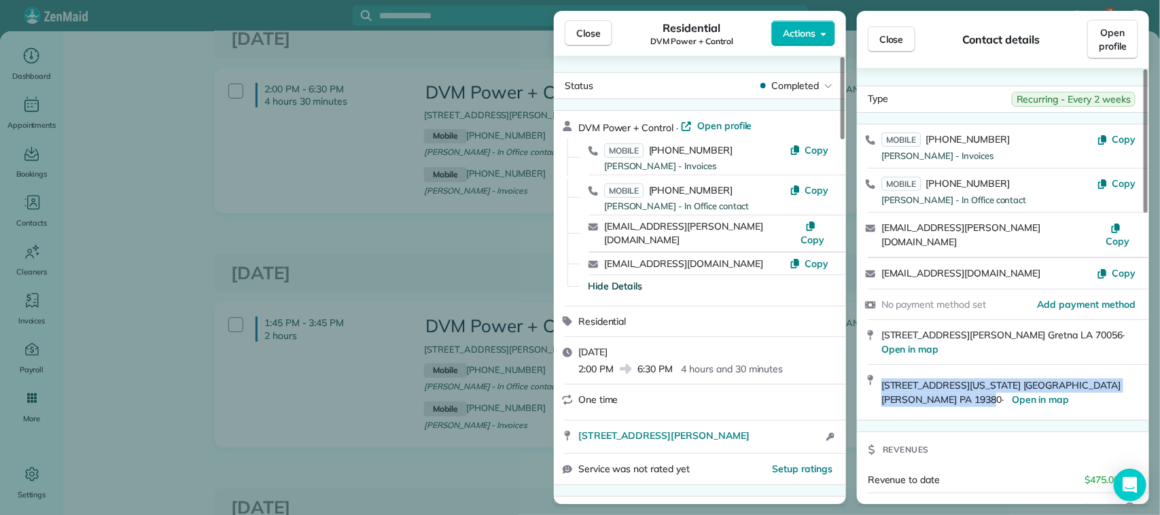
drag, startPoint x: 877, startPoint y: 376, endPoint x: 1095, endPoint y: 379, distance: 217.5
click at [1095, 379] on div "[STREET_ADDRESS][US_STATE] · Open in map" at bounding box center [1003, 392] width 292 height 55
click at [1007, 388] on link "Open in map" at bounding box center [1045, 399] width 77 height 23
click at [885, 379] on span "[STREET_ADDRESS][US_STATE] ·" at bounding box center [1001, 392] width 239 height 27
drag, startPoint x: 882, startPoint y: 372, endPoint x: 1098, endPoint y: 375, distance: 216.2
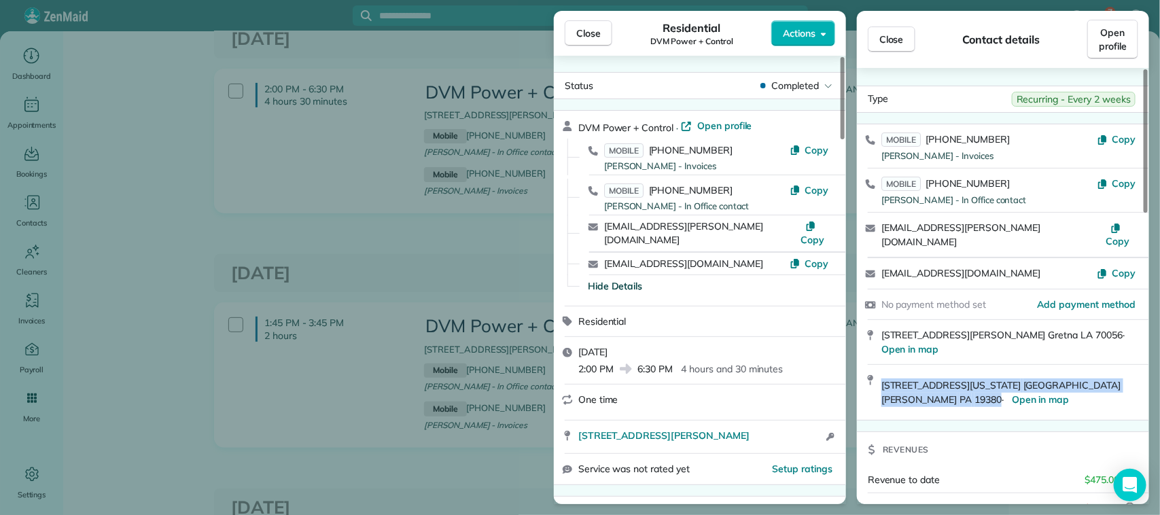
click at [1098, 379] on span "[STREET_ADDRESS][US_STATE] ·" at bounding box center [1001, 392] width 239 height 27
copy span "[STREET_ADDRESS][US_STATE]"
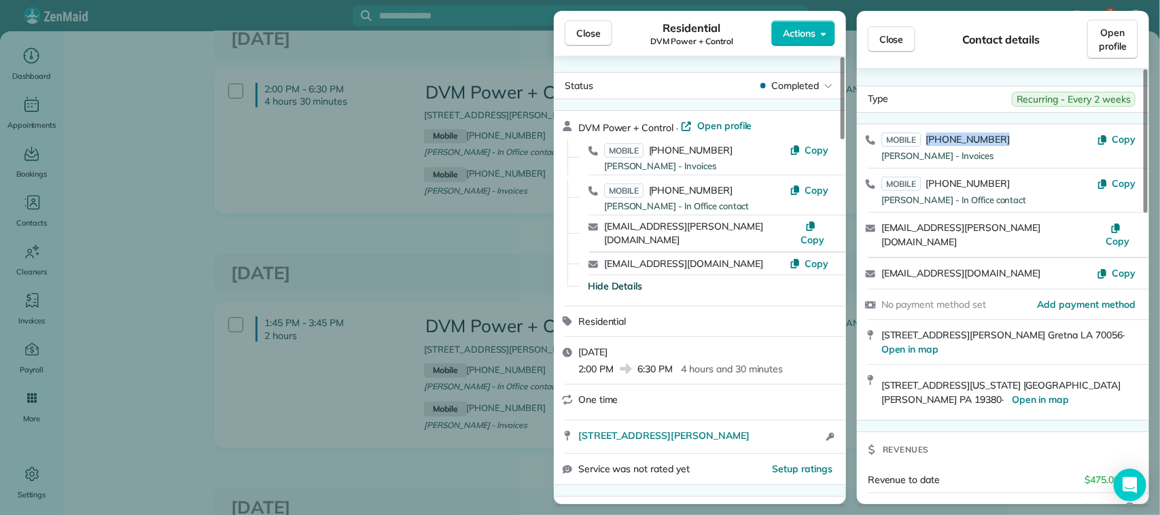
drag, startPoint x: 997, startPoint y: 138, endPoint x: 928, endPoint y: 138, distance: 69.3
click at [928, 138] on div "MOBILE [PHONE_NUMBER] [PERSON_NAME] - Invoices" at bounding box center [989, 146] width 215 height 27
copy span "[PHONE_NUMBER]"
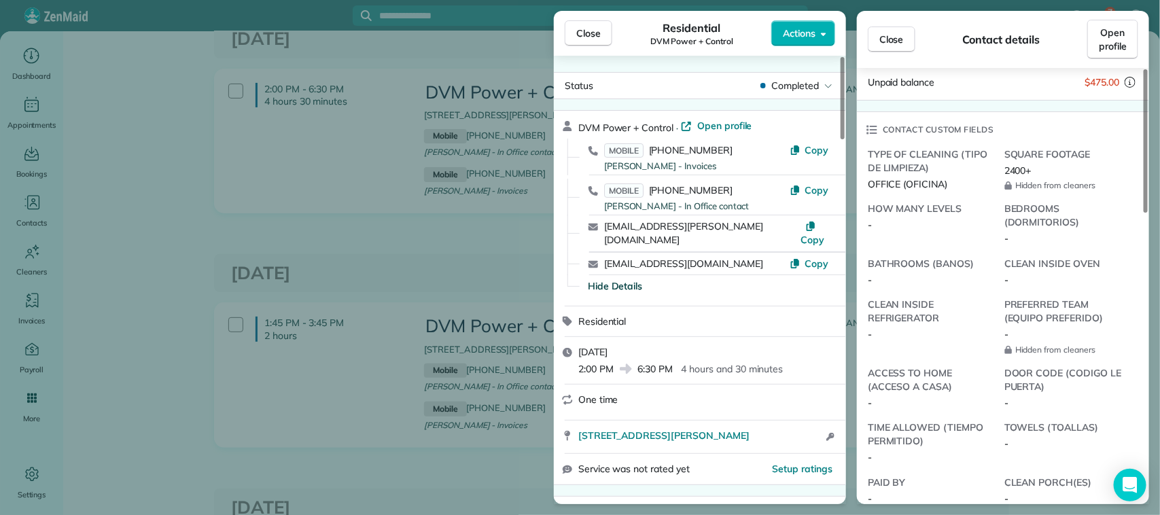
click at [362, 201] on div "Close Residential DVM Power + Control Actions Status Completed DVM Power + Cont…" at bounding box center [580, 257] width 1160 height 515
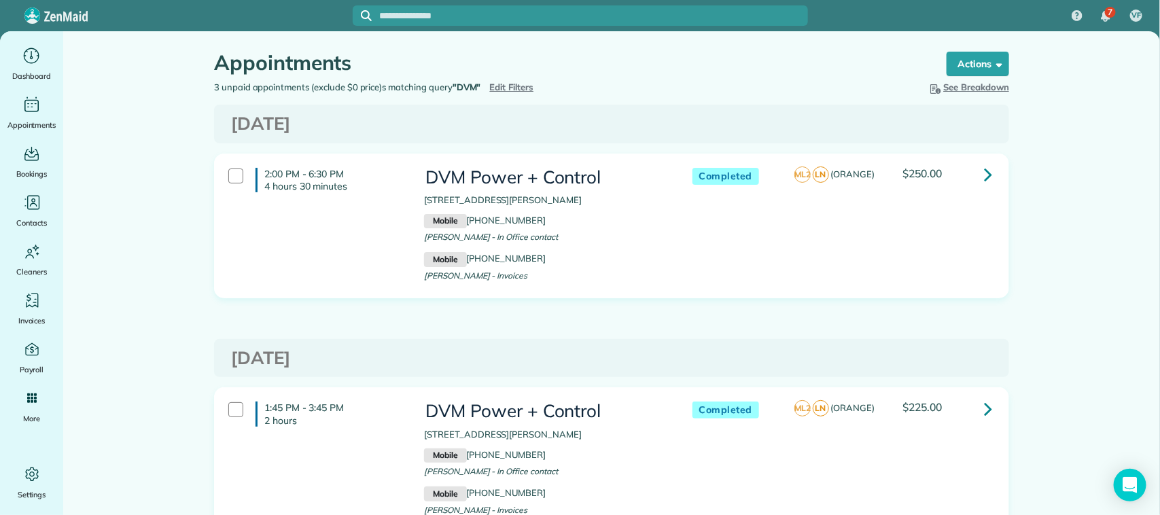
click at [502, 90] on span "Edit Filters" at bounding box center [512, 87] width 44 height 11
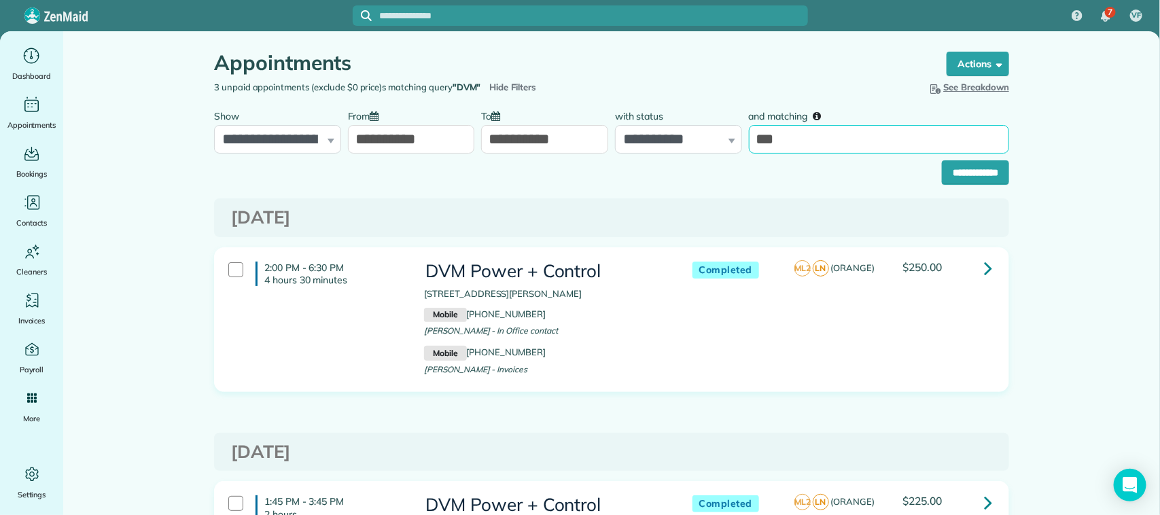
click at [793, 131] on input "***" at bounding box center [879, 139] width 260 height 29
drag, startPoint x: 795, startPoint y: 137, endPoint x: 724, endPoint y: 137, distance: 71.4
click at [724, 137] on div "**********" at bounding box center [612, 128] width 802 height 51
click at [797, 145] on input "***" at bounding box center [879, 139] width 260 height 29
drag, startPoint x: 796, startPoint y: 136, endPoint x: 726, endPoint y: 136, distance: 70.0
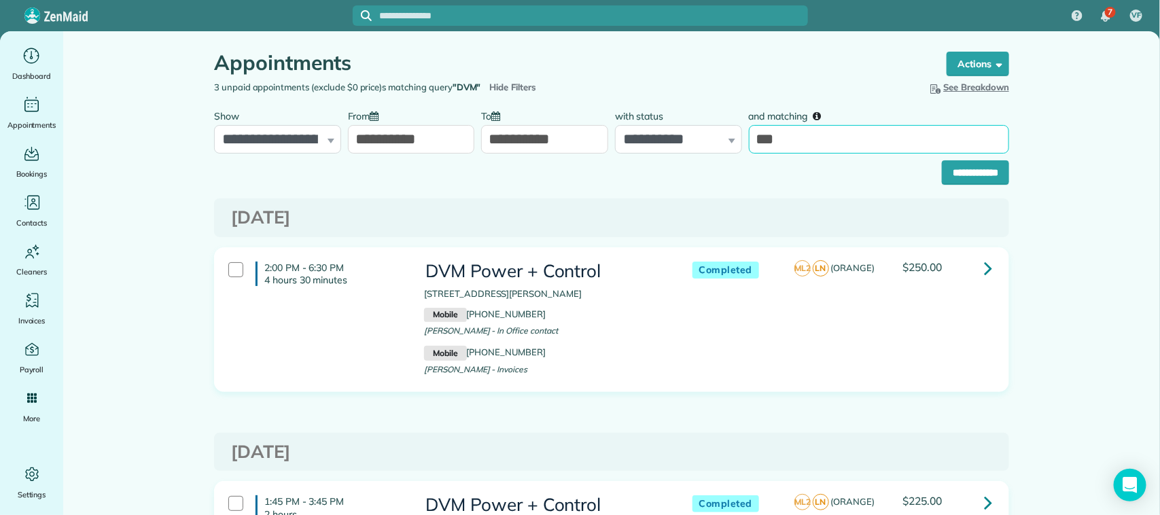
click at [726, 136] on div "**********" at bounding box center [612, 128] width 802 height 51
type input "*"
type input "******"
click at [942, 160] on input "**********" at bounding box center [975, 172] width 67 height 24
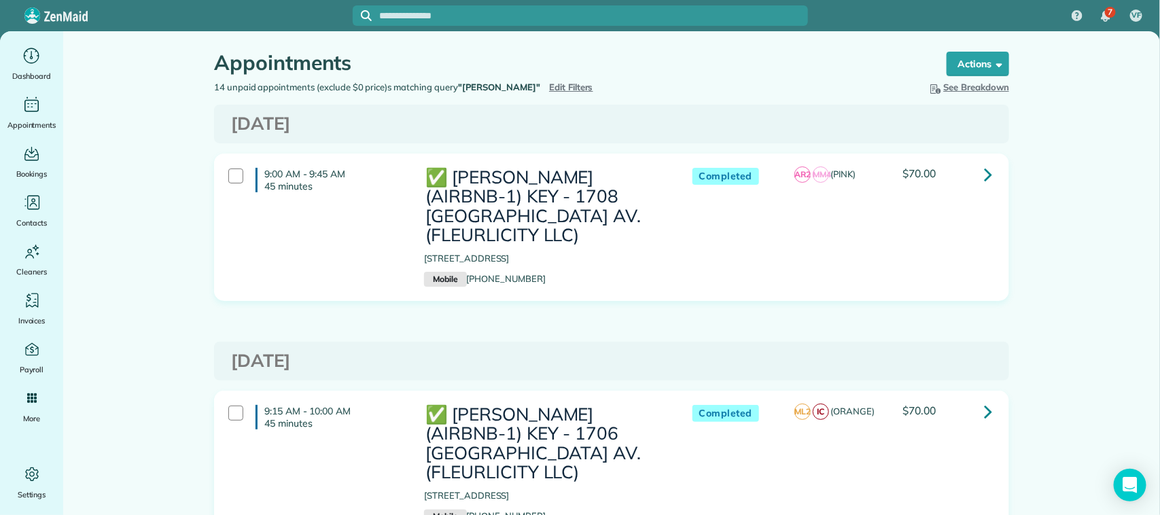
click at [549, 90] on span "Edit Filters" at bounding box center [571, 87] width 44 height 11
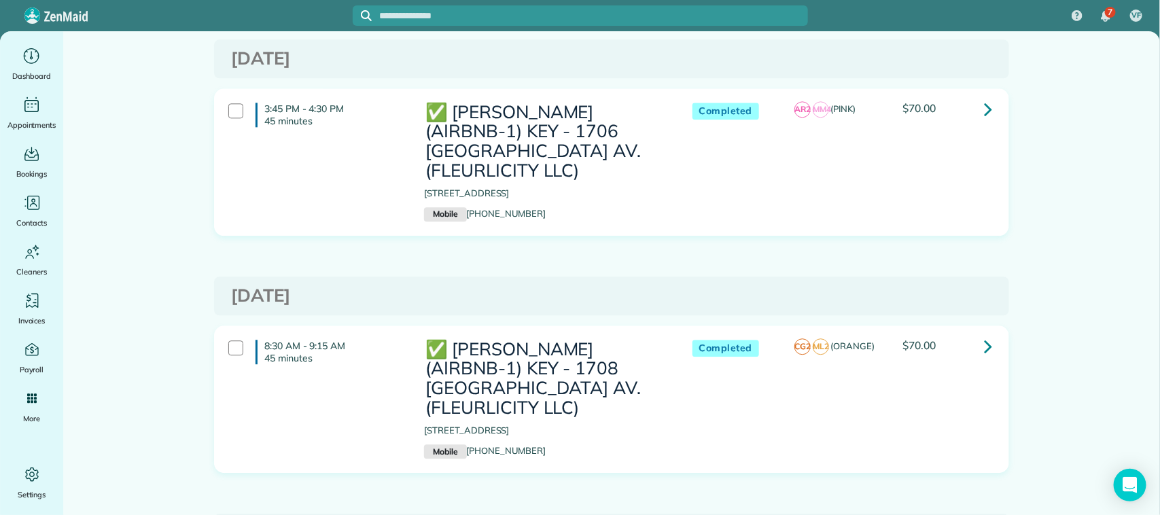
scroll to position [1699, 0]
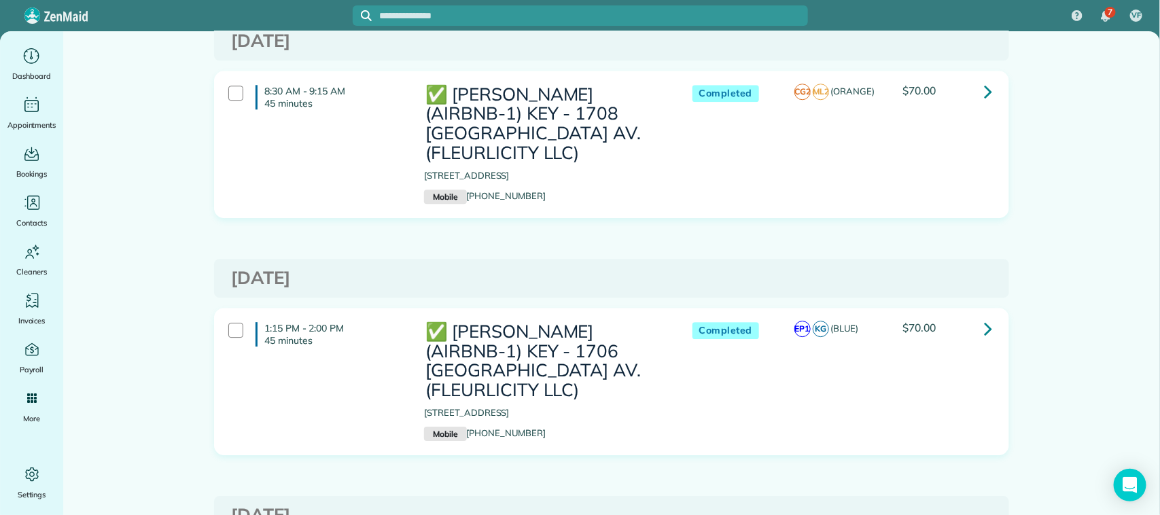
click at [878, 171] on div "8:30 AM - 9:15 AM 45 minutes ✅ [PERSON_NAME] (AIRBNB-1) KEY - 1708 [GEOGRAPHIC_…" at bounding box center [610, 144] width 784 height 133
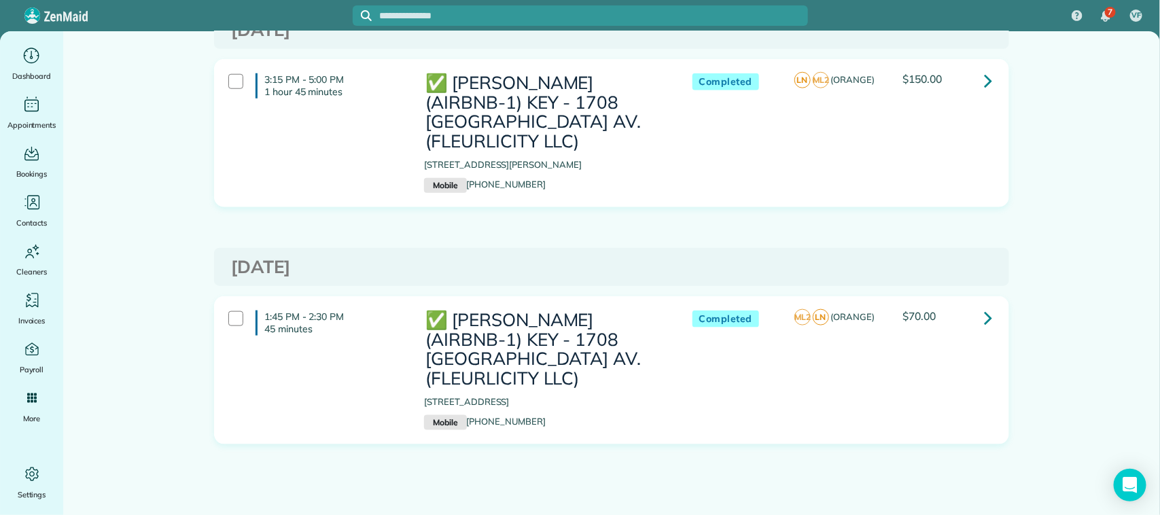
scroll to position [2900, 0]
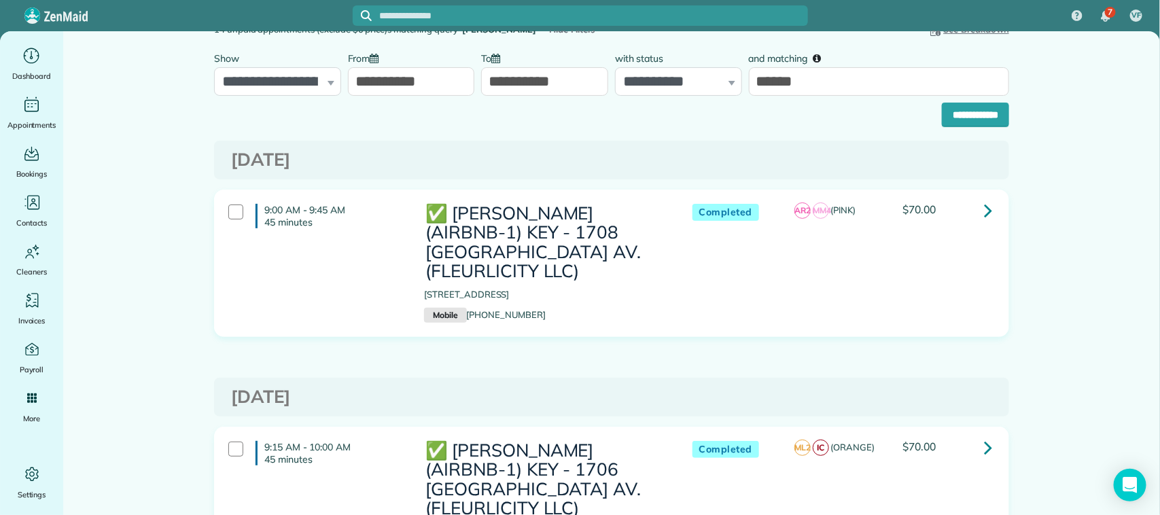
scroll to position [0, 0]
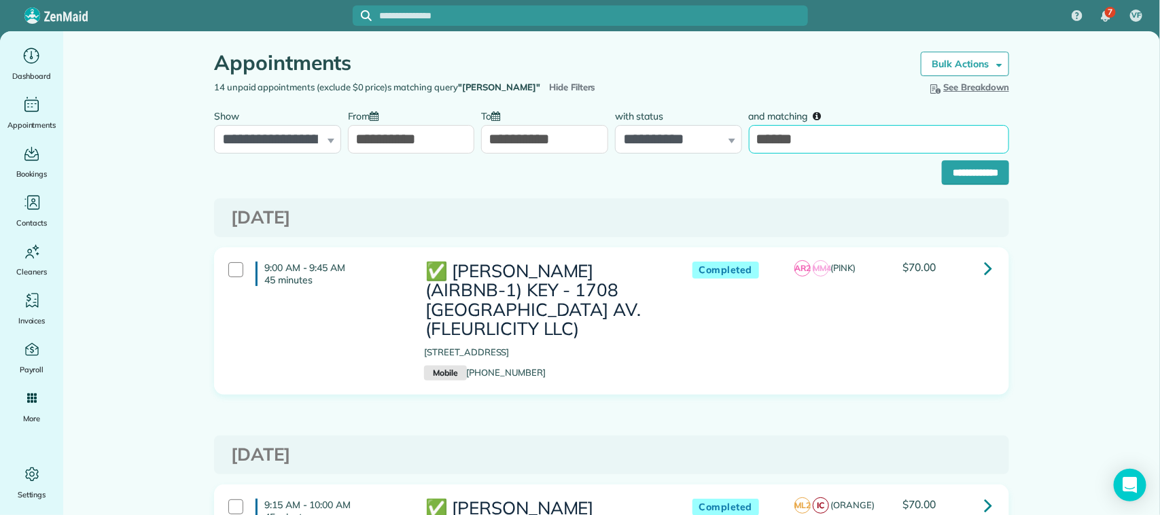
click at [810, 141] on input "******" at bounding box center [879, 139] width 260 height 29
drag, startPoint x: 810, startPoint y: 141, endPoint x: 749, endPoint y: 138, distance: 61.3
click at [749, 138] on input "******" at bounding box center [879, 139] width 260 height 29
type input "**********"
click at [985, 169] on input "**********" at bounding box center [975, 172] width 67 height 24
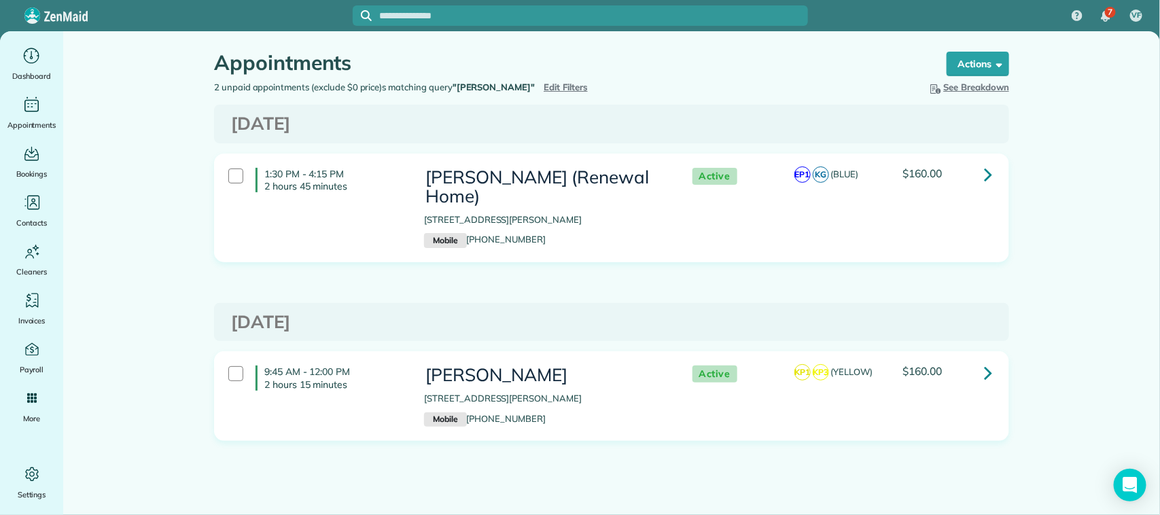
click at [1089, 161] on main "Appointments the List View [2 min] Schedule Changes Actions Create Appointment …" at bounding box center [611, 288] width 1097 height 515
click at [993, 172] on link at bounding box center [988, 174] width 27 height 27
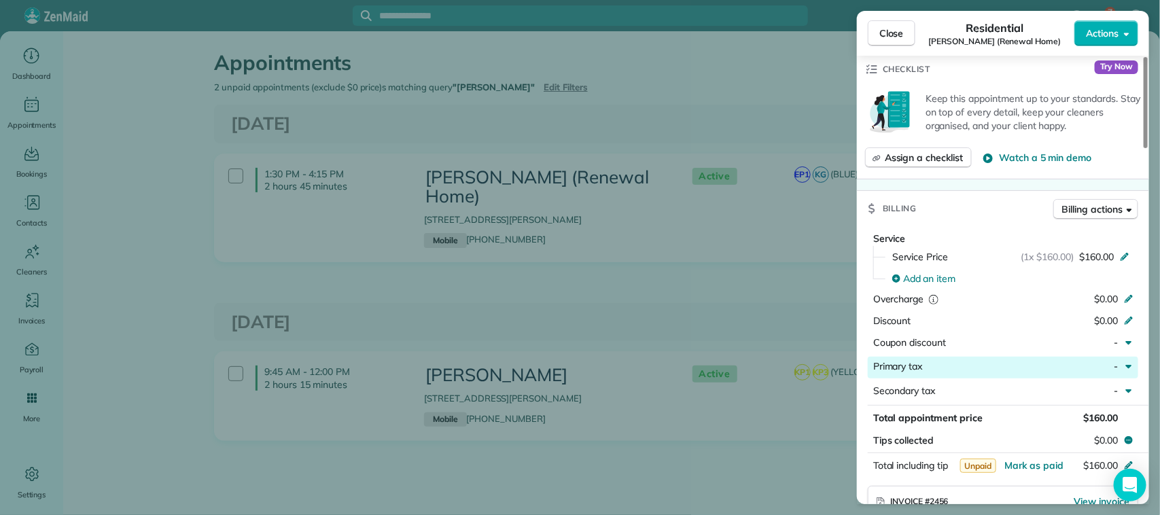
scroll to position [510, 0]
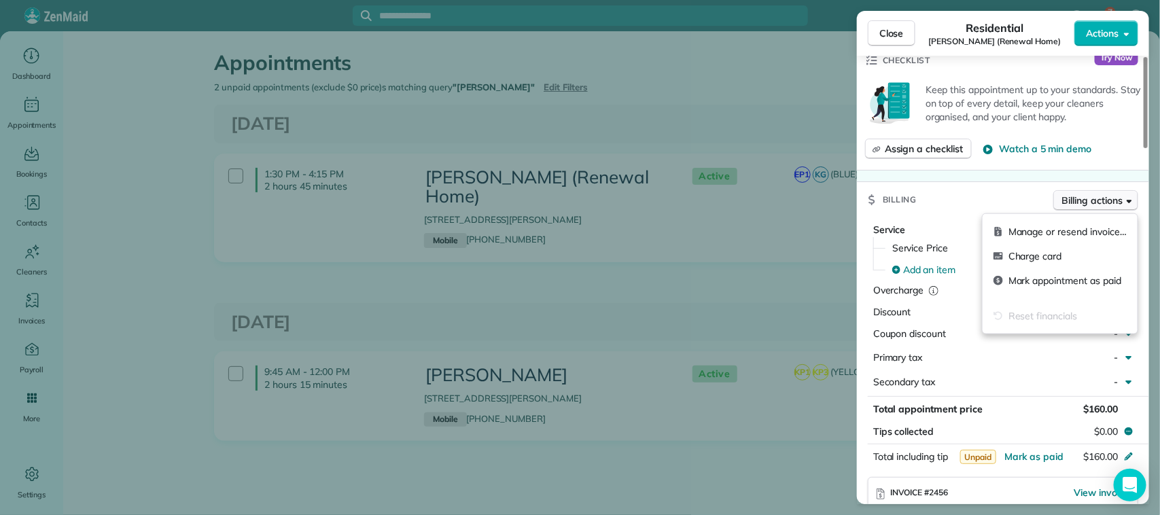
click at [1102, 197] on span "Billing actions" at bounding box center [1092, 201] width 60 height 14
click at [1040, 230] on span "Manage or resend invoice…" at bounding box center [1068, 232] width 118 height 14
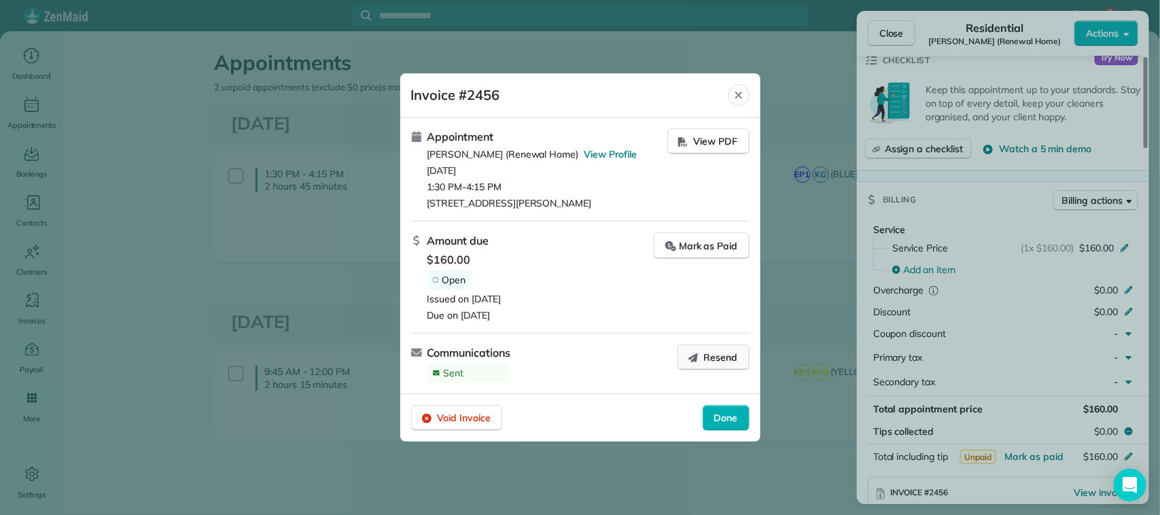
click at [708, 360] on span "Resend" at bounding box center [721, 358] width 34 height 14
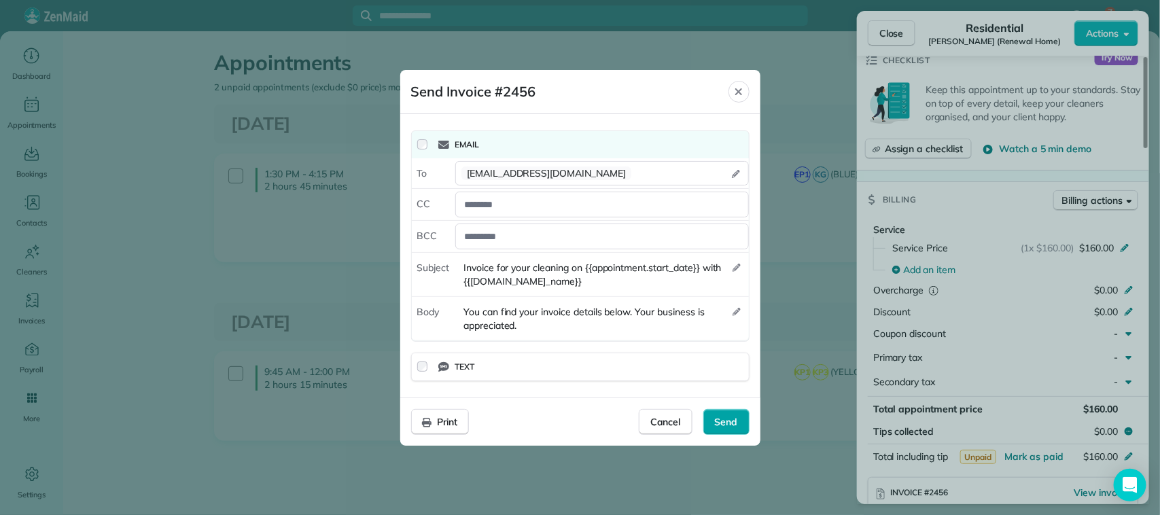
click at [727, 423] on span "Send" at bounding box center [726, 422] width 23 height 14
click at [742, 90] on icon "Close" at bounding box center [738, 91] width 11 height 11
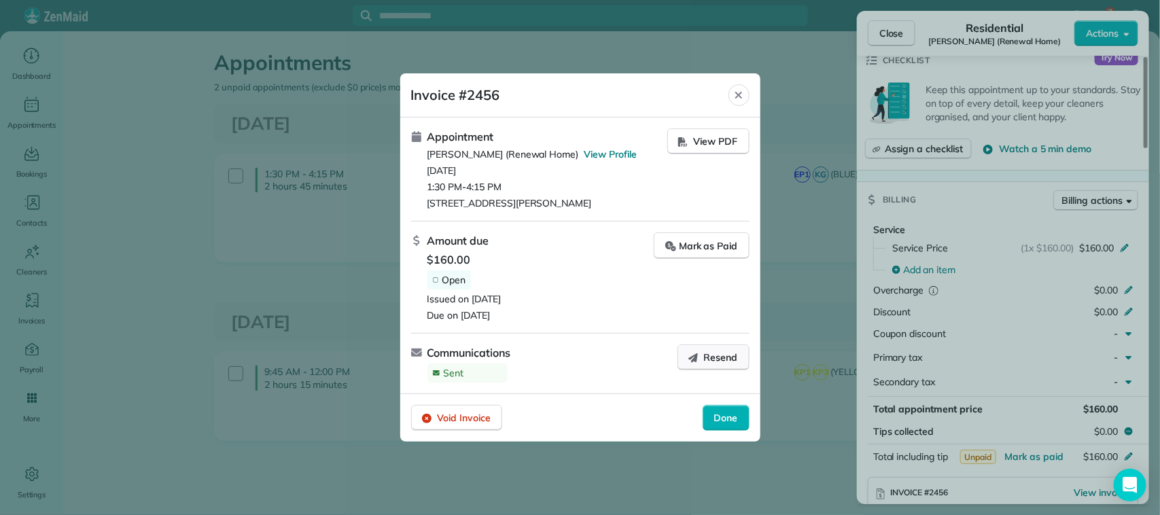
click at [728, 360] on span "Resend" at bounding box center [721, 358] width 34 height 14
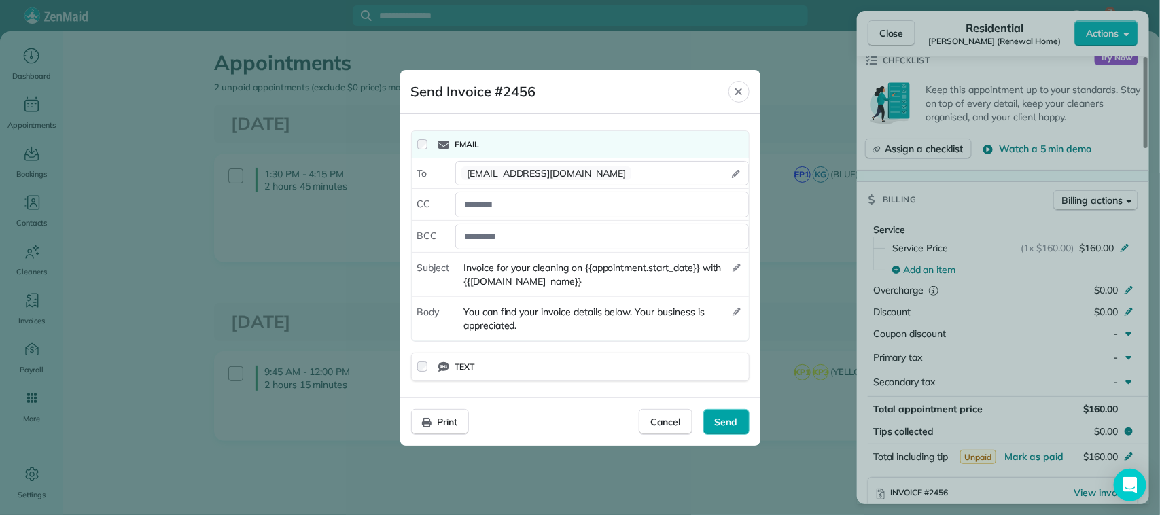
click at [720, 417] on span "Send" at bounding box center [726, 422] width 23 height 14
click at [742, 90] on icon "Close" at bounding box center [738, 91] width 11 height 11
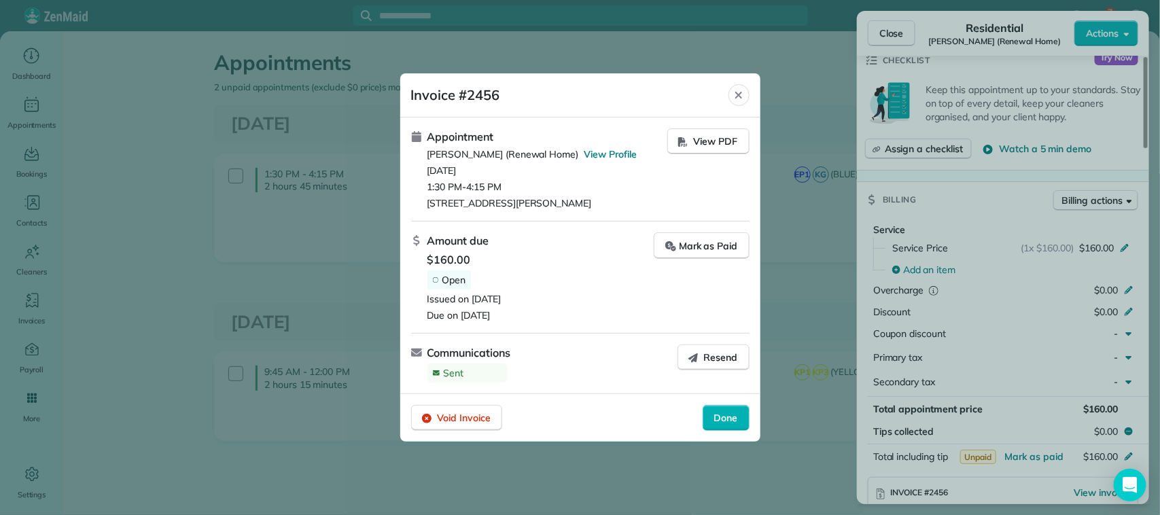
click at [742, 90] on icon "Close" at bounding box center [738, 95] width 11 height 11
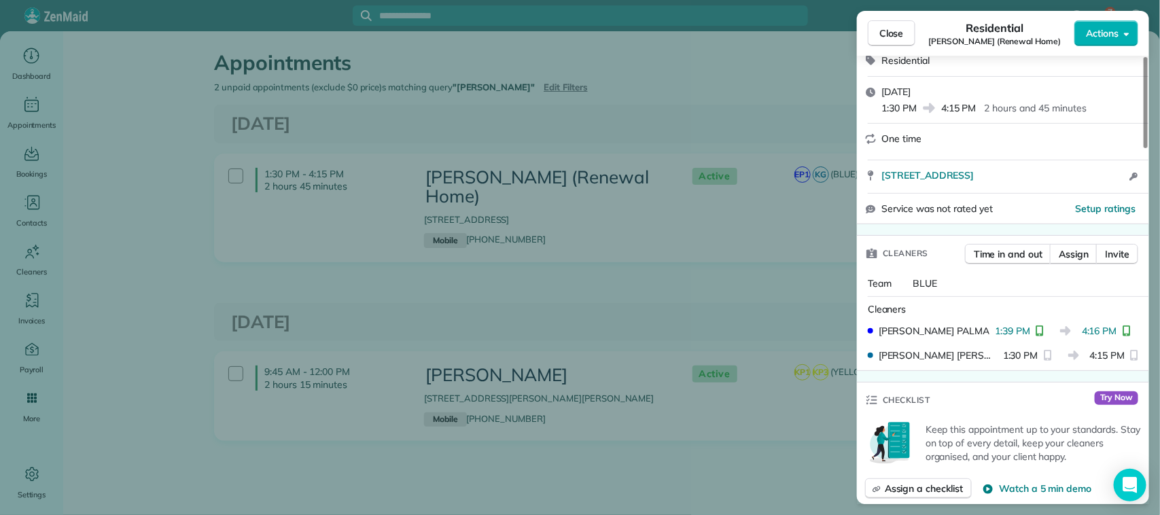
scroll to position [510, 0]
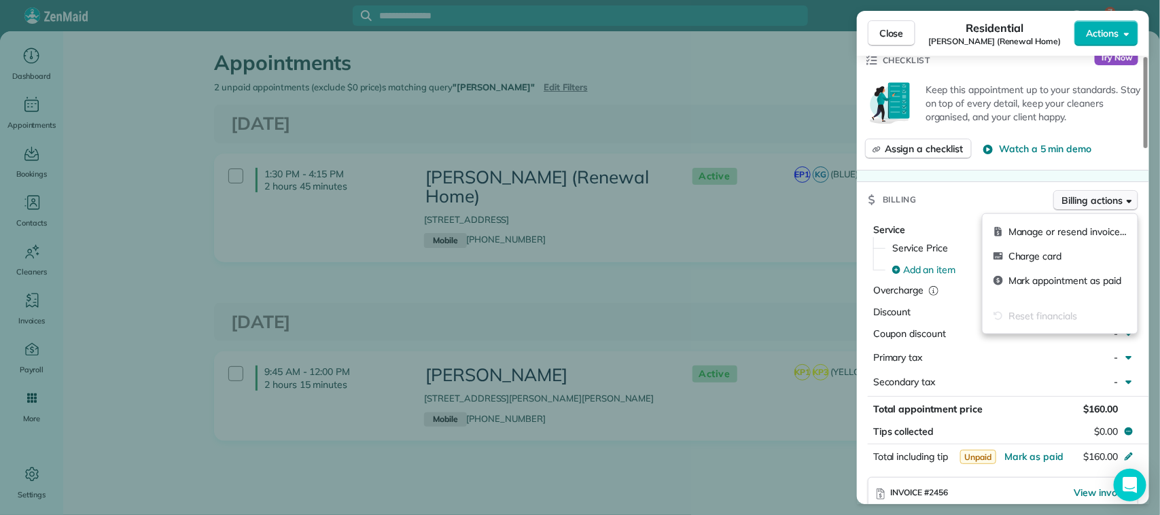
click at [1089, 202] on span "Billing actions" at bounding box center [1092, 201] width 60 height 14
click at [1061, 238] on span "Manage or resend invoice…" at bounding box center [1068, 232] width 118 height 14
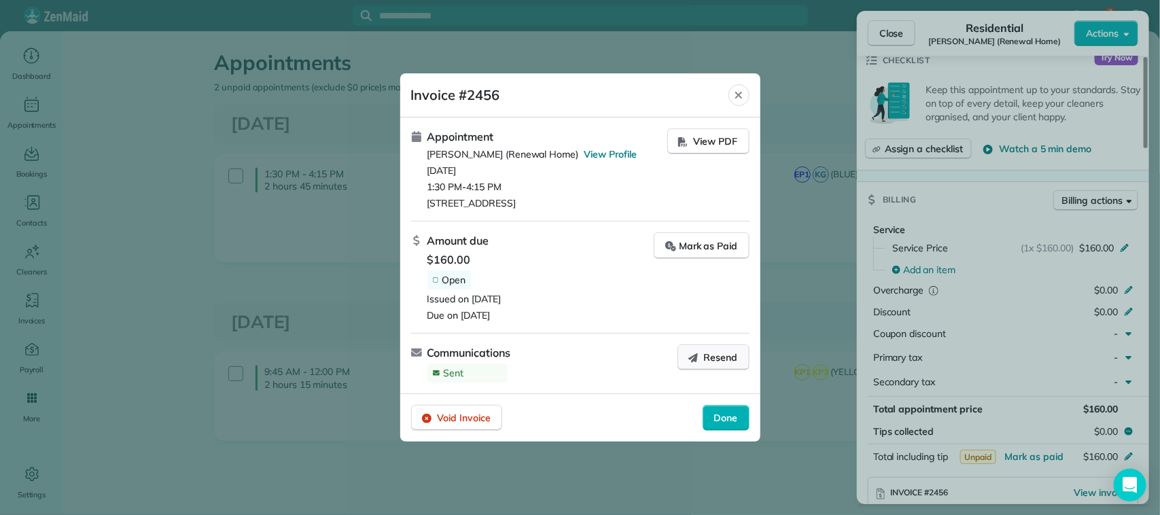
click at [726, 351] on span "Resend" at bounding box center [721, 358] width 34 height 14
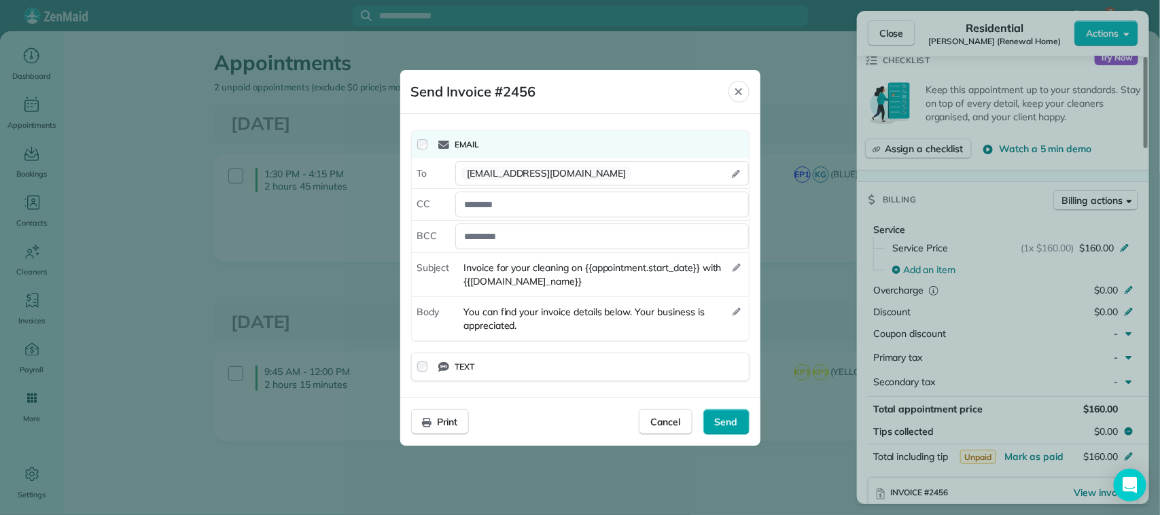
click at [729, 428] on span "Send" at bounding box center [726, 422] width 23 height 14
click at [745, 85] on div "Close" at bounding box center [739, 92] width 20 height 22
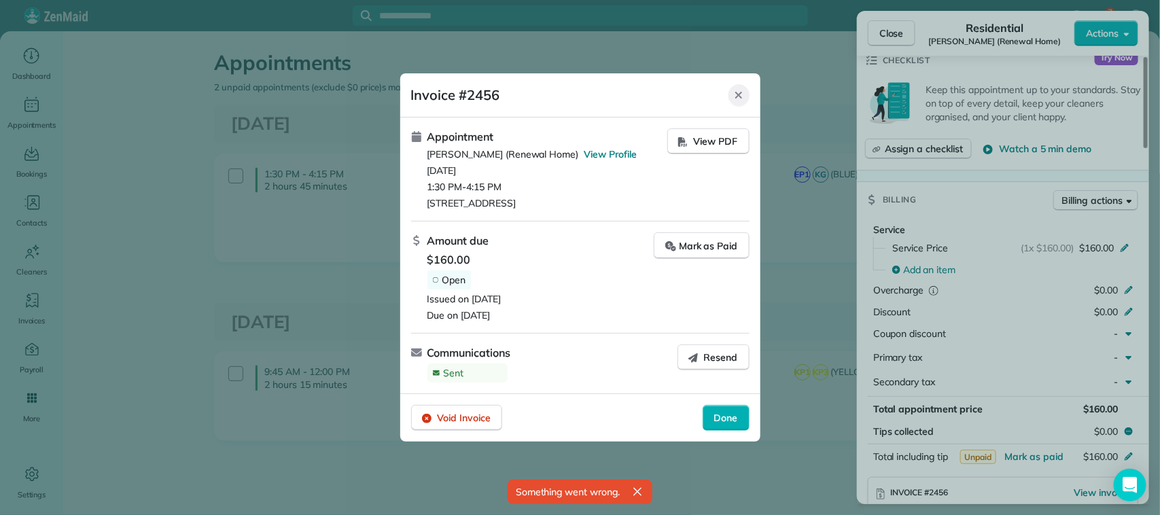
click at [742, 90] on icon "Close" at bounding box center [738, 95] width 11 height 11
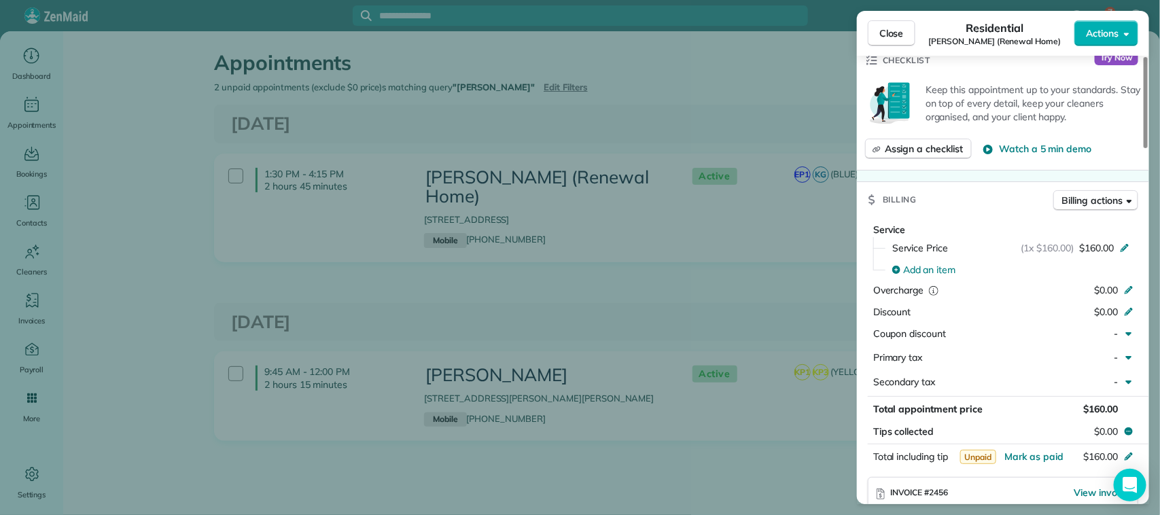
click at [746, 46] on div "Close Residential Damien Lewis (Renewal Home) Actions Status Active Damien Lewi…" at bounding box center [580, 257] width 1160 height 515
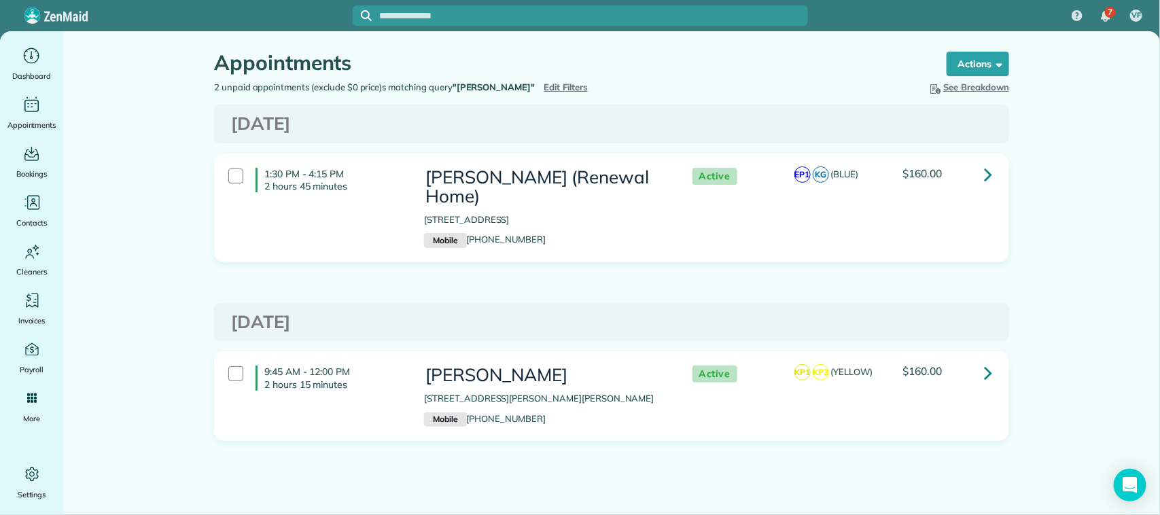
click at [992, 372] on icon at bounding box center [988, 373] width 8 height 24
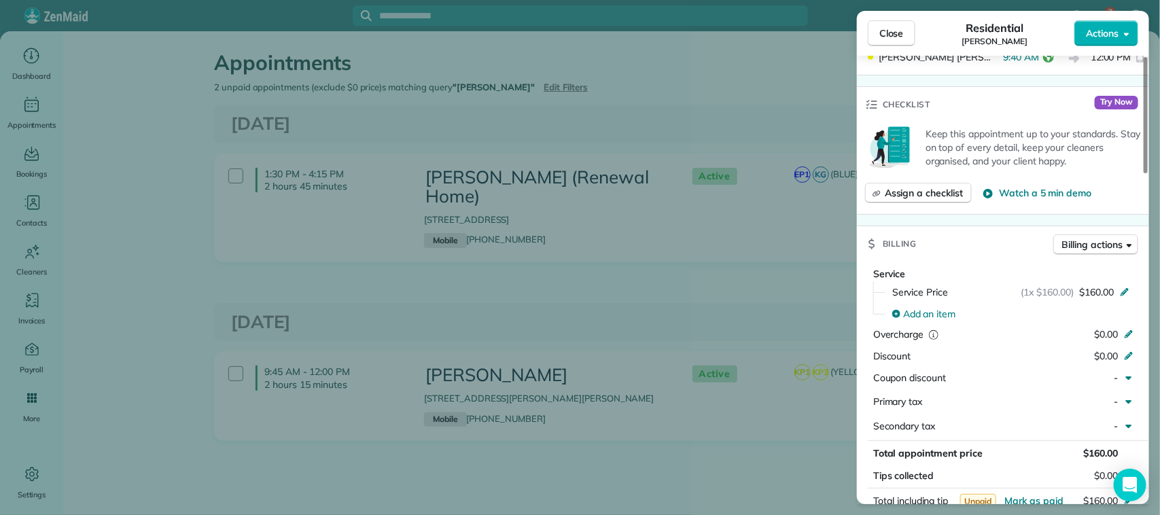
scroll to position [510, 0]
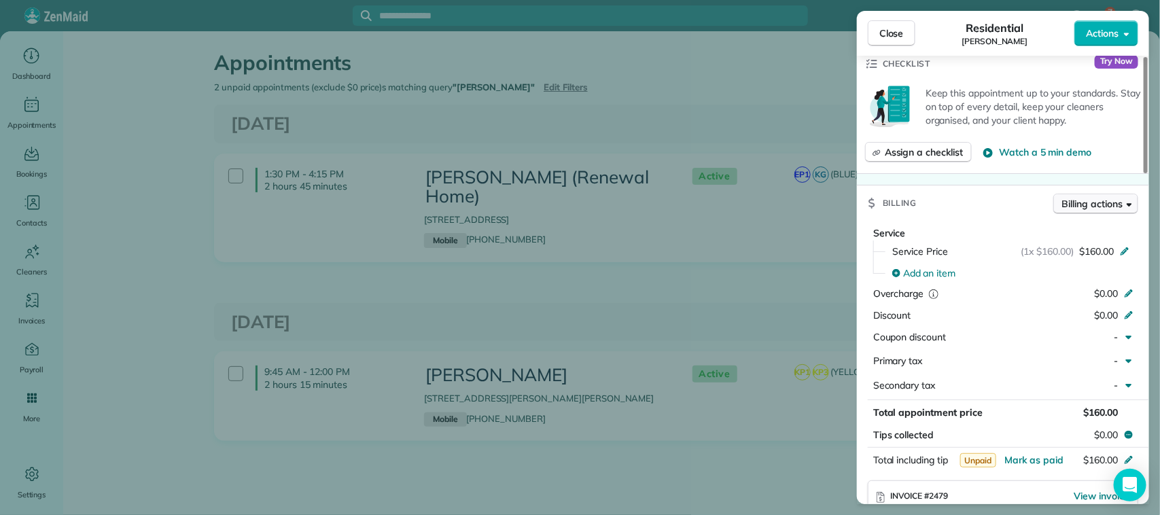
click at [1081, 206] on span "Billing actions" at bounding box center [1092, 204] width 60 height 14
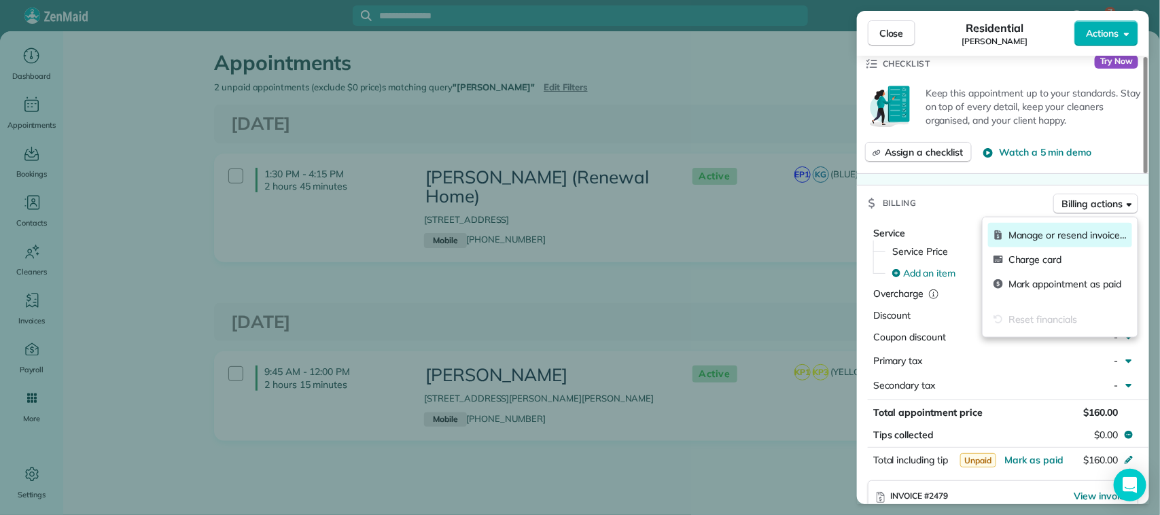
click at [1021, 241] on span "Manage or resend invoice…" at bounding box center [1068, 235] width 118 height 14
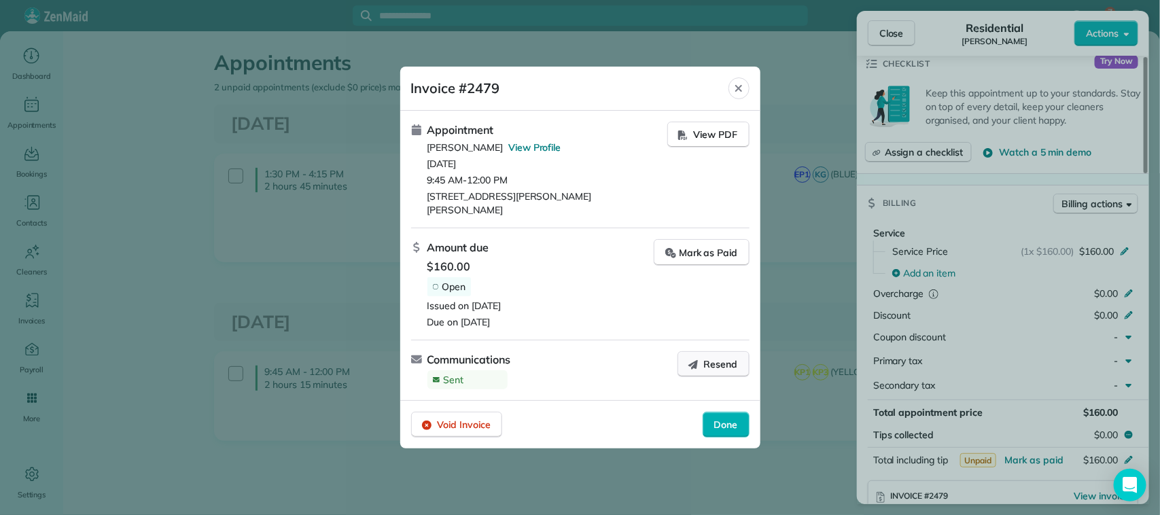
click at [692, 359] on icon "button" at bounding box center [693, 364] width 11 height 11
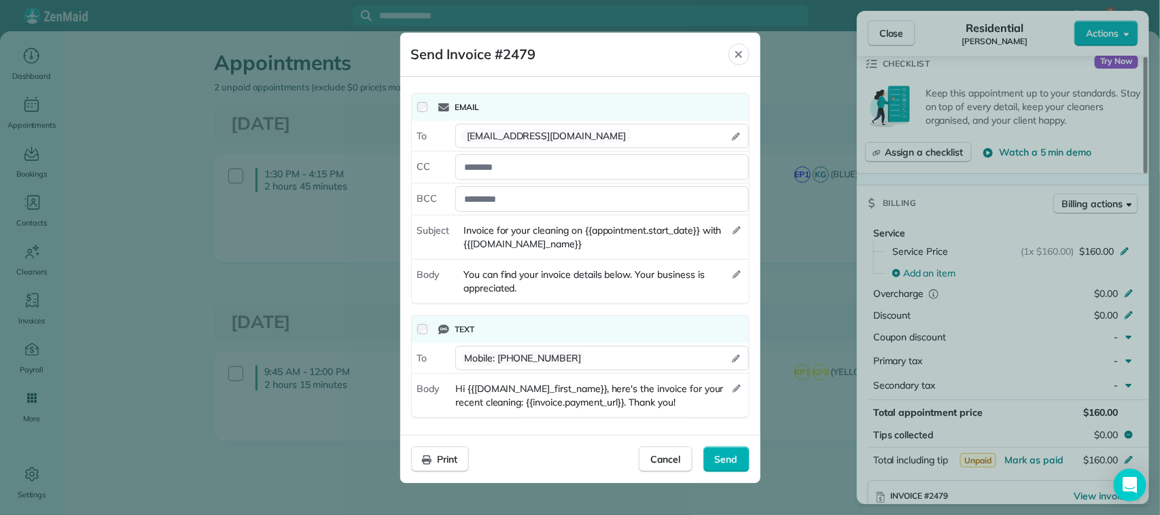
click at [421, 324] on div "Text" at bounding box center [580, 329] width 337 height 27
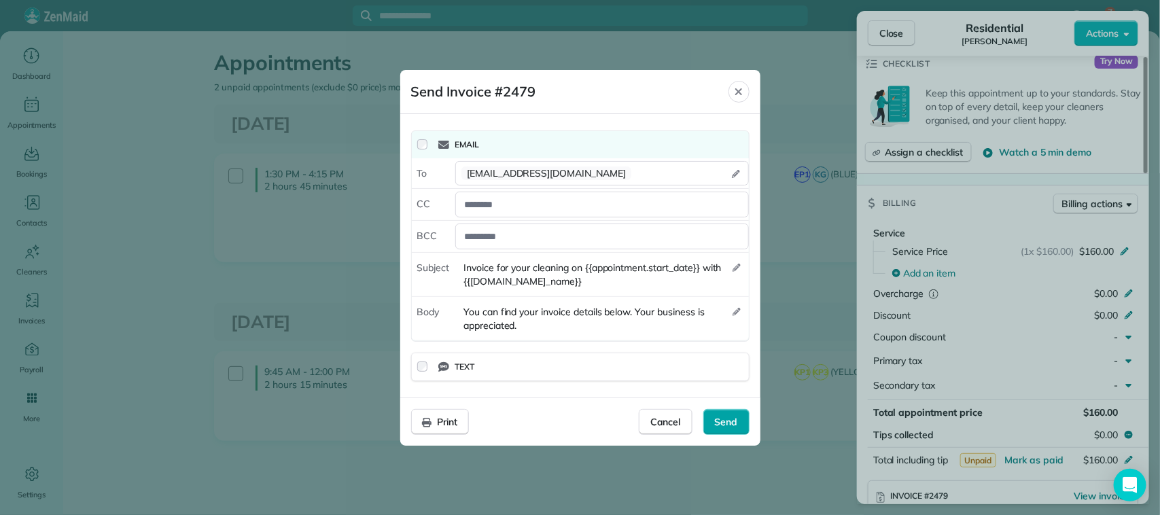
click at [722, 419] on span "Send" at bounding box center [726, 422] width 23 height 14
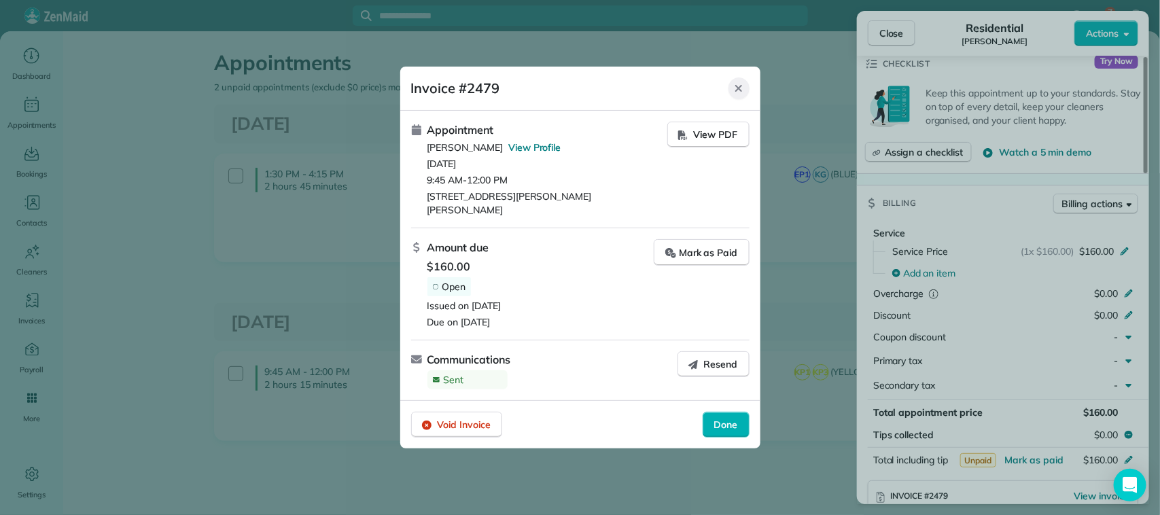
click at [748, 92] on div "Close" at bounding box center [739, 88] width 20 height 22
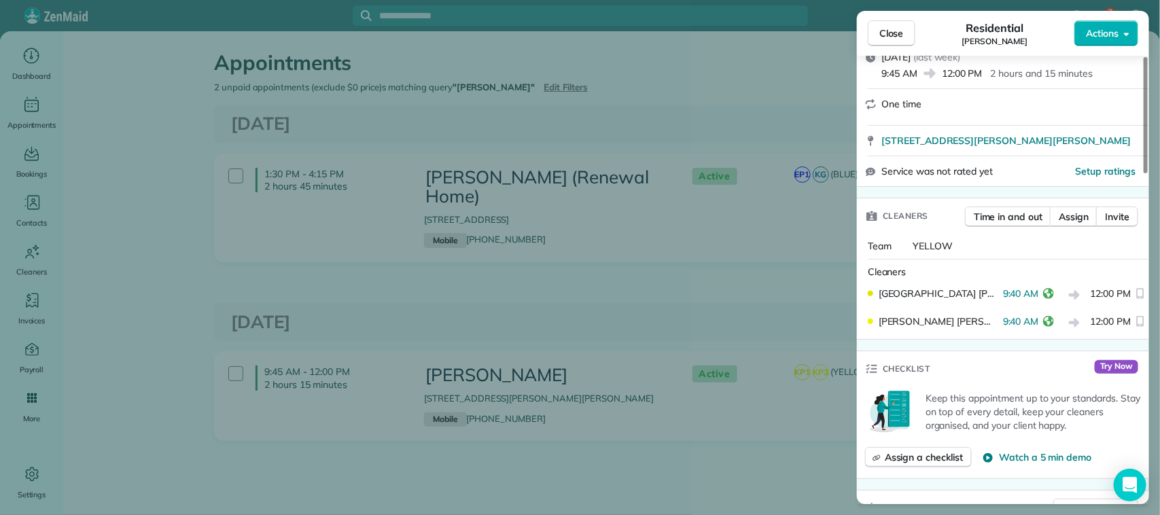
scroll to position [0, 0]
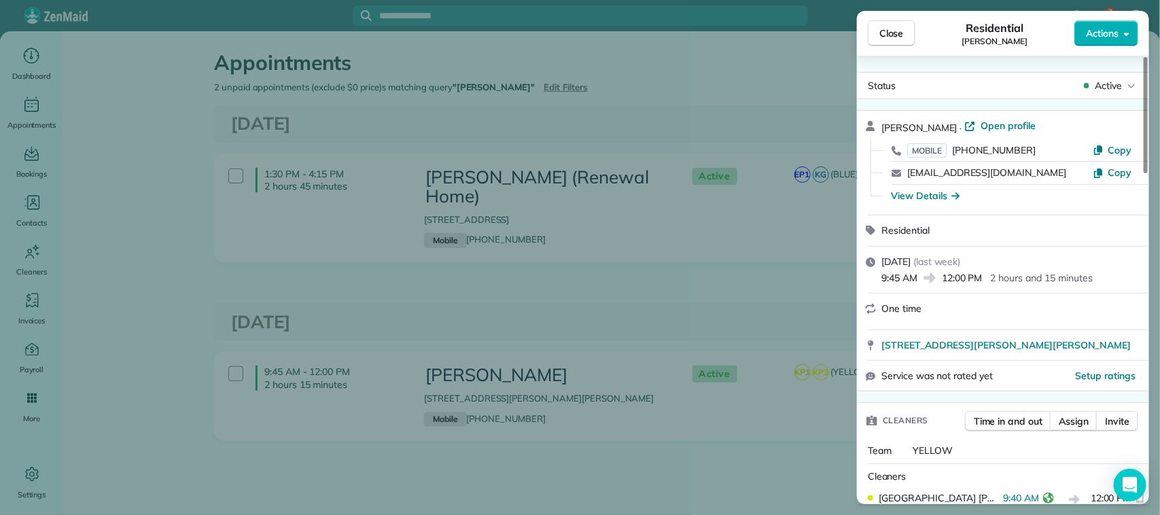
click at [695, 106] on div "Close Residential DAMIEN LEWIS Actions Status Active DAMIEN LEWIS · Open profil…" at bounding box center [580, 257] width 1160 height 515
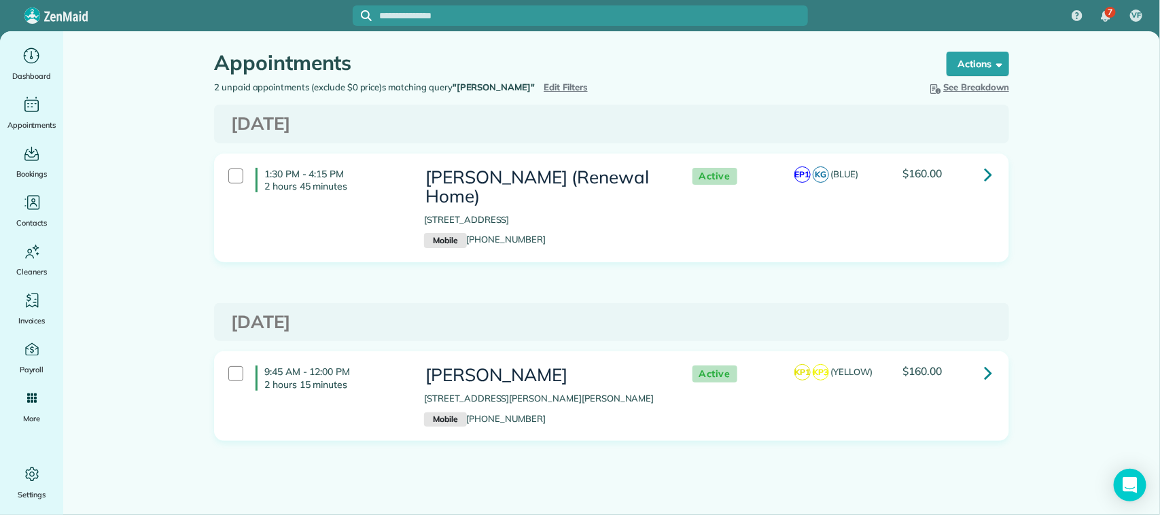
click at [984, 172] on icon at bounding box center [988, 174] width 8 height 24
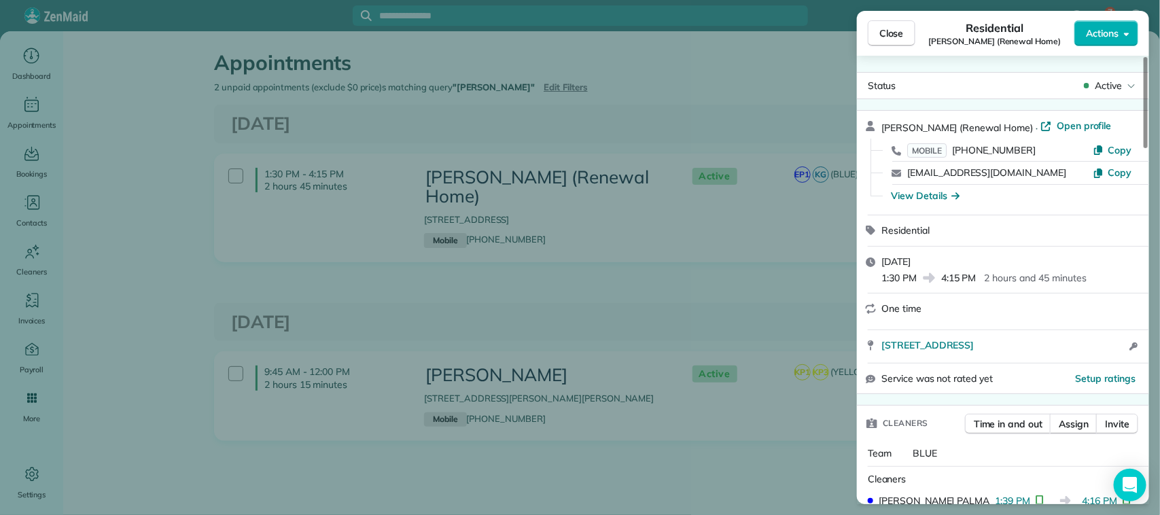
click at [745, 84] on div "Close Residential Damien Lewis (Renewal Home) Actions Status Active Damien Lewi…" at bounding box center [580, 257] width 1160 height 515
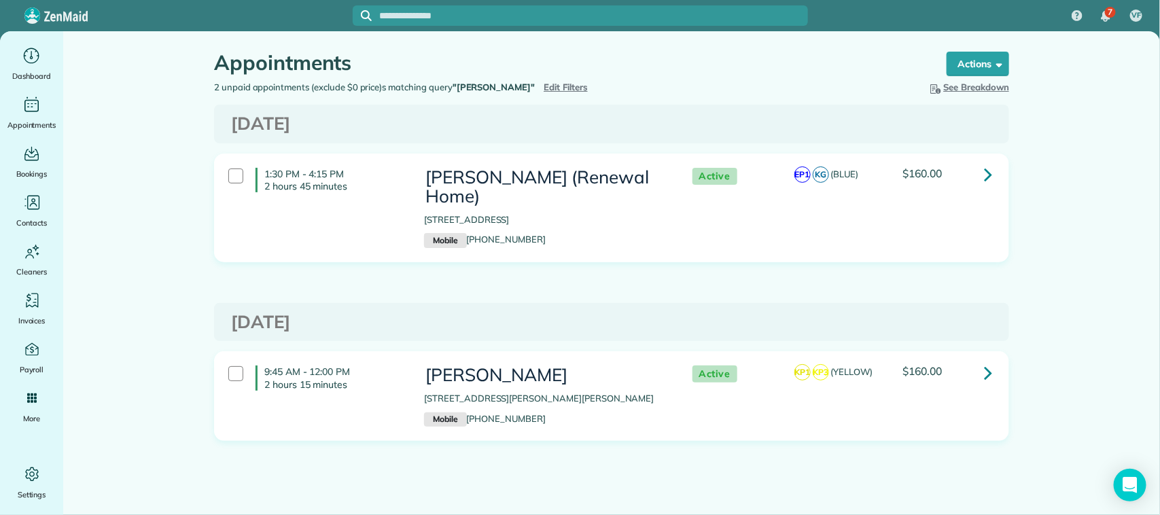
click at [552, 86] on span "Edit Filters" at bounding box center [566, 87] width 44 height 11
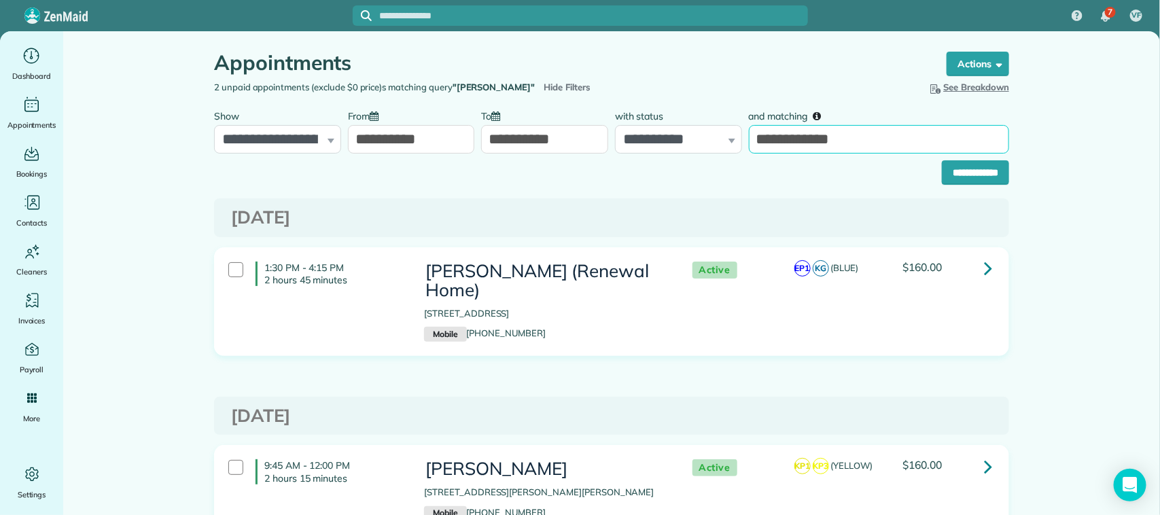
drag, startPoint x: 891, startPoint y: 141, endPoint x: 735, endPoint y: 147, distance: 156.5
click at [735, 147] on div "**********" at bounding box center [612, 128] width 802 height 51
type input "**********"
click at [950, 177] on input "**********" at bounding box center [975, 172] width 67 height 24
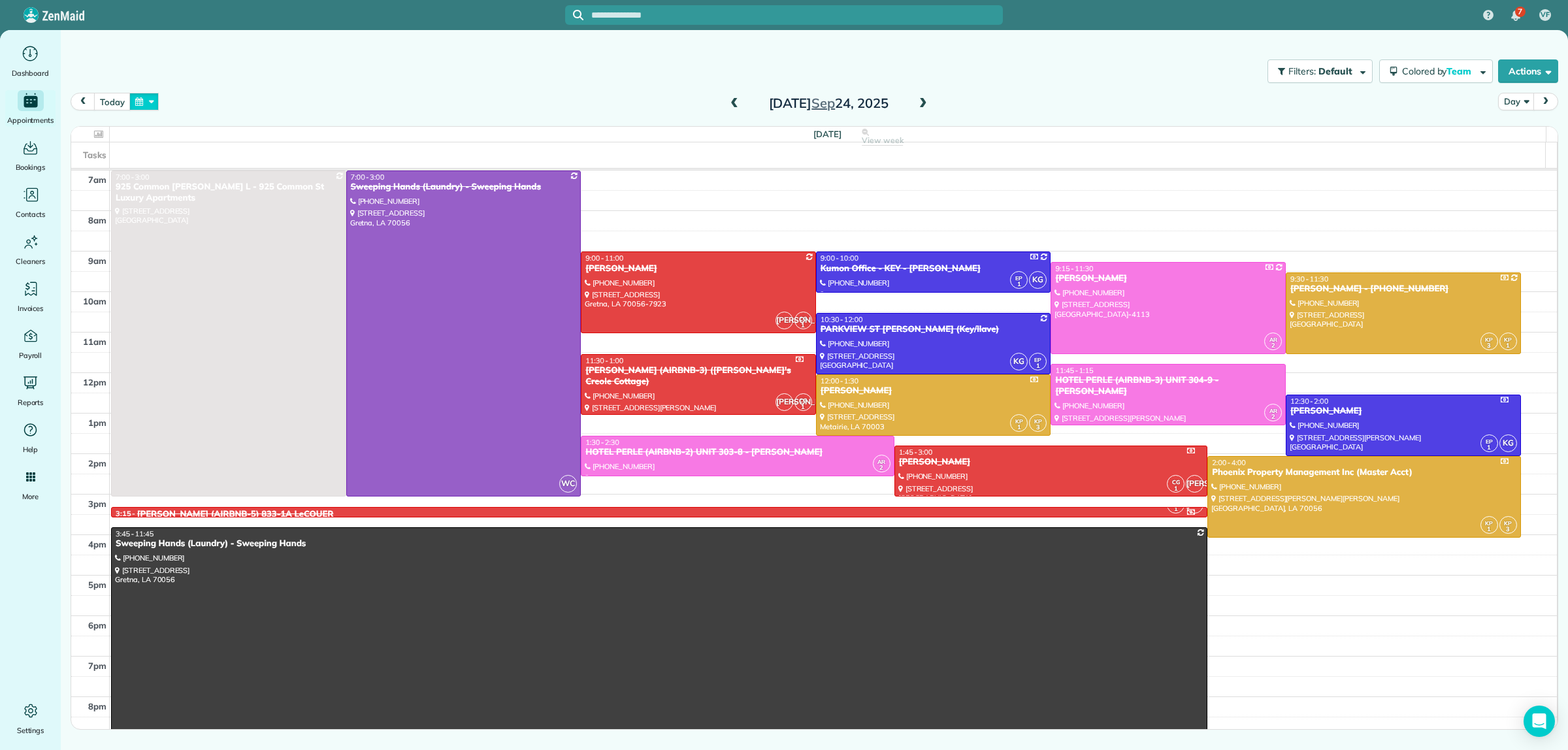
click at [144, 99] on button "button" at bounding box center [144, 102] width 30 height 17
click at [302, 165] on link "11" at bounding box center [303, 169] width 21 height 21
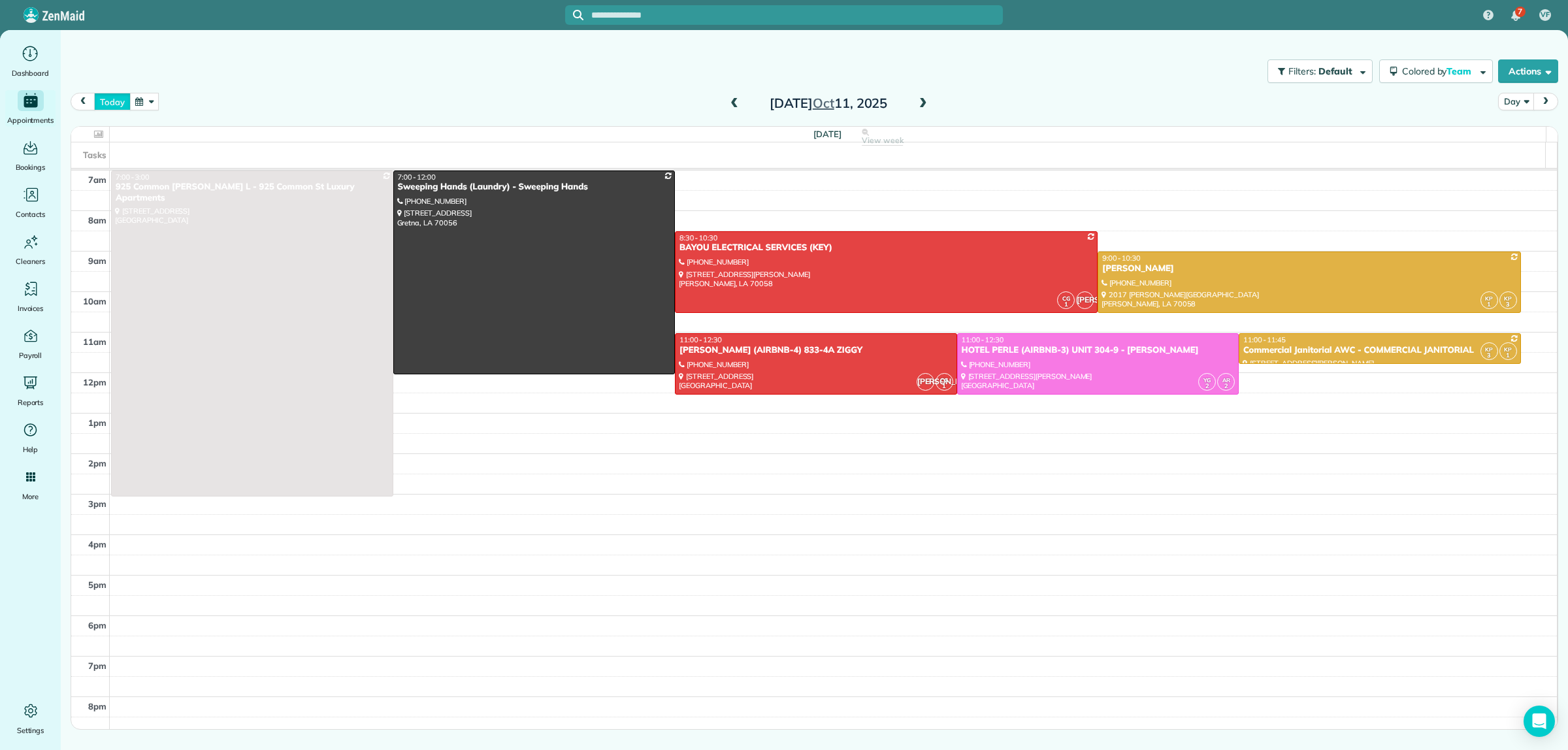
click at [112, 93] on button "today" at bounding box center [112, 102] width 36 height 17
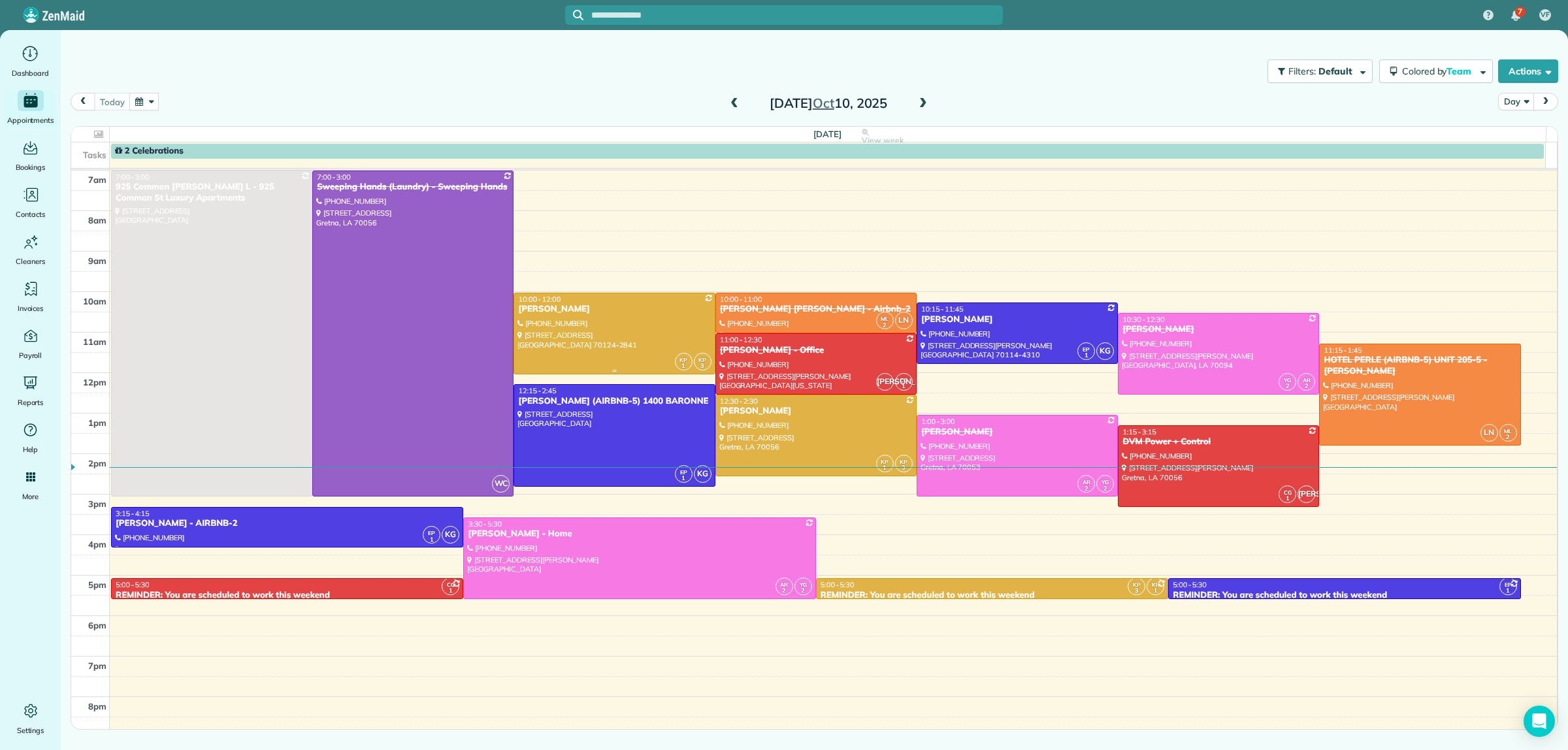
click at [634, 323] on div at bounding box center [614, 334] width 200 height 81
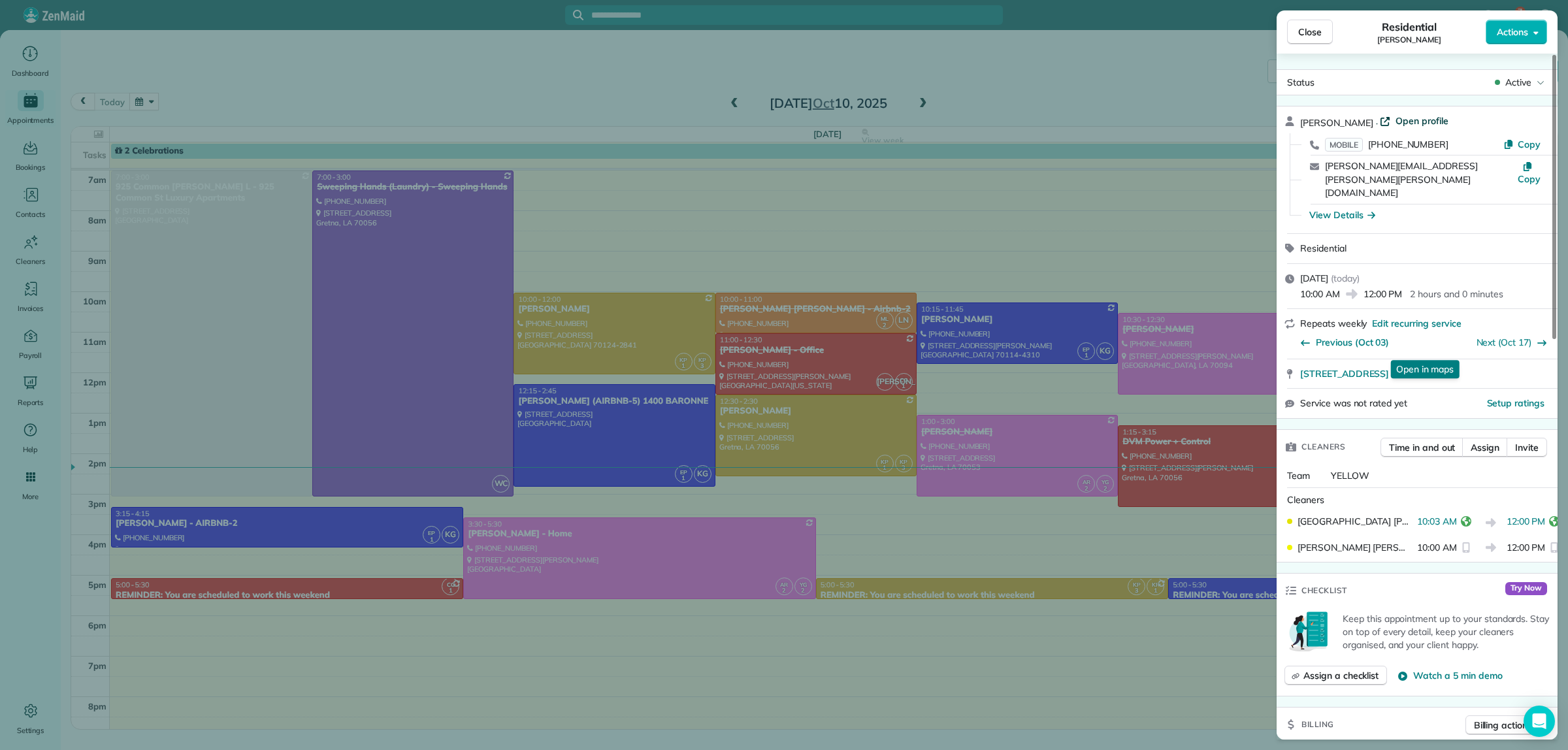
click at [1399, 124] on span "Open profile" at bounding box center [1422, 121] width 53 height 13
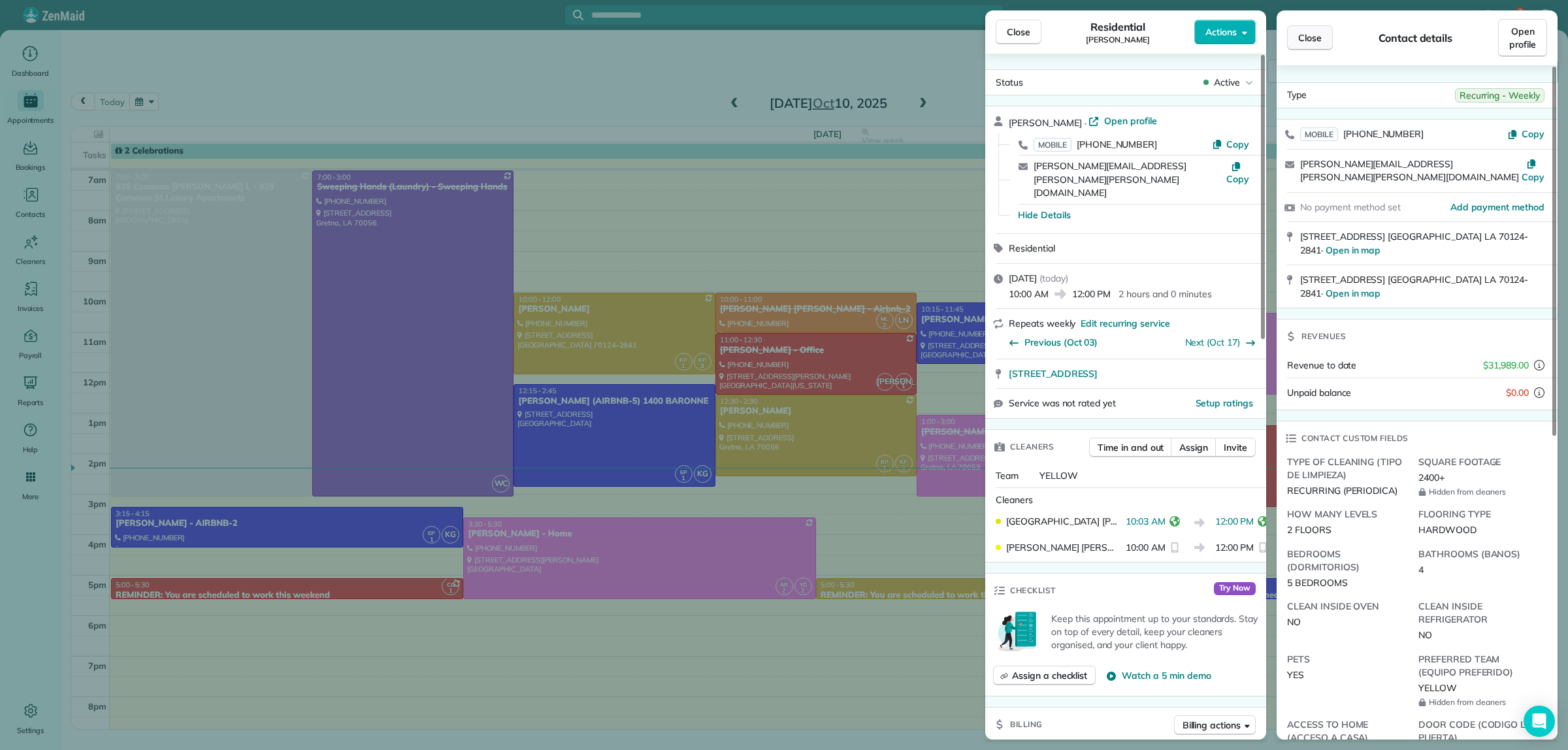
click at [1313, 42] on span "Close" at bounding box center [1309, 38] width 23 height 13
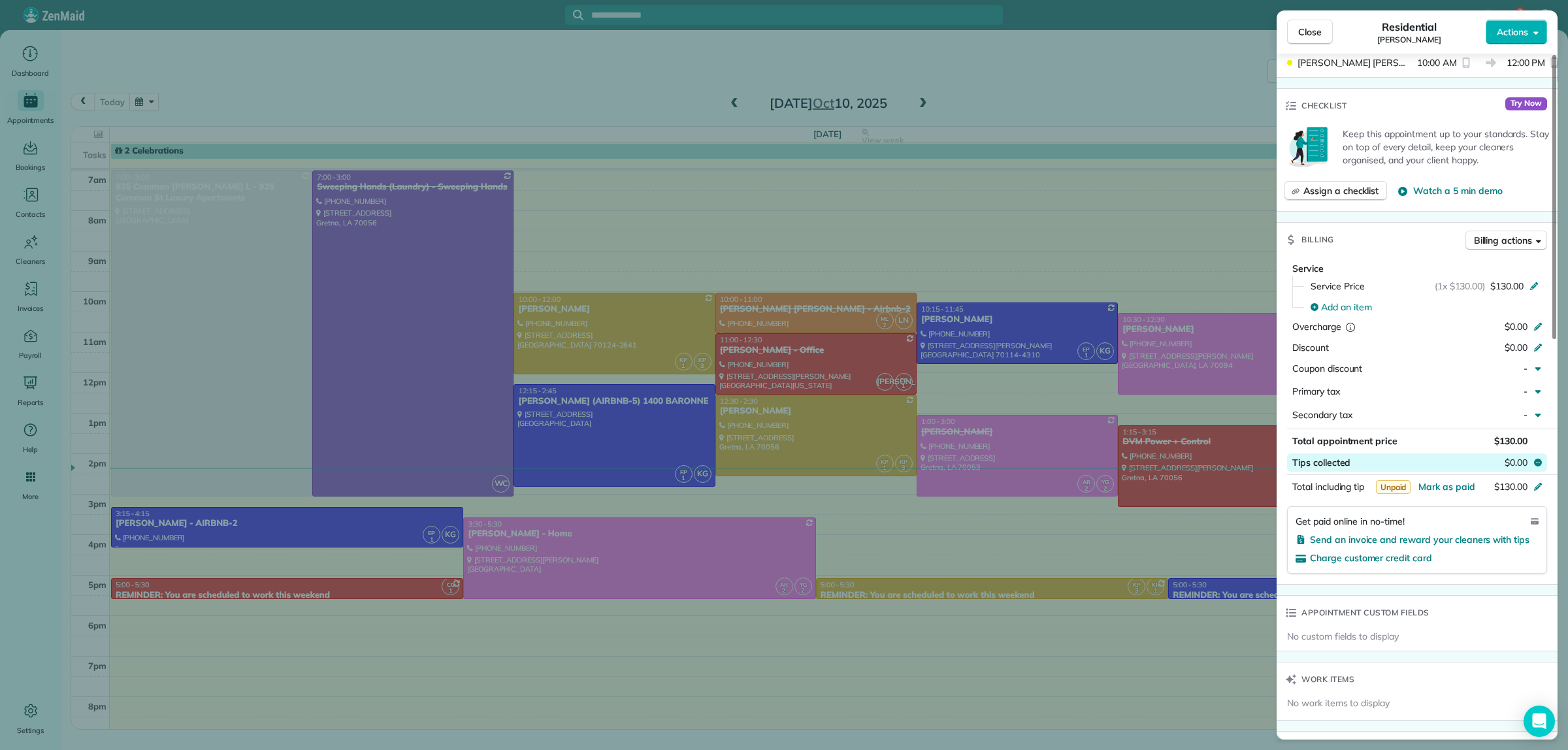
scroll to position [490, 0]
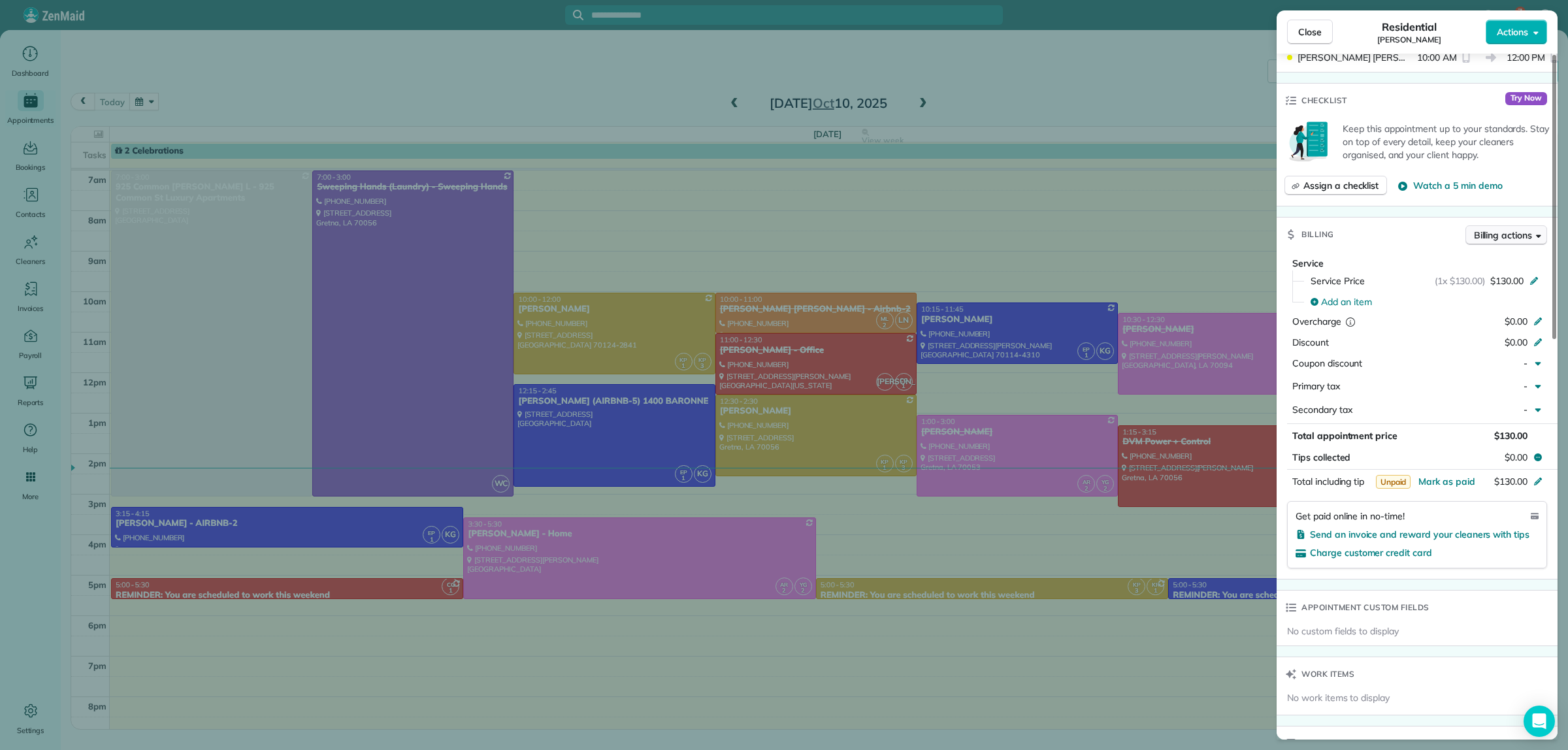
click at [1510, 229] on span "Billing actions" at bounding box center [1503, 236] width 58 height 13
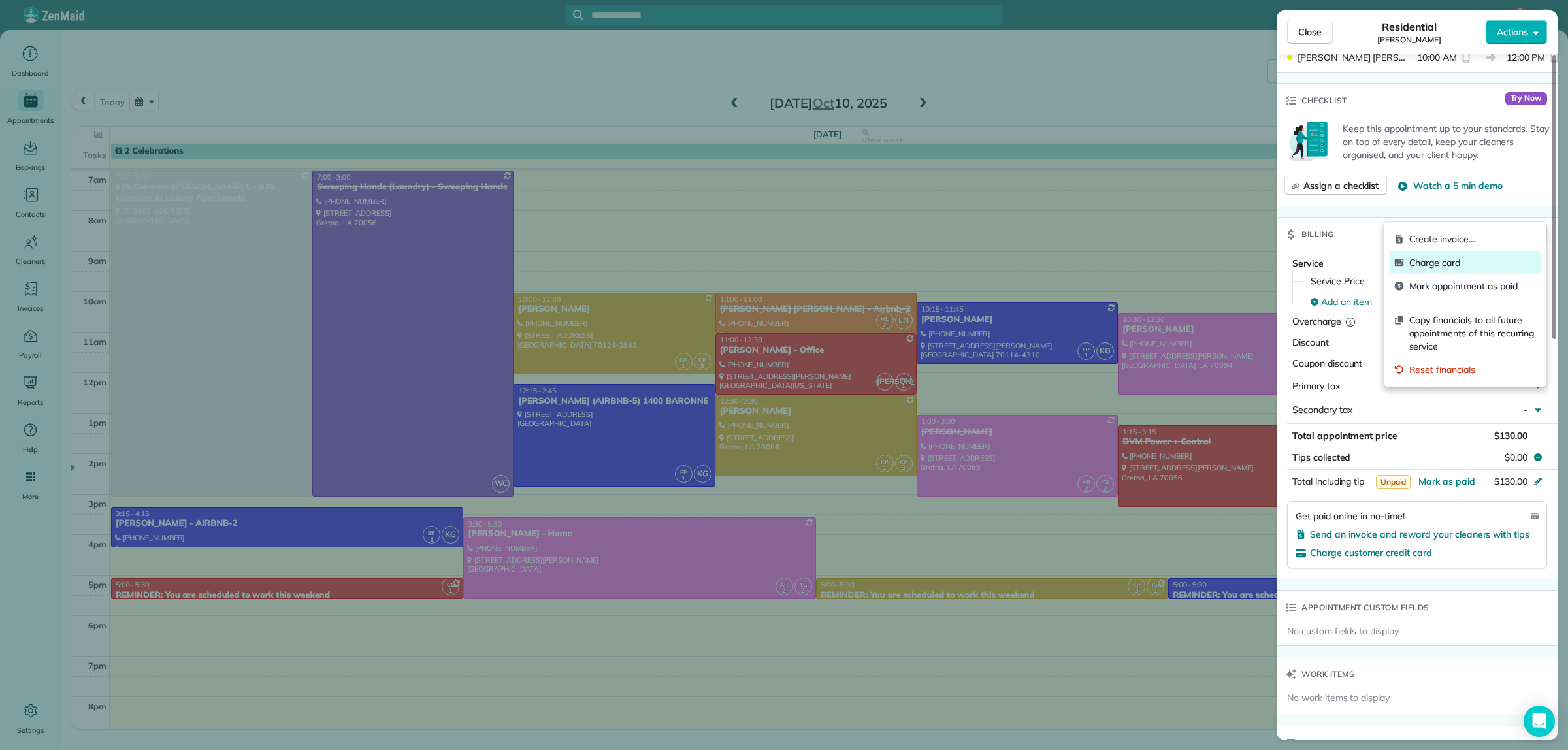
click at [1436, 266] on span "Charge card" at bounding box center [1473, 262] width 127 height 13
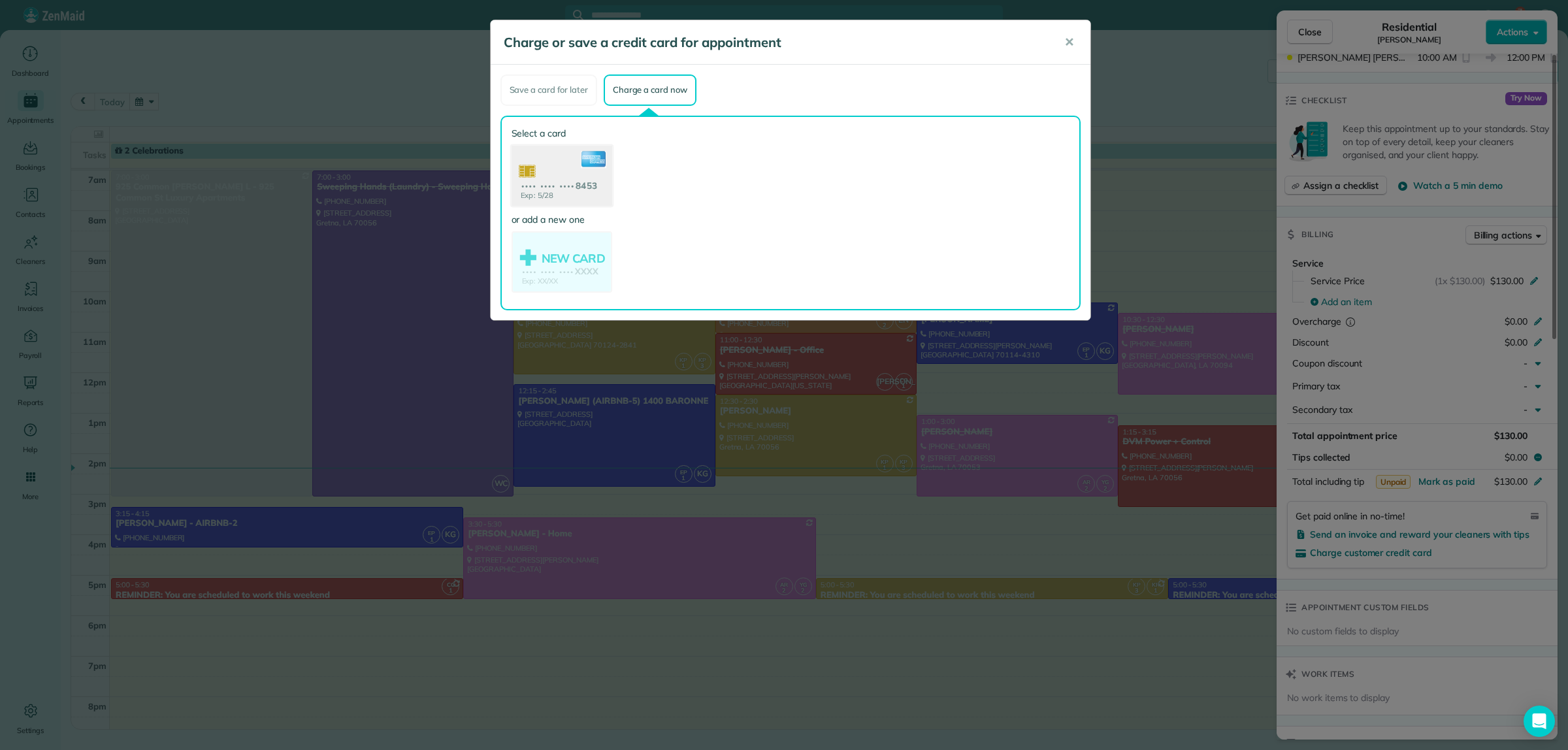
click at [576, 147] on use at bounding box center [560, 177] width 101 height 63
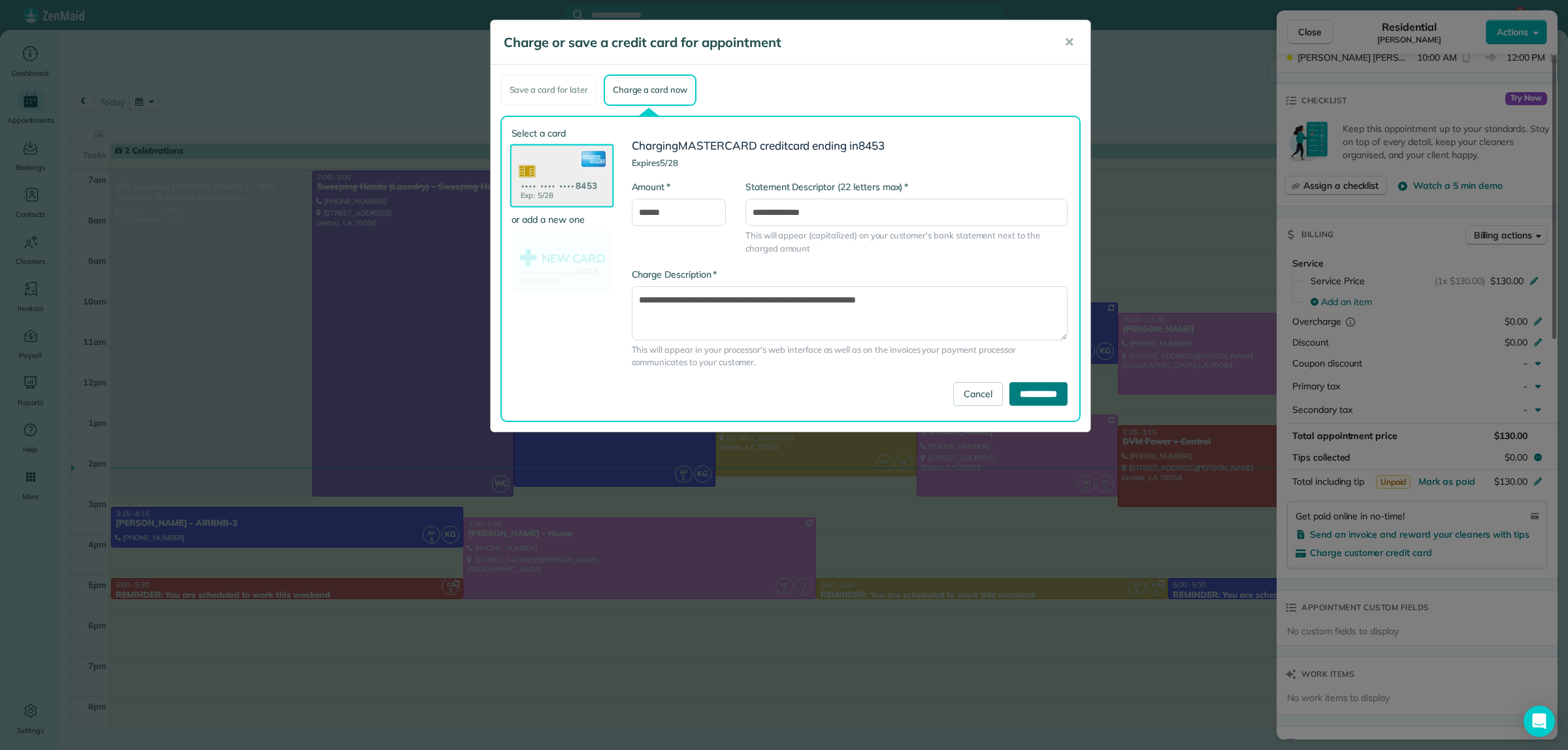
click at [1053, 394] on input "**********" at bounding box center [1038, 394] width 58 height 23
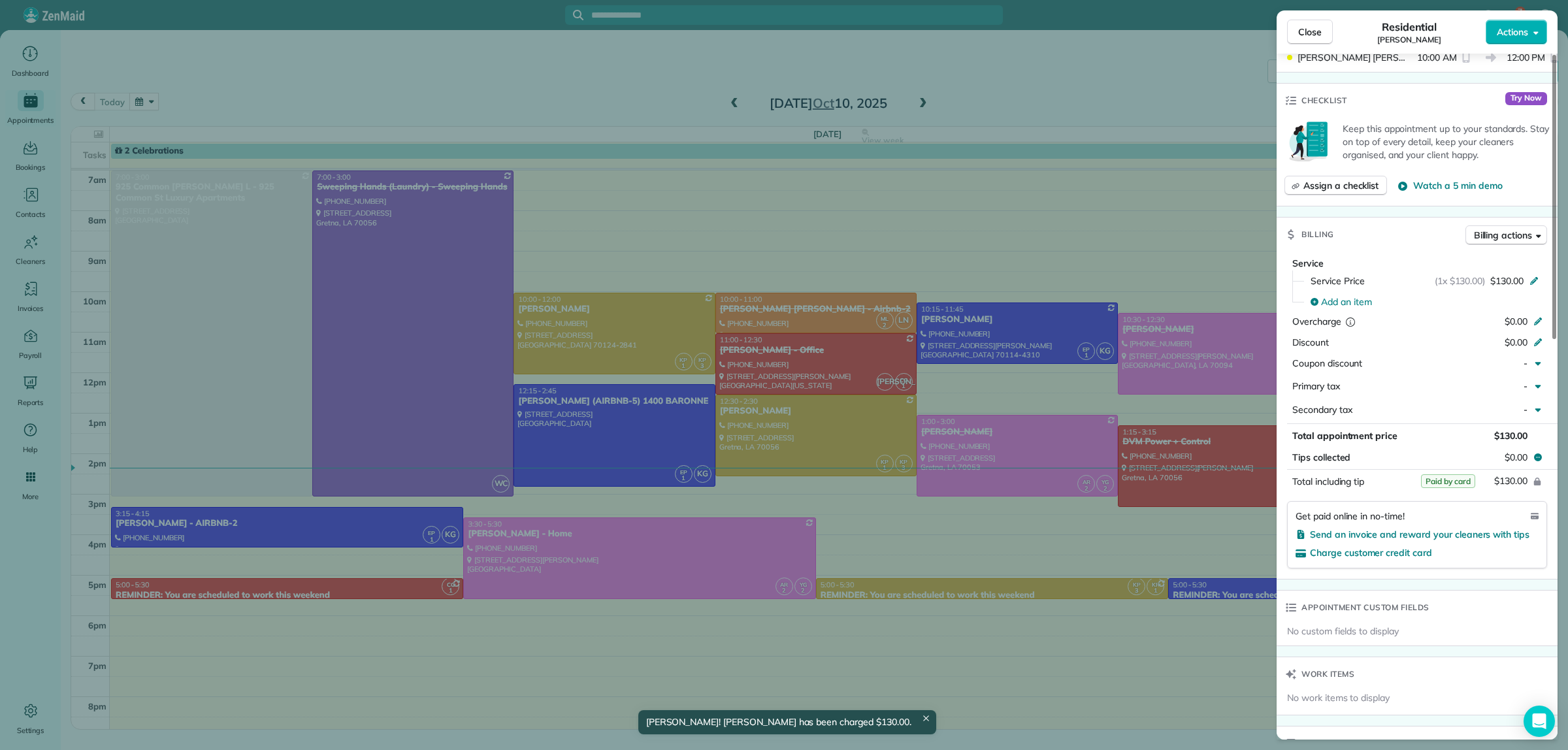
click at [1043, 46] on div "Close Residential KATIE MYERS Actions Status Active KATIE MYERS · Open profile …" at bounding box center [784, 375] width 1568 height 750
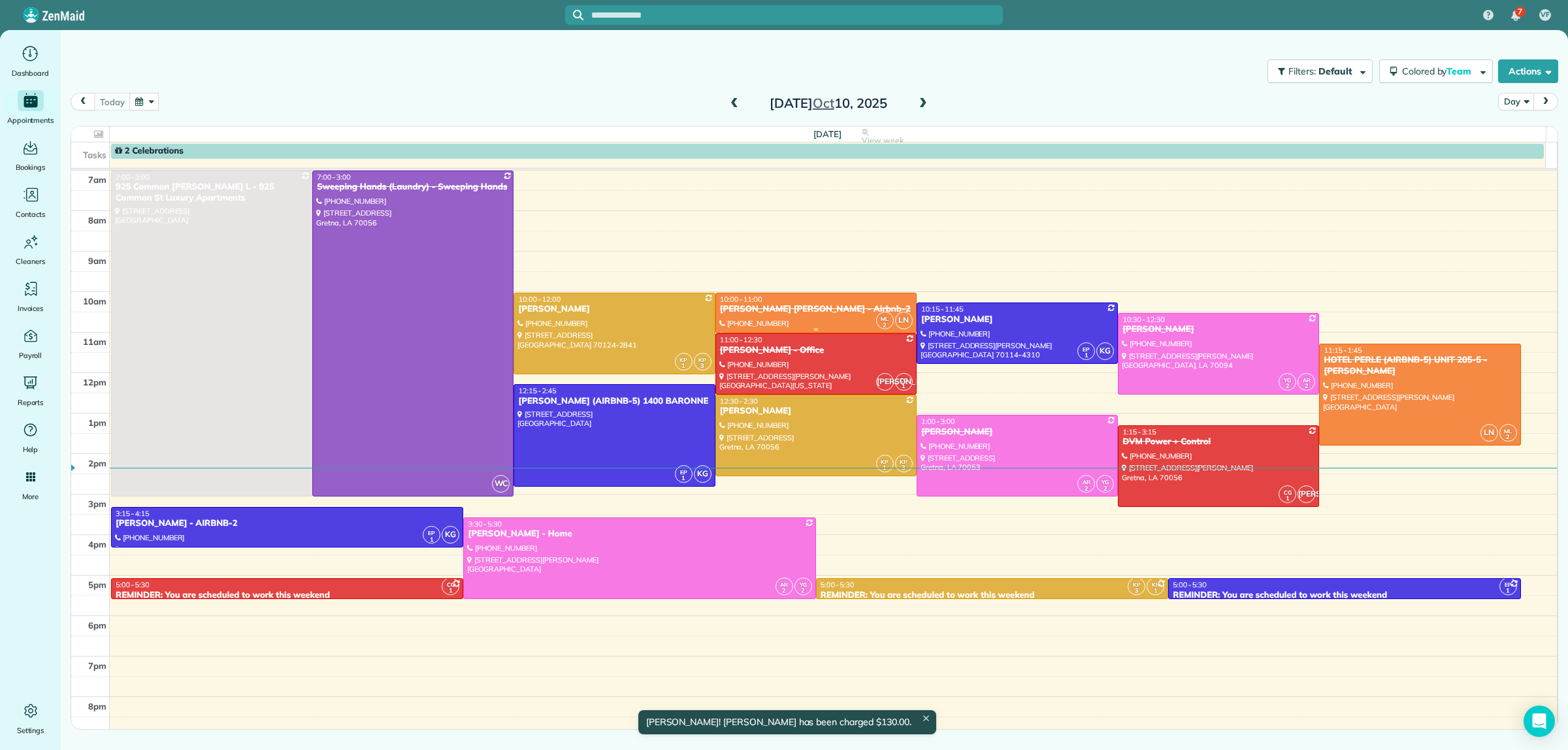
click at [804, 309] on div "Kirkland Sanfor Oretha - Airbnb-2" at bounding box center [815, 310] width 193 height 12
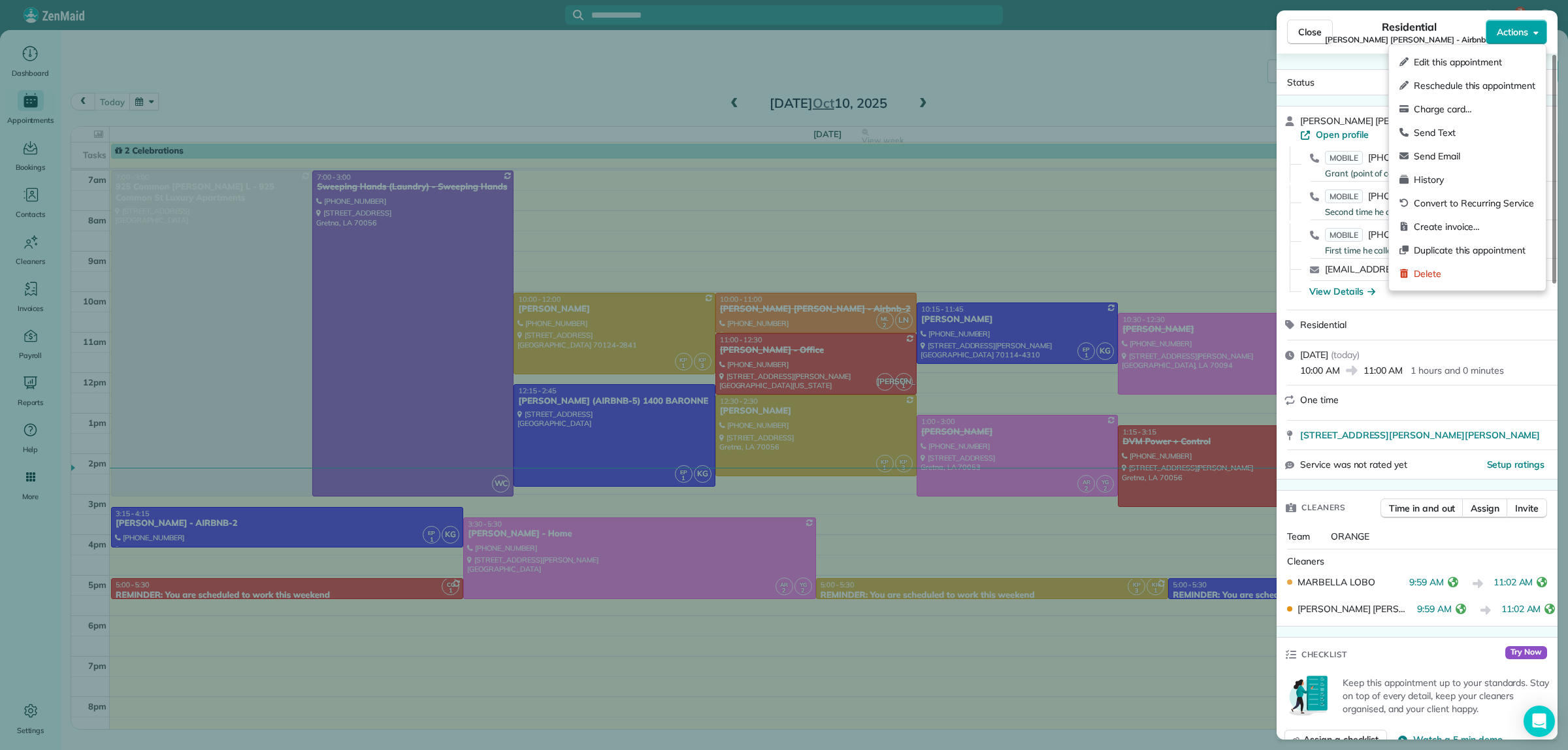
click at [1527, 30] on span "Actions" at bounding box center [1512, 33] width 32 height 13
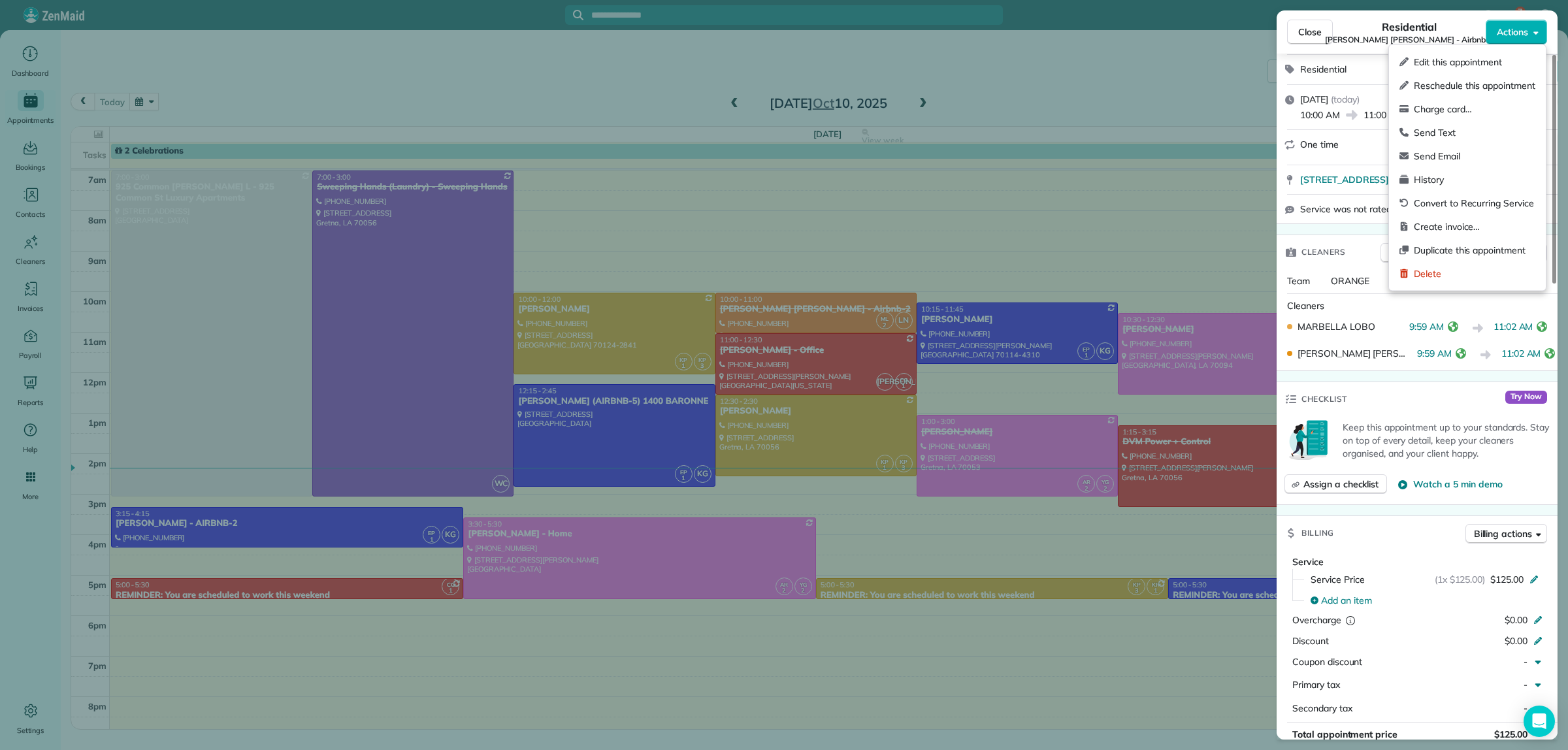
scroll to position [327, 0]
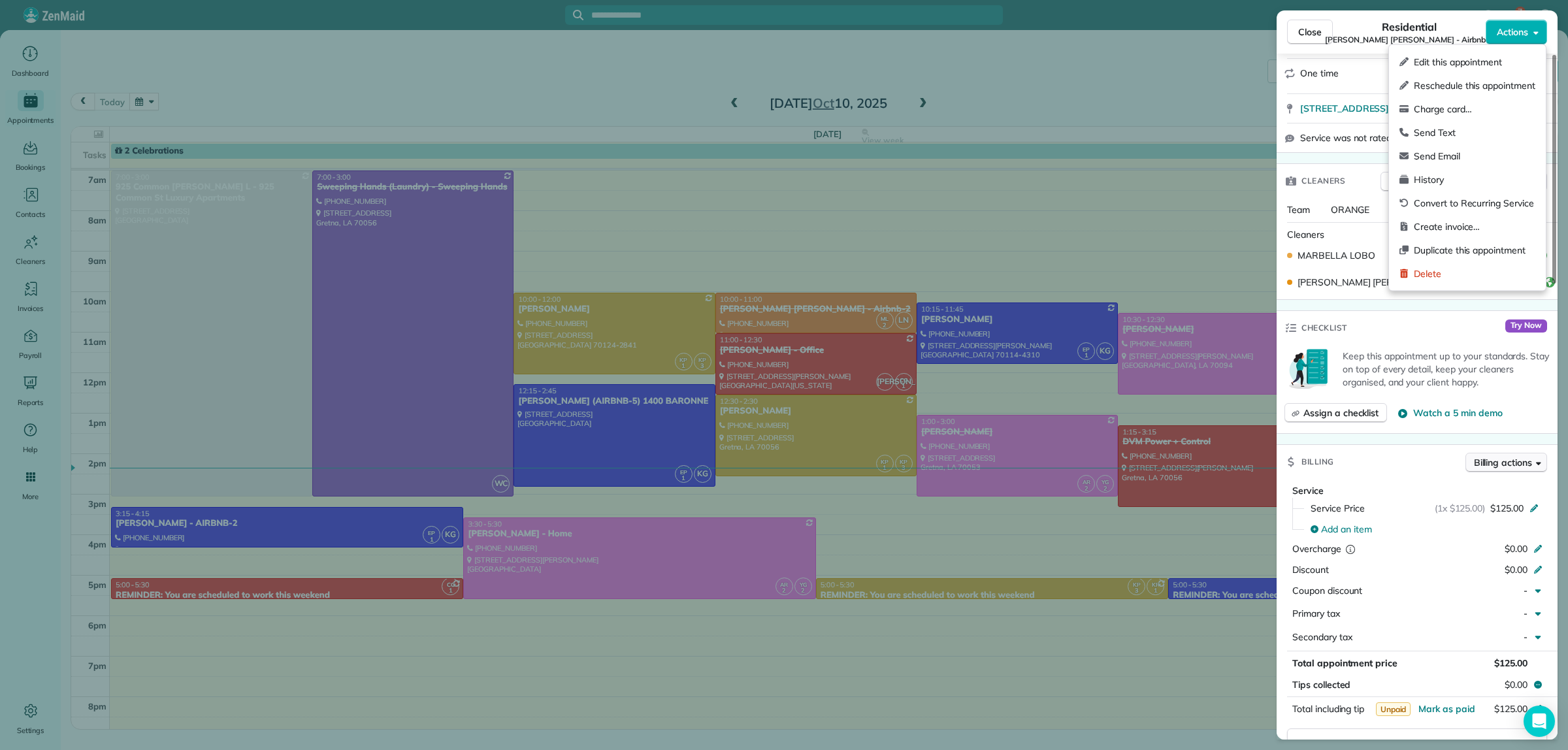
click at [1509, 469] on span "Billing actions" at bounding box center [1503, 462] width 58 height 13
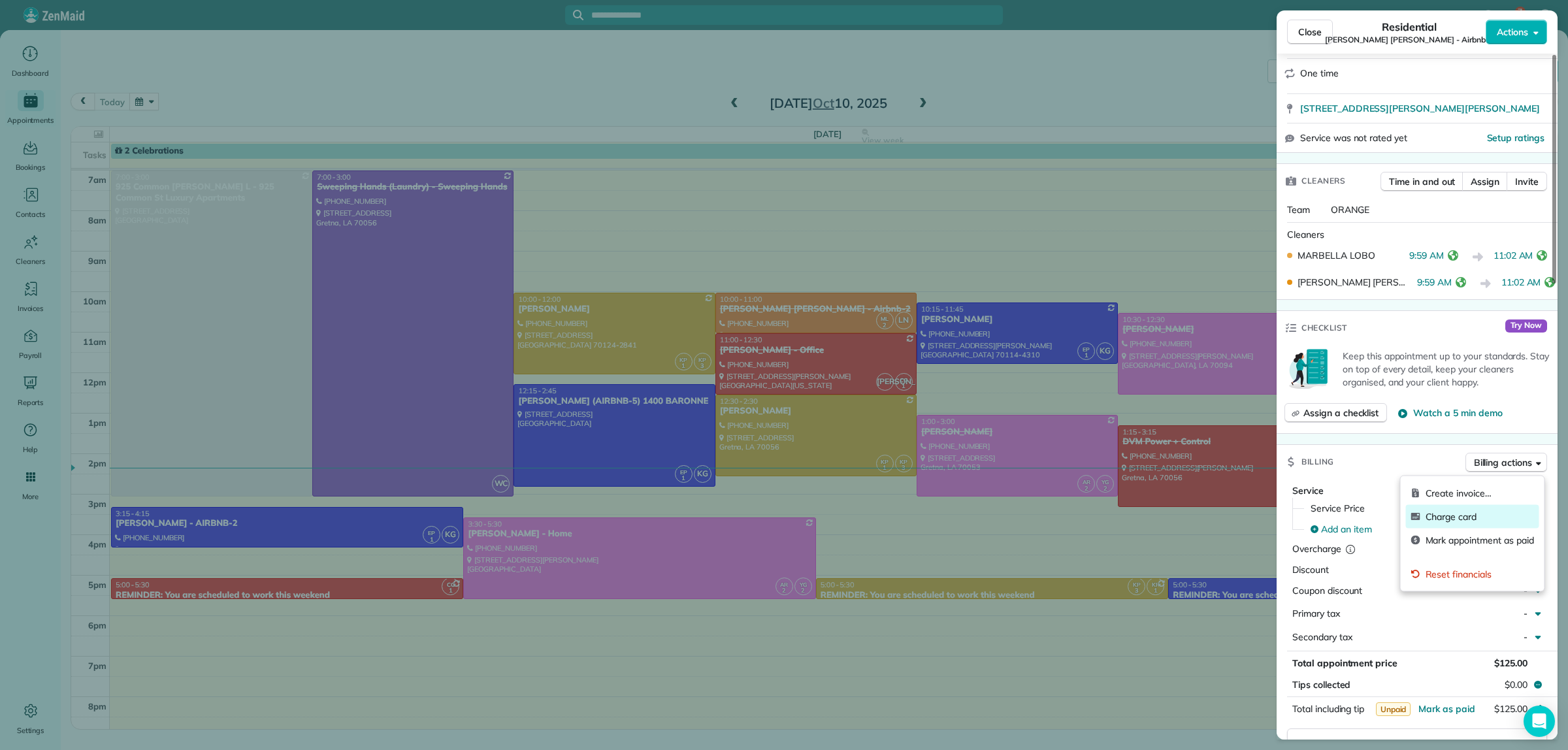
click at [1476, 516] on span "Charge card" at bounding box center [1480, 517] width 109 height 13
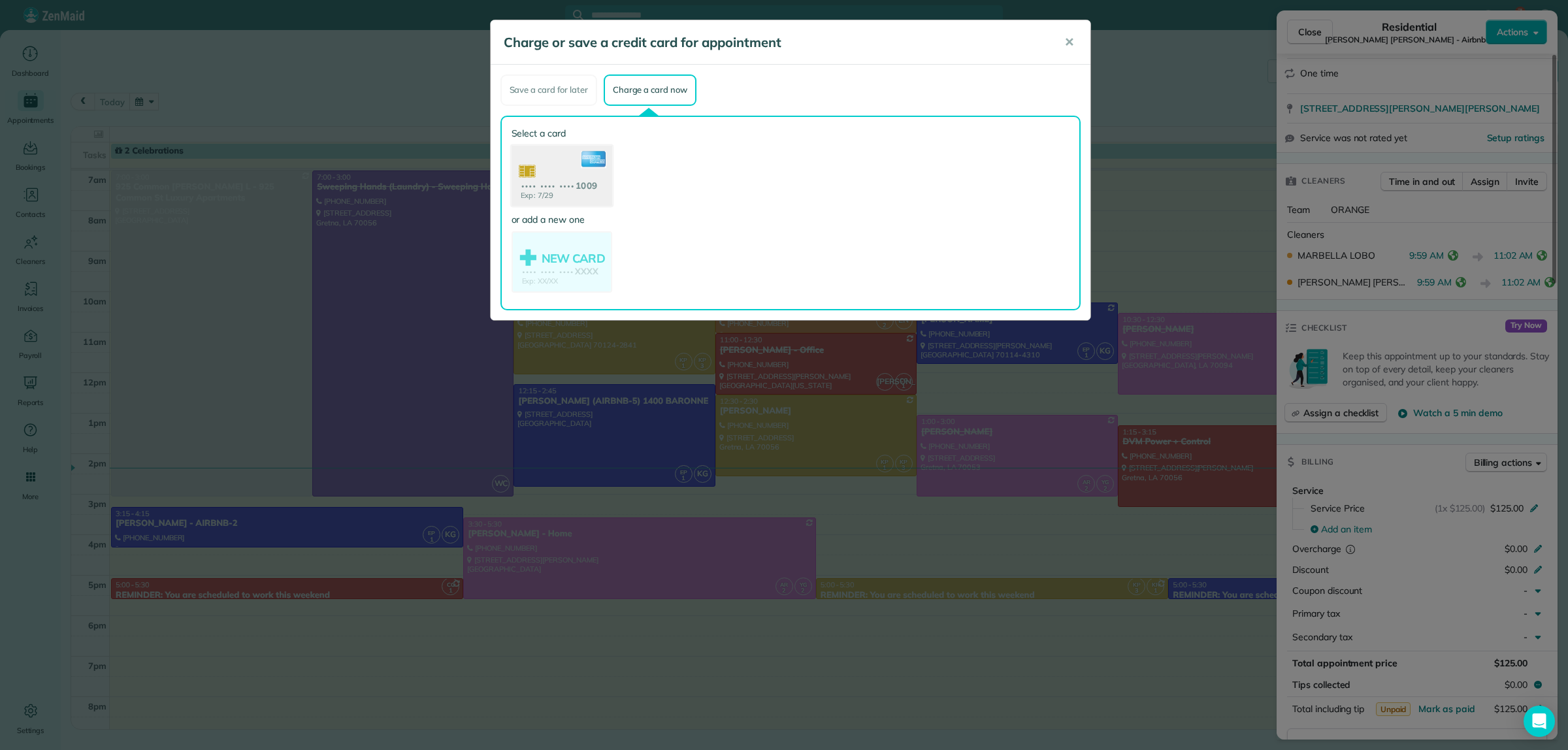
click at [553, 165] on use at bounding box center [560, 177] width 101 height 63
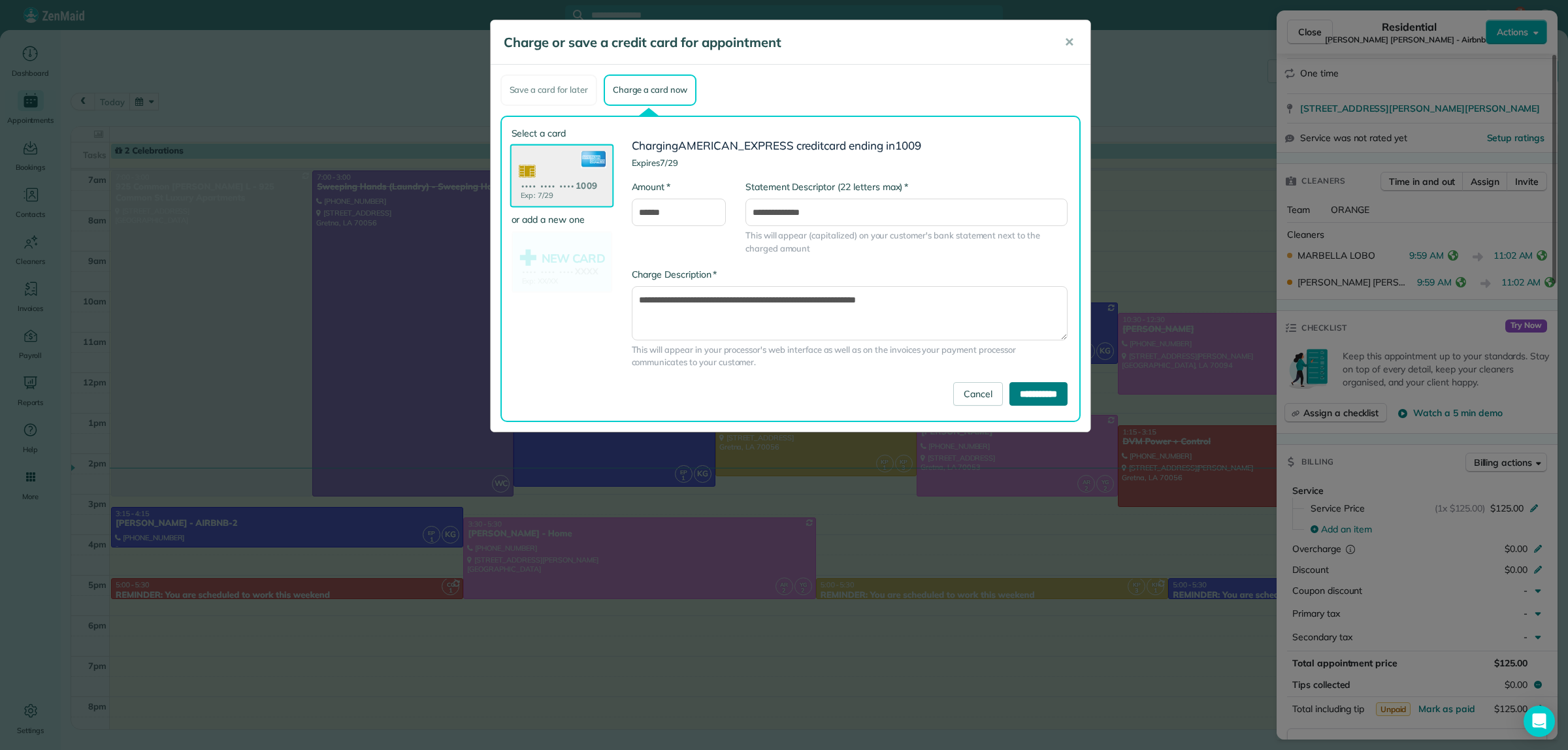
click at [1020, 393] on input "**********" at bounding box center [1038, 394] width 58 height 23
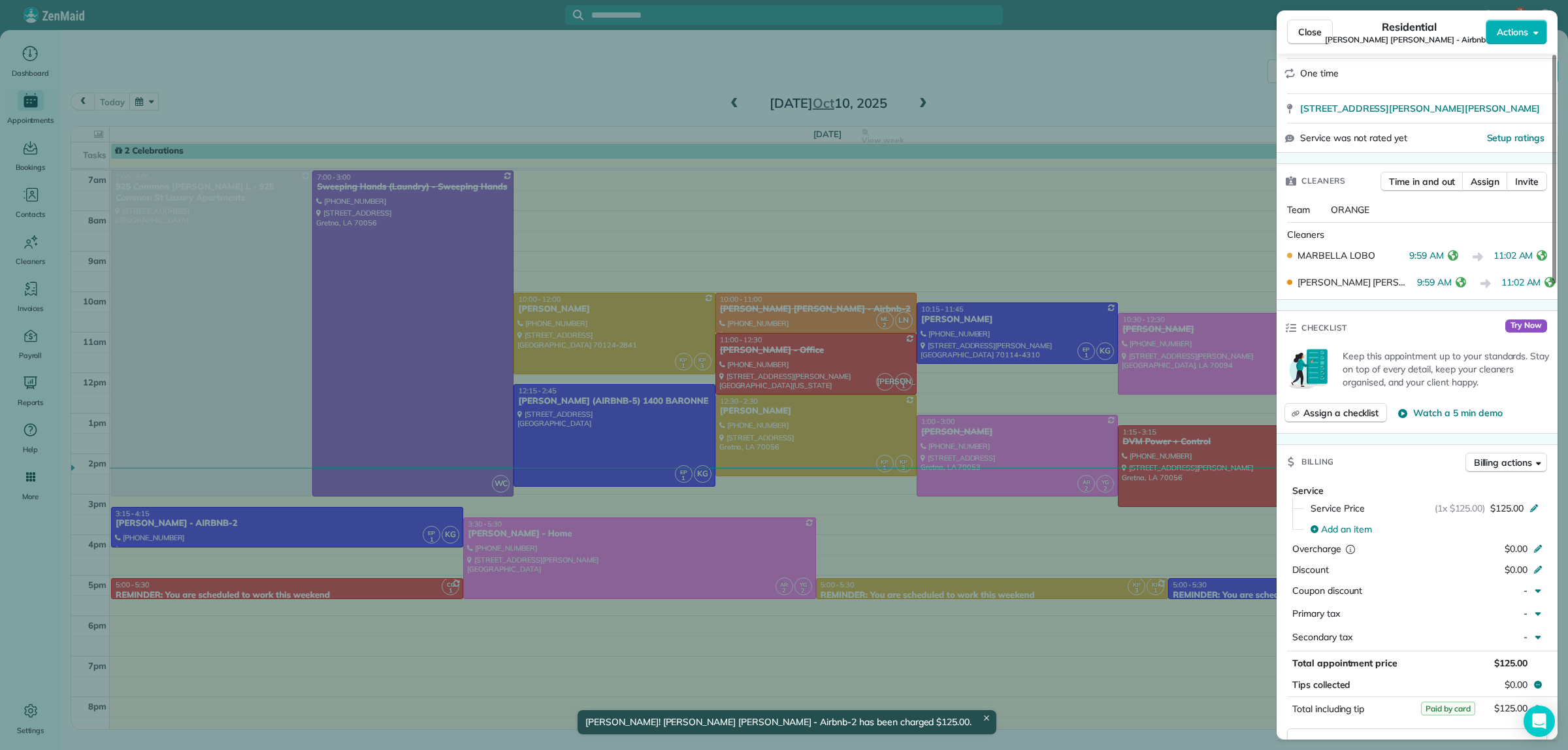
click at [1067, 82] on div "Close Residential Kirkland Sanfor Oretha - Airbnb-2 Actions Status Completed Ki…" at bounding box center [784, 375] width 1568 height 750
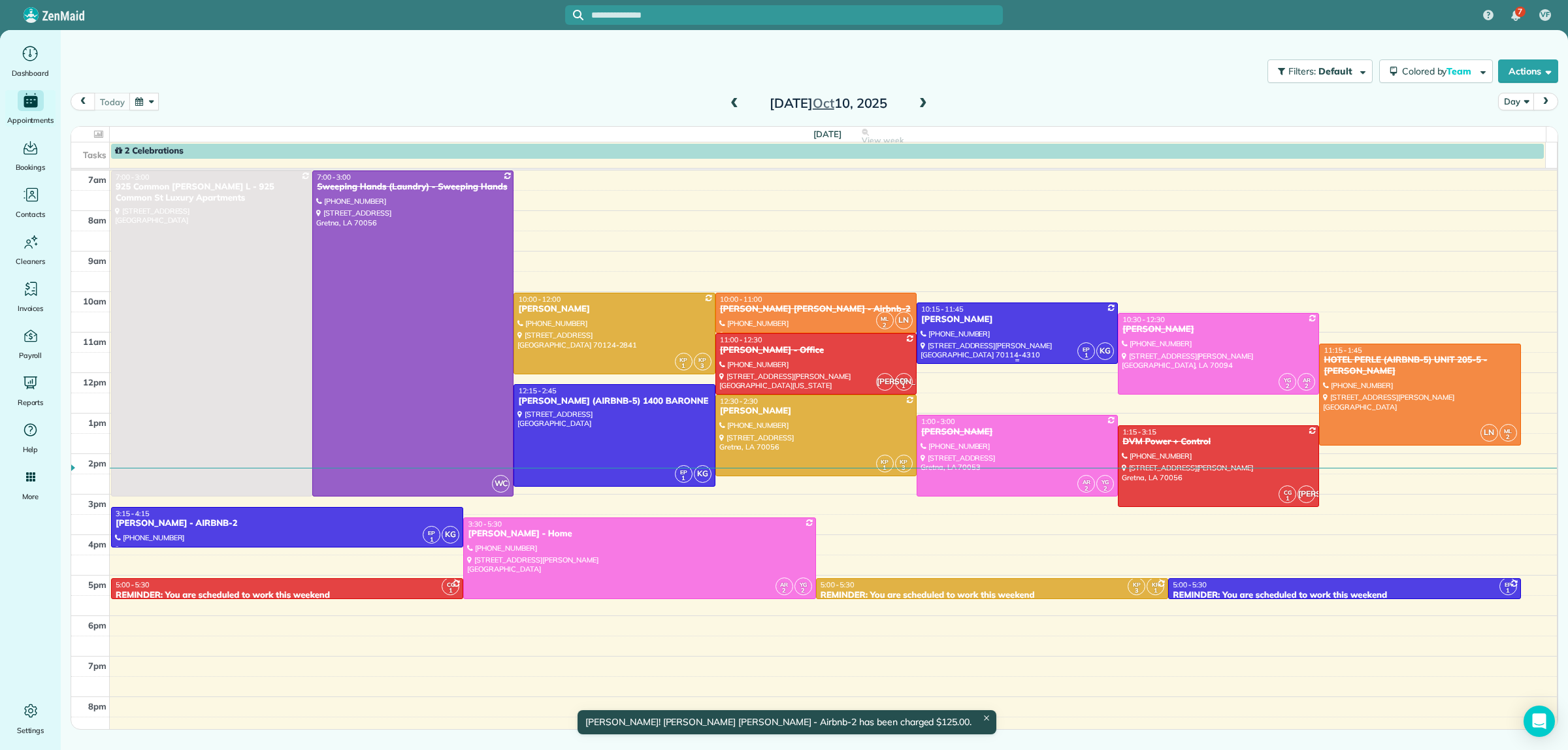
click at [987, 338] on div at bounding box center [1017, 333] width 200 height 61
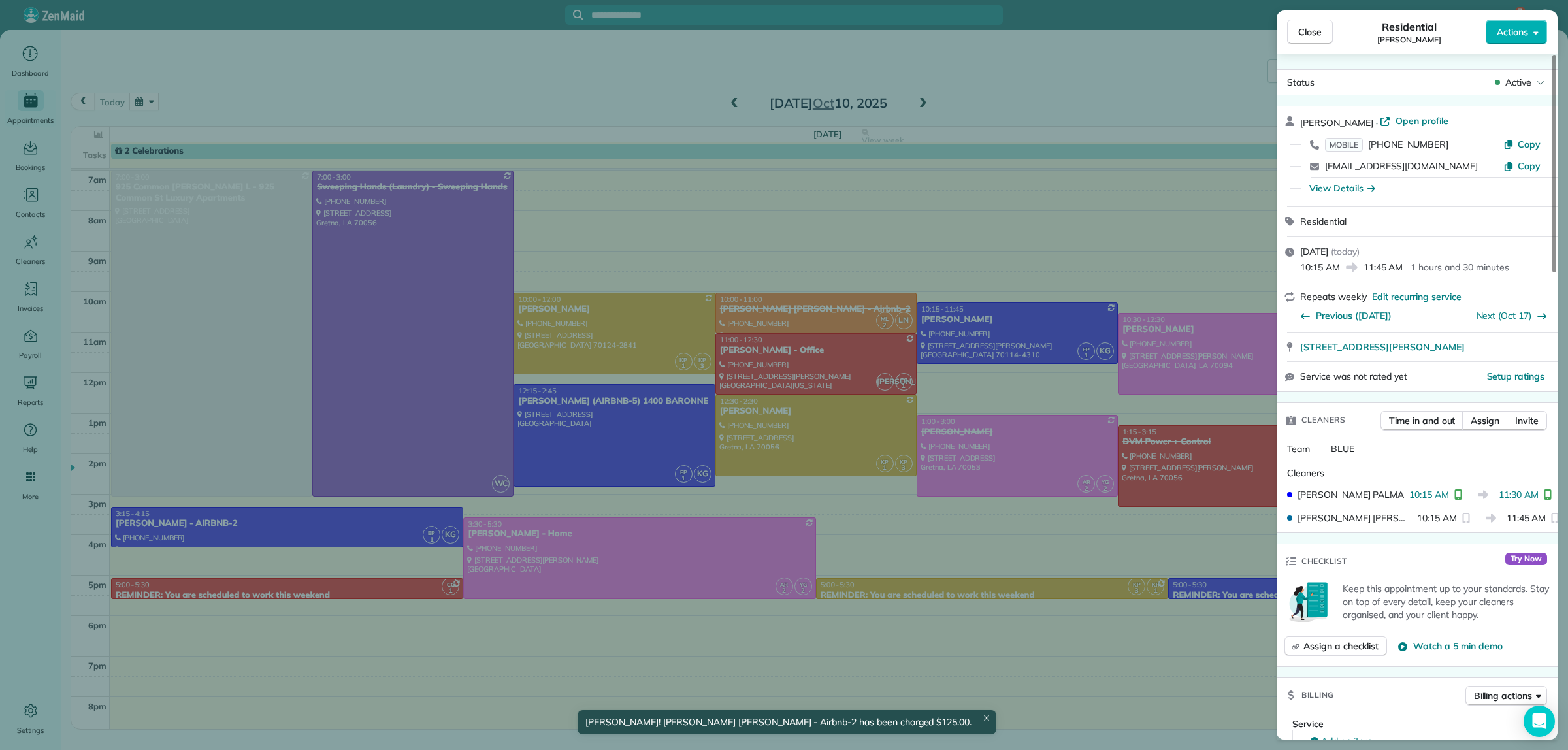
scroll to position [654, 0]
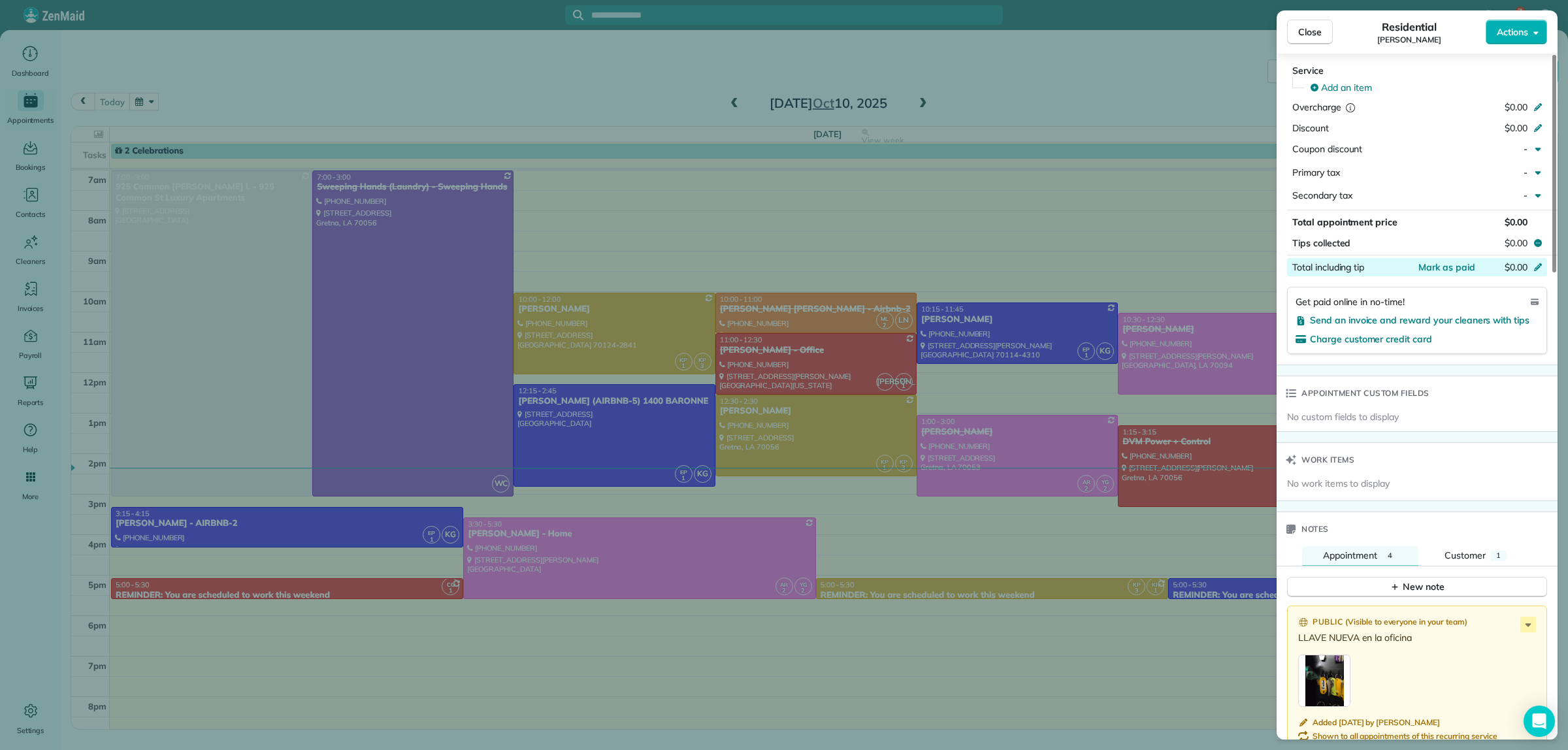
click at [1446, 274] on div "Total including tip $0.00" at bounding box center [1417, 266] width 261 height 18
click at [1076, 77] on div "Close Residential NIOBE JOSEPH Actions Status Active NIOBE JOSEPH · Open profil…" at bounding box center [784, 375] width 1568 height 750
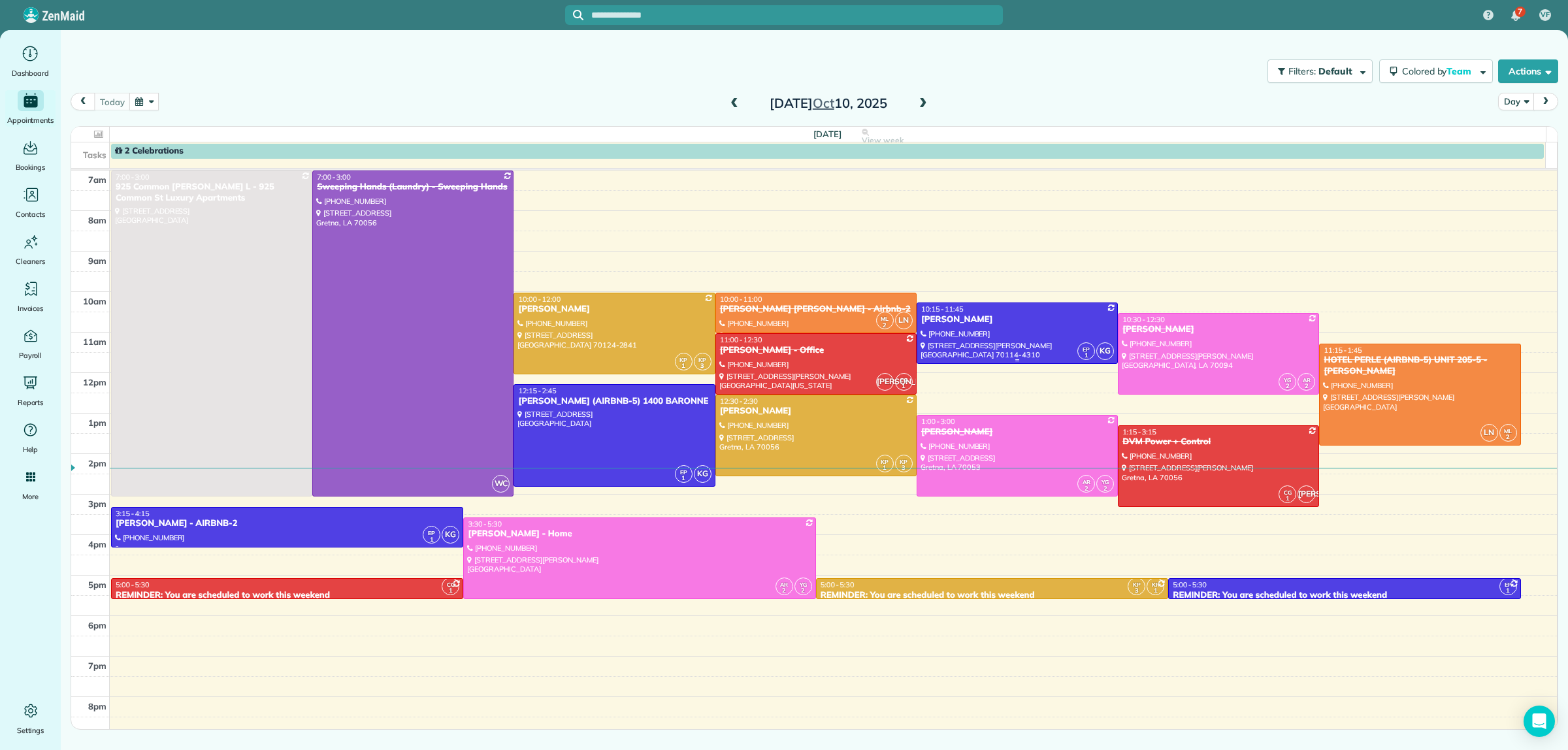
click at [952, 354] on div at bounding box center [1017, 333] width 200 height 61
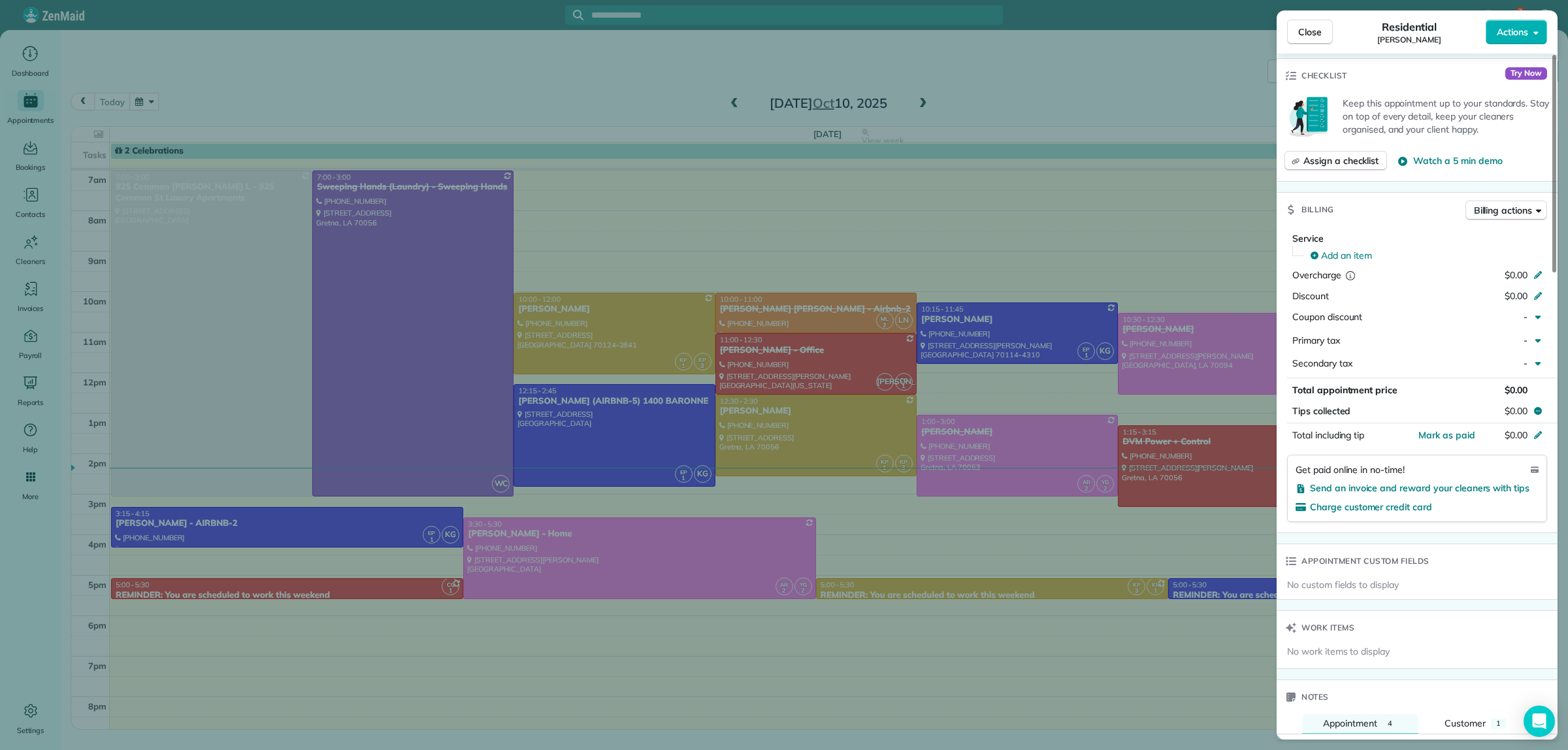
scroll to position [490, 0]
click at [1447, 437] on span "Mark as paid" at bounding box center [1447, 431] width 57 height 12
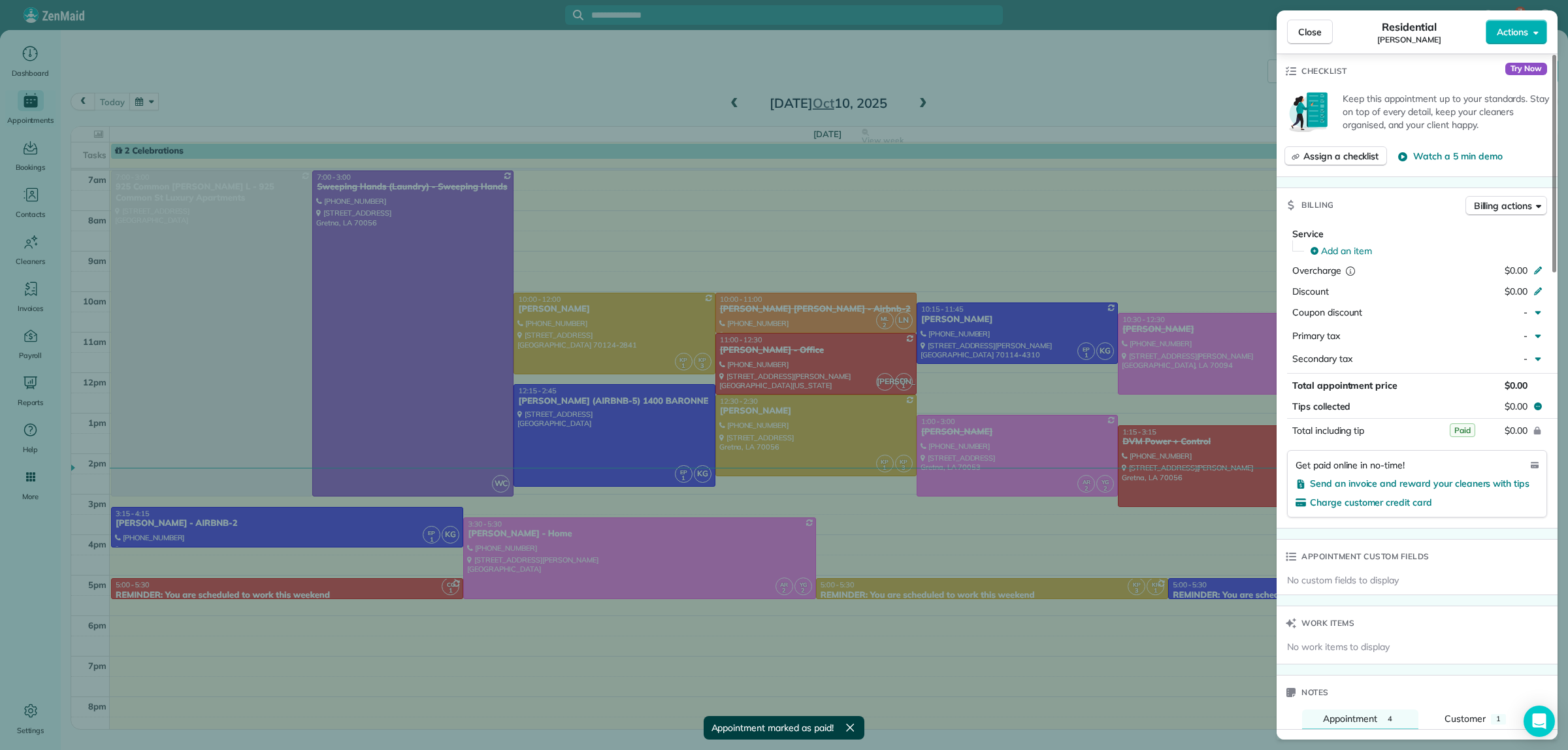
click at [1076, 77] on div "Close Residential NIOBE JOSEPH Actions Status Active NIOBE JOSEPH · Open profil…" at bounding box center [784, 375] width 1568 height 750
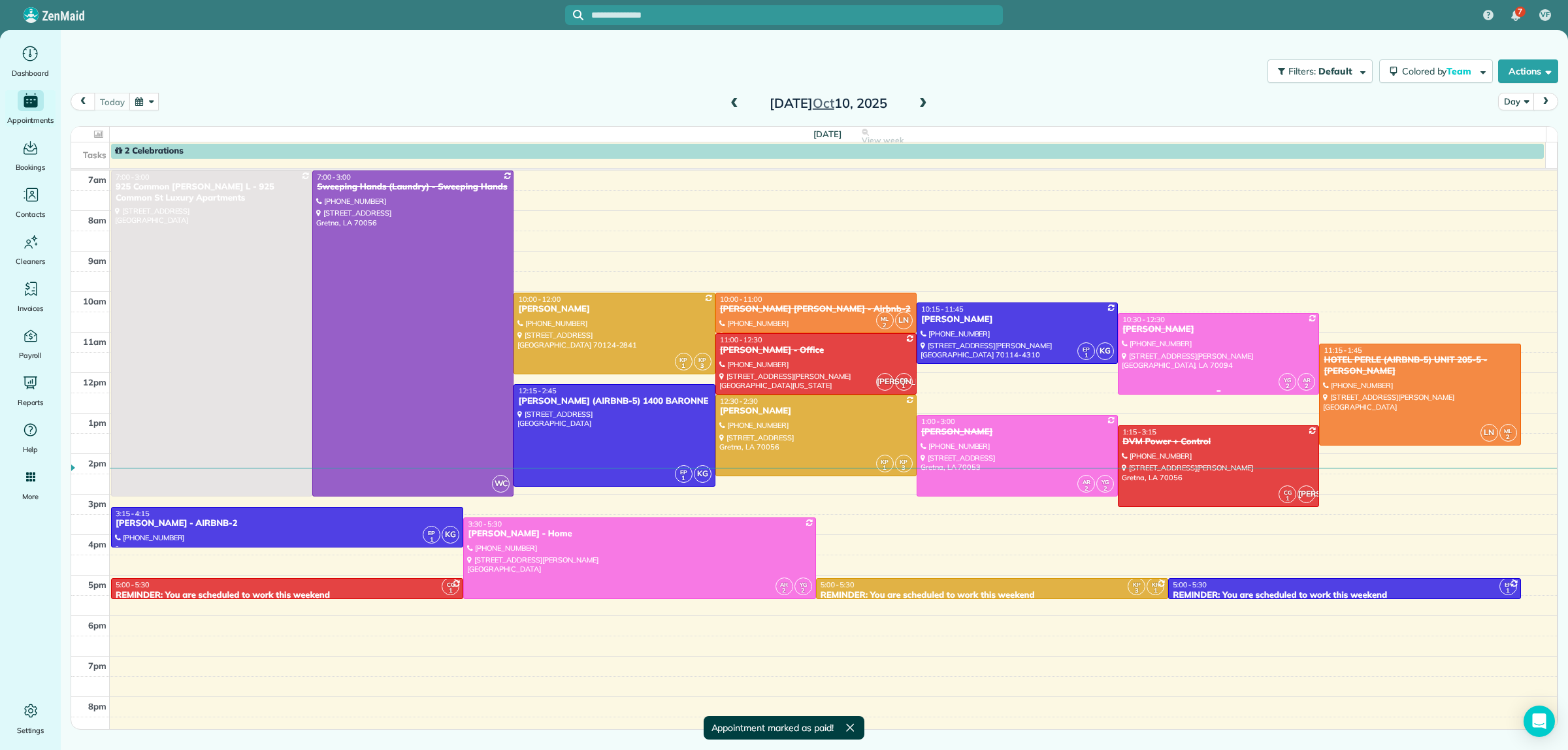
click at [1268, 337] on div at bounding box center [1219, 354] width 200 height 81
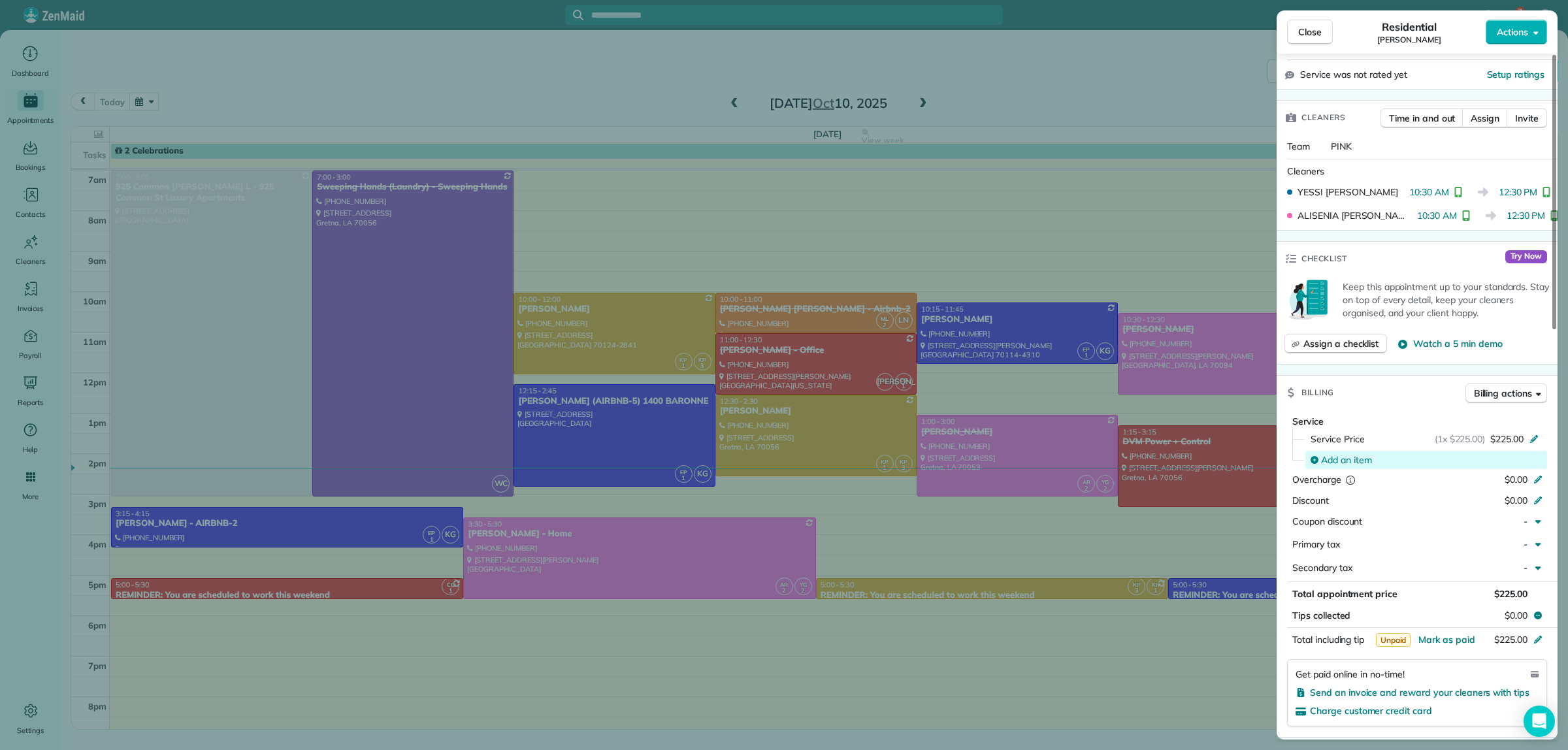
scroll to position [327, 0]
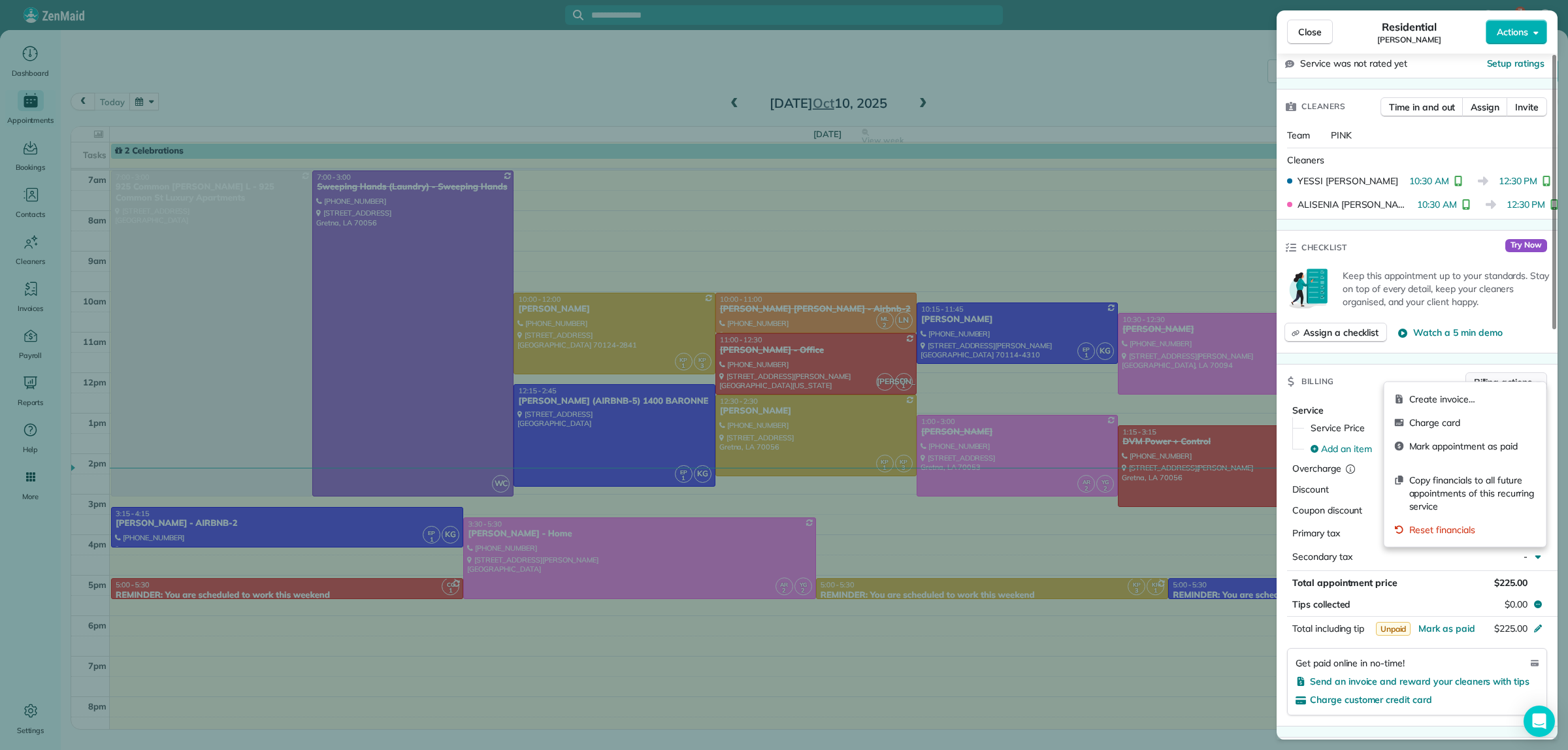
click at [1491, 376] on span "Billing actions" at bounding box center [1503, 383] width 58 height 13
click at [1455, 428] on span "Charge card" at bounding box center [1473, 423] width 127 height 13
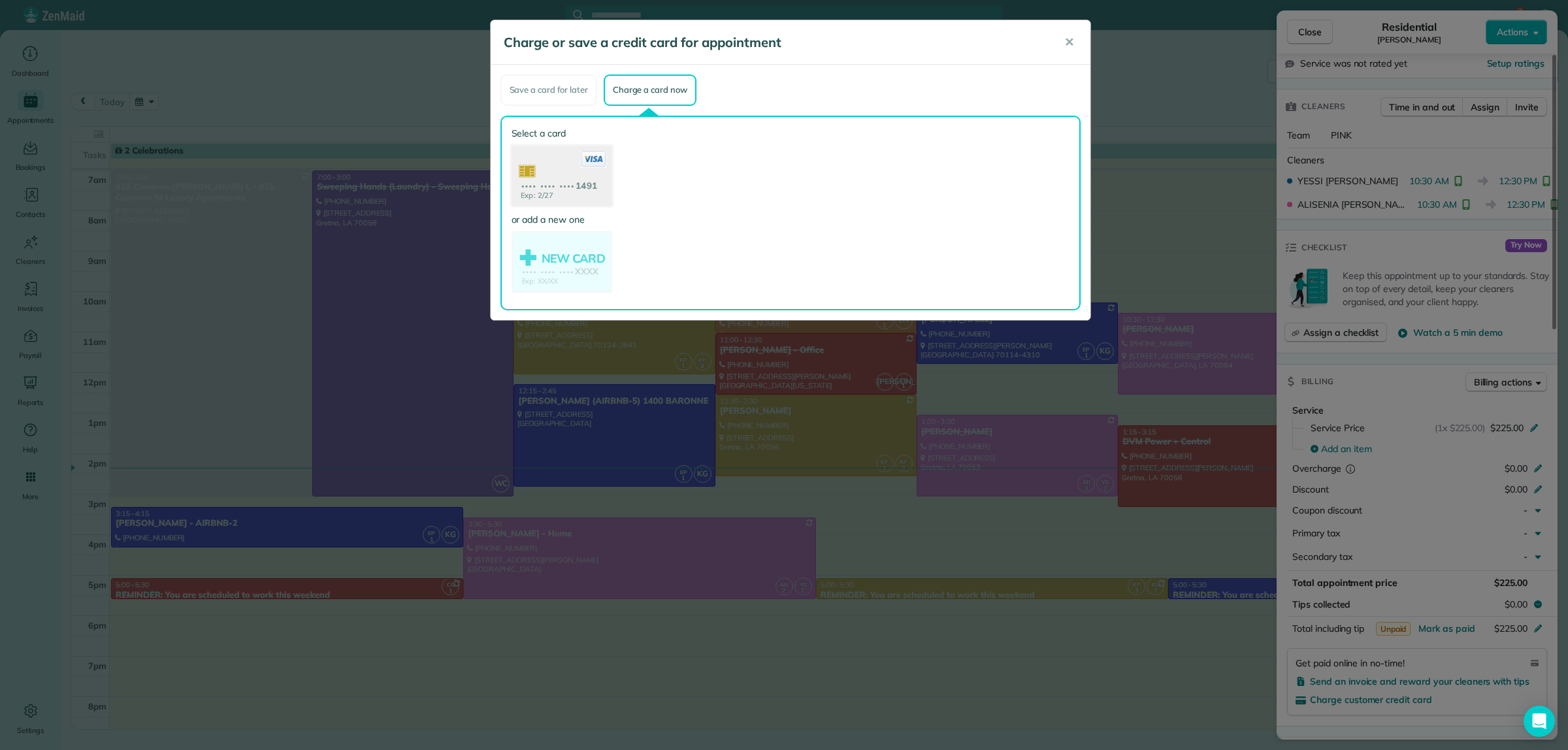
click at [541, 170] on use at bounding box center [560, 177] width 101 height 63
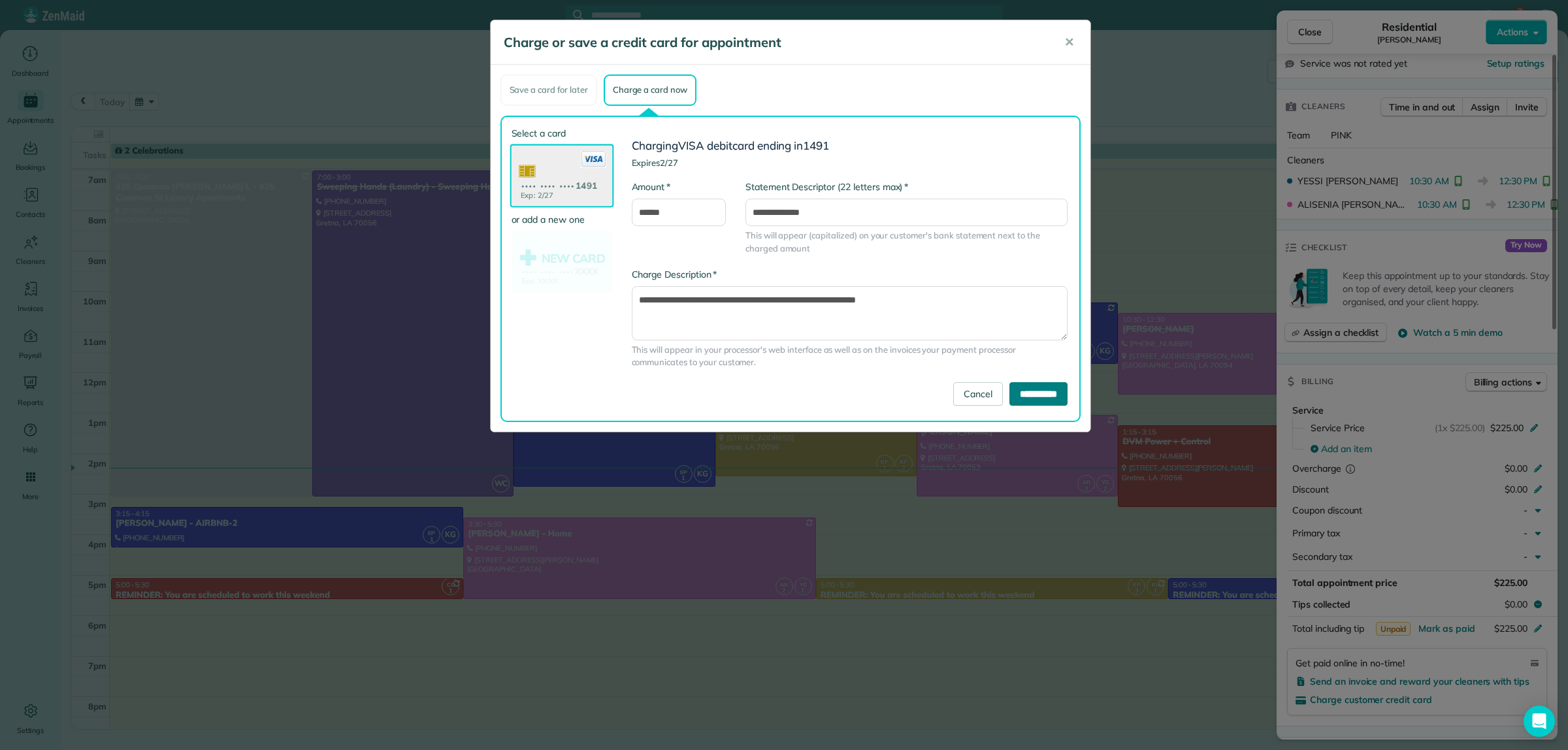
click at [1027, 392] on input "**********" at bounding box center [1038, 394] width 58 height 23
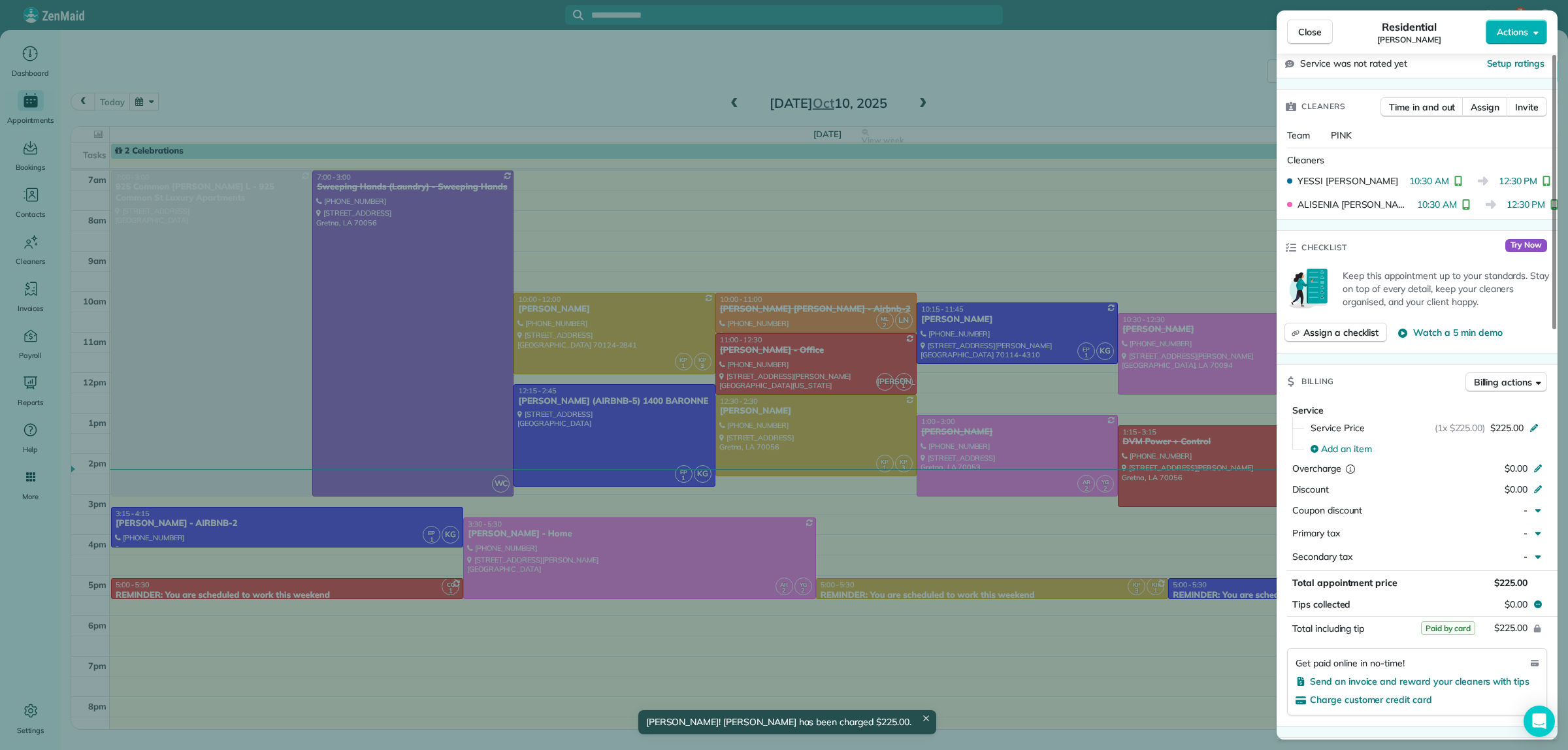
click at [1086, 93] on div "Close Residential Paul Braxton Actions Status Completed Paul Braxton · Open pro…" at bounding box center [784, 375] width 1568 height 750
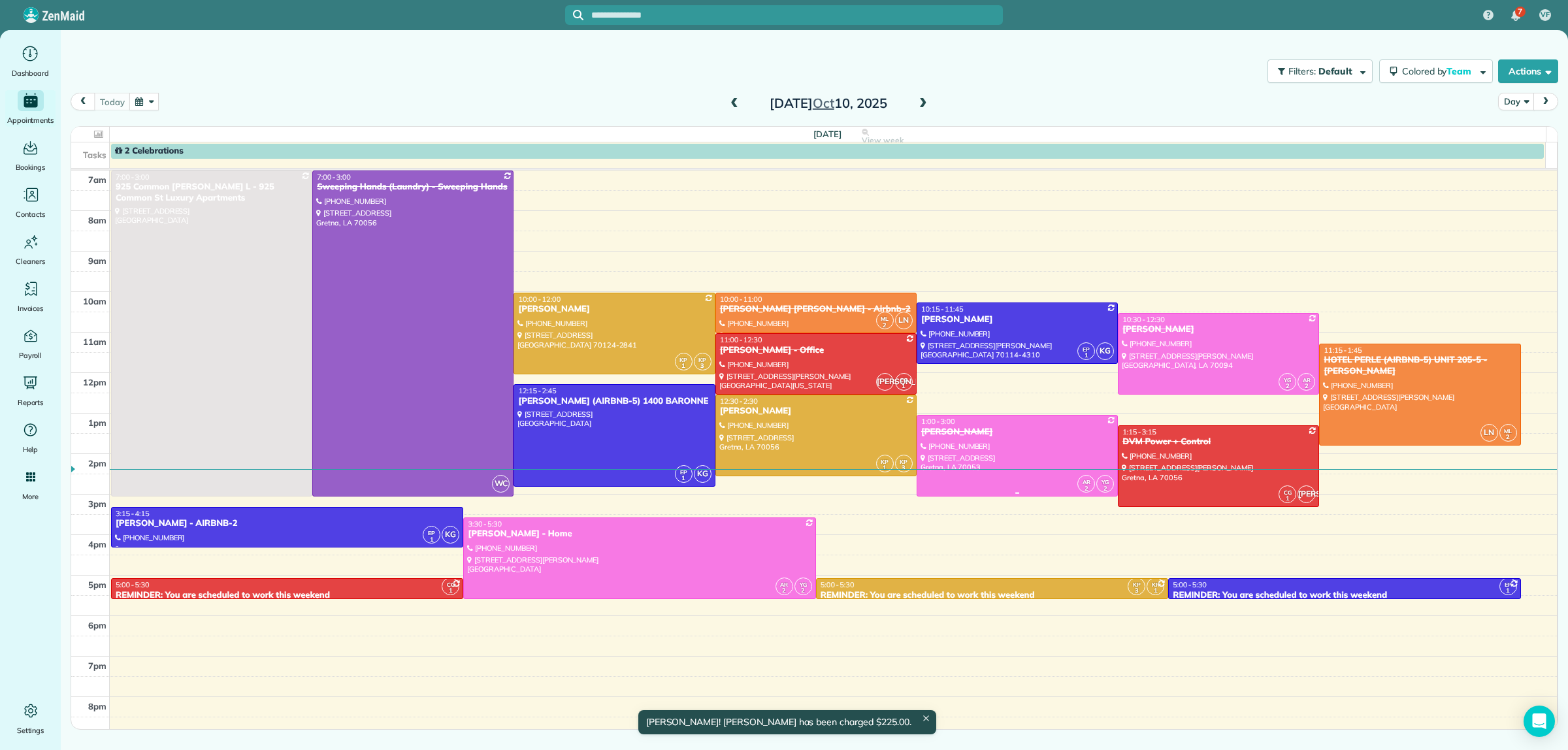
click at [1056, 441] on div at bounding box center [1017, 456] width 200 height 81
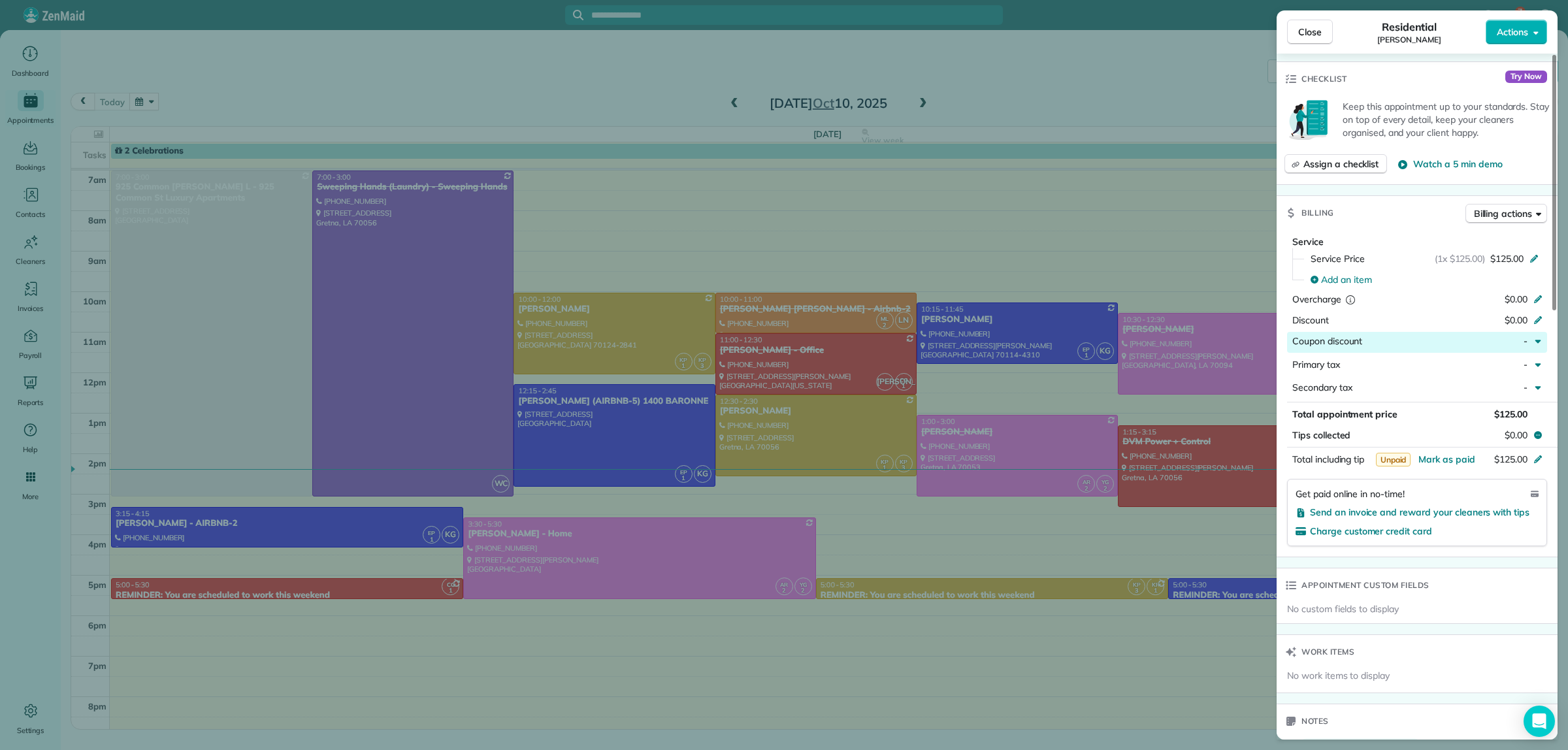
scroll to position [490, 0]
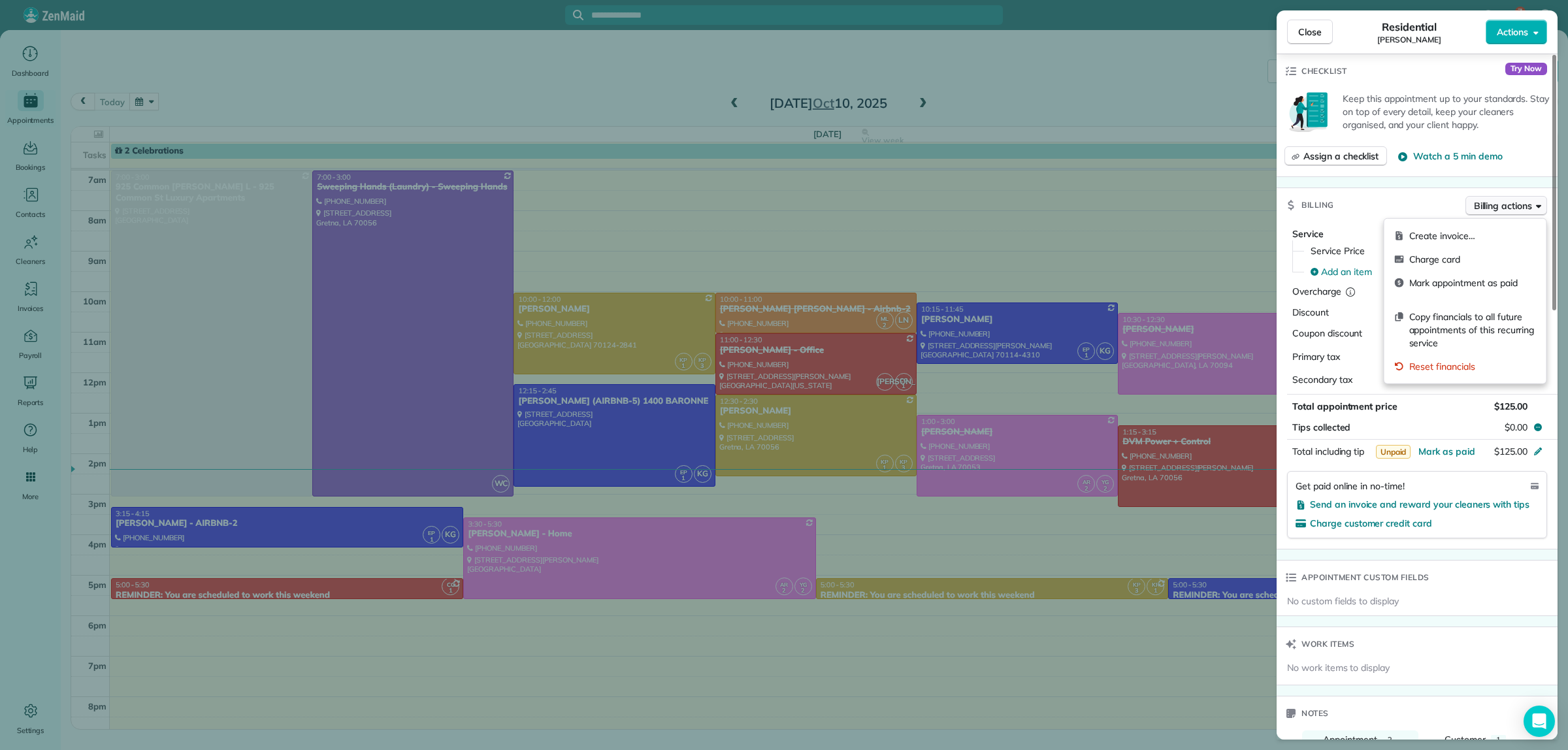
click at [1506, 207] on span "Billing actions" at bounding box center [1503, 206] width 58 height 13
click at [1442, 262] on span "Charge card" at bounding box center [1473, 260] width 127 height 13
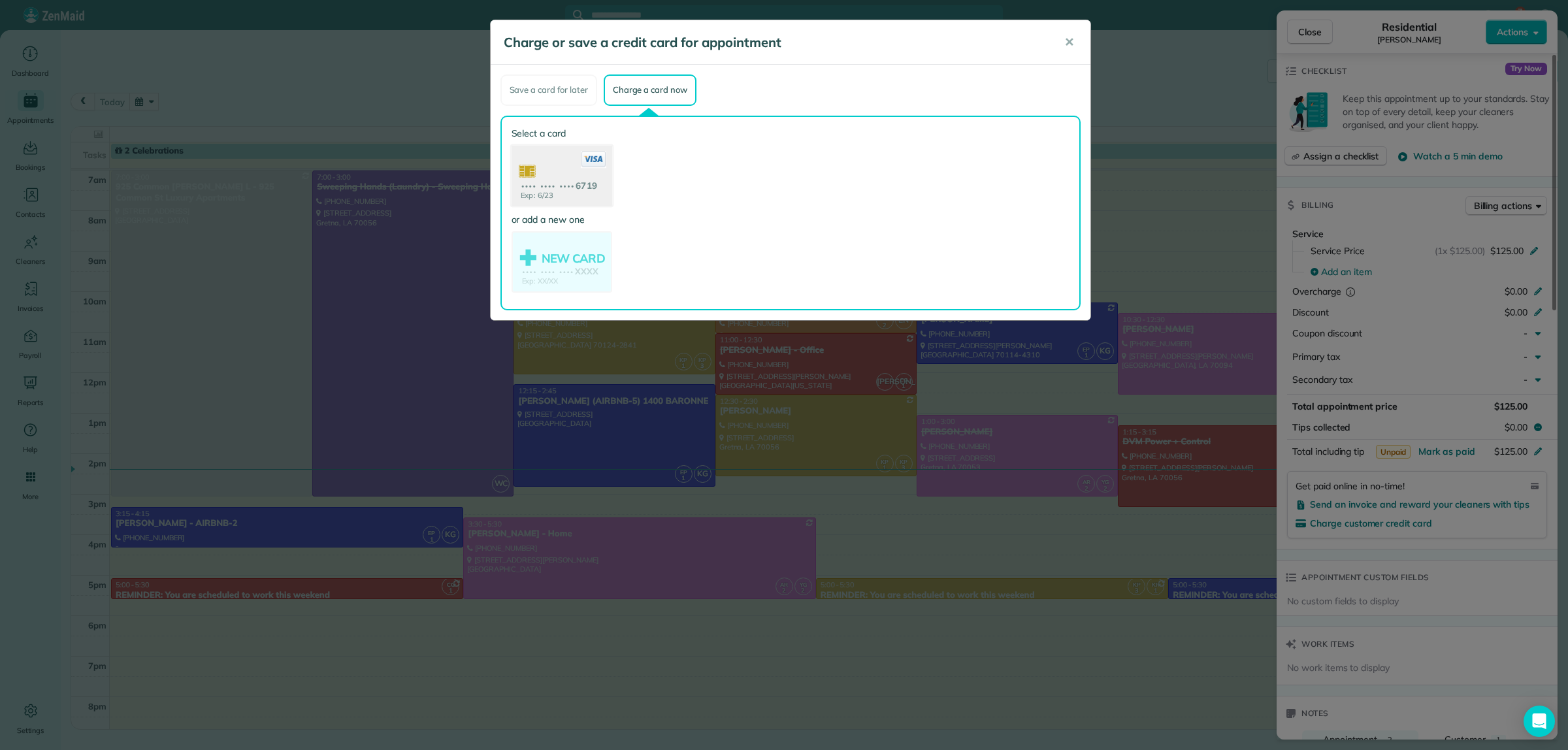
click at [549, 180] on use at bounding box center [560, 177] width 101 height 63
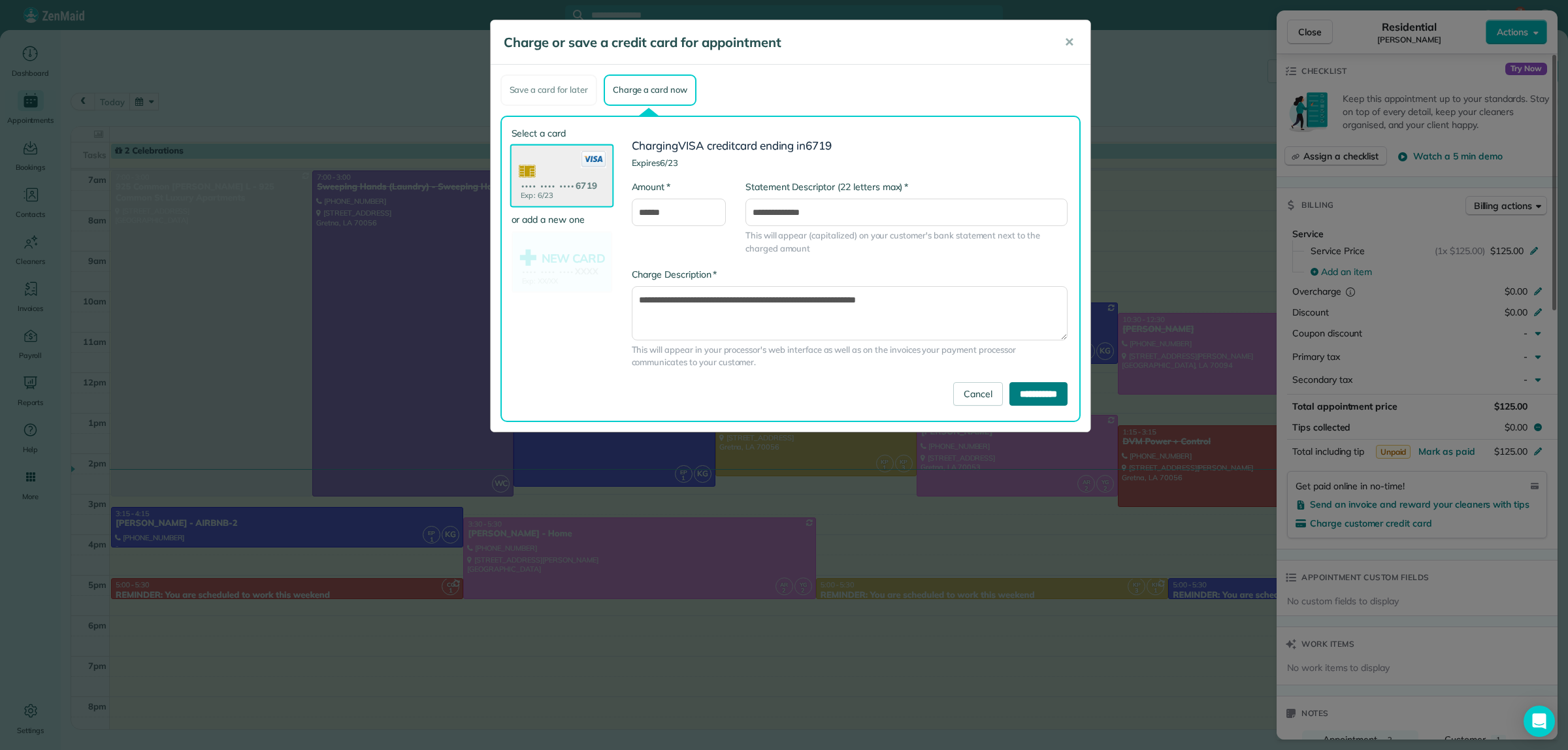
click at [1009, 388] on input "**********" at bounding box center [1038, 394] width 58 height 23
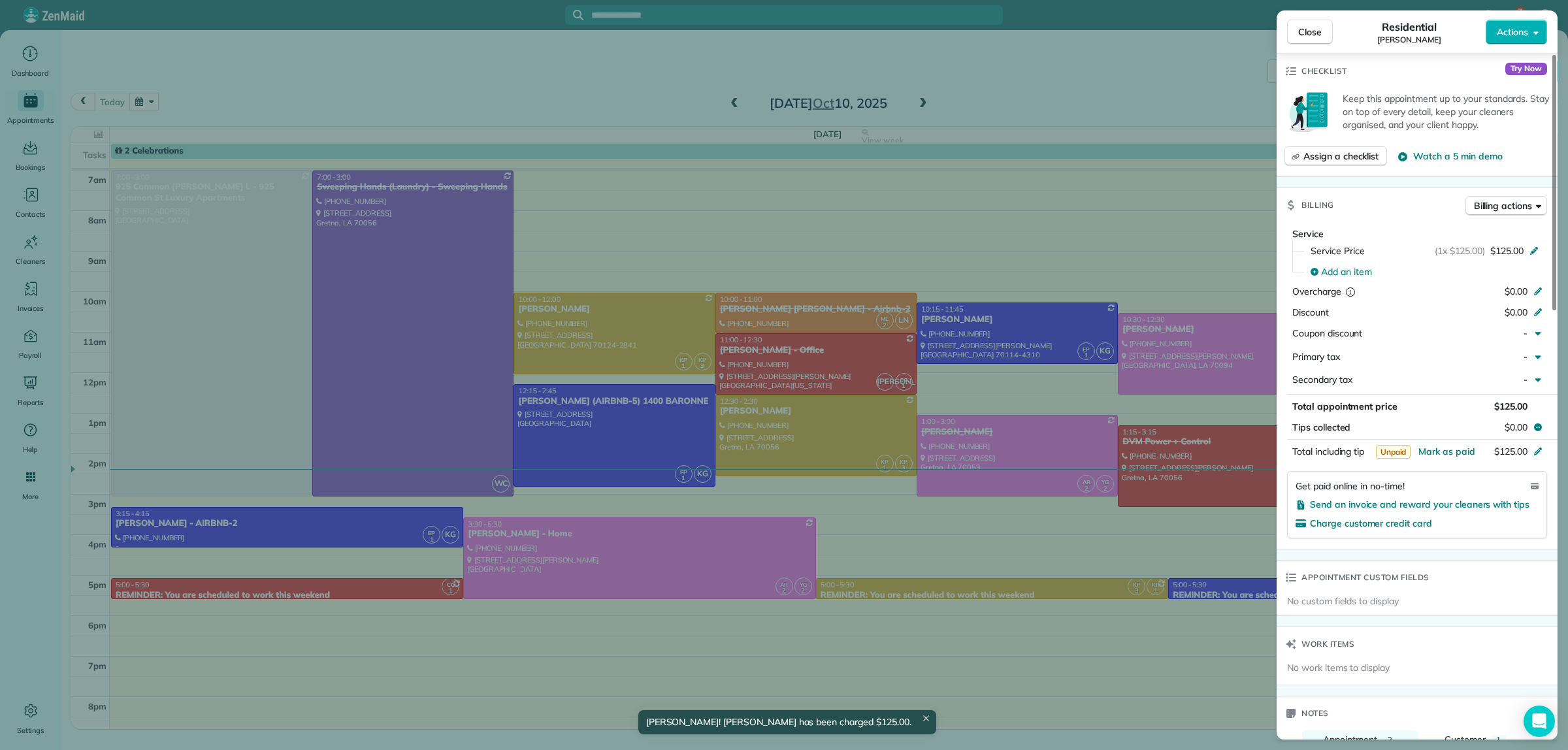
click at [1070, 87] on div "Close Residential SHAWAN HARRIS Actions Status Completed SHAWAN HARRIS · Open p…" at bounding box center [784, 375] width 1568 height 750
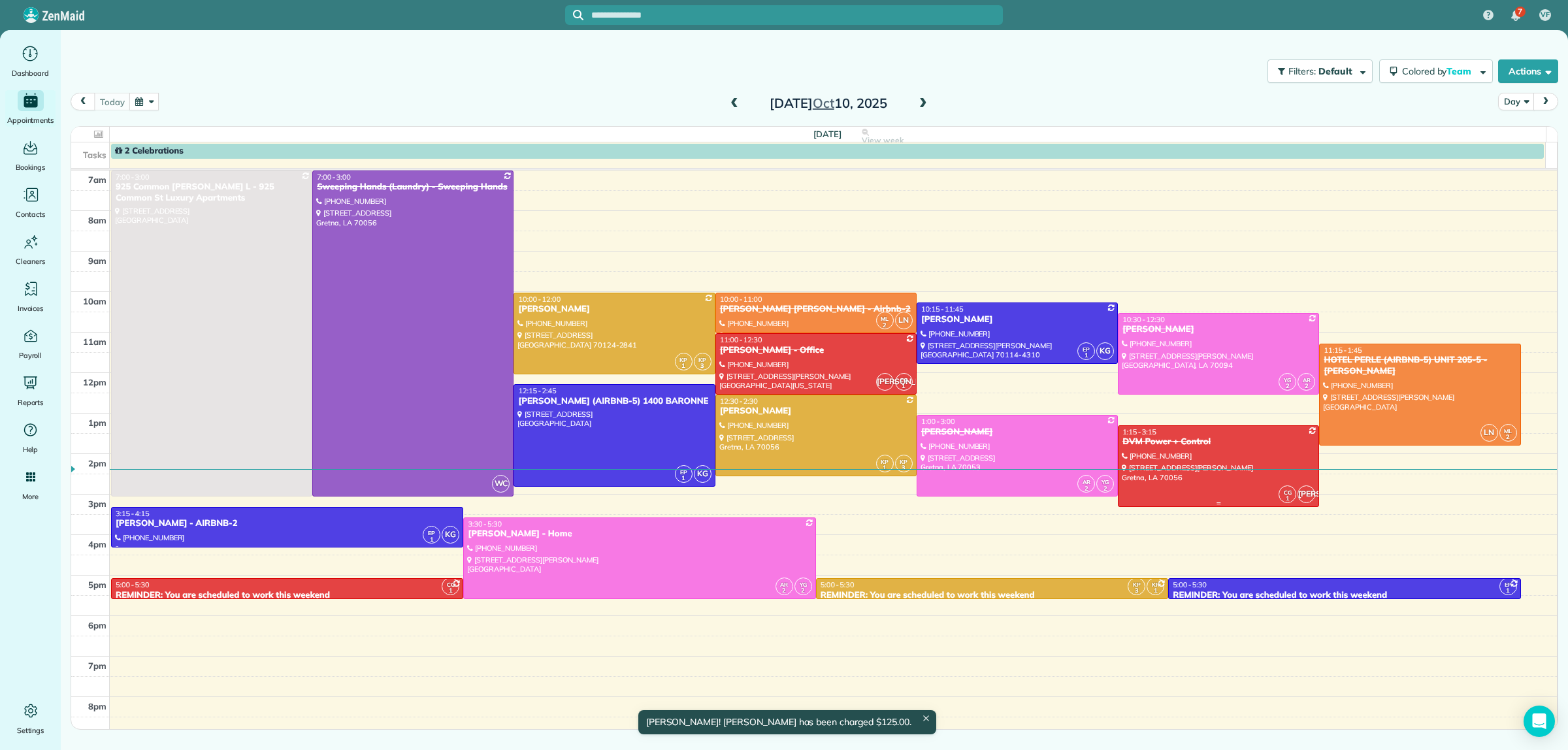
click at [1241, 451] on div at bounding box center [1219, 466] width 200 height 81
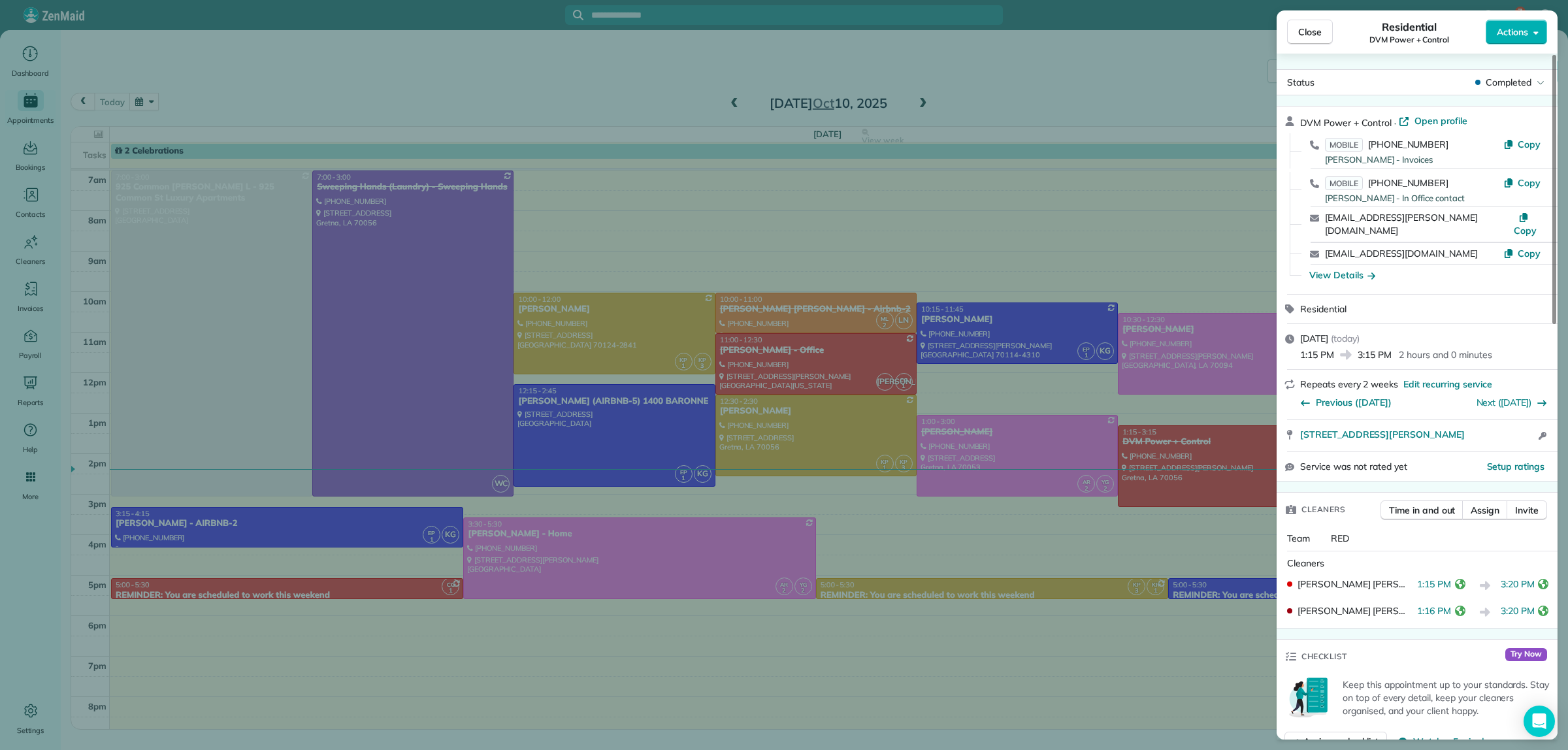
click at [1010, 105] on div "Close Residential DVM Power + Control Actions Status Completed DVM Power + Cont…" at bounding box center [784, 375] width 1568 height 750
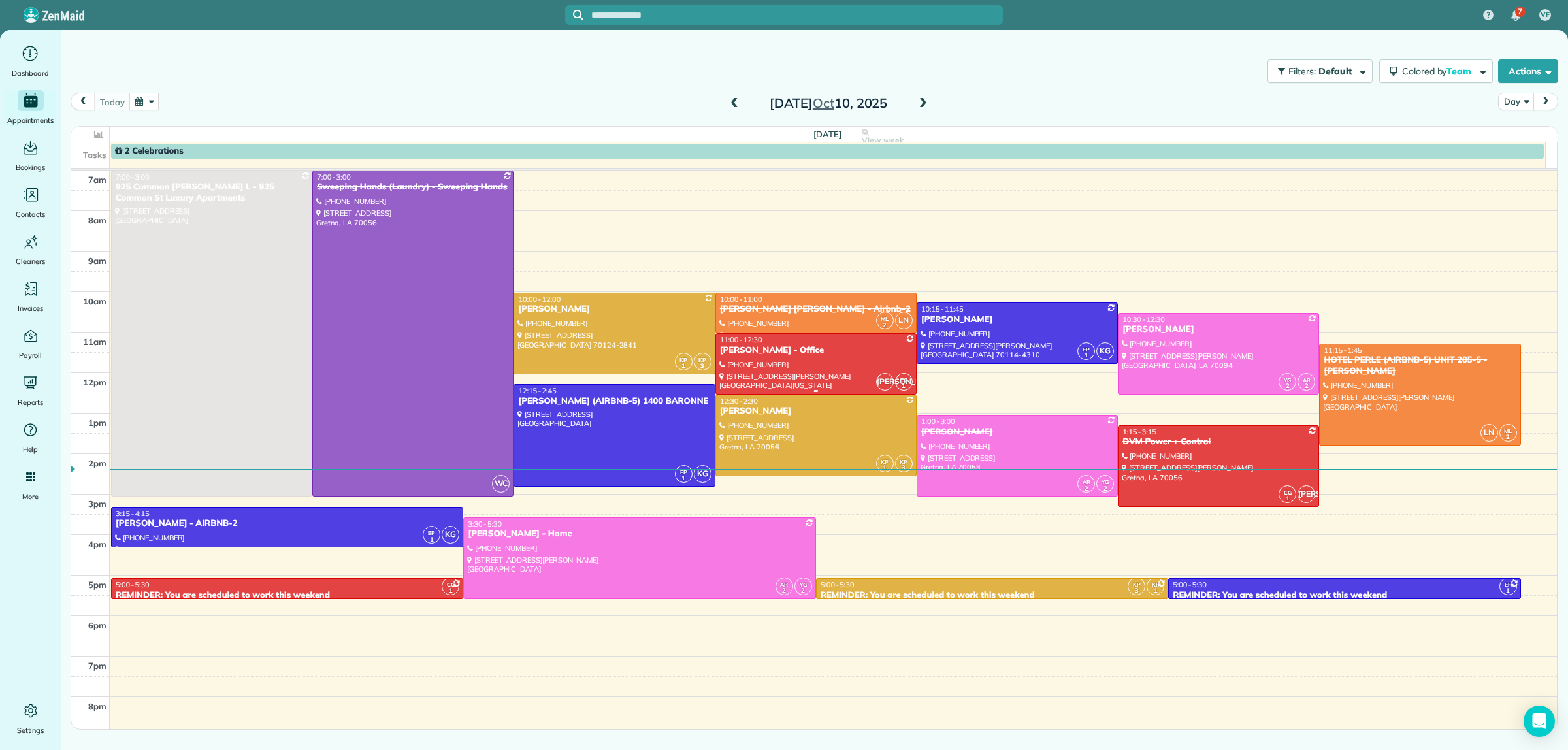
click at [848, 364] on div at bounding box center [816, 363] width 200 height 61
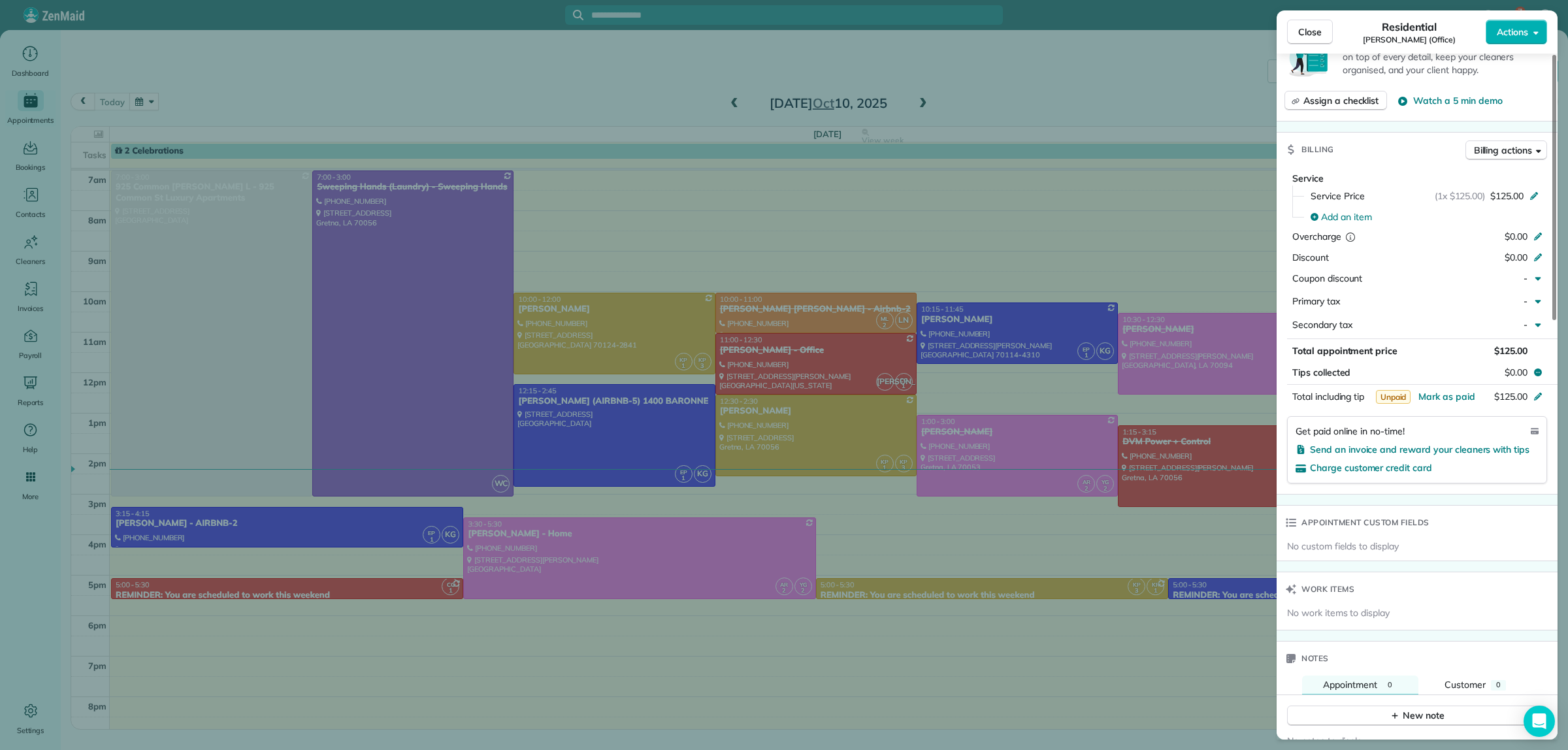
scroll to position [508, 0]
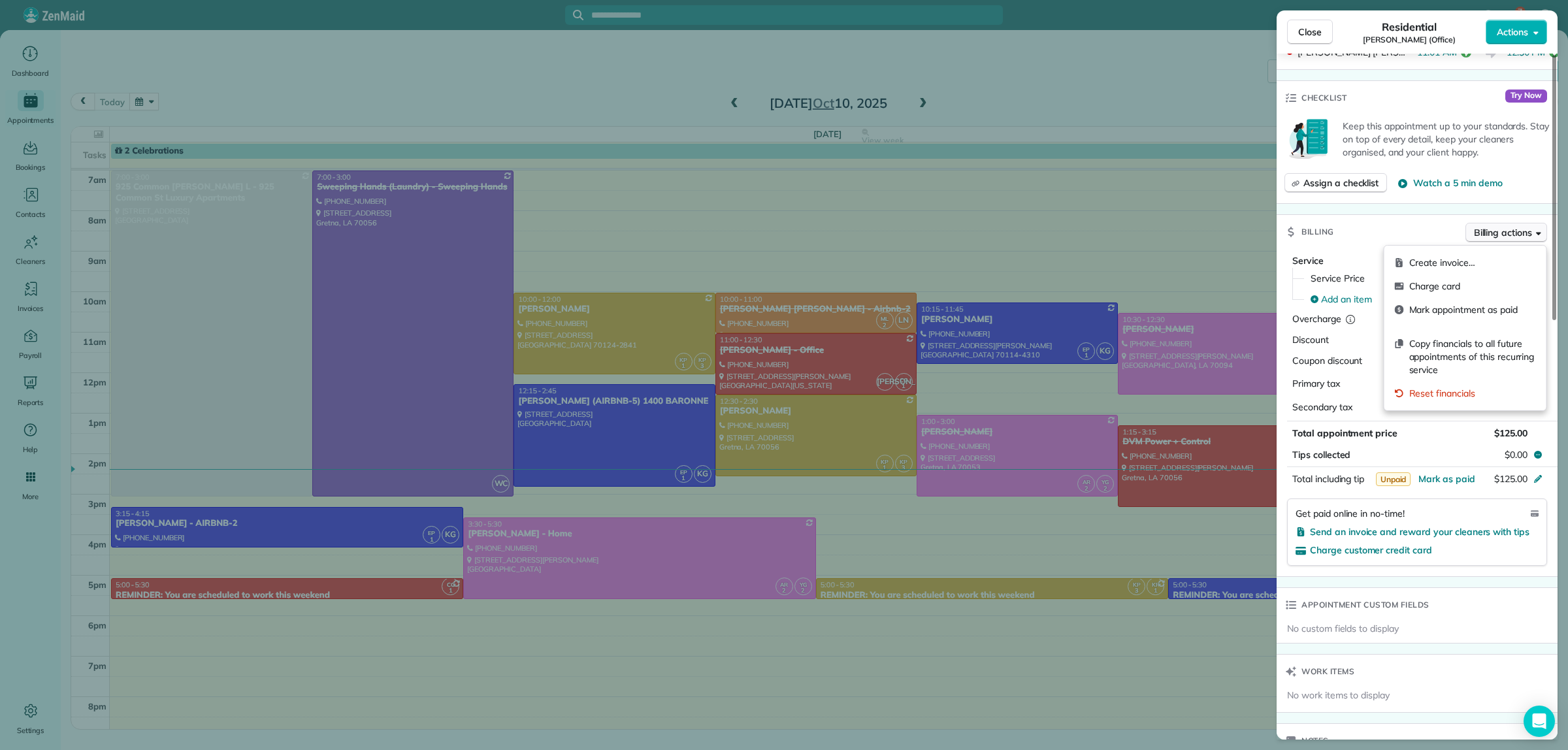
click at [1524, 239] on span "Billing actions" at bounding box center [1503, 233] width 58 height 13
click at [1445, 259] on span "Create invoice…" at bounding box center [1473, 262] width 127 height 13
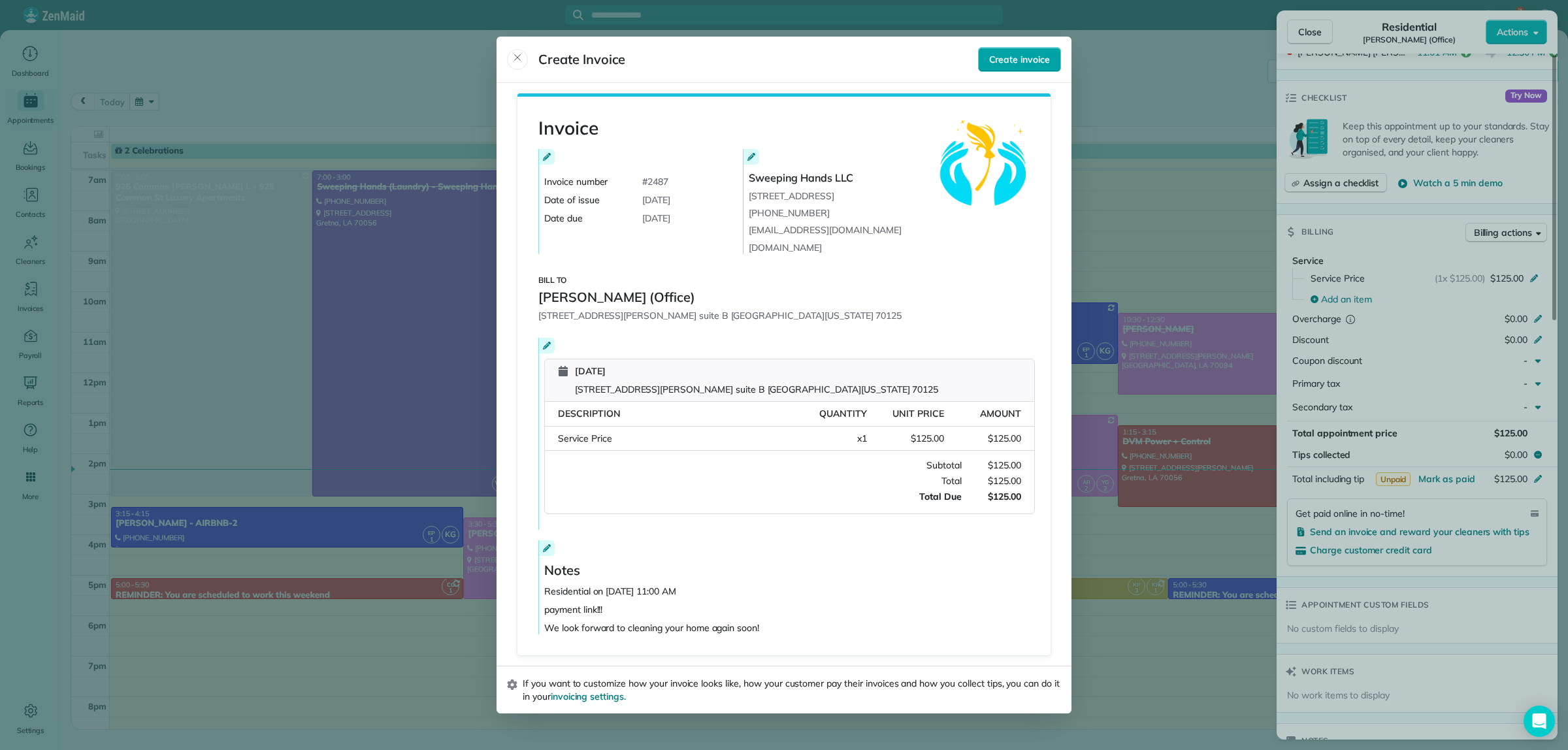
click at [997, 66] on button "Create invoice" at bounding box center [1019, 60] width 83 height 25
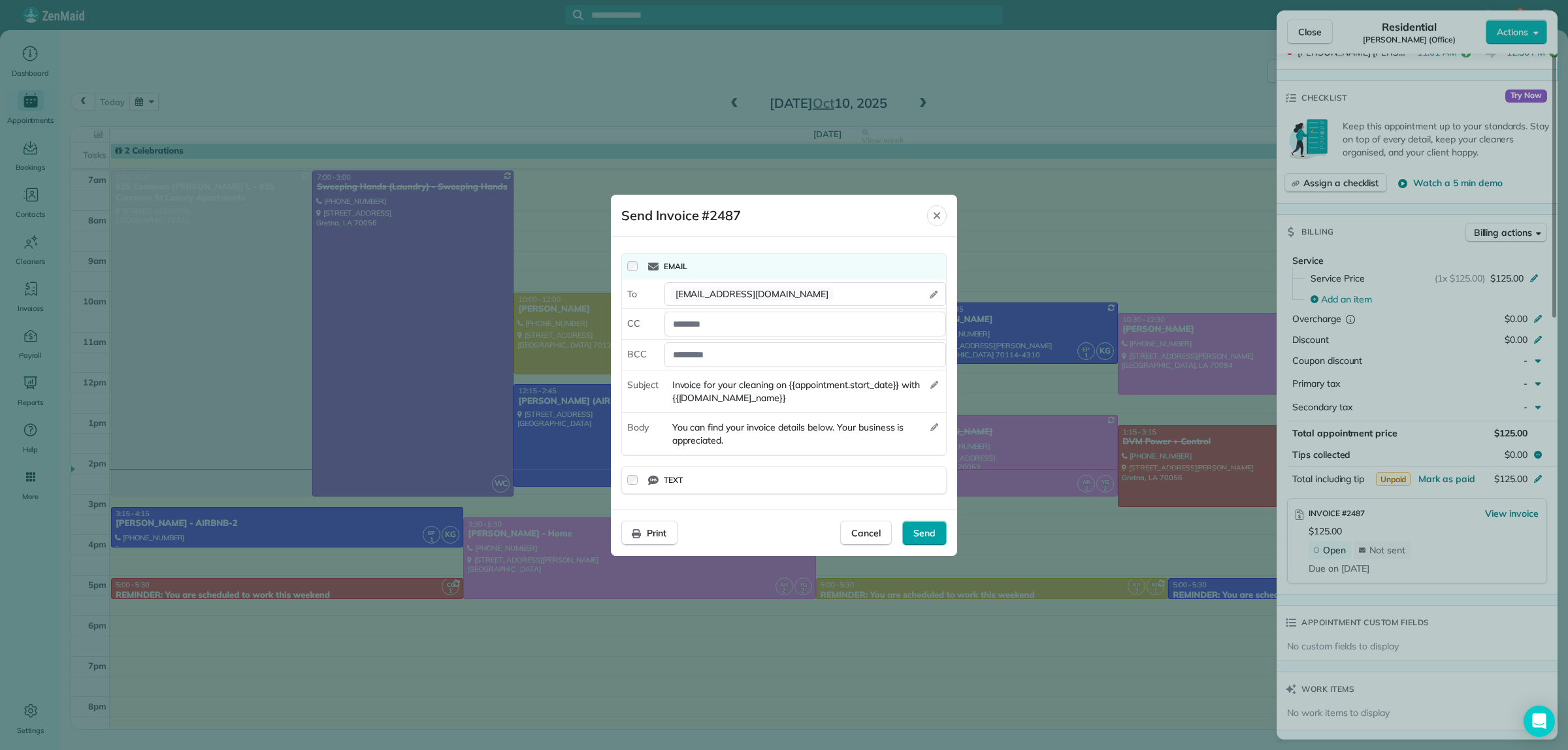
click at [930, 535] on span "Send" at bounding box center [924, 534] width 22 height 13
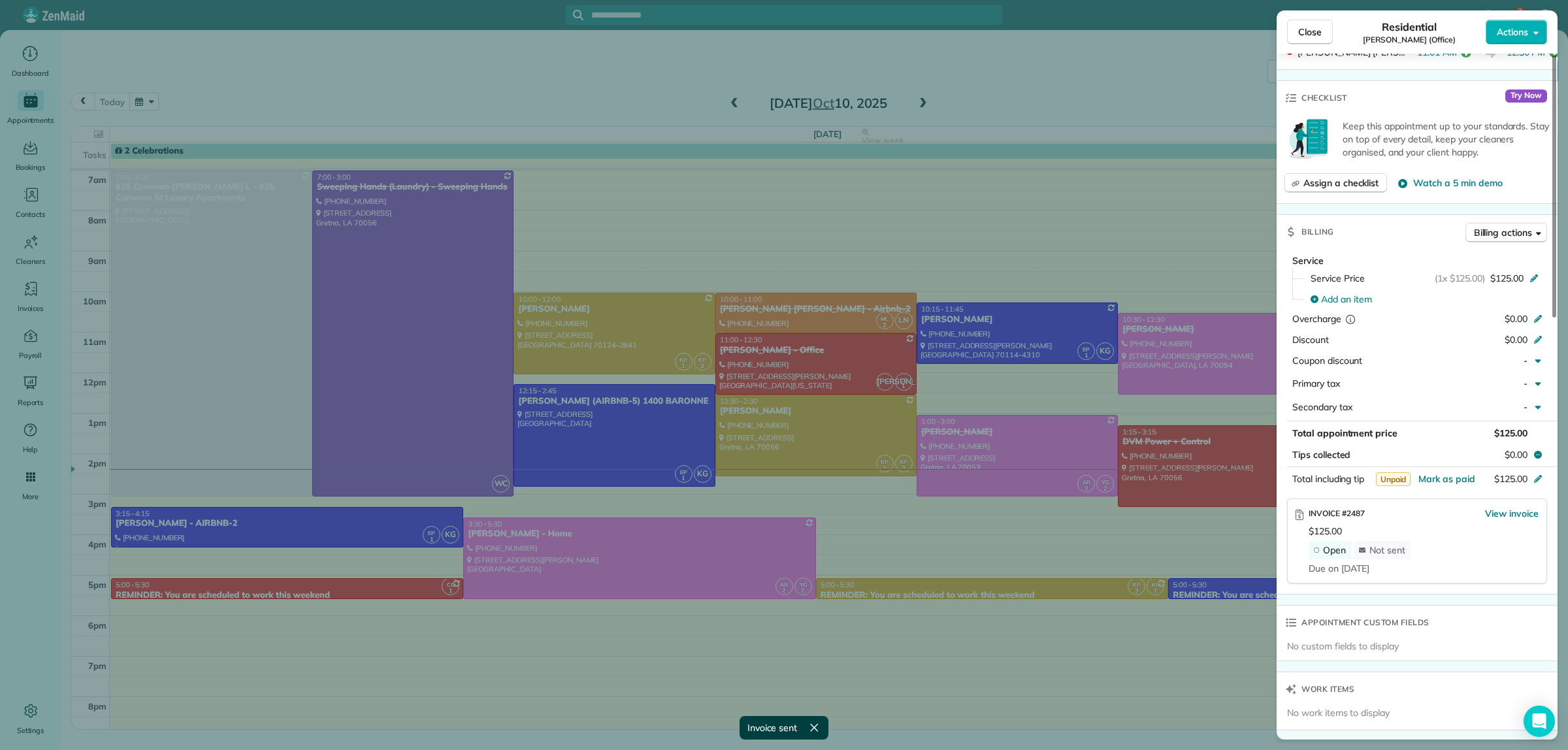
click at [1034, 88] on div "Close Residential Micheal Jones (Office) Actions Status Completed Micheal Jones…" at bounding box center [784, 375] width 1568 height 750
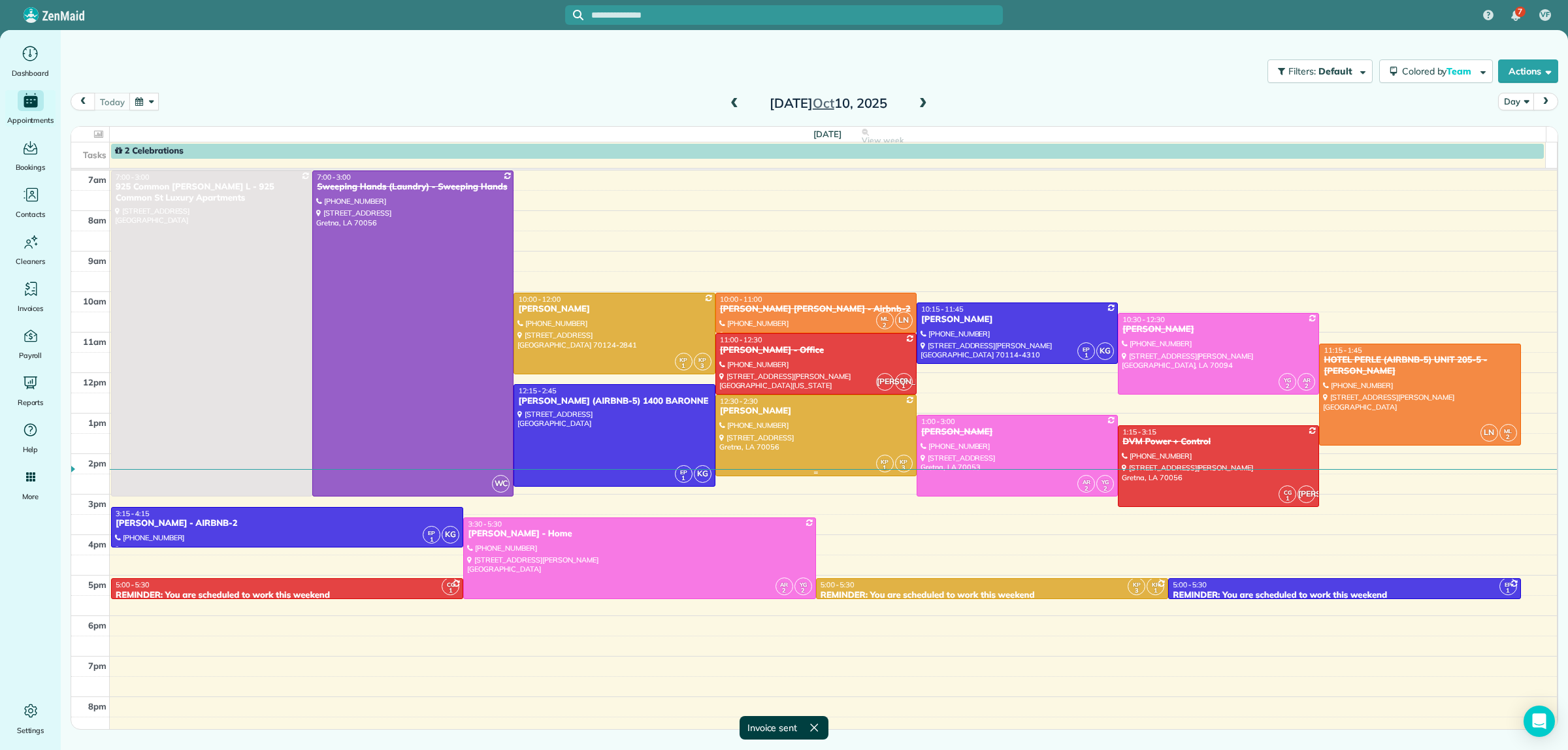
click at [840, 445] on div at bounding box center [816, 436] width 200 height 81
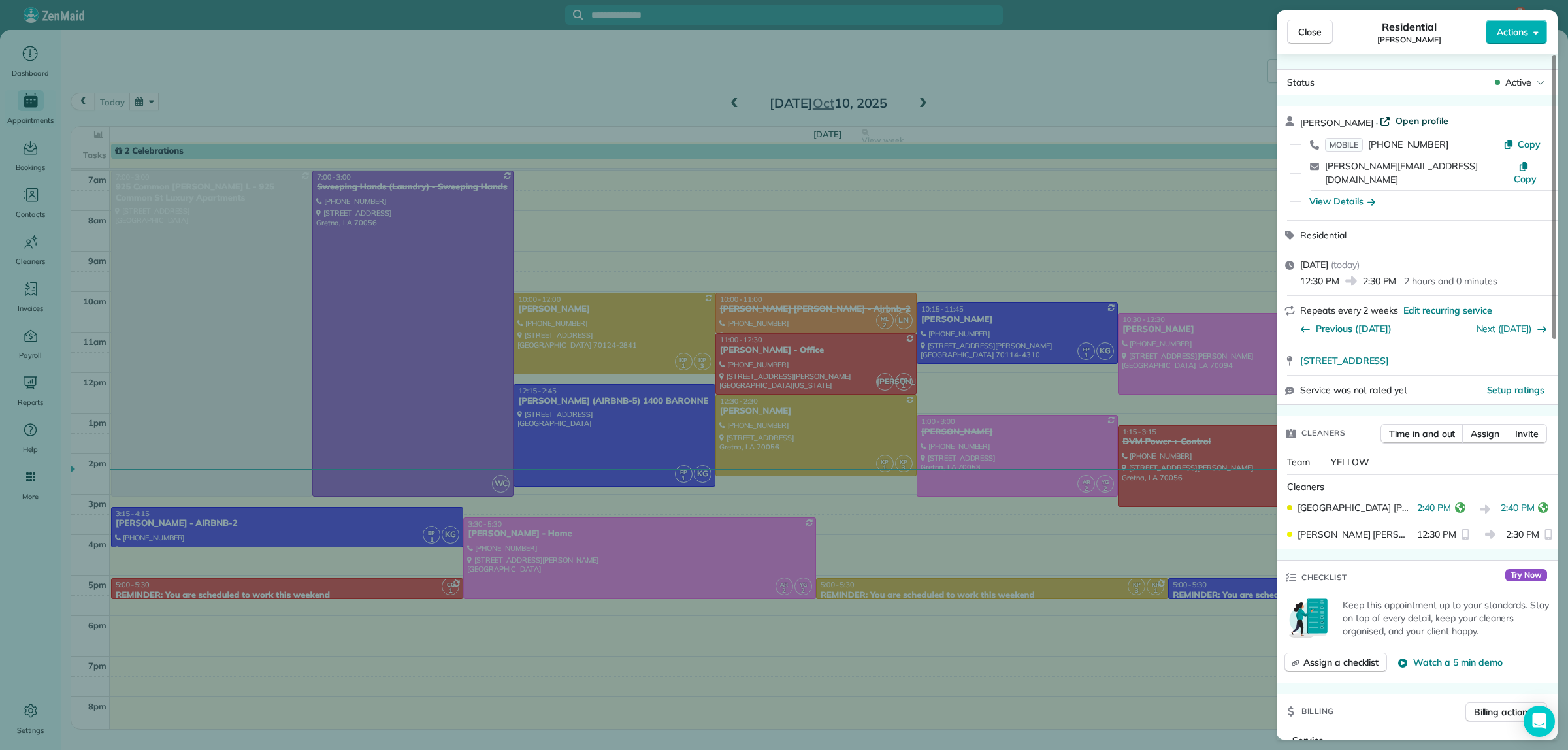
click at [1404, 116] on span "Open profile" at bounding box center [1422, 121] width 53 height 13
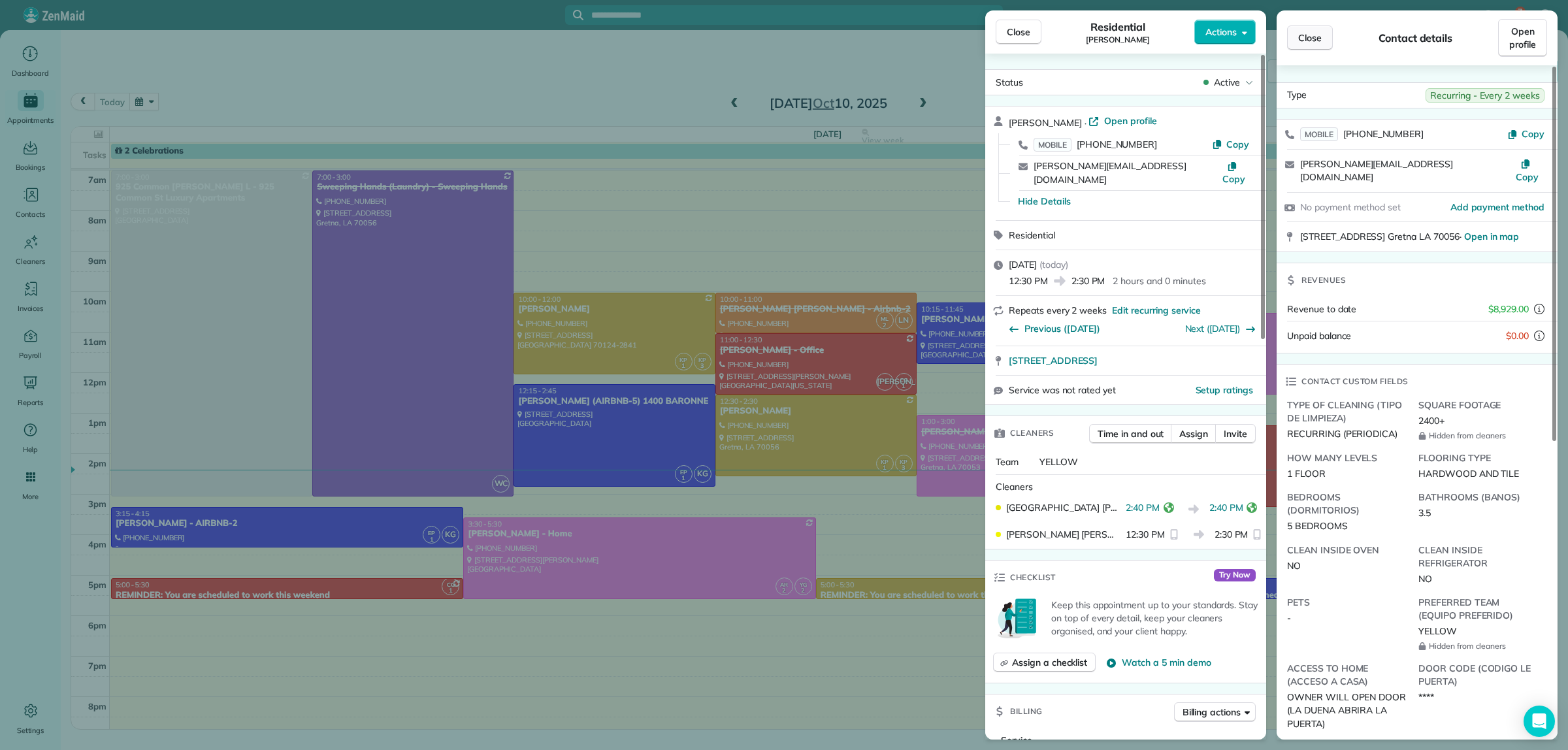
click at [1314, 34] on span "Close" at bounding box center [1309, 38] width 23 height 13
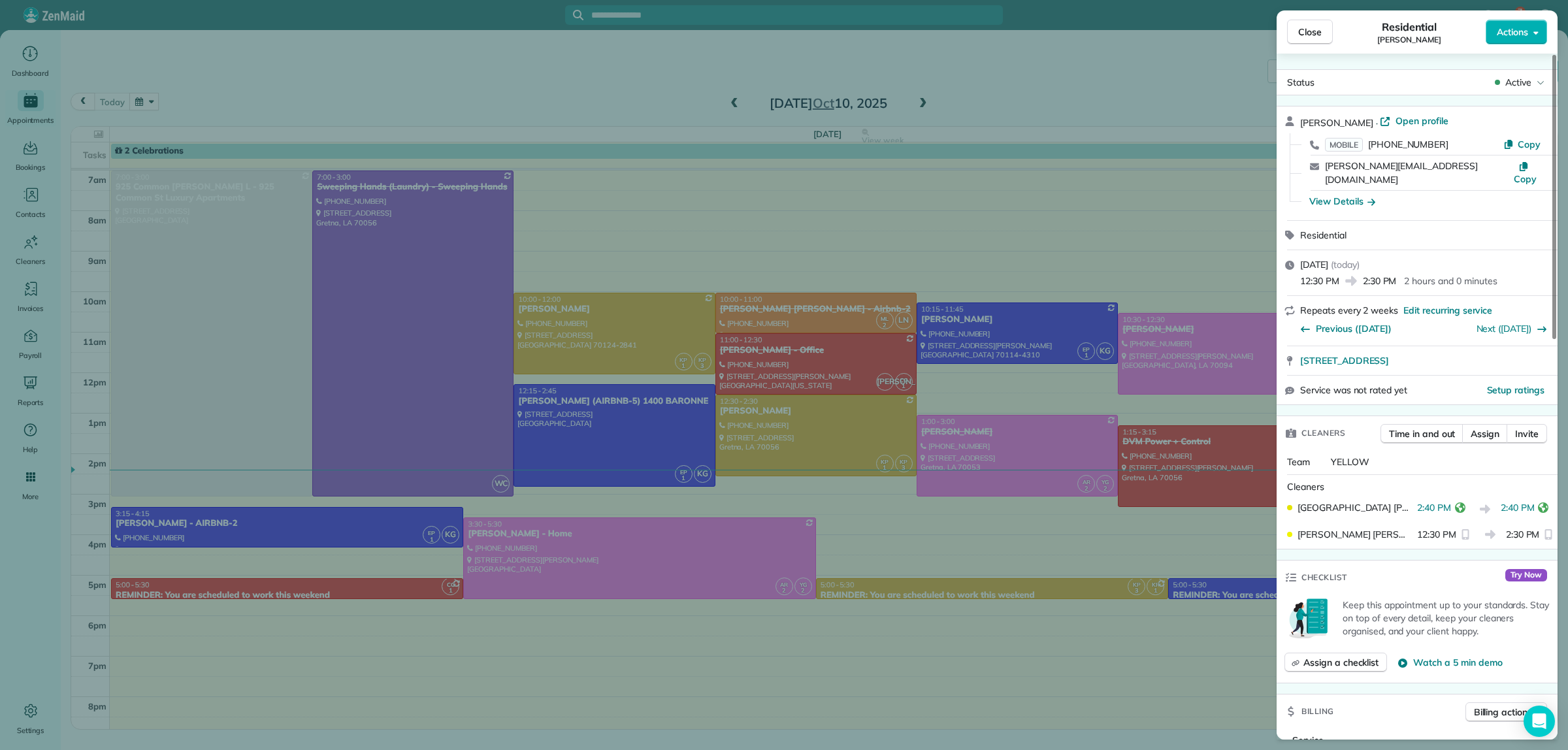
scroll to position [163, 0]
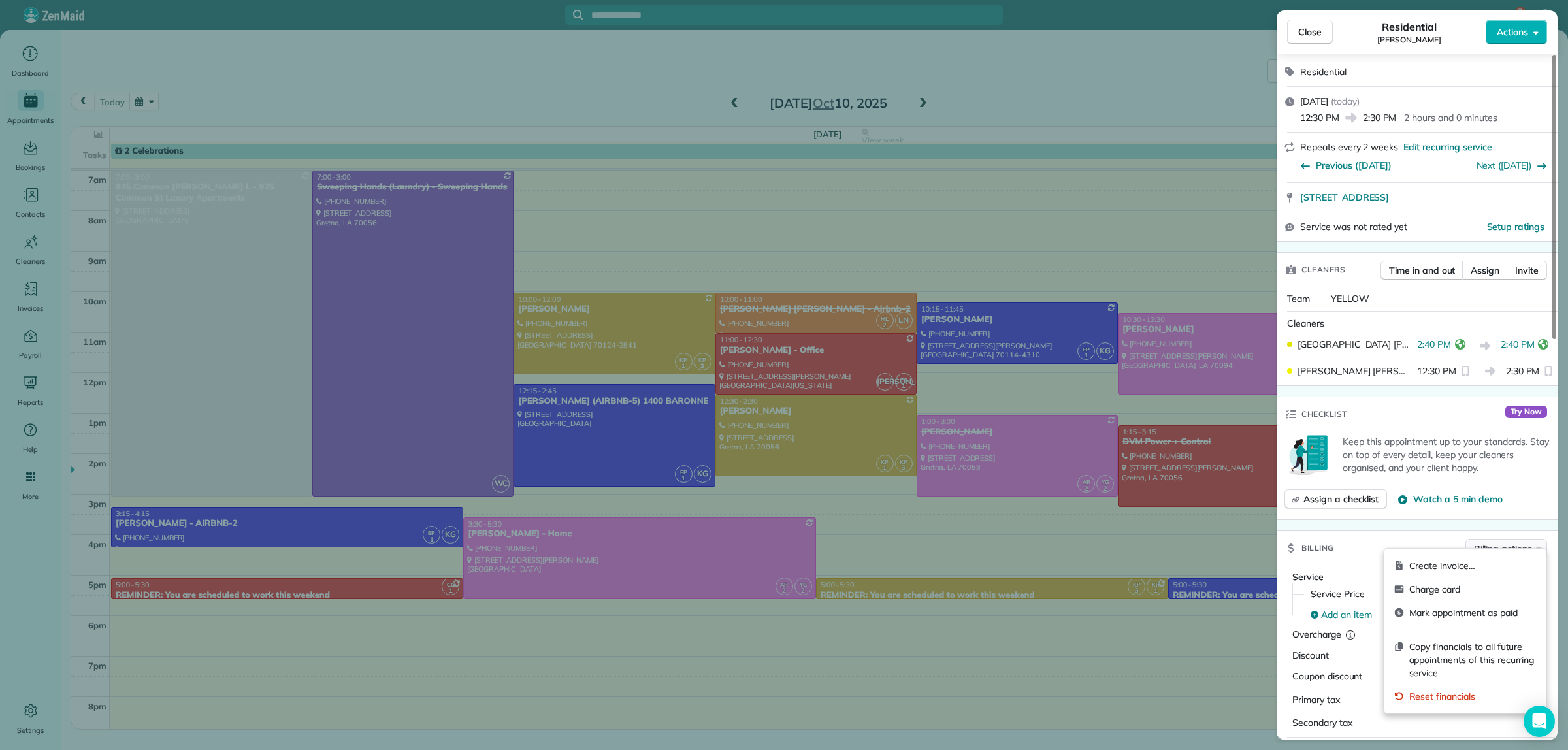
click at [1505, 542] on span "Billing actions" at bounding box center [1503, 549] width 58 height 13
click at [1441, 591] on span "Charge card" at bounding box center [1473, 589] width 127 height 13
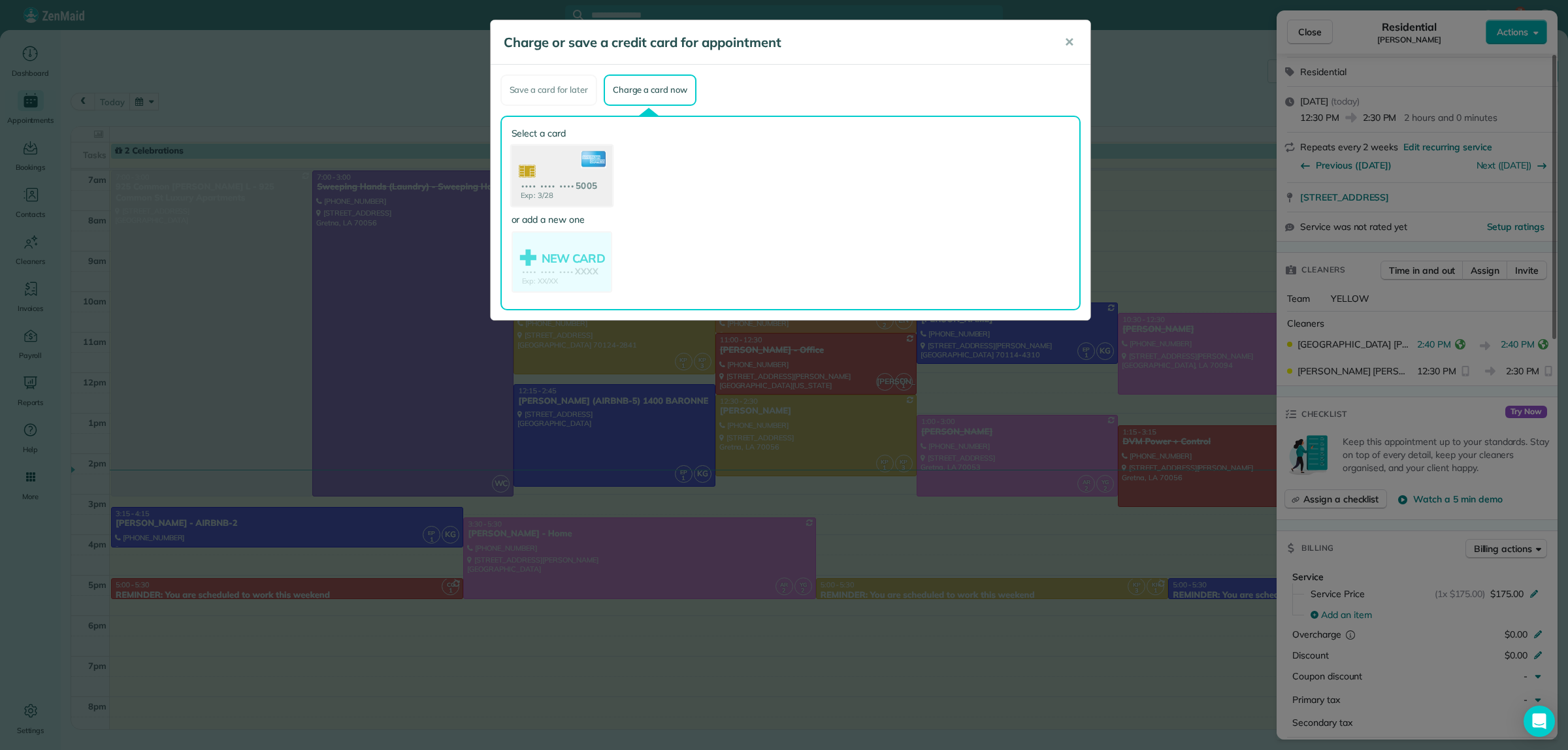
click at [539, 165] on use at bounding box center [560, 177] width 101 height 63
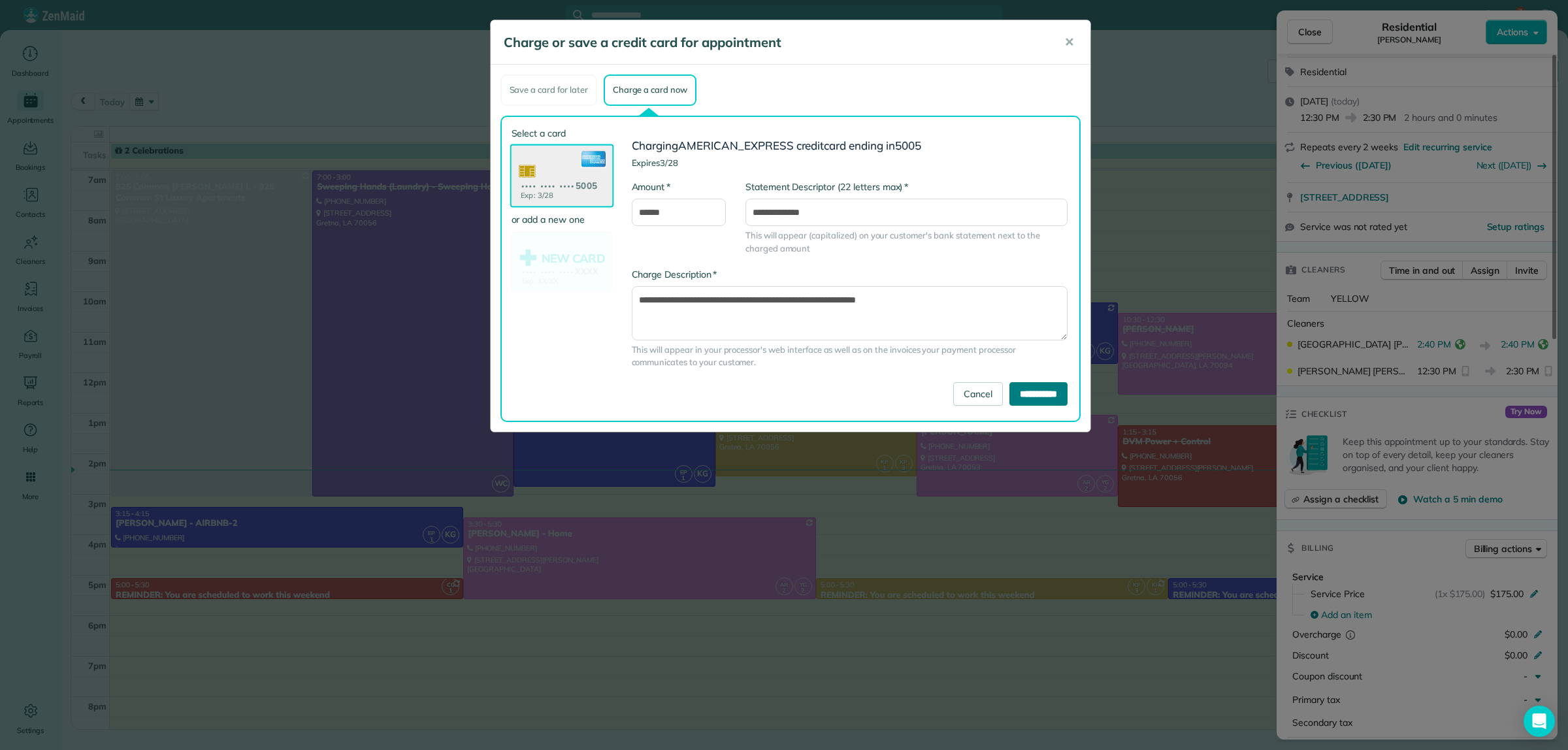
click at [1009, 386] on input "**********" at bounding box center [1038, 394] width 58 height 23
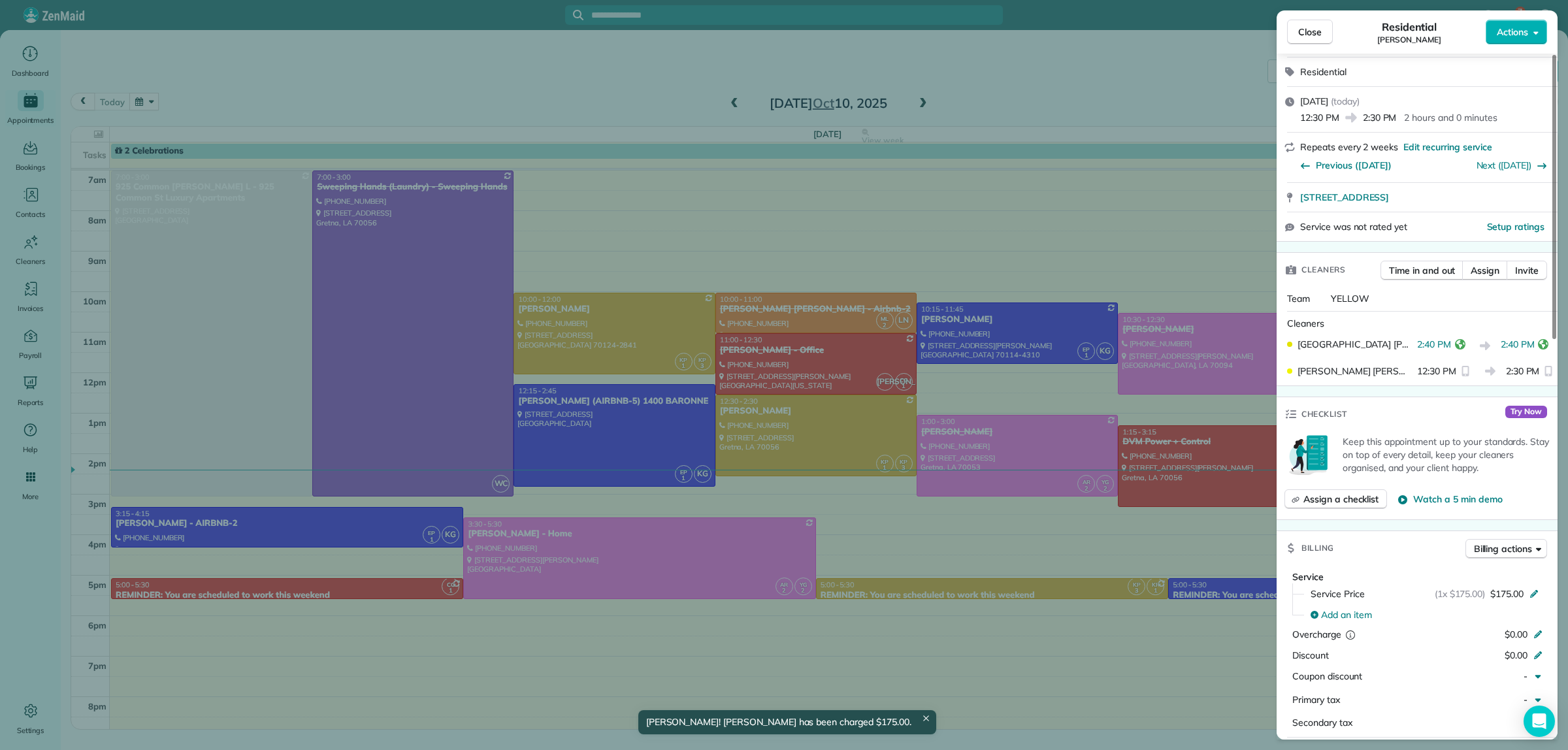
click at [1095, 76] on div "Close Residential TONY DALMADO Actions Status Active TONY DALMADO · Open profil…" at bounding box center [784, 375] width 1568 height 750
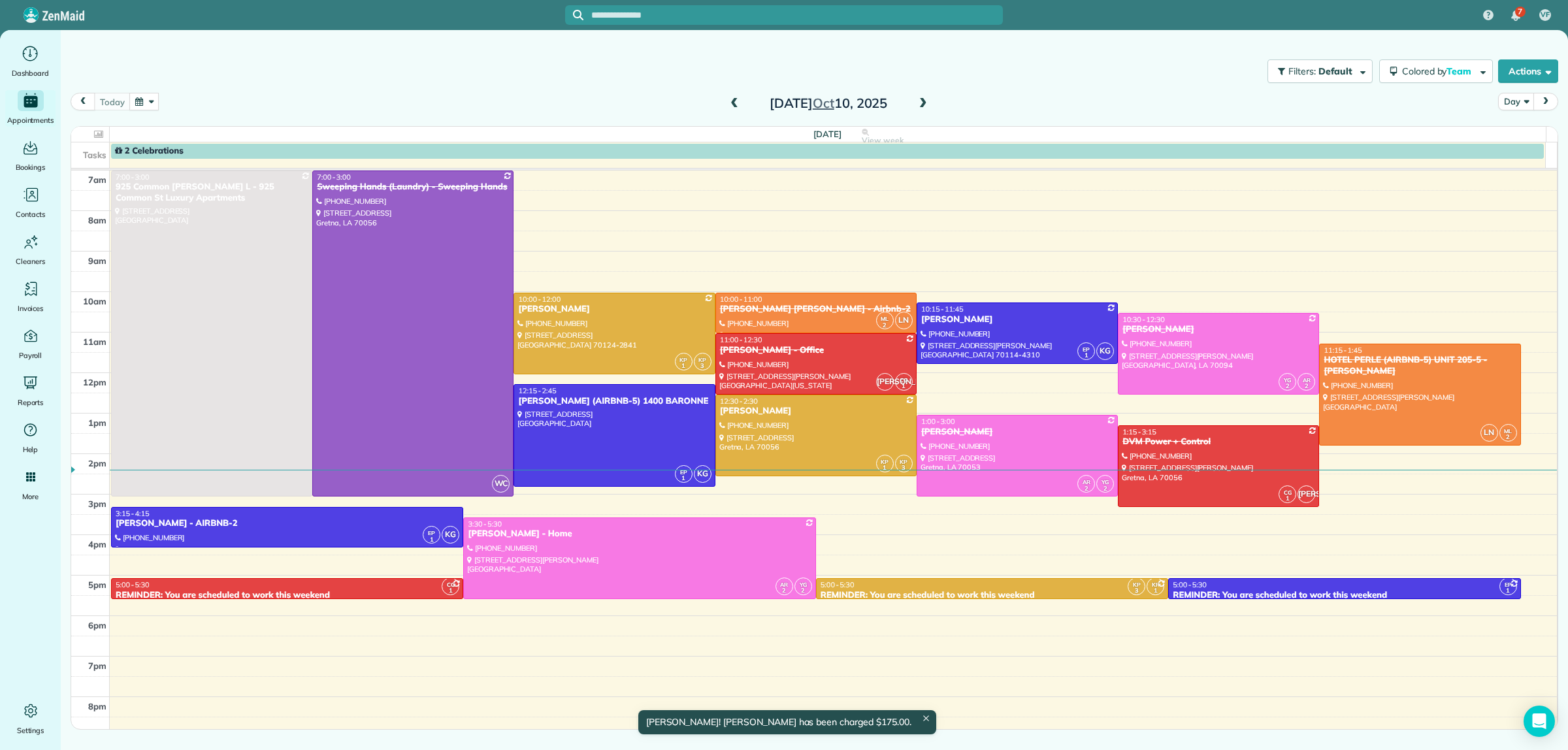
click at [737, 103] on span at bounding box center [734, 104] width 14 height 12
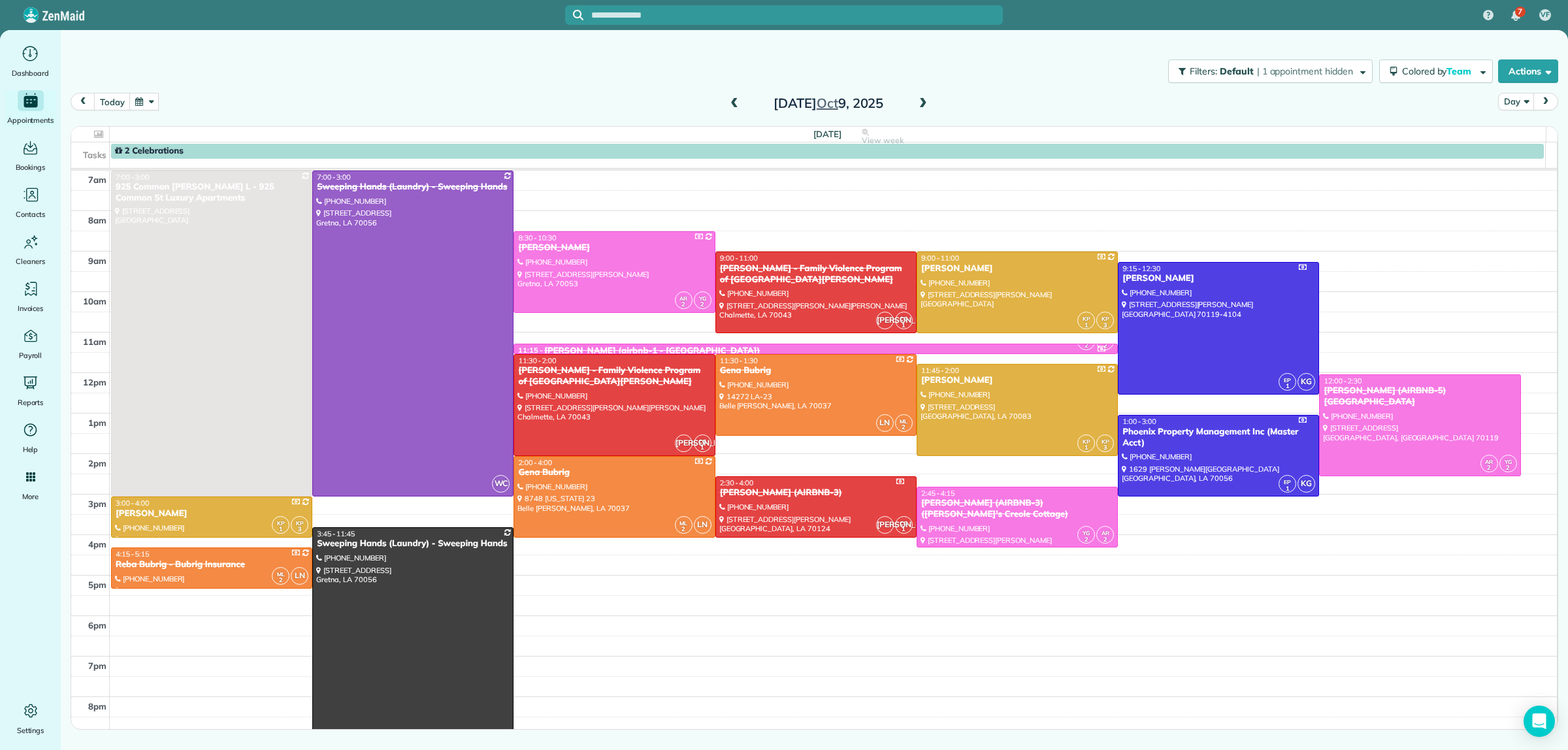
click at [925, 101] on span at bounding box center [923, 104] width 14 height 12
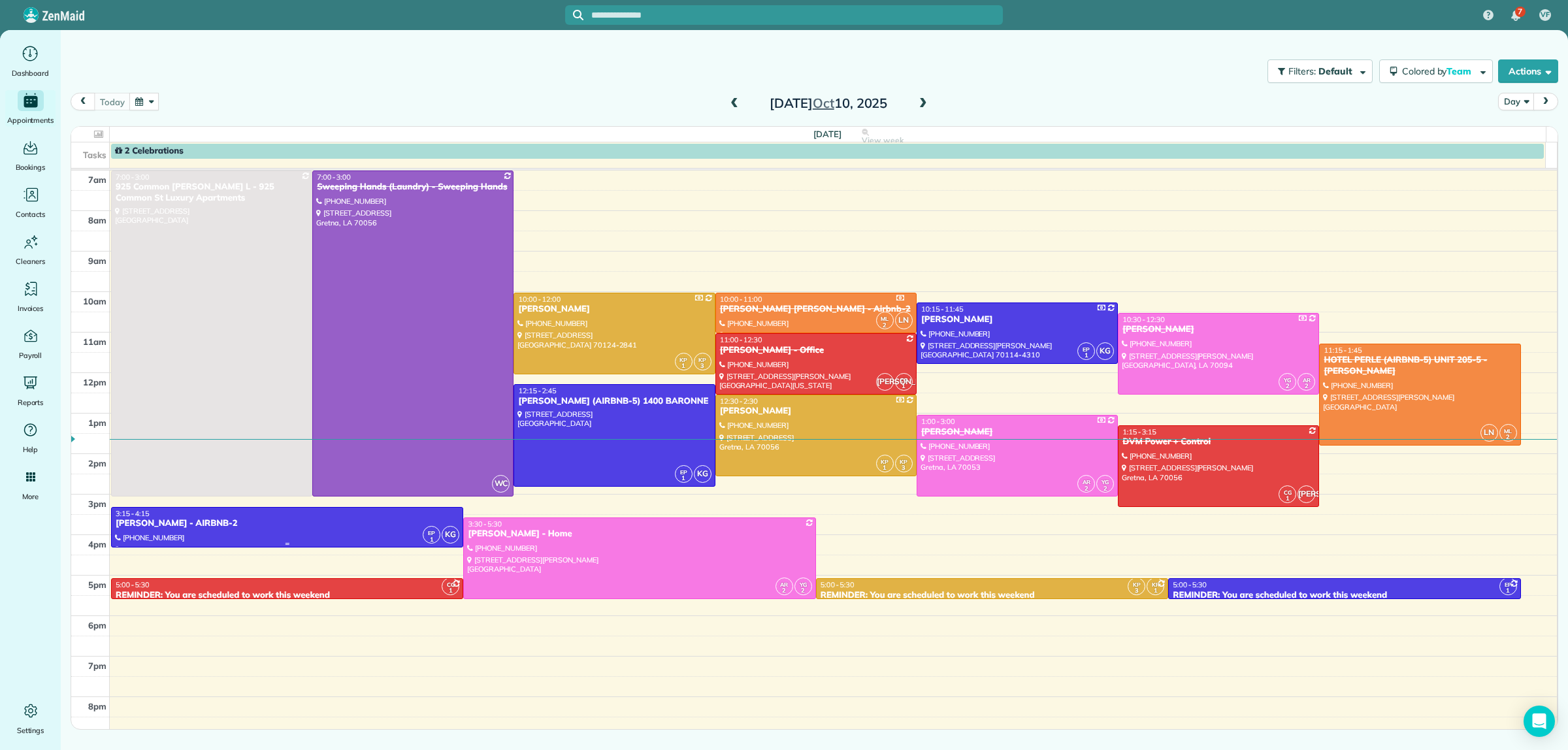
click at [193, 527] on div "PEGGY LITTLEJOHN - AIRBNB-2" at bounding box center [287, 524] width 344 height 12
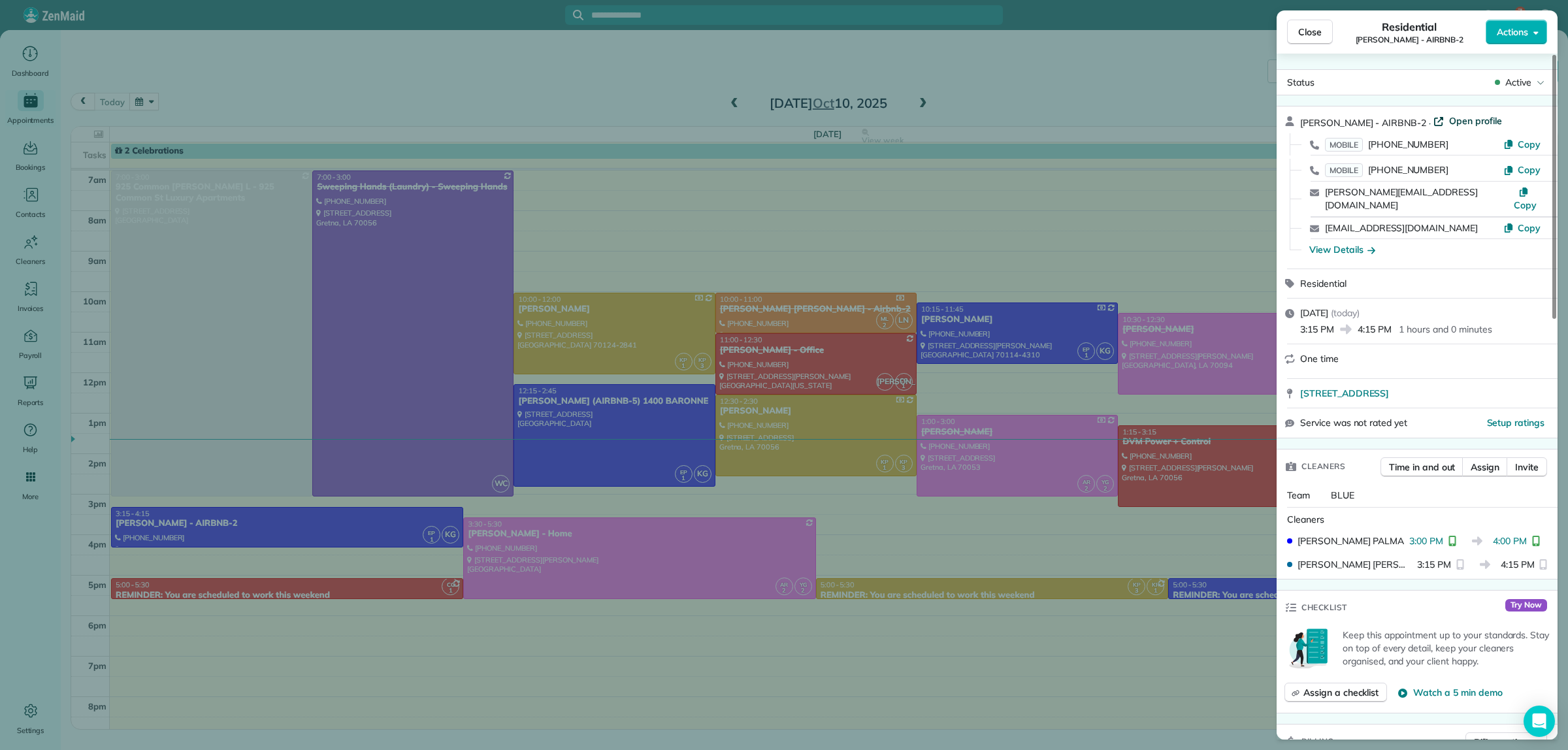
click at [1456, 119] on link "Open profile" at bounding box center [1467, 121] width 68 height 13
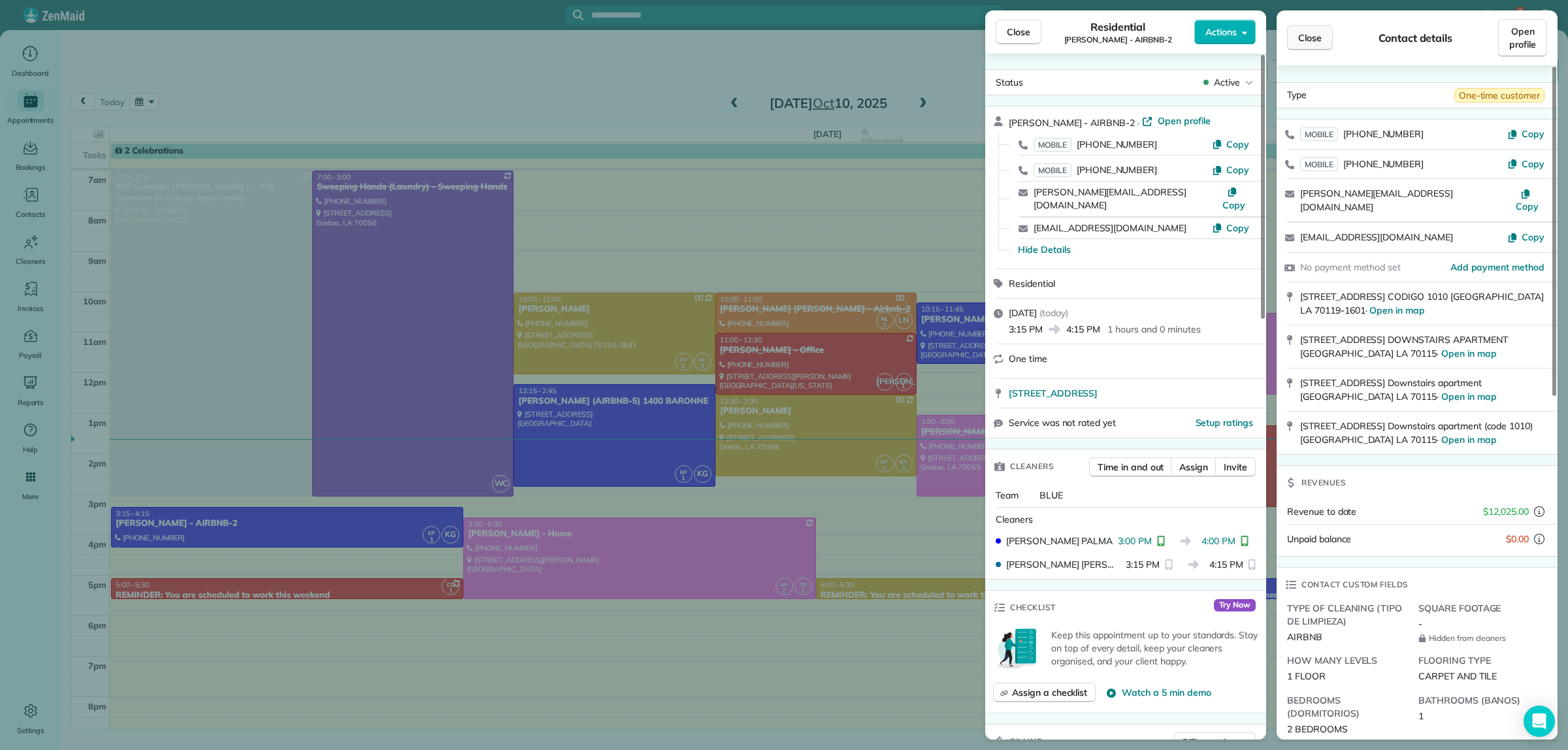
click at [1314, 30] on button "Close" at bounding box center [1310, 38] width 46 height 25
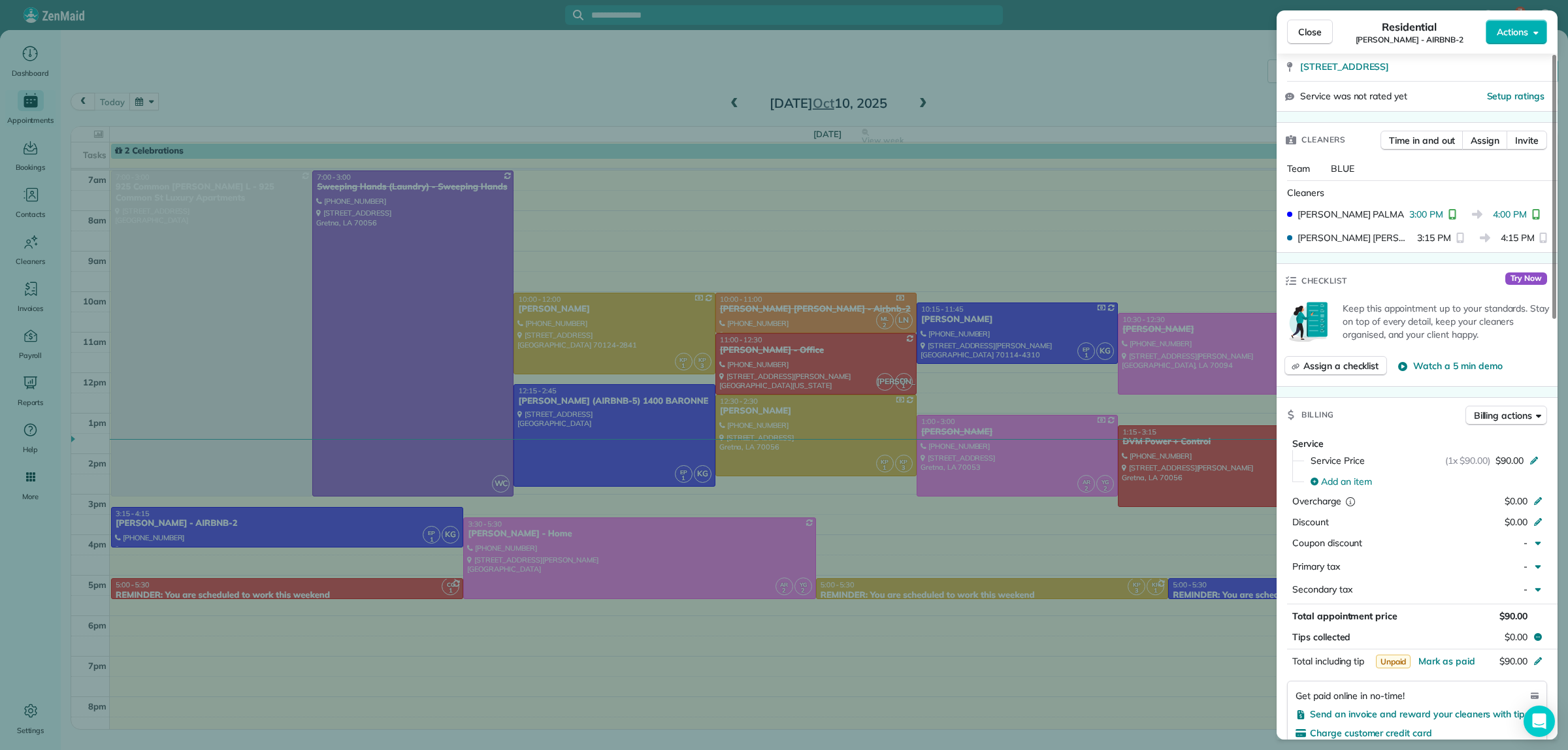
scroll to position [409, 0]
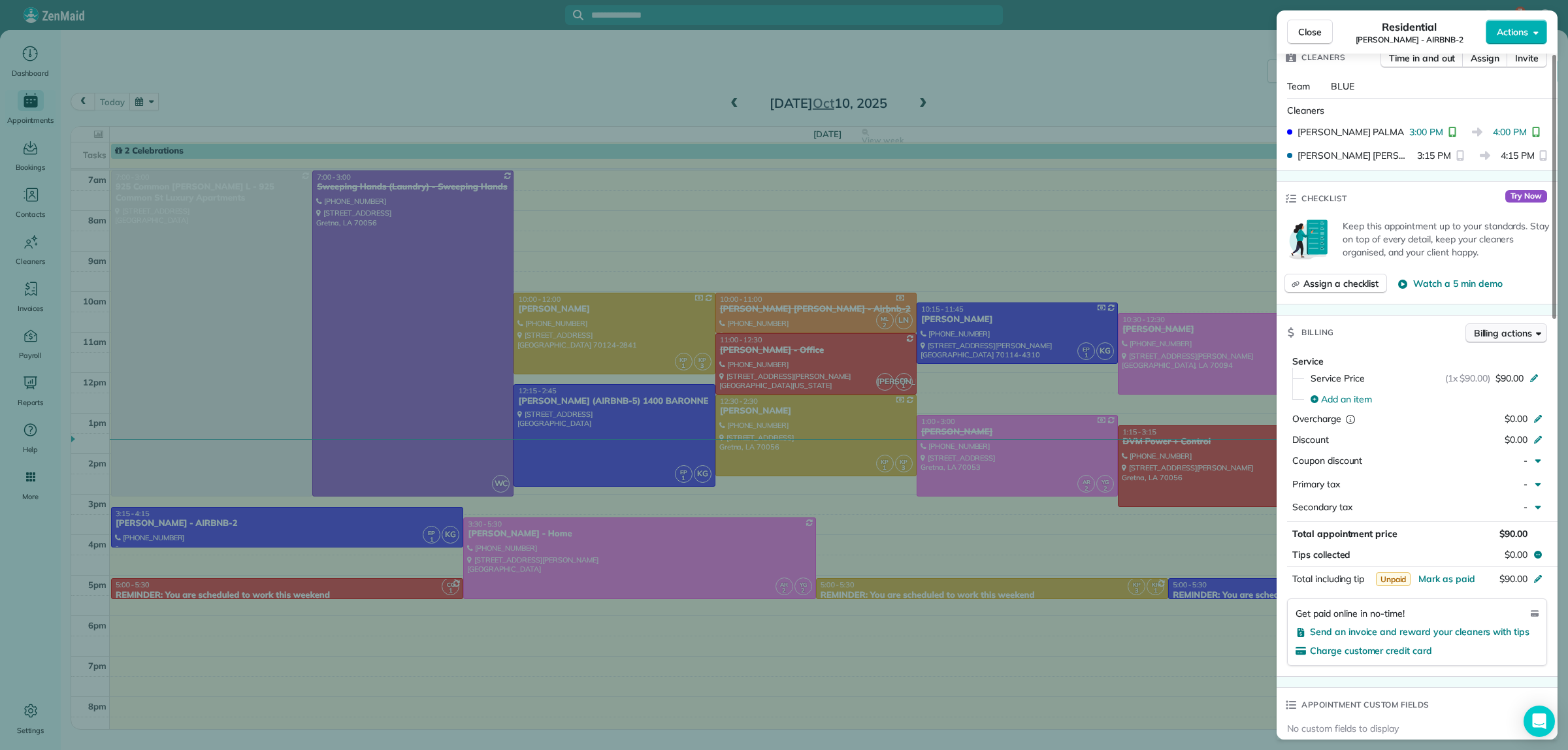
click at [1491, 331] on span "Billing actions" at bounding box center [1503, 334] width 58 height 13
click at [1444, 387] on span "Charge card" at bounding box center [1480, 387] width 109 height 13
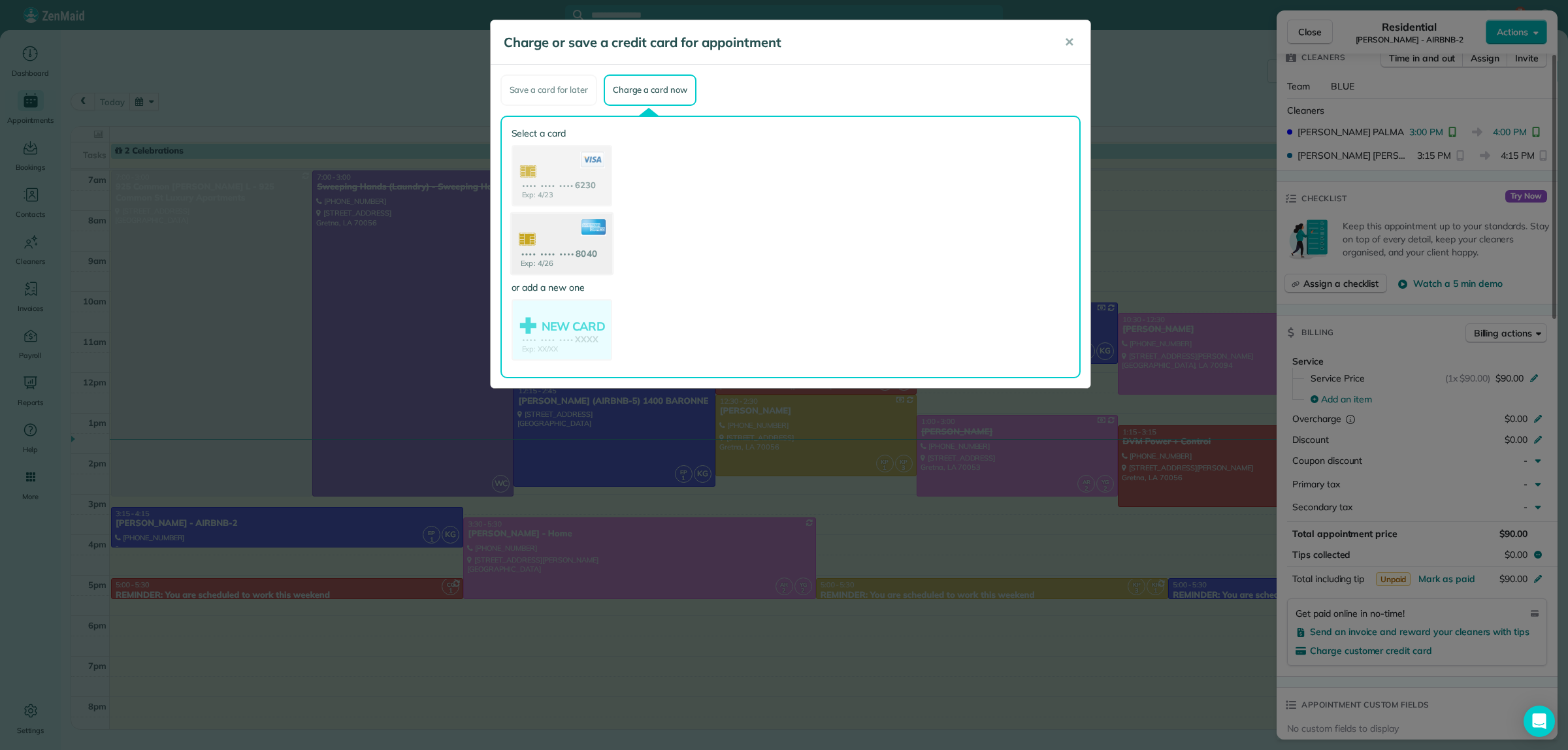
click at [556, 242] on use at bounding box center [560, 245] width 101 height 63
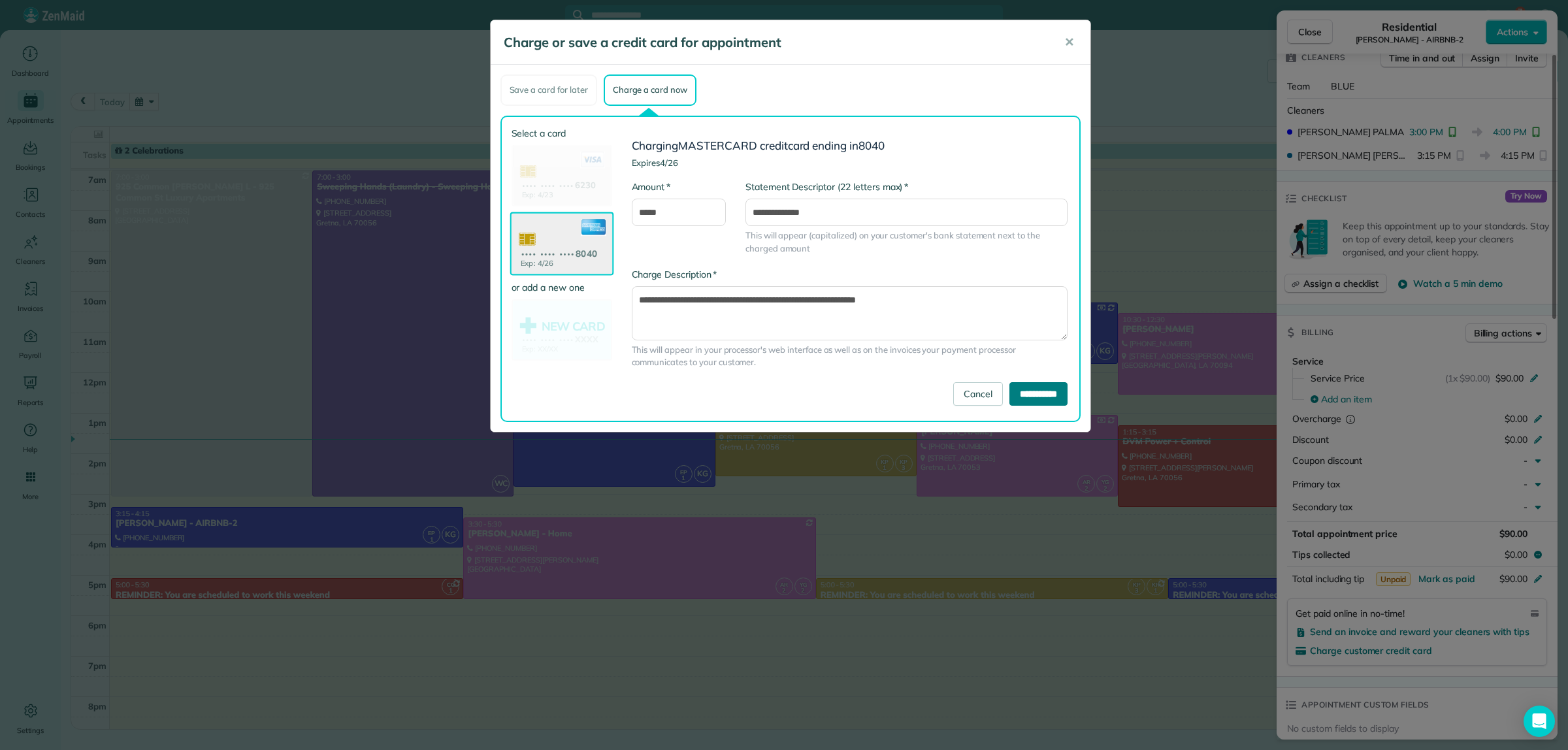
click at [1050, 389] on input "**********" at bounding box center [1038, 394] width 58 height 23
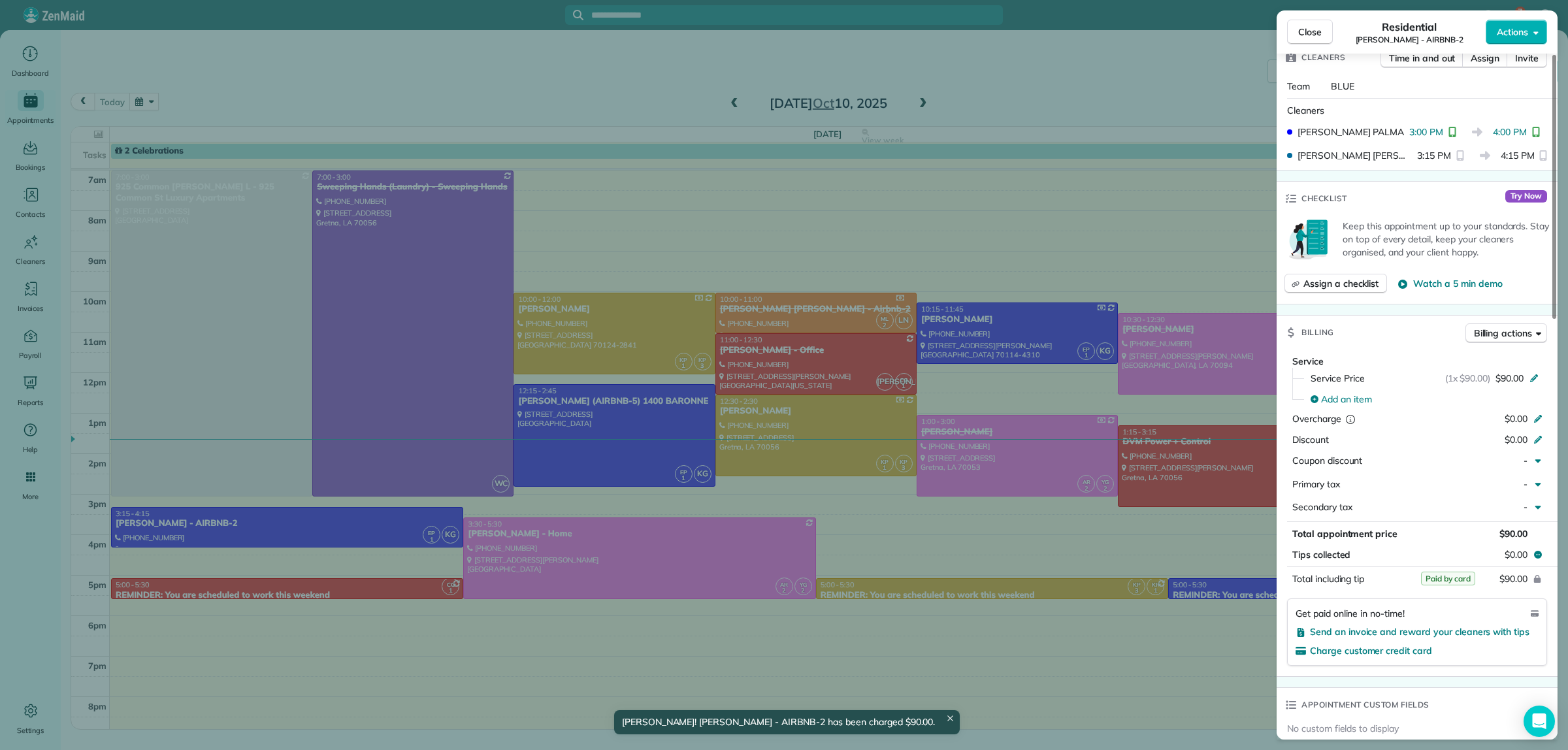
click at [1094, 90] on div "Close Residential PEGGY LITTLEJOHN - AIRBNB-2 Actions Status Active PEGGY LITTL…" at bounding box center [784, 375] width 1568 height 750
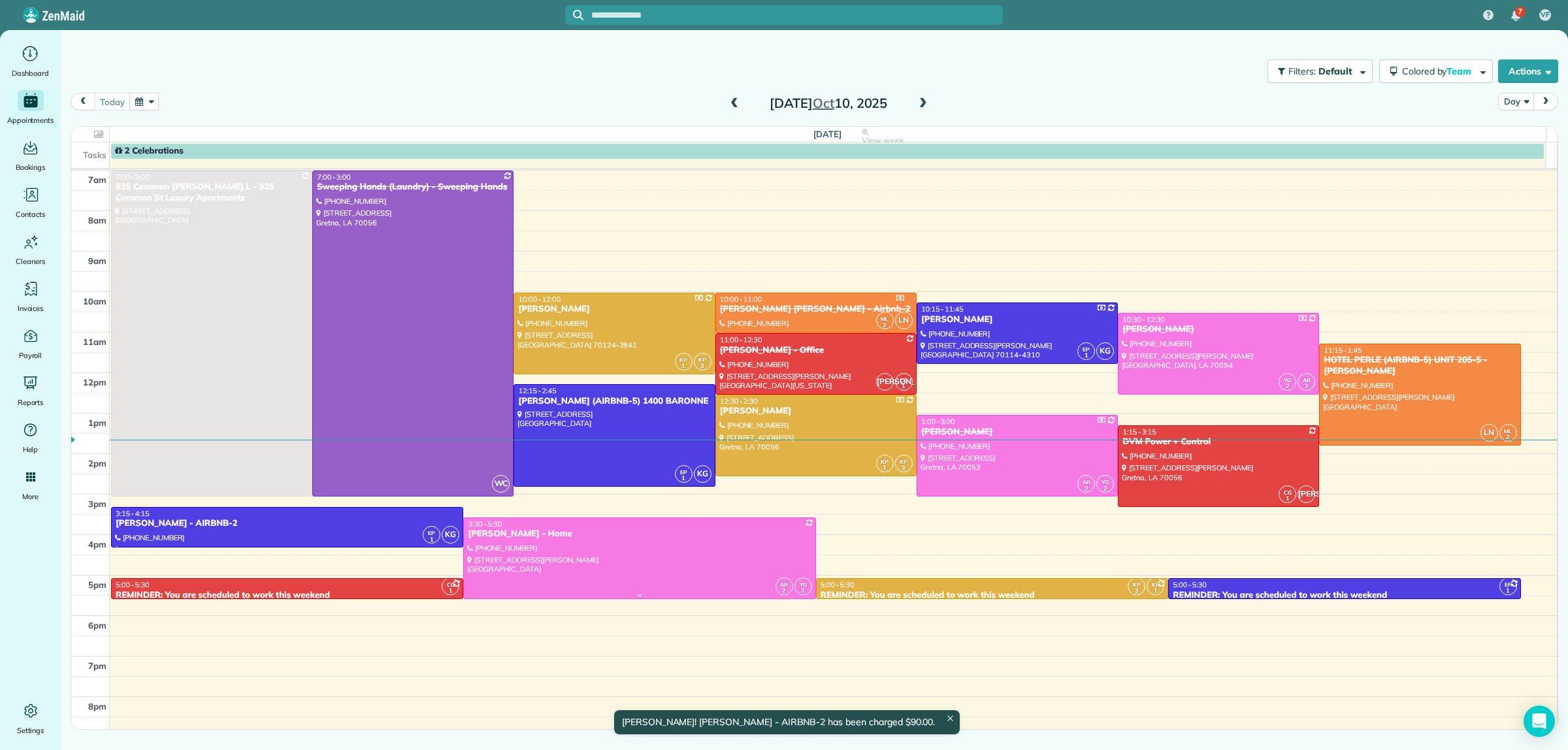
click at [686, 552] on div at bounding box center [639, 559] width 351 height 81
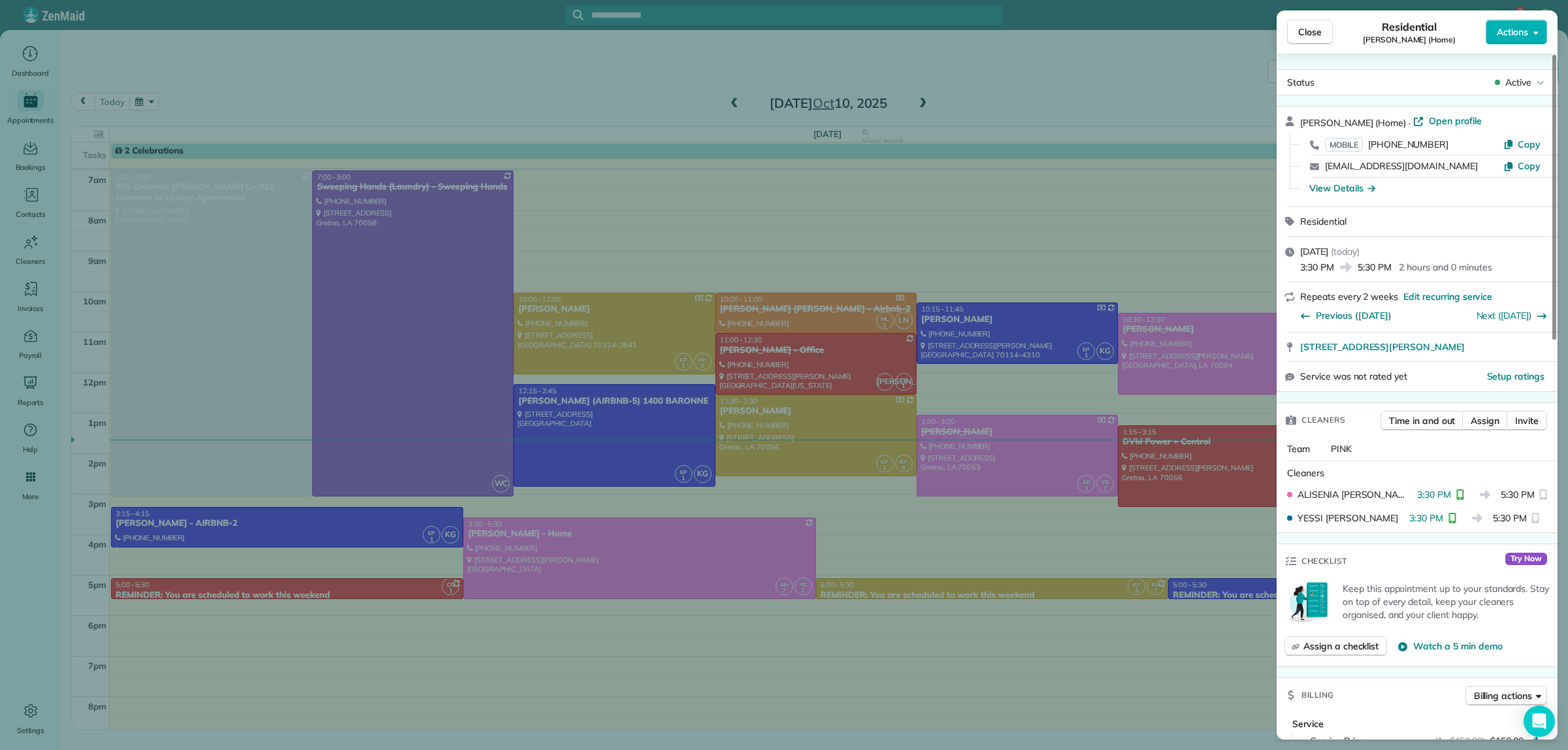
click at [1053, 81] on div "Close Residential KATRICE LAIN (Home) Actions Status Active KATRICE LAIN (Home)…" at bounding box center [784, 375] width 1568 height 750
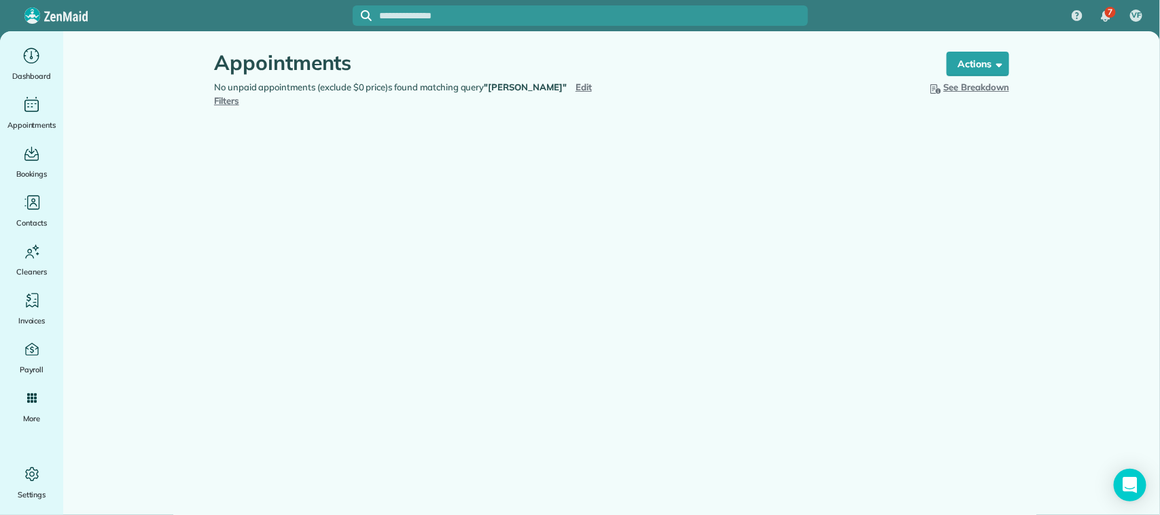
click at [566, 82] on span "Edit Filters" at bounding box center [403, 94] width 378 height 24
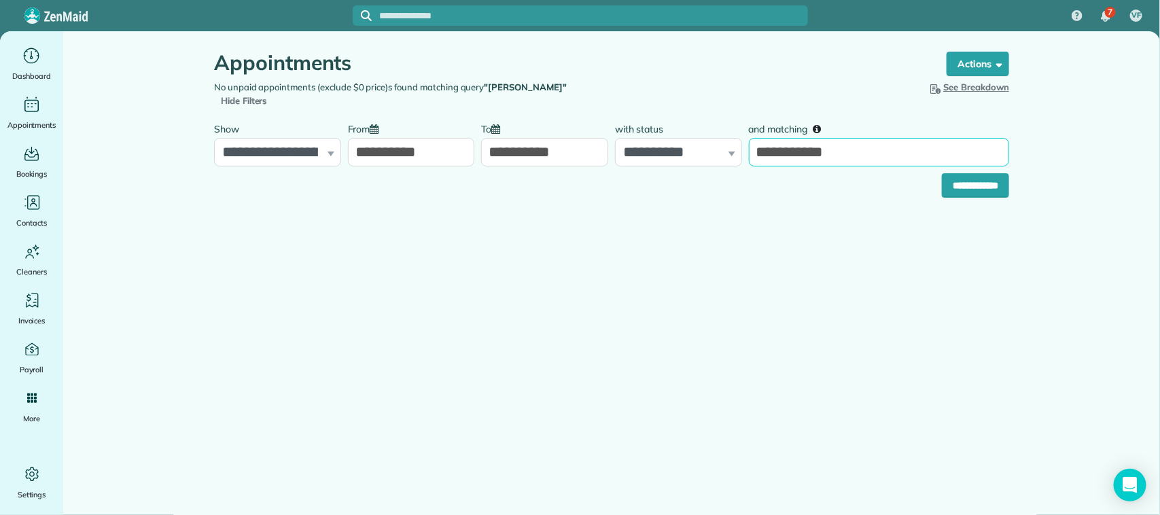
click at [835, 153] on input "**********" at bounding box center [879, 152] width 260 height 29
drag, startPoint x: 838, startPoint y: 150, endPoint x: 742, endPoint y: 152, distance: 96.5
click at [742, 152] on div "**********" at bounding box center [612, 141] width 802 height 51
type input "******"
click at [962, 189] on input "**********" at bounding box center [975, 185] width 67 height 24
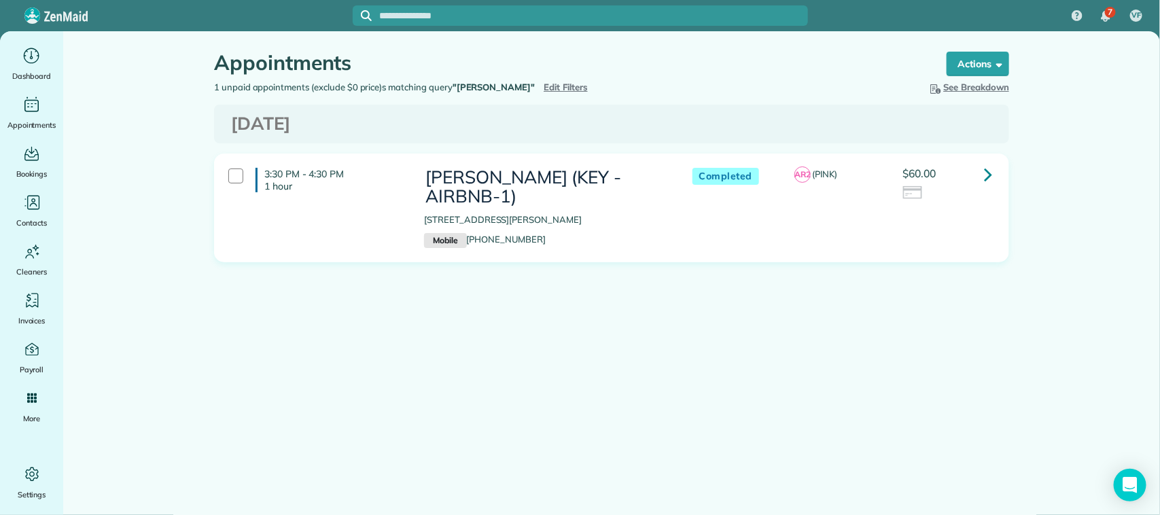
click at [989, 177] on icon at bounding box center [988, 174] width 8 height 24
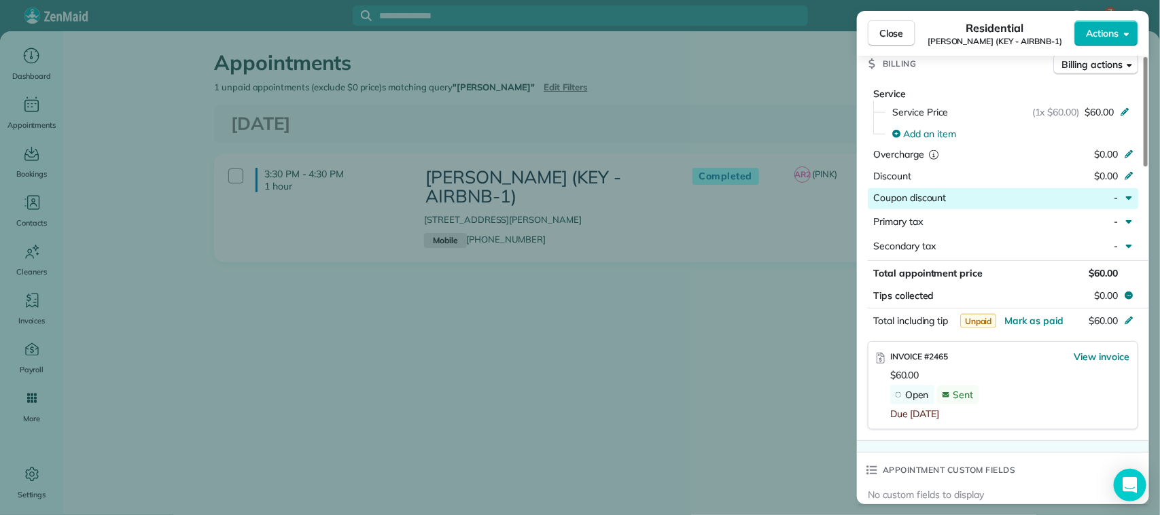
scroll to position [449, 0]
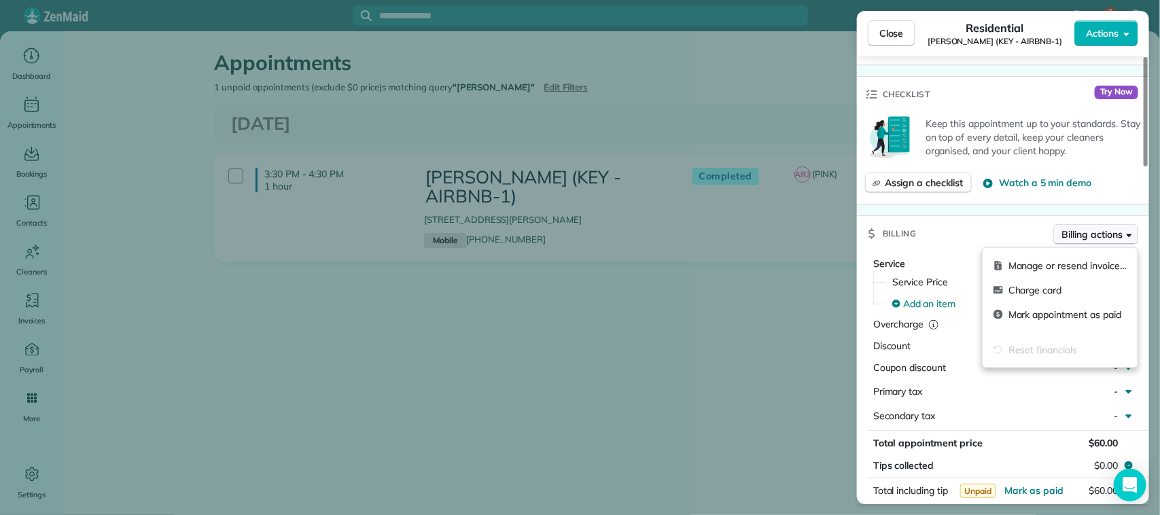
click at [1099, 239] on span "Billing actions" at bounding box center [1092, 235] width 60 height 14
click at [1017, 265] on span "Manage or resend invoice…" at bounding box center [1068, 266] width 118 height 14
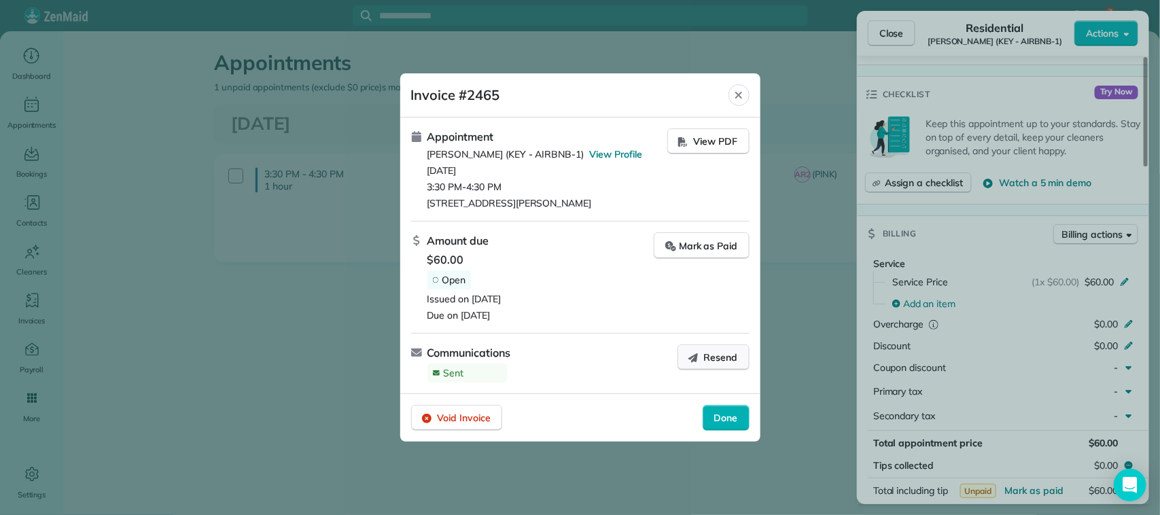
click at [710, 355] on span "Resend" at bounding box center [721, 358] width 34 height 14
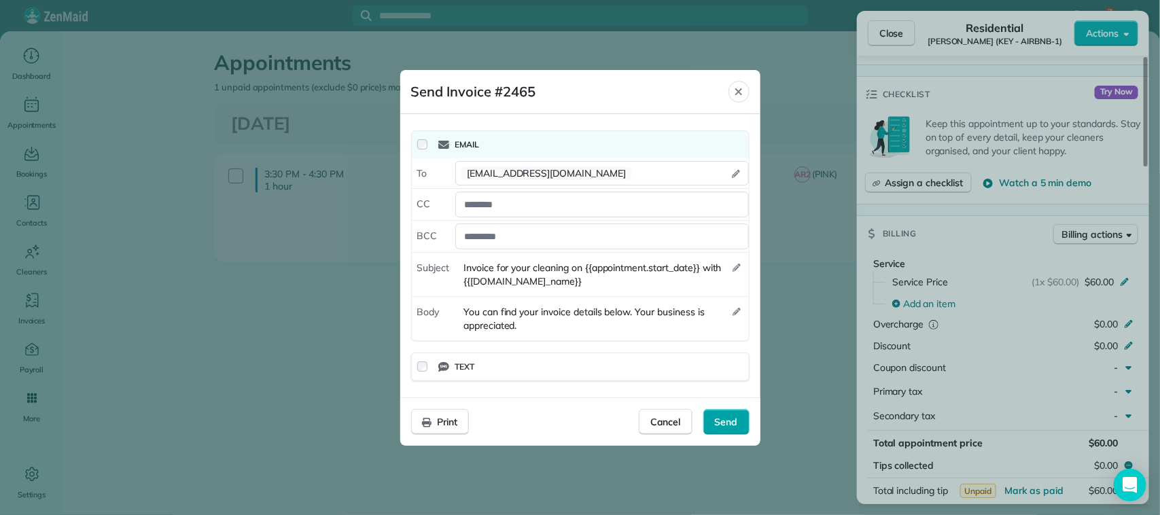
click at [736, 423] on span "Send" at bounding box center [726, 422] width 23 height 14
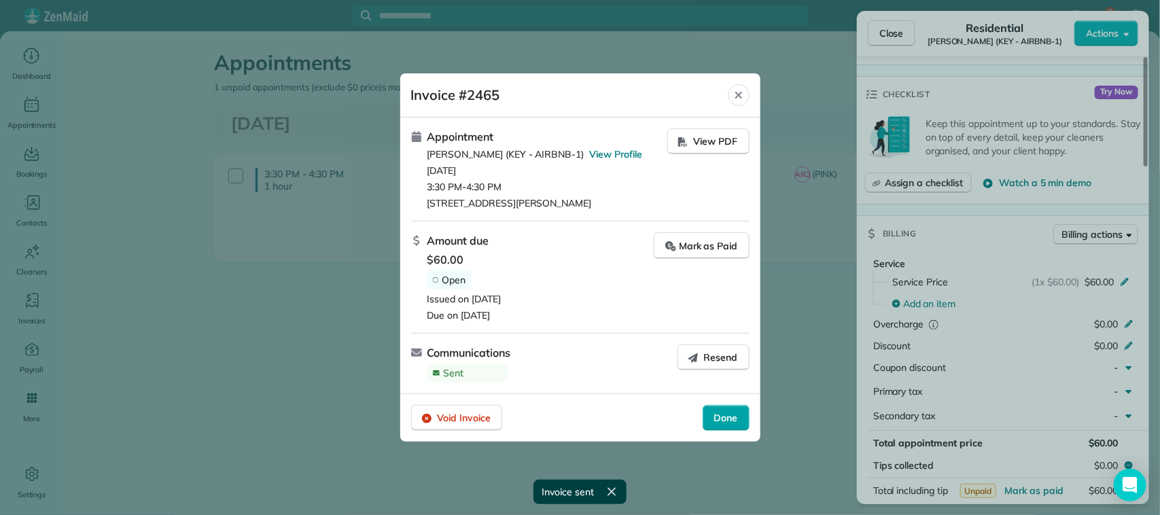
click at [714, 419] on span "Done" at bounding box center [726, 418] width 24 height 14
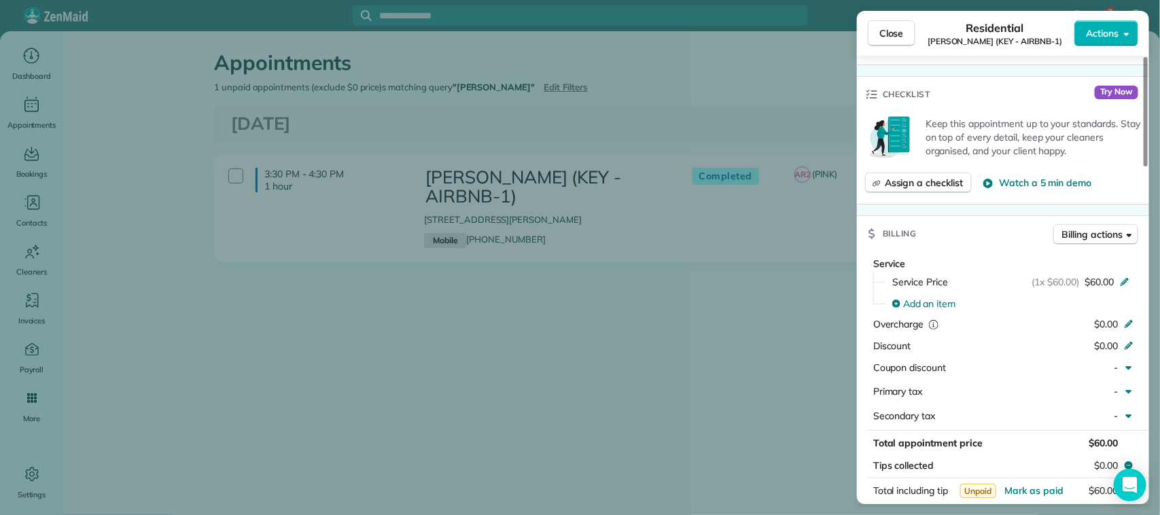
click at [290, 366] on div "Close Residential DEIDRA WILLIAMS (KEY - AIRBNB-1) Actions Status Completed DEI…" at bounding box center [580, 257] width 1160 height 515
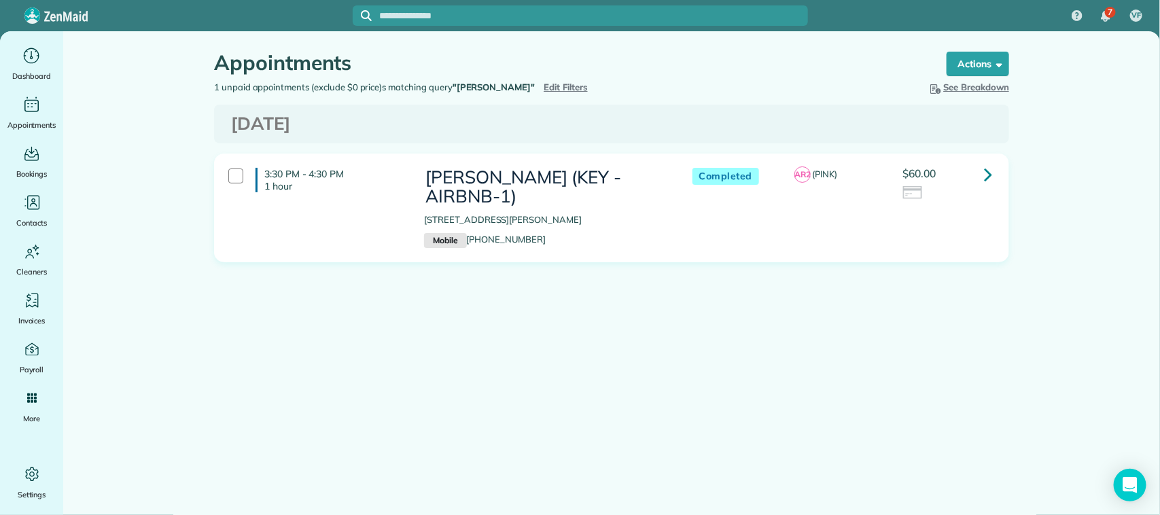
click at [544, 86] on span "Edit Filters" at bounding box center [566, 87] width 44 height 11
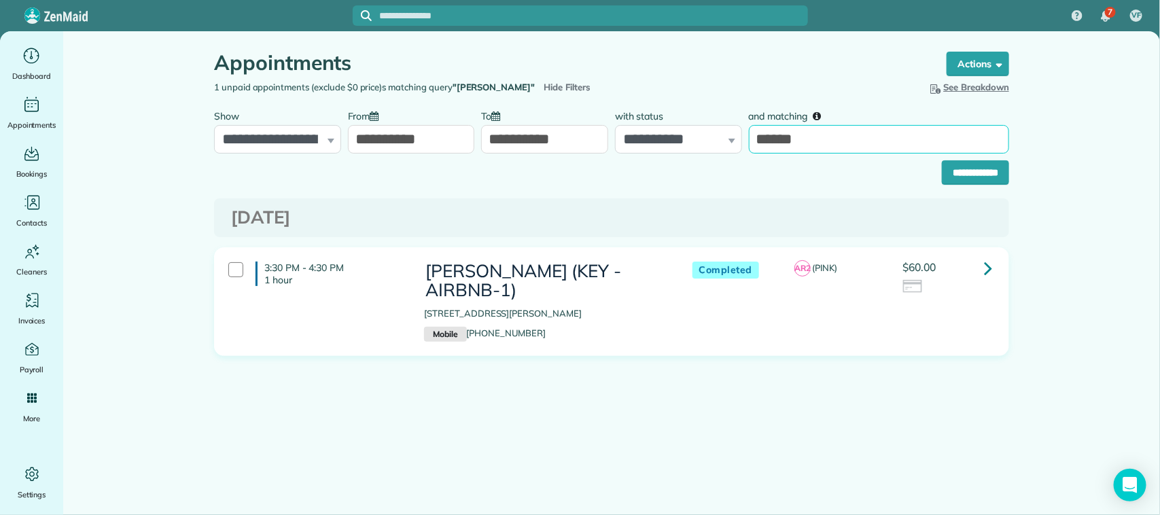
drag, startPoint x: 824, startPoint y: 140, endPoint x: 708, endPoint y: 129, distance: 117.4
click at [708, 129] on div "**********" at bounding box center [612, 128] width 802 height 51
click at [813, 124] on label "and matching" at bounding box center [790, 115] width 82 height 25
click at [813, 125] on input "******" at bounding box center [879, 139] width 260 height 29
click at [809, 141] on input "******" at bounding box center [879, 139] width 260 height 29
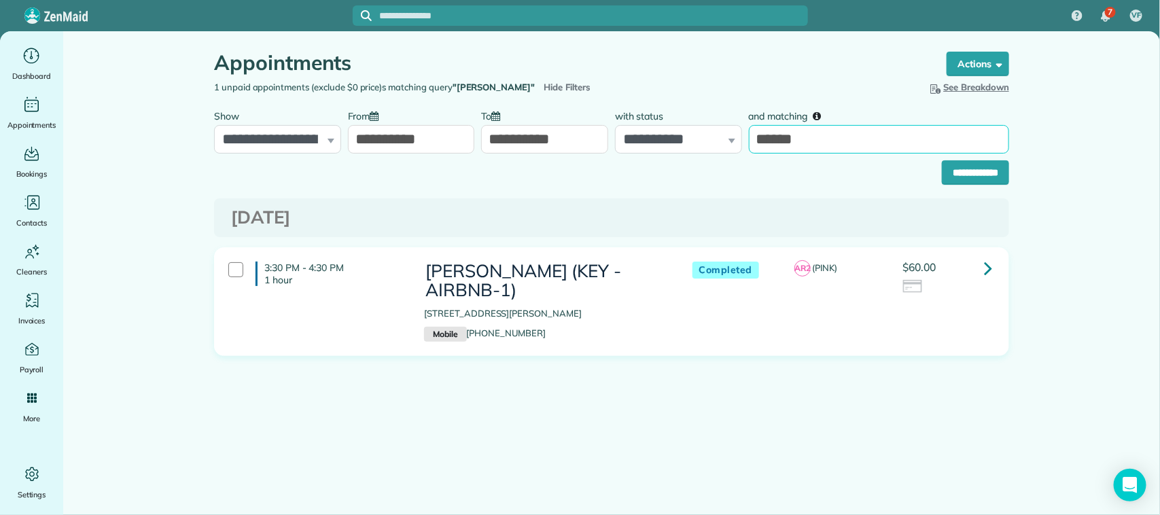
drag, startPoint x: 809, startPoint y: 140, endPoint x: 716, endPoint y: 133, distance: 94.0
click at [716, 133] on div "**********" at bounding box center [612, 128] width 802 height 51
type input "*******"
click at [942, 160] on input "**********" at bounding box center [975, 172] width 67 height 24
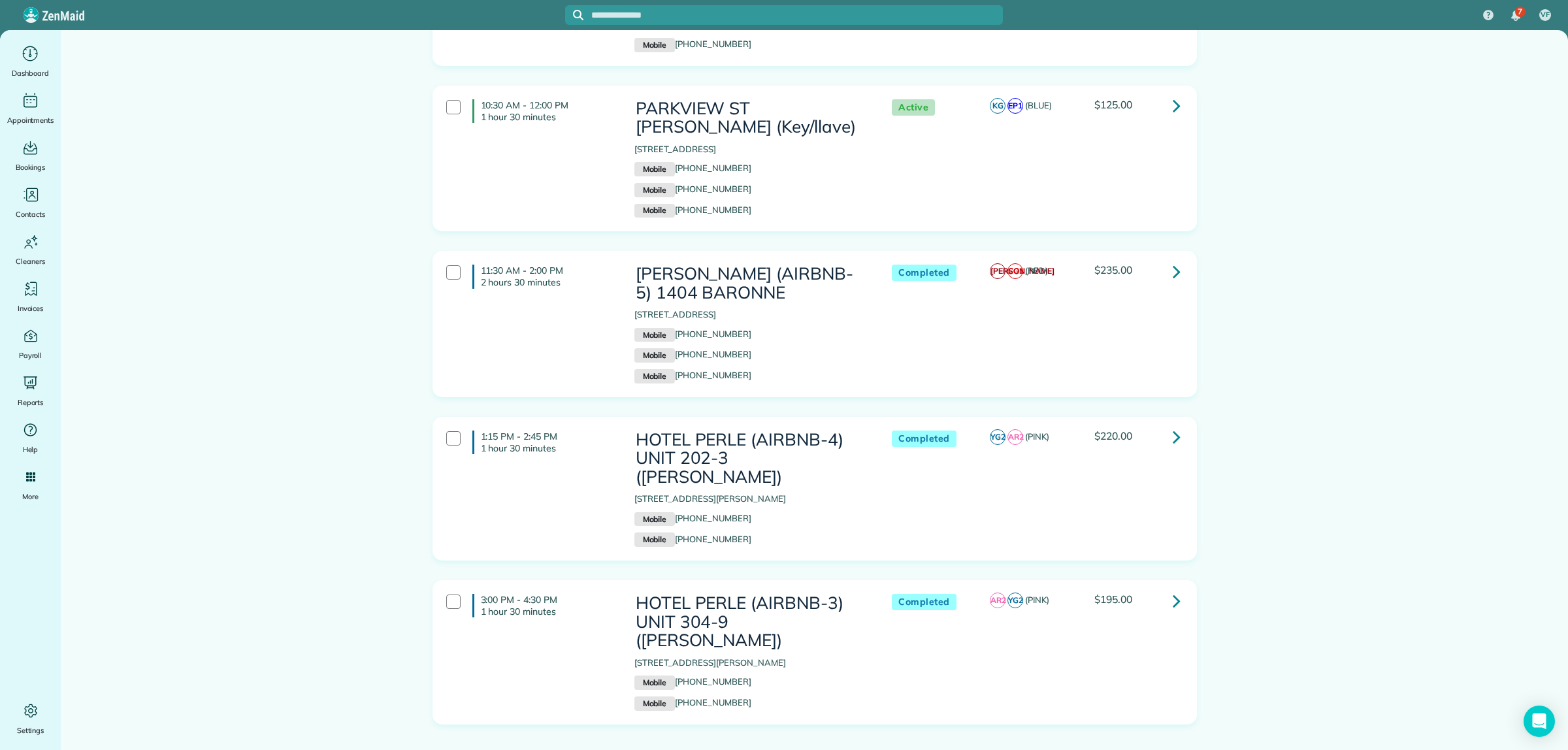
scroll to position [7161, 0]
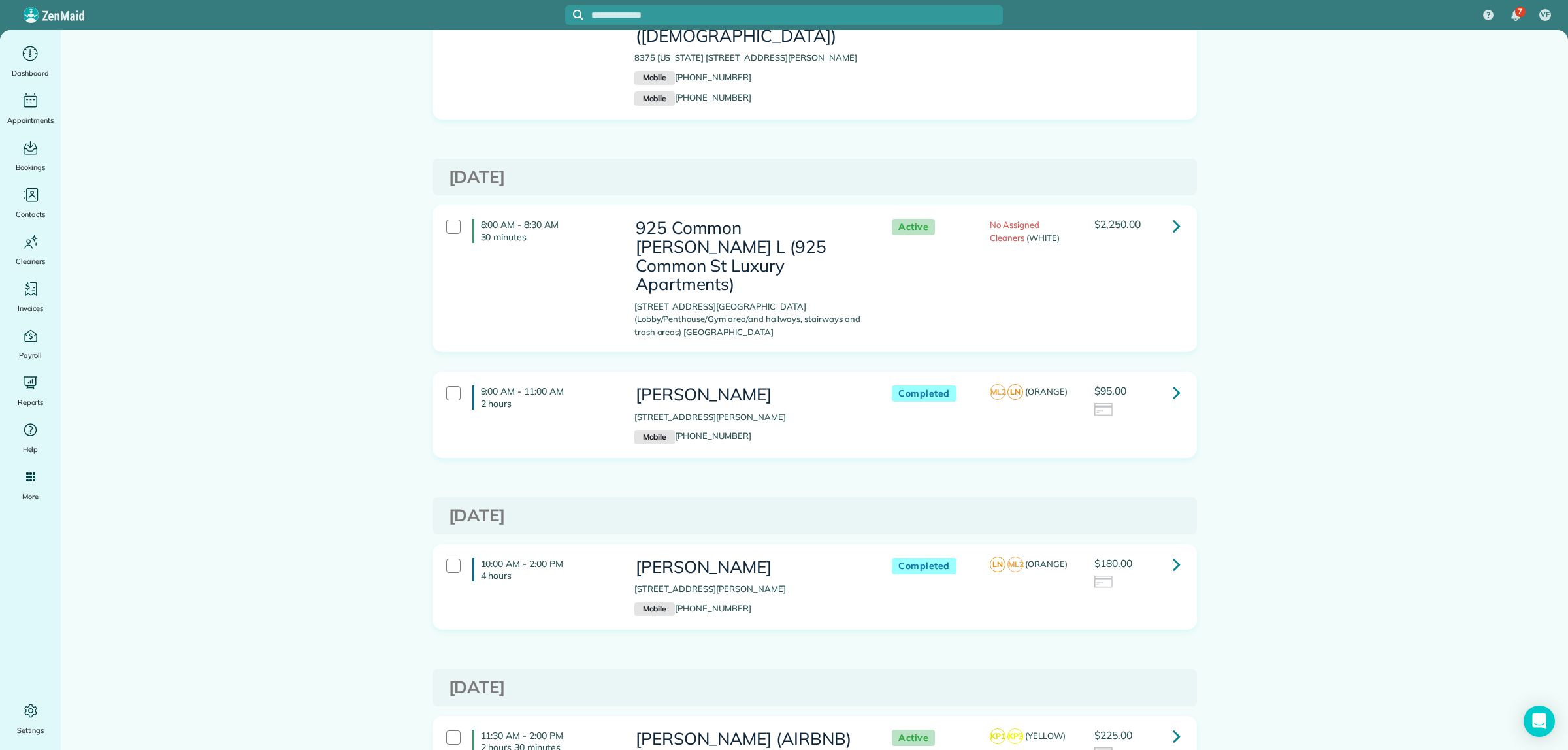
scroll to position [8941, 0]
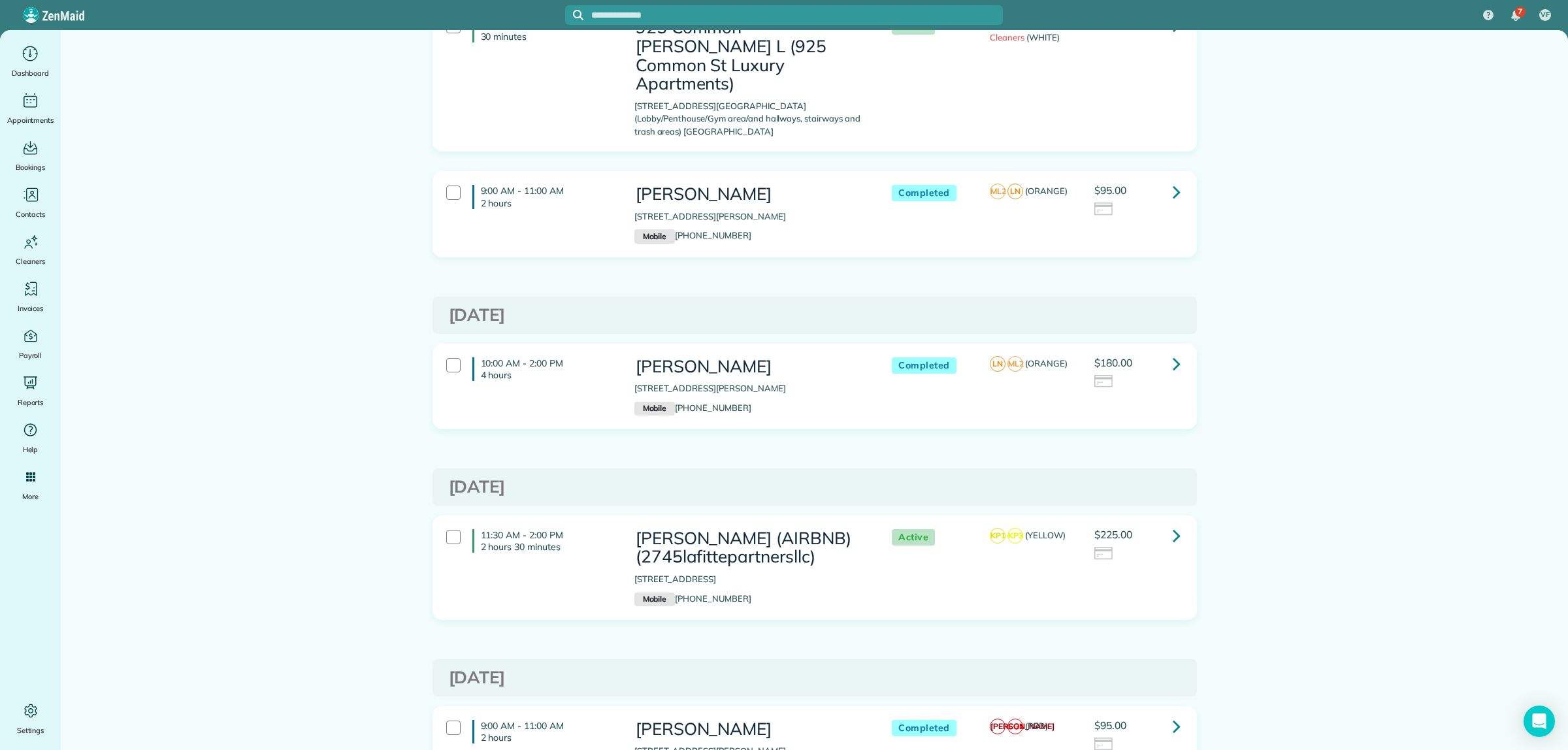
click at [1174, 351] on link at bounding box center [1176, 363] width 26 height 26
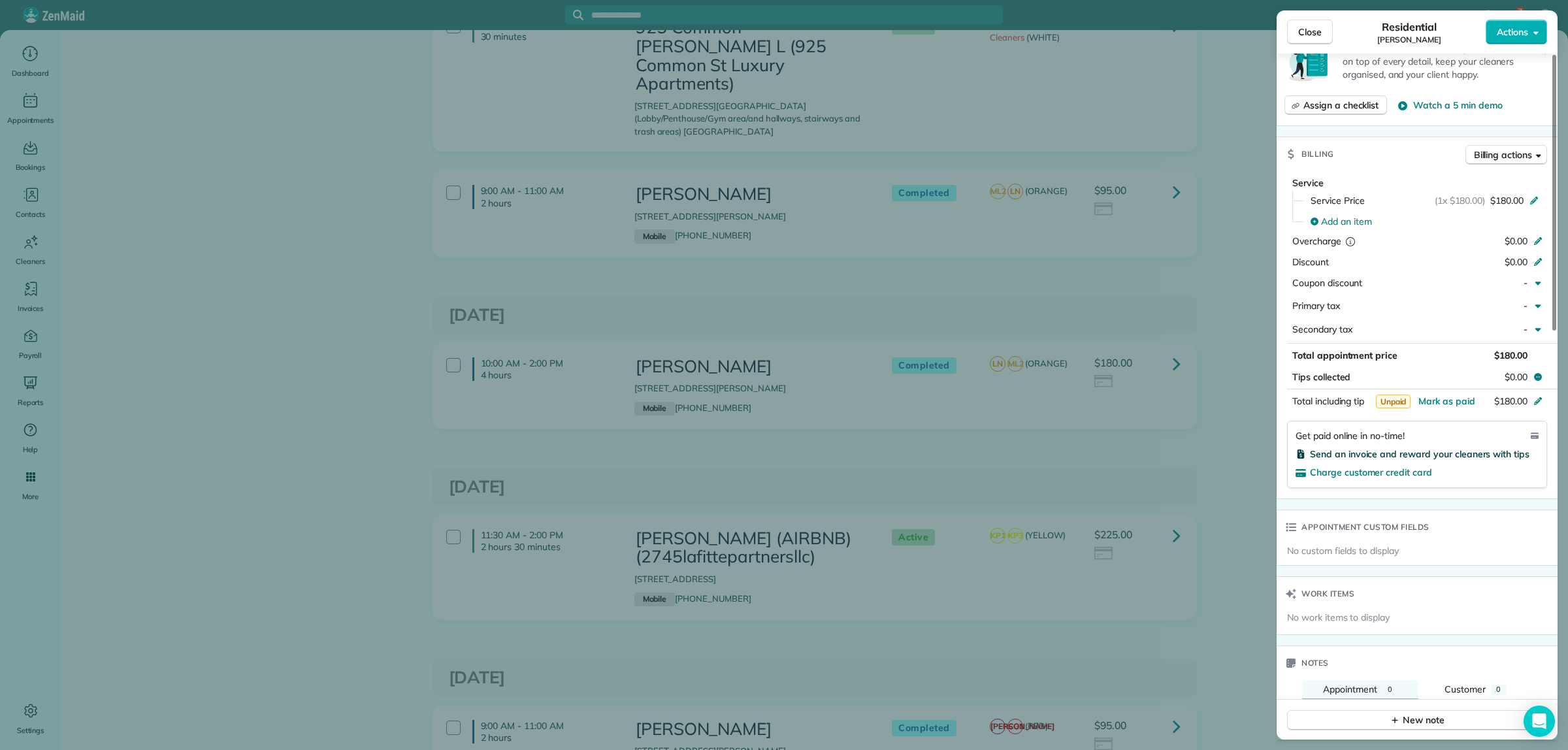
scroll to position [526, 0]
click at [384, 392] on div "Close Residential [PERSON_NAME] Actions Status Completed [PERSON_NAME] · Open p…" at bounding box center [784, 375] width 1568 height 750
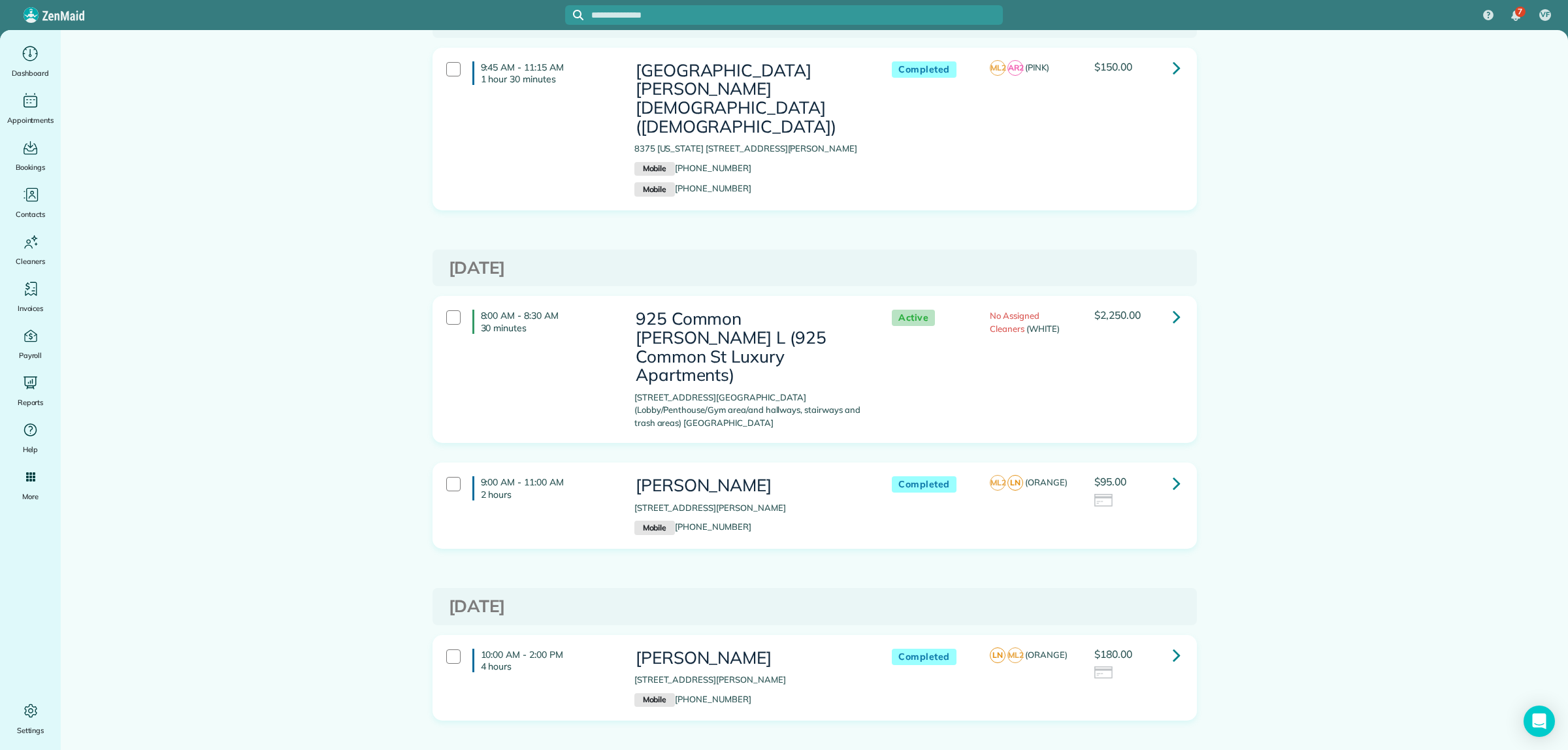
scroll to position [8778, 0]
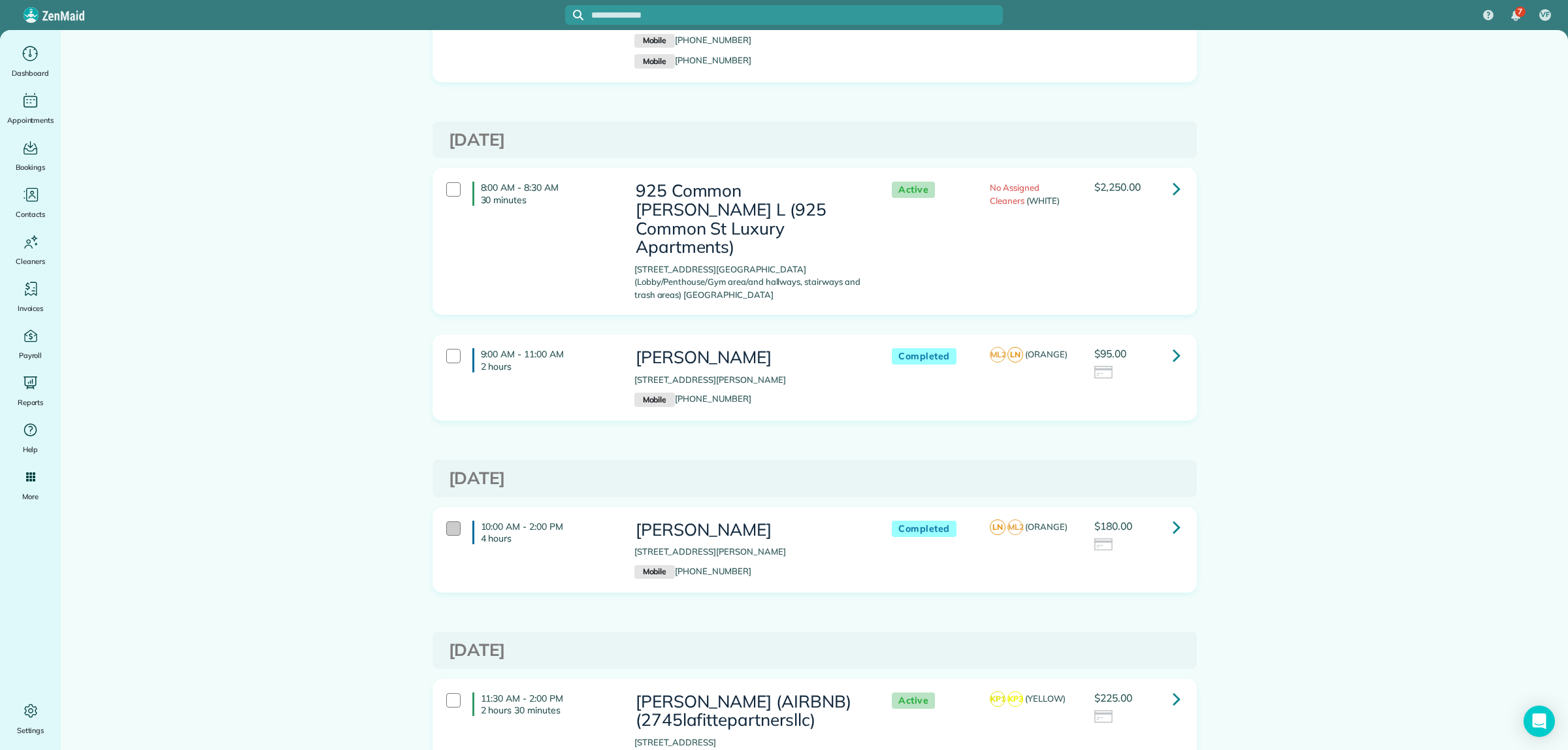
click at [446, 521] on div at bounding box center [453, 528] width 14 height 14
click at [1173, 515] on icon at bounding box center [1177, 527] width 8 height 23
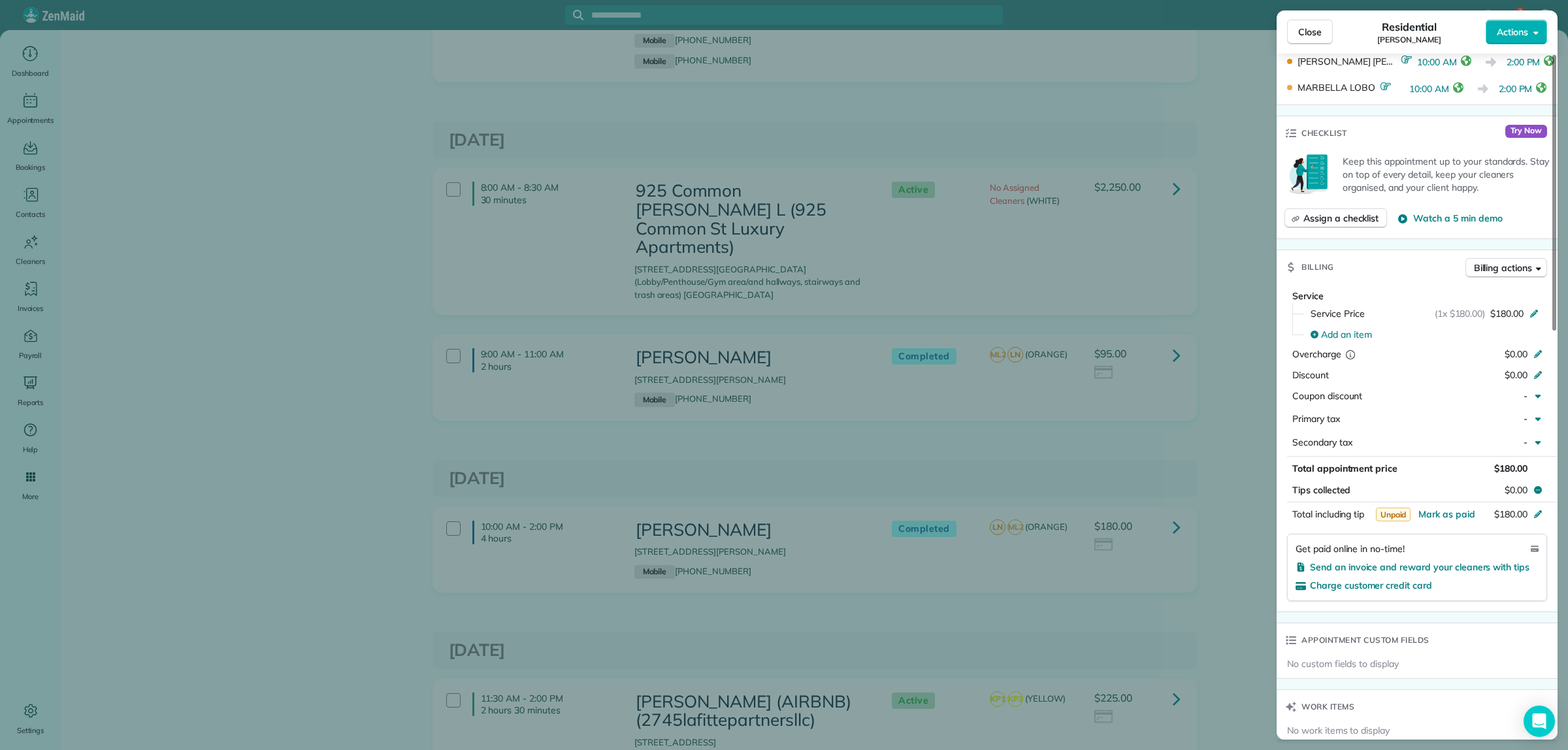
scroll to position [490, 0]
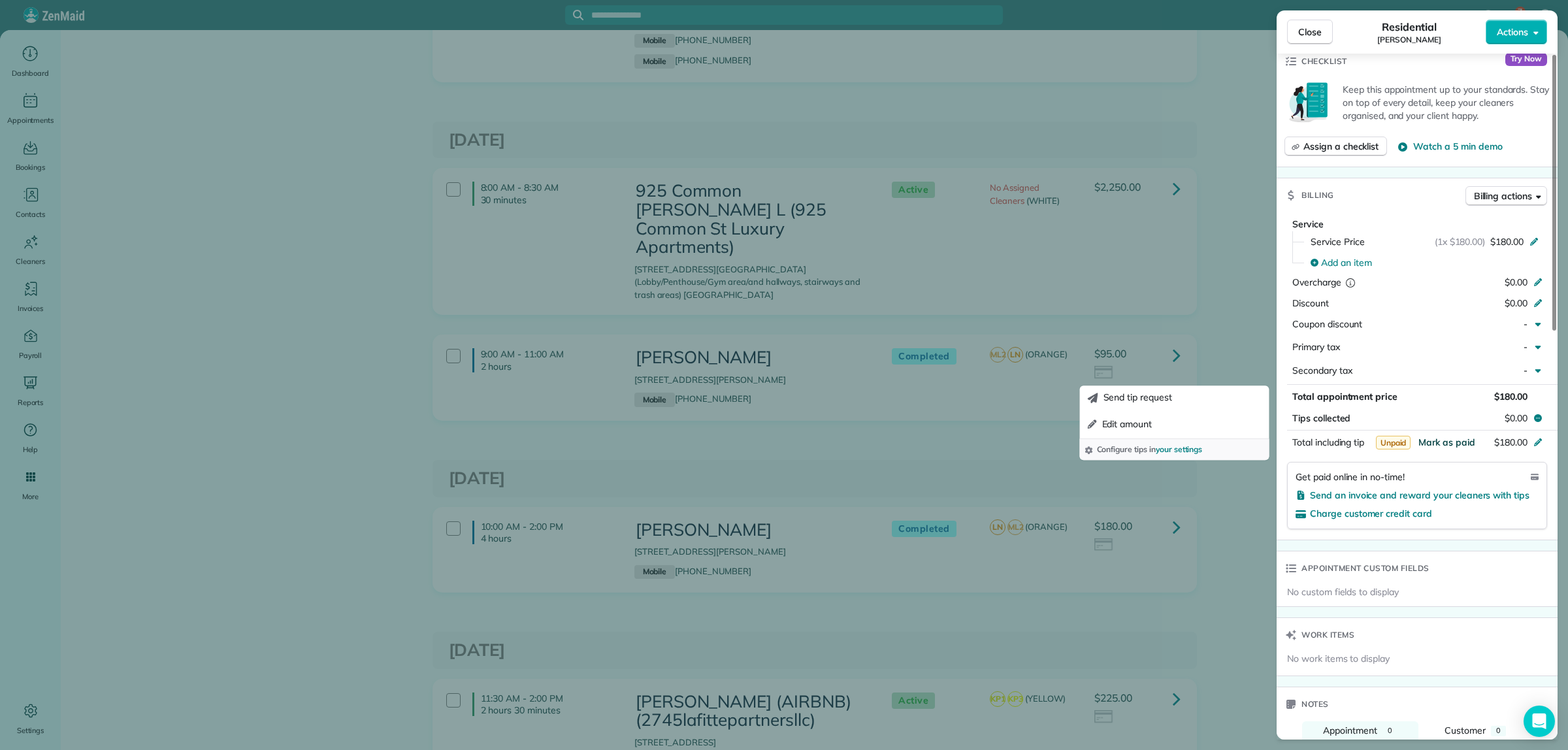
click at [1441, 441] on span "Mark as paid" at bounding box center [1447, 442] width 57 height 12
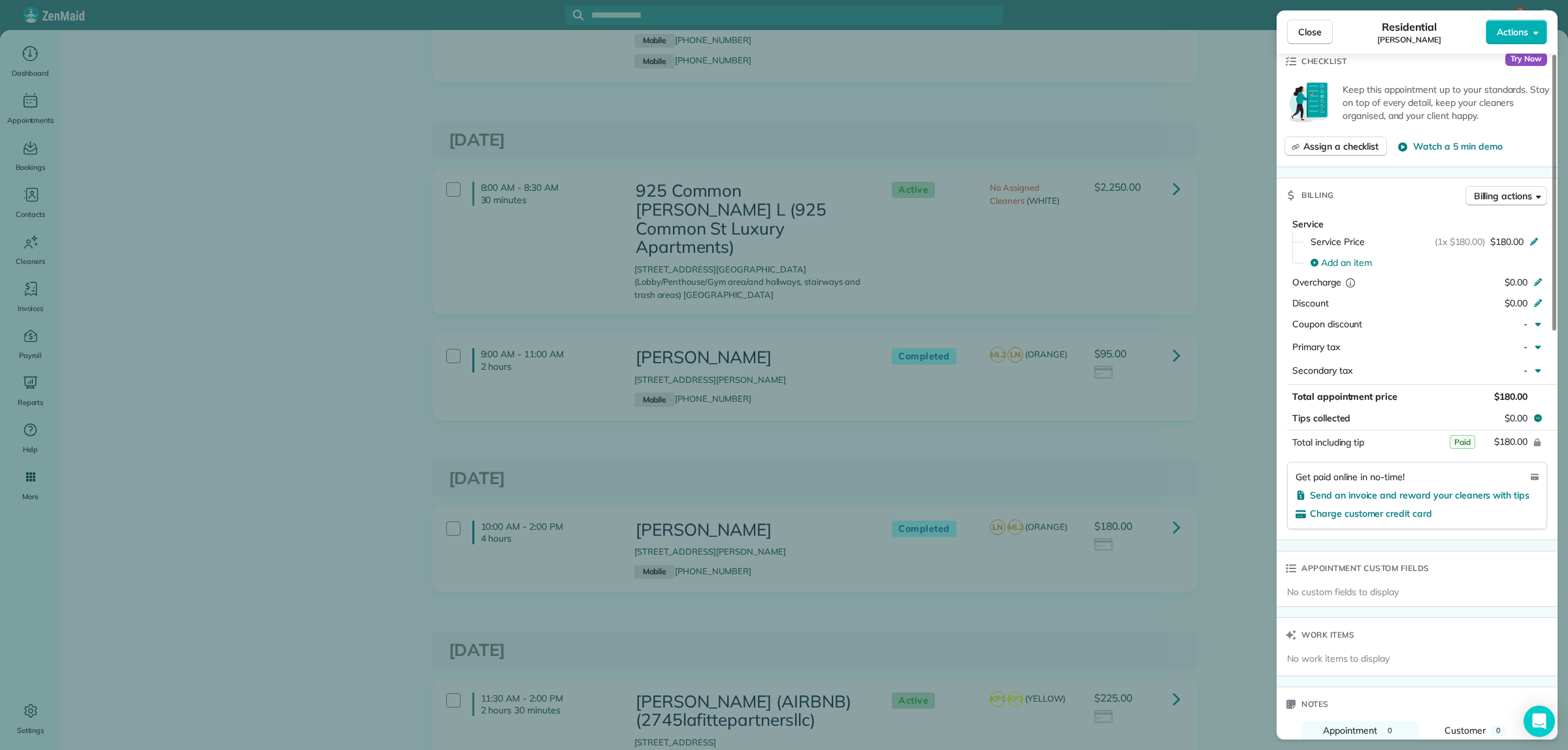
click at [1249, 295] on div "Close Residential Errol Audrict Actions Status Completed Errol Audrict · Open p…" at bounding box center [784, 375] width 1568 height 750
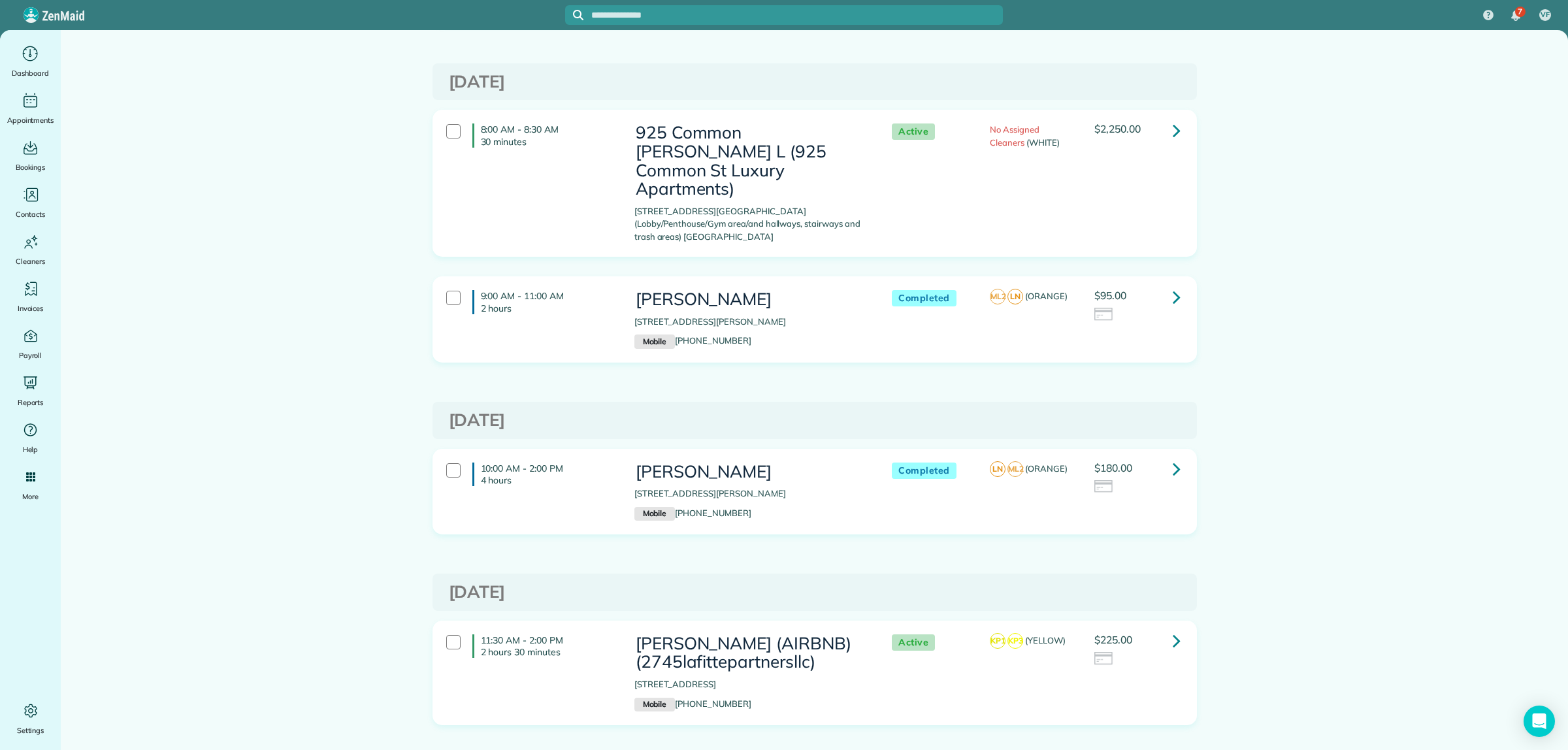
scroll to position [8860, 0]
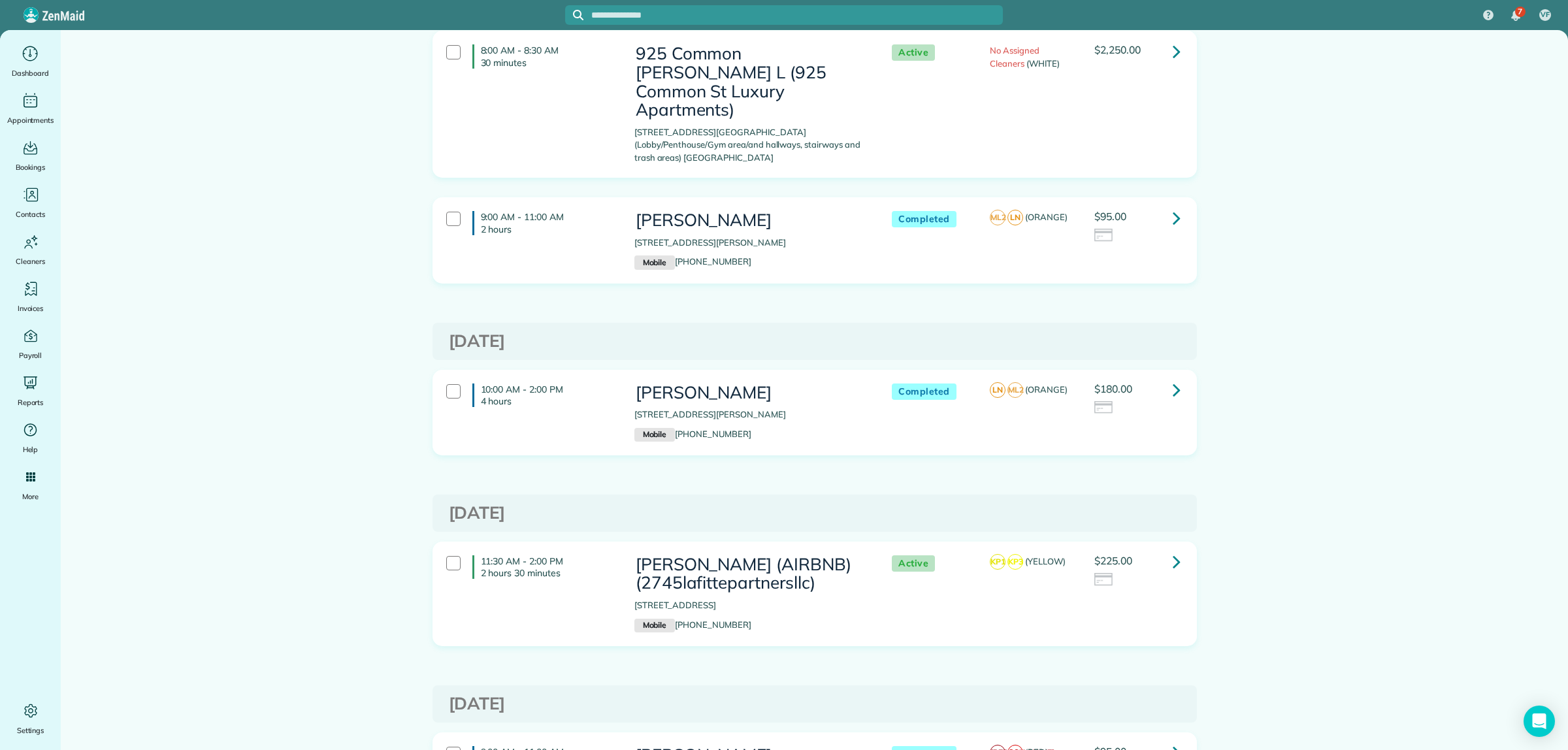
scroll to position [8941, 0]
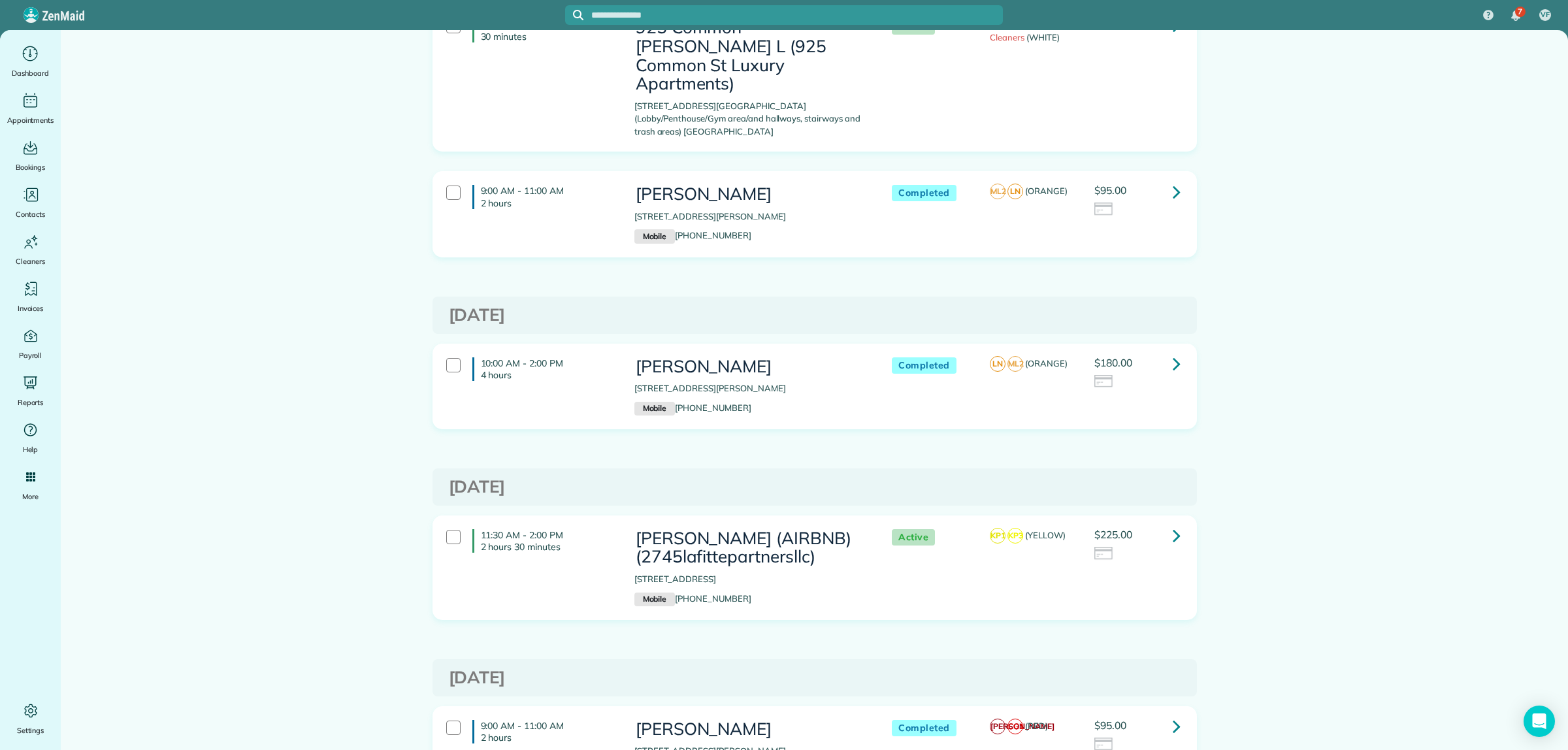
click at [1175, 351] on link at bounding box center [1176, 363] width 26 height 26
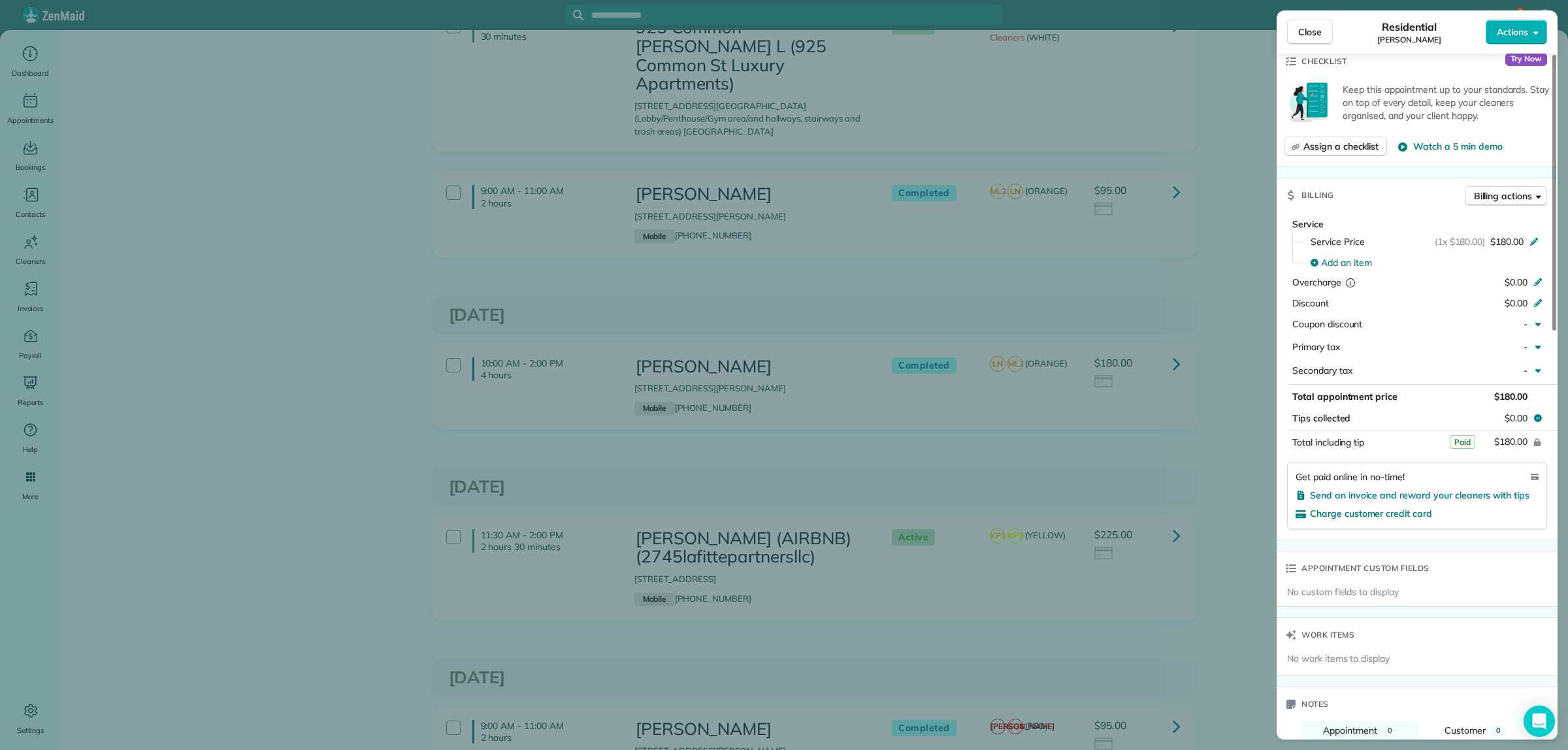
scroll to position [654, 0]
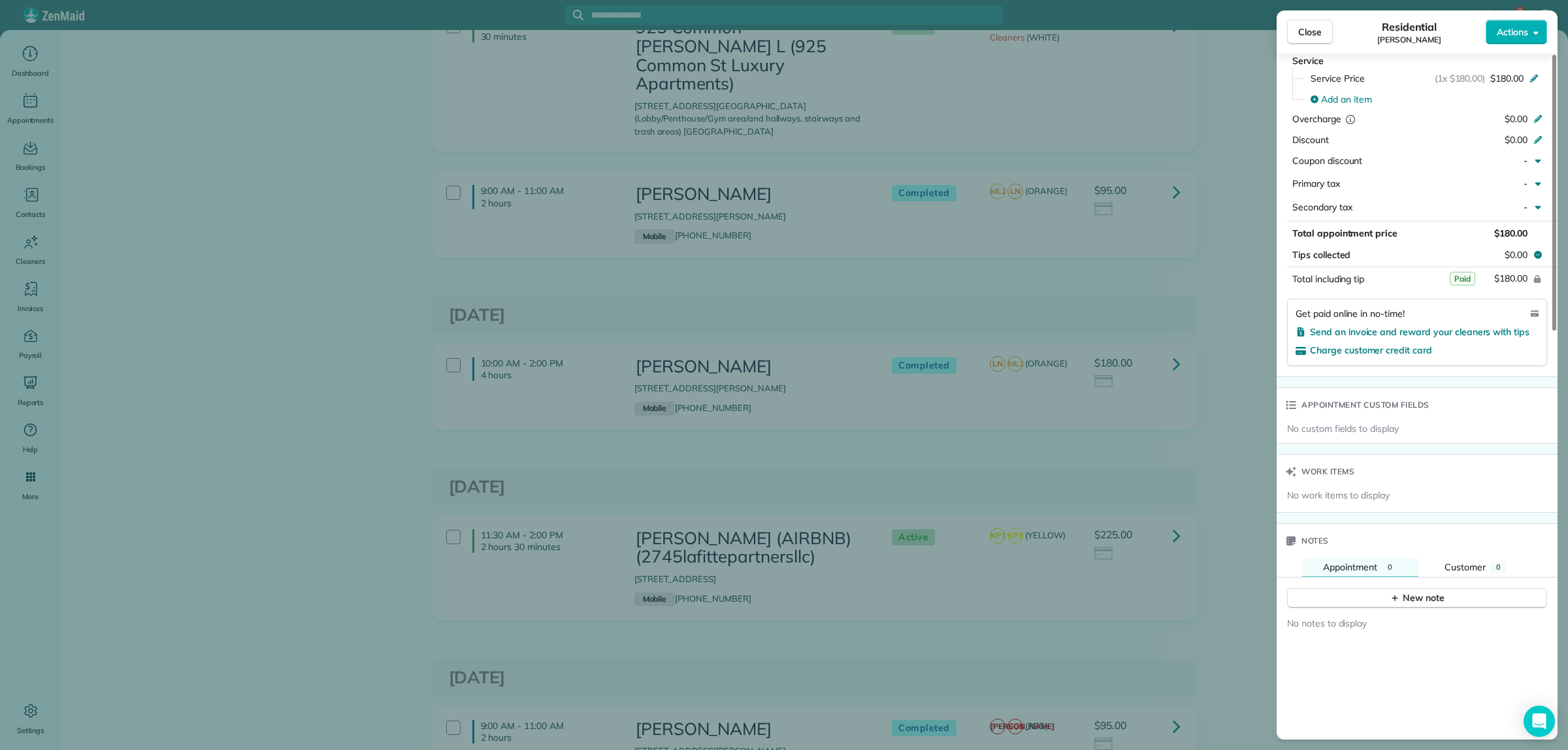
click at [1209, 163] on div "Close Residential Errol Audrict Actions Status Completed Errol Audrict · Open p…" at bounding box center [784, 375] width 1568 height 750
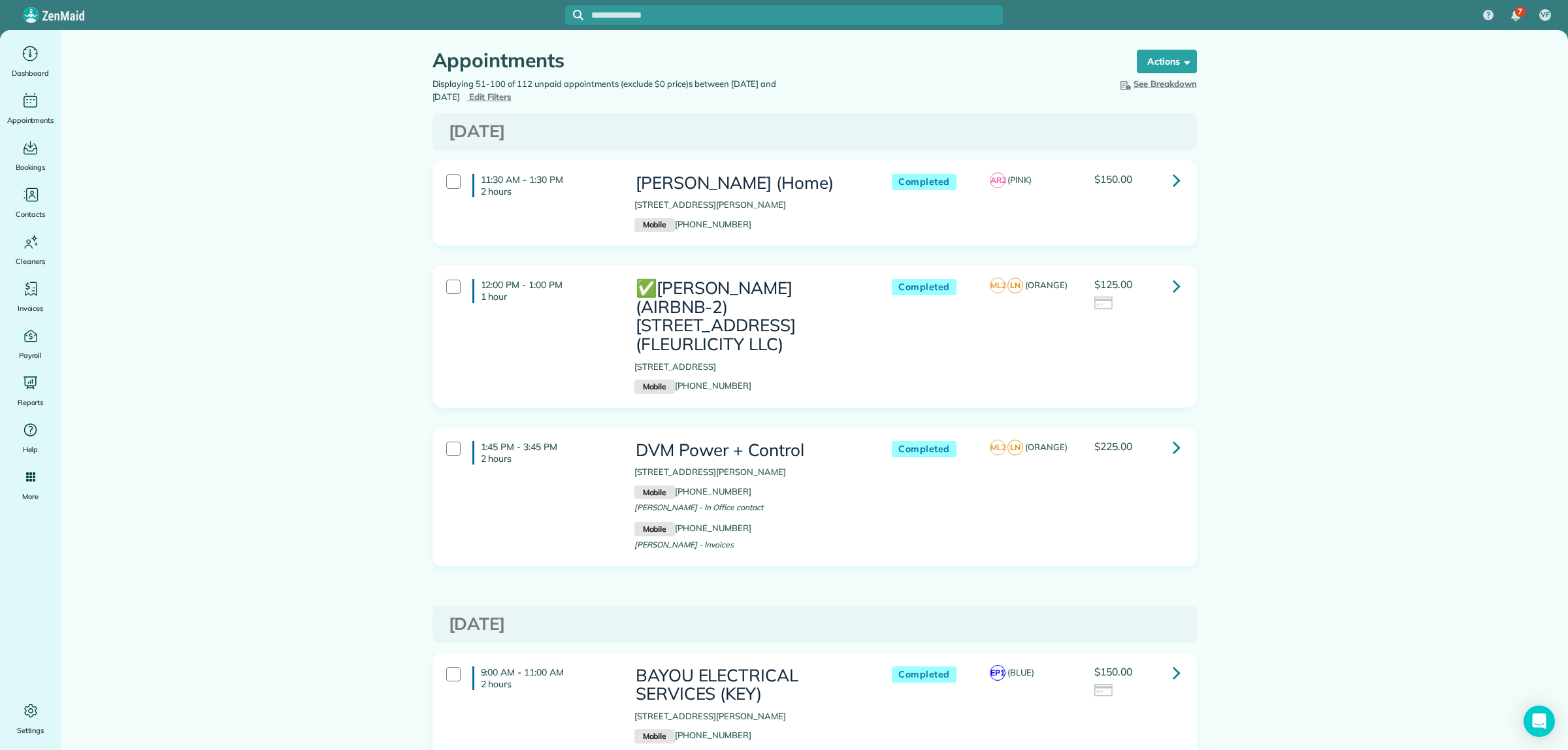
click at [1173, 285] on icon at bounding box center [1177, 286] width 8 height 23
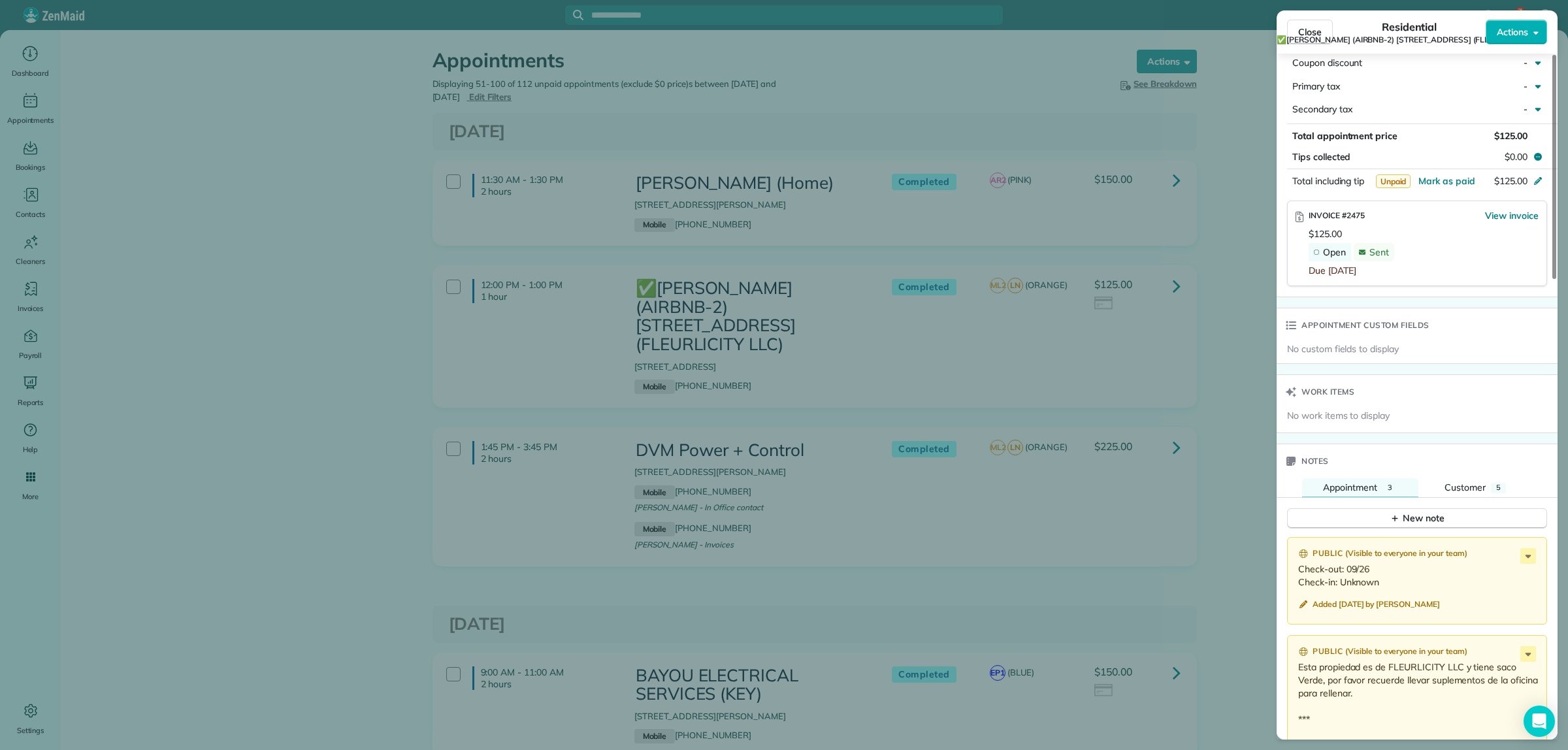
scroll to position [817, 0]
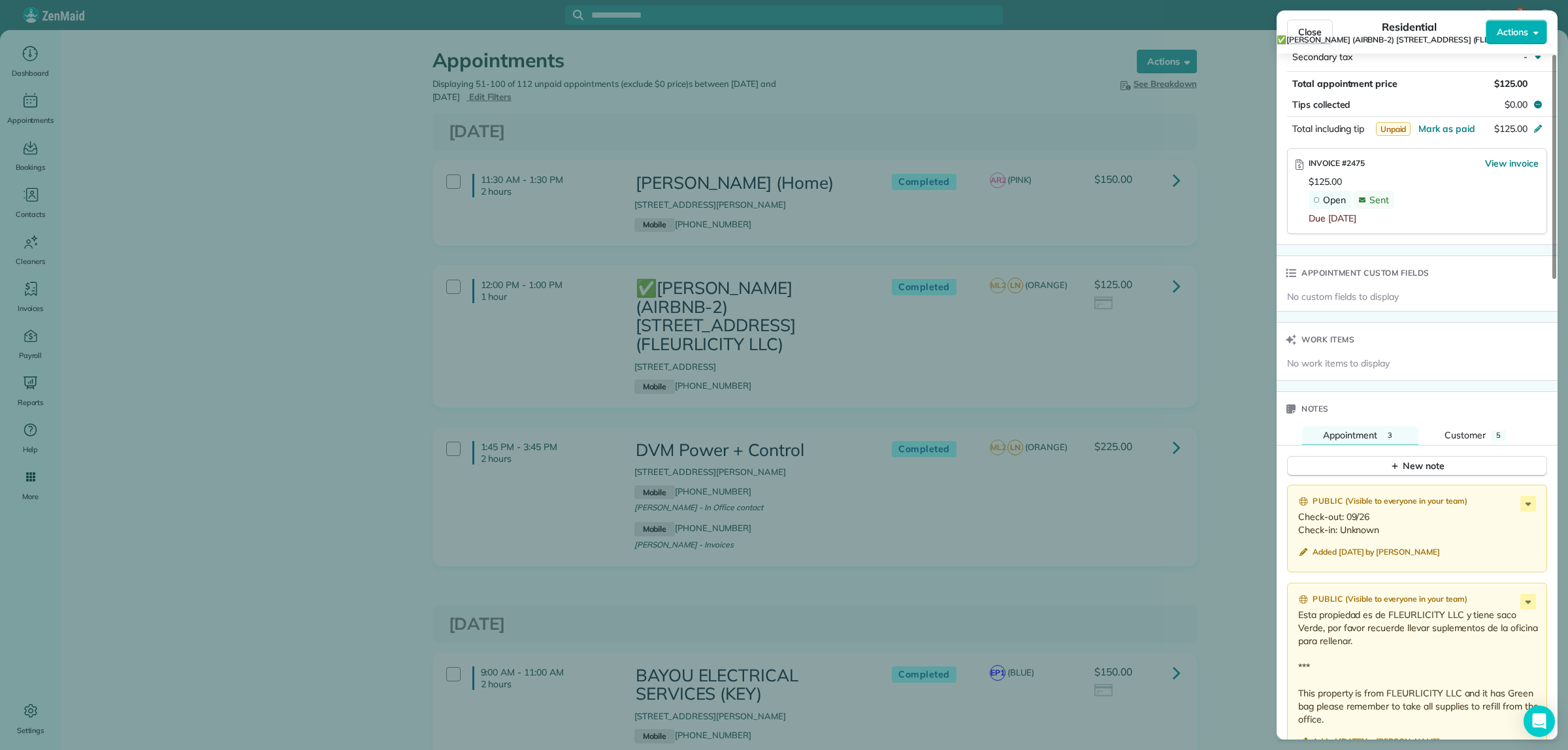
click at [1238, 383] on div "Close Residential ✅CONRAD BARRE (AIRBNB-2) 2516 Myrtle St. (FLEURLICITY LLC) Ac…" at bounding box center [784, 375] width 1568 height 750
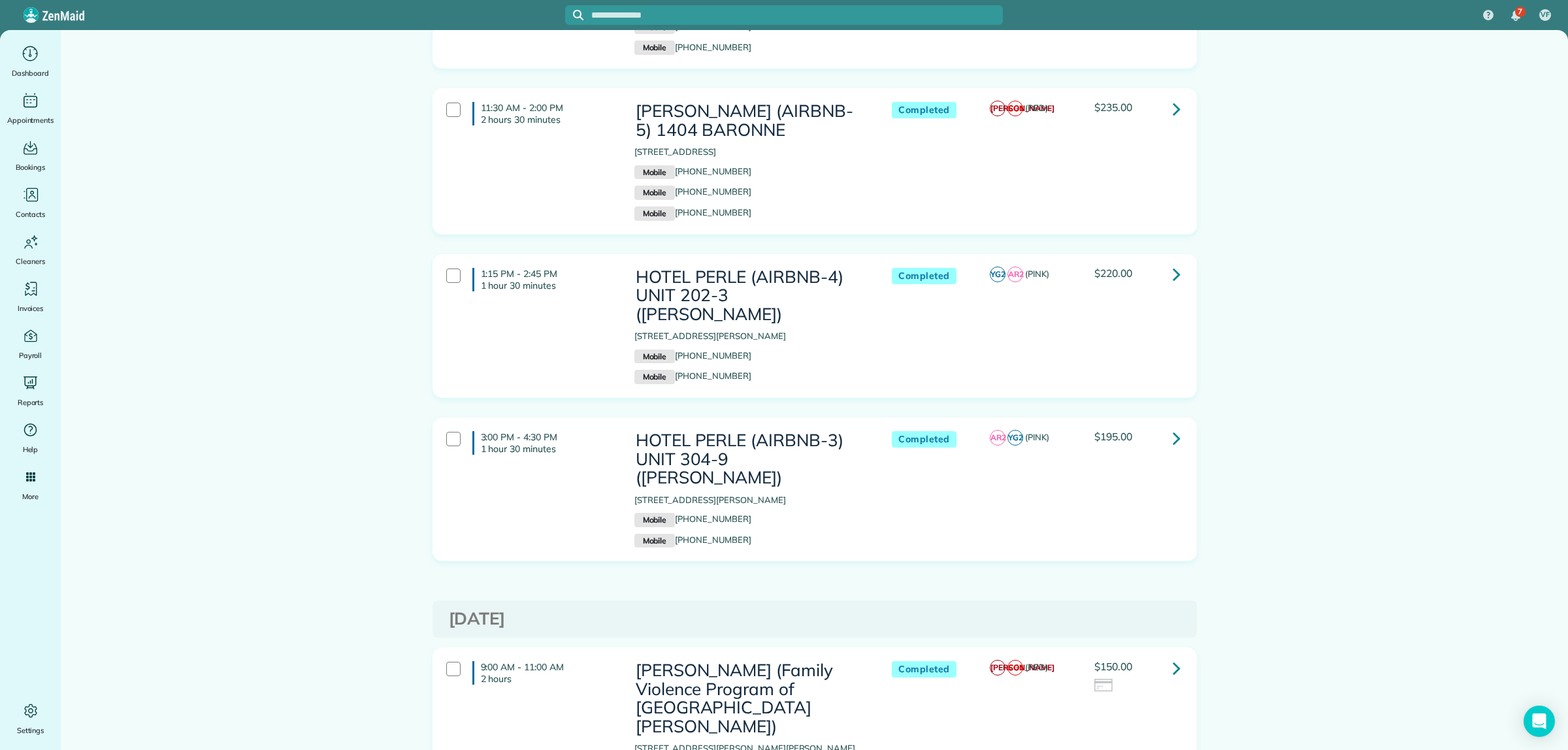
scroll to position [7054, 0]
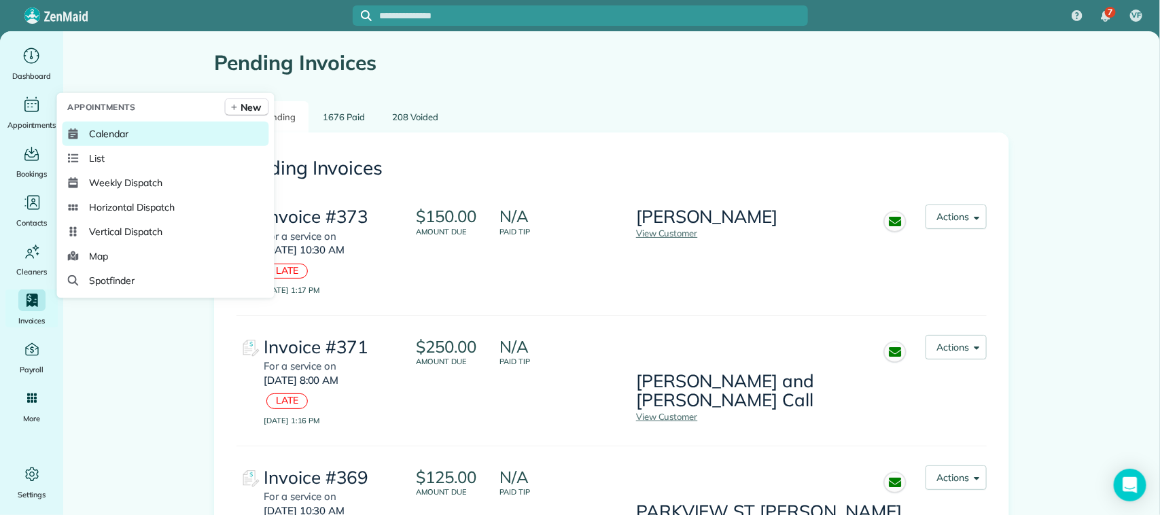
click at [90, 128] on span "Calendar" at bounding box center [109, 134] width 39 height 14
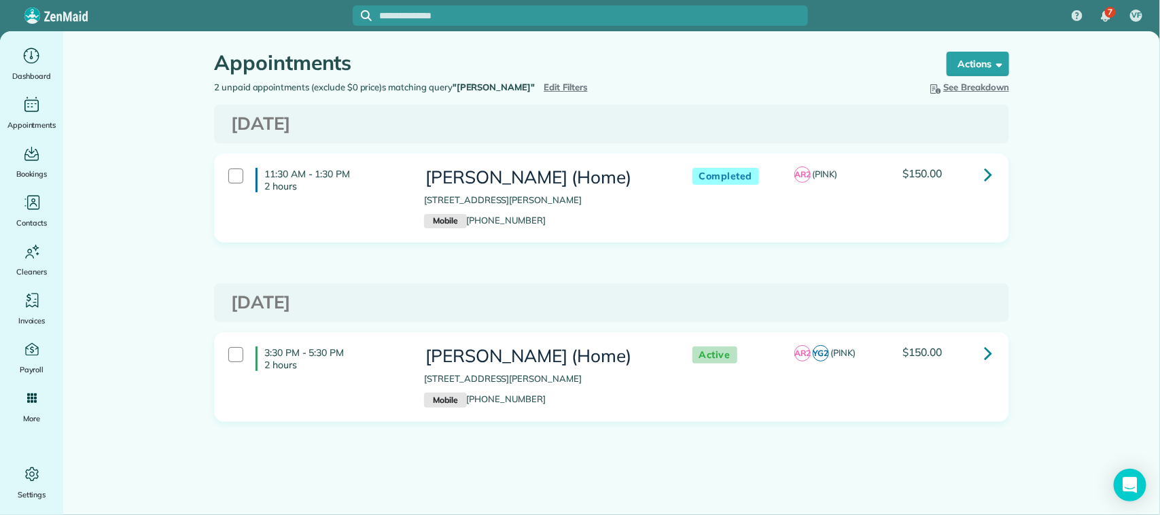
click at [990, 173] on icon at bounding box center [988, 174] width 8 height 24
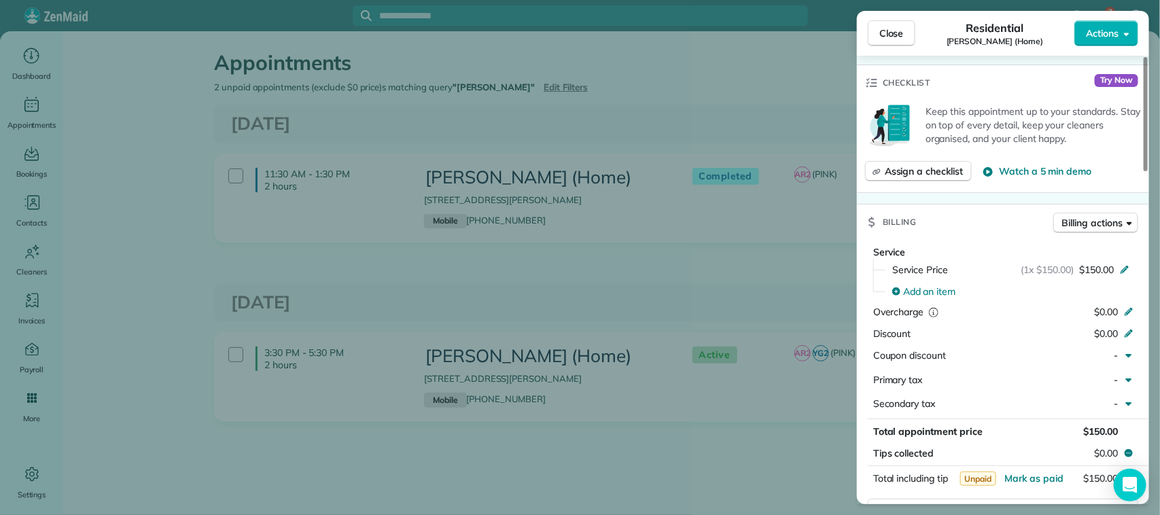
scroll to position [510, 0]
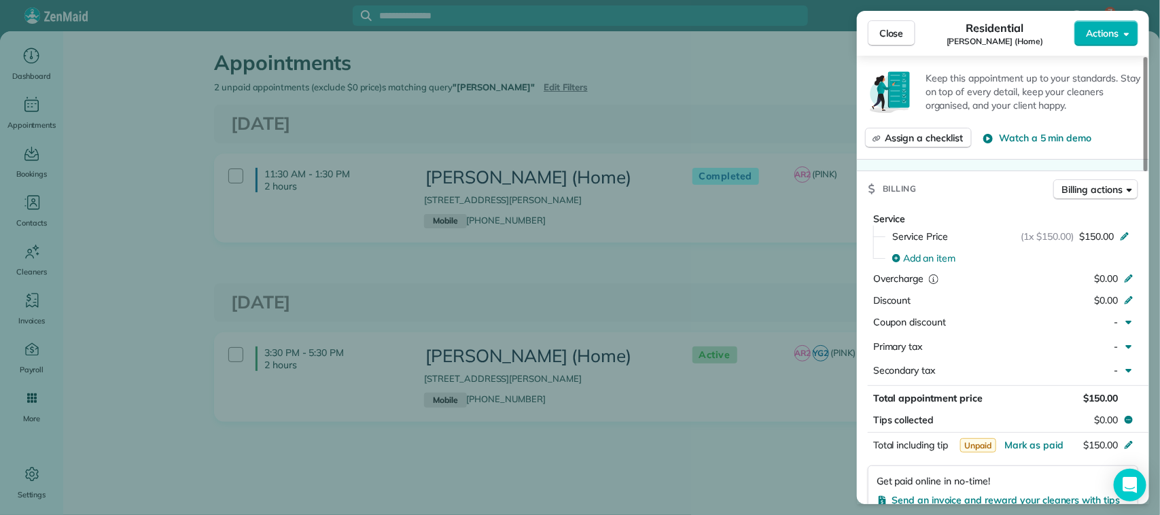
click at [803, 97] on div "Close Residential [PERSON_NAME] (Home) Actions Status Completed [PERSON_NAME] (…" at bounding box center [580, 257] width 1160 height 515
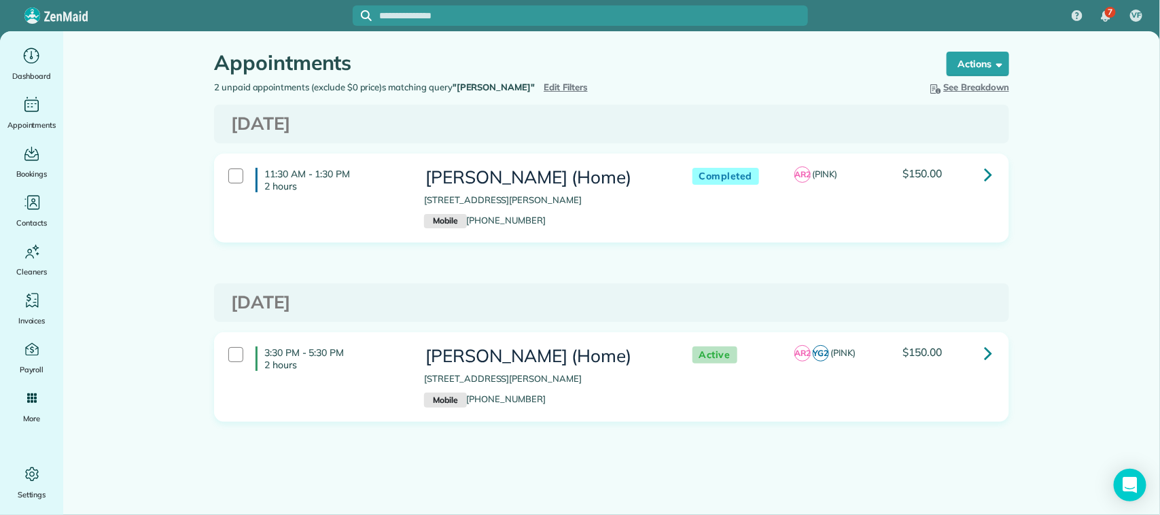
click at [993, 175] on link at bounding box center [988, 174] width 27 height 27
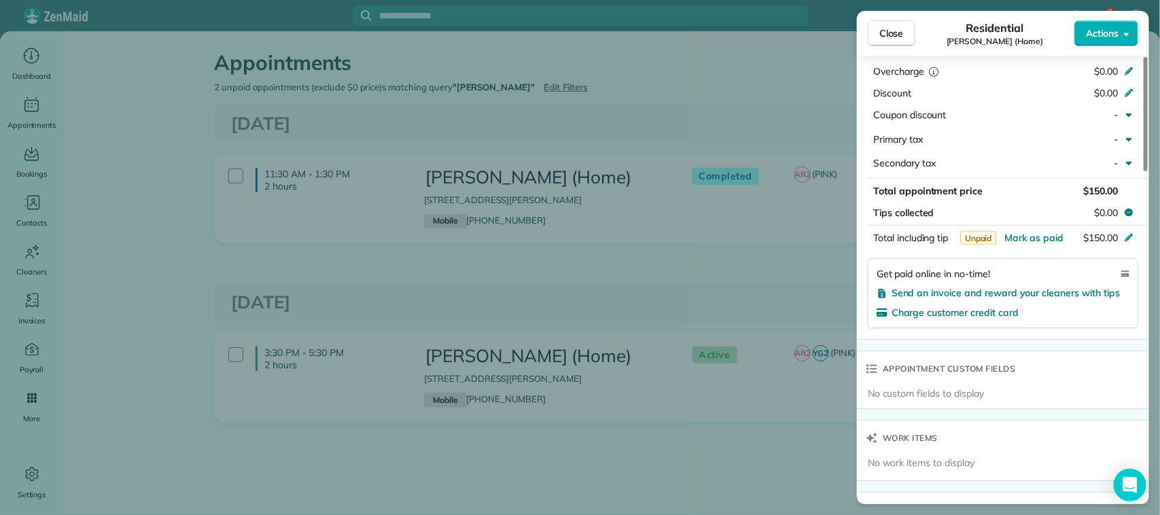
scroll to position [680, 0]
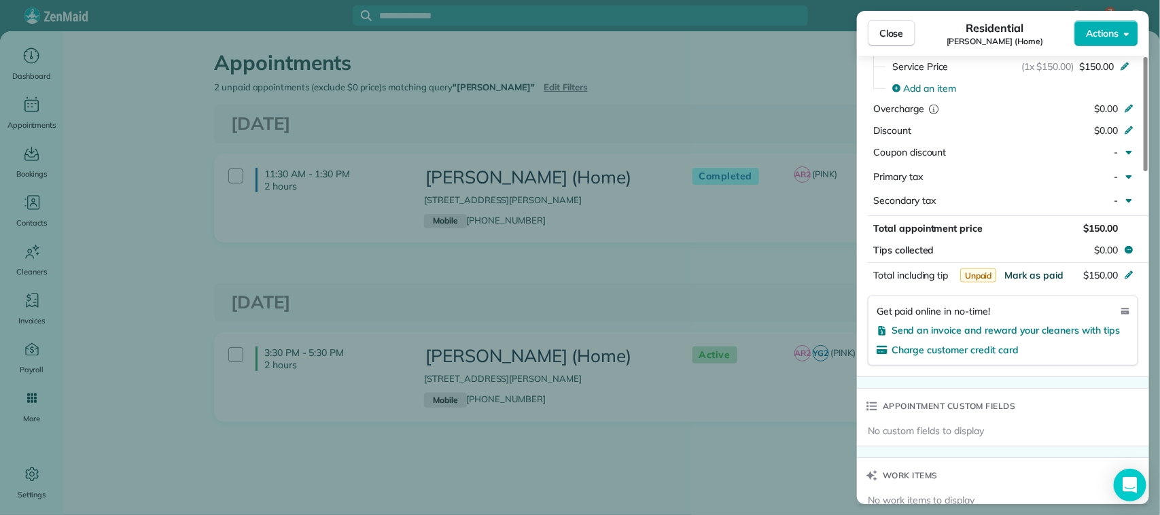
click at [1010, 276] on span "Mark as paid" at bounding box center [1034, 275] width 59 height 12
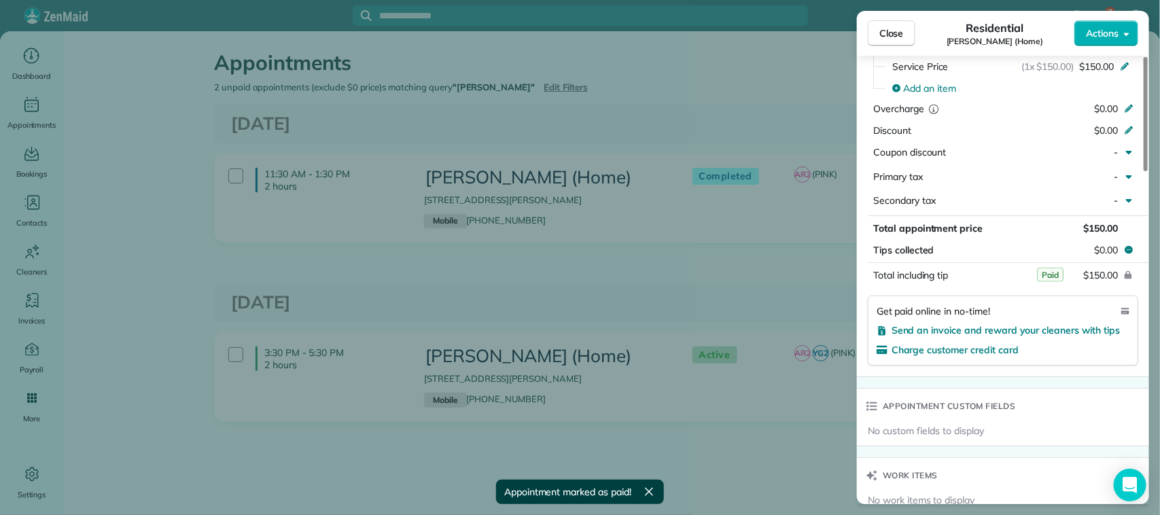
click at [665, 96] on div "Close Residential [PERSON_NAME] (Home) Actions Status Completed [PERSON_NAME] (…" at bounding box center [580, 257] width 1160 height 515
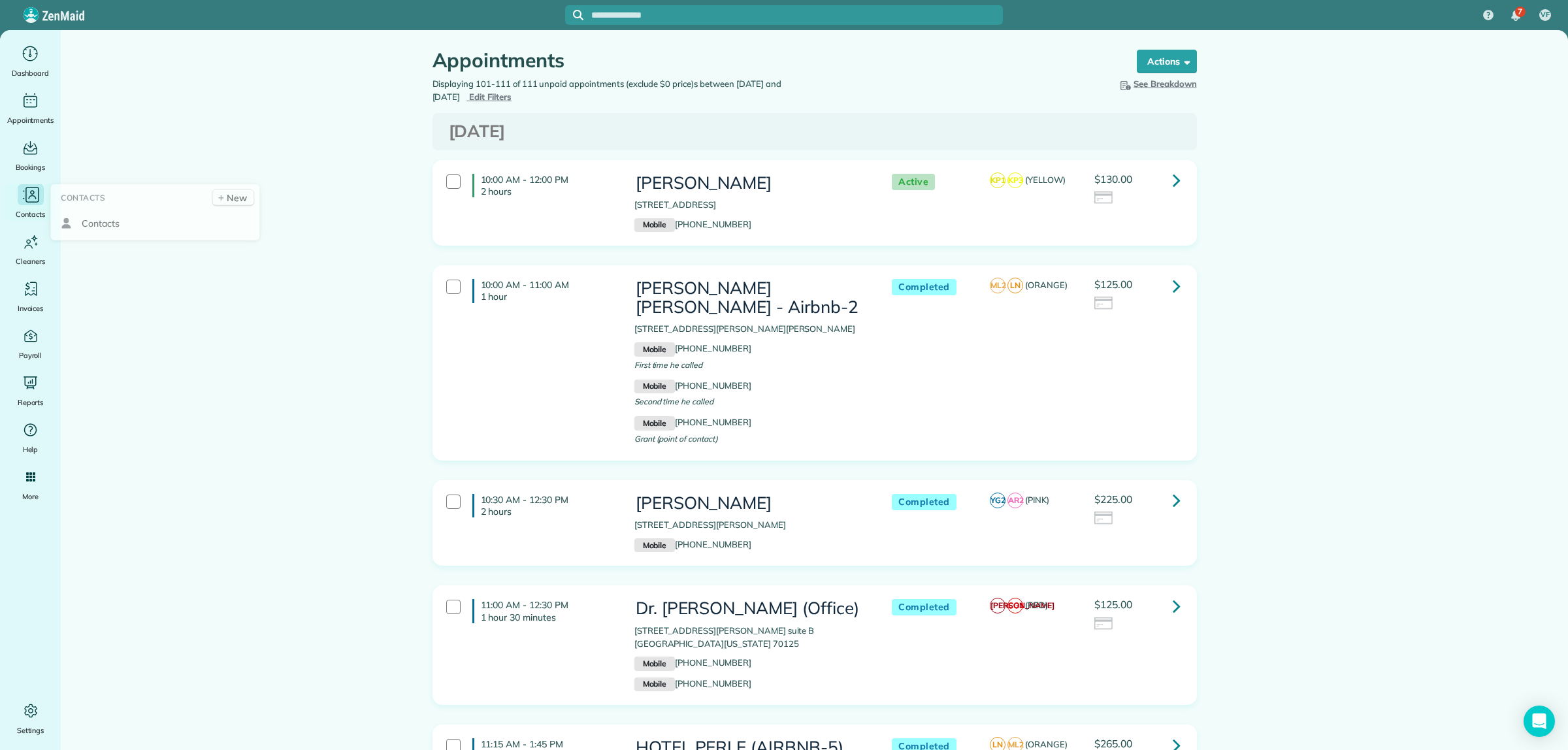
click at [28, 197] on icon "Main" at bounding box center [31, 194] width 19 height 19
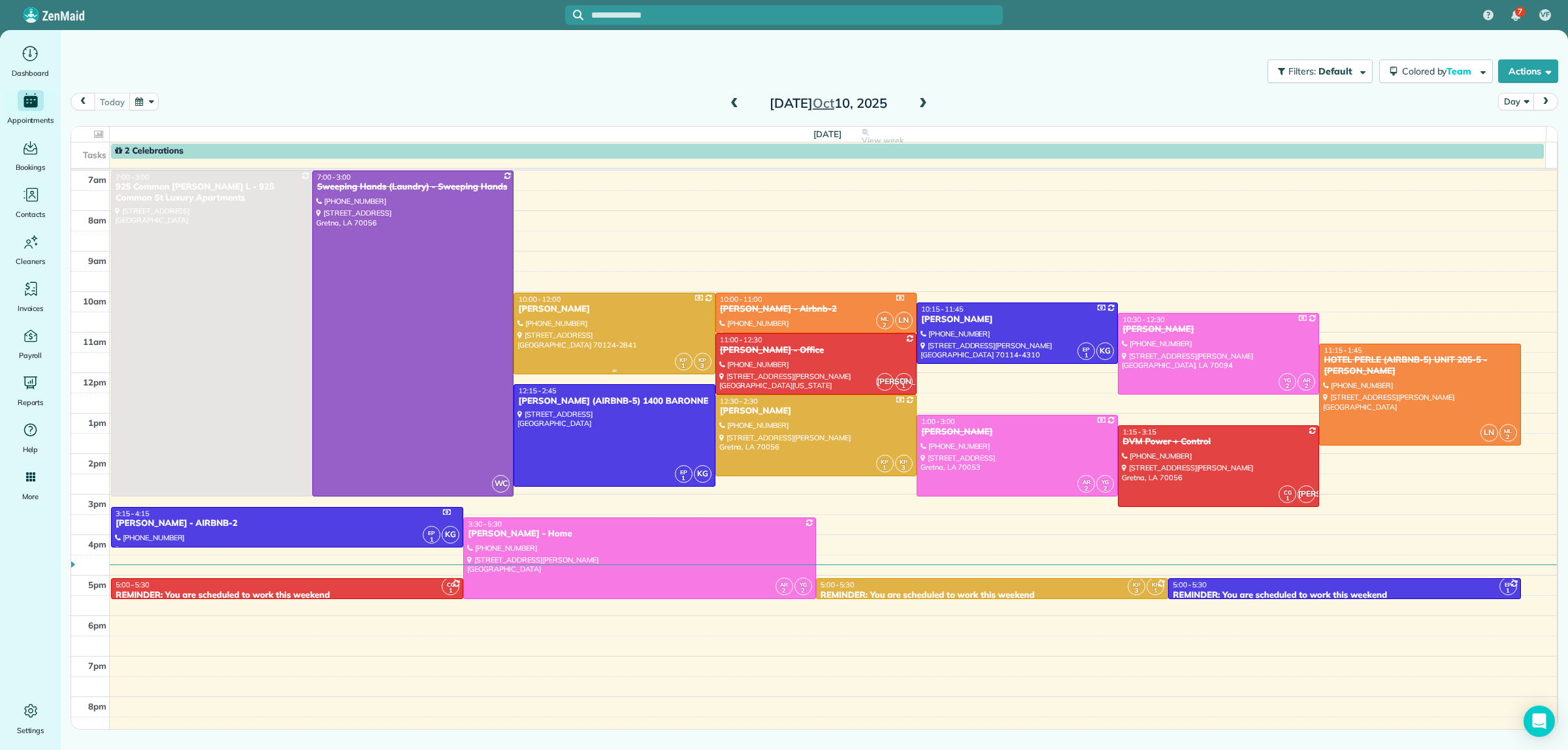
click at [614, 306] on div "[PERSON_NAME]" at bounding box center [613, 310] width 193 height 12
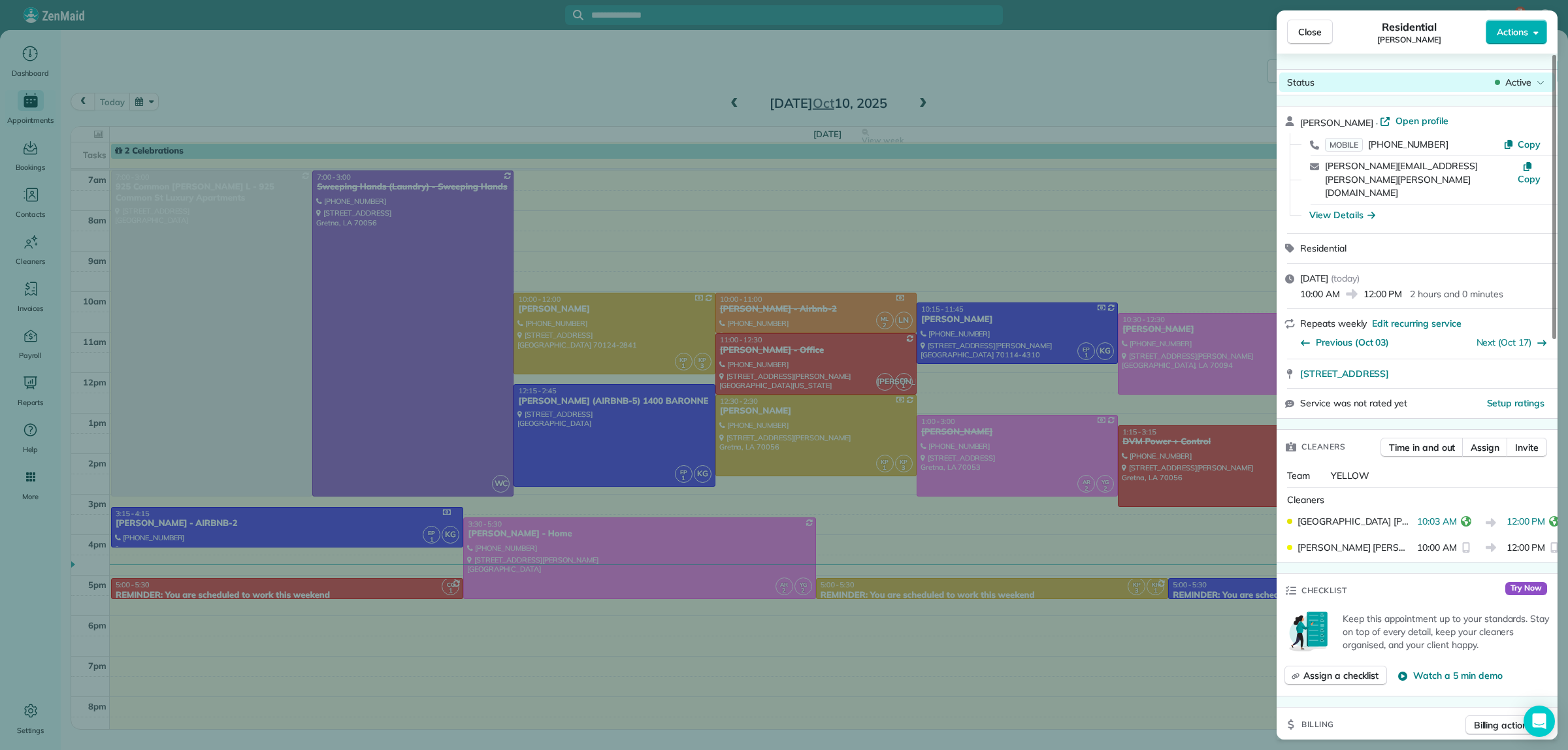
click at [1506, 84] on span "Active" at bounding box center [1518, 83] width 26 height 13
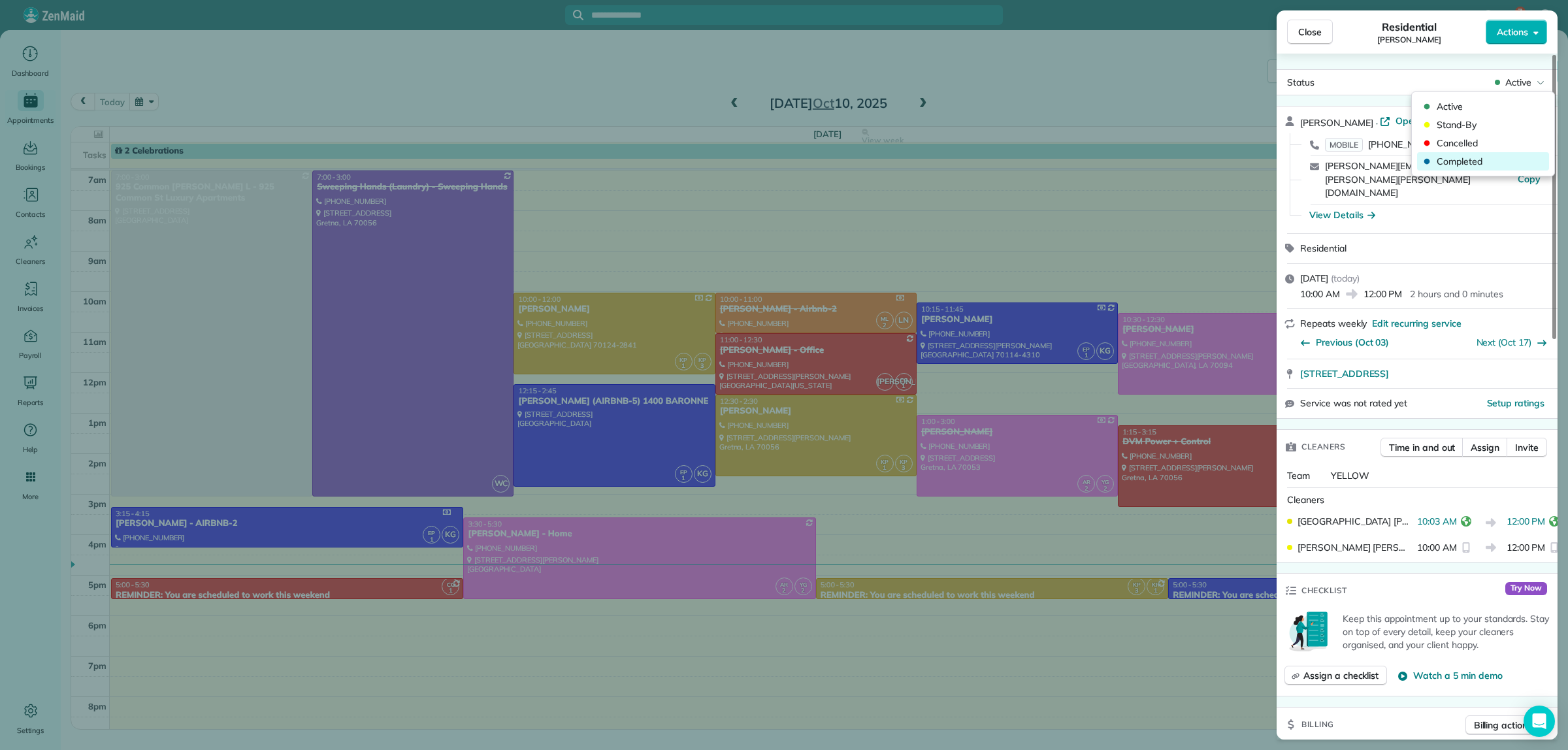
click at [1454, 162] on span "Completed" at bounding box center [1492, 162] width 110 height 13
click at [1054, 48] on div "Close Residential KATIE MYERS Actions Status Active KATIE MYERS · Open profile …" at bounding box center [784, 375] width 1568 height 750
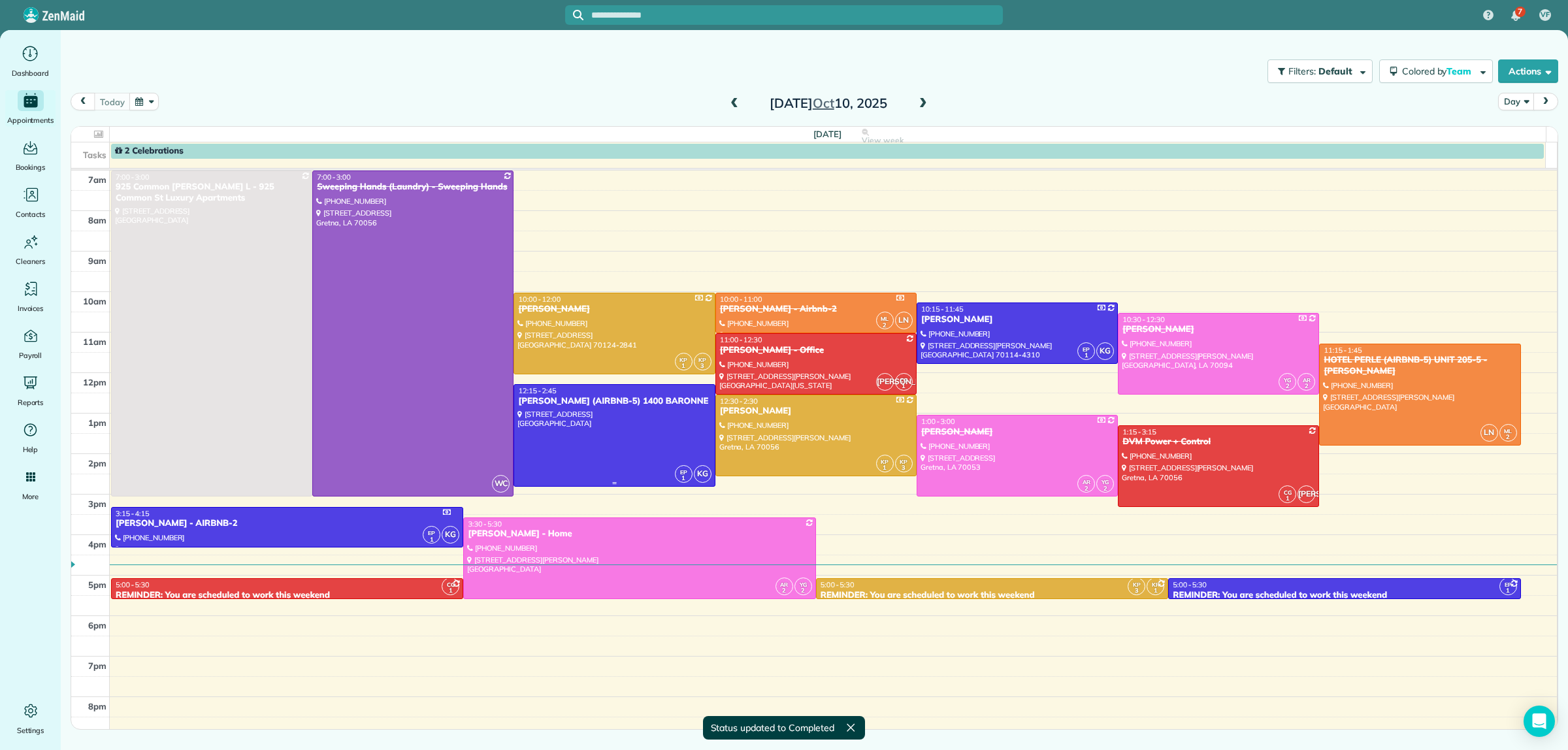
click at [643, 419] on div at bounding box center [614, 435] width 200 height 101
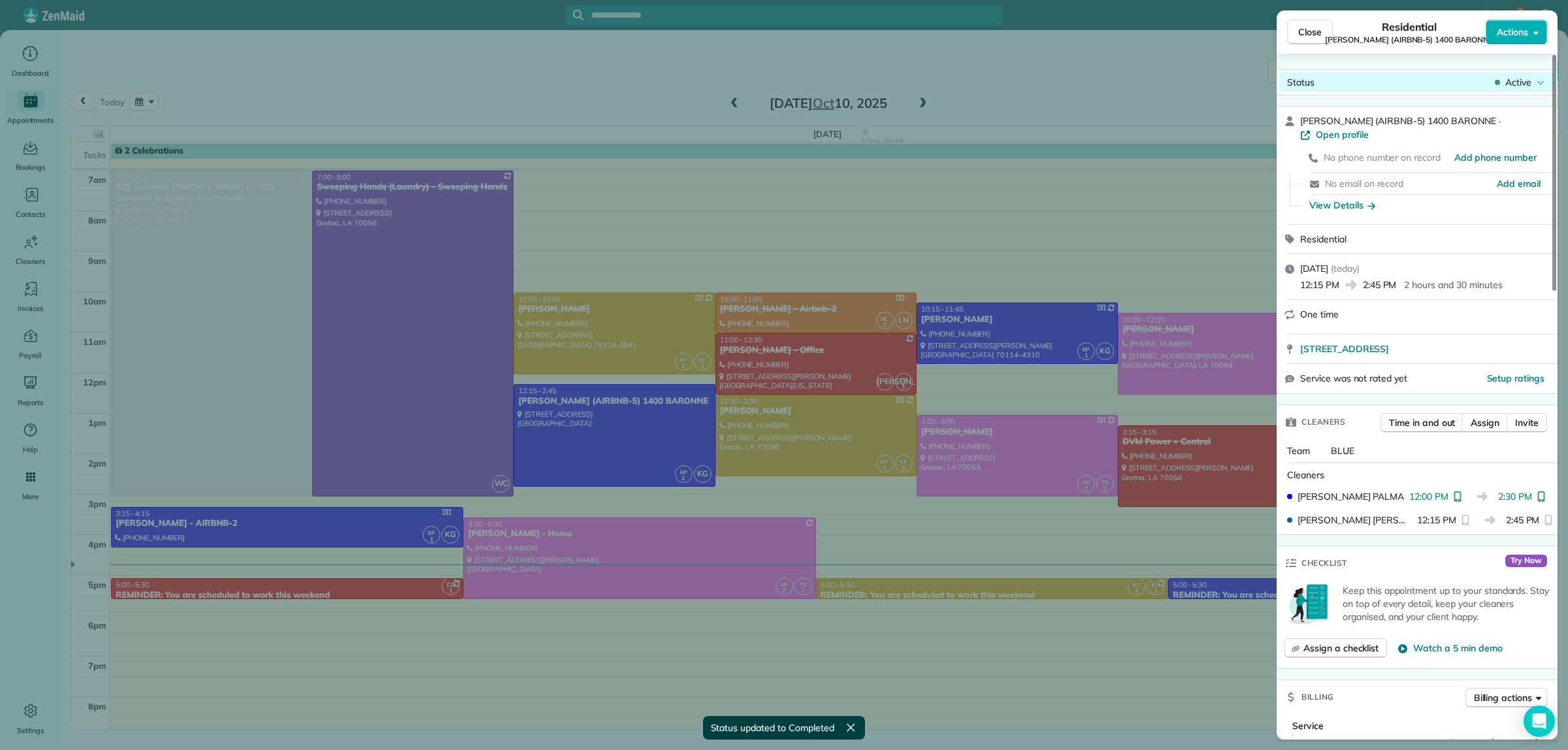
click at [1518, 81] on span "Active" at bounding box center [1518, 83] width 26 height 13
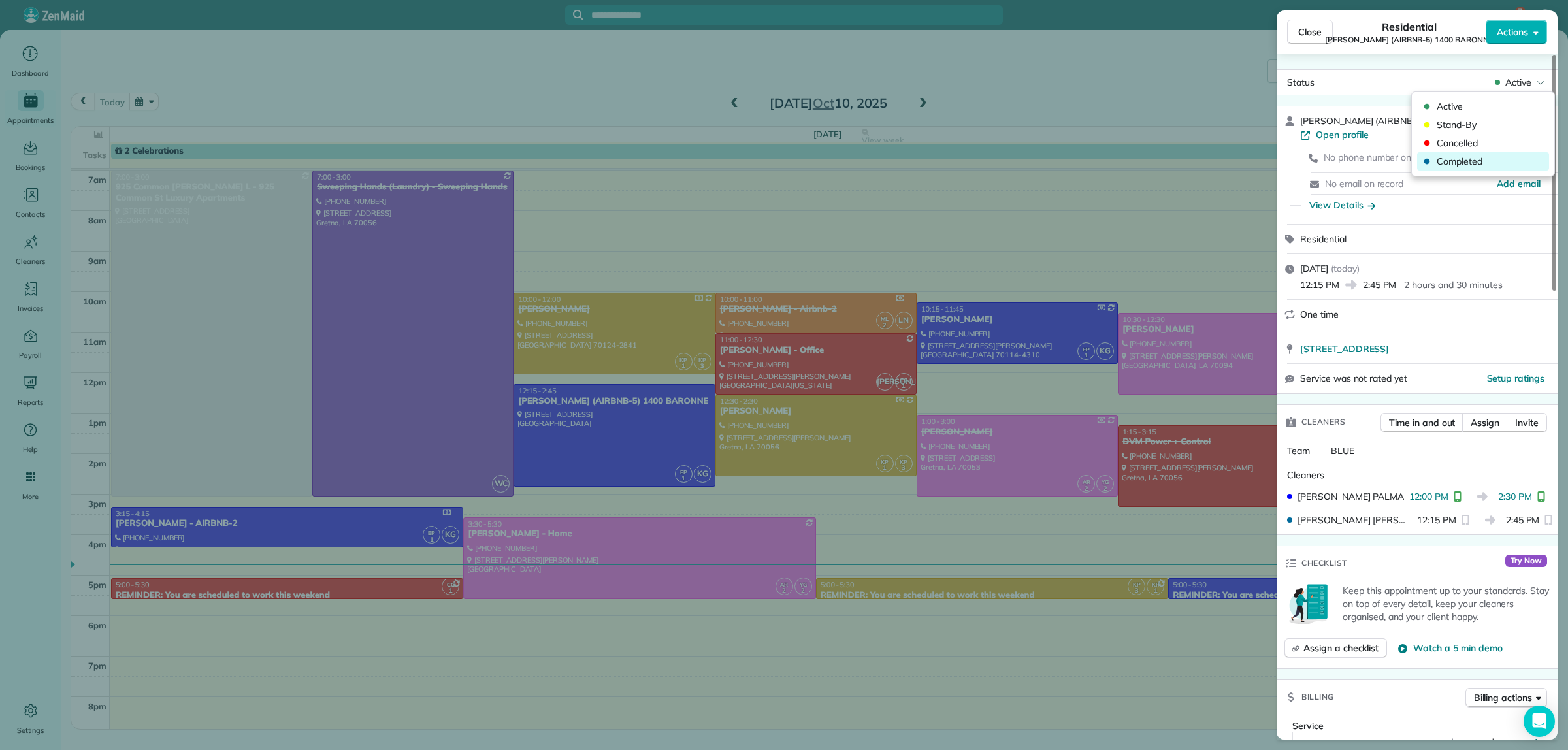
click at [1446, 164] on span "Completed" at bounding box center [1492, 162] width 110 height 13
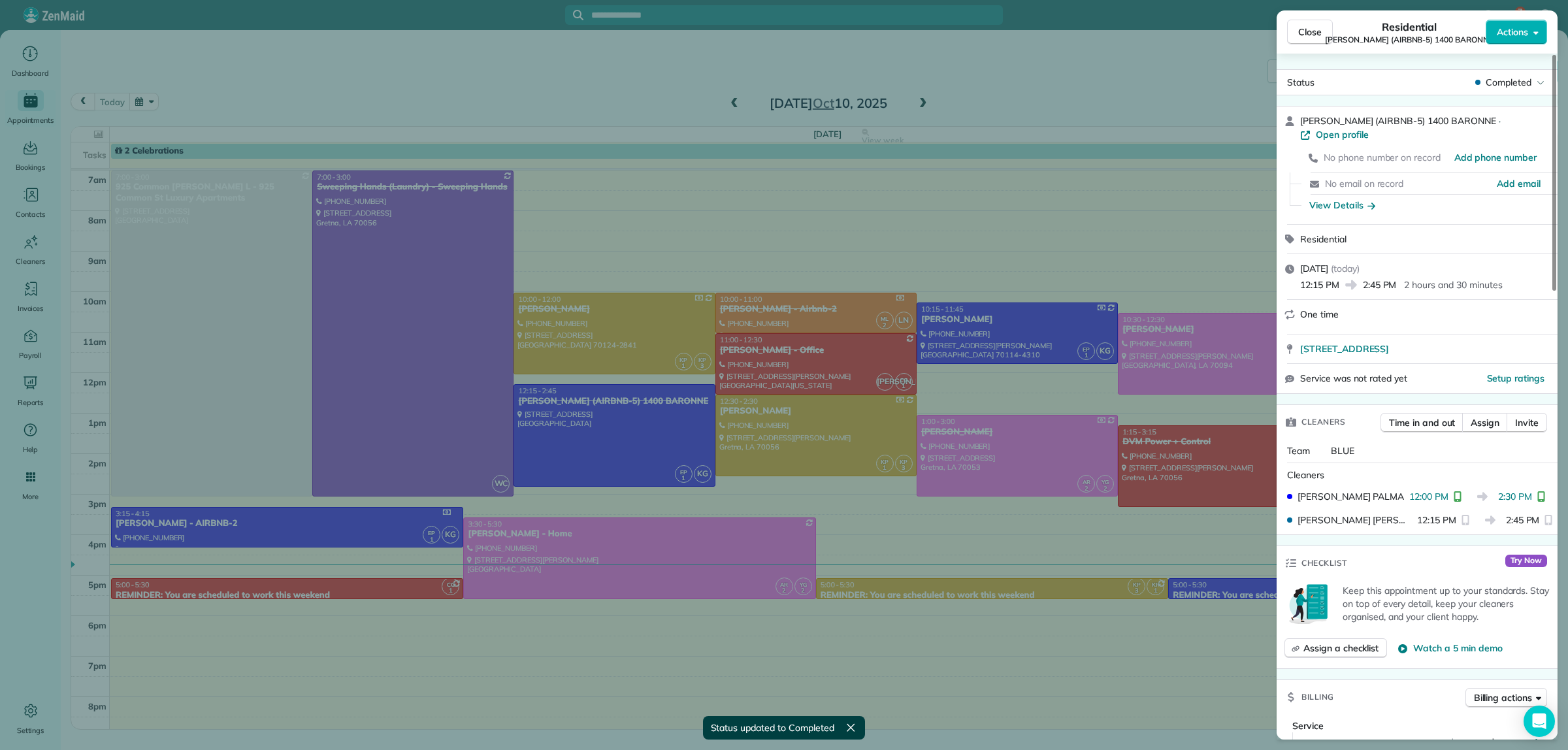
click at [1085, 70] on div "Close Residential NICK BRUNO (AIRBNB-5) 1400 BARONNE Actions Status Completed N…" at bounding box center [784, 375] width 1568 height 750
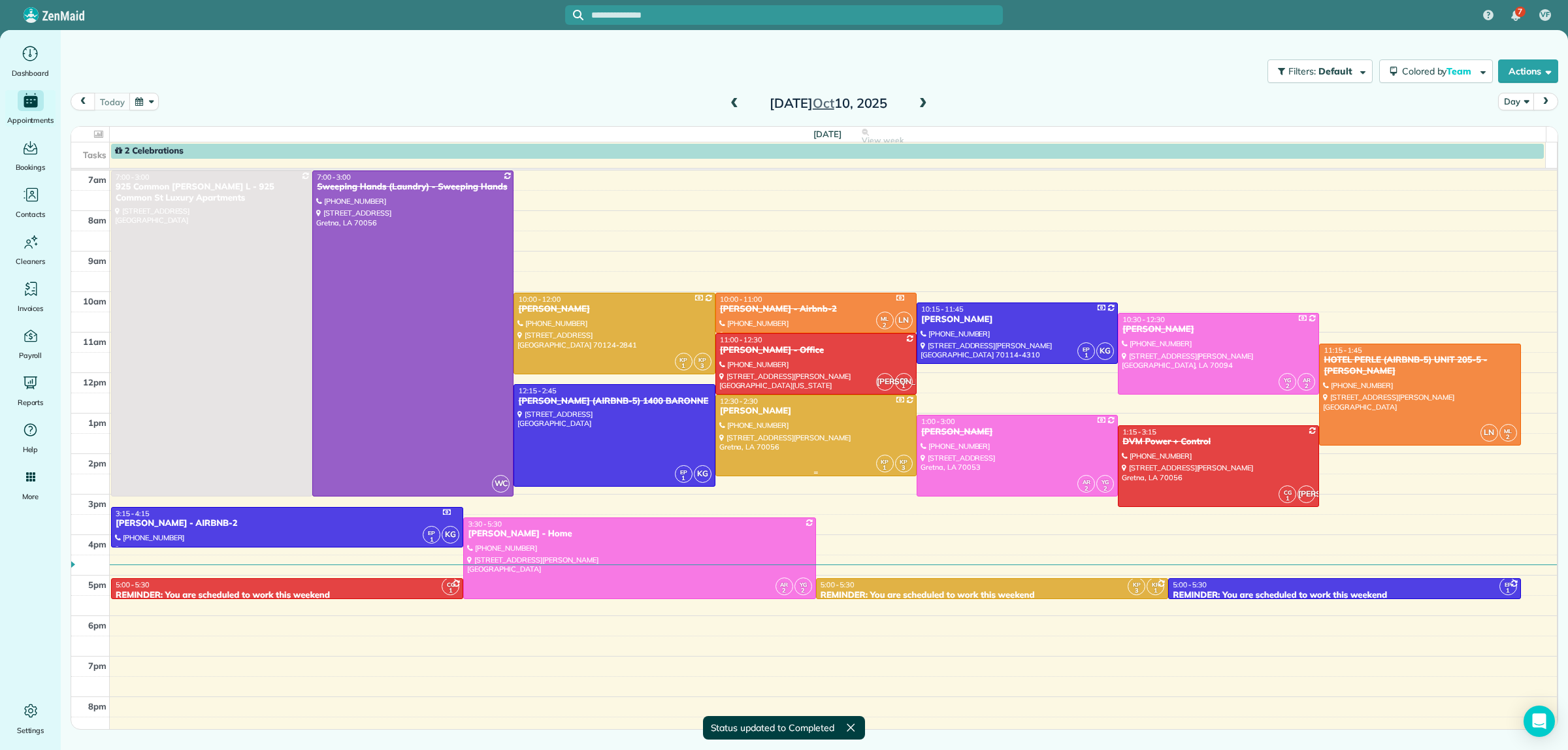
click at [831, 428] on div at bounding box center [816, 436] width 200 height 81
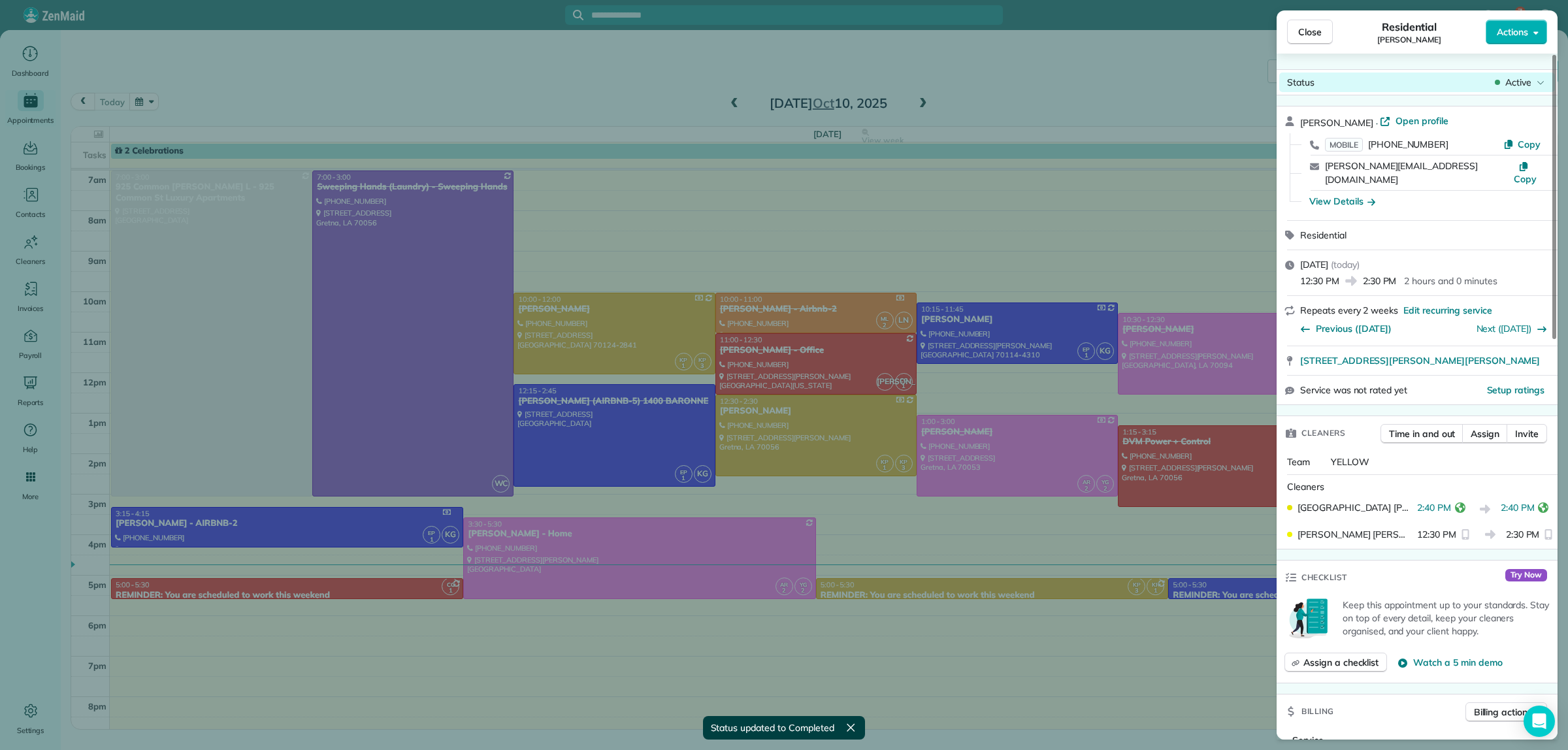
click at [1518, 77] on span "Active" at bounding box center [1518, 83] width 26 height 13
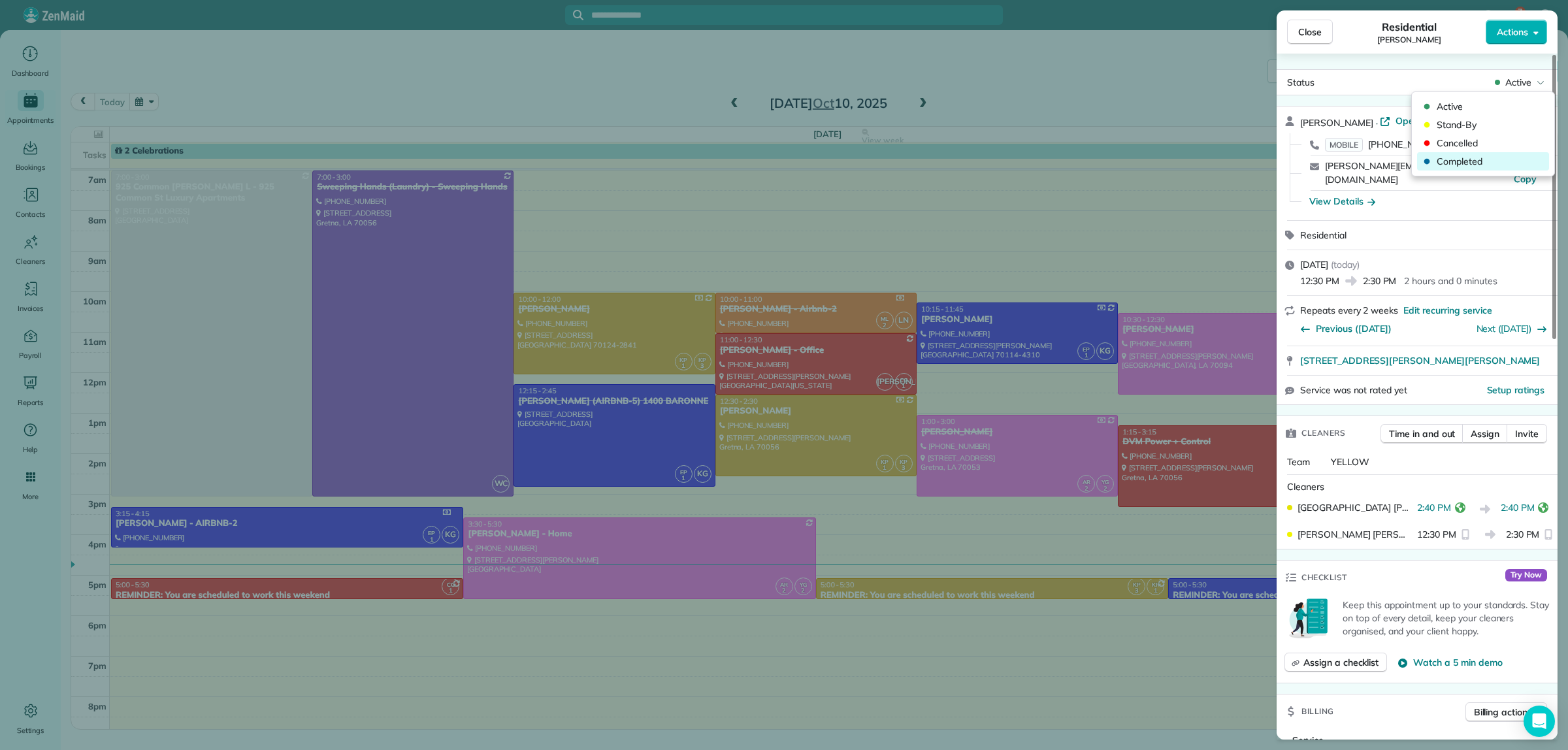
click at [1468, 164] on span "Completed" at bounding box center [1492, 162] width 110 height 13
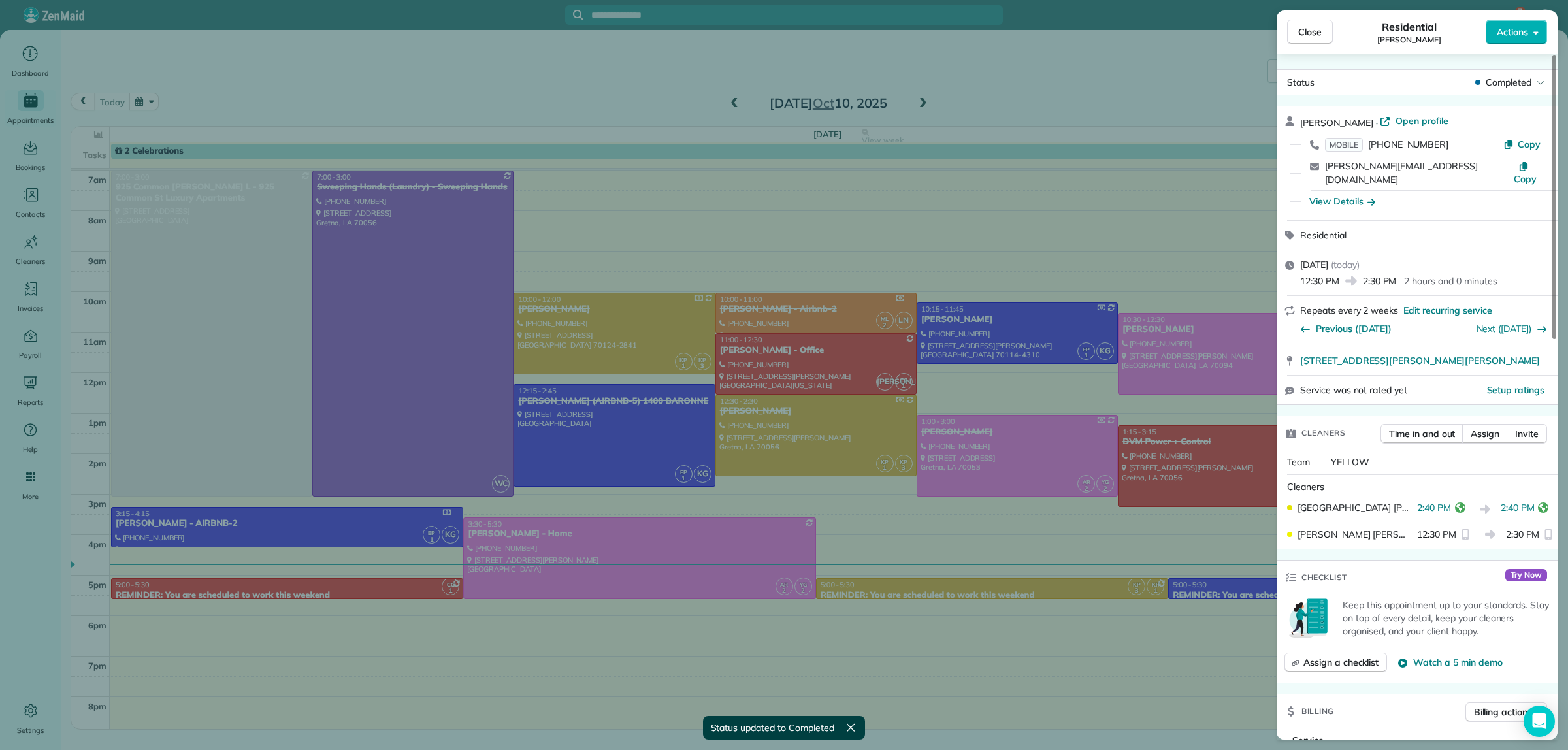
click at [1140, 89] on div "Close Residential TONY DALMADO Actions Status Completed TONY DALMADO · Open pro…" at bounding box center [784, 375] width 1568 height 750
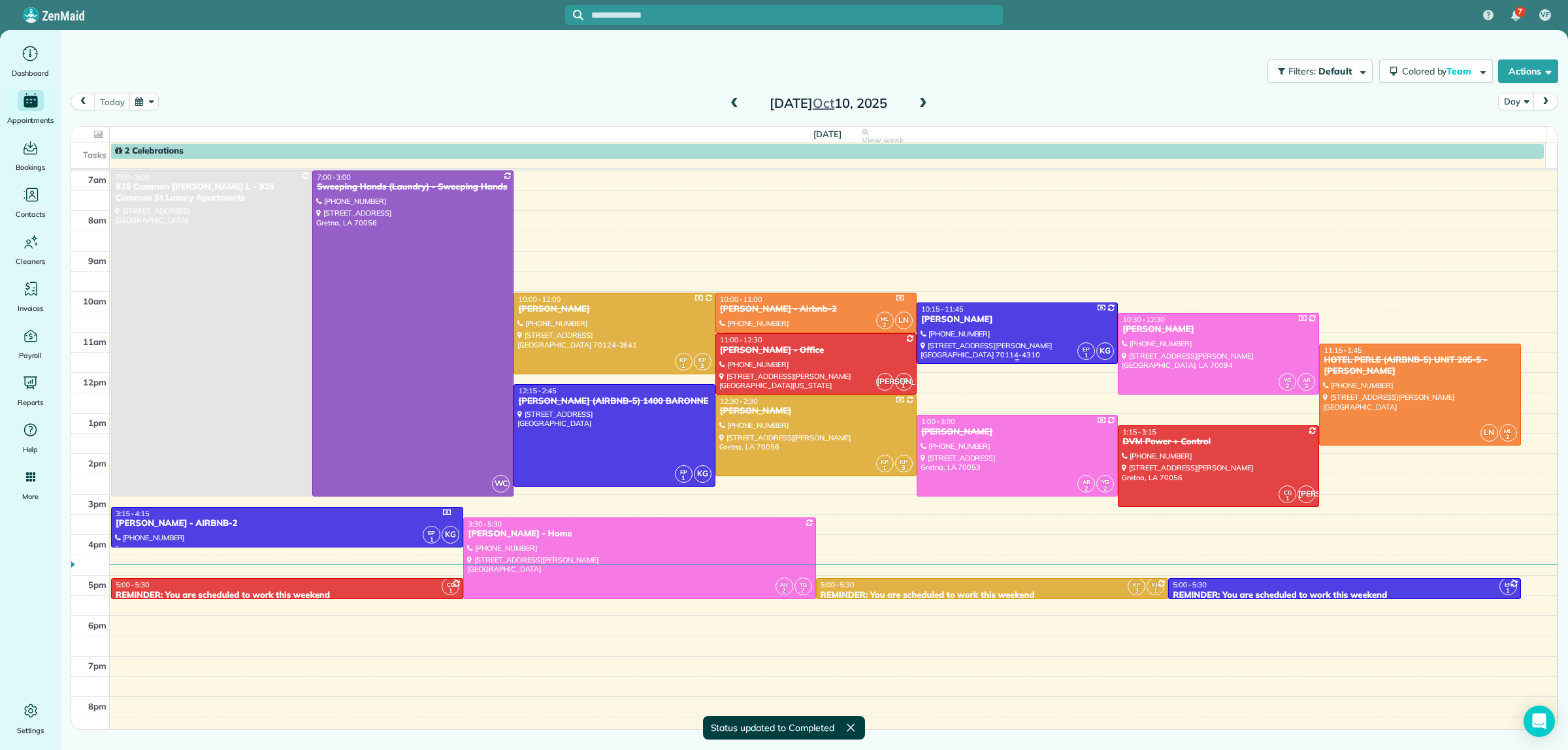
click at [1034, 325] on div "NIOBE JOSEPH" at bounding box center [1017, 320] width 193 height 12
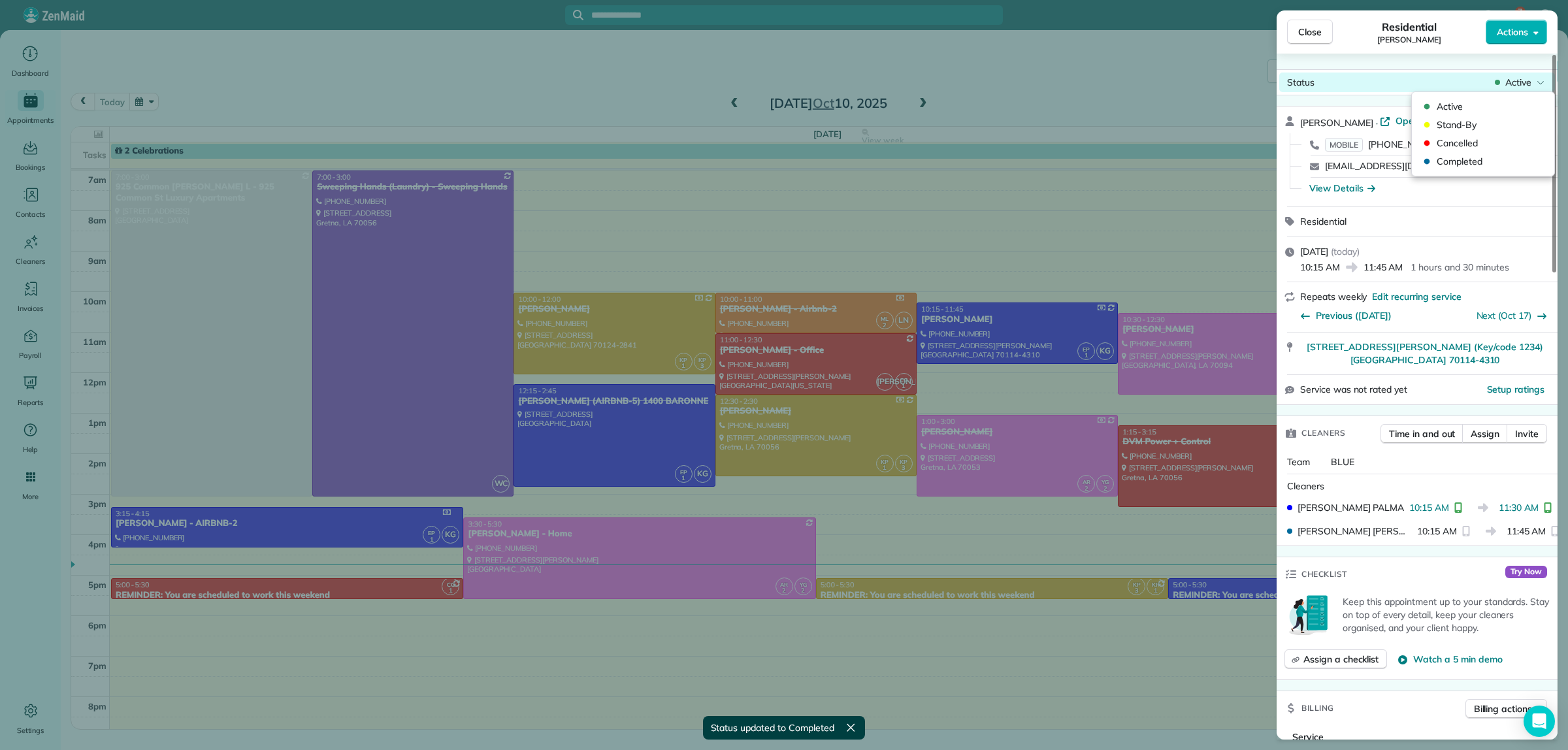
click at [1507, 80] on span "Active" at bounding box center [1518, 83] width 26 height 13
click at [1465, 165] on span "Completed" at bounding box center [1492, 162] width 110 height 13
click at [1126, 49] on div "Close Residential NIOBE JOSEPH Actions Status Completed NIOBE JOSEPH · Open pro…" at bounding box center [784, 375] width 1568 height 750
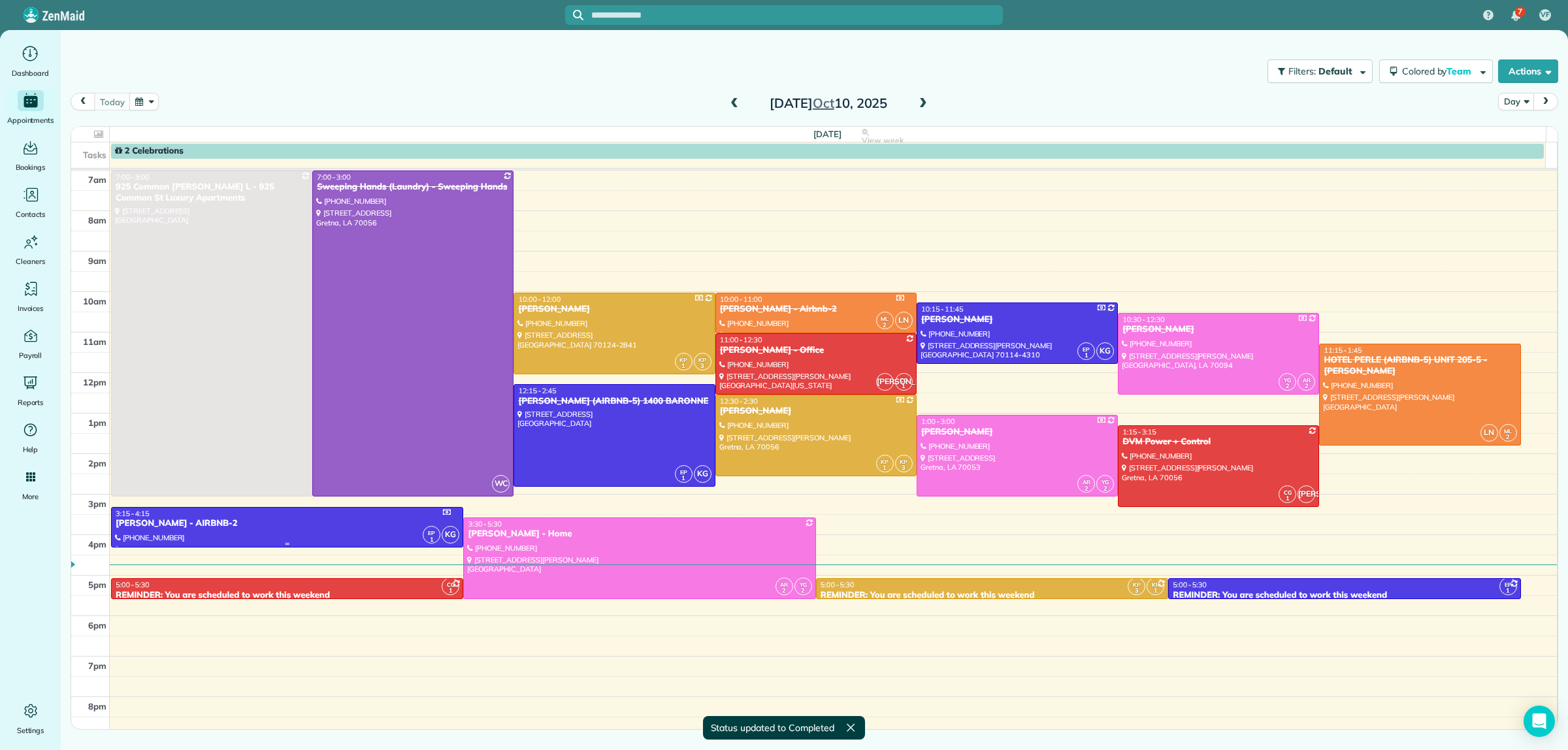
click at [296, 531] on div at bounding box center [286, 527] width 351 height 39
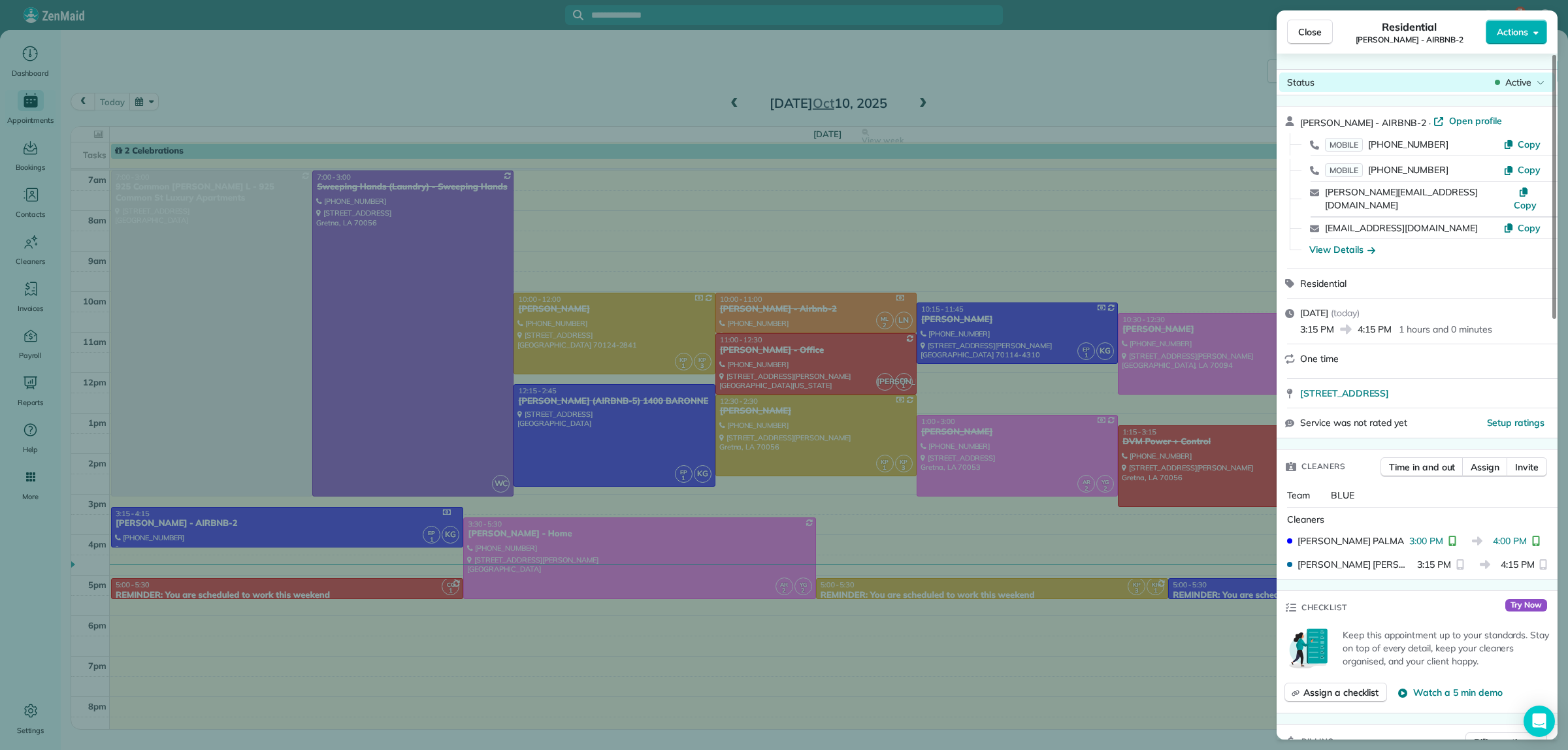
click at [1523, 86] on span "Active" at bounding box center [1518, 83] width 26 height 13
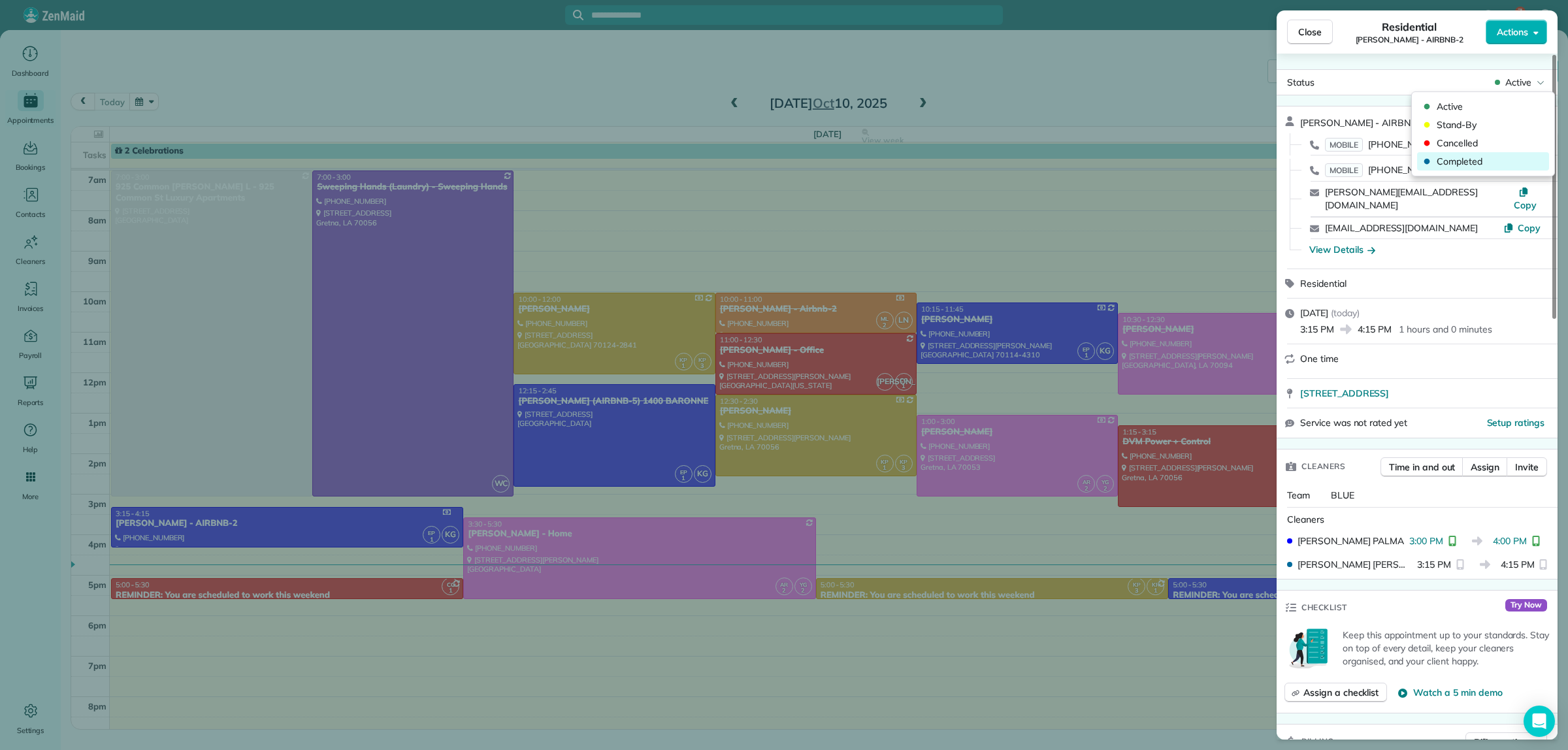
click at [1455, 163] on span "Completed" at bounding box center [1492, 162] width 110 height 13
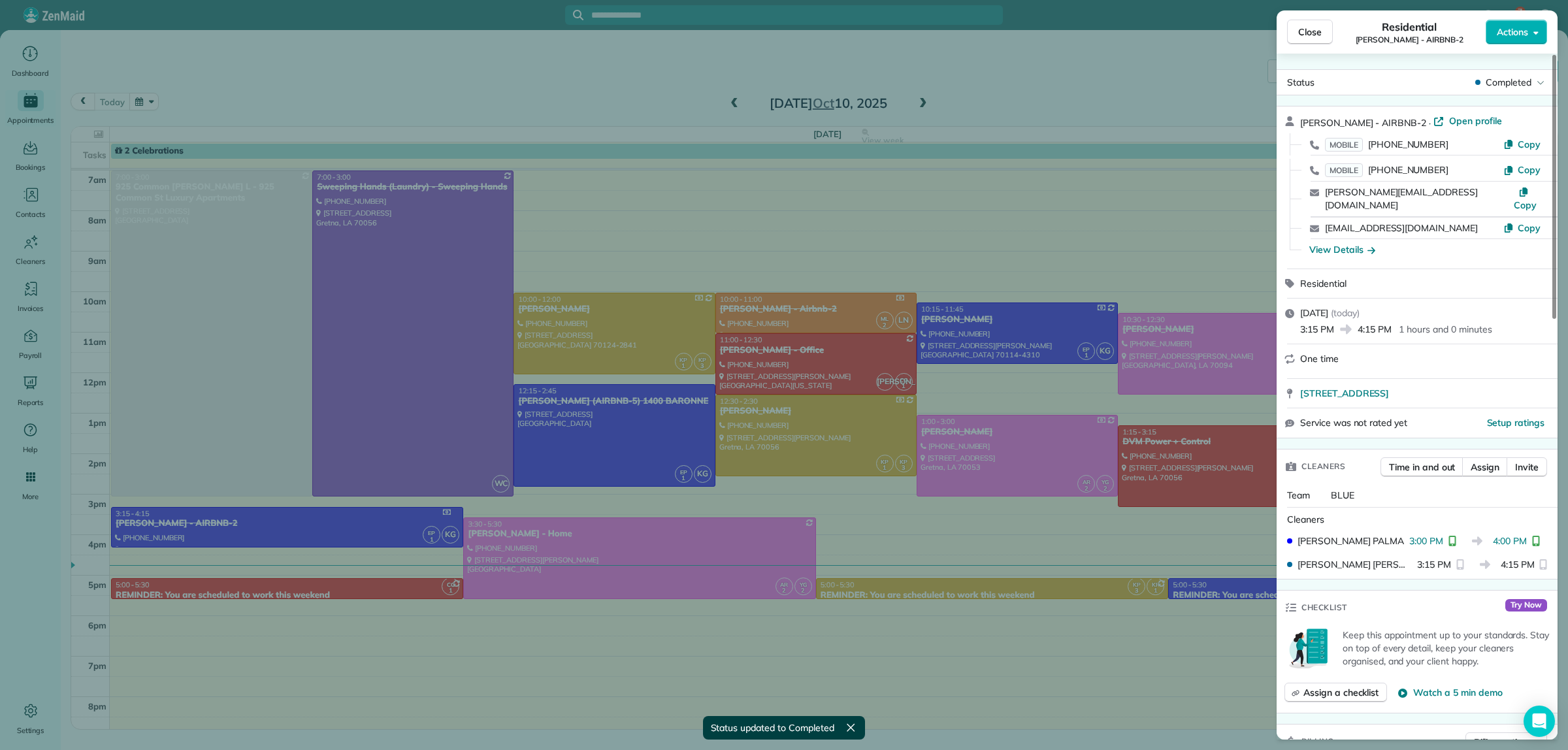
click at [585, 550] on div "Close Residential PEGGY LITTLEJOHN - AIRBNB-2 Actions Status Completed PEGGY LI…" at bounding box center [784, 375] width 1568 height 750
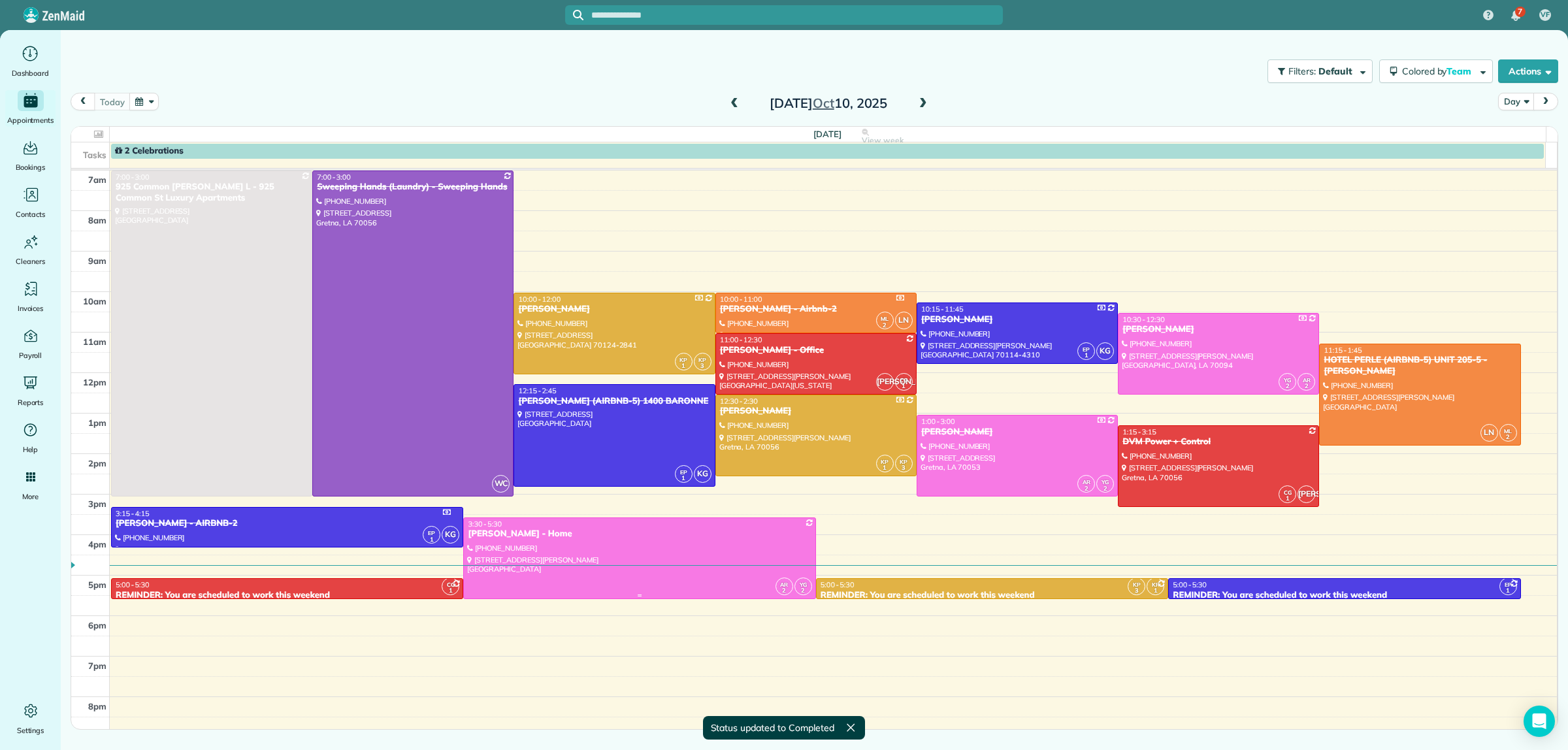
click at [588, 550] on div at bounding box center [639, 559] width 351 height 81
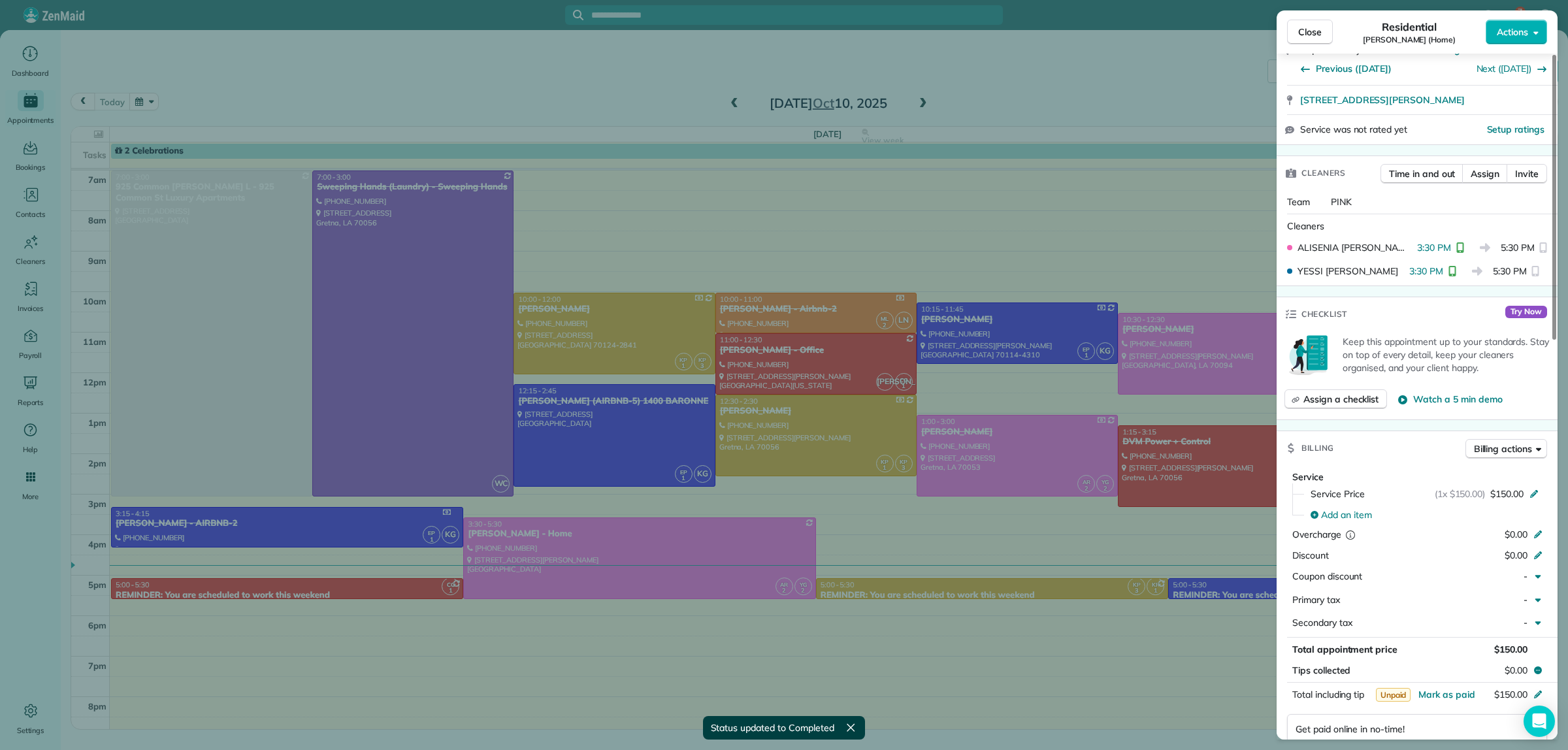
scroll to position [1, 0]
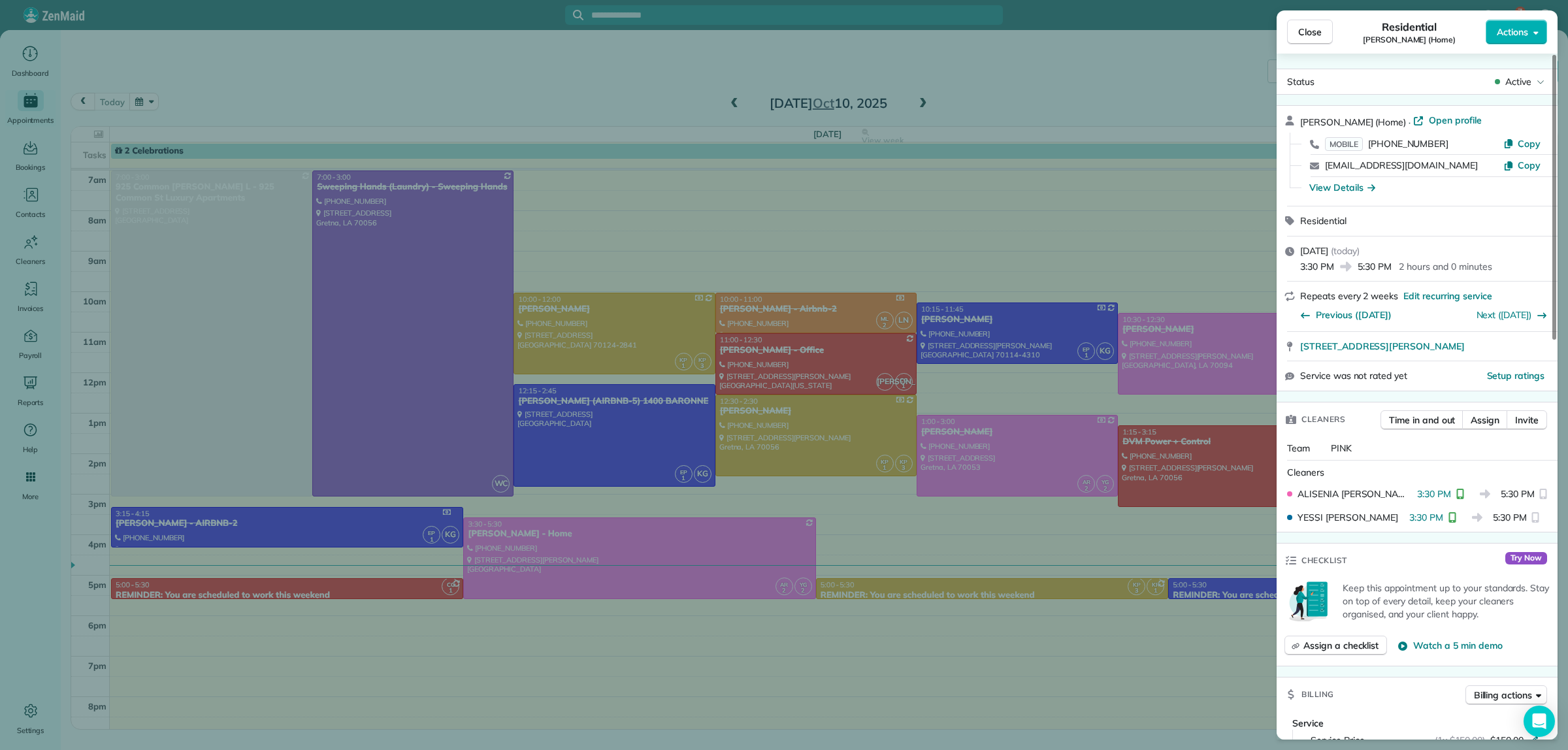
click at [1056, 85] on div "Close Residential KATRICE LAIN (Home) Actions Status Active KATRICE LAIN (Home)…" at bounding box center [784, 375] width 1568 height 750
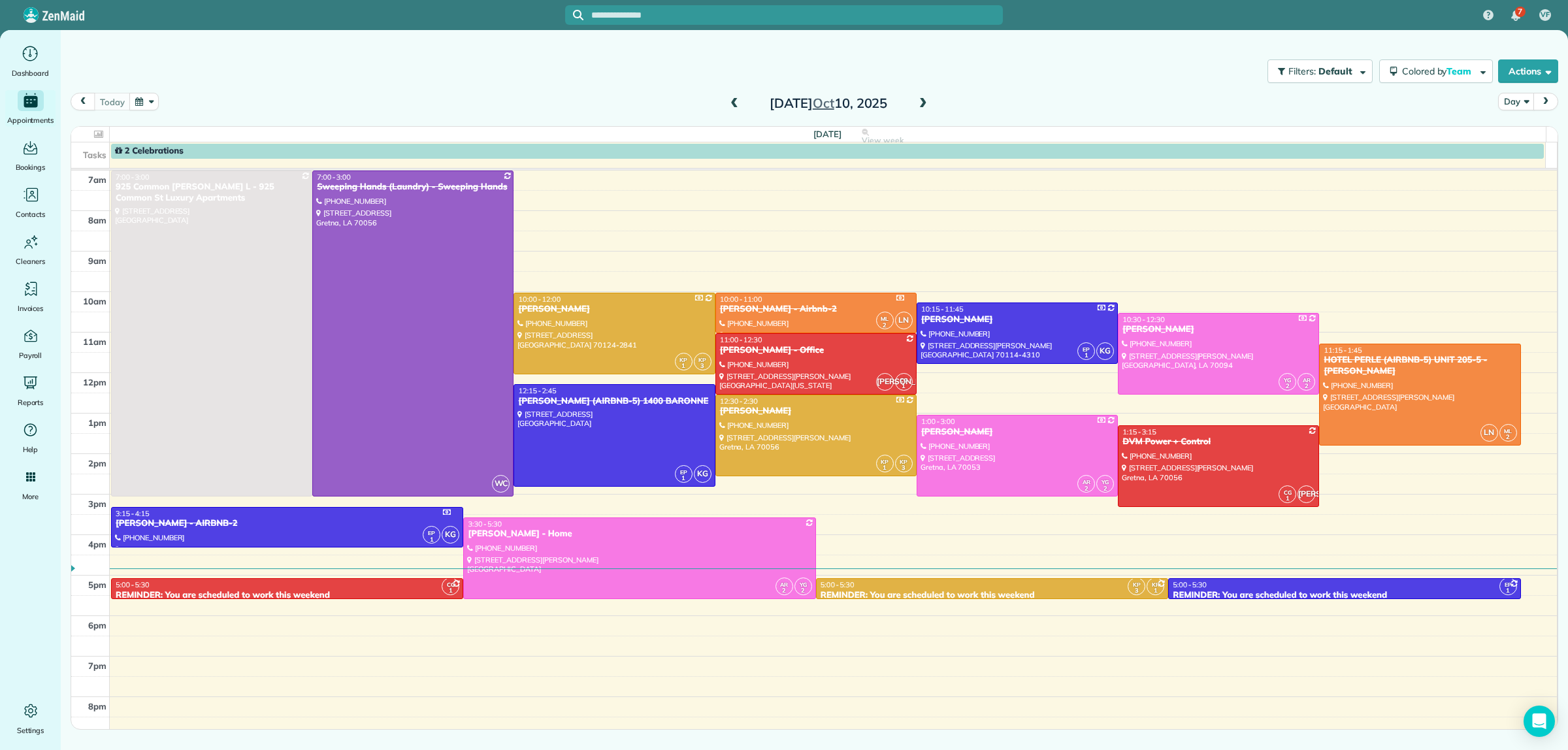
click at [925, 101] on span at bounding box center [923, 104] width 14 height 12
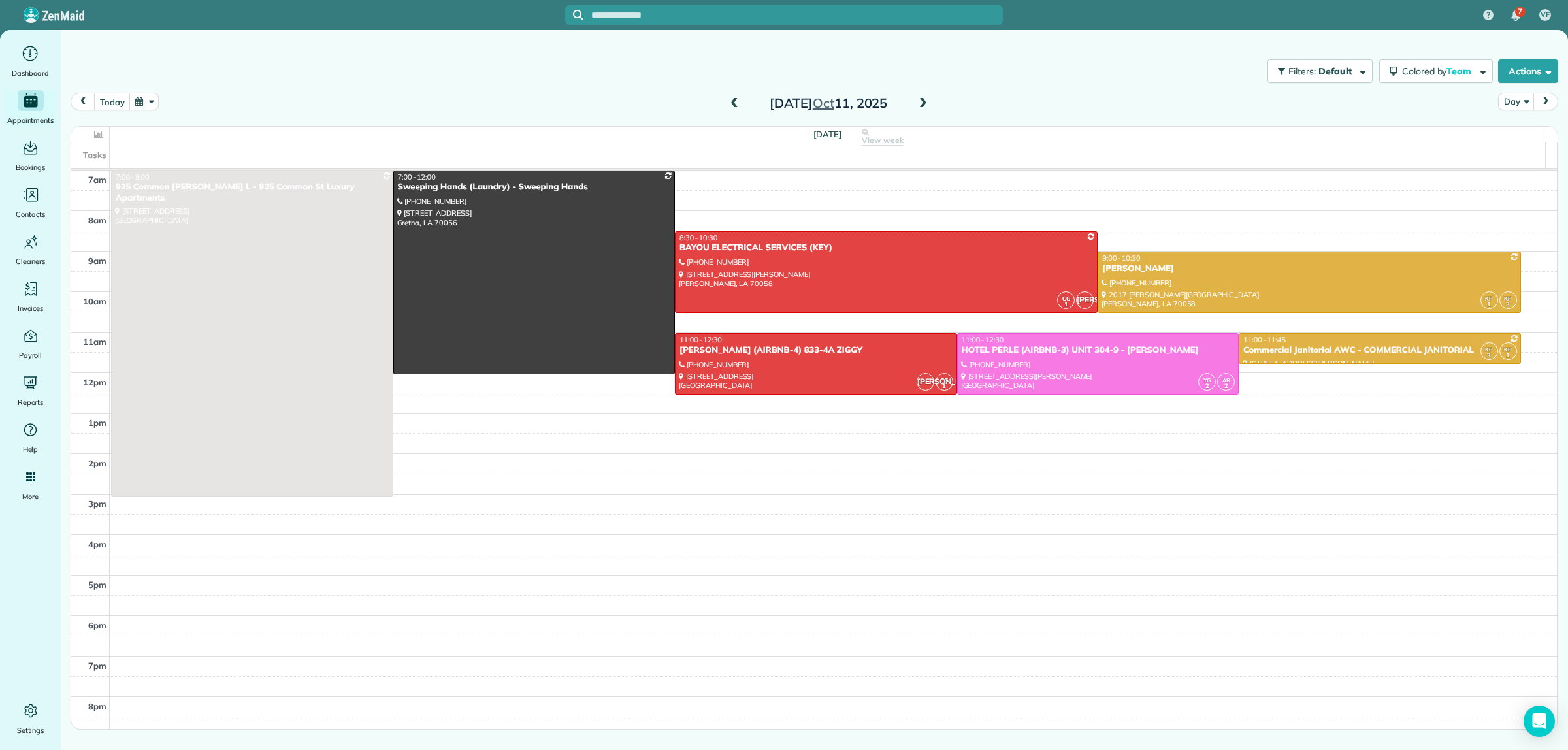
click at [927, 103] on span at bounding box center [923, 104] width 14 height 12
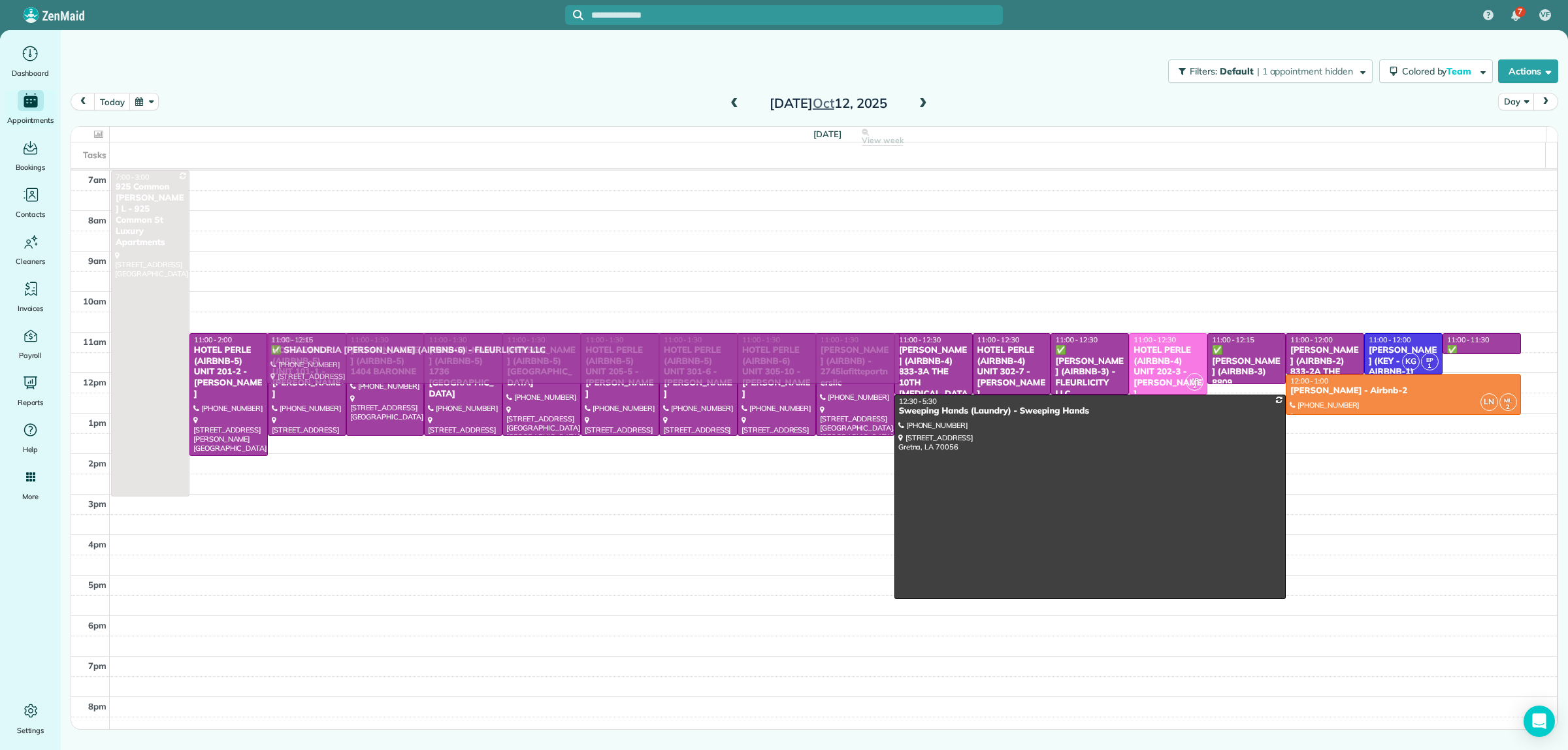
drag, startPoint x: 632, startPoint y: 464, endPoint x: 645, endPoint y: 367, distance: 97.9
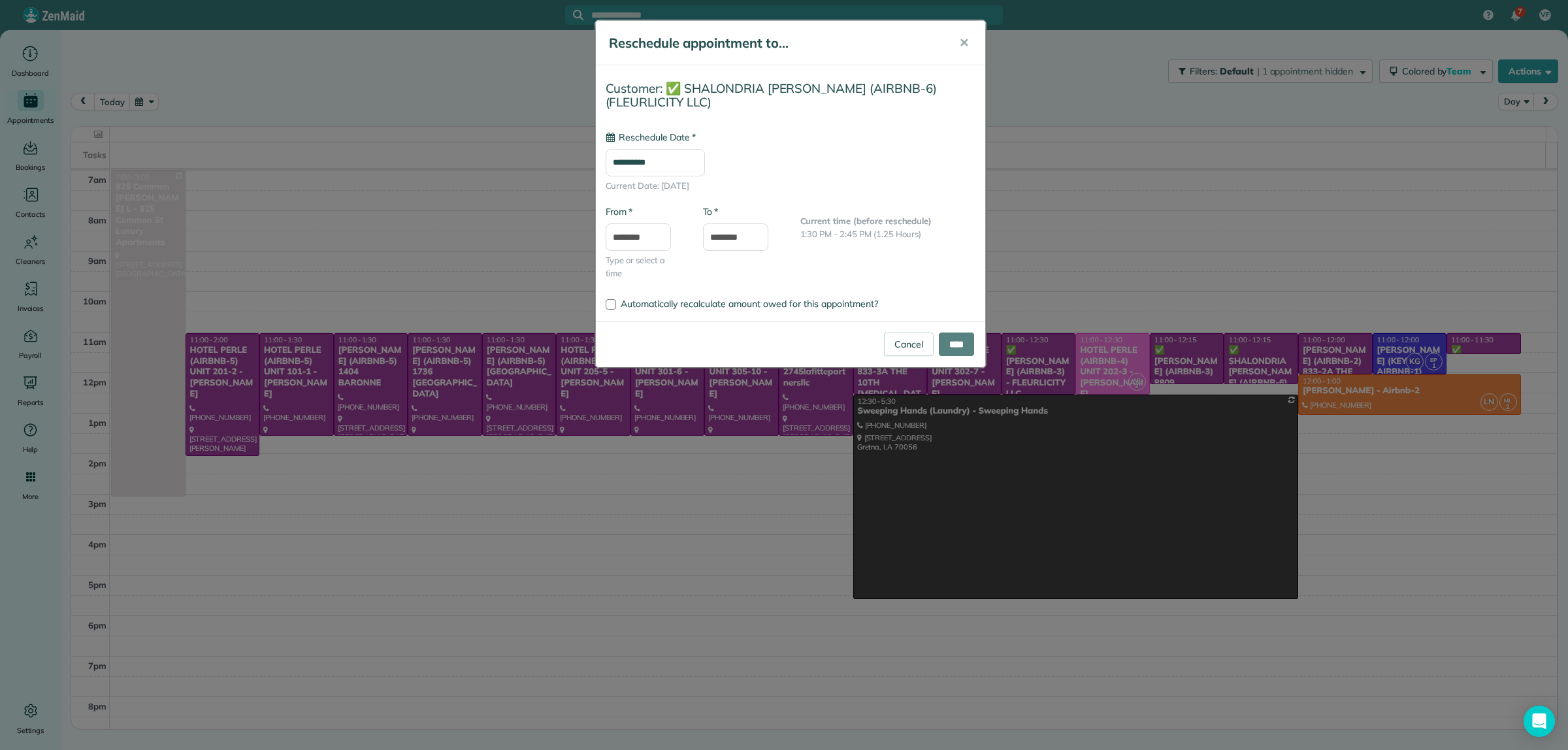
type input "**********"
click at [949, 343] on input "****" at bounding box center [957, 344] width 36 height 23
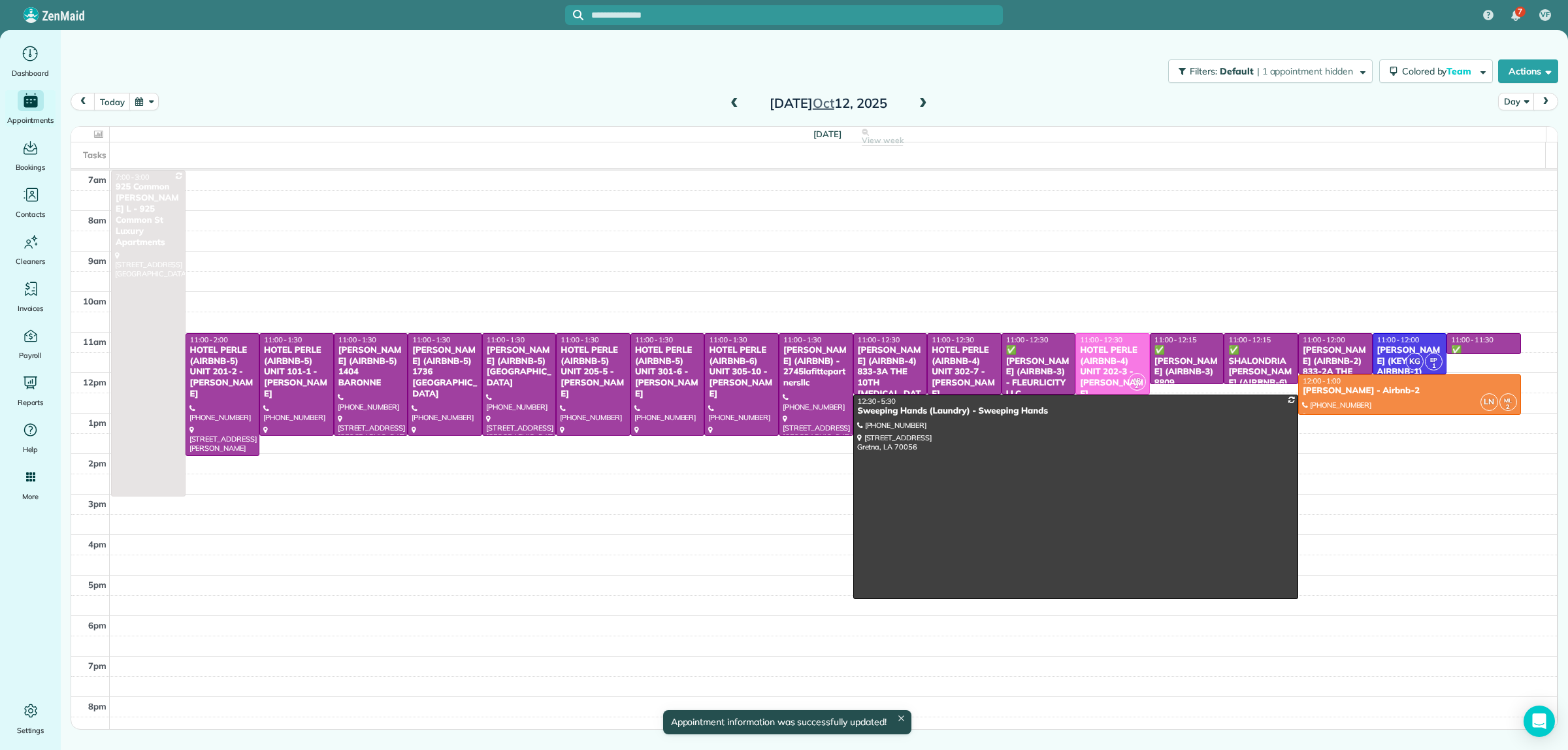
click at [1257, 357] on div "✅ SHALONDRIA SIMPSON (AIRBNB-6) - FLEURLICITY LLC" at bounding box center [1260, 378] width 66 height 66
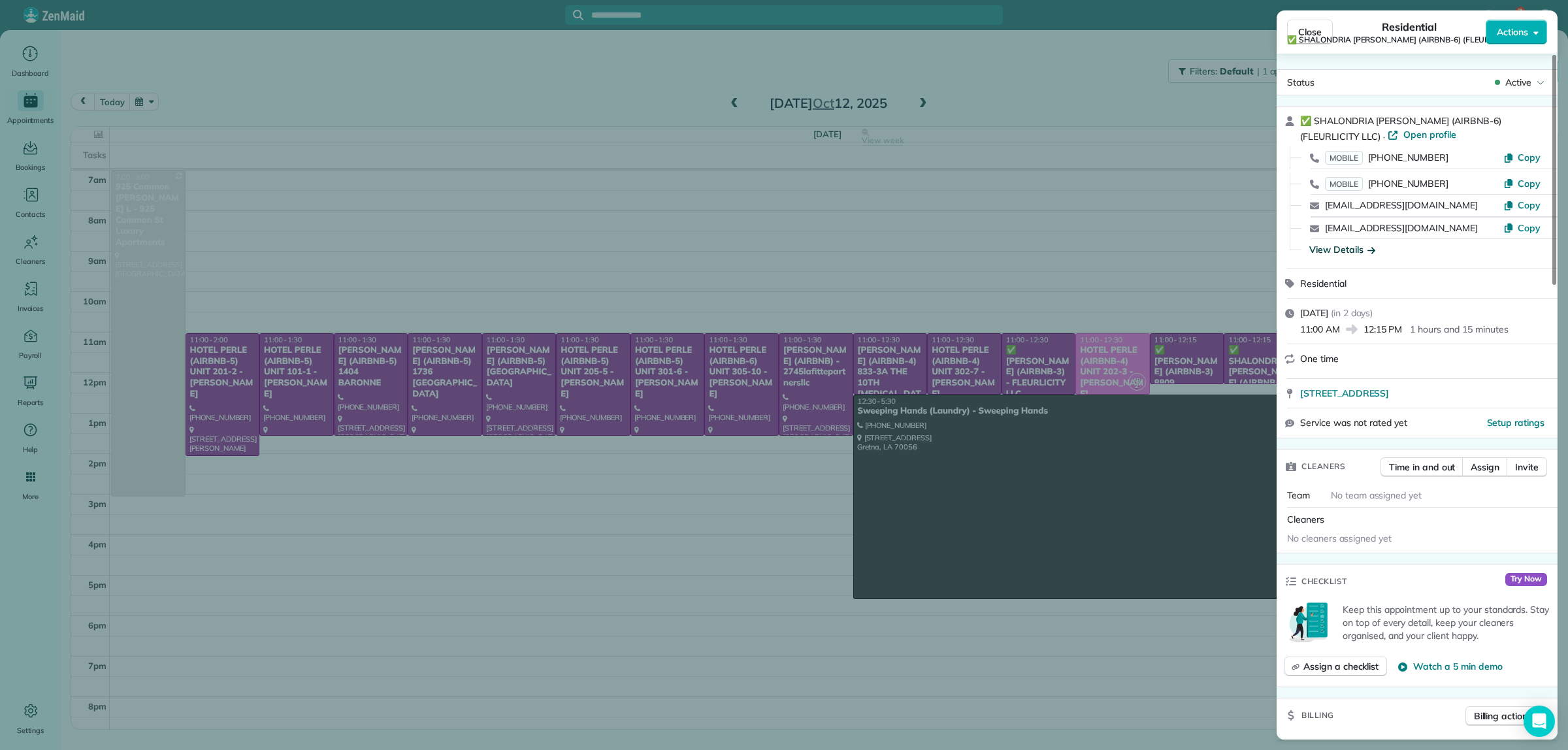
click at [1353, 250] on div "View Details" at bounding box center [1342, 250] width 66 height 13
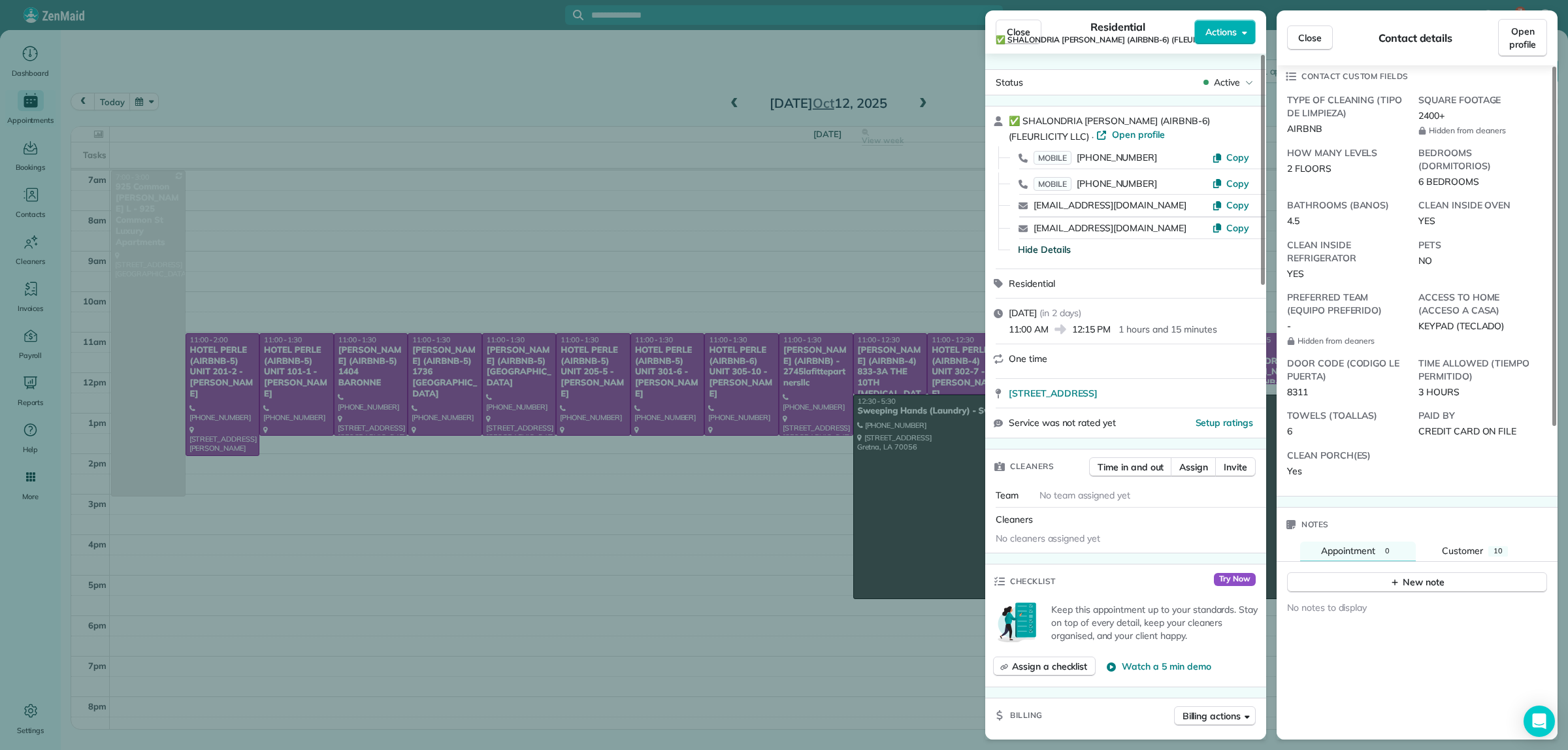
scroll to position [245, 0]
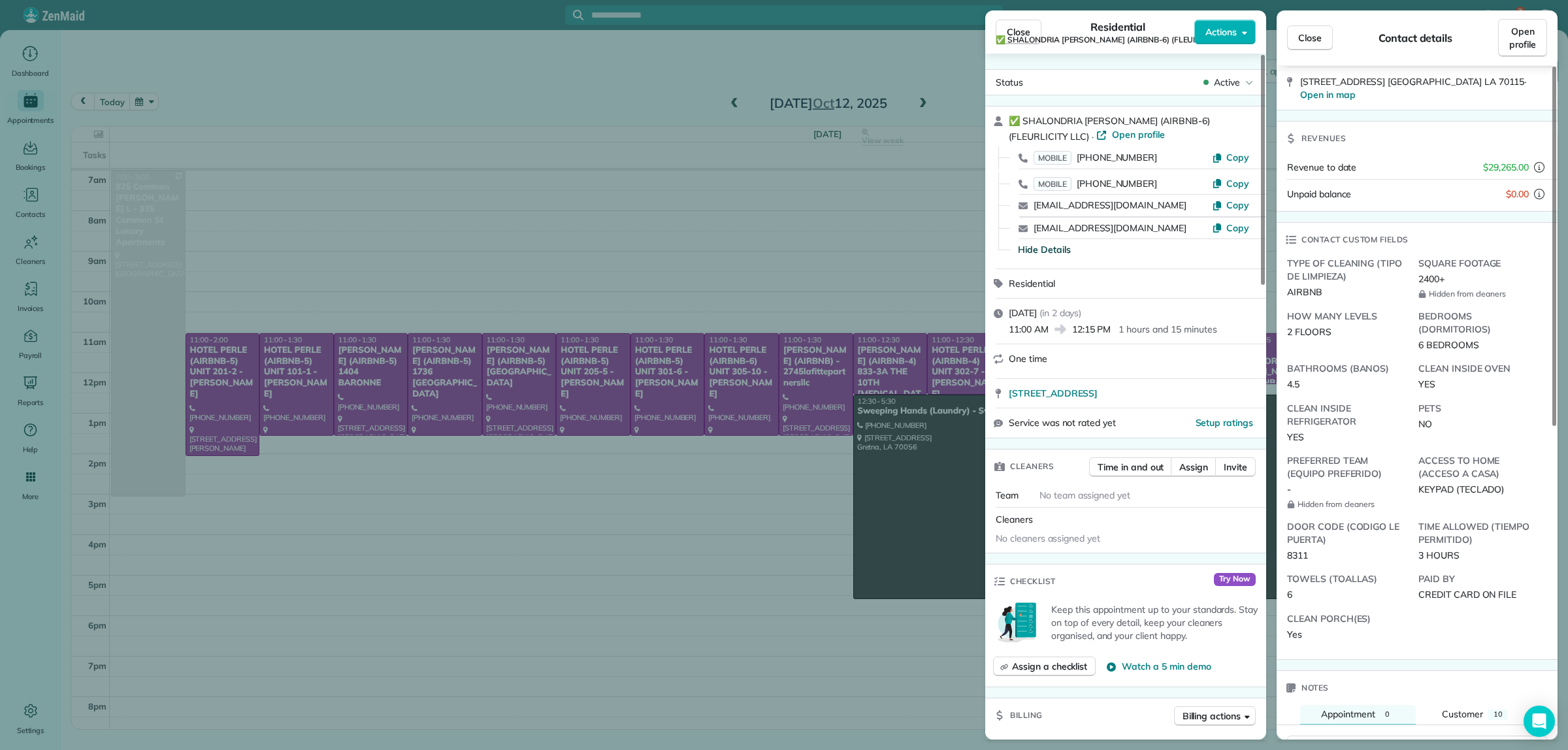
click at [952, 85] on div "Close Residential ✅ SHALONDRIA SIMPSON (AIRBNB-6) (FLEURLICITY LLC) Actions Sta…" at bounding box center [784, 375] width 1568 height 750
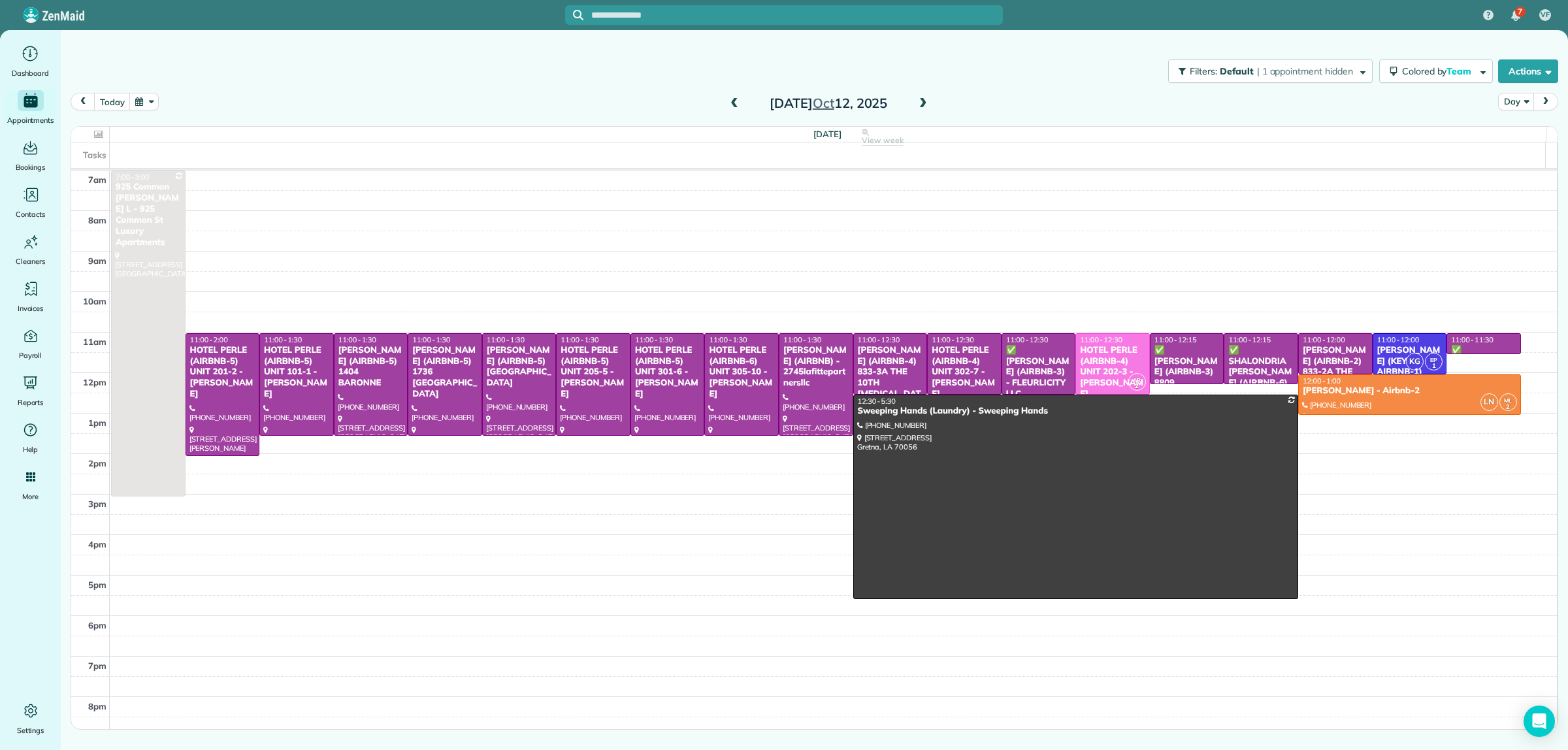
click at [1241, 355] on div "✅ SHALONDRIA SIMPSON (AIRBNB-6) - FLEURLICITY LLC" at bounding box center [1260, 378] width 66 height 66
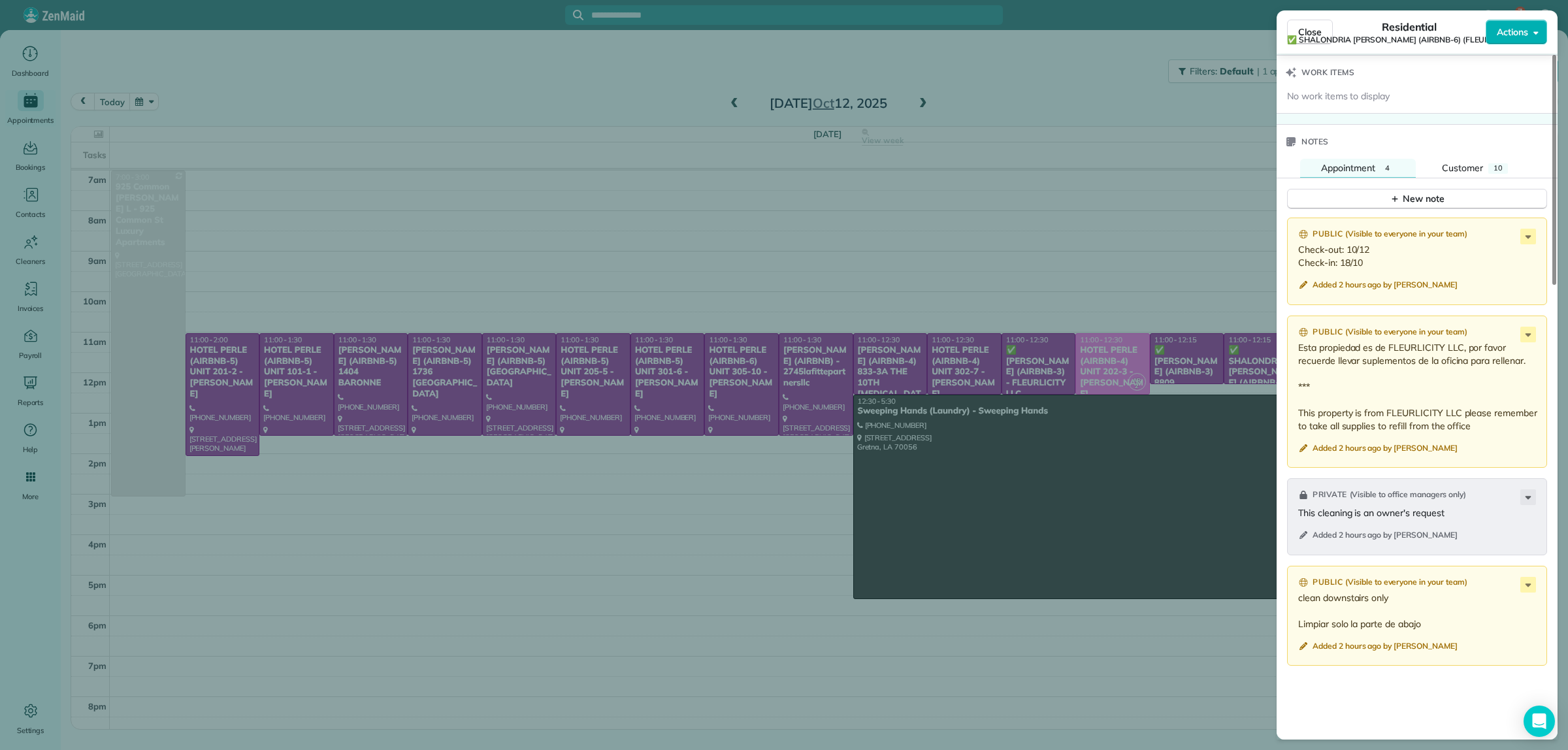
scroll to position [1147, 0]
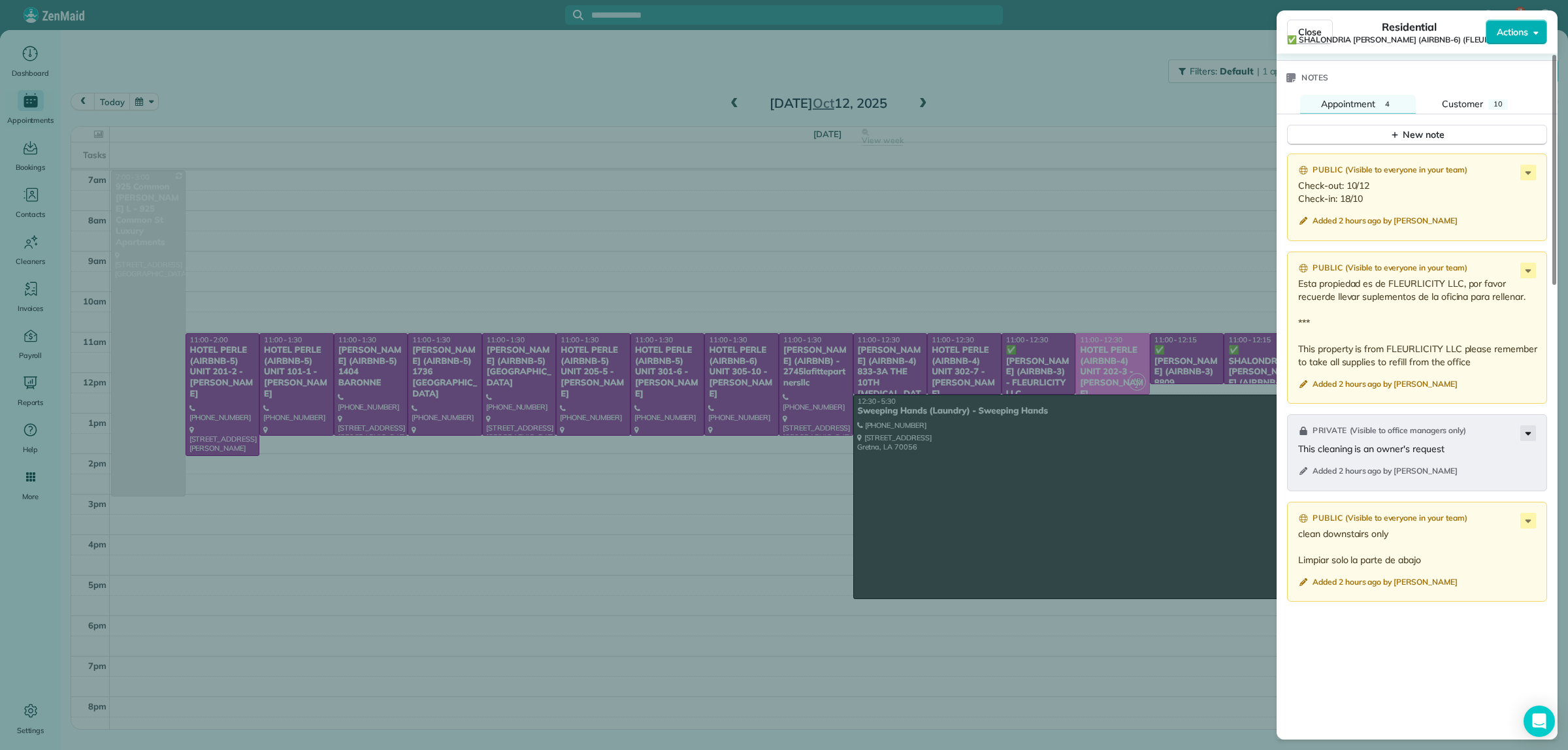
click at [1526, 441] on icon at bounding box center [1529, 433] width 15 height 15
click at [1429, 538] on span "Delete note" at bounding box center [1462, 537] width 125 height 13
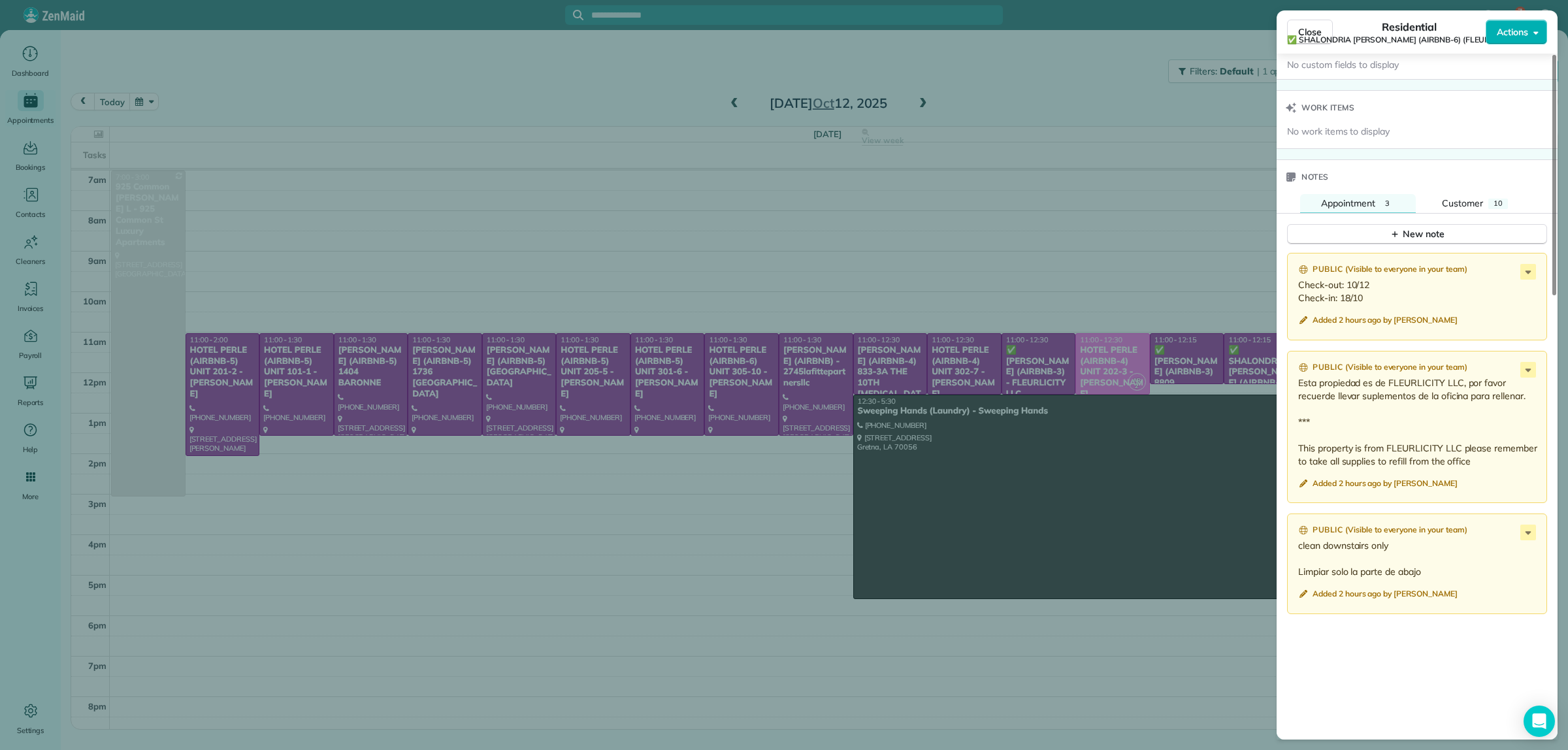
scroll to position [1065, 0]
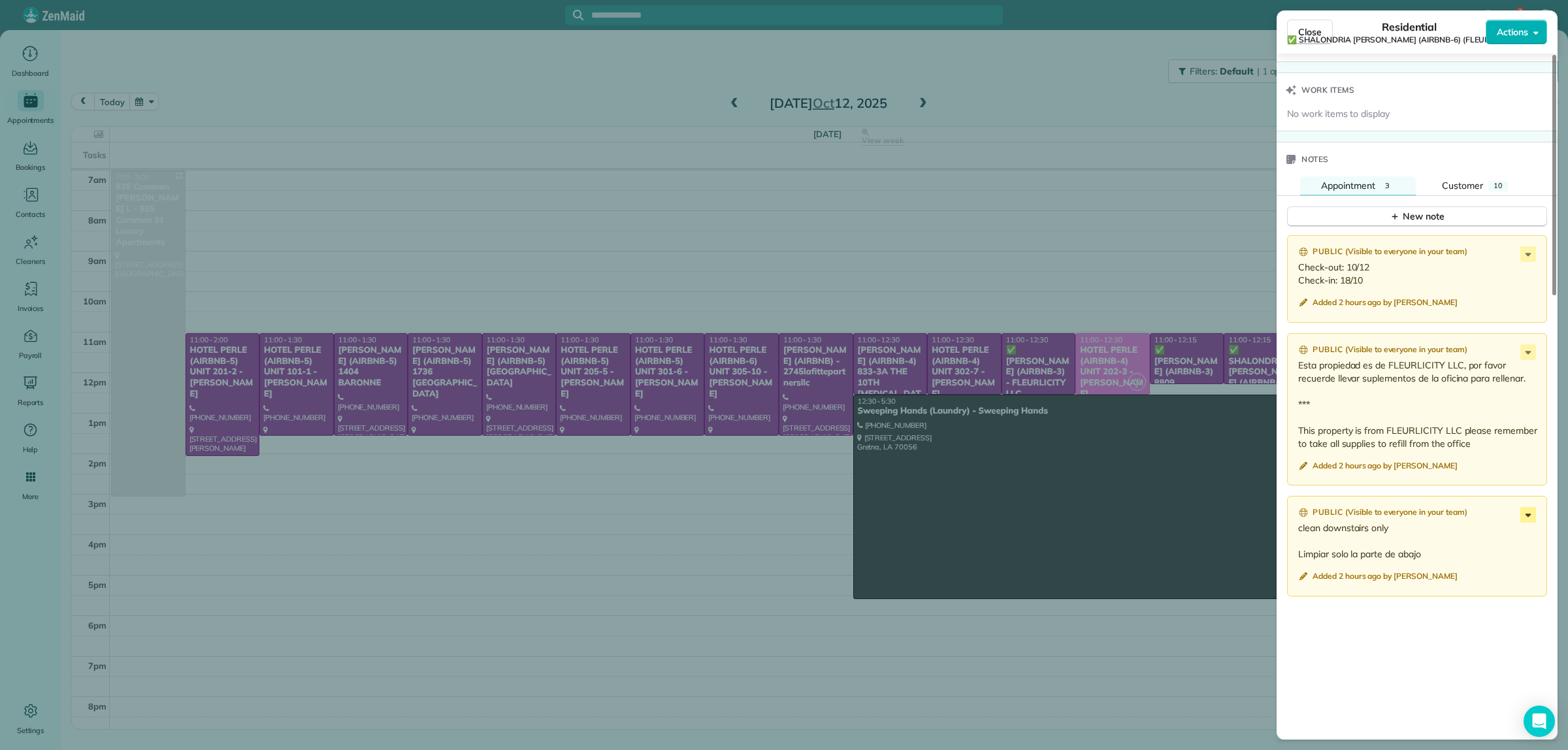
click at [1531, 521] on icon at bounding box center [1529, 514] width 15 height 15
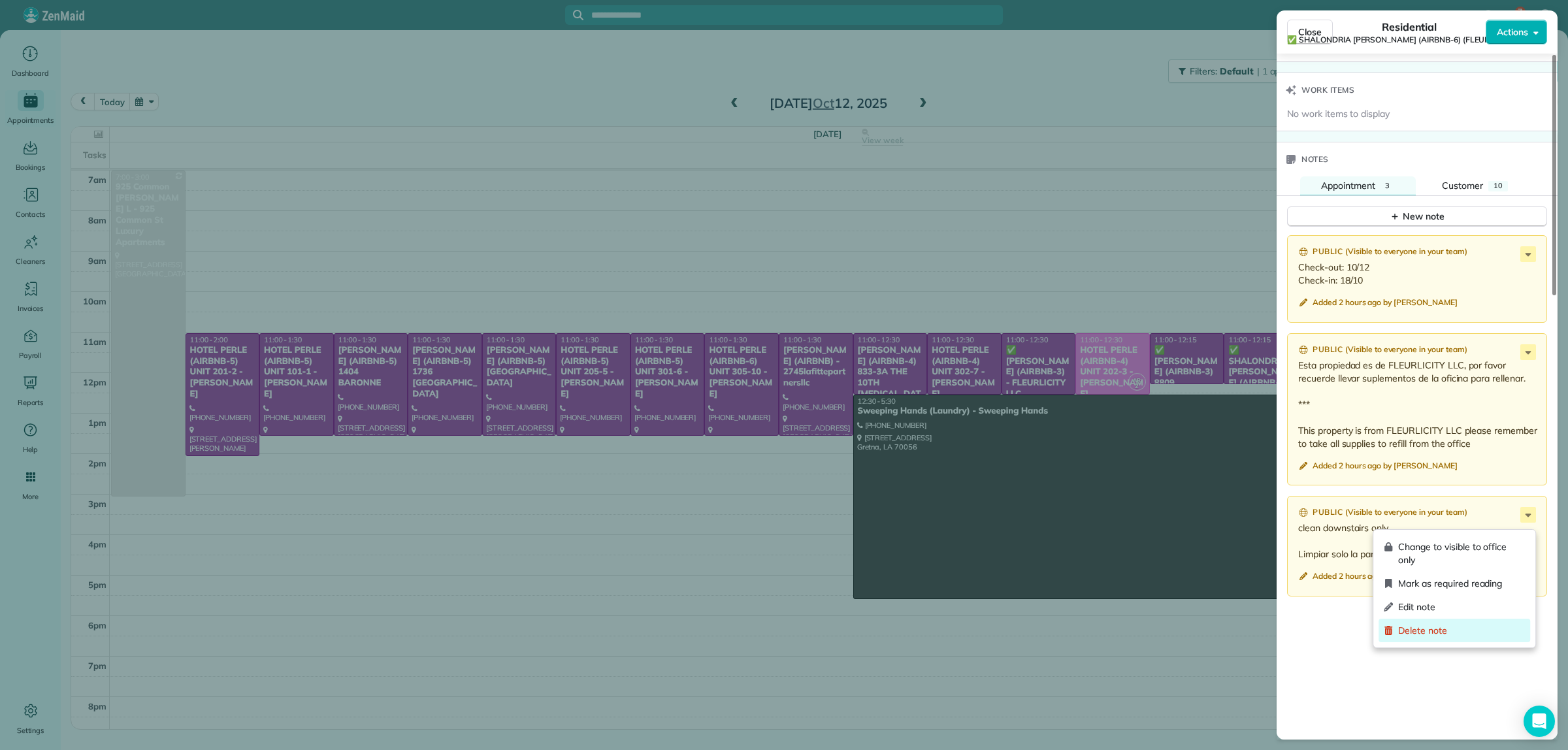
click at [1427, 632] on span "Delete note" at bounding box center [1461, 631] width 127 height 13
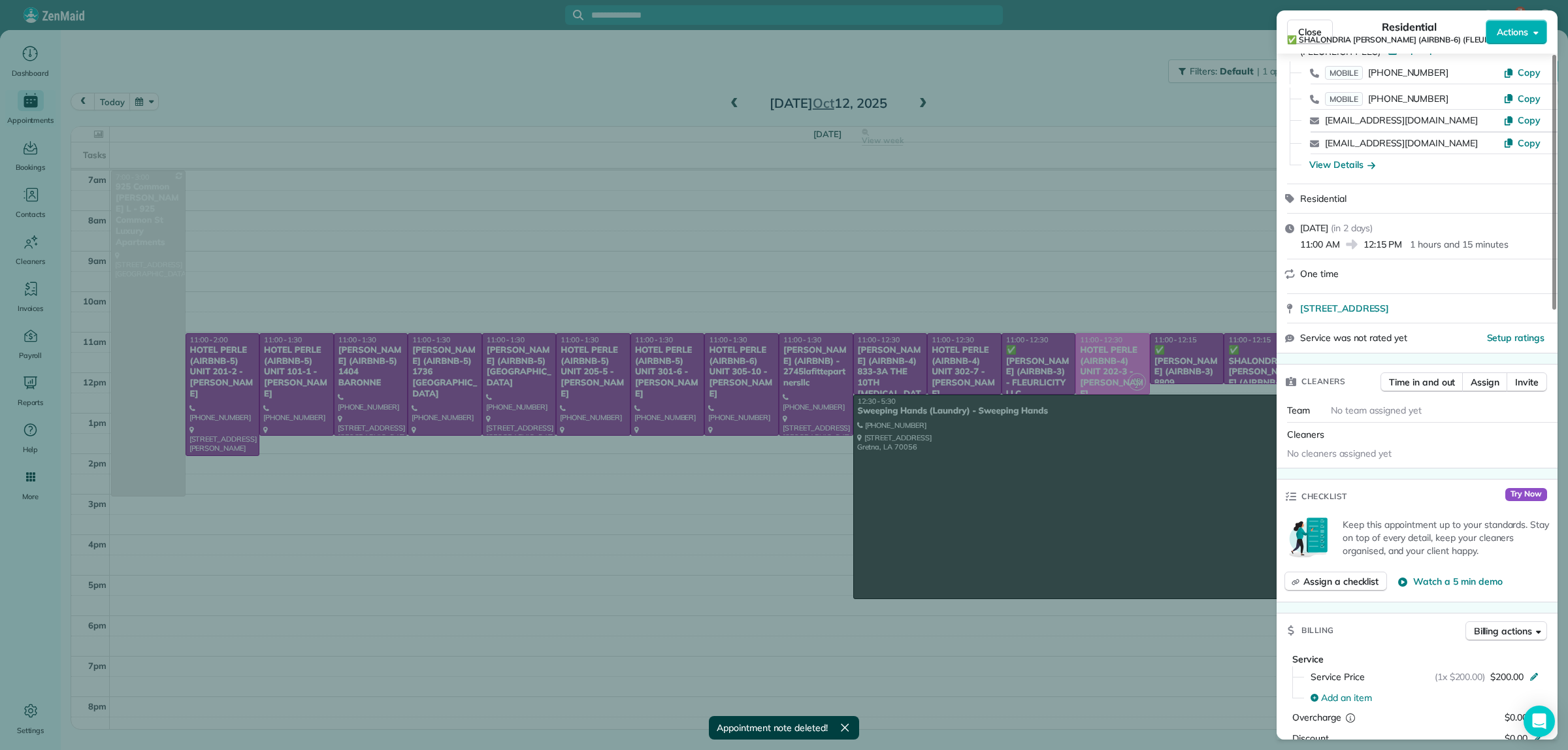
scroll to position [0, 0]
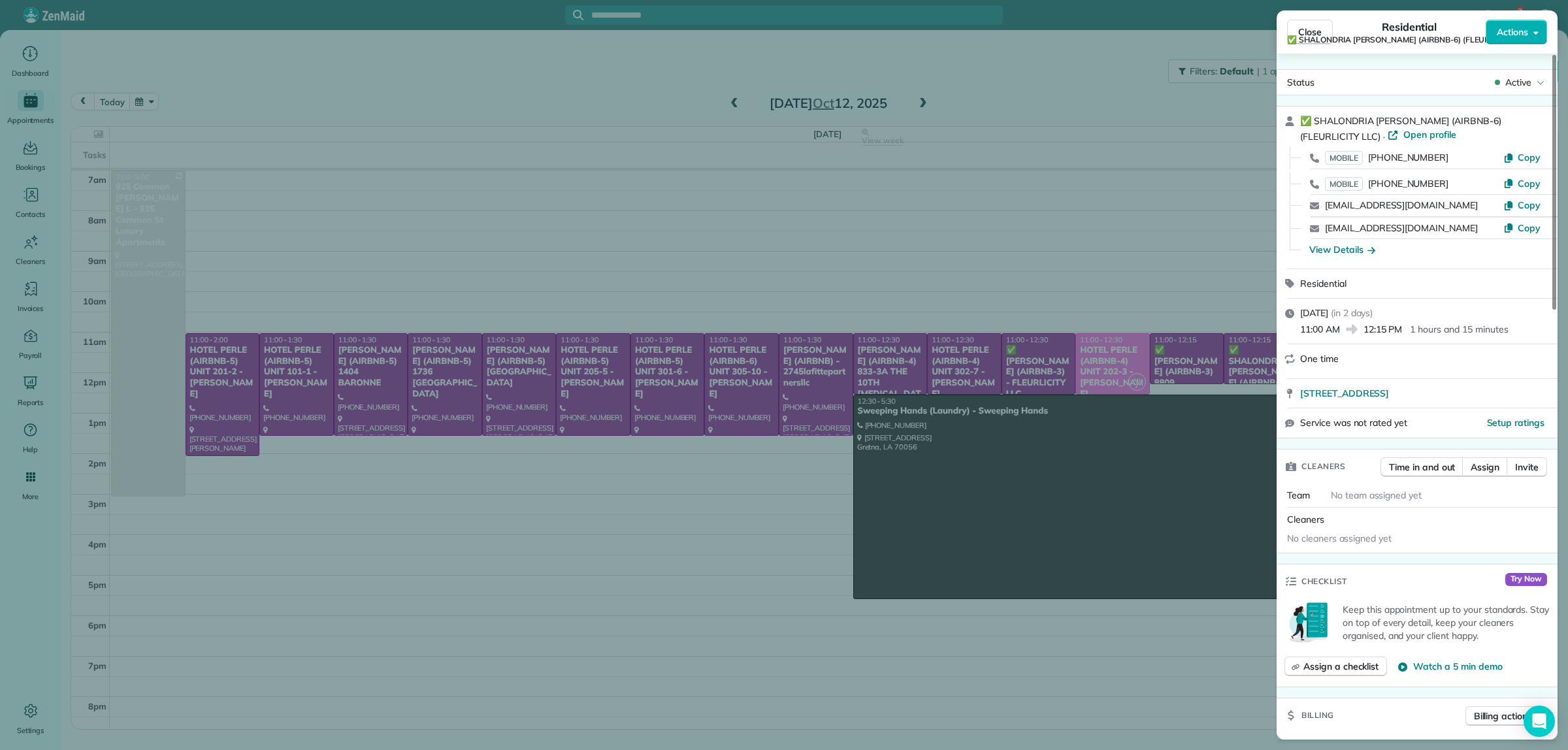
click at [1077, 74] on div "Close Residential ✅ SHALONDRIA SIMPSON (AIRBNB-6) (FLEURLICITY LLC) Actions Sta…" at bounding box center [784, 375] width 1568 height 750
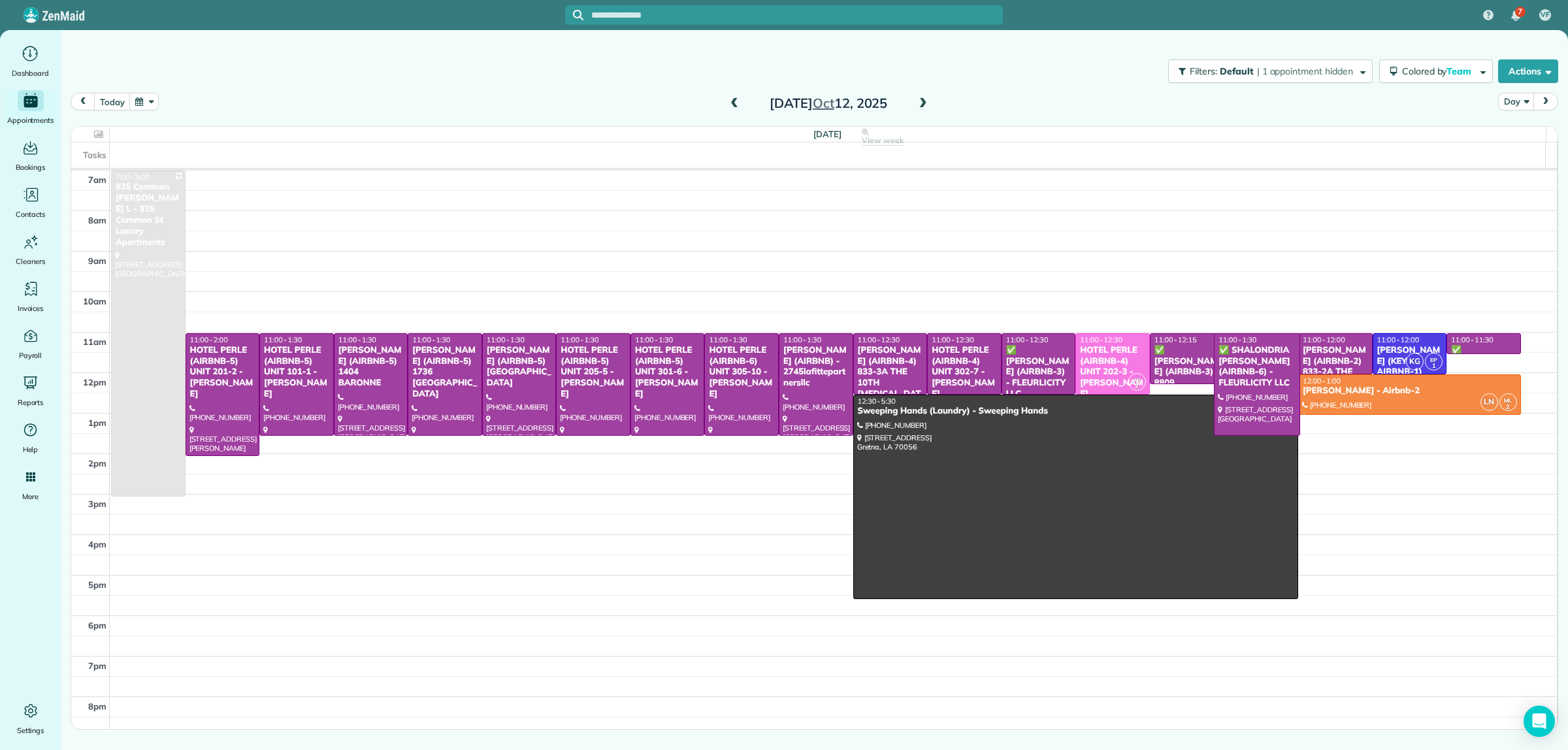
drag, startPoint x: 1253, startPoint y: 381, endPoint x: 1250, endPoint y: 427, distance: 46.1
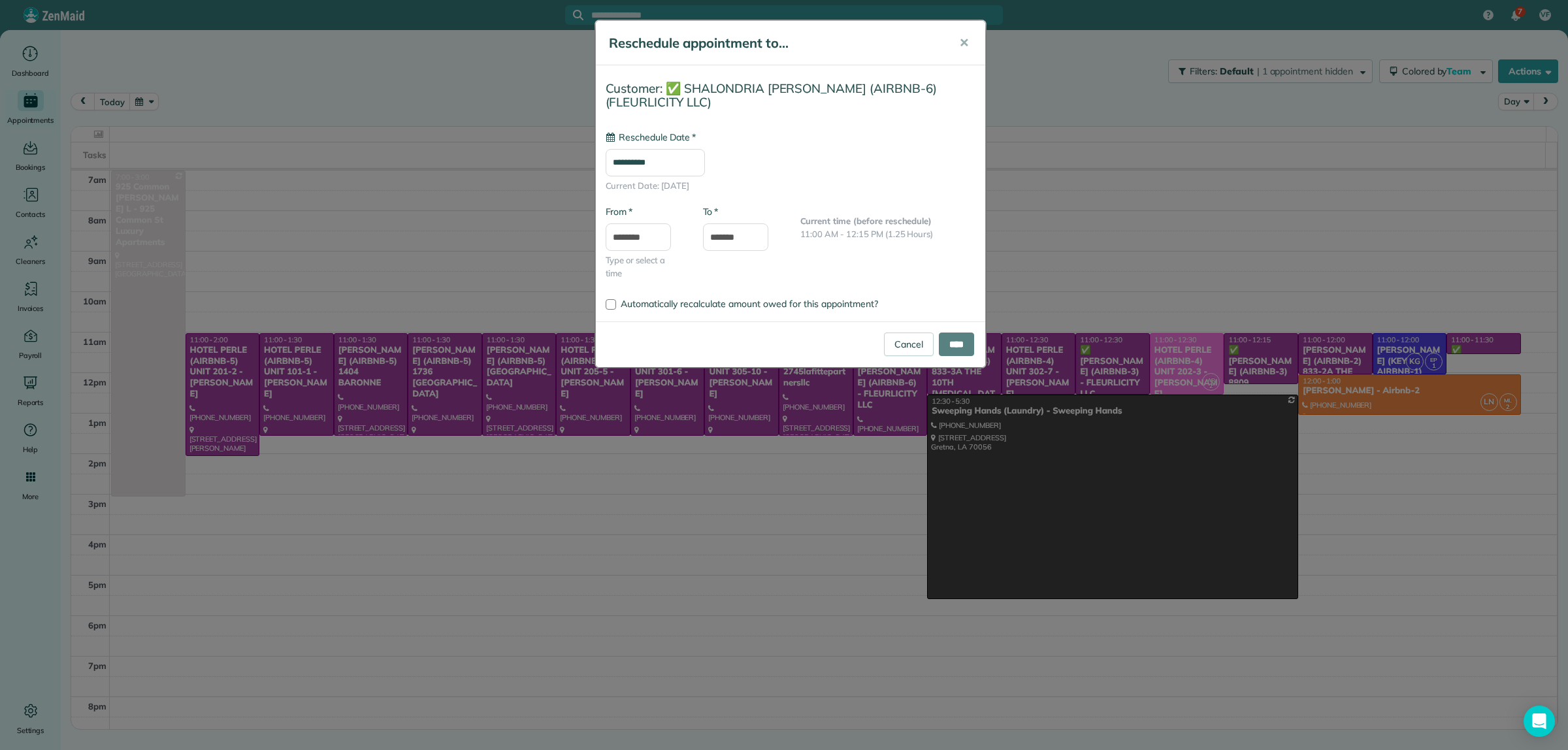
type input "**********"
click at [955, 348] on input "****" at bounding box center [957, 344] width 36 height 23
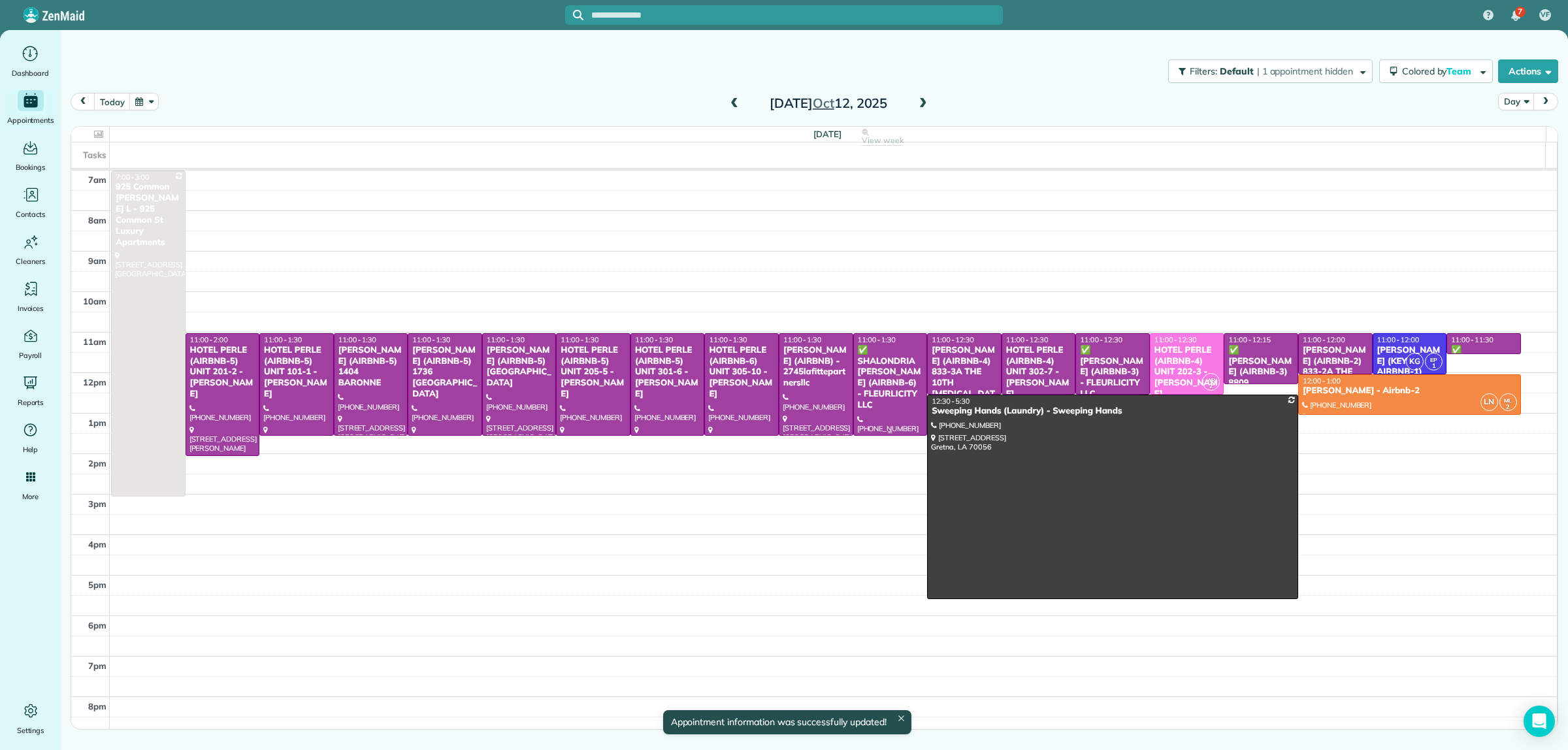
click at [878, 390] on div "✅ SHALONDRIA SIMPSON (AIRBNB-6) - FLEURLICITY LLC" at bounding box center [890, 378] width 66 height 66
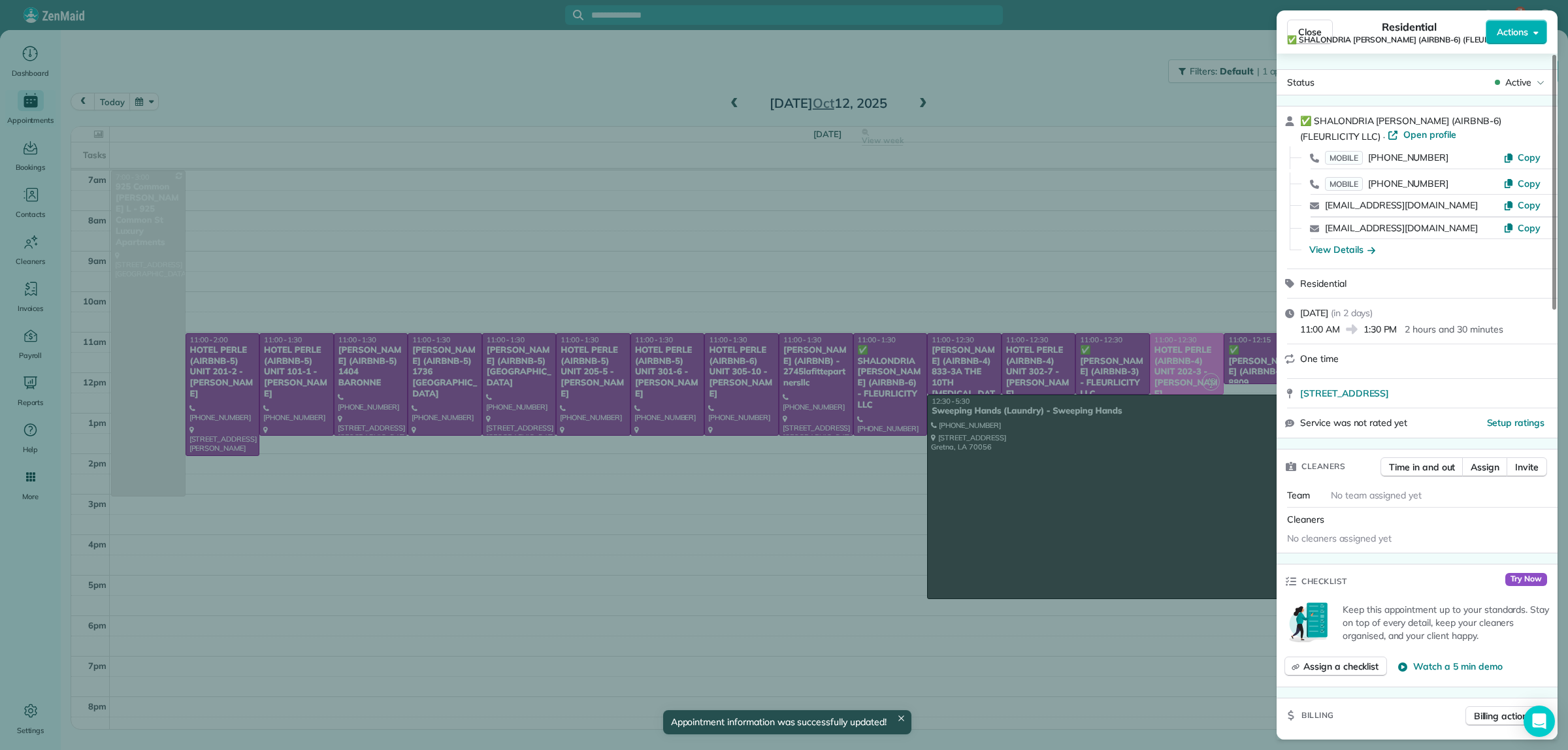
click at [1025, 89] on div "Close Residential ✅ SHALONDRIA SIMPSON (AIRBNB-6) (FLEURLICITY LLC) Actions Sta…" at bounding box center [784, 375] width 1568 height 750
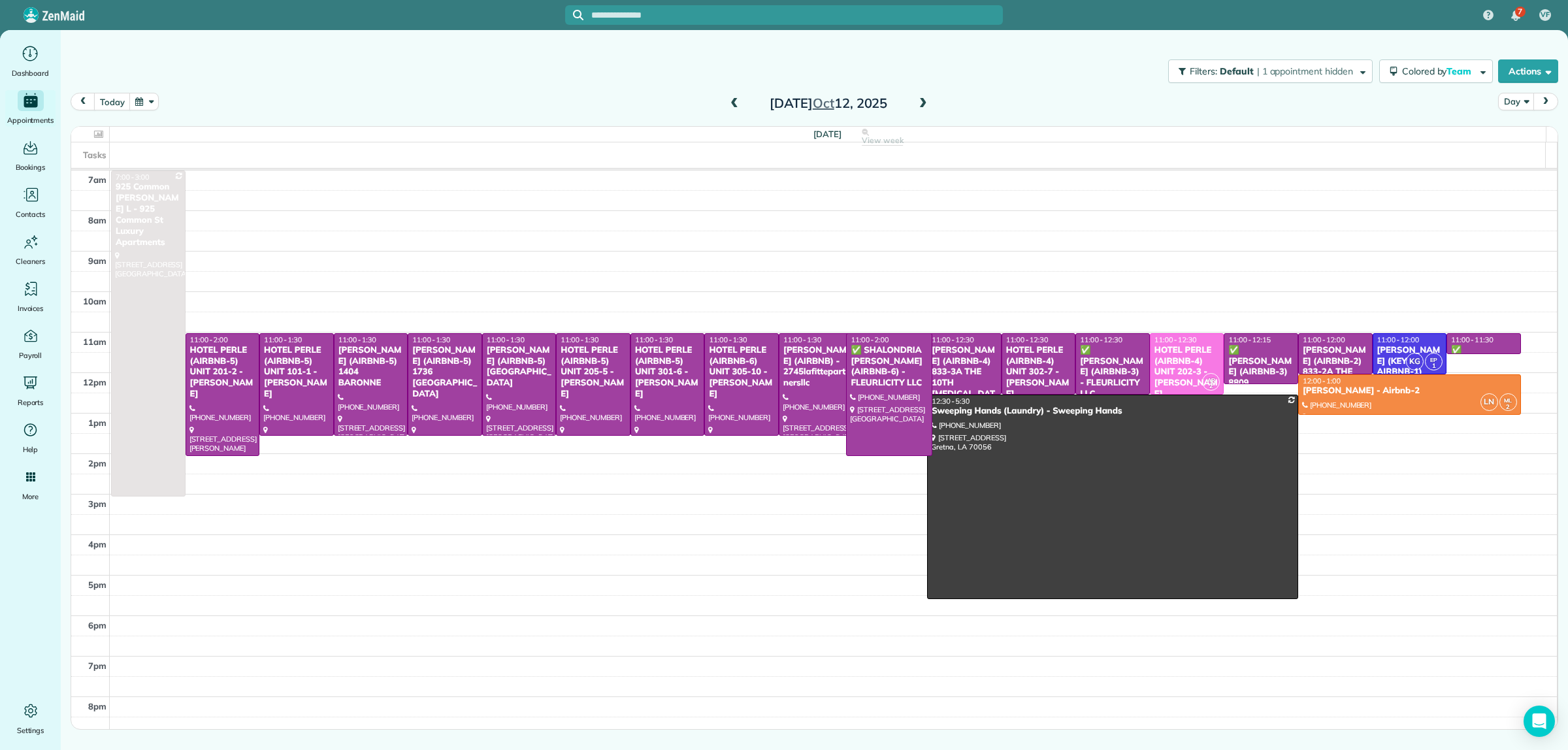
drag, startPoint x: 883, startPoint y: 434, endPoint x: 884, endPoint y: 453, distance: 19.0
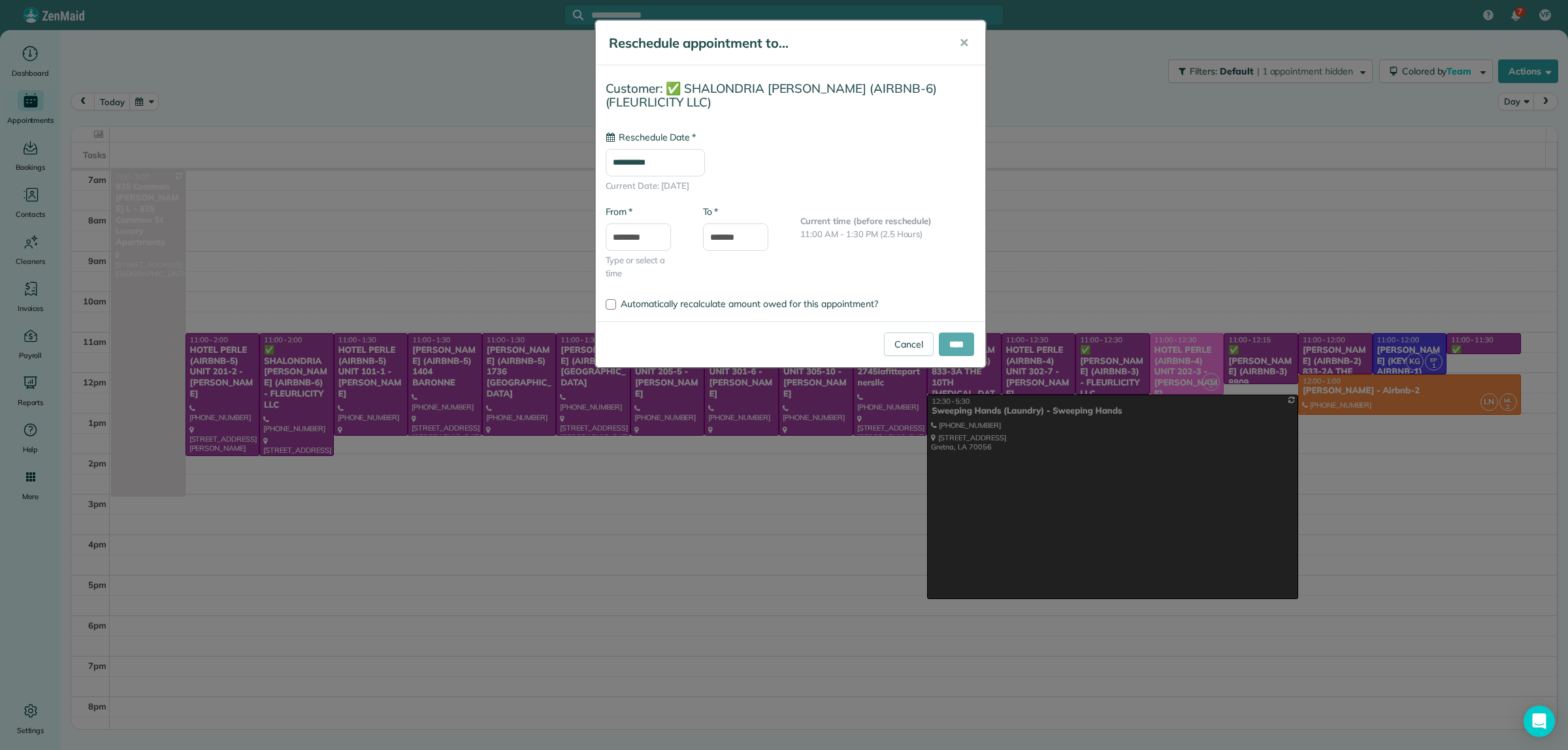
type input "**********"
click at [958, 347] on input "****" at bounding box center [957, 344] width 36 height 23
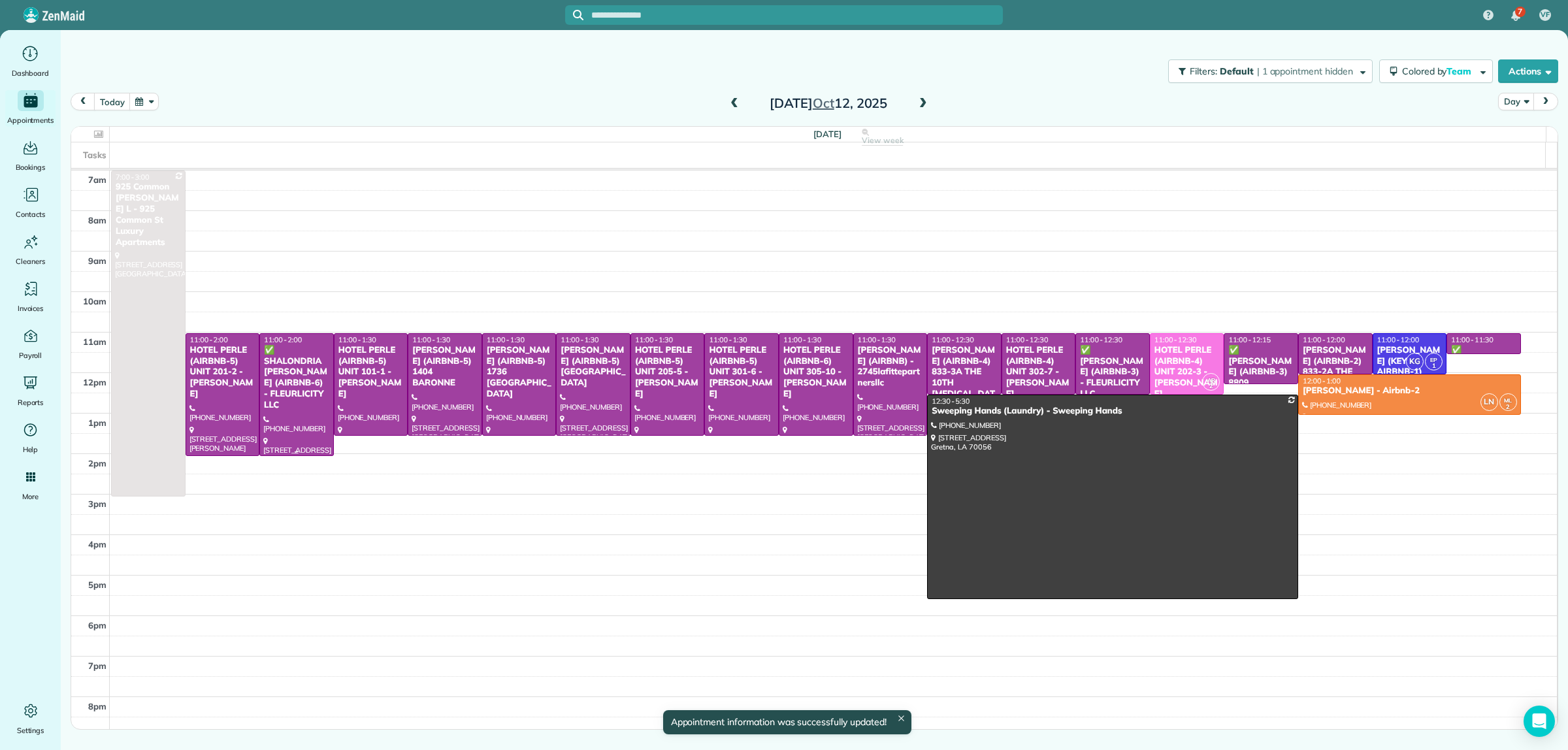
click at [309, 384] on div "✅ [PERSON_NAME] (AIRBNB-6) - FLEURLICITY LLC" at bounding box center [296, 378] width 66 height 66
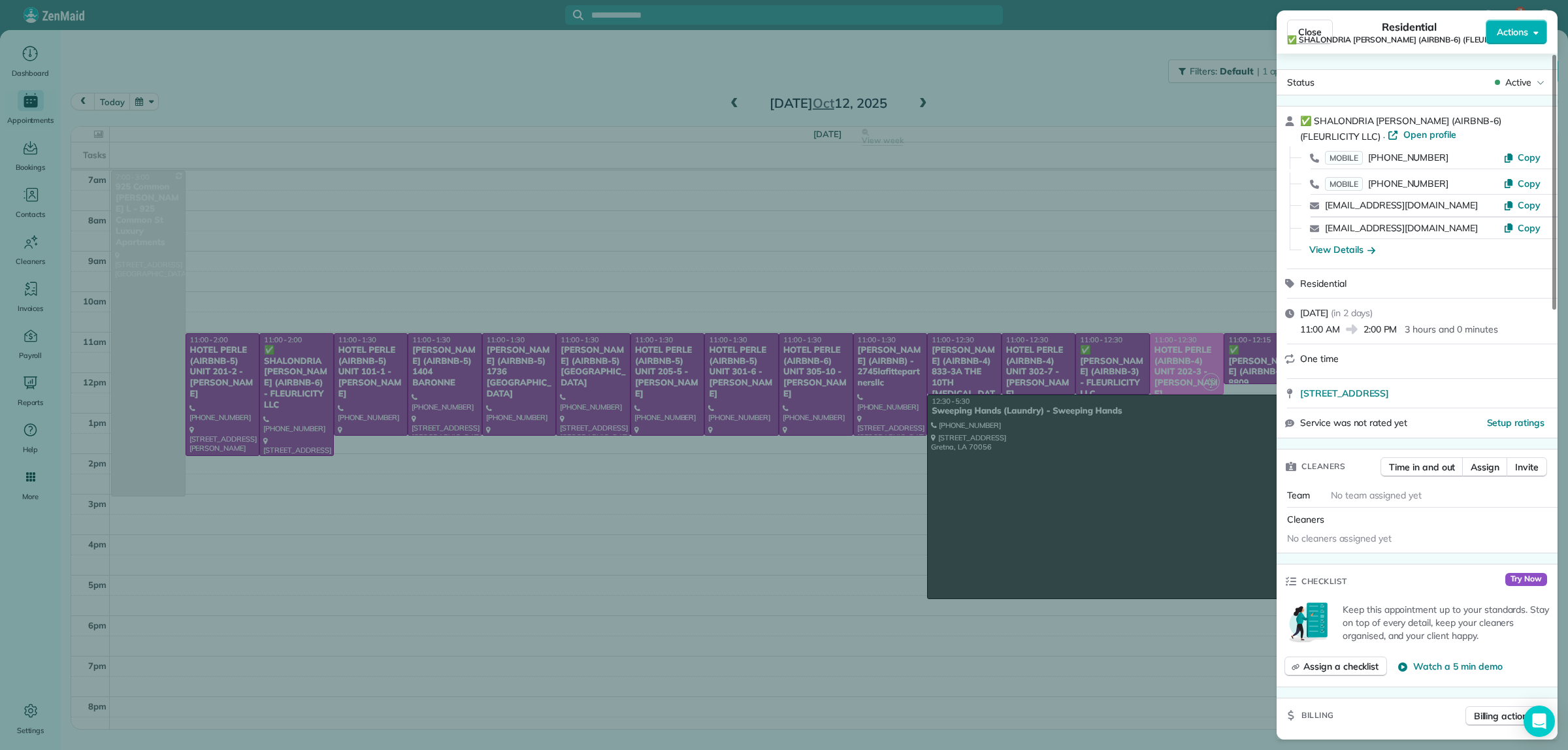
click at [1050, 87] on div "Close Residential ✅ SHALONDRIA SIMPSON (AIRBNB-6) (FLEURLICITY LLC) Actions Sta…" at bounding box center [784, 375] width 1568 height 750
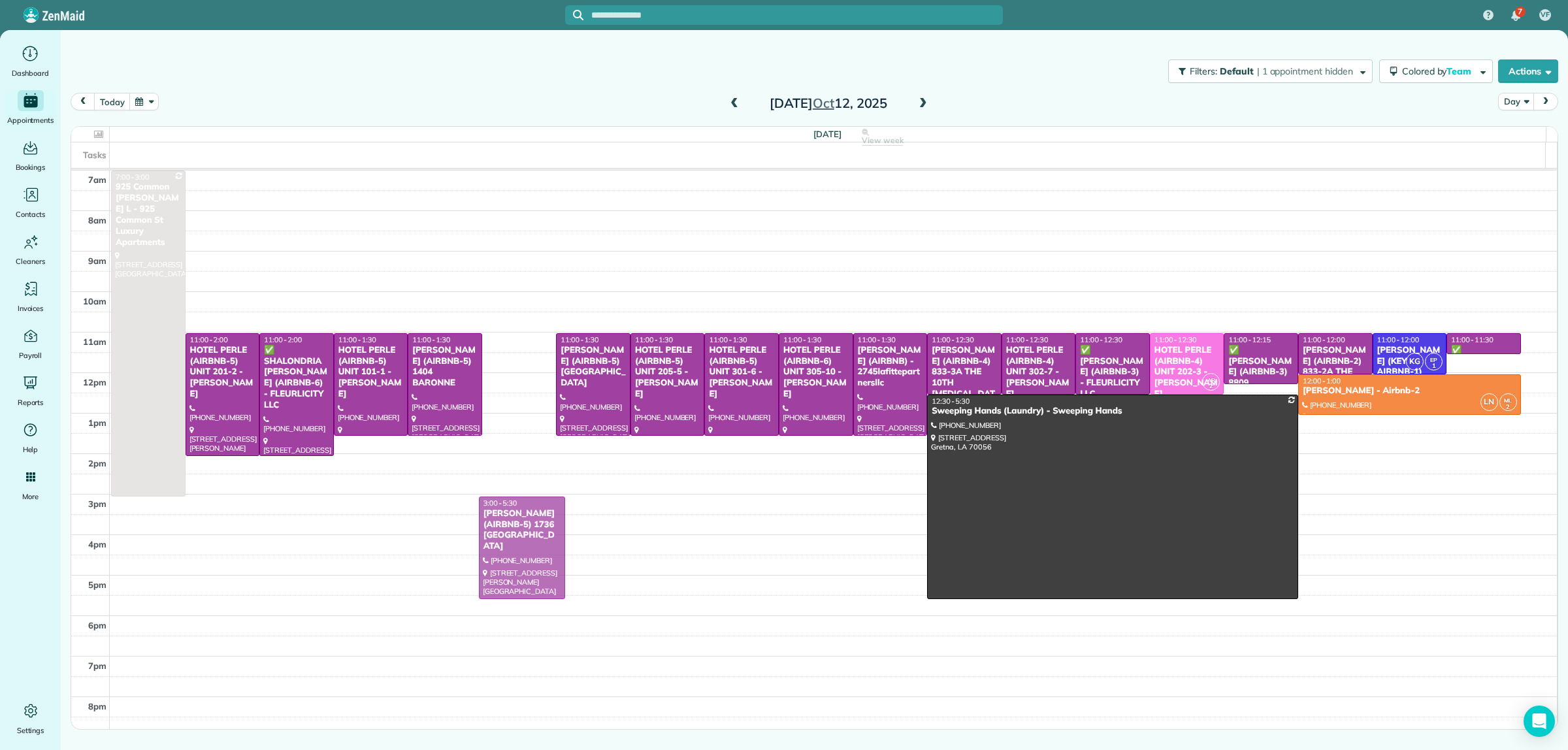
drag, startPoint x: 532, startPoint y: 373, endPoint x: 521, endPoint y: 538, distance: 165.4
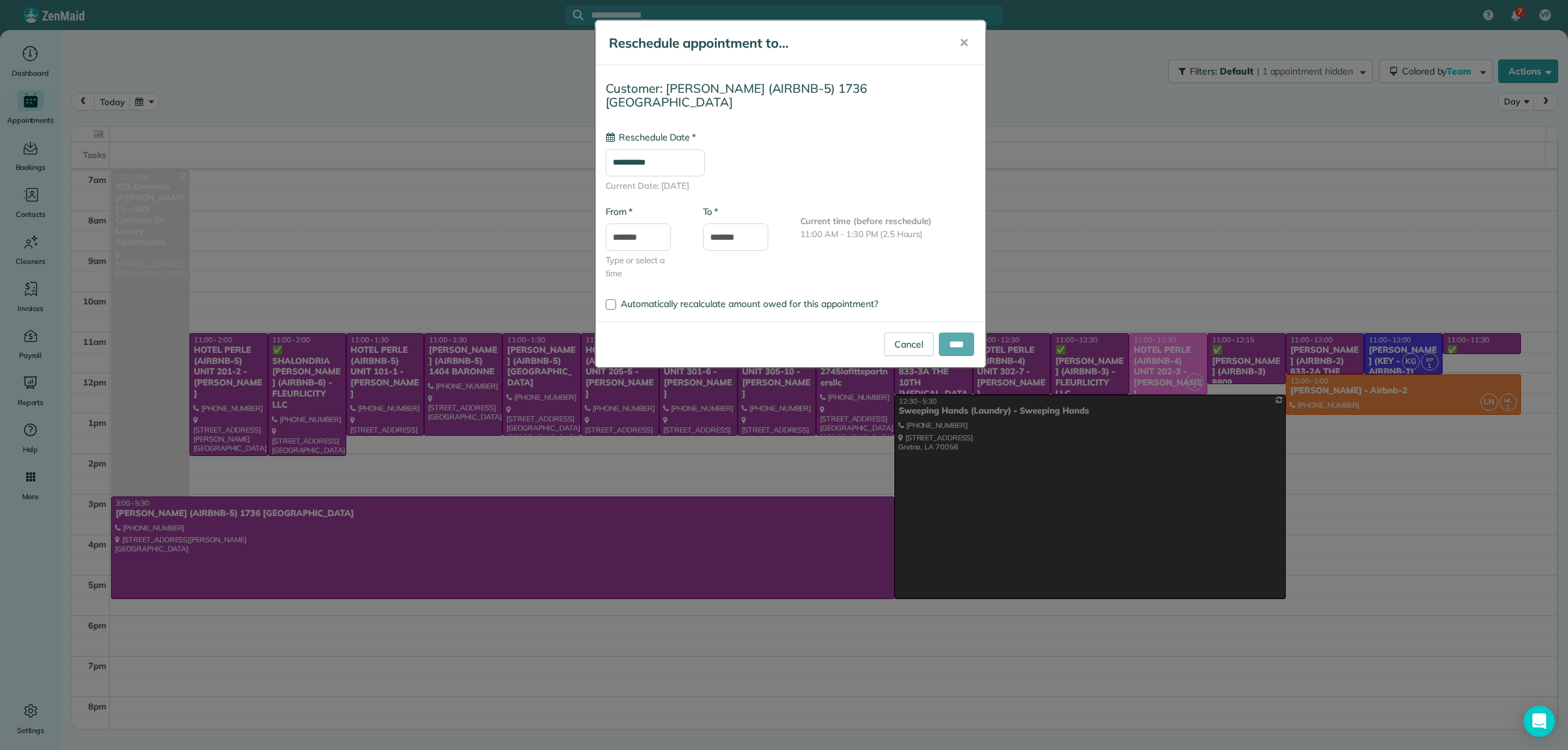
type input "**********"
click at [958, 333] on input "****" at bounding box center [957, 344] width 36 height 23
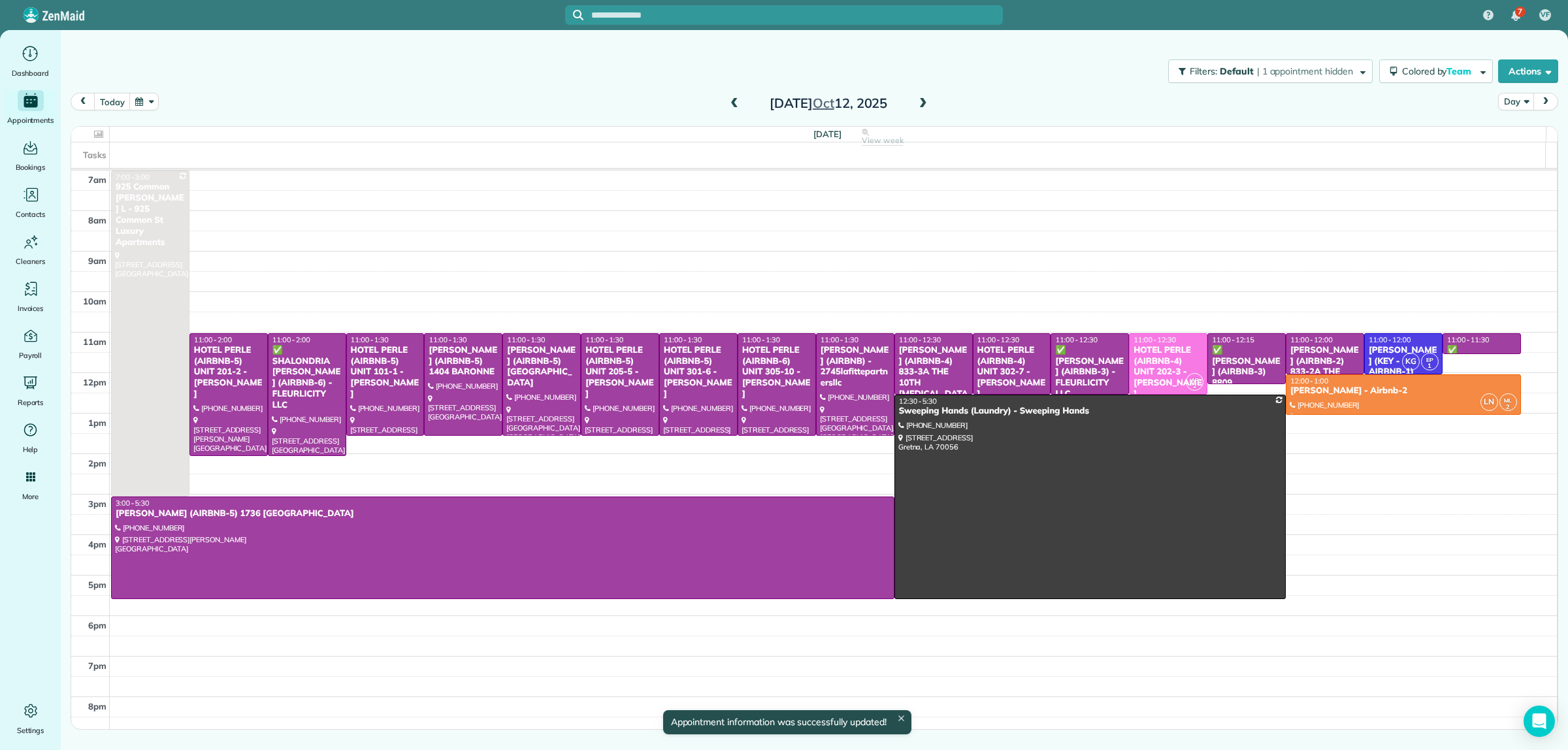
click at [1021, 103] on div "today Day Sunday Oct 12, 2025" at bounding box center [814, 106] width 1488 height 25
click at [479, 567] on div at bounding box center [503, 547] width 783 height 101
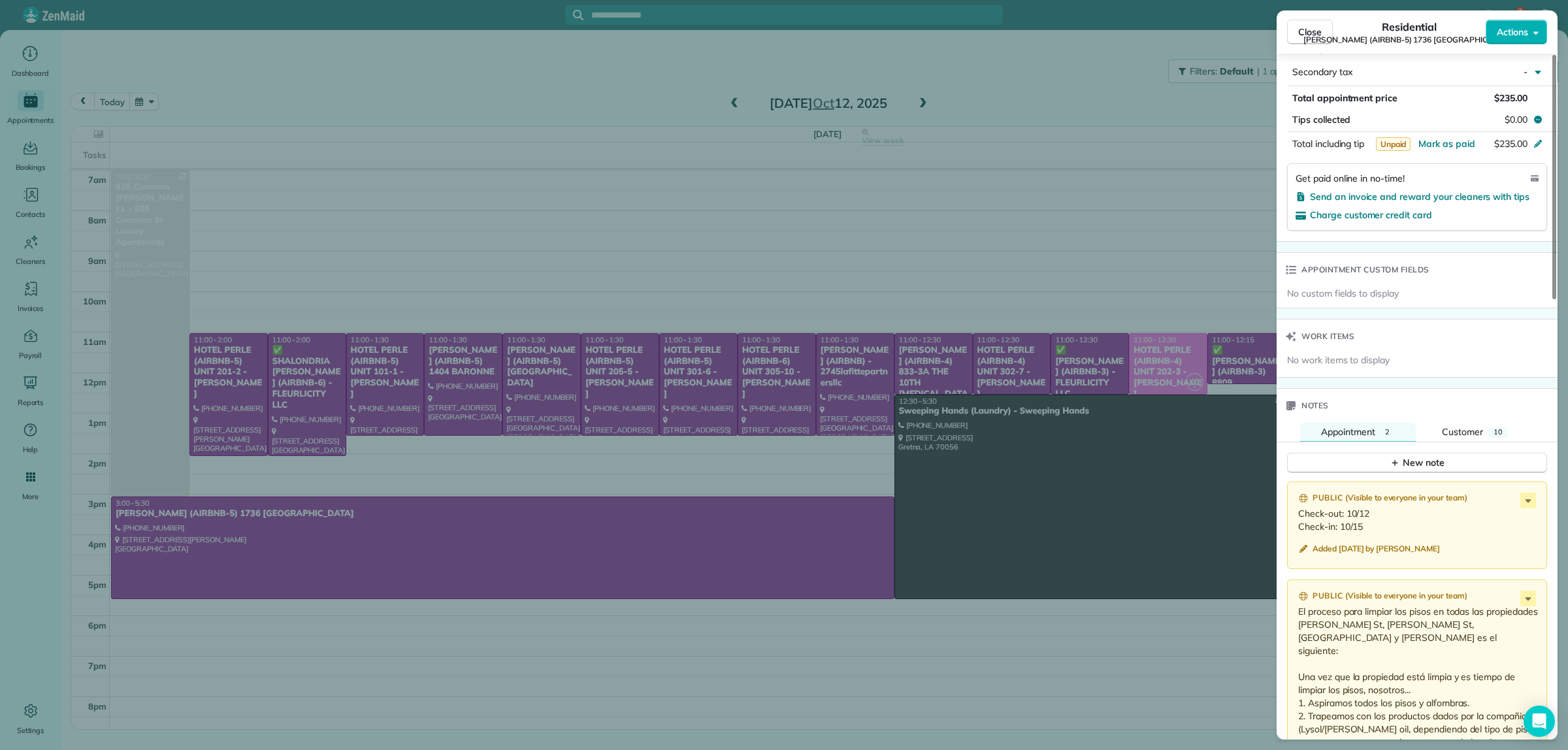
scroll to position [819, 0]
click at [1439, 461] on div "New note" at bounding box center [1417, 466] width 55 height 13
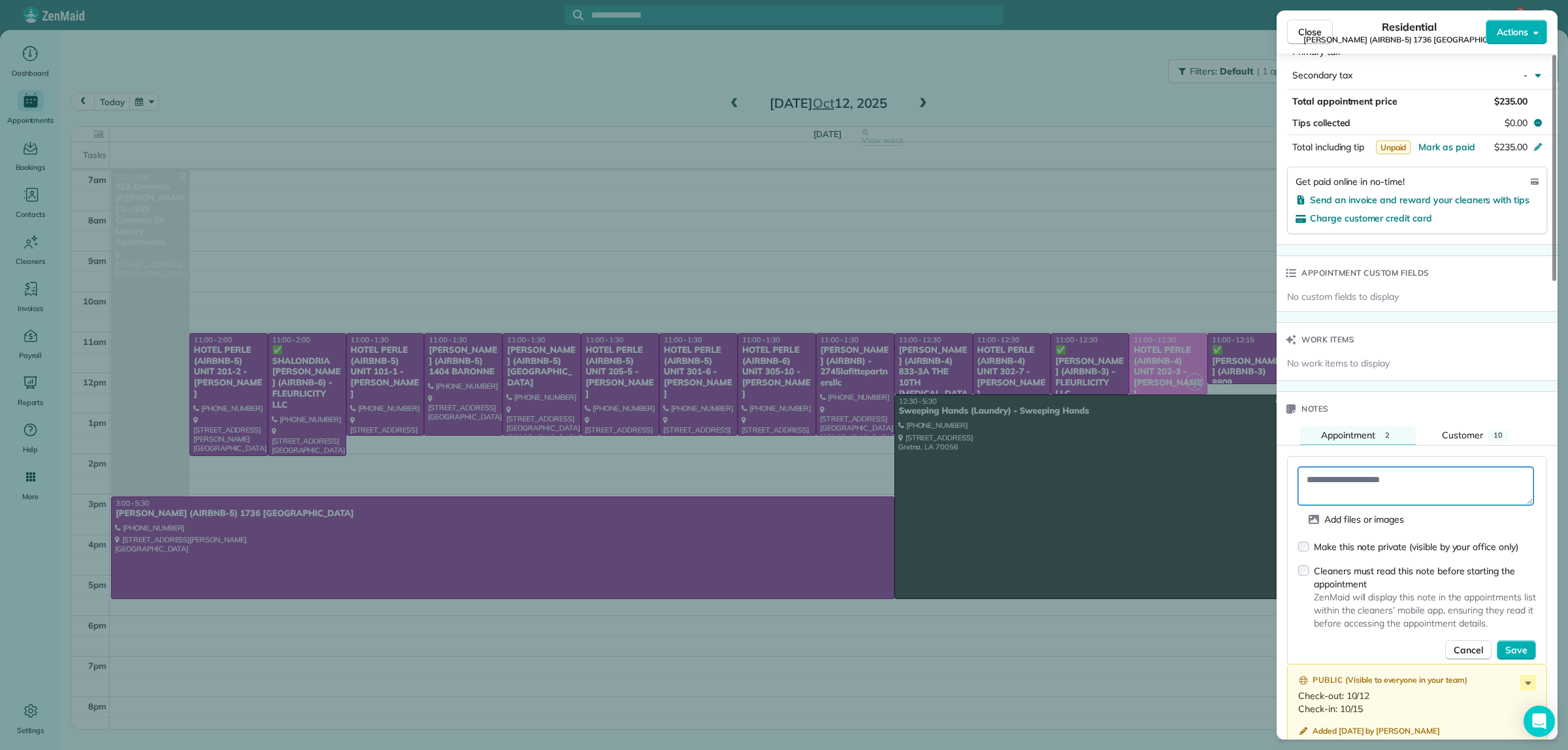
click at [1385, 471] on textarea at bounding box center [1415, 486] width 236 height 38
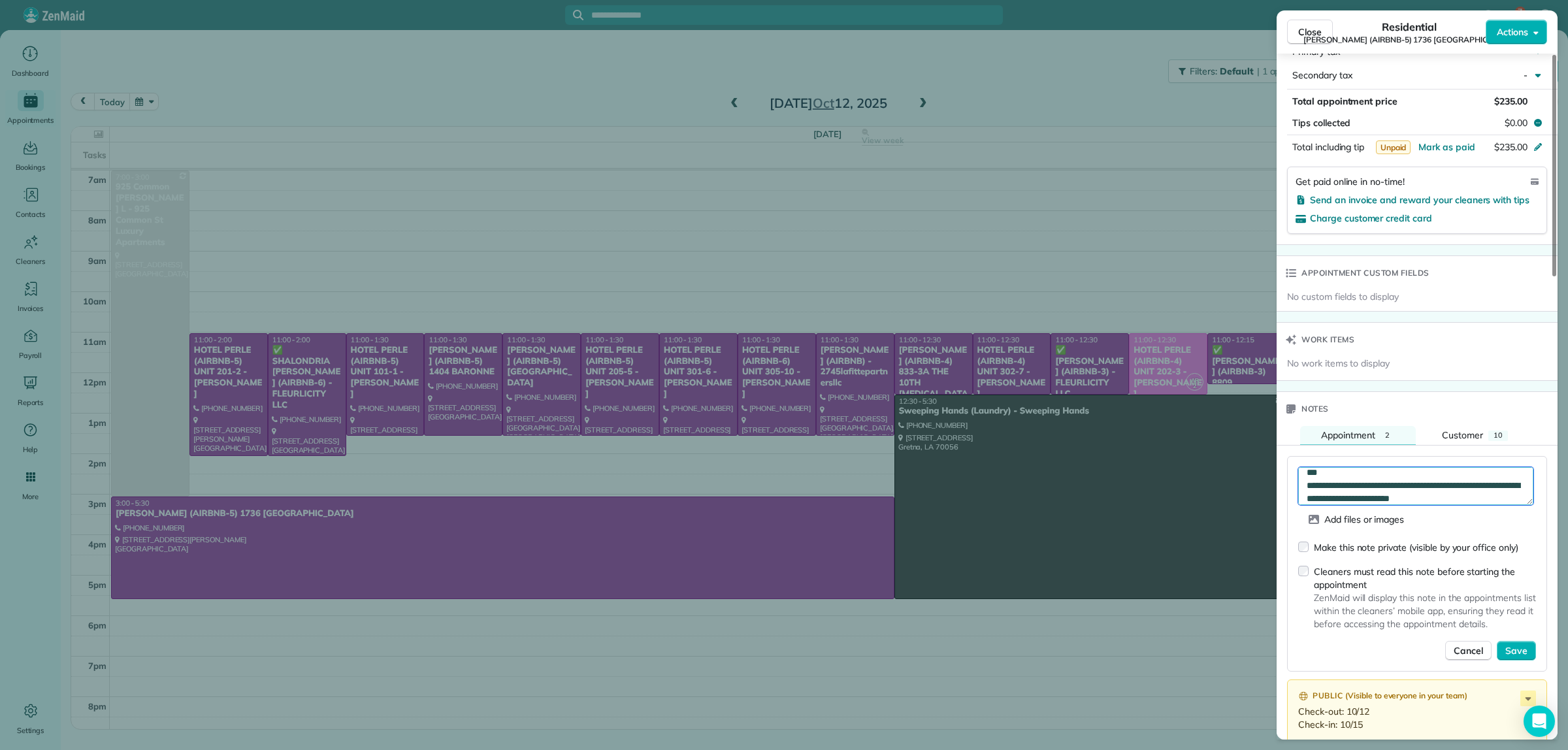
scroll to position [34, 0]
click at [1478, 475] on textarea "**********" at bounding box center [1415, 486] width 236 height 38
click at [1400, 490] on textarea "**********" at bounding box center [1415, 486] width 236 height 38
type textarea "**********"
click at [1516, 644] on span "Save" at bounding box center [1516, 651] width 22 height 13
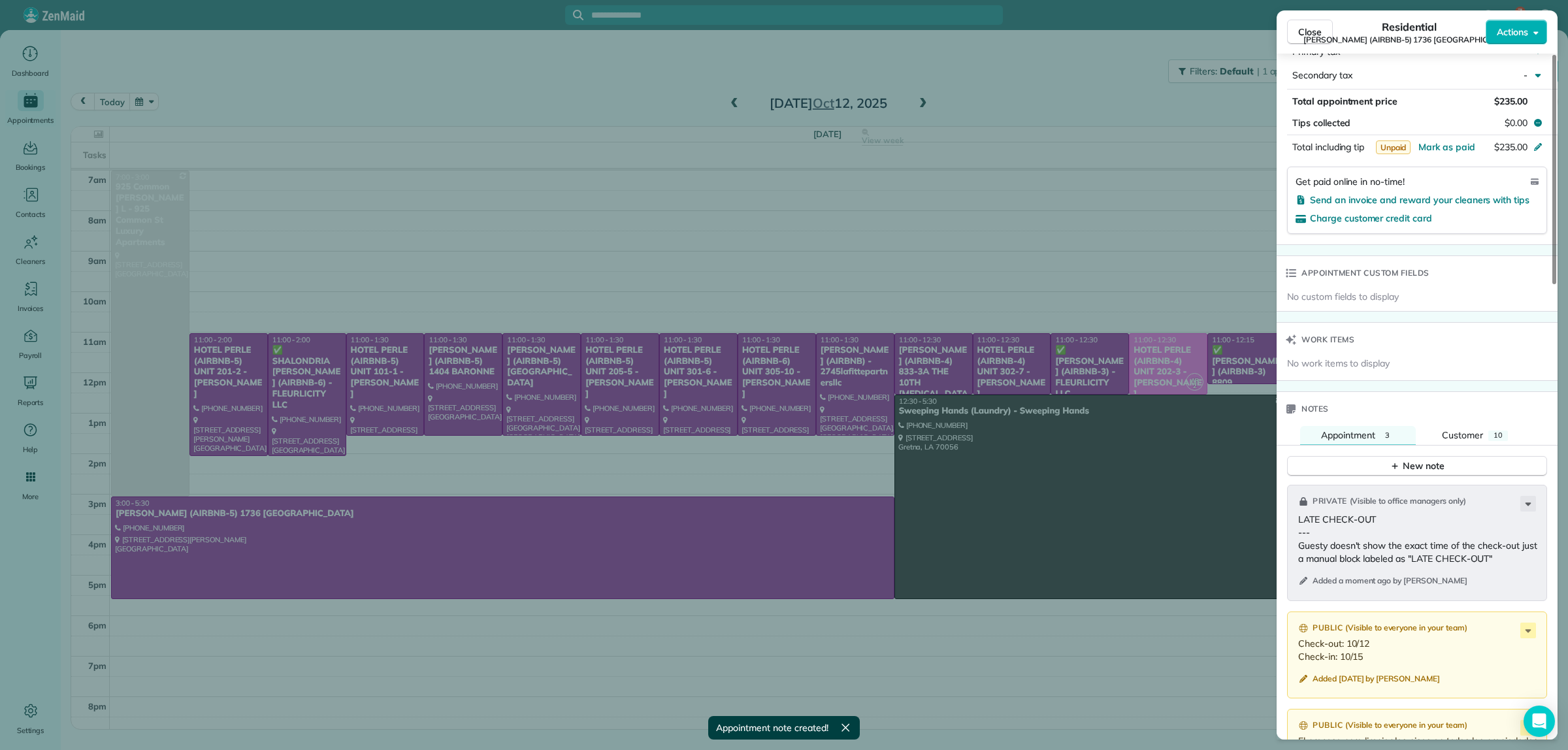
click at [1088, 93] on div "Close Residential NICK BRUNO (AIRBNB-5) 1736 Thalia Actions Status Active NICK …" at bounding box center [784, 375] width 1568 height 750
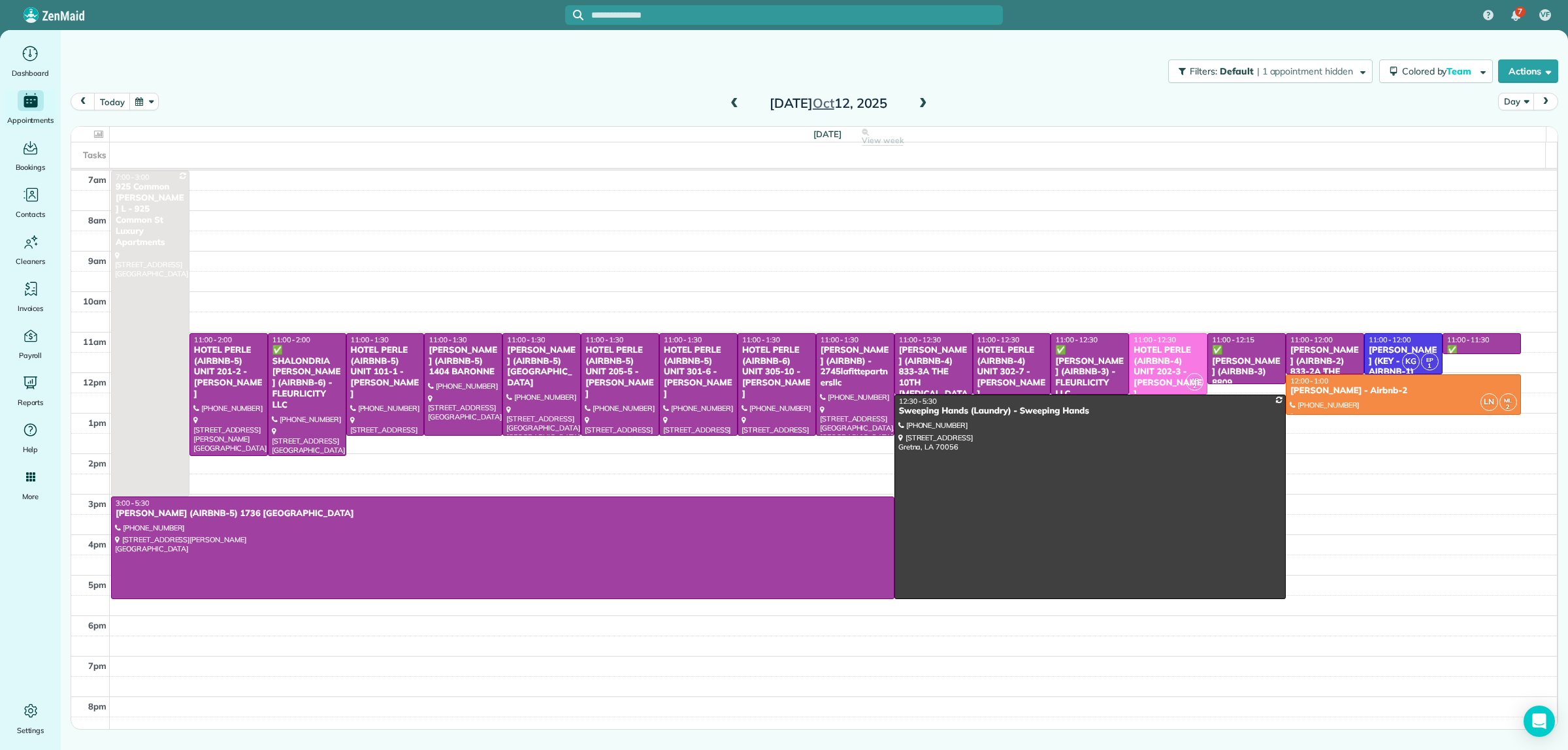
click at [1301, 354] on div "NICK BRUNO (AIRBNB-2) 833-2A THE HUDSON" at bounding box center [1325, 372] width 70 height 55
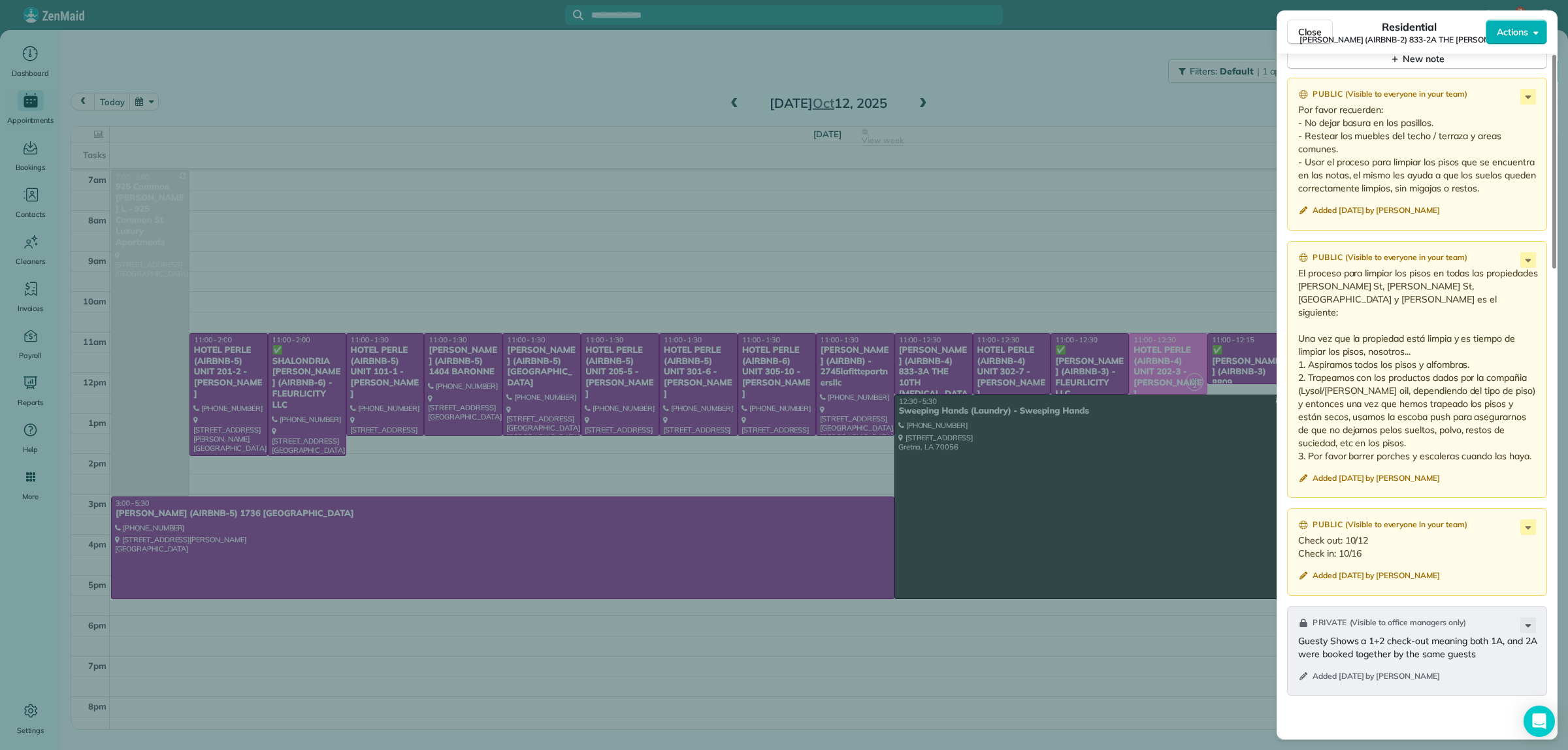
scroll to position [1389, 0]
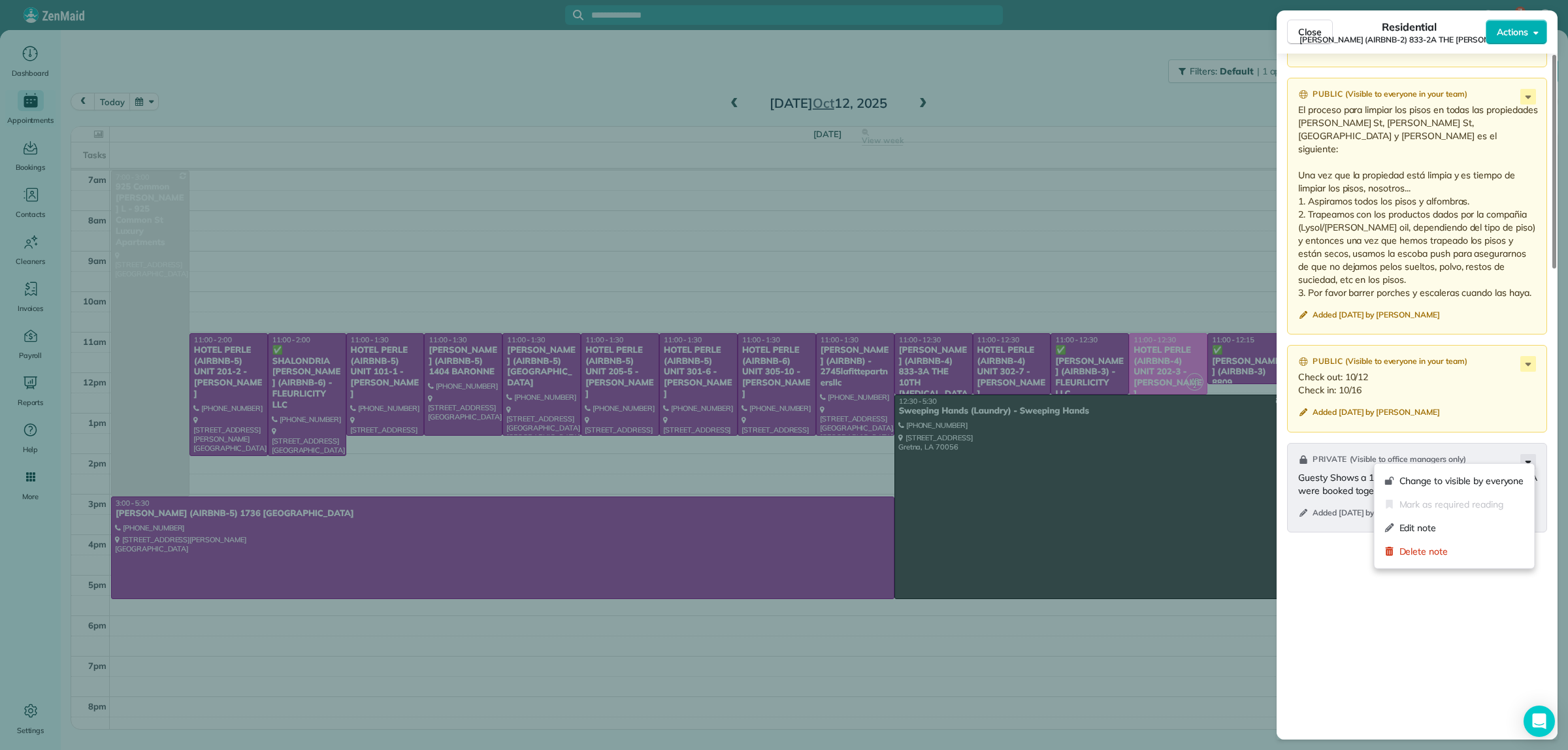
click at [1530, 458] on icon at bounding box center [1529, 462] width 15 height 15
click at [1412, 554] on span "Delete note" at bounding box center [1462, 552] width 125 height 13
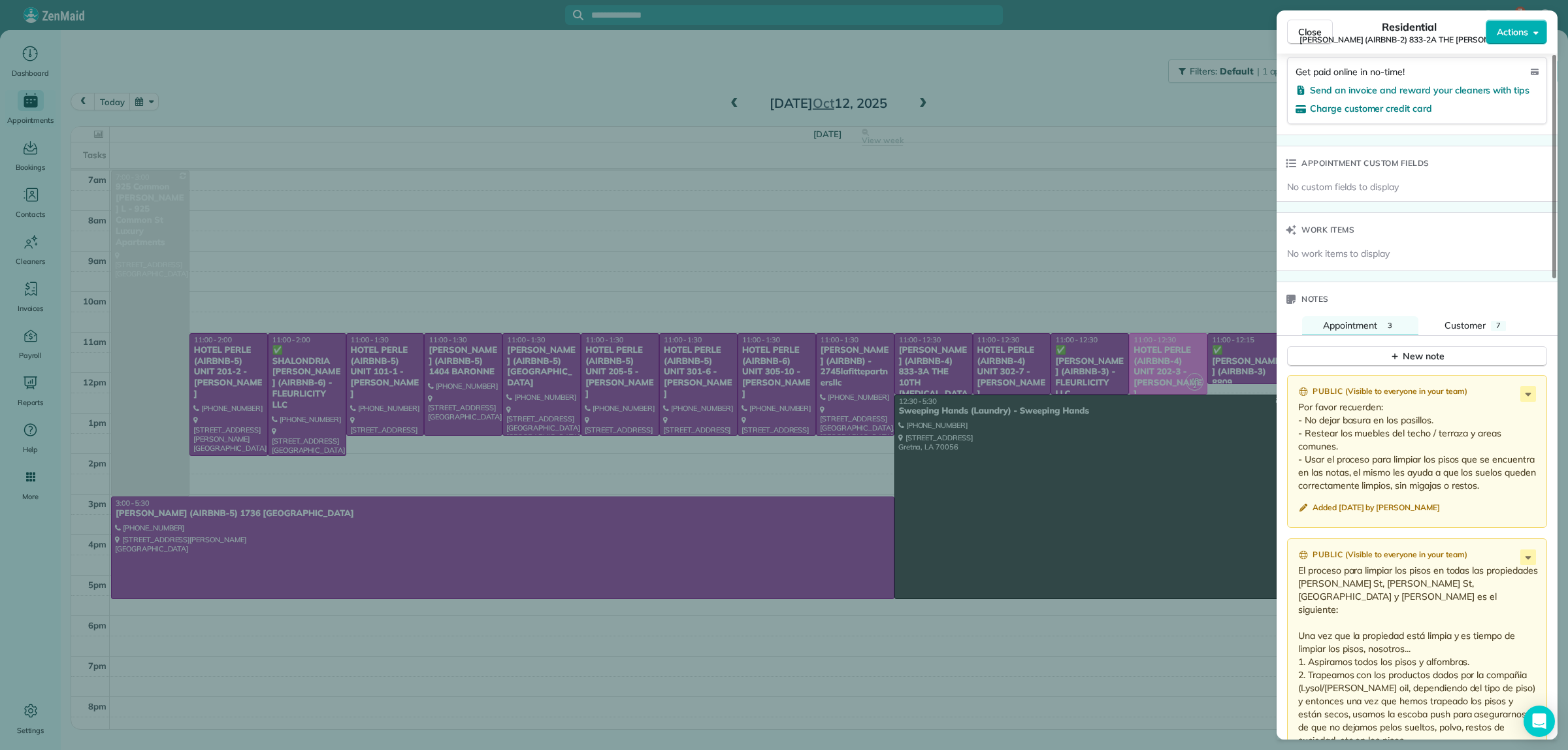
scroll to position [899, 0]
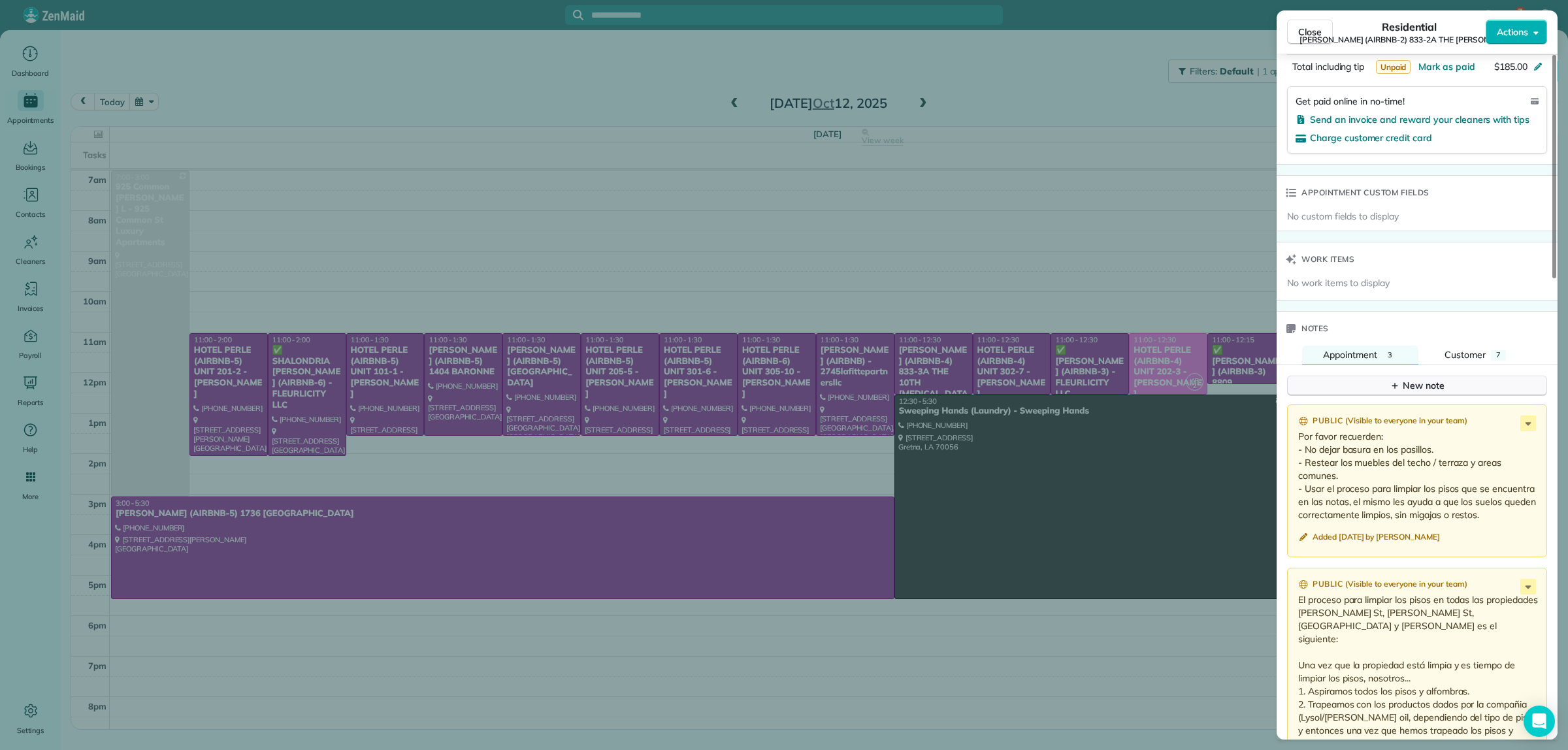
click at [1406, 392] on div "New note" at bounding box center [1417, 386] width 55 height 13
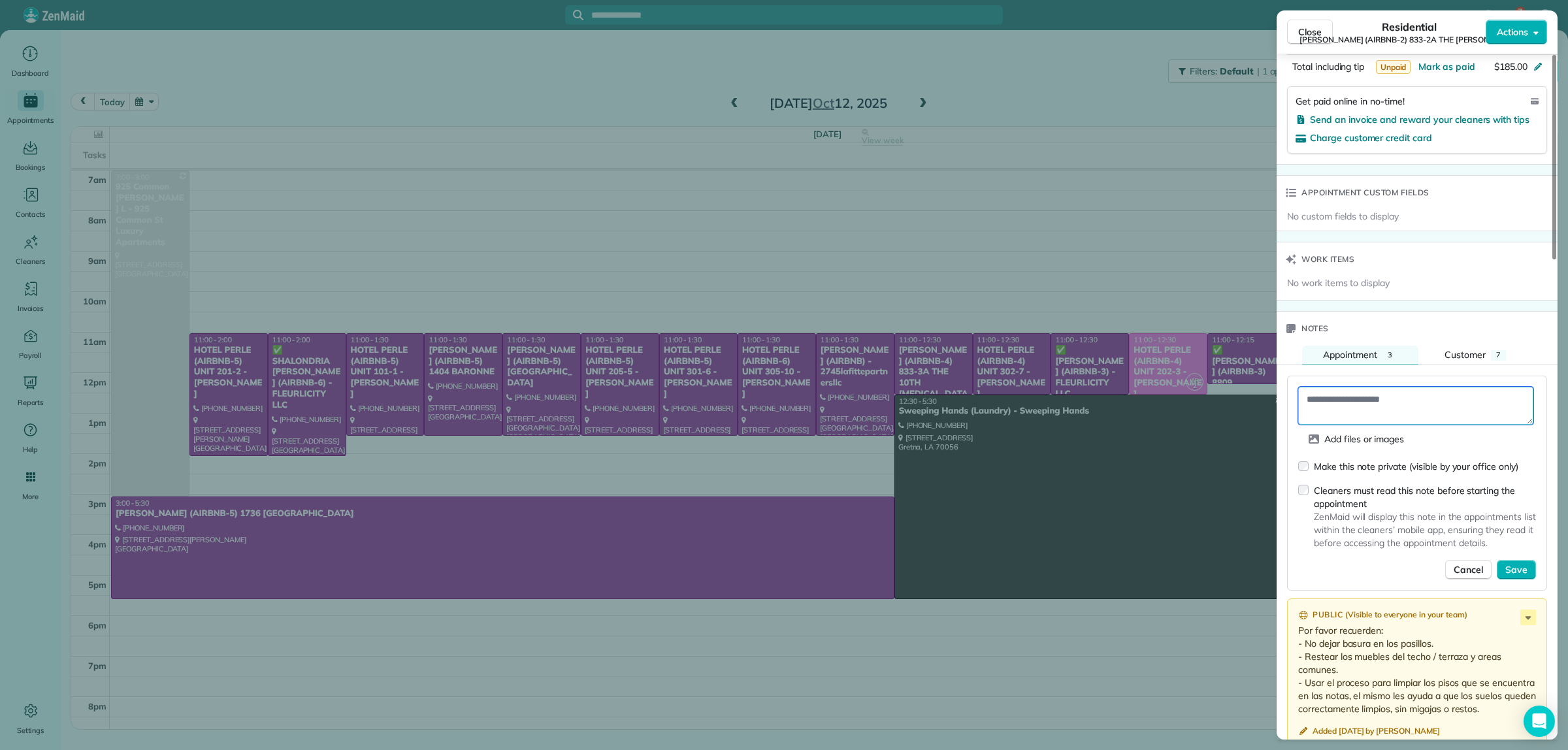
click at [1384, 407] on textarea at bounding box center [1415, 405] width 236 height 38
click at [1383, 412] on textarea at bounding box center [1415, 405] width 236 height 38
click at [1310, 403] on textarea "**********" at bounding box center [1415, 405] width 236 height 38
click at [1467, 411] on textarea "**********" at bounding box center [1415, 405] width 236 height 38
click at [1427, 418] on textarea "**********" at bounding box center [1415, 405] width 236 height 38
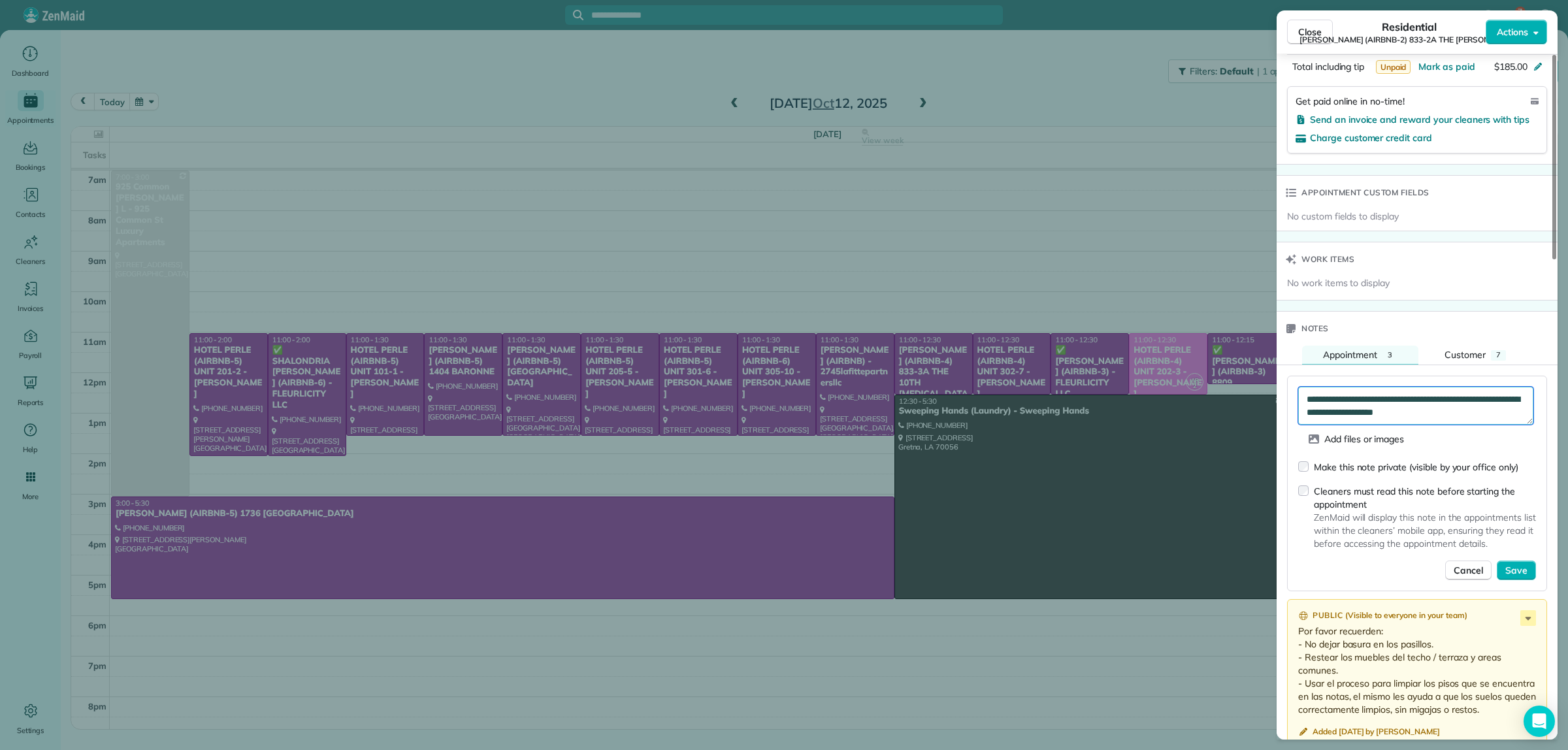
type textarea "**********"
click at [1513, 577] on span "Save" at bounding box center [1516, 571] width 22 height 13
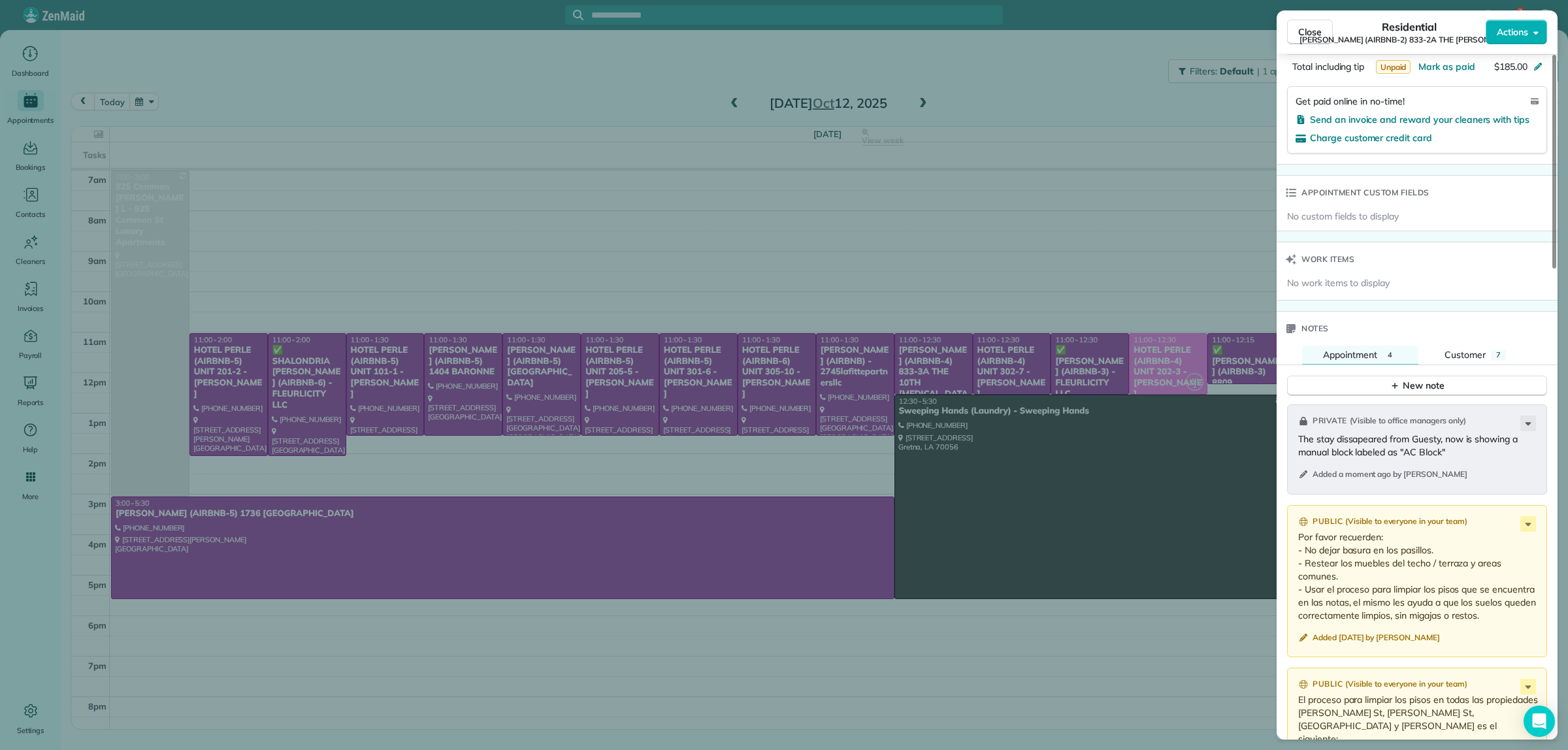
click at [1477, 456] on p "The stay dissapeared from Guesty, now is showing a manual block labeled as "AC …" at bounding box center [1418, 445] width 240 height 26
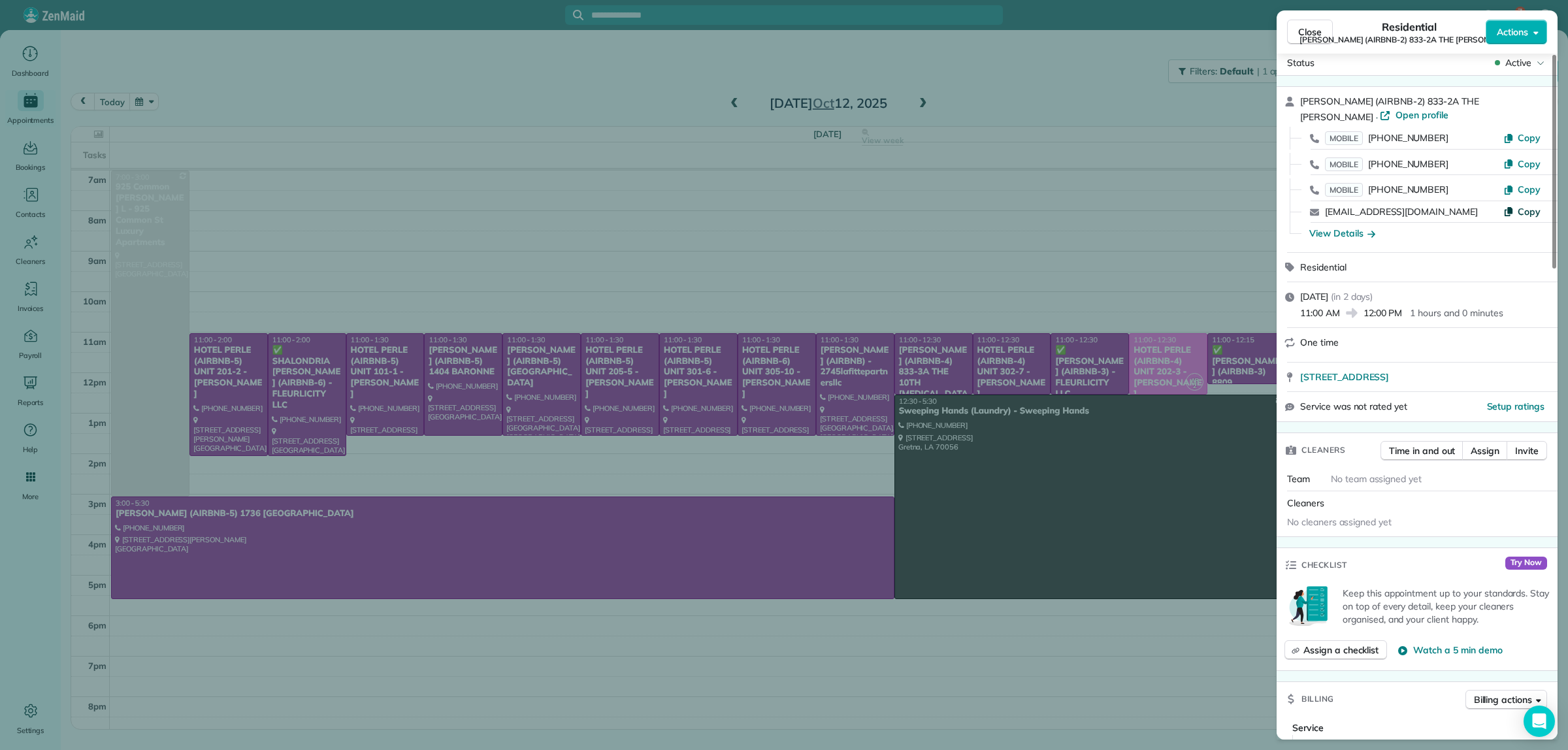
scroll to position [0, 0]
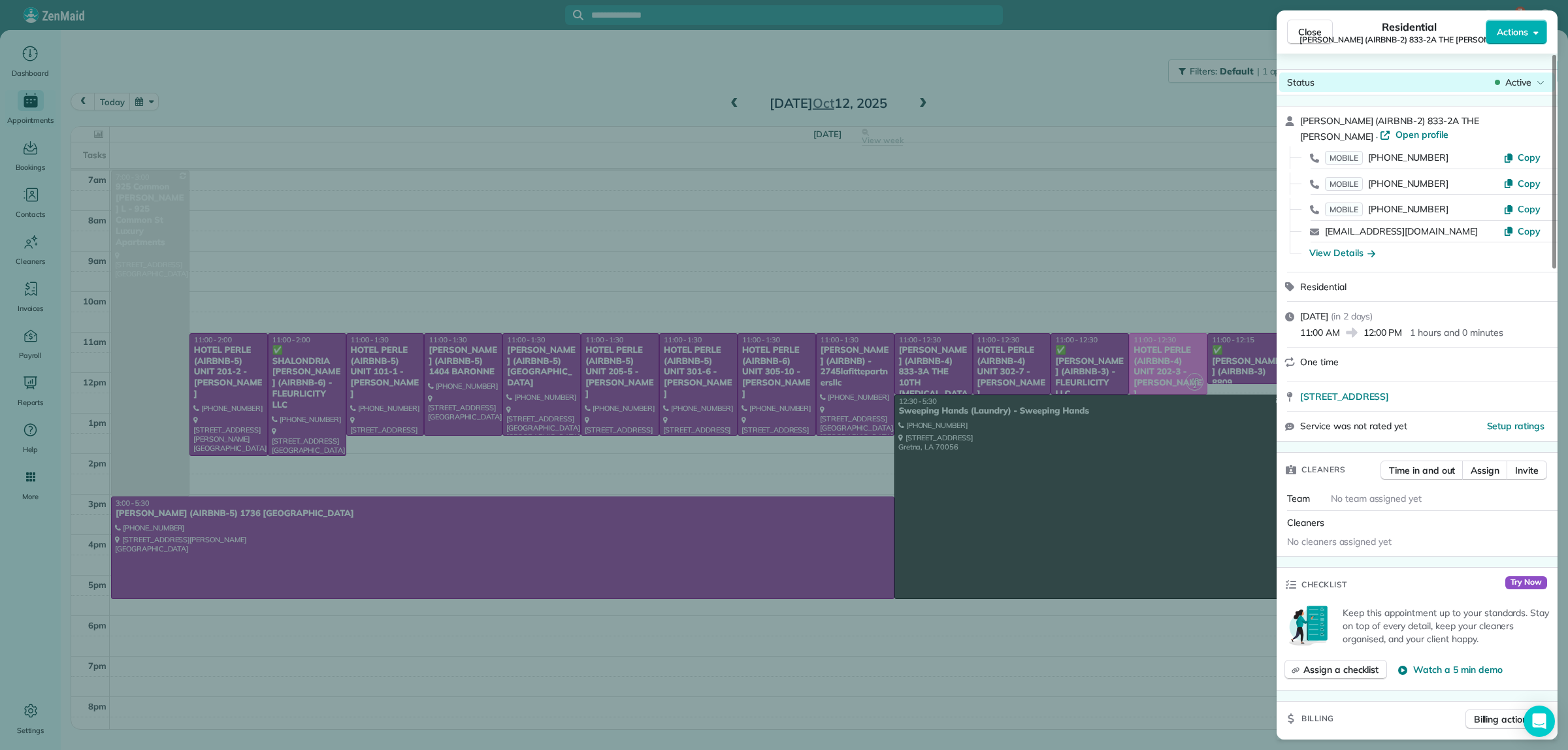
click at [1520, 79] on span "Active" at bounding box center [1518, 83] width 26 height 13
click at [1465, 146] on span "Cancelled" at bounding box center [1492, 143] width 110 height 13
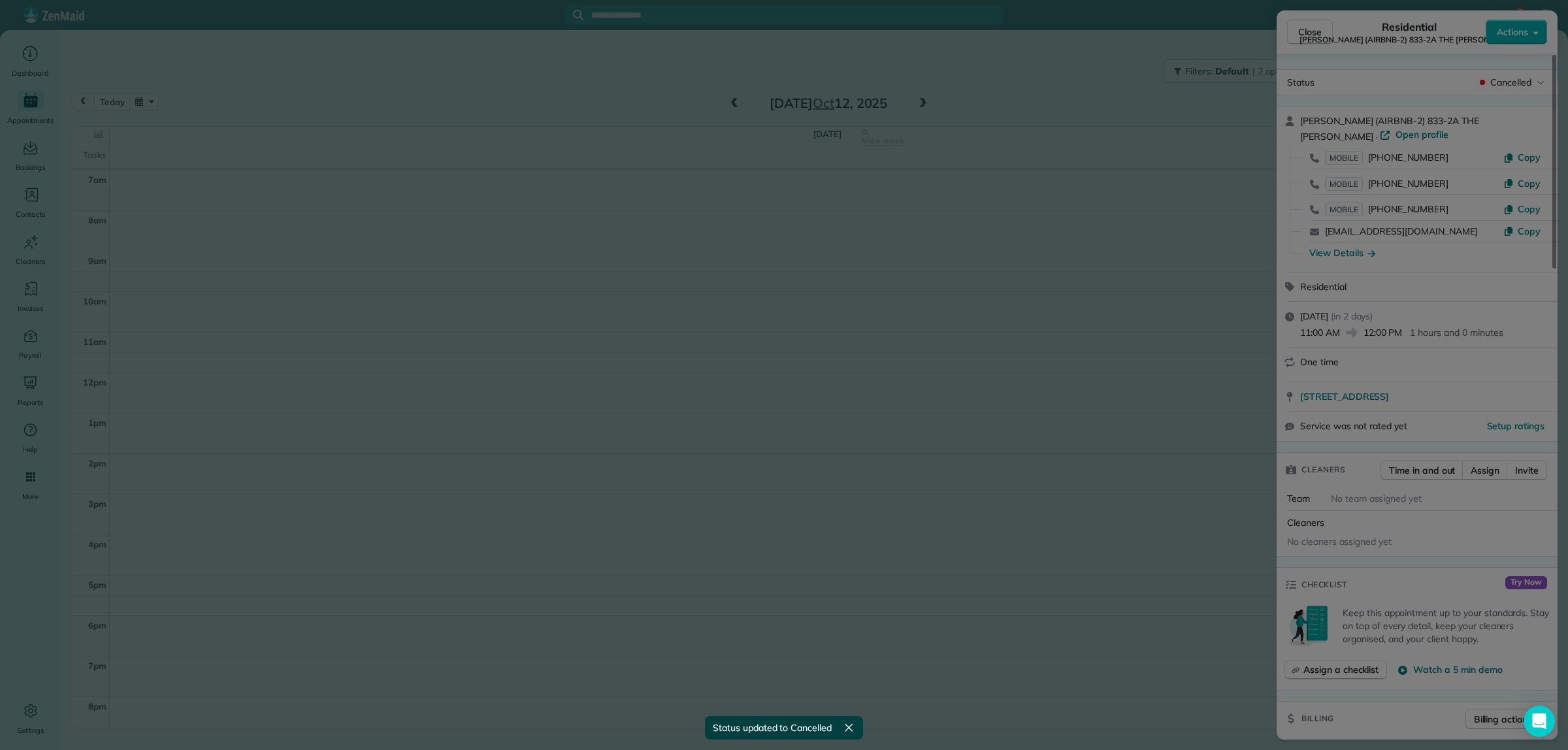
click at [1094, 103] on div at bounding box center [784, 375] width 1568 height 750
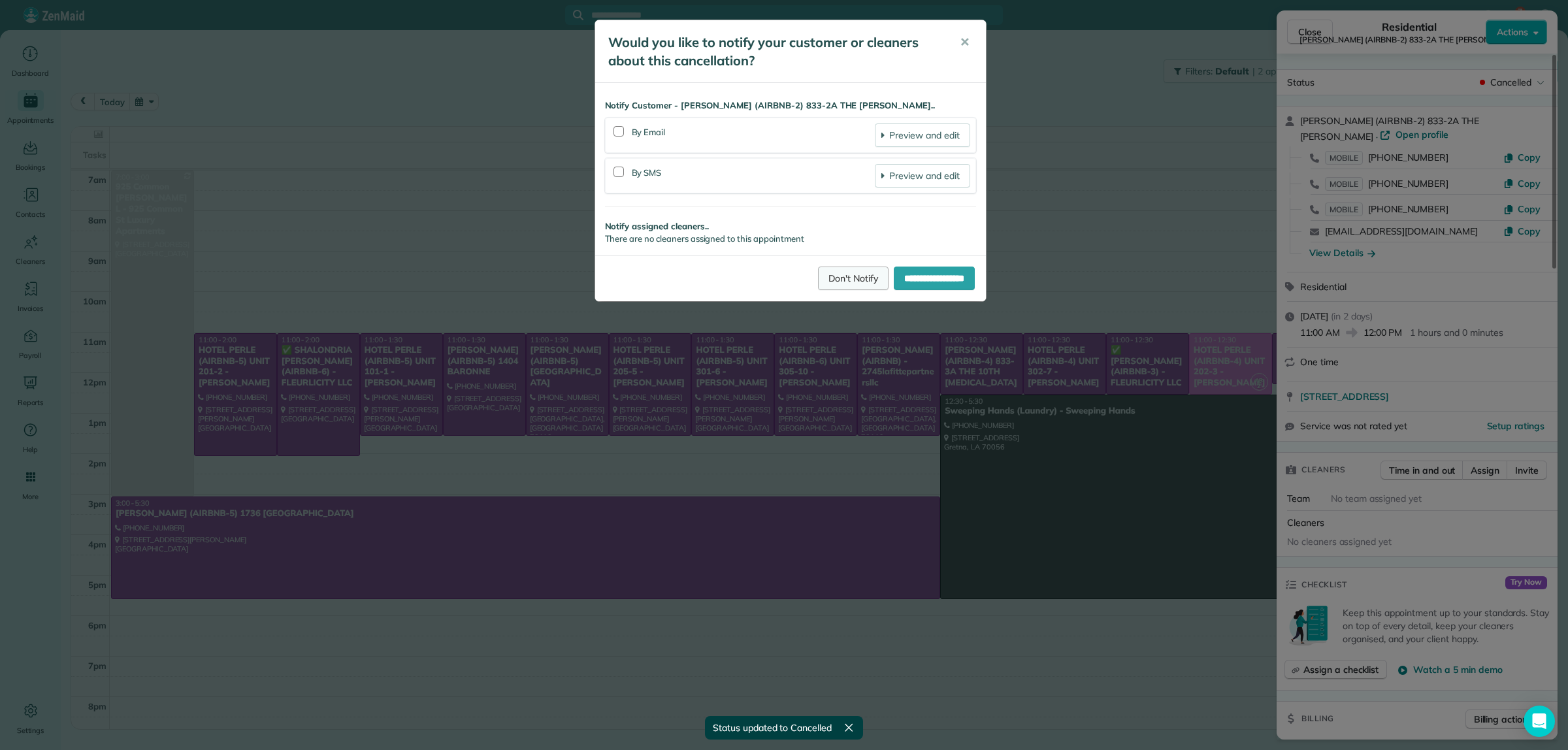
click at [837, 278] on link "Don't Notify" at bounding box center [853, 278] width 70 height 23
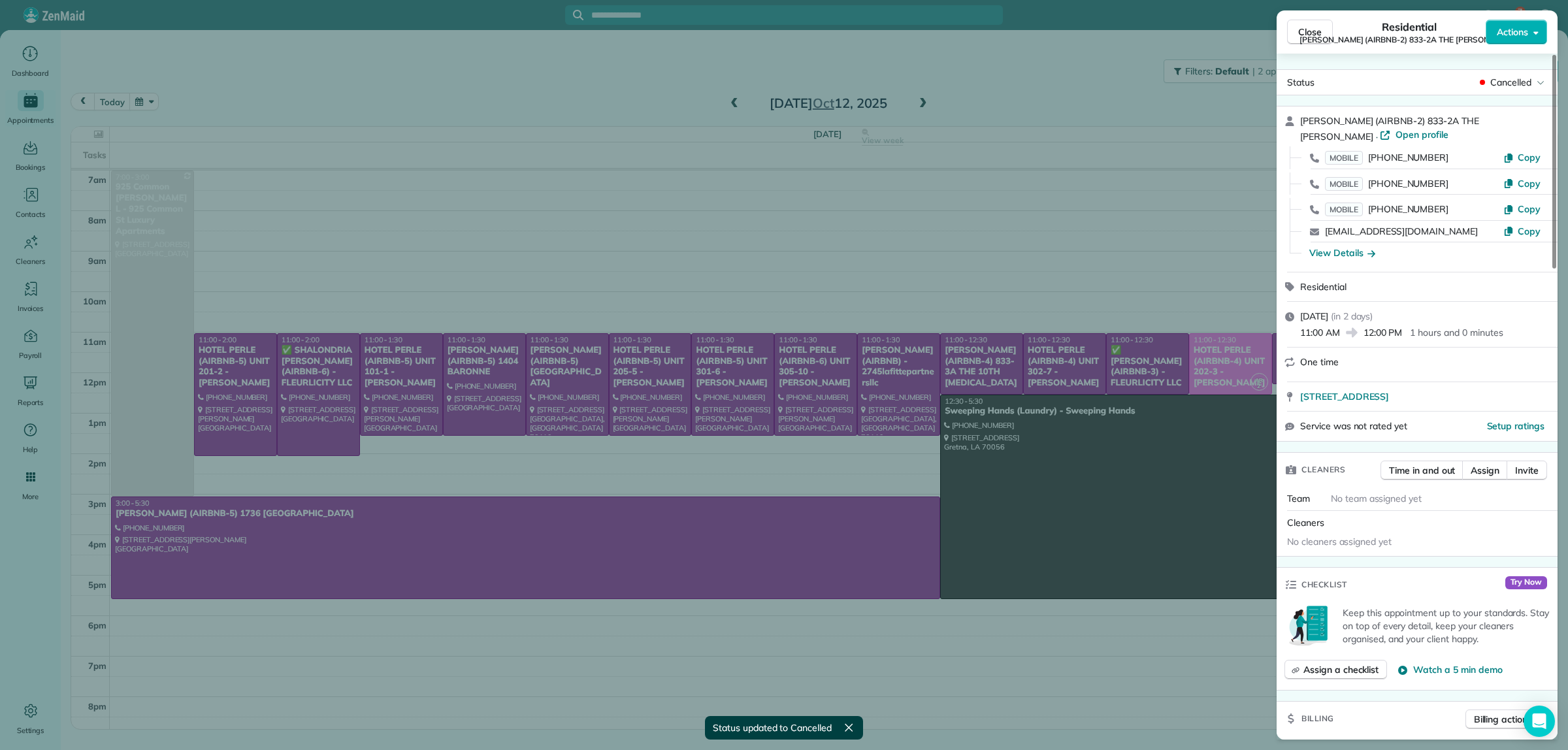
click at [1086, 97] on div "Close Residential NICK BRUNO (AIRBNB-2) 833-2A THE HUDSON Actions Status Cancel…" at bounding box center [784, 375] width 1568 height 750
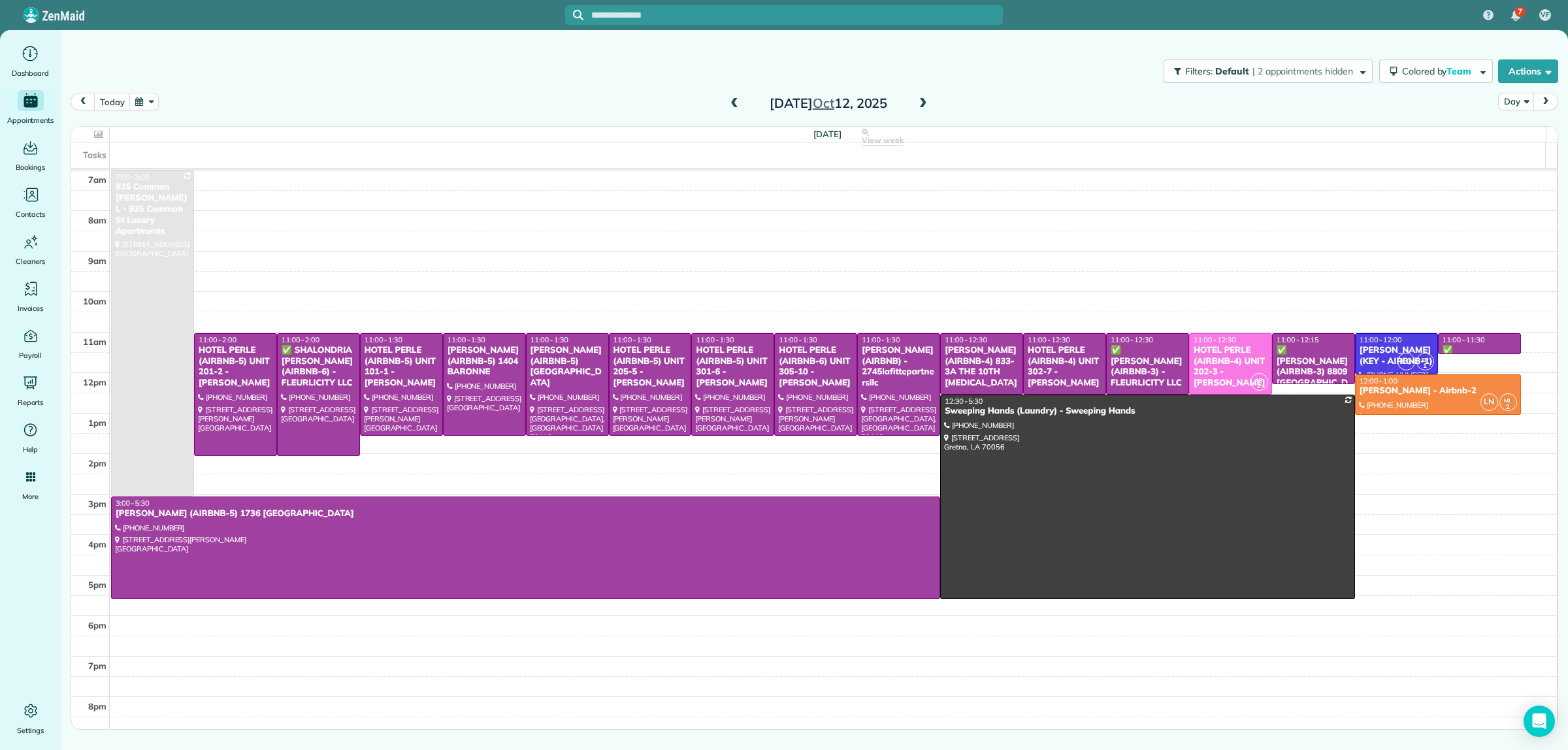
click at [734, 98] on span at bounding box center [734, 104] width 14 height 12
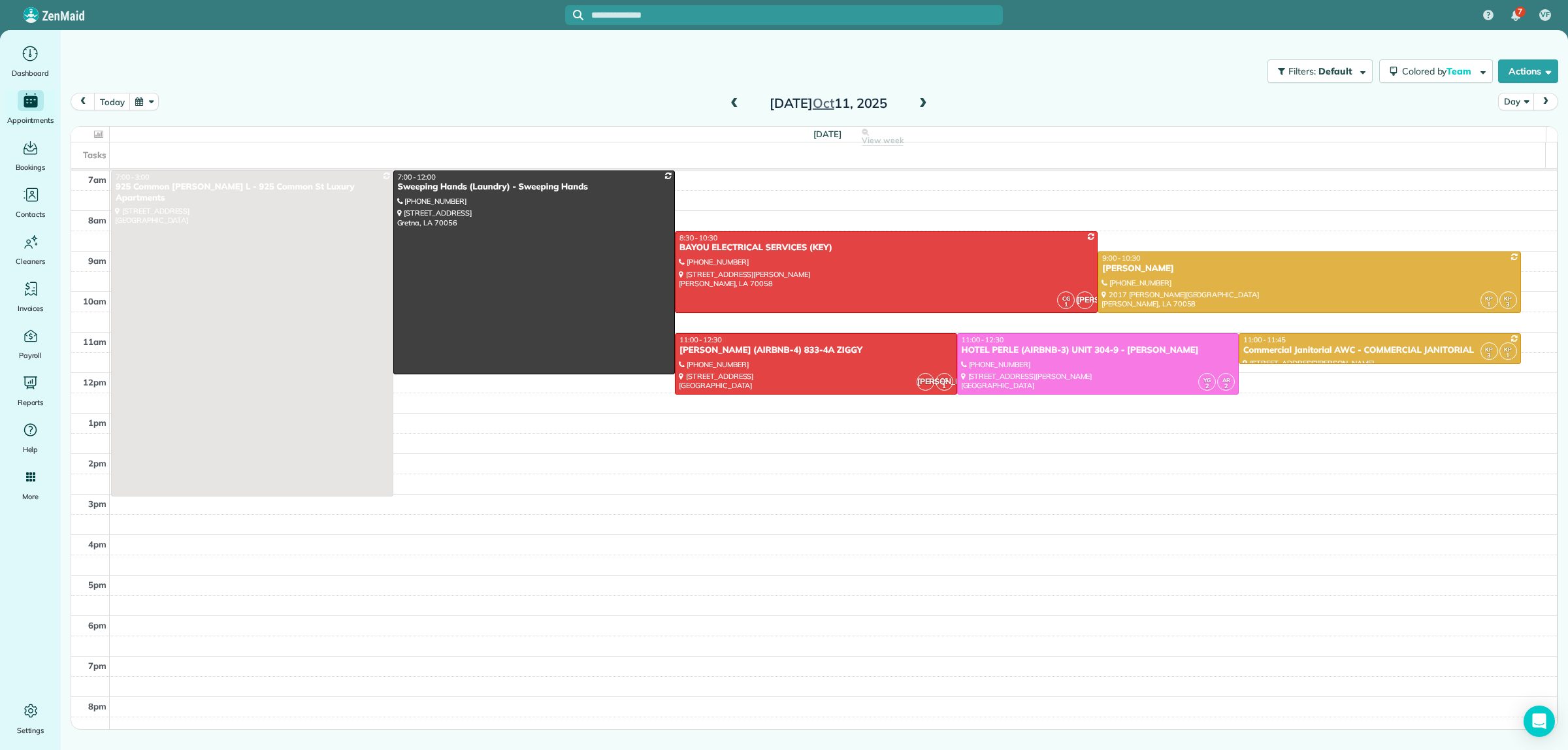
click at [922, 100] on span at bounding box center [923, 104] width 14 height 12
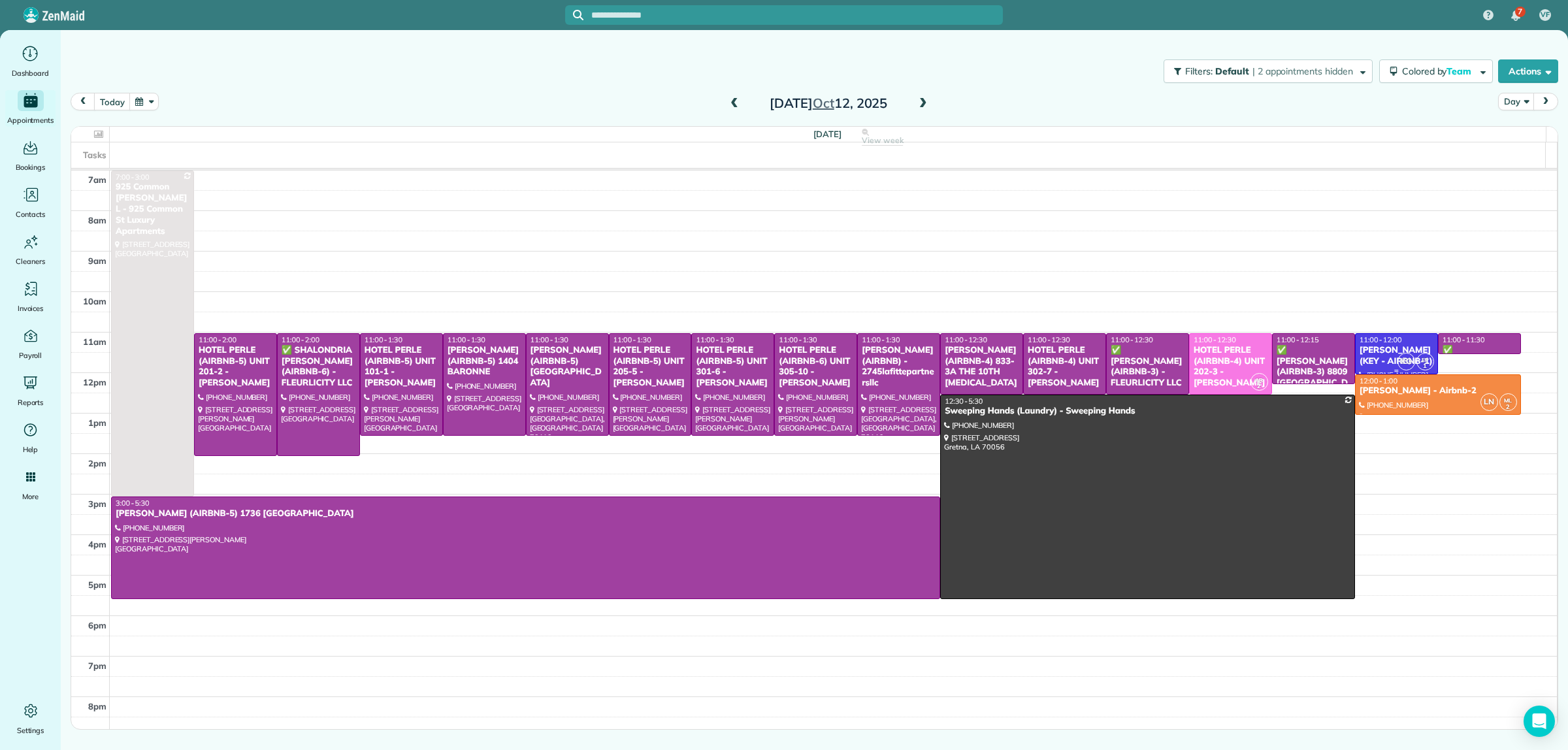
click at [1366, 361] on div "[PERSON_NAME] (KEY - AIRBNB-1)" at bounding box center [1397, 356] width 75 height 22
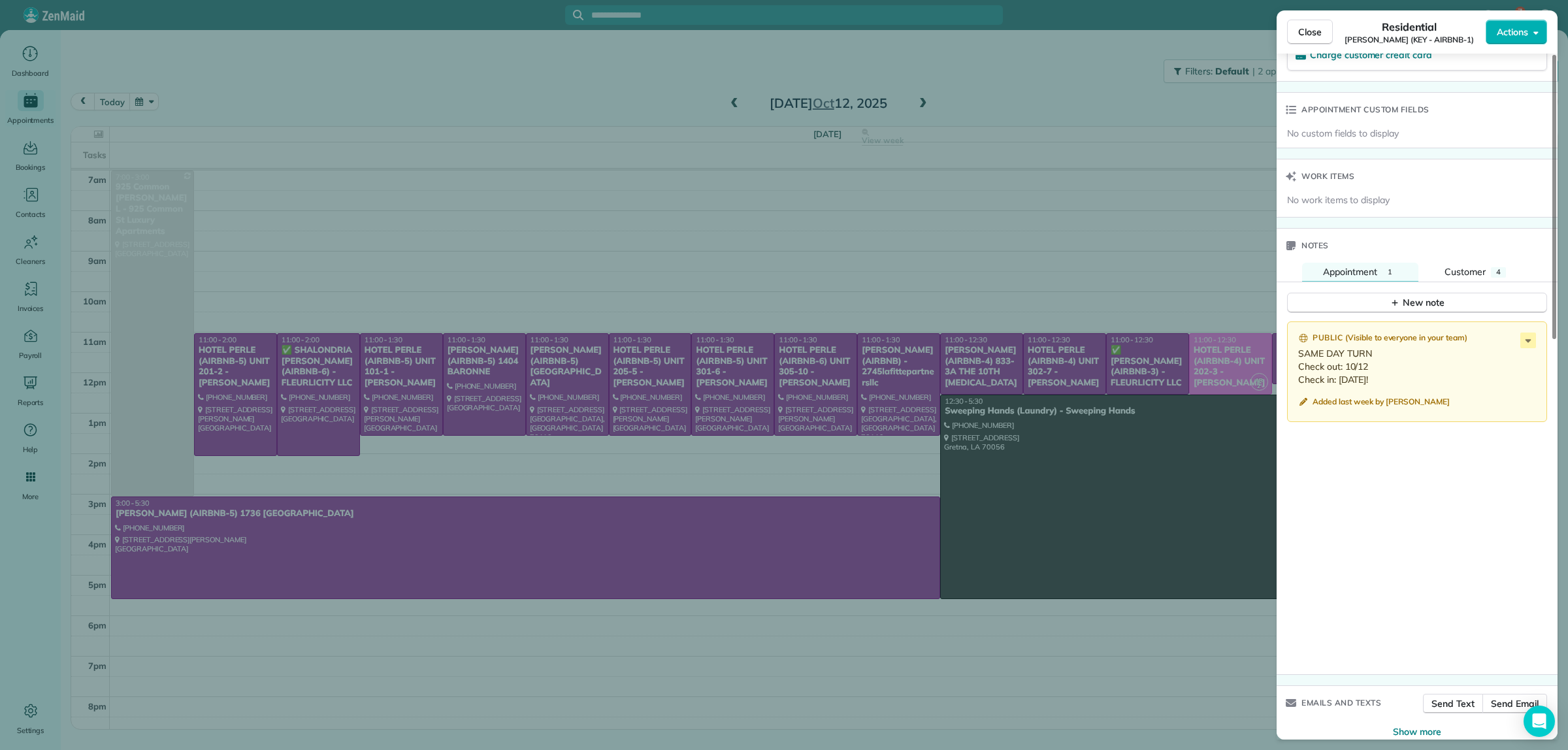
scroll to position [966, 0]
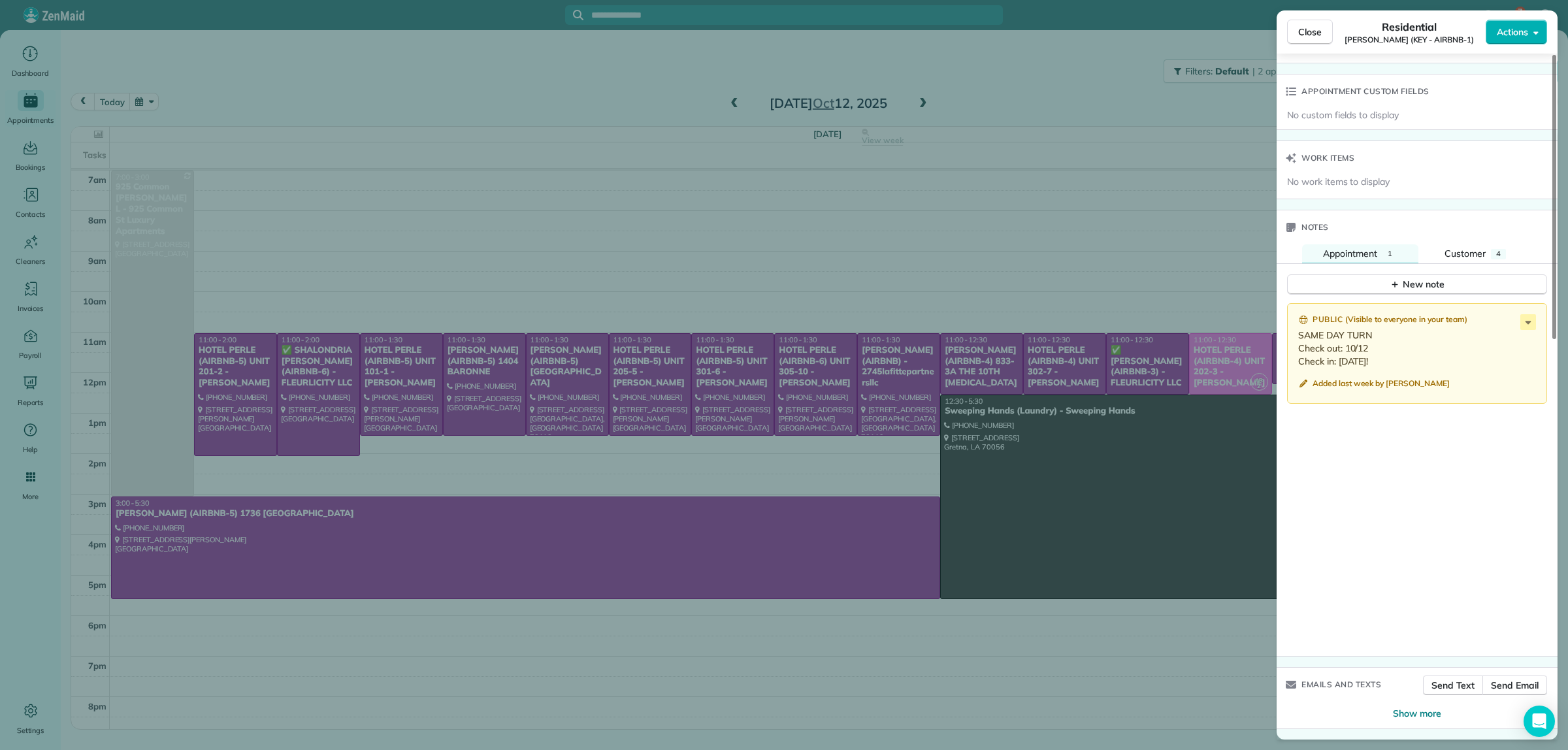
click at [1141, 93] on div "Close Residential DEIDRA WILLIAMS (KEY - AIRBNB-1) Actions Status Active DEIDRA…" at bounding box center [784, 375] width 1568 height 750
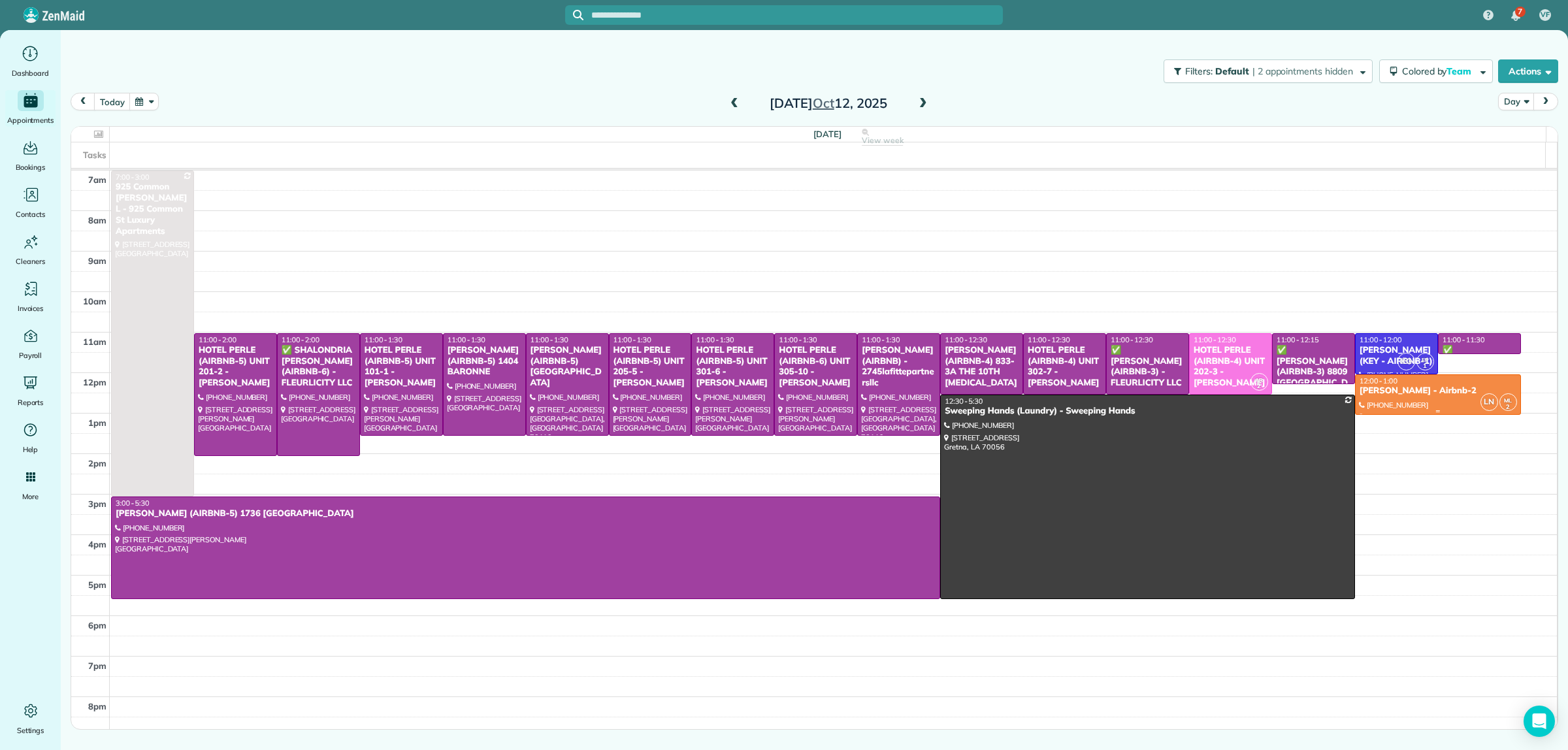
click at [1431, 399] on div at bounding box center [1437, 394] width 164 height 39
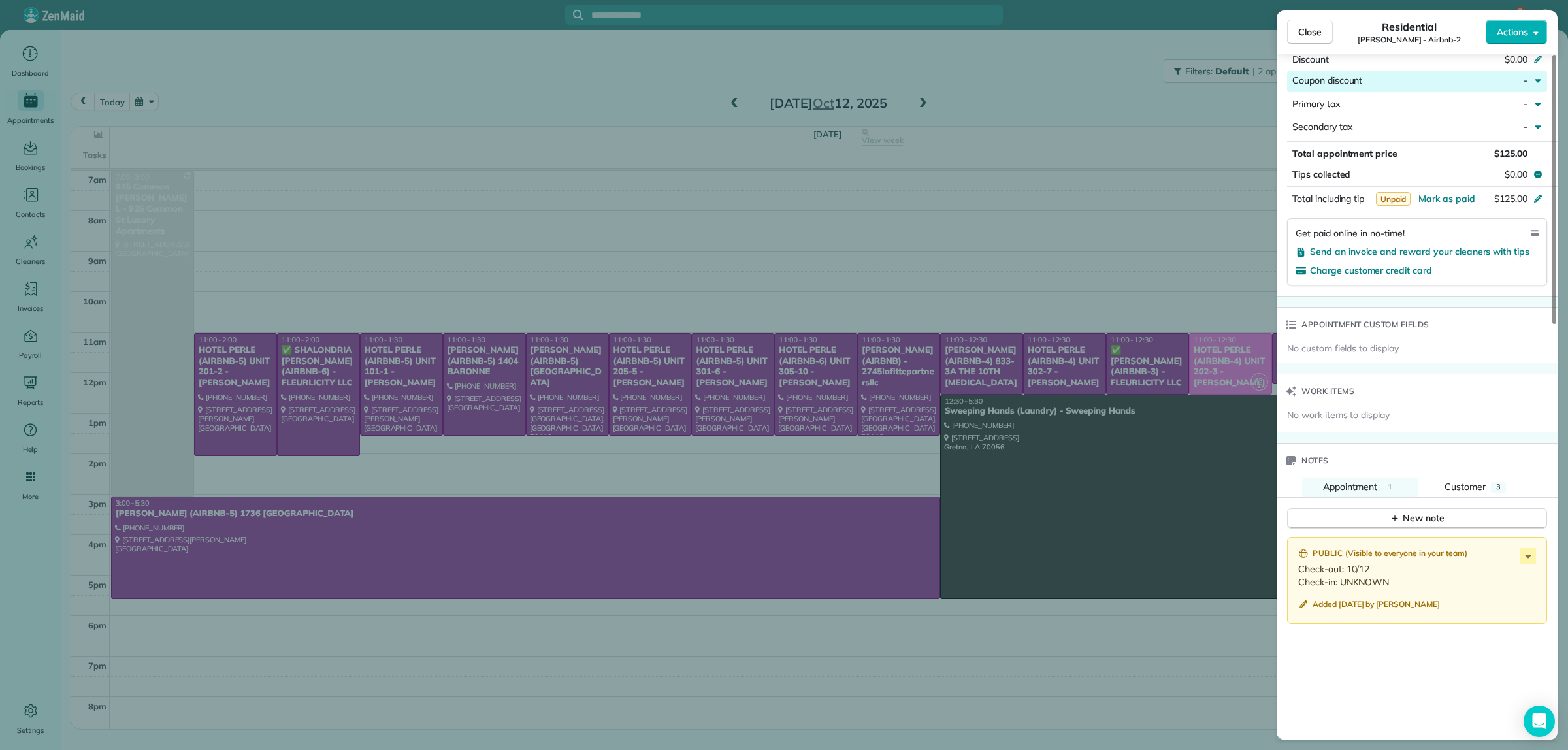
scroll to position [981, 0]
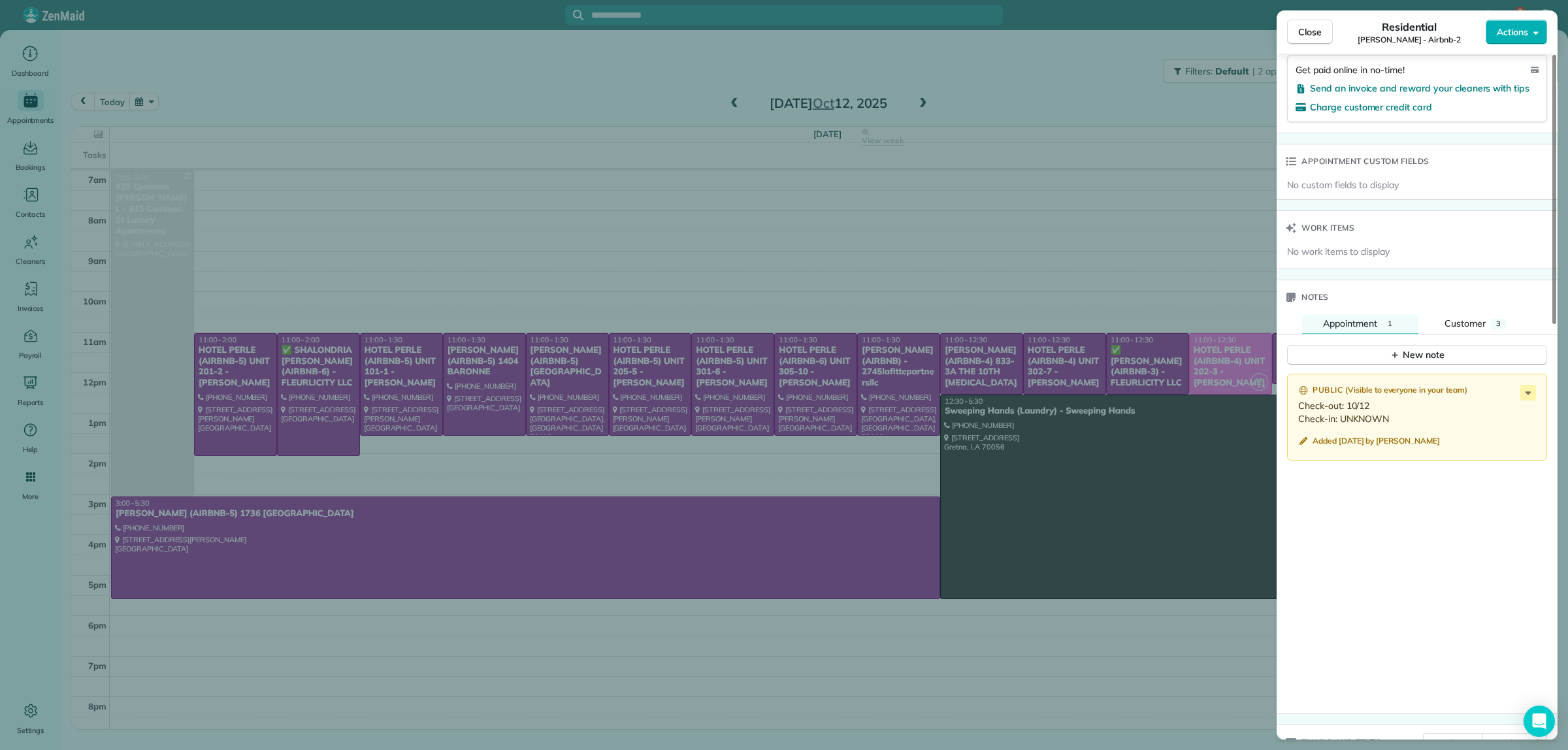
click at [1135, 92] on div "Close Residential Kirkland Sanfor Oretha - Airbnb-2 Actions Status Active Kirkl…" at bounding box center [784, 375] width 1568 height 750
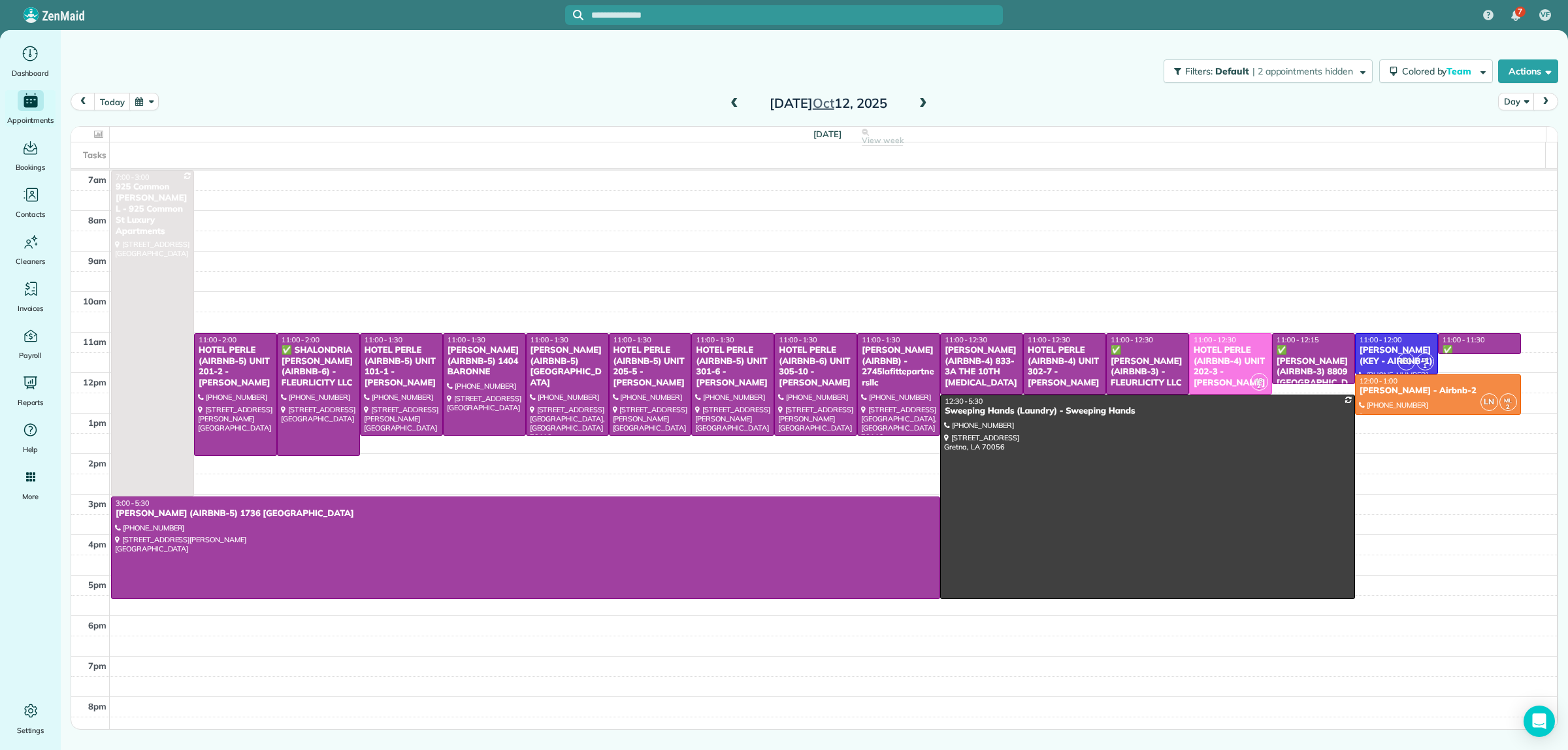
click at [922, 106] on span at bounding box center [923, 104] width 14 height 12
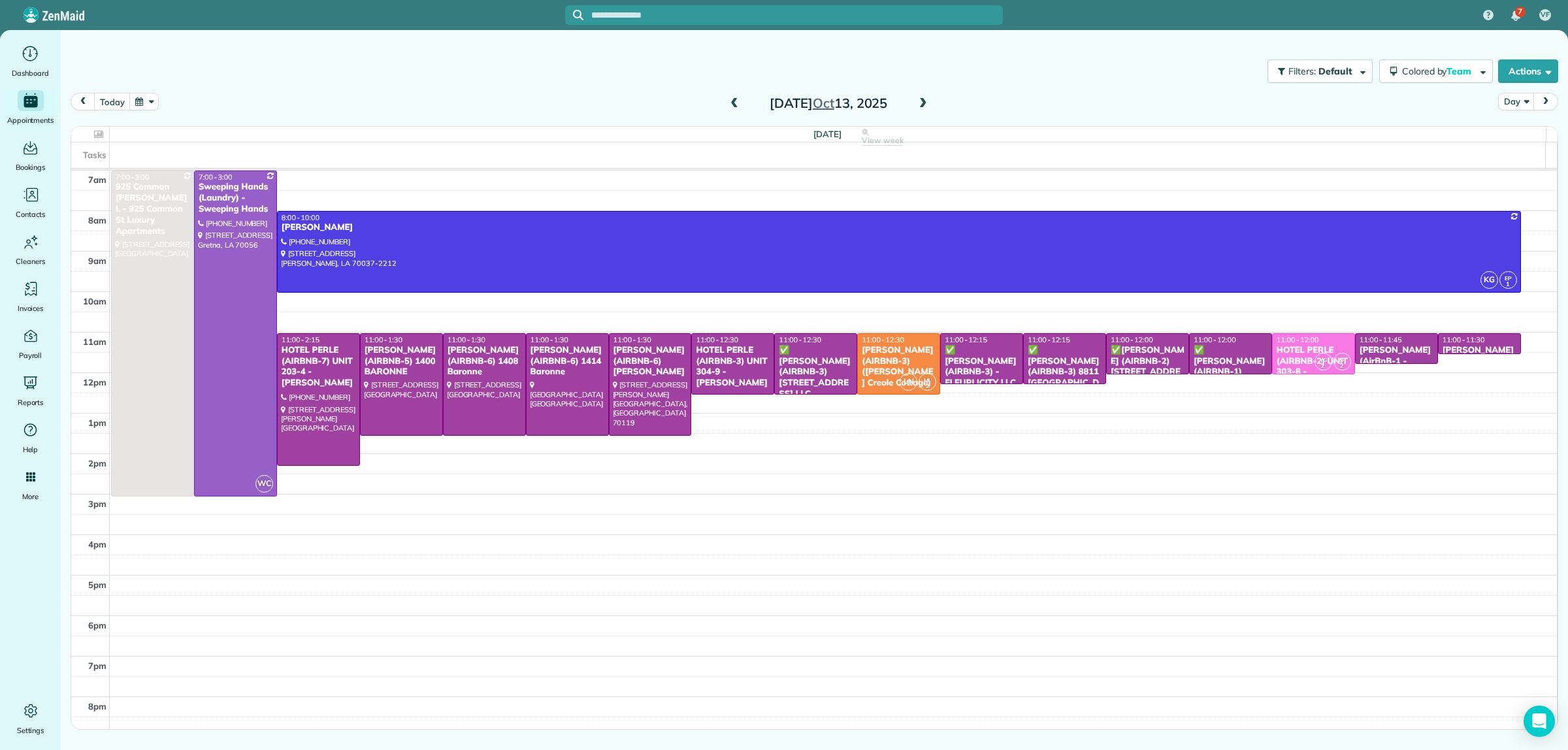
click at [730, 99] on span at bounding box center [734, 104] width 14 height 12
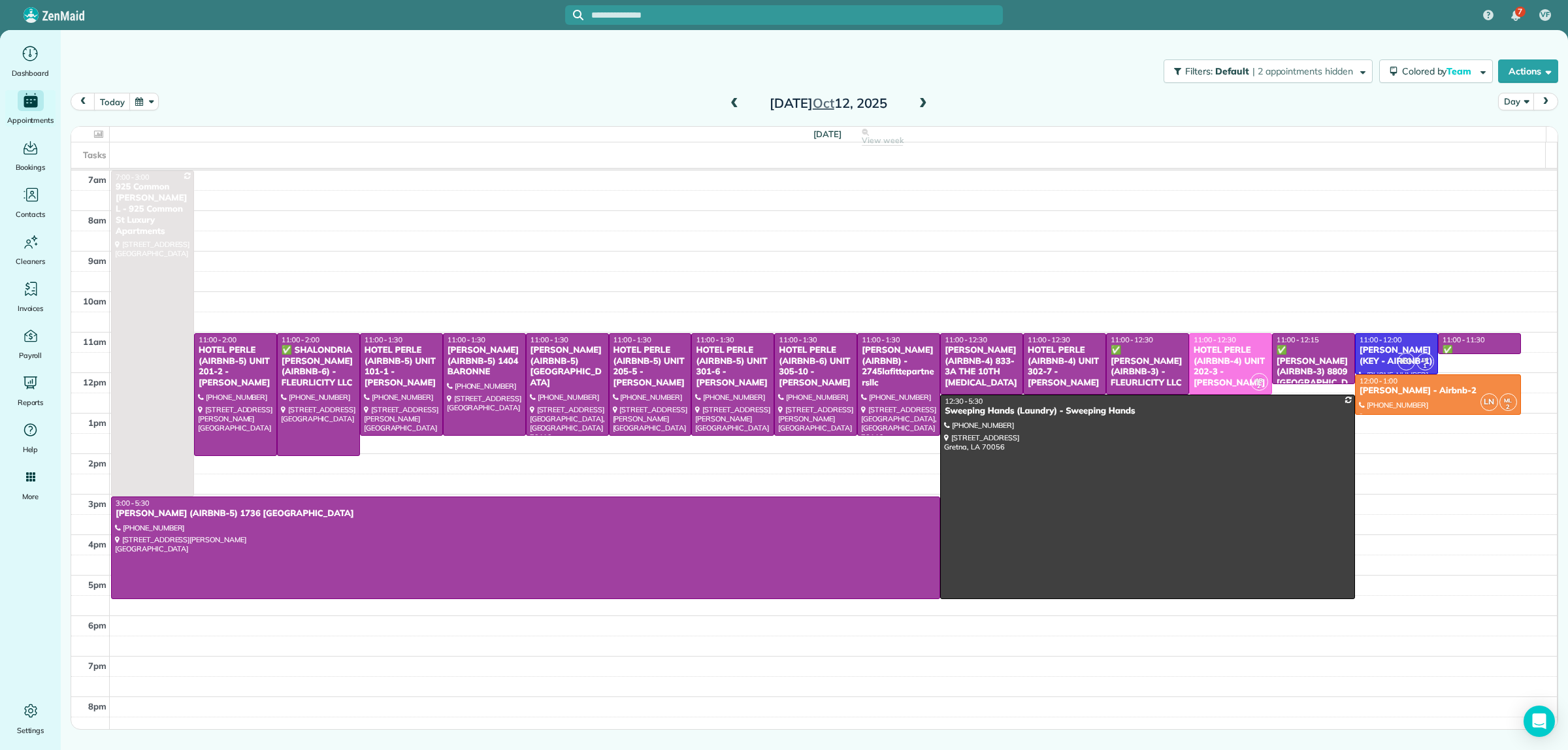
click at [930, 103] on div "Sunday Oct 12, 2025" at bounding box center [828, 104] width 209 height 21
click at [925, 99] on span at bounding box center [923, 104] width 14 height 12
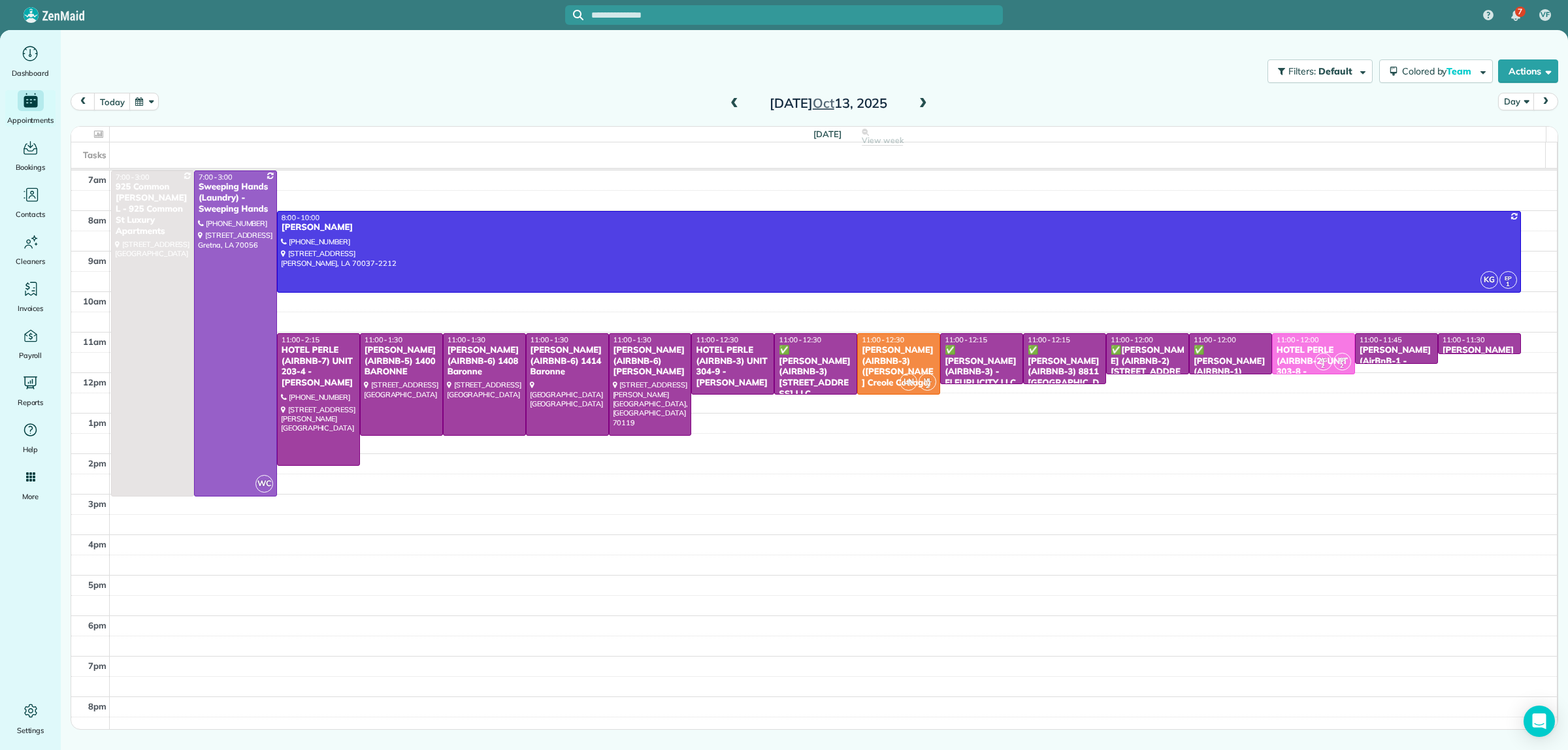
click at [929, 100] on span at bounding box center [923, 104] width 14 height 12
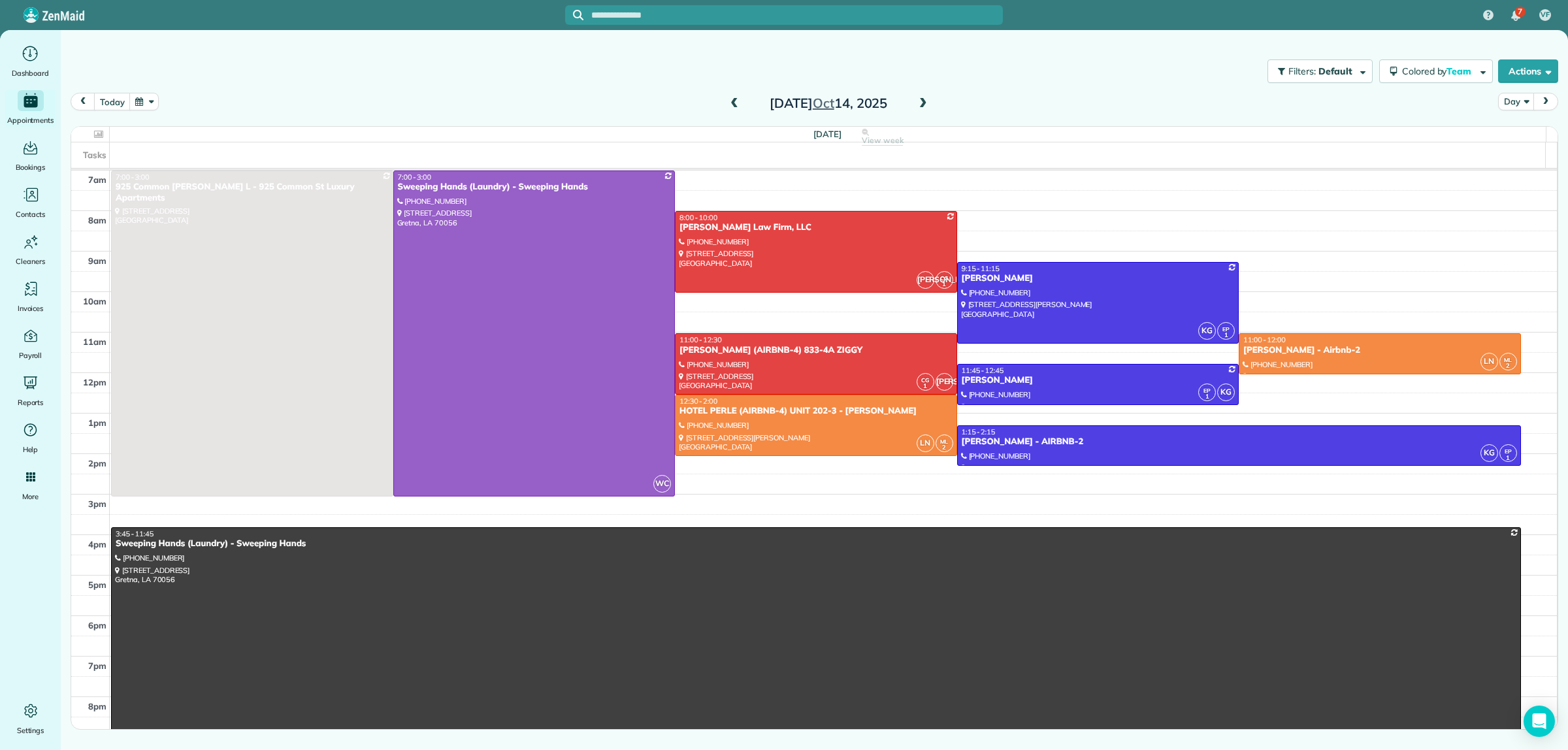
click at [735, 100] on span at bounding box center [734, 104] width 14 height 12
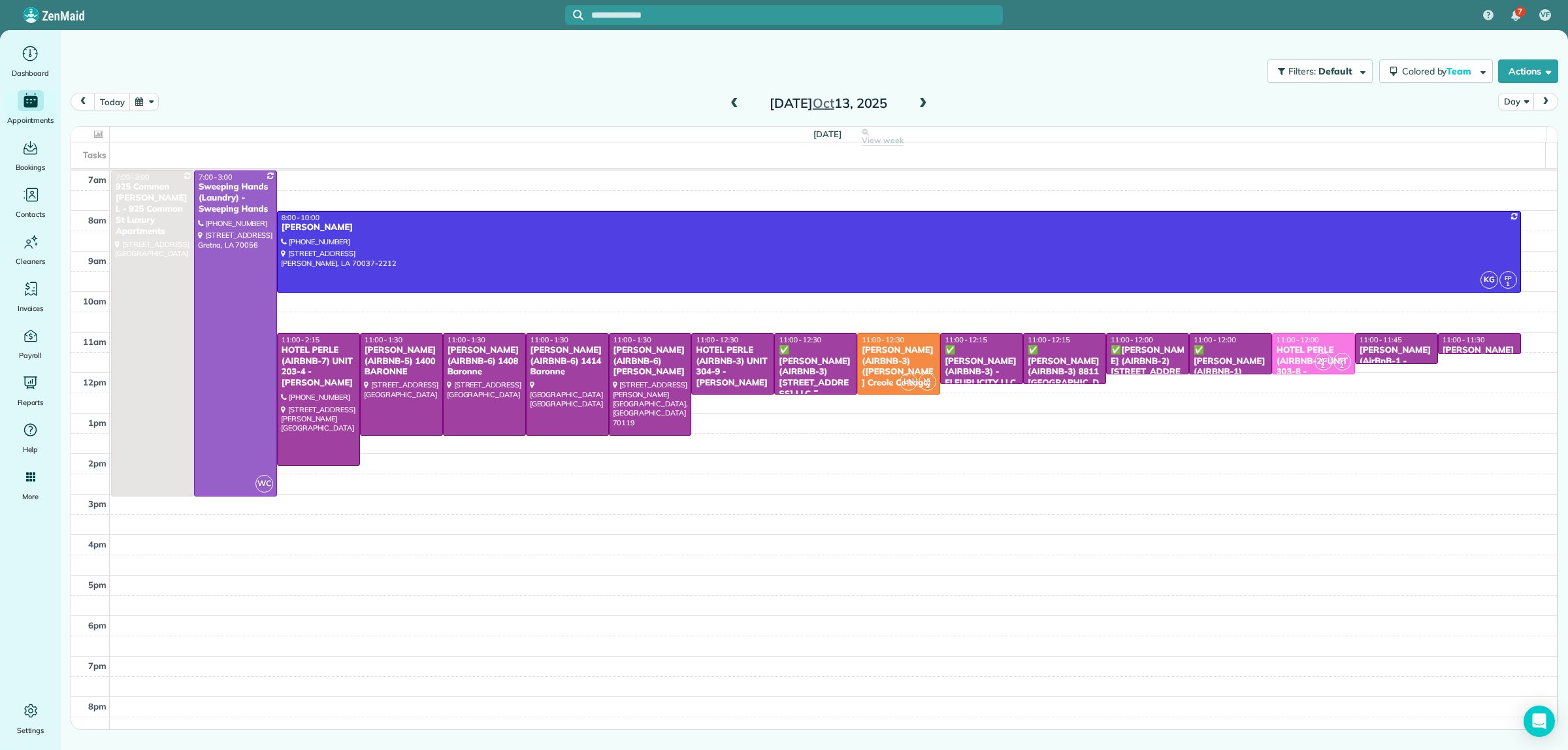
click at [809, 362] on div "✅ [PERSON_NAME] (AIRBNB-3) [STREET_ADDRESS] LLC" at bounding box center [815, 372] width 75 height 55
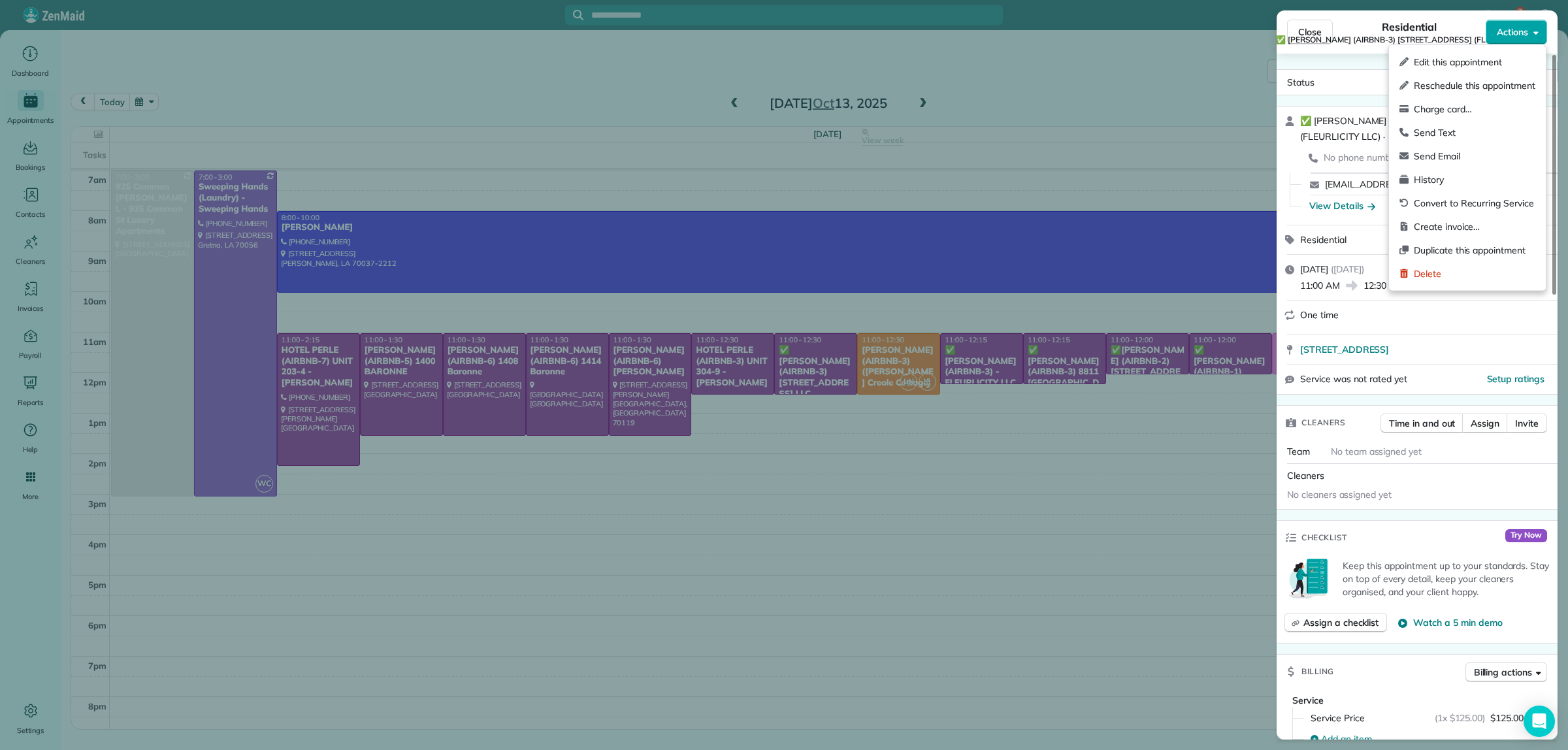
click at [1527, 23] on button "Actions" at bounding box center [1517, 32] width 62 height 25
click at [1465, 59] on span "Edit this appointment" at bounding box center [1475, 62] width 121 height 13
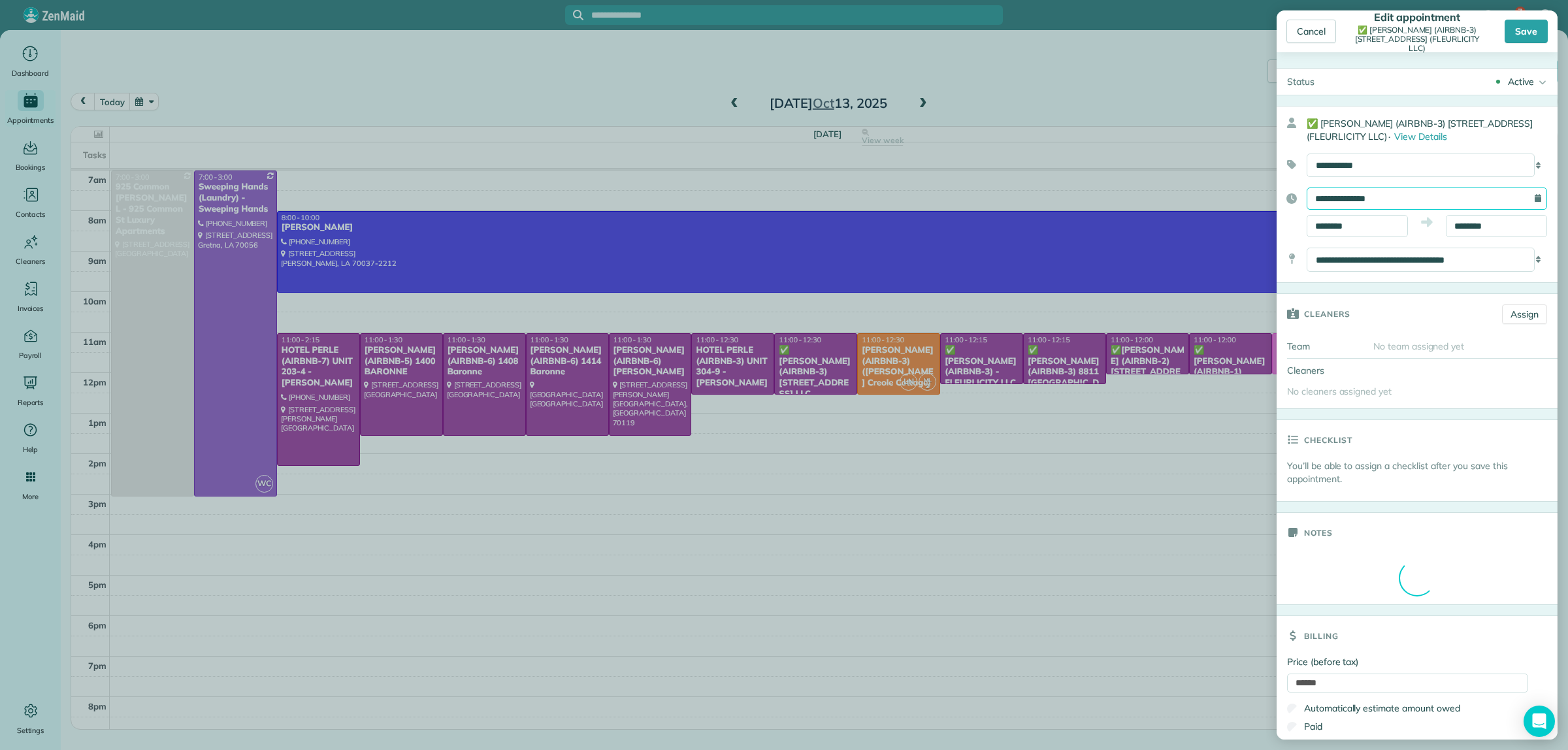
click at [1406, 205] on input "**********" at bounding box center [1427, 198] width 240 height 22
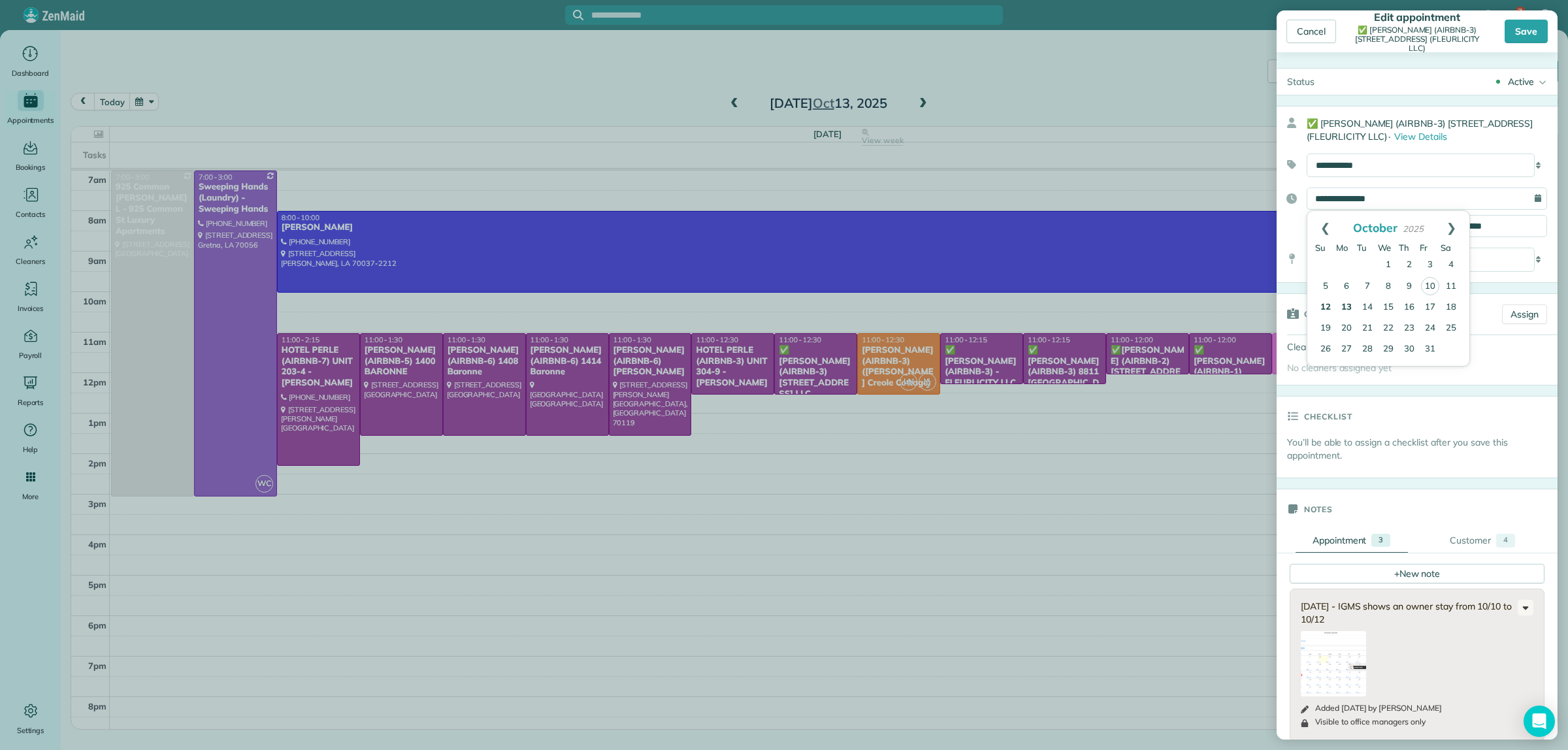
click at [1327, 307] on link "12" at bounding box center [1326, 308] width 21 height 21
type input "**********"
click at [1523, 28] on div "Save" at bounding box center [1526, 31] width 43 height 23
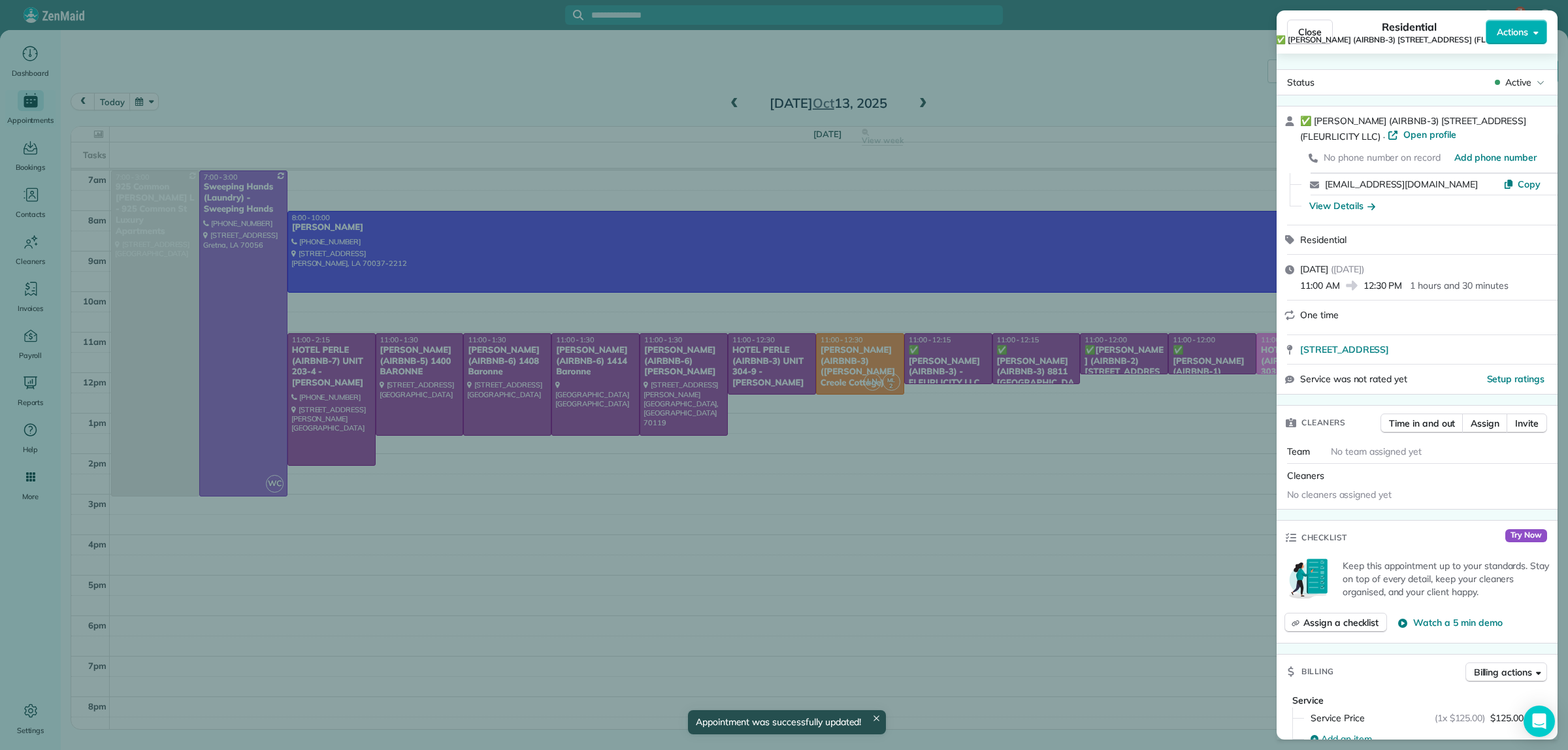
click at [1155, 86] on div "Close Residential ✅ COURTNEY WATSON (AIRBNB-3) 2225 2ND ST (FLEURLICITY LLC) Ac…" at bounding box center [784, 375] width 1568 height 750
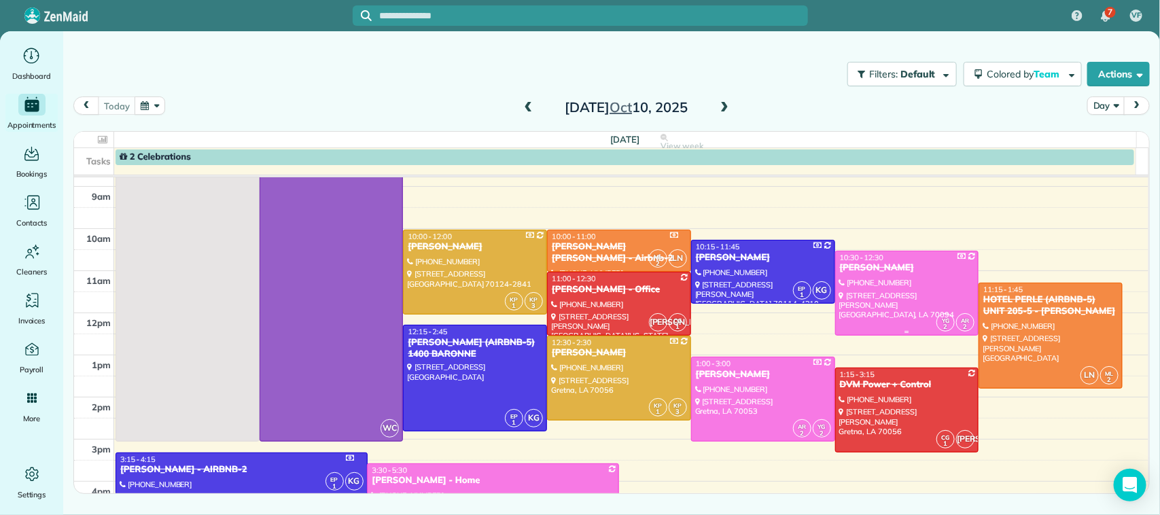
scroll to position [85, 0]
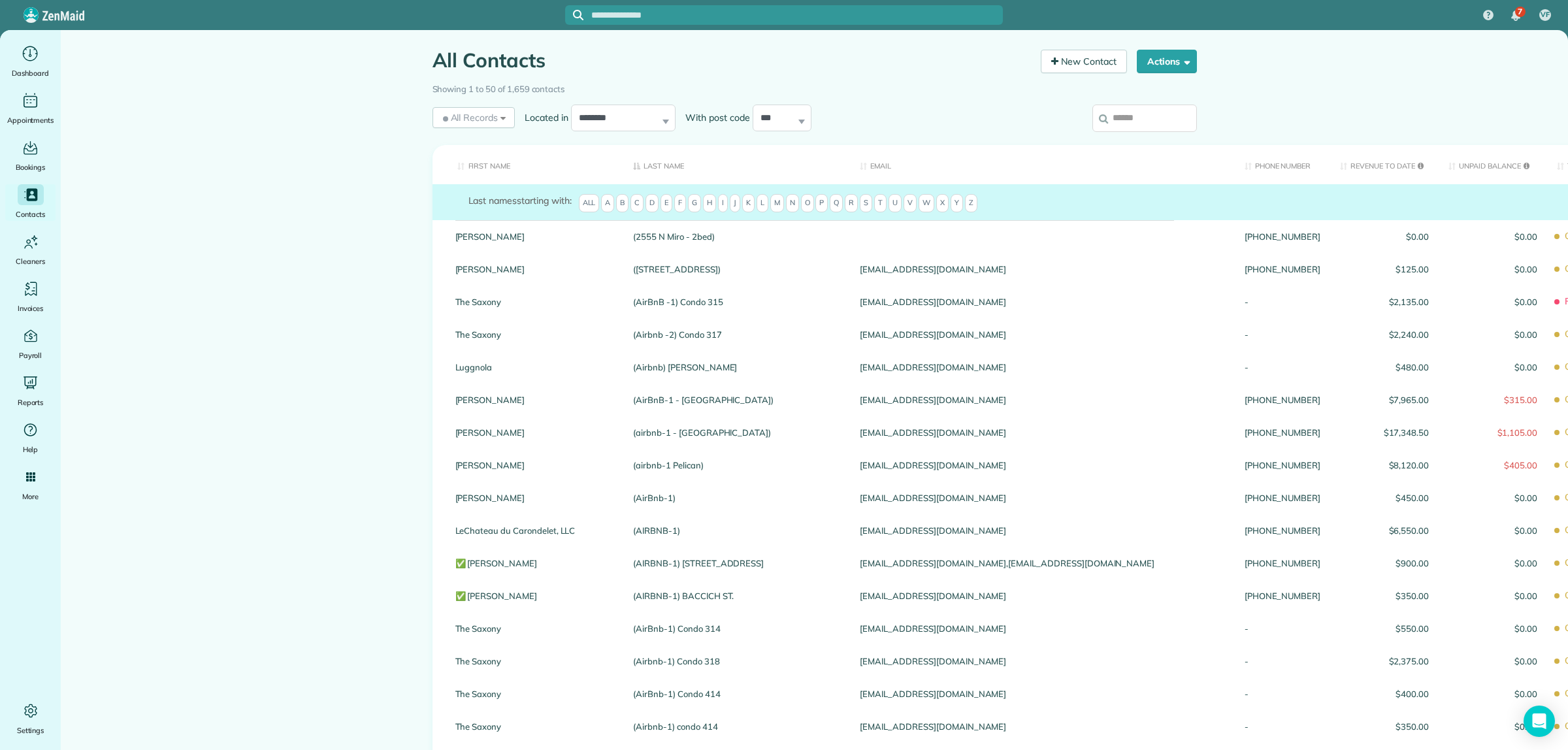
click at [1128, 118] on input "search" at bounding box center [1144, 118] width 105 height 28
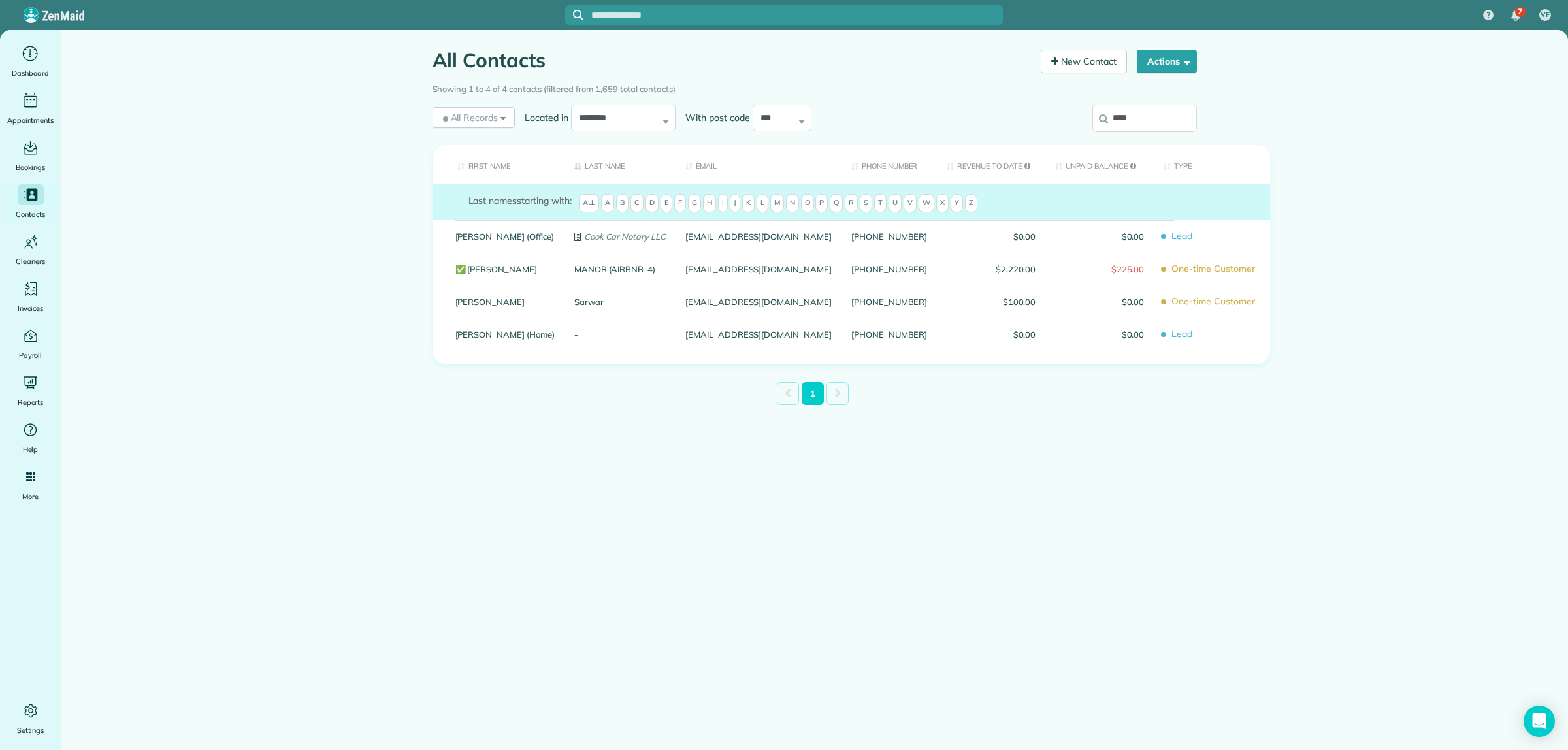
drag, startPoint x: 1150, startPoint y: 115, endPoint x: 1093, endPoint y: 115, distance: 57.0
click at [1093, 115] on input "****" at bounding box center [1144, 118] width 105 height 28
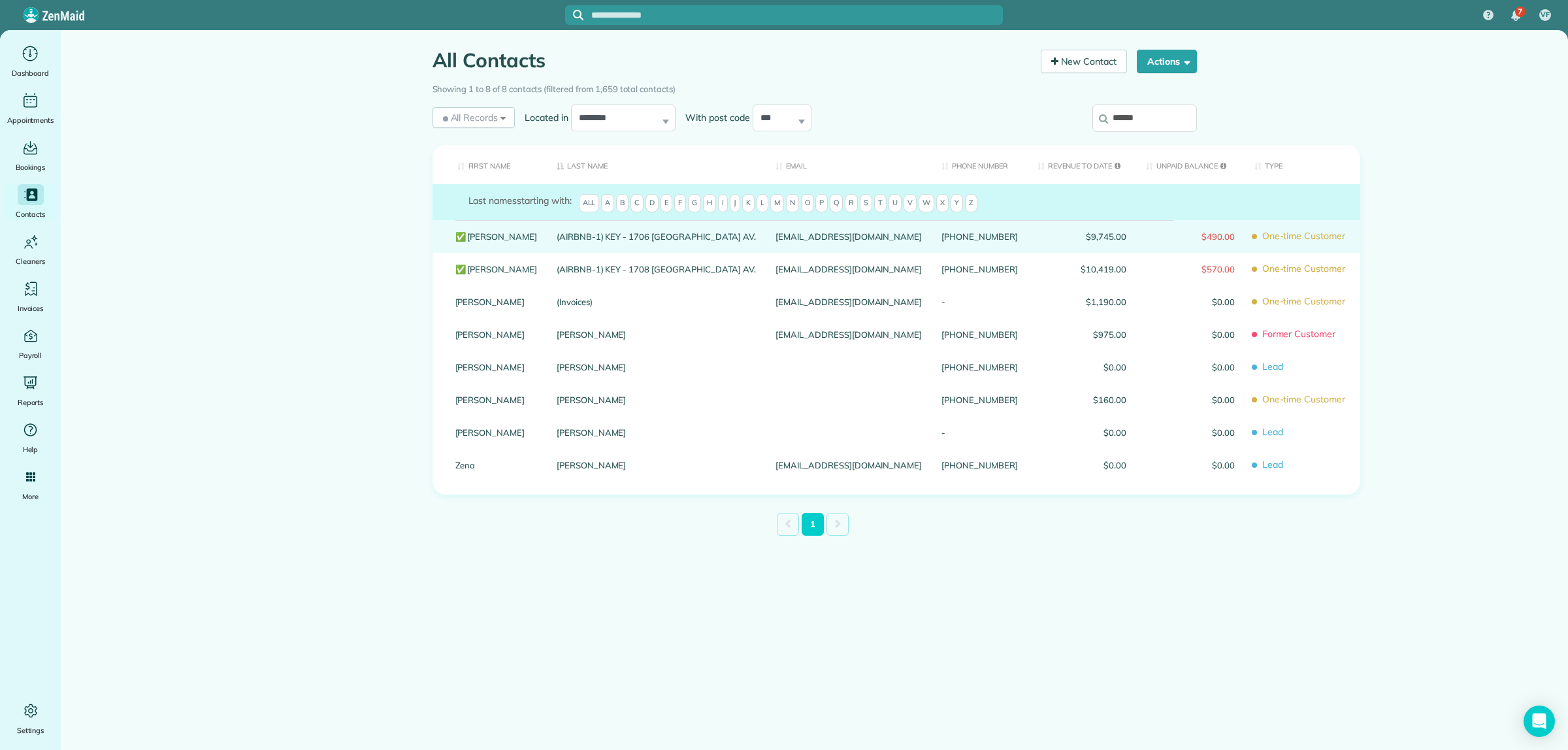
type input "******"
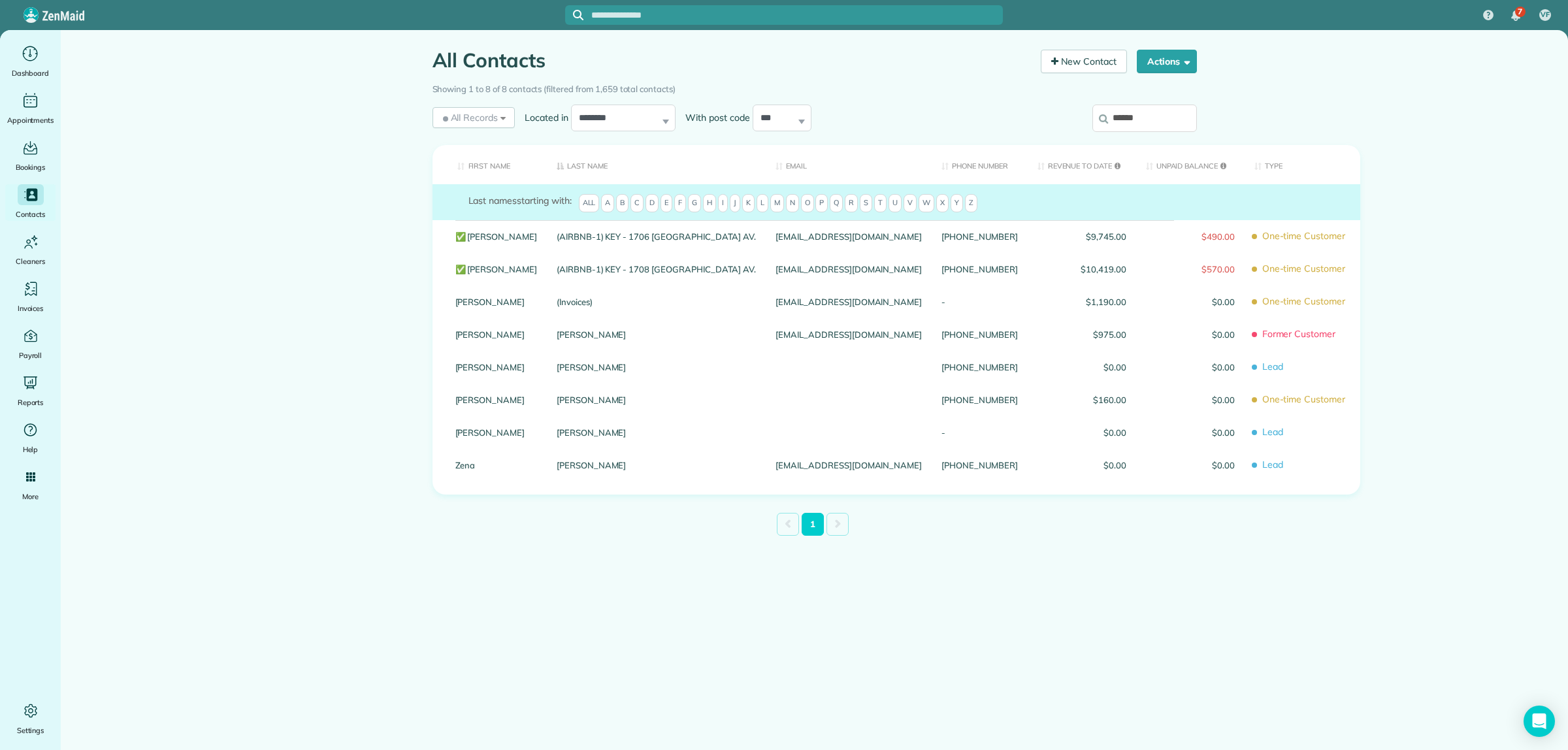
drag, startPoint x: 615, startPoint y: 262, endPoint x: 376, endPoint y: 269, distance: 239.1
click at [376, 269] on main "All Contacts Contacts in ZenMaid [2 min] New Contact Actions New Contact Export…" at bounding box center [814, 405] width 1507 height 750
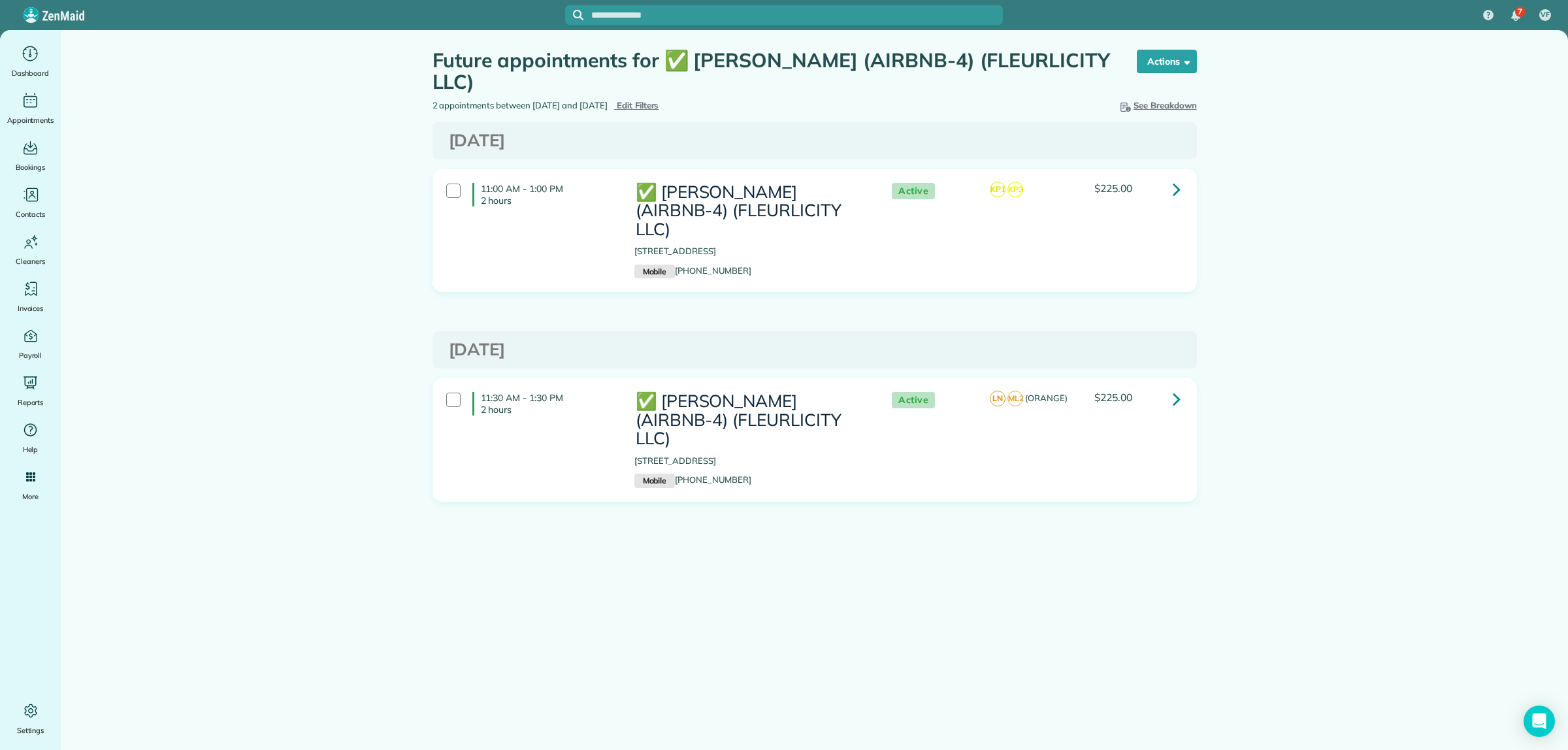
click at [1173, 189] on icon at bounding box center [1177, 189] width 8 height 23
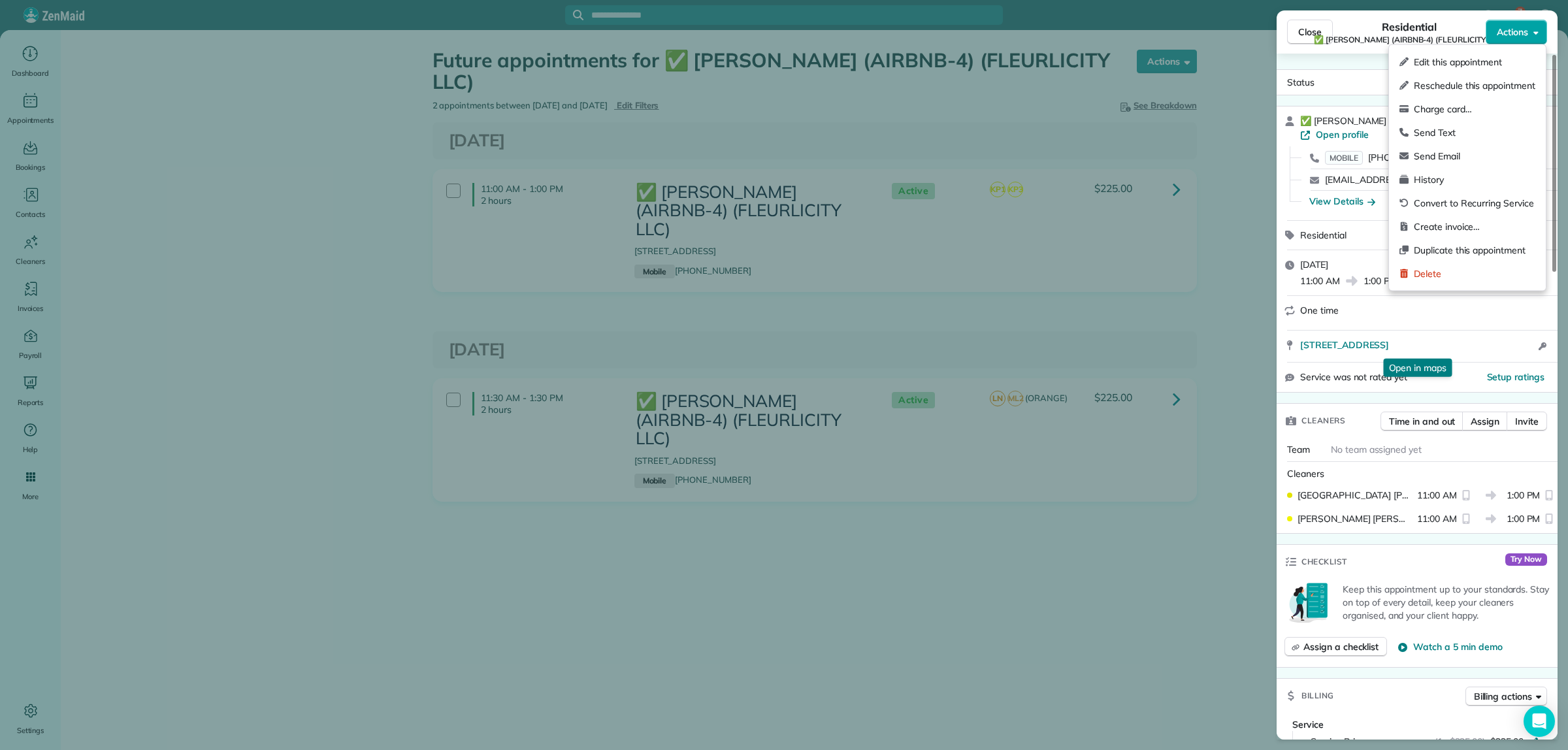
click at [1524, 30] on span "Actions" at bounding box center [1512, 33] width 32 height 13
click at [1455, 249] on span "Duplicate this appointment" at bounding box center [1475, 251] width 121 height 13
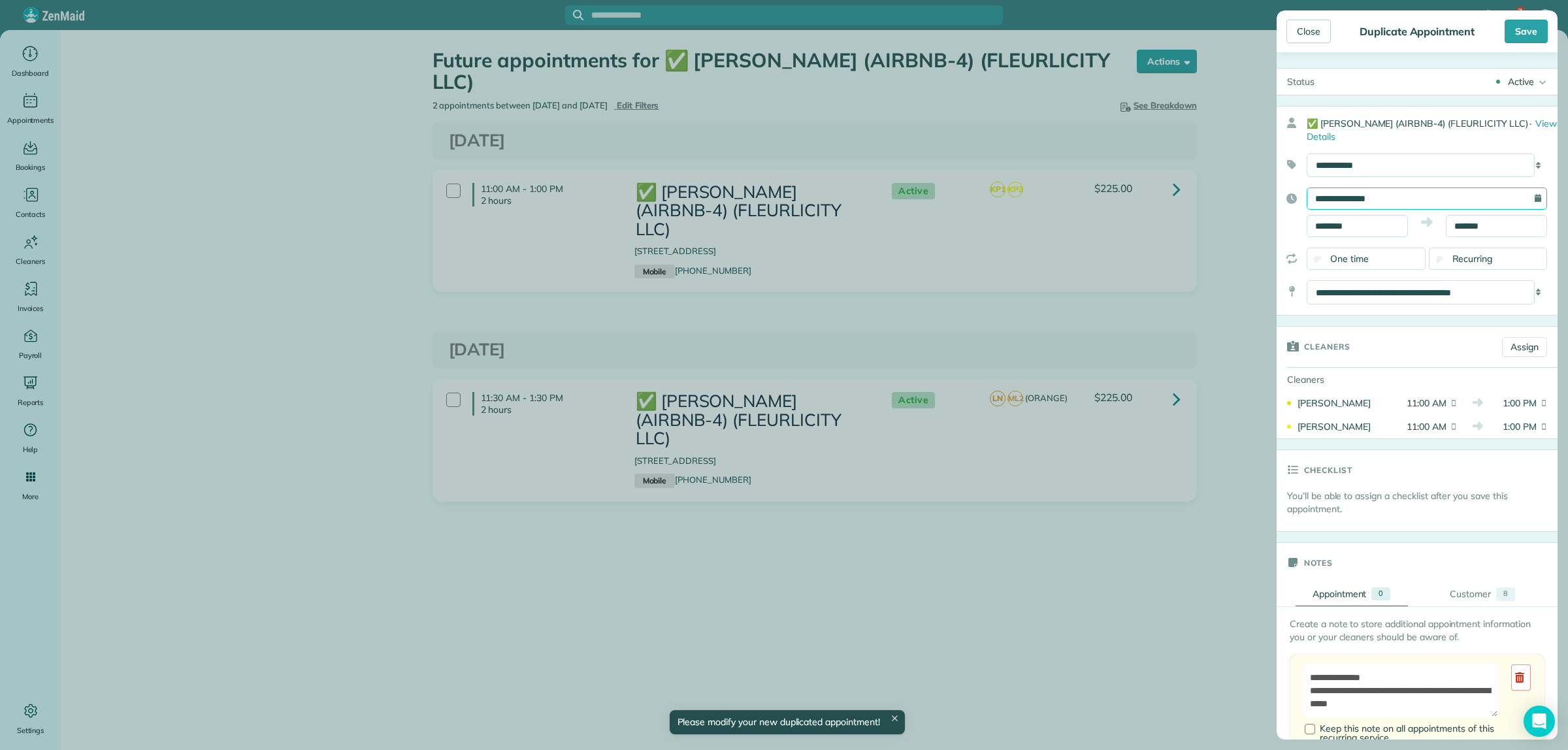
click at [1392, 197] on input "**********" at bounding box center [1427, 198] width 240 height 22
click at [1351, 305] on link "13" at bounding box center [1347, 308] width 21 height 21
type input "**********"
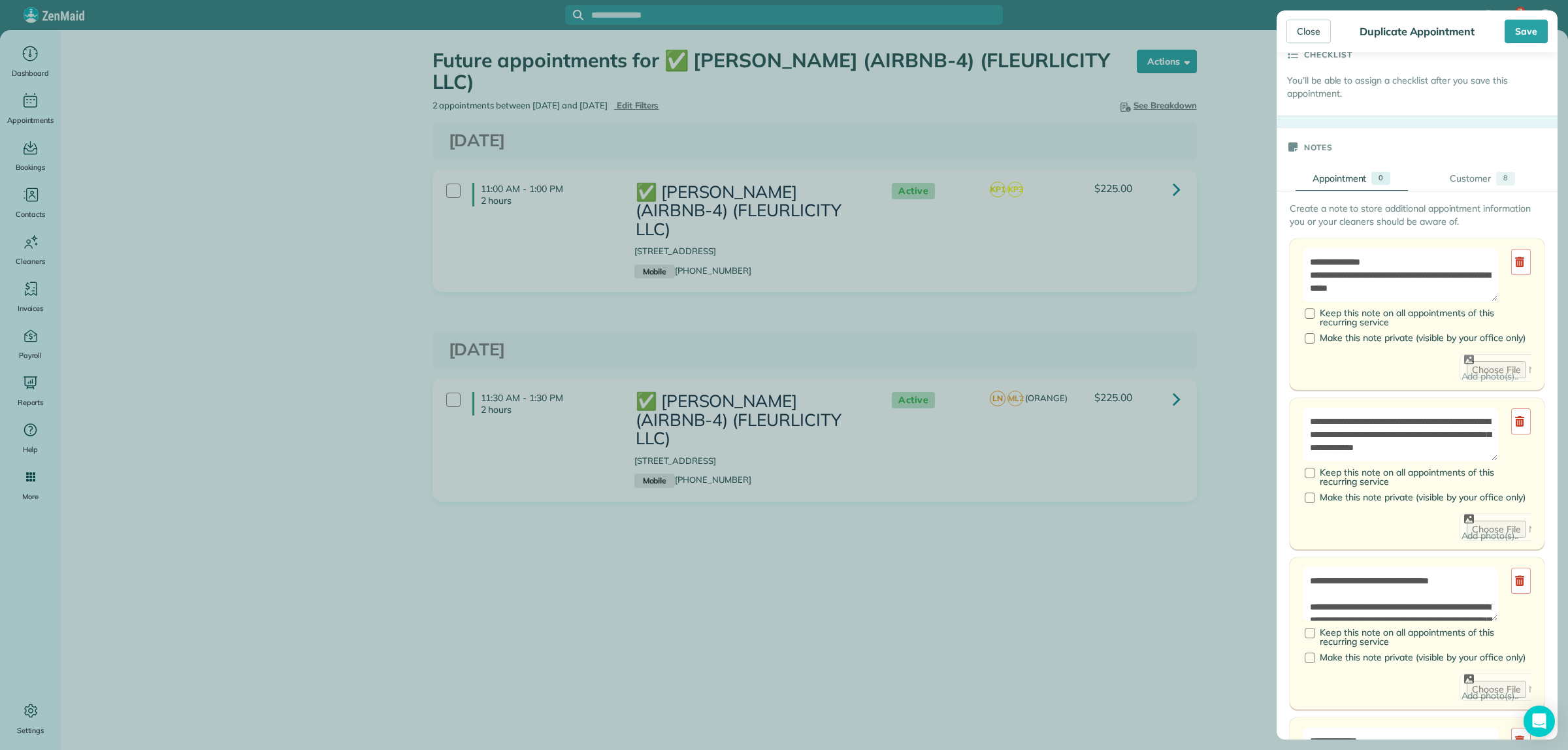
scroll to position [490, 0]
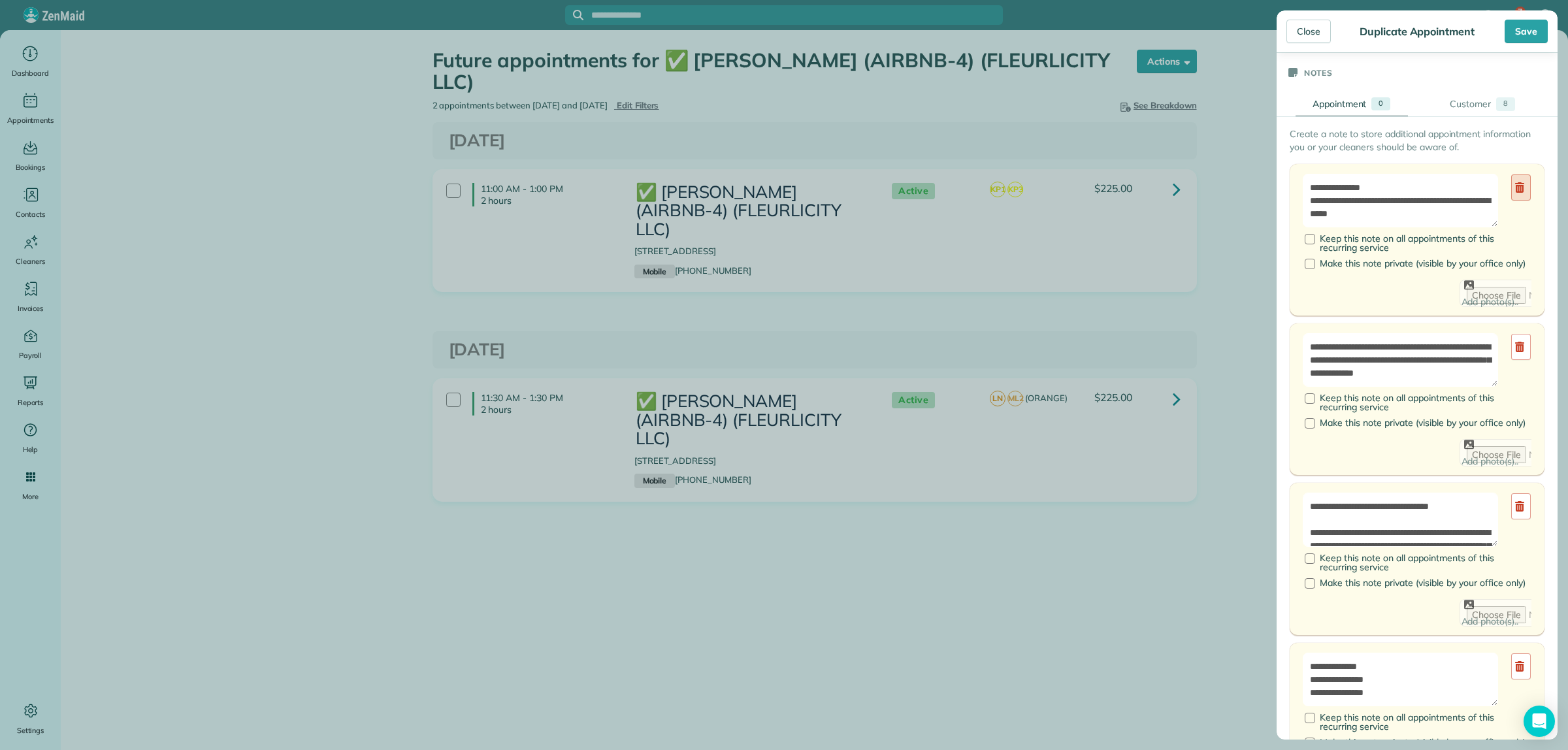
click at [1515, 192] on icon at bounding box center [1520, 188] width 10 height 11
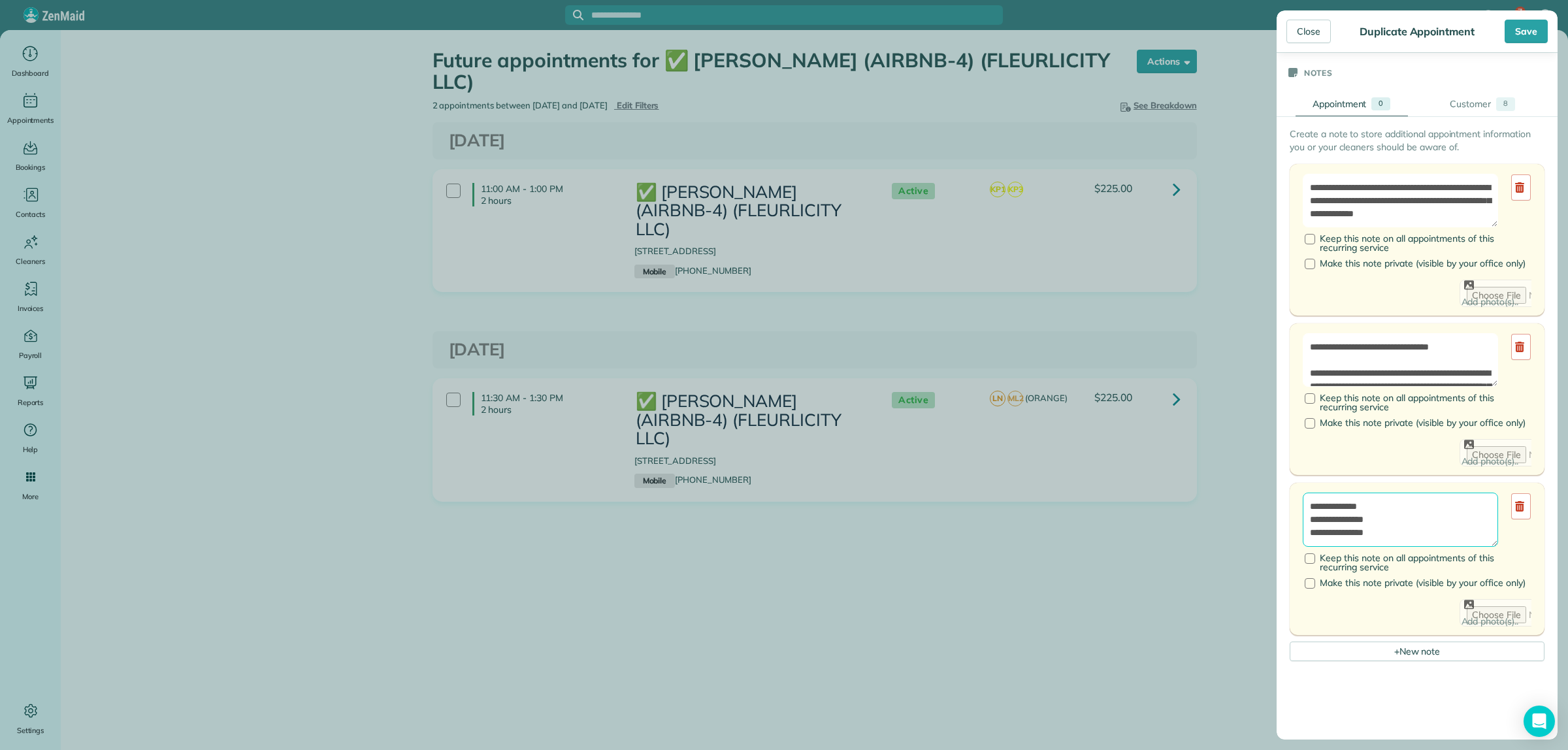
drag, startPoint x: 1394, startPoint y: 533, endPoint x: 1265, endPoint y: 527, distance: 129.1
click at [1265, 527] on div "Close Duplicate Appointment Save Status Active Active Stand-By Cancelled" at bounding box center [784, 375] width 1568 height 750
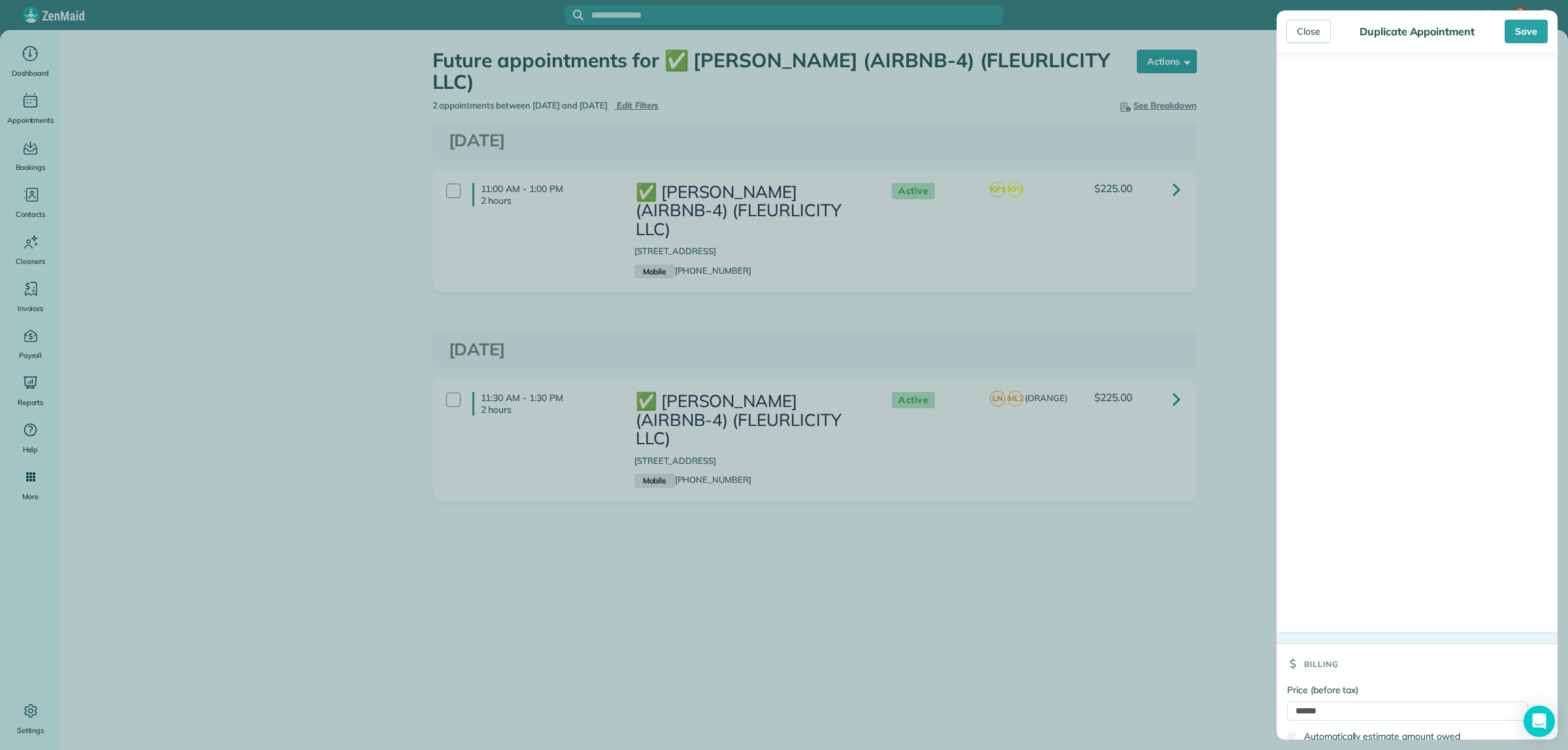
scroll to position [1229, 0]
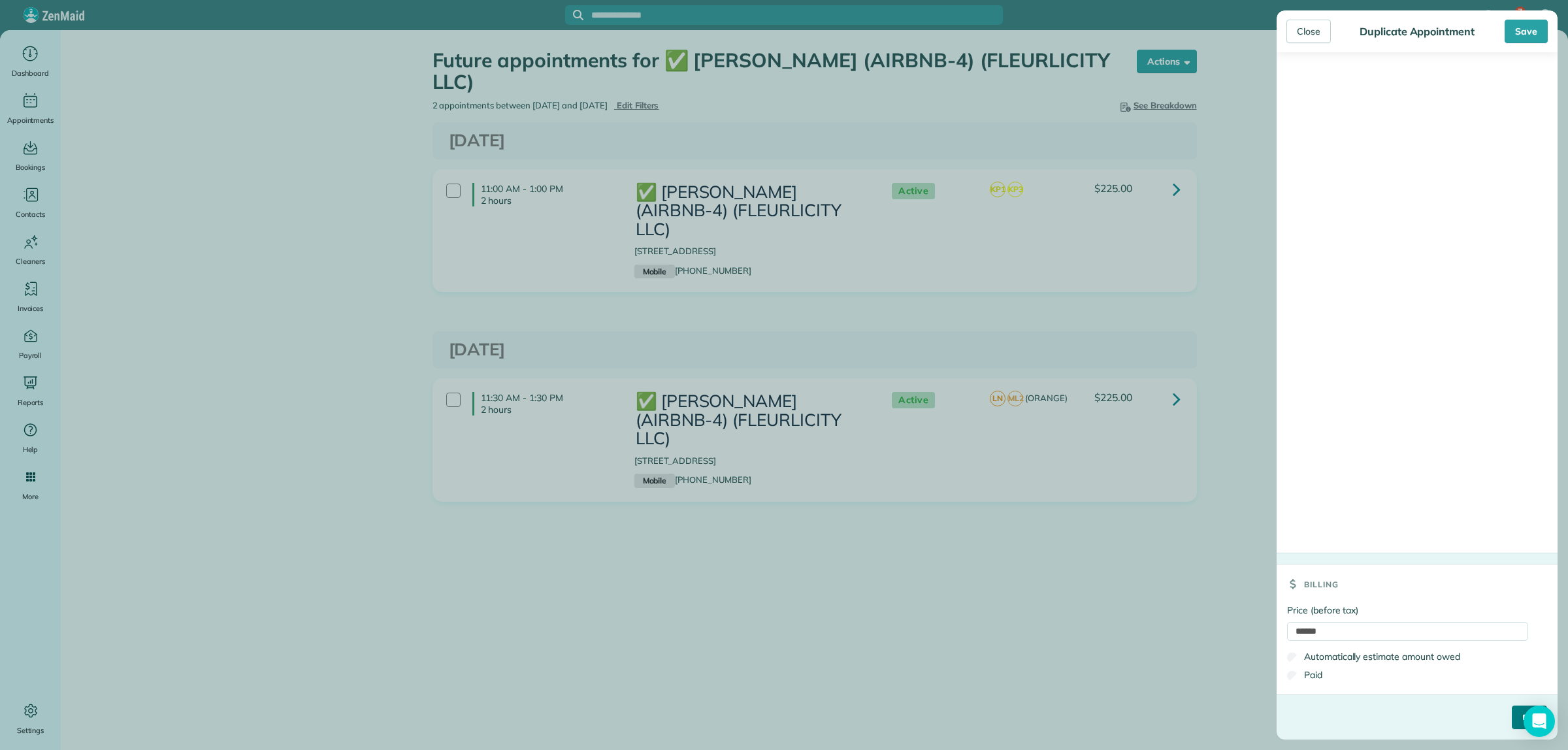
type textarea "**********"
click at [1512, 719] on input "****" at bounding box center [1530, 717] width 36 height 23
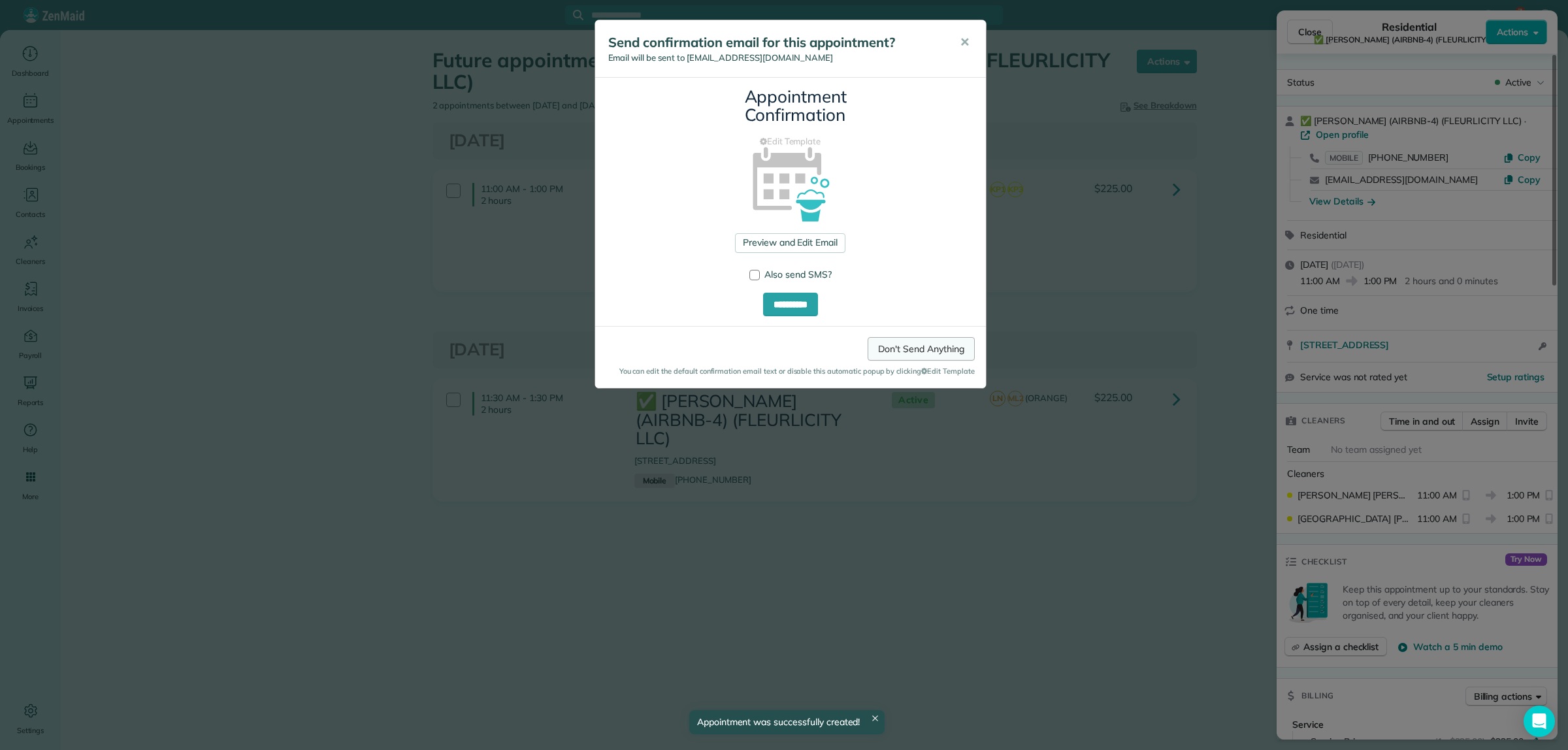
click at [934, 350] on link "Don't Send Anything" at bounding box center [921, 349] width 107 height 23
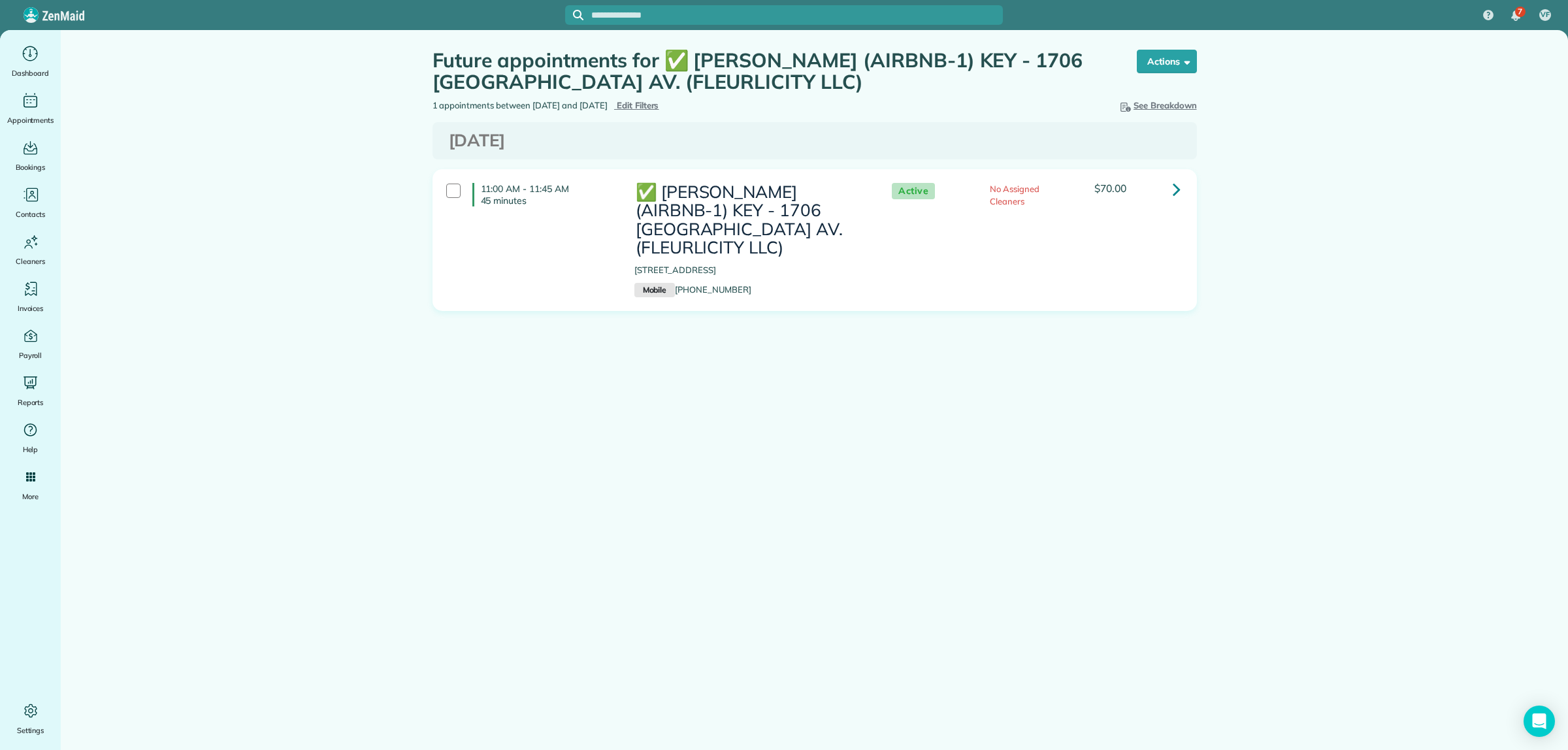
click at [1173, 187] on icon at bounding box center [1177, 189] width 8 height 23
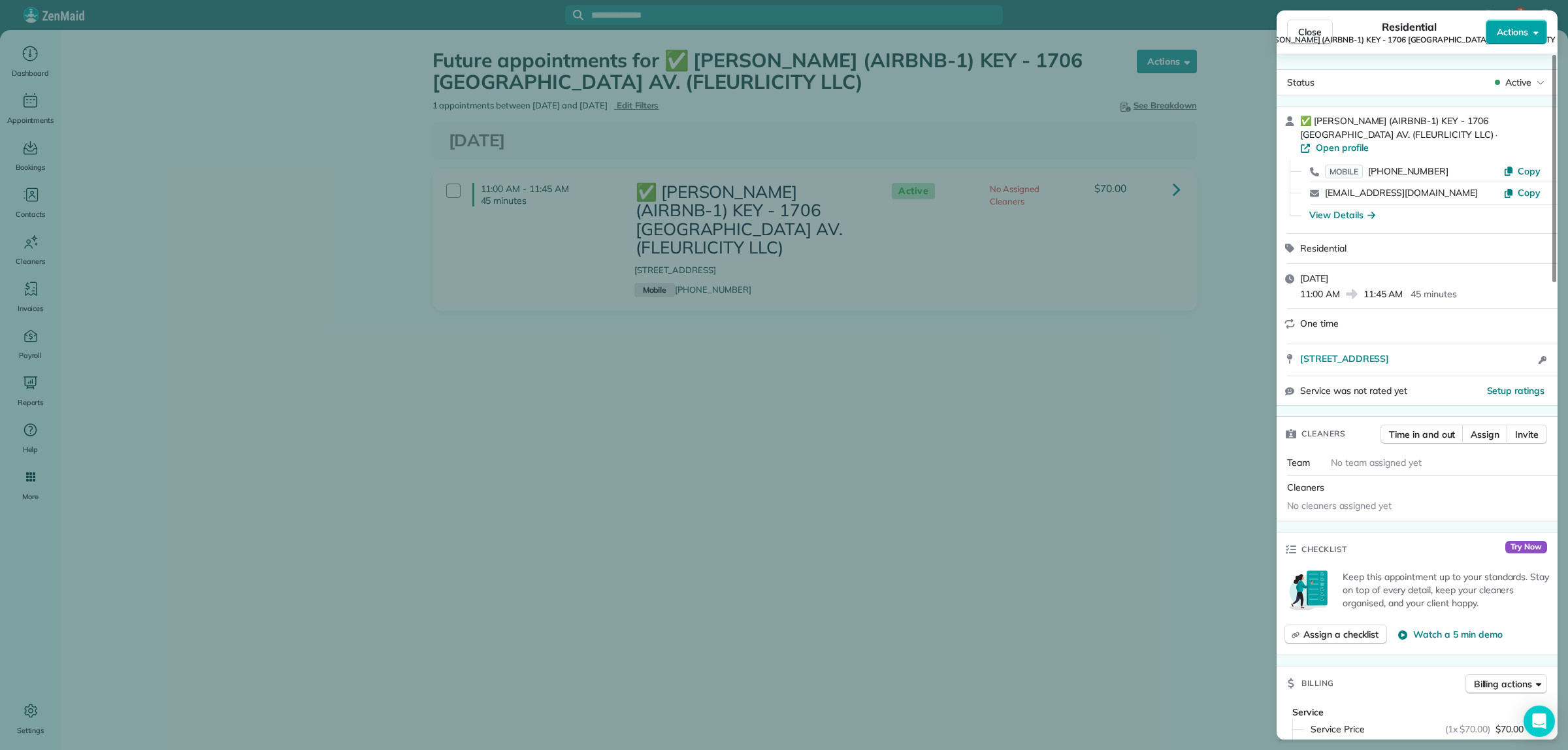
click at [1513, 34] on span "Actions" at bounding box center [1512, 33] width 32 height 13
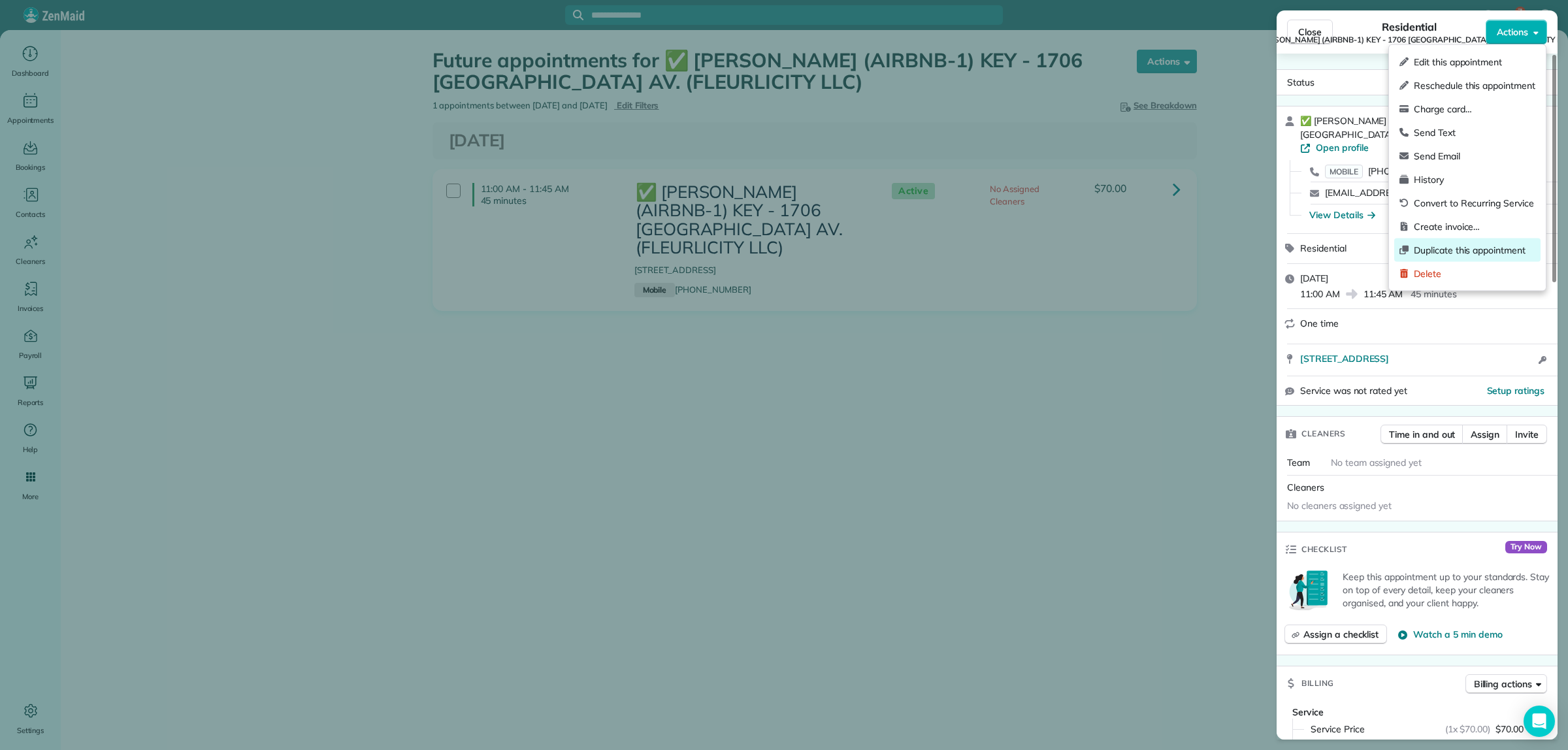
click at [1483, 249] on span "Duplicate this appointment" at bounding box center [1475, 251] width 121 height 13
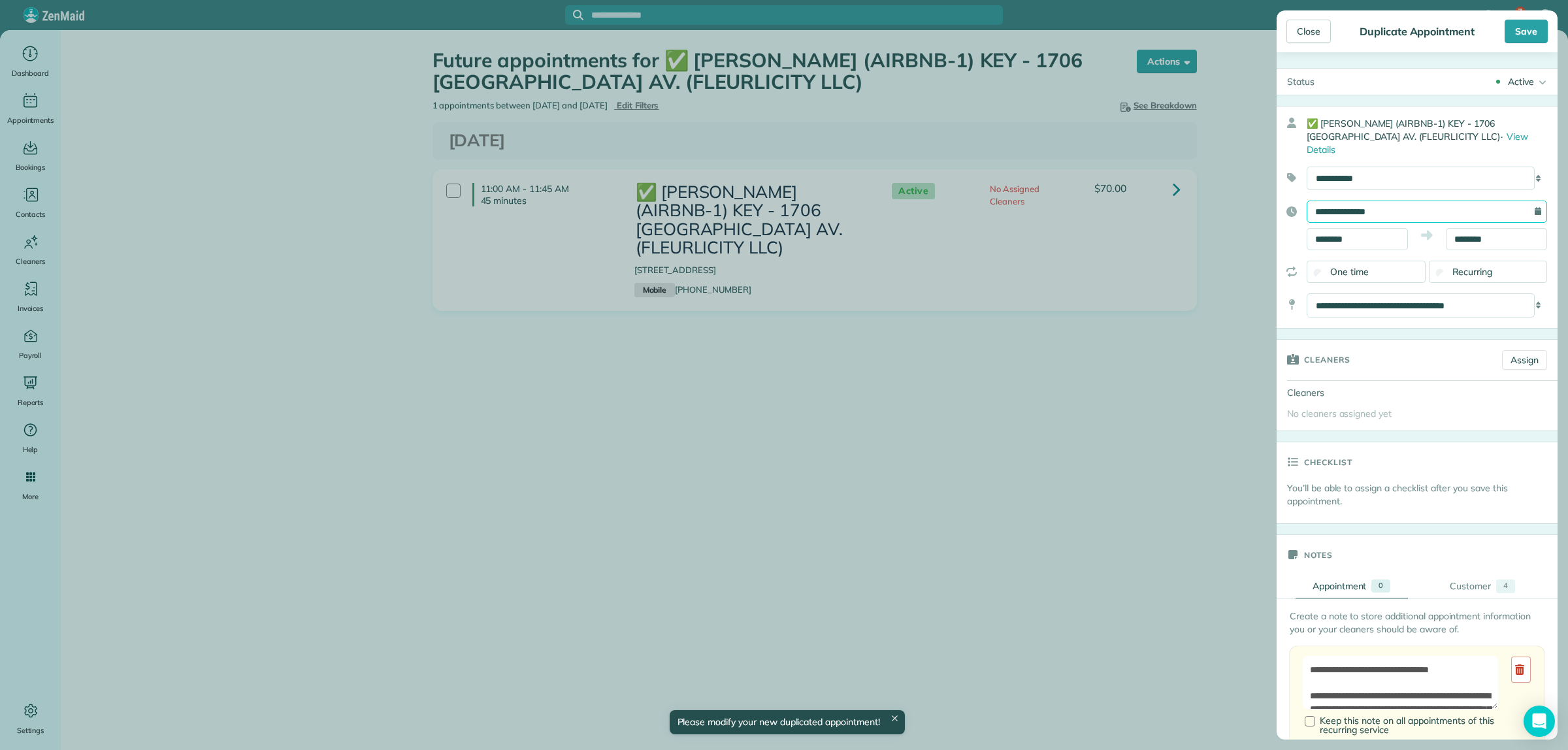
click at [1388, 201] on input "**********" at bounding box center [1427, 212] width 240 height 22
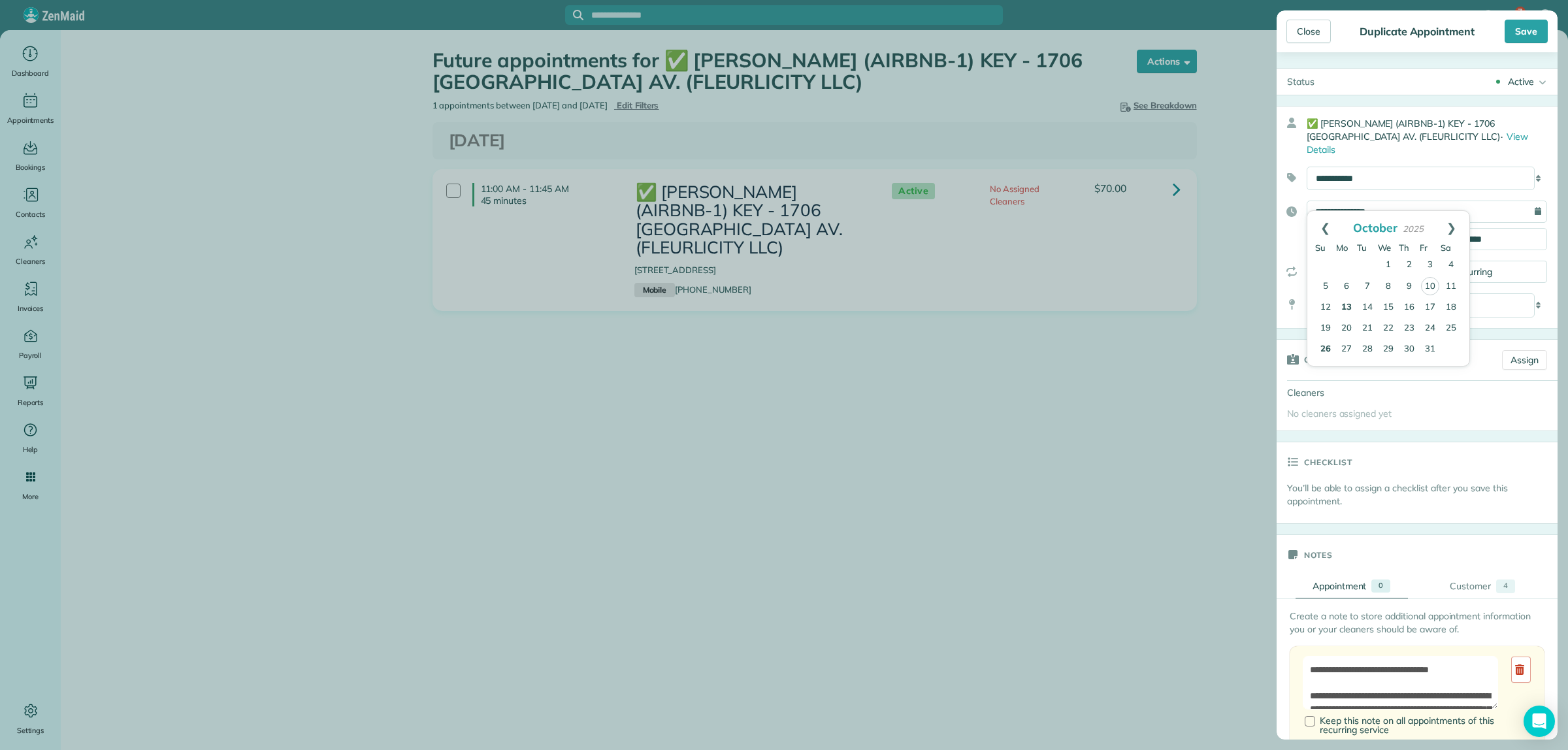
click at [1346, 309] on link "13" at bounding box center [1347, 308] width 21 height 21
type input "**********"
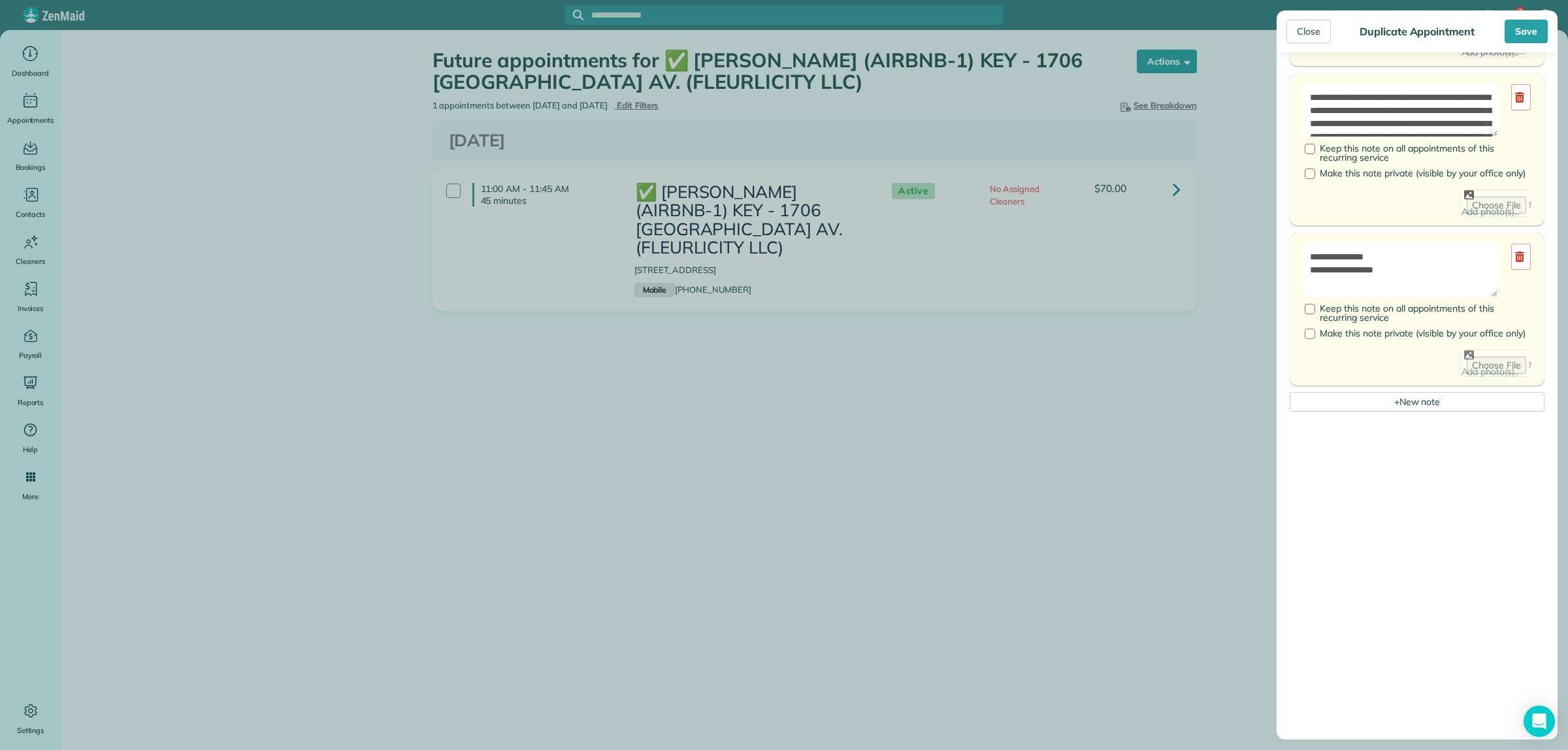
scroll to position [736, 0]
click at [1396, 265] on textarea "**********" at bounding box center [1400, 266] width 195 height 54
drag, startPoint x: 1411, startPoint y: 276, endPoint x: 1351, endPoint y: 276, distance: 60.0
click at [1351, 276] on textarea "**********" at bounding box center [1400, 266] width 195 height 54
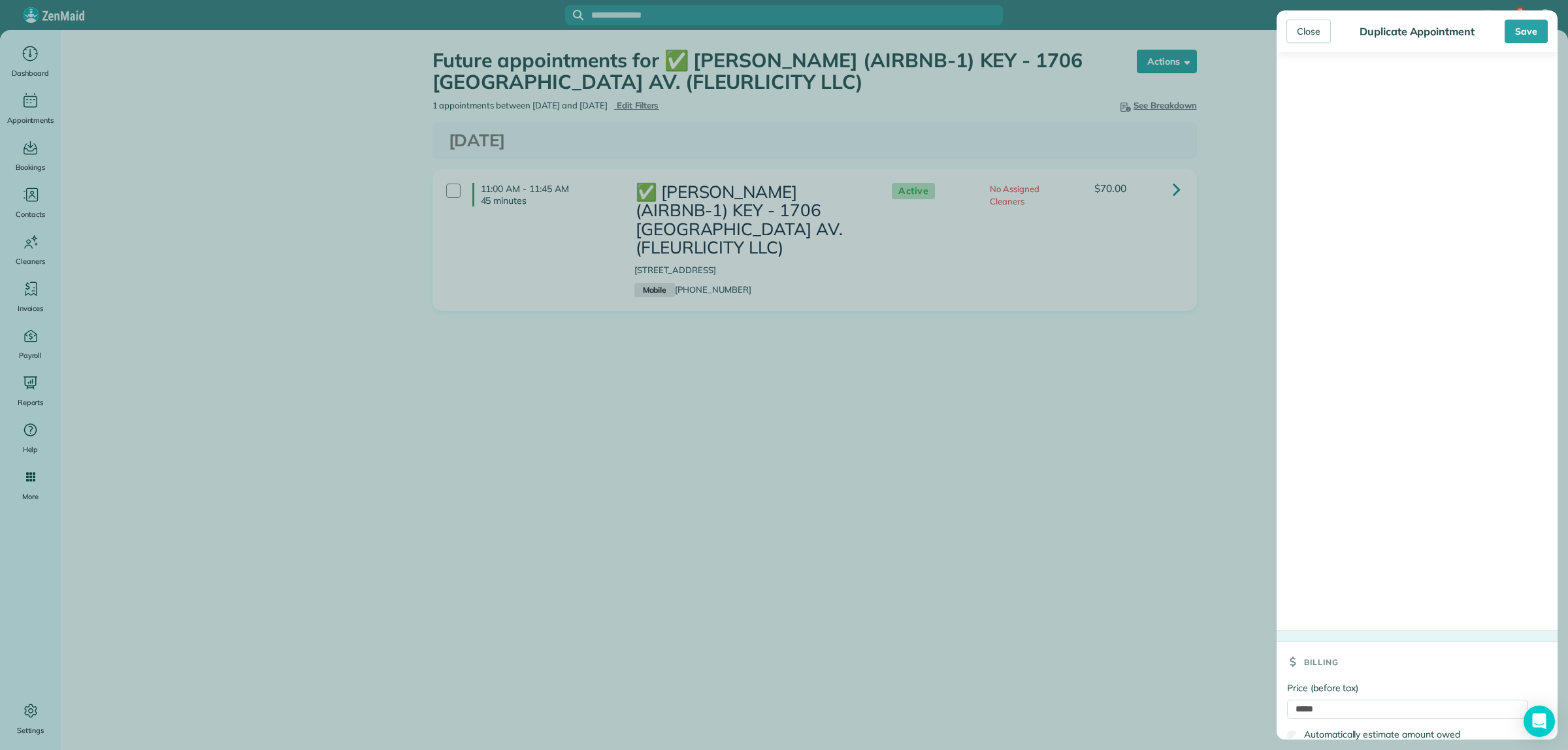
scroll to position [1207, 0]
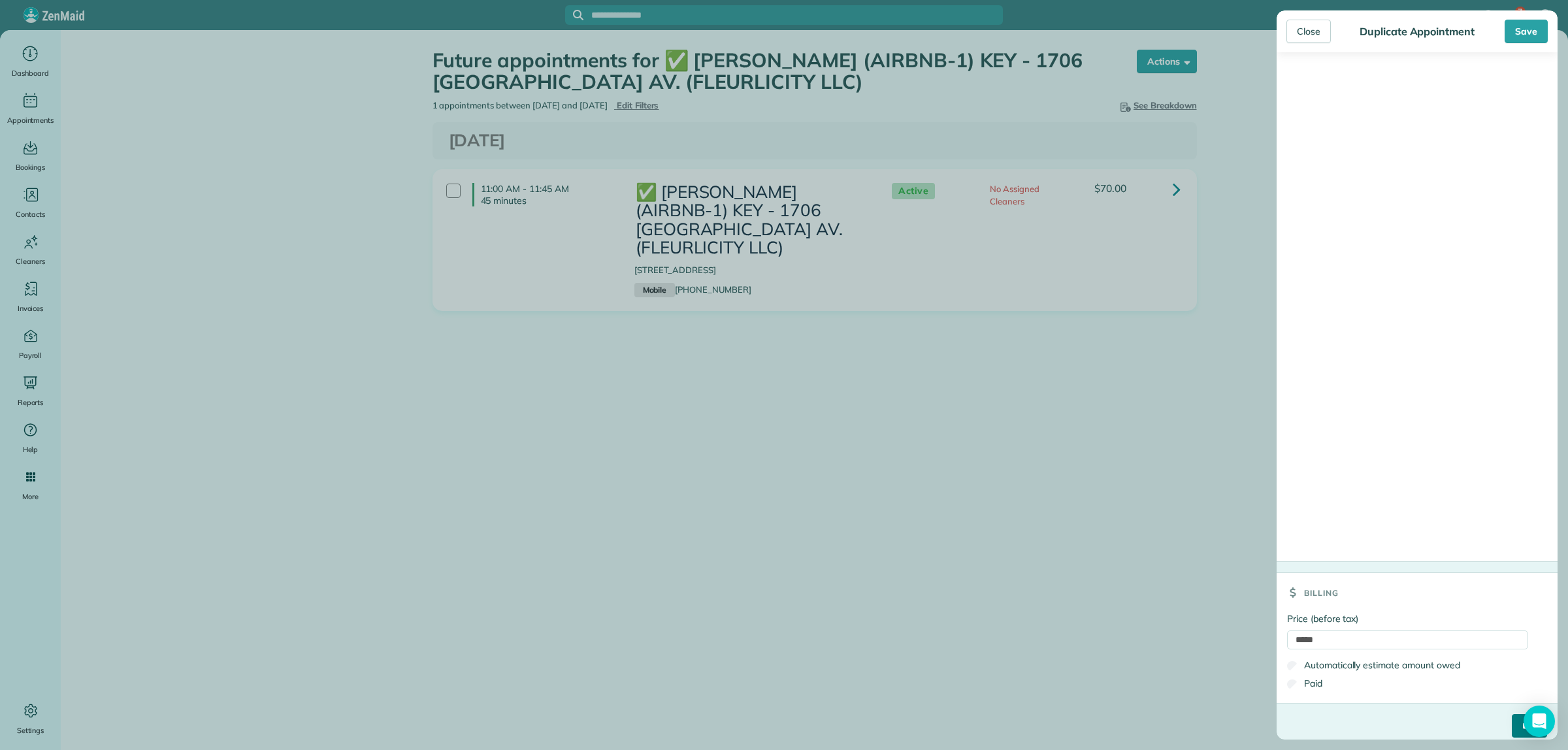
type textarea "**********"
click at [1512, 716] on input "****" at bounding box center [1530, 726] width 36 height 23
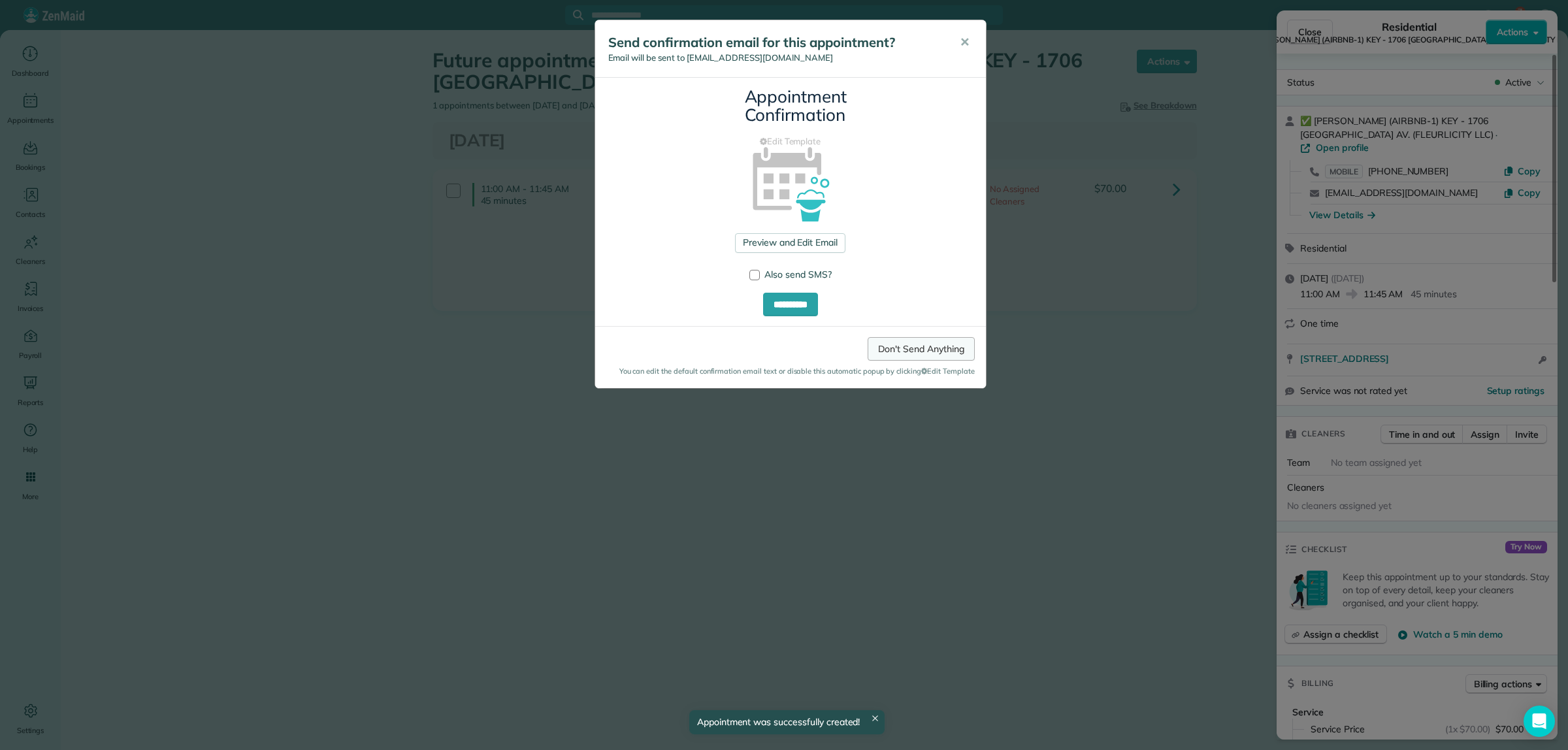
click at [945, 345] on link "Don't Send Anything" at bounding box center [921, 349] width 107 height 23
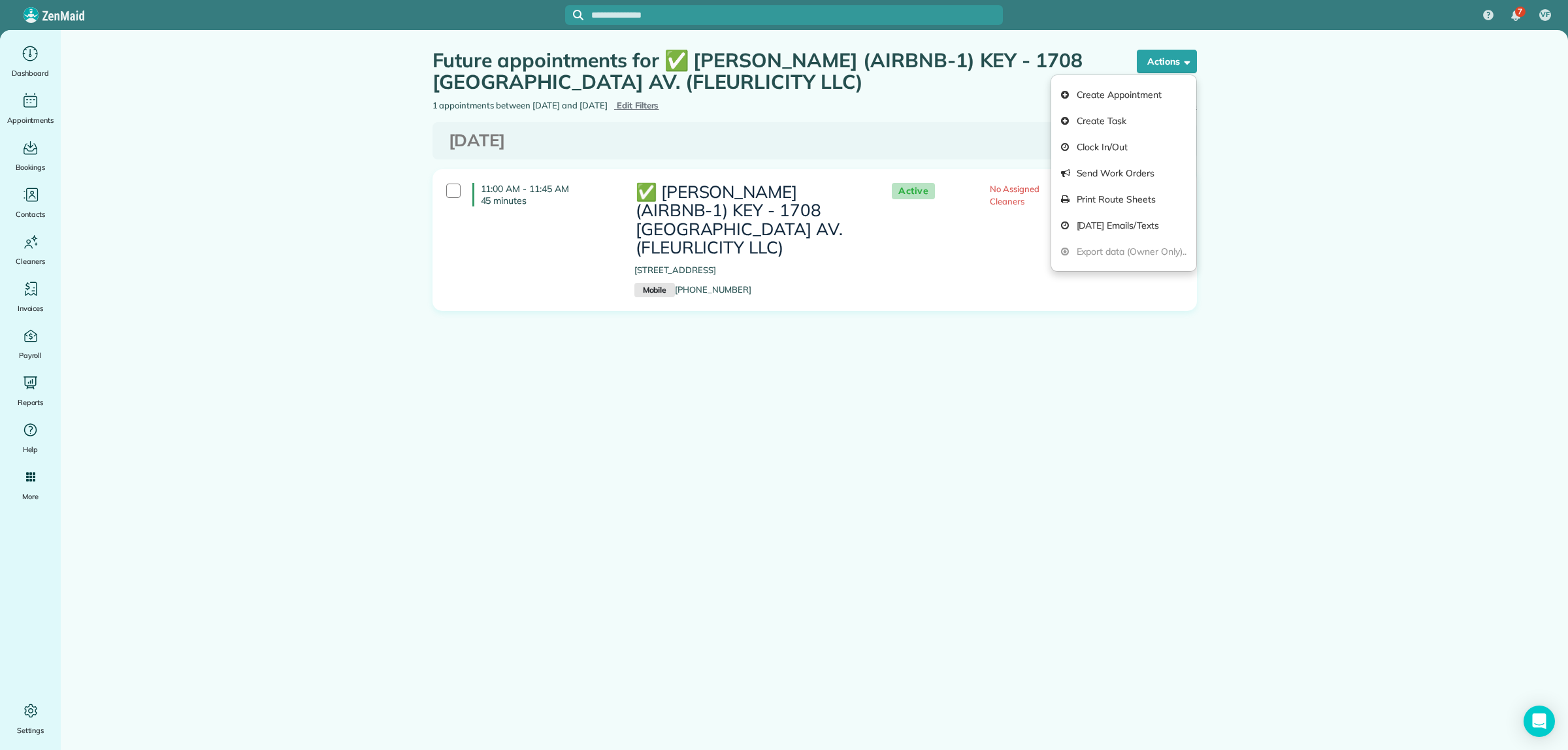
click at [960, 477] on main "Future appointments for ✅ [PERSON_NAME] (AIRBNB-1) KEY - 1708 [GEOGRAPHIC_DATA]…" at bounding box center [814, 405] width 1507 height 750
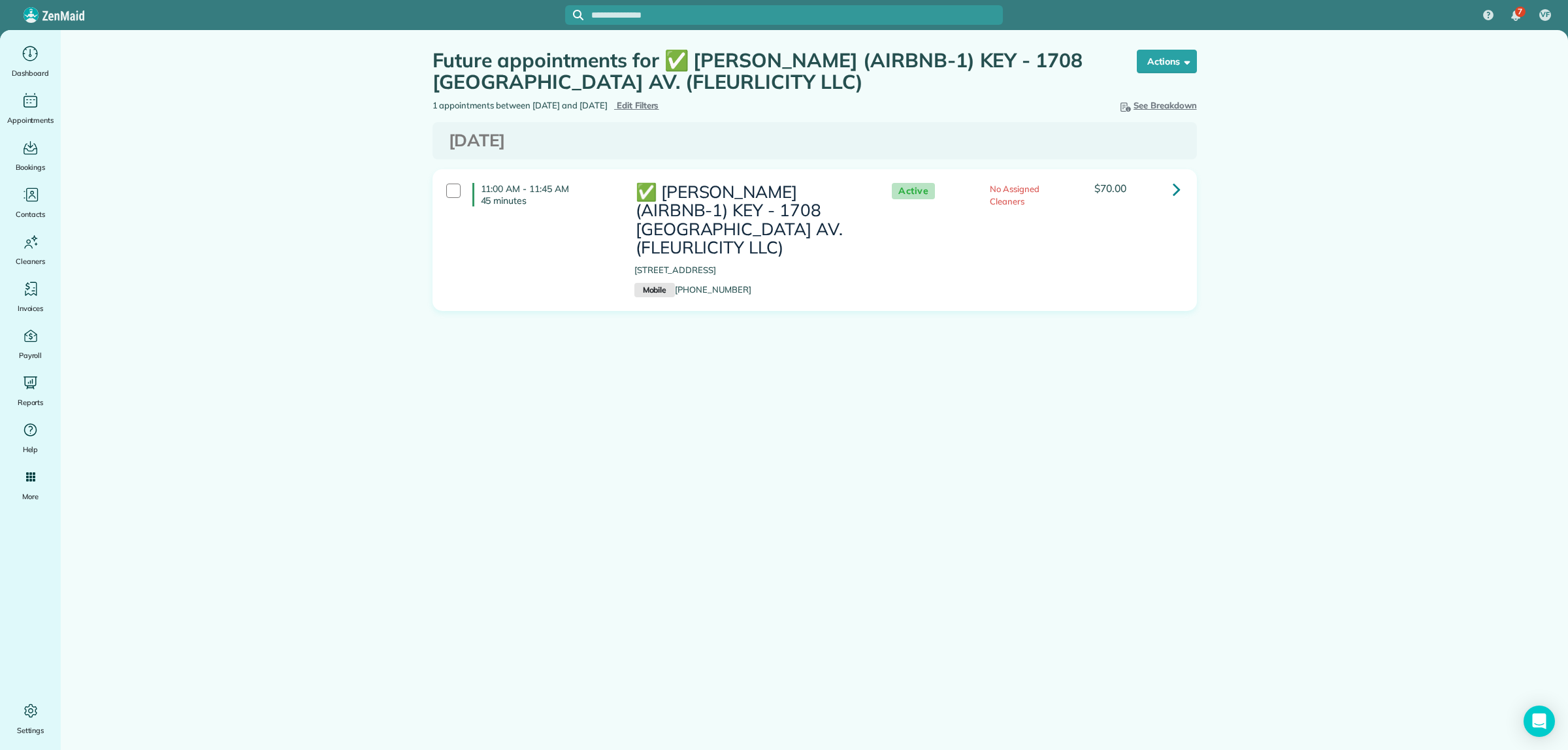
click at [1174, 196] on icon at bounding box center [1177, 189] width 8 height 23
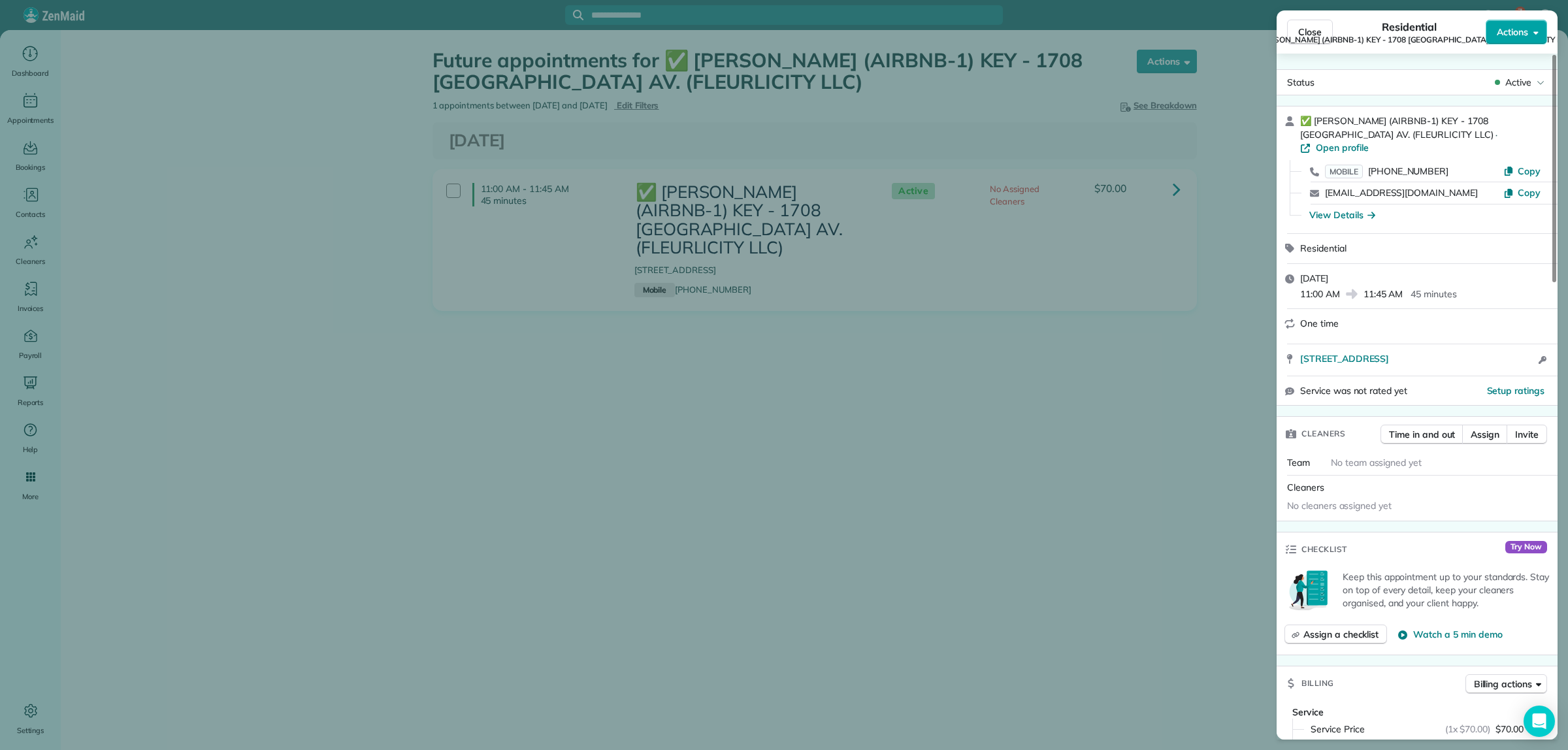
click at [1516, 31] on span "Actions" at bounding box center [1512, 33] width 32 height 13
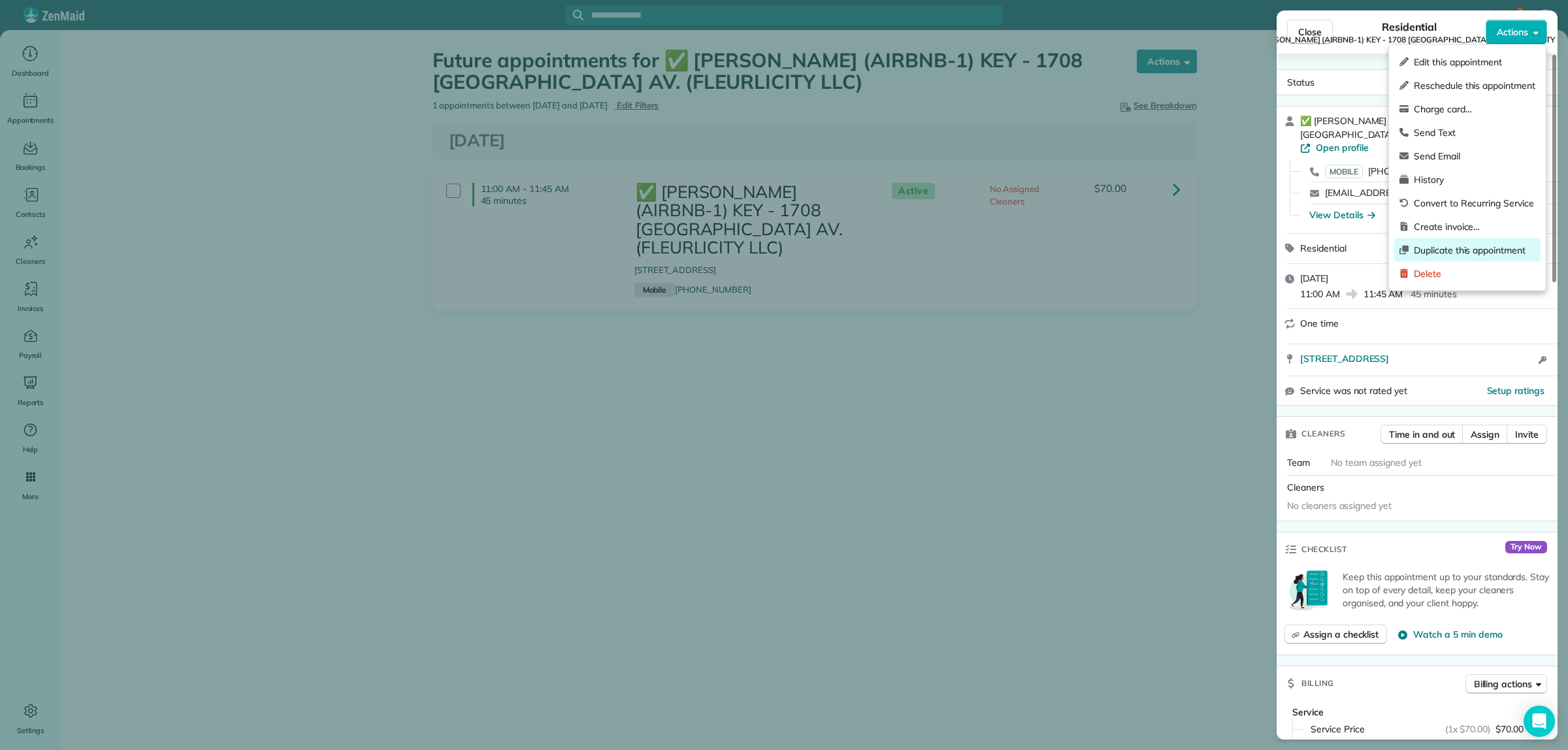
click at [1461, 250] on span "Duplicate this appointment" at bounding box center [1475, 251] width 121 height 13
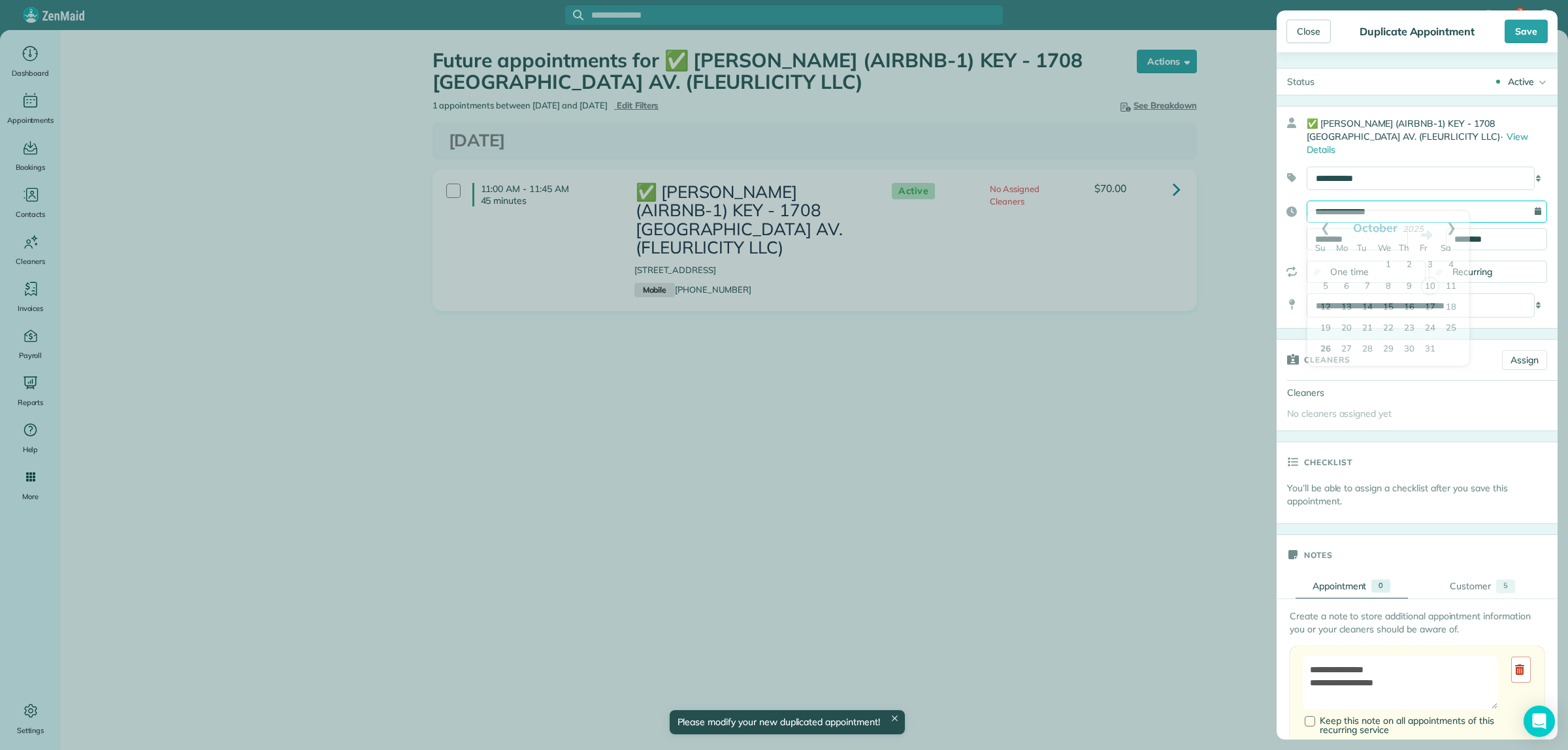
click at [1393, 201] on input "**********" at bounding box center [1427, 212] width 240 height 22
click at [1347, 311] on link "13" at bounding box center [1347, 308] width 21 height 21
type input "**********"
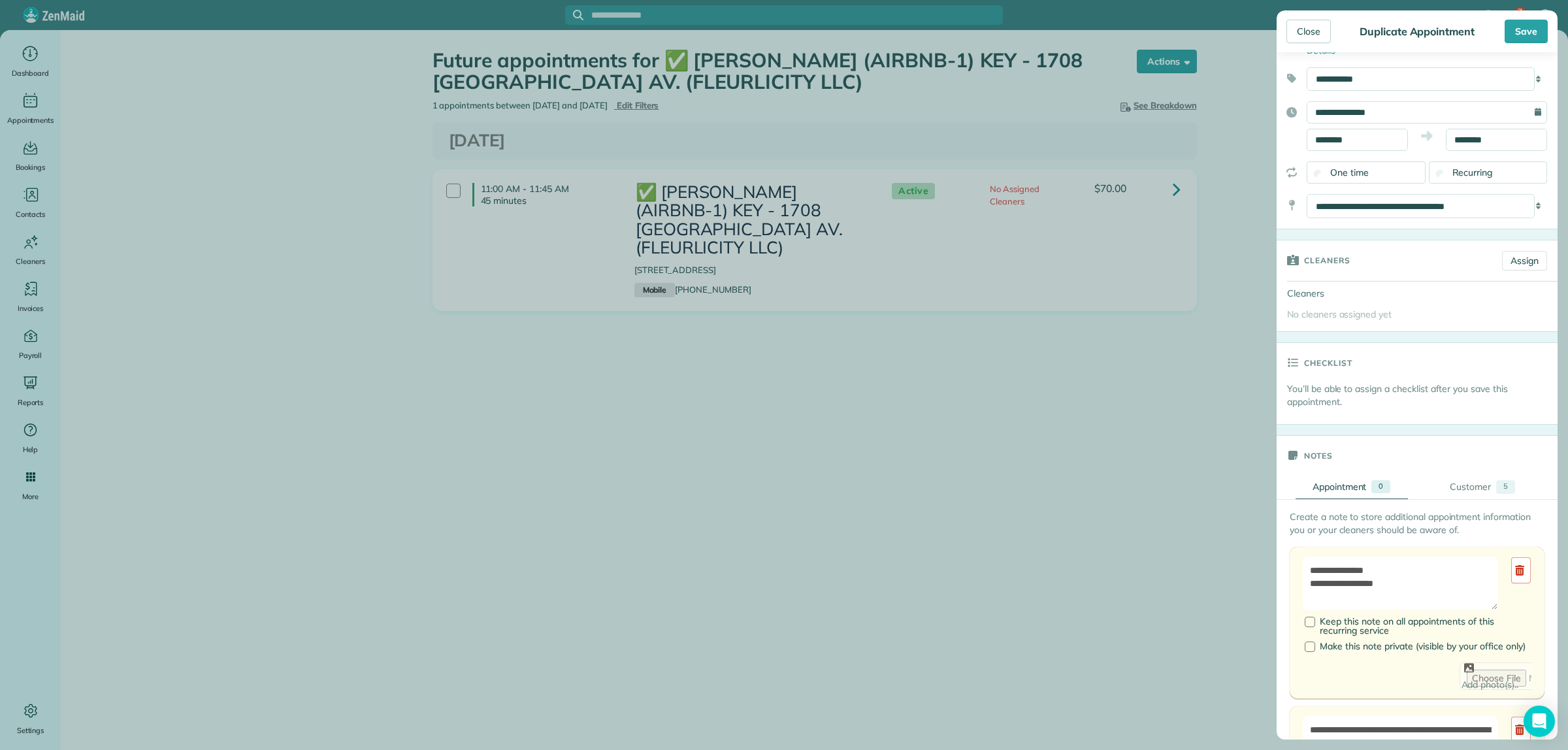
scroll to position [245, 0]
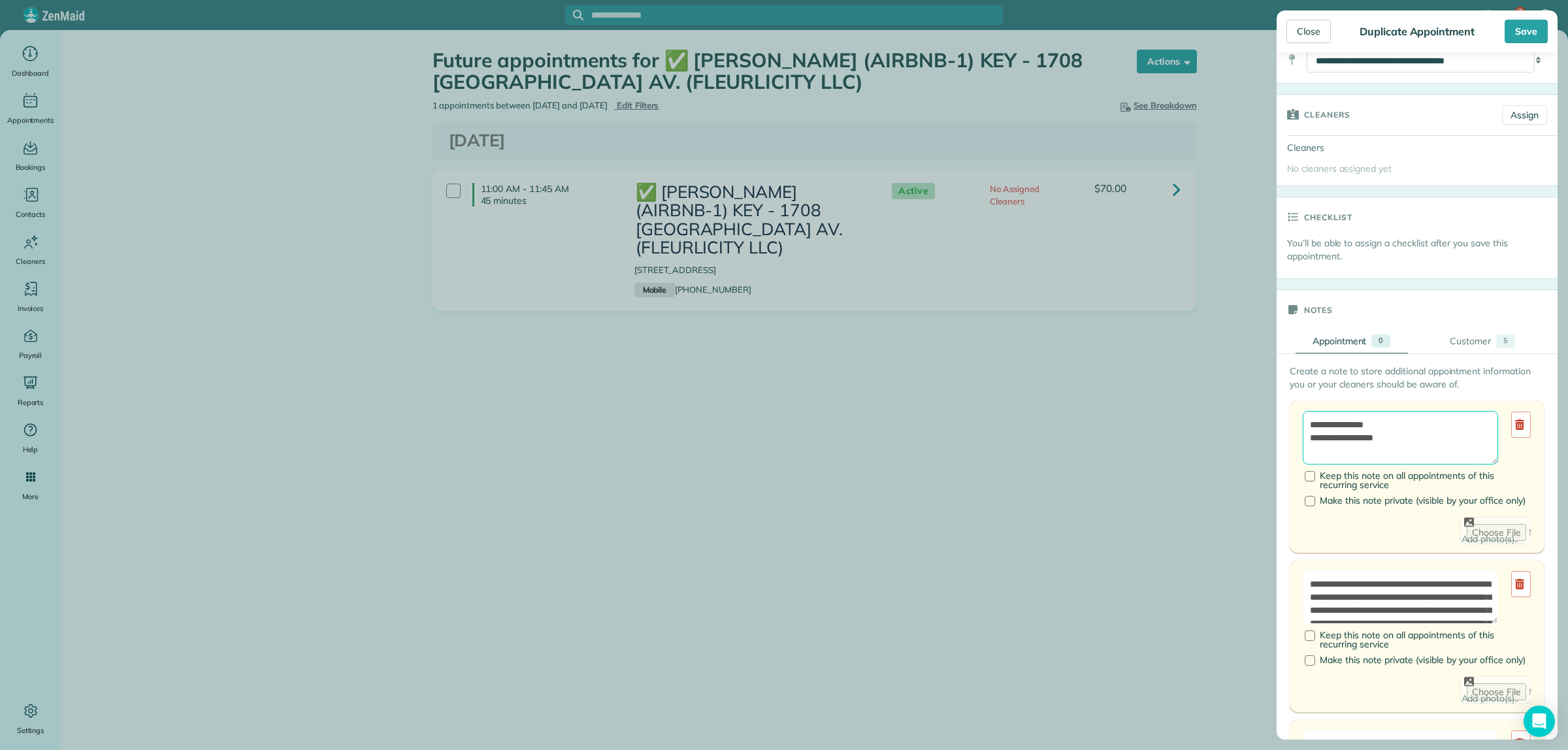
click at [1390, 412] on textarea "**********" at bounding box center [1400, 438] width 195 height 54
drag, startPoint x: 1408, startPoint y: 423, endPoint x: 1352, endPoint y: 428, distance: 56.2
click at [1352, 428] on textarea "**********" at bounding box center [1400, 438] width 195 height 54
type textarea "**********"
click at [1537, 38] on div "Save" at bounding box center [1526, 31] width 43 height 23
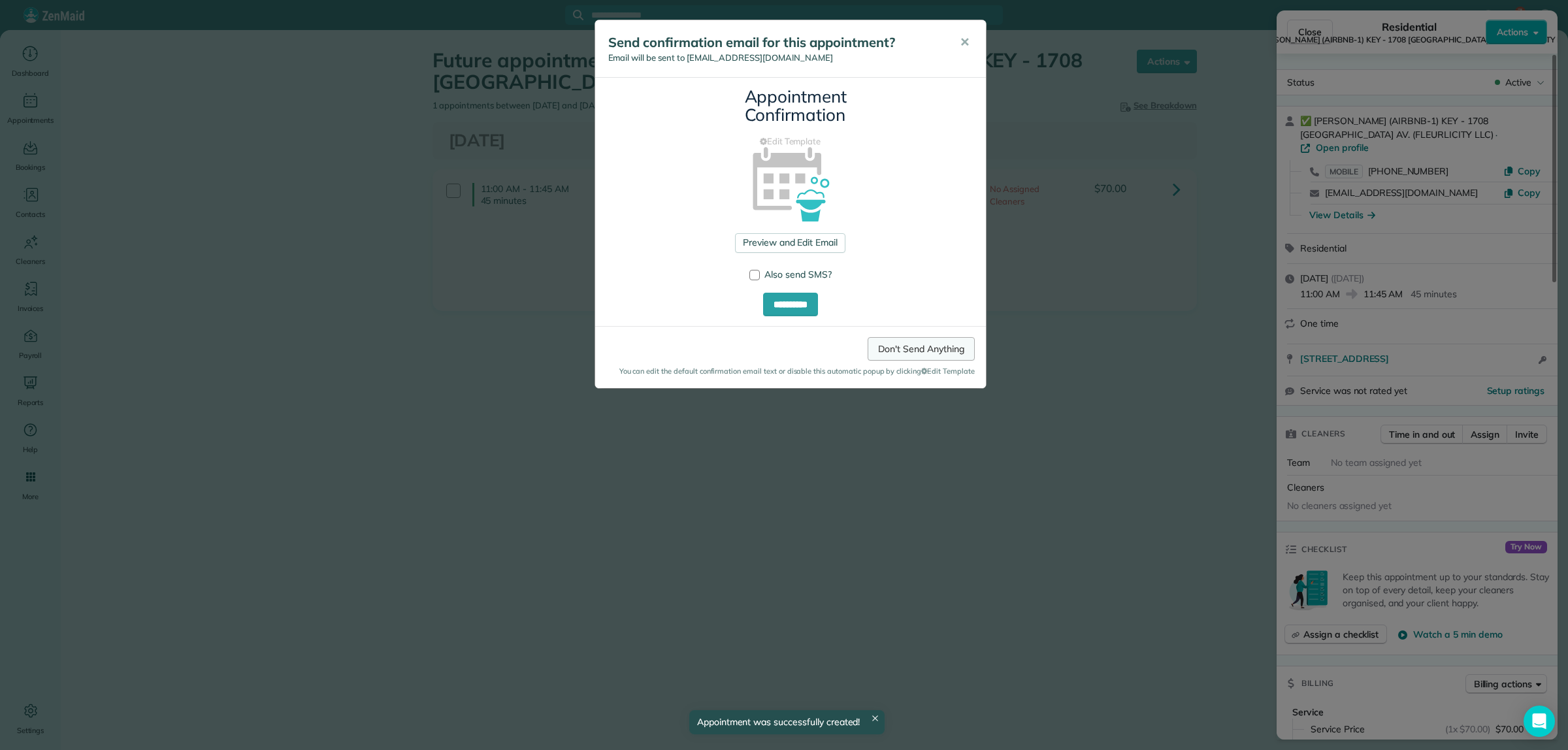
click at [933, 360] on link "Don't Send Anything" at bounding box center [921, 349] width 107 height 23
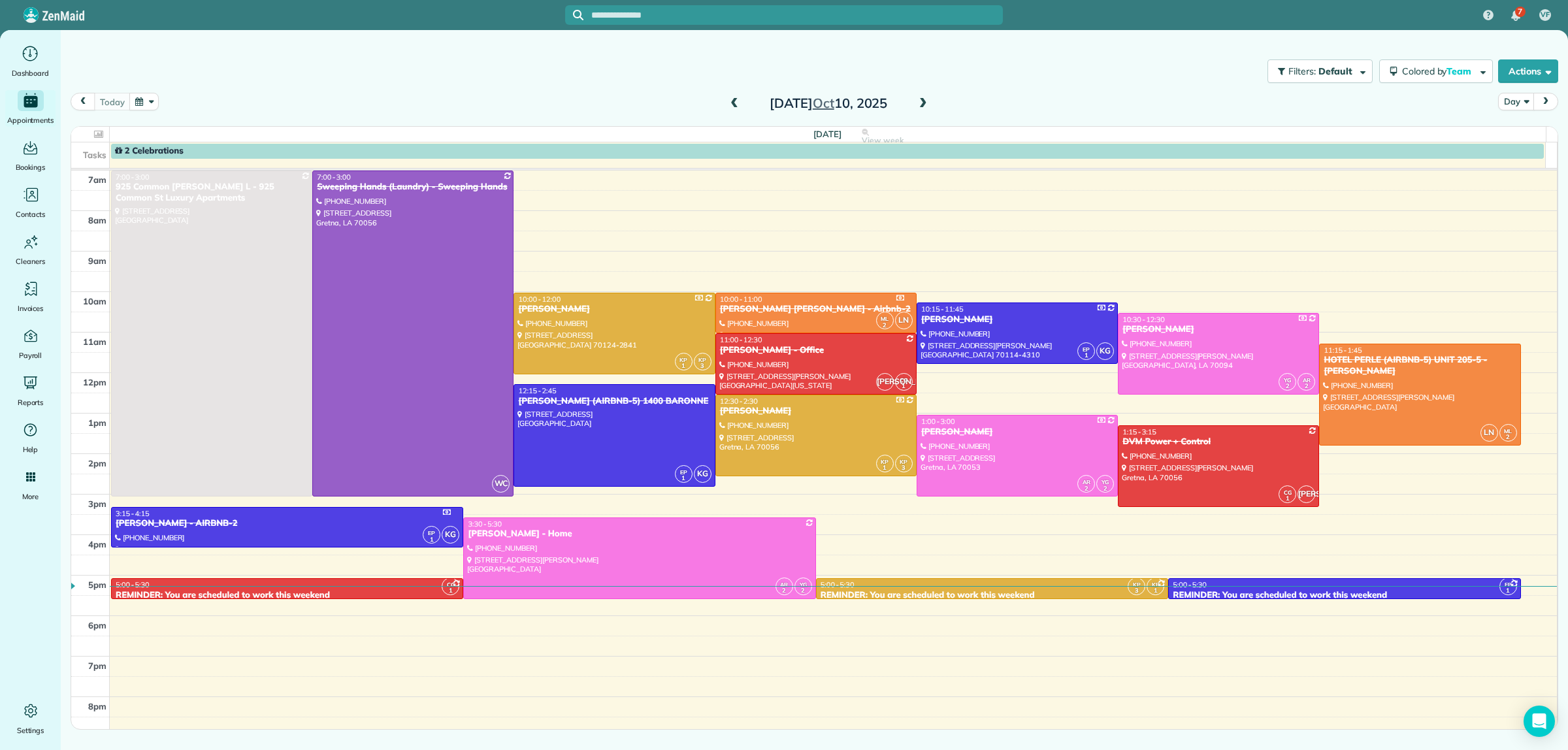
click at [923, 99] on span at bounding box center [923, 104] width 14 height 12
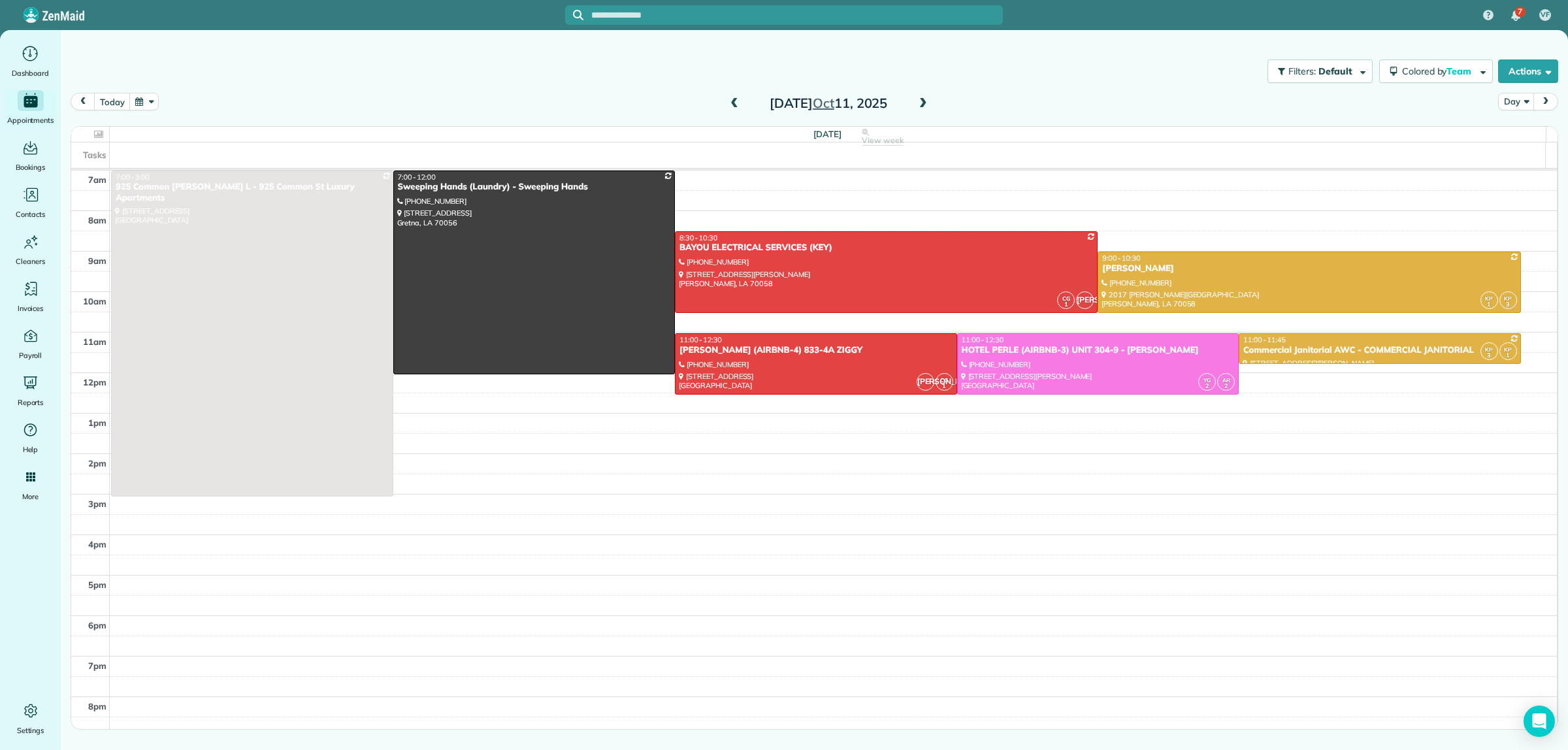
click at [923, 99] on span at bounding box center [923, 104] width 14 height 12
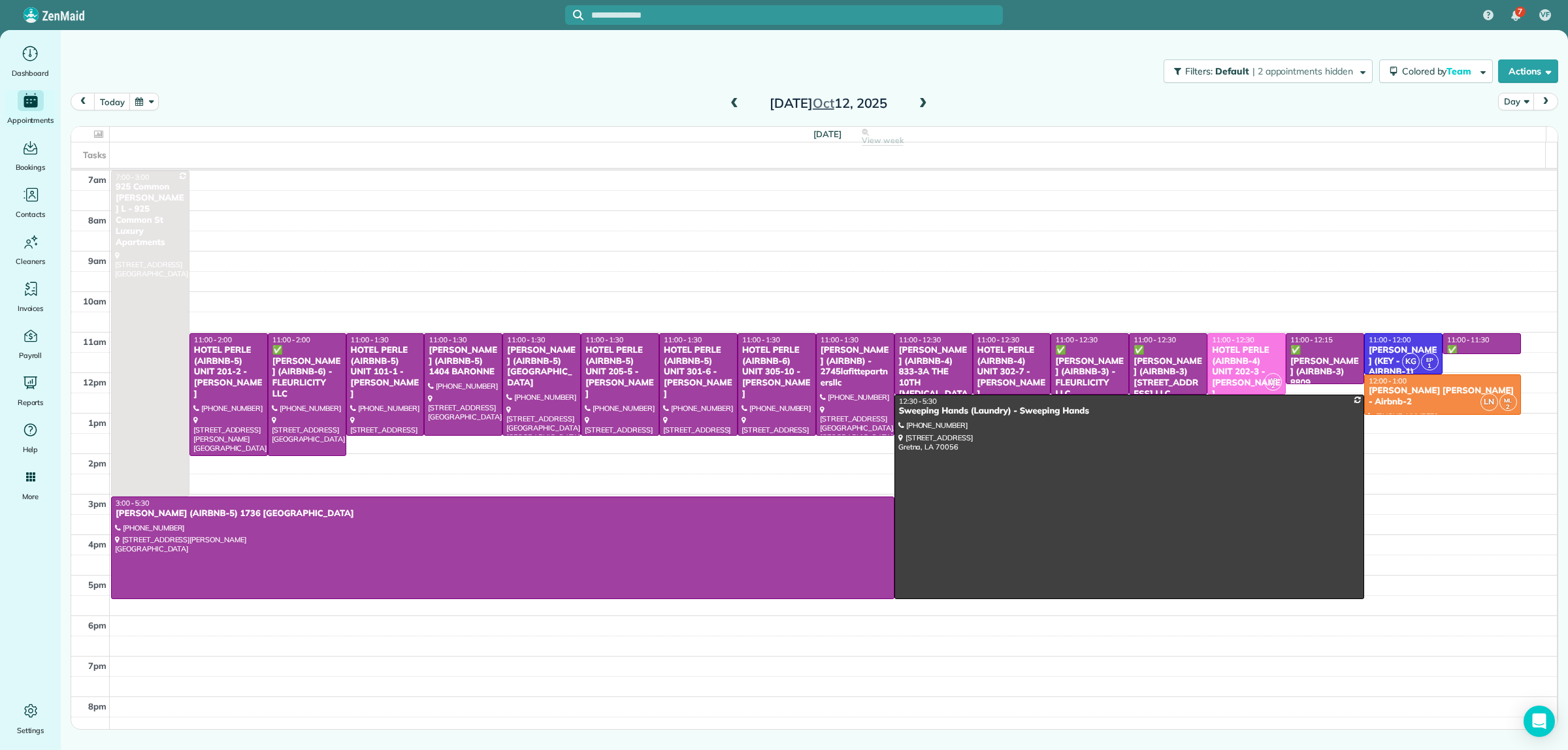
click at [923, 99] on span at bounding box center [923, 104] width 14 height 12
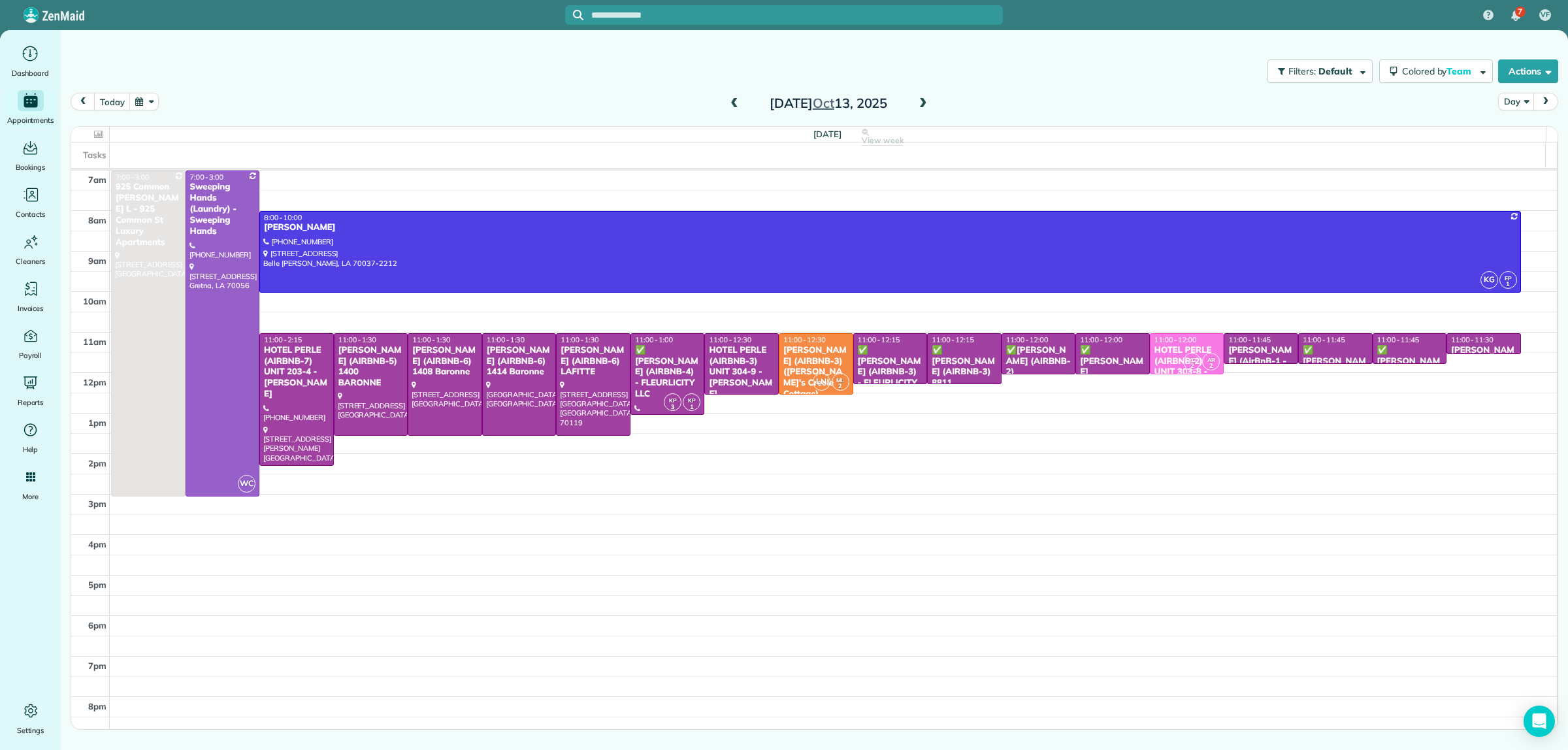
click at [738, 91] on div "Filters: Default | 2 appointments hidden Colored by Team Color by Cleaner Color…" at bounding box center [814, 358] width 1507 height 656
click at [734, 99] on span at bounding box center [734, 104] width 14 height 12
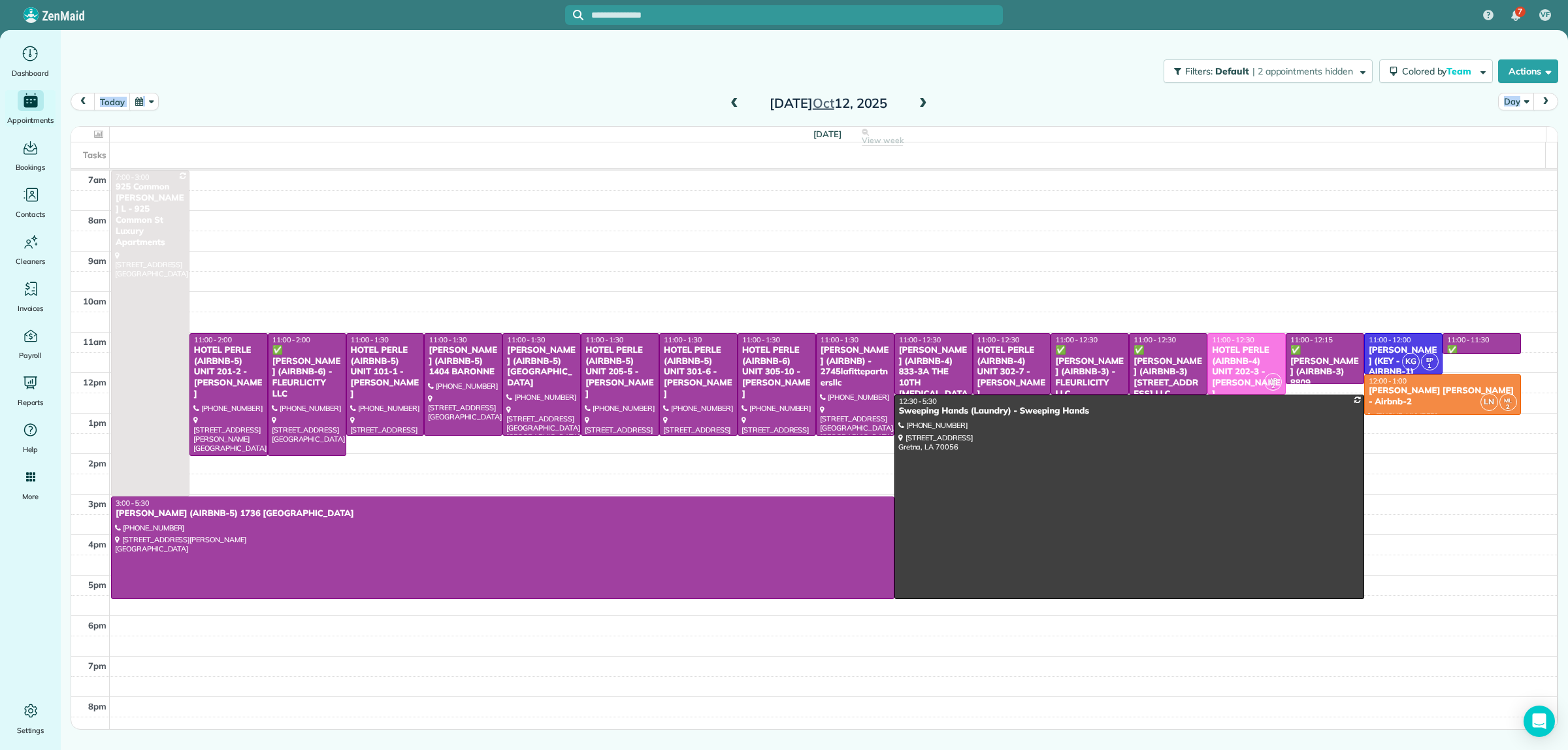
click at [734, 99] on span at bounding box center [734, 104] width 14 height 12
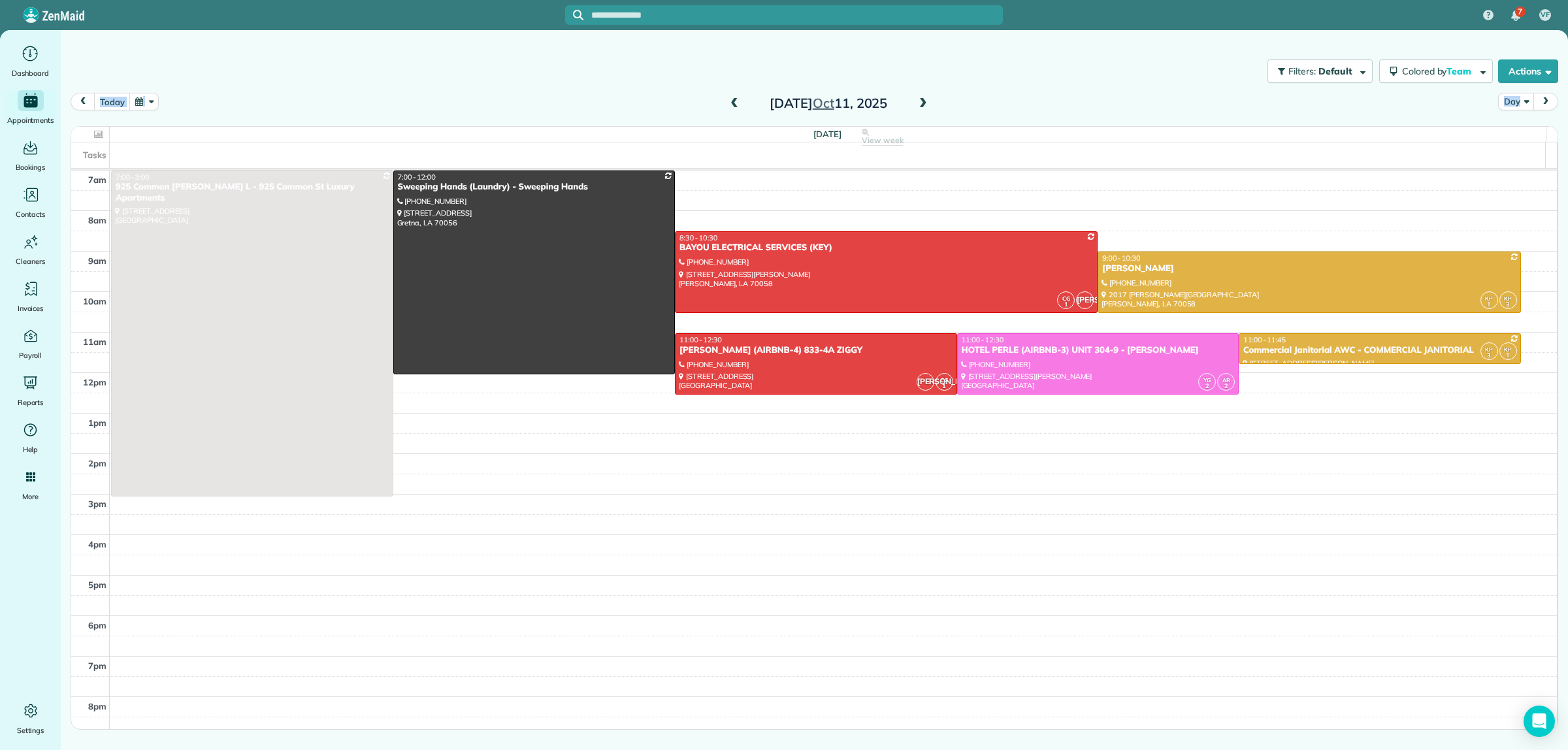
click at [929, 100] on span at bounding box center [923, 104] width 14 height 12
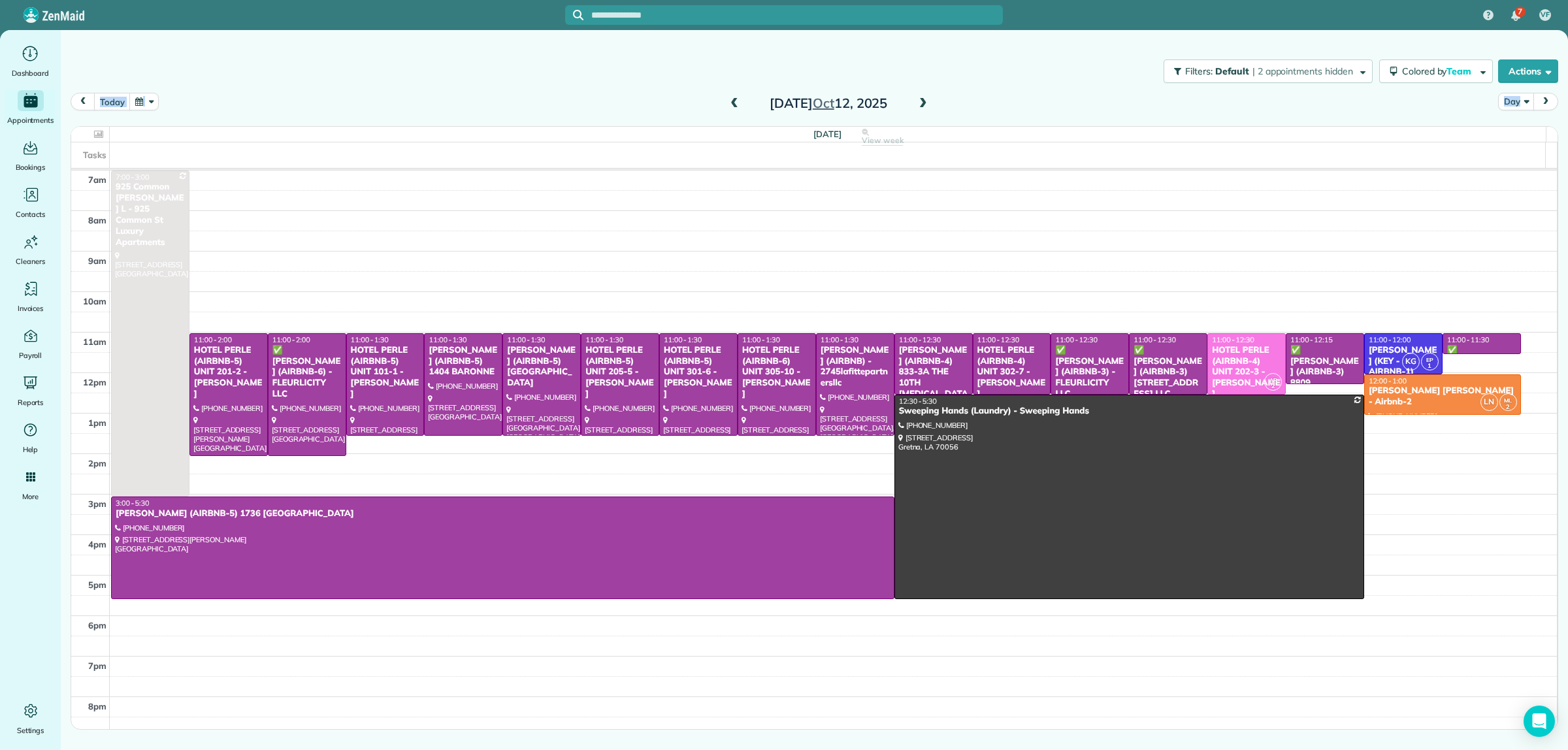
click at [925, 105] on span at bounding box center [923, 104] width 14 height 12
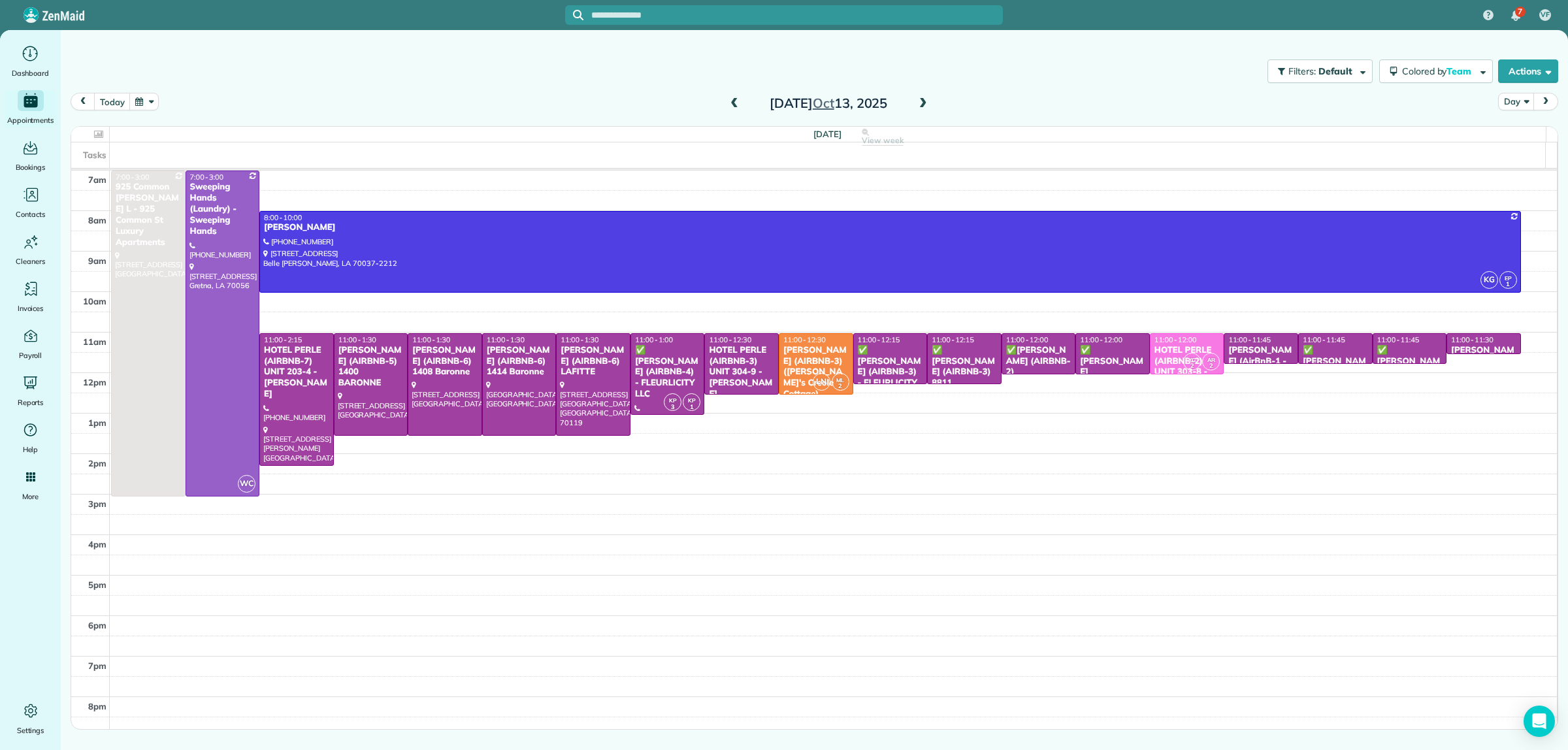
click at [968, 98] on div "[DATE] Day [DATE]" at bounding box center [814, 106] width 1488 height 25
